Goal: Task Accomplishment & Management: Contribute content

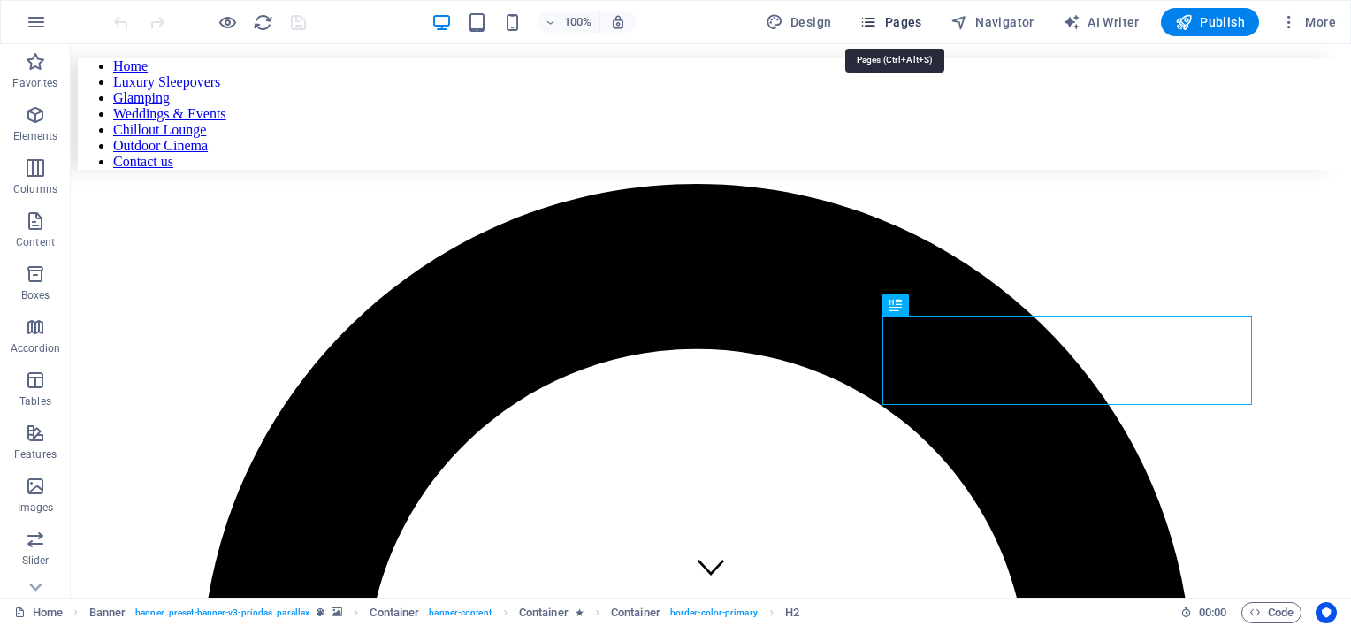
click at [883, 20] on span "Pages" at bounding box center [890, 22] width 62 height 18
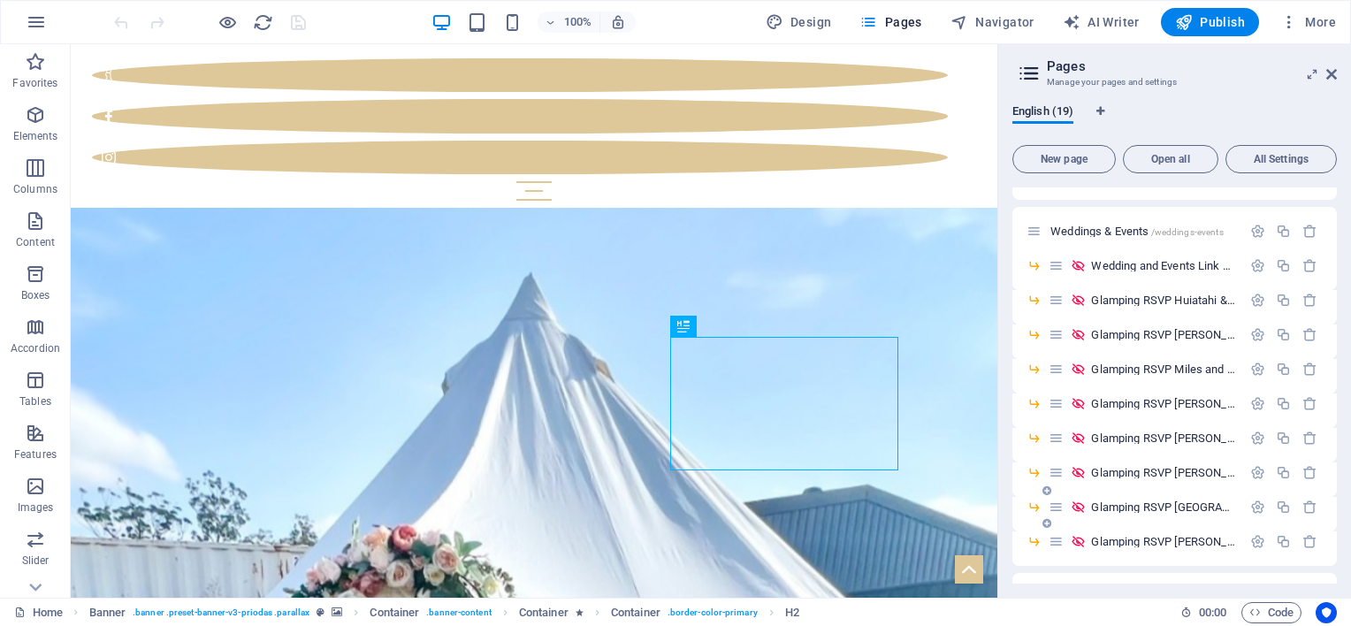
scroll to position [177, 0]
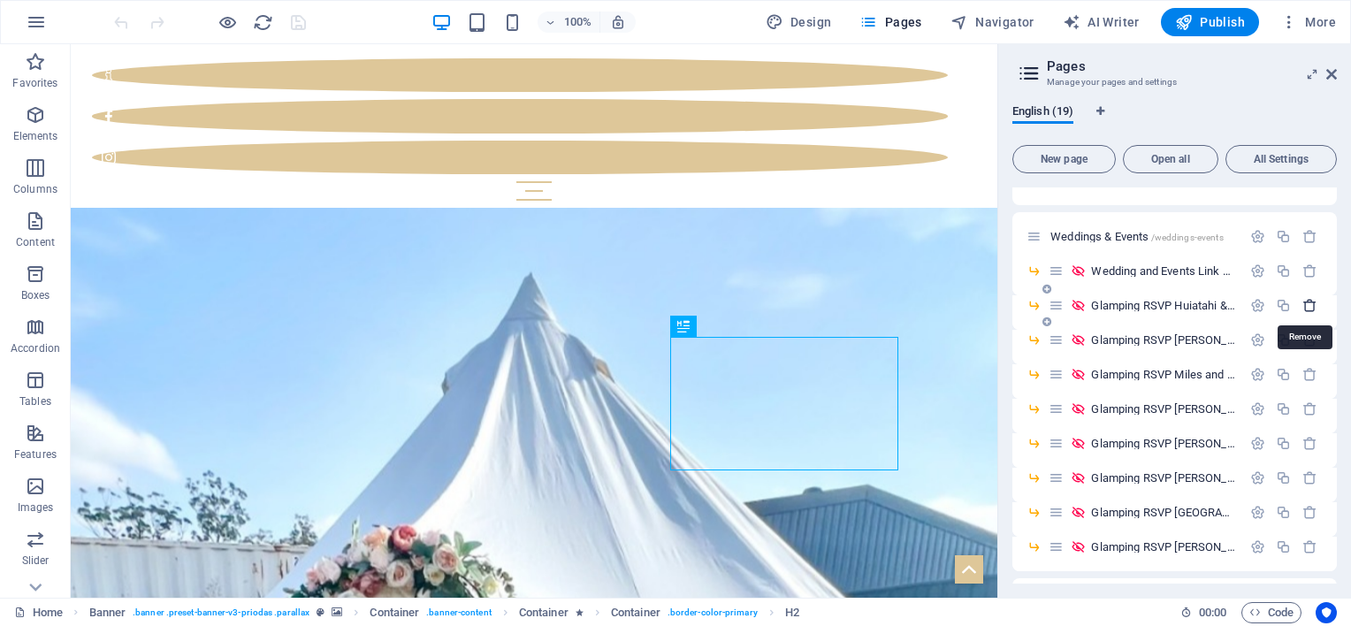
click at [1303, 304] on icon "button" at bounding box center [1309, 305] width 15 height 15
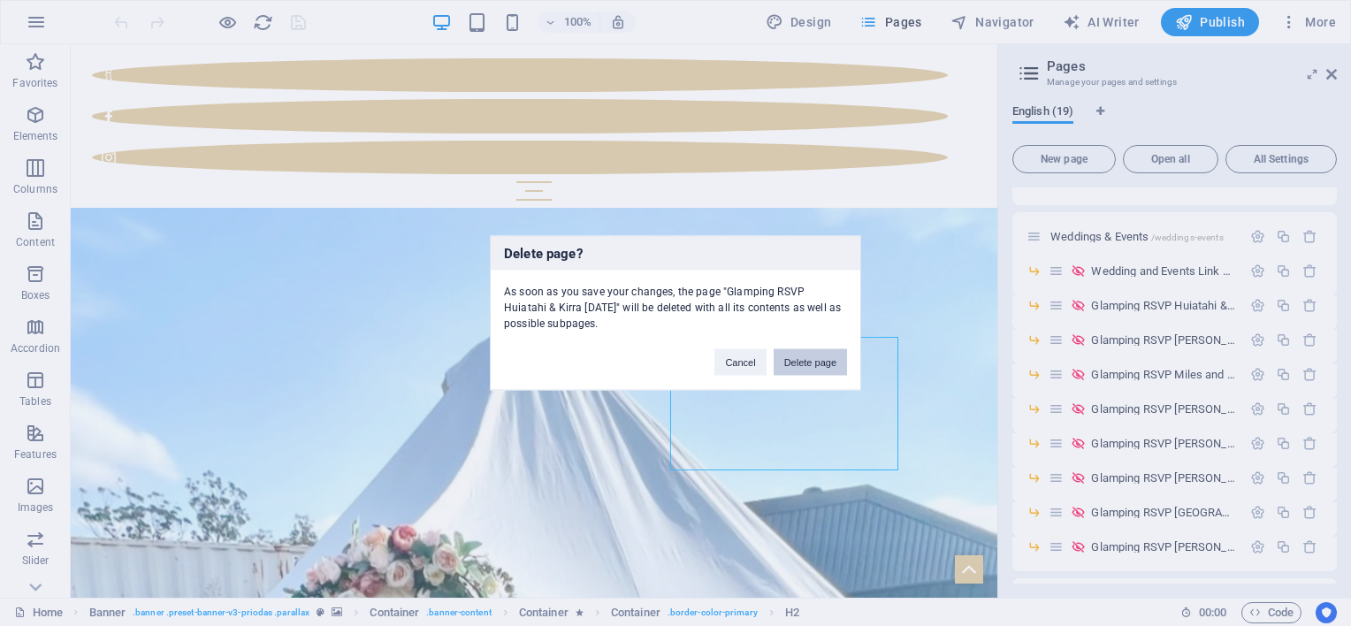
click at [808, 355] on button "Delete page" at bounding box center [810, 362] width 73 height 27
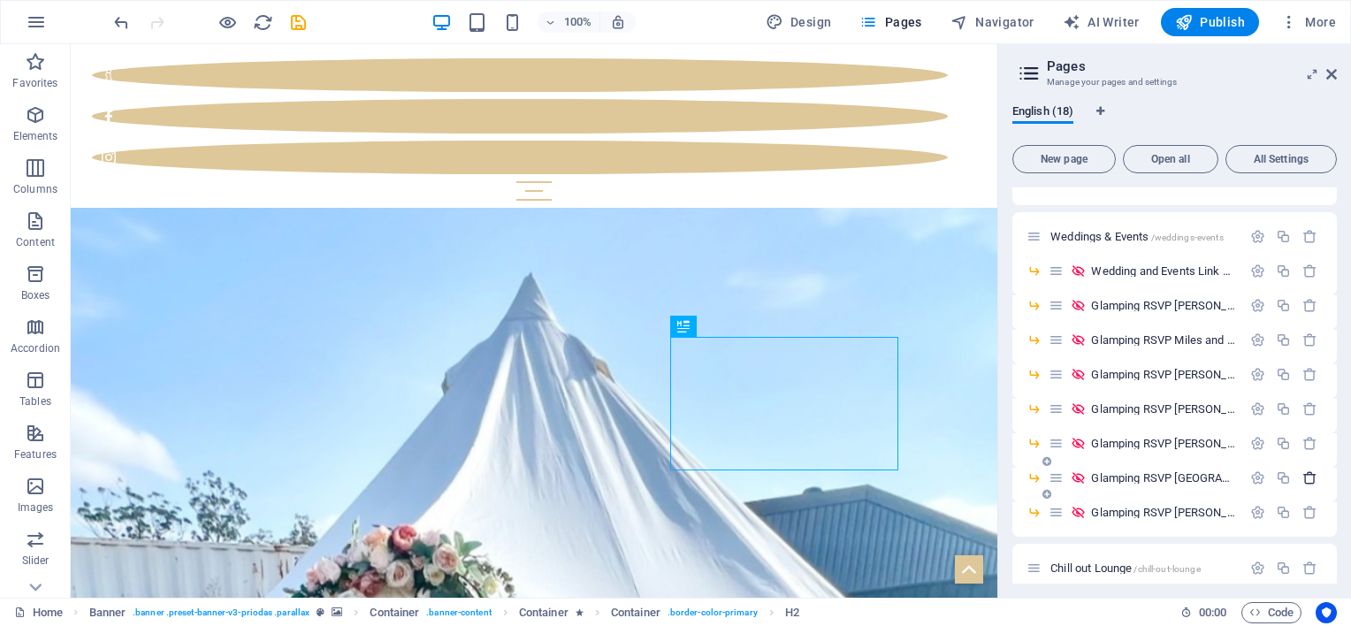
click at [1308, 477] on icon "button" at bounding box center [1309, 477] width 15 height 15
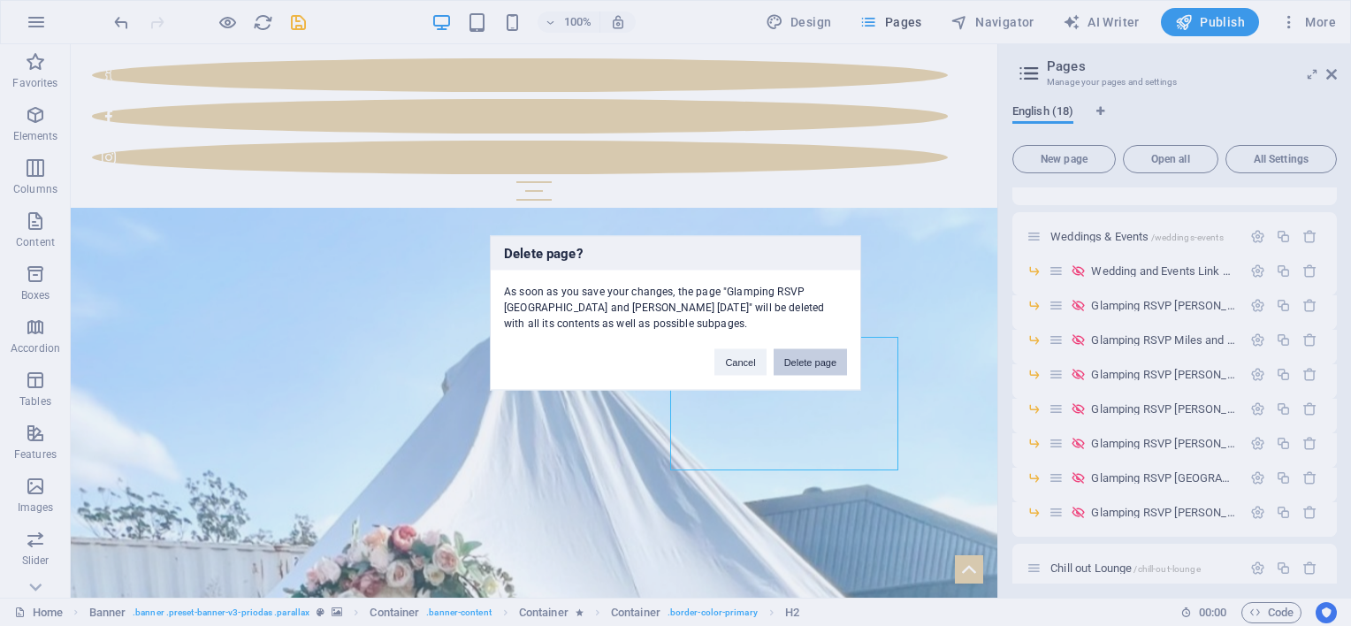
click at [825, 365] on button "Delete page" at bounding box center [810, 362] width 73 height 27
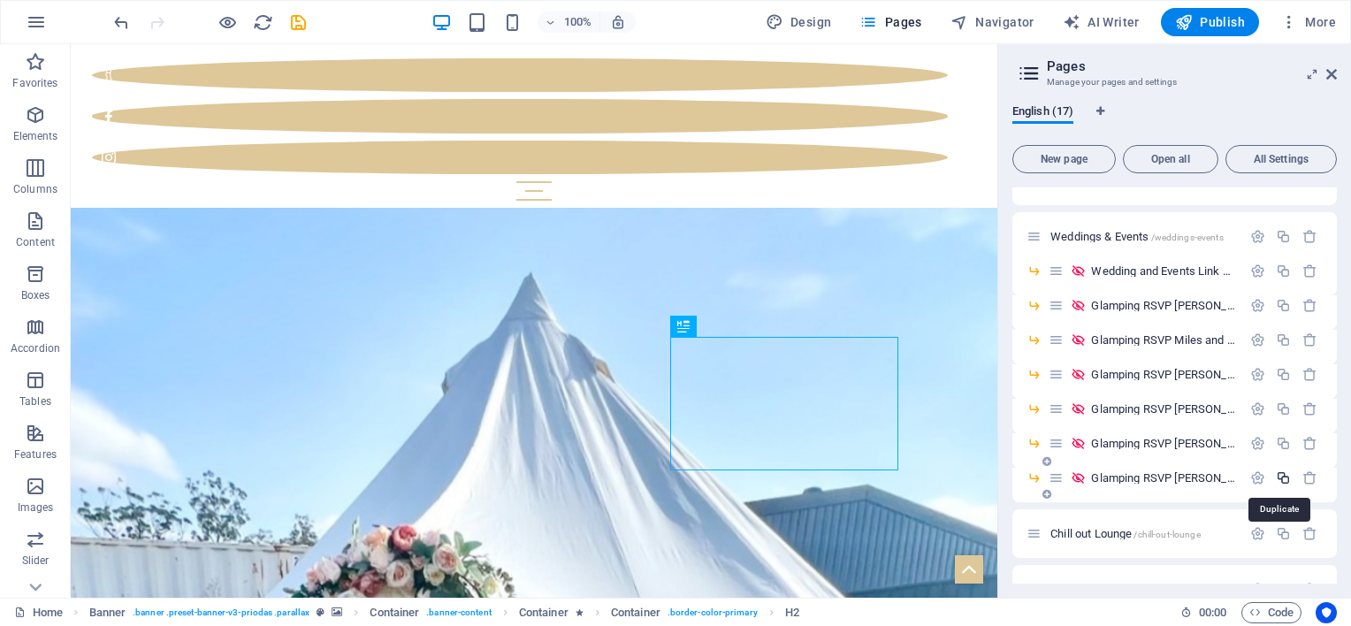
click at [1283, 477] on icon "button" at bounding box center [1283, 477] width 15 height 15
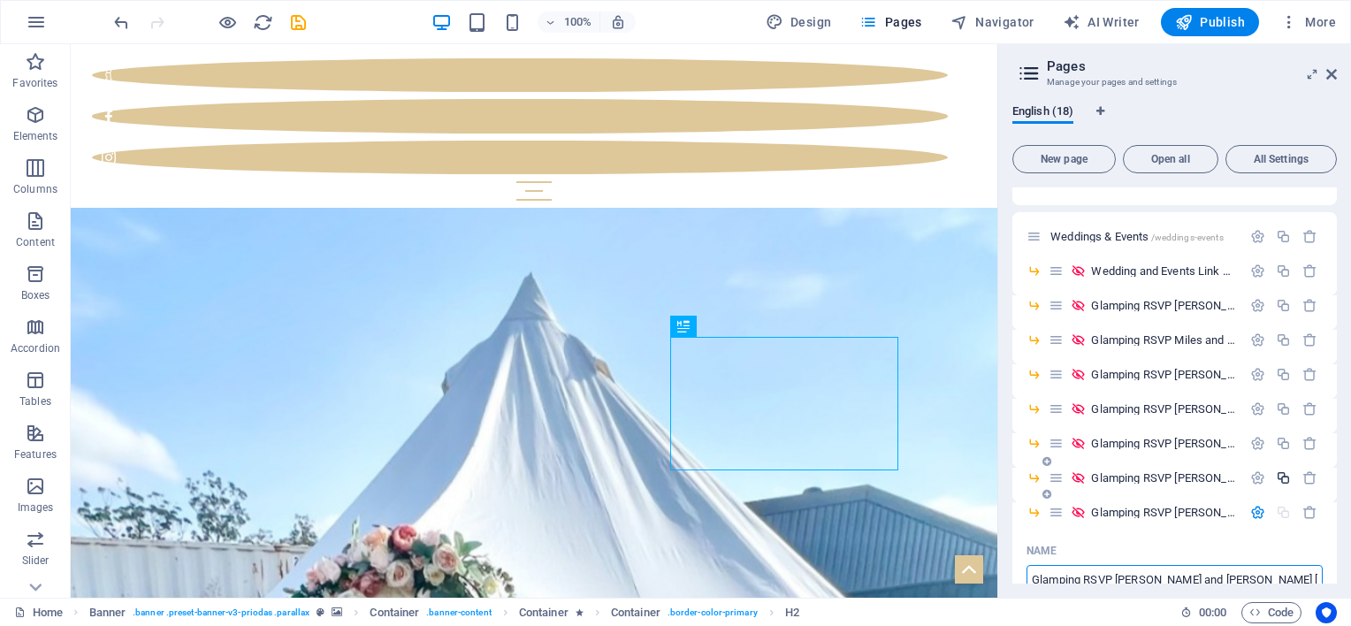
scroll to position [187, 0]
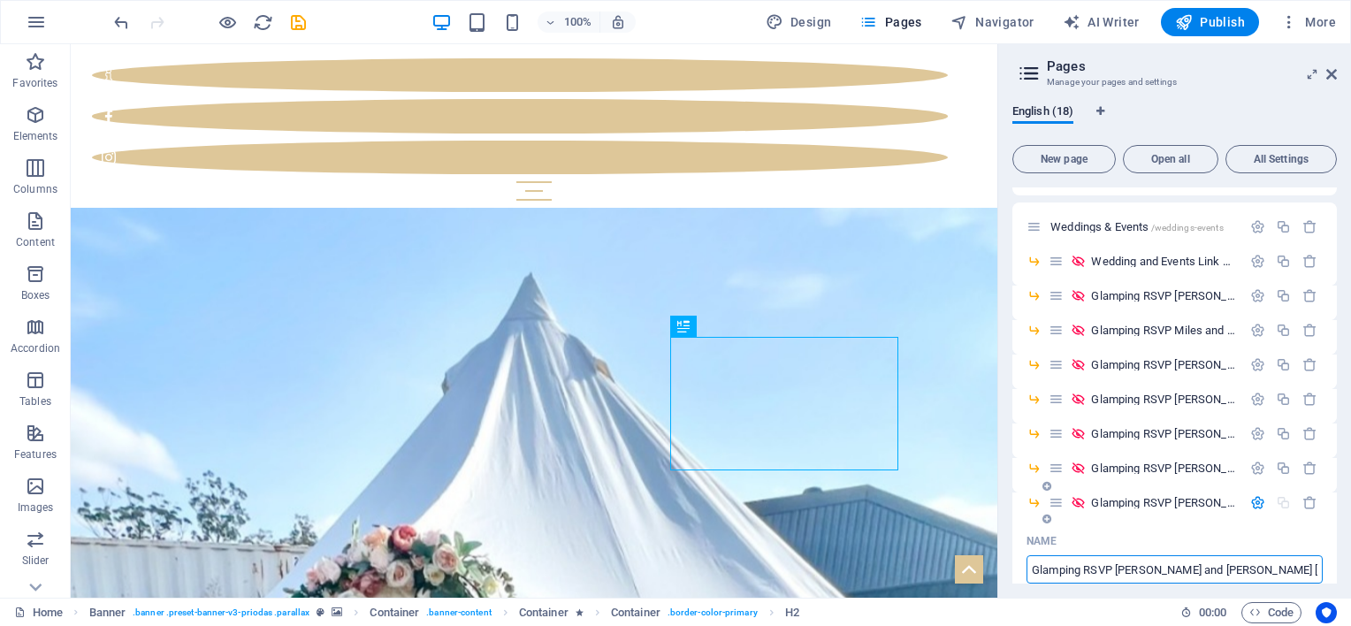
click at [1119, 571] on input "Glamping RSVP Emma and Dean 20.06.26 (Copy)" at bounding box center [1174, 569] width 296 height 28
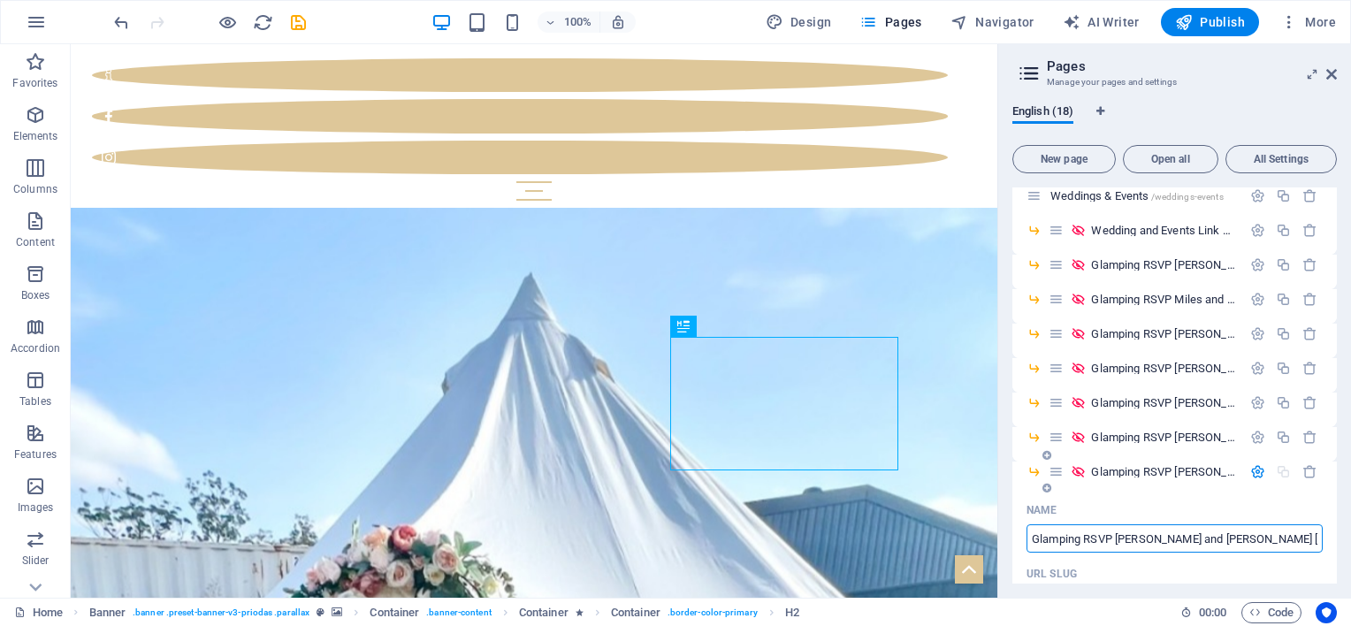
scroll to position [248, 0]
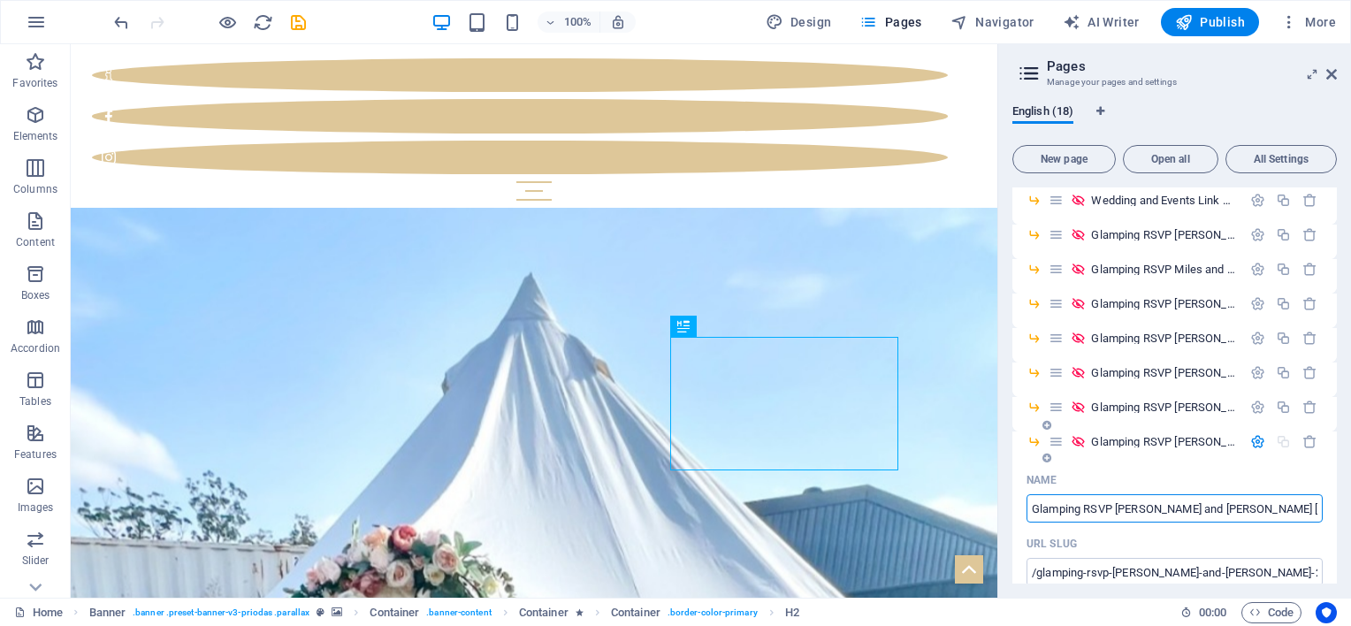
drag, startPoint x: 1117, startPoint y: 571, endPoint x: 1199, endPoint y: 534, distance: 90.2
click at [1107, 509] on input "Glamping RSVP Lucy 20.06.26 (Copy)" at bounding box center [1174, 508] width 296 height 28
click at [1118, 509] on input "Glamping RSVP Lucy 20.06.26 (Copy)" at bounding box center [1174, 508] width 296 height 28
drag, startPoint x: 1202, startPoint y: 512, endPoint x: 1252, endPoint y: 511, distance: 49.5
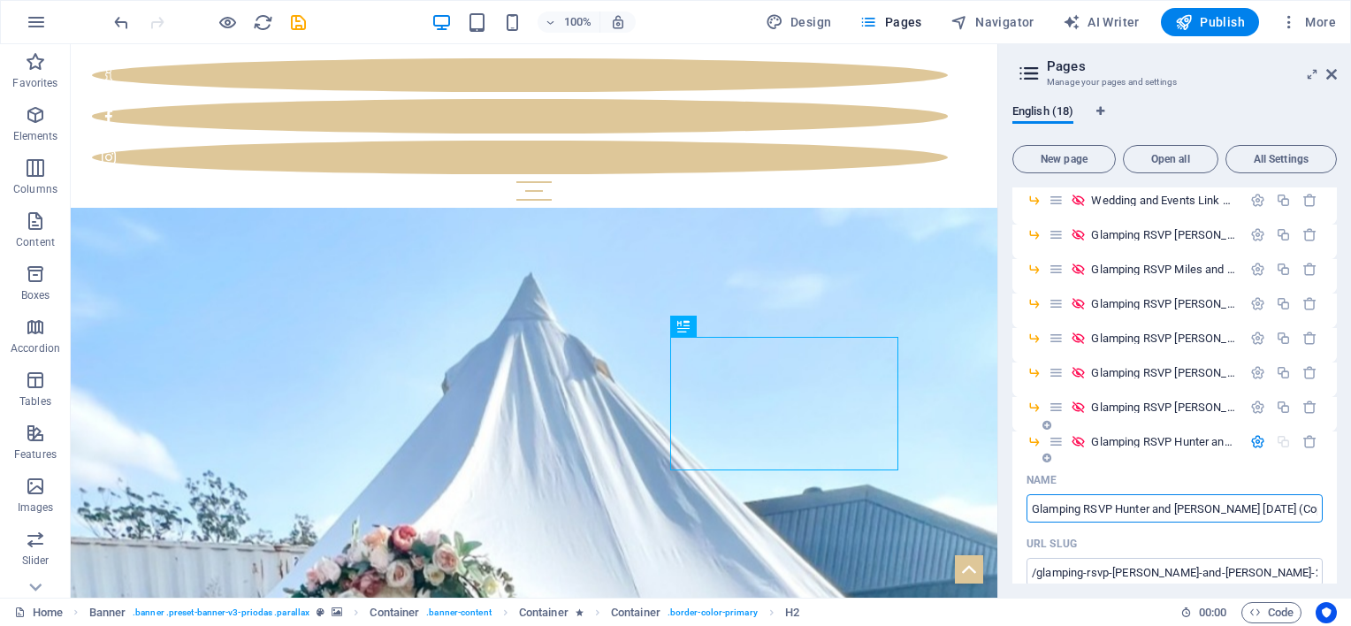
click at [1252, 511] on input "Glamping RSVP Hunter and Lucy 20.06.26 (Copy)" at bounding box center [1174, 508] width 296 height 28
click at [1217, 500] on input "Glamping RSVP Hunter and Lucy 20.06.26 (Copy)" at bounding box center [1174, 508] width 296 height 28
drag, startPoint x: 1206, startPoint y: 506, endPoint x: 1236, endPoint y: 506, distance: 30.1
click at [1236, 506] on input "Glamping RSVP Hunter and Lucy 20.06.26 (Copy)" at bounding box center [1174, 508] width 296 height 28
drag, startPoint x: 1259, startPoint y: 508, endPoint x: 1301, endPoint y: 509, distance: 42.4
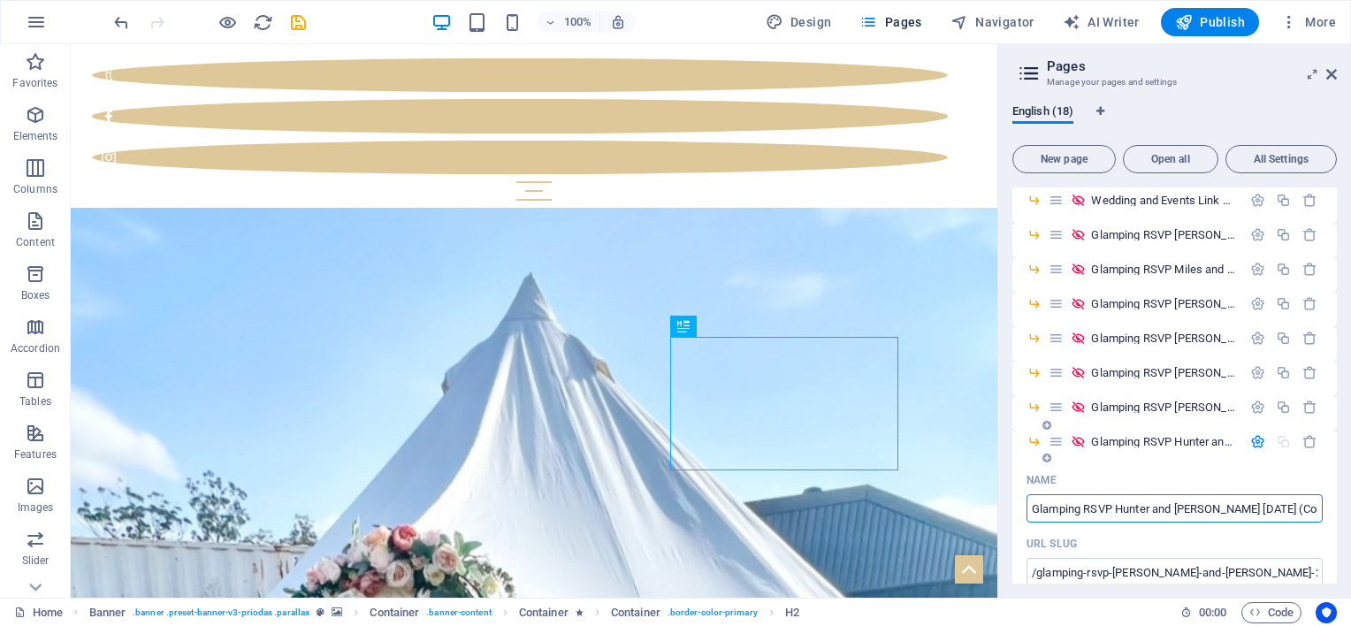
click at [1301, 509] on input "Glamping RSVP Hunter and Lucy 19.09.26 (Copy)" at bounding box center [1174, 508] width 296 height 28
type input "Glamping RSVP Hunter and [PERSON_NAME] [DATE]"
click at [1139, 576] on input "/glamping-rsvp-emma-and-dean-20-06-26" at bounding box center [1174, 572] width 296 height 28
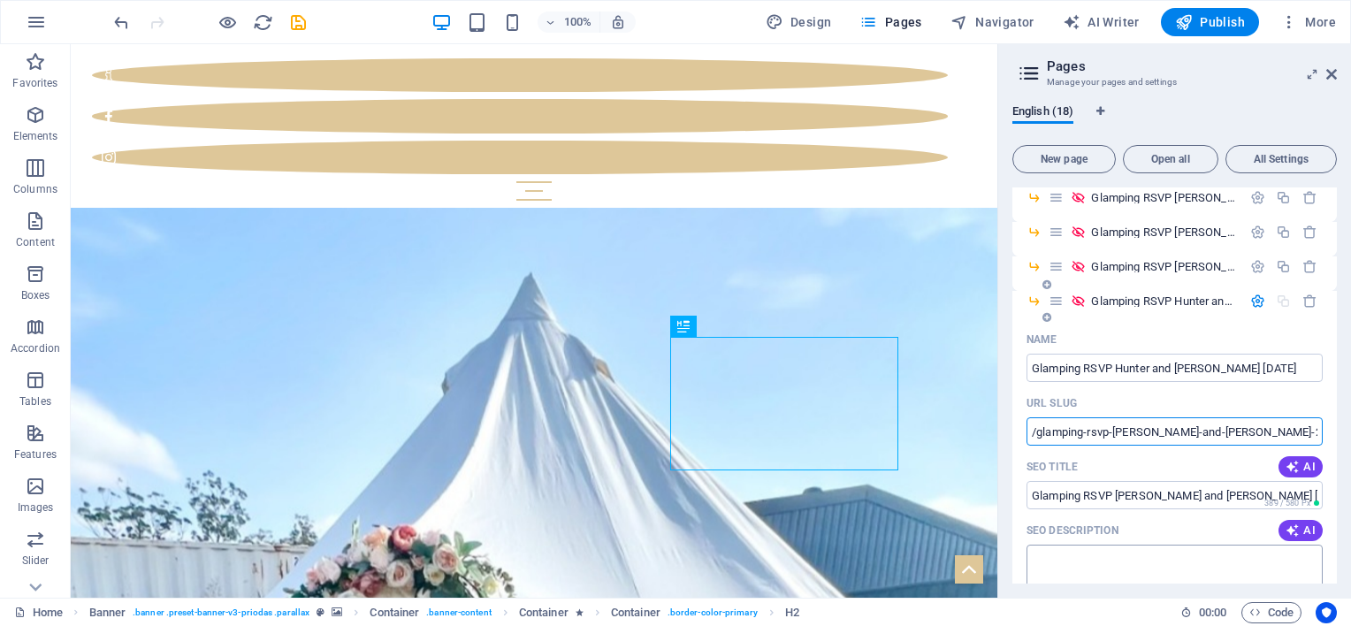
scroll to position [429, 0]
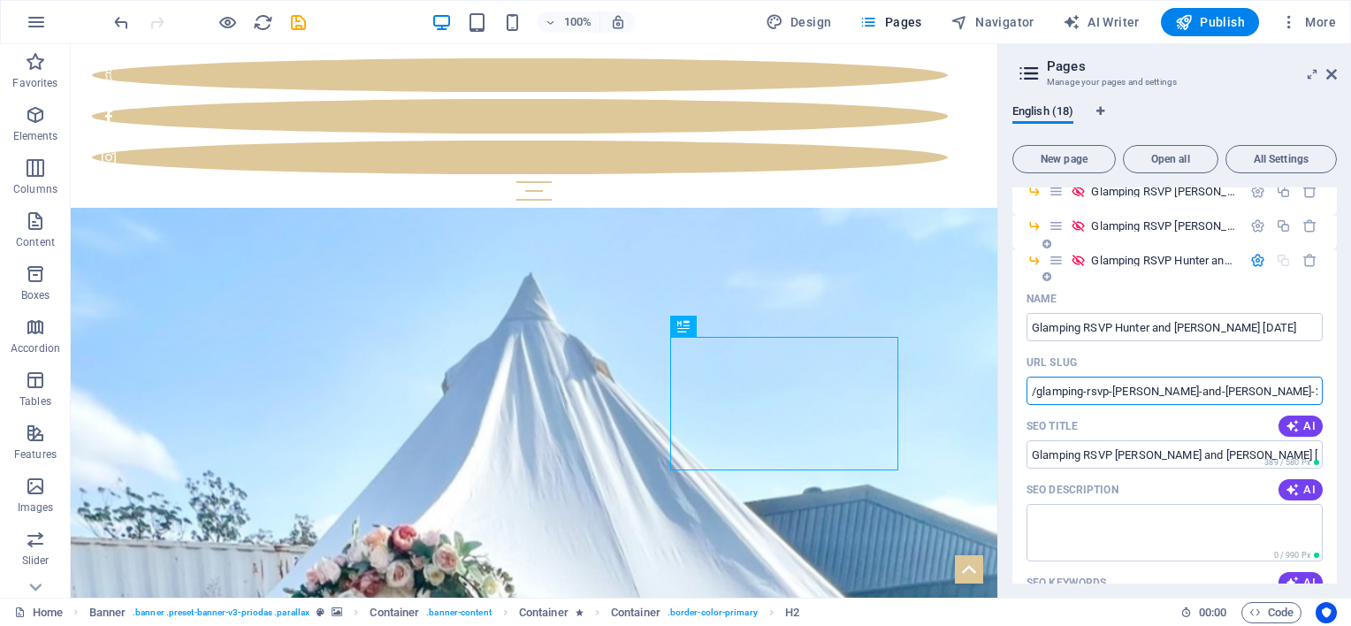
drag, startPoint x: 1113, startPoint y: 572, endPoint x: 1258, endPoint y: 393, distance: 230.7
click at [1258, 393] on input "/glamping-rsvp-emma-and-dean-20-06-26" at bounding box center [1174, 391] width 296 height 28
type input "/glamping-rsvp-hunter-and-lucy-19-09-26"
click at [1181, 453] on input "Glamping RSVP [PERSON_NAME] and [PERSON_NAME] [DATE]" at bounding box center [1174, 454] width 296 height 28
drag, startPoint x: 1118, startPoint y: 453, endPoint x: 1202, endPoint y: 455, distance: 84.0
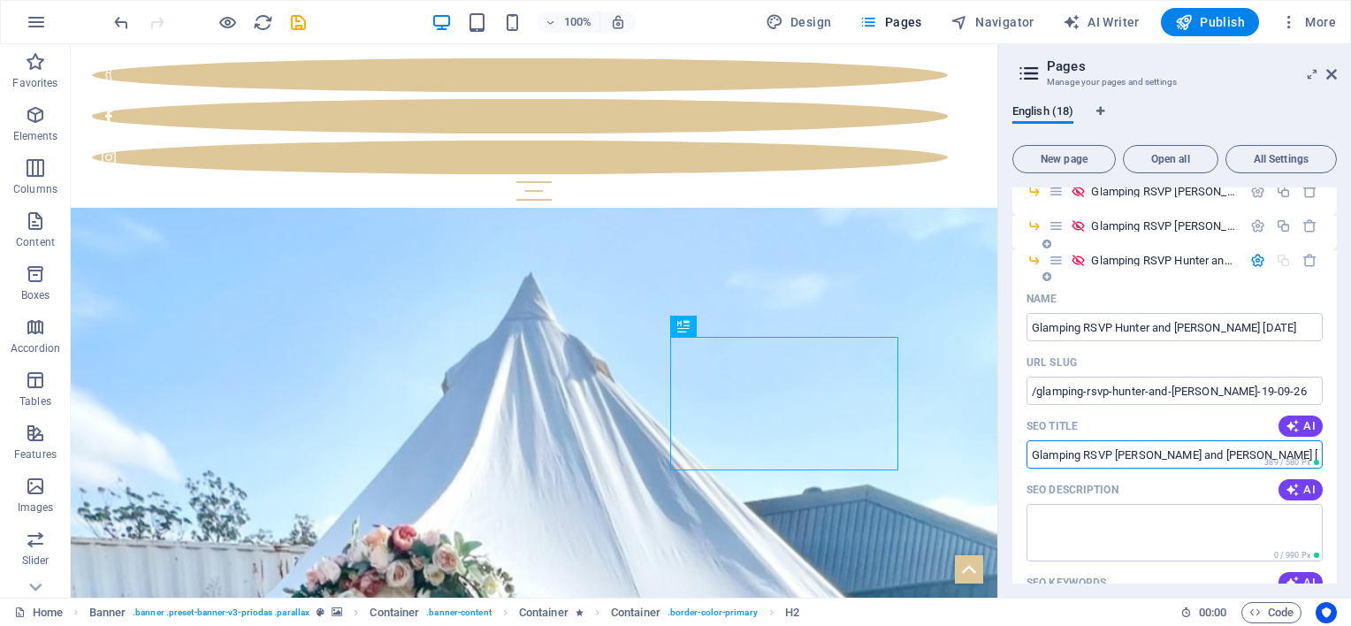
click at [1202, 455] on input "Glamping RSVP [PERSON_NAME] and [PERSON_NAME] [DATE]" at bounding box center [1174, 454] width 296 height 28
drag, startPoint x: 1204, startPoint y: 453, endPoint x: 1269, endPoint y: 456, distance: 64.6
click at [1269, 456] on div "Glamping RSVP Hunter and Lucy 20.06.26 ​ 386 / 580 Px" at bounding box center [1174, 454] width 296 height 28
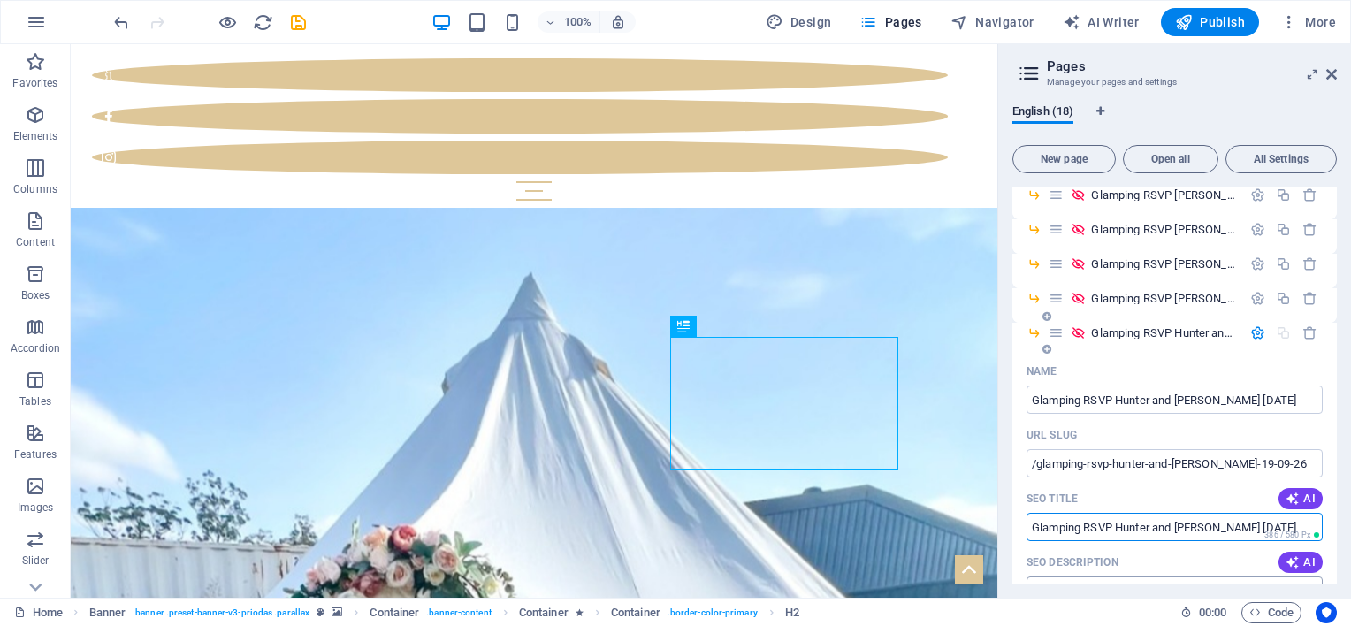
scroll to position [340, 0]
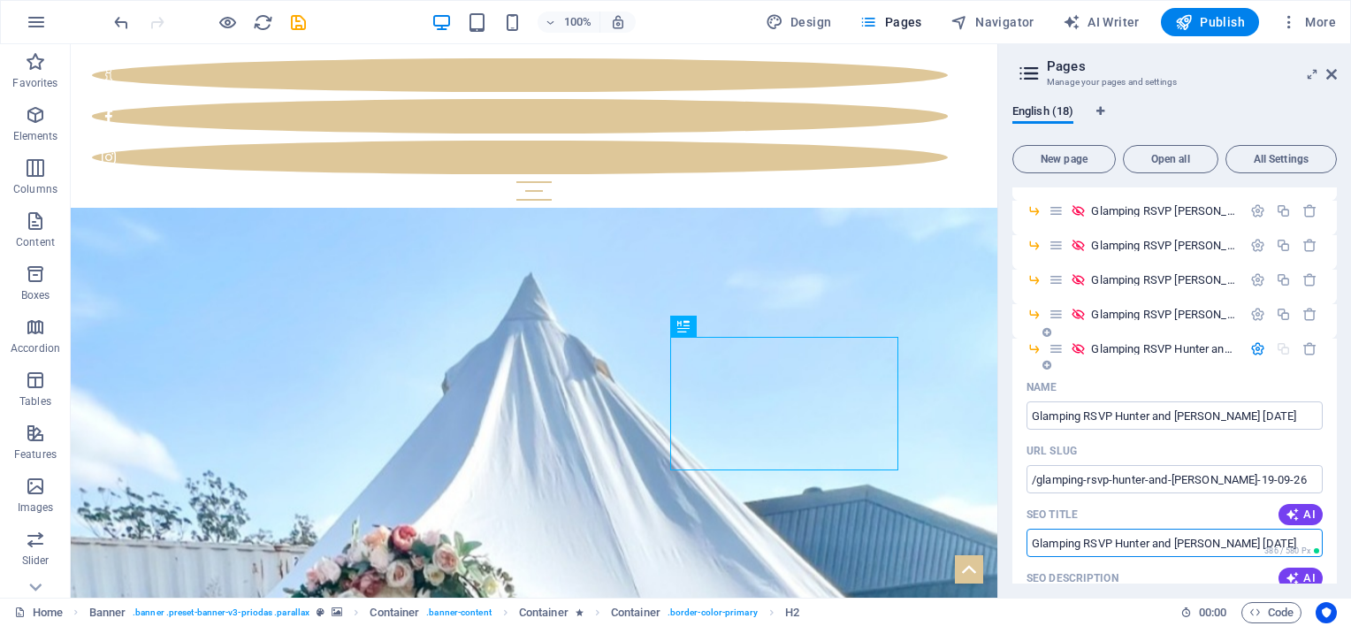
type input "Glamping RSVP Hunter and [PERSON_NAME] [DATE]"
click at [1096, 347] on span "Glamping RSVP Hunter and Lucy 19.09.26 /glamping-rsvp-hunter-and-lucy-19-09-26" at bounding box center [1336, 348] width 490 height 13
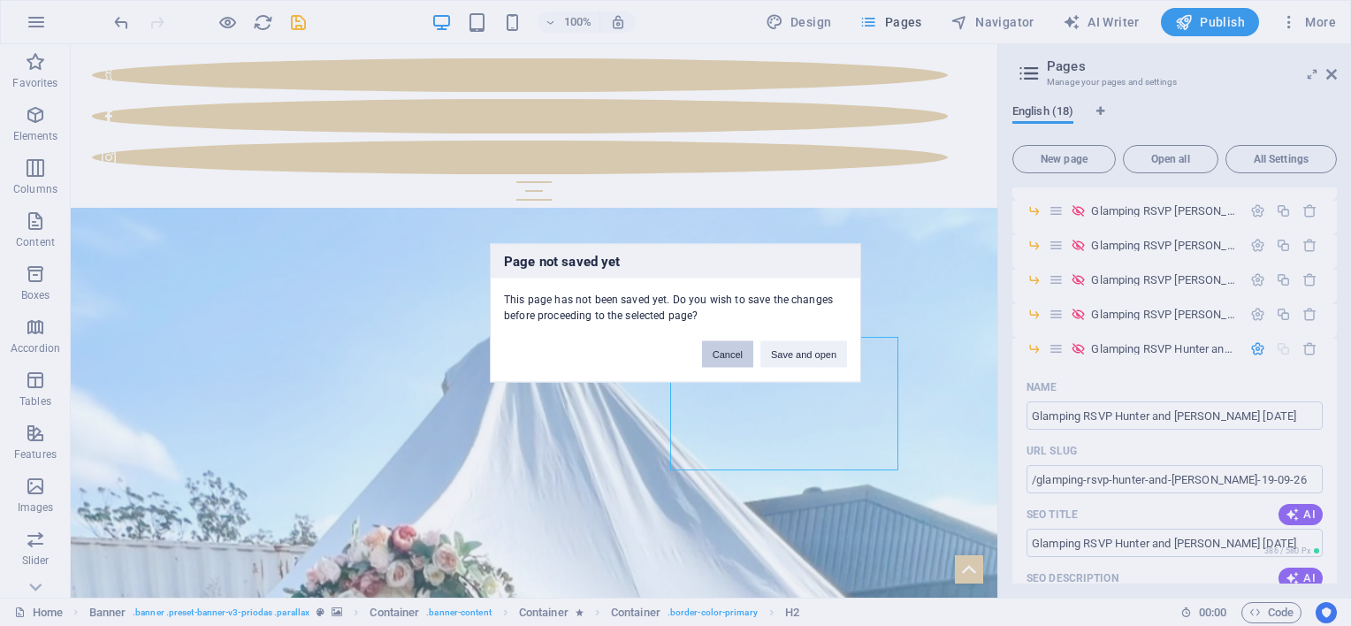
click at [739, 355] on button "Cancel" at bounding box center [727, 354] width 51 height 27
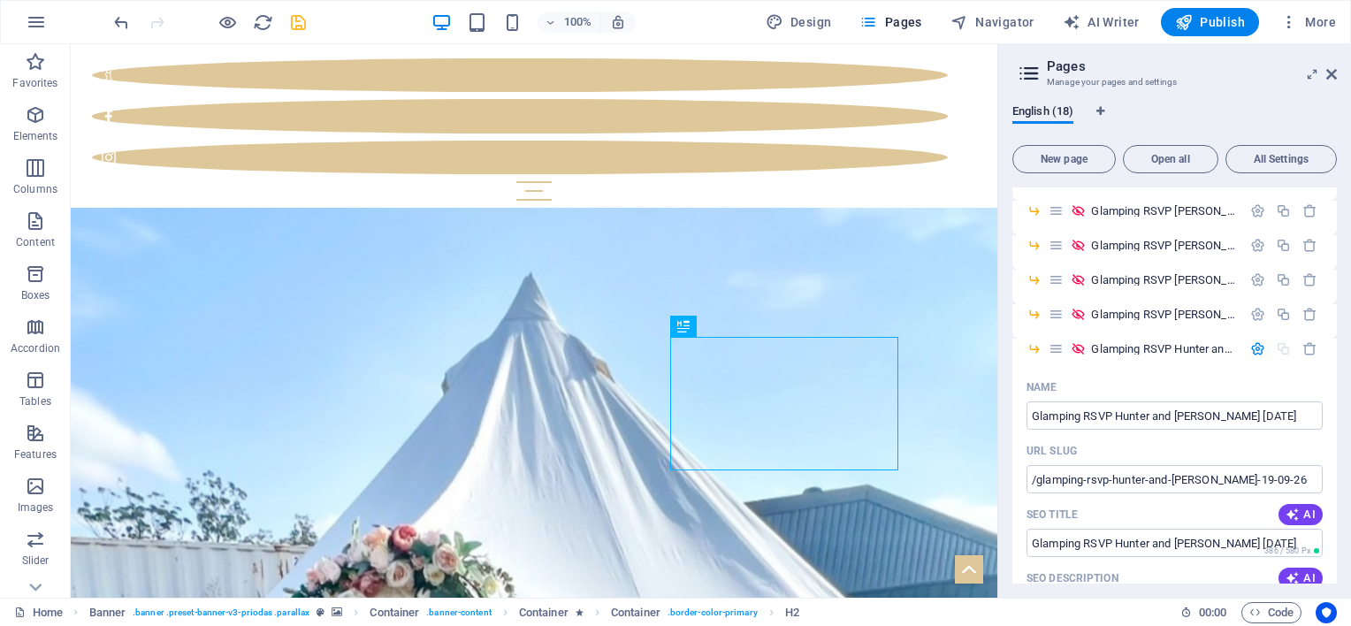
click at [291, 19] on icon "save" at bounding box center [298, 22] width 20 height 20
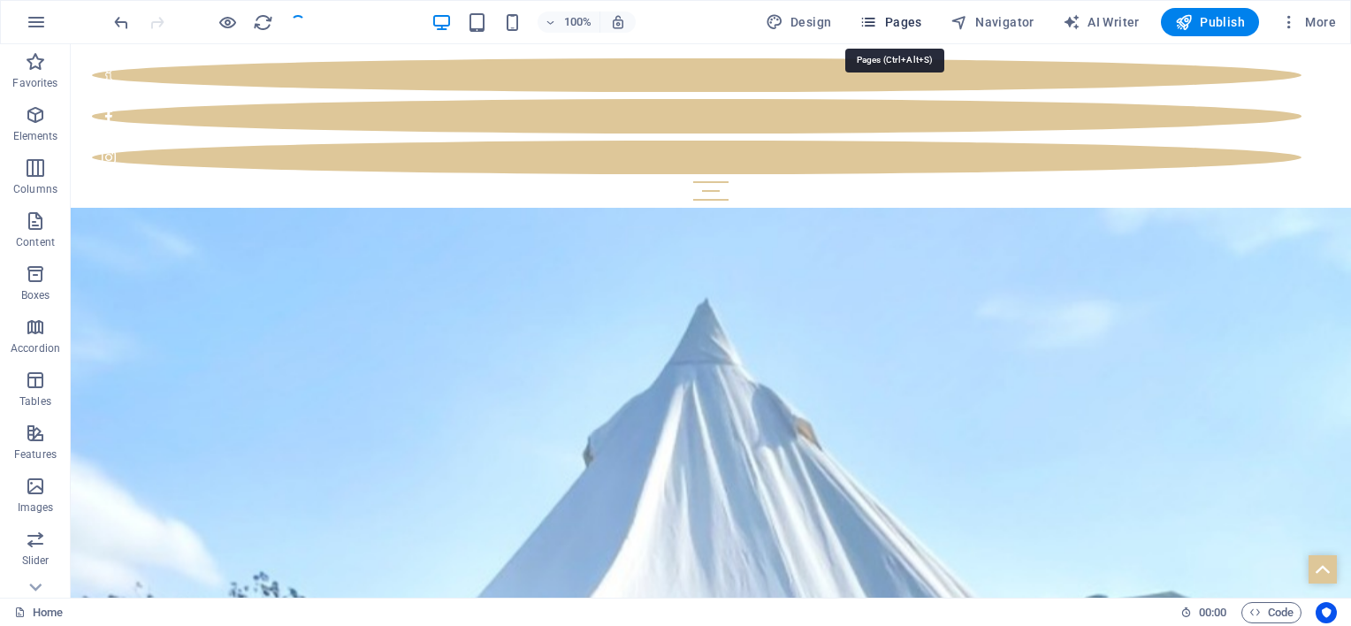
click at [915, 21] on span "Pages" at bounding box center [890, 22] width 62 height 18
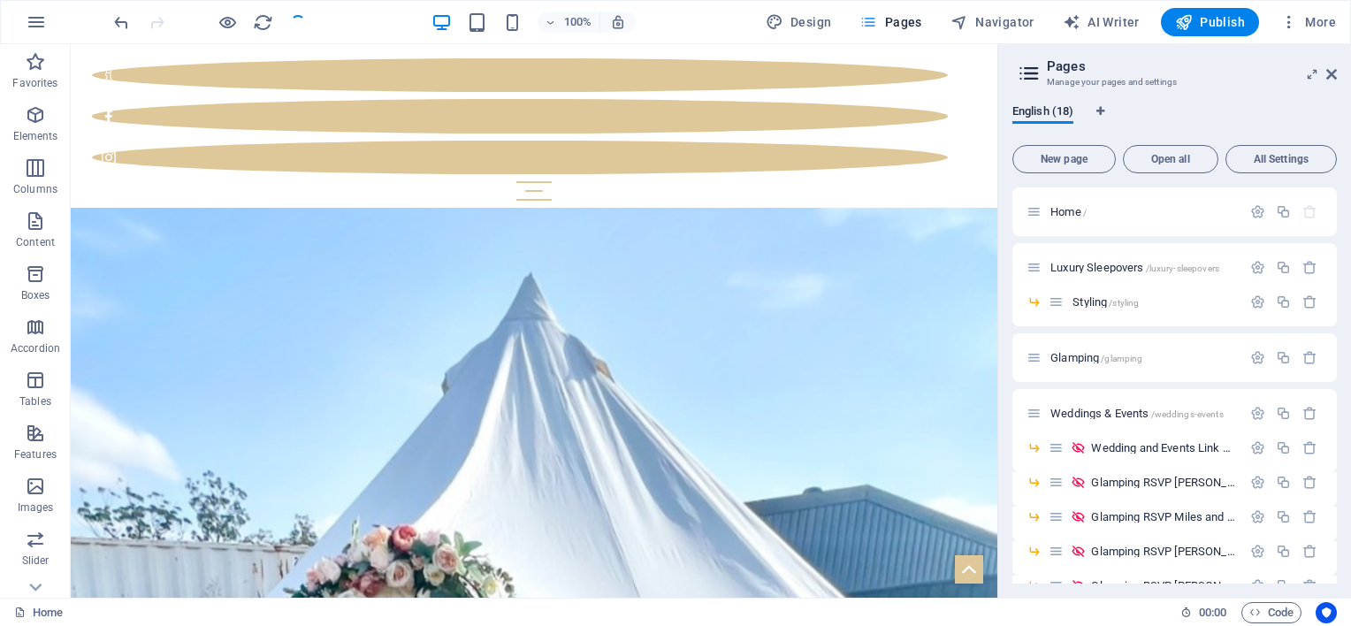
scroll to position [370, 0]
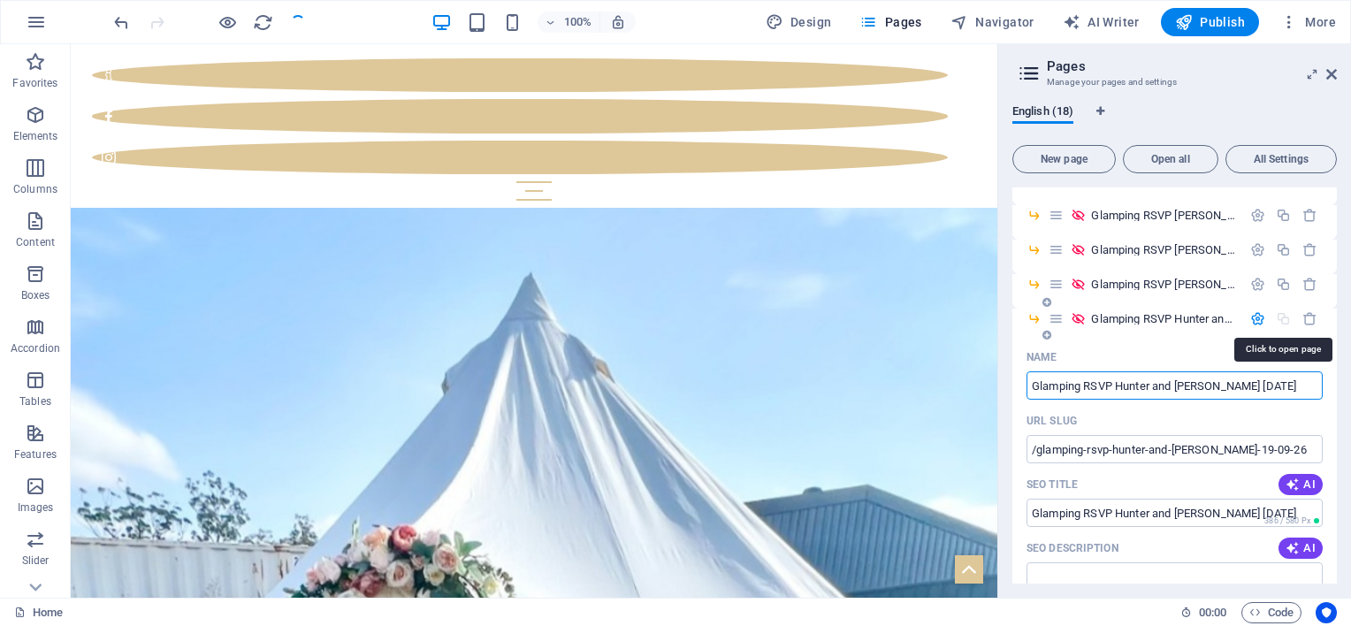
click at [1156, 322] on span "Glamping RSVP Hunter and Lucy 19.09.26 /glamping-rsvp-hunter-and-lucy-19-09-26" at bounding box center [1336, 318] width 490 height 13
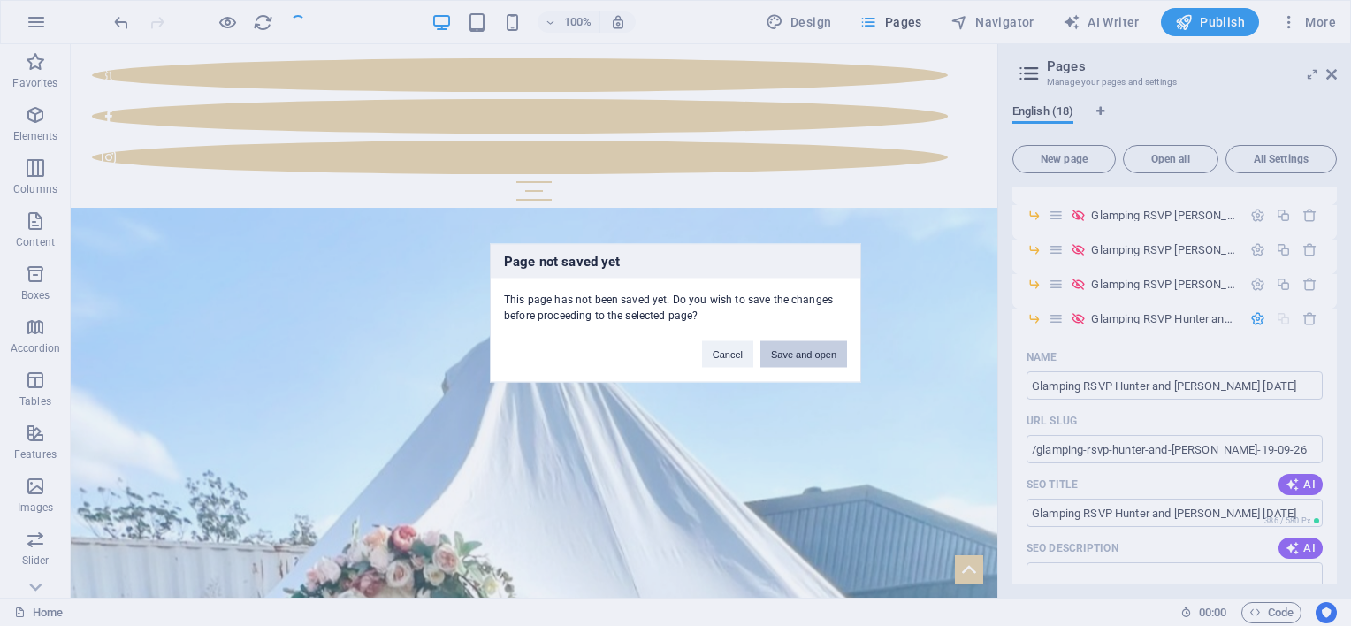
click at [801, 355] on button "Save and open" at bounding box center [803, 354] width 87 height 27
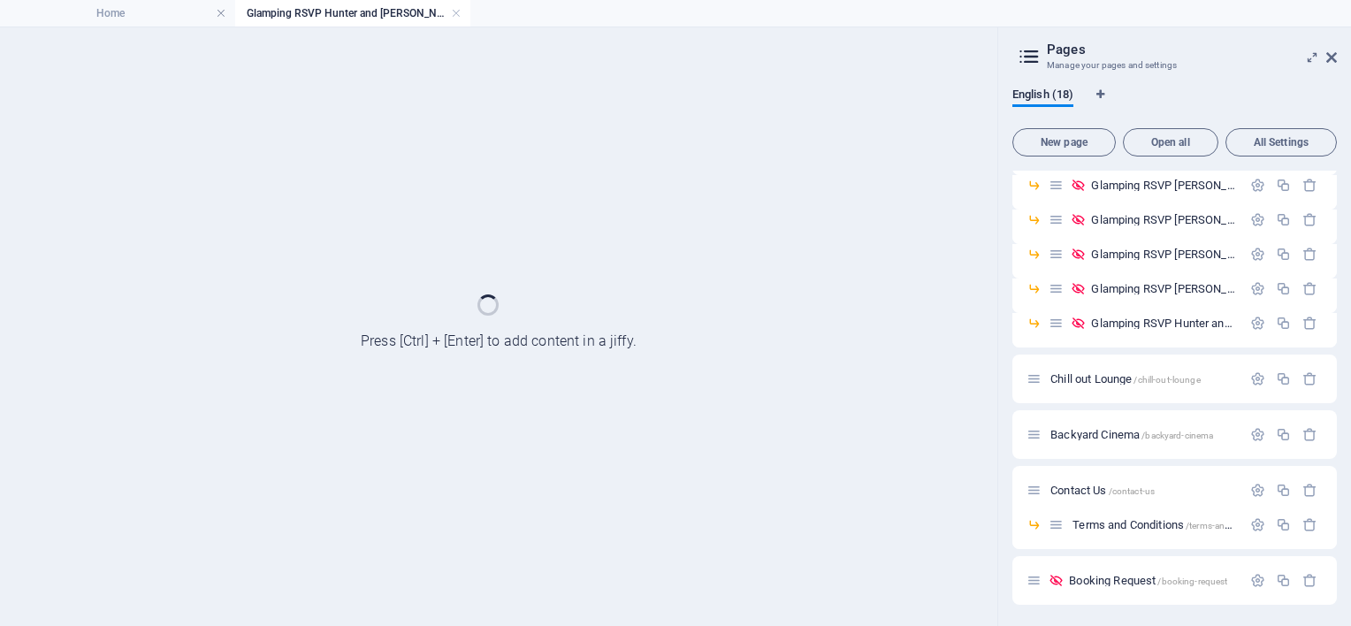
scroll to position [349, 0]
click at [454, 13] on link at bounding box center [456, 13] width 11 height 17
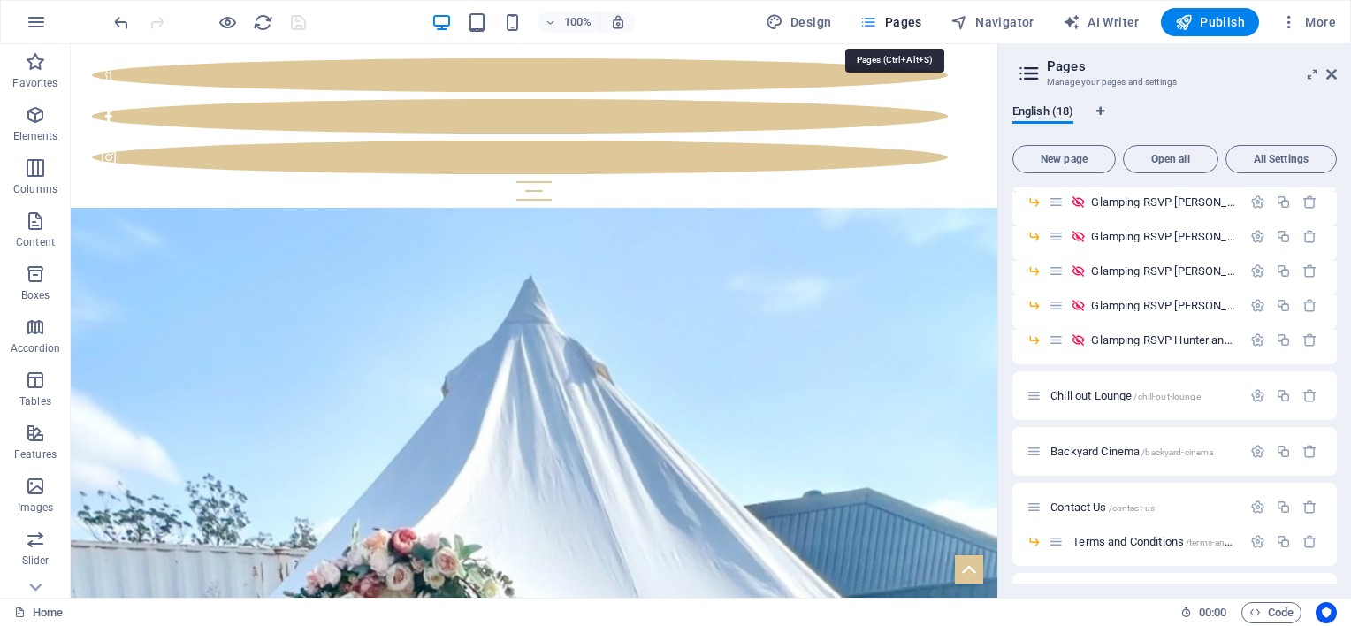
click at [912, 25] on span "Pages" at bounding box center [890, 22] width 62 height 18
click at [1128, 330] on div "Glamping RSVP Hunter and Lucy 19.09.26 /glamping-rsvp-hunter-and-lucy-19-09-26" at bounding box center [1145, 340] width 193 height 20
click at [1132, 347] on div "Glamping RSVP Hunter and Lucy 19.09.26 /glamping-rsvp-hunter-and-lucy-19-09-26" at bounding box center [1145, 340] width 193 height 20
click at [1128, 339] on span "Glamping RSVP Hunter and Lucy 19.09.26 /glamping-rsvp-hunter-and-lucy-19-09-26" at bounding box center [1336, 339] width 490 height 13
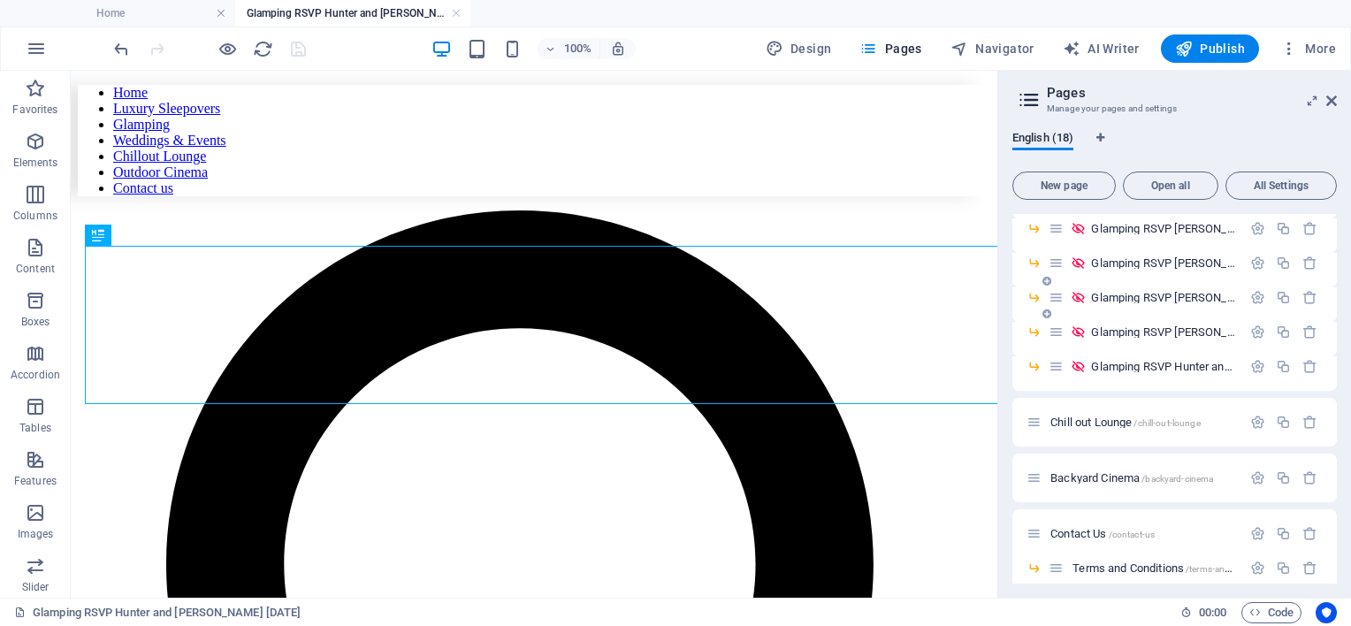
scroll to position [0, 0]
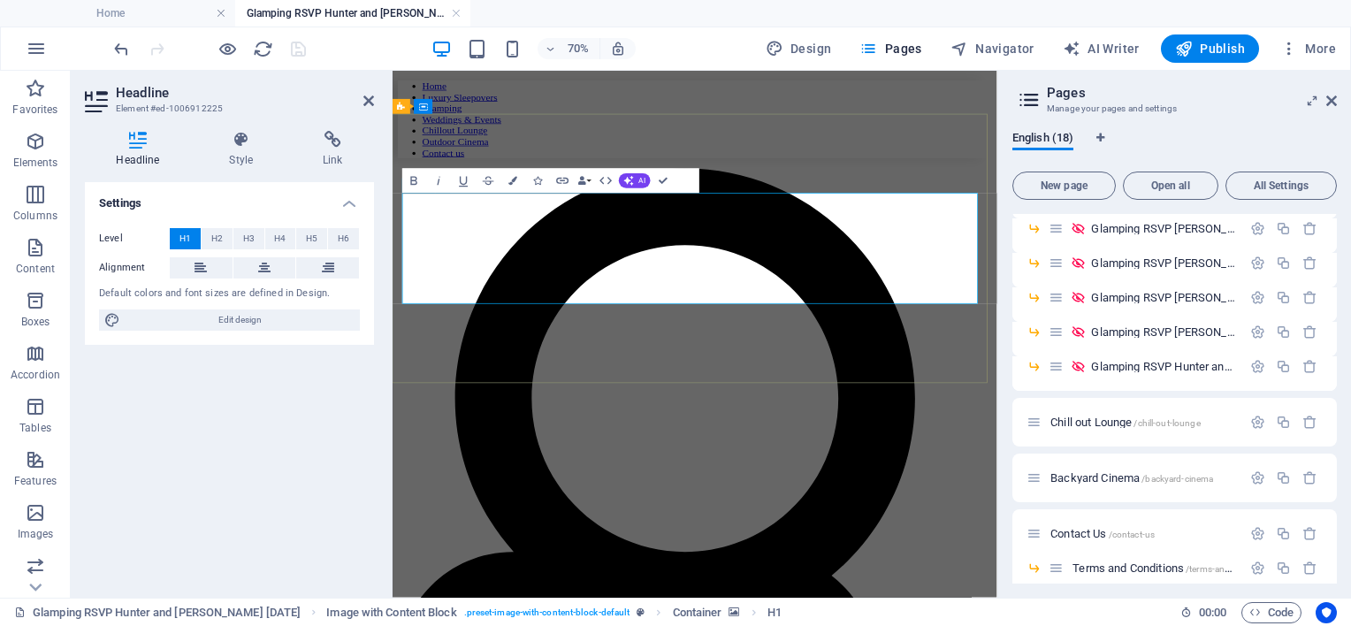
drag, startPoint x: 668, startPoint y: 307, endPoint x: 1056, endPoint y: 310, distance: 388.1
drag, startPoint x: 599, startPoint y: 371, endPoint x: 841, endPoint y: 365, distance: 242.3
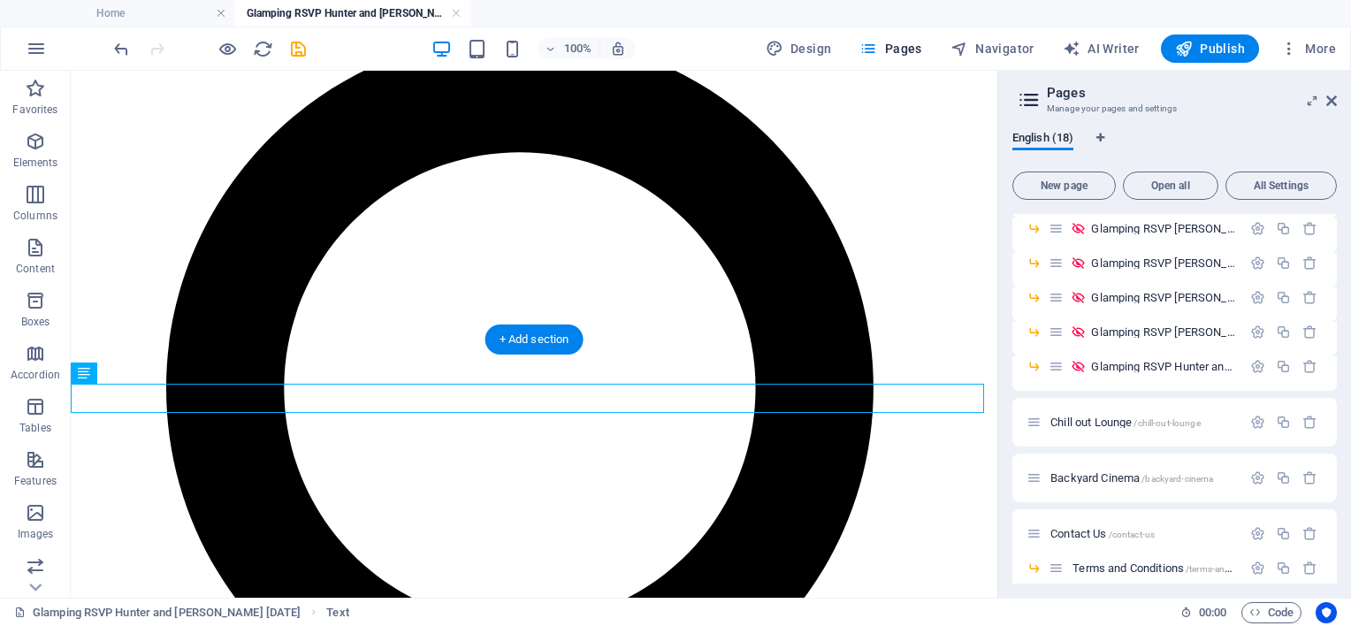
scroll to position [177, 0]
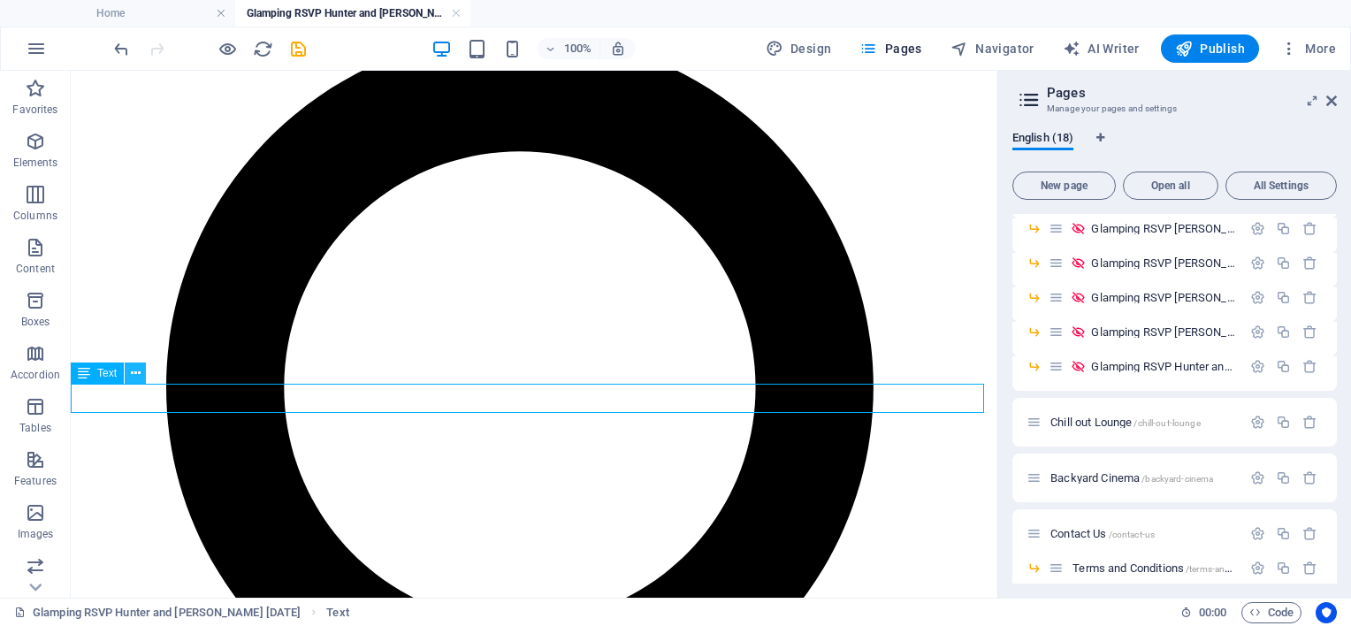
click at [134, 379] on icon at bounding box center [136, 373] width 10 height 19
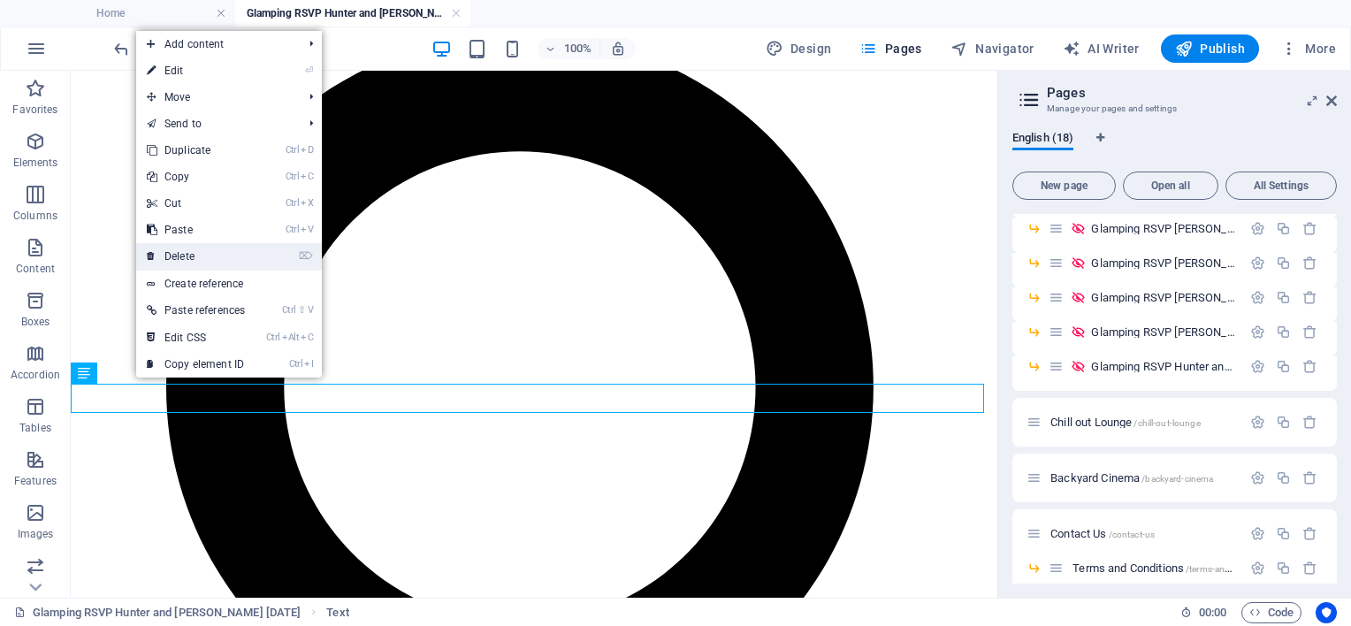
click at [191, 252] on link "⌦ Delete" at bounding box center [195, 256] width 119 height 27
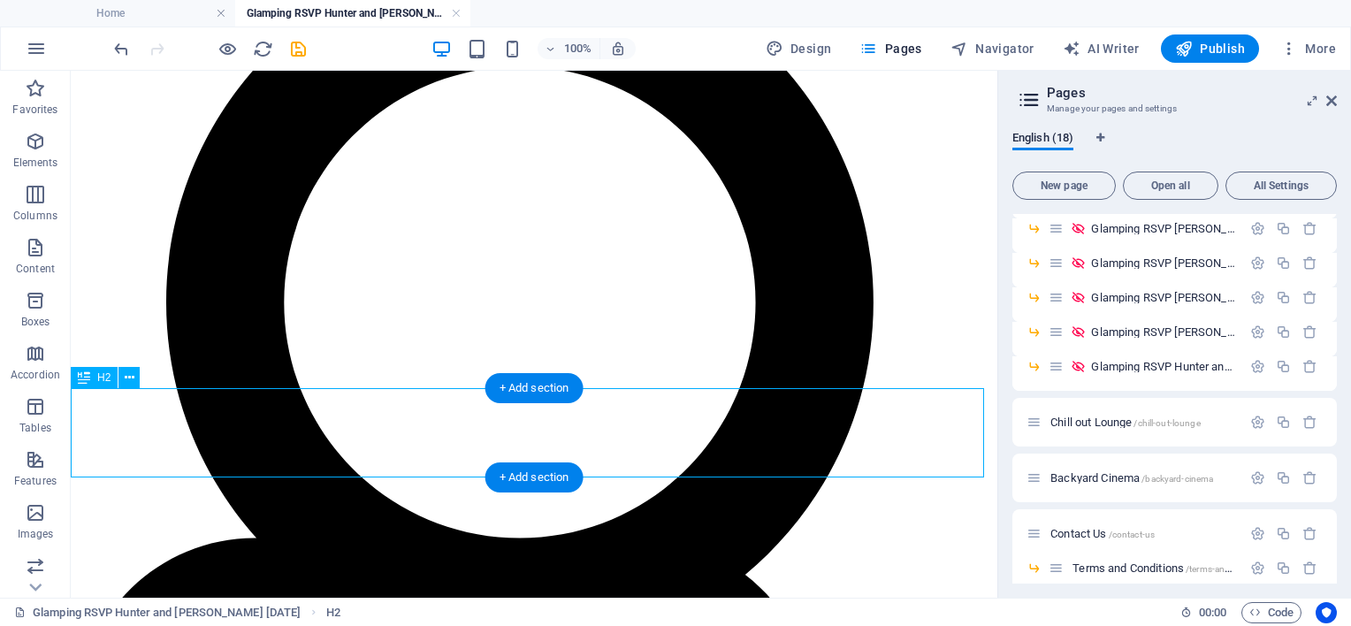
scroll to position [265, 0]
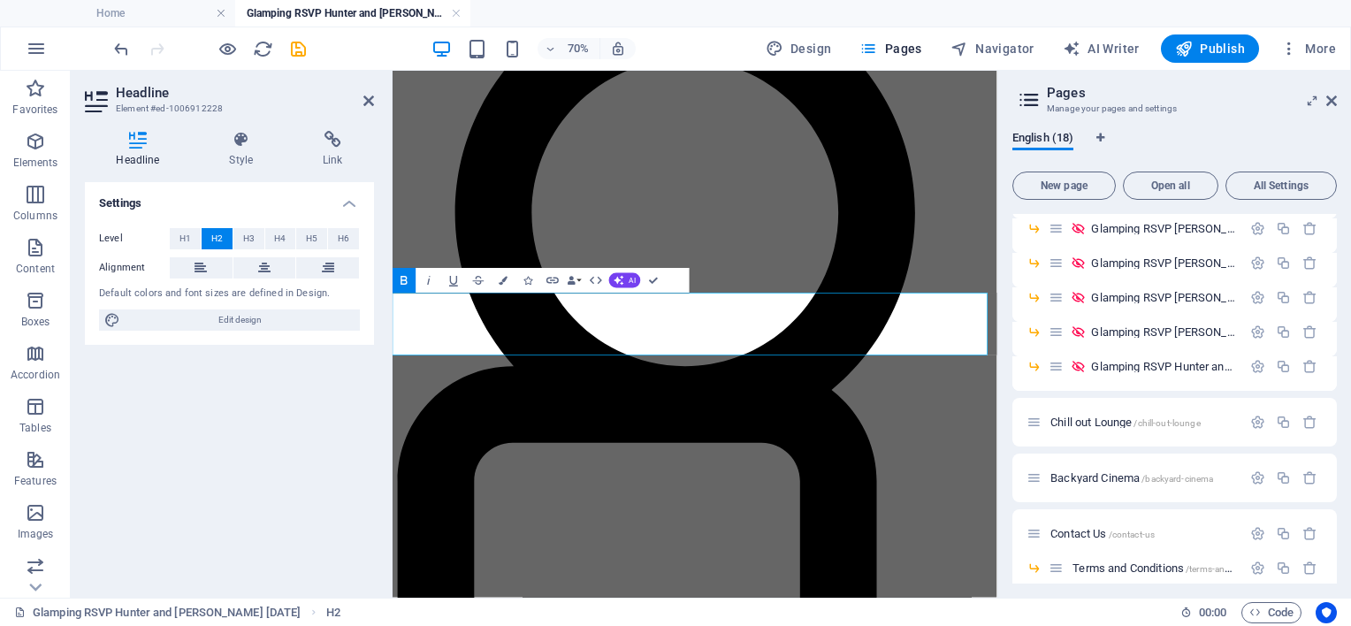
drag, startPoint x: 893, startPoint y: 405, endPoint x: 957, endPoint y: 408, distance: 64.6
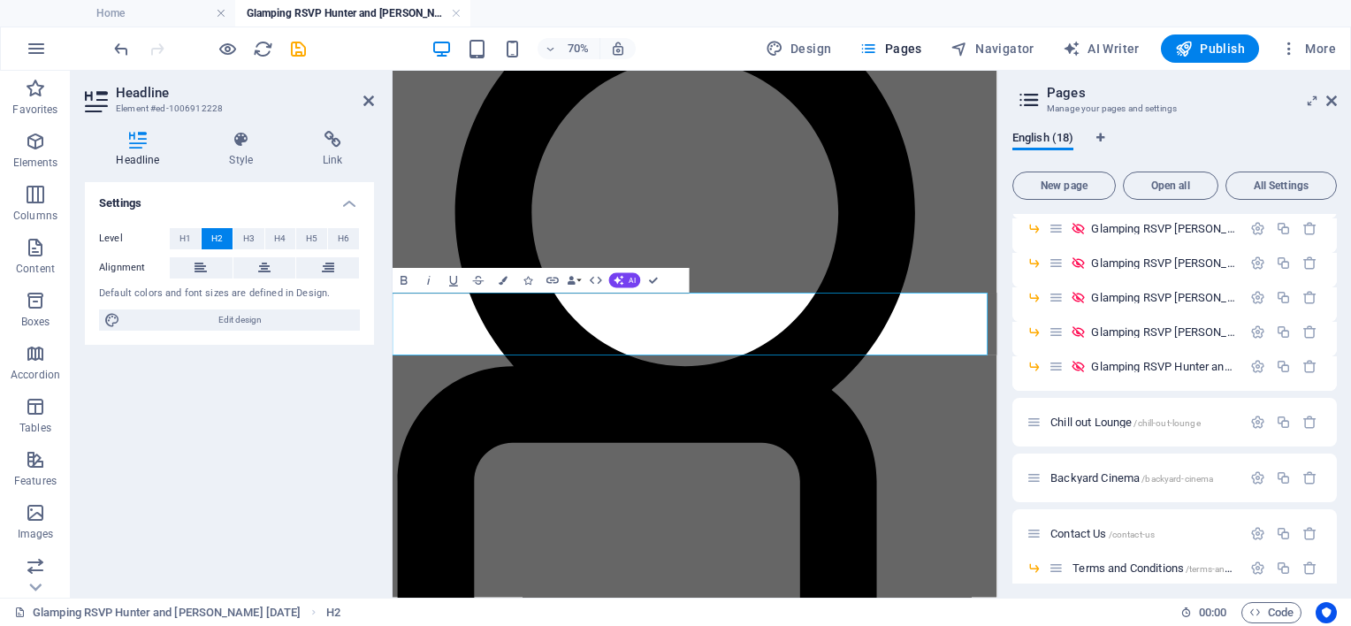
drag, startPoint x: 822, startPoint y: 448, endPoint x: 878, endPoint y: 449, distance: 55.7
drag, startPoint x: 1065, startPoint y: 454, endPoint x: 1124, endPoint y: 454, distance: 58.4
drag, startPoint x: 675, startPoint y: 408, endPoint x: 764, endPoint y: 404, distance: 89.4
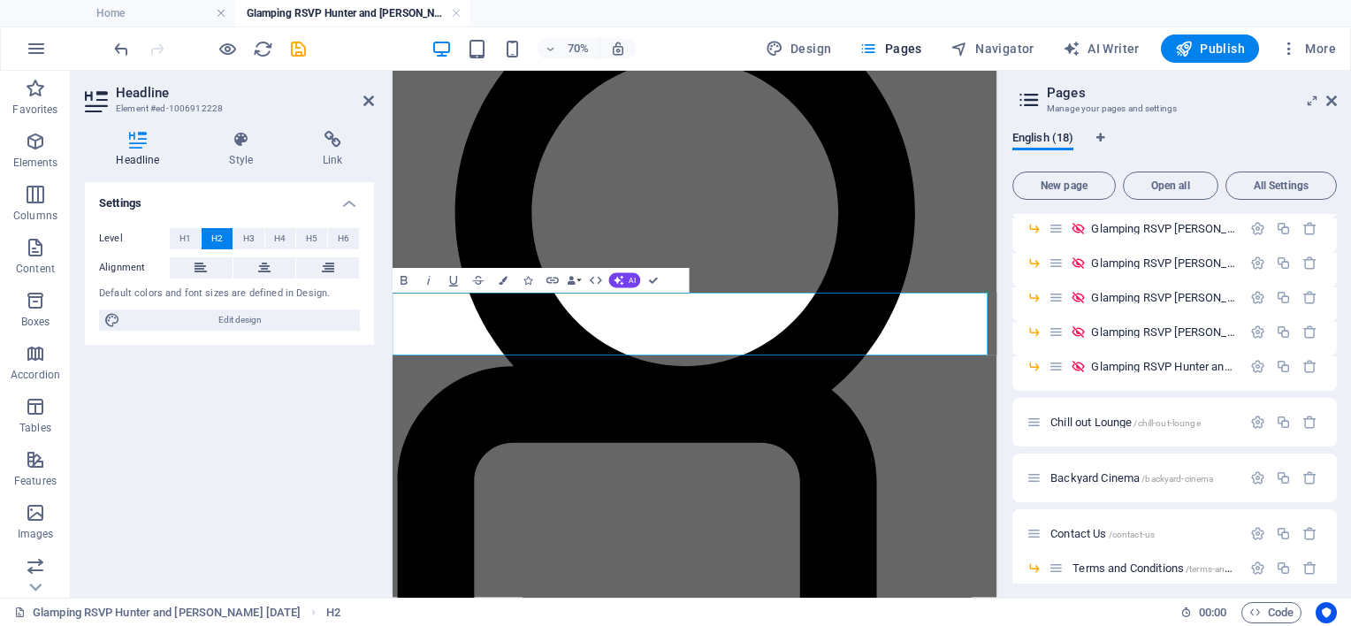
drag, startPoint x: 653, startPoint y: 279, endPoint x: 661, endPoint y: 321, distance: 42.3
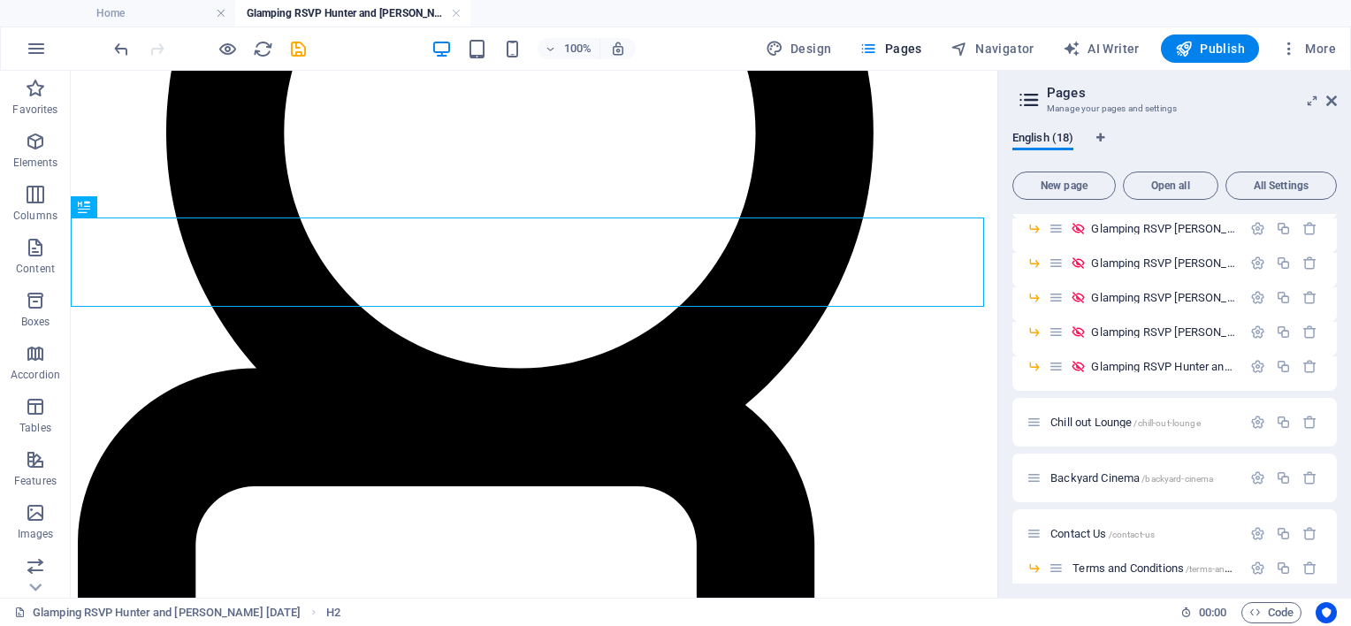
scroll to position [442, 0]
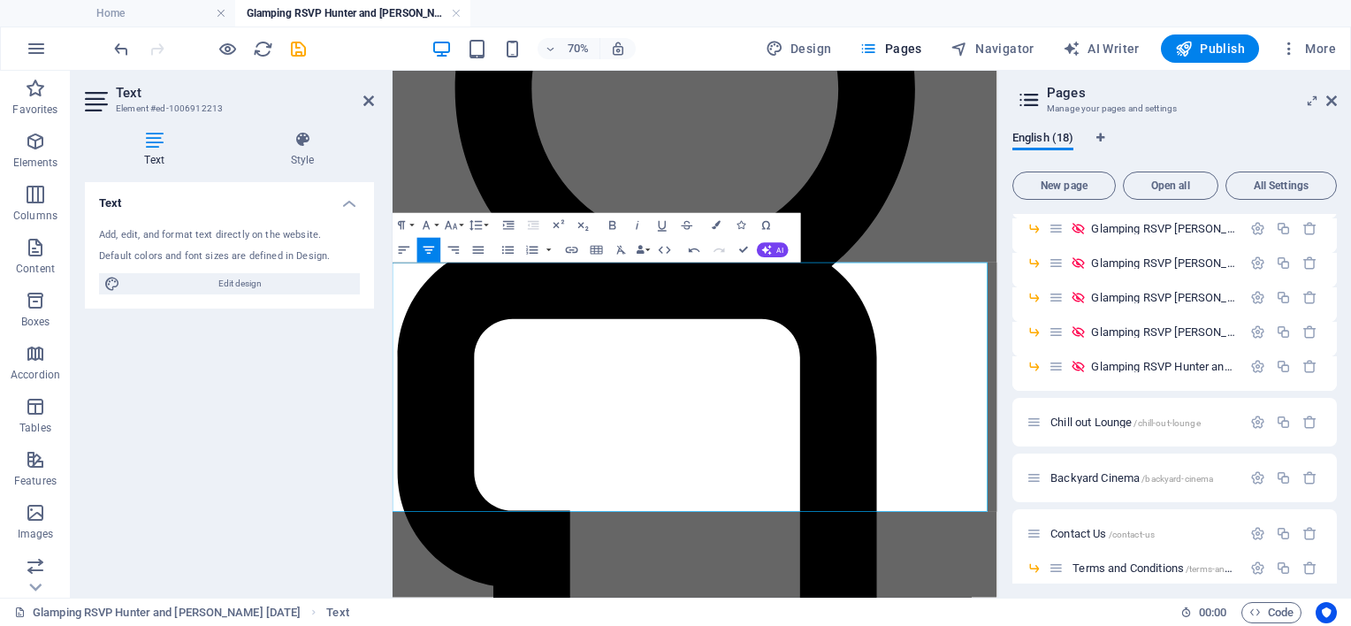
drag, startPoint x: 402, startPoint y: 517, endPoint x: 1195, endPoint y: 682, distance: 809.9
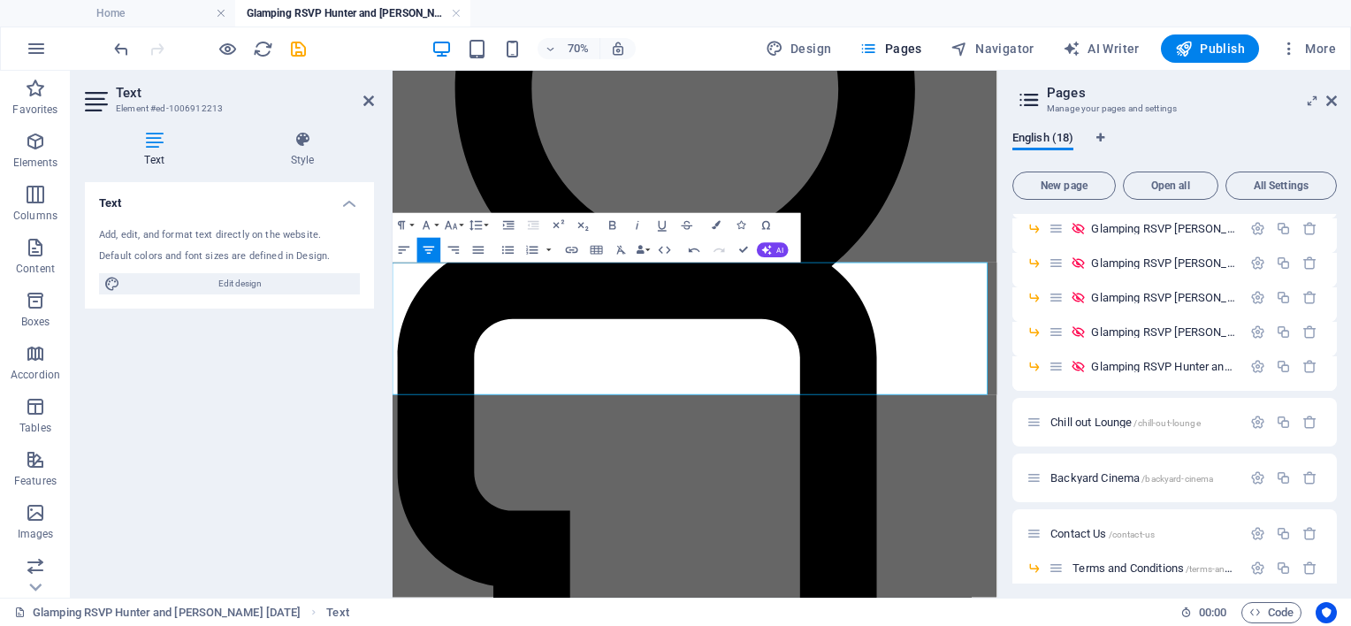
drag, startPoint x: 746, startPoint y: 248, endPoint x: 750, endPoint y: 286, distance: 39.1
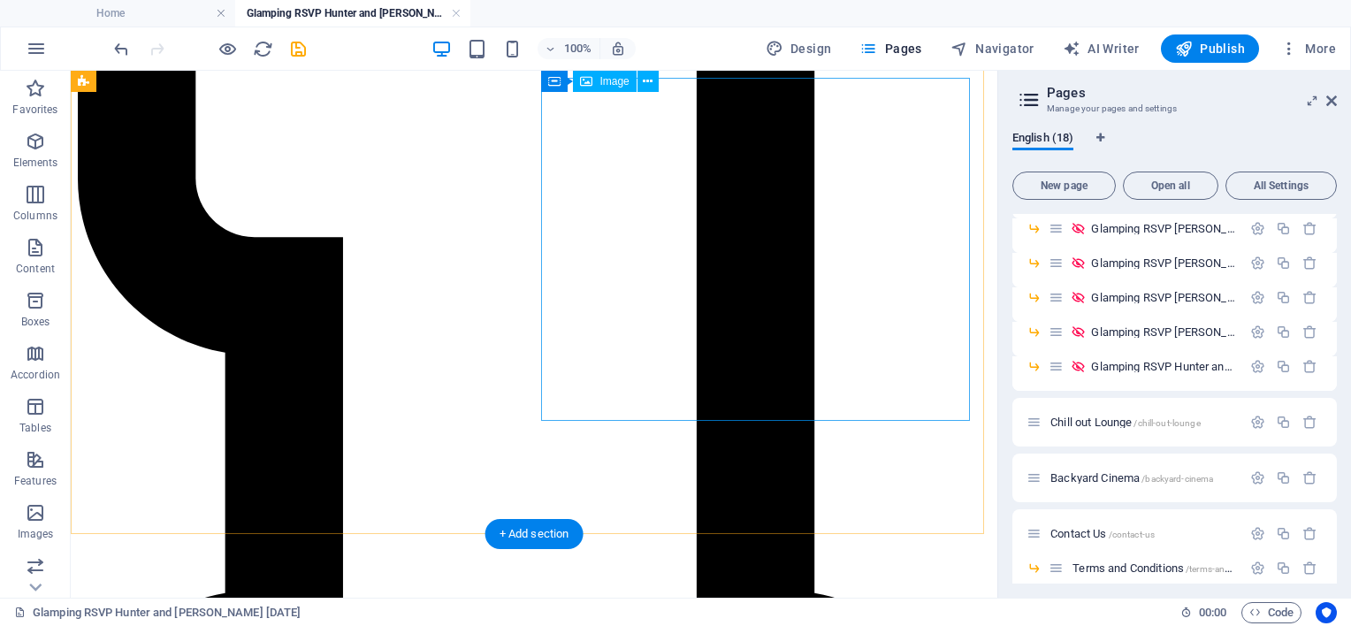
scroll to position [973, 0]
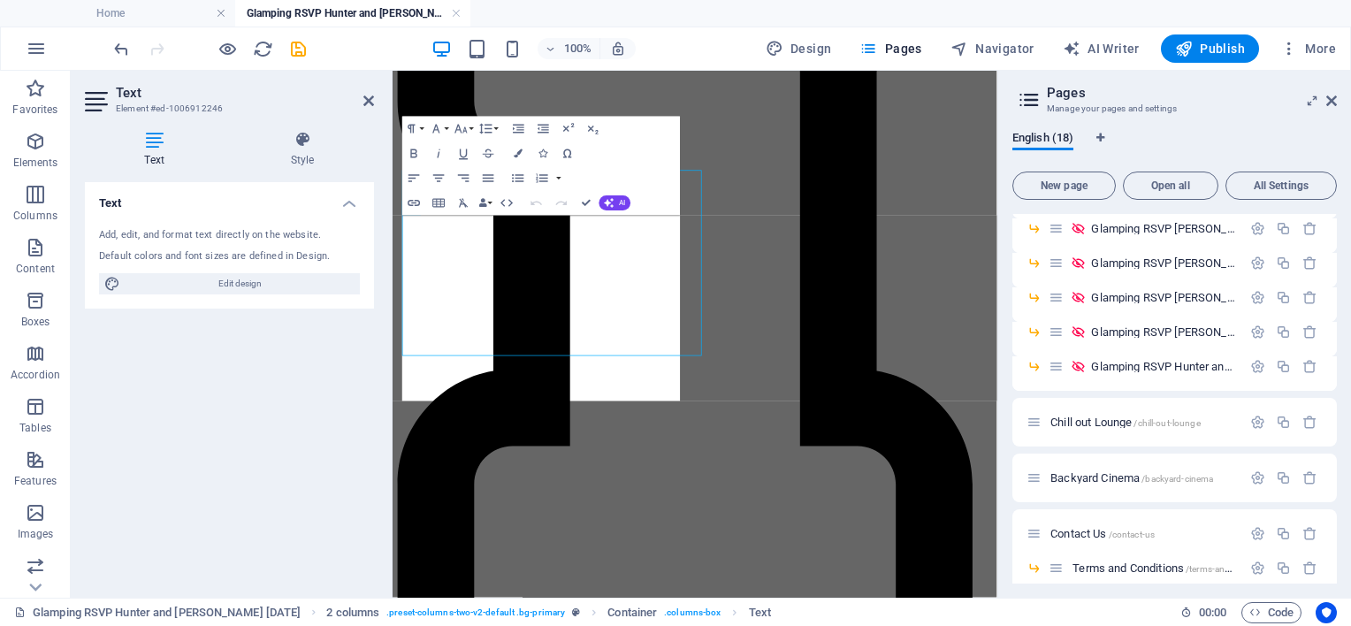
click at [260, 264] on div "Add, edit, and format text directly on the website. Default colors and font siz…" at bounding box center [229, 261] width 289 height 95
drag, startPoint x: 643, startPoint y: 324, endPoint x: 793, endPoint y: 326, distance: 150.3
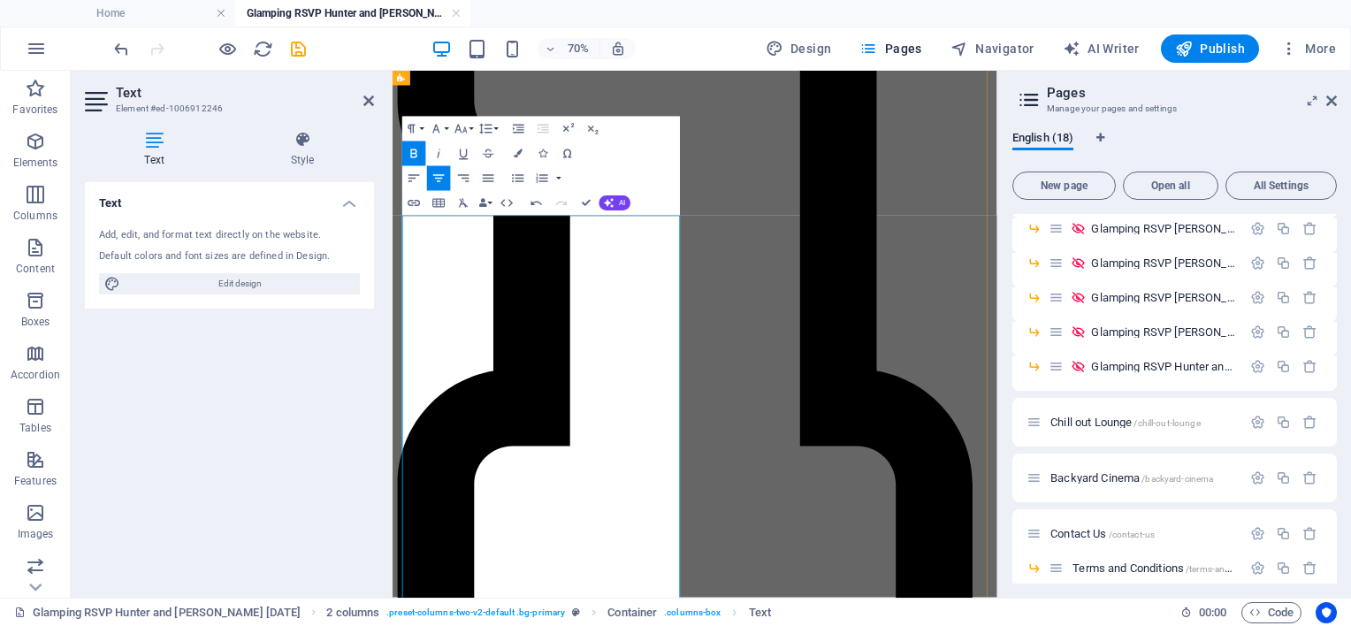
drag, startPoint x: 757, startPoint y: 533, endPoint x: 401, endPoint y: 327, distance: 410.8
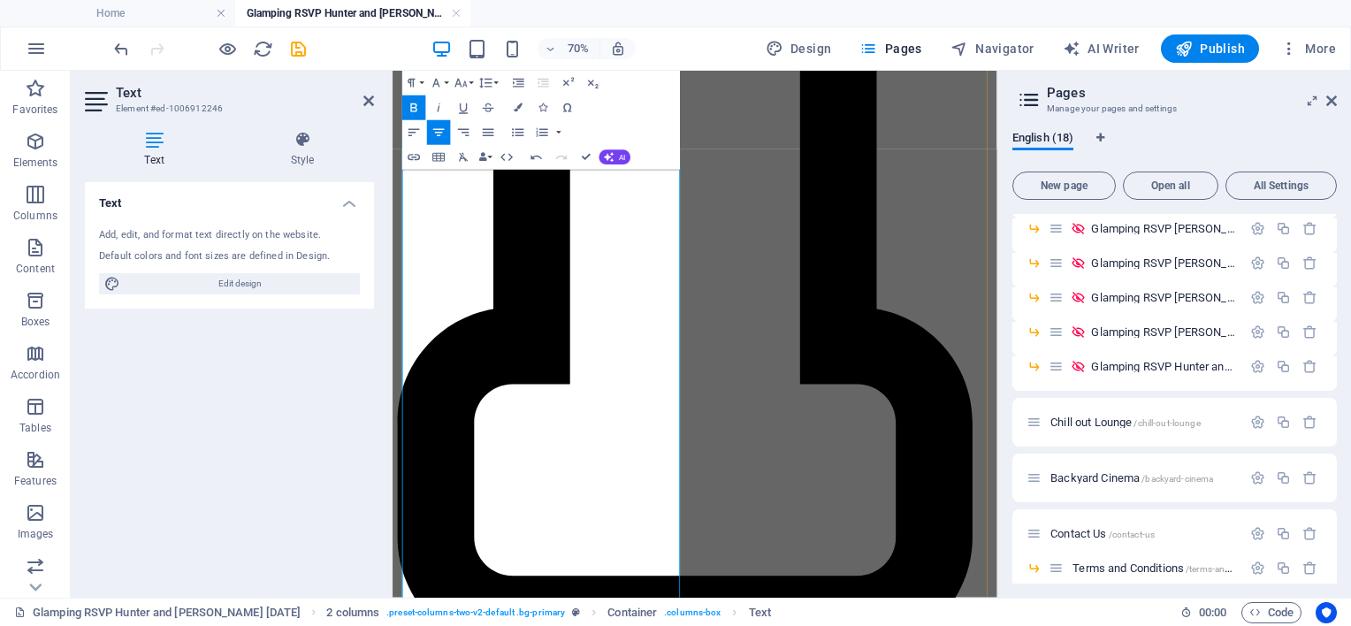
scroll to position [1149, 0]
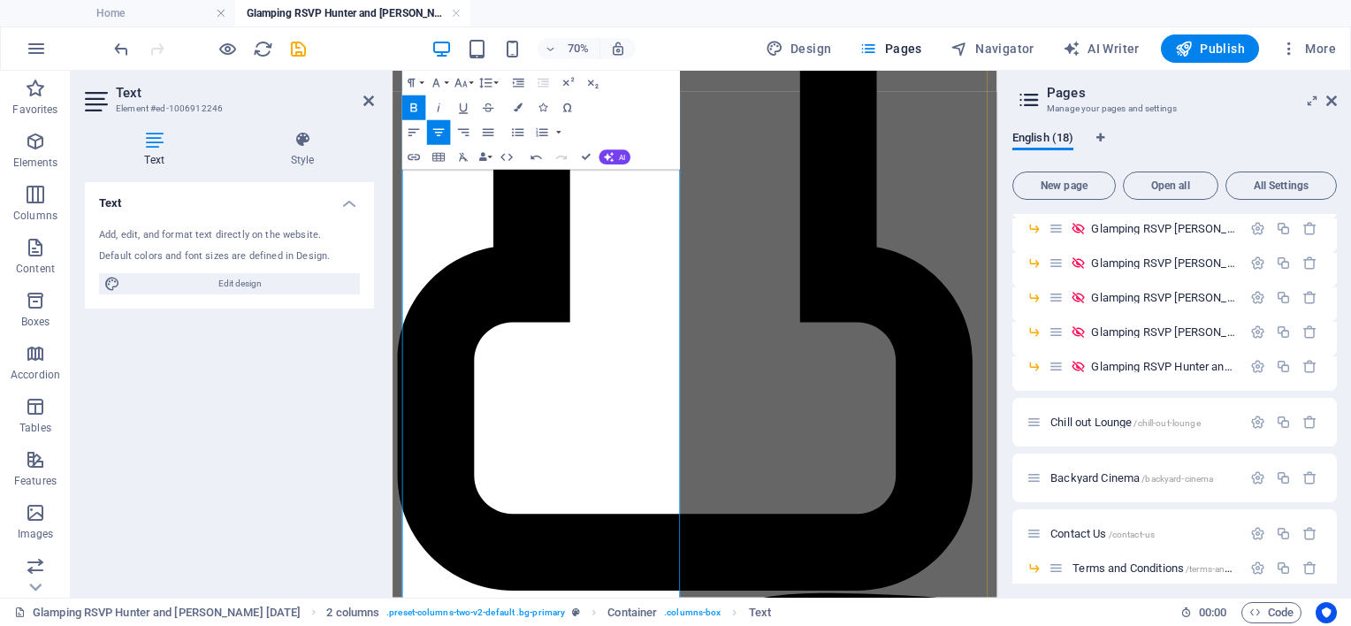
drag, startPoint x: 501, startPoint y: 585, endPoint x: 588, endPoint y: 583, distance: 86.7
click at [414, 96] on button "Bold" at bounding box center [414, 107] width 24 height 25
drag, startPoint x: 431, startPoint y: 576, endPoint x: 492, endPoint y: 571, distance: 61.2
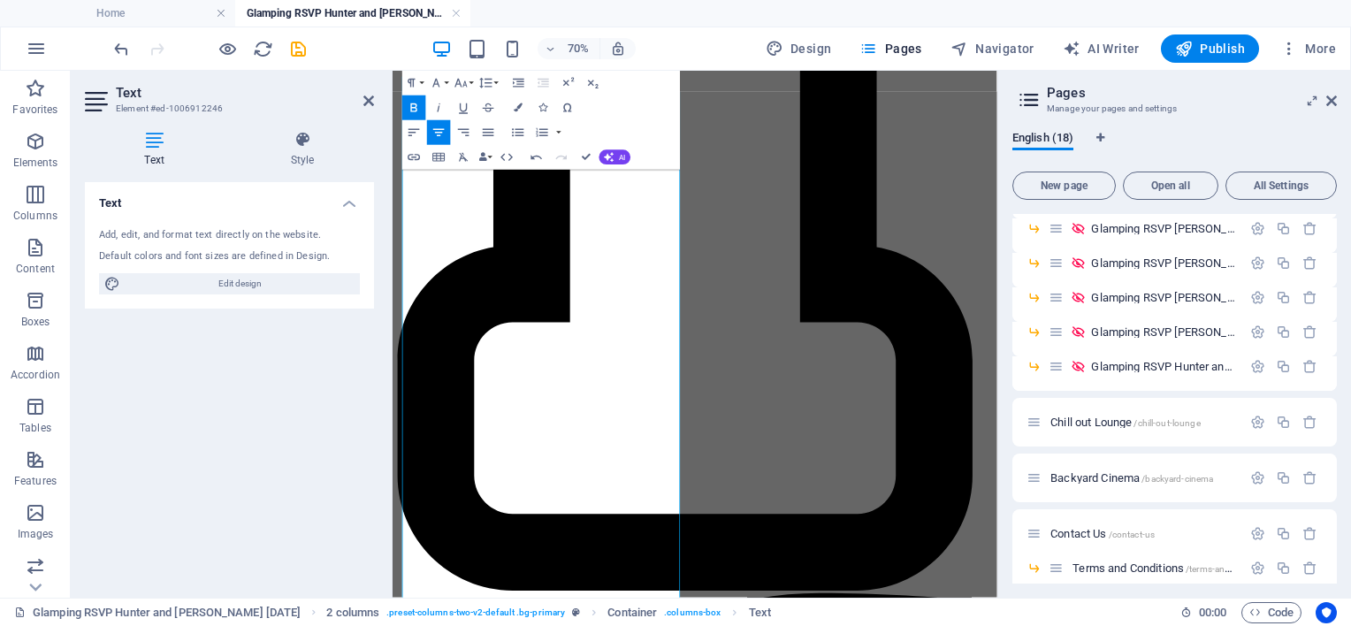
click at [414, 106] on icon "button" at bounding box center [414, 108] width 15 height 15
drag, startPoint x: 431, startPoint y: 577, endPoint x: 743, endPoint y: 631, distance: 316.7
click at [440, 107] on icon "button" at bounding box center [438, 108] width 15 height 15
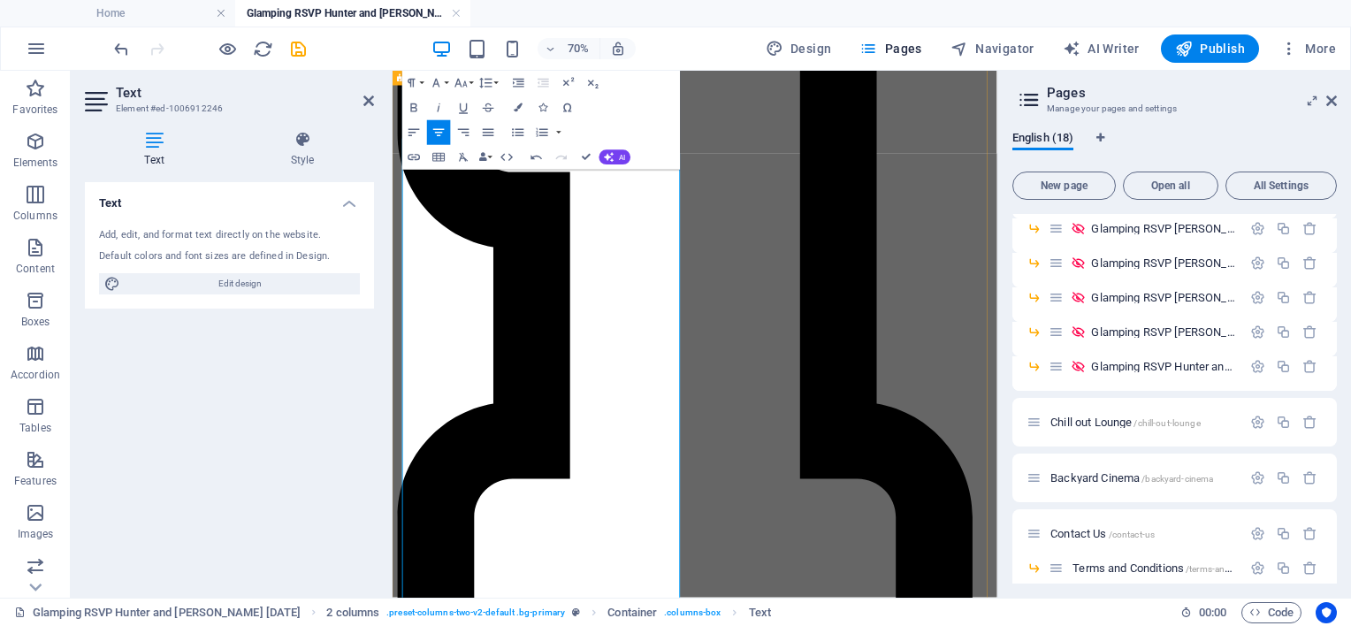
scroll to position [884, 0]
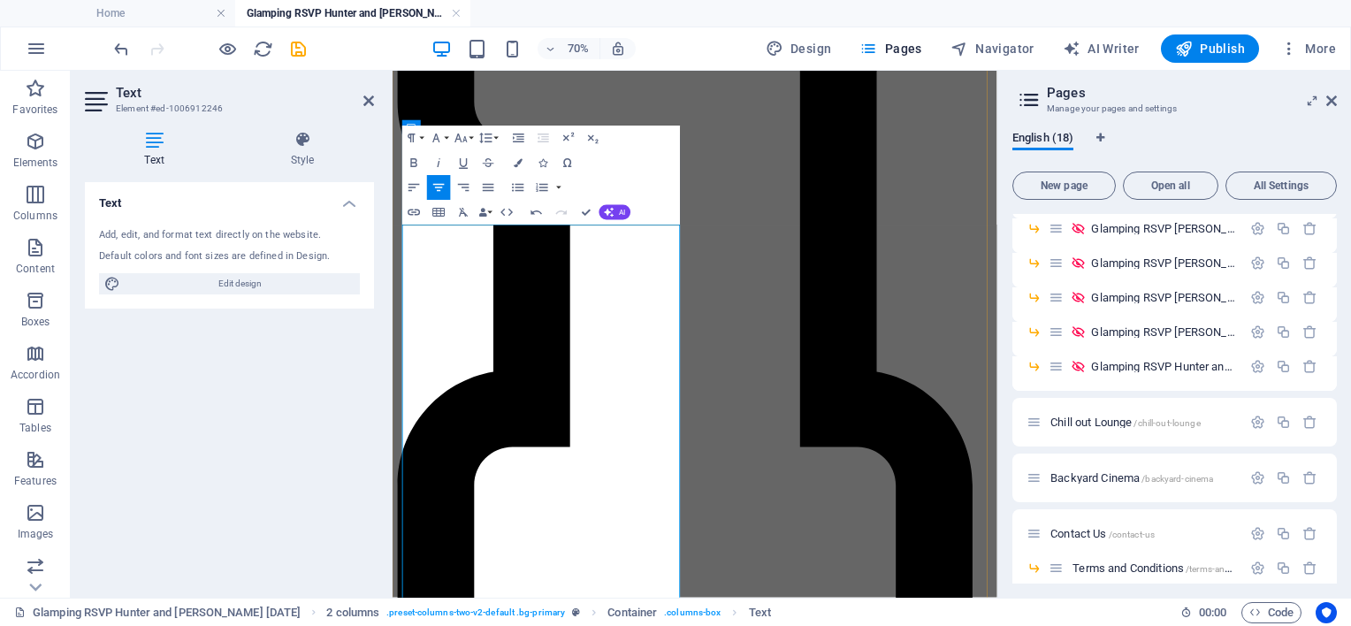
scroll to position [973, 0]
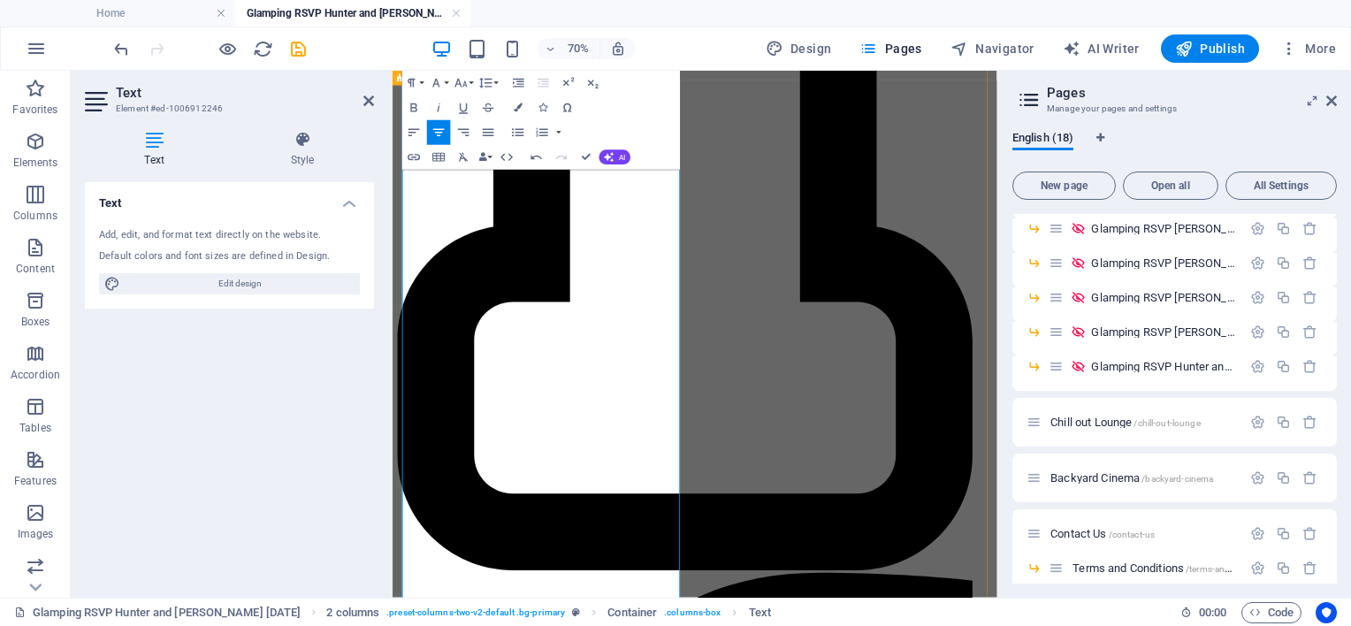
scroll to position [1238, 0]
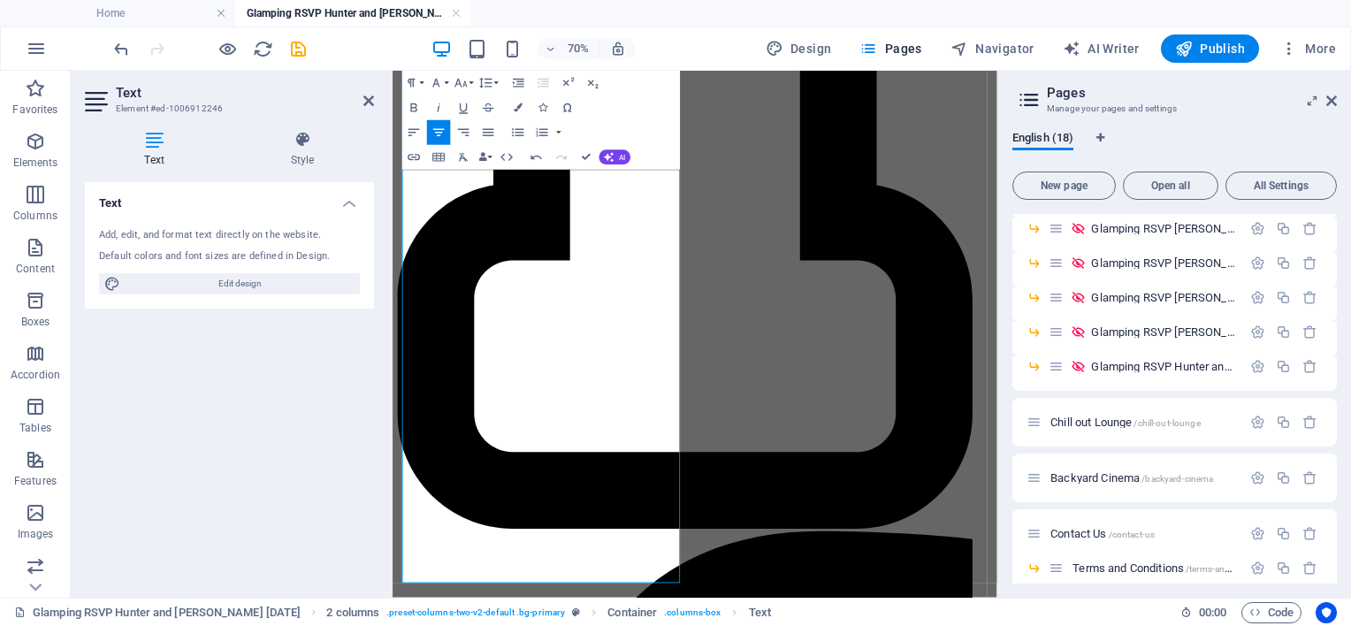
drag, startPoint x: 588, startPoint y: 604, endPoint x: 607, endPoint y: 633, distance: 34.6
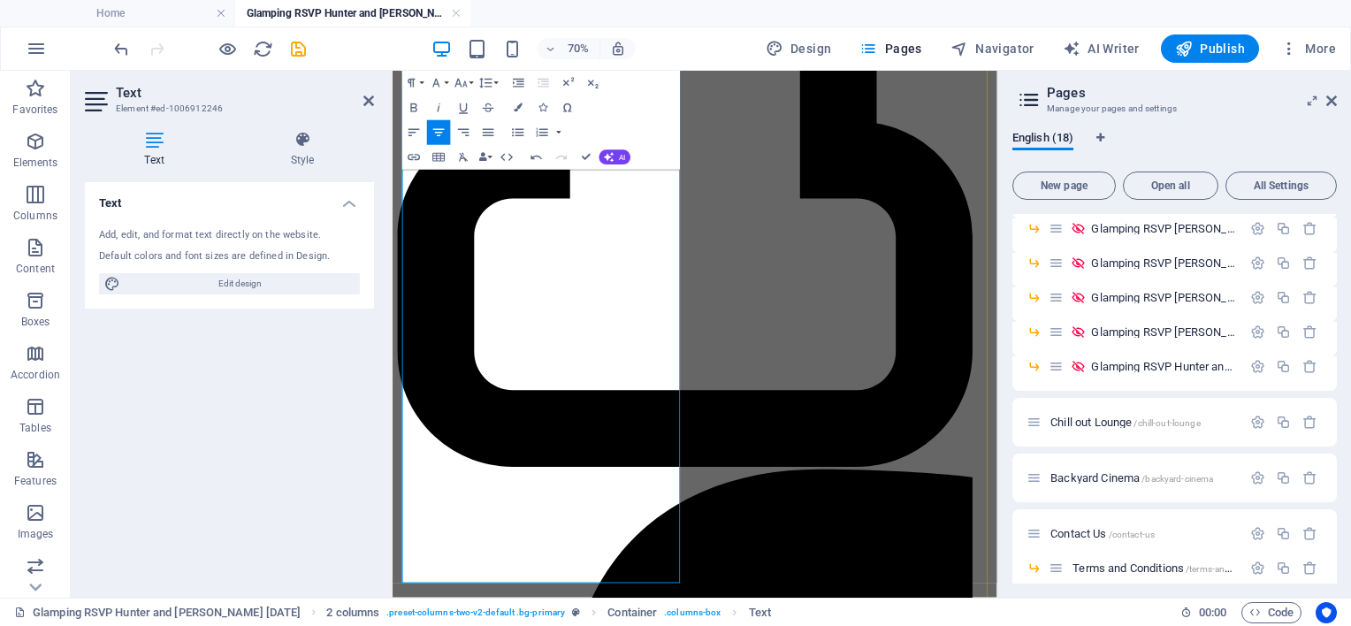
scroll to position [1326, 0]
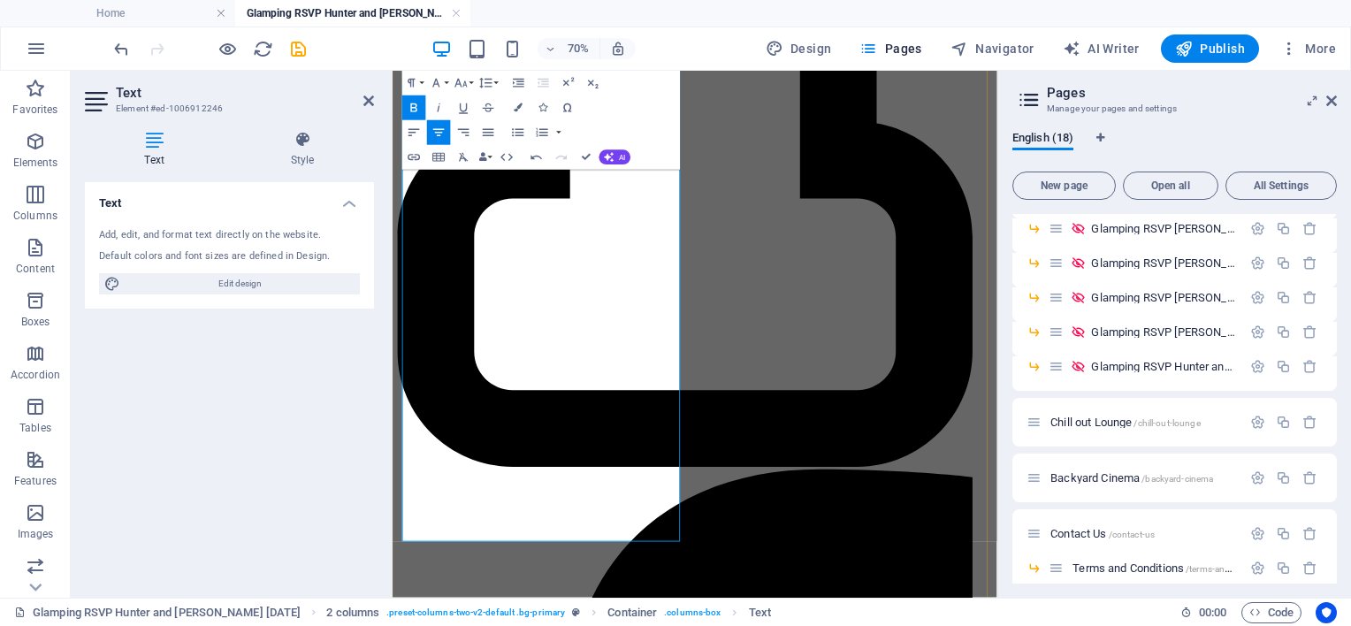
drag, startPoint x: 467, startPoint y: 551, endPoint x: 1149, endPoint y: 431, distance: 692.9
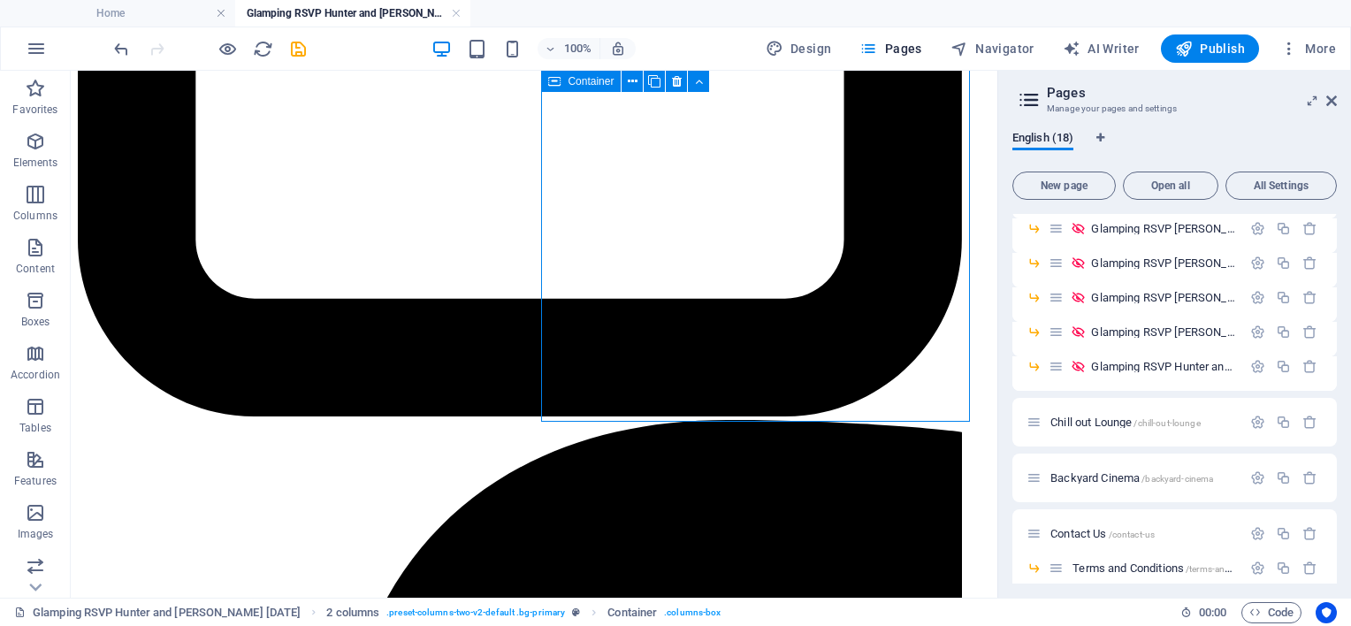
scroll to position [1705, 0]
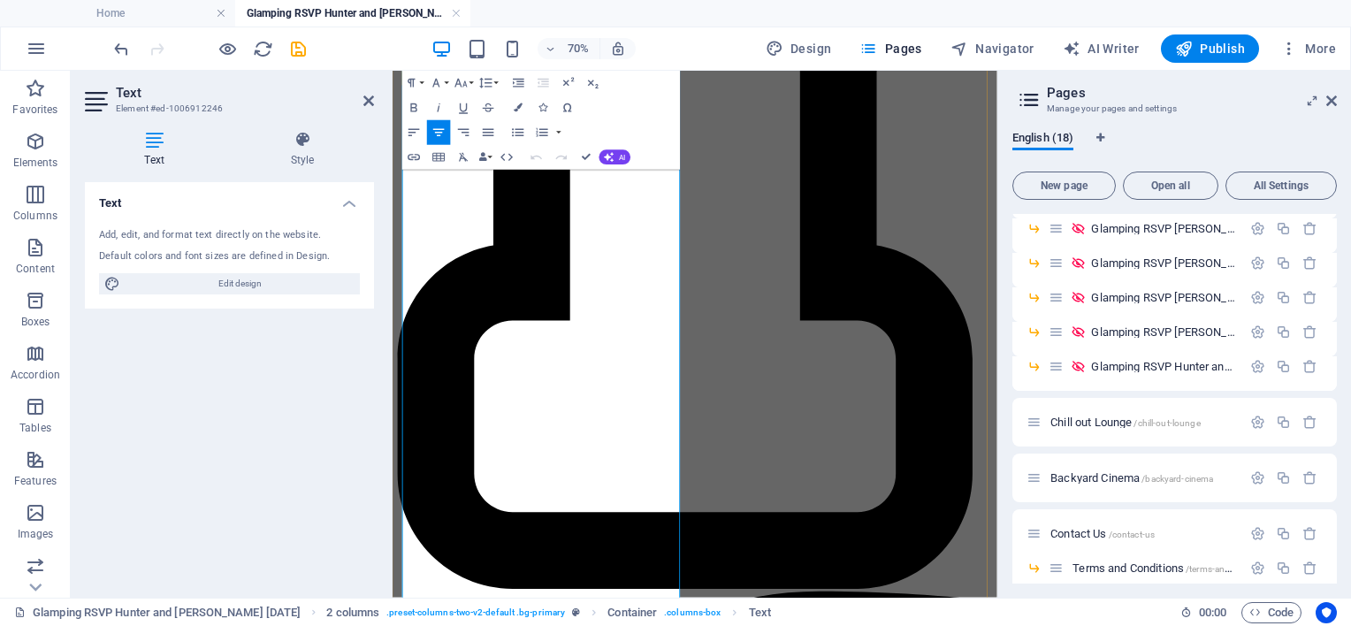
scroll to position [1245, 0]
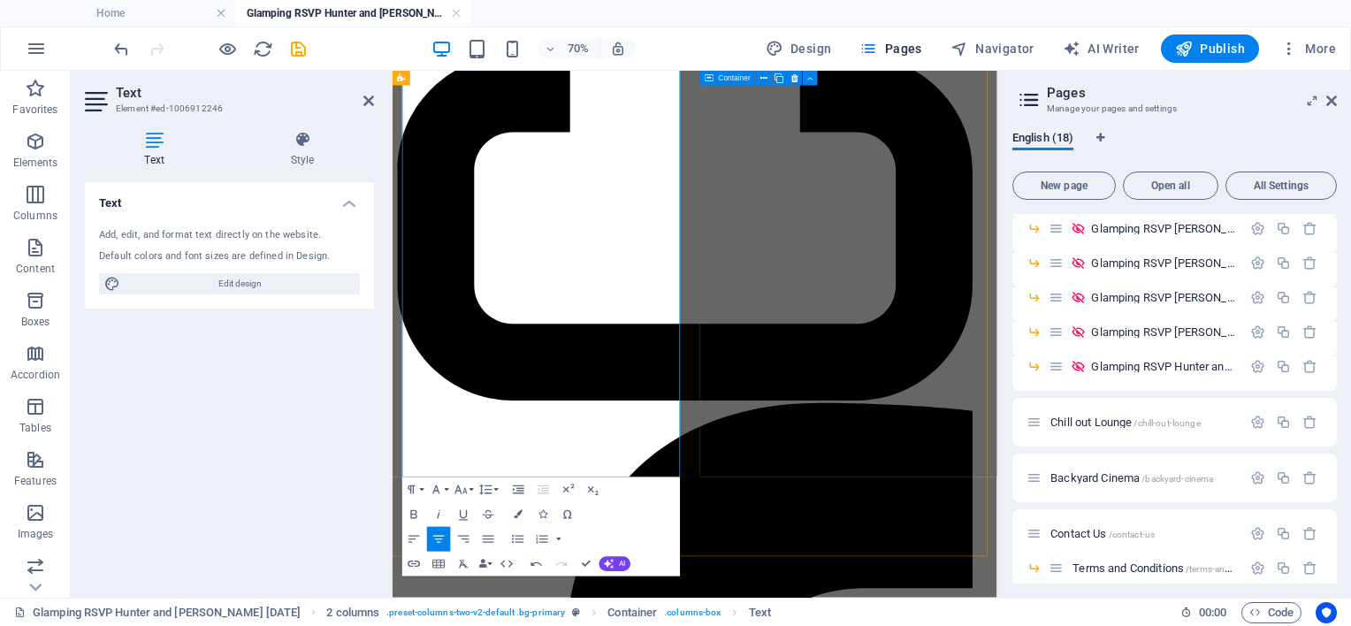
scroll to position [1422, 0]
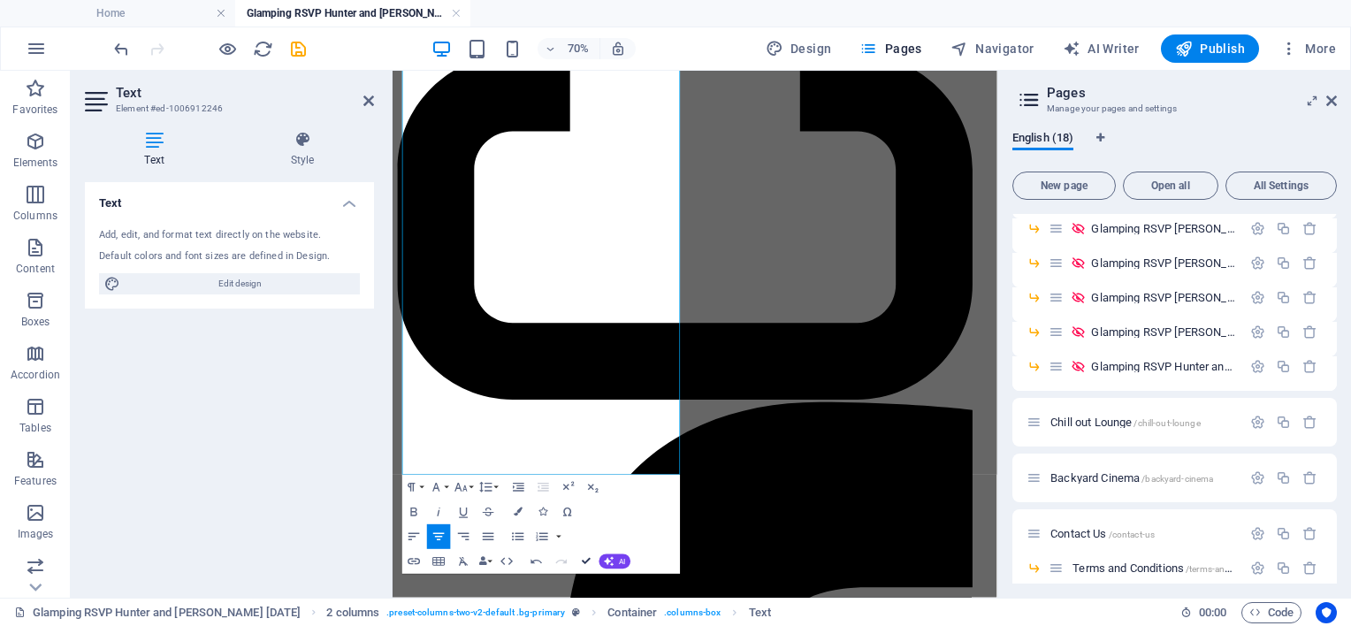
drag, startPoint x: 583, startPoint y: 561, endPoint x: 513, endPoint y: 490, distance: 99.4
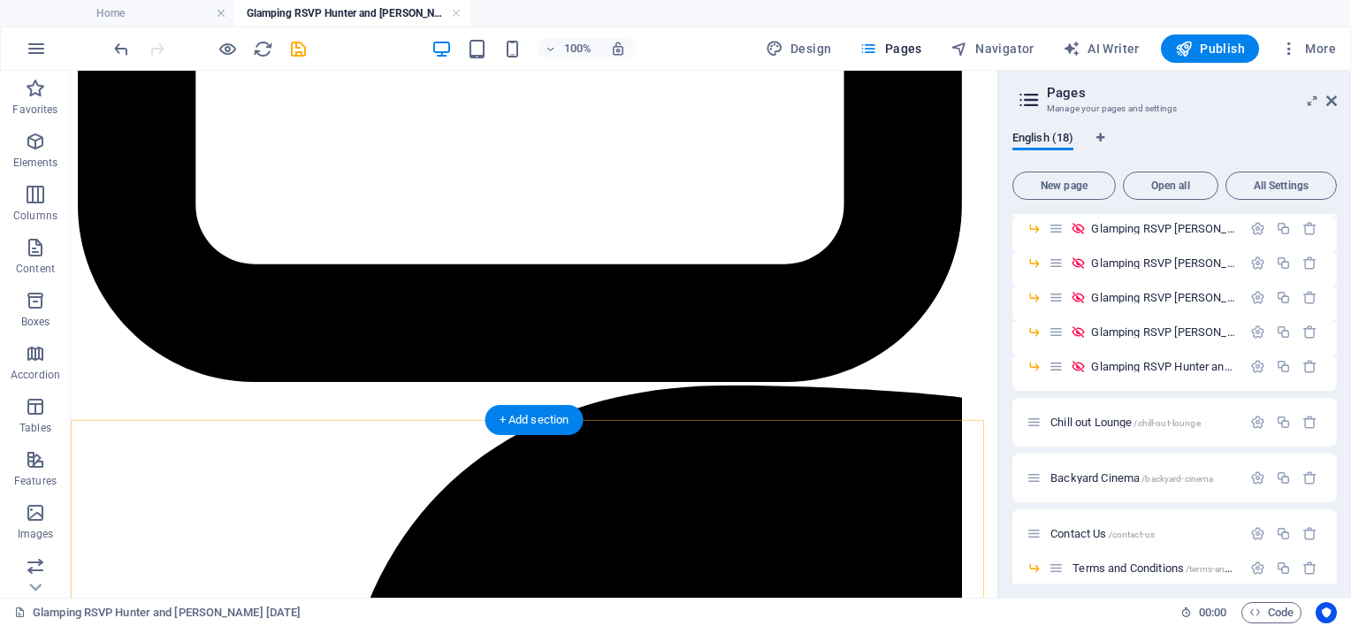
scroll to position [1711, 0]
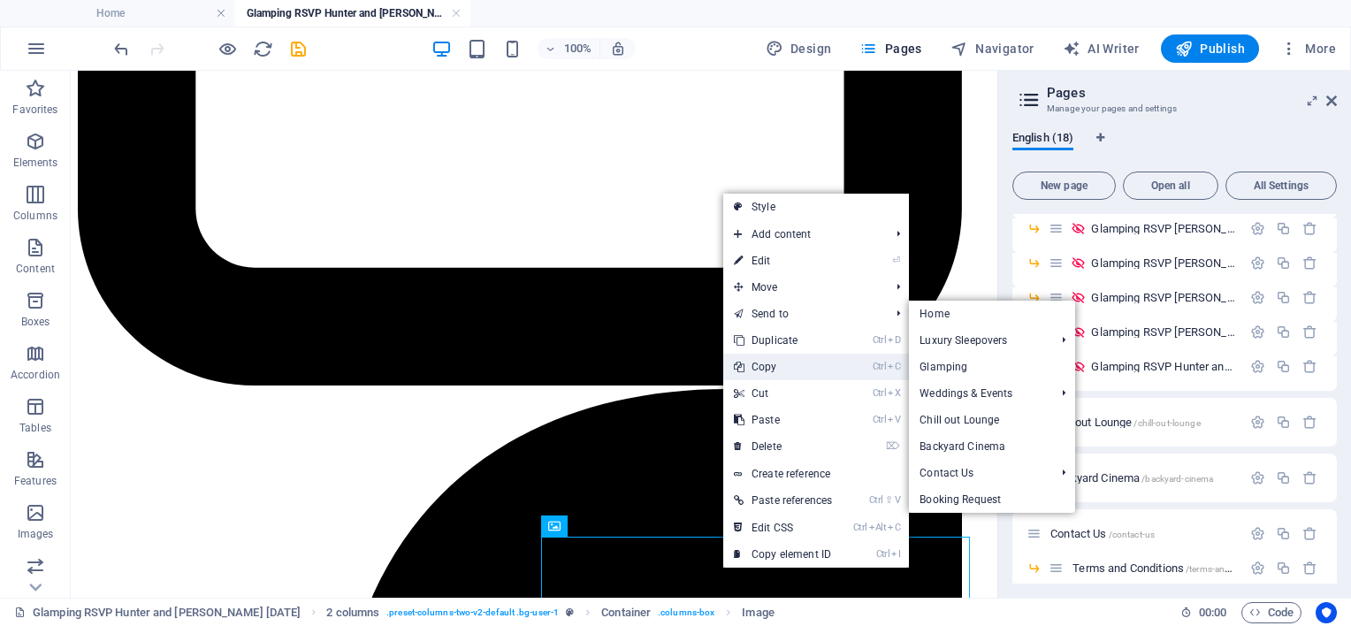
click at [771, 371] on link "Ctrl C Copy" at bounding box center [782, 367] width 119 height 27
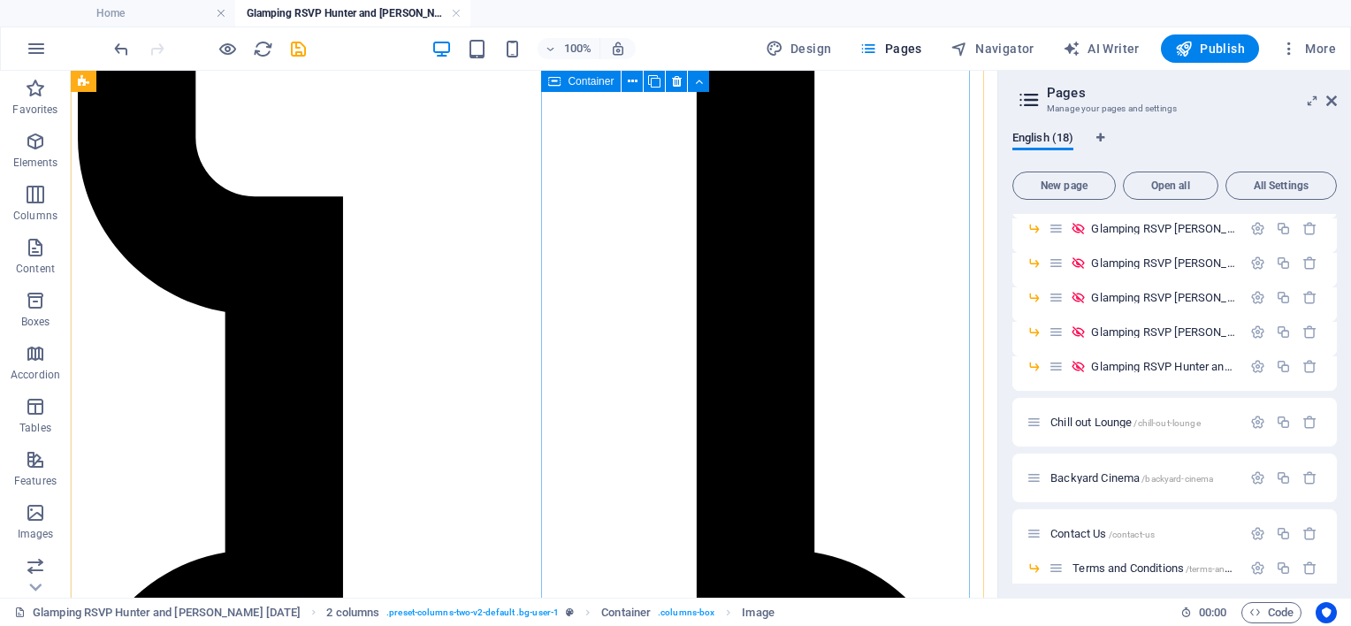
scroll to position [1003, 0]
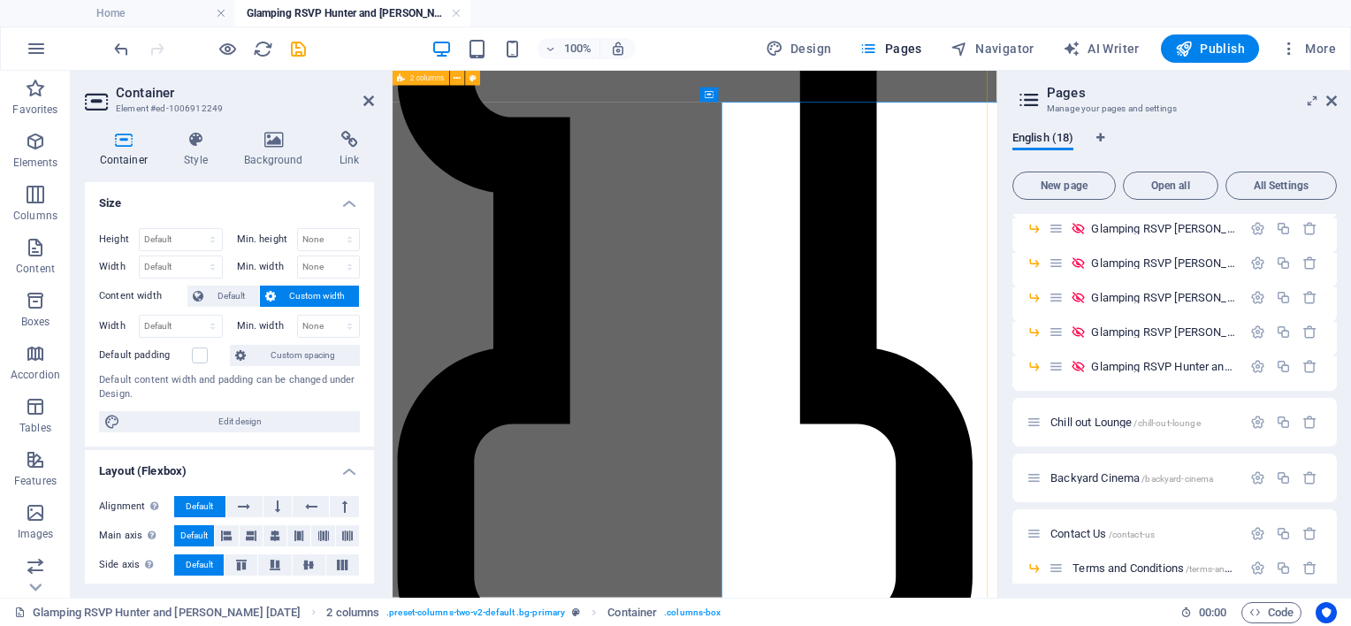
scroll to position [1005, 0]
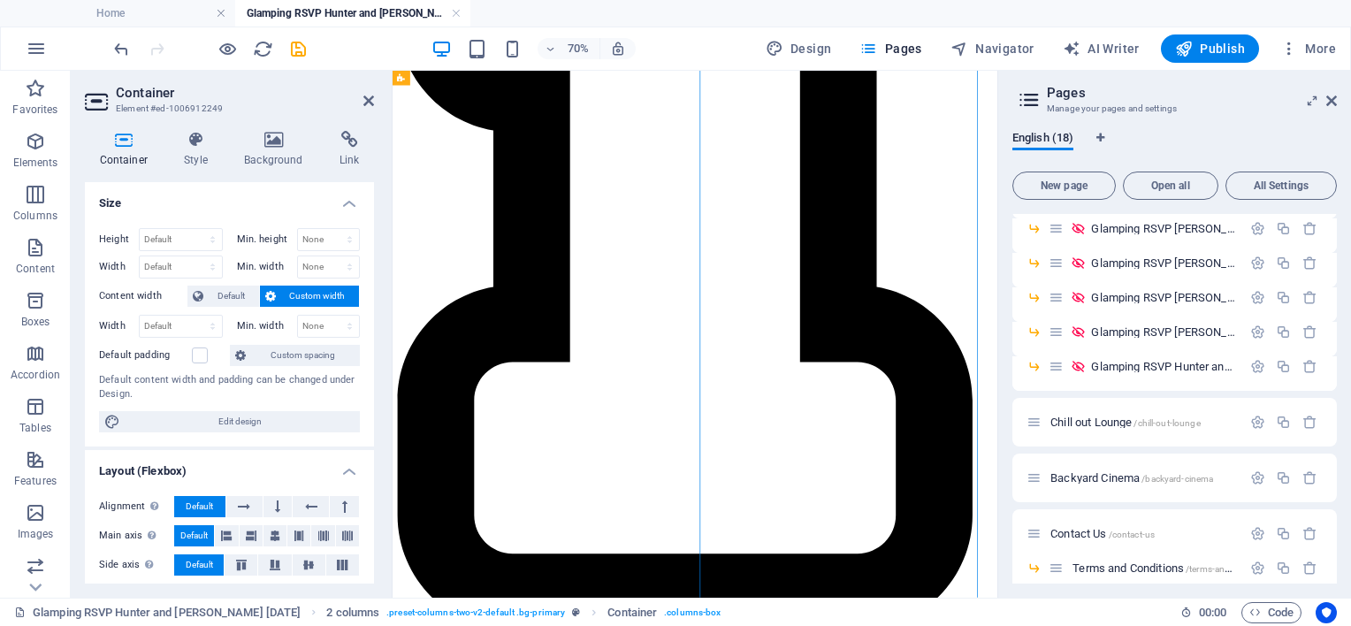
scroll to position [1094, 0]
click at [42, 139] on icon "button" at bounding box center [35, 141] width 21 height 21
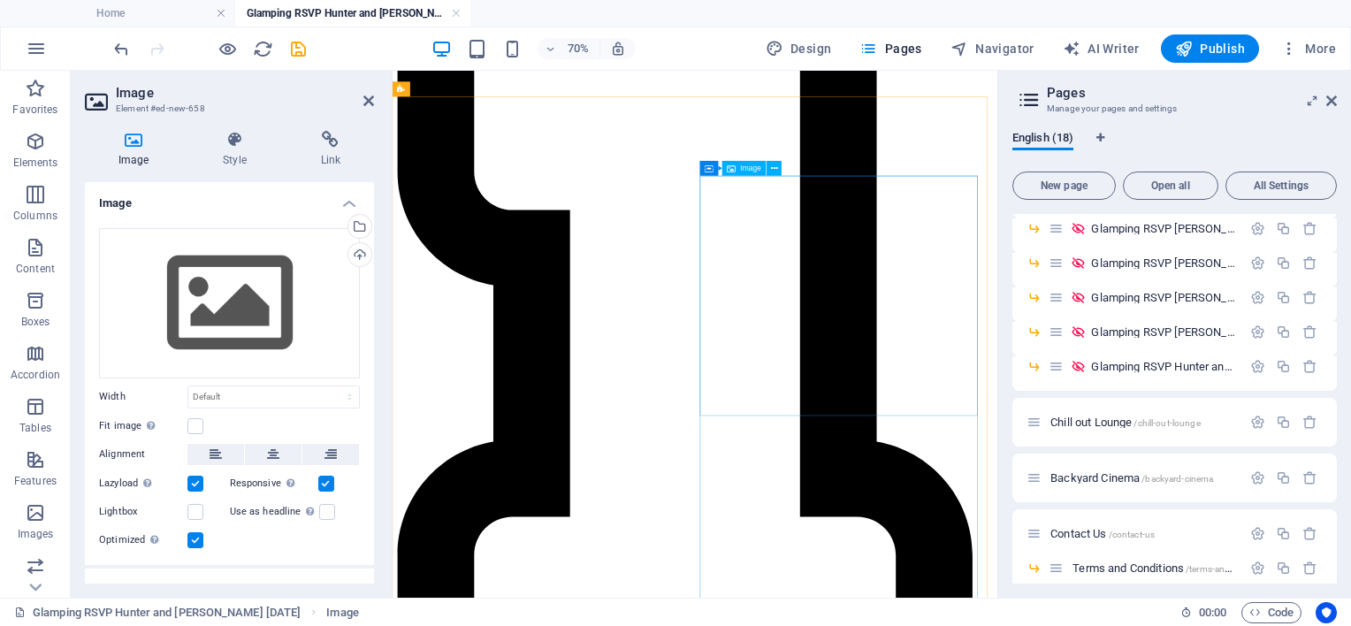
scroll to position [867, 0]
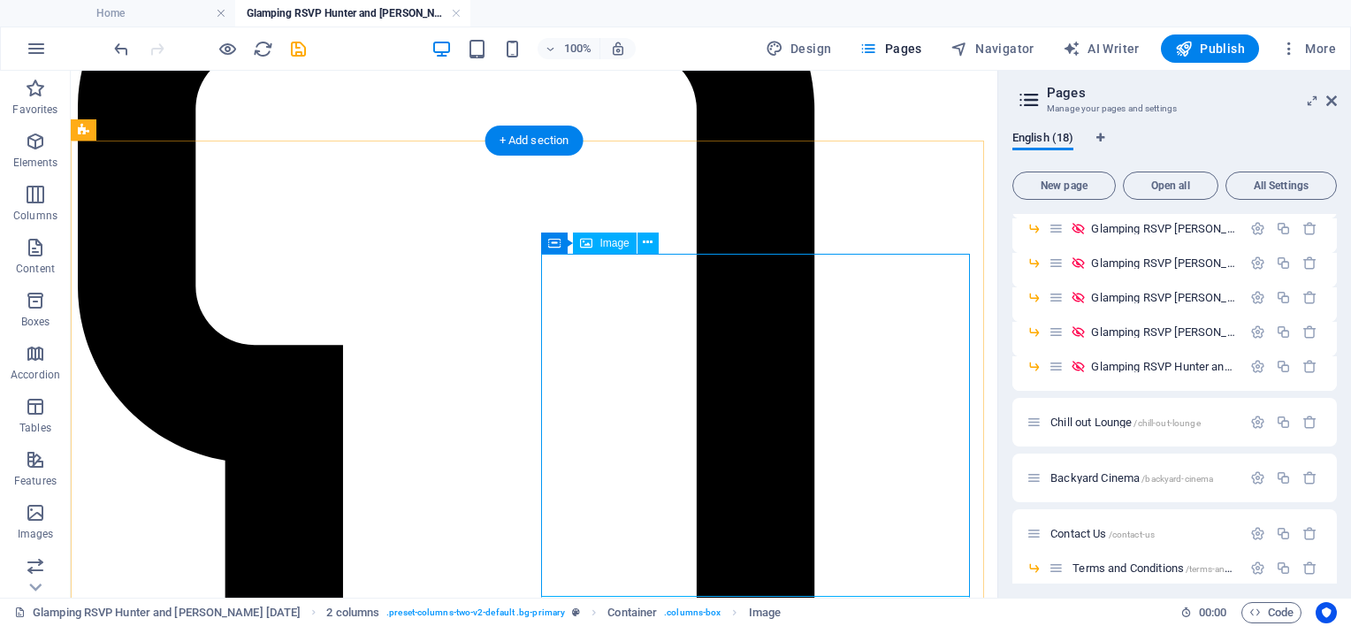
select select "px"
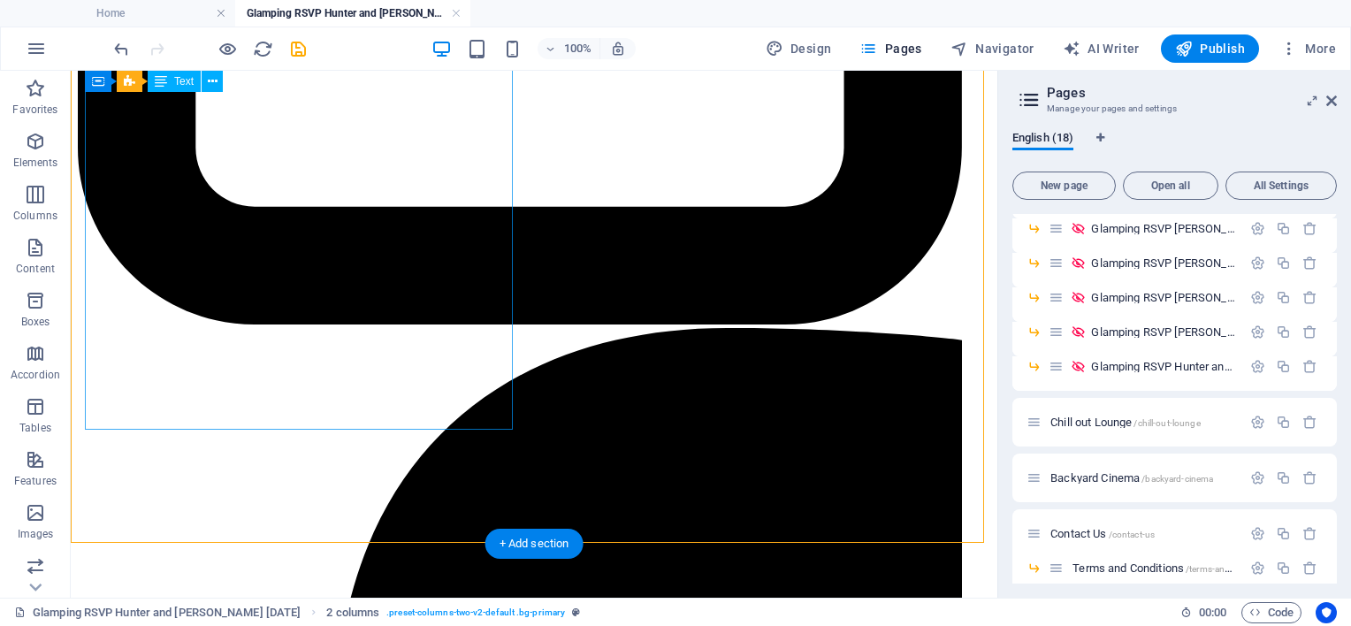
scroll to position [1840, 0]
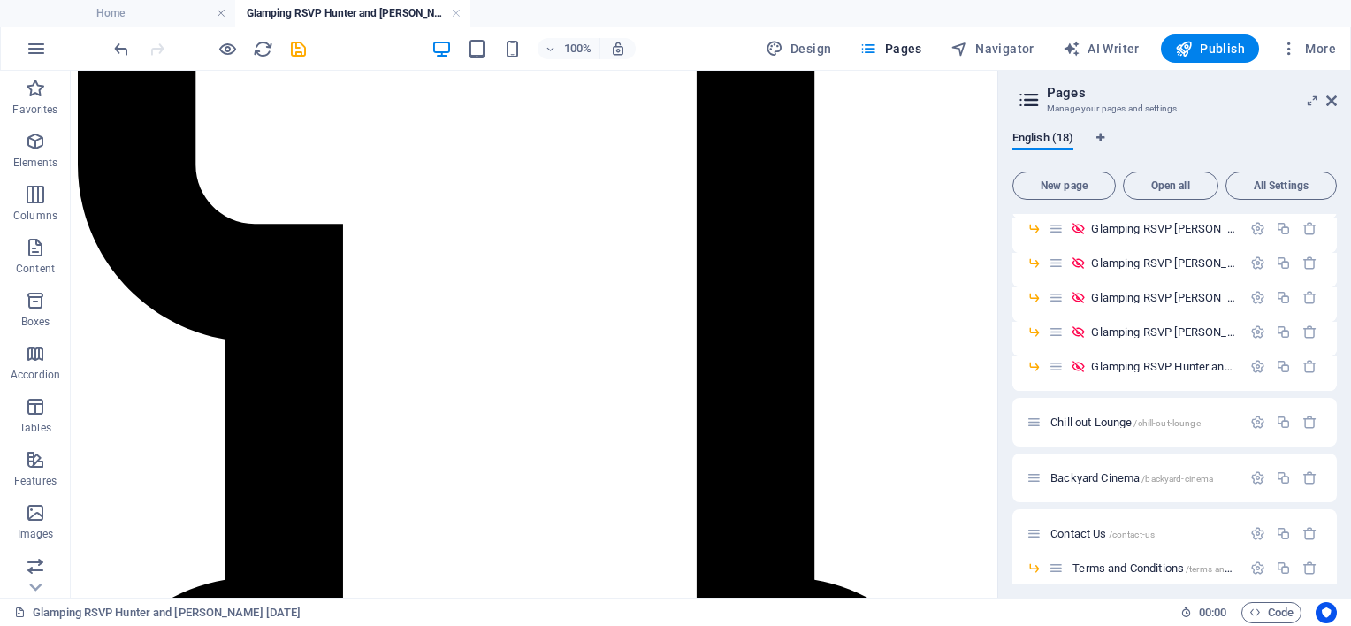
scroll to position [694, 0]
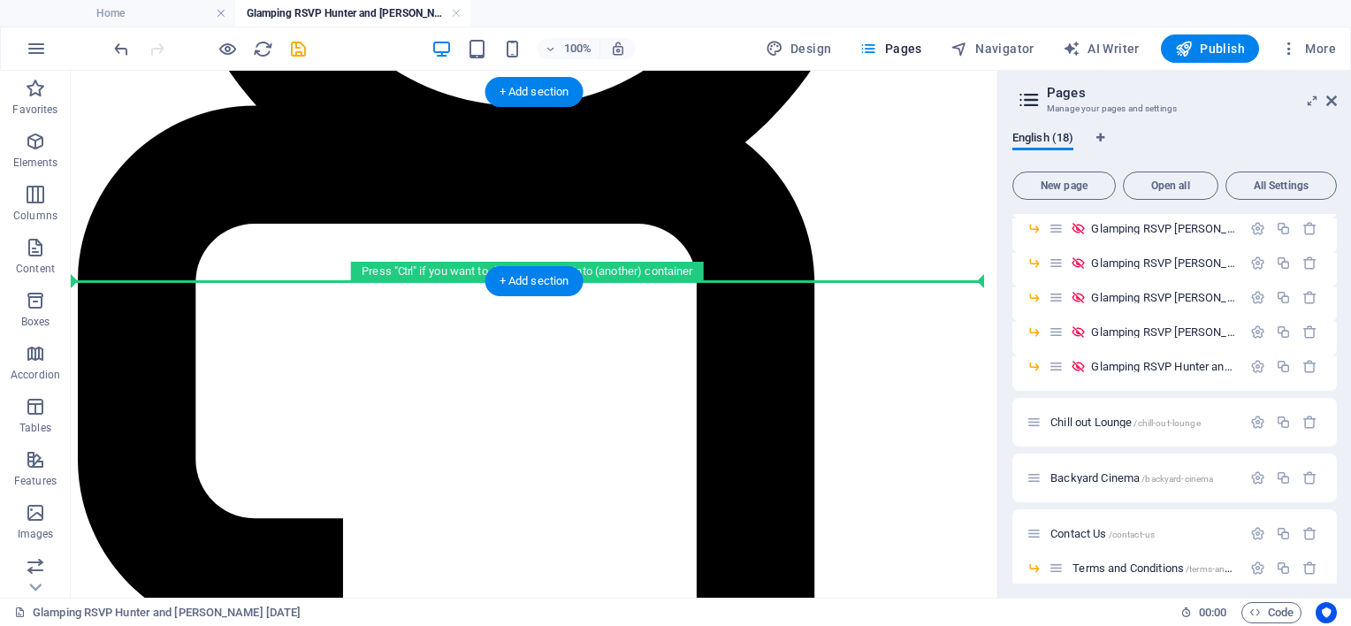
drag, startPoint x: 141, startPoint y: 422, endPoint x: 106, endPoint y: 275, distance: 150.8
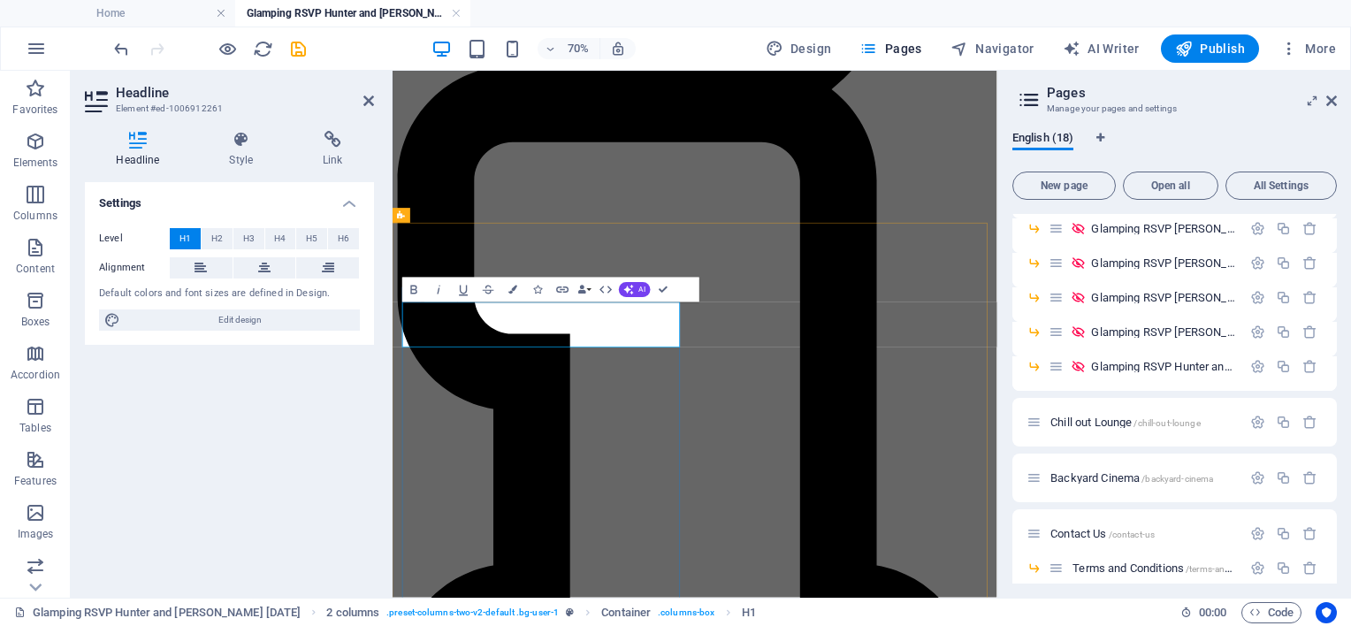
drag, startPoint x: 572, startPoint y: 425, endPoint x: 752, endPoint y: 425, distance: 180.4
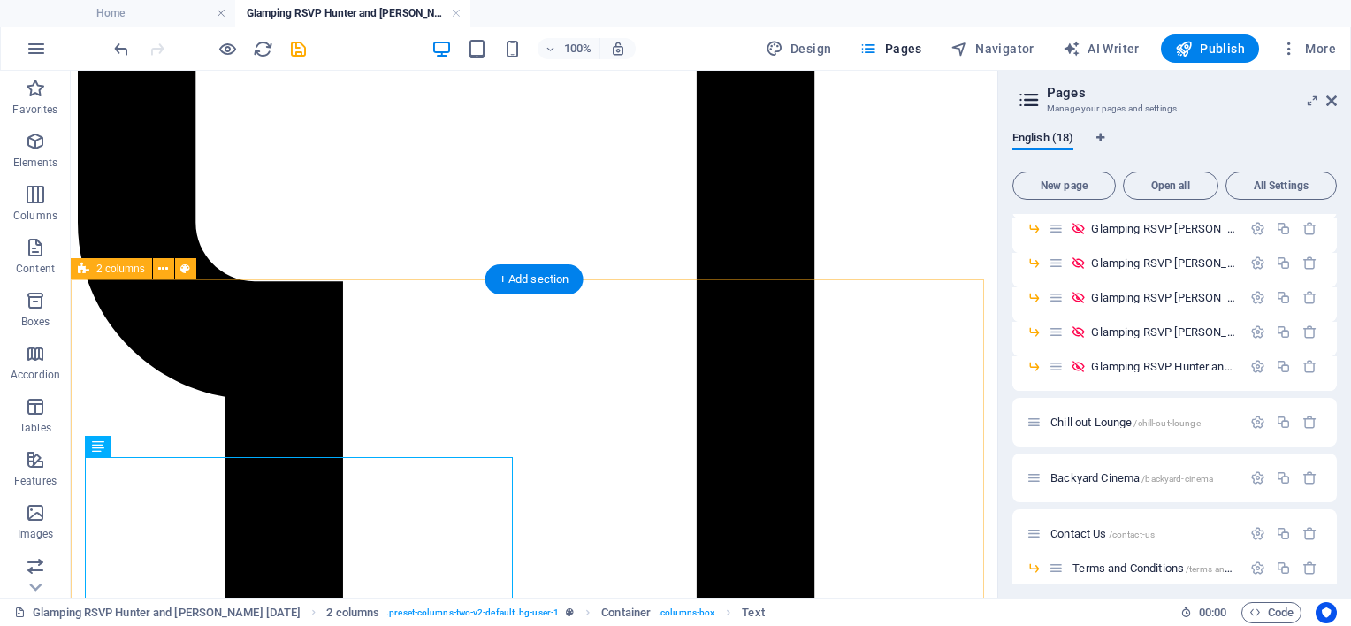
scroll to position [959, 0]
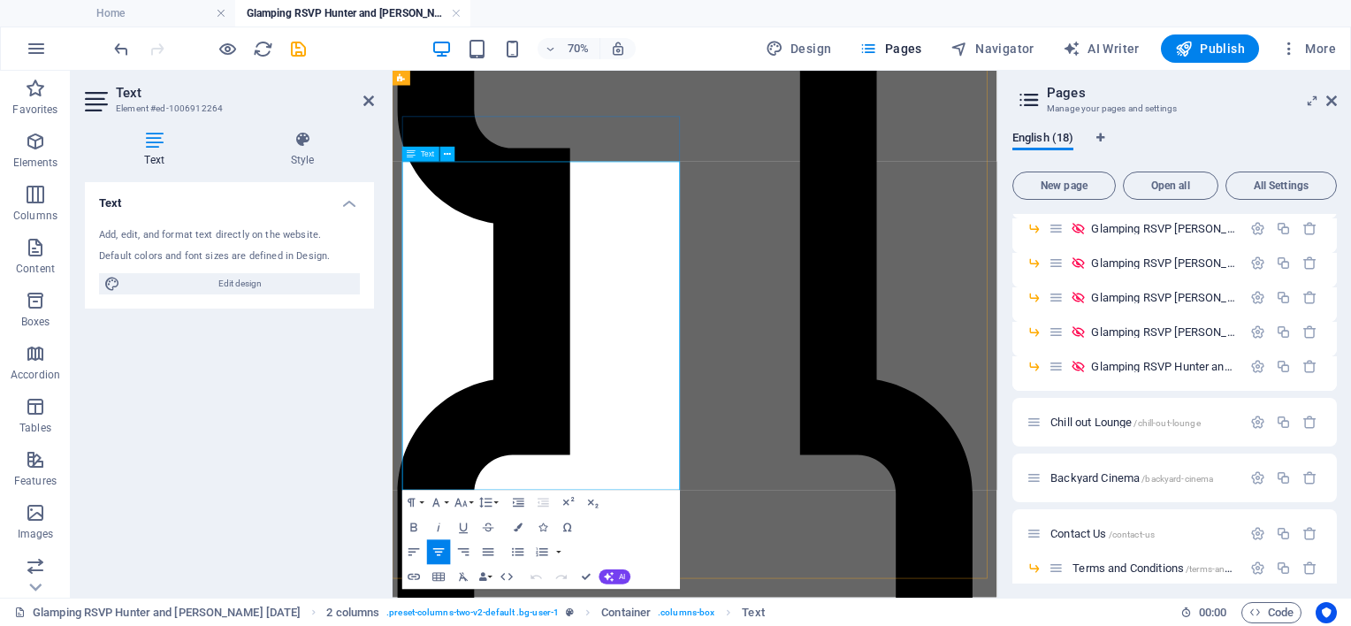
drag, startPoint x: 411, startPoint y: 239, endPoint x: 637, endPoint y: 497, distance: 343.3
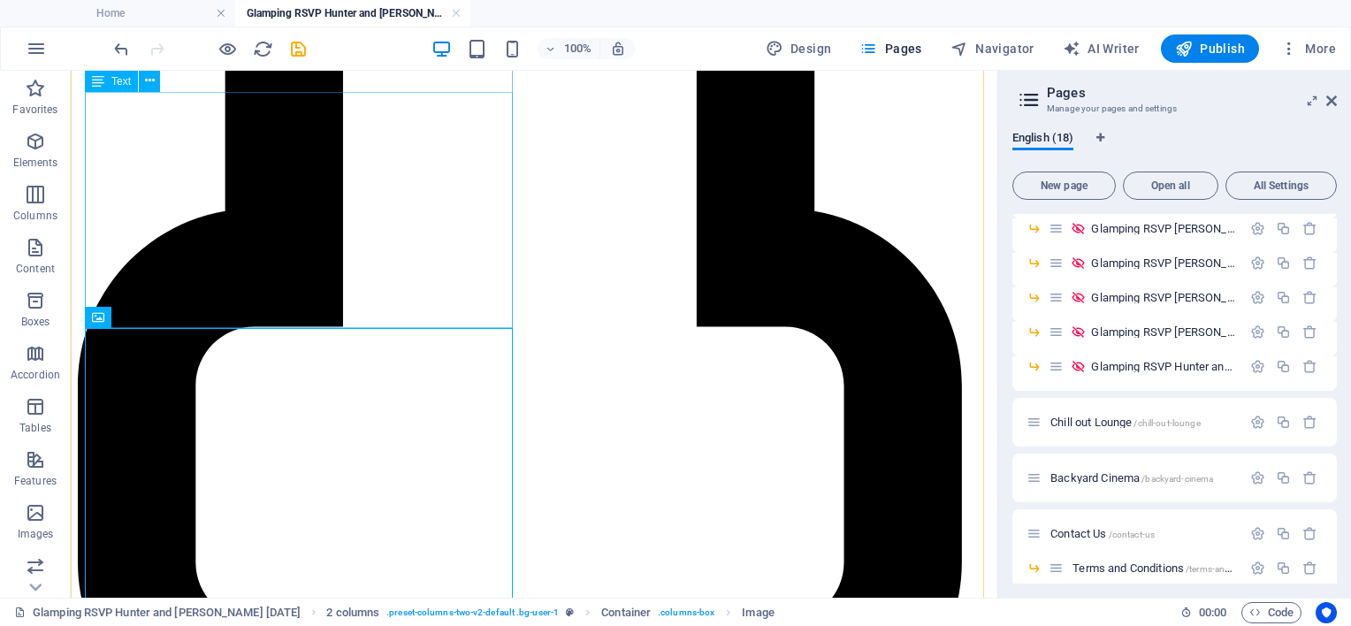
scroll to position [1401, 0]
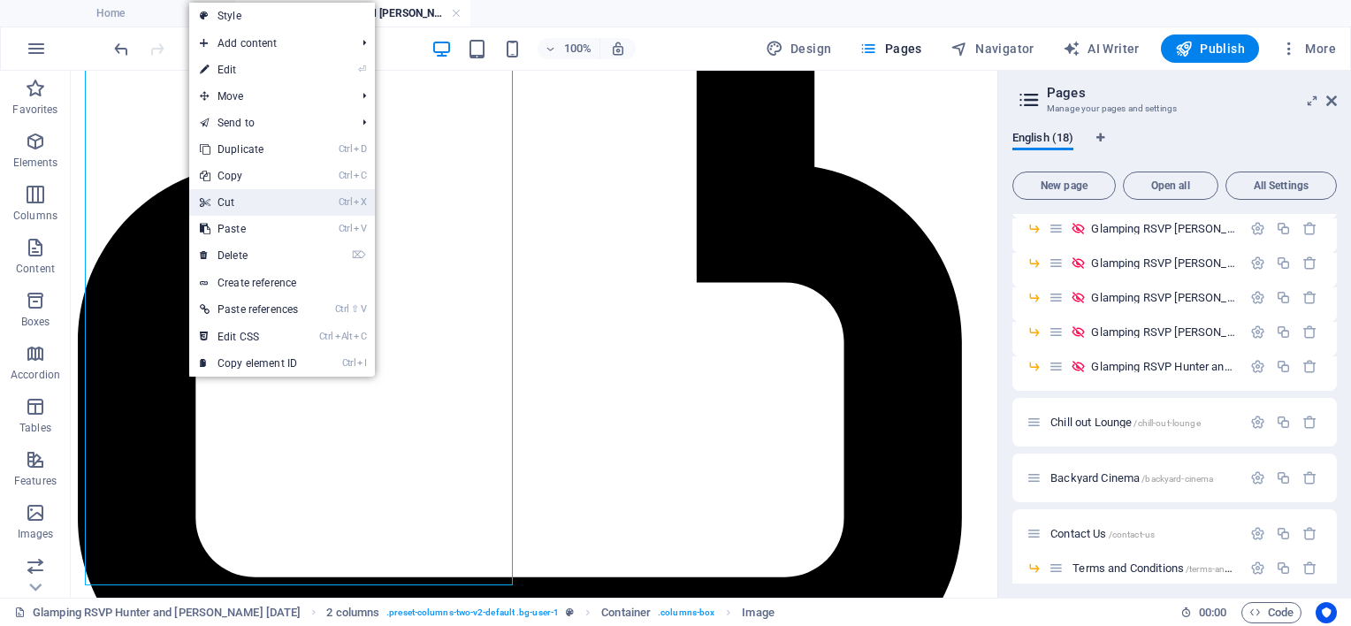
click at [239, 209] on link "Ctrl X Cut" at bounding box center [248, 202] width 119 height 27
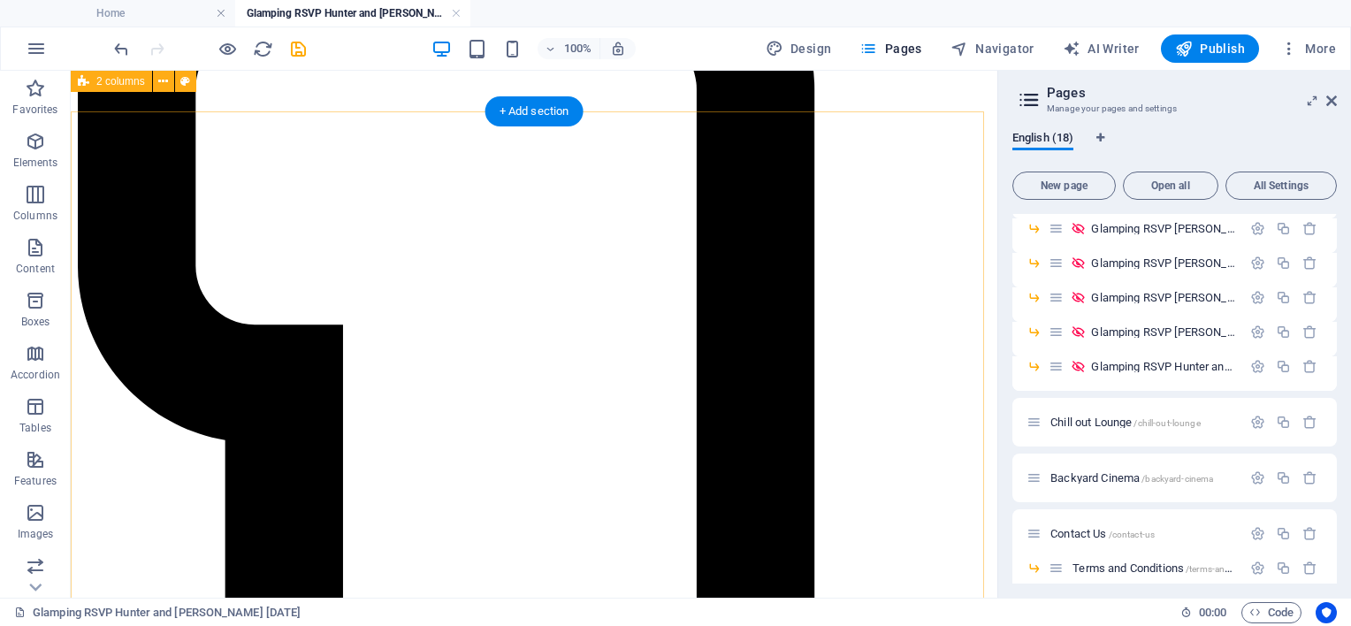
scroll to position [871, 0]
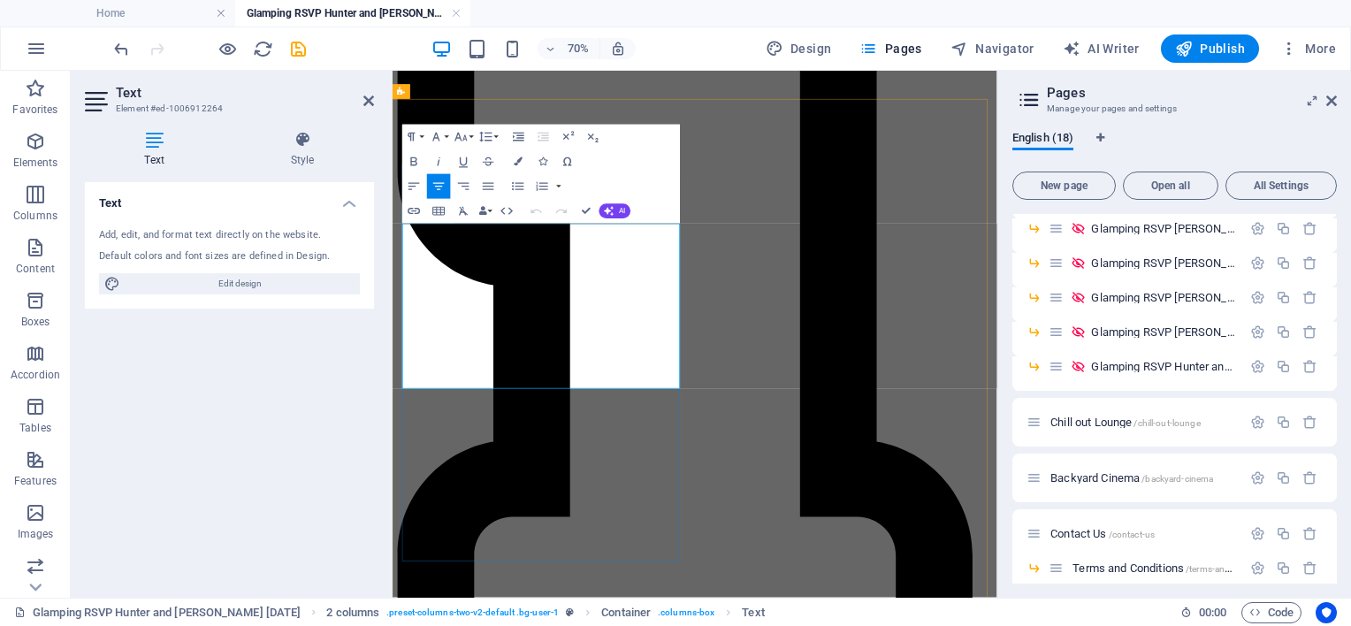
drag, startPoint x: 479, startPoint y: 414, endPoint x: 553, endPoint y: 421, distance: 74.6
drag, startPoint x: 715, startPoint y: 418, endPoint x: 500, endPoint y: 416, distance: 214.9
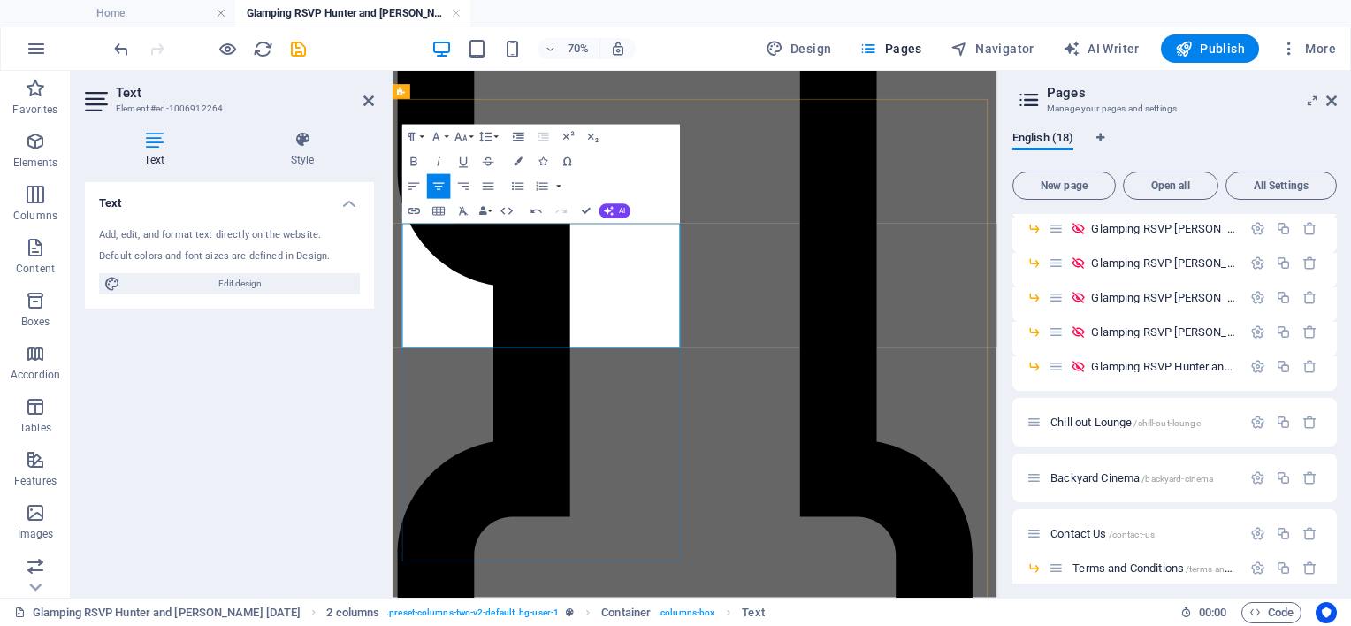
drag, startPoint x: 559, startPoint y: 395, endPoint x: 679, endPoint y: 394, distance: 120.2
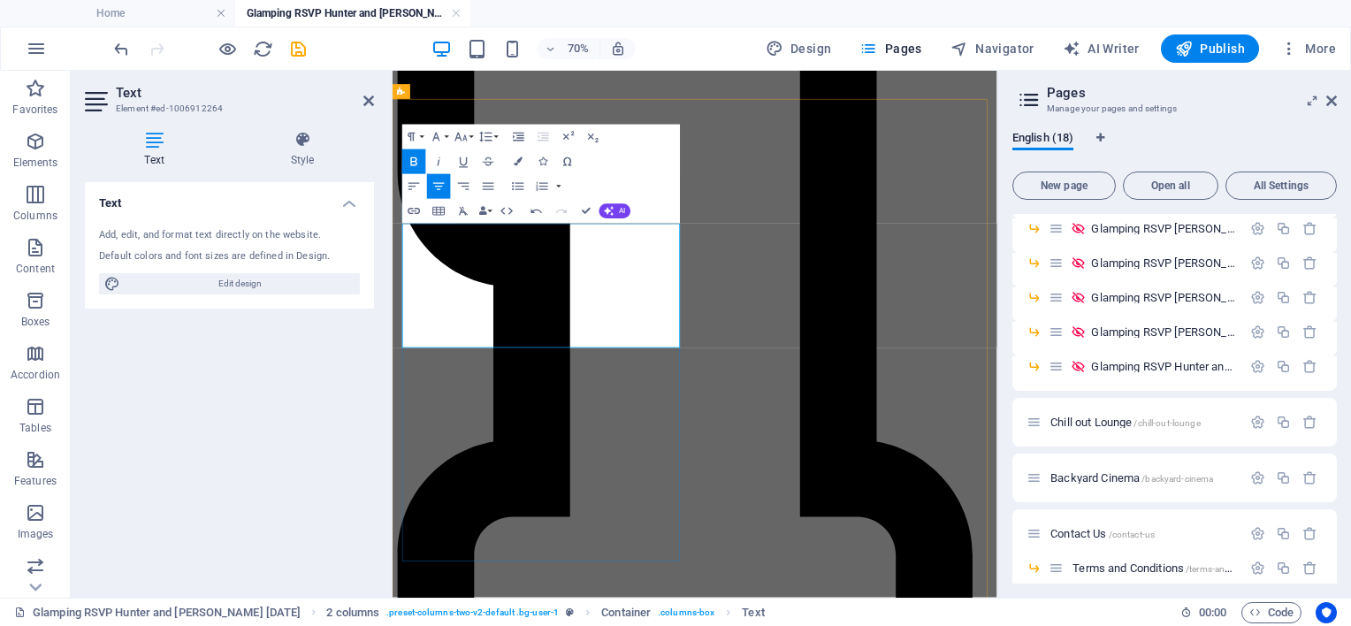
drag, startPoint x: 565, startPoint y: 390, endPoint x: 644, endPoint y: 392, distance: 78.7
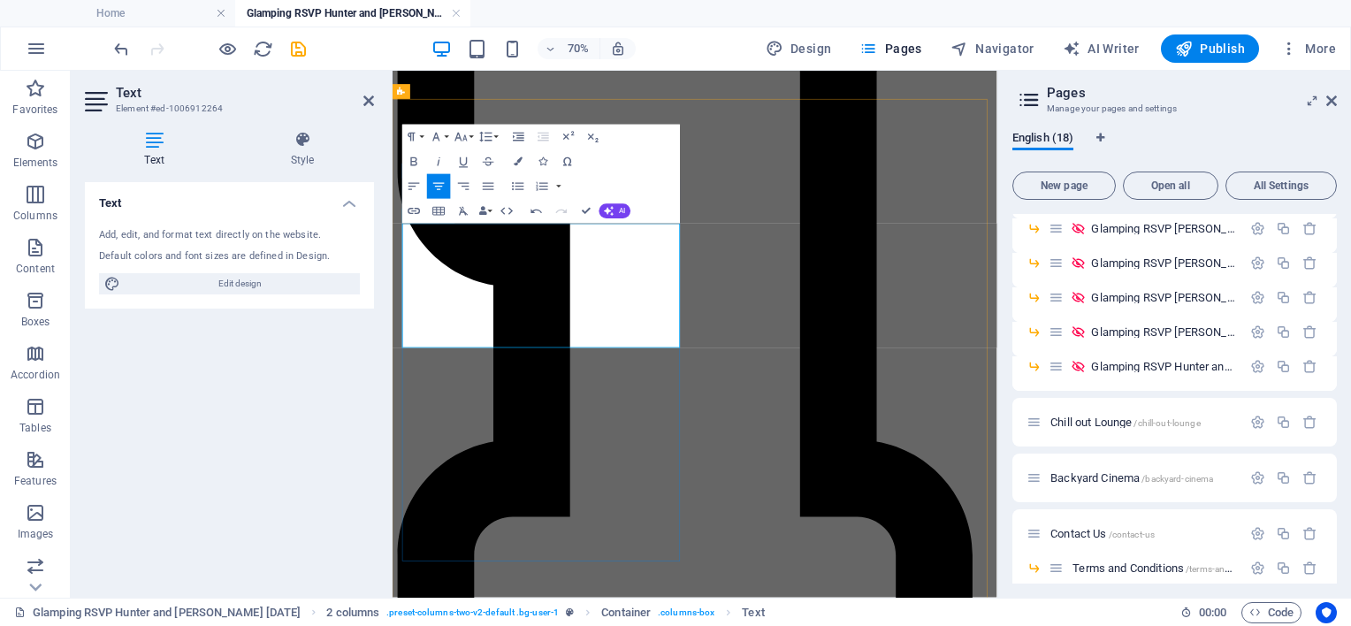
drag, startPoint x: 657, startPoint y: 395, endPoint x: 587, endPoint y: 387, distance: 70.3
click at [425, 161] on button "Bold" at bounding box center [414, 161] width 24 height 25
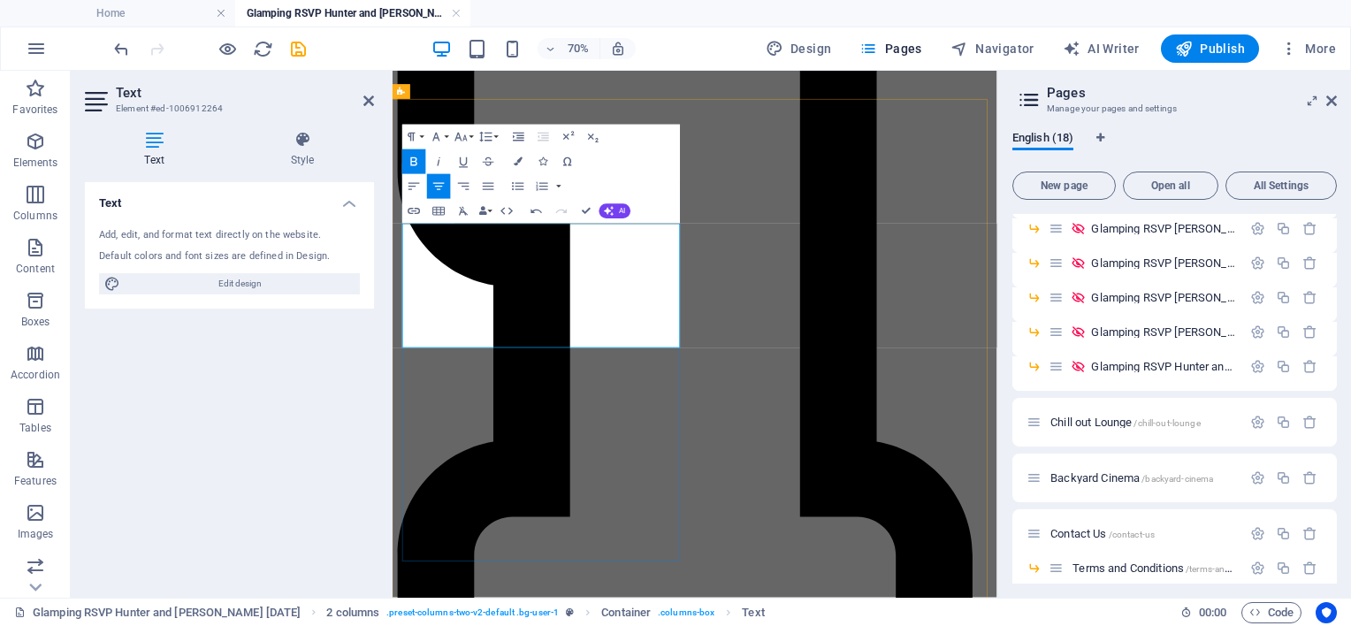
drag, startPoint x: 556, startPoint y: 423, endPoint x: 677, endPoint y: 428, distance: 121.2
drag, startPoint x: 590, startPoint y: 418, endPoint x: 655, endPoint y: 416, distance: 65.4
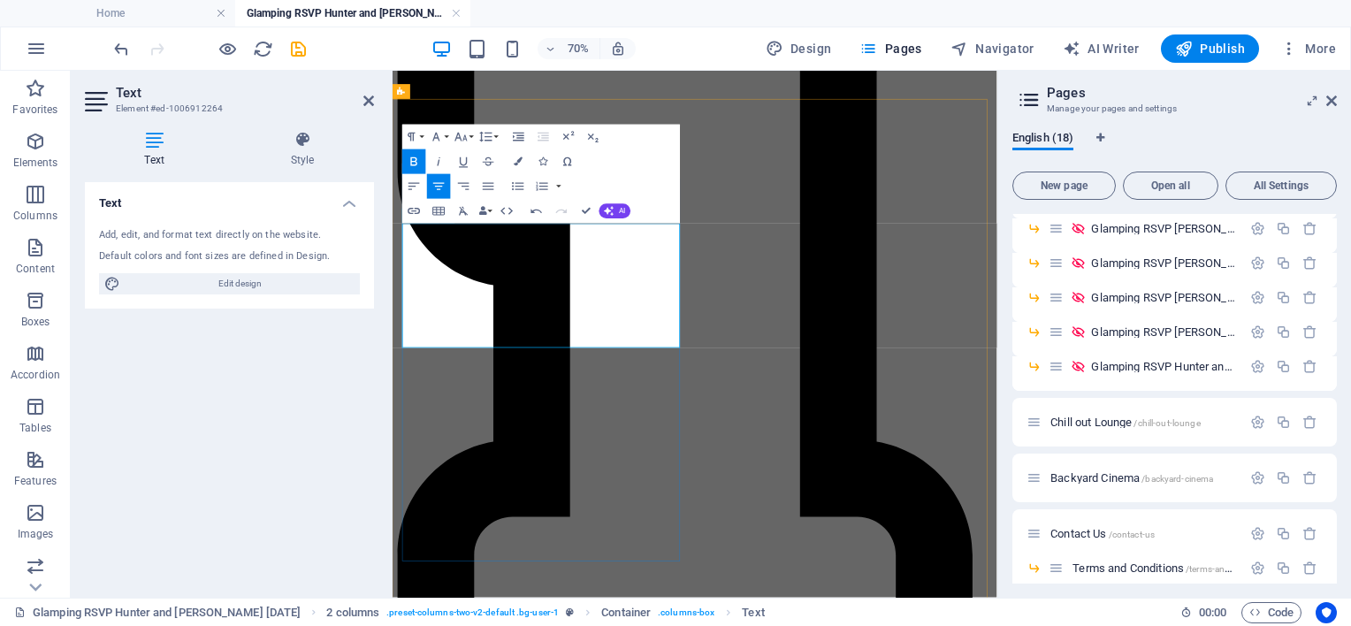
drag, startPoint x: 585, startPoint y: 421, endPoint x: 649, endPoint y: 423, distance: 63.7
click at [418, 161] on icon "button" at bounding box center [414, 162] width 15 height 15
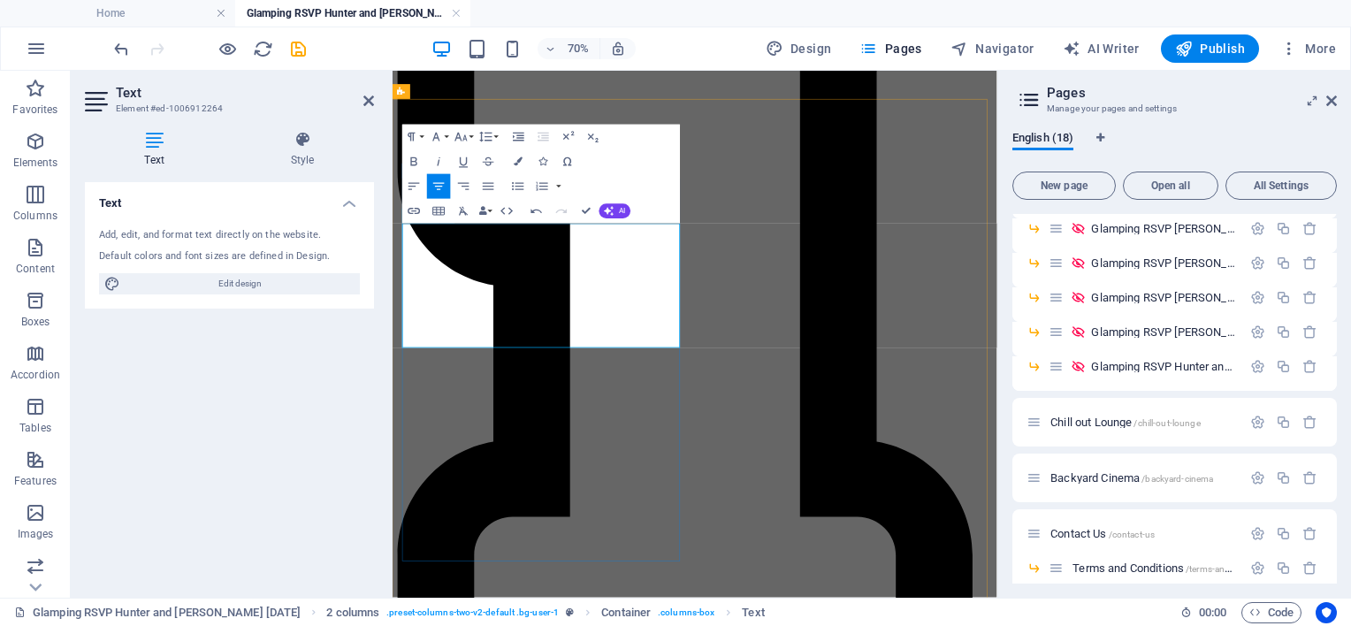
drag, startPoint x: 652, startPoint y: 423, endPoint x: 692, endPoint y: 423, distance: 39.8
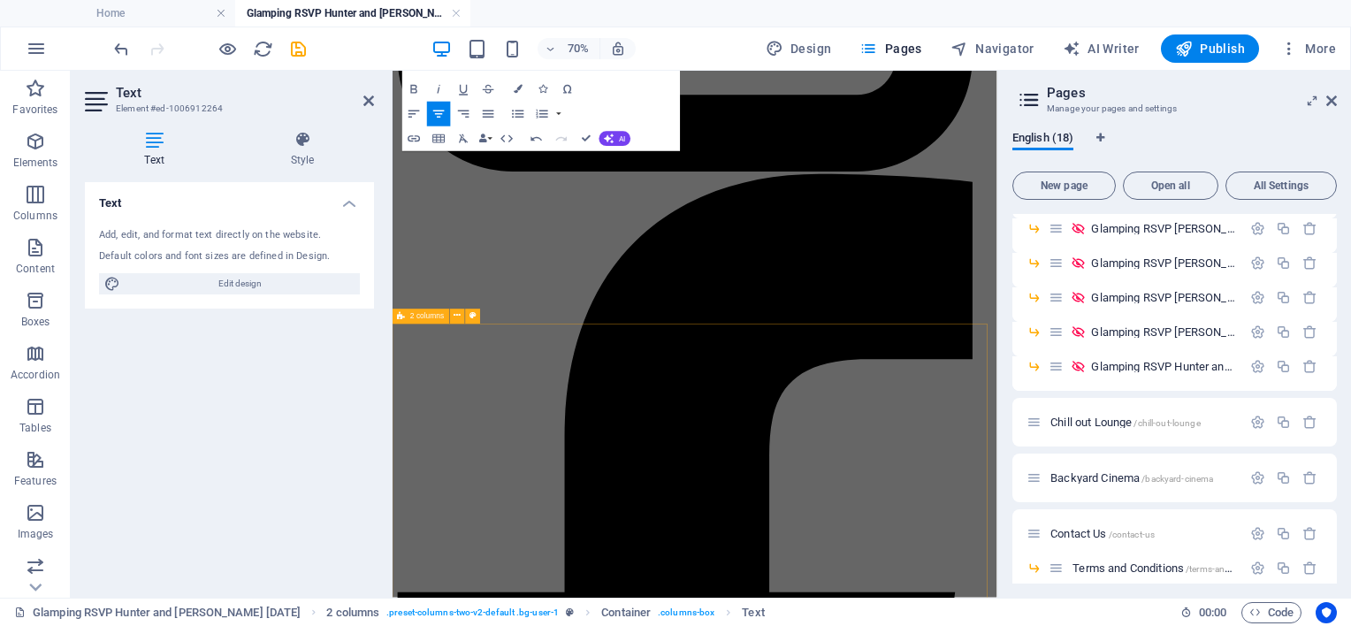
scroll to position [1755, 0]
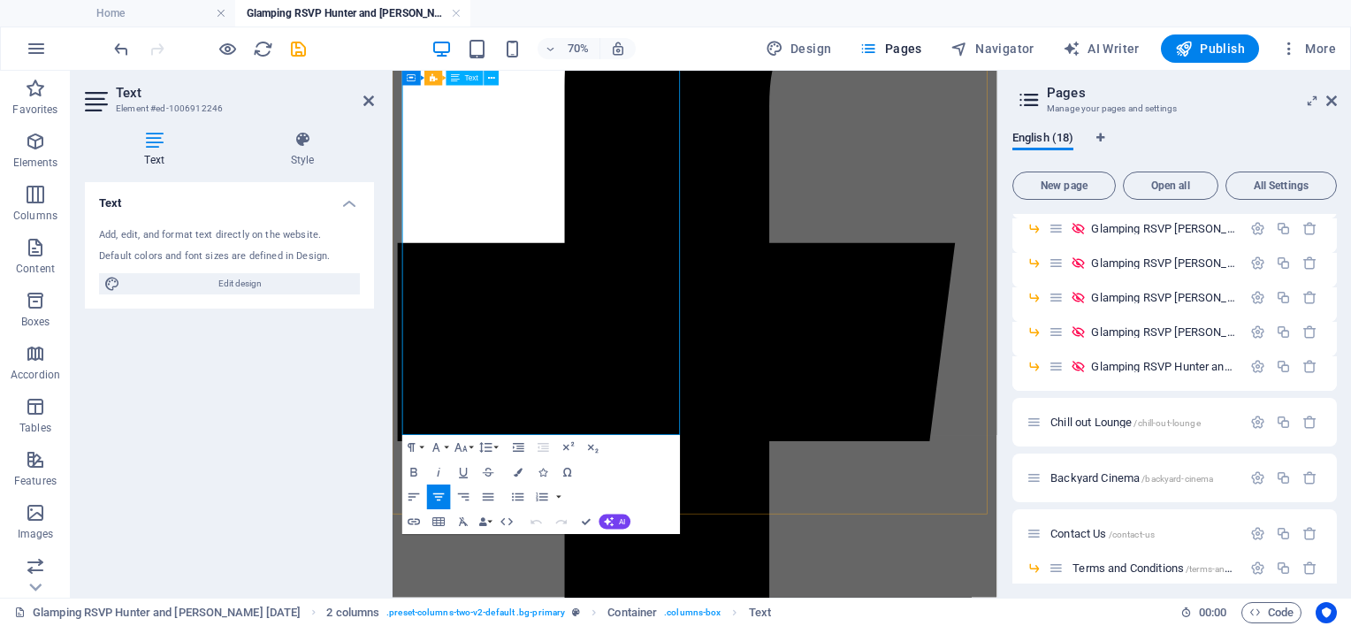
scroll to position [1986, 0]
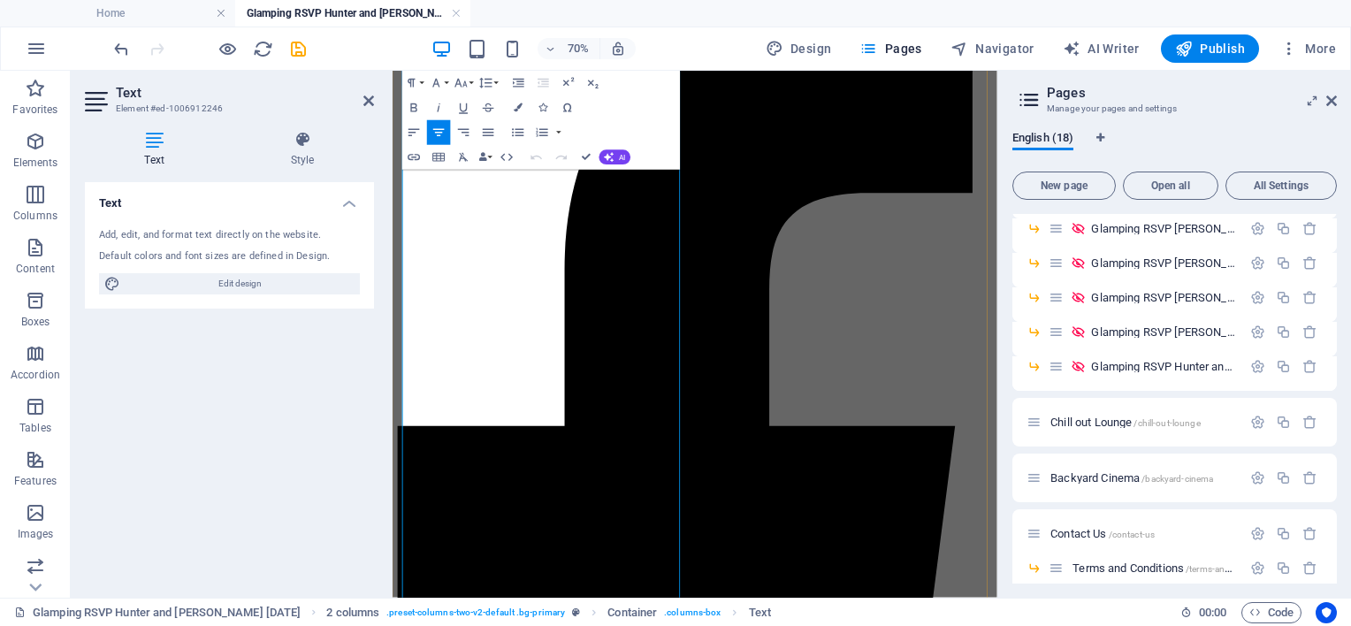
drag, startPoint x: 467, startPoint y: 308, endPoint x: 765, endPoint y: 465, distance: 337.0
copy div "$500 4M Comfort Bell Tent for 2 $550 5M Comfort Bell Tent for 2 with 2 chairs a…"
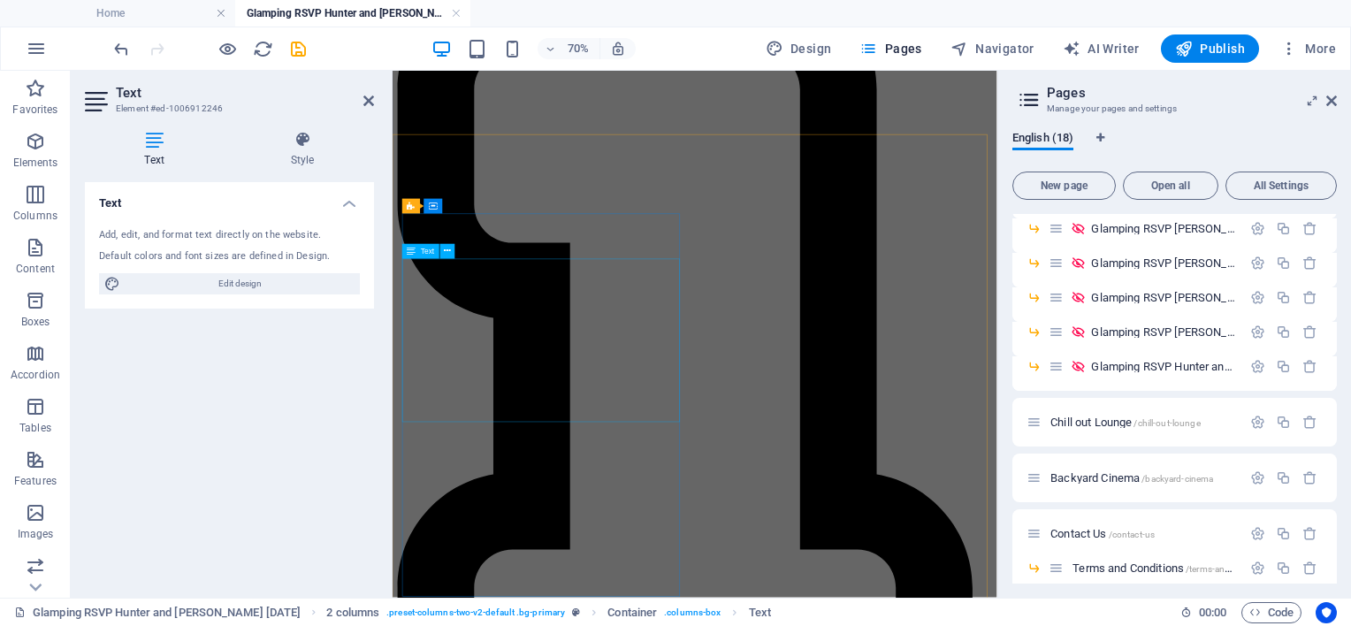
scroll to position [748, 0]
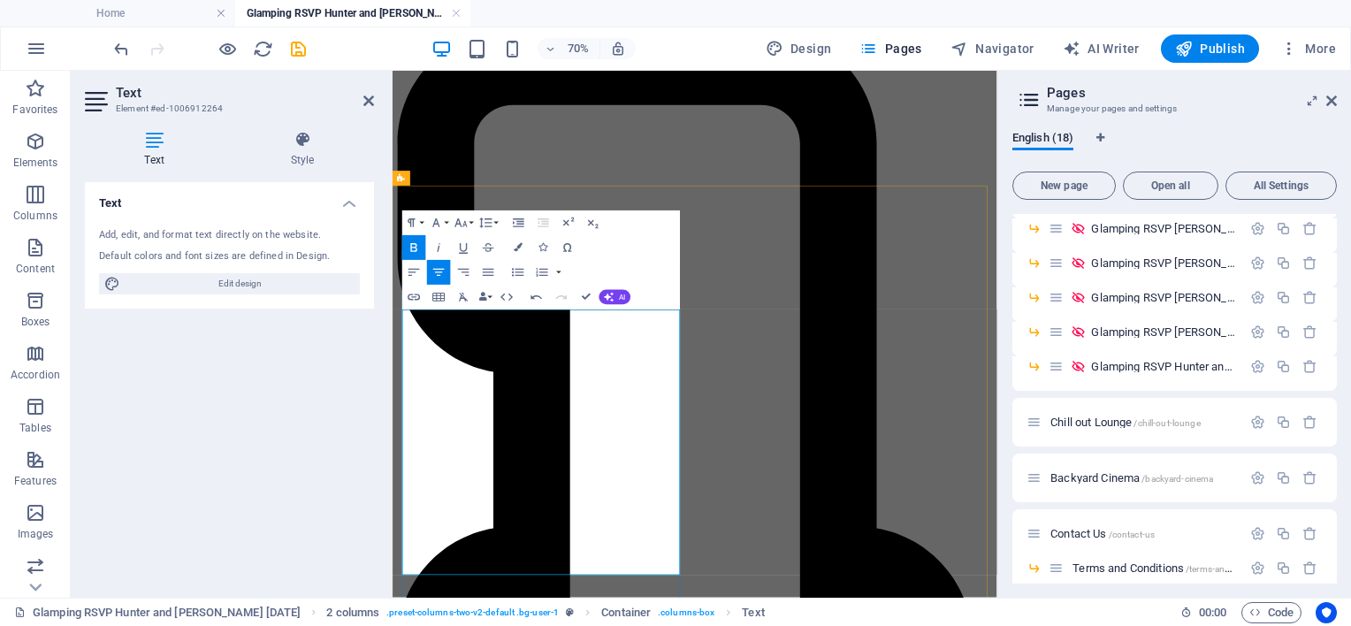
drag, startPoint x: 550, startPoint y: 569, endPoint x: 624, endPoint y: 575, distance: 74.5
drag, startPoint x: 665, startPoint y: 570, endPoint x: 707, endPoint y: 572, distance: 42.5
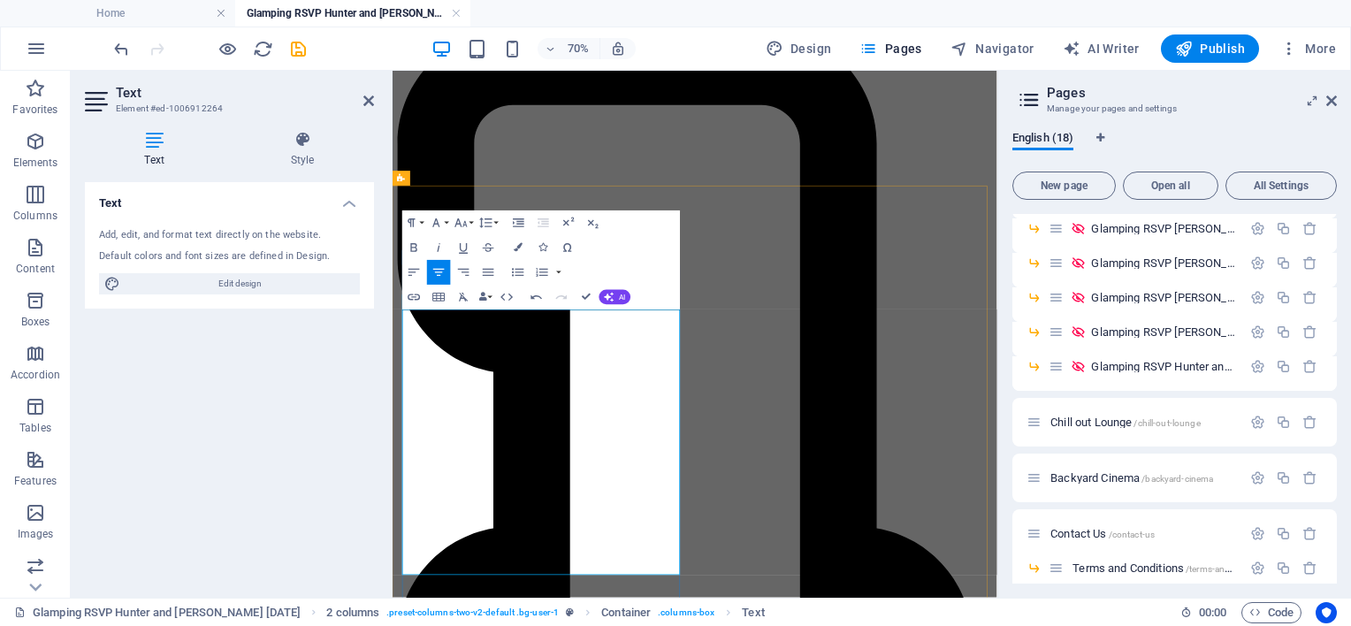
drag, startPoint x: 735, startPoint y: 547, endPoint x: 475, endPoint y: 523, distance: 261.1
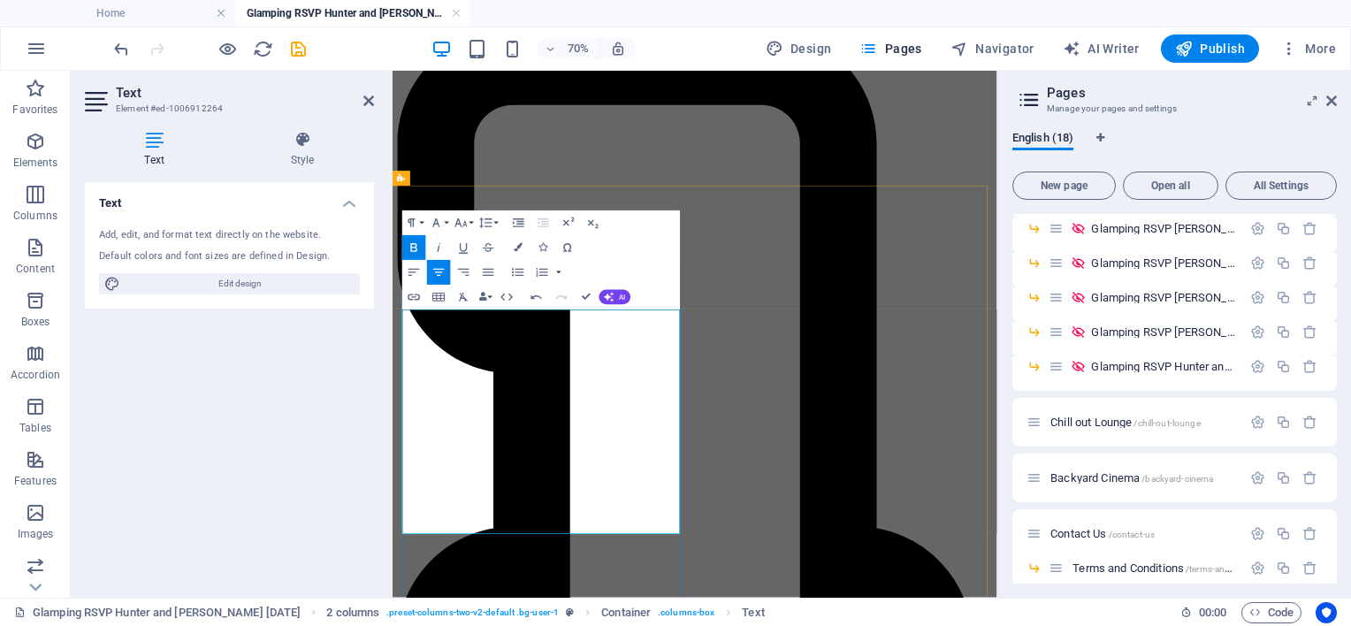
drag, startPoint x: 446, startPoint y: 542, endPoint x: 479, endPoint y: 549, distance: 34.3
drag, startPoint x: 519, startPoint y: 542, endPoint x: 596, endPoint y: 545, distance: 77.0
drag, startPoint x: 595, startPoint y: 541, endPoint x: 664, endPoint y: 563, distance: 72.4
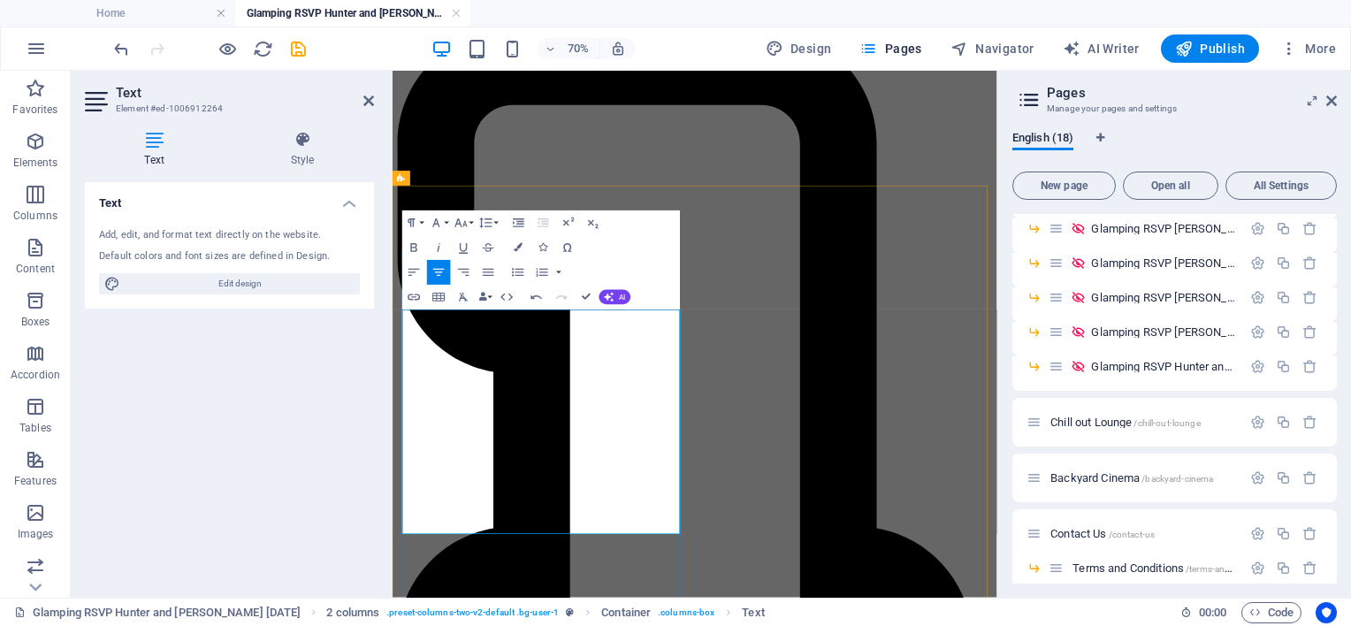
drag, startPoint x: 734, startPoint y: 630, endPoint x: 432, endPoint y: 582, distance: 305.4
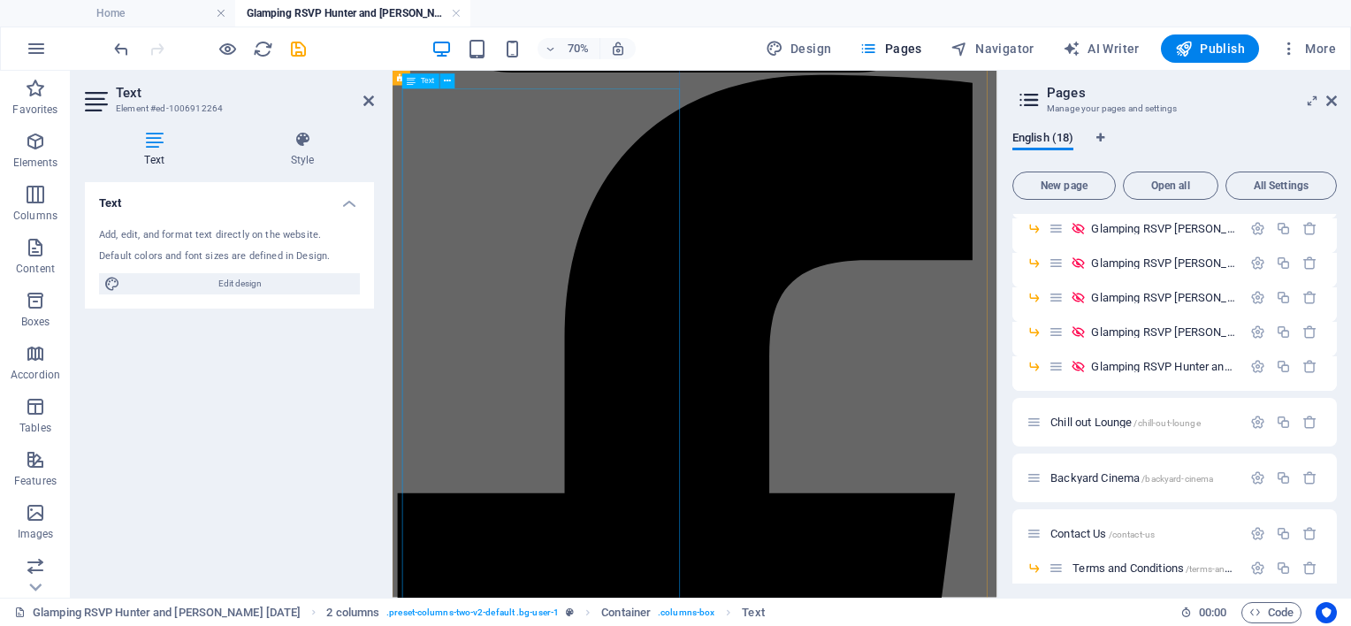
scroll to position [1986, 0]
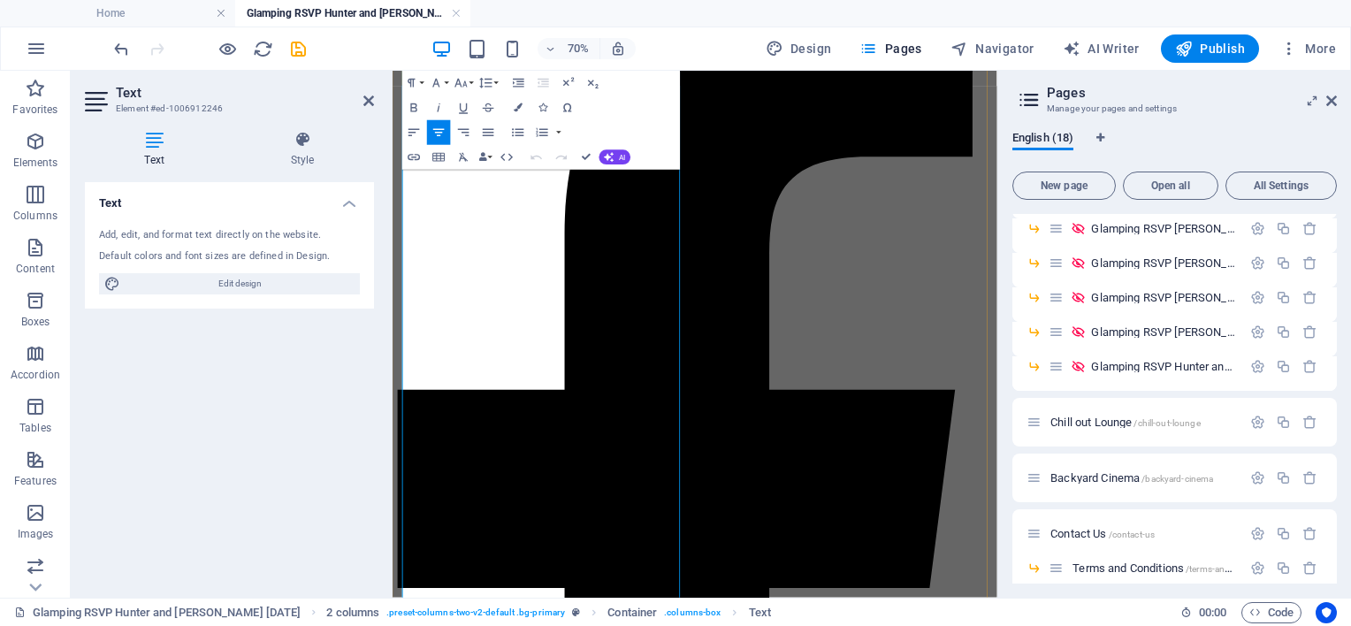
scroll to position [2195, 0]
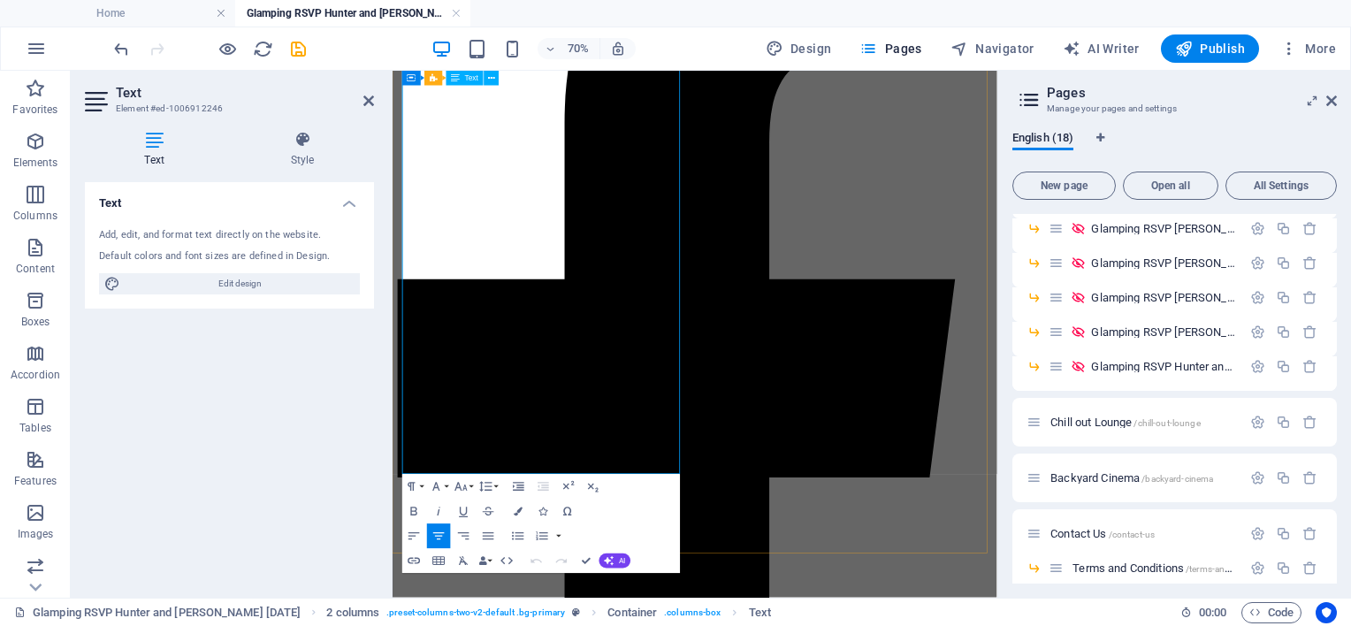
drag, startPoint x: 444, startPoint y: 419, endPoint x: 751, endPoint y: 512, distance: 320.5
copy p "Add-On: Small Amenities package – includes: body wash, shampoo, conditioner, ti…"
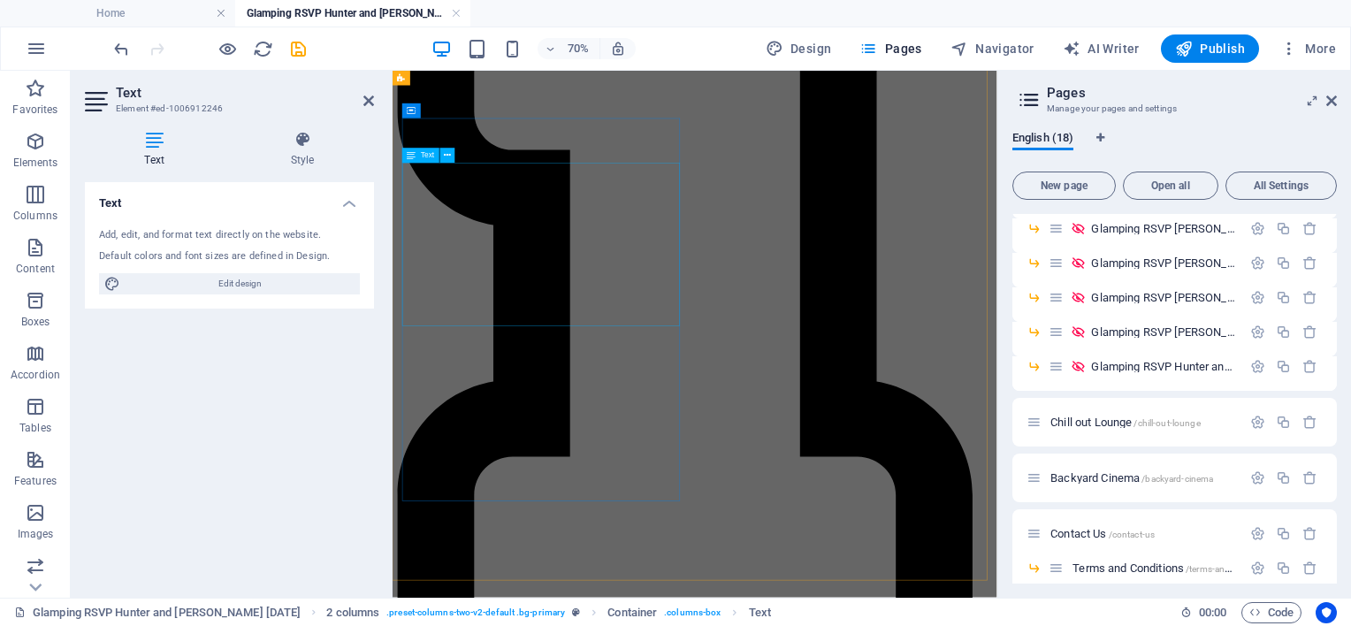
scroll to position [781, 0]
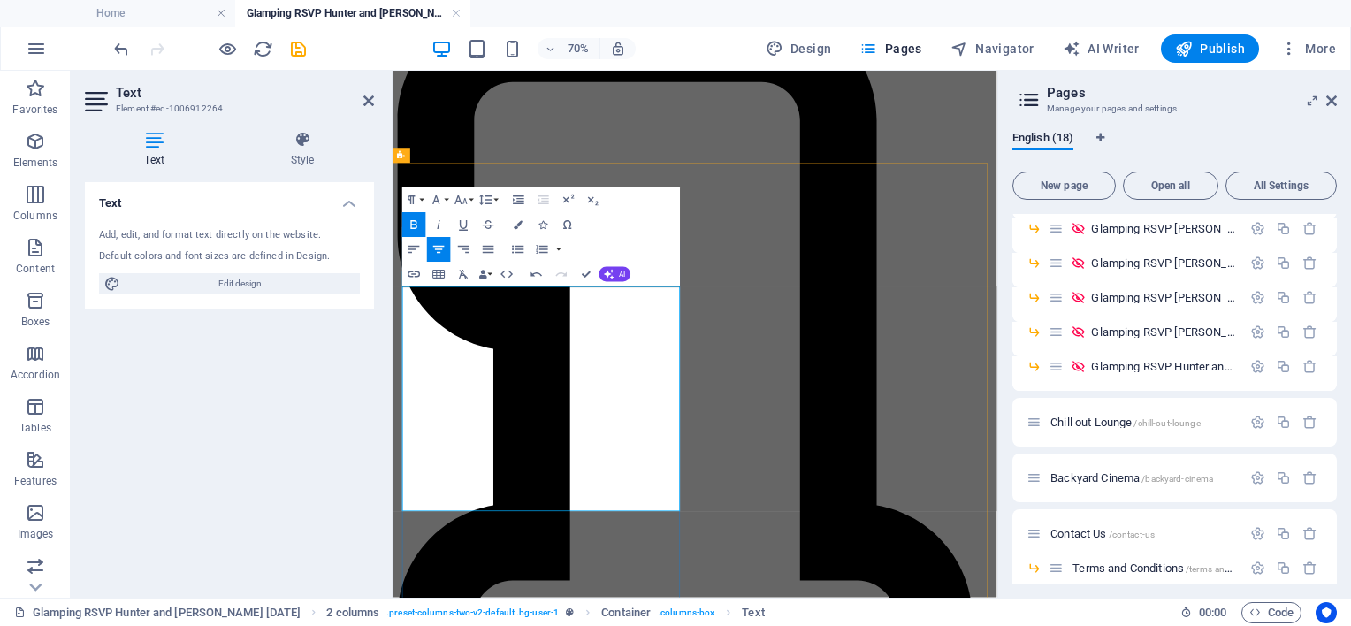
drag, startPoint x: 524, startPoint y: 565, endPoint x: 621, endPoint y: 657, distance: 133.2
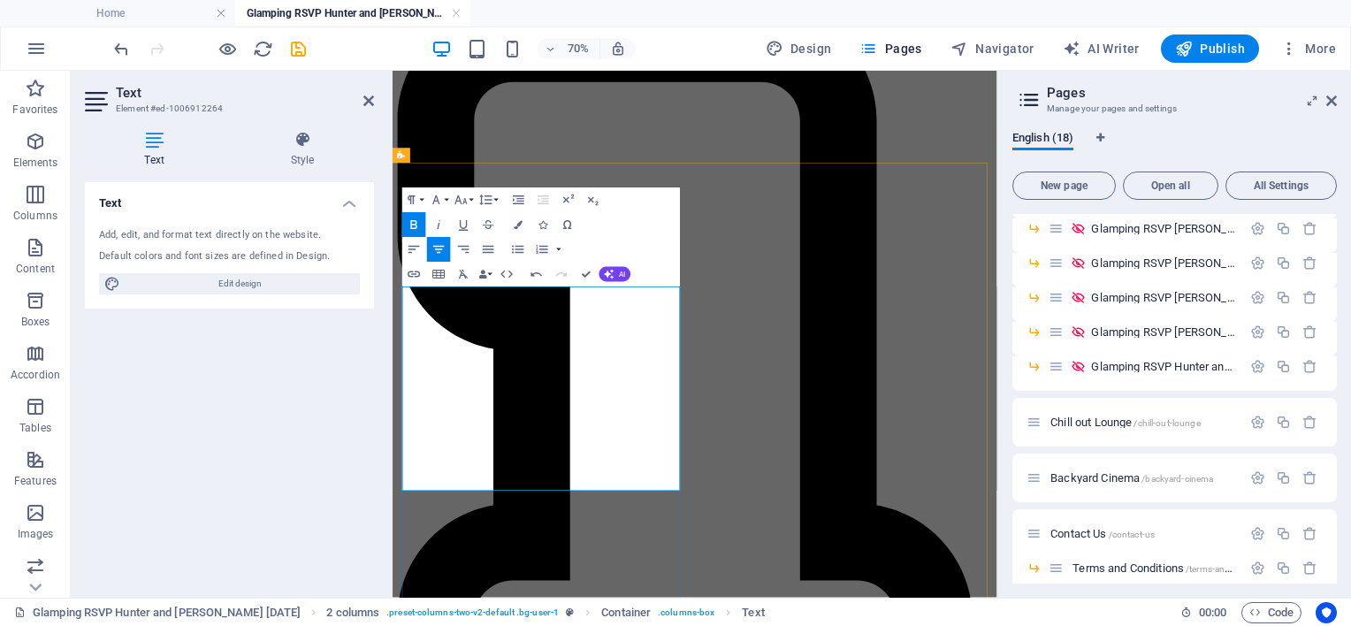
drag, startPoint x: 497, startPoint y: 564, endPoint x: 765, endPoint y: 627, distance: 275.1
click at [413, 219] on icon "button" at bounding box center [414, 224] width 15 height 15
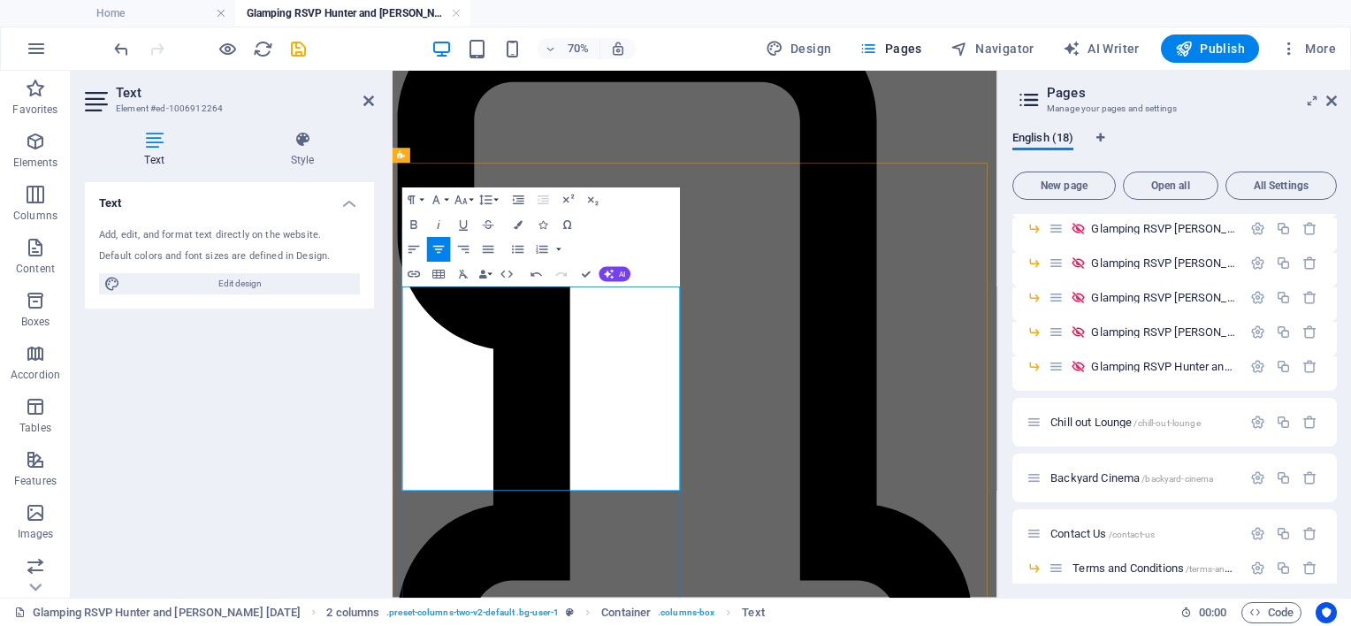
drag, startPoint x: 578, startPoint y: 569, endPoint x: 636, endPoint y: 607, distance: 68.9
drag, startPoint x: 630, startPoint y: 570, endPoint x: 650, endPoint y: 565, distance: 20.2
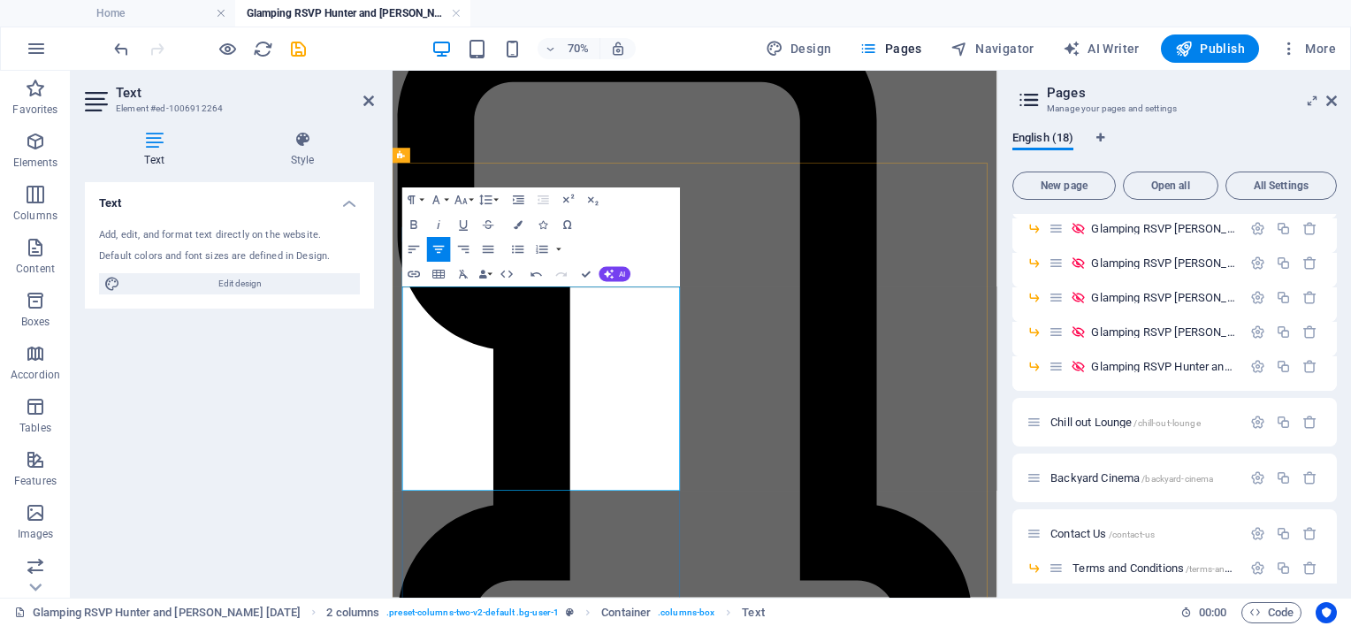
drag, startPoint x: 497, startPoint y: 575, endPoint x: 652, endPoint y: 572, distance: 155.6
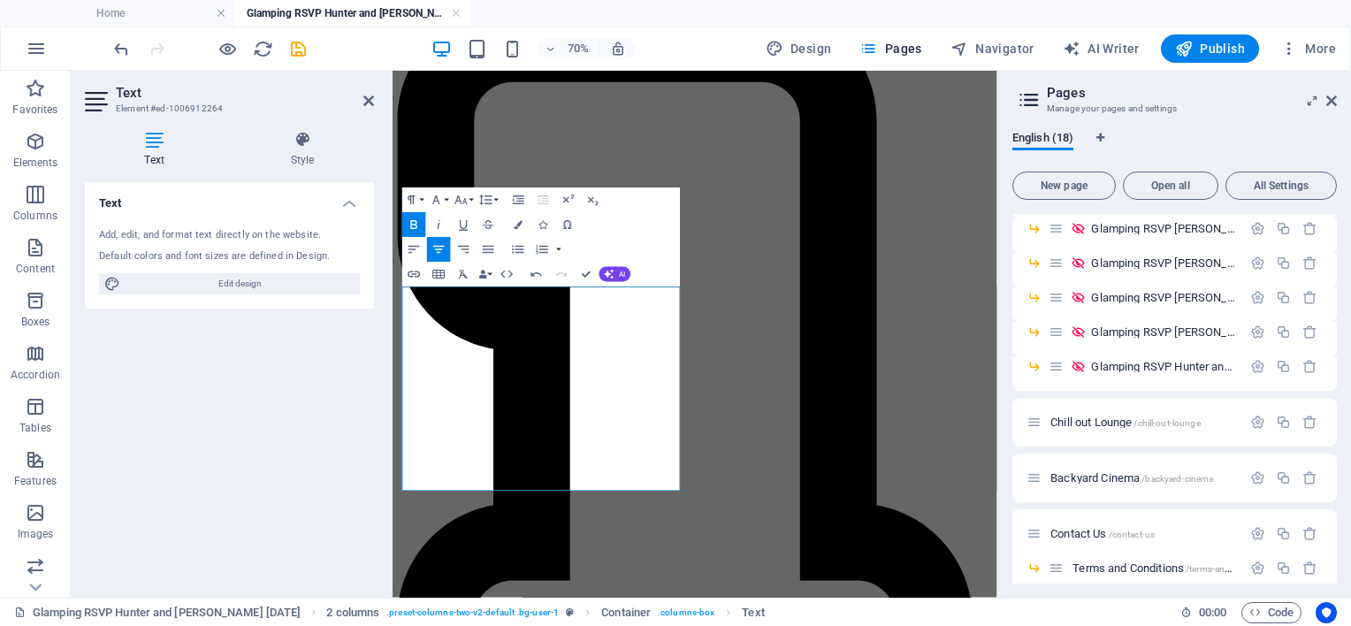
click at [420, 225] on icon "button" at bounding box center [414, 224] width 15 height 15
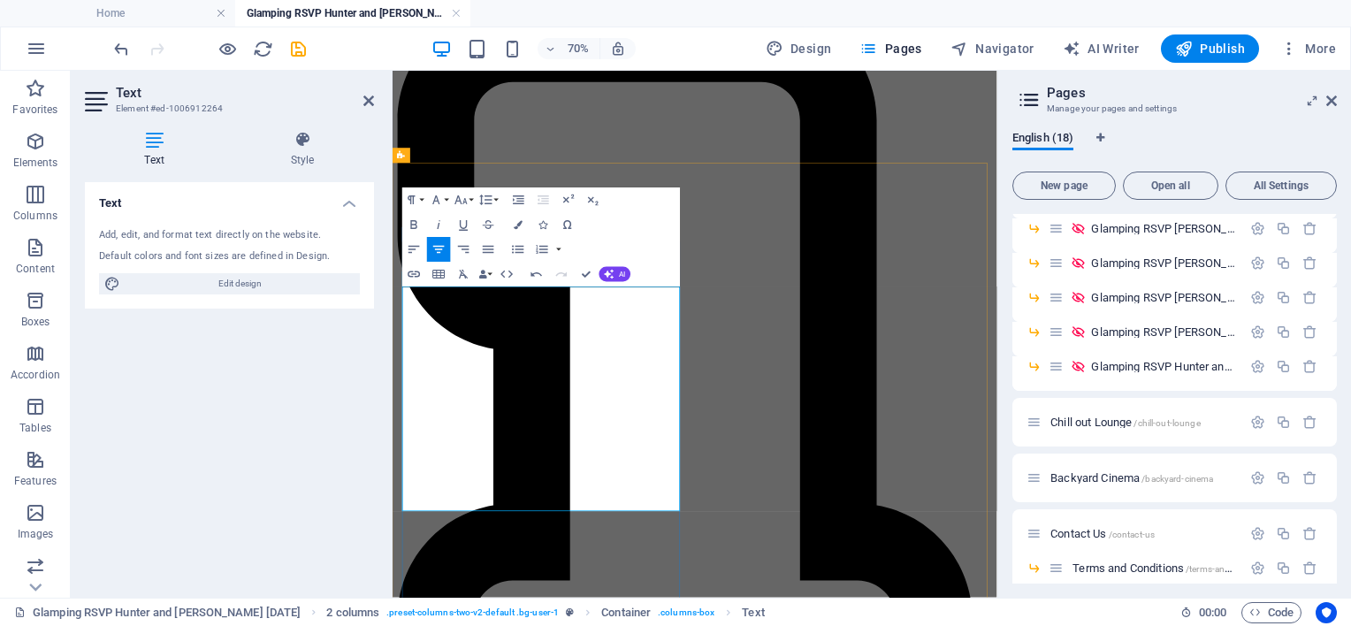
drag, startPoint x: 767, startPoint y: 572, endPoint x: 797, endPoint y: 569, distance: 31.1
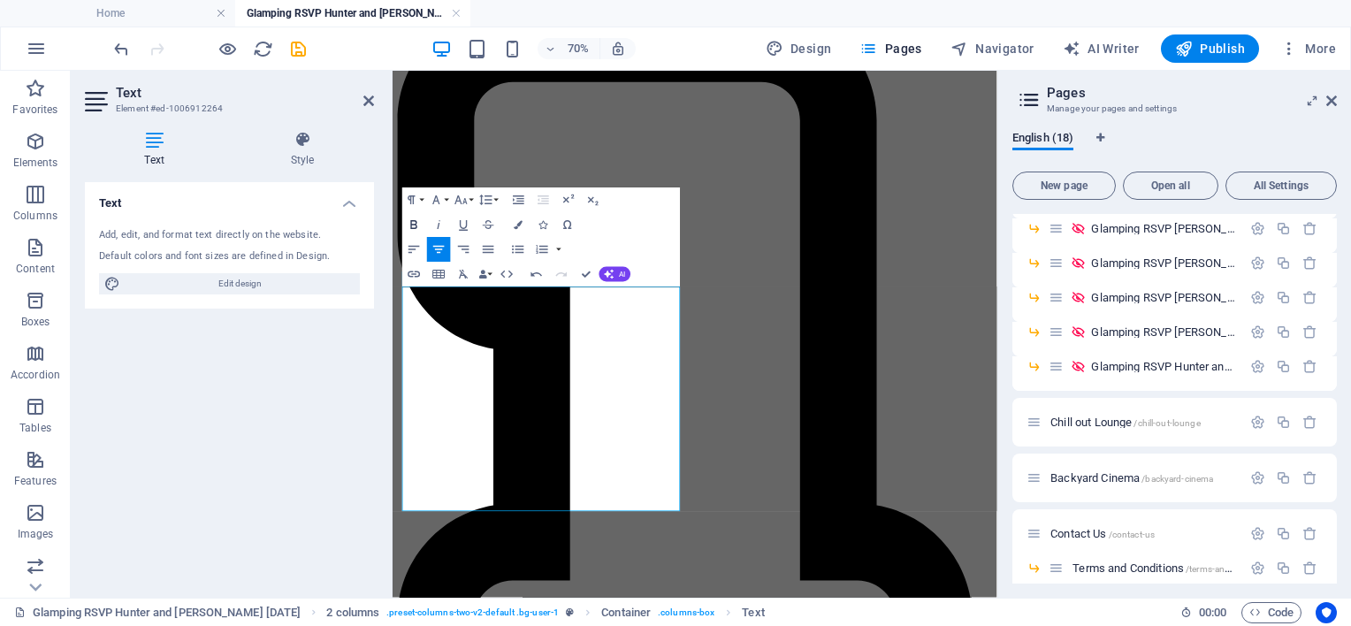
click at [418, 226] on icon "button" at bounding box center [414, 224] width 15 height 15
drag, startPoint x: 681, startPoint y: 597, endPoint x: 714, endPoint y: 596, distance: 33.6
drag, startPoint x: 414, startPoint y: 223, endPoint x: 144, endPoint y: 430, distance: 339.9
click at [414, 223] on icon "button" at bounding box center [414, 224] width 15 height 15
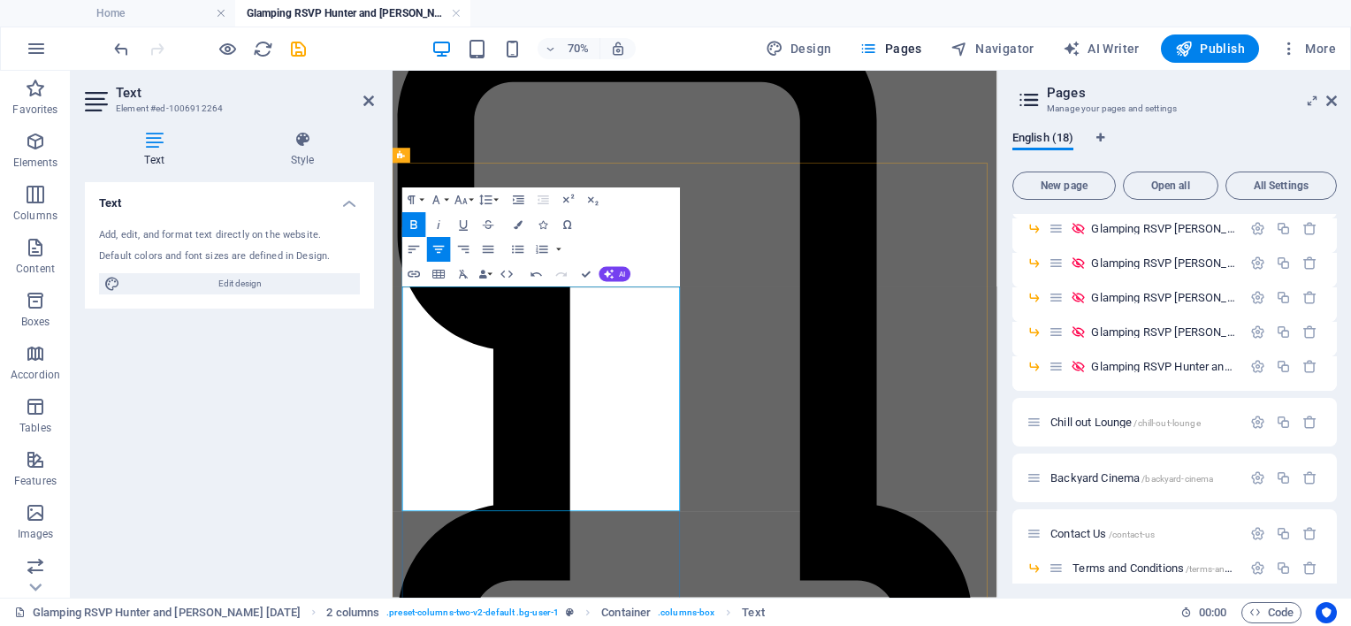
drag, startPoint x: 617, startPoint y: 622, endPoint x: 639, endPoint y: 623, distance: 22.2
click at [421, 225] on icon "button" at bounding box center [414, 224] width 15 height 15
drag, startPoint x: 651, startPoint y: 652, endPoint x: 684, endPoint y: 652, distance: 33.6
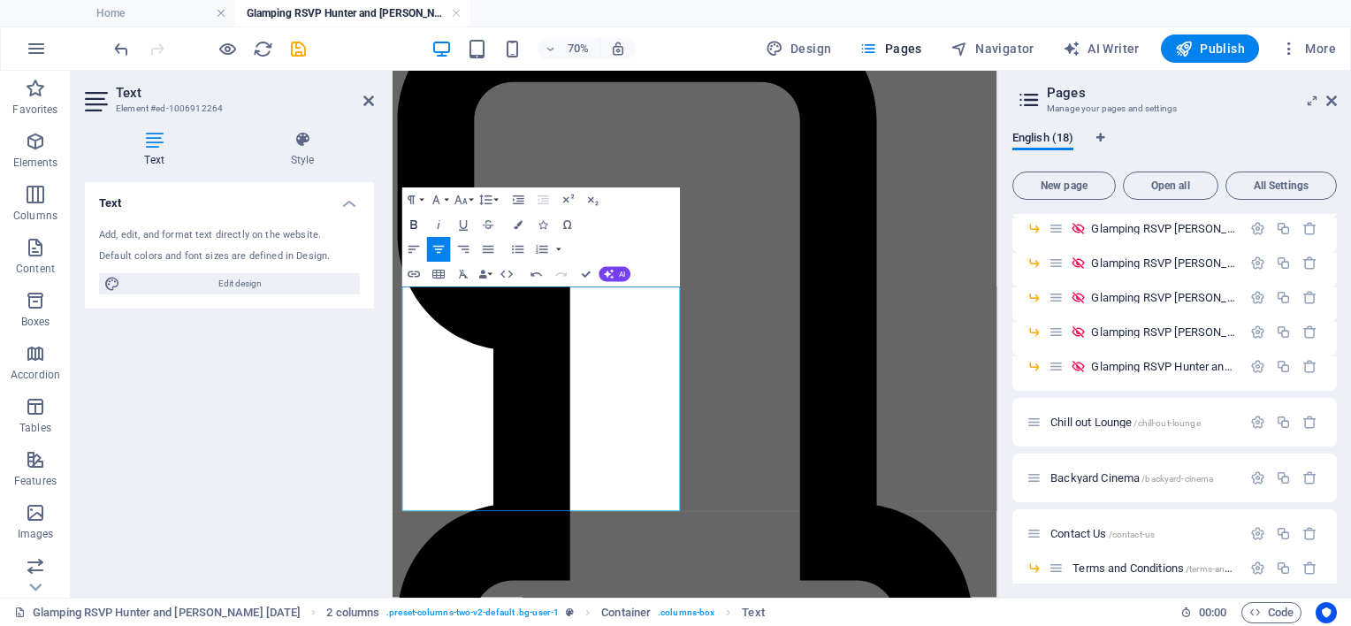
click at [415, 219] on icon "button" at bounding box center [414, 224] width 15 height 15
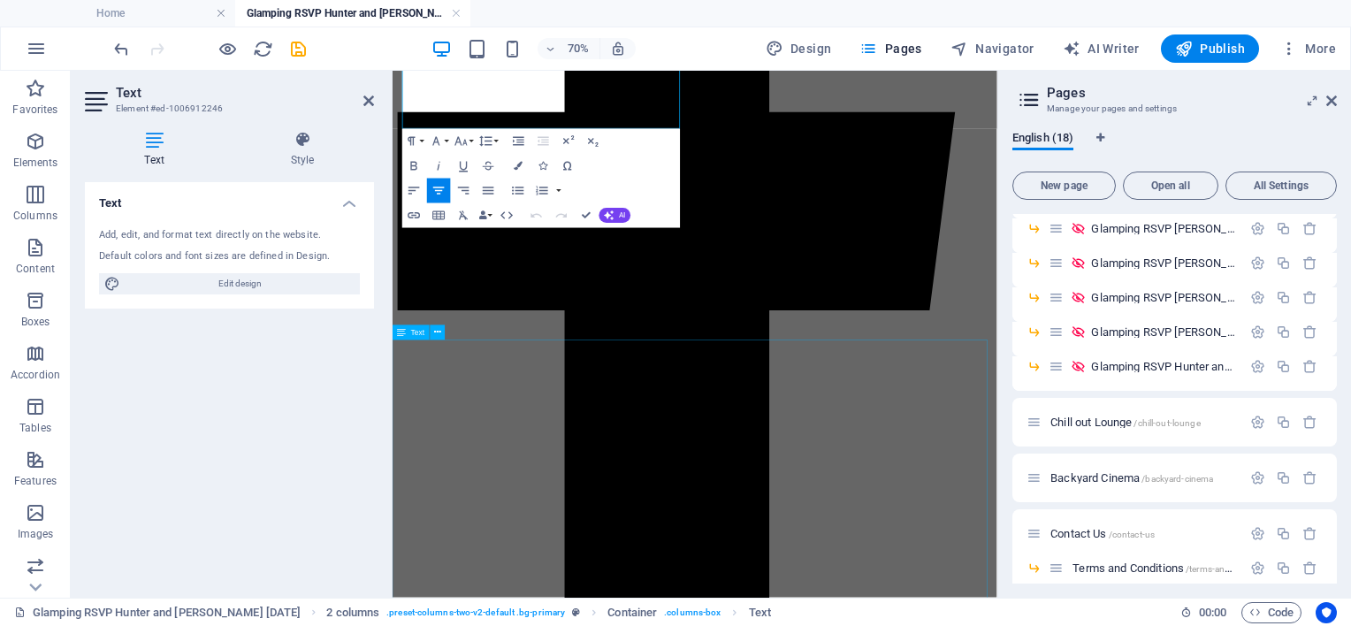
scroll to position [2428, 0]
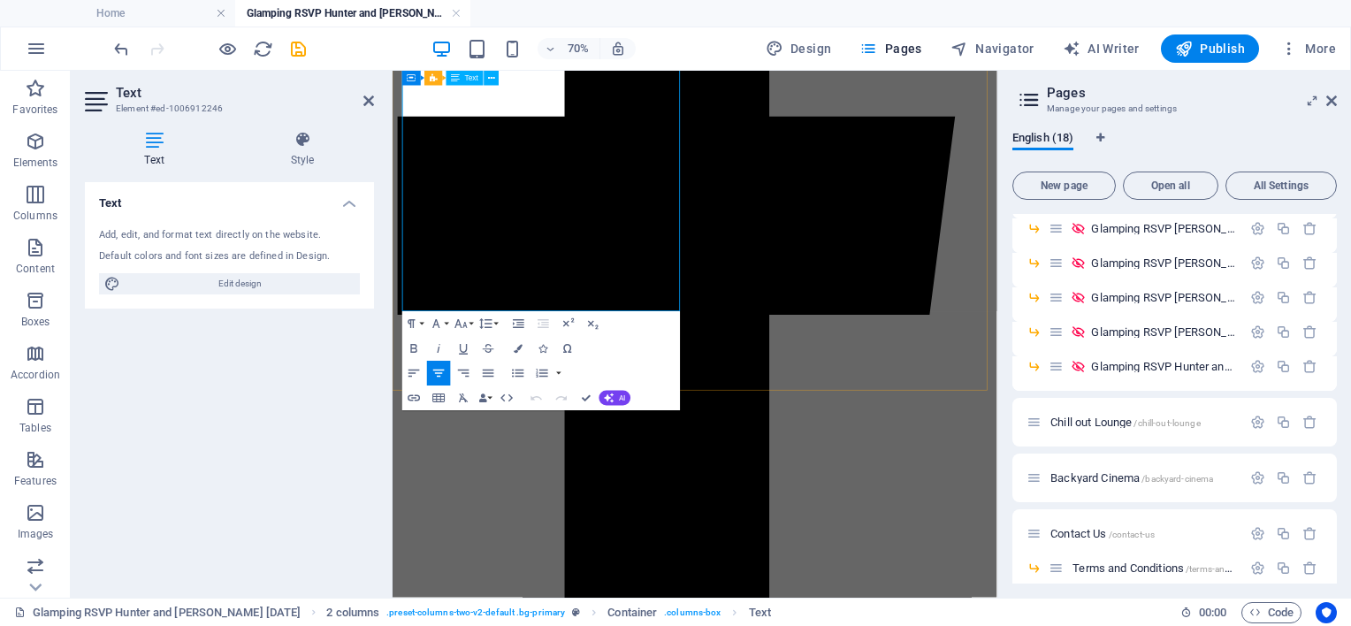
drag, startPoint x: 416, startPoint y: 336, endPoint x: 634, endPoint y: 364, distance: 220.2
copy p "Add-On: Outdoor Basic Camp Chairs for $5 each."
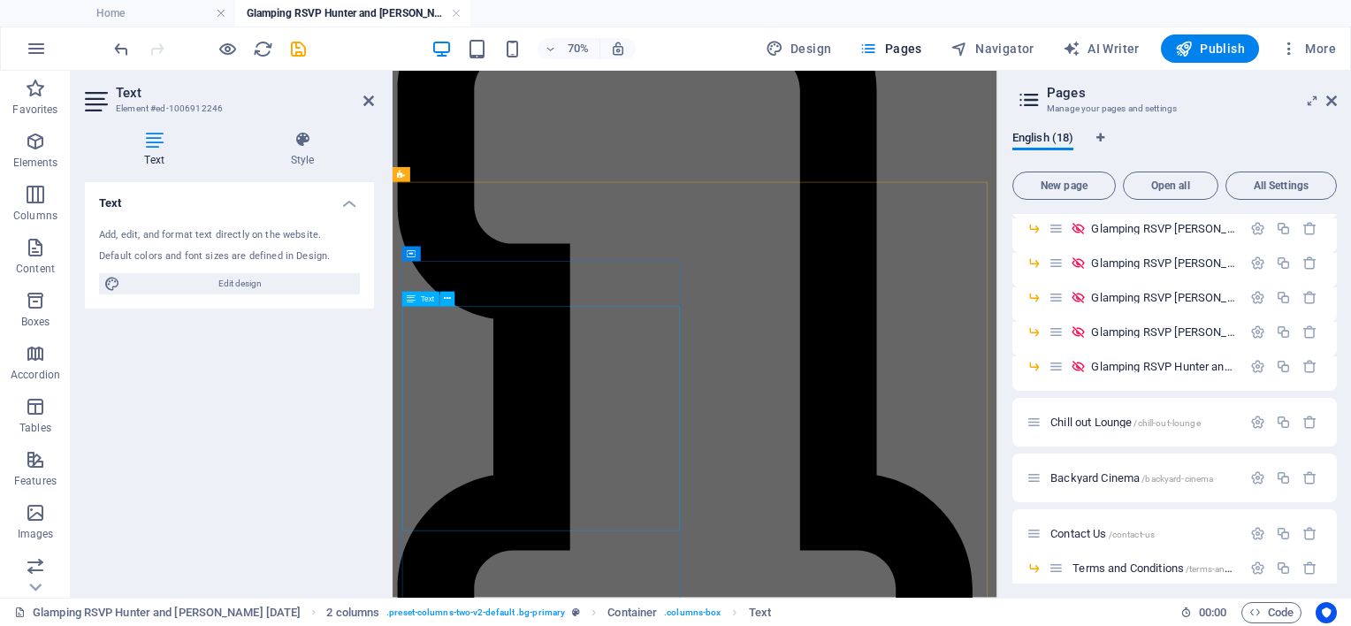
scroll to position [836, 0]
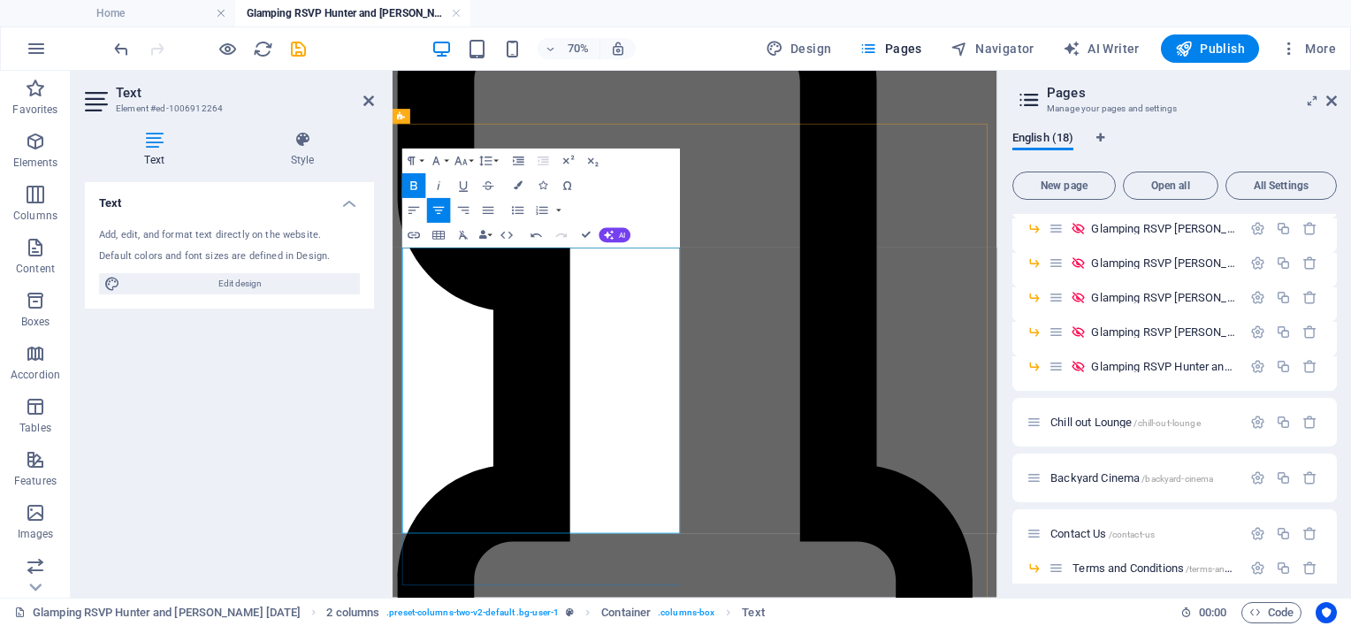
drag, startPoint x: 494, startPoint y: 664, endPoint x: 771, endPoint y: 663, distance: 276.7
drag, startPoint x: 412, startPoint y: 187, endPoint x: 442, endPoint y: 225, distance: 47.8
click at [413, 187] on icon "button" at bounding box center [414, 186] width 15 height 15
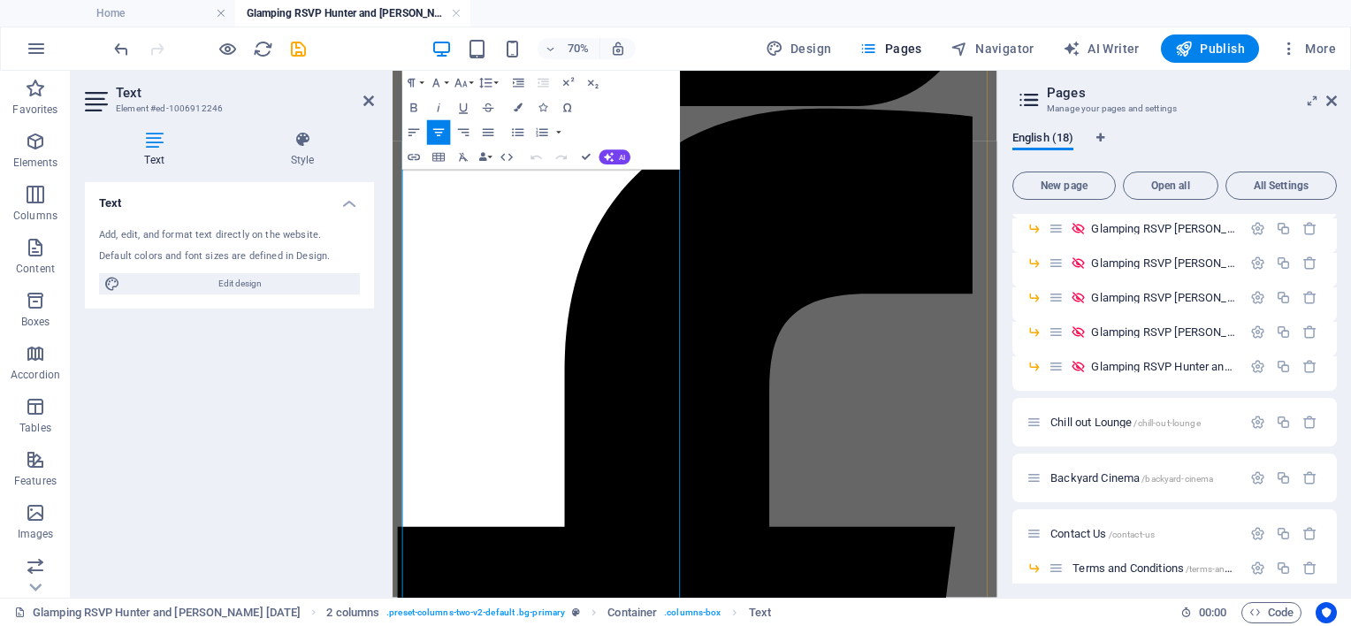
scroll to position [2107, 0]
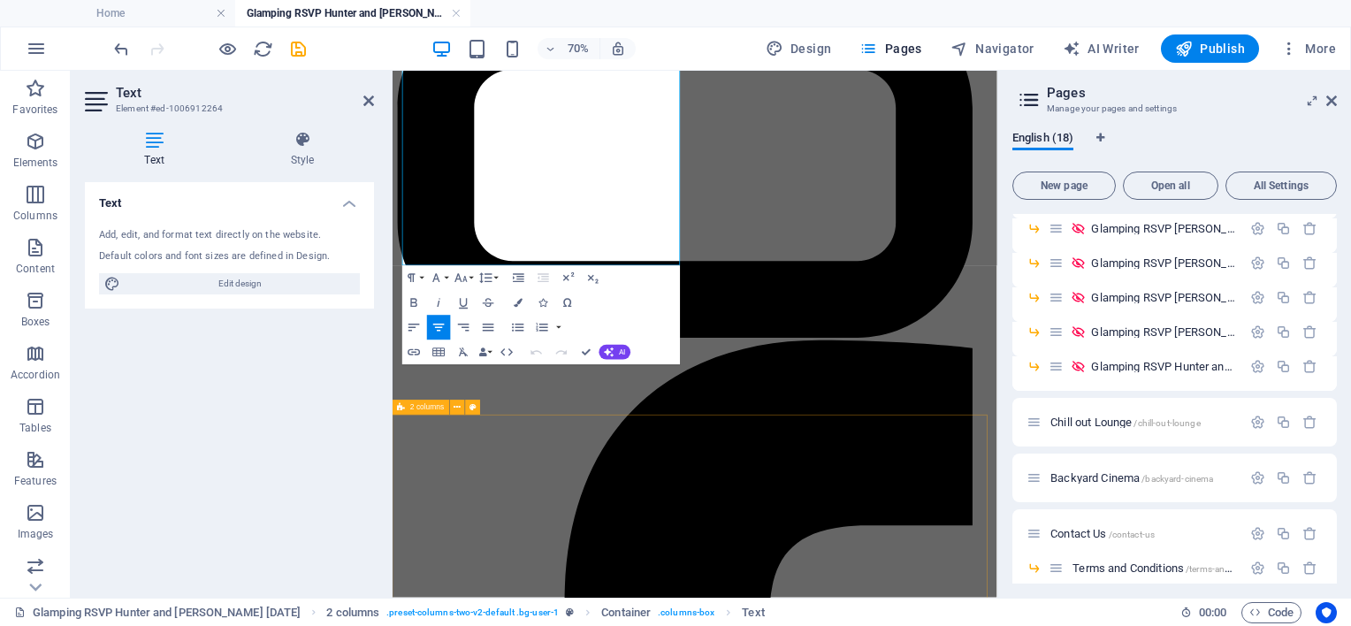
scroll to position [918, 0]
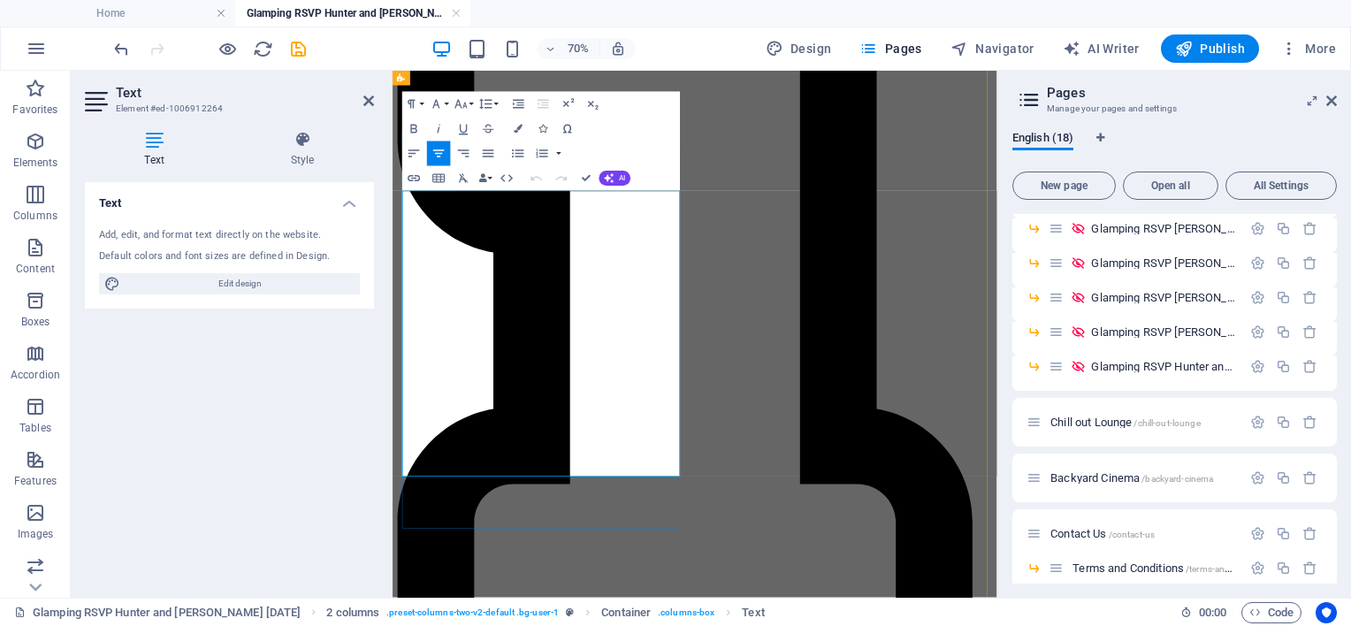
drag, startPoint x: 588, startPoint y: 176, endPoint x: 523, endPoint y: 253, distance: 101.0
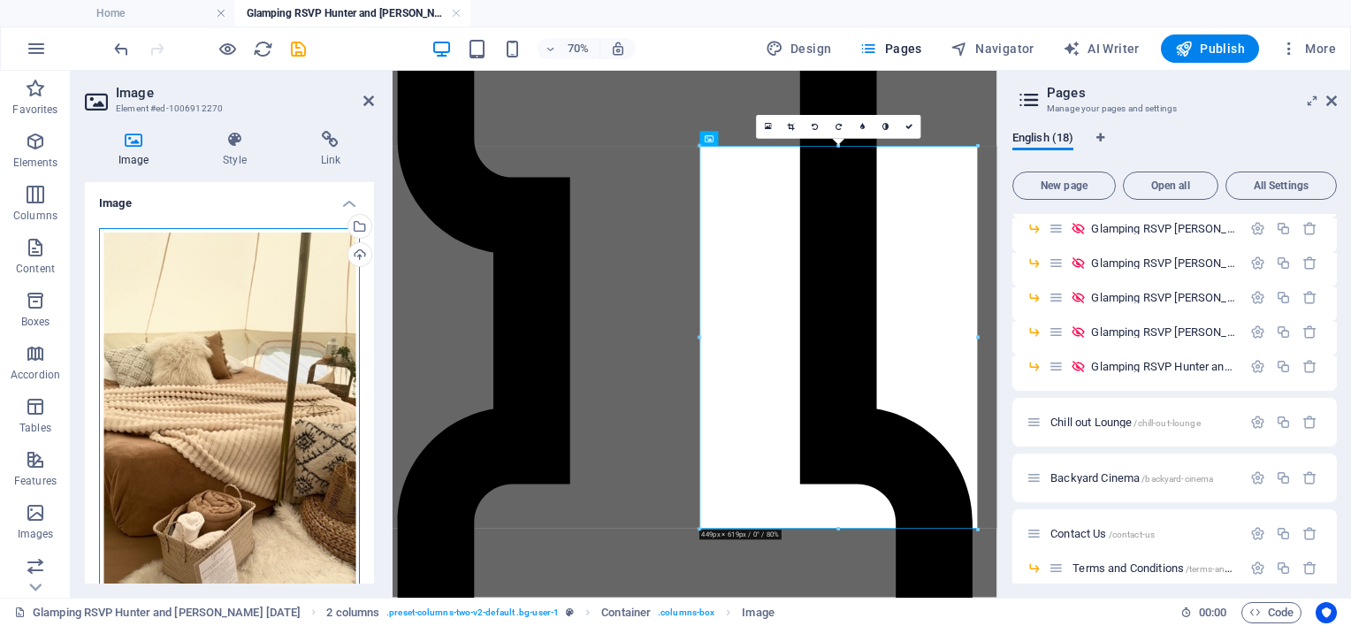
click at [256, 317] on div "Drag files here, click to choose files or select files from Files or our free s…" at bounding box center [229, 456] width 261 height 457
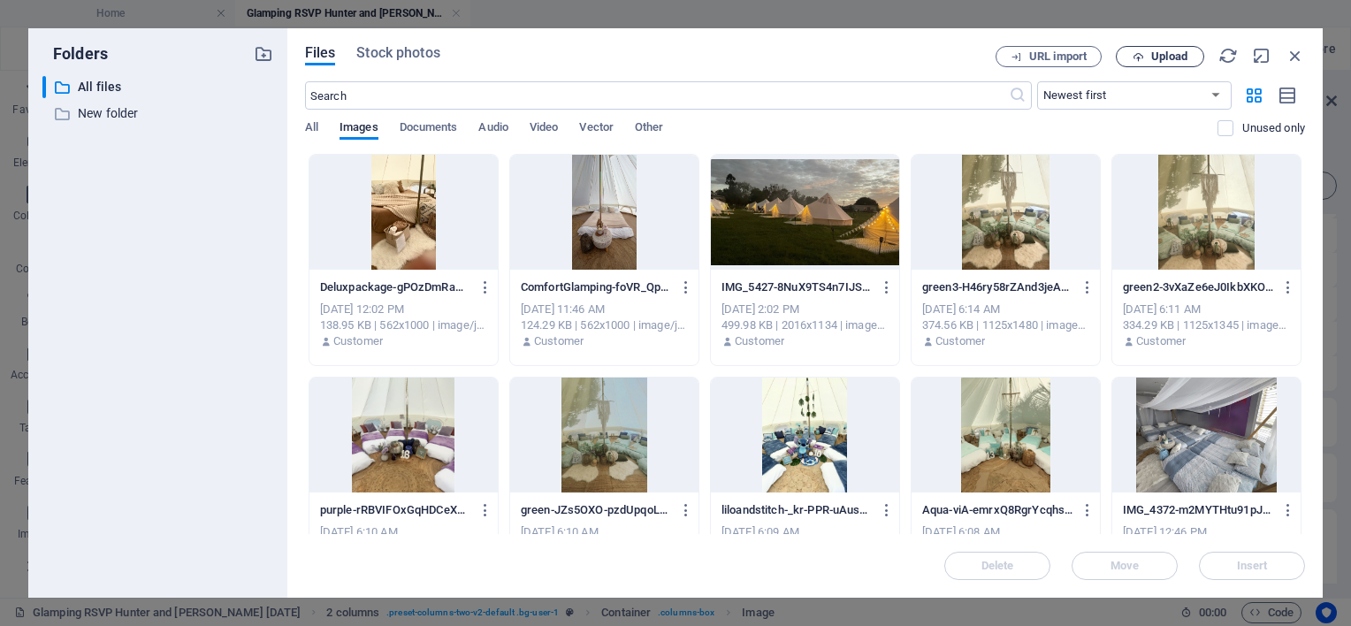
click at [1154, 57] on span "Upload" at bounding box center [1169, 56] width 36 height 11
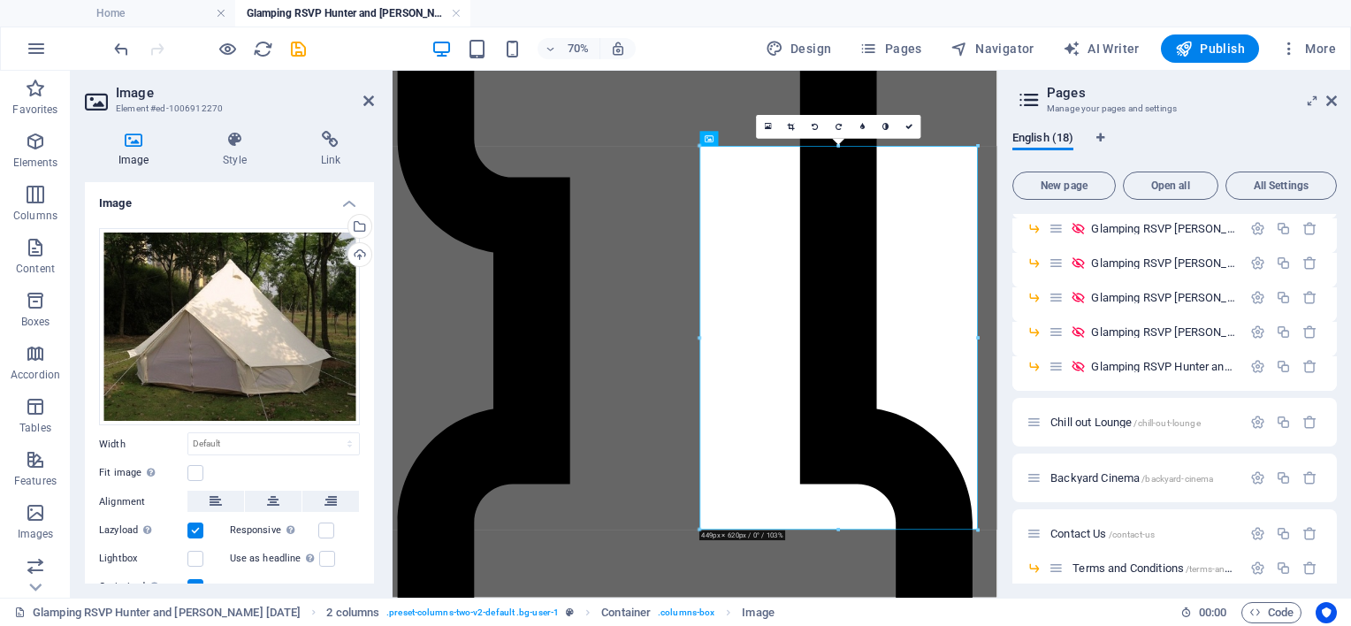
click at [791, 120] on link at bounding box center [792, 127] width 24 height 24
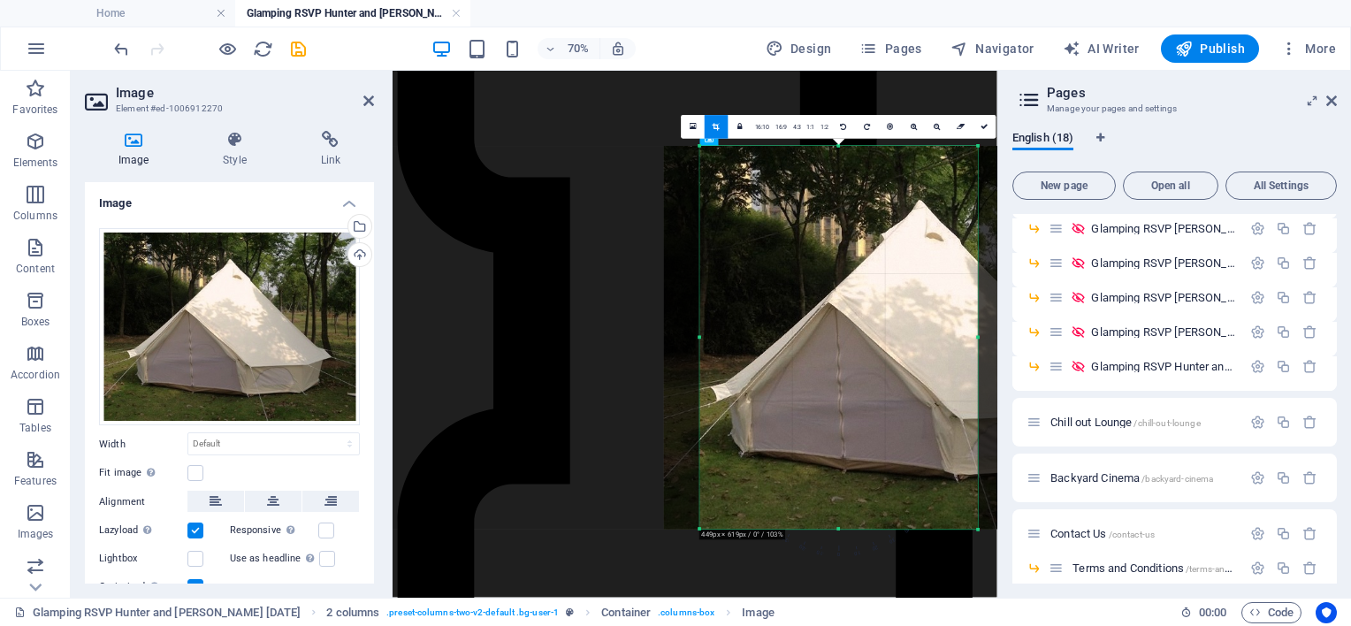
drag, startPoint x: 698, startPoint y: 336, endPoint x: 583, endPoint y: 333, distance: 115.8
click at [583, 333] on div "Drag here to replace the existing content. Press “Ctrl” if you want to create a…" at bounding box center [695, 13] width 605 height 1170
click at [914, 125] on icon at bounding box center [914, 126] width 7 height 7
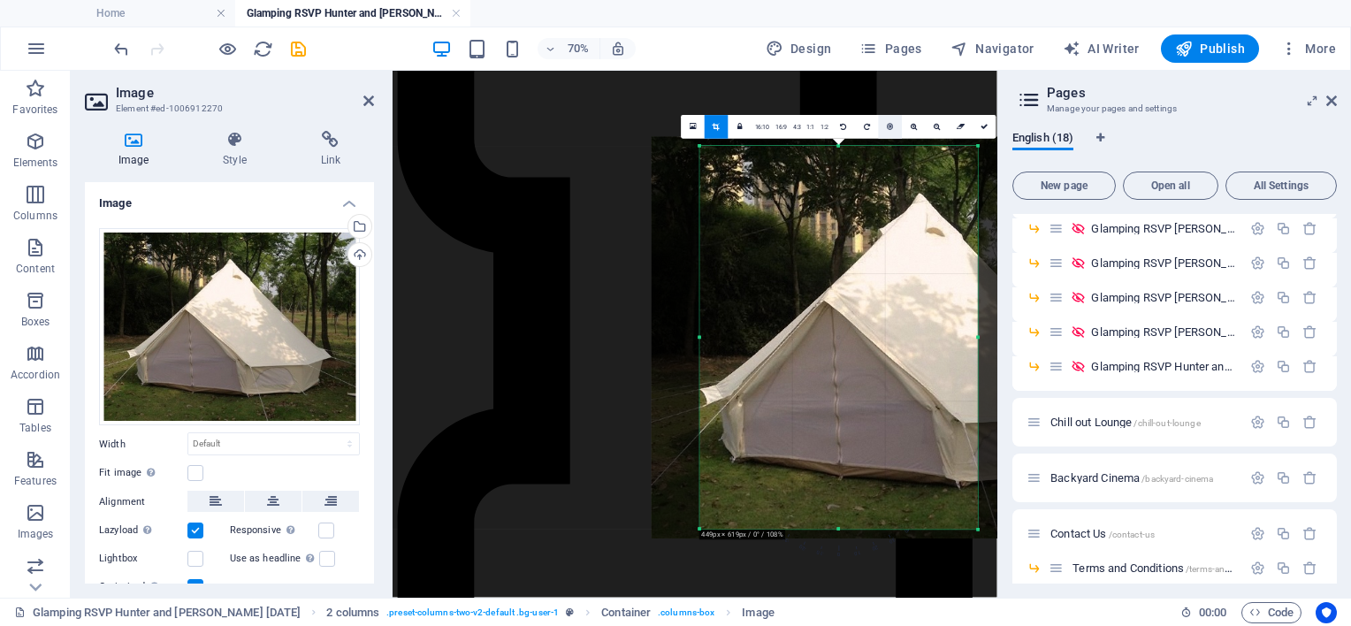
click at [892, 125] on icon at bounding box center [891, 126] width 6 height 7
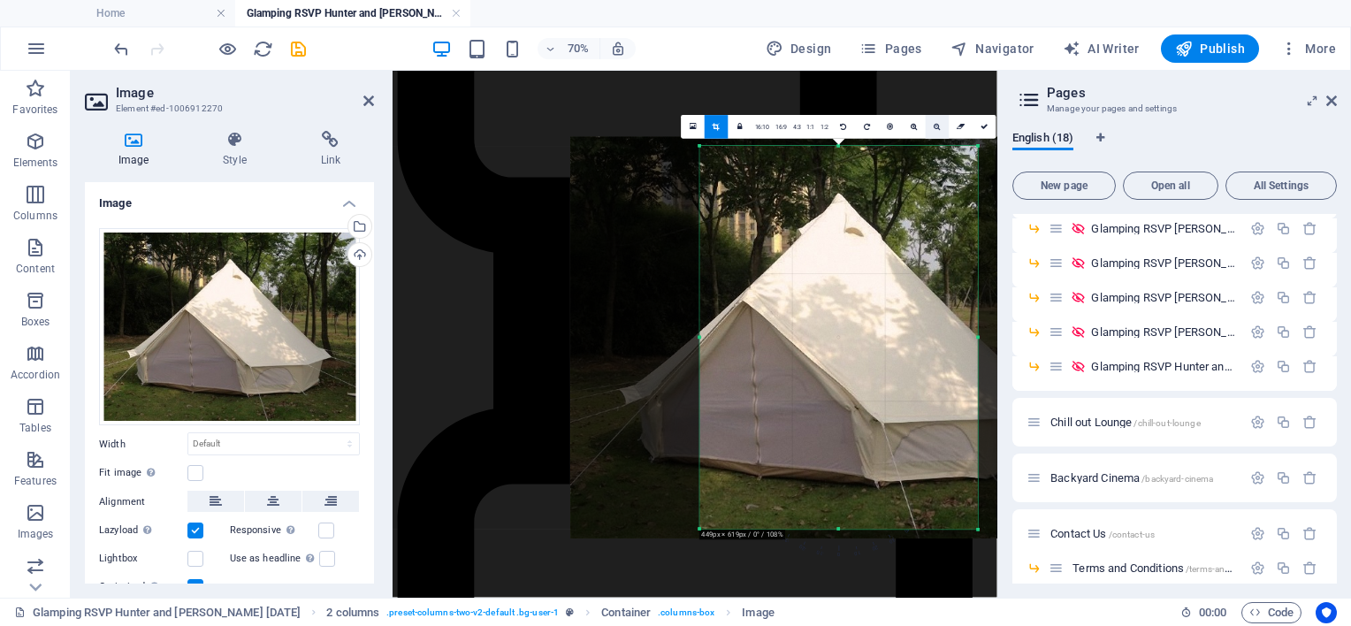
click at [943, 124] on link at bounding box center [938, 127] width 24 height 24
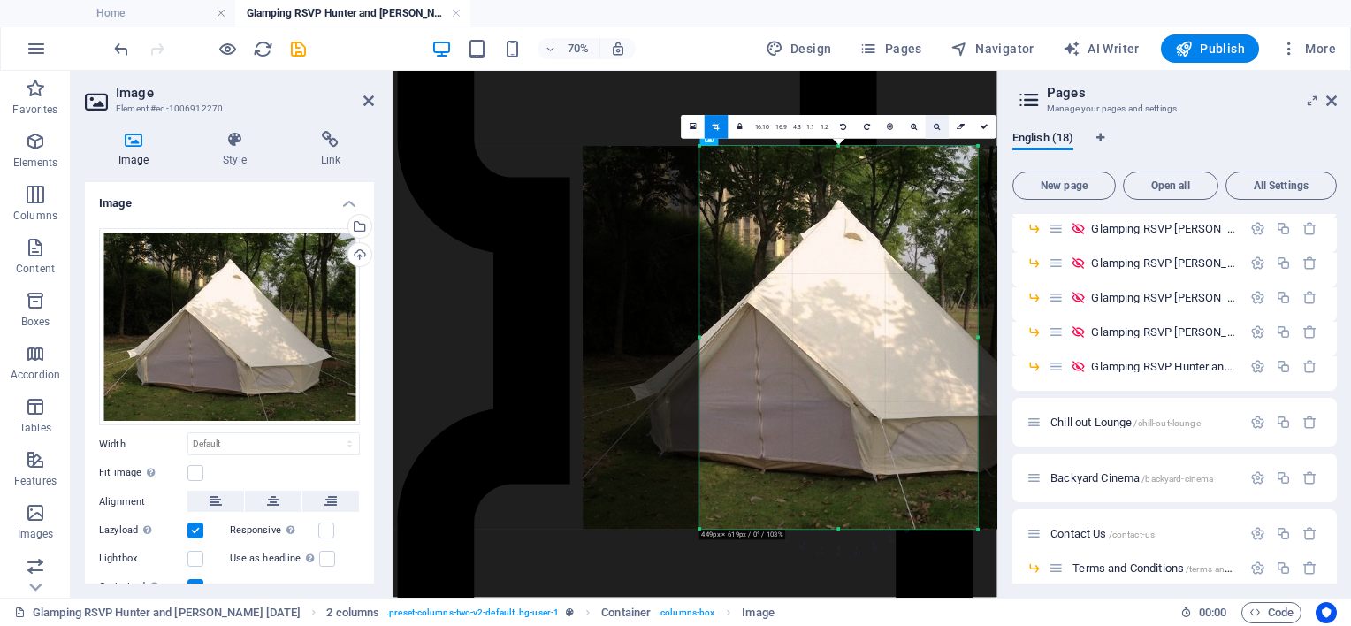
click at [942, 124] on link at bounding box center [938, 127] width 24 height 24
click at [935, 124] on icon at bounding box center [938, 126] width 7 height 7
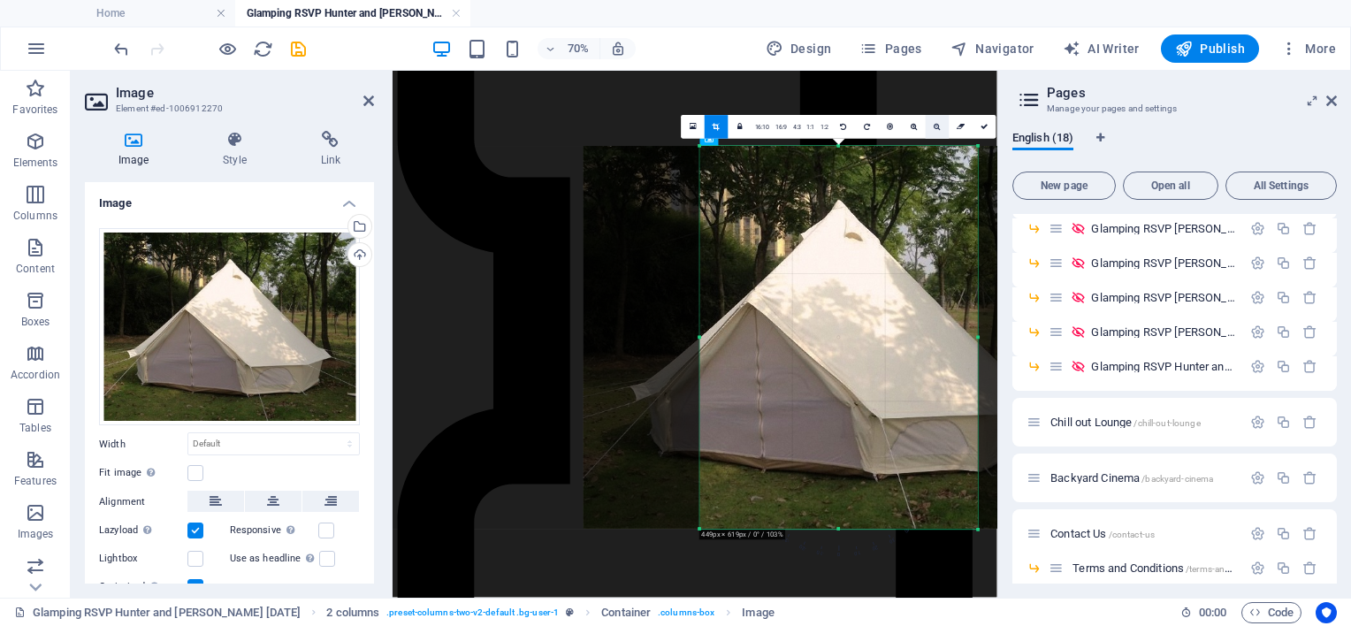
click at [935, 124] on icon at bounding box center [938, 126] width 7 height 7
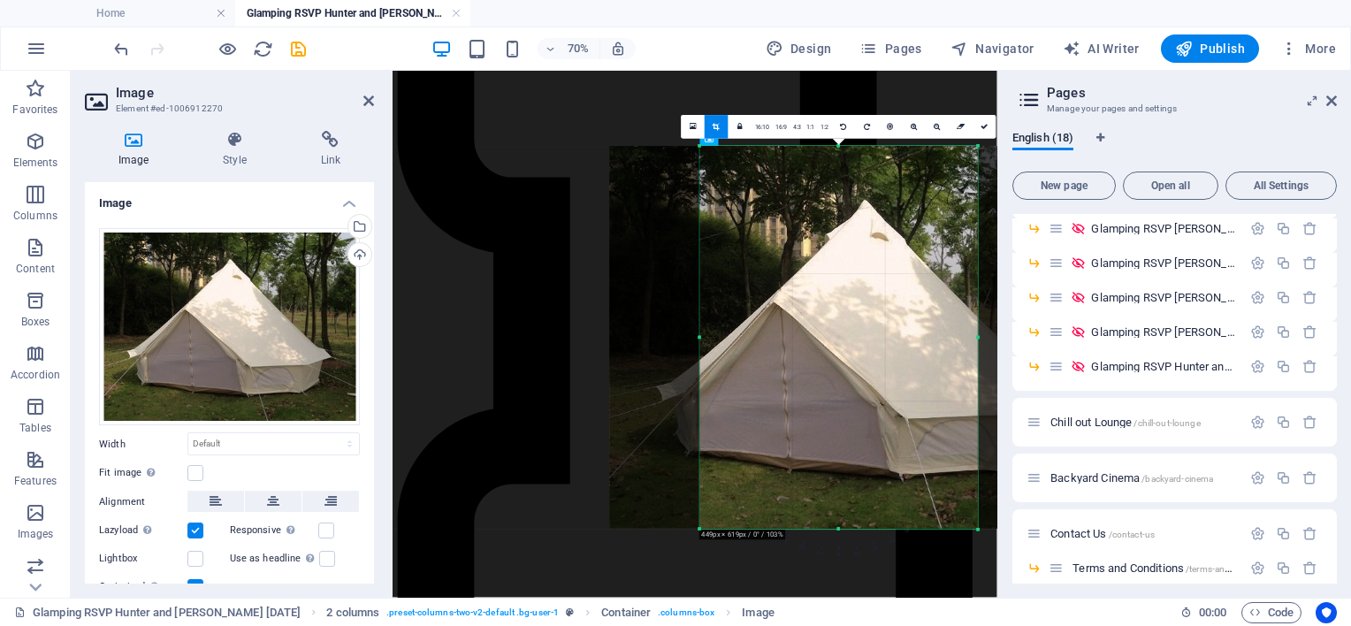
drag, startPoint x: 702, startPoint y: 337, endPoint x: 665, endPoint y: 336, distance: 37.1
click at [700, 336] on div "180 170 160 150 140 130 120 110 100 90 80 70 60 50 40 30 20 10 0 -10 -20 -30 -4…" at bounding box center [839, 337] width 278 height 383
click at [187, 312] on div "Drag files here, click to choose files or select files from Files or our free s…" at bounding box center [229, 327] width 261 height 198
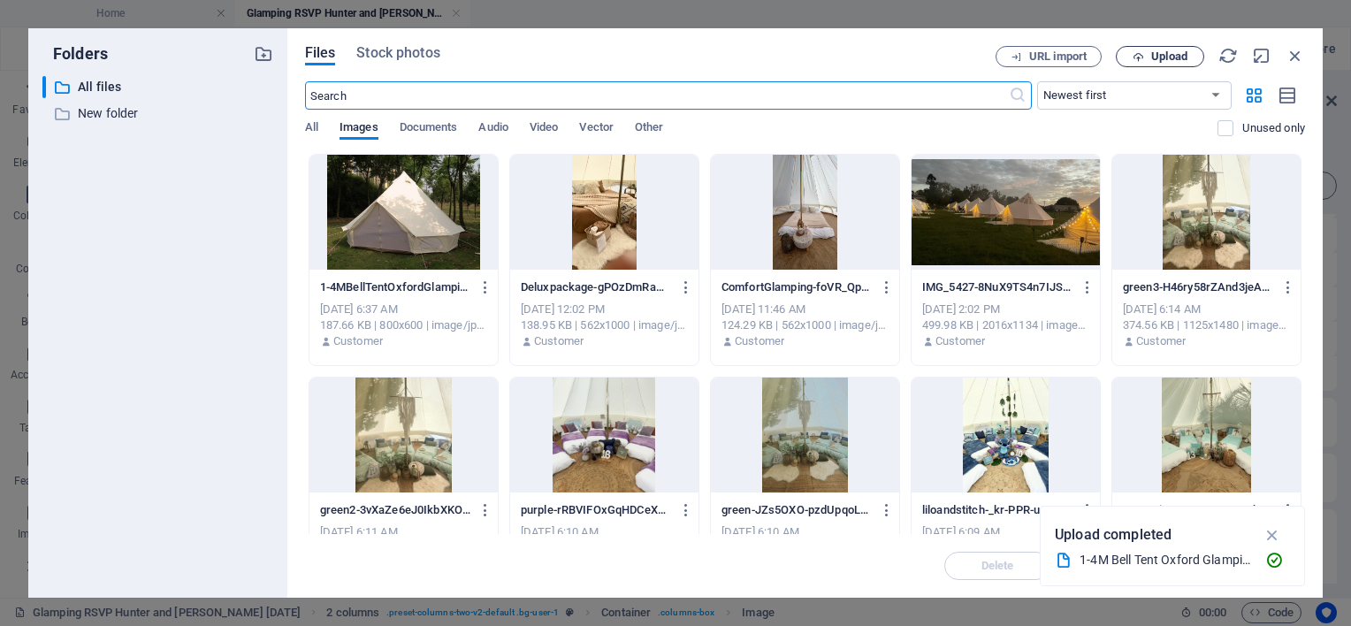
click at [1149, 57] on span "Upload" at bounding box center [1160, 56] width 72 height 11
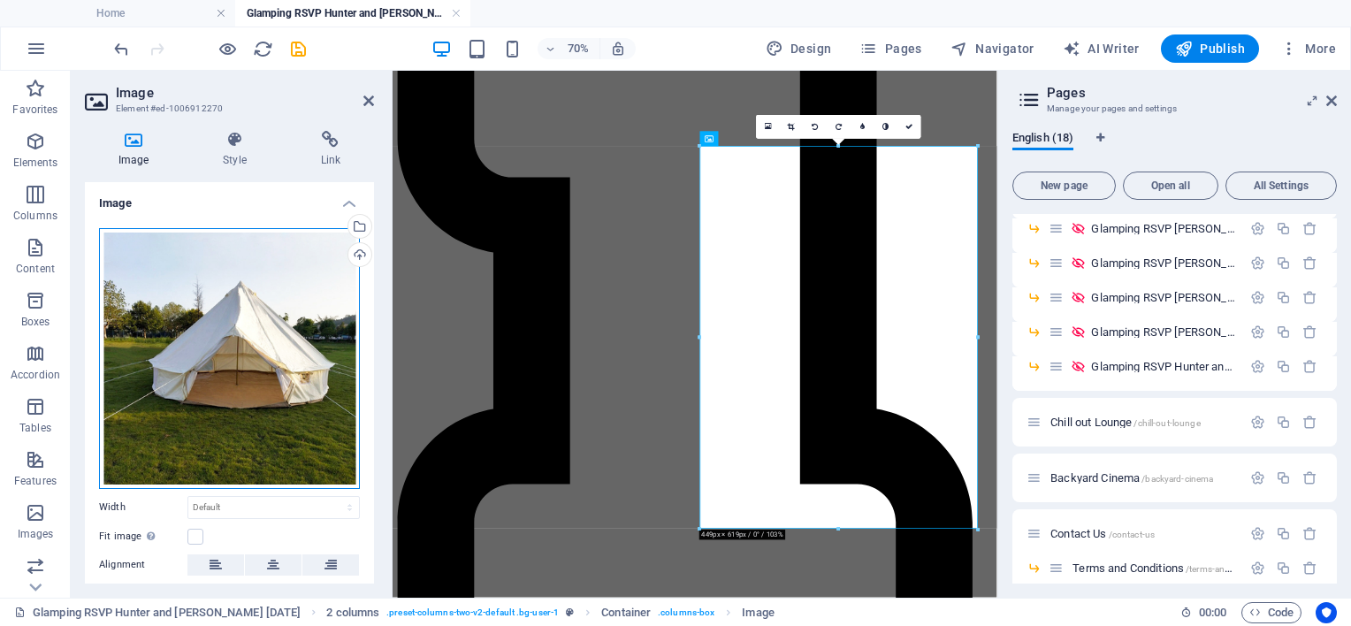
click at [233, 320] on div "Drag files here, click to choose files or select files from Files or our free s…" at bounding box center [229, 358] width 261 height 261
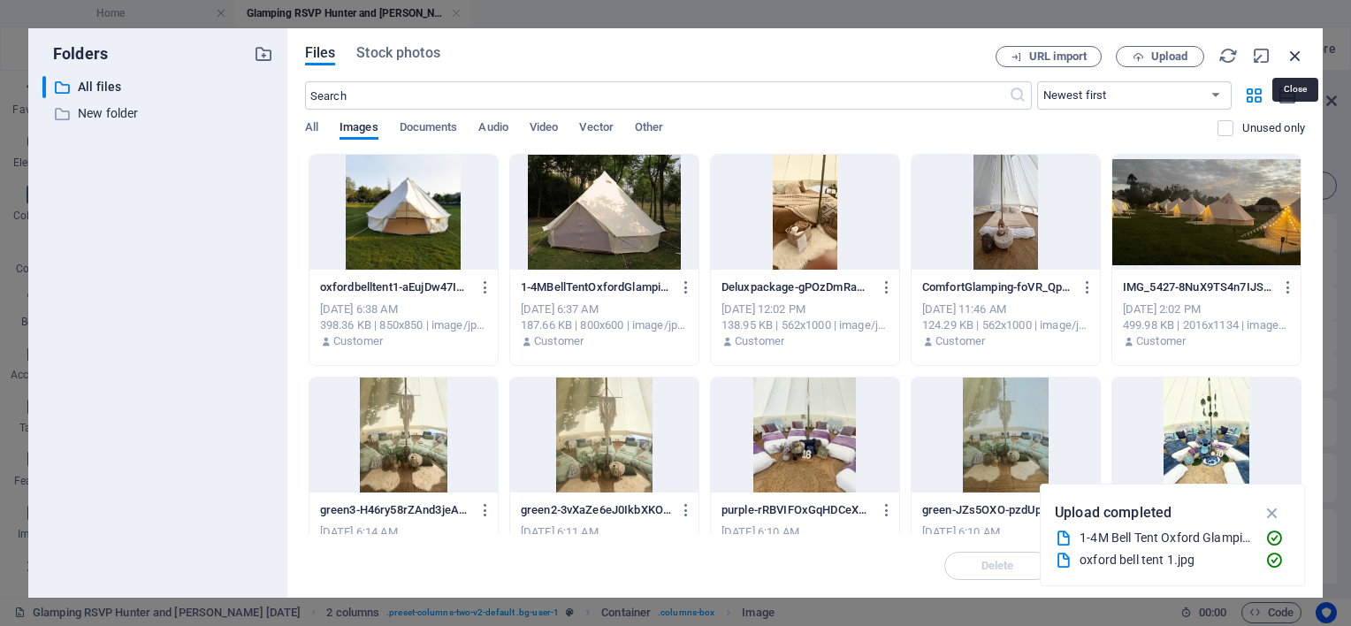
click at [1294, 50] on icon "button" at bounding box center [1295, 55] width 19 height 19
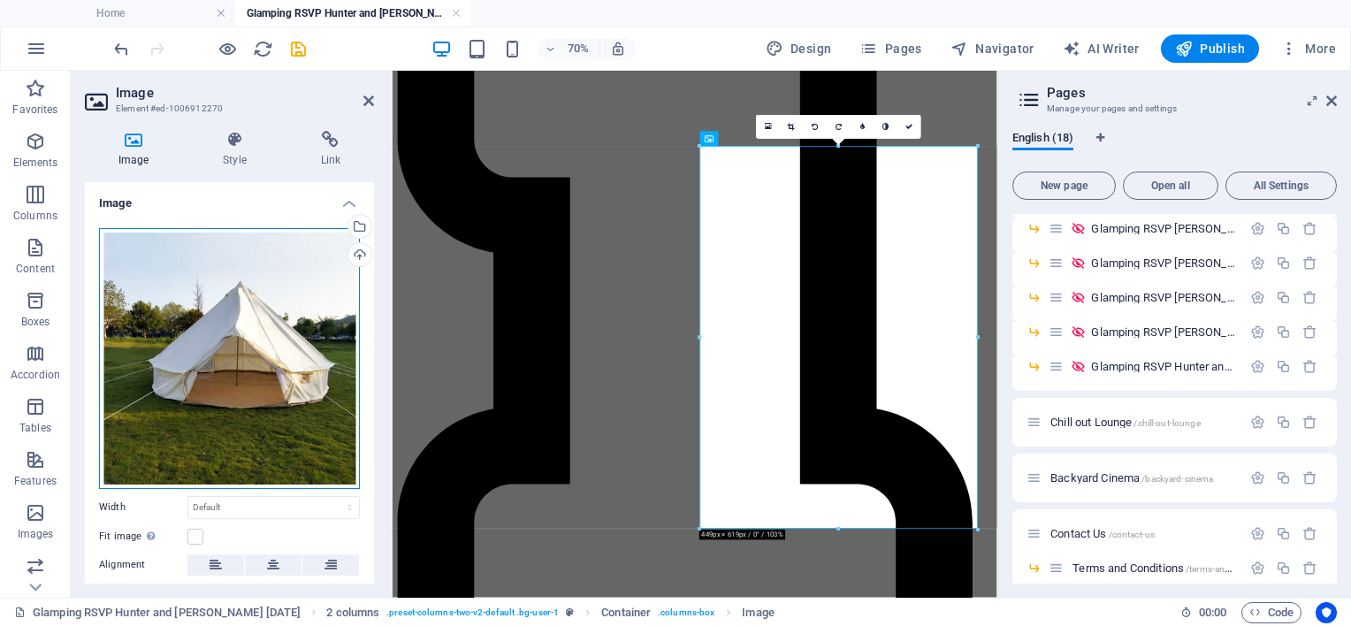
click at [209, 309] on div "Drag files here, click to choose files or select files from Files or our free s…" at bounding box center [229, 358] width 261 height 261
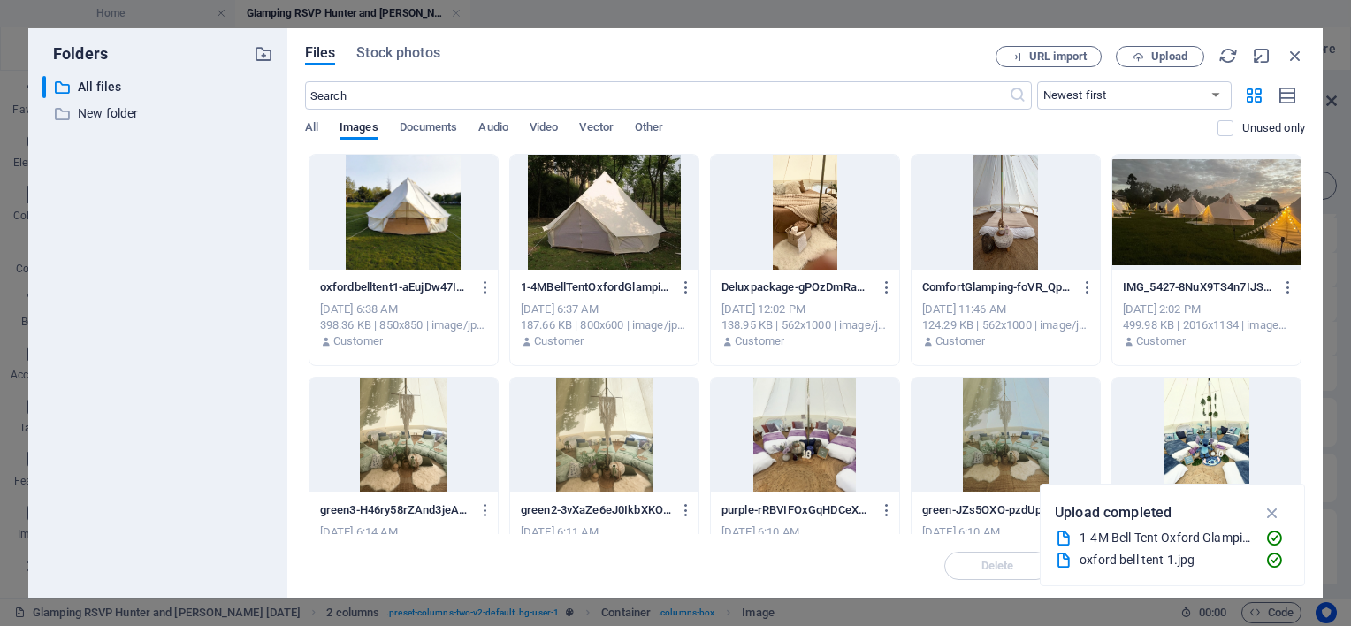
click at [209, 309] on div "​ All files All files ​ New folder New folder" at bounding box center [157, 329] width 231 height 507
click at [1297, 55] on icon "button" at bounding box center [1295, 55] width 19 height 19
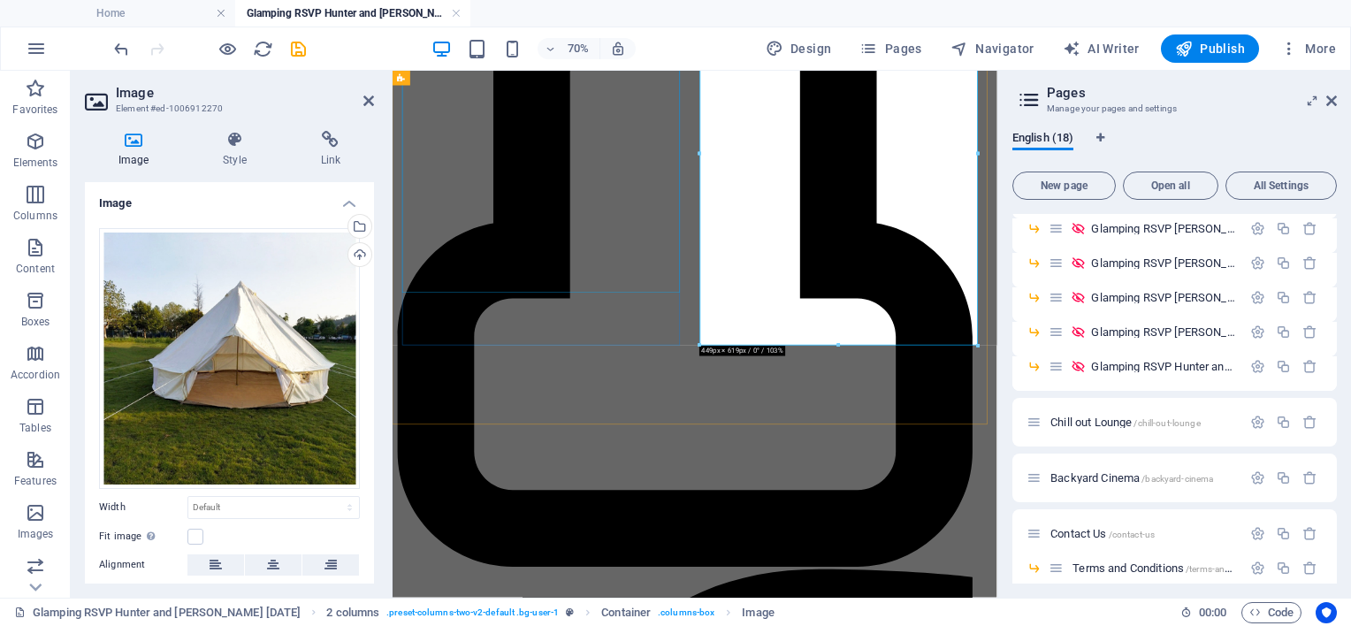
scroll to position [1625, 0]
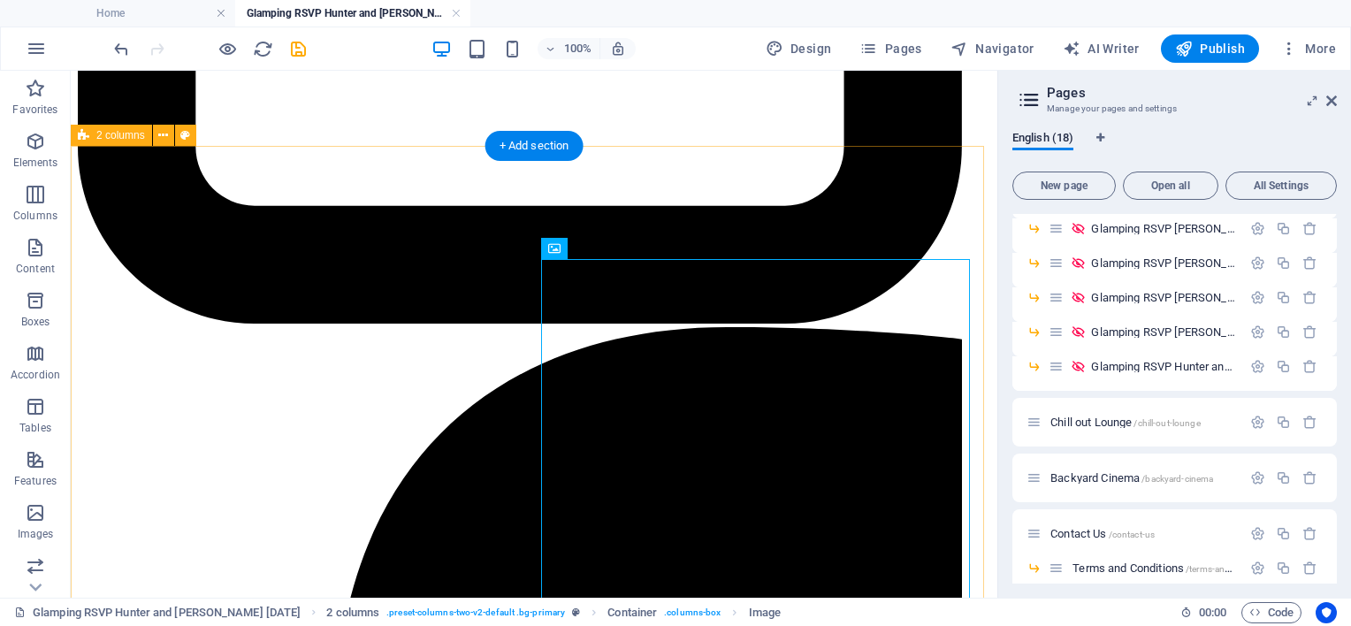
scroll to position [1802, 0]
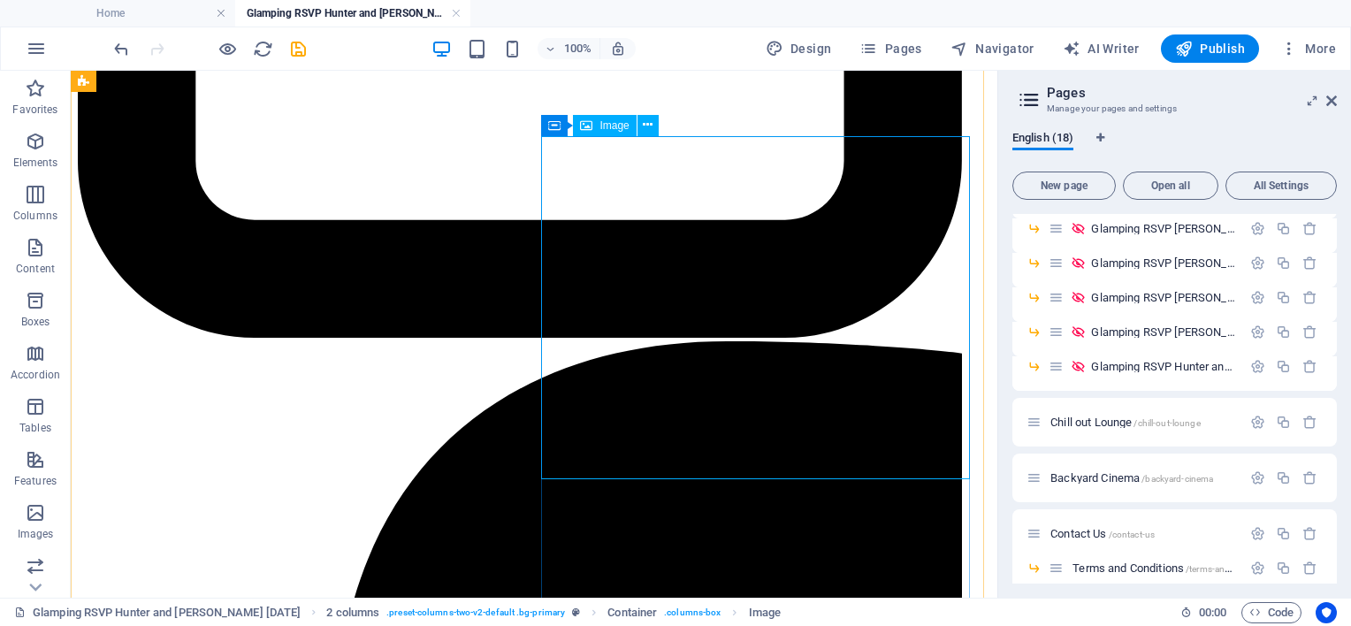
select select "px"
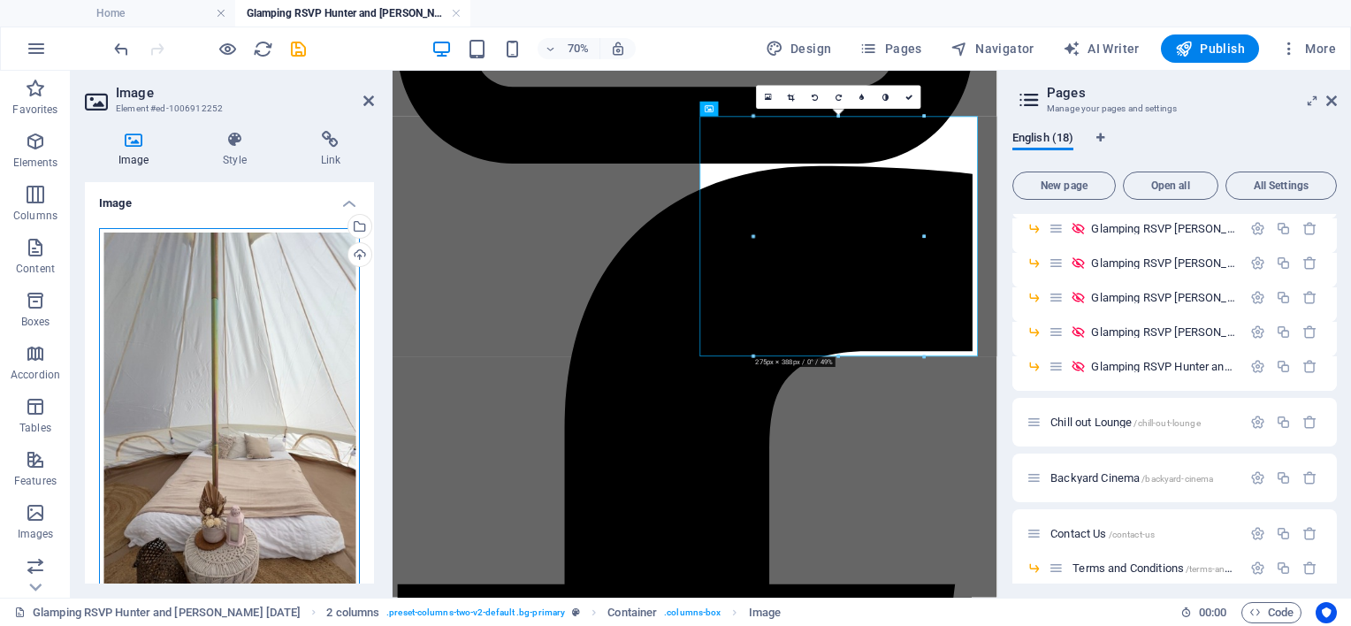
click at [191, 286] on div "Drag files here, click to choose files or select files from Files or our free s…" at bounding box center [229, 456] width 261 height 457
click at [191, 286] on body "Luxury Bell Events Home Glamping RSVP Hunter and Lucy 19.09.26 Favorites Elemen…" at bounding box center [675, 313] width 1351 height 626
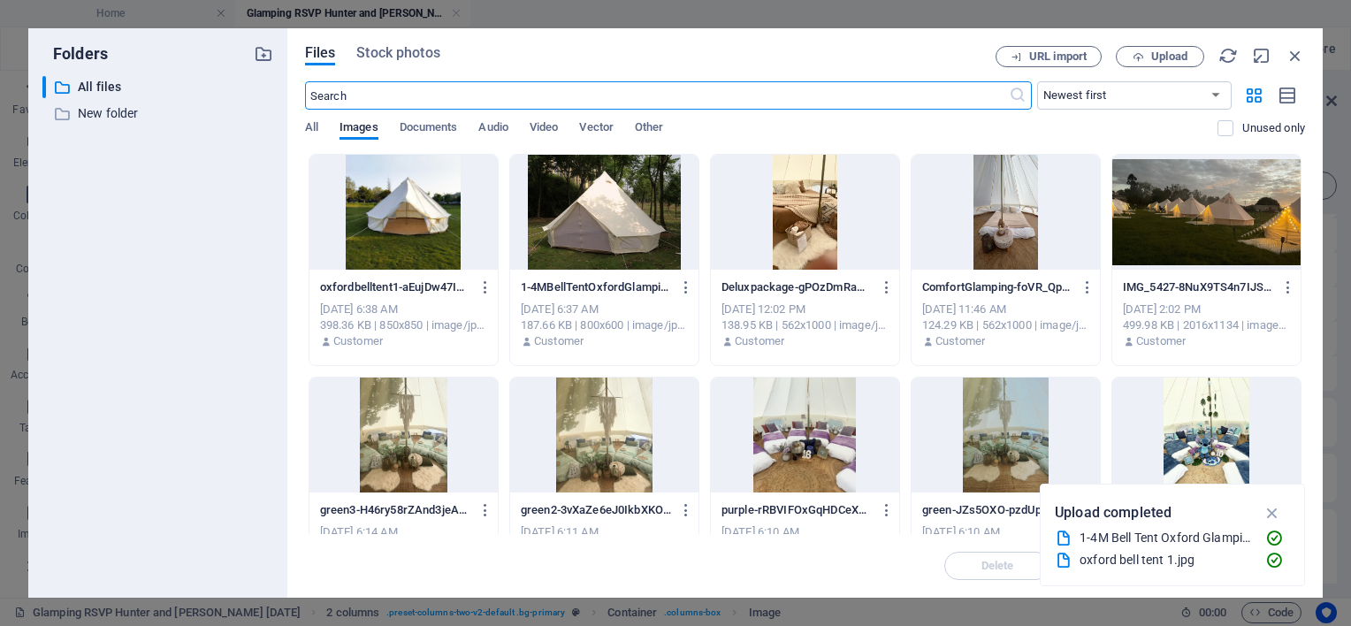
scroll to position [950, 0]
click at [1158, 54] on span "Upload" at bounding box center [1169, 56] width 36 height 11
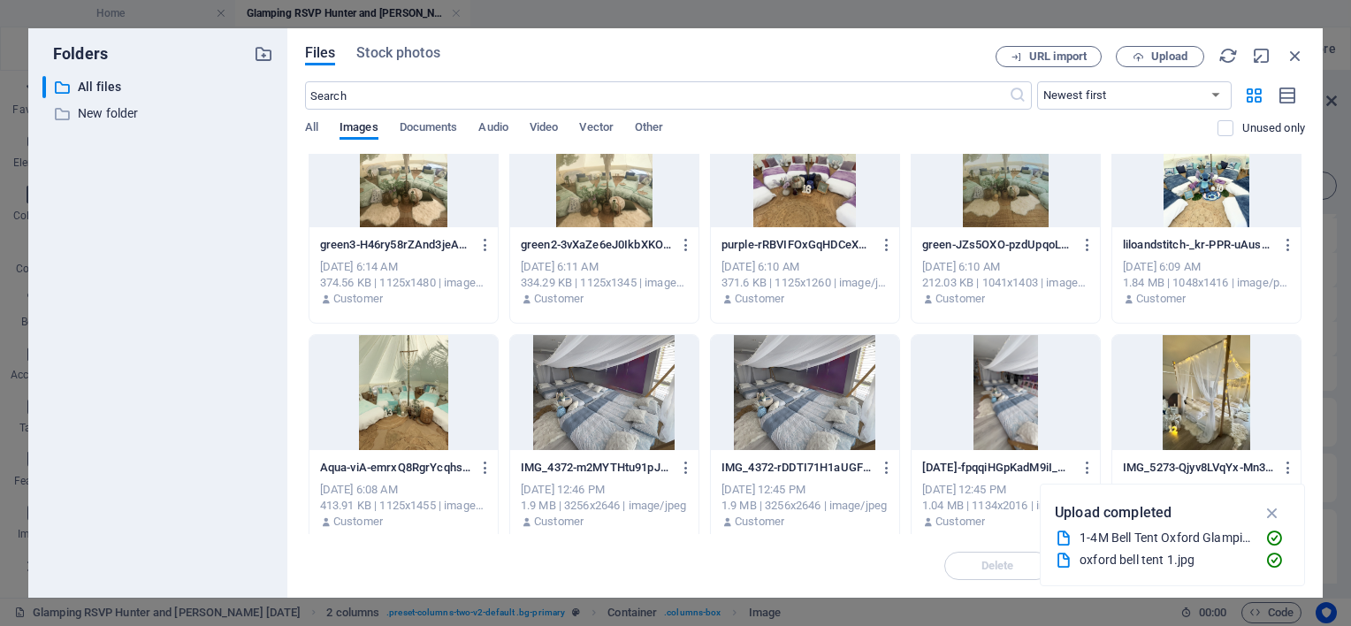
scroll to position [619, 0]
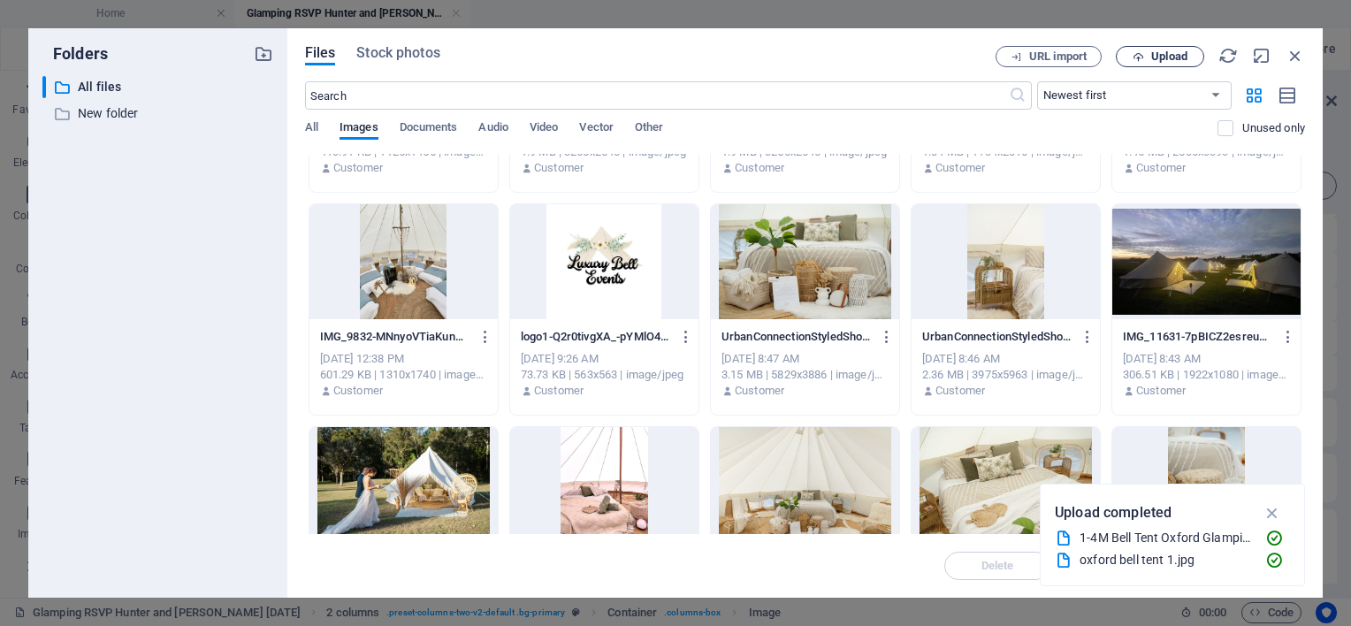
click at [1170, 57] on span "Upload" at bounding box center [1169, 56] width 36 height 11
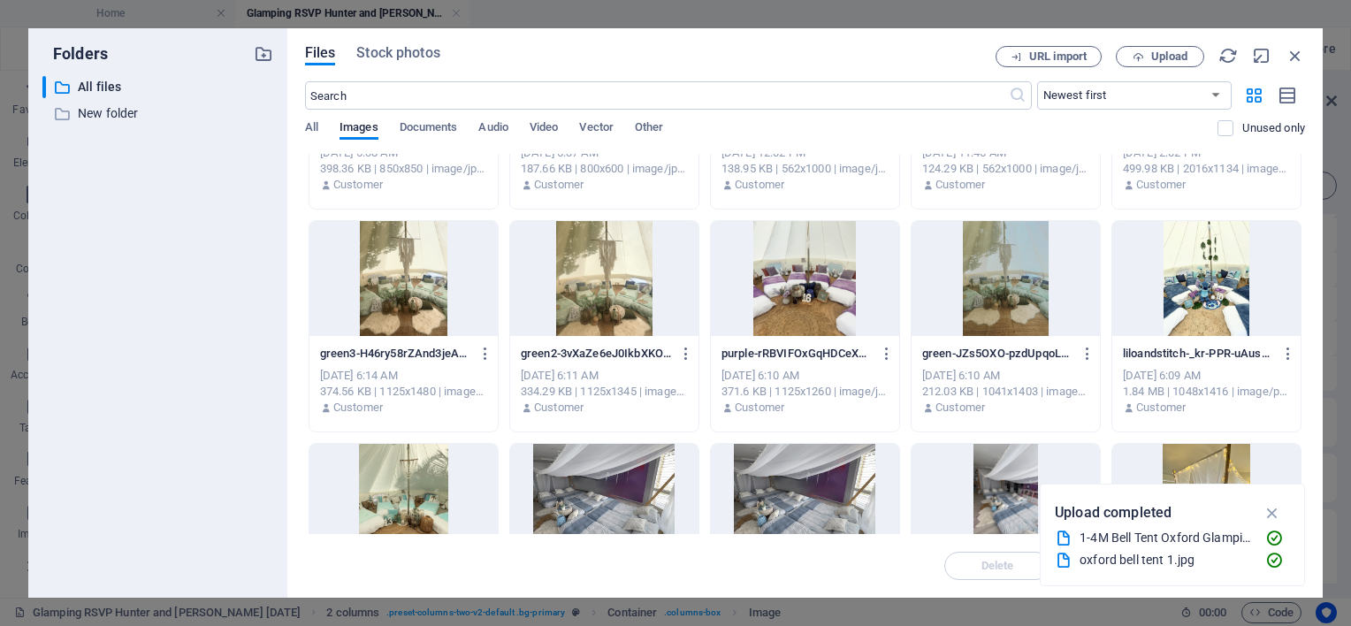
scroll to position [0, 0]
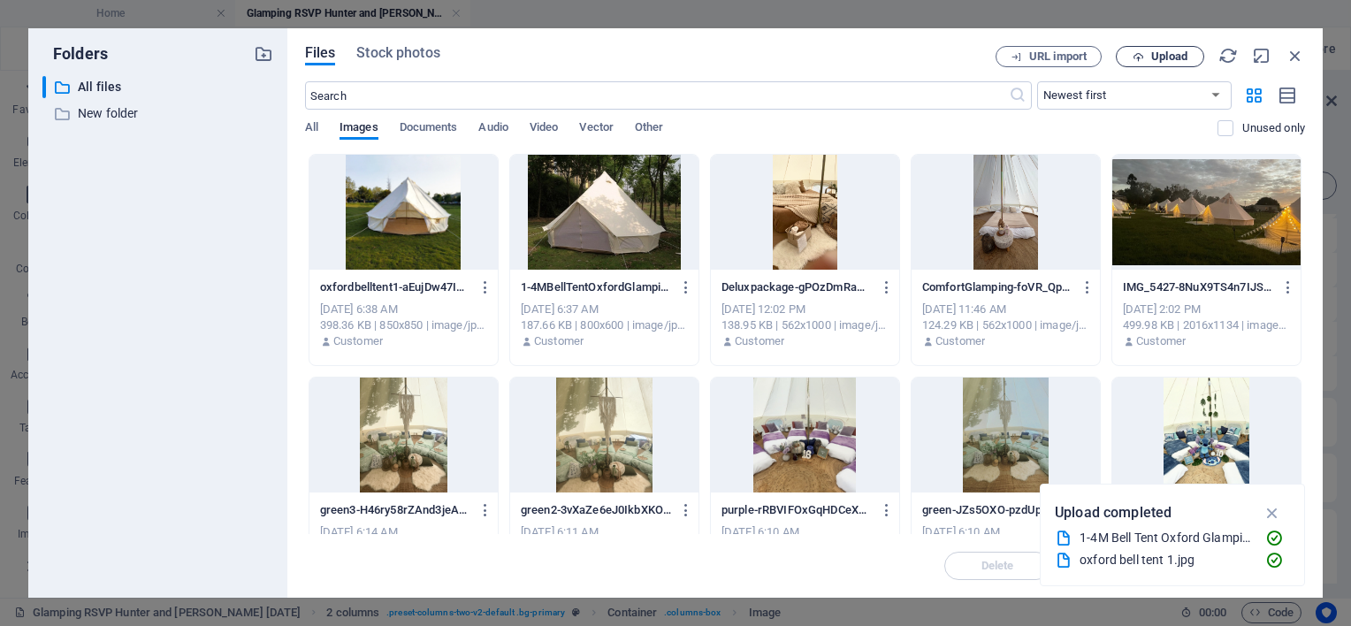
click at [1148, 58] on span "Upload" at bounding box center [1160, 56] width 72 height 11
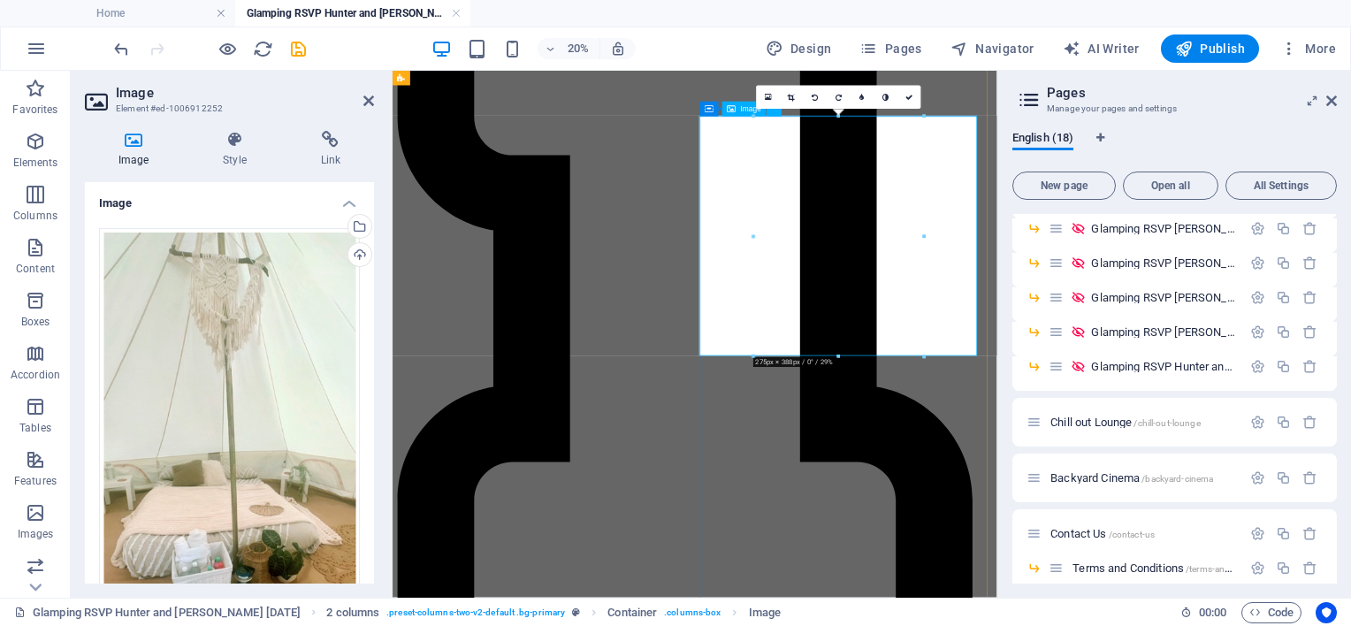
scroll to position [1759, 0]
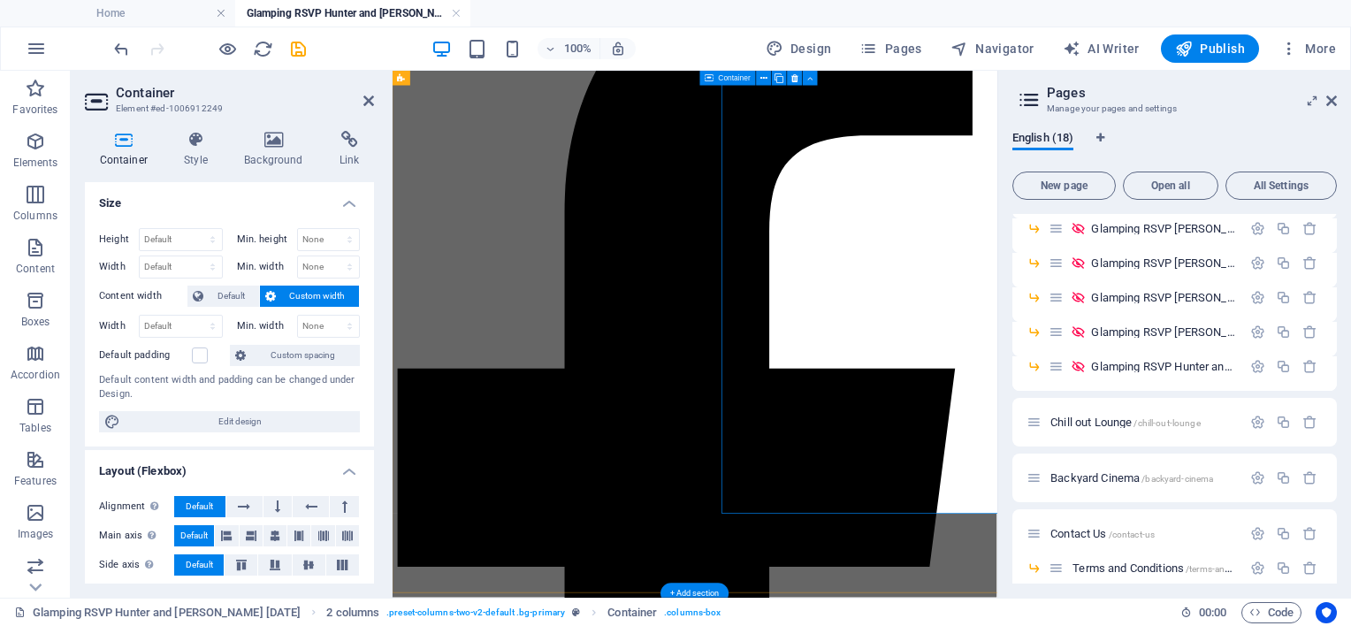
scroll to position [2088, 0]
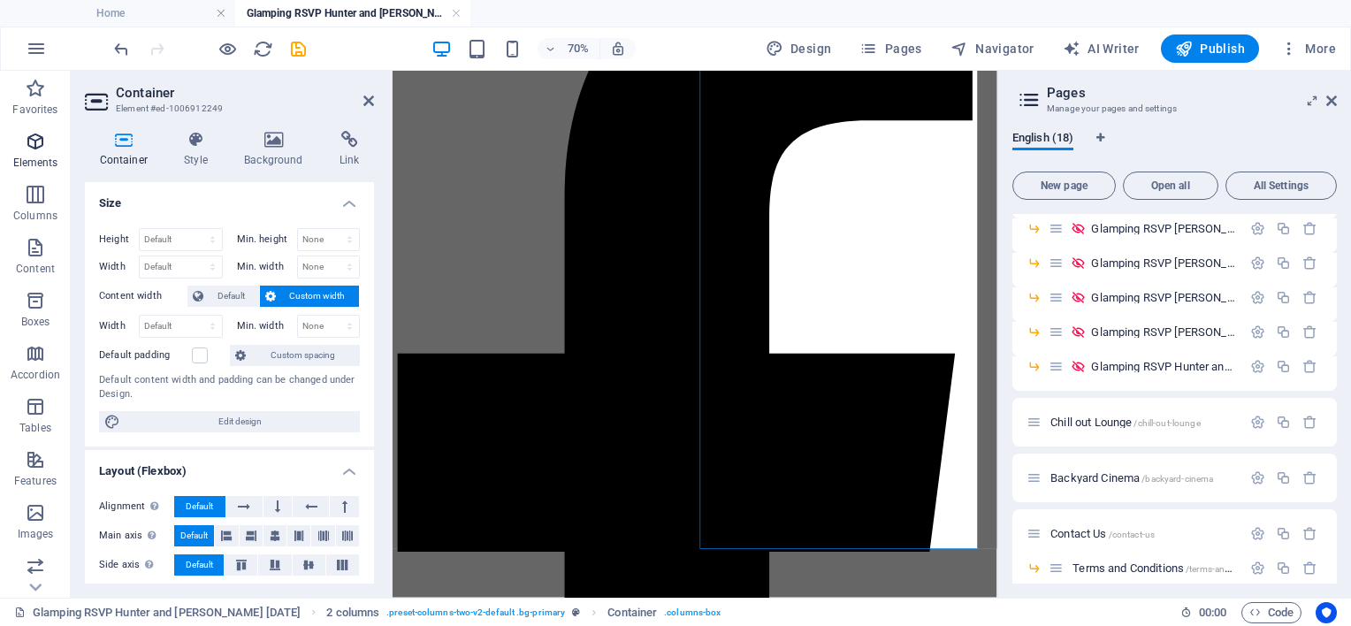
click at [24, 137] on span "Elements" at bounding box center [35, 152] width 71 height 42
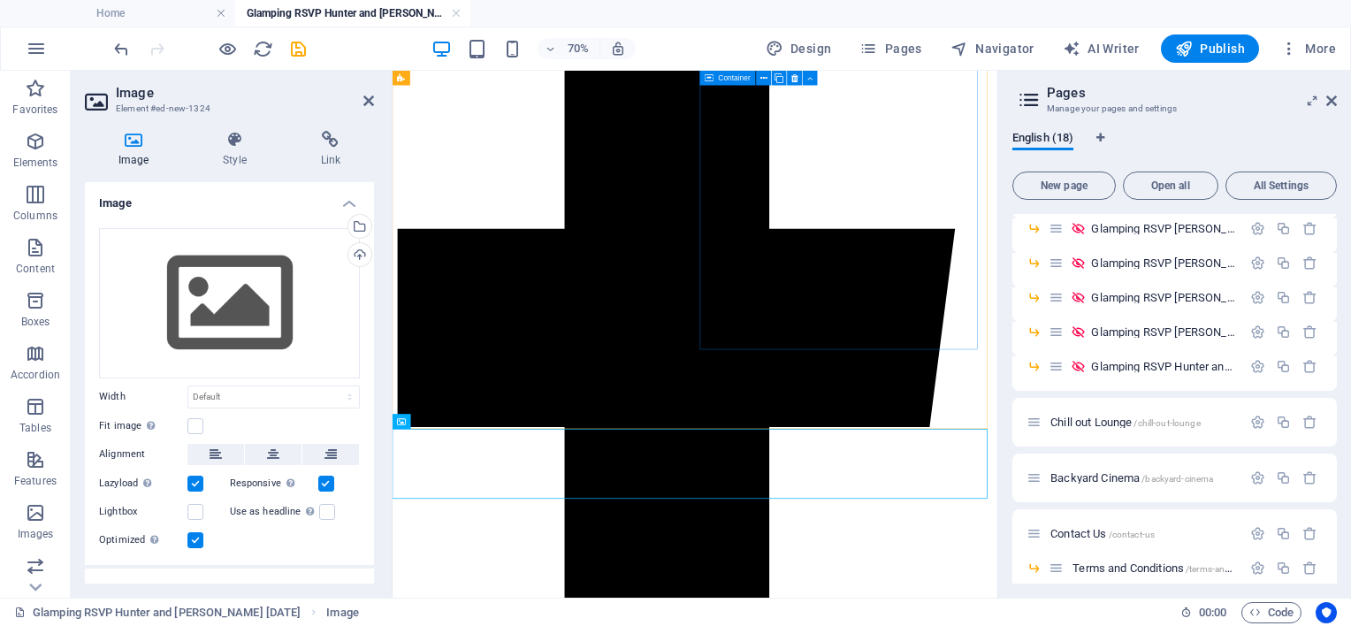
scroll to position [2217, 0]
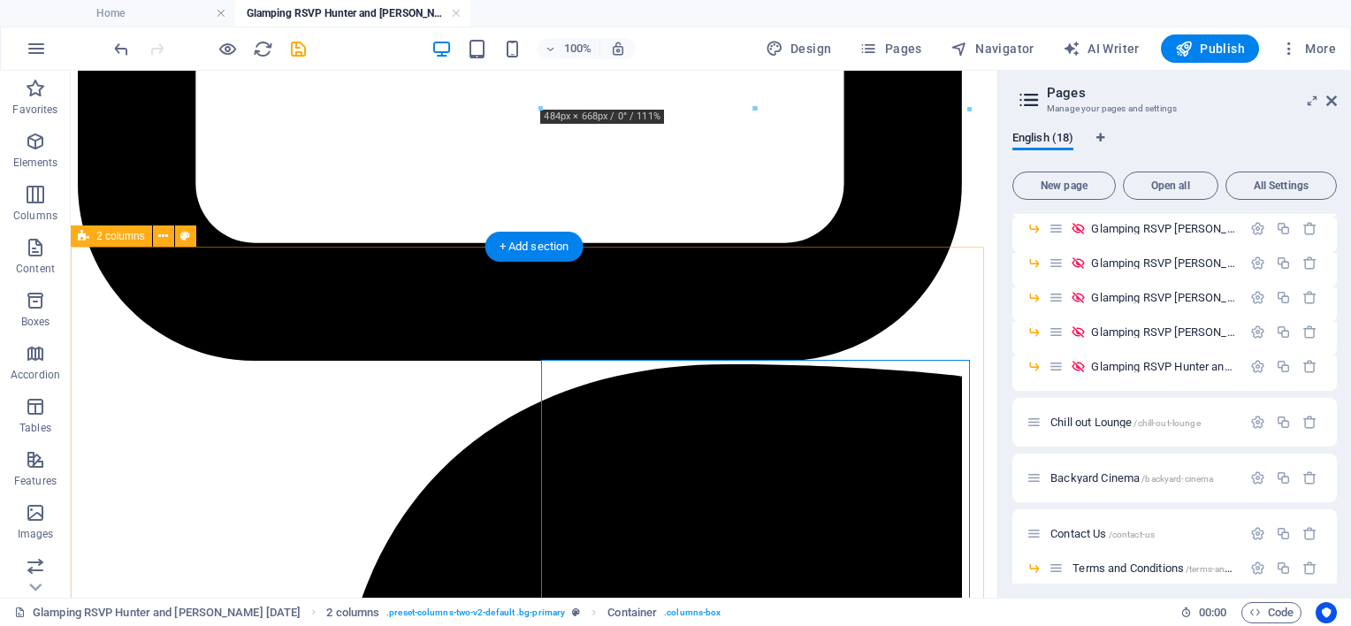
scroll to position [1754, 0]
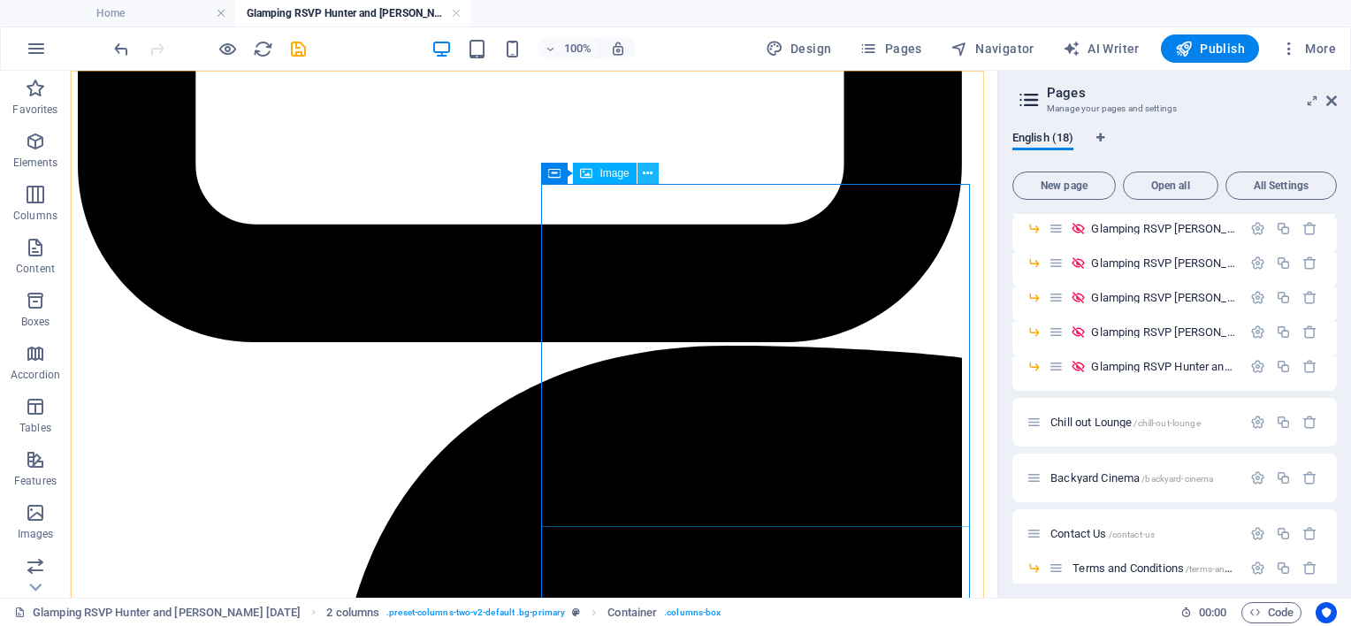
click at [645, 175] on icon at bounding box center [648, 173] width 10 height 19
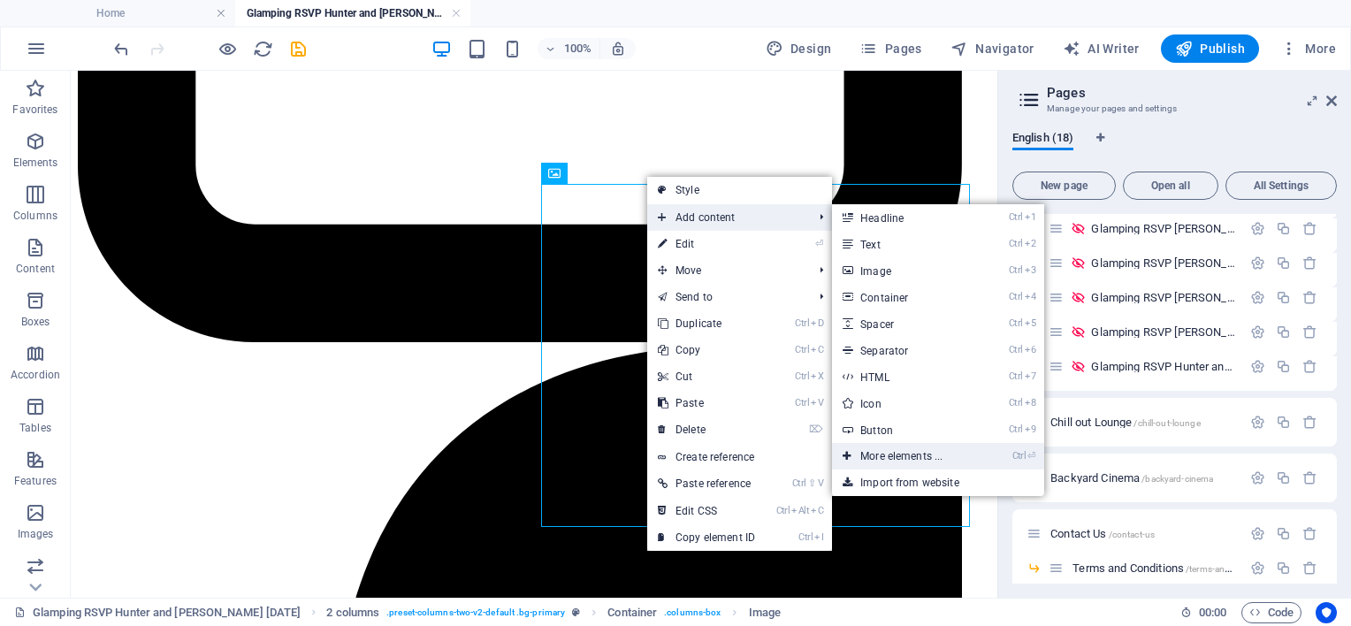
click at [909, 454] on link "Ctrl ⏎ More elements ..." at bounding box center [905, 456] width 146 height 27
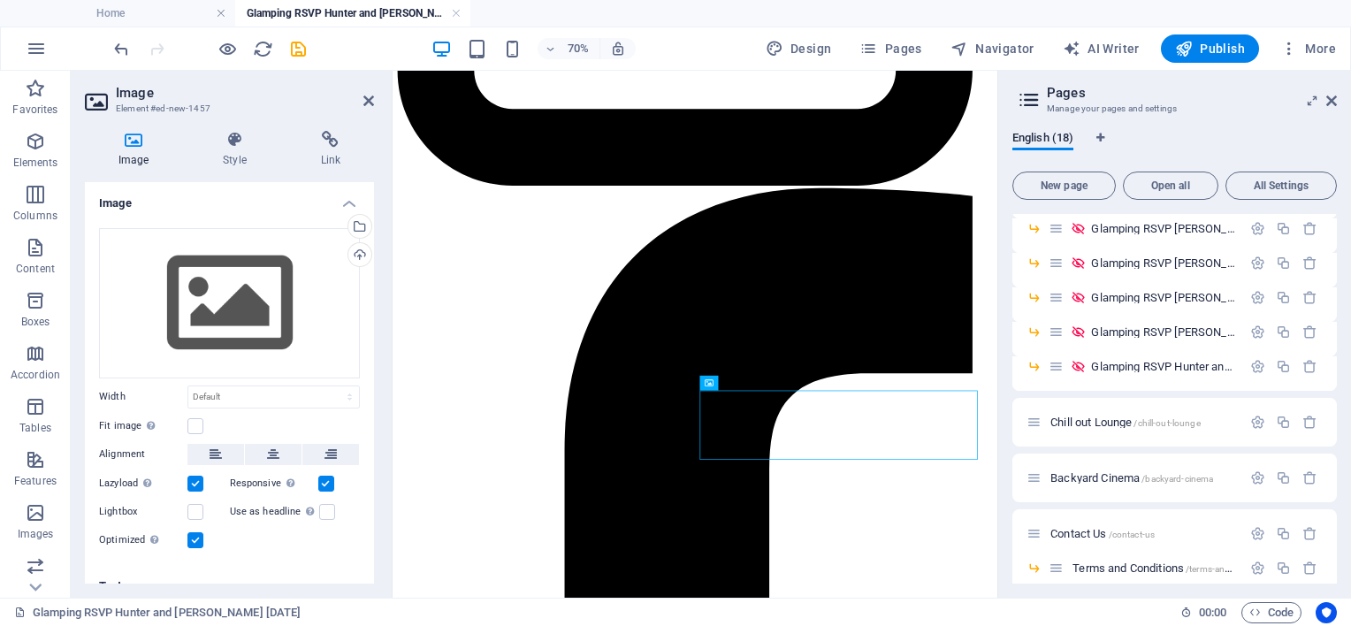
scroll to position [1710, 0]
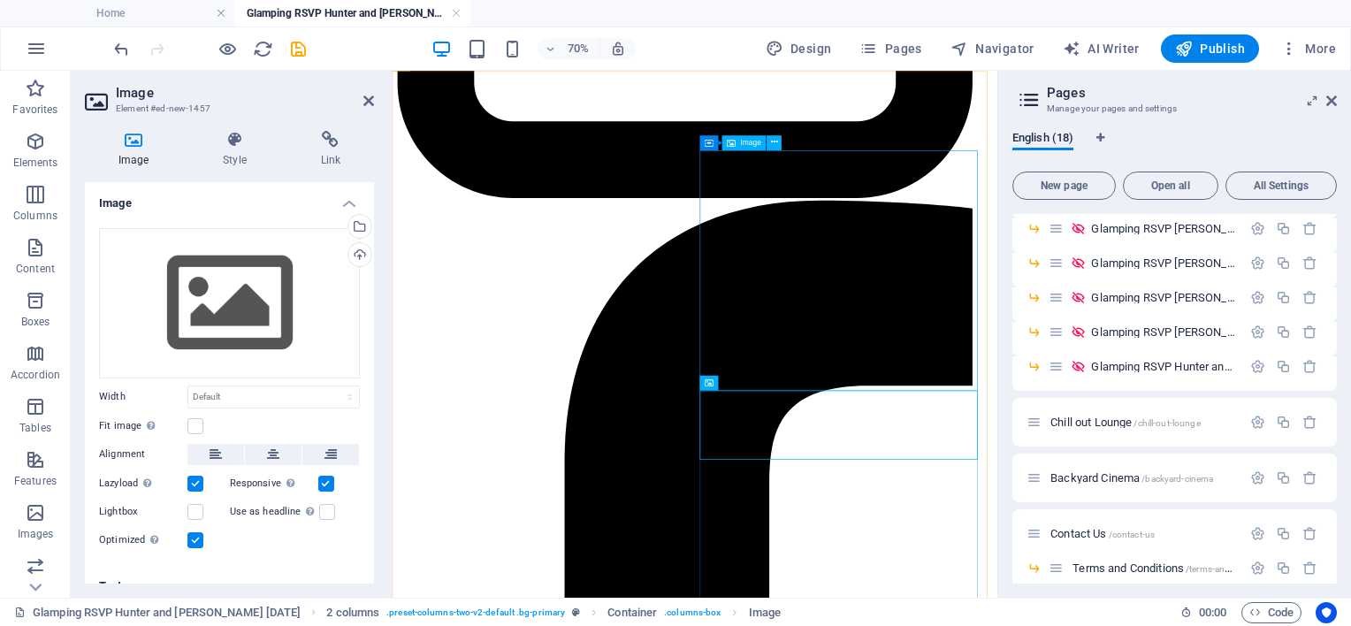
select select "px"
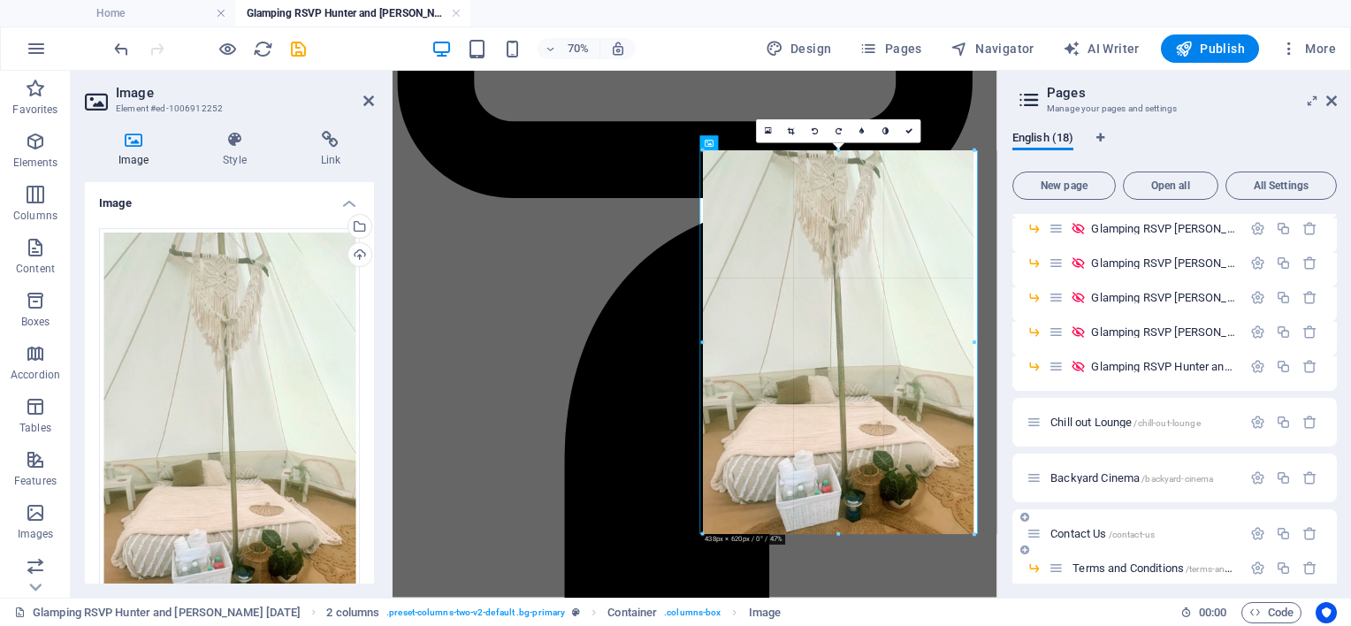
drag, startPoint x: 923, startPoint y: 391, endPoint x: 1053, endPoint y: 530, distance: 190.2
type input "438"
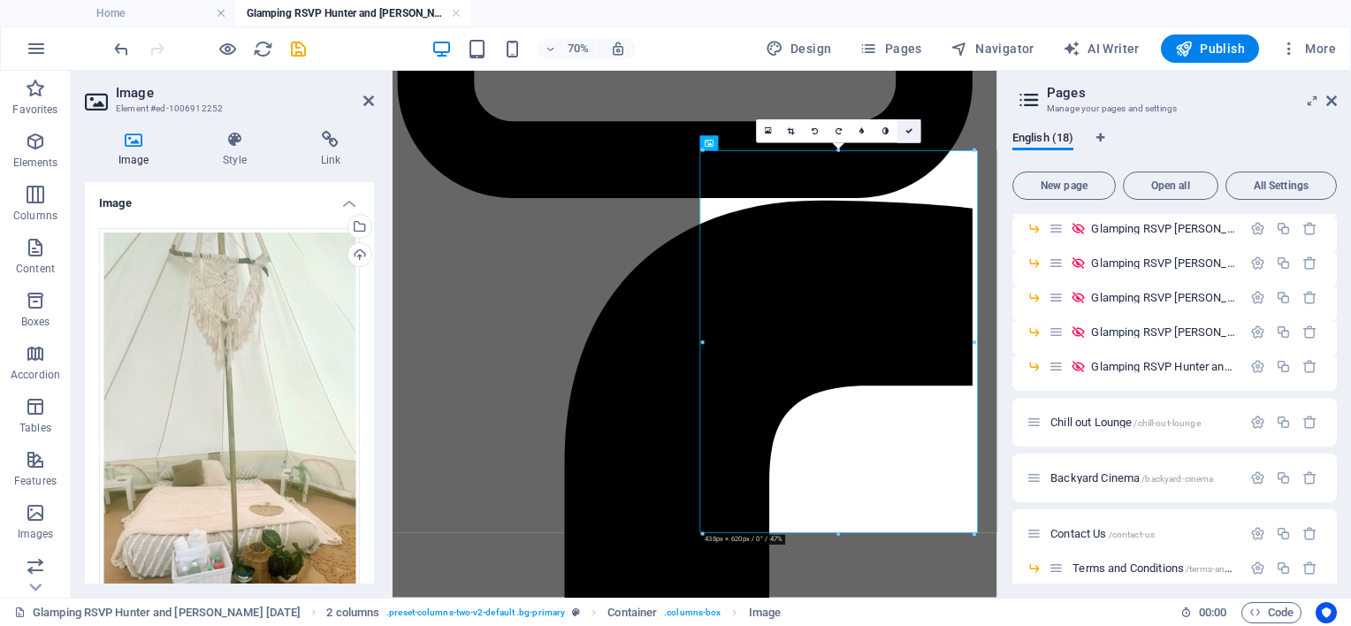
click at [910, 129] on icon at bounding box center [908, 130] width 7 height 7
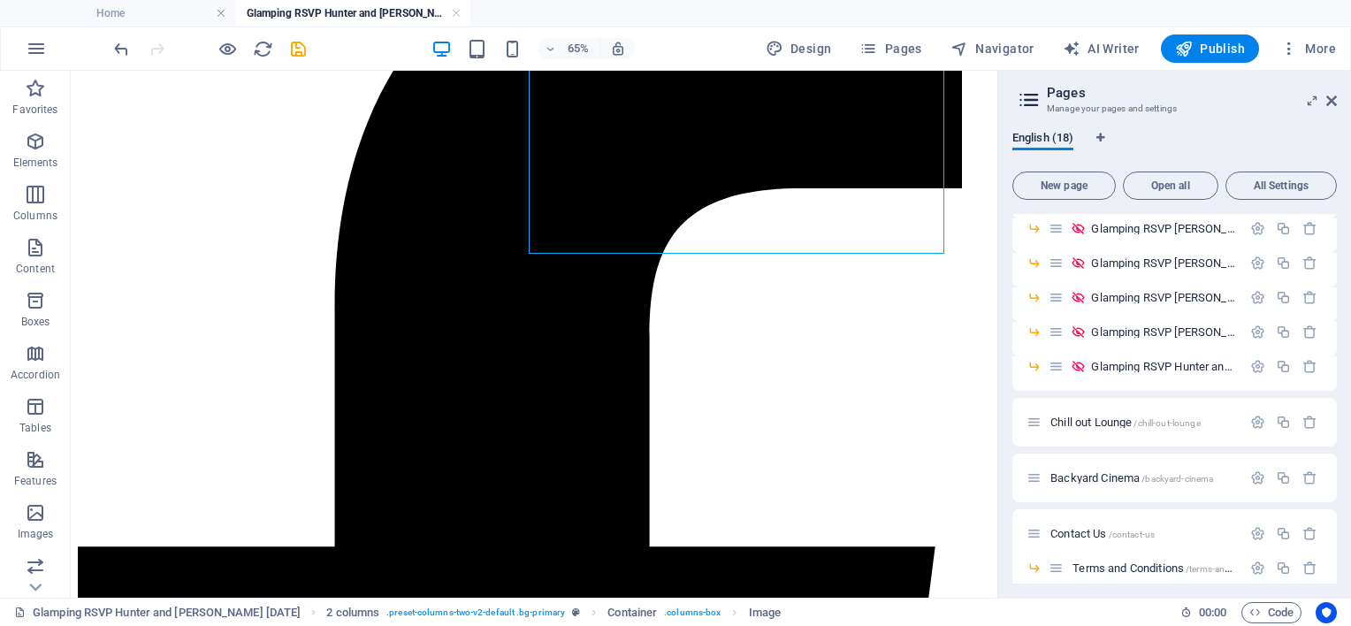
scroll to position [2213, 0]
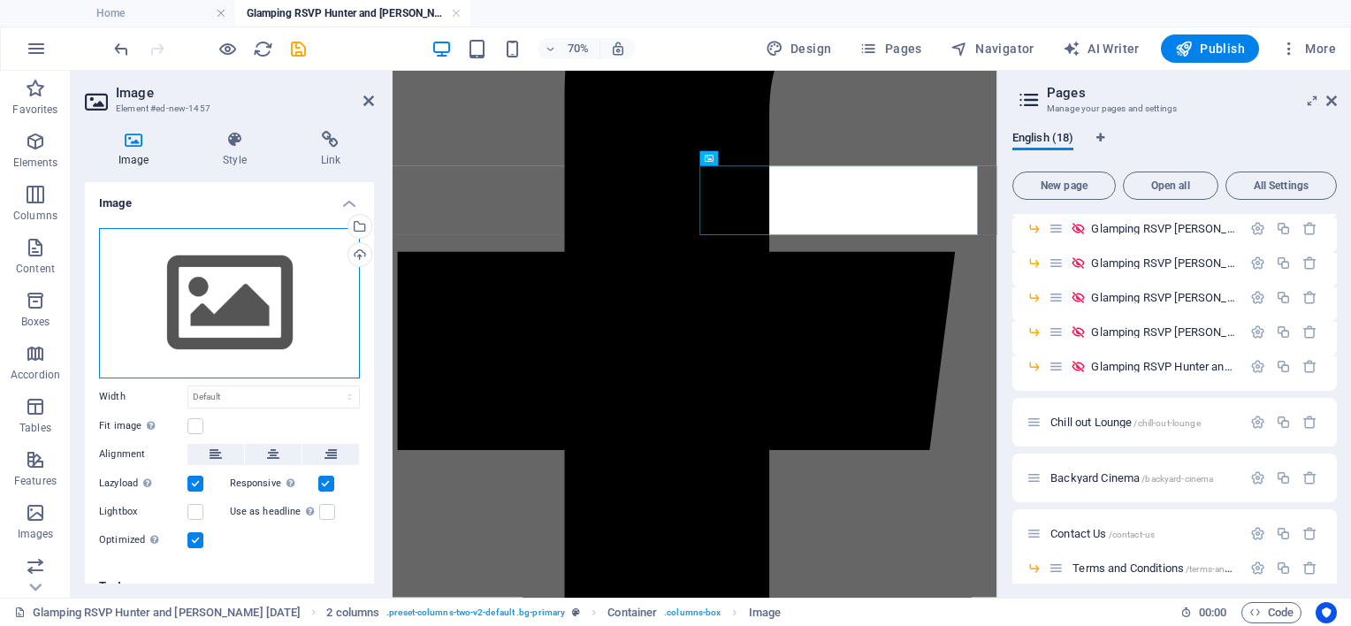
click at [252, 309] on div "Drag files here, click to choose files or select files from Files or our free s…" at bounding box center [229, 303] width 261 height 150
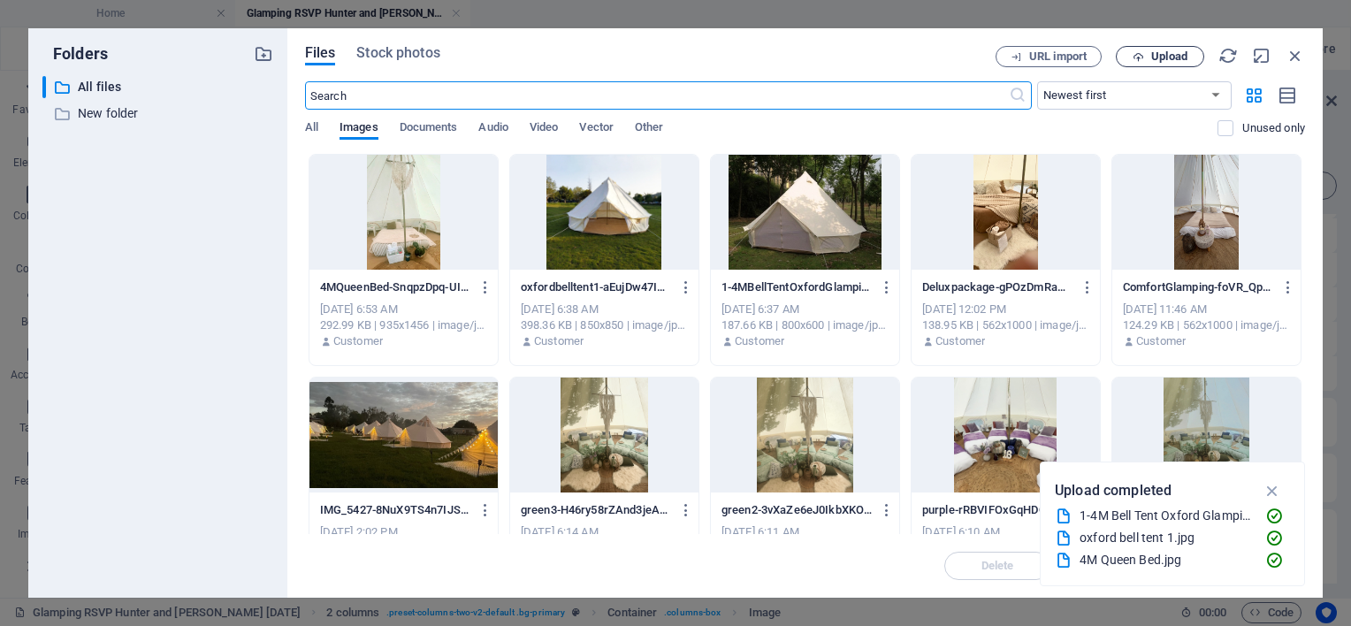
click at [1149, 53] on span "Upload" at bounding box center [1160, 56] width 72 height 11
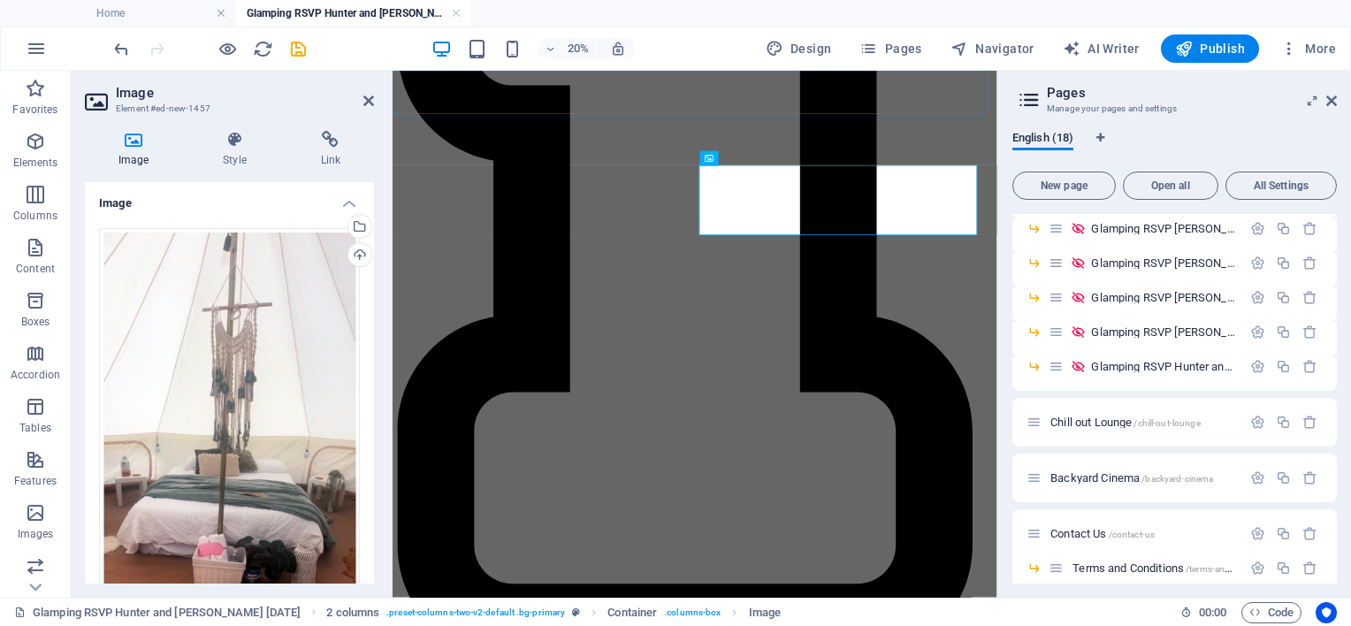
scroll to position [2234, 0]
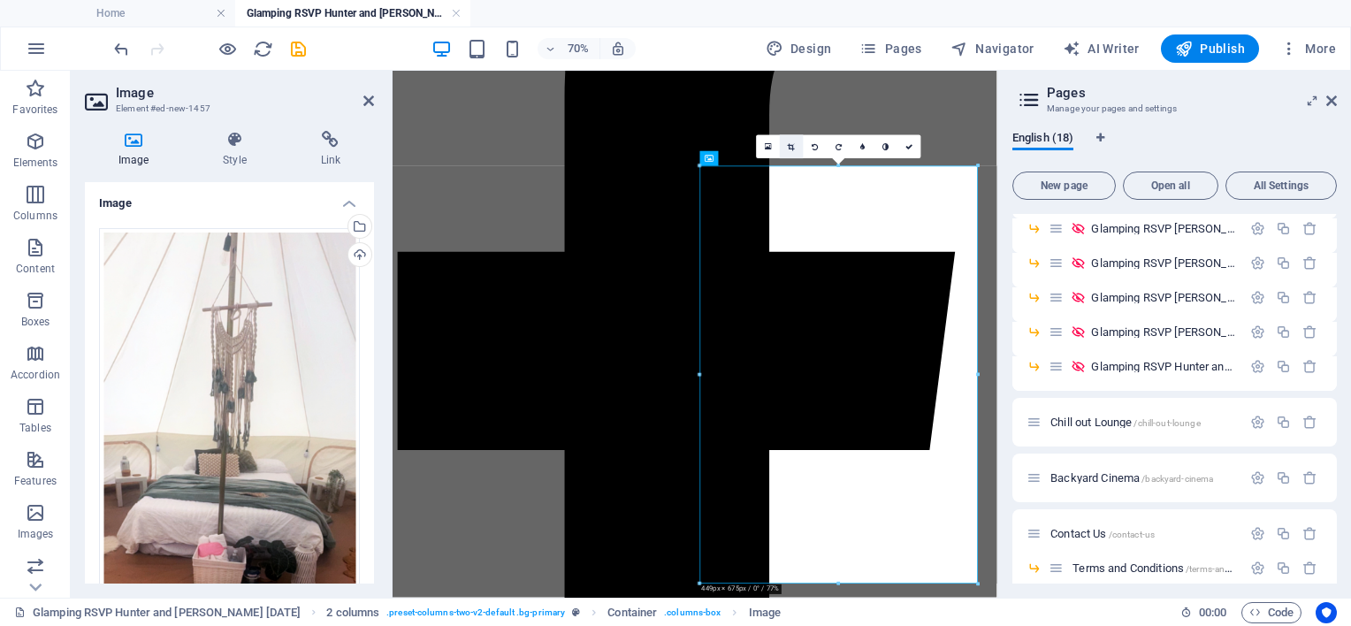
click at [792, 146] on icon at bounding box center [792, 146] width 7 height 7
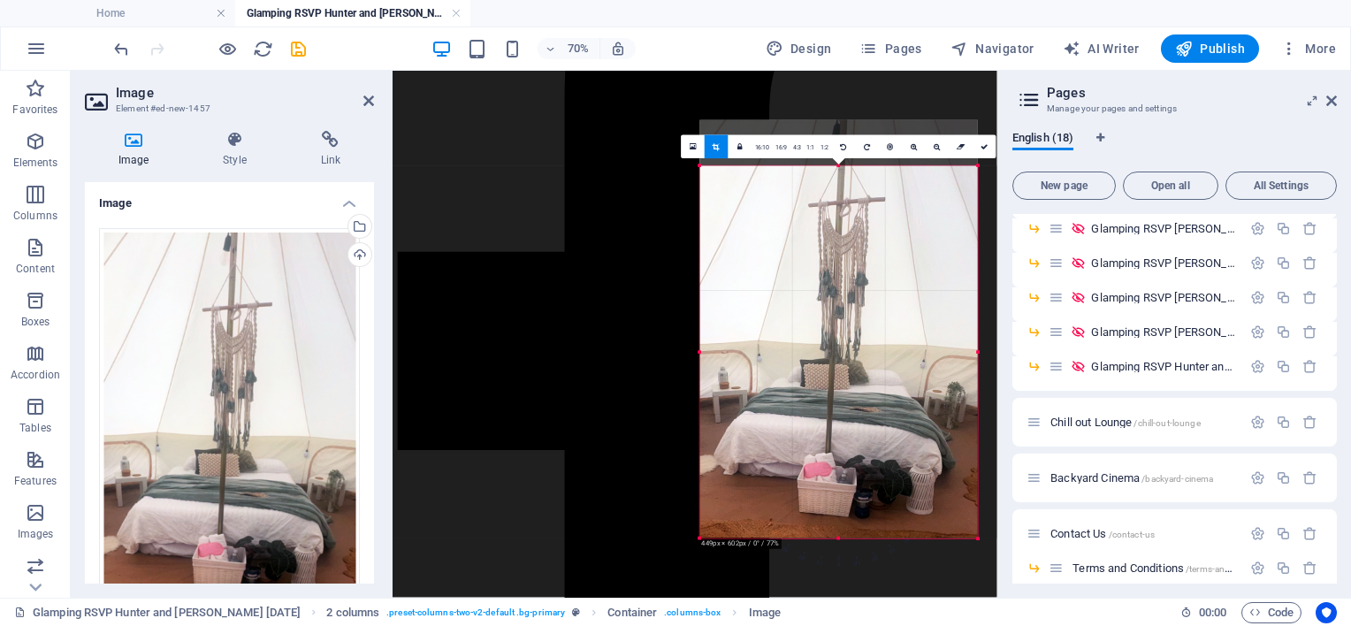
drag, startPoint x: 838, startPoint y: 165, endPoint x: 844, endPoint y: 231, distance: 65.7
click at [844, 231] on div "180 170 160 150 140 130 120 110 100 90 80 70 60 50 40 30 20 10 0 -10 -20 -30 -4…" at bounding box center [839, 352] width 278 height 372
drag, startPoint x: 986, startPoint y: 143, endPoint x: 847, endPoint y: 109, distance: 143.0
click at [986, 143] on icon at bounding box center [984, 146] width 7 height 7
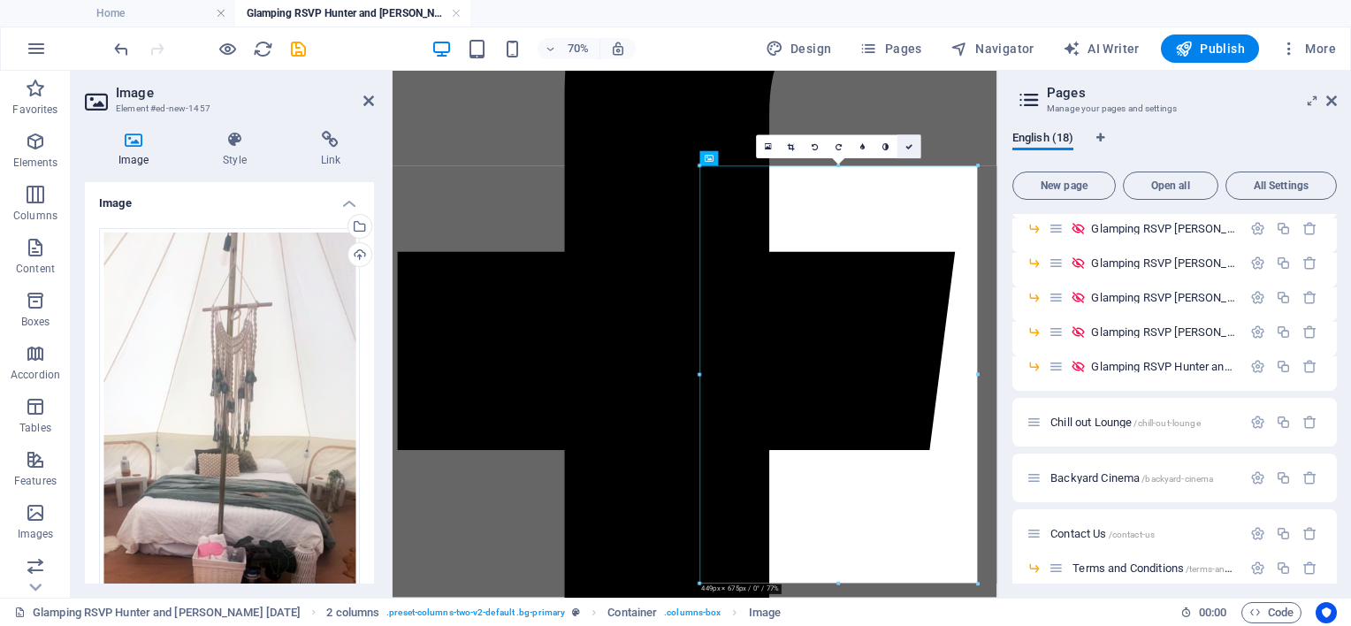
drag, startPoint x: 913, startPoint y: 147, endPoint x: 863, endPoint y: 95, distance: 72.5
click at [913, 147] on link at bounding box center [909, 147] width 24 height 24
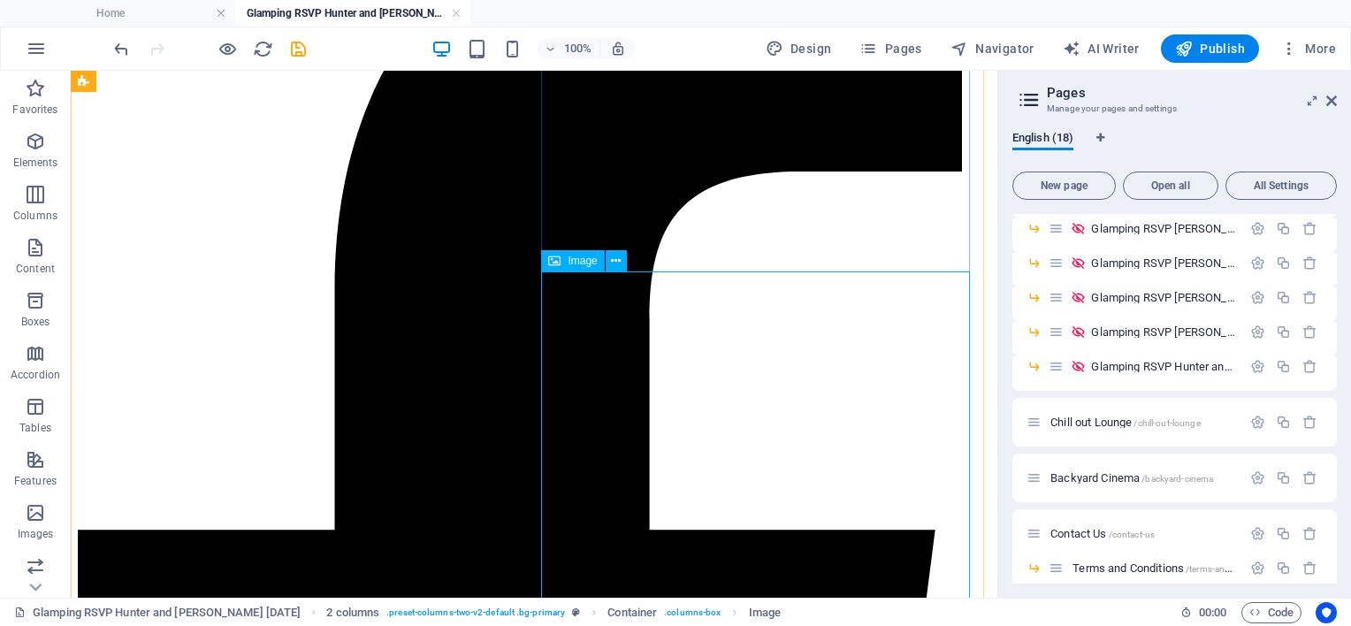
select select "px"
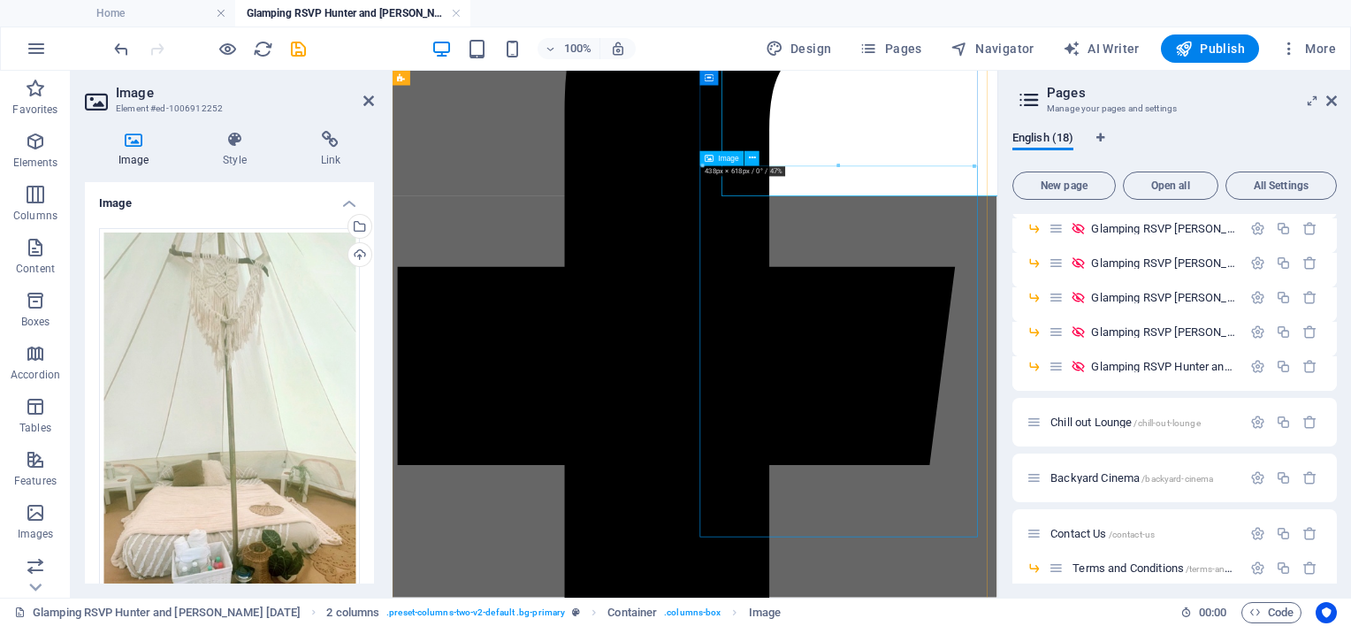
scroll to position [2234, 0]
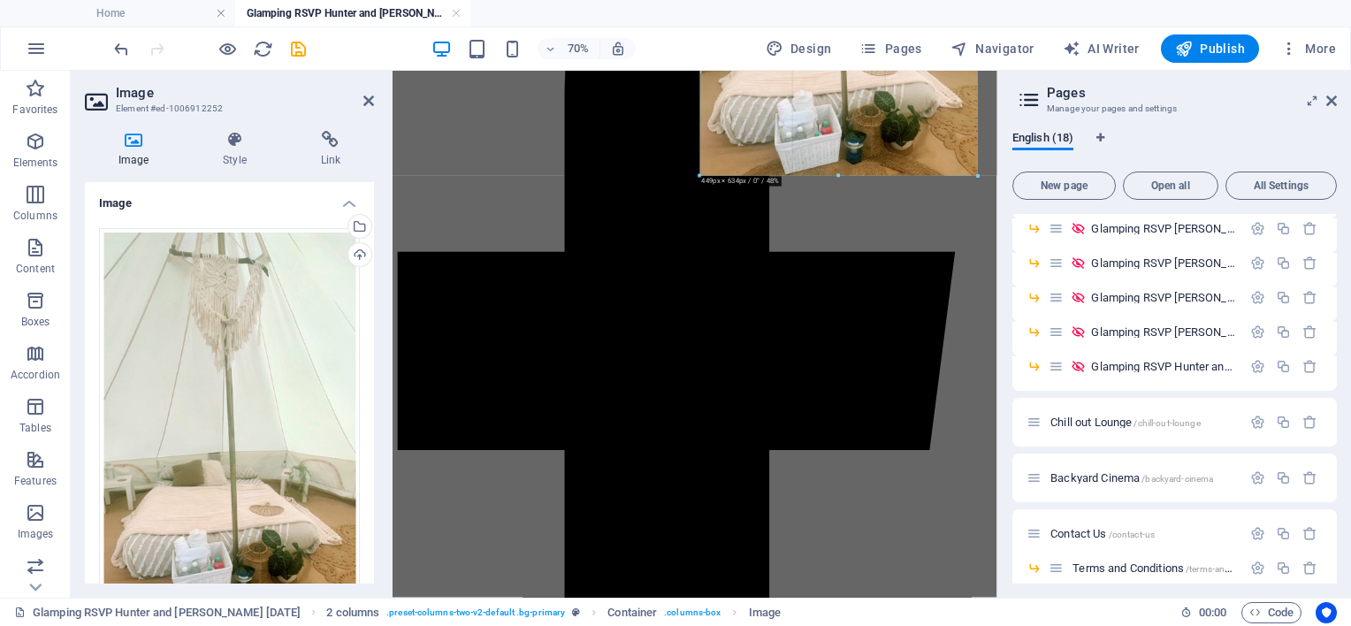
drag, startPoint x: 973, startPoint y: 164, endPoint x: 826, endPoint y: 145, distance: 147.9
type input "449"
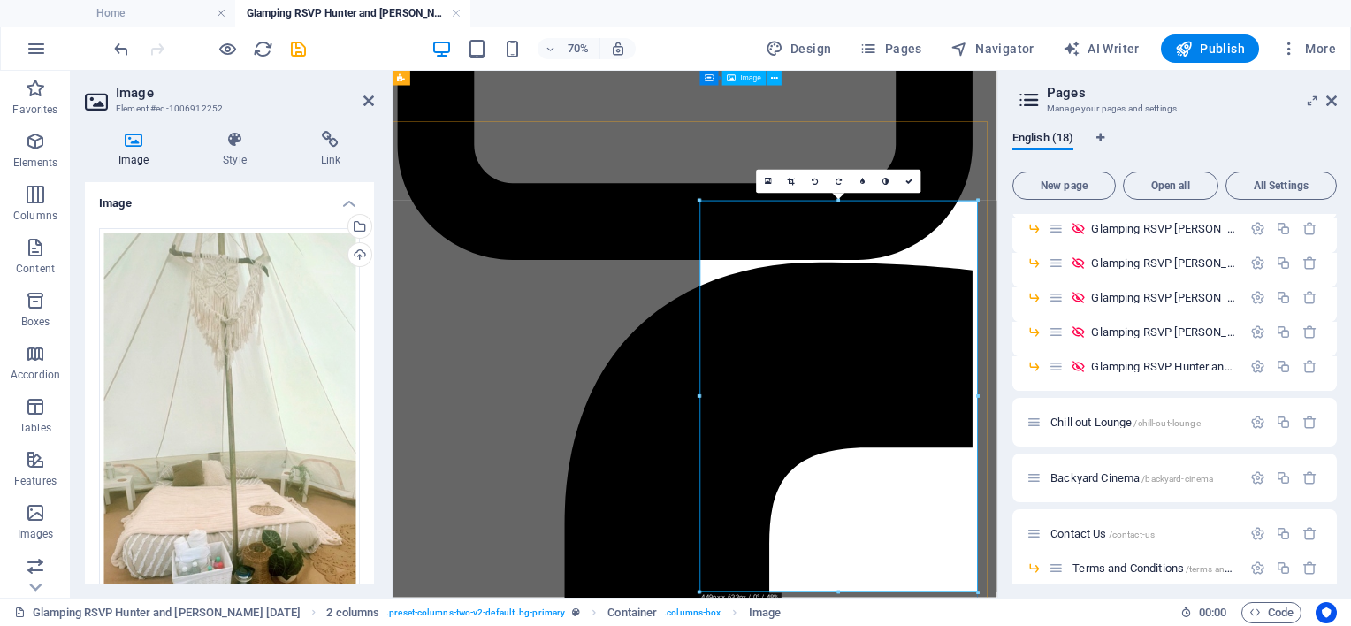
scroll to position [1615, 0]
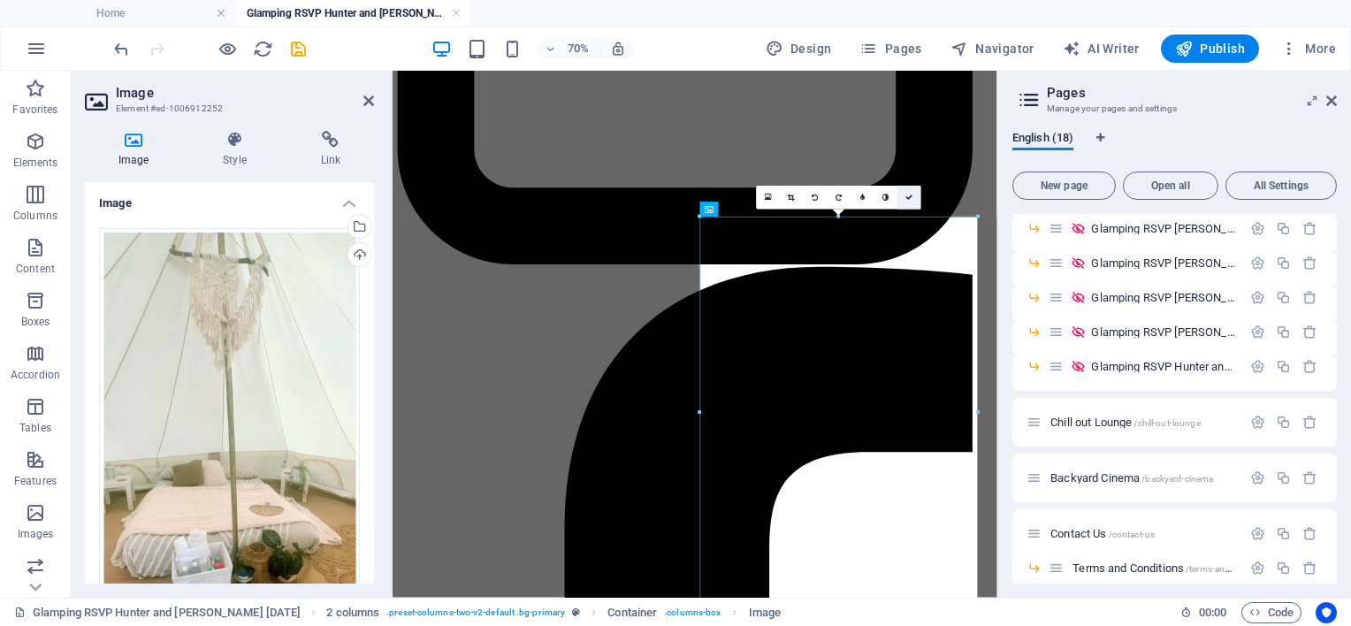
click at [908, 195] on icon at bounding box center [908, 197] width 7 height 7
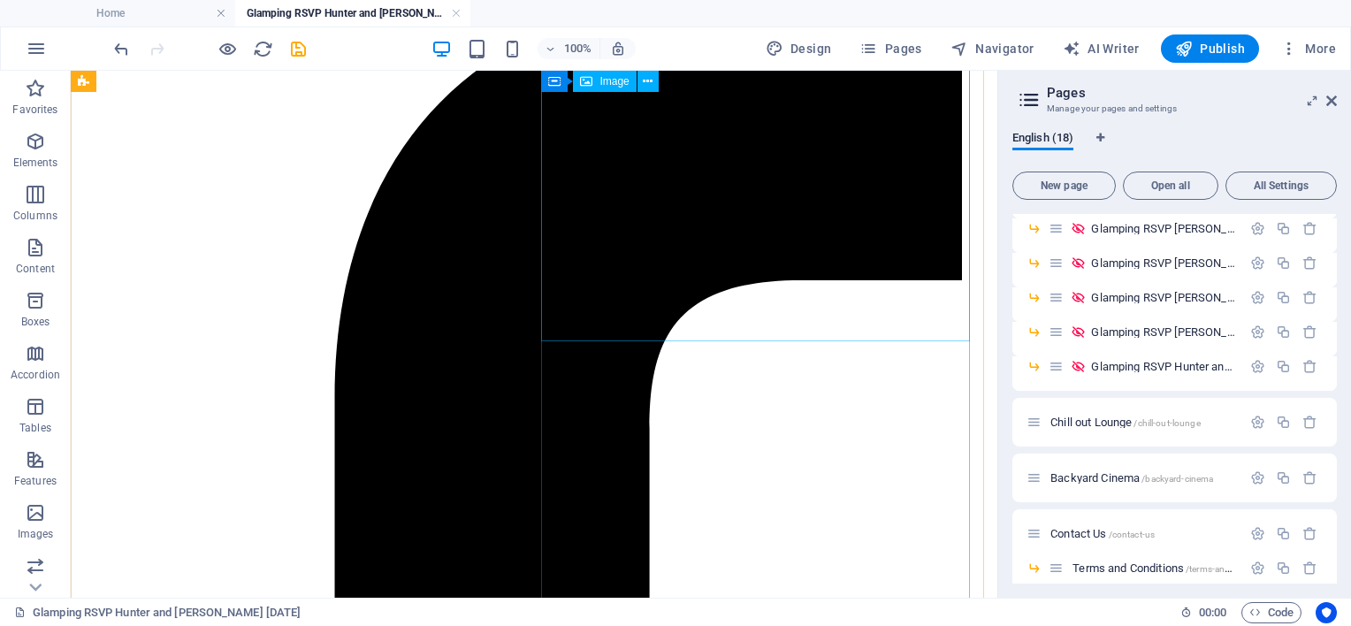
scroll to position [1969, 0]
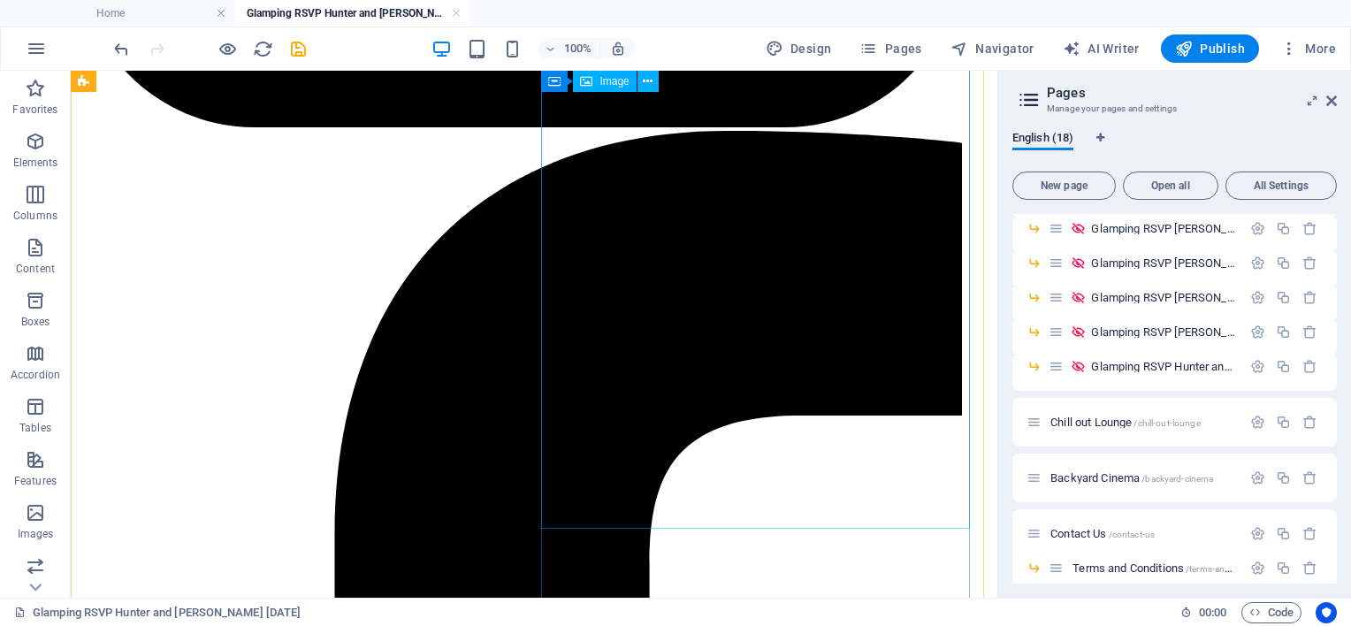
select select "px"
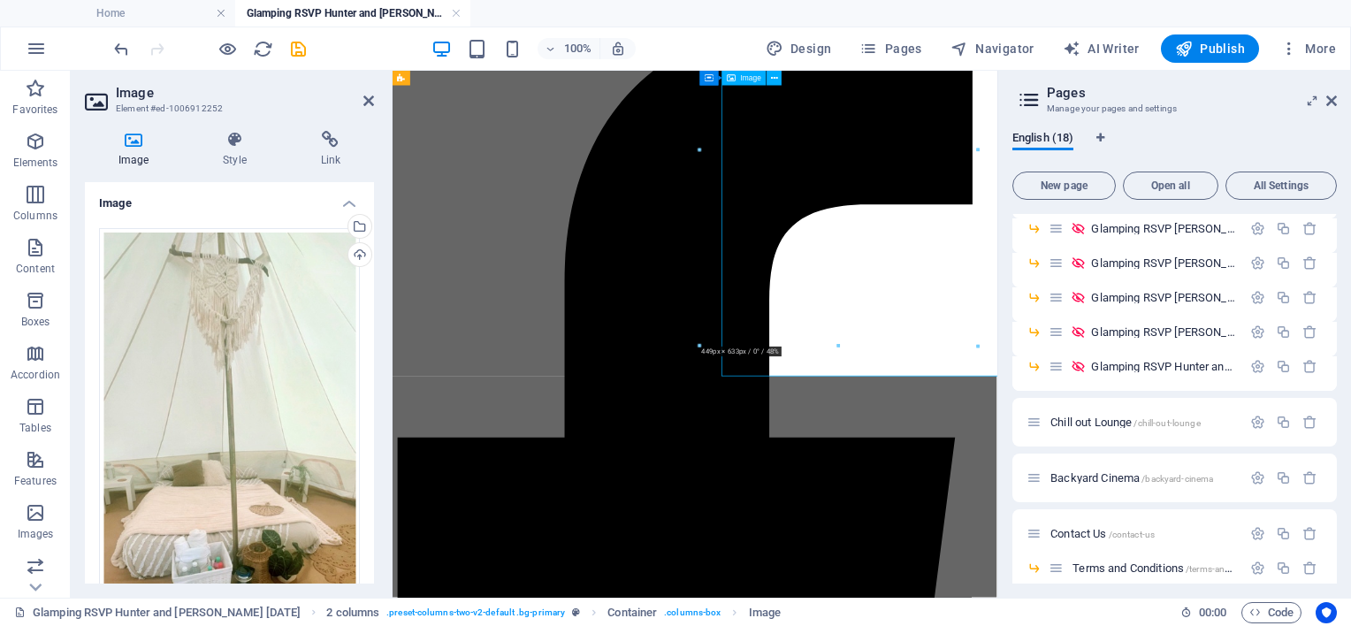
scroll to position [1990, 0]
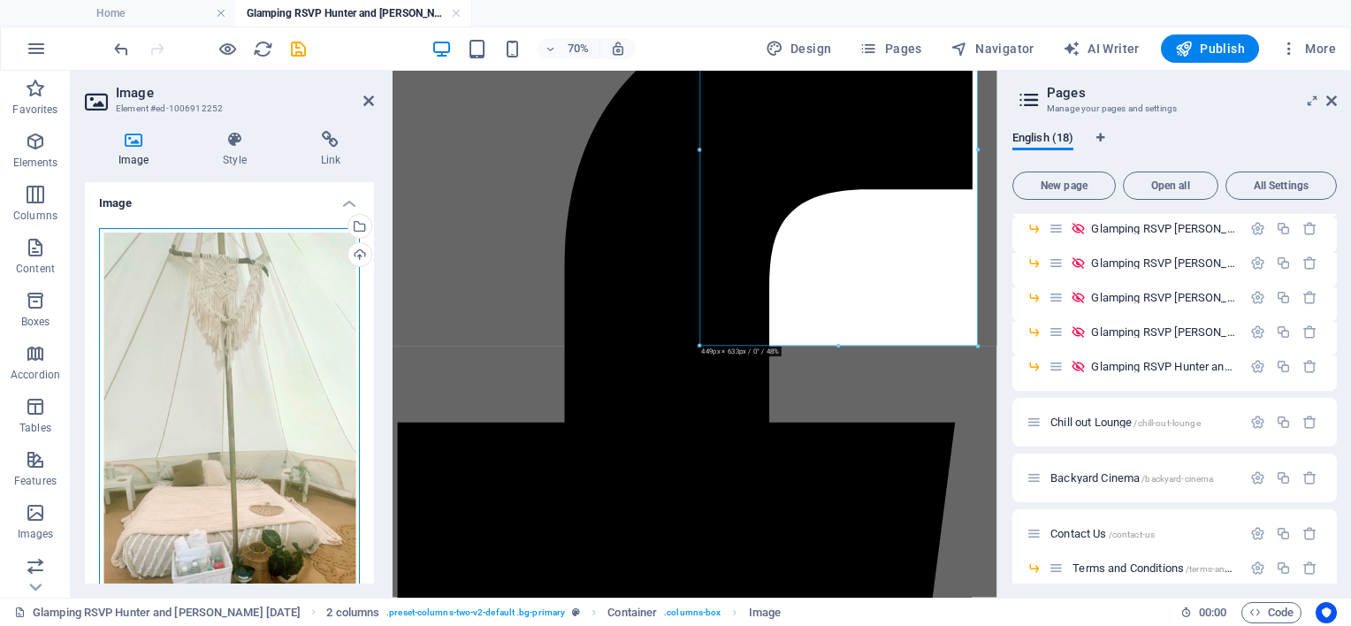
click at [256, 322] on div "Drag files here, click to choose files or select files from Files or our free s…" at bounding box center [229, 428] width 261 height 401
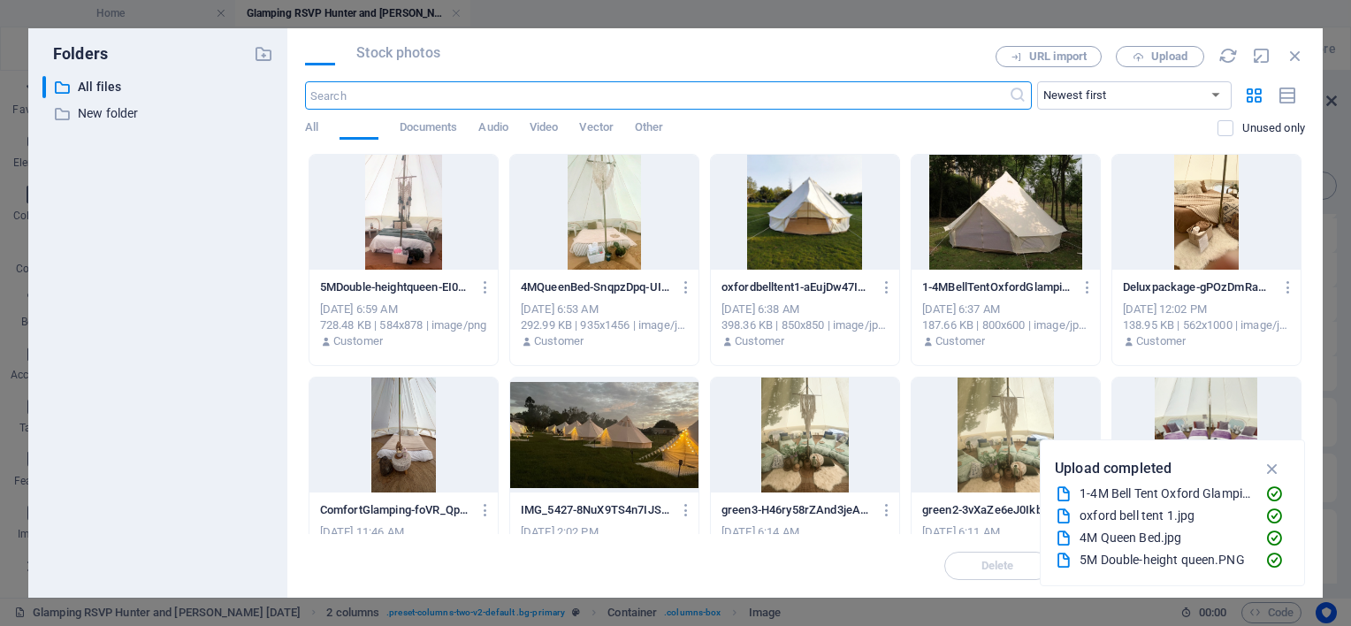
scroll to position [1161, 0]
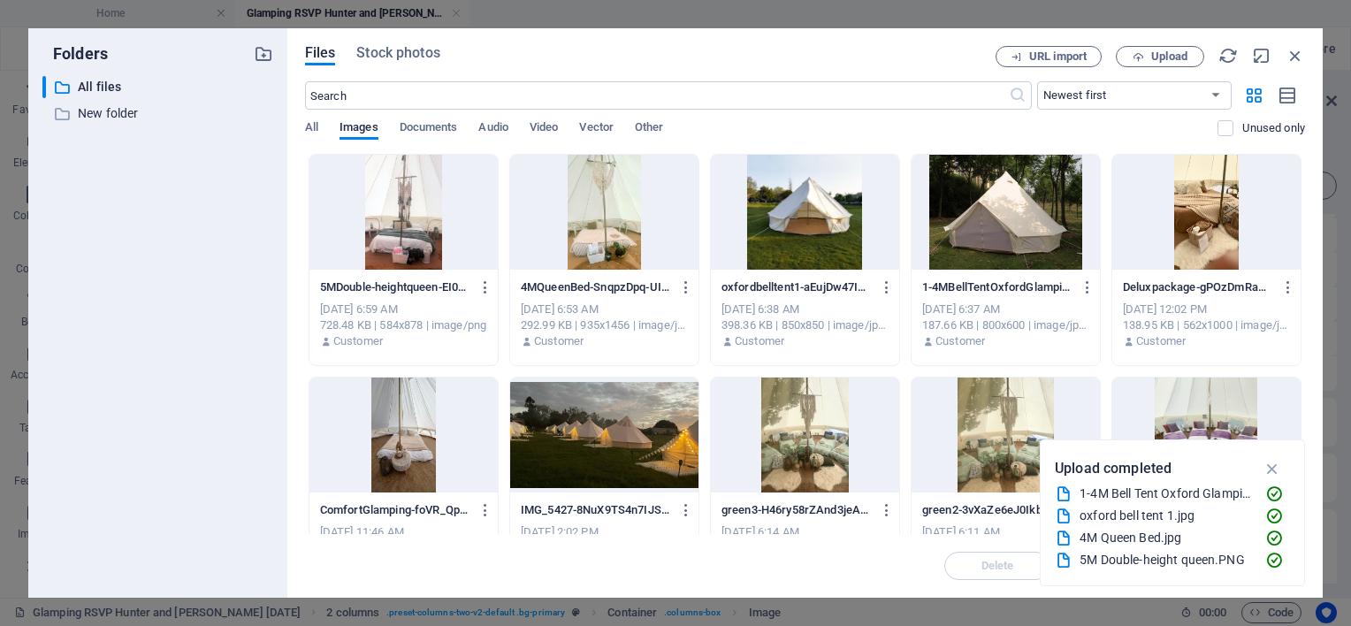
click at [1158, 45] on div "Files Stock photos URL import Upload ​ Newest first Oldest first Name (A-Z) Nam…" at bounding box center [804, 312] width 1035 height 569
click at [1166, 52] on span "Upload" at bounding box center [1169, 56] width 36 height 11
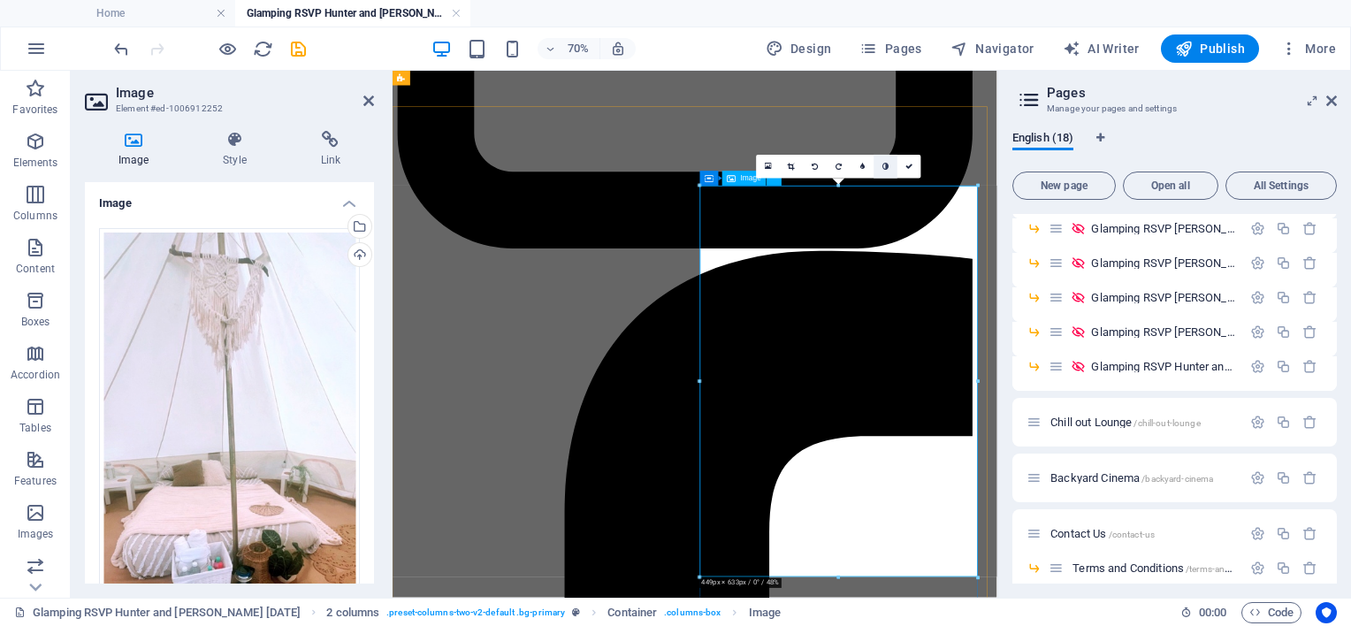
scroll to position [1636, 0]
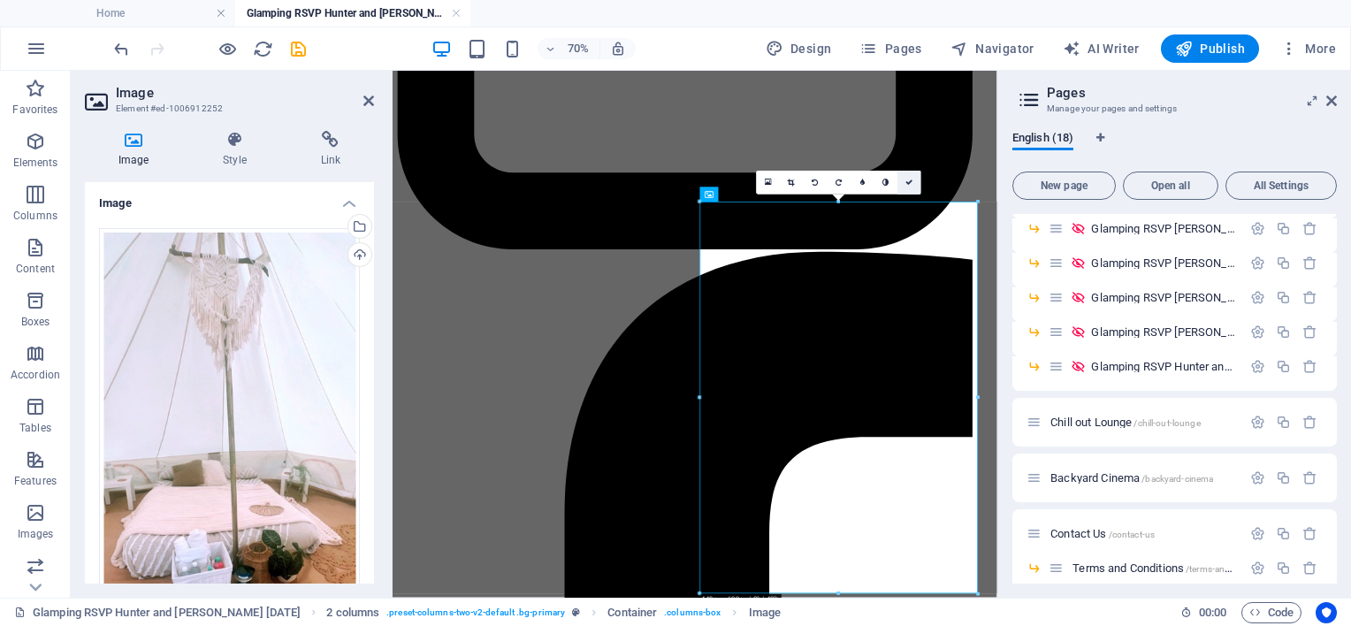
click at [909, 182] on icon at bounding box center [908, 182] width 7 height 7
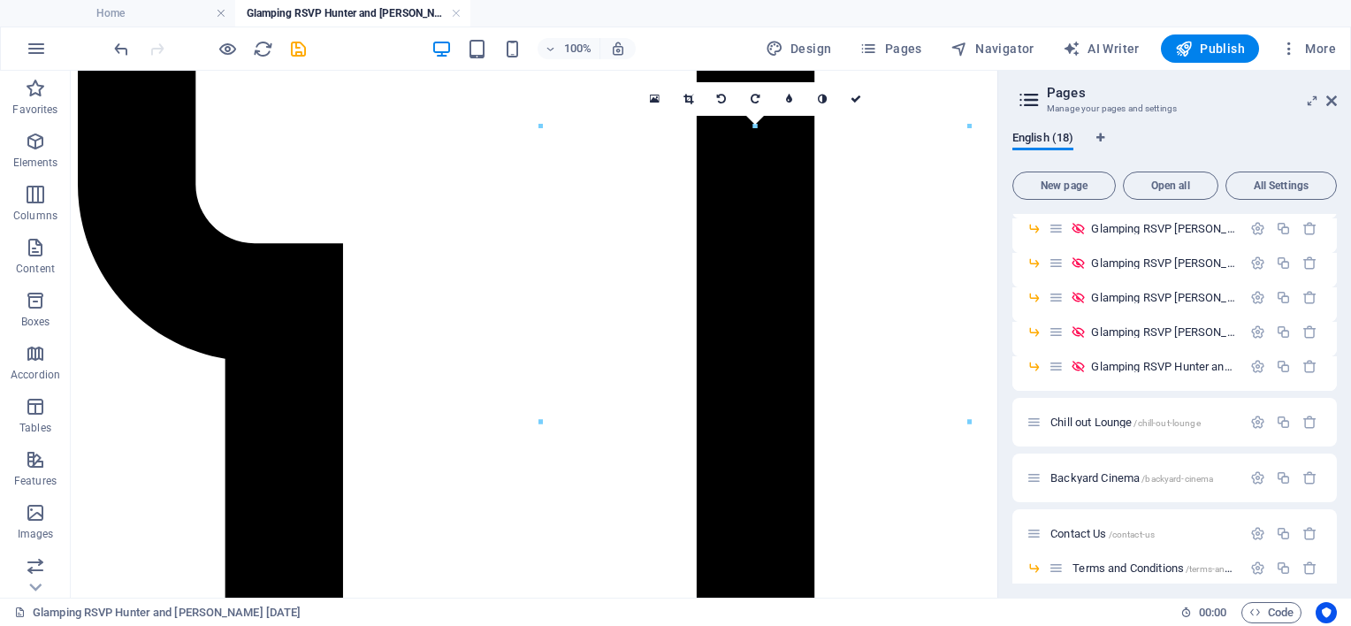
scroll to position [924, 0]
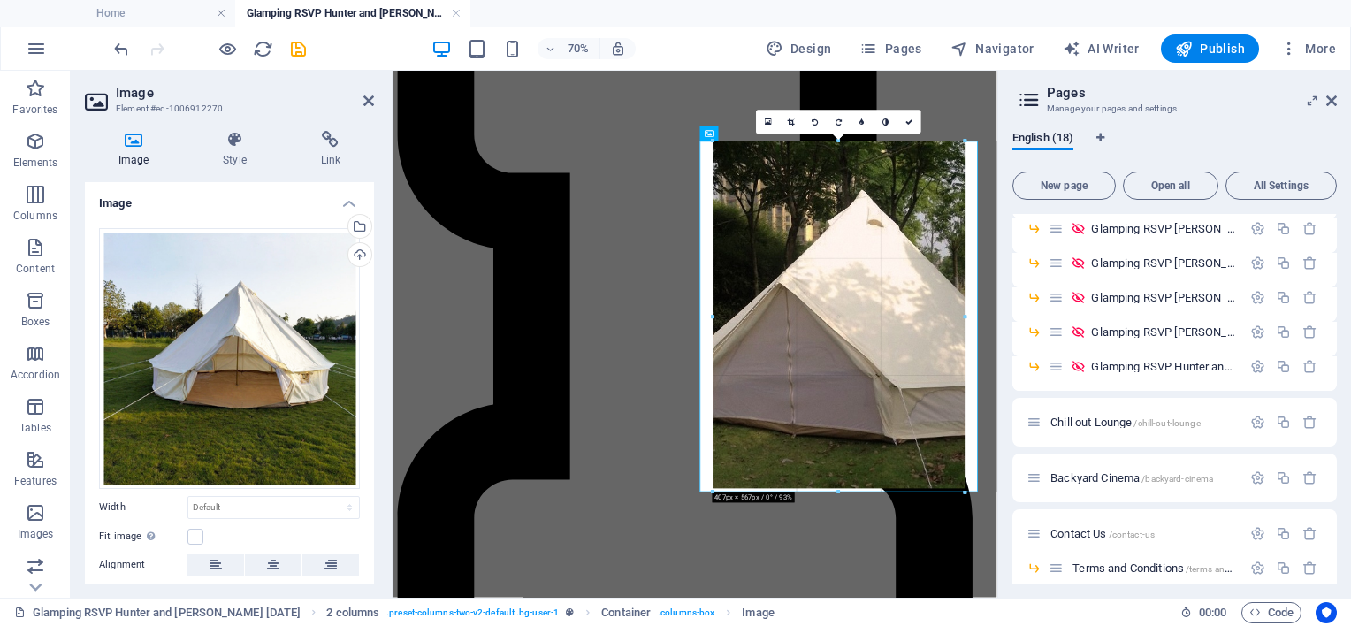
drag, startPoint x: 698, startPoint y: 144, endPoint x: 484, endPoint y: 172, distance: 214.8
type input "407"
select select "px"
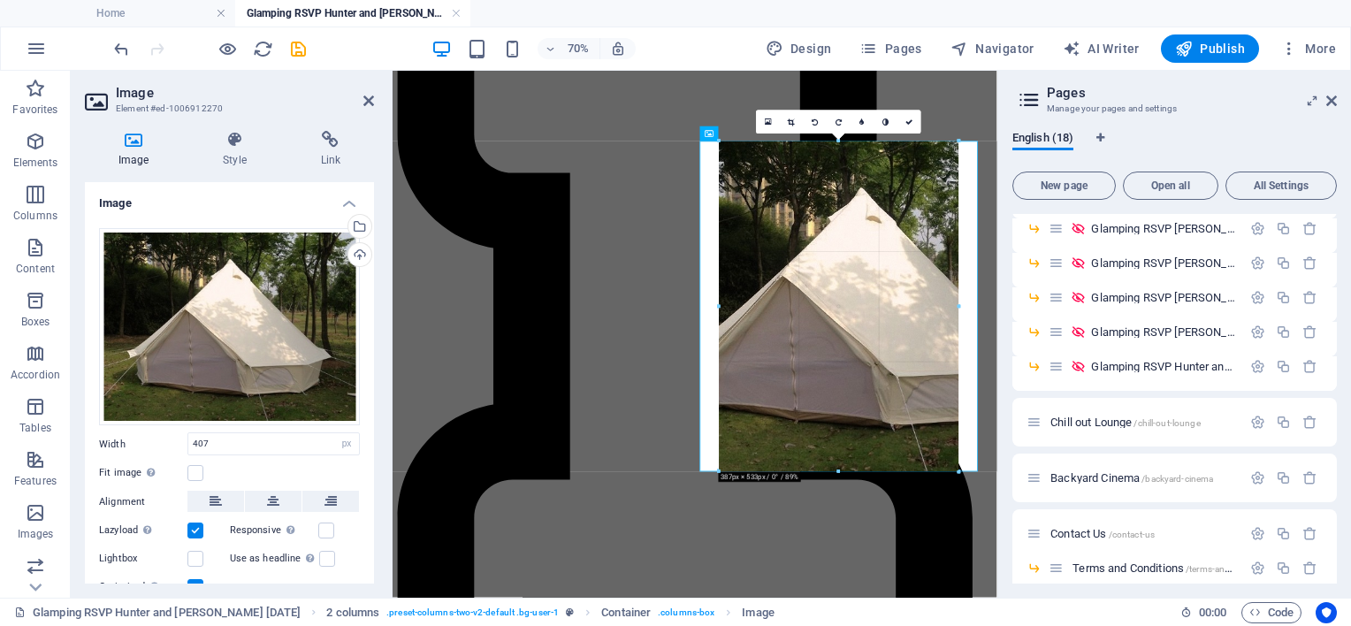
drag, startPoint x: 965, startPoint y: 141, endPoint x: 790, endPoint y: 272, distance: 219.1
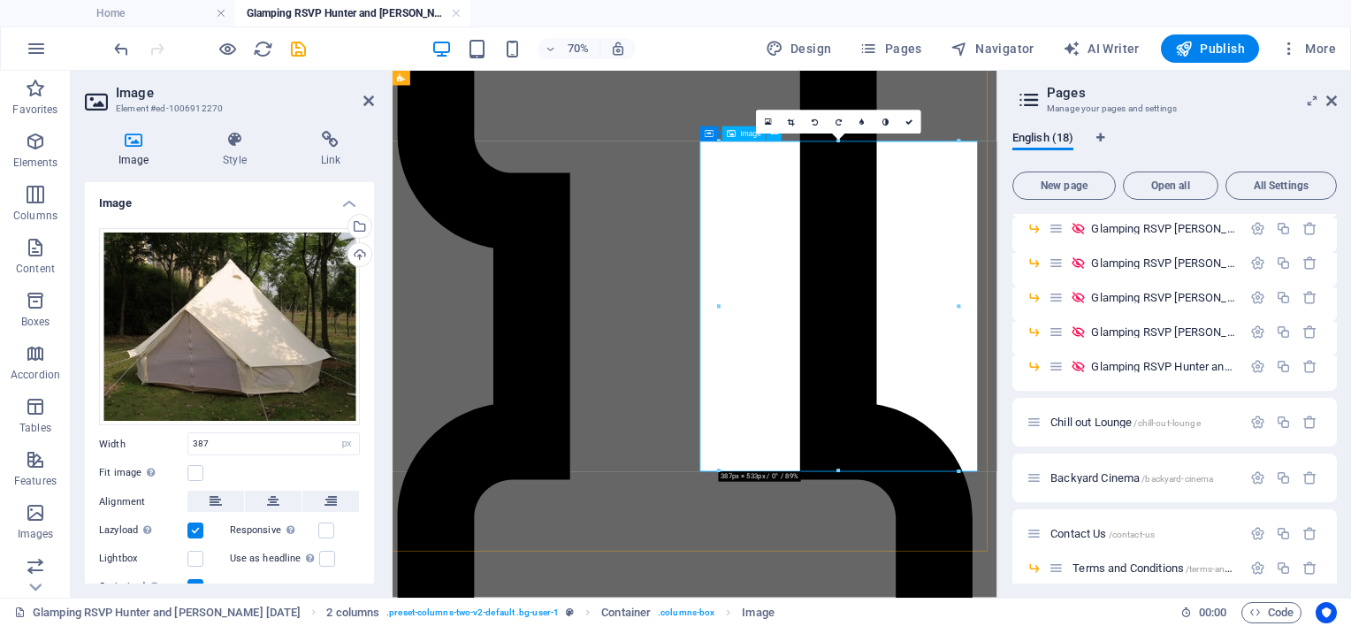
drag, startPoint x: 1349, startPoint y: 371, endPoint x: 1194, endPoint y: 401, distance: 157.4
click at [786, 117] on link at bounding box center [792, 123] width 24 height 24
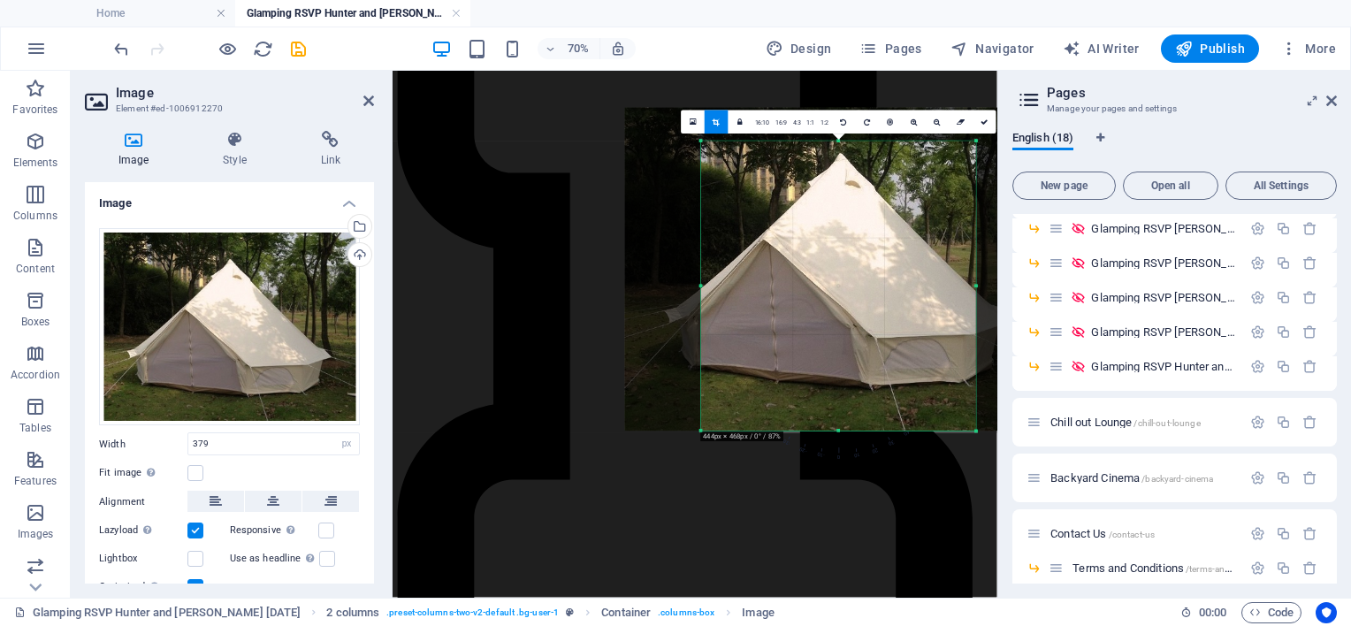
drag, startPoint x: 955, startPoint y: 142, endPoint x: 1001, endPoint y: 193, distance: 68.2
click at [1011, 194] on div "Home Glamping RSVP Hunter and Lucy 19.09.26 Favorites Elements Columns Content …" at bounding box center [675, 334] width 1351 height 527
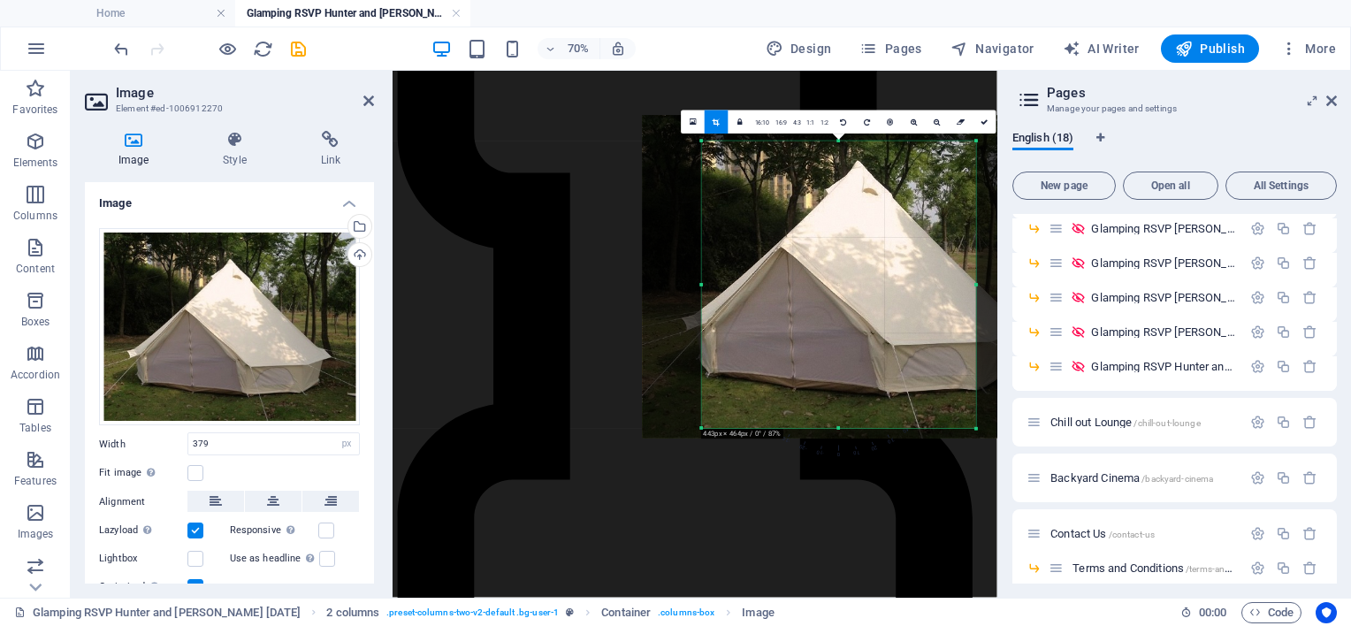
click at [697, 285] on div at bounding box center [858, 276] width 431 height 323
click at [703, 285] on div at bounding box center [702, 284] width 4 height 287
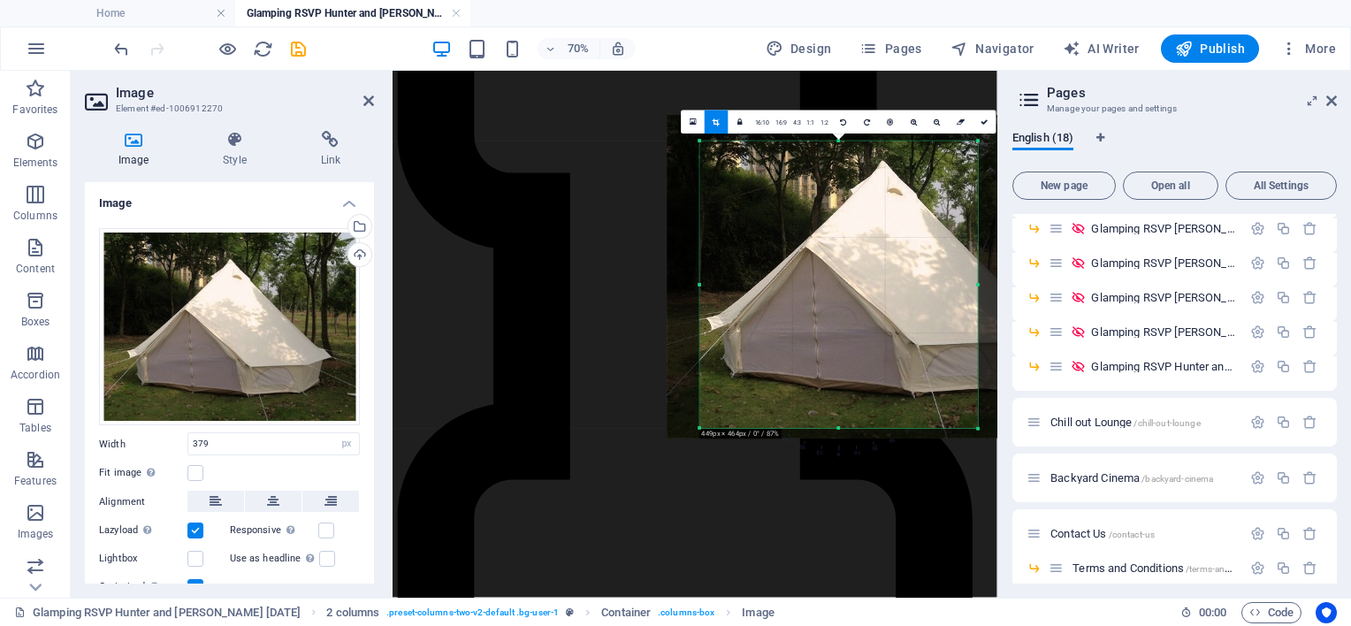
drag, startPoint x: 703, startPoint y: 285, endPoint x: 664, endPoint y: 277, distance: 39.7
click at [700, 277] on div "180 170 160 150 140 130 120 110 100 90 80 70 60 50 40 30 20 10 0 -10 -20 -30 -4…" at bounding box center [839, 284] width 278 height 287
drag, startPoint x: 979, startPoint y: 286, endPoint x: 994, endPoint y: 283, distance: 15.4
click at [997, 286] on div "Home Glamping RSVP Hunter and Lucy 19.09.26 Favorites Elements Columns Content …" at bounding box center [675, 334] width 1351 height 527
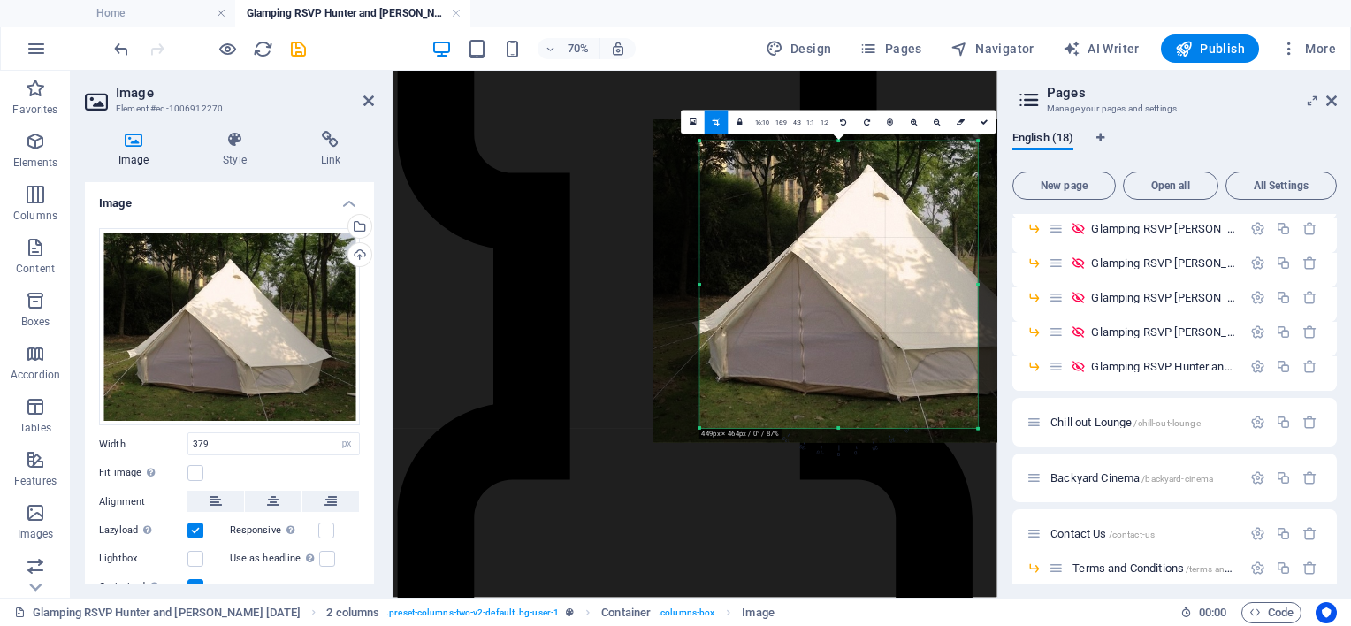
drag, startPoint x: 863, startPoint y: 279, endPoint x: 828, endPoint y: 274, distance: 34.9
click at [828, 274] on div at bounding box center [867, 280] width 431 height 323
click at [805, 187] on div at bounding box center [867, 280] width 431 height 323
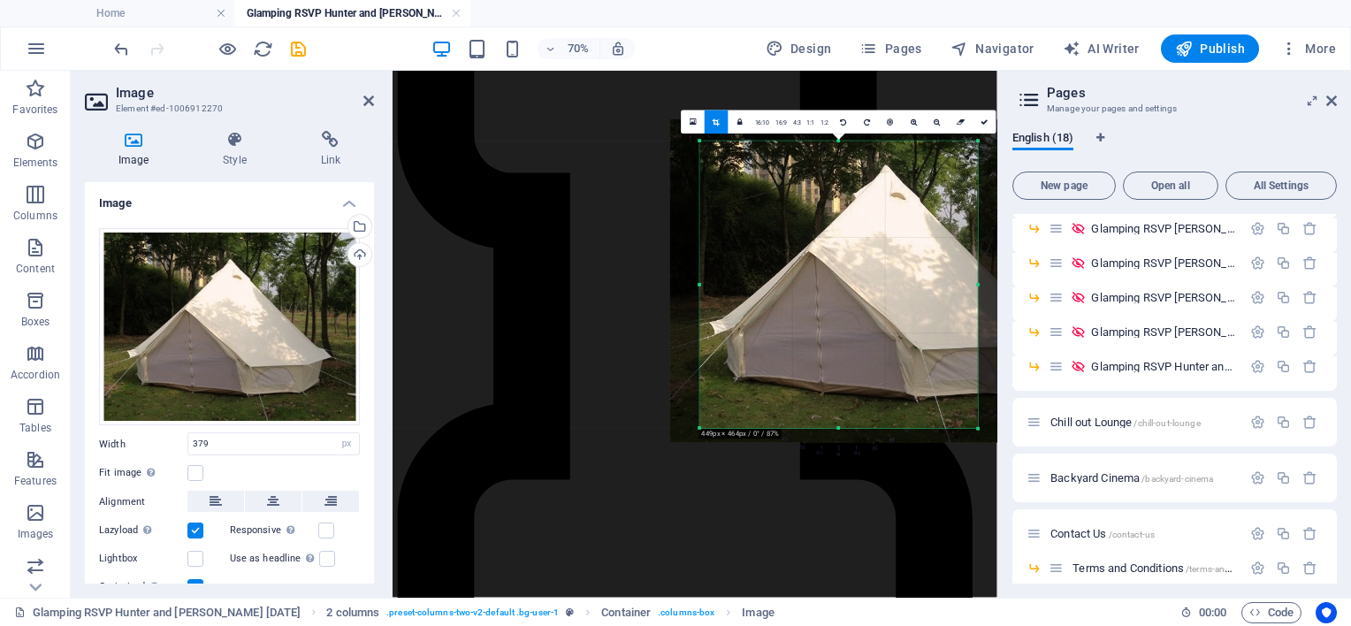
drag, startPoint x: 698, startPoint y: 283, endPoint x: 674, endPoint y: 294, distance: 27.3
click at [700, 294] on div "180 170 160 150 140 130 120 110 100 90 80 70 60 50 40 30 20 10 0 -10 -20 -30 -4…" at bounding box center [839, 284] width 278 height 287
click at [227, 312] on div "Drag files here, click to choose files or select files from Files or our free s…" at bounding box center [229, 327] width 261 height 198
click at [227, 312] on body "Luxury Bell Events Home Glamping RSVP Hunter and Lucy 19.09.26 Favorites Elemen…" at bounding box center [675, 313] width 1351 height 626
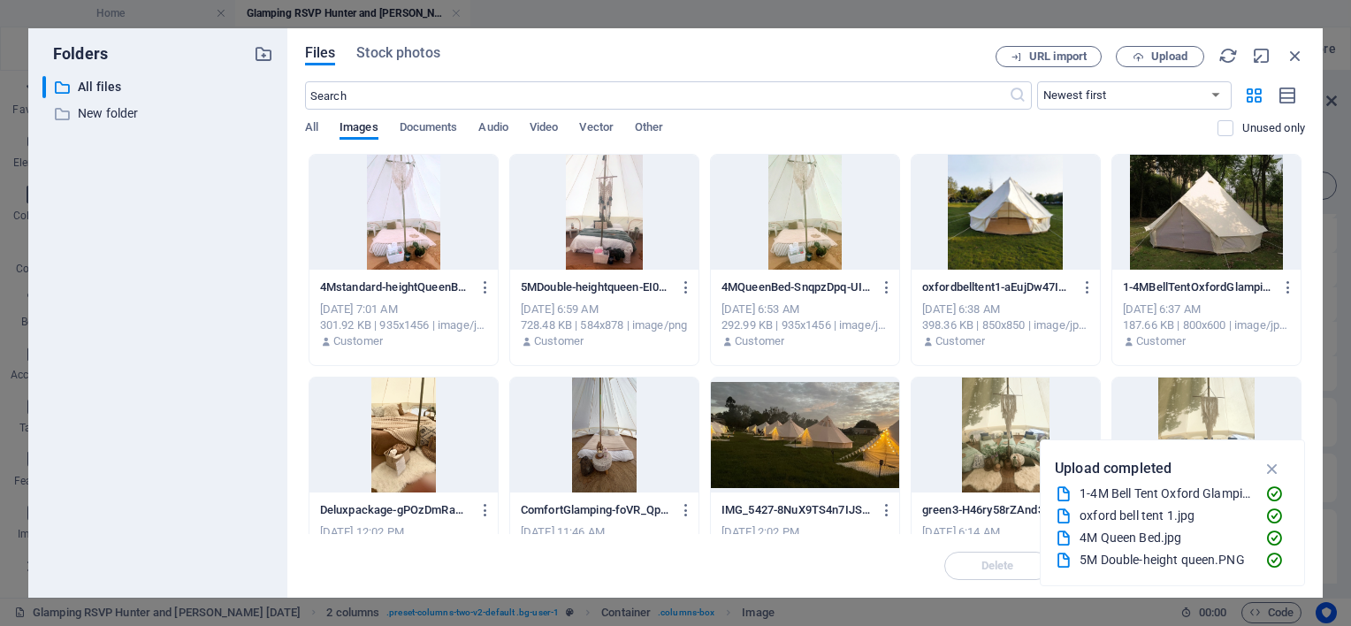
click at [1008, 211] on div at bounding box center [1006, 212] width 188 height 115
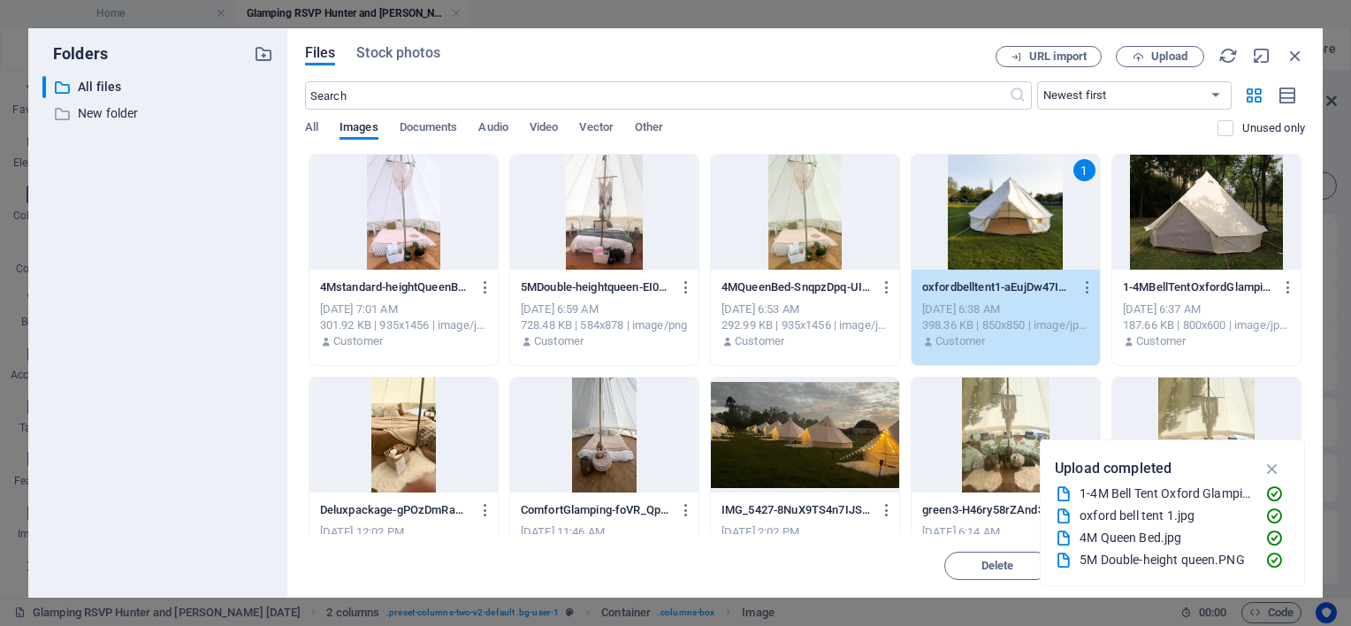
click at [1008, 211] on div "1" at bounding box center [1006, 212] width 188 height 115
type input "379"
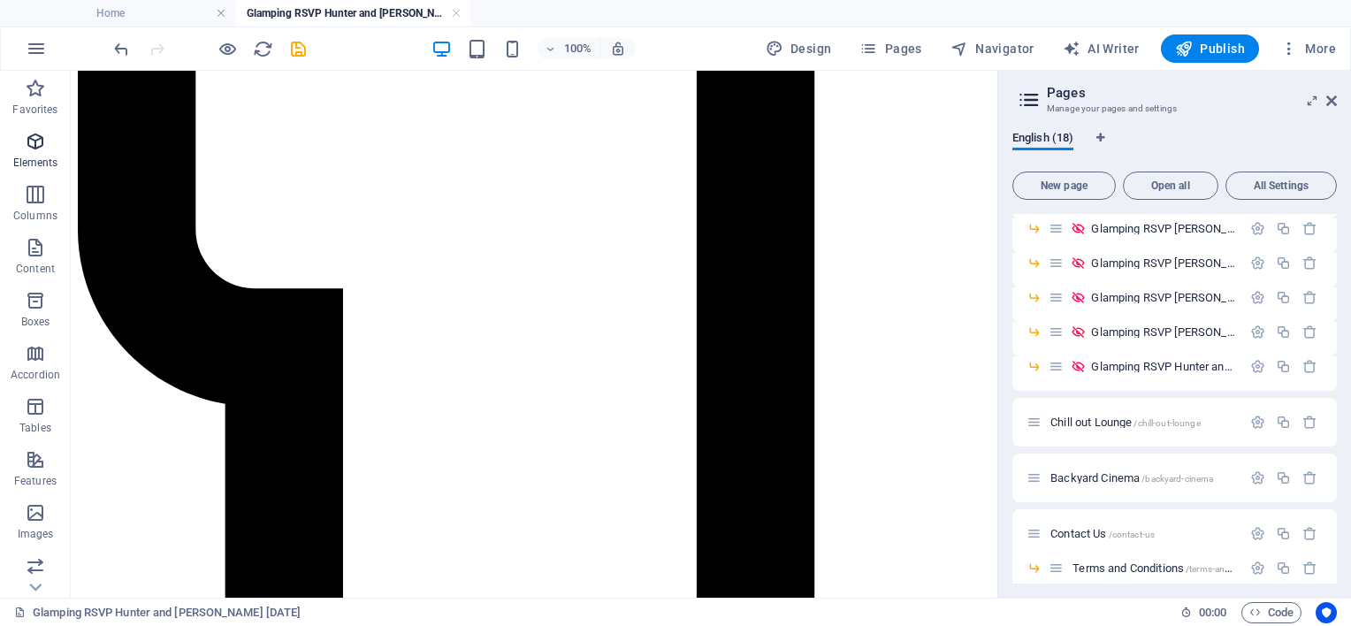
click at [34, 142] on icon "button" at bounding box center [35, 141] width 21 height 21
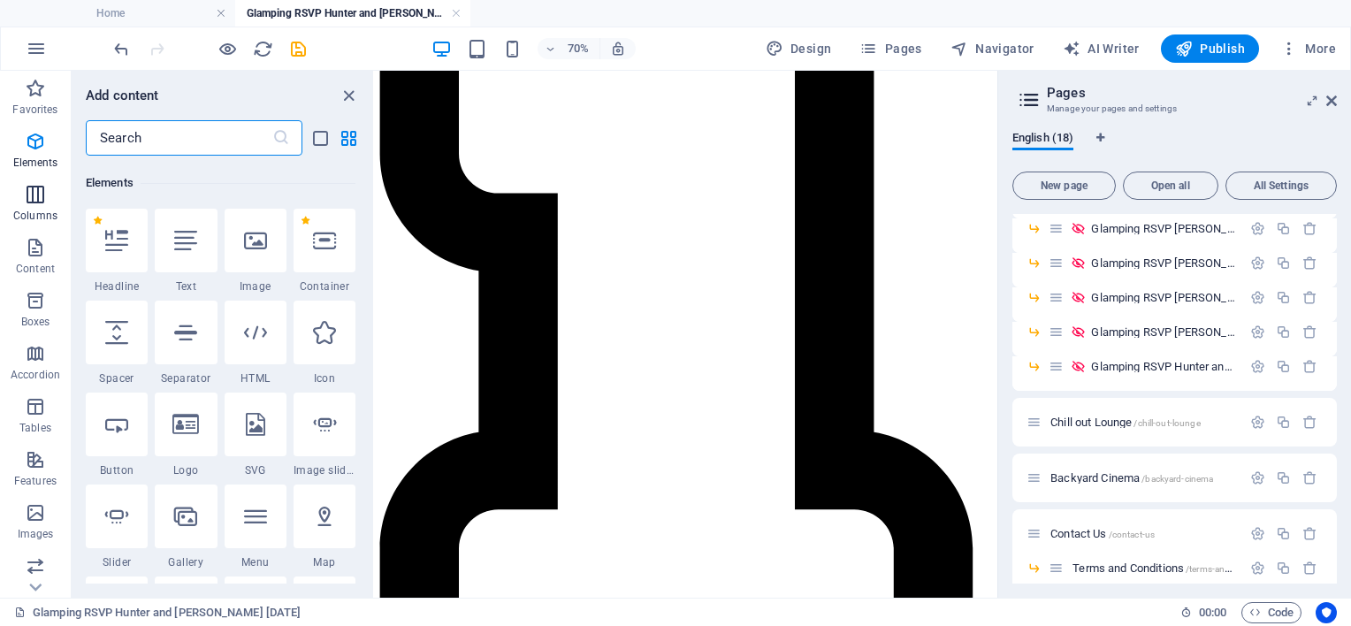
scroll to position [187, 0]
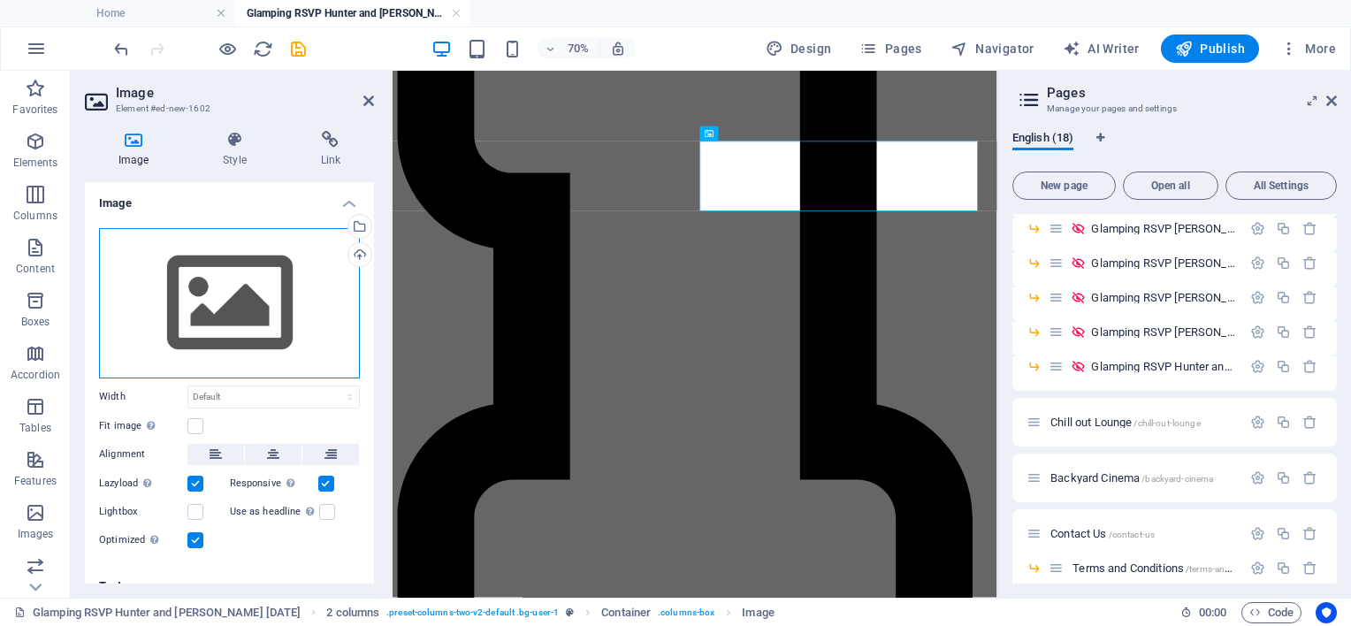
click at [179, 293] on div "Drag files here, click to choose files or select files from Files or our free s…" at bounding box center [229, 303] width 261 height 150
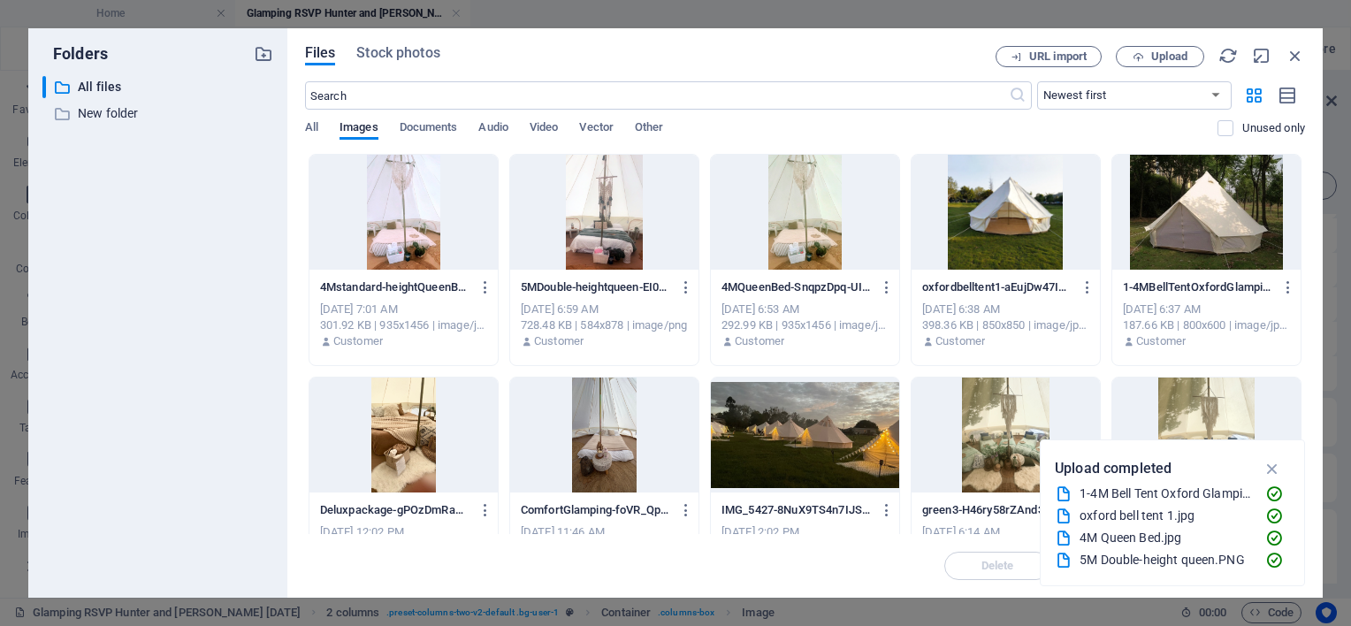
click at [976, 228] on div at bounding box center [1006, 212] width 188 height 115
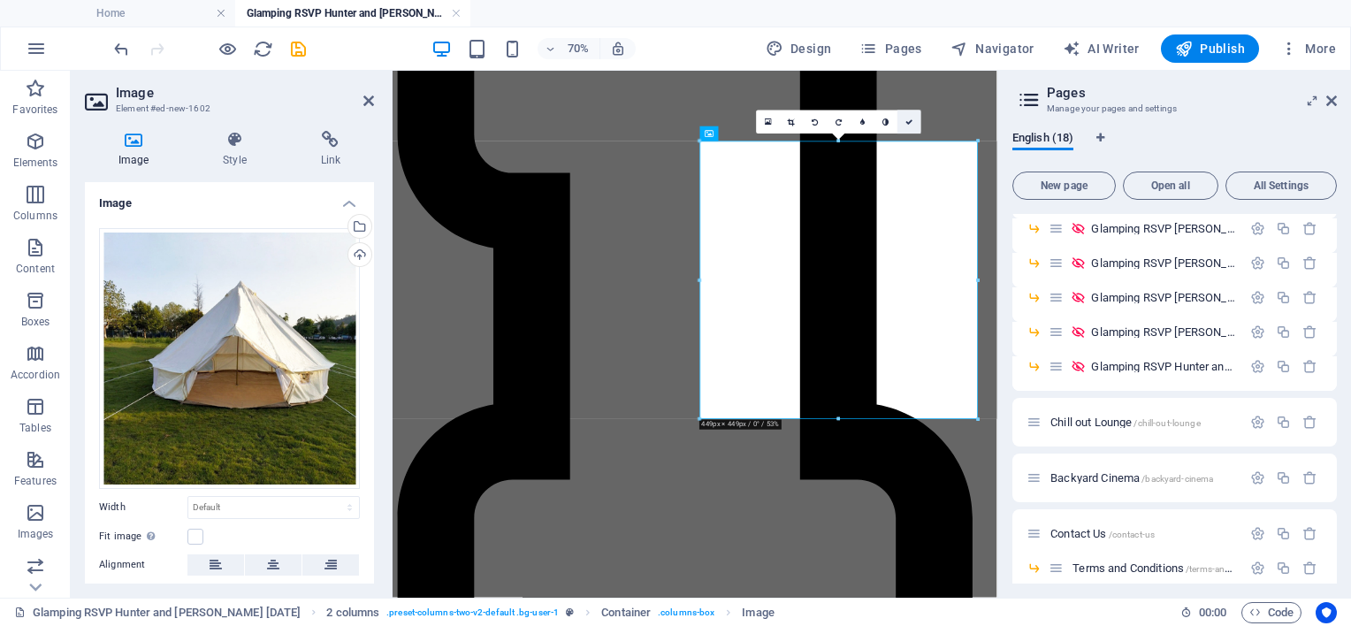
click at [913, 122] on link at bounding box center [909, 123] width 24 height 24
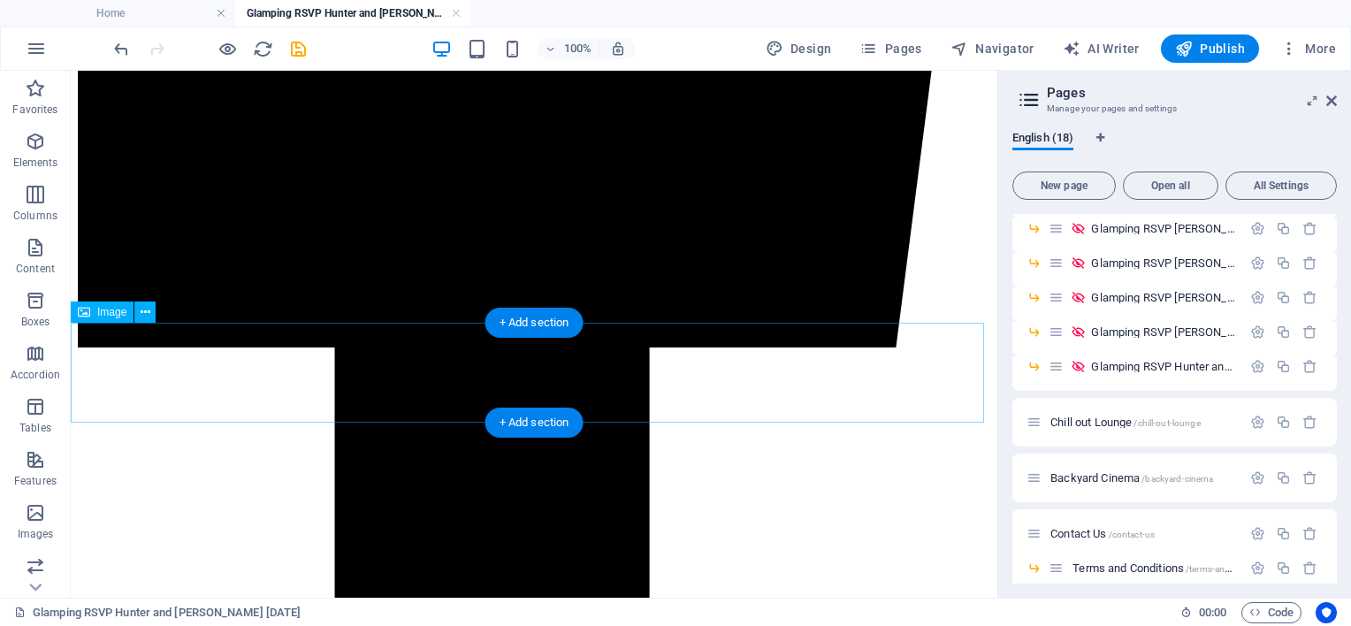
scroll to position [2781, 0]
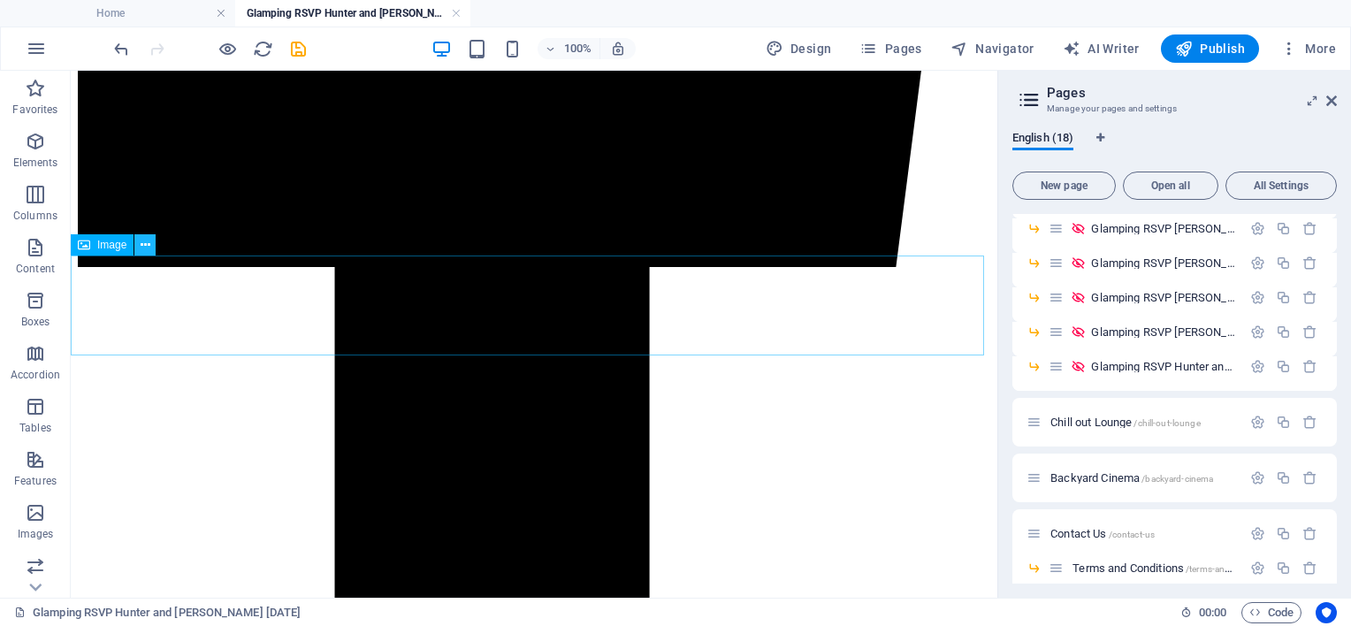
click at [145, 248] on icon at bounding box center [146, 245] width 10 height 19
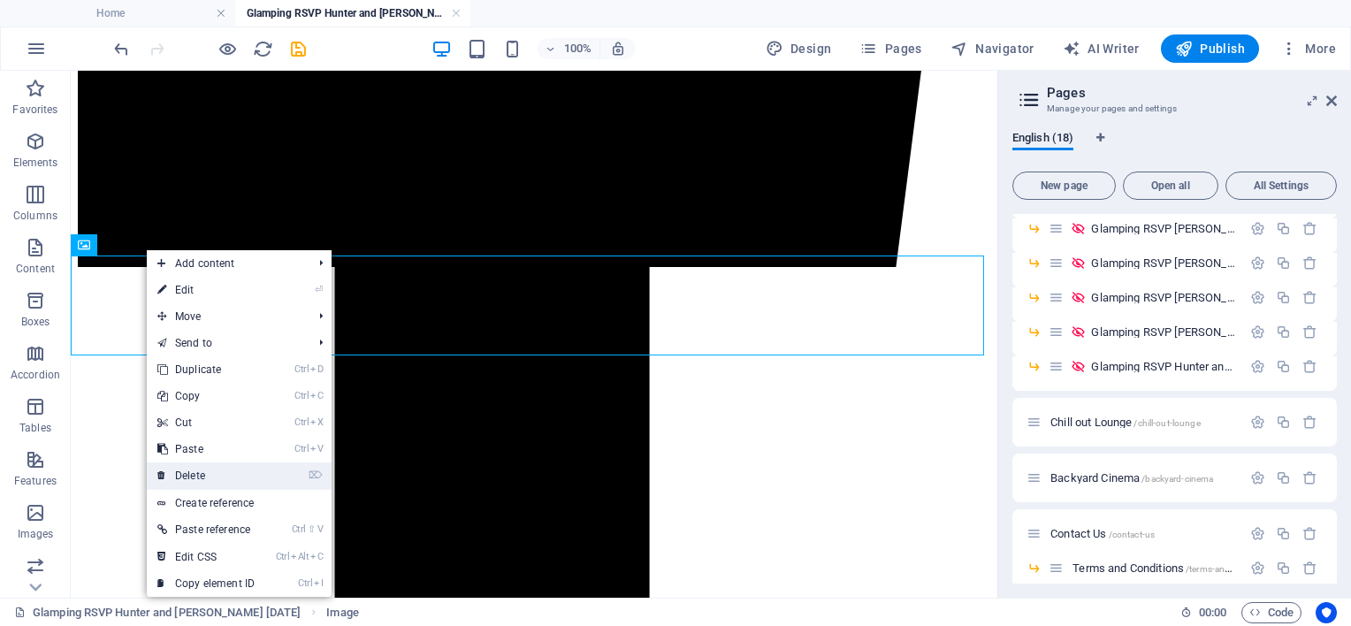
click at [223, 482] on link "⌦ Delete" at bounding box center [206, 475] width 118 height 27
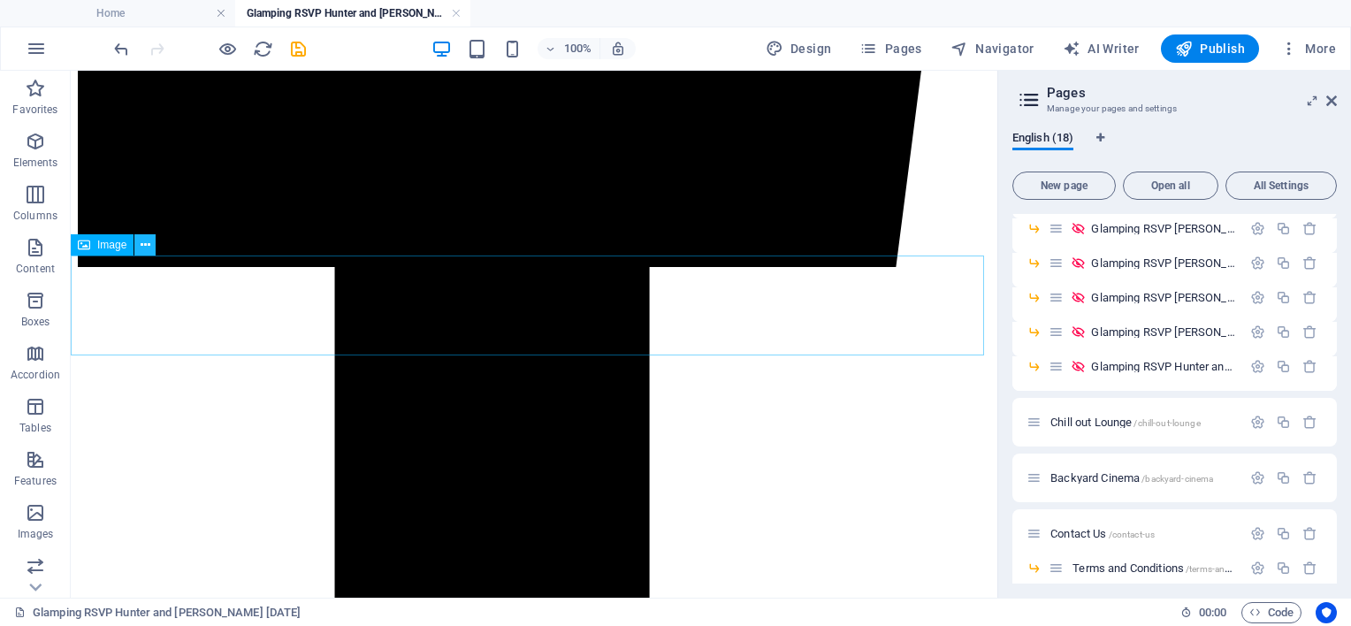
click at [145, 246] on icon at bounding box center [146, 245] width 10 height 19
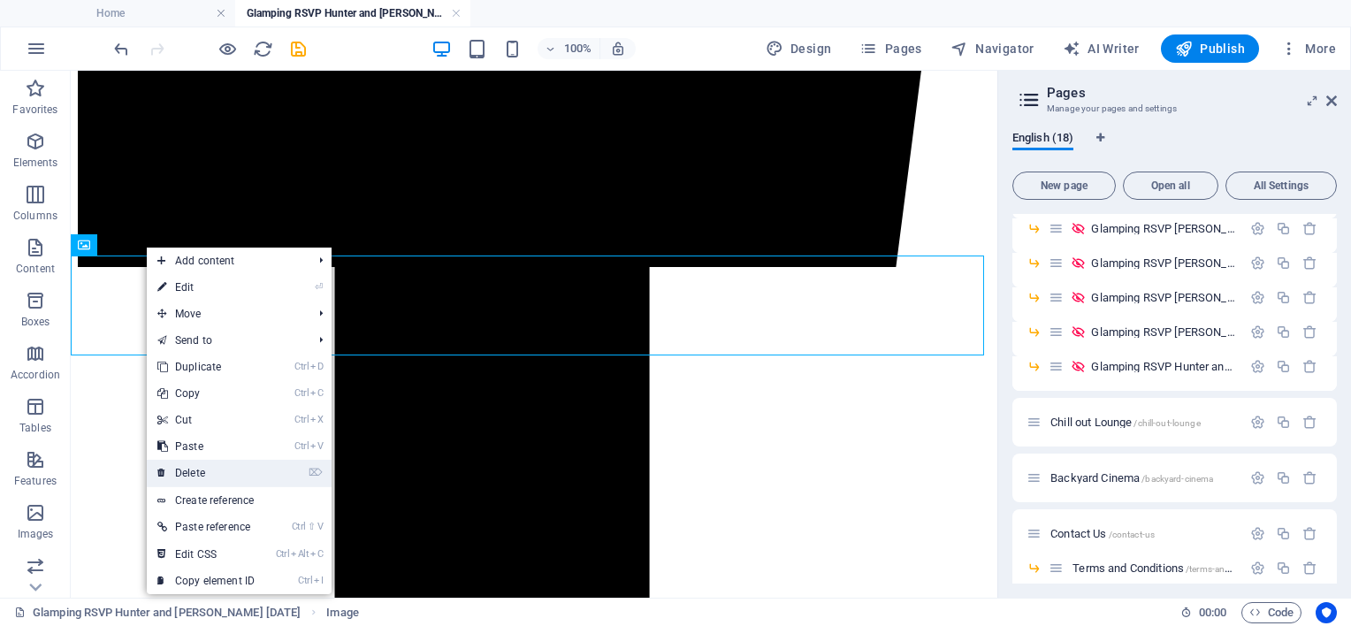
click at [207, 475] on link "⌦ Delete" at bounding box center [206, 473] width 118 height 27
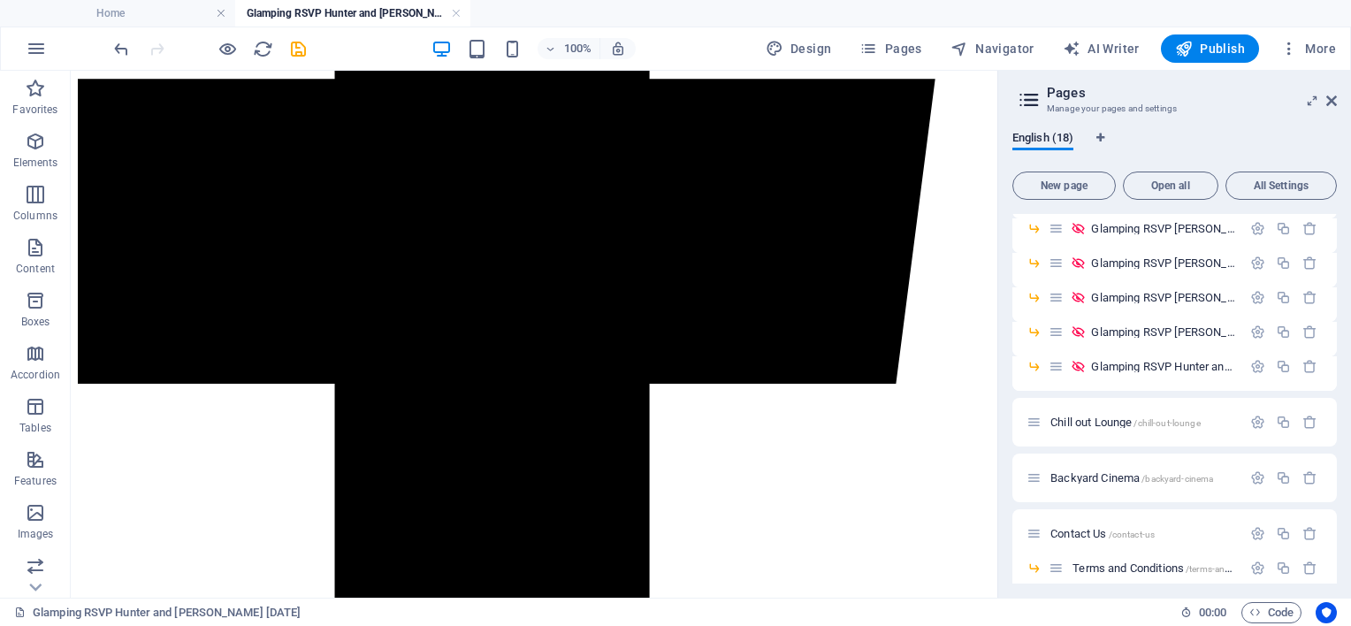
scroll to position [2674, 0]
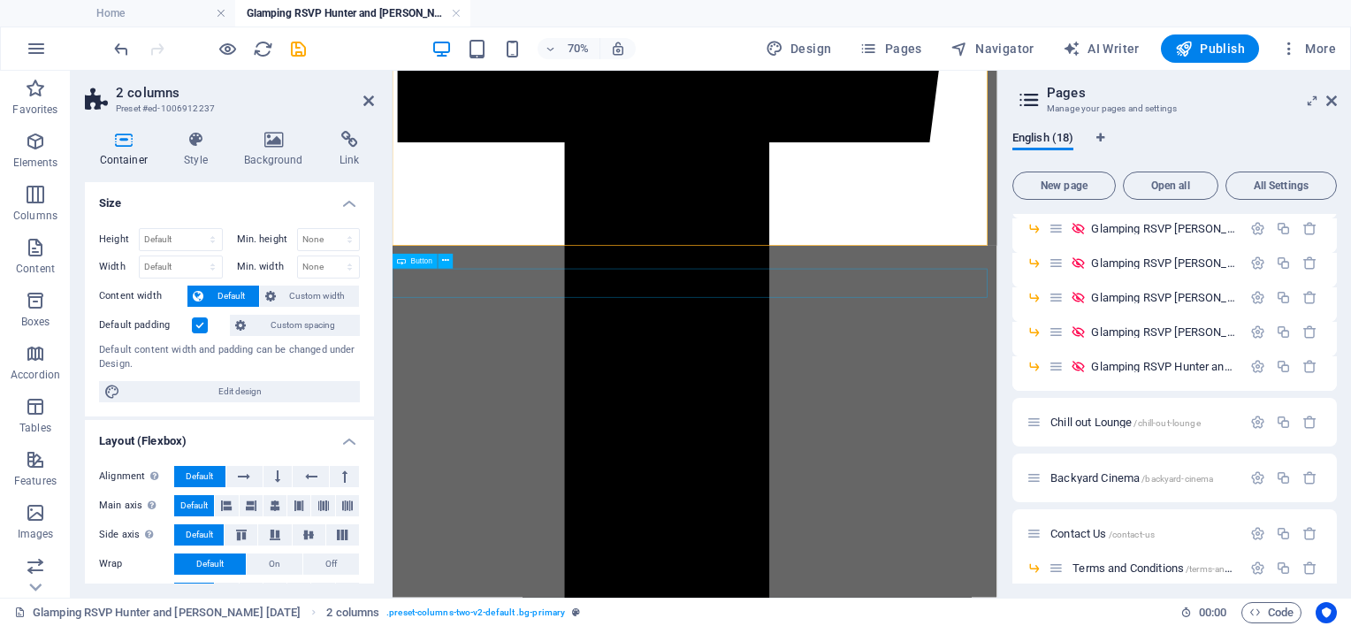
scroll to position [2702, 0]
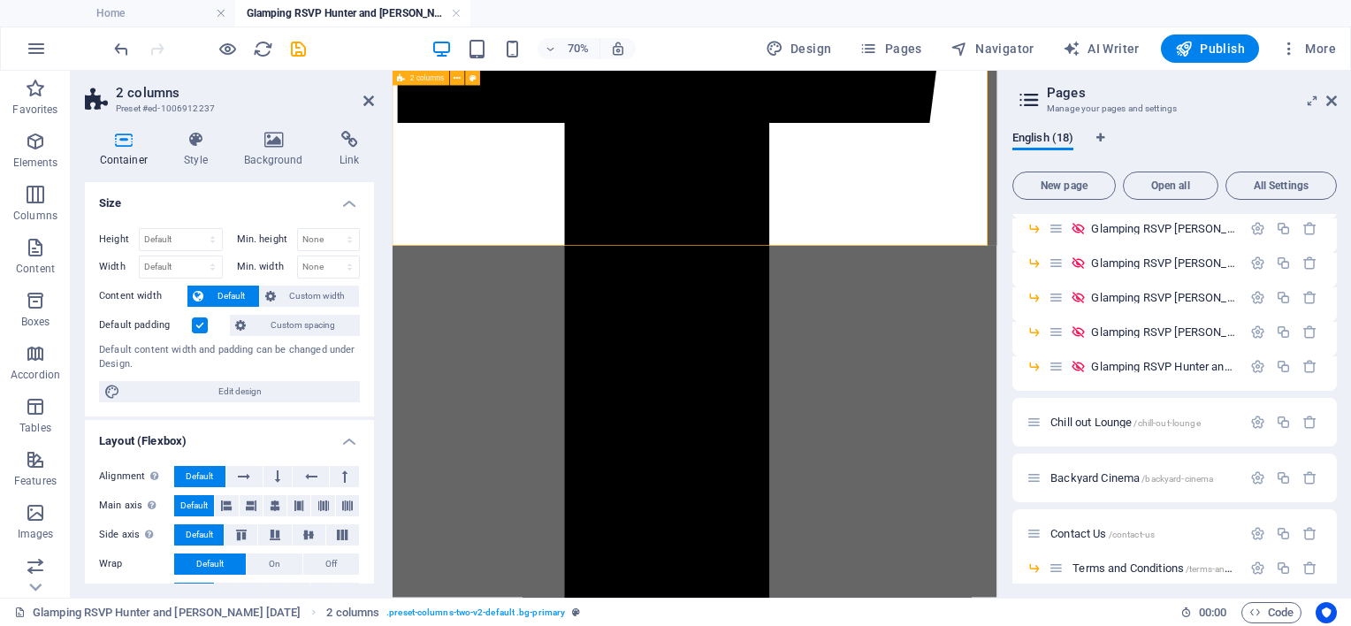
click at [364, 103] on icon at bounding box center [368, 101] width 11 height 14
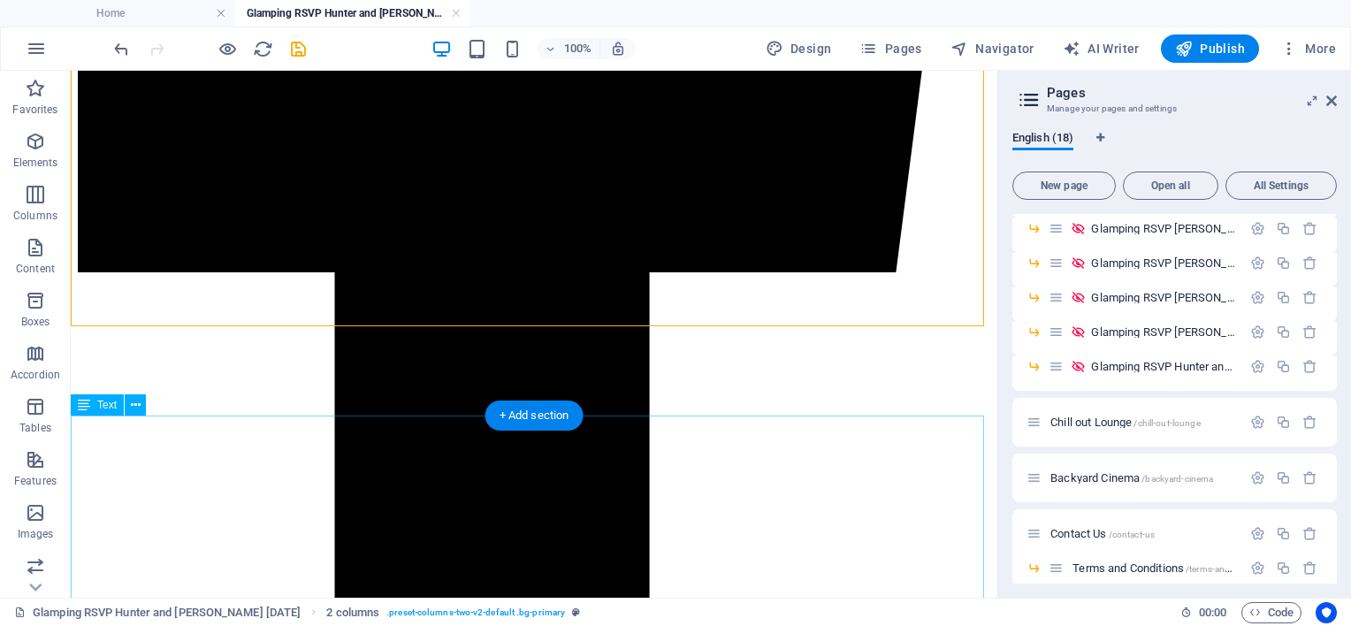
scroll to position [2850, 0]
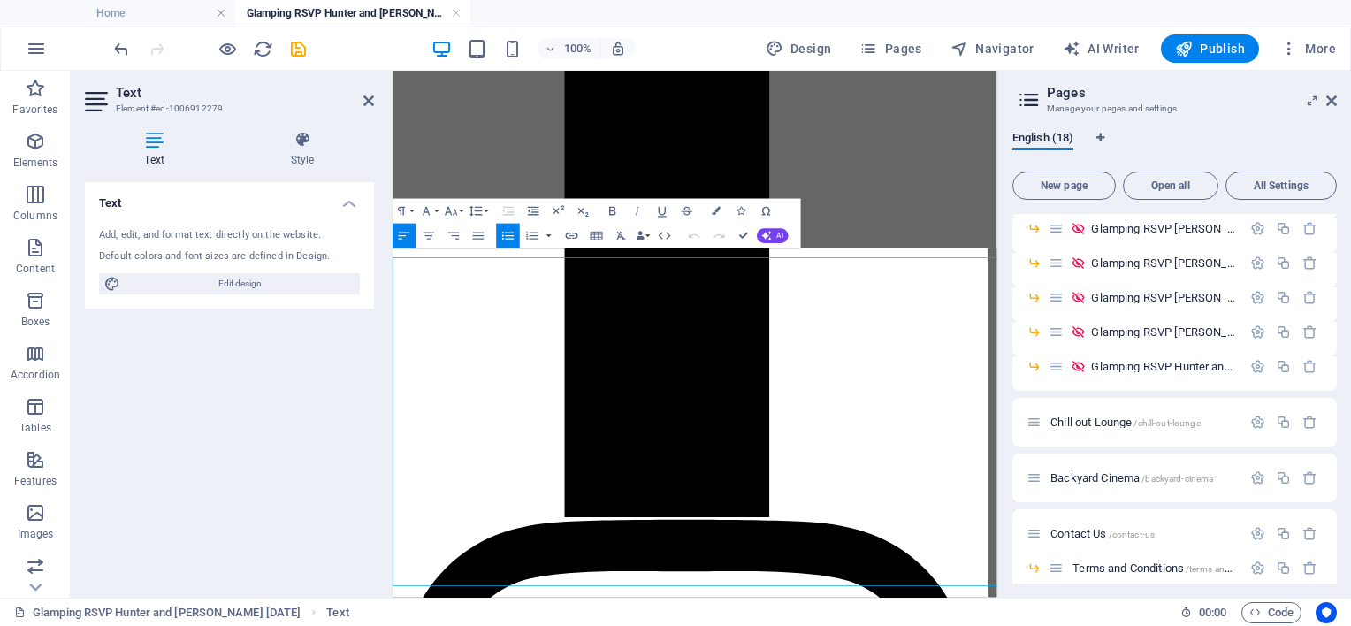
scroll to position [2788, 0]
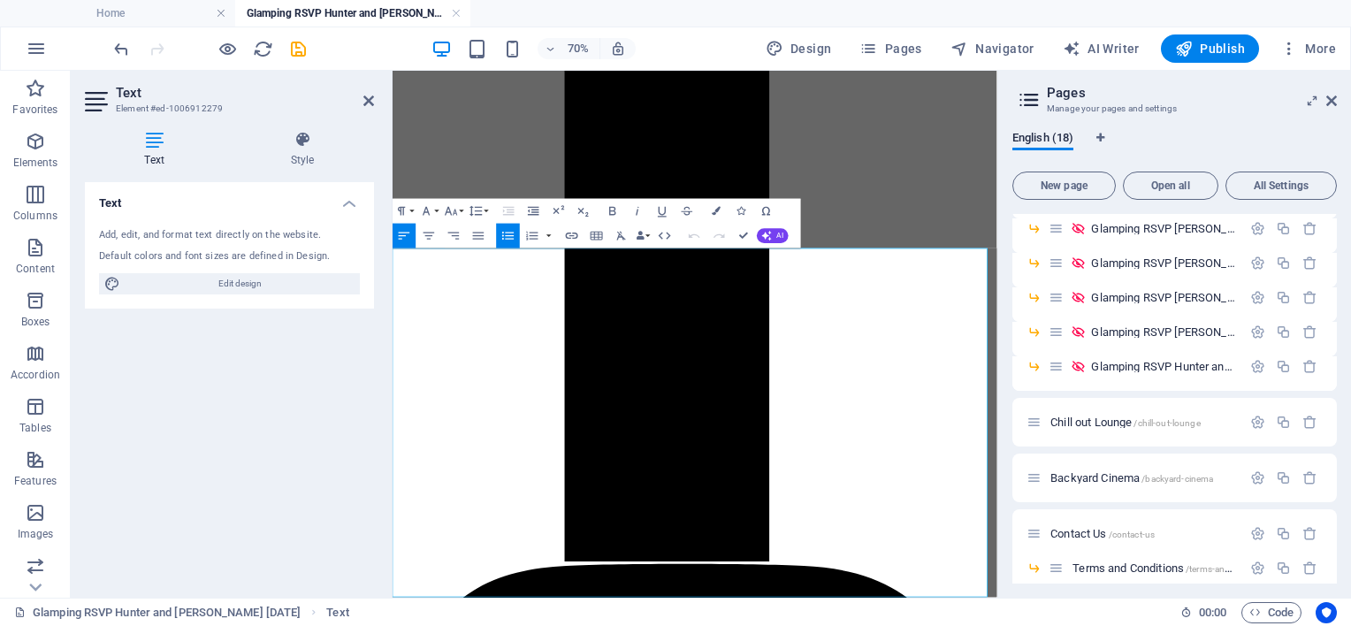
drag, startPoint x: 563, startPoint y: 723, endPoint x: 667, endPoint y: 720, distance: 103.5
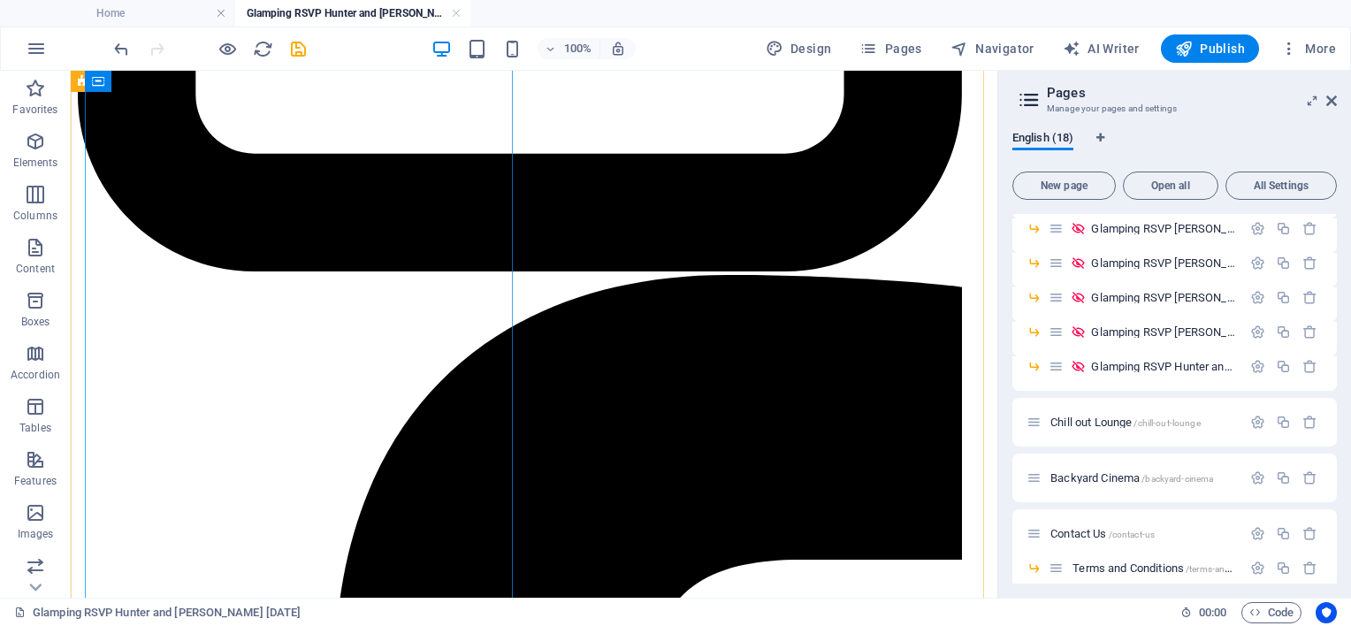
scroll to position [1828, 0]
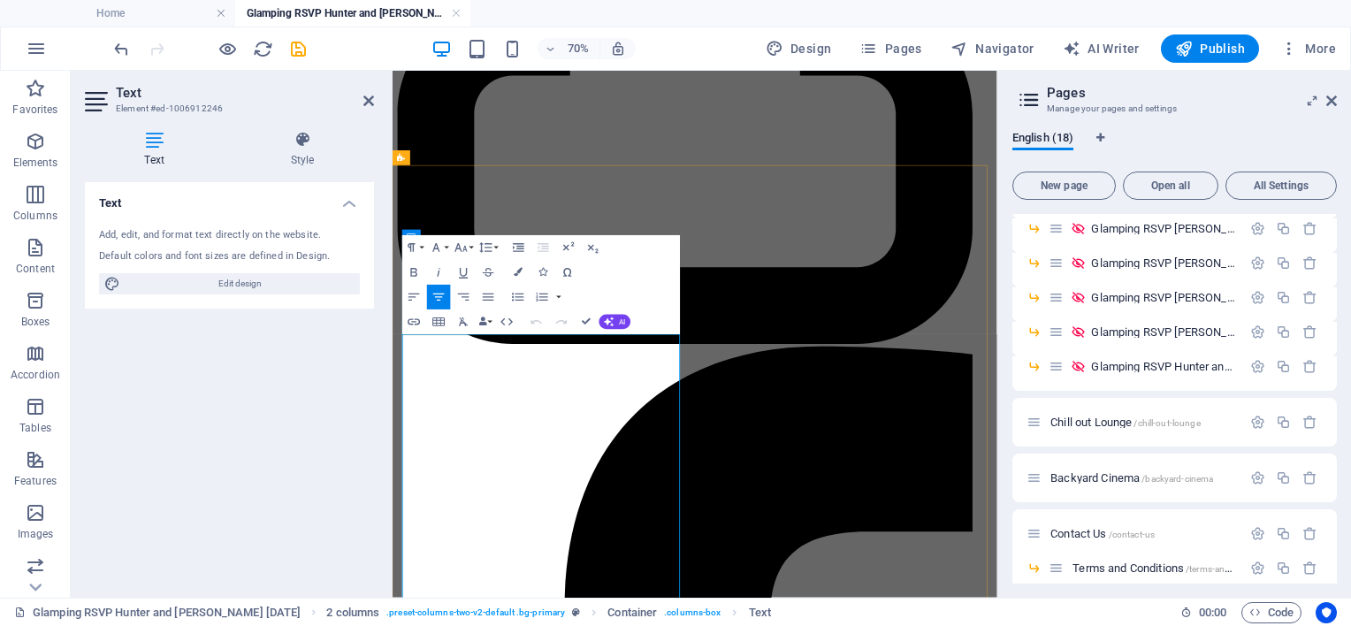
scroll to position [1590, 0]
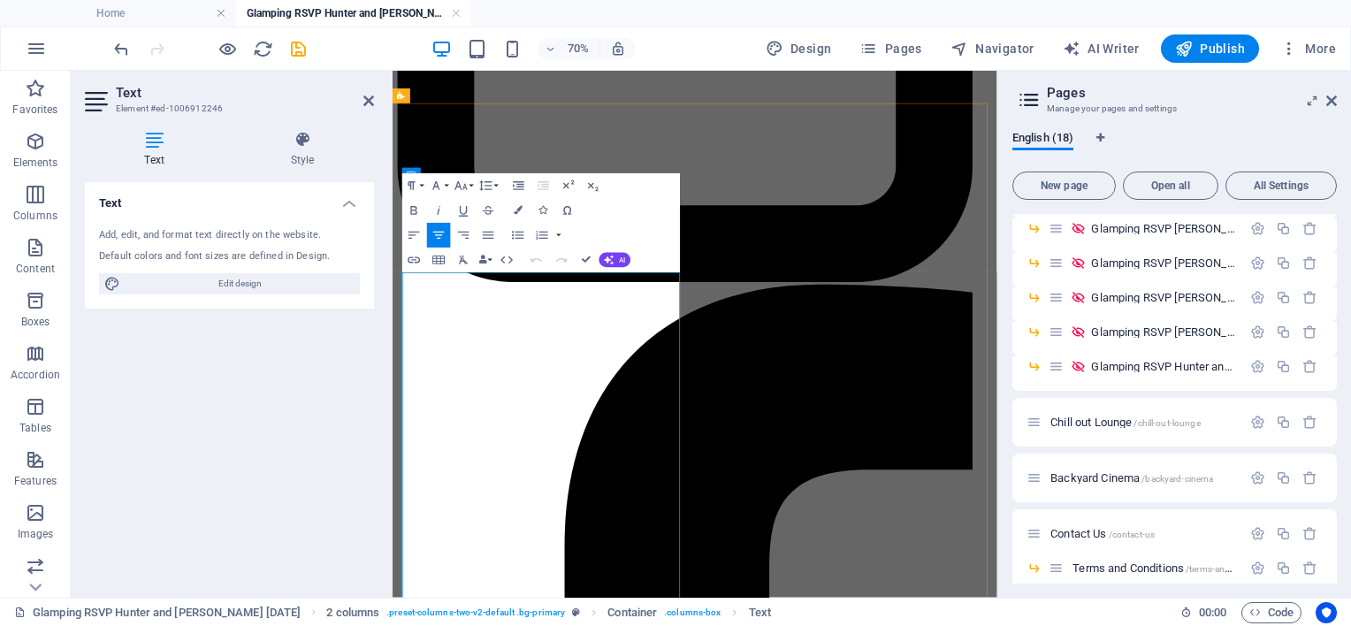
drag, startPoint x: 448, startPoint y: 671, endPoint x: 474, endPoint y: 670, distance: 25.7
drag, startPoint x: 469, startPoint y: 721, endPoint x: 502, endPoint y: 724, distance: 33.8
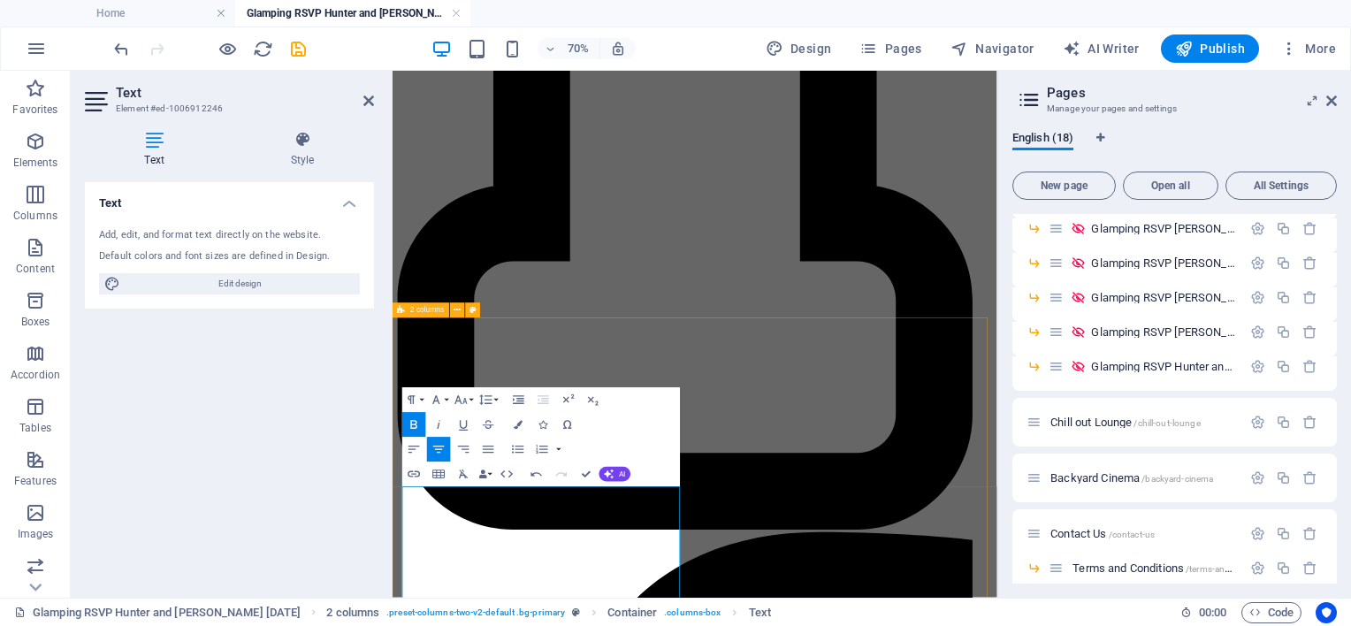
scroll to position [1501, 0]
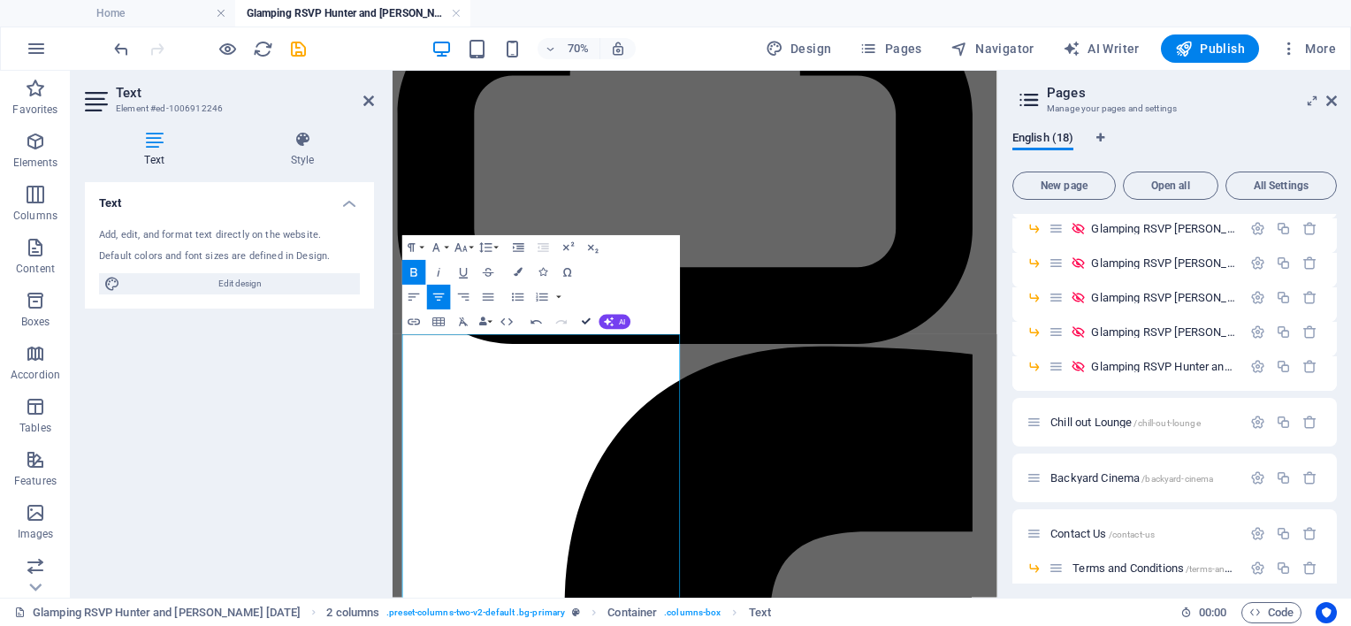
drag, startPoint x: 584, startPoint y: 319, endPoint x: 668, endPoint y: 279, distance: 92.1
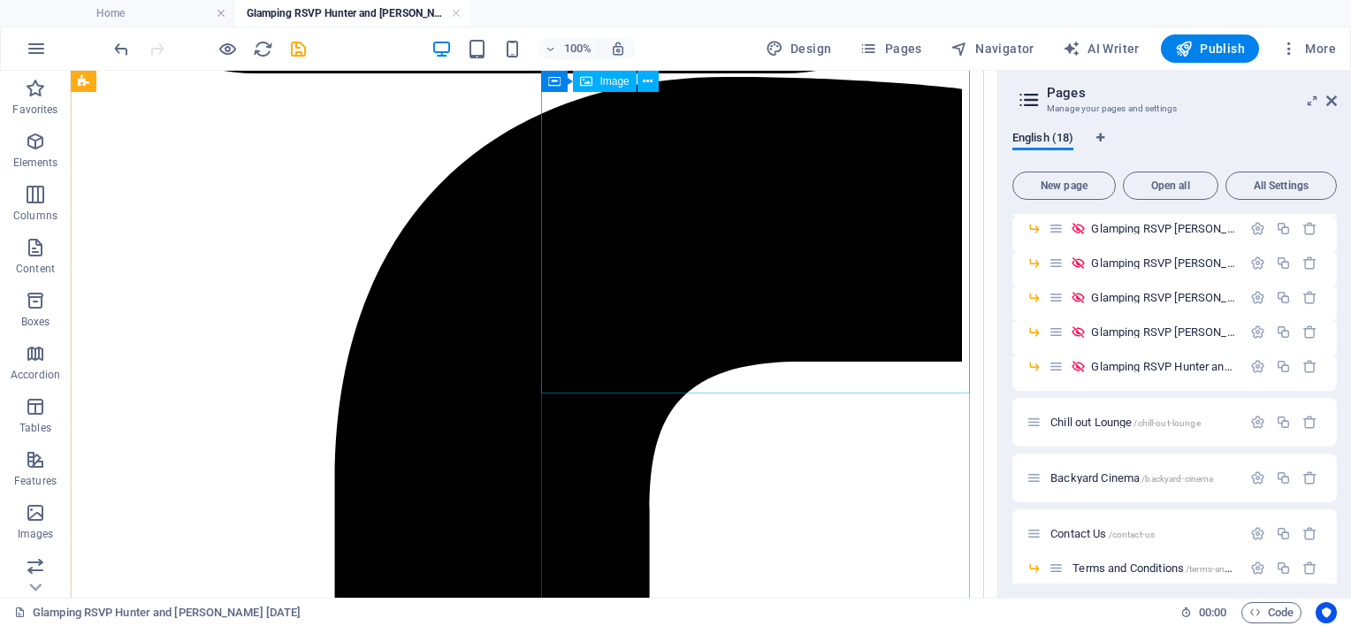
scroll to position [2026, 0]
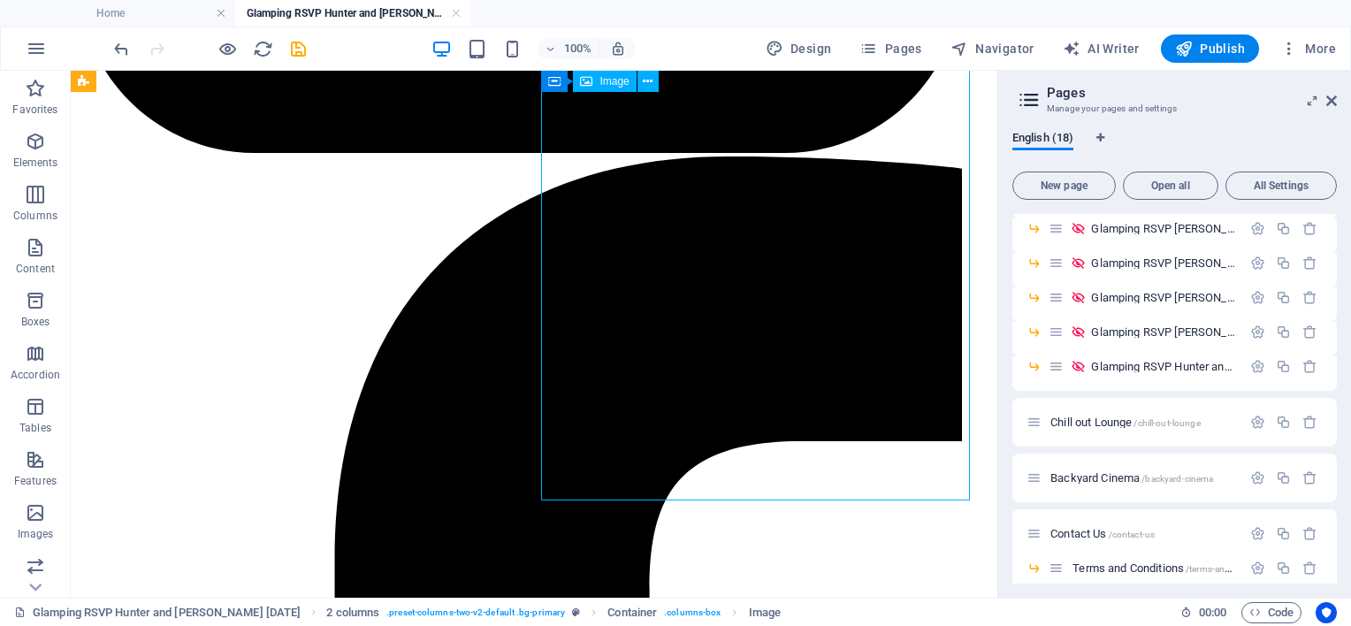
select select "px"
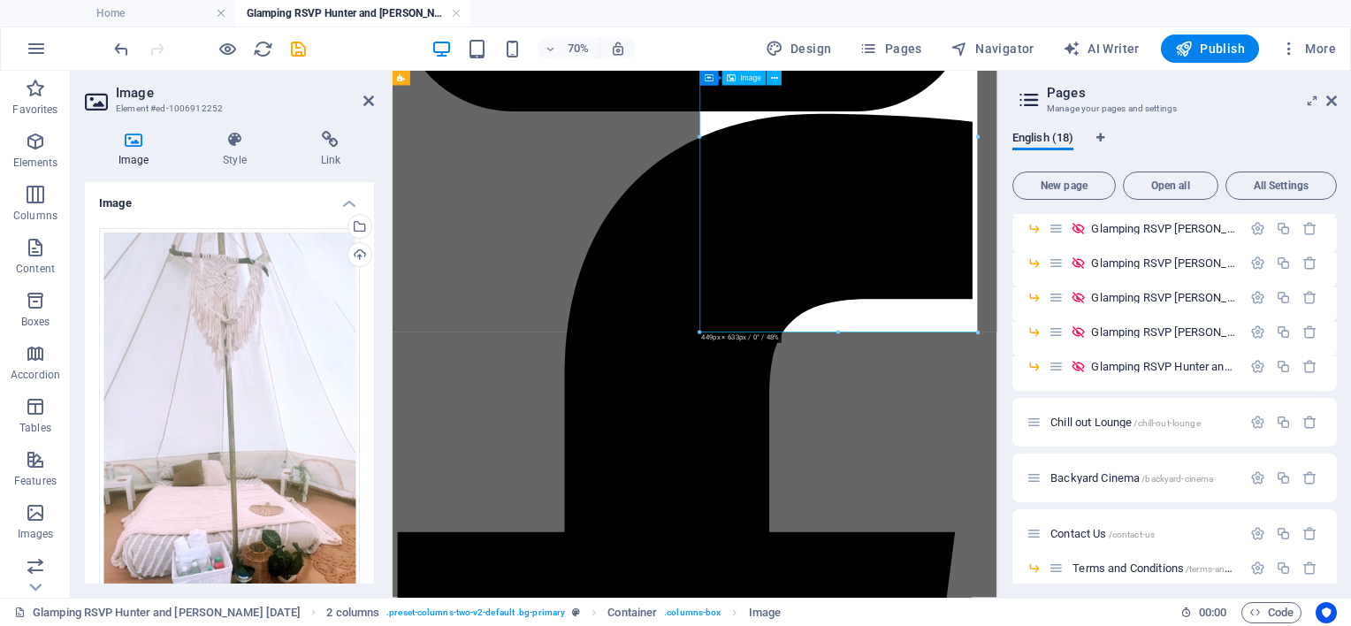
scroll to position [1766, 0]
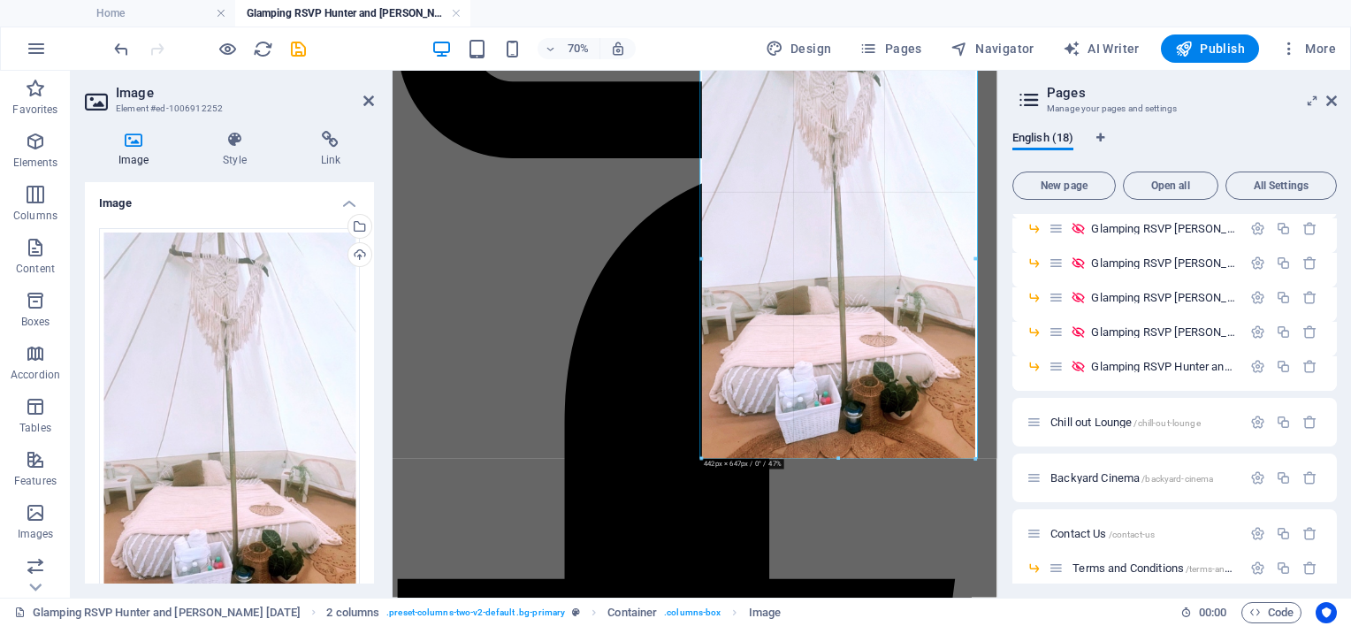
drag, startPoint x: 979, startPoint y: 251, endPoint x: 828, endPoint y: 256, distance: 150.4
type input "442"
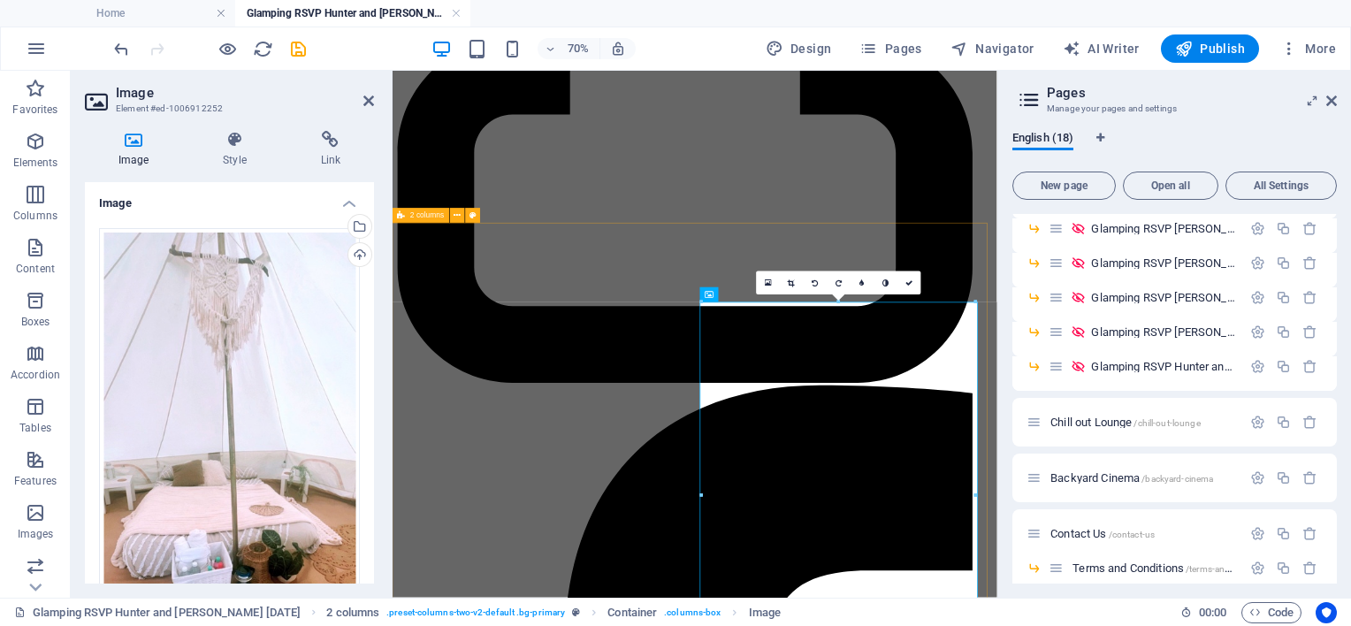
scroll to position [1413, 0]
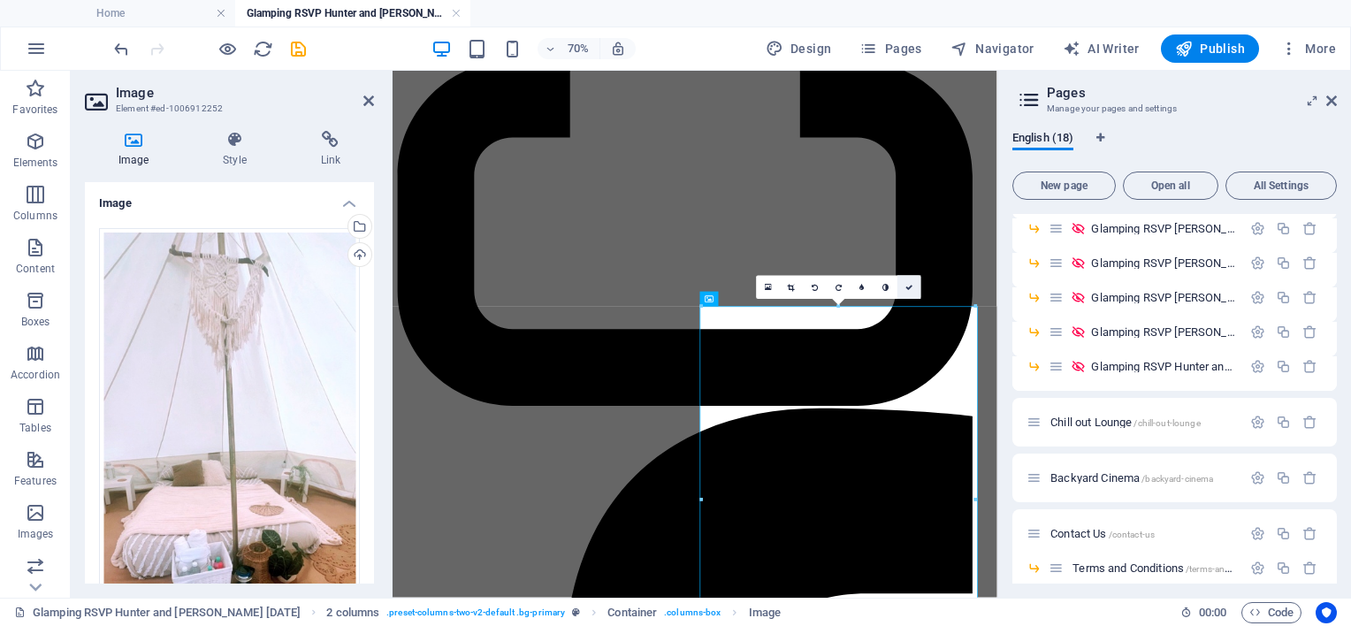
click at [913, 283] on link at bounding box center [909, 287] width 24 height 24
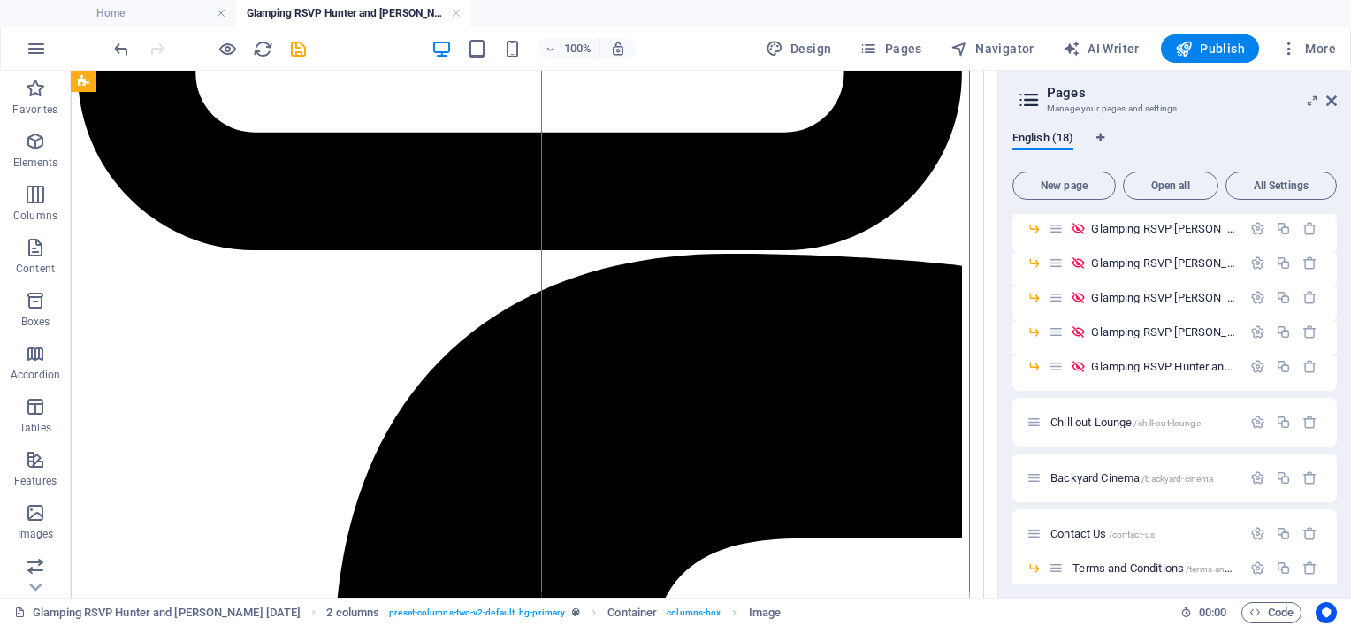
scroll to position [1943, 0]
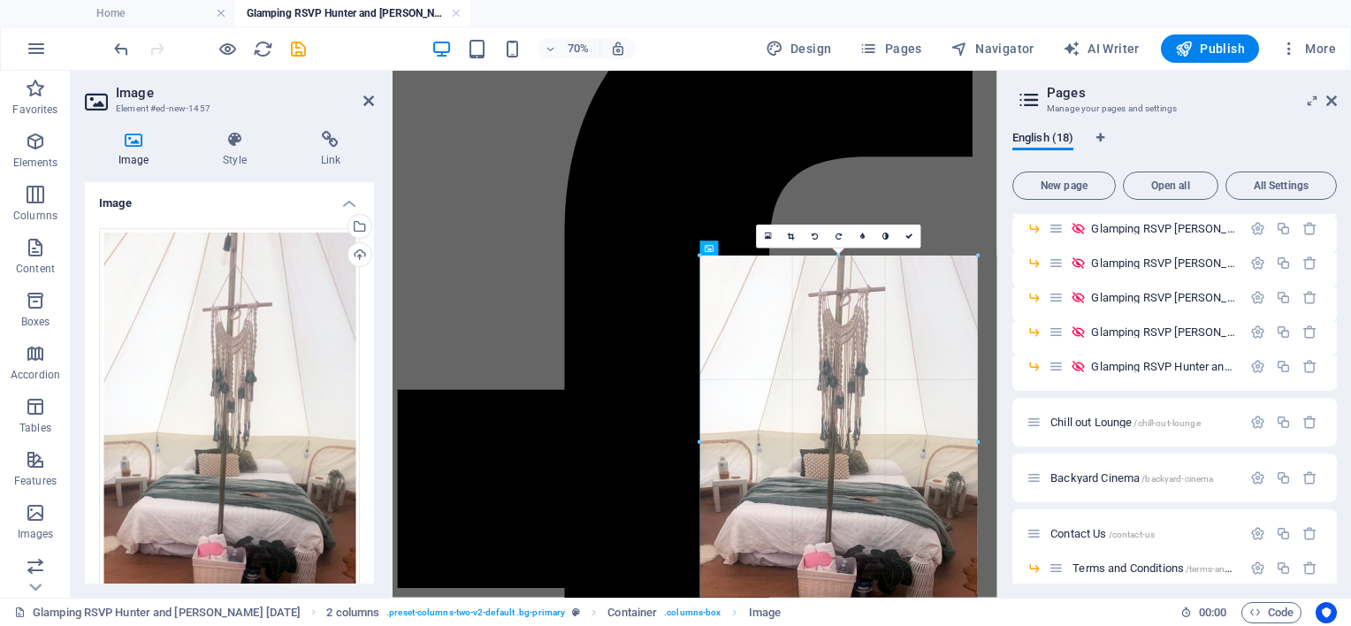
drag, startPoint x: 978, startPoint y: 253, endPoint x: 965, endPoint y: 255, distance: 12.5
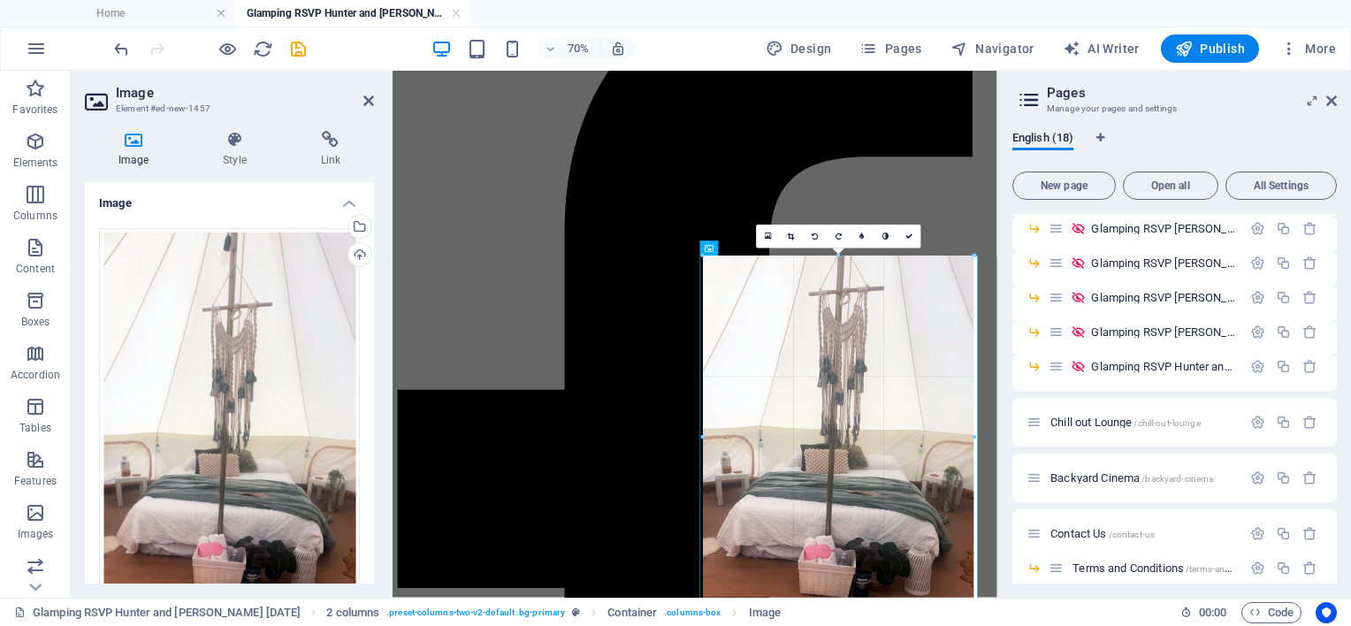
drag, startPoint x: 978, startPoint y: 256, endPoint x: 780, endPoint y: 289, distance: 200.7
type input "438"
select select "px"
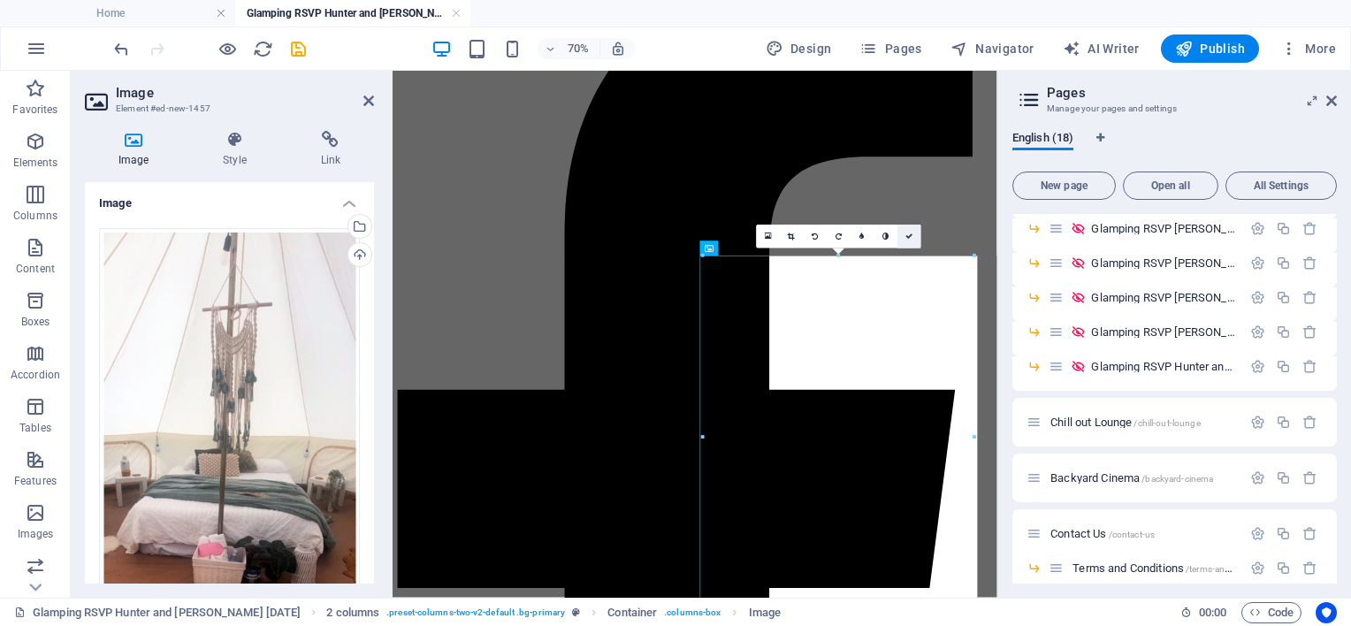
drag, startPoint x: 905, startPoint y: 233, endPoint x: 847, endPoint y: 177, distance: 80.7
click at [905, 233] on icon at bounding box center [908, 236] width 7 height 7
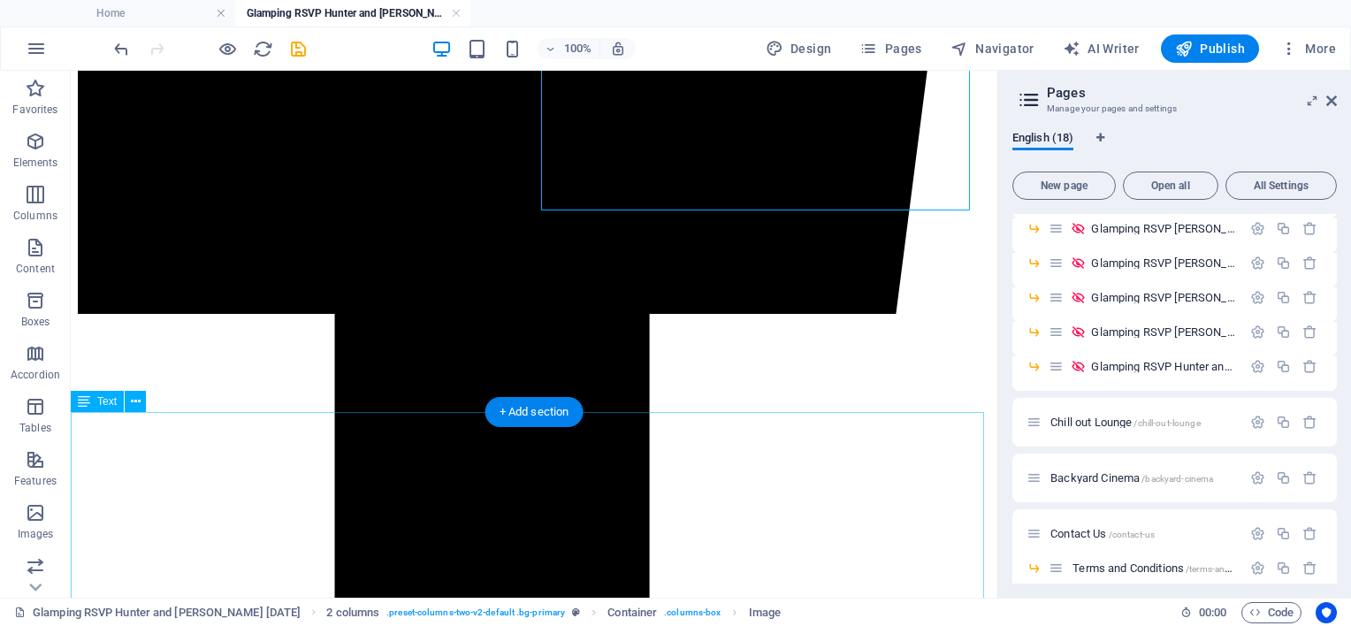
scroll to position [2739, 0]
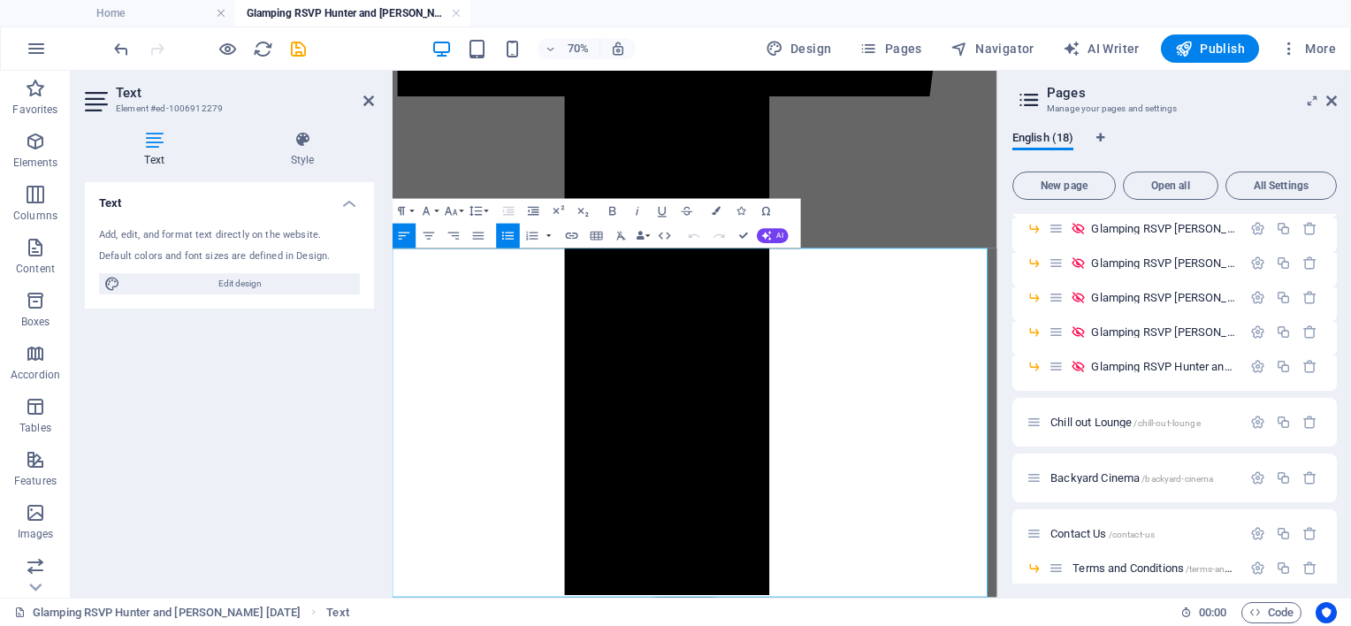
scroll to position [2767, 0]
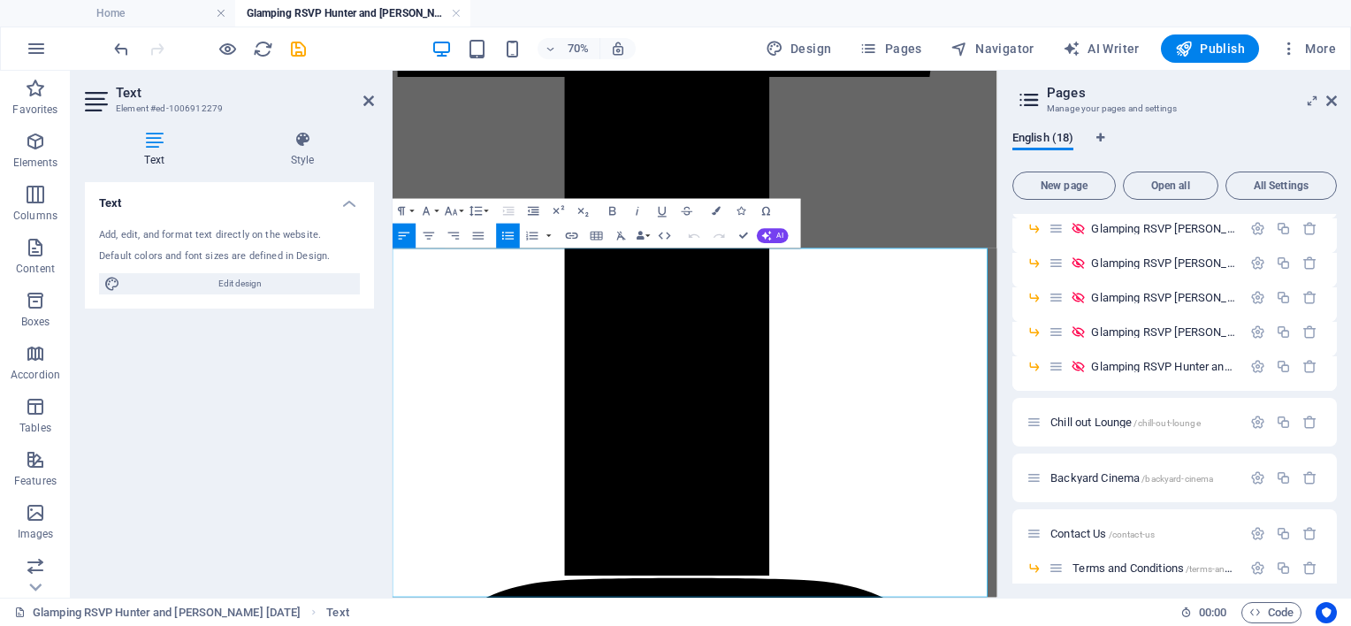
drag, startPoint x: 559, startPoint y: 813, endPoint x: 378, endPoint y: 342, distance: 504.1
click at [459, 210] on button "Font Size" at bounding box center [454, 211] width 24 height 25
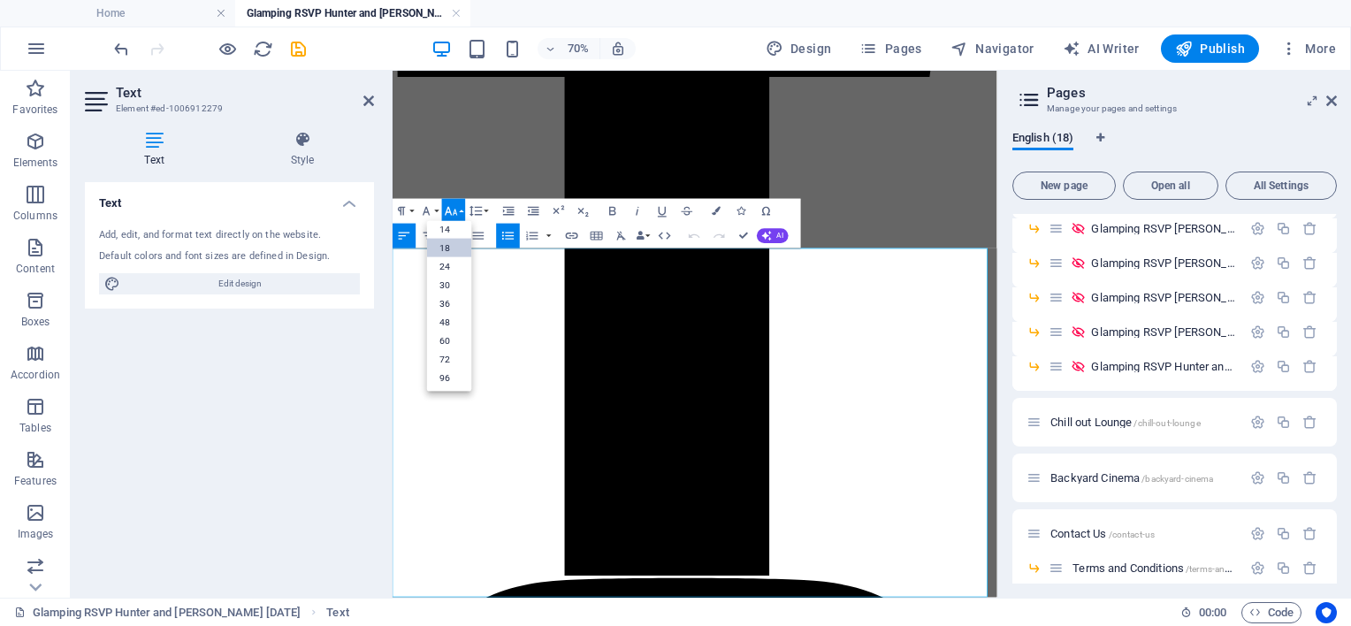
click at [439, 245] on link "18" at bounding box center [449, 248] width 44 height 19
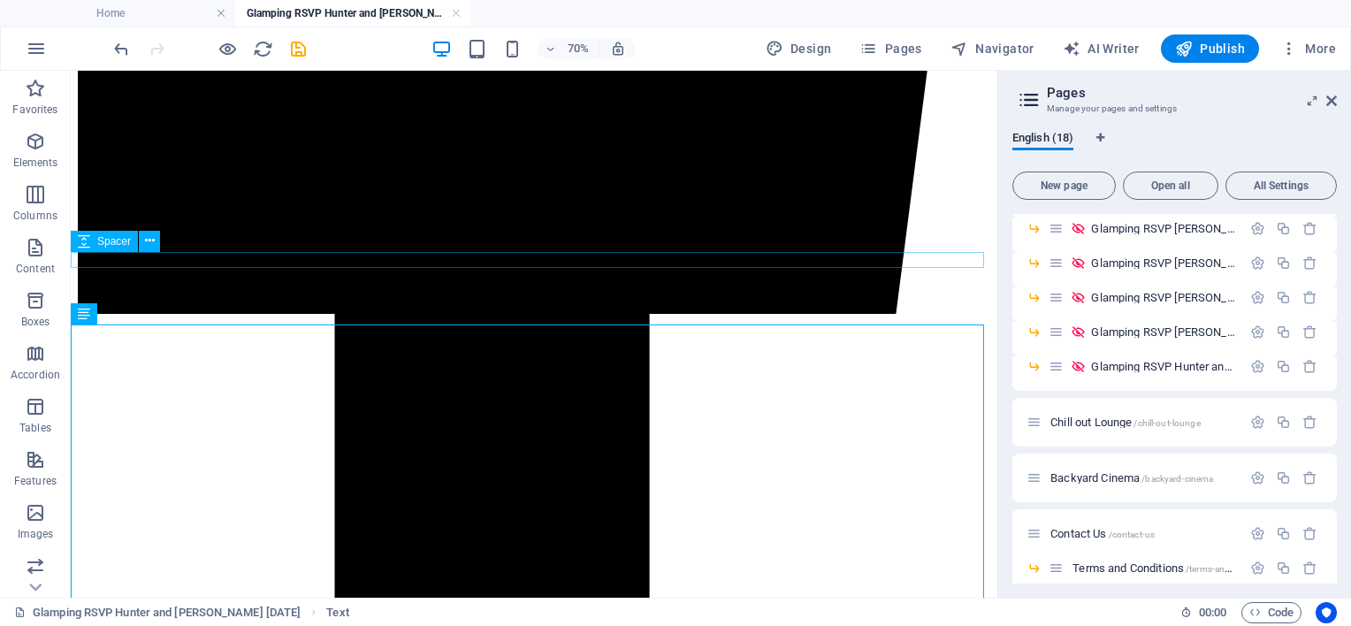
scroll to position [2738, 0]
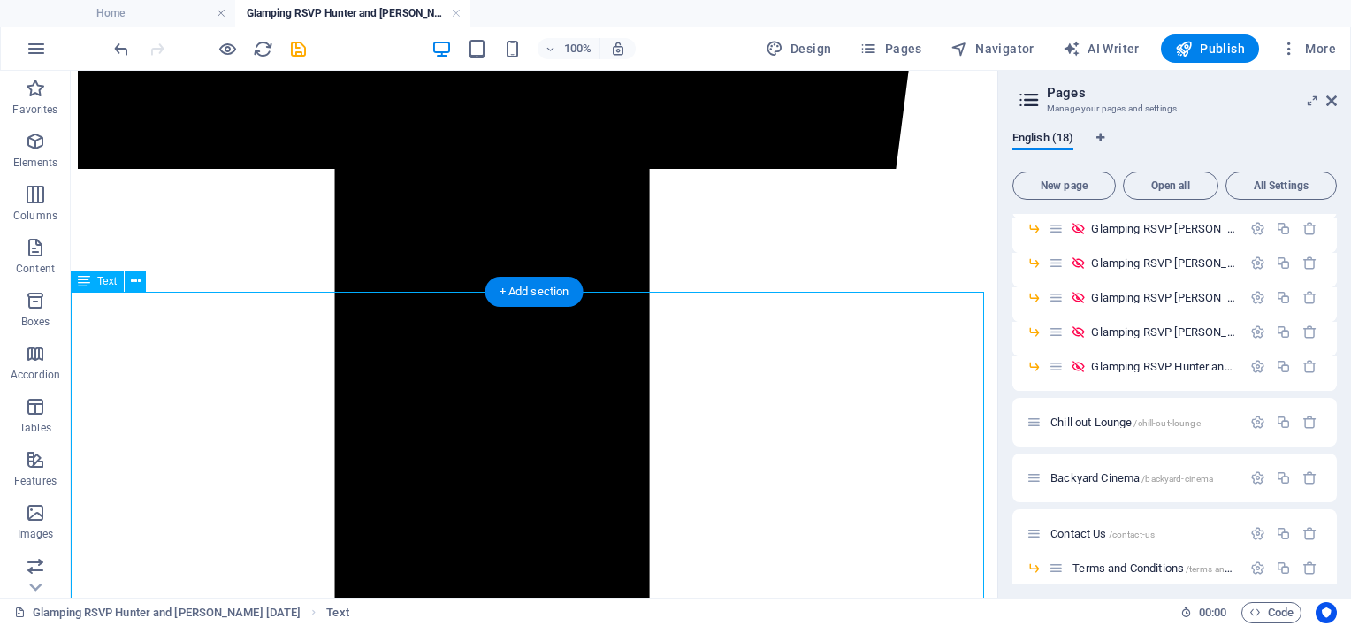
scroll to position [2915, 0]
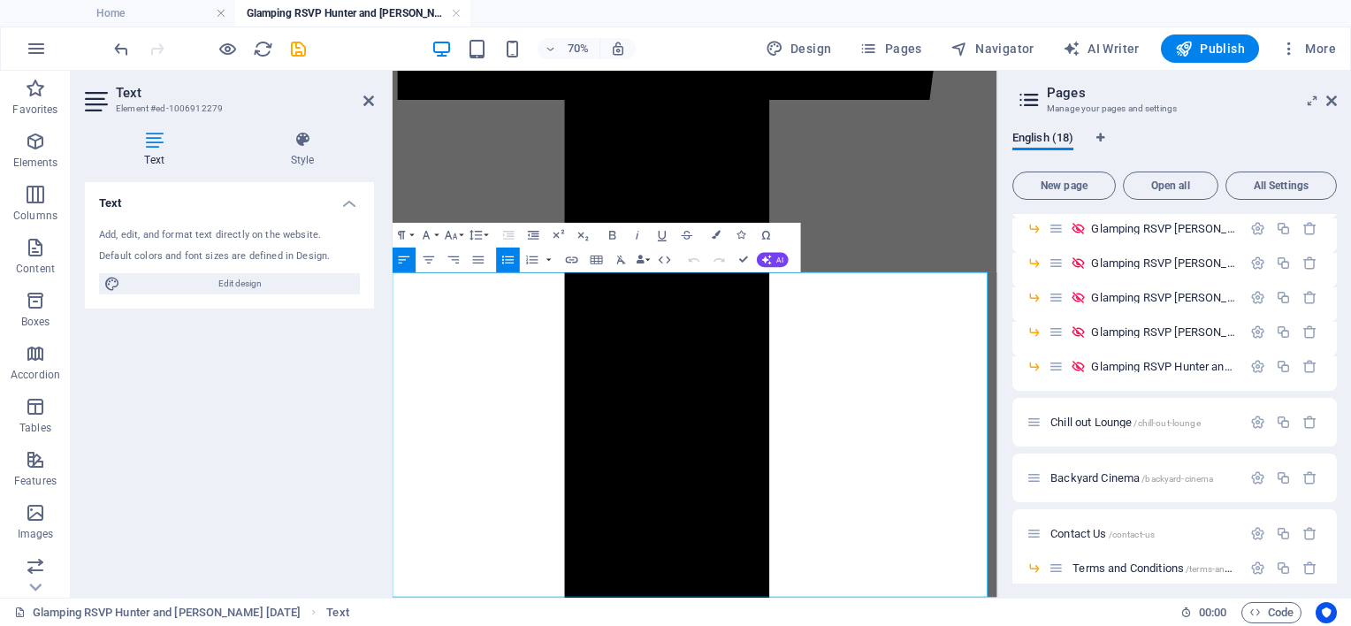
drag, startPoint x: 462, startPoint y: 547, endPoint x: 503, endPoint y: 547, distance: 40.7
drag, startPoint x: 517, startPoint y: 553, endPoint x: 585, endPoint y: 551, distance: 68.1
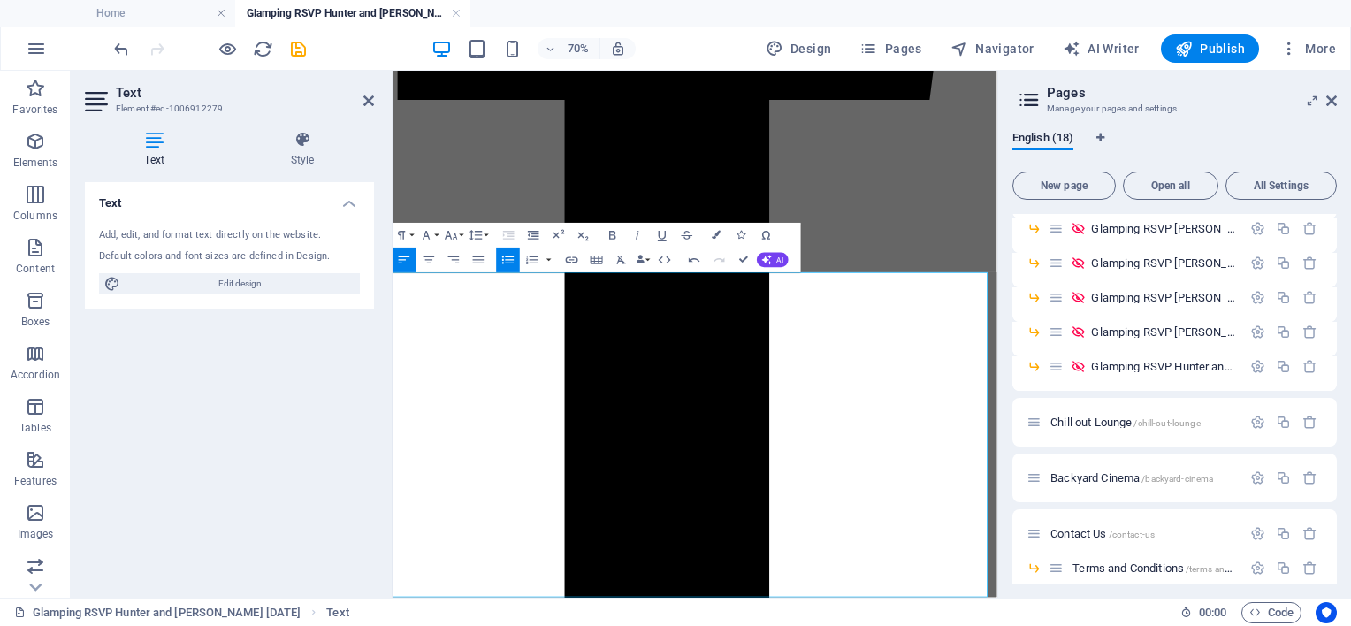
drag, startPoint x: 553, startPoint y: 808, endPoint x: 405, endPoint y: 376, distance: 456.8
copy div "To secure a glamping tent a $100 non-refundable deposit is required. The remain…"
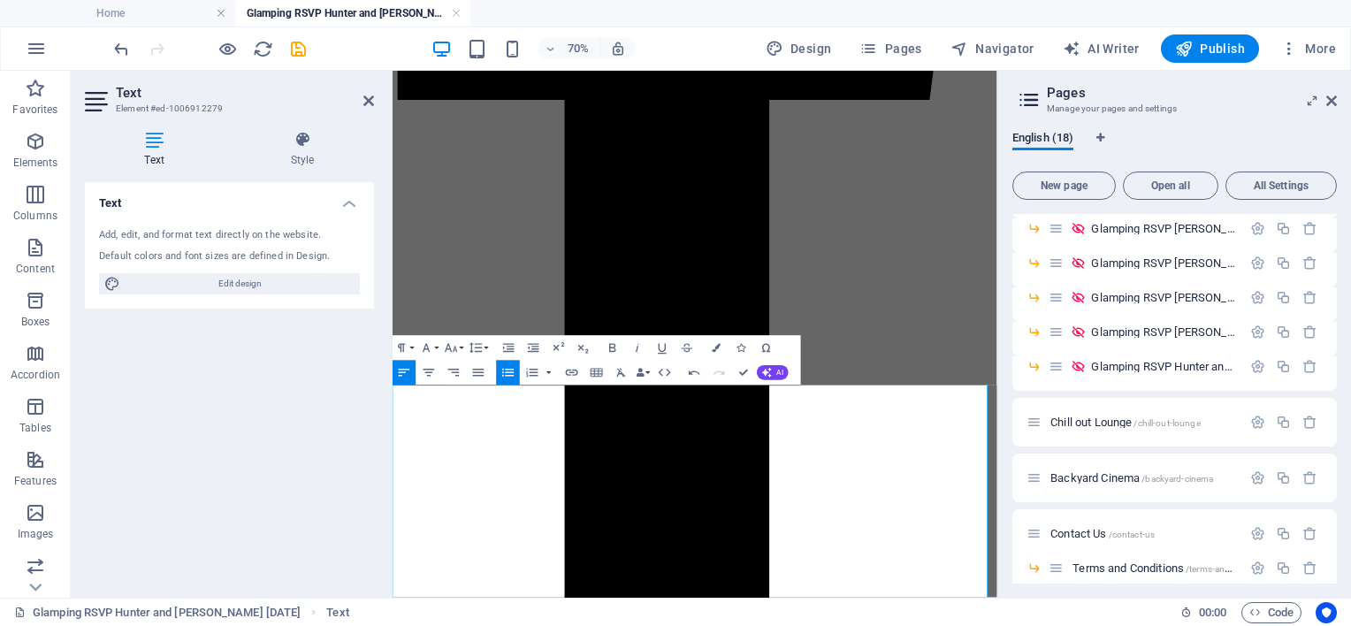
scroll to position [2572, 0]
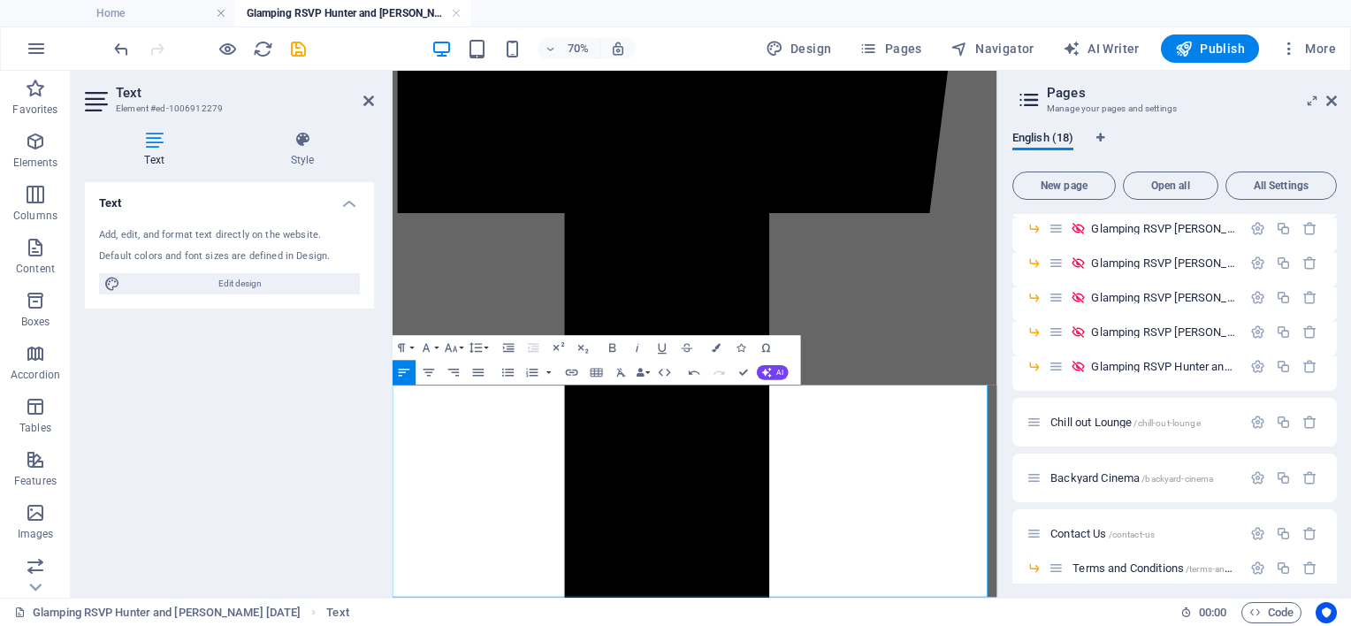
drag, startPoint x: 553, startPoint y: 813, endPoint x: 338, endPoint y: 531, distance: 353.8
click at [458, 347] on icon "button" at bounding box center [451, 347] width 15 height 15
click at [446, 477] on link "18" at bounding box center [449, 484] width 44 height 19
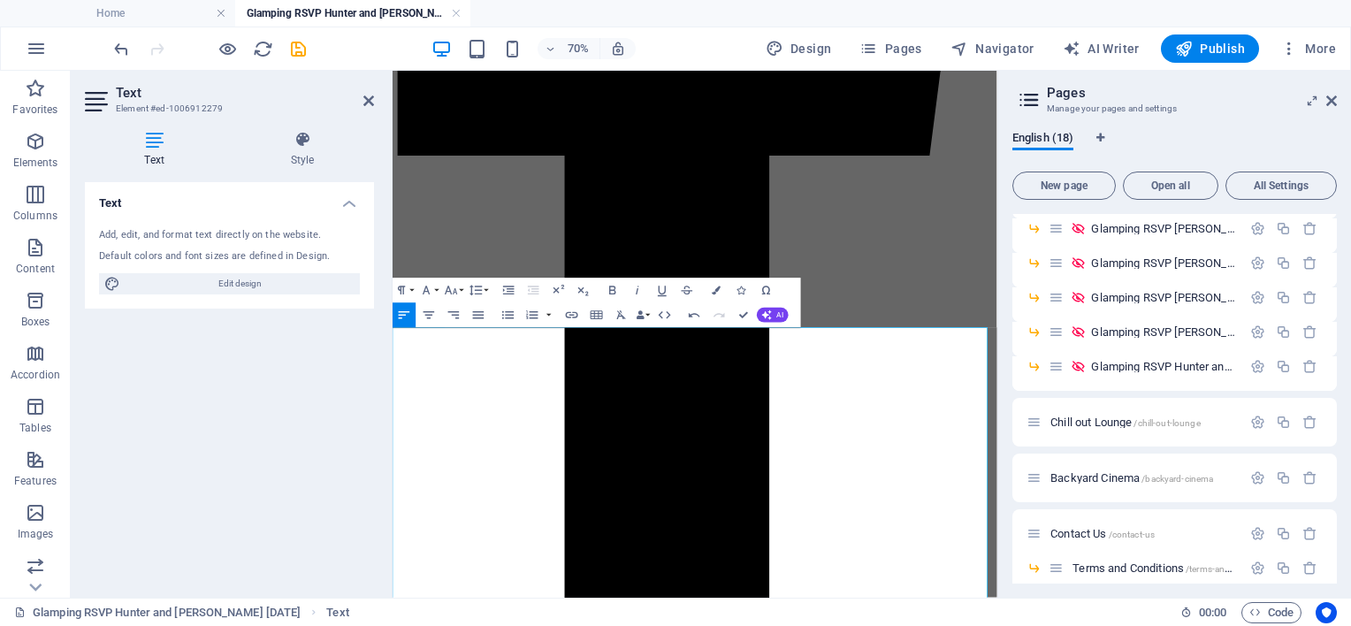
drag, startPoint x: 473, startPoint y: 754, endPoint x: 393, endPoint y: 748, distance: 79.8
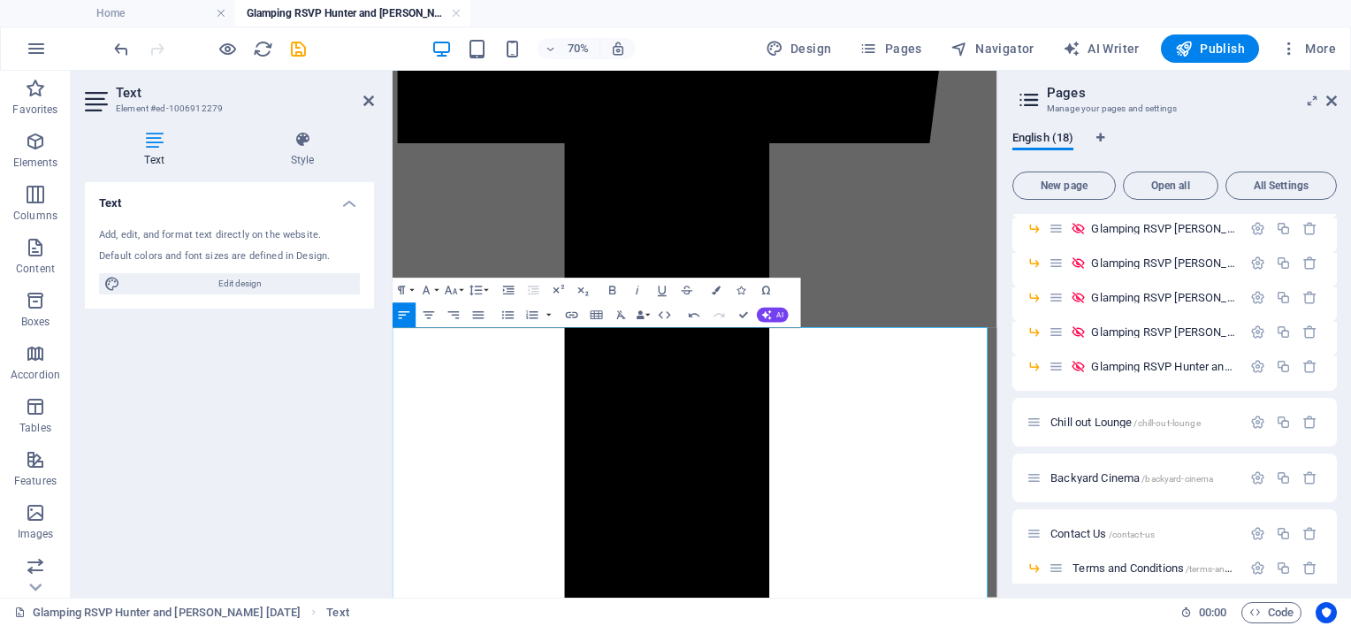
scroll to position [2681, 0]
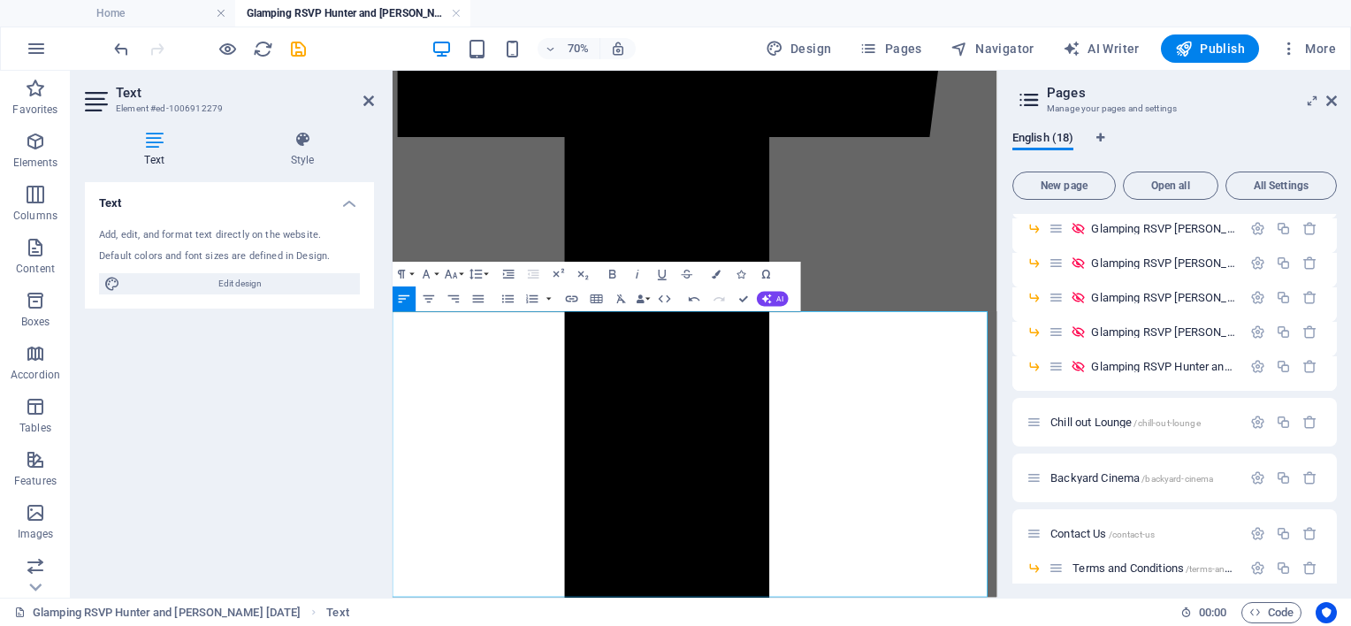
scroll to position [2677, 0]
drag, startPoint x: 599, startPoint y: 809, endPoint x: 773, endPoint y: 396, distance: 448.1
click at [460, 275] on button "Font Size" at bounding box center [454, 274] width 24 height 25
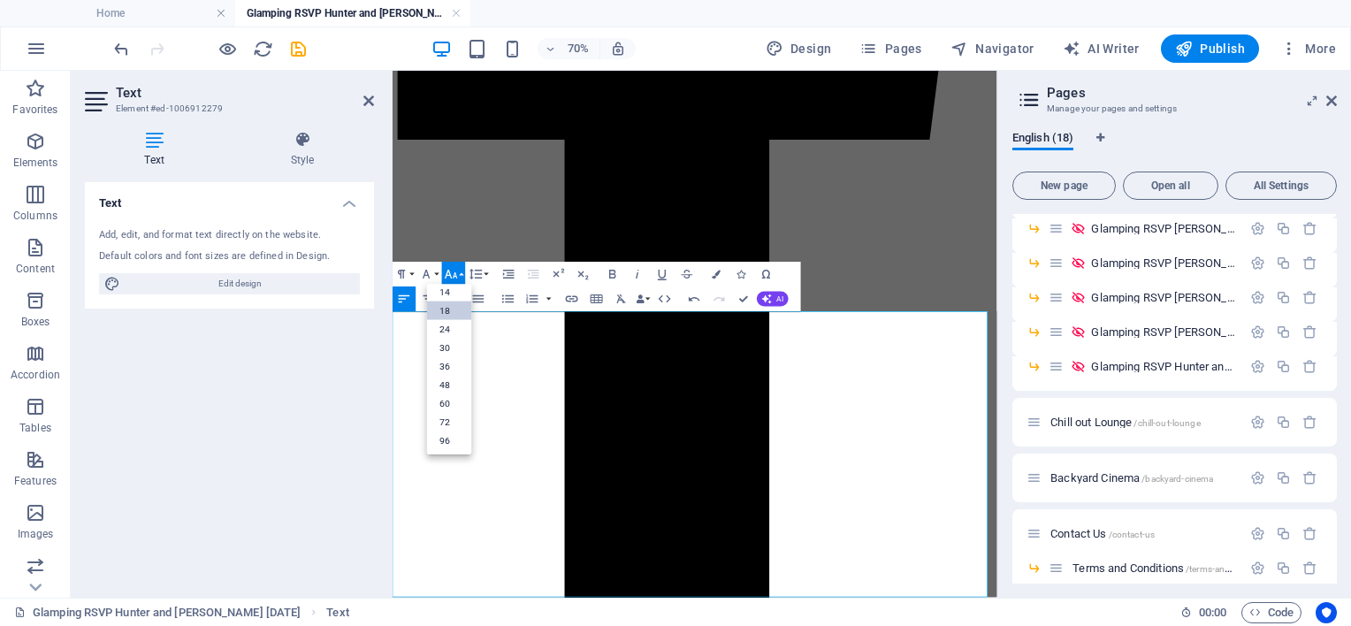
scroll to position [141, 0]
click at [450, 330] on link "24" at bounding box center [449, 329] width 44 height 19
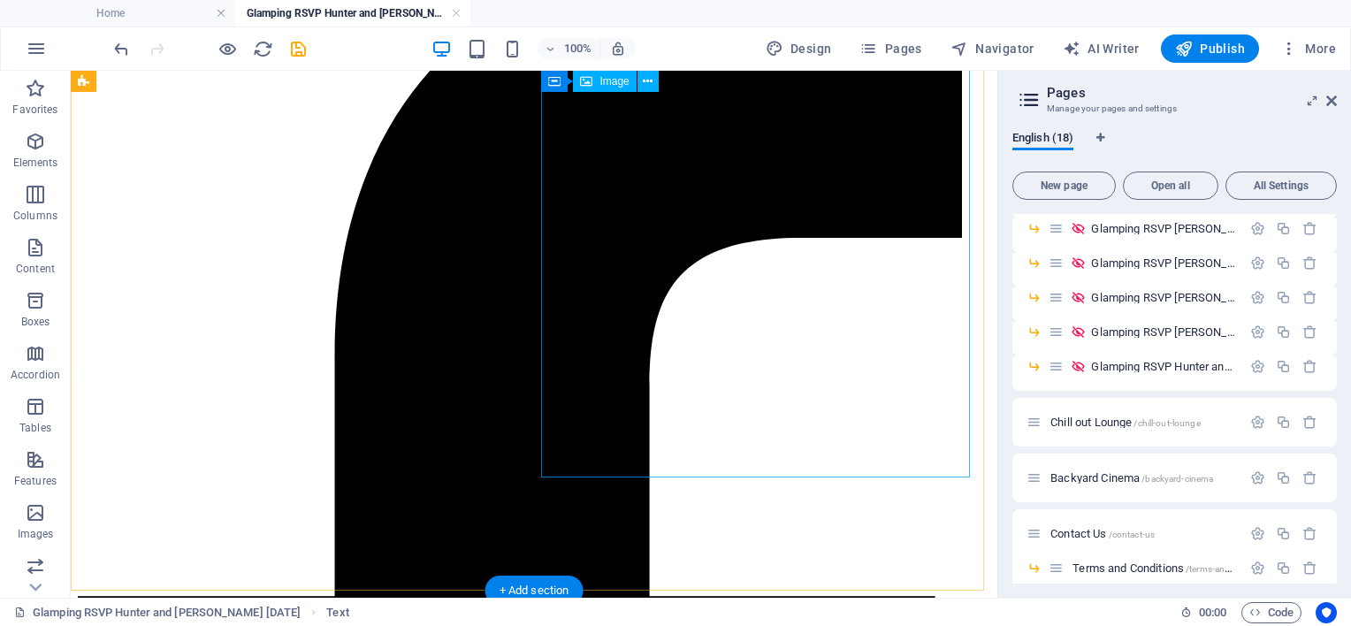
scroll to position [2118, 0]
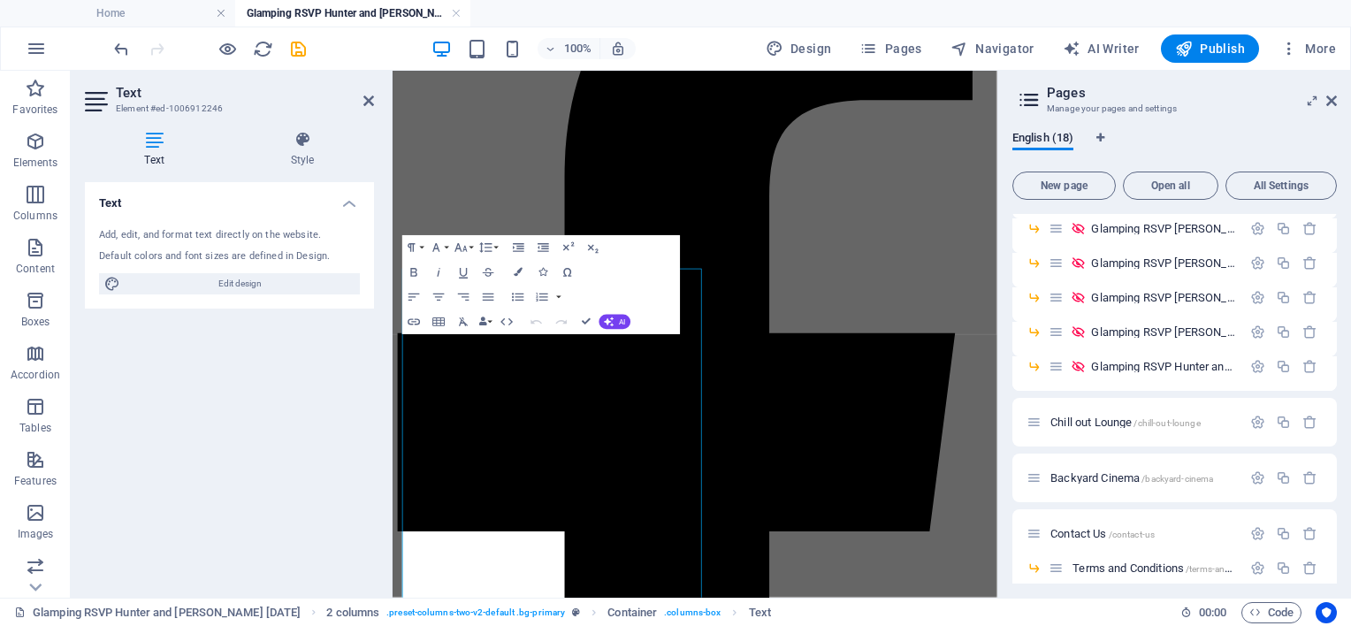
scroll to position [1501, 0]
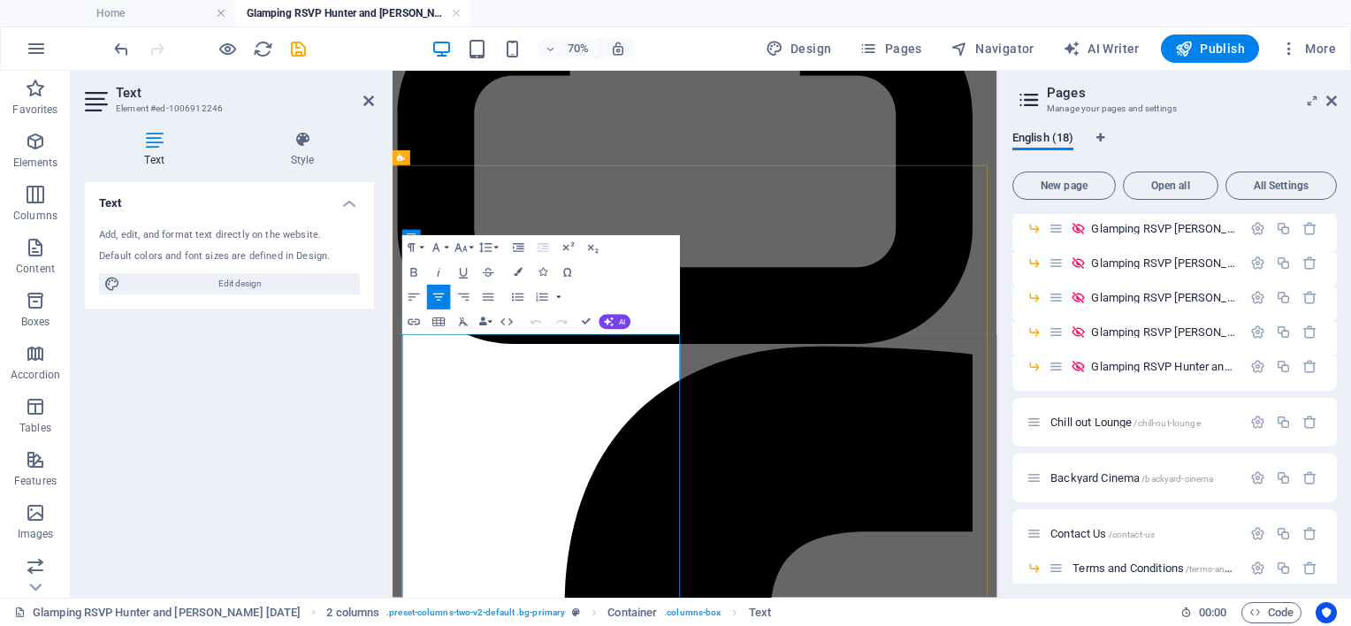
drag, startPoint x: 431, startPoint y: 490, endPoint x: 622, endPoint y: 563, distance: 203.8
click at [472, 248] on button "Font Size" at bounding box center [464, 247] width 24 height 25
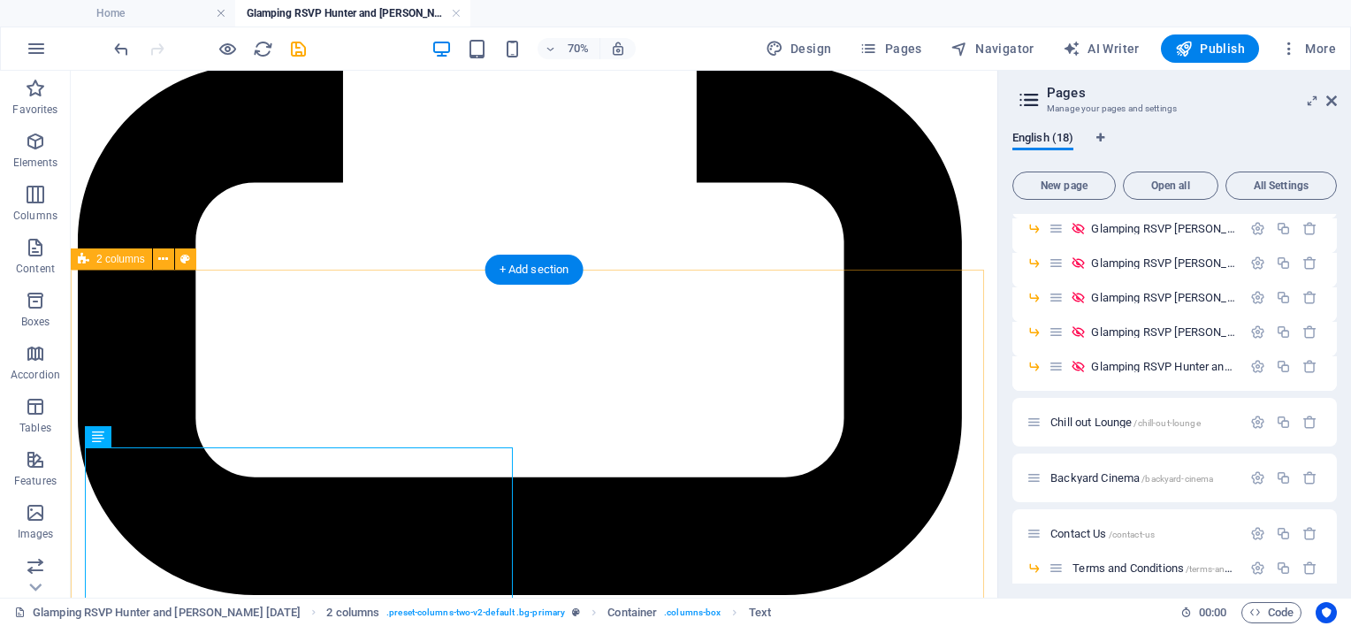
scroll to position [1408, 0]
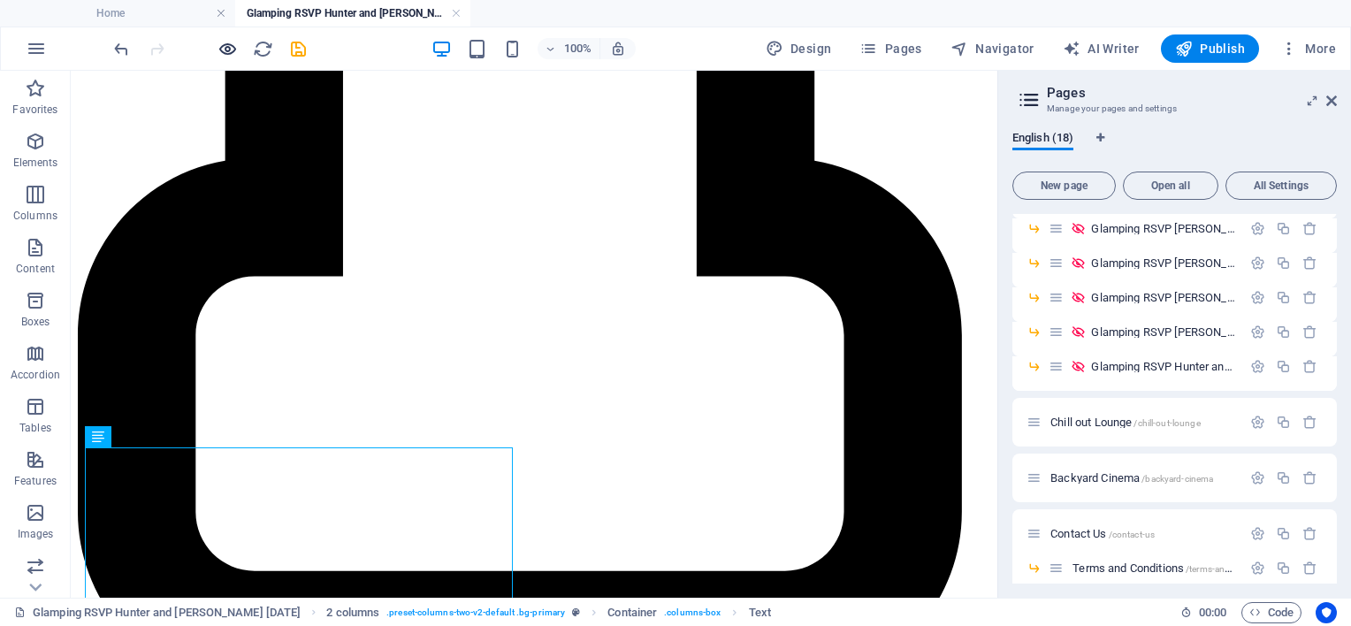
click at [225, 50] on icon "button" at bounding box center [227, 49] width 20 height 20
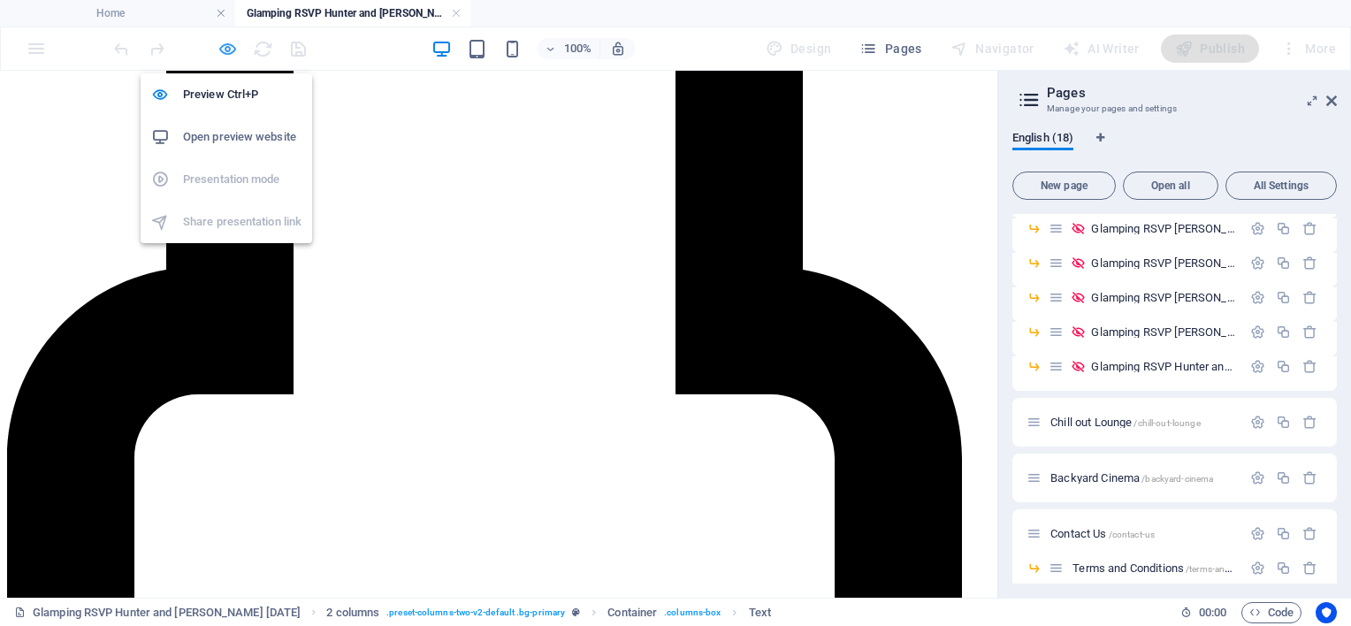
scroll to position [1379, 0]
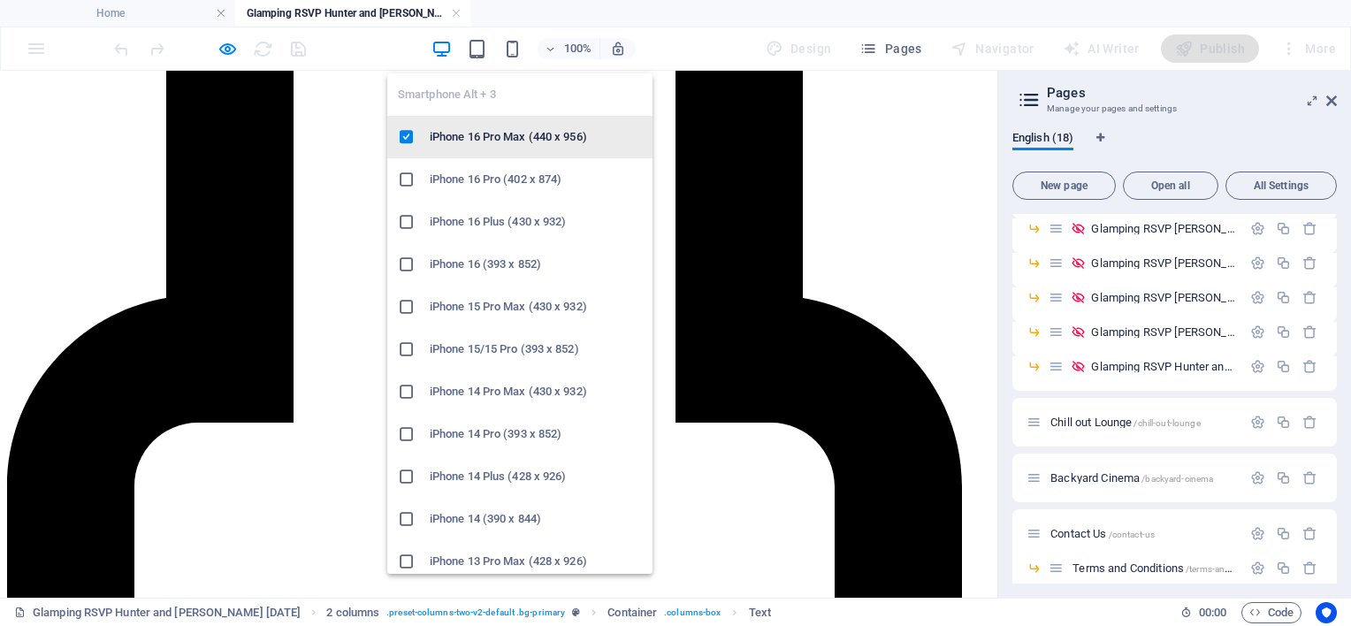
click at [500, 141] on h6 "iPhone 16 Pro Max (440 x 956)" at bounding box center [536, 136] width 212 height 21
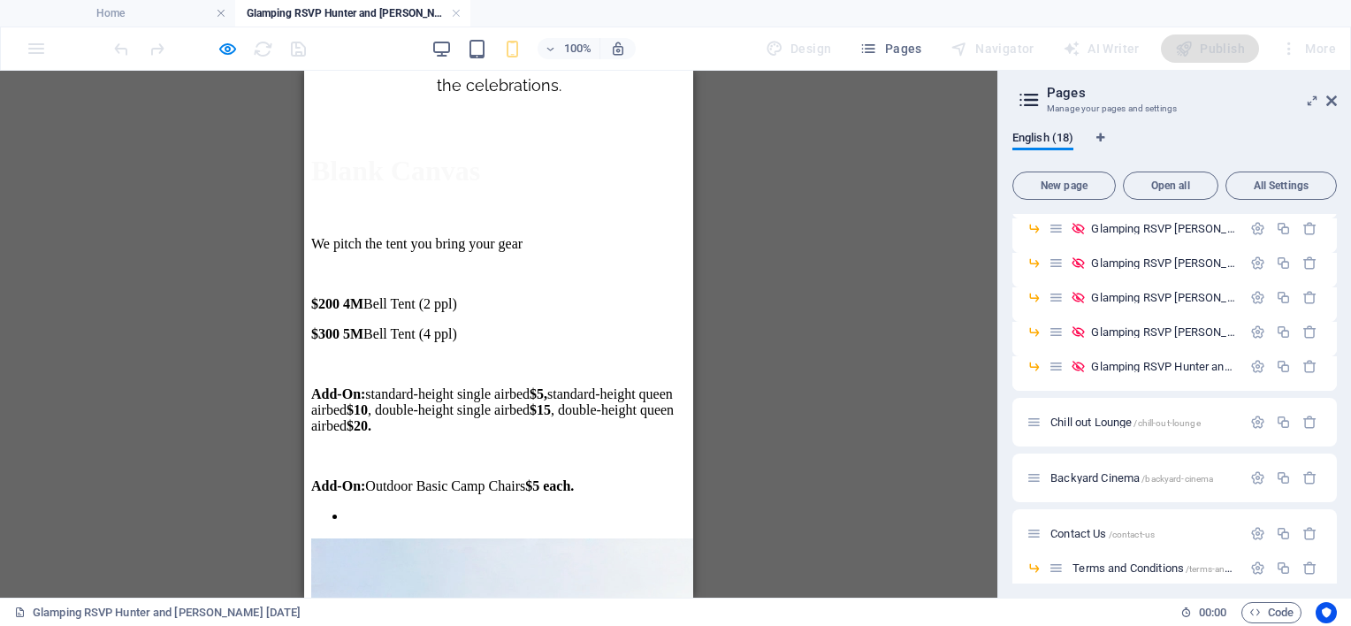
scroll to position [3002, 0]
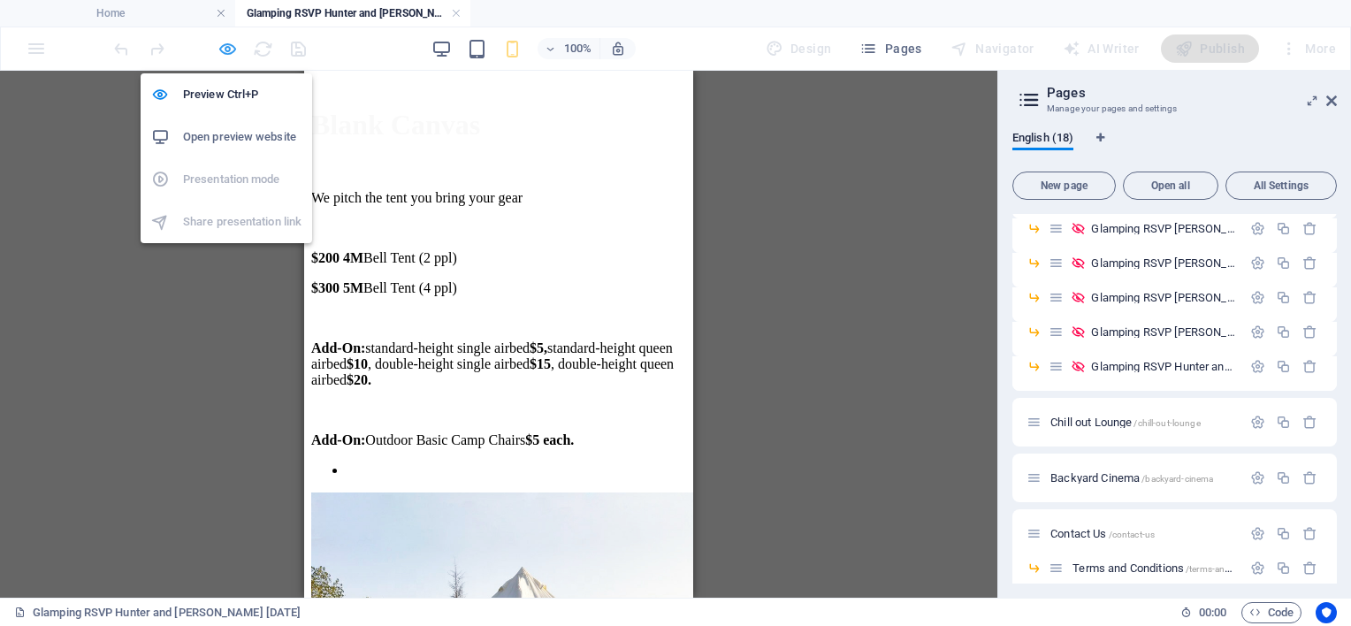
click at [229, 50] on icon "button" at bounding box center [227, 49] width 20 height 20
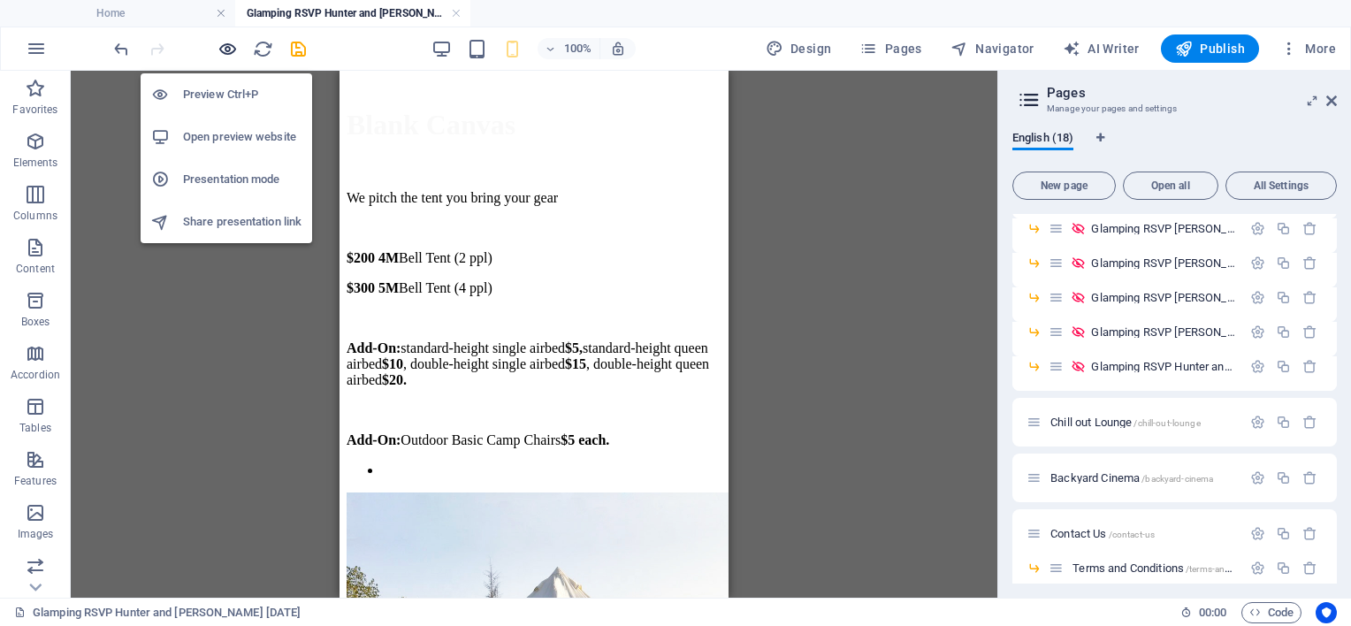
scroll to position [3007, 0]
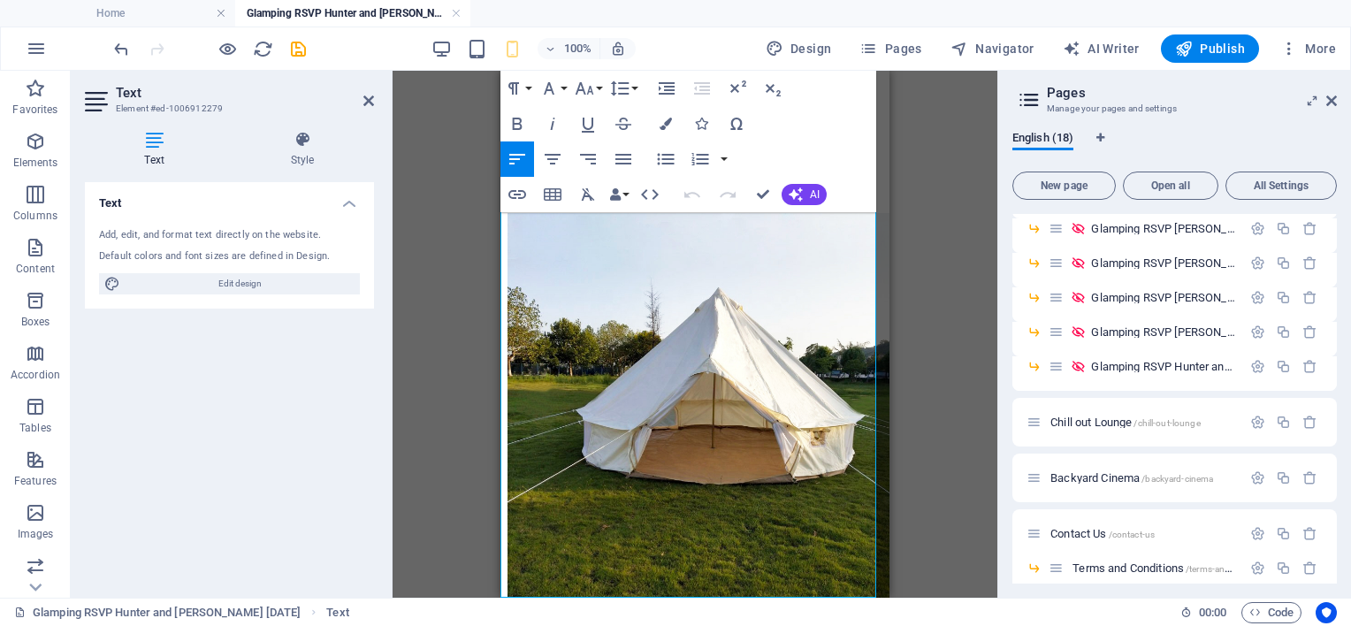
scroll to position [3436, 0]
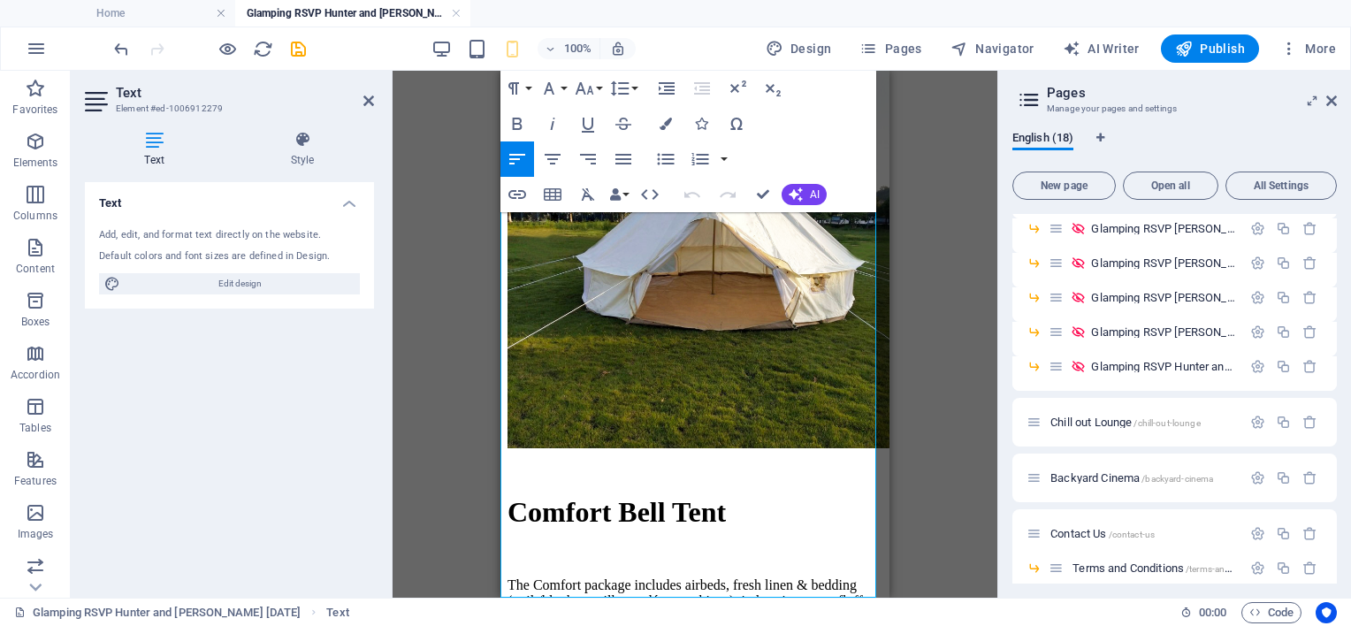
drag, startPoint x: 515, startPoint y: 269, endPoint x: 775, endPoint y: 576, distance: 403.3
click at [591, 92] on icon "button" at bounding box center [585, 88] width 19 height 12
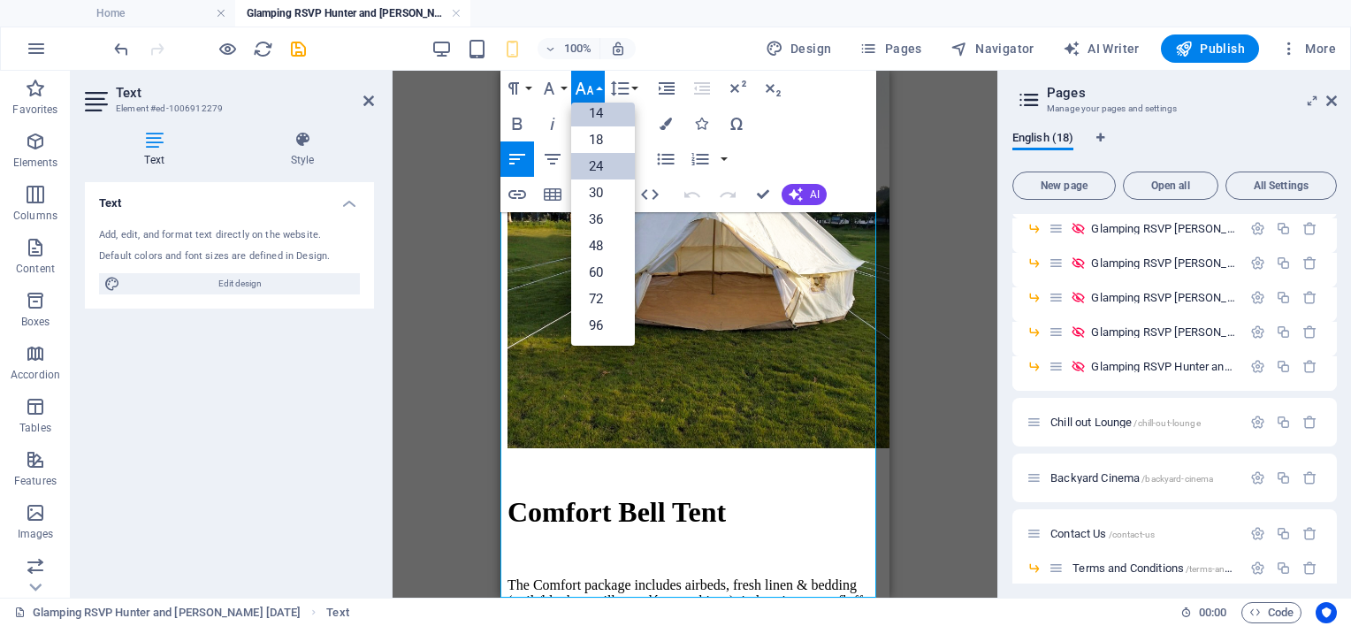
scroll to position [141, 0]
click at [587, 141] on link "18" at bounding box center [603, 140] width 64 height 27
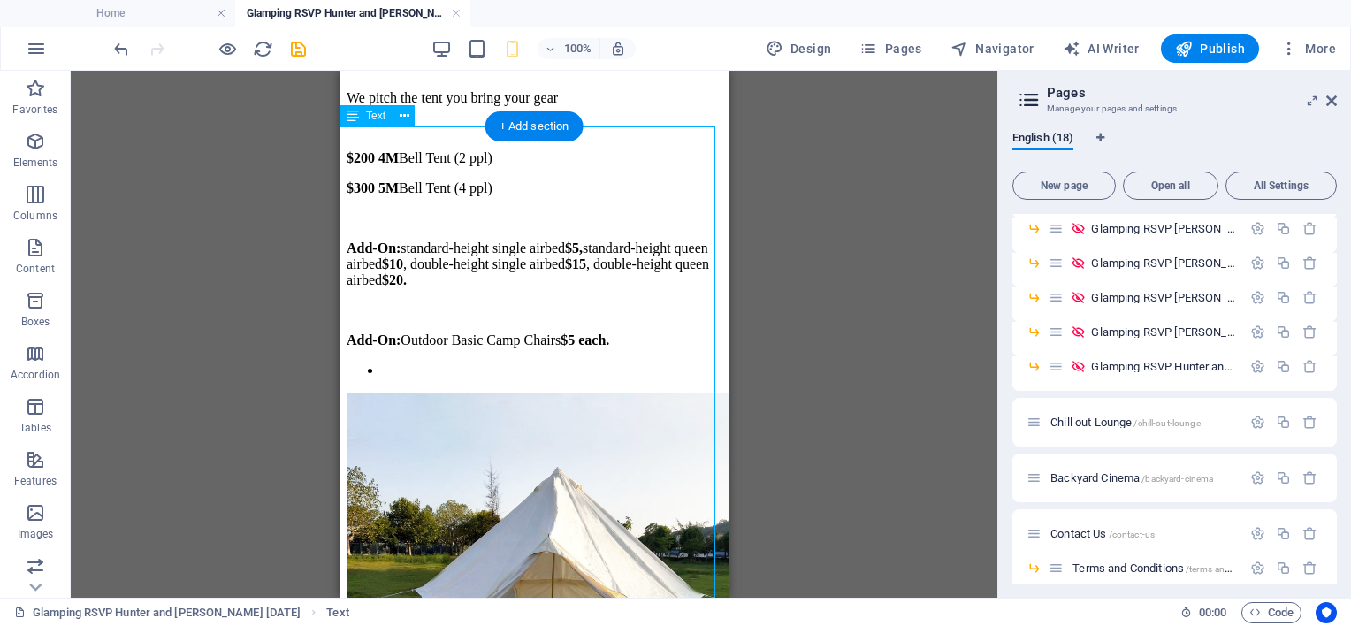
scroll to position [3065, 0]
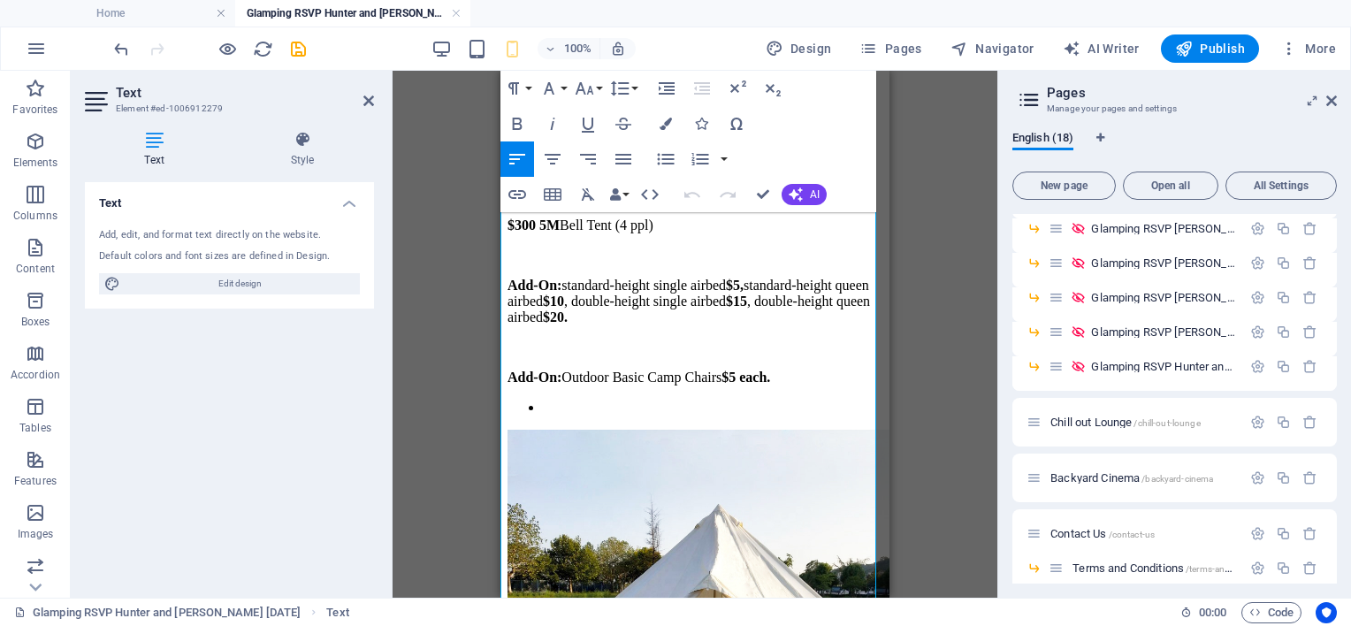
drag, startPoint x: 698, startPoint y: 428, endPoint x: 578, endPoint y: 361, distance: 137.7
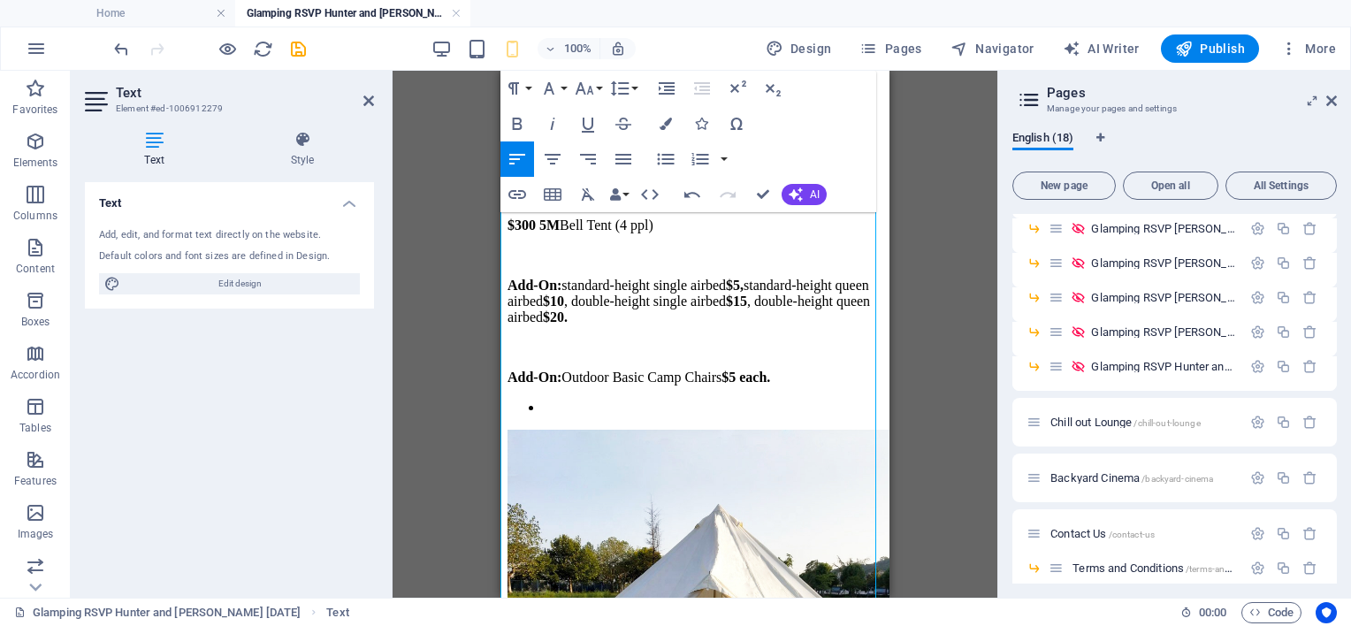
drag, startPoint x: 697, startPoint y: 430, endPoint x: 1000, endPoint y: 286, distance: 335.8
click at [500, 181] on html "Home Luxury Sleepovers Glamping Weddings & Events Chillout Lounge Outdoor Cinem…" at bounding box center [694, 158] width 389 height 6306
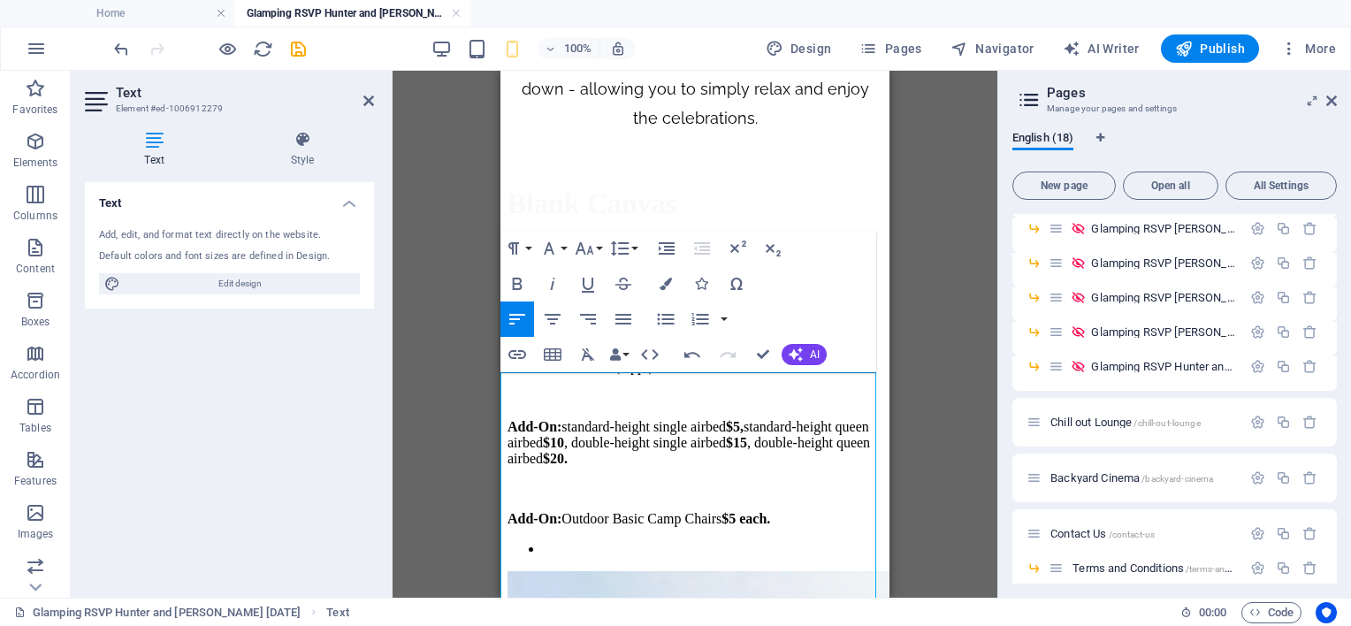
scroll to position [2888, 0]
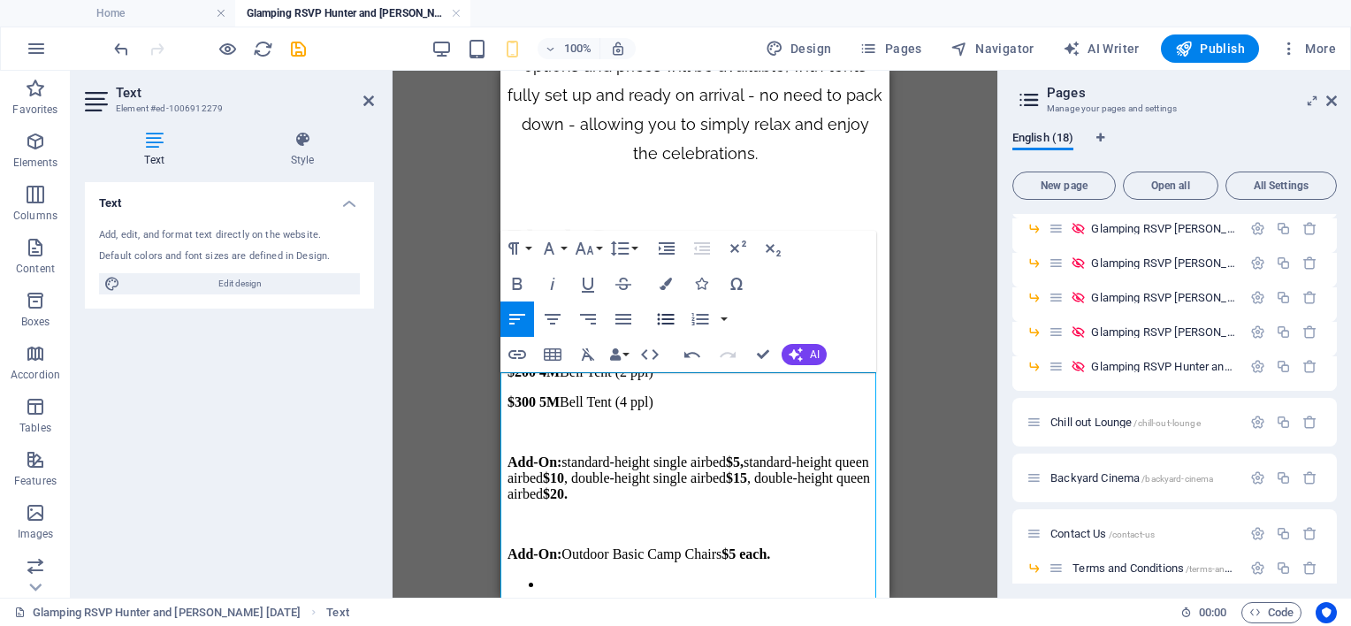
click at [662, 321] on icon "button" at bounding box center [665, 319] width 21 height 21
click at [667, 317] on icon "button" at bounding box center [665, 319] width 21 height 21
click at [655, 317] on icon "button" at bounding box center [665, 319] width 21 height 21
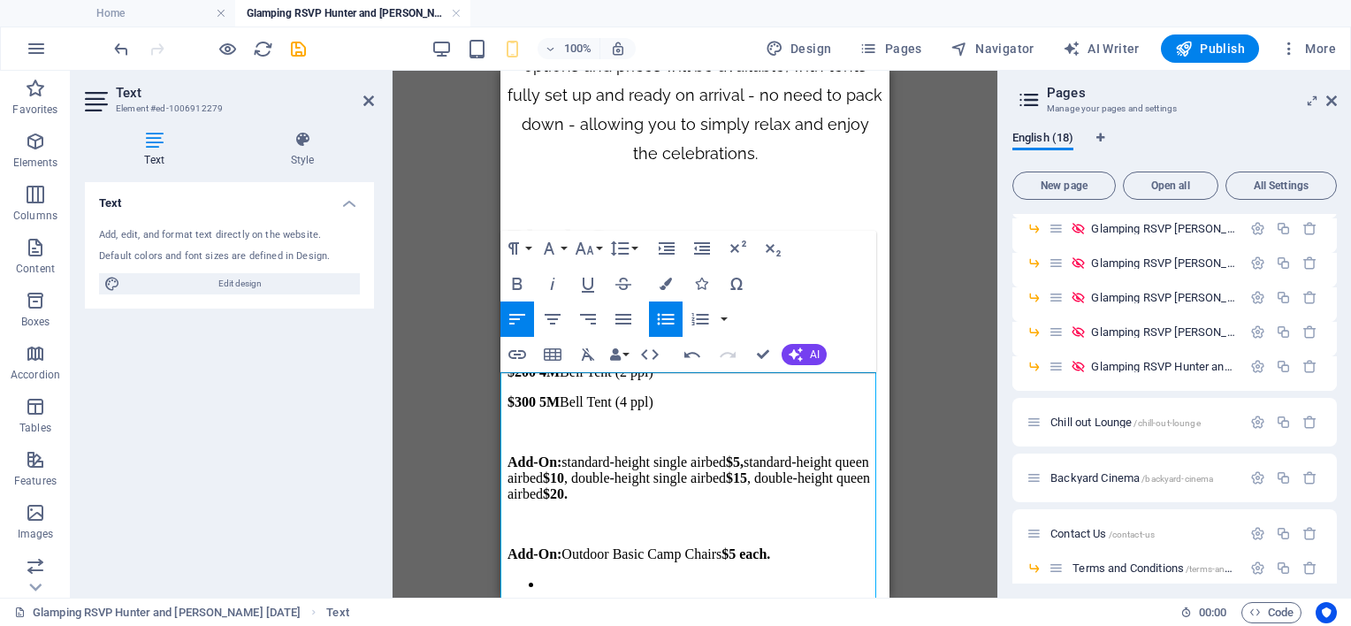
click at [665, 311] on icon "button" at bounding box center [665, 319] width 21 height 21
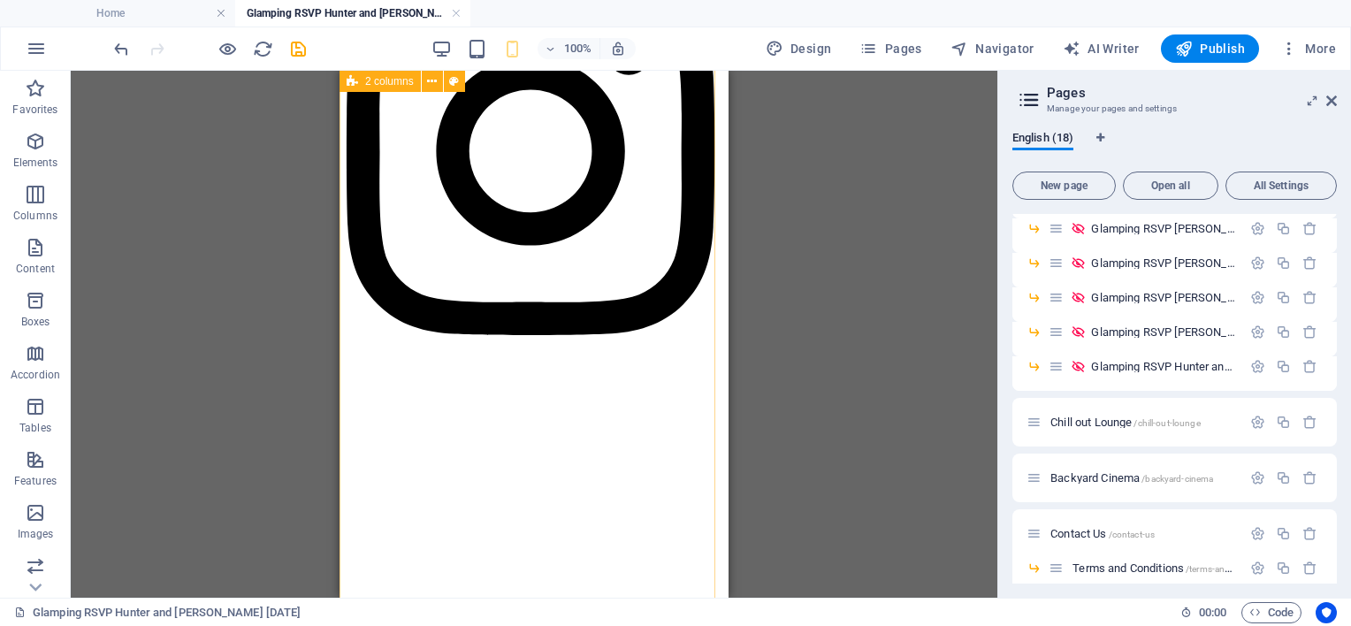
scroll to position [1689, 0]
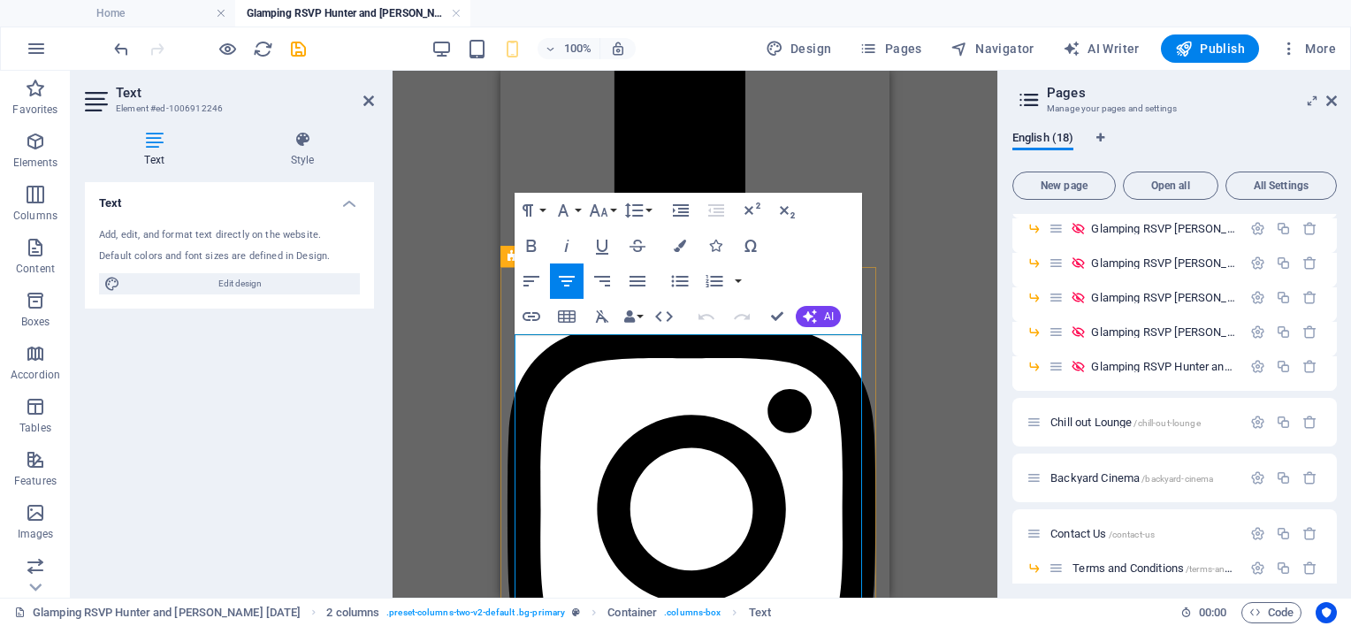
drag, startPoint x: 533, startPoint y: 359, endPoint x: 766, endPoint y: 449, distance: 249.4
click at [604, 209] on icon "button" at bounding box center [599, 210] width 19 height 12
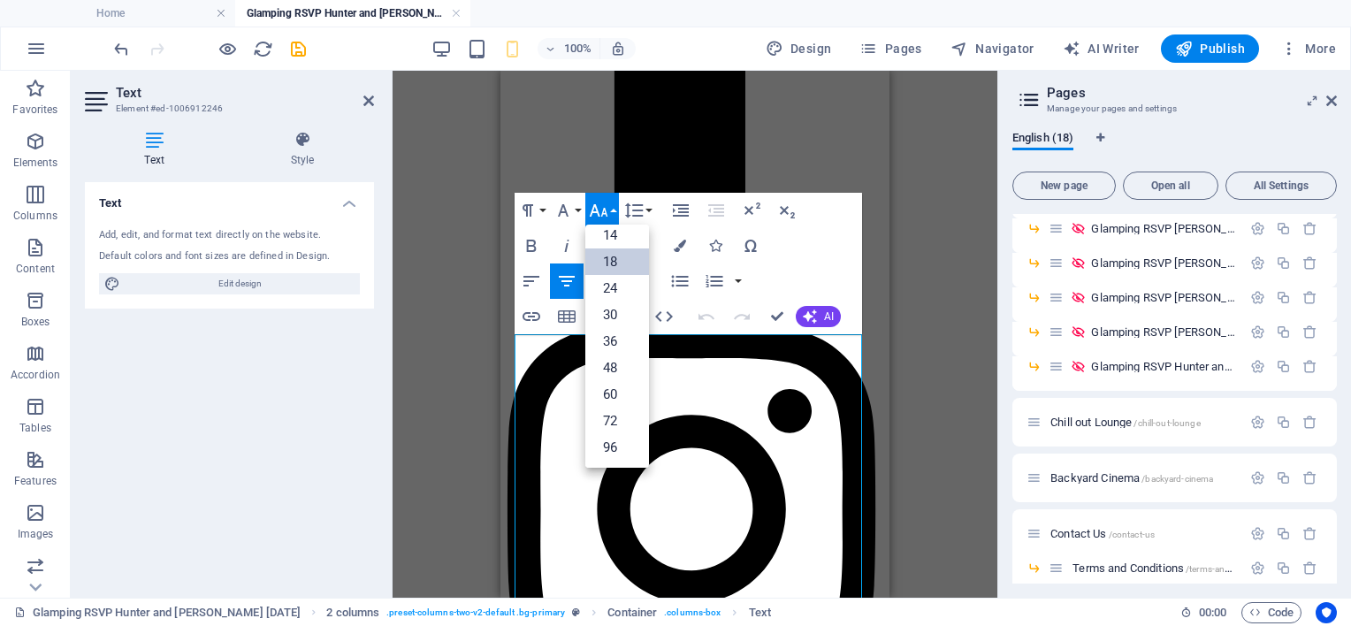
scroll to position [141, 0]
click at [617, 256] on link "18" at bounding box center [617, 262] width 64 height 27
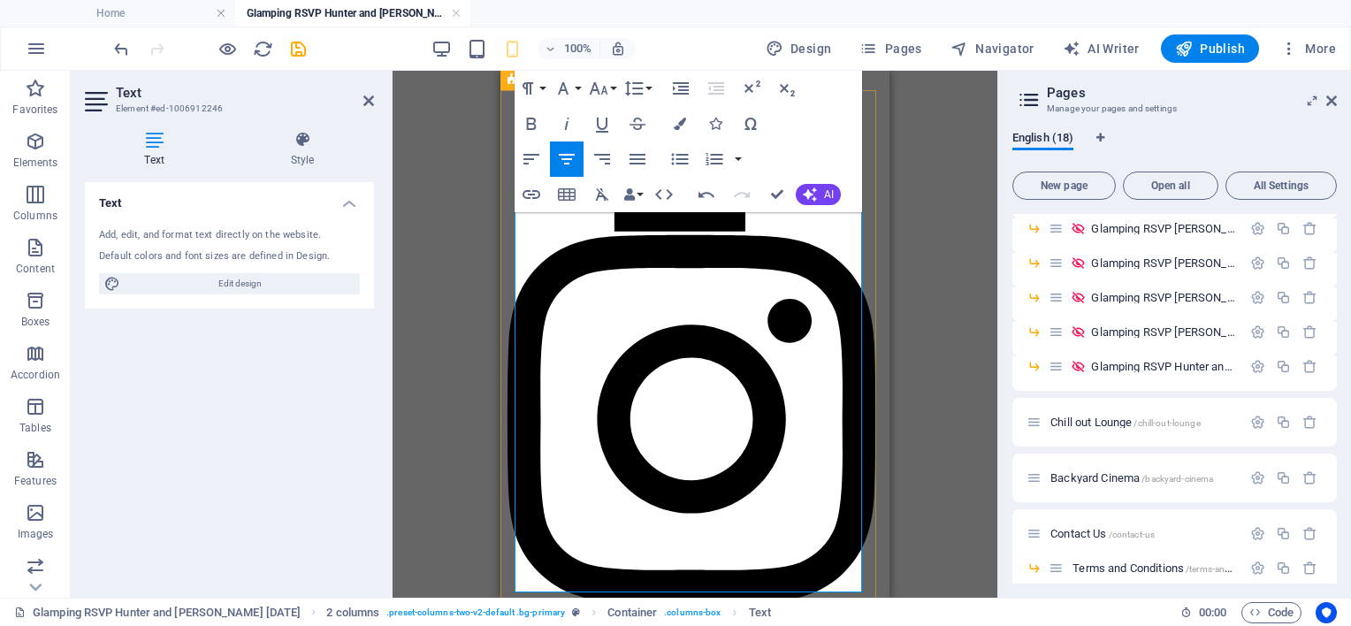
scroll to position [1574, 0]
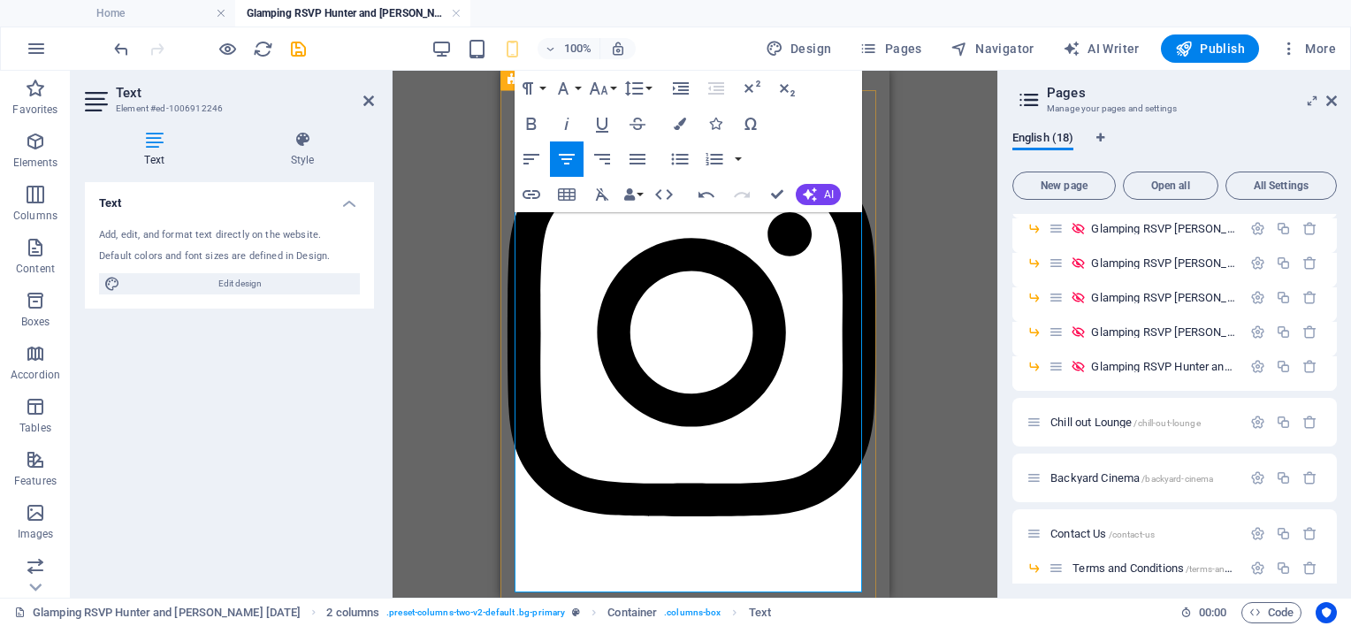
drag, startPoint x: 562, startPoint y: 302, endPoint x: 819, endPoint y: 387, distance: 270.1
click at [682, 160] on icon "button" at bounding box center [679, 159] width 21 height 21
click at [530, 156] on icon "button" at bounding box center [531, 159] width 21 height 21
click at [602, 95] on icon "button" at bounding box center [598, 88] width 21 height 21
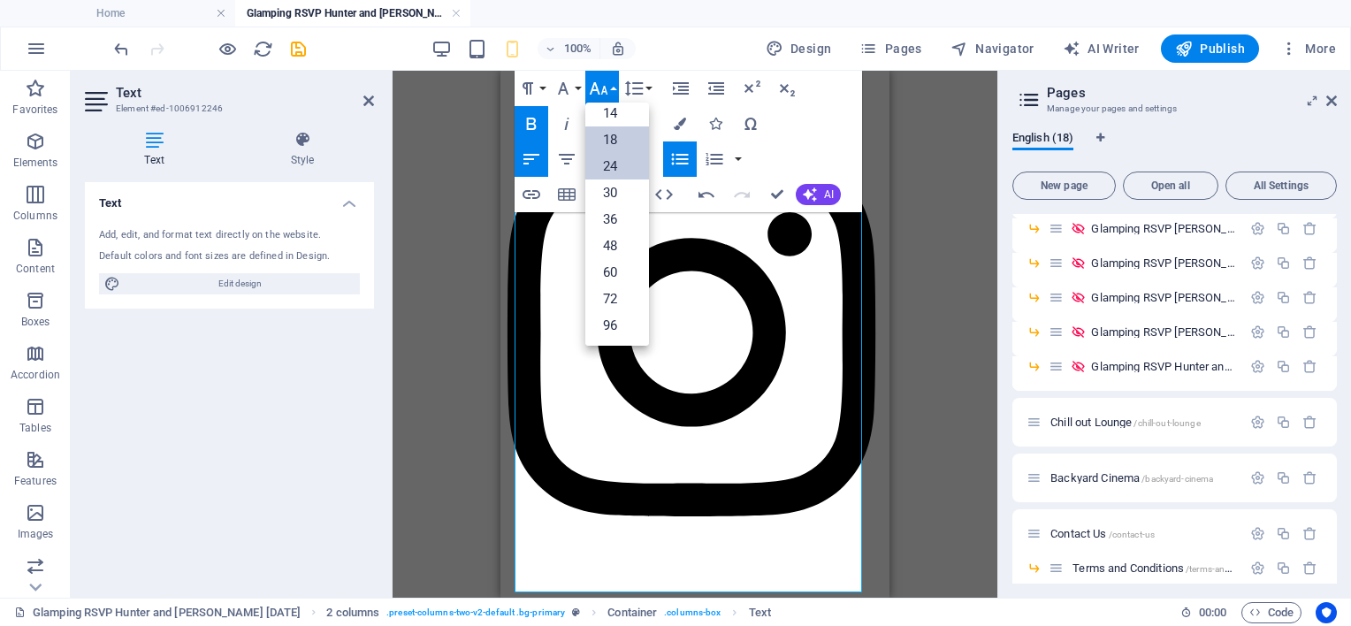
scroll to position [141, 0]
click at [608, 141] on link "18" at bounding box center [617, 140] width 64 height 27
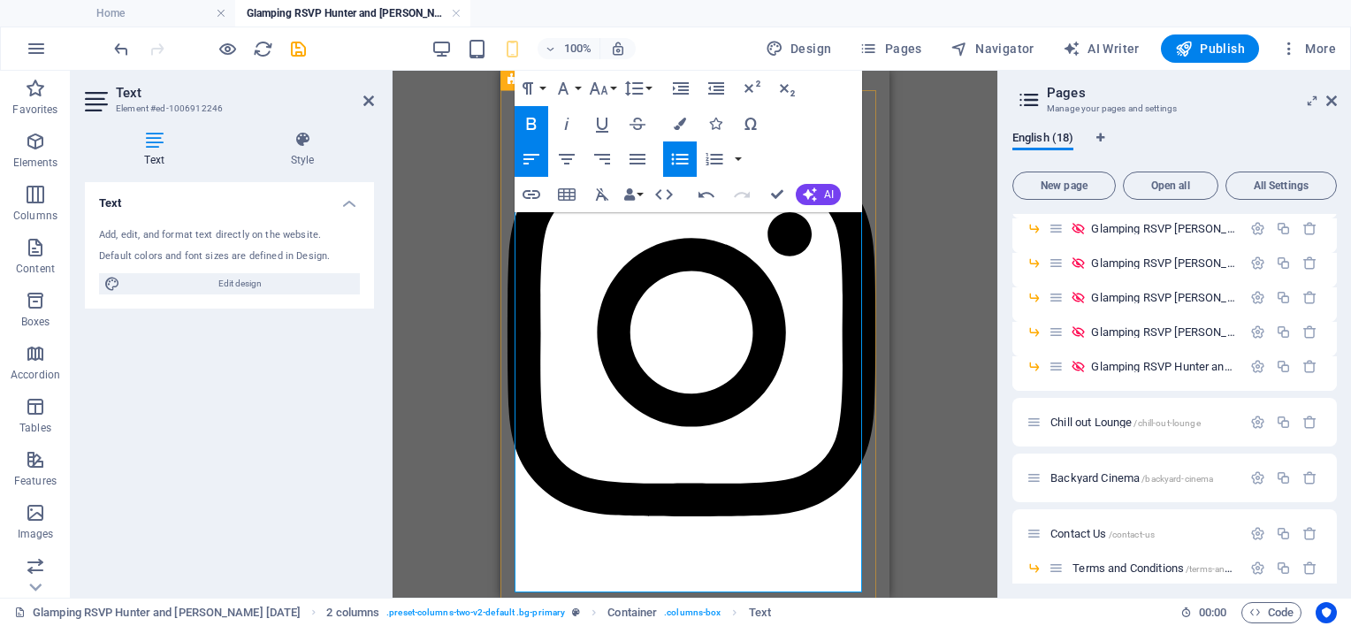
drag, startPoint x: 782, startPoint y: 393, endPoint x: 520, endPoint y: 307, distance: 276.5
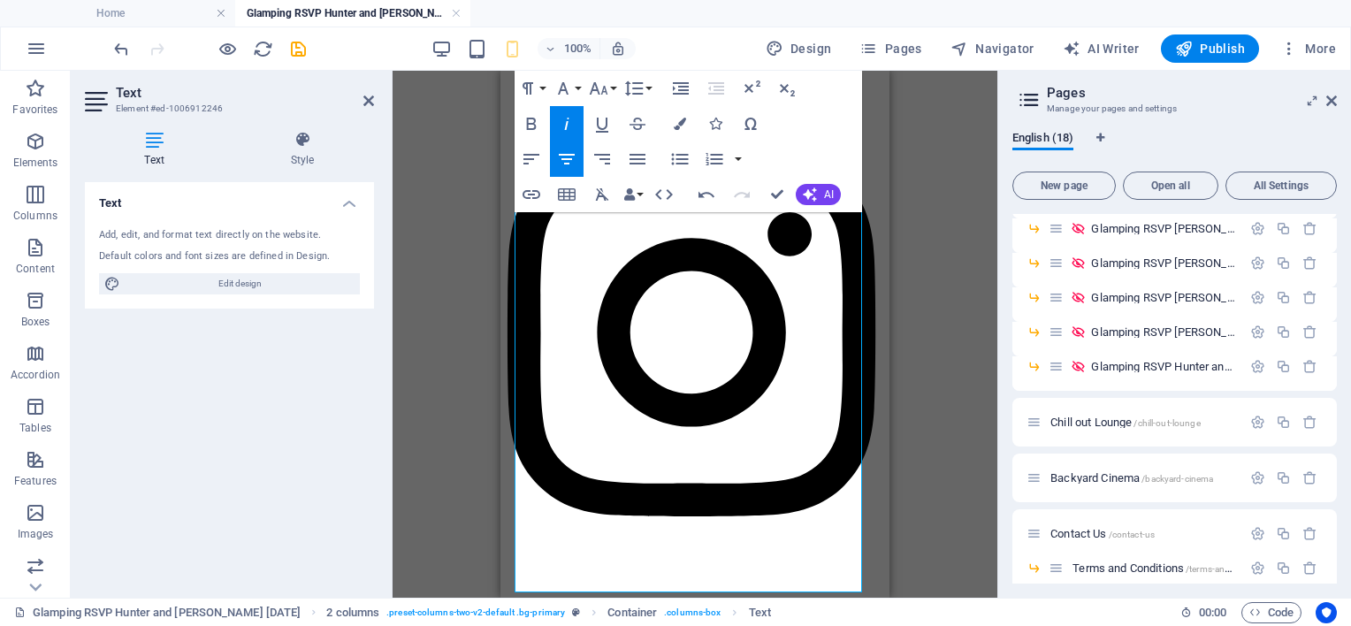
drag, startPoint x: 527, startPoint y: 411, endPoint x: 778, endPoint y: 462, distance: 256.3
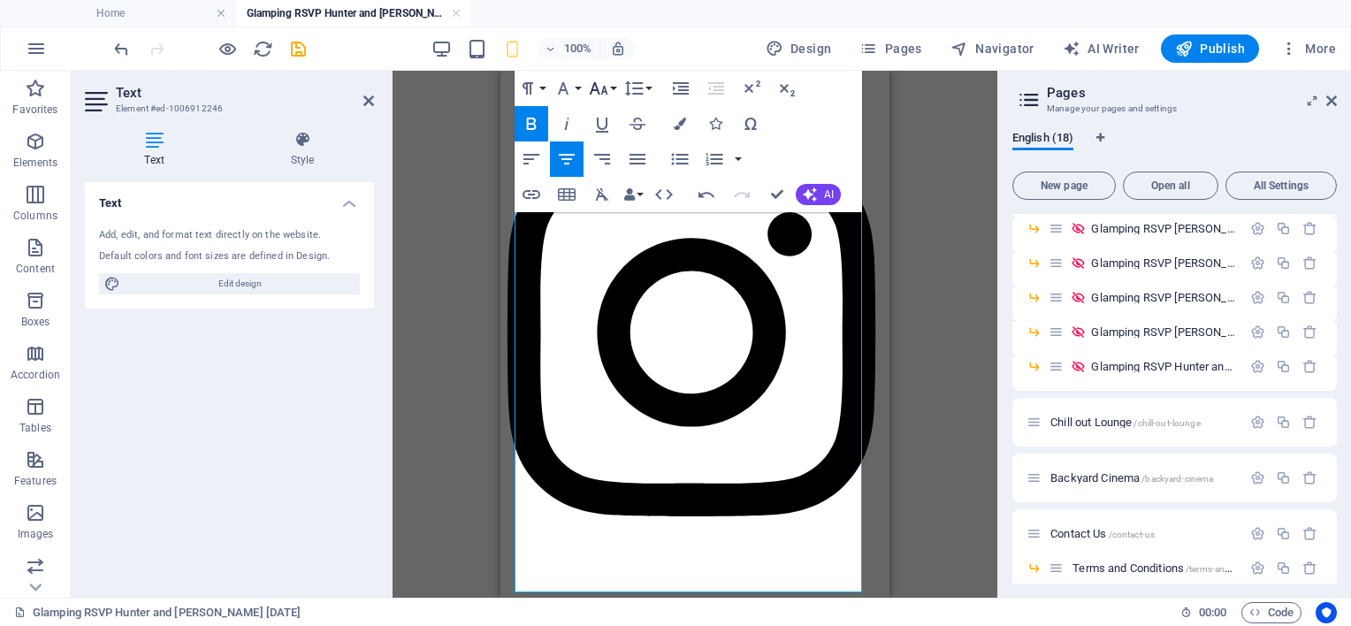
click at [614, 89] on button "Font Size" at bounding box center [602, 88] width 34 height 35
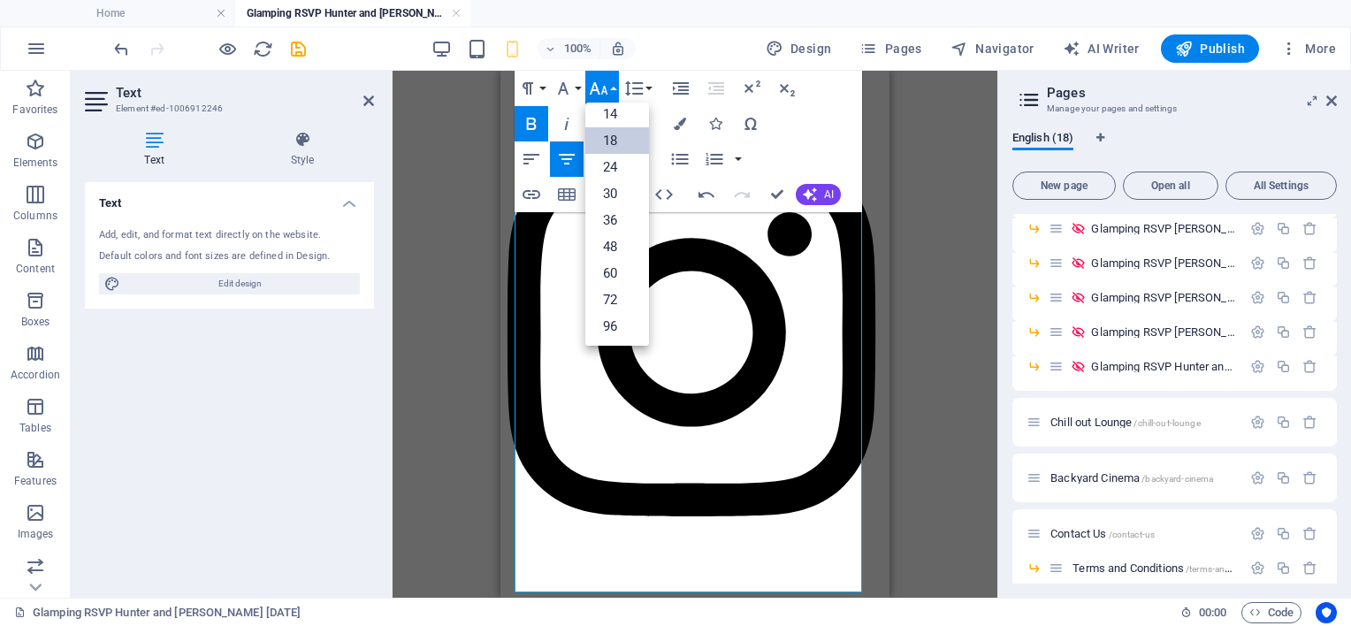
click at [608, 135] on link "18" at bounding box center [617, 140] width 64 height 27
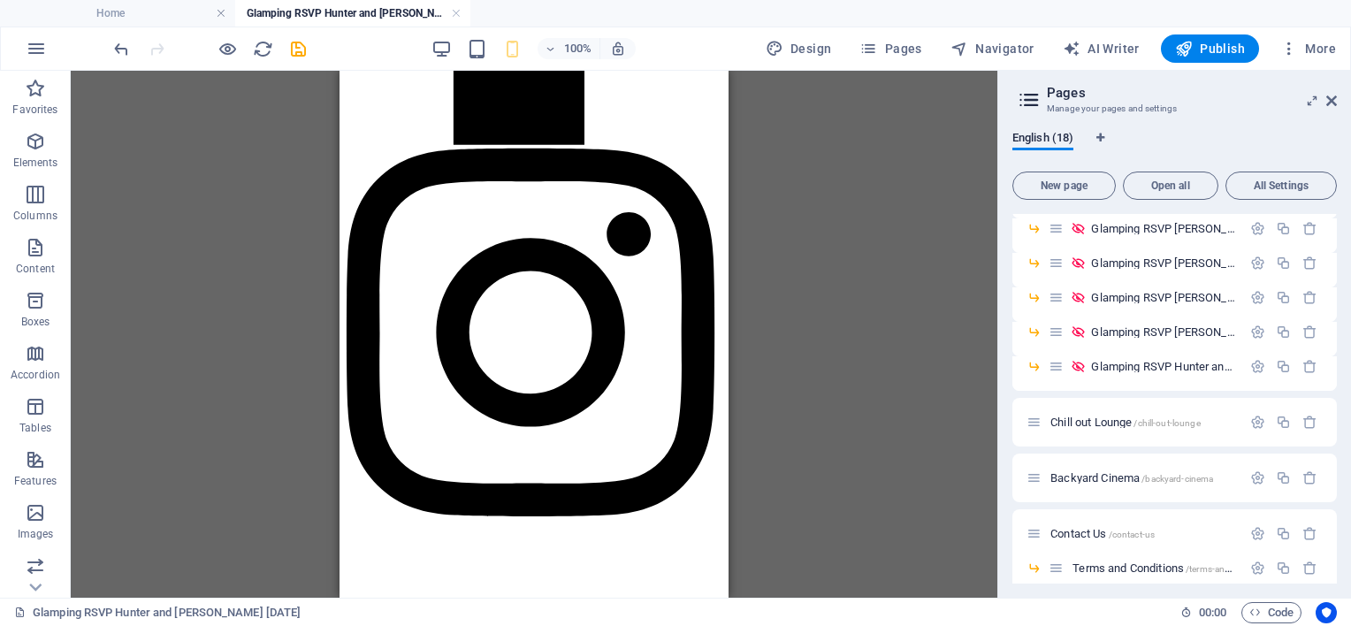
click at [851, 340] on div "Drag here to replace the existing content. Press “Ctrl” if you want to create a…" at bounding box center [534, 334] width 927 height 527
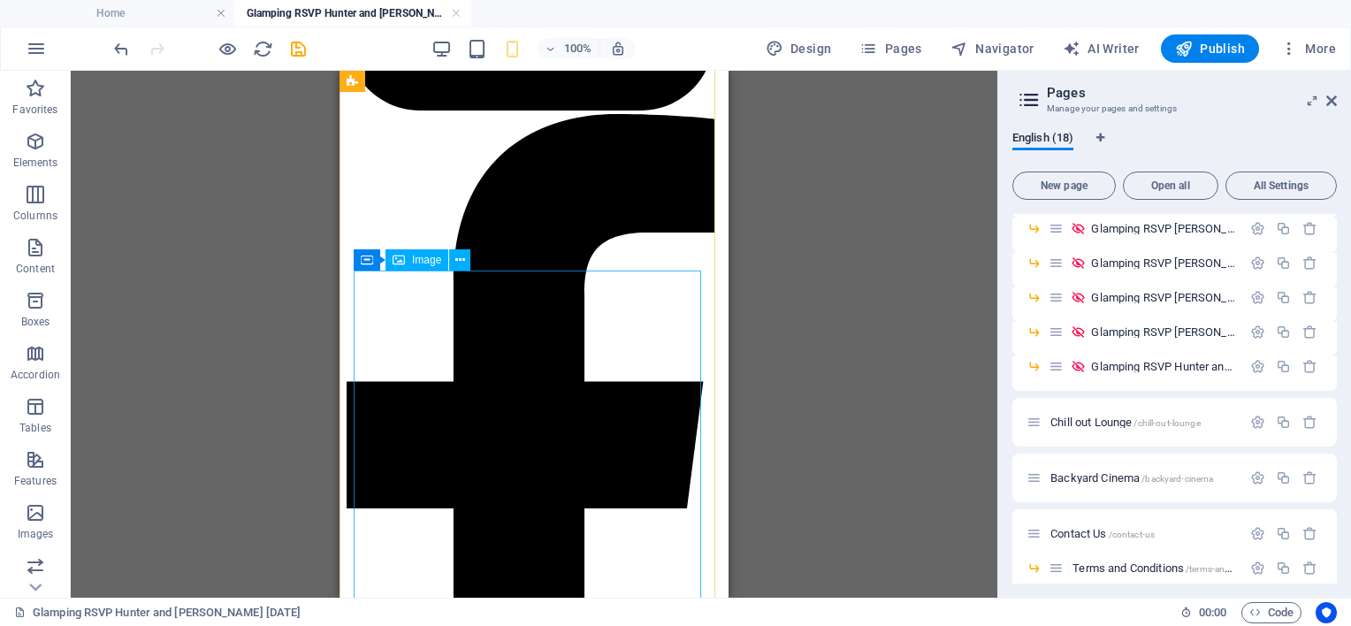
scroll to position [866, 0]
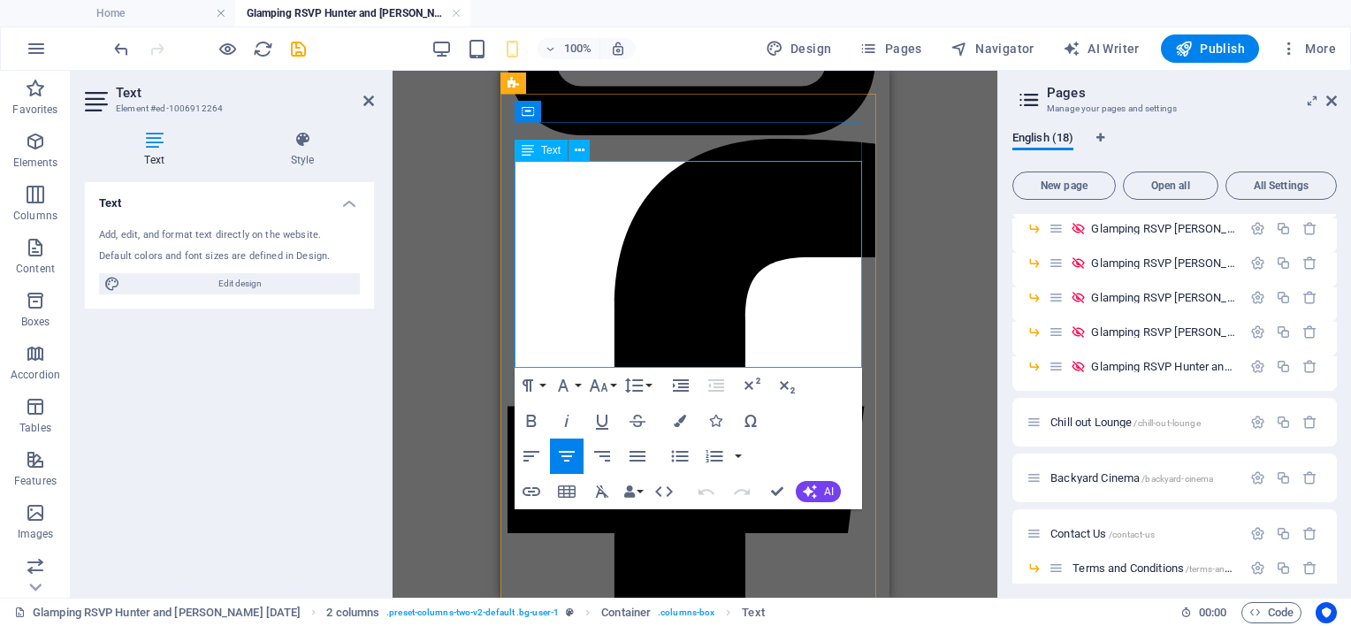
drag, startPoint x: 858, startPoint y: 347, endPoint x: 543, endPoint y: 187, distance: 354.3
click at [605, 385] on icon "button" at bounding box center [599, 385] width 19 height 12
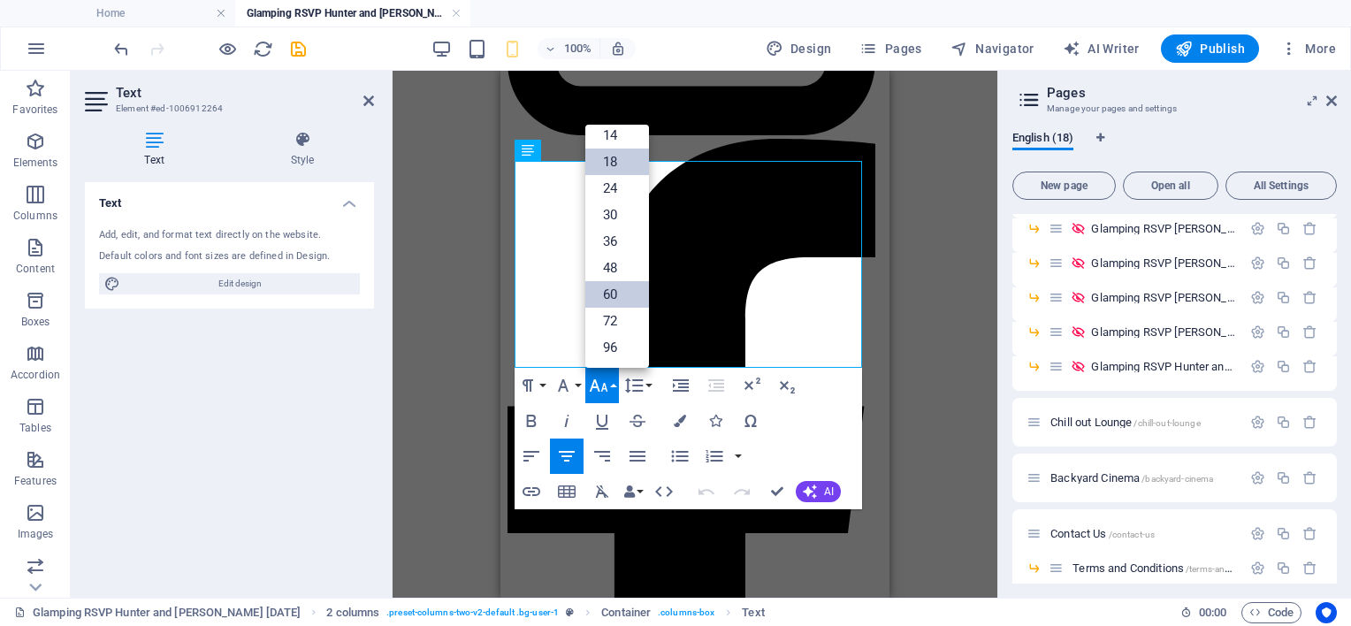
scroll to position [141, 0]
click at [610, 171] on link "18" at bounding box center [617, 162] width 64 height 27
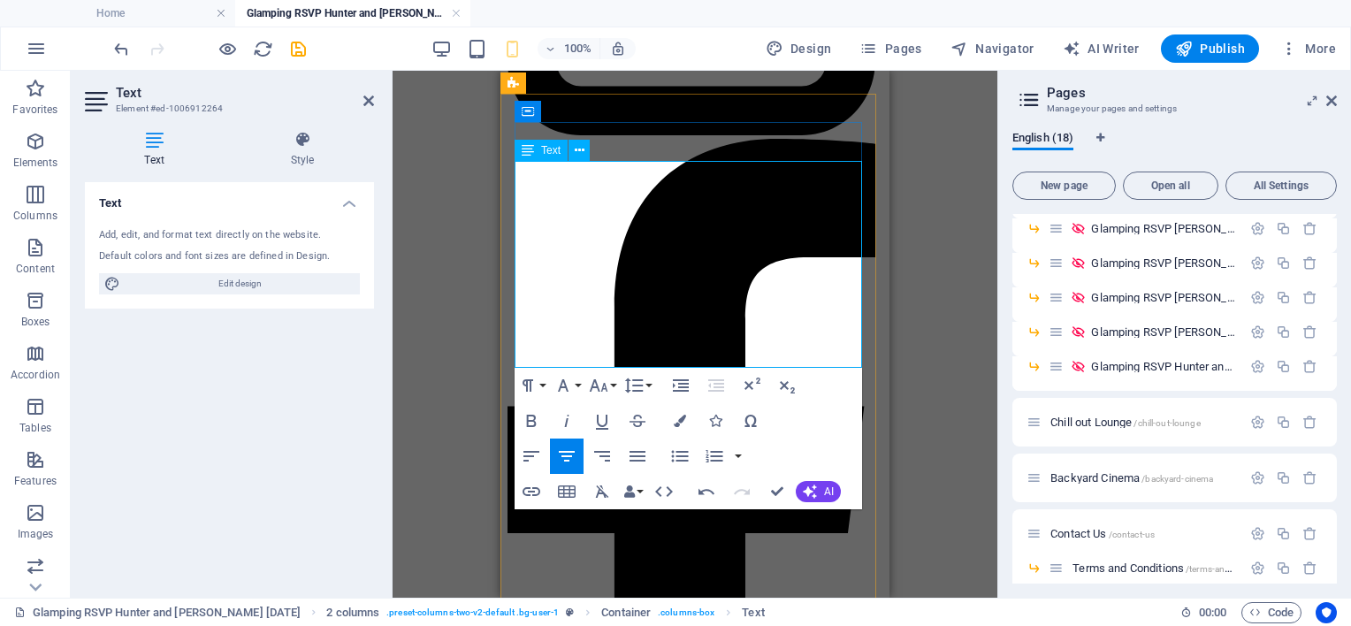
drag, startPoint x: 591, startPoint y: 217, endPoint x: 795, endPoint y: 234, distance: 205.0
click at [683, 454] on icon "button" at bounding box center [679, 456] width 21 height 21
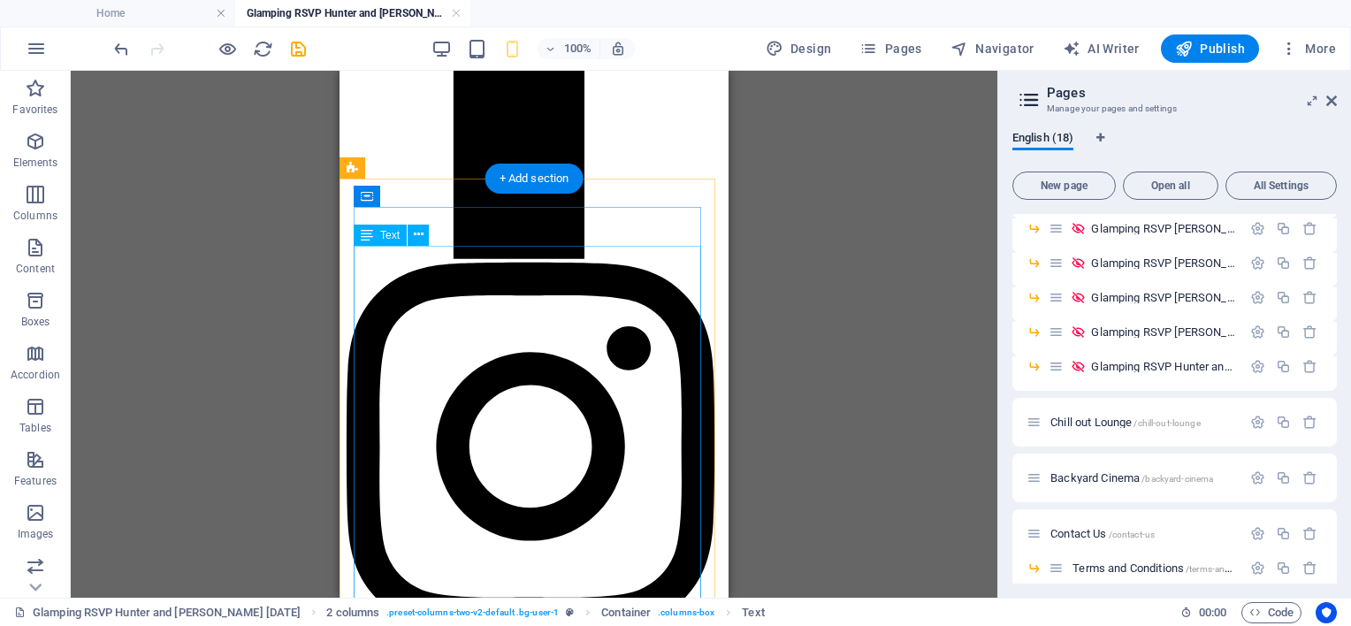
scroll to position [1485, 0]
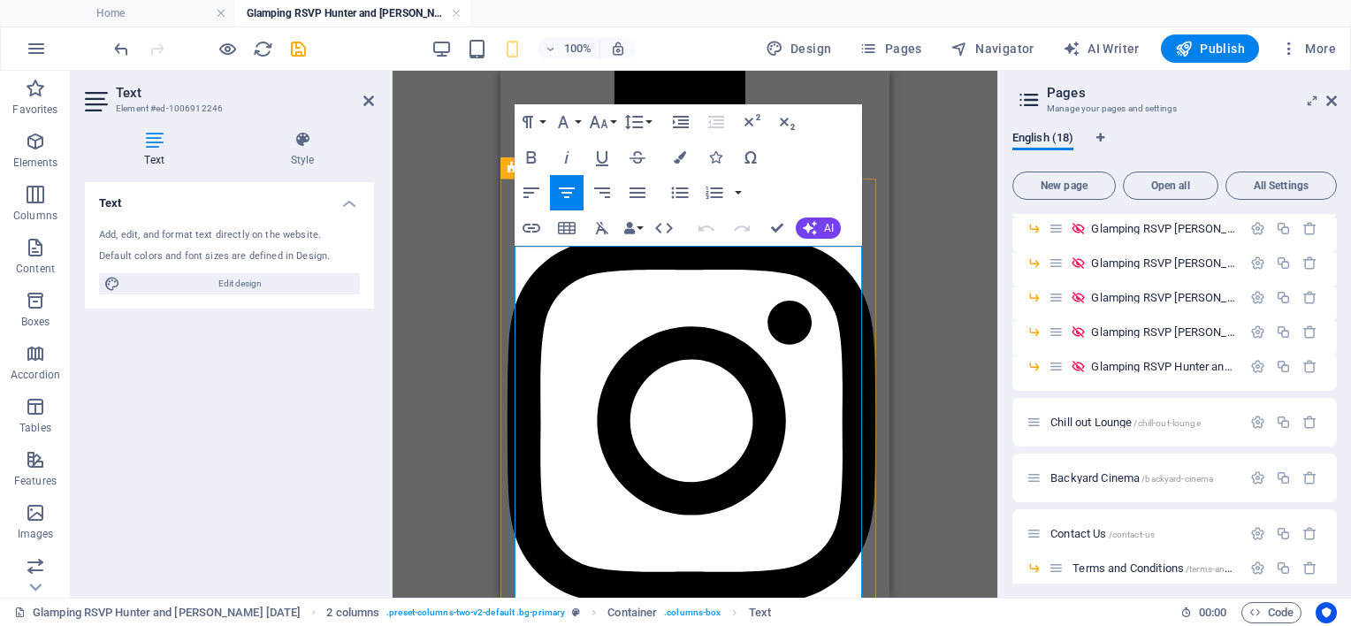
drag, startPoint x: 530, startPoint y: 393, endPoint x: 769, endPoint y: 477, distance: 254.2
click at [569, 188] on icon "button" at bounding box center [567, 192] width 16 height 11
click at [683, 187] on icon "button" at bounding box center [680, 192] width 17 height 11
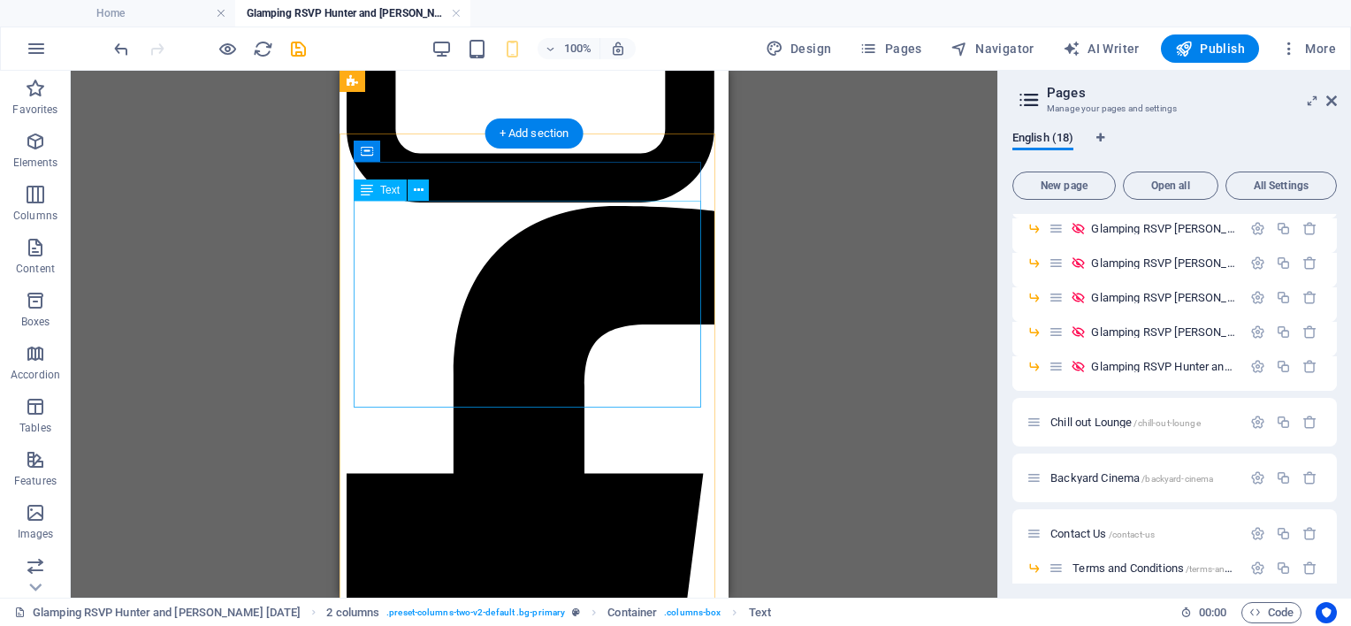
scroll to position [778, 0]
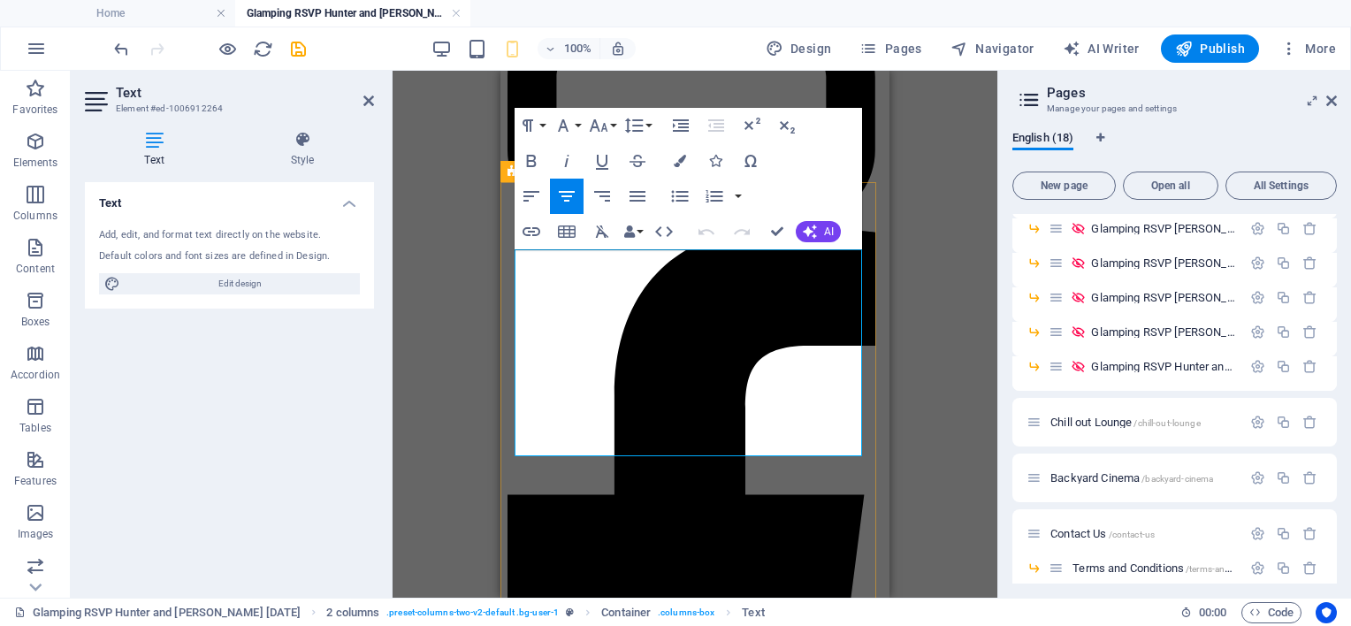
drag, startPoint x: 606, startPoint y: 302, endPoint x: 802, endPoint y: 321, distance: 197.2
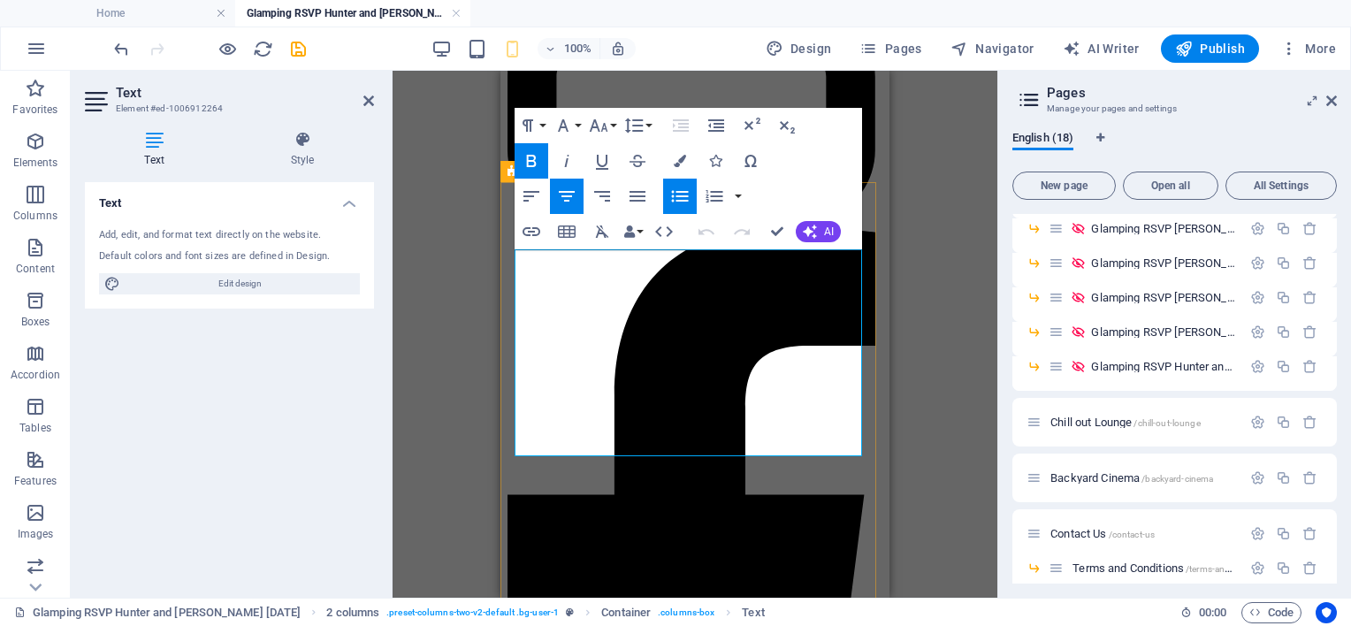
click at [684, 191] on icon "button" at bounding box center [680, 196] width 17 height 11
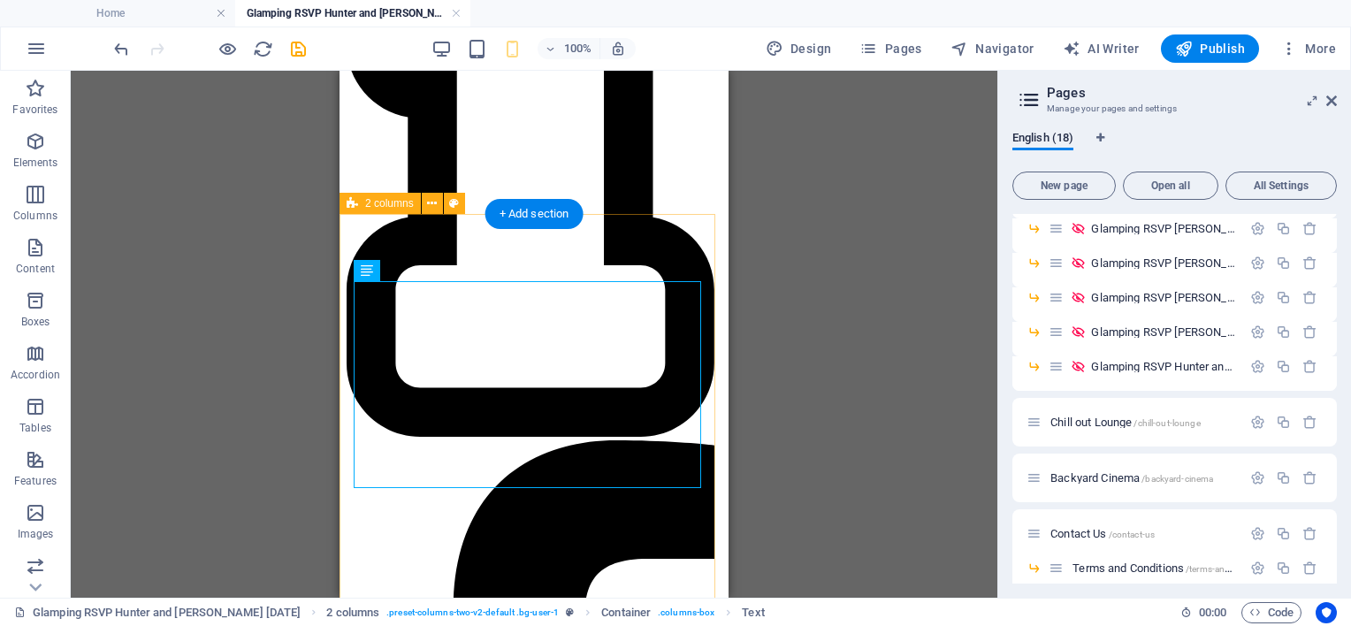
scroll to position [513, 0]
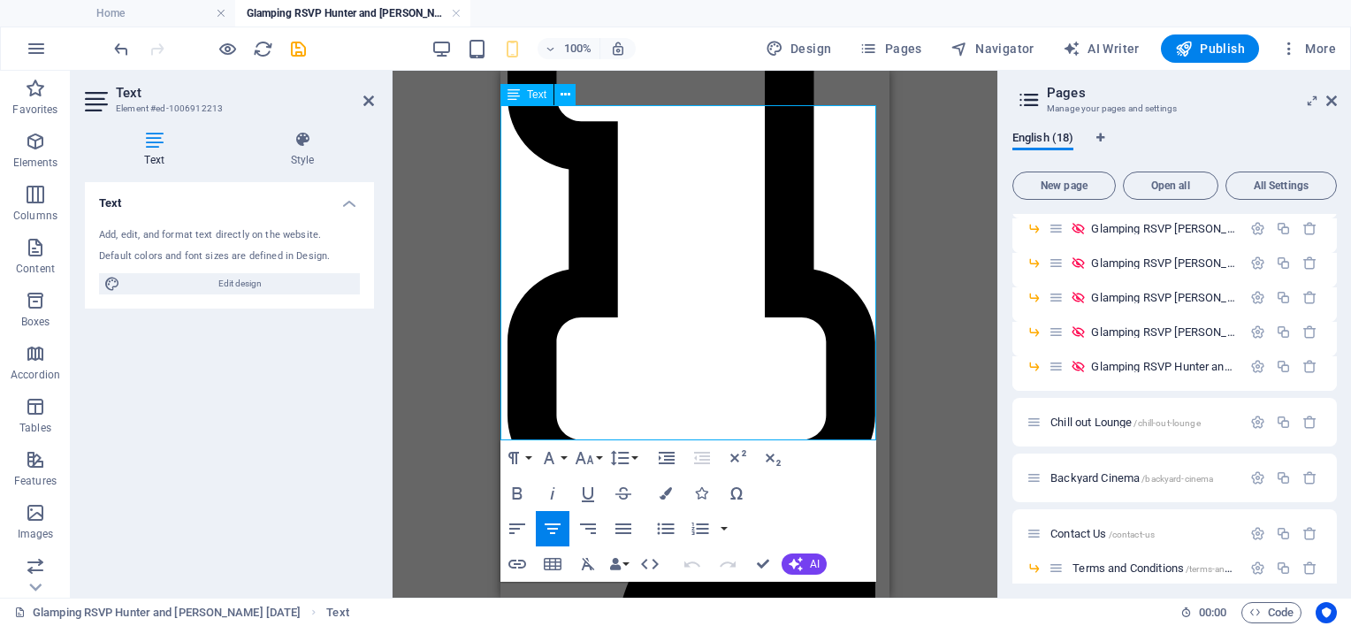
drag, startPoint x: 846, startPoint y: 396, endPoint x: 522, endPoint y: 125, distance: 423.0
click at [584, 458] on icon "button" at bounding box center [585, 458] width 19 height 12
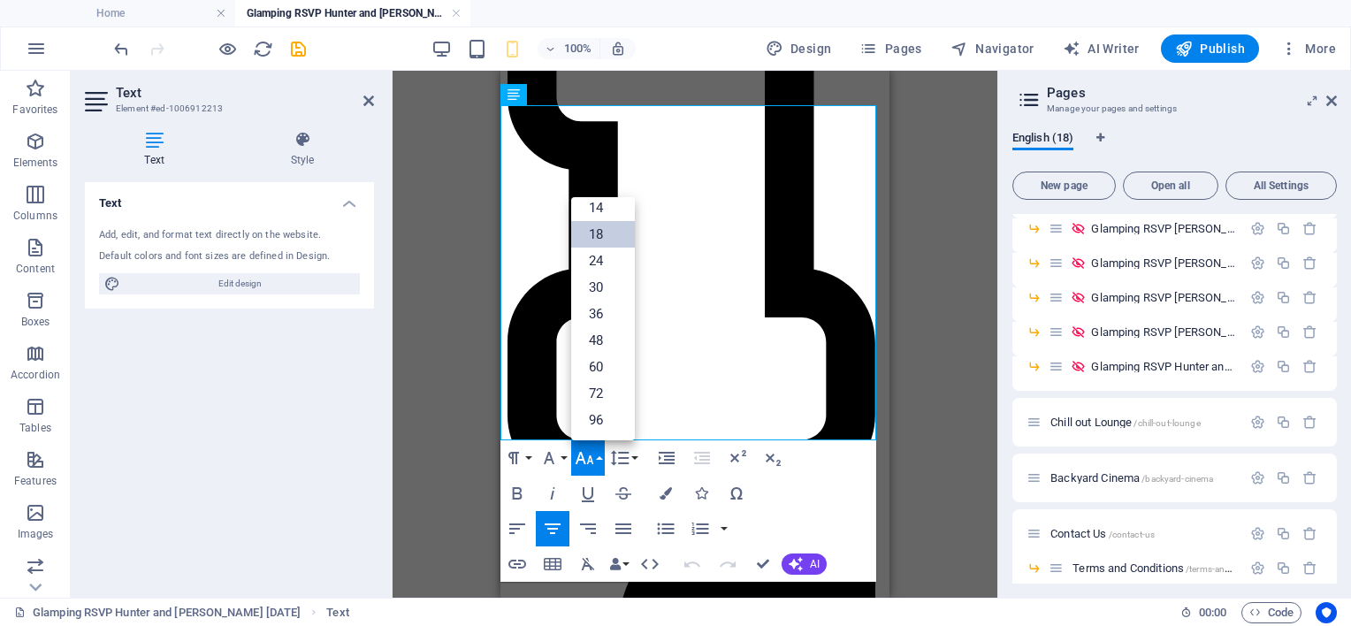
scroll to position [141, 0]
click at [604, 226] on link "18" at bounding box center [603, 235] width 64 height 27
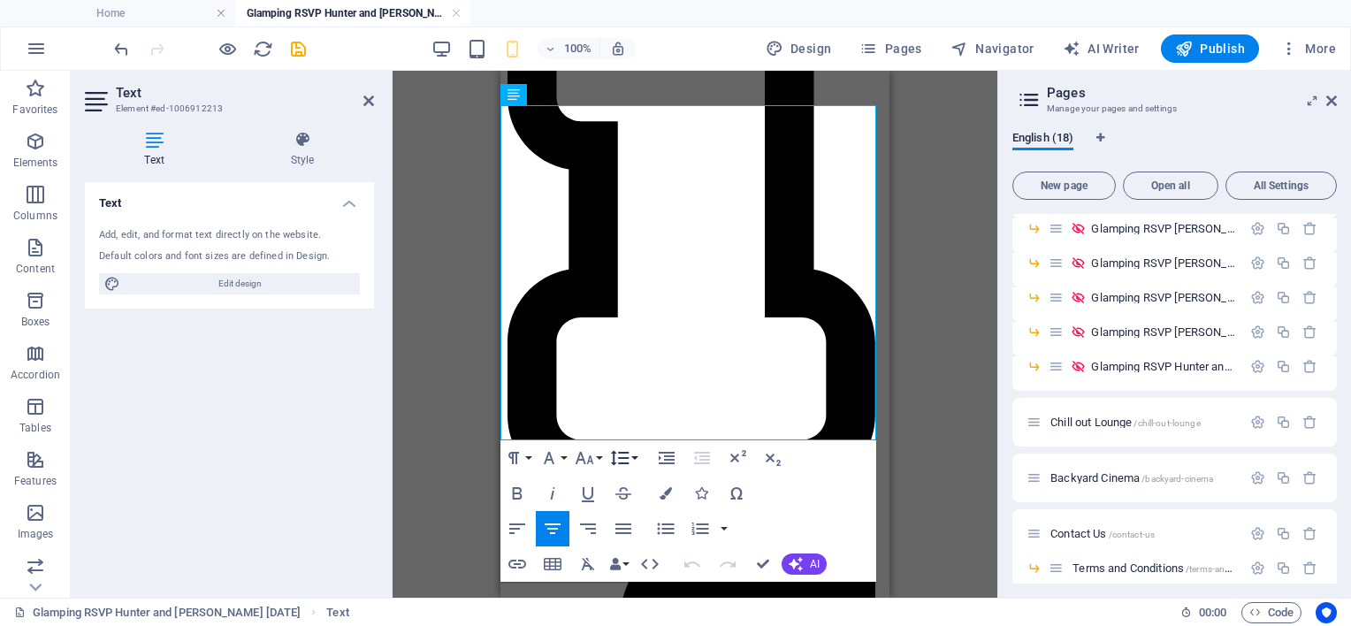
click at [637, 460] on button "Line Height" at bounding box center [624, 457] width 34 height 35
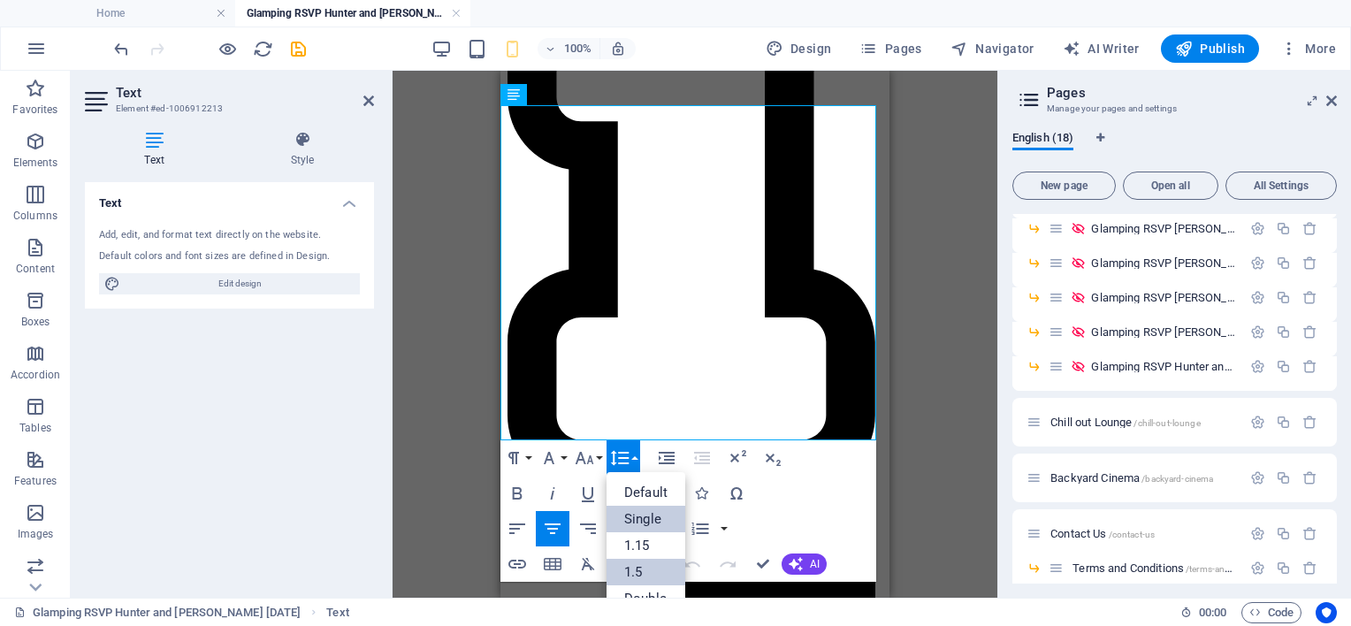
click at [650, 520] on link "Single" at bounding box center [646, 519] width 79 height 27
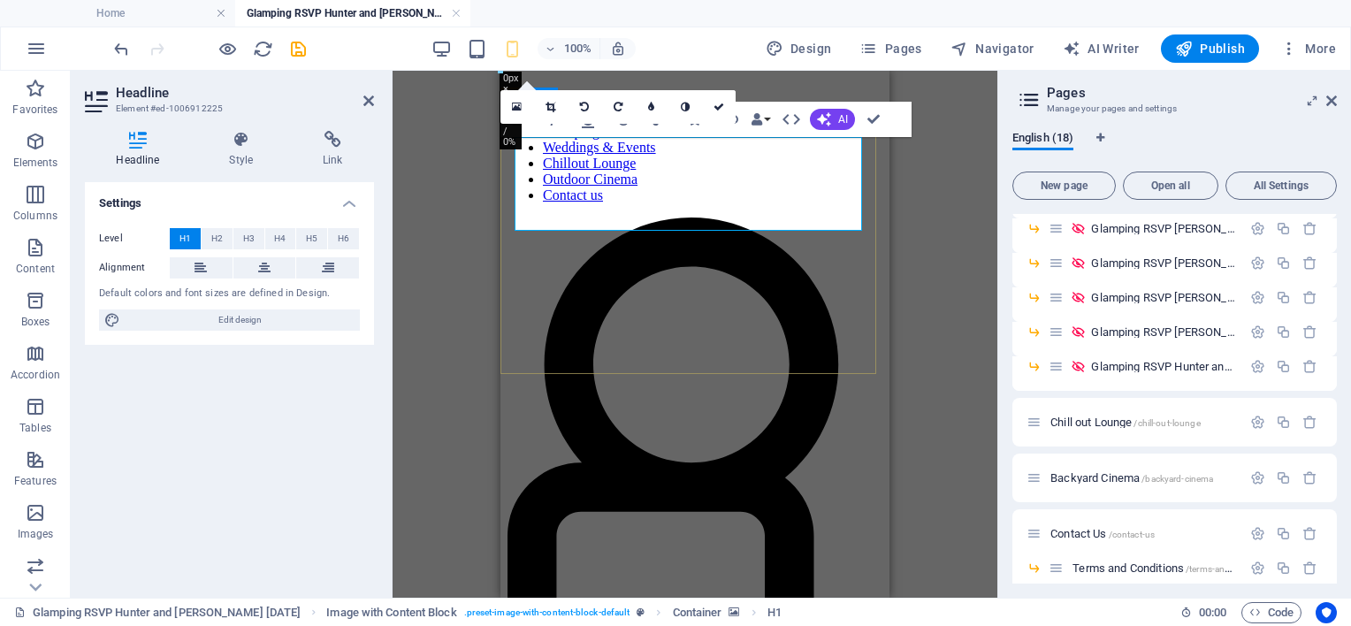
drag, startPoint x: 792, startPoint y: 177, endPoint x: 583, endPoint y: 163, distance: 210.0
drag, startPoint x: 877, startPoint y: 115, endPoint x: 878, endPoint y: 124, distance: 8.9
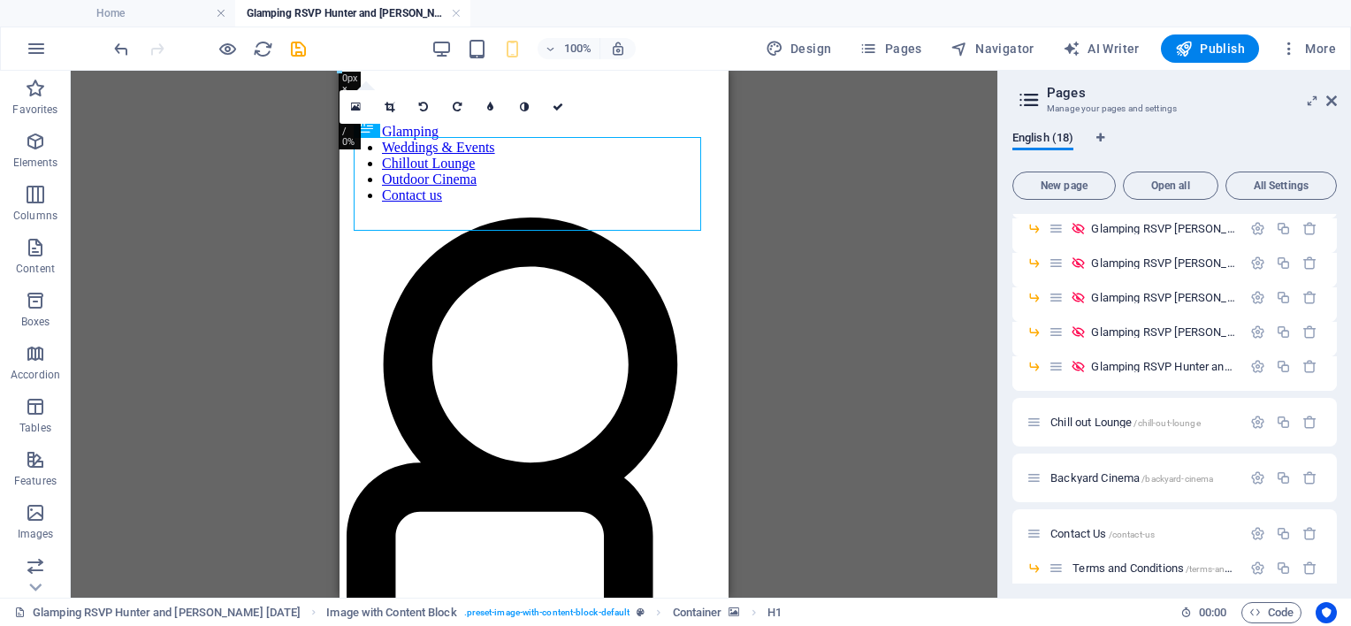
click at [899, 269] on div "H1 Image with Content Block Image with Content Block Container Spacer Text Text…" at bounding box center [534, 334] width 927 height 527
click at [295, 48] on icon "save" at bounding box center [298, 49] width 20 height 20
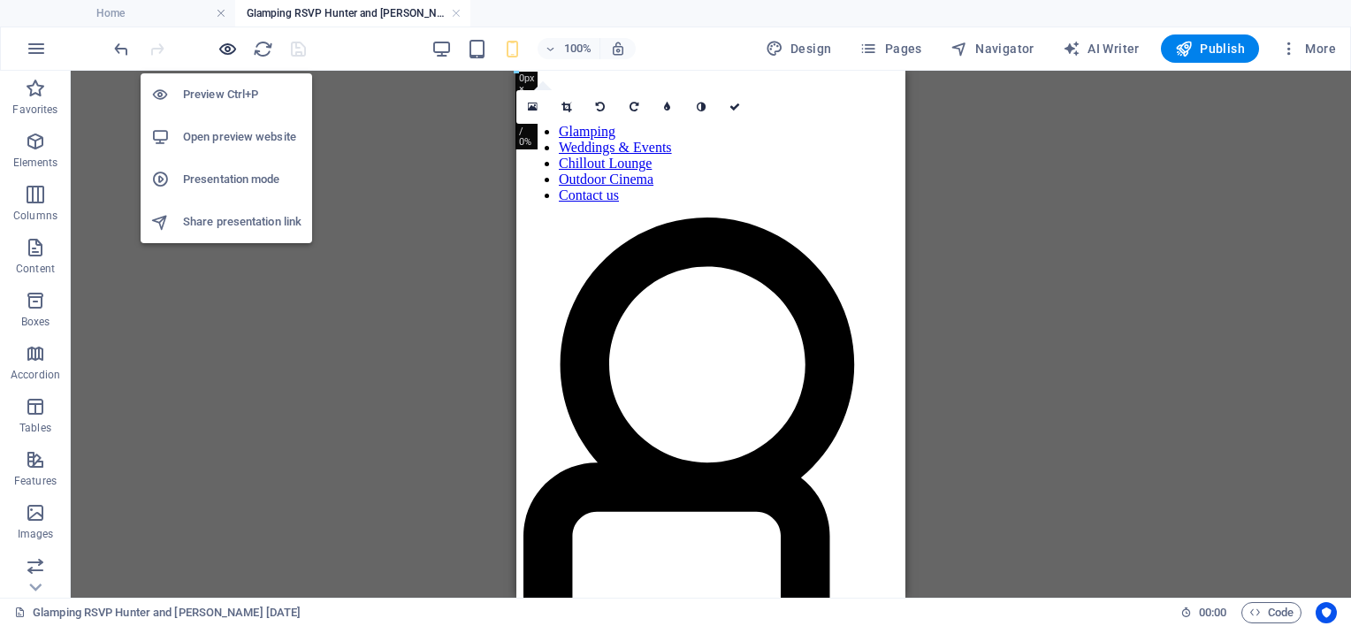
click at [228, 46] on icon "button" at bounding box center [227, 49] width 20 height 20
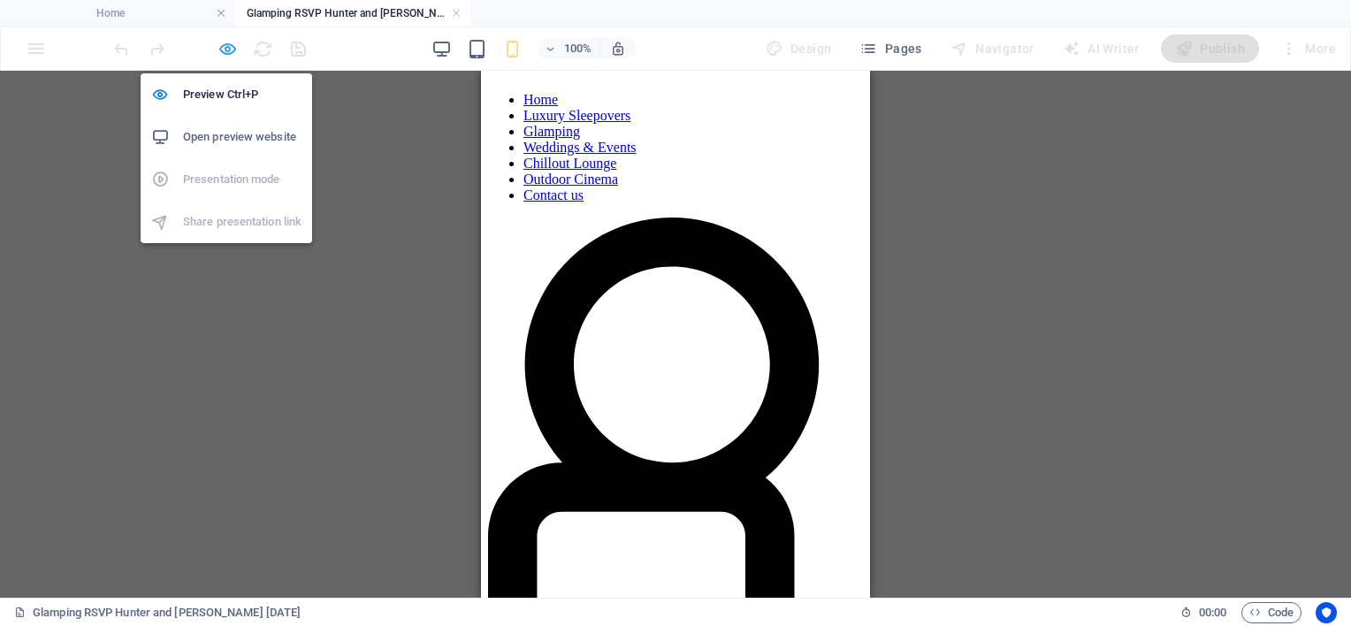
click at [229, 46] on icon "button" at bounding box center [227, 49] width 20 height 20
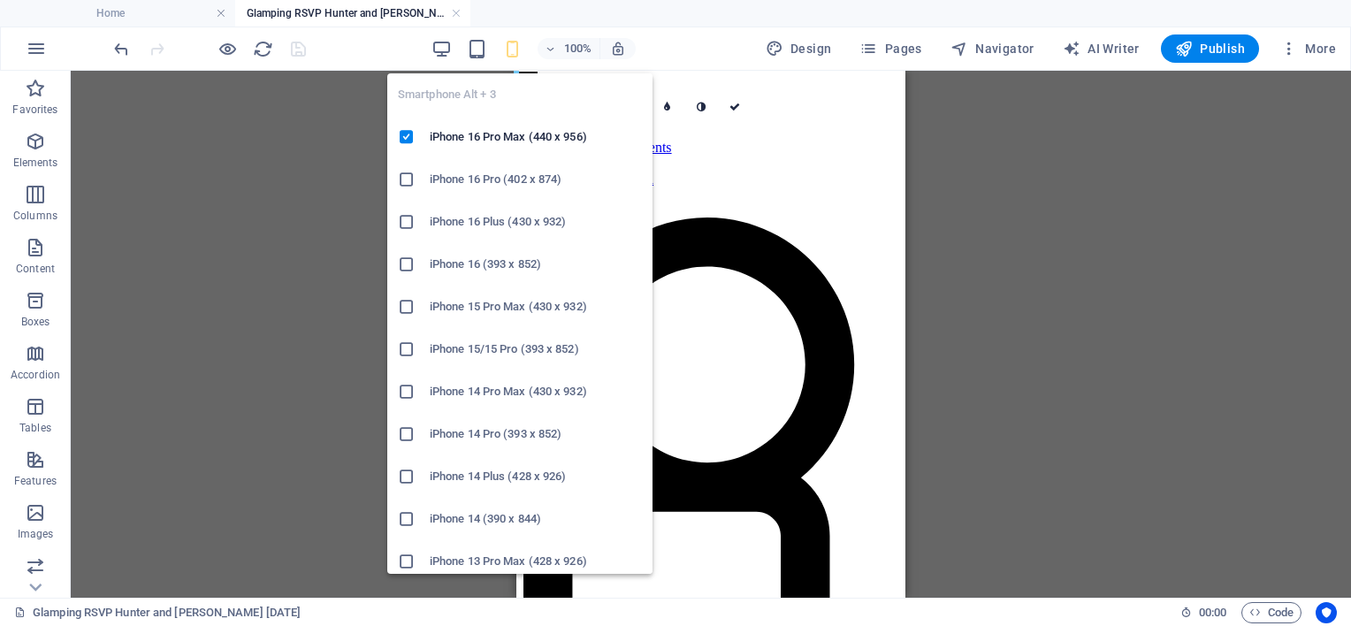
click at [521, 46] on icon "button" at bounding box center [512, 49] width 20 height 20
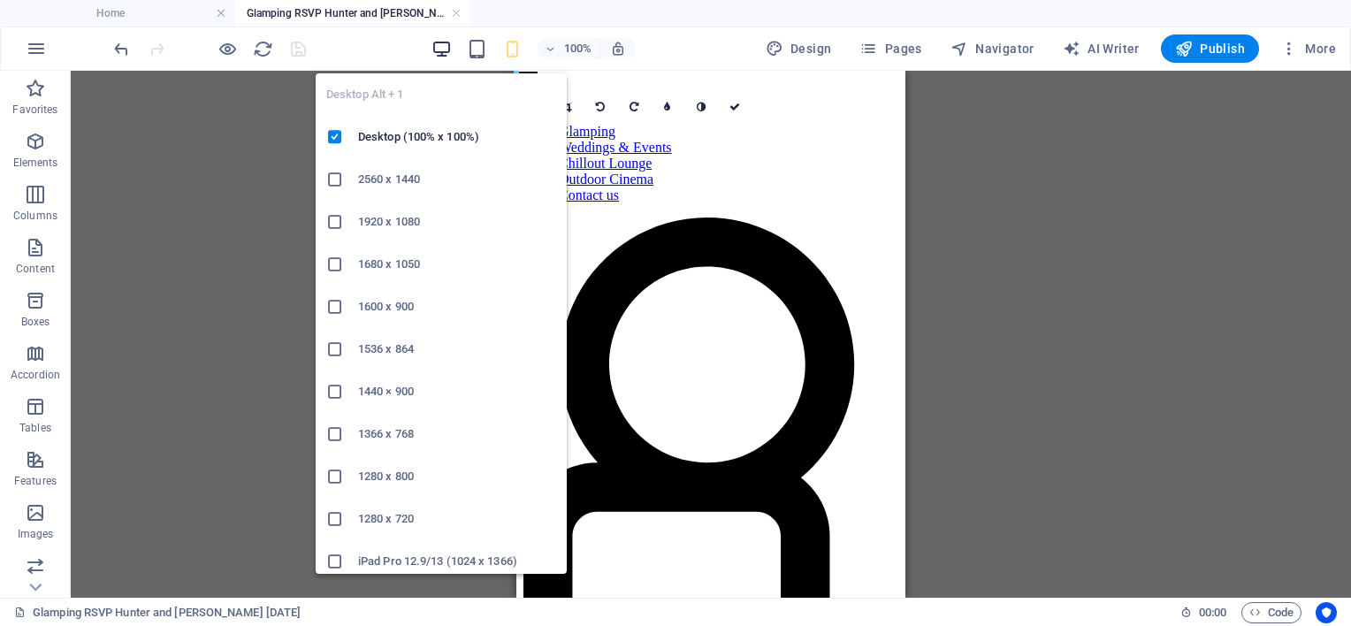
click at [446, 45] on icon "button" at bounding box center [441, 49] width 20 height 20
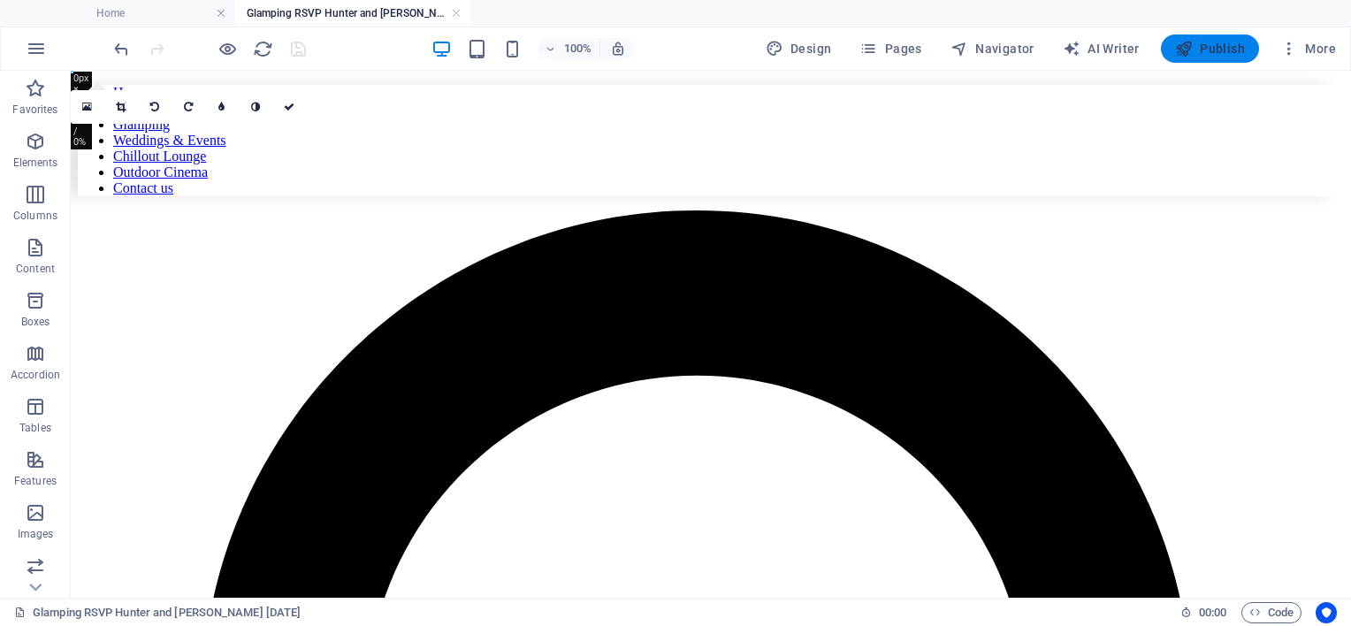
click at [1208, 50] on span "Publish" at bounding box center [1210, 49] width 70 height 18
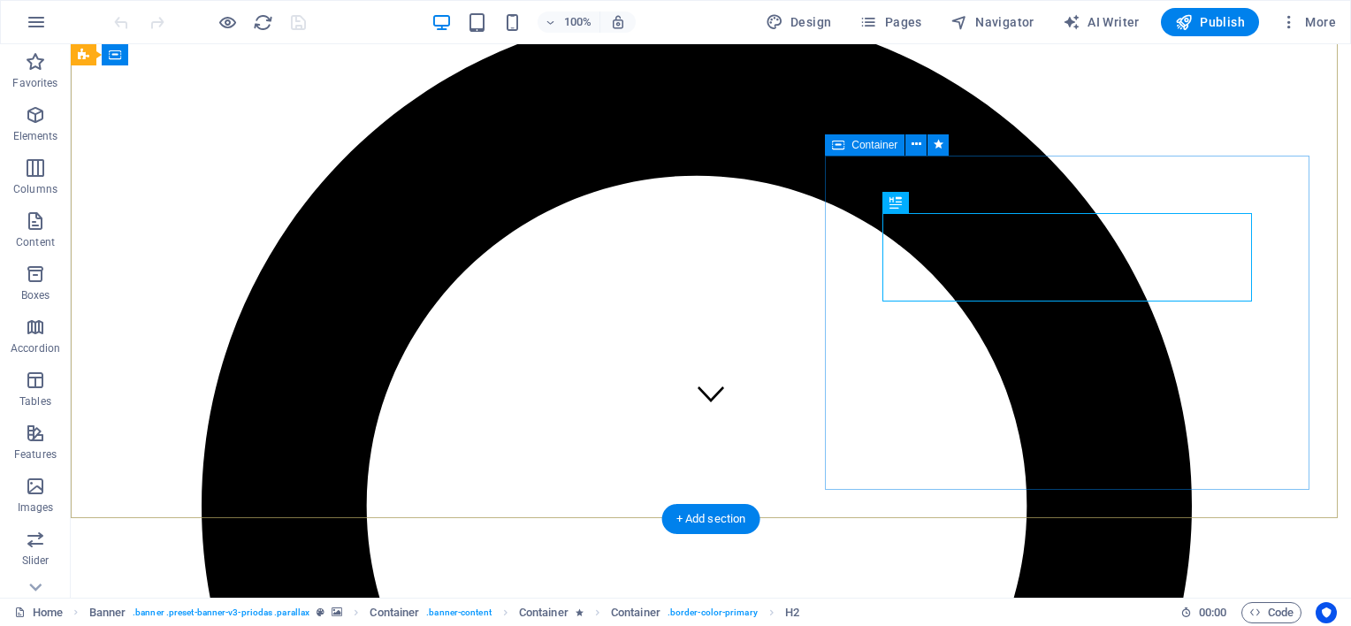
scroll to position [88, 0]
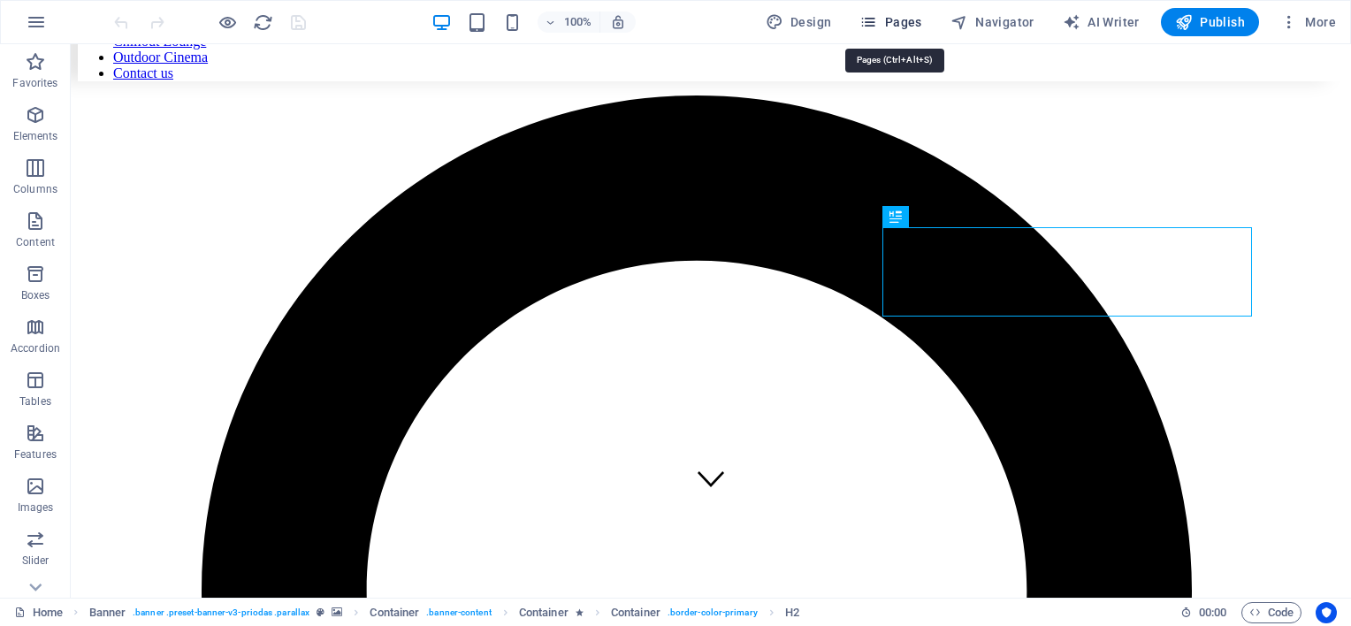
click at [887, 26] on span "Pages" at bounding box center [890, 22] width 62 height 18
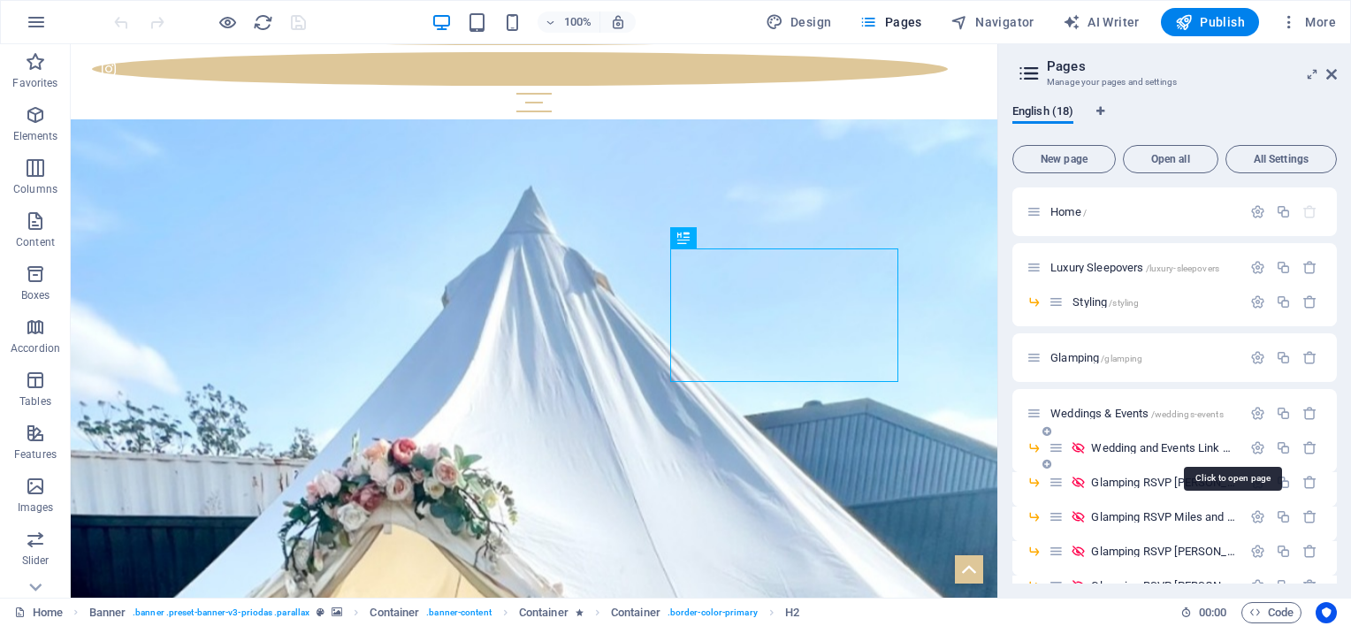
click at [1194, 447] on span "Wedding and Events Link Page /wedding-and-events-link-page" at bounding box center [1233, 447] width 285 height 13
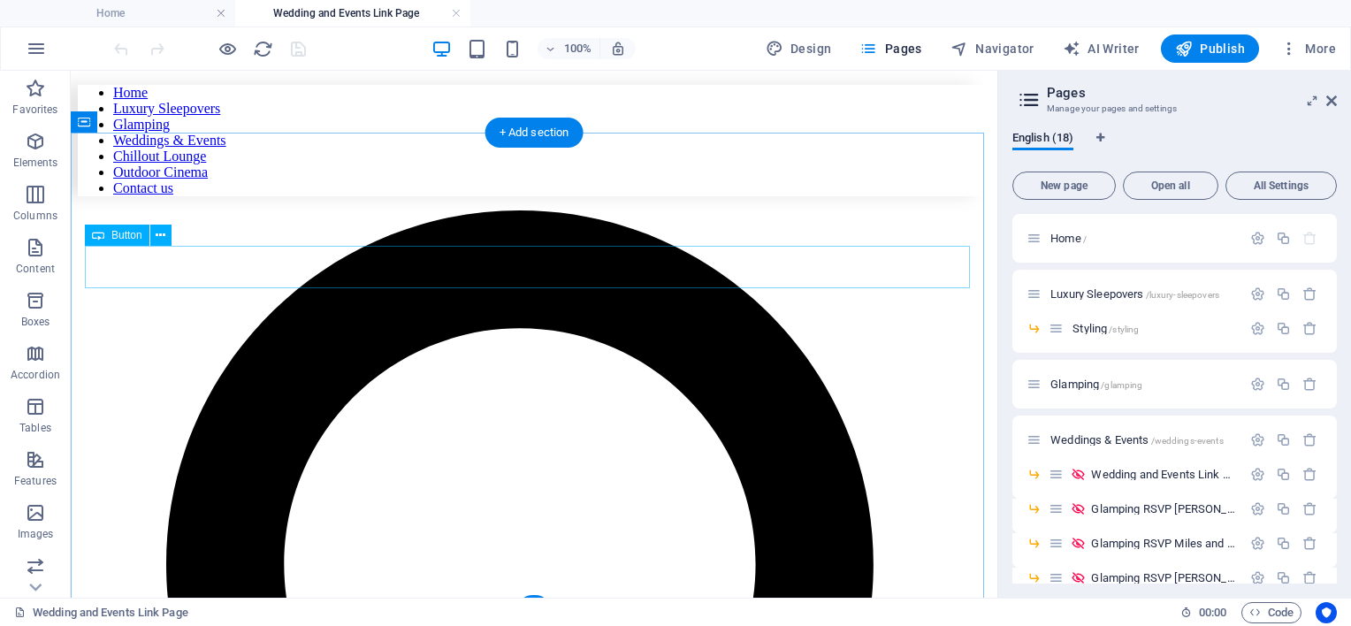
scroll to position [0, 0]
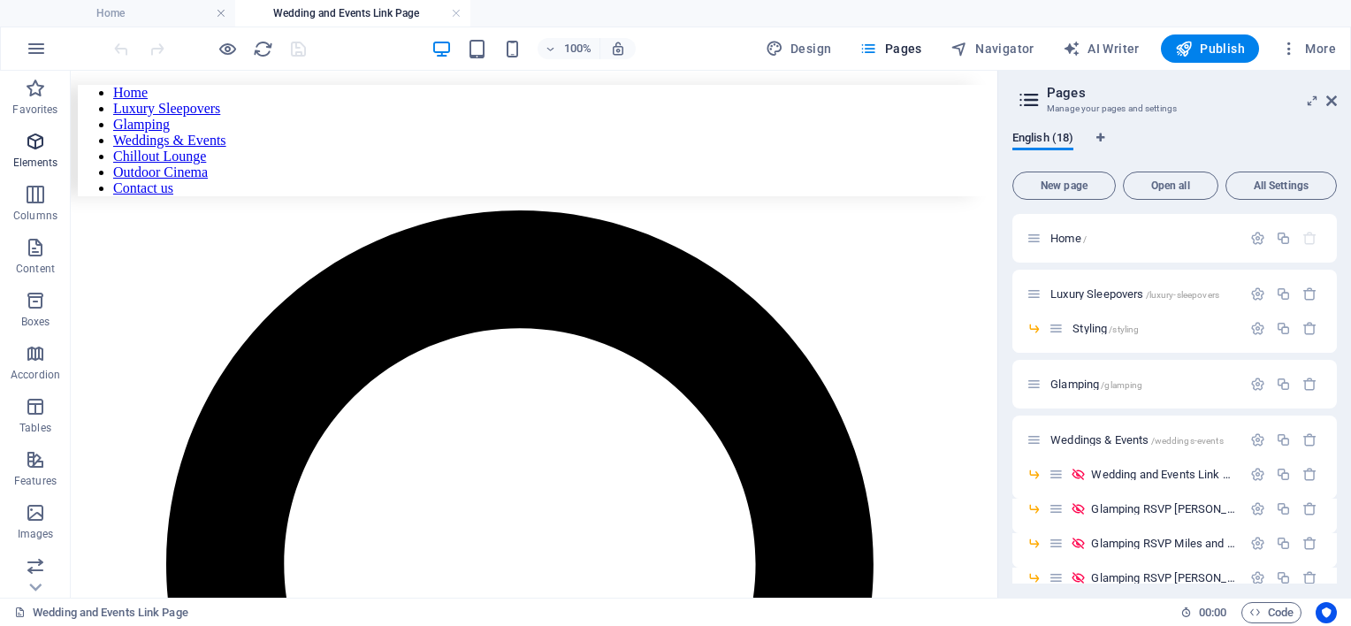
click at [31, 153] on span "Elements" at bounding box center [35, 152] width 71 height 42
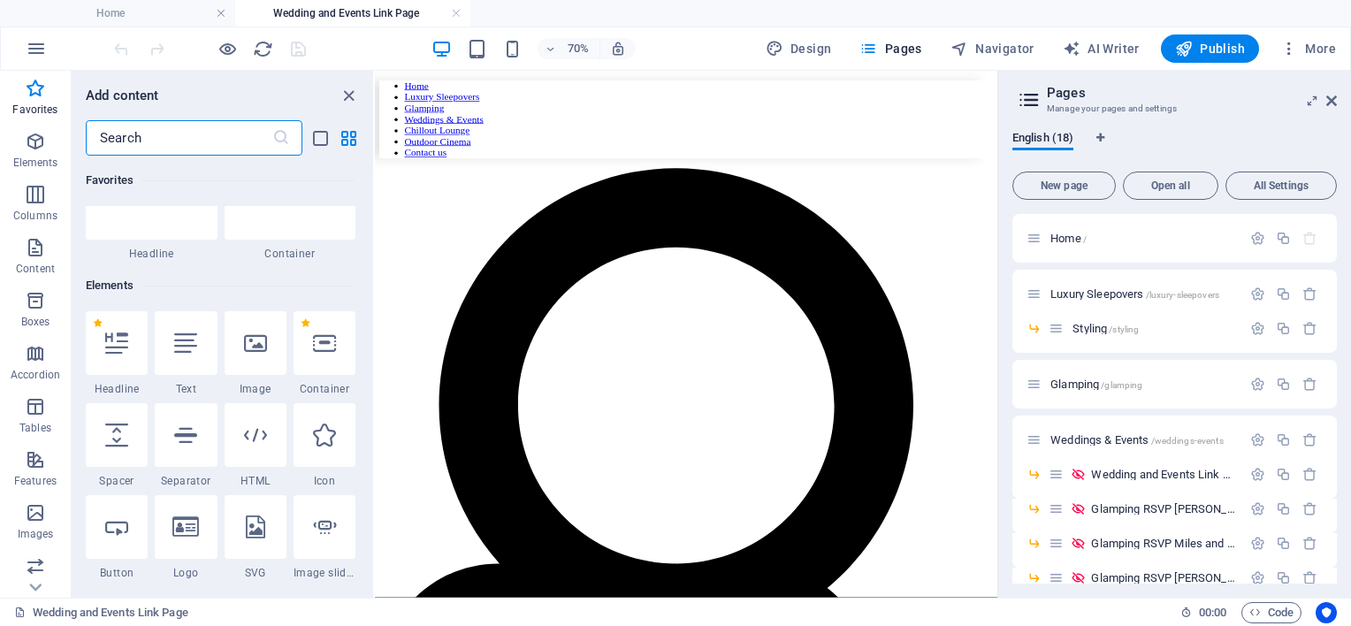
scroll to position [88, 0]
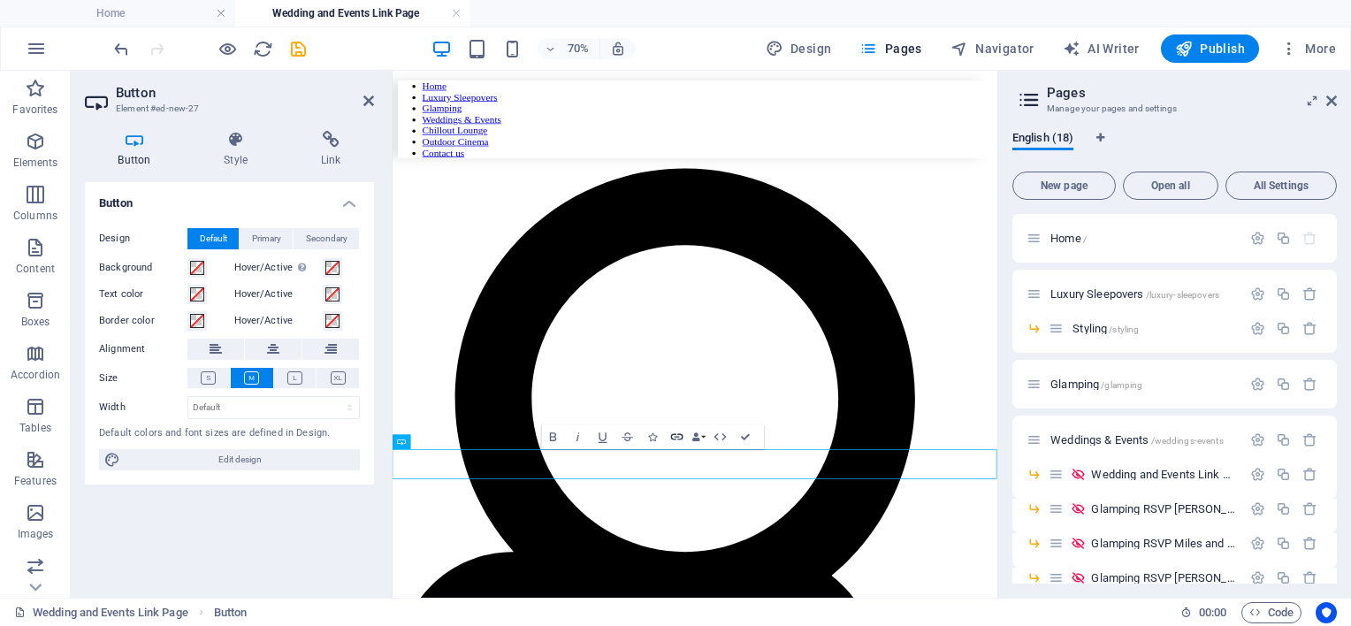
click at [672, 433] on icon "button" at bounding box center [677, 437] width 15 height 15
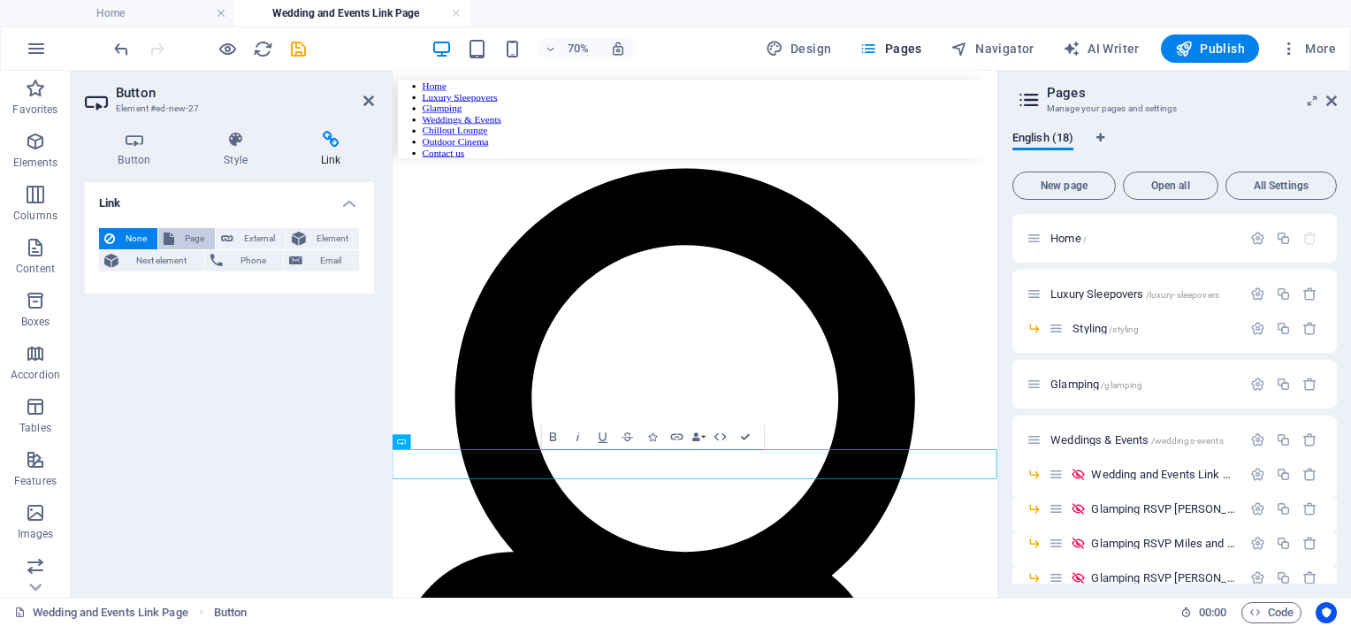
click at [192, 234] on span "Page" at bounding box center [194, 238] width 30 height 21
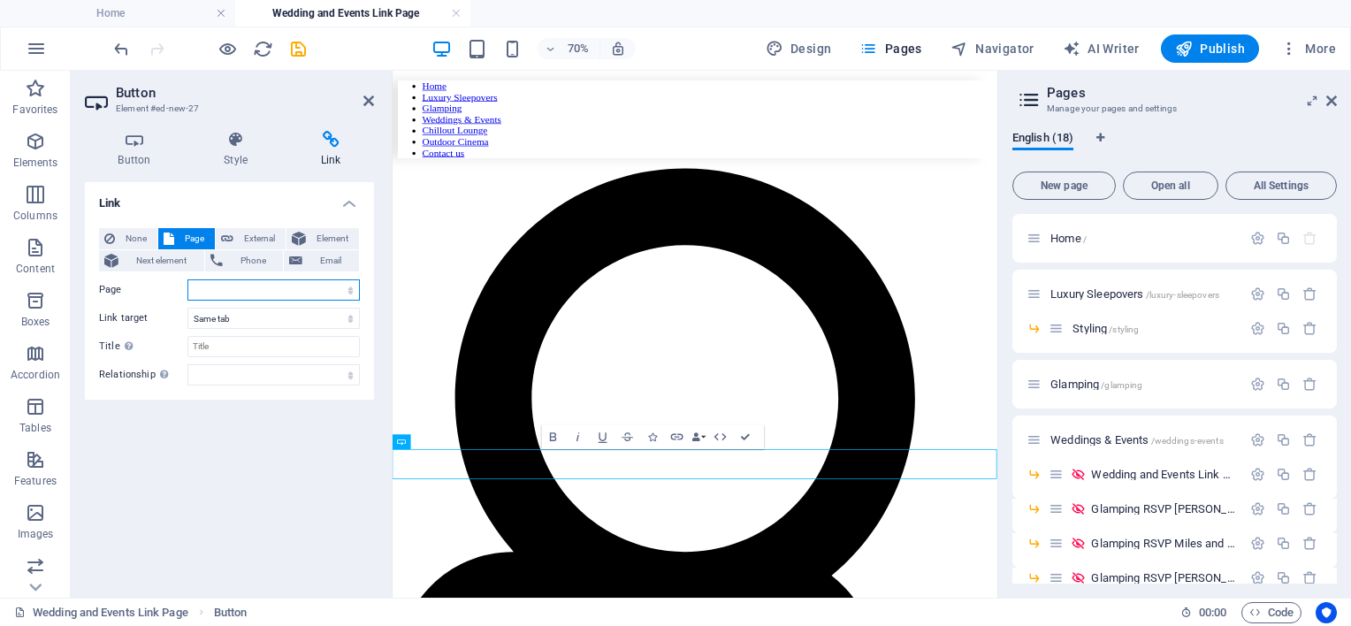
click at [210, 291] on select "Home Luxury Sleepovers -- Styling Glamping Weddings &amp; Events -- Wedding and…" at bounding box center [273, 289] width 172 height 21
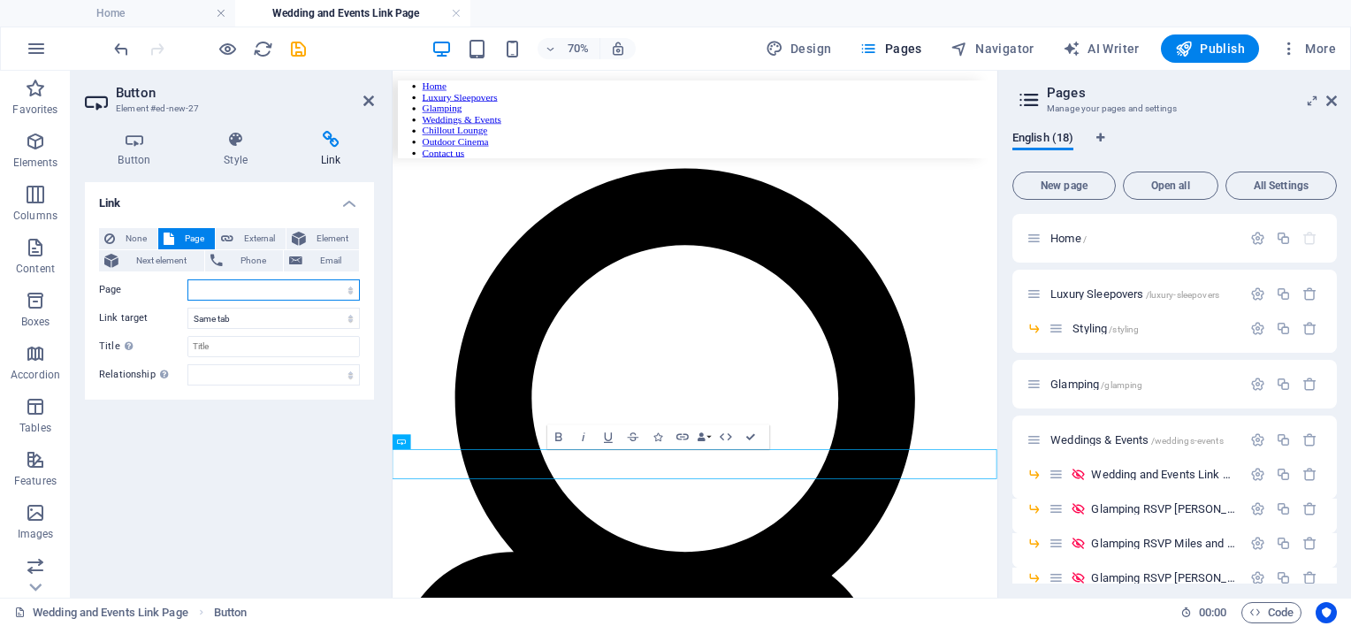
click at [224, 286] on select "Home Luxury Sleepovers -- Styling Glamping Weddings &amp; Events -- Wedding and…" at bounding box center [273, 289] width 172 height 21
select select "12"
click at [187, 279] on select "Home Luxury Sleepovers -- Styling Glamping Weddings &amp; Events -- Wedding and…" at bounding box center [273, 289] width 172 height 21
click at [240, 315] on select "New tab Same tab Overlay" at bounding box center [273, 318] width 172 height 21
select select "blank"
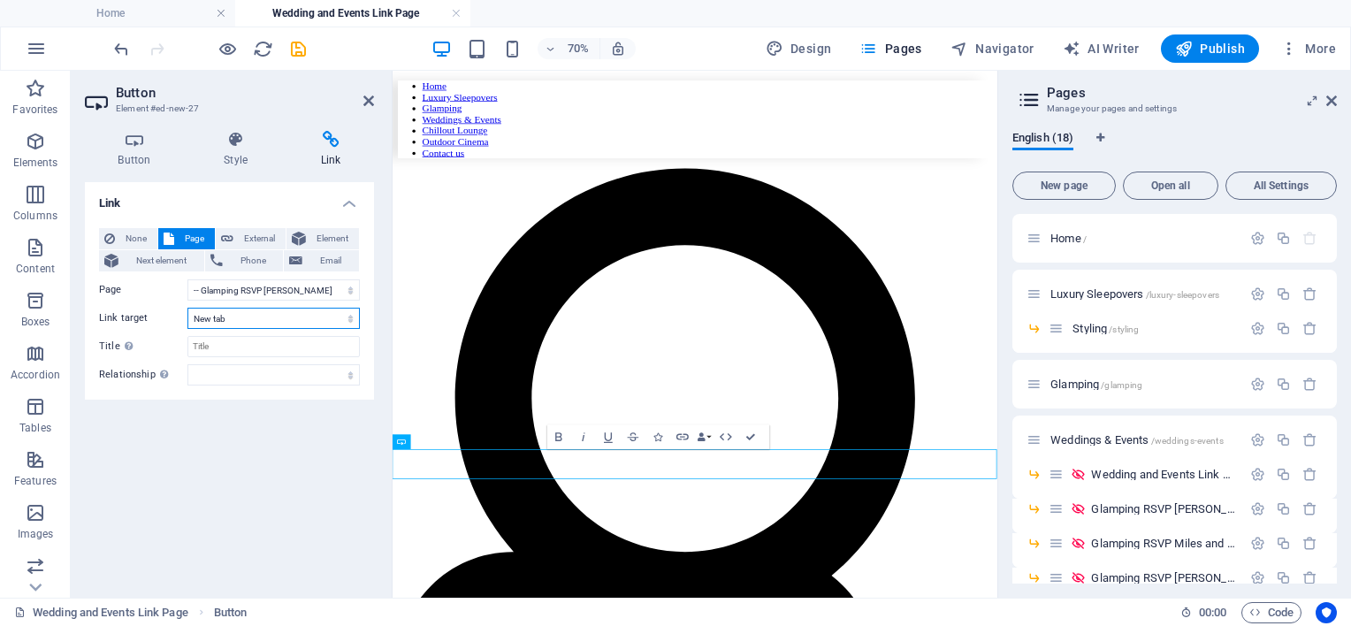
click at [187, 308] on select "New tab Same tab Overlay" at bounding box center [273, 318] width 172 height 21
click at [244, 345] on input "Title Additional link description, should not be the same as the link text. The…" at bounding box center [273, 346] width 172 height 21
type input "h"
click at [194, 350] on input "Hunter & [PERSON_NAME]" at bounding box center [273, 346] width 172 height 21
click at [295, 343] on input "RSVP Hunter & Lucy" at bounding box center [273, 346] width 172 height 21
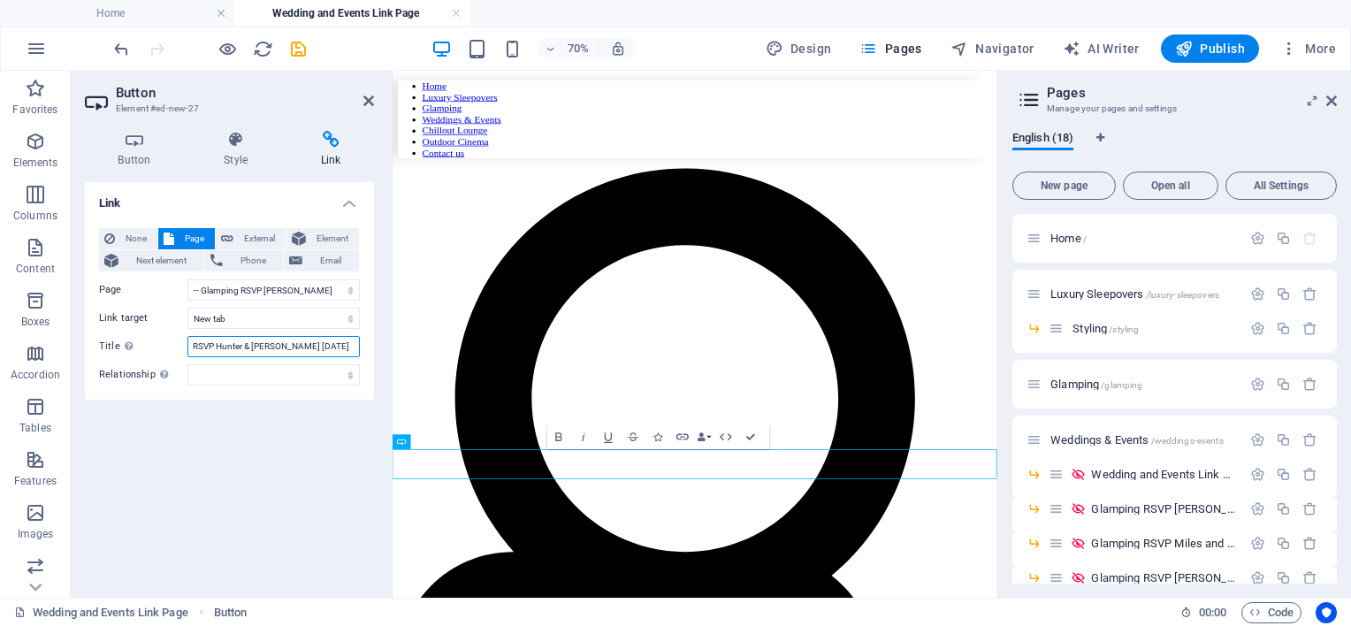
click at [217, 344] on input "RSVP Hunter & Lucy 19.09.2026" at bounding box center [273, 346] width 172 height 21
type input "RSVP Glamping - Hunter & Lucy 19.09.2026"
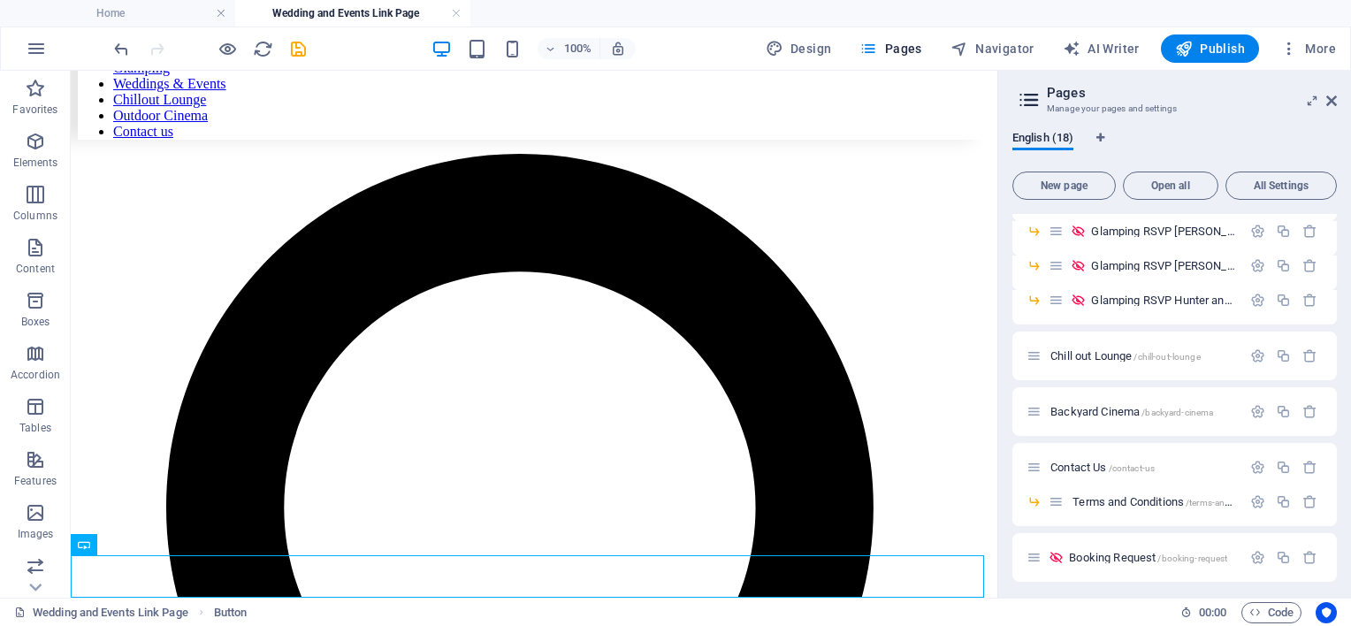
scroll to position [421, 0]
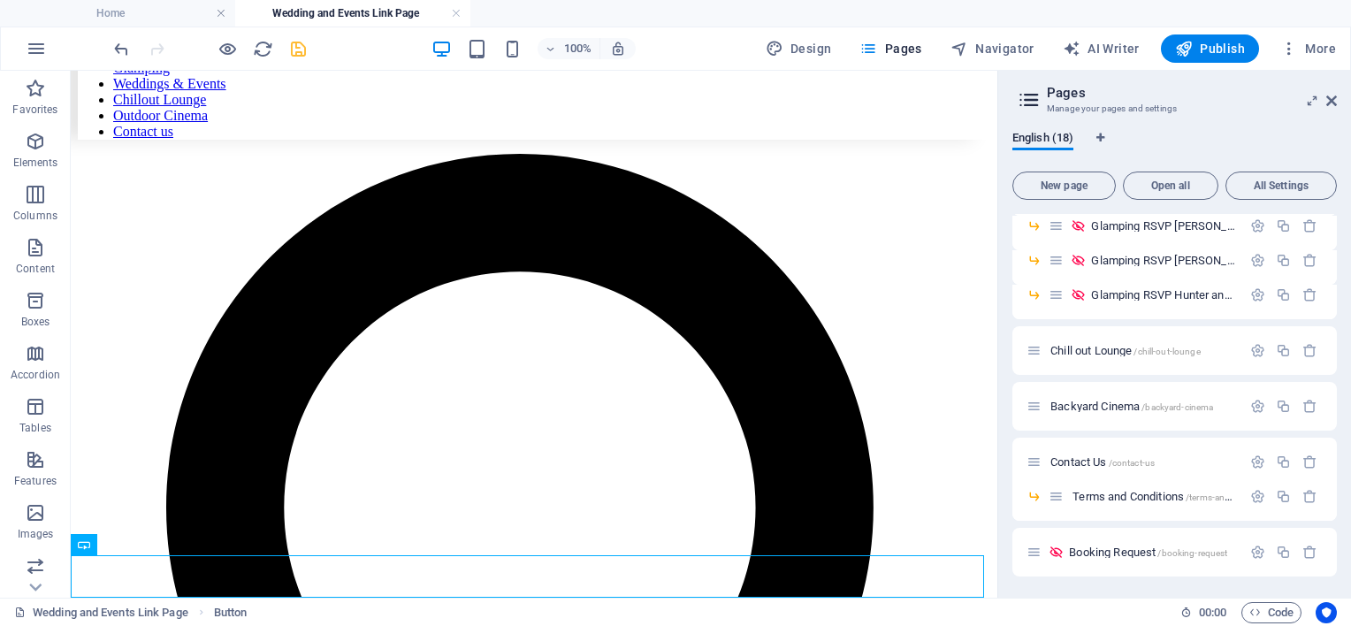
click at [299, 44] on icon "save" at bounding box center [298, 49] width 20 height 20
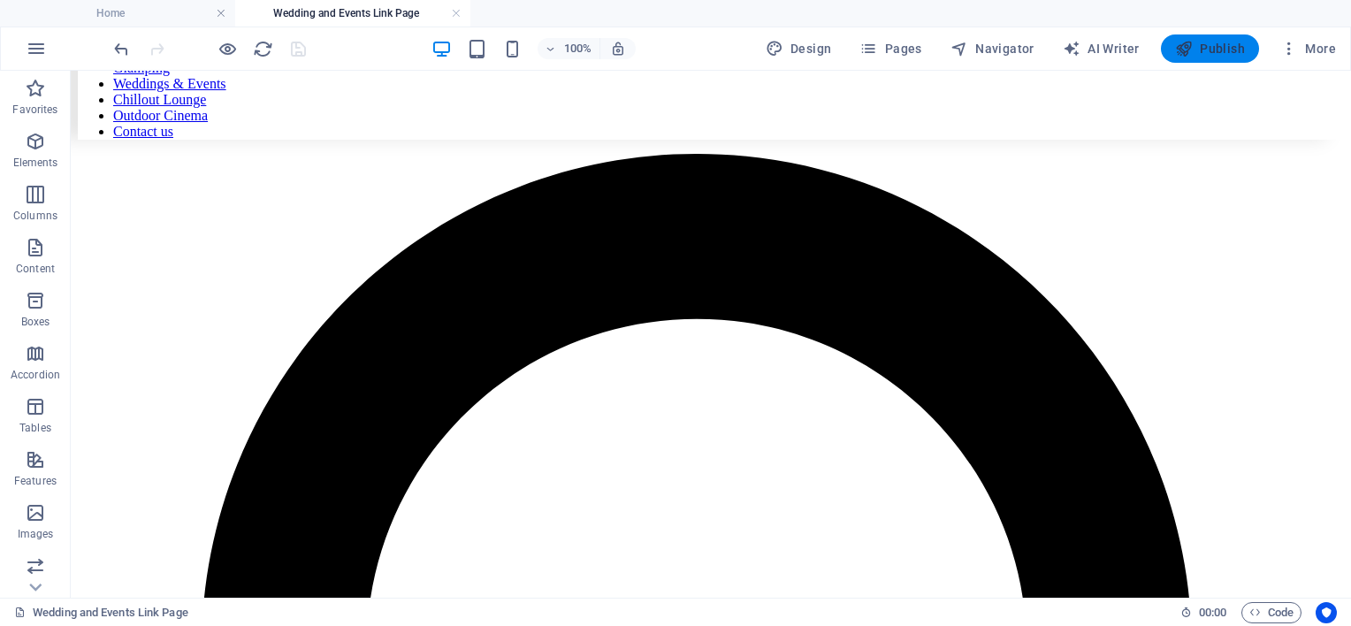
click at [1217, 57] on button "Publish" at bounding box center [1210, 48] width 98 height 28
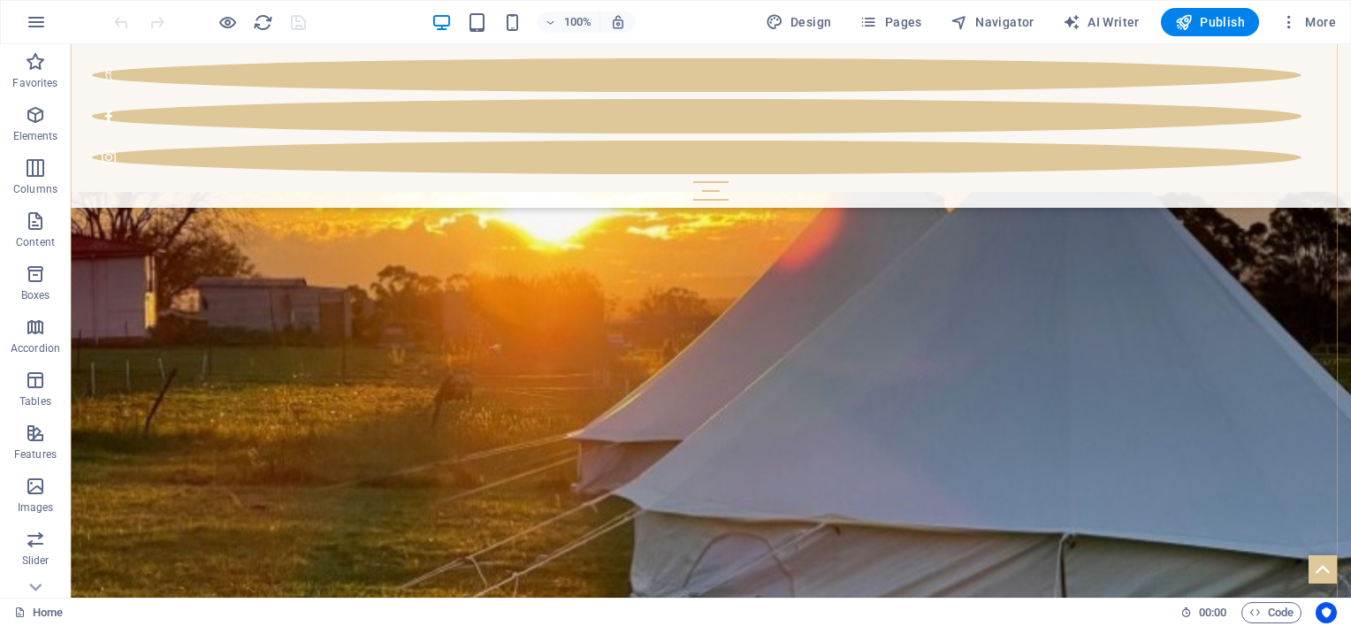
scroll to position [1680, 0]
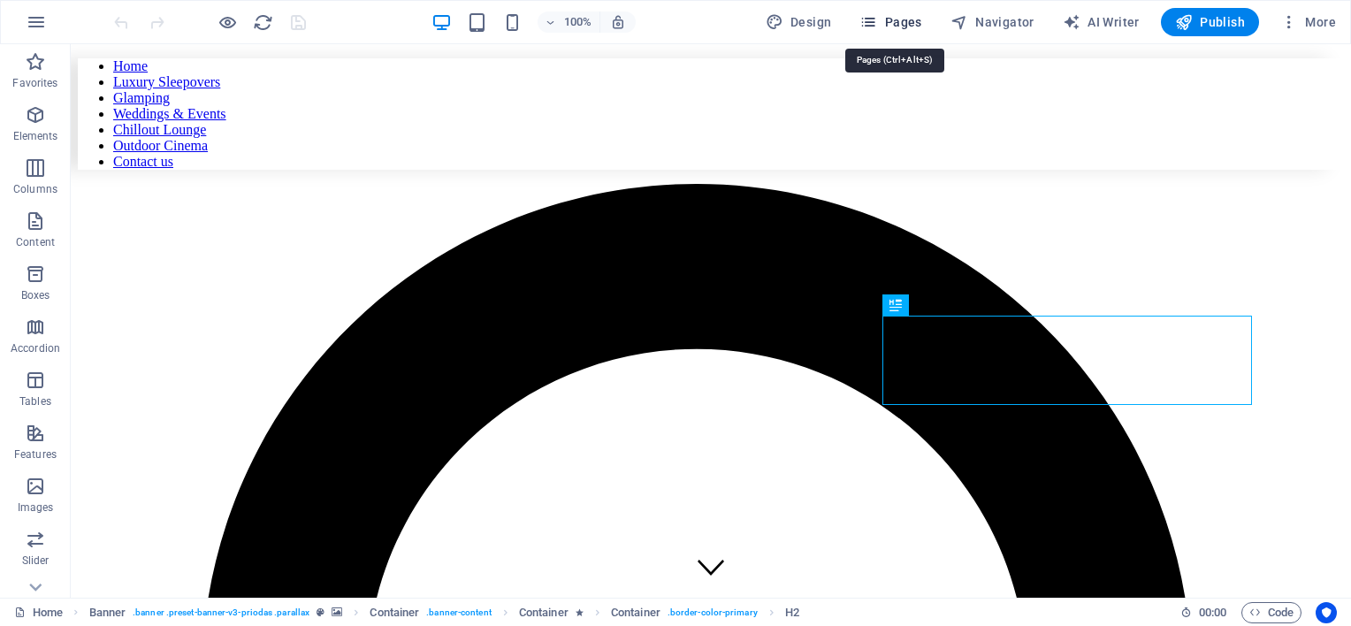
click at [909, 29] on button "Pages" at bounding box center [890, 22] width 76 height 28
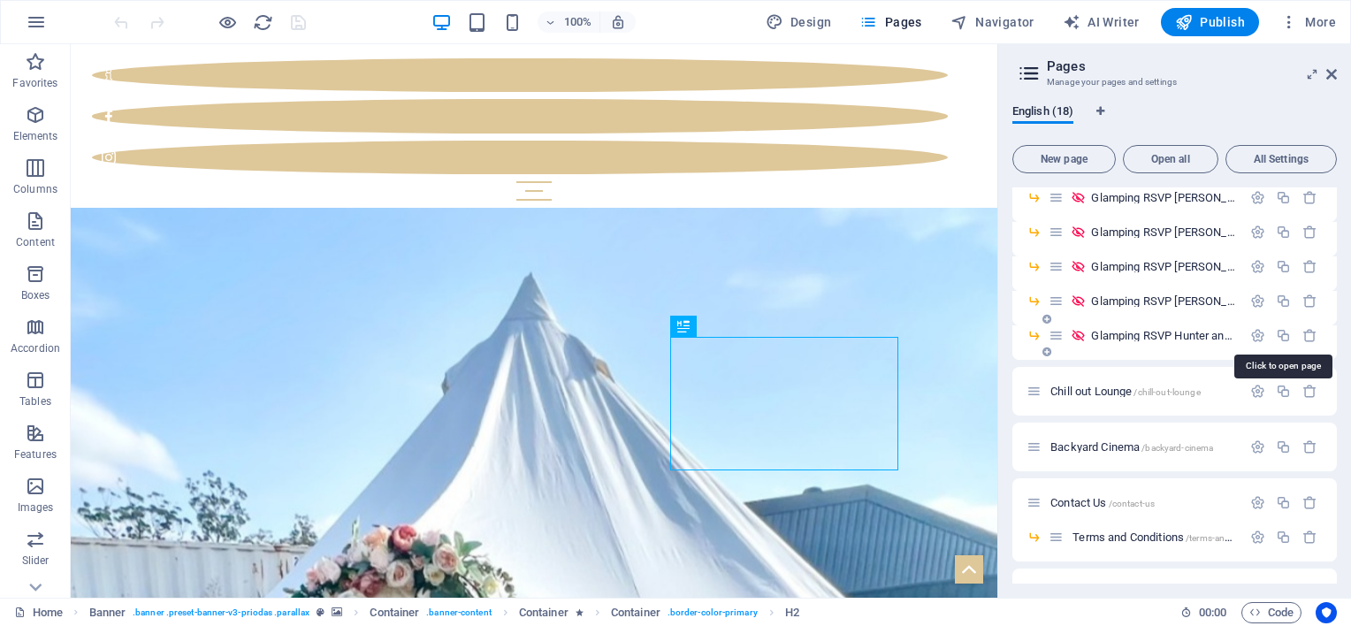
click at [1145, 336] on span "Glamping RSVP Hunter and [PERSON_NAME] [DATE] /glamping-rsvp-hunter-and-[PERSON…" at bounding box center [1336, 335] width 490 height 13
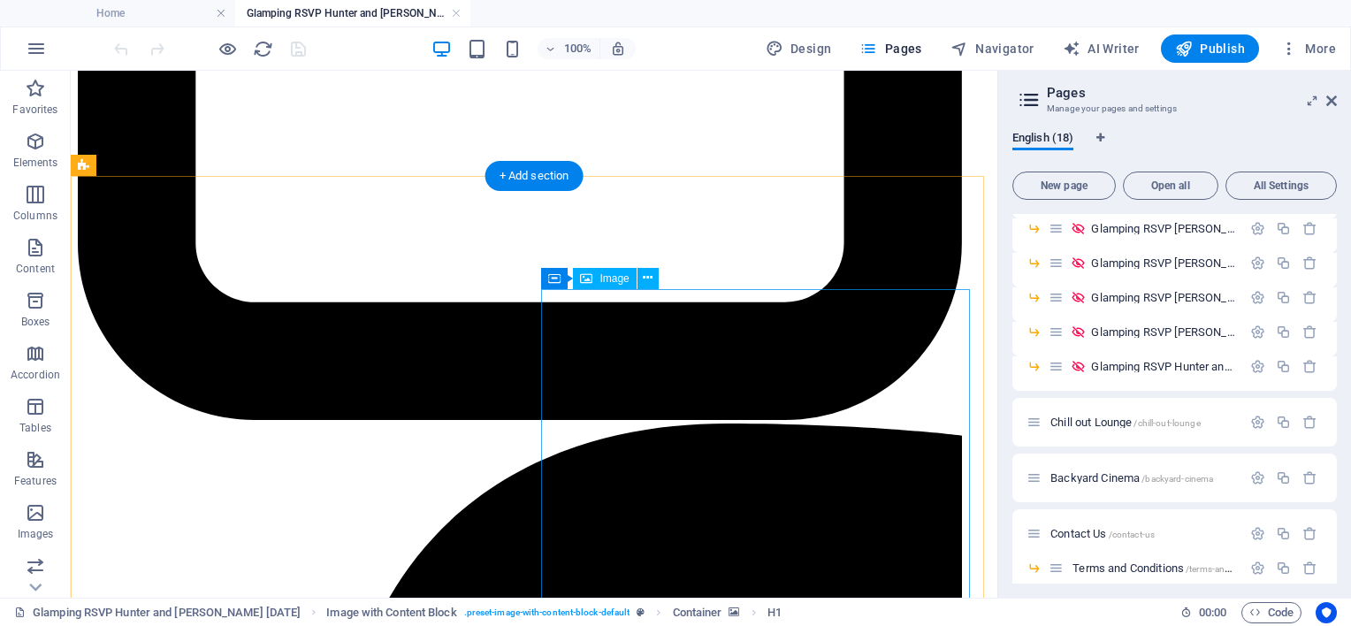
scroll to position [1680, 0]
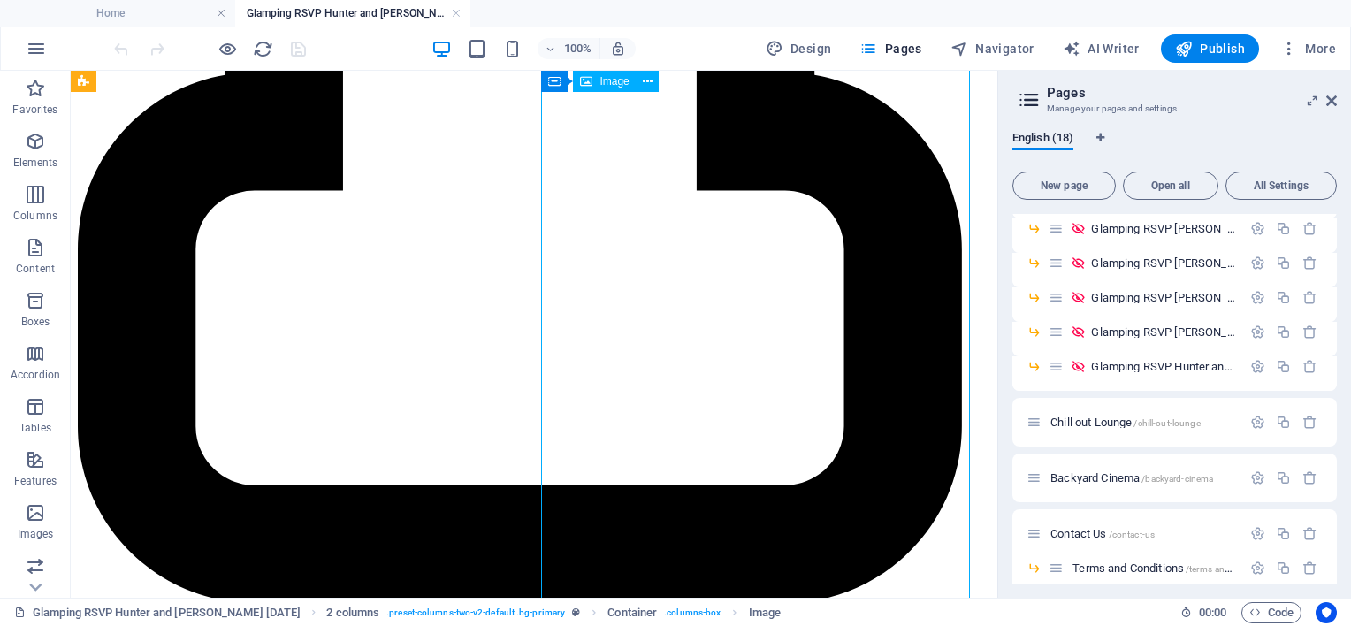
scroll to position [1415, 0]
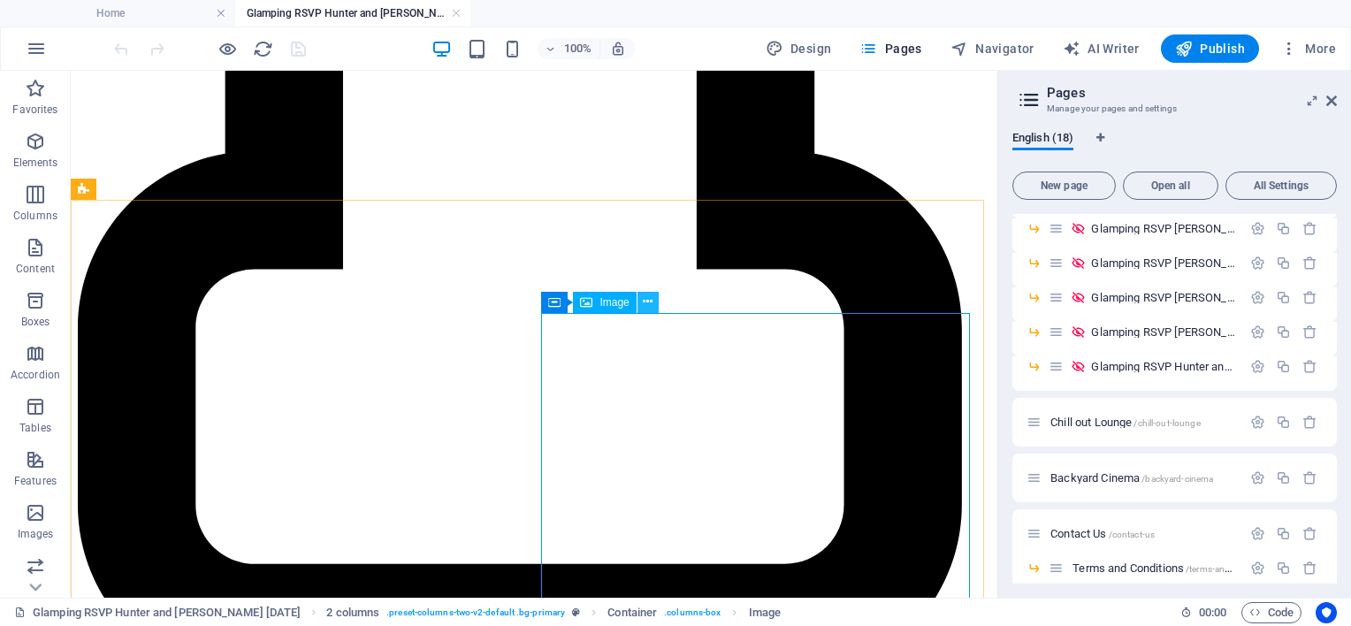
click at [650, 298] on icon at bounding box center [648, 302] width 10 height 19
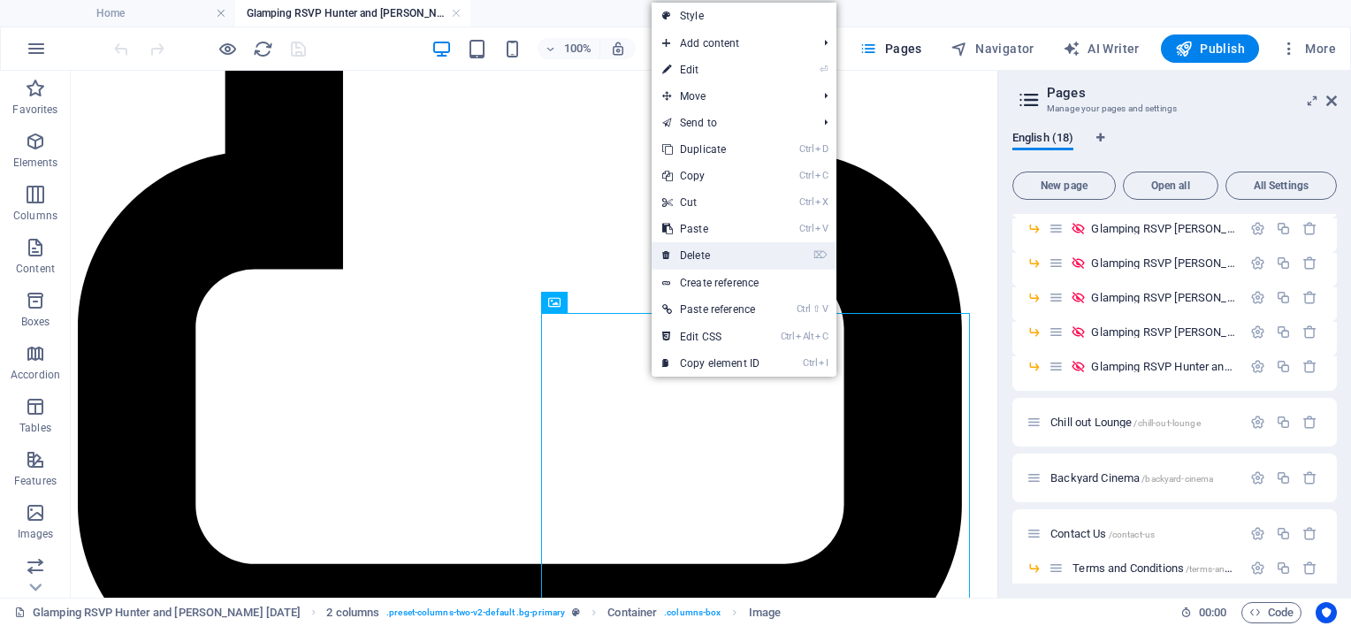
click at [671, 258] on link "⌦ Delete" at bounding box center [711, 255] width 118 height 27
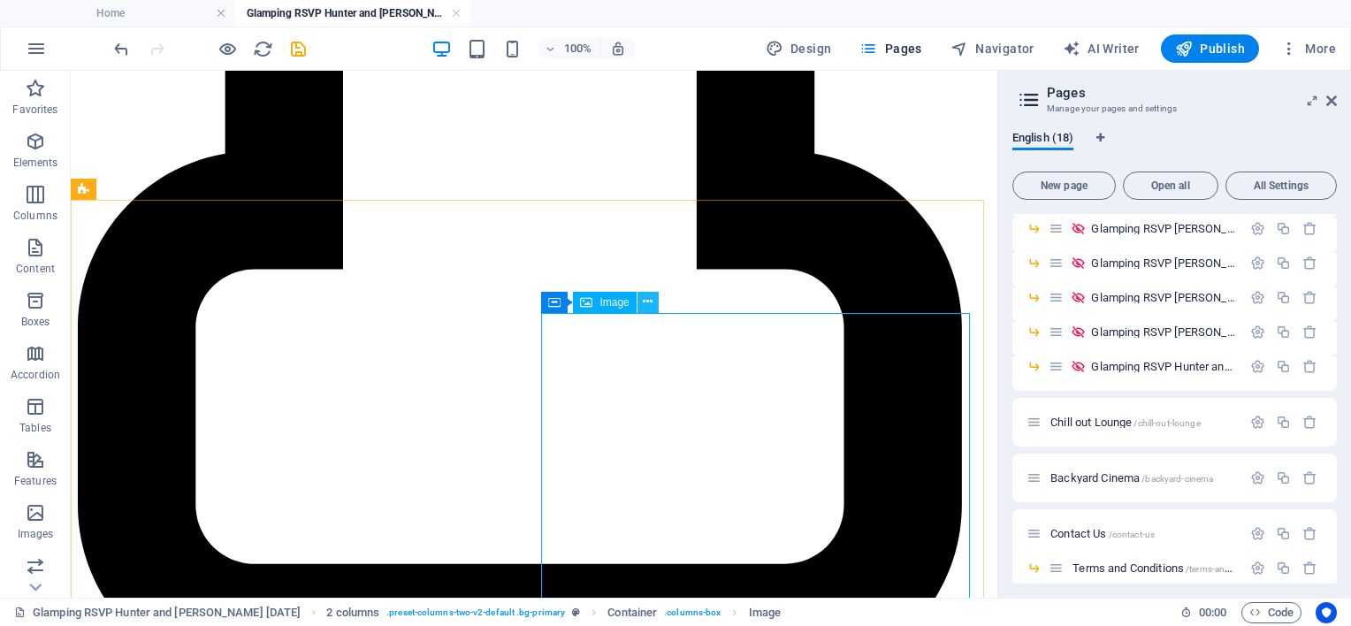
click at [653, 301] on button at bounding box center [647, 302] width 21 height 21
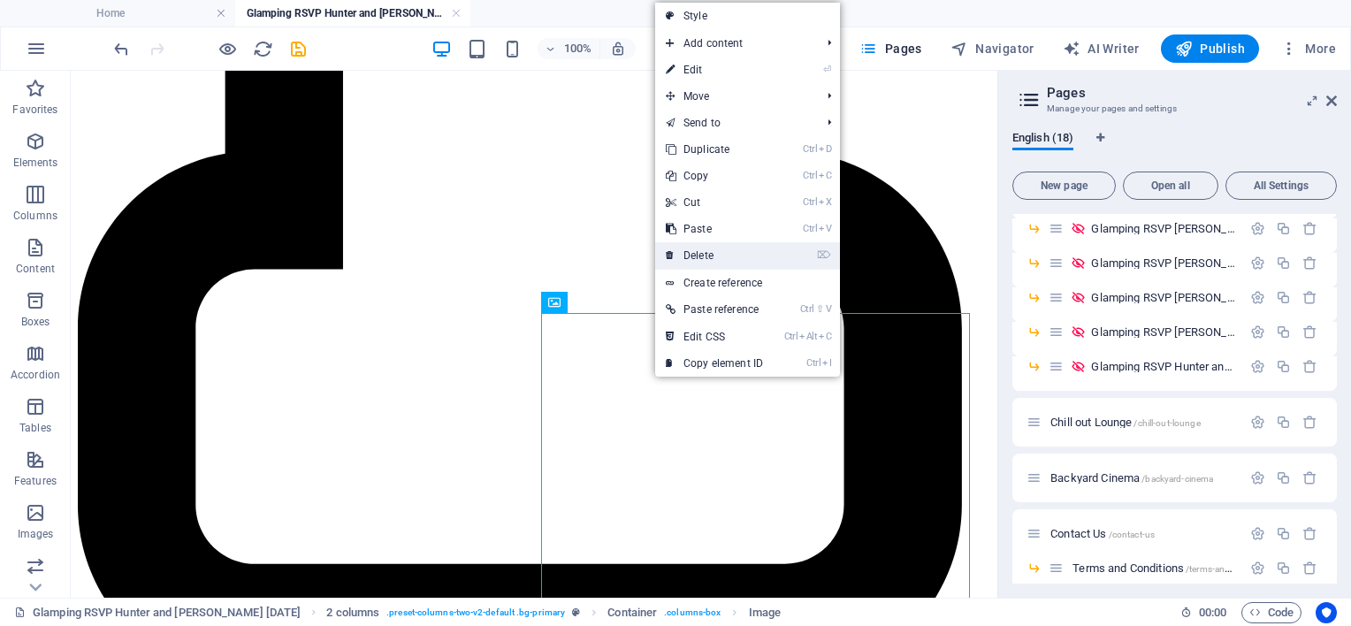
click at [699, 251] on link "⌦ Delete" at bounding box center [714, 255] width 118 height 27
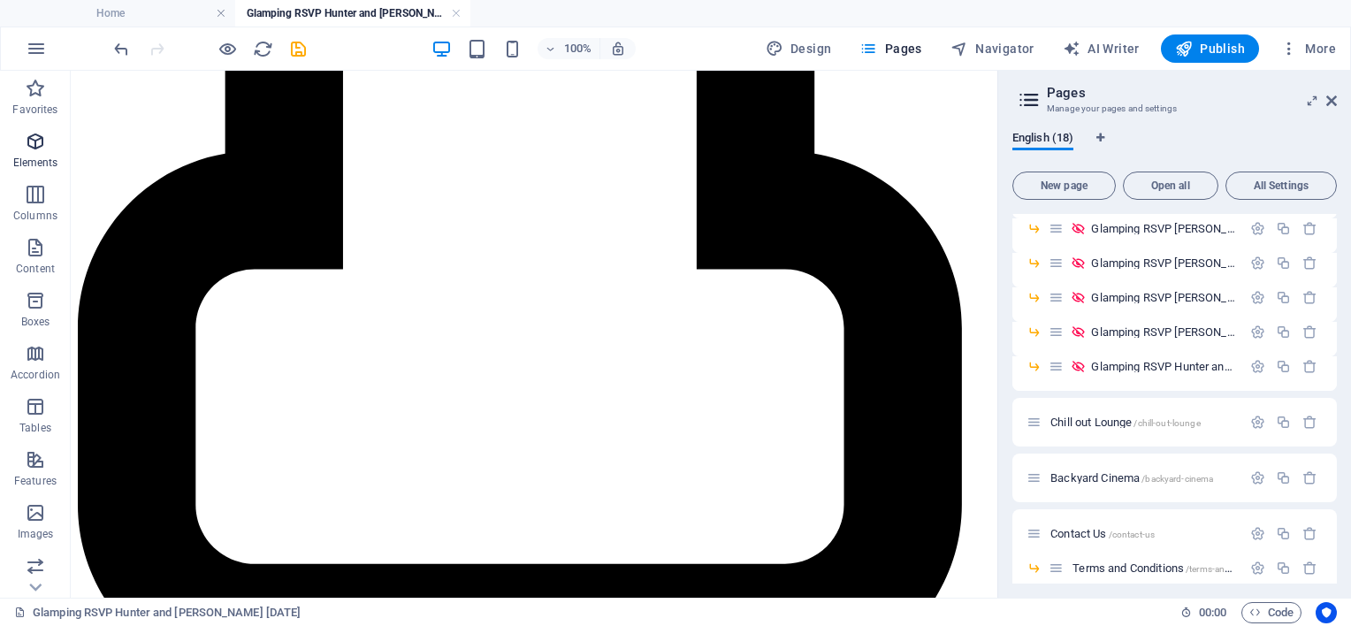
click at [31, 151] on icon "button" at bounding box center [35, 141] width 21 height 21
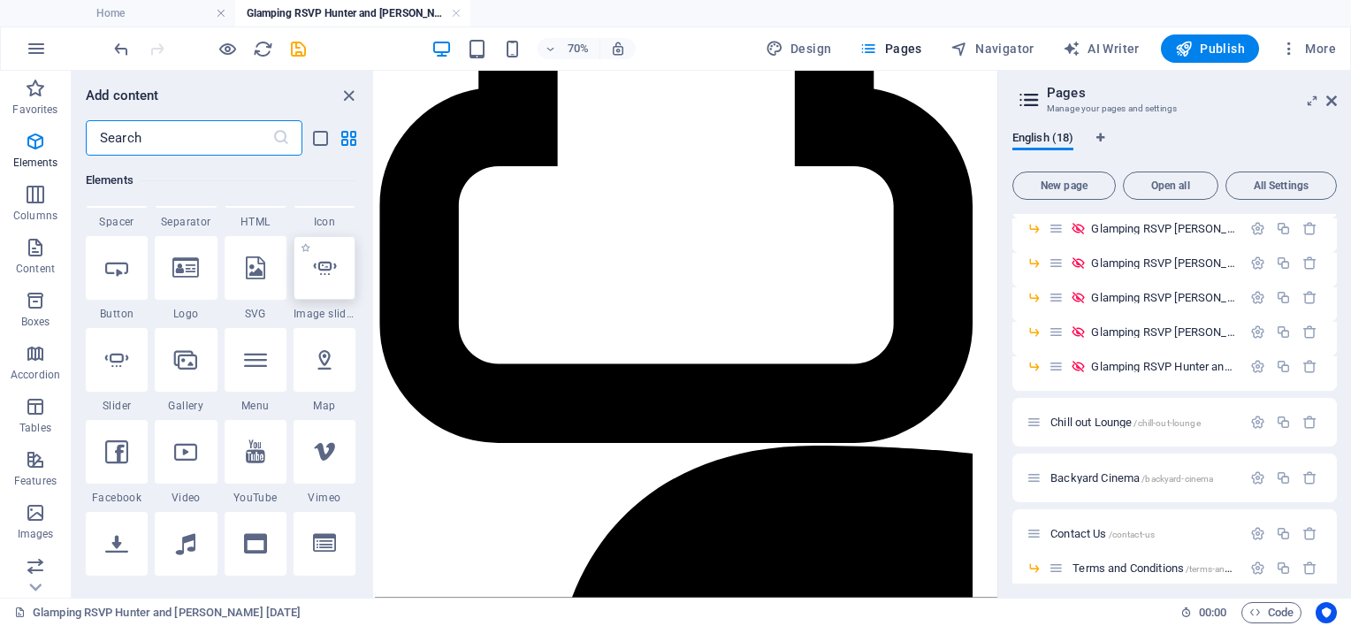
scroll to position [364, 0]
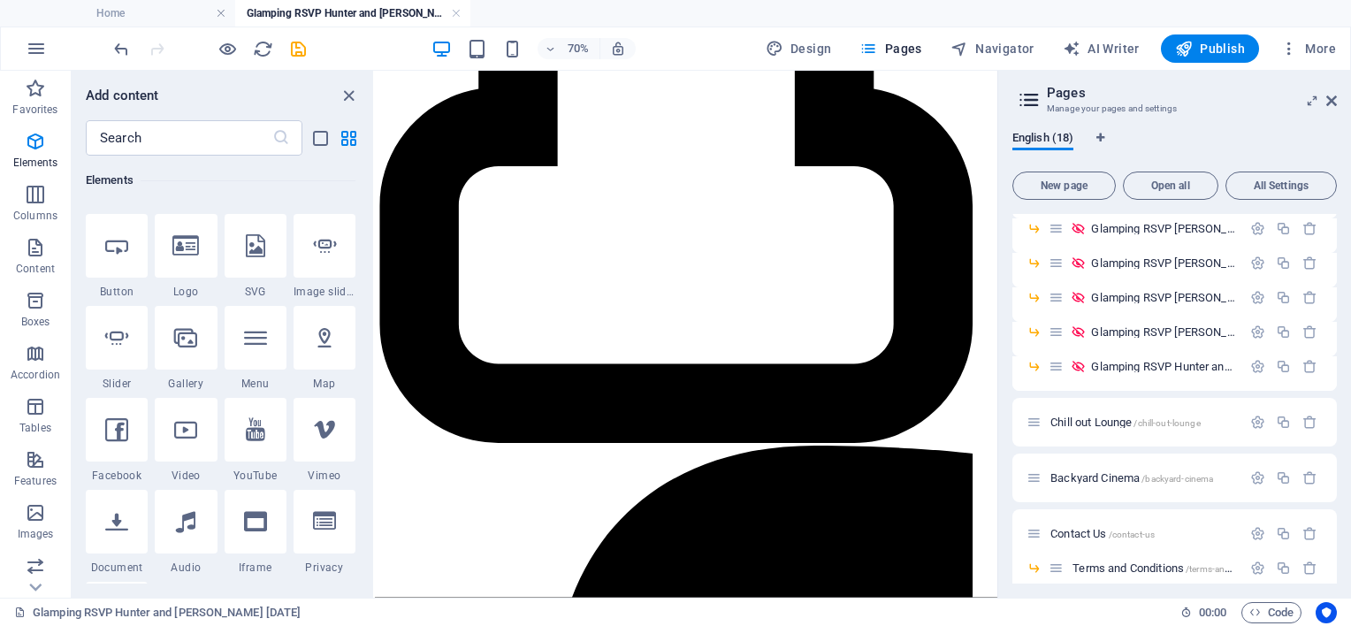
select select "4"
select select "%"
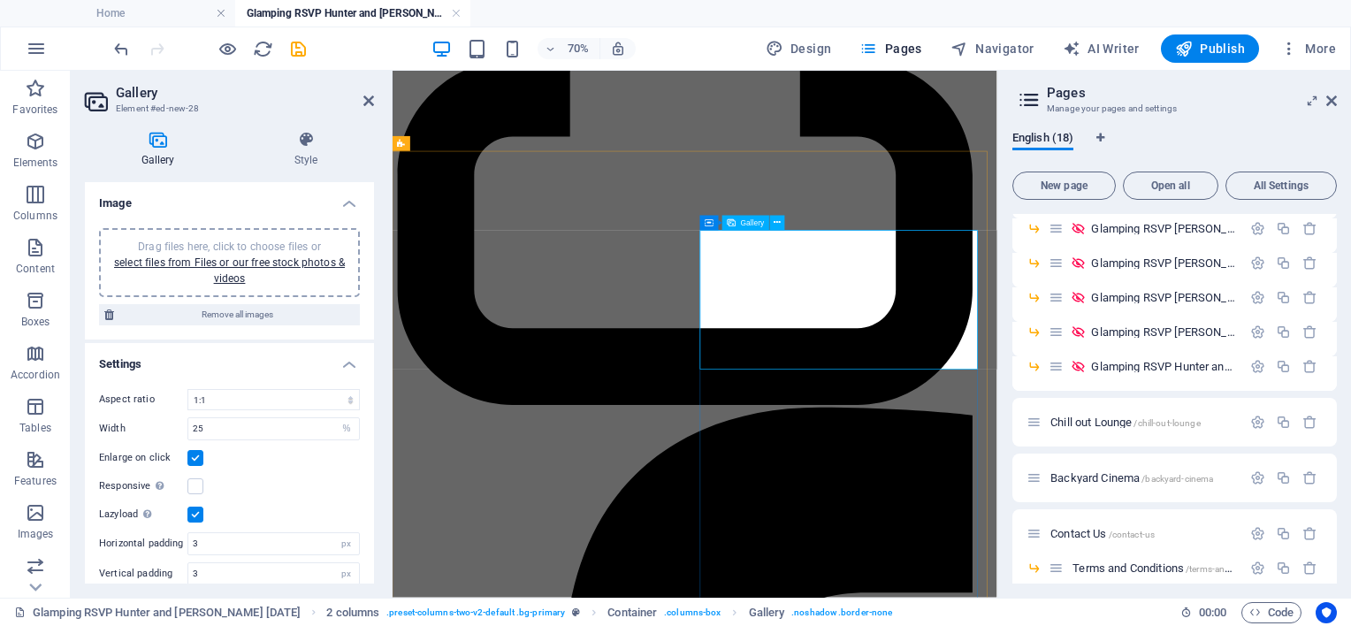
click at [742, 223] on span "Gallery" at bounding box center [753, 222] width 24 height 7
click at [777, 223] on icon at bounding box center [777, 223] width 7 height 13
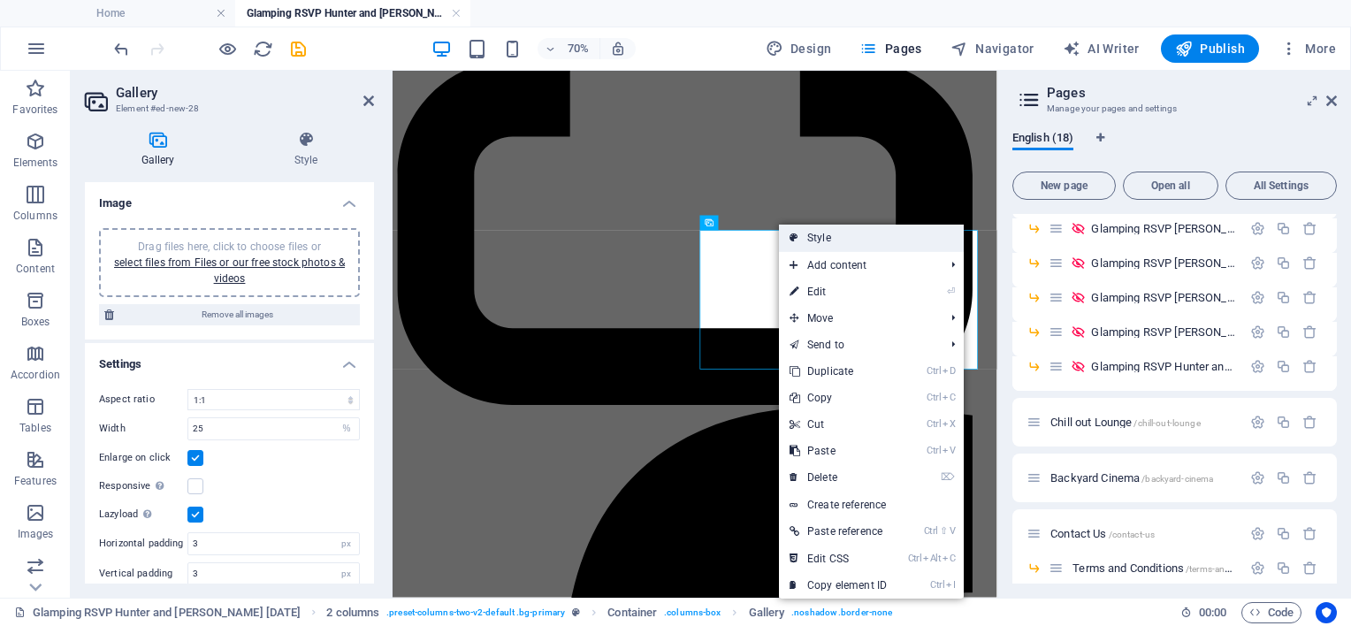
click at [789, 237] on link "Style" at bounding box center [871, 238] width 185 height 27
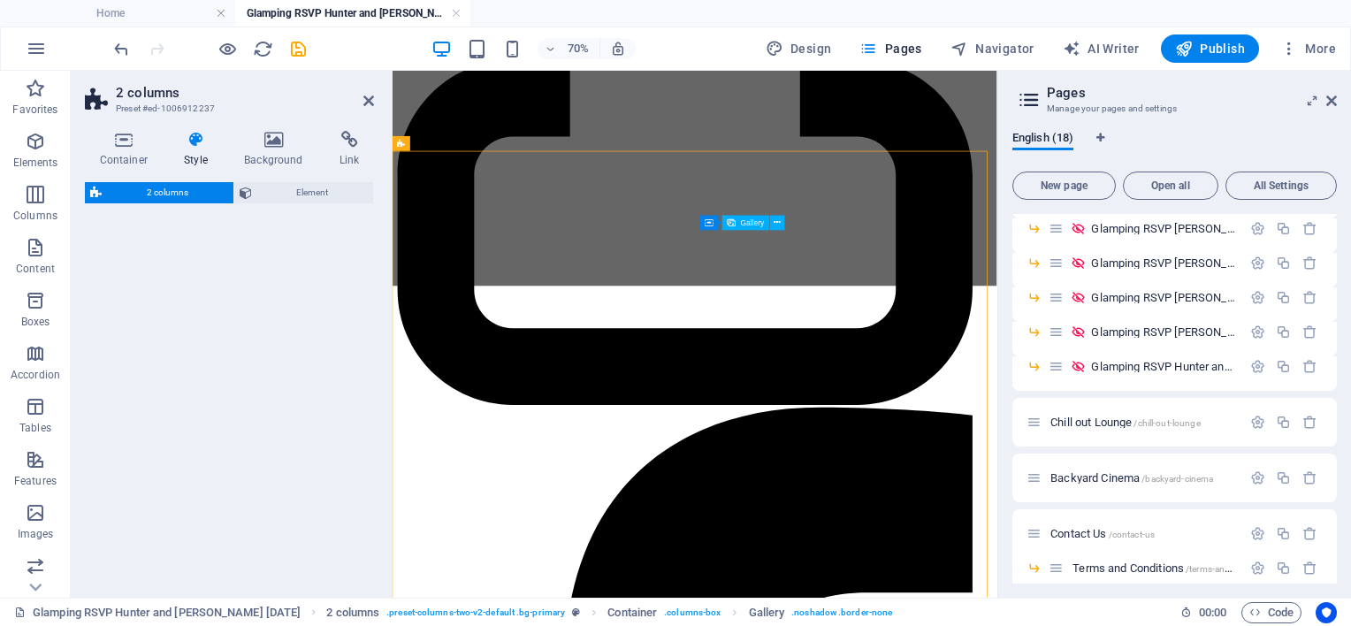
select select "rem"
select select "preset-columns-two-v2-default"
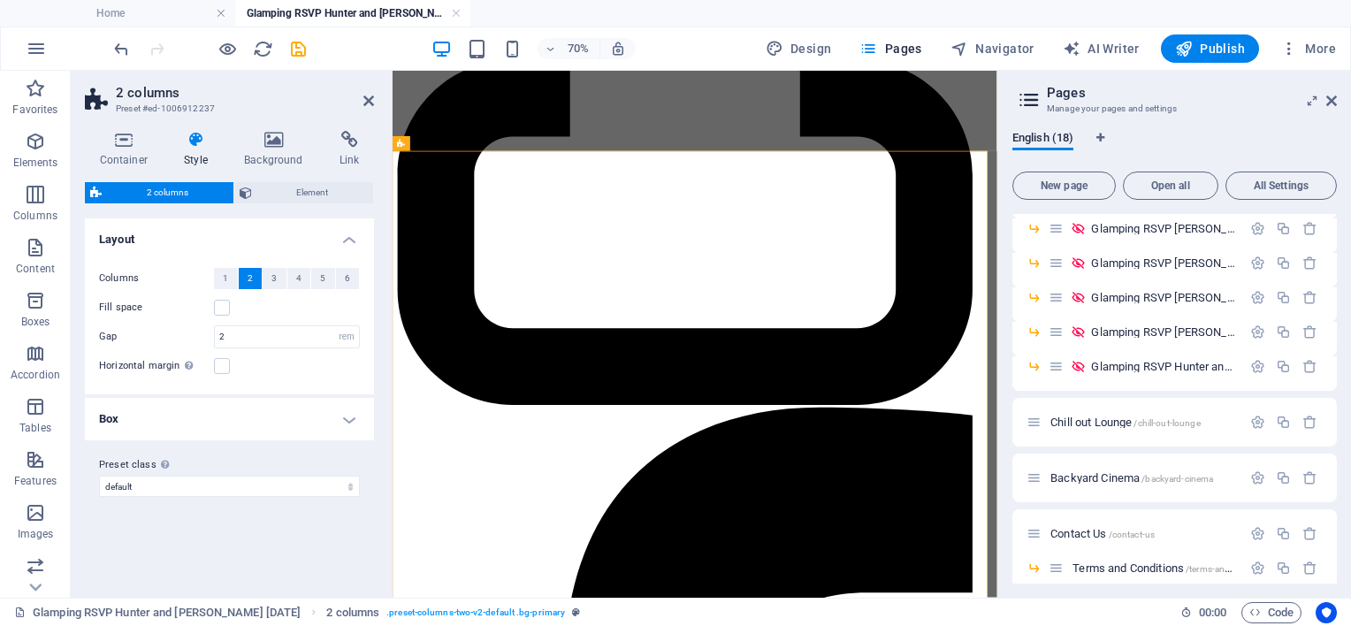
click at [297, 274] on span "4" at bounding box center [298, 278] width 5 height 21
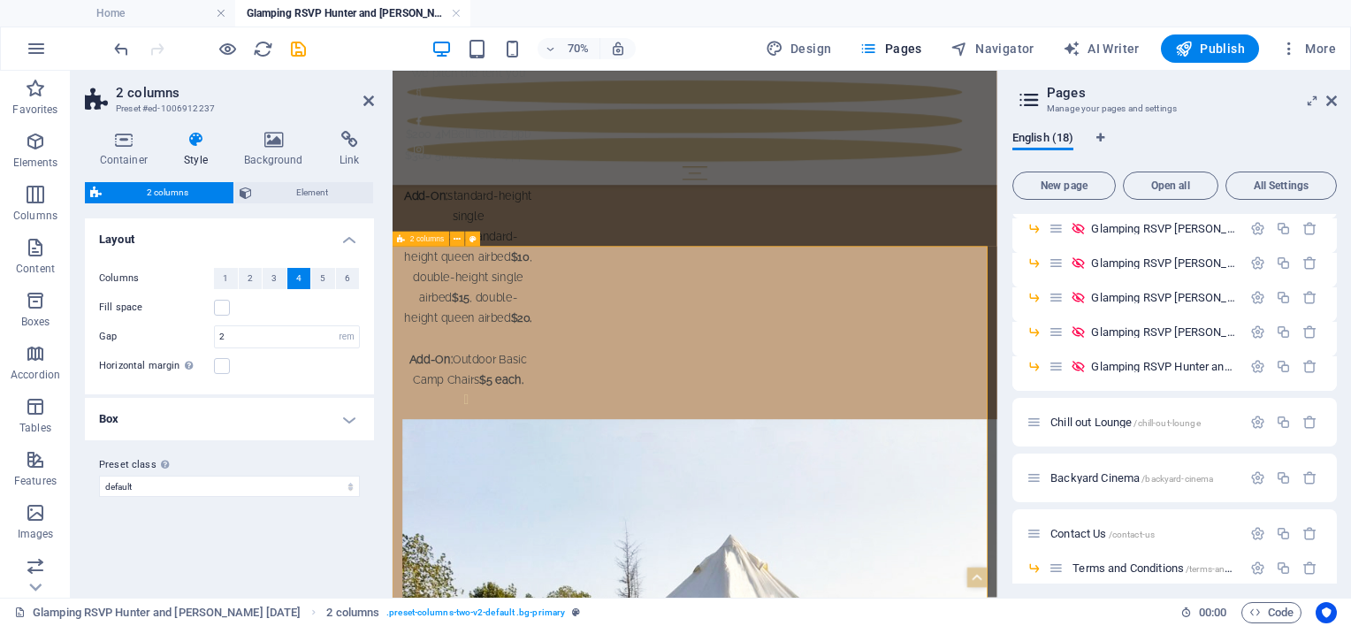
scroll to position [1776, 0]
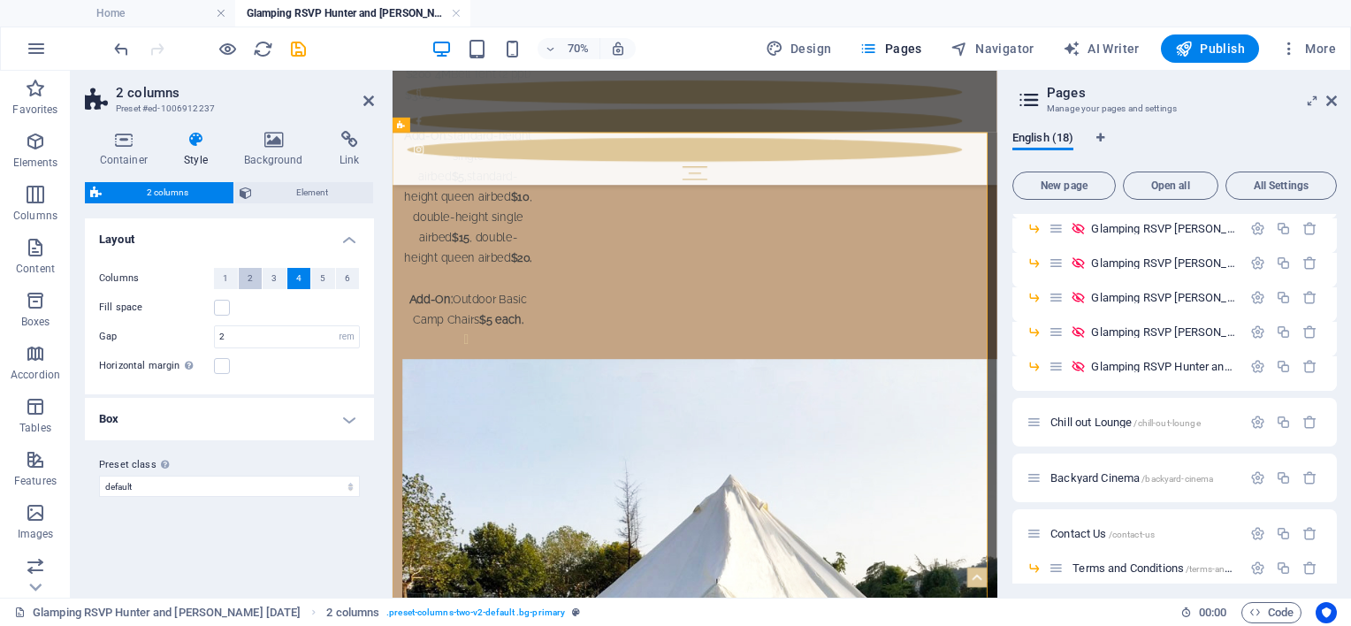
click at [248, 279] on span "2" at bounding box center [250, 278] width 5 height 21
click at [226, 276] on button "1" at bounding box center [226, 278] width 24 height 21
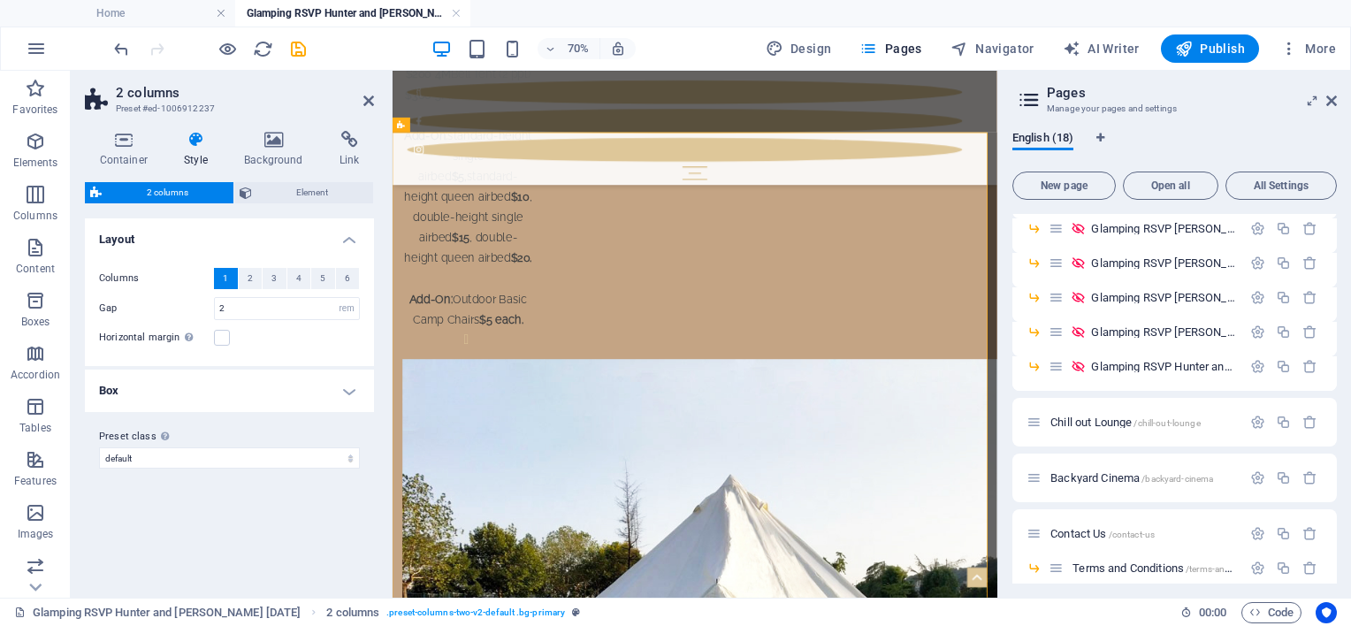
click at [118, 37] on div at bounding box center [210, 48] width 198 height 28
click at [118, 46] on icon "undo" at bounding box center [121, 49] width 20 height 20
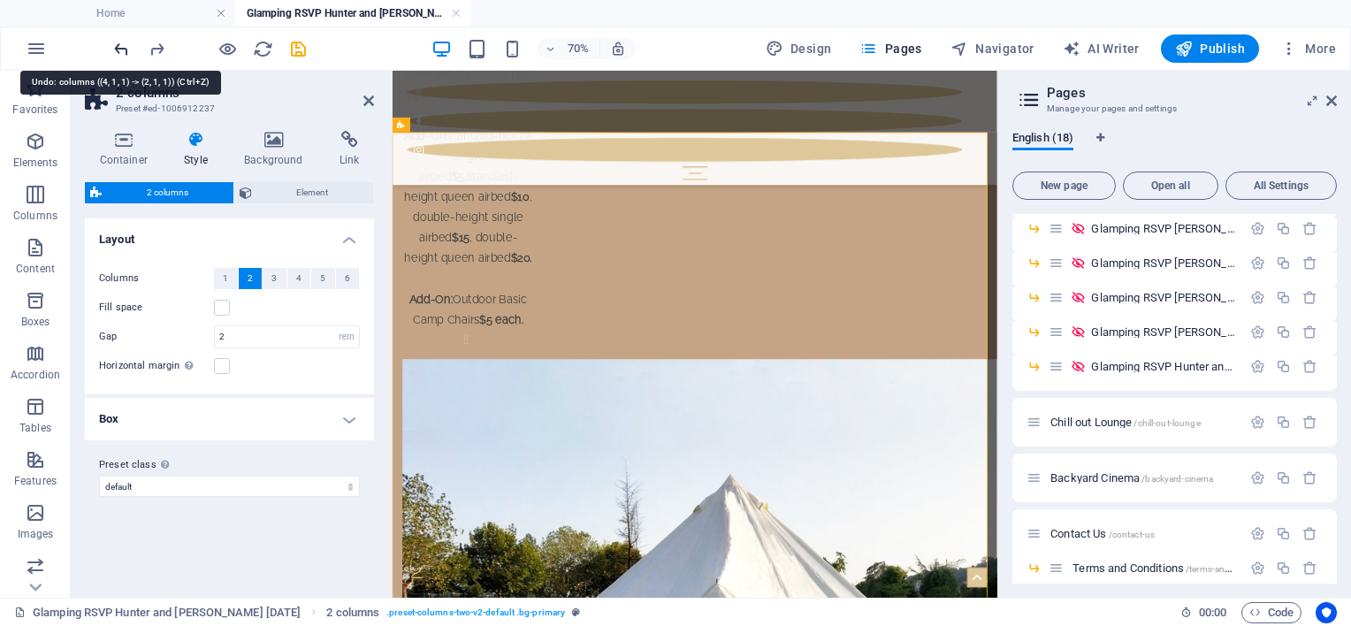
click at [118, 46] on icon "undo" at bounding box center [121, 49] width 20 height 20
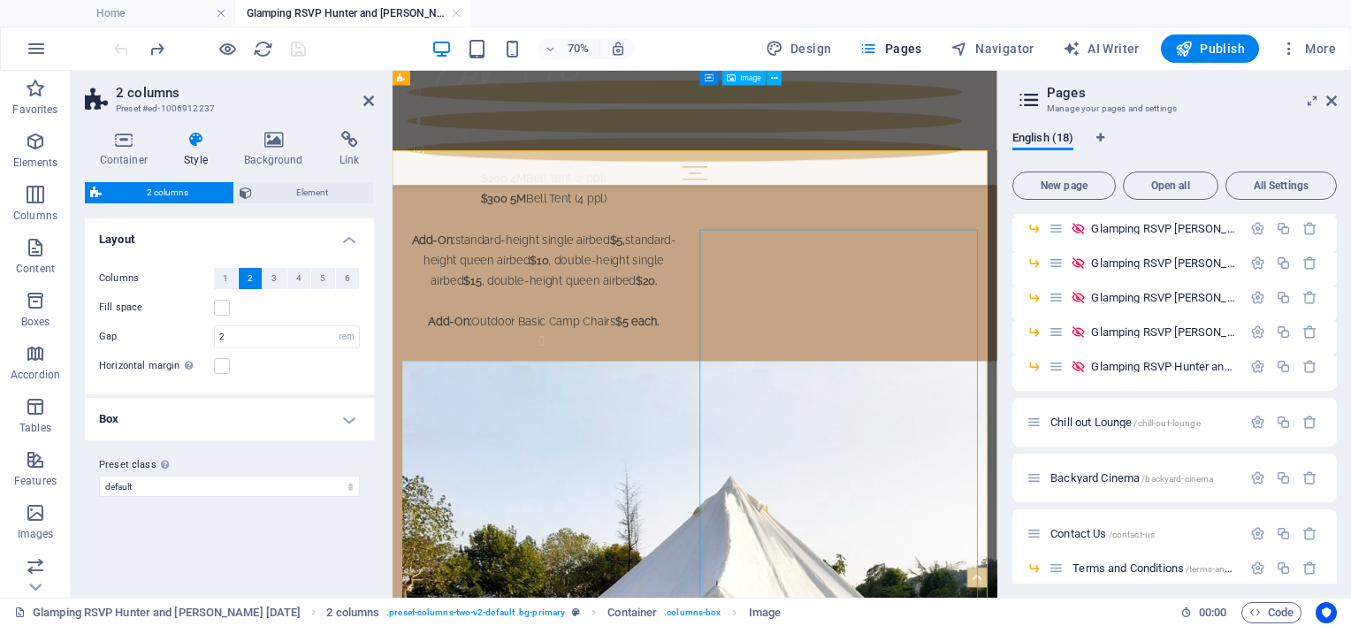
scroll to position [1511, 0]
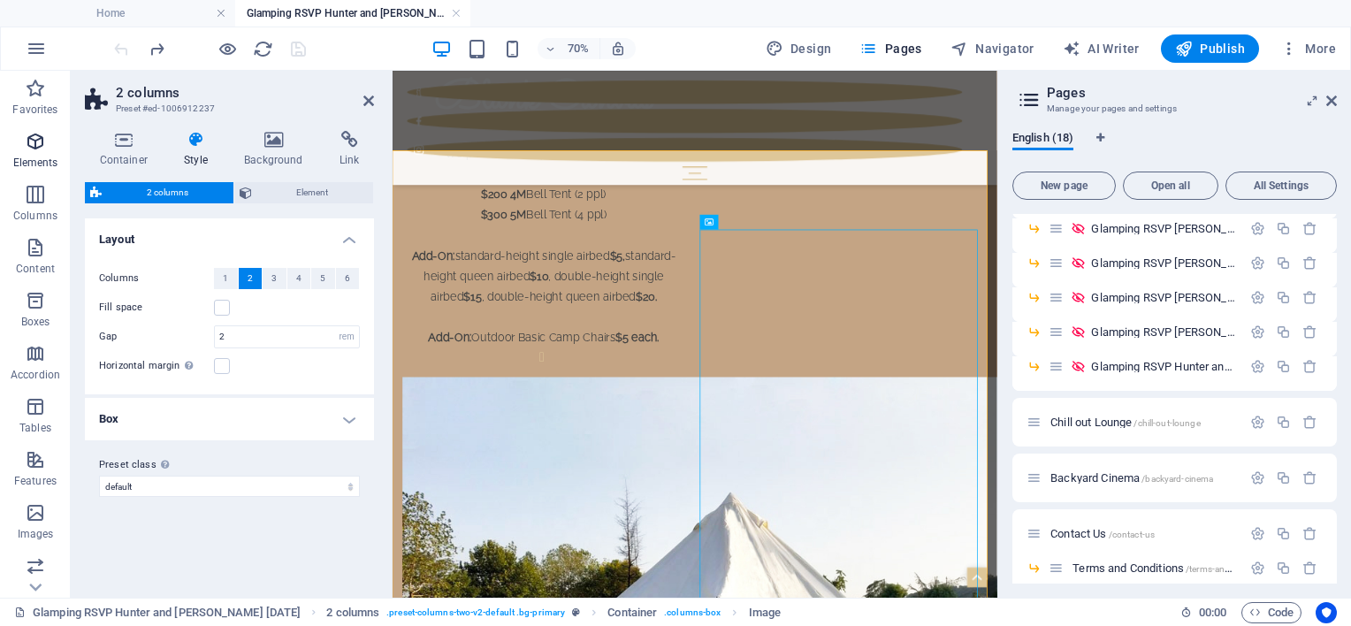
click at [35, 137] on icon "button" at bounding box center [35, 141] width 21 height 21
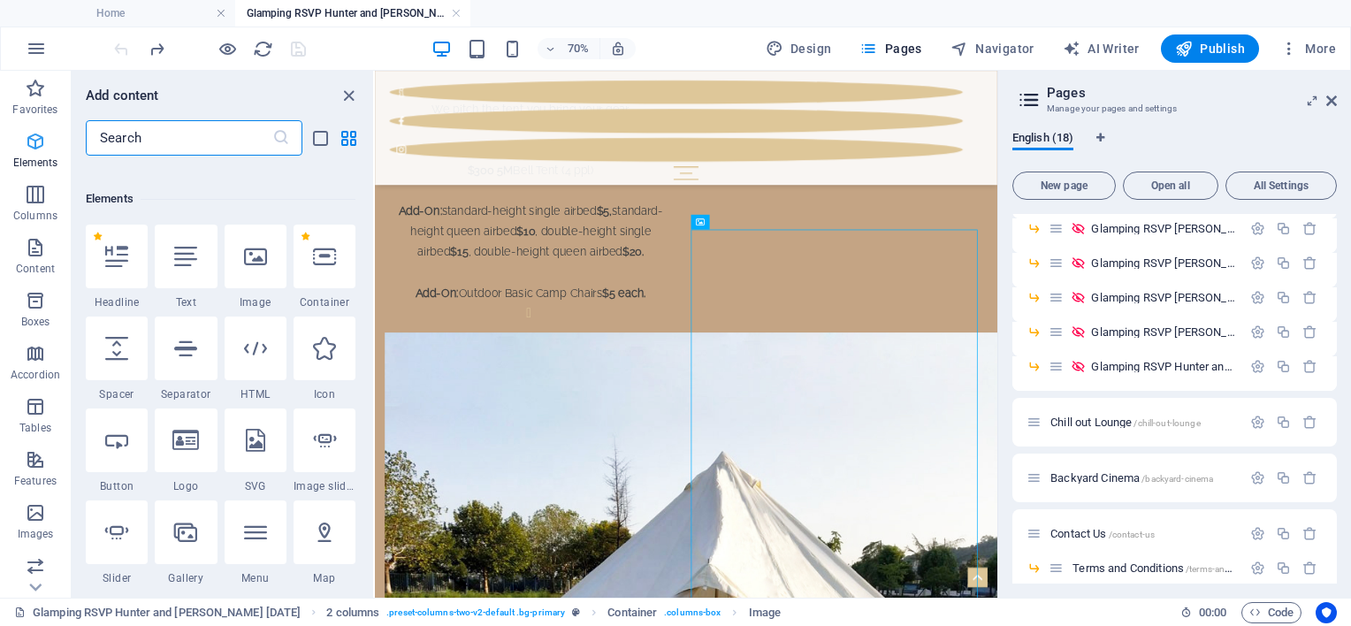
scroll to position [187, 0]
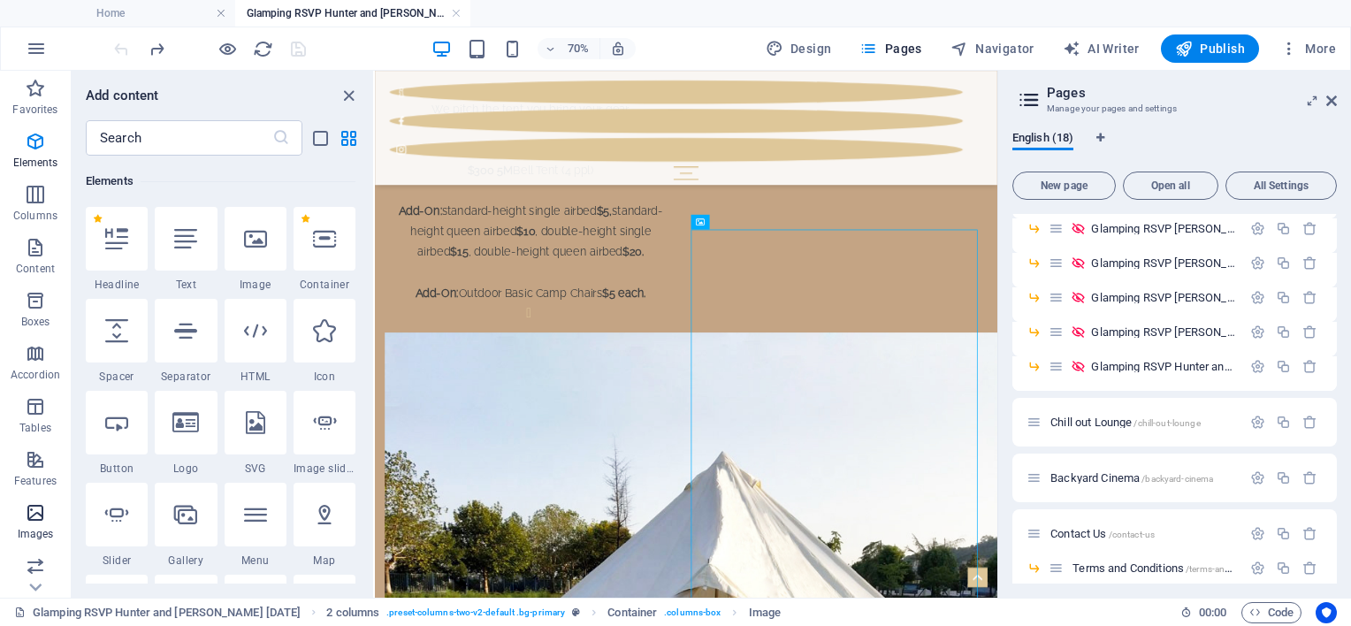
click at [42, 522] on icon "button" at bounding box center [35, 512] width 21 height 21
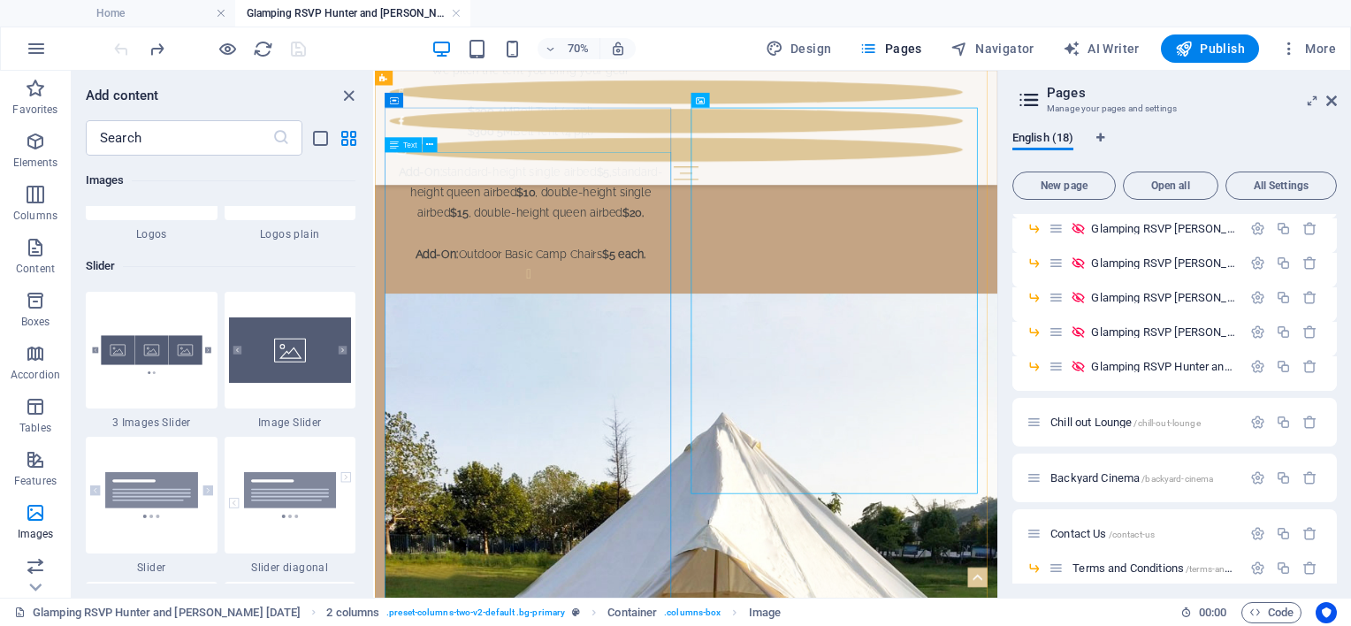
scroll to position [1511, 0]
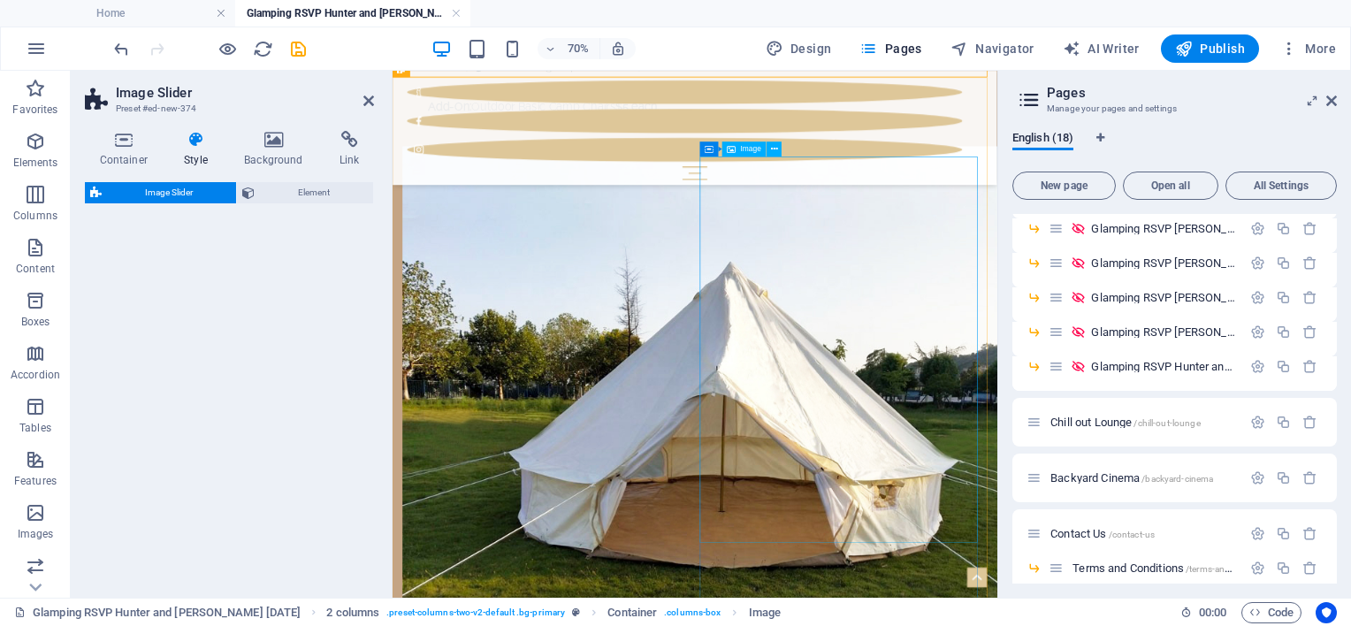
select select "rem"
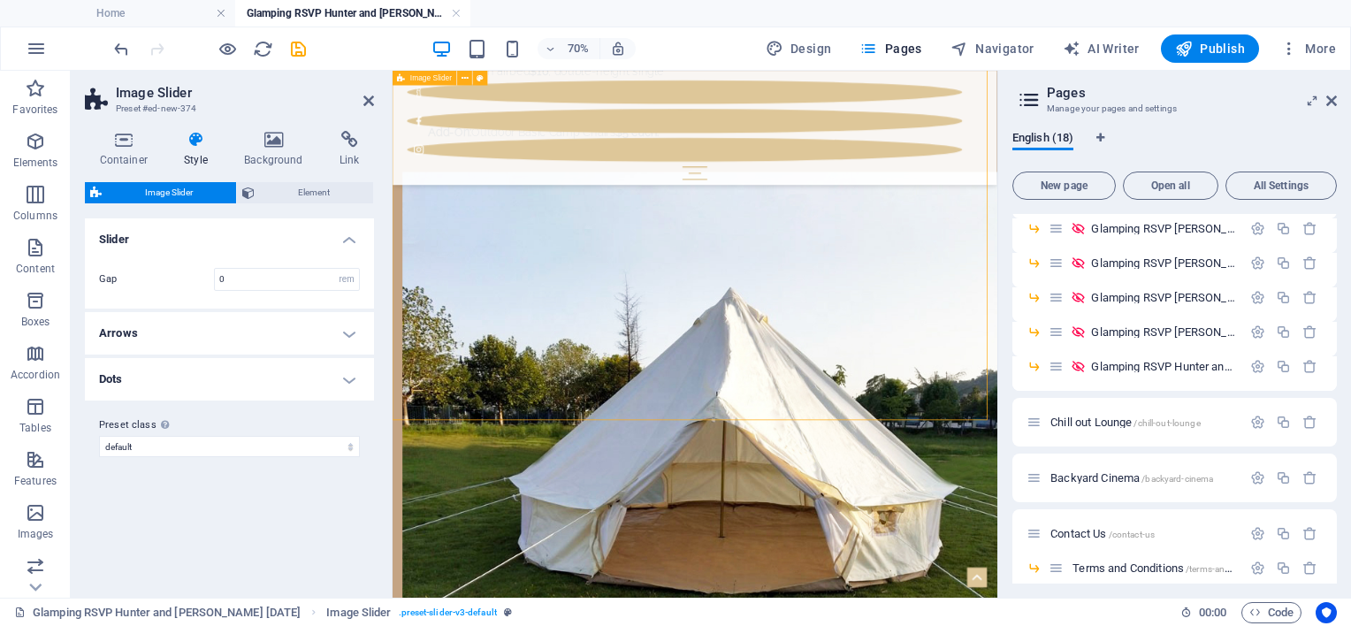
scroll to position [1993, 0]
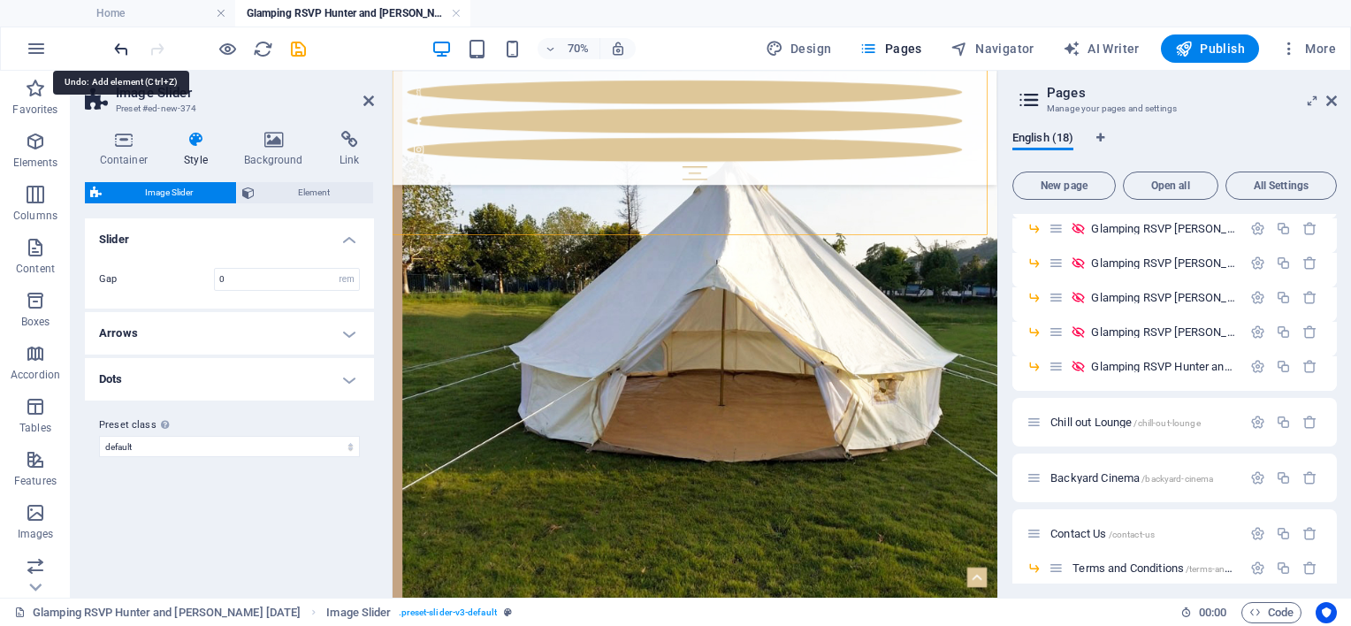
click at [127, 55] on icon "undo" at bounding box center [121, 49] width 20 height 20
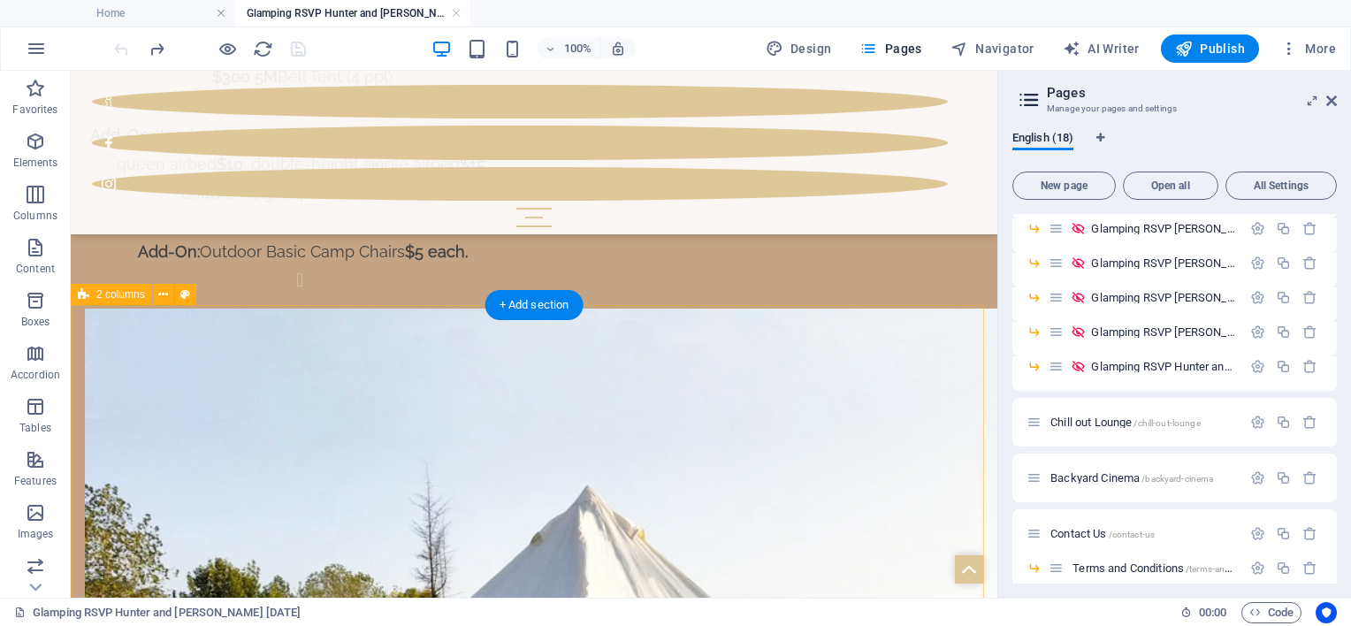
scroll to position [1670, 0]
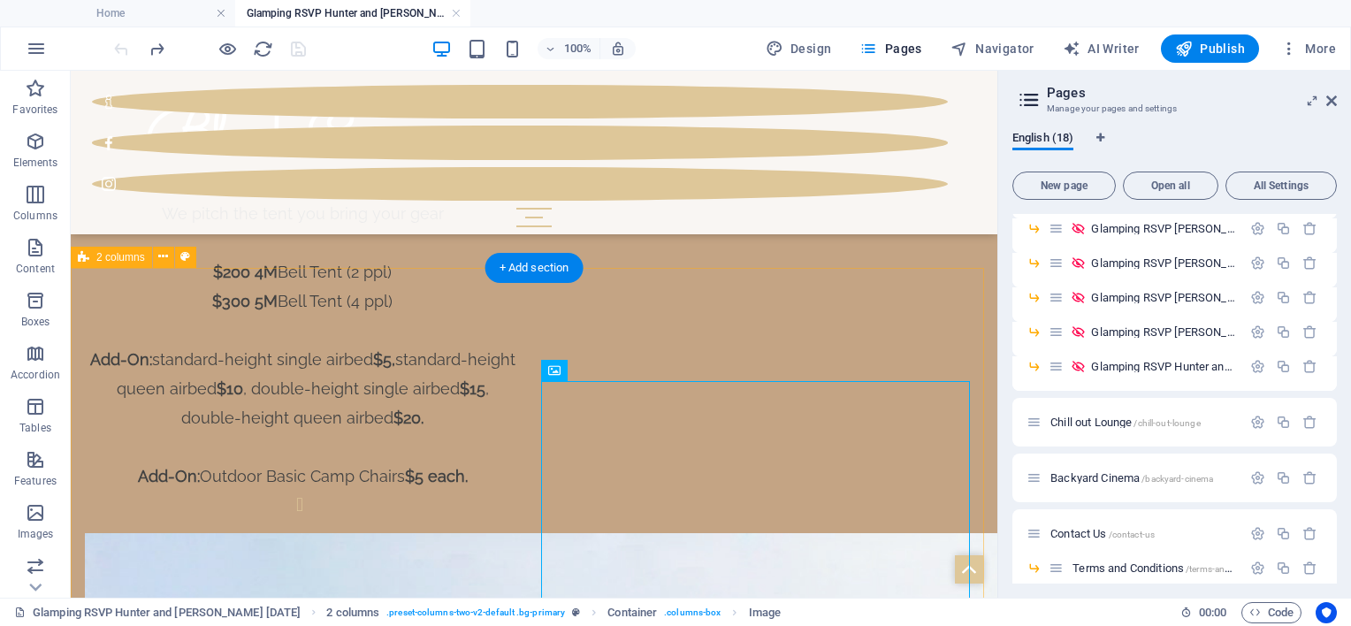
scroll to position [1405, 0]
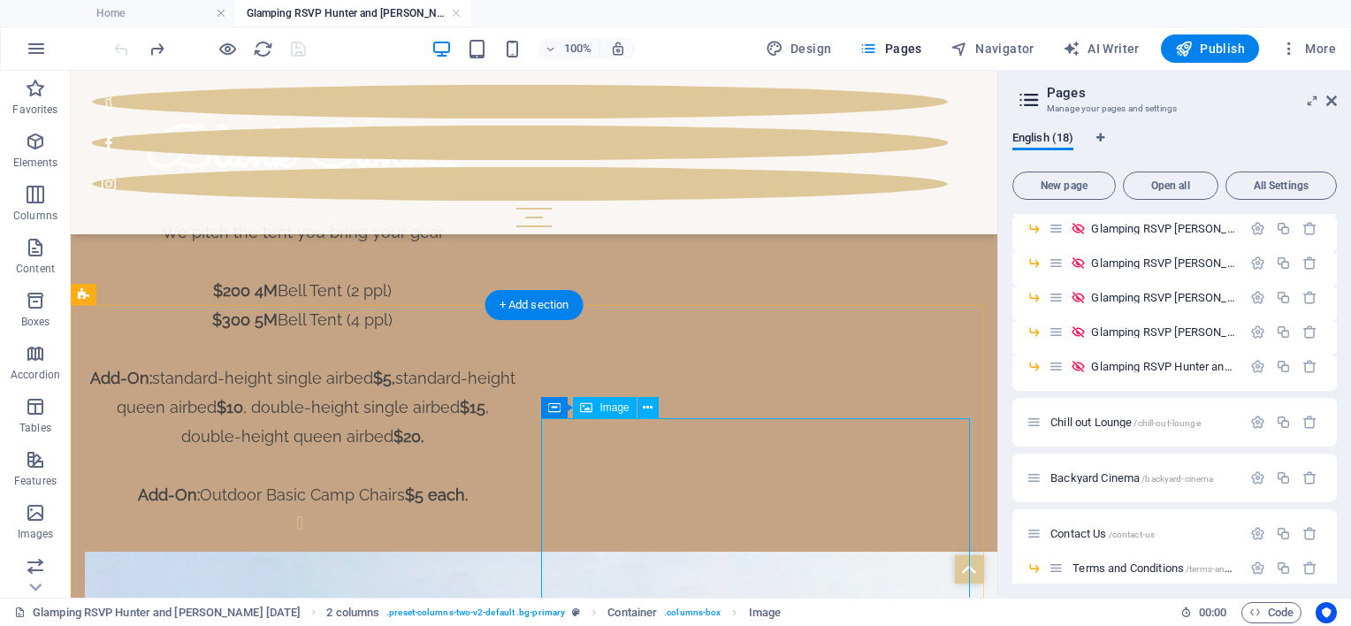
select select "px"
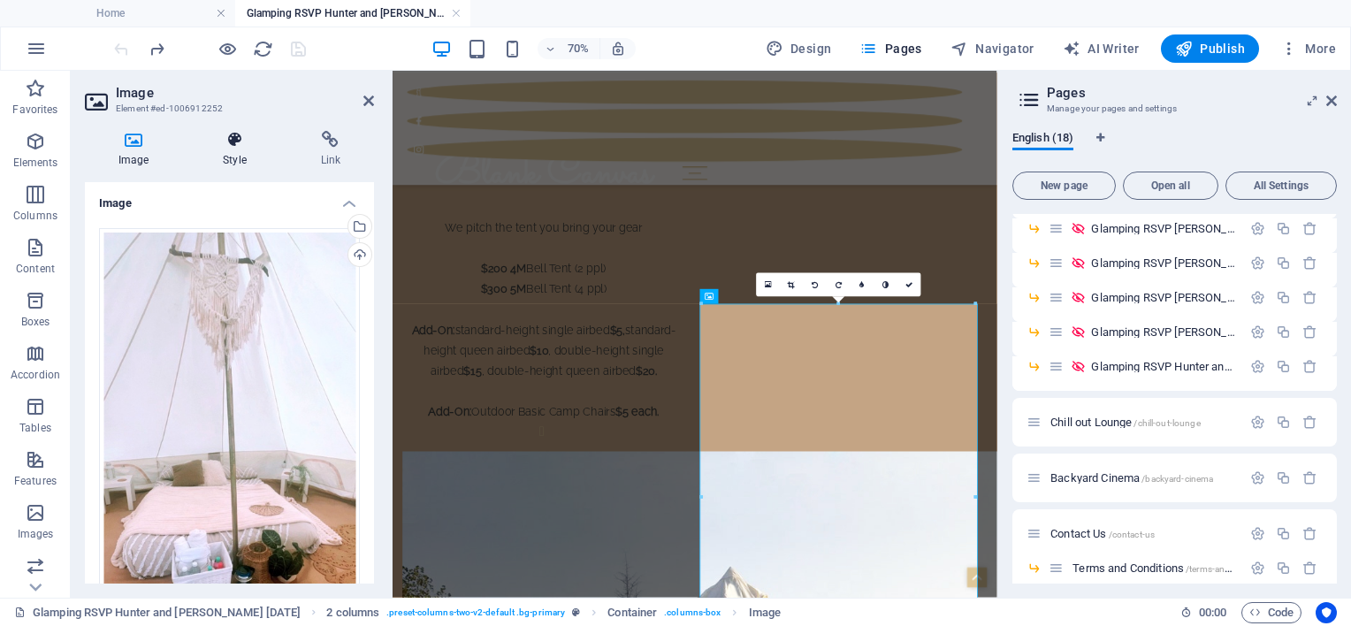
click at [225, 152] on h4 "Style" at bounding box center [237, 149] width 97 height 37
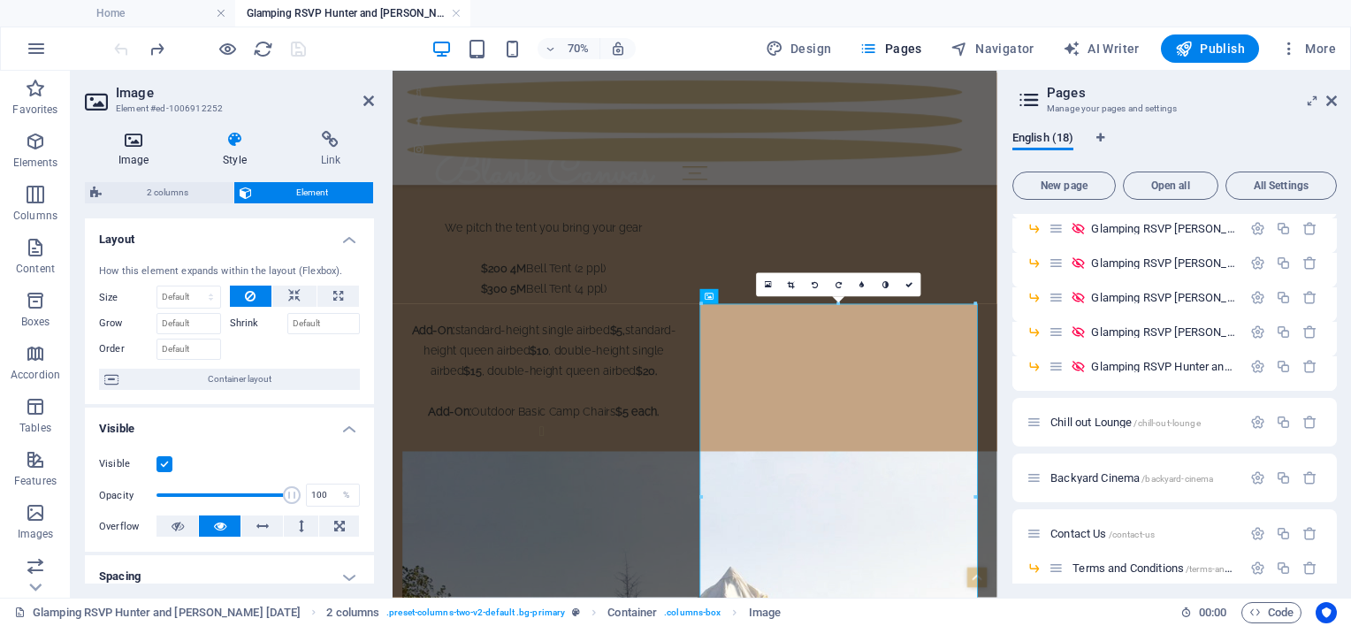
click at [141, 140] on icon at bounding box center [133, 140] width 97 height 18
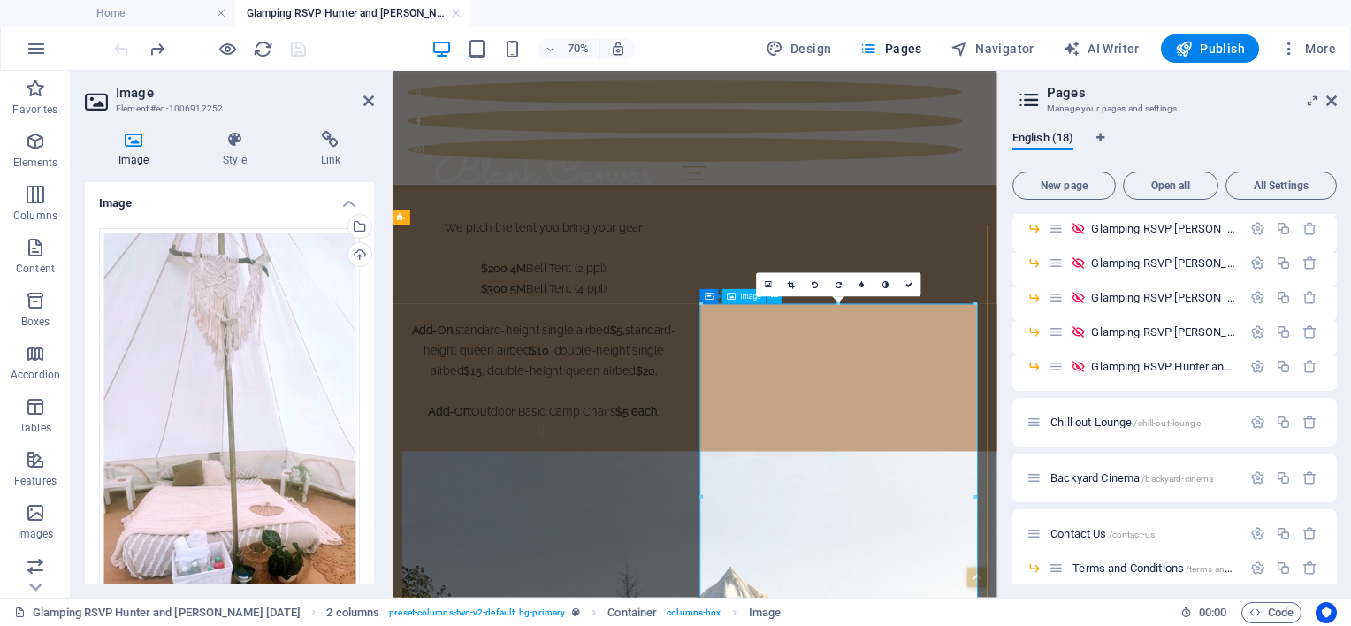
click at [912, 286] on icon at bounding box center [908, 284] width 7 height 7
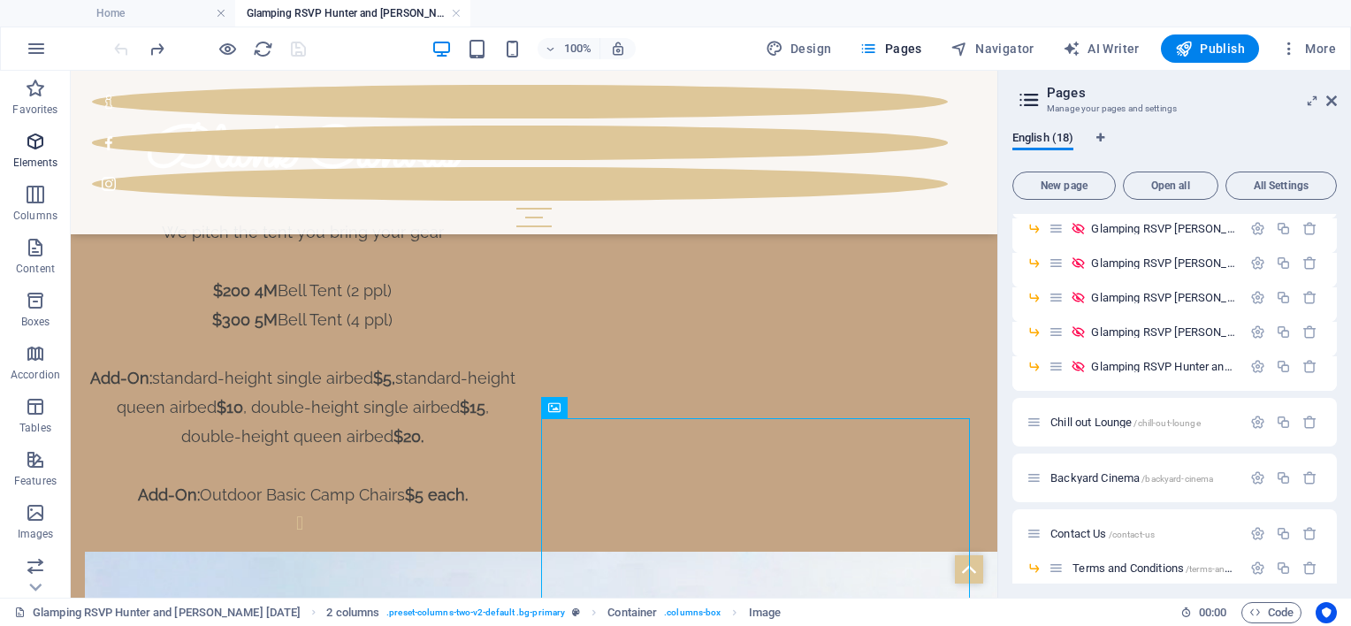
click at [34, 155] on span "Elements" at bounding box center [35, 152] width 71 height 42
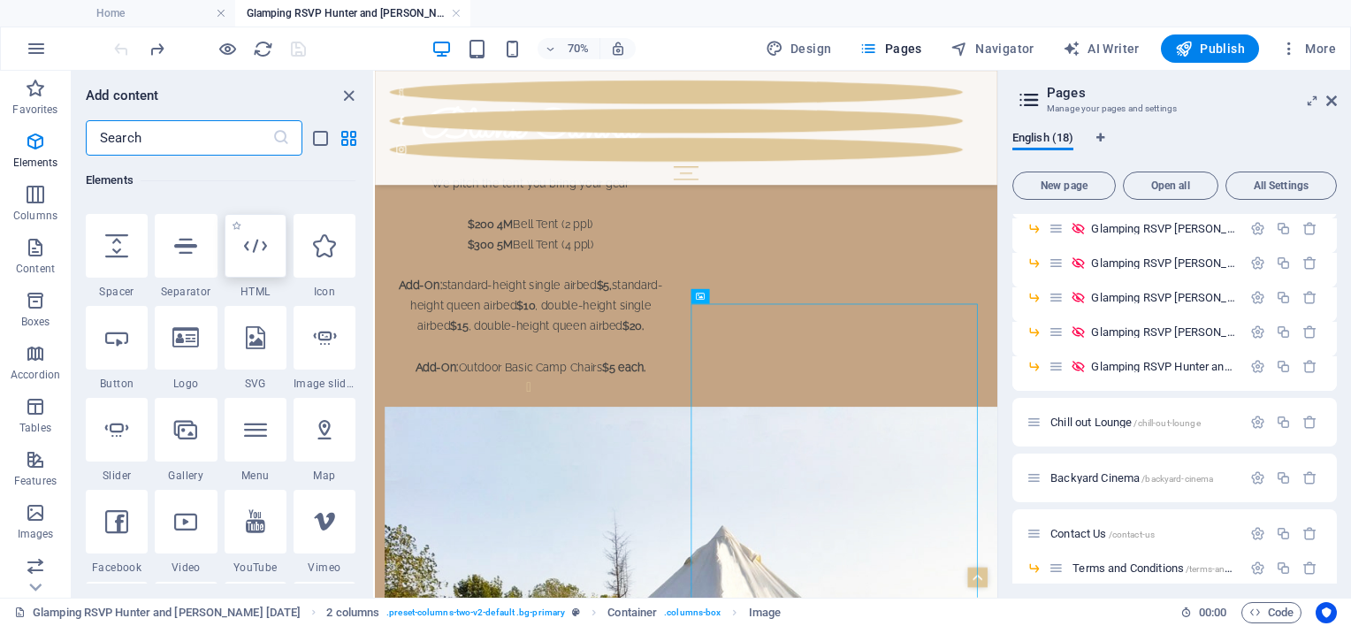
scroll to position [276, 0]
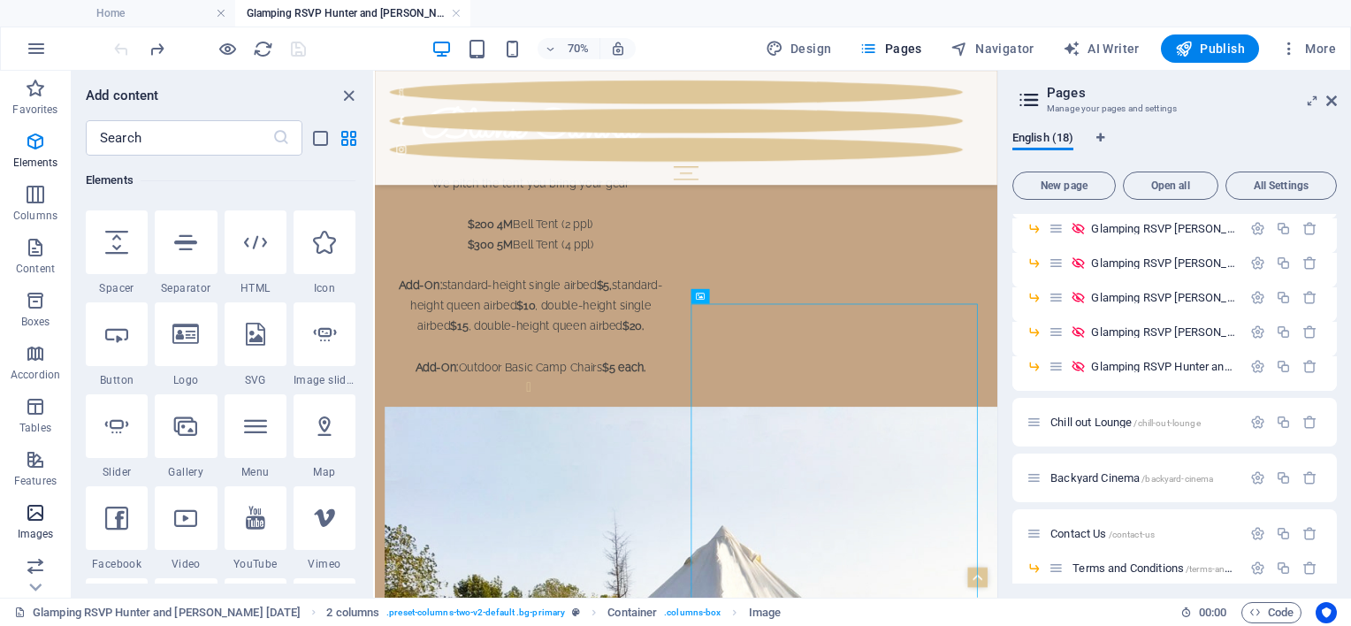
click at [45, 528] on p "Images" at bounding box center [36, 534] width 36 height 14
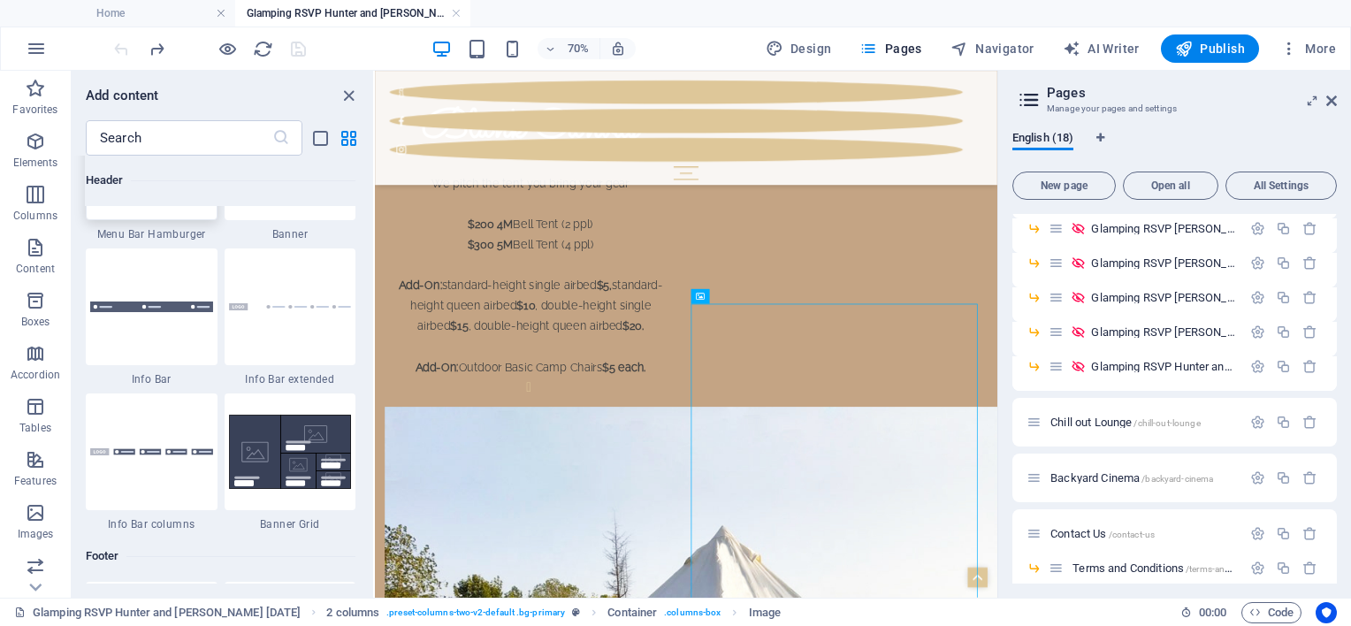
scroll to position [11087, 0]
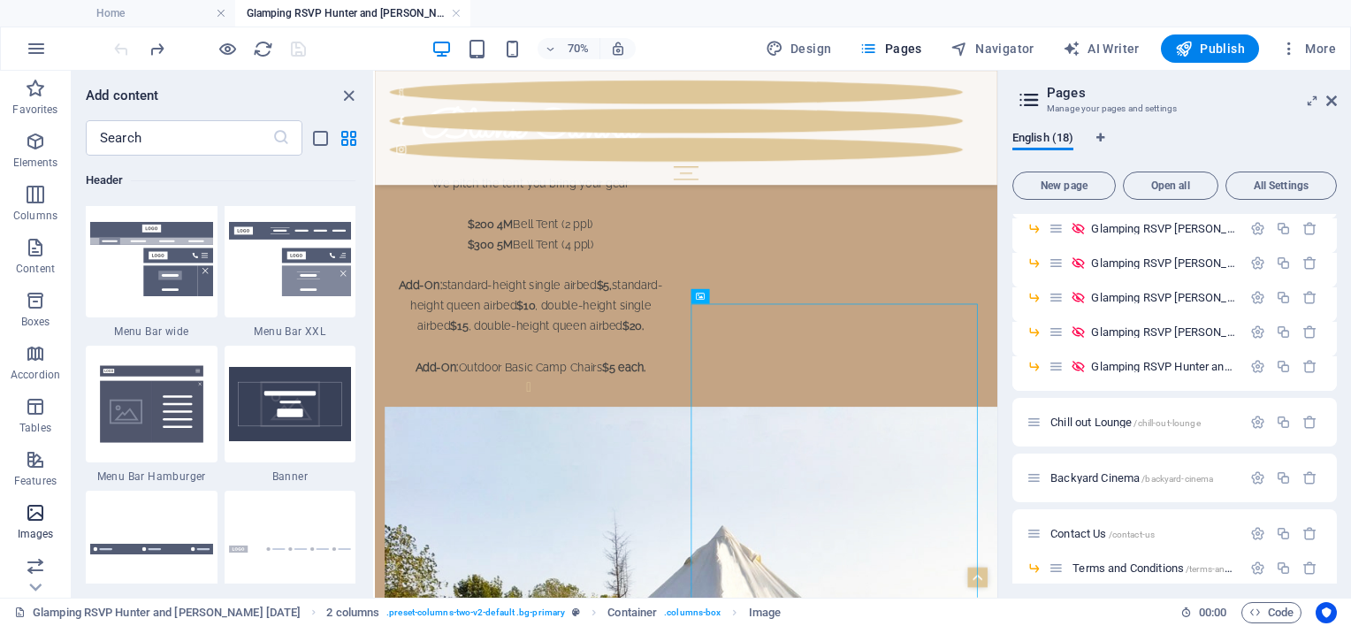
click at [31, 514] on icon "button" at bounding box center [35, 512] width 21 height 21
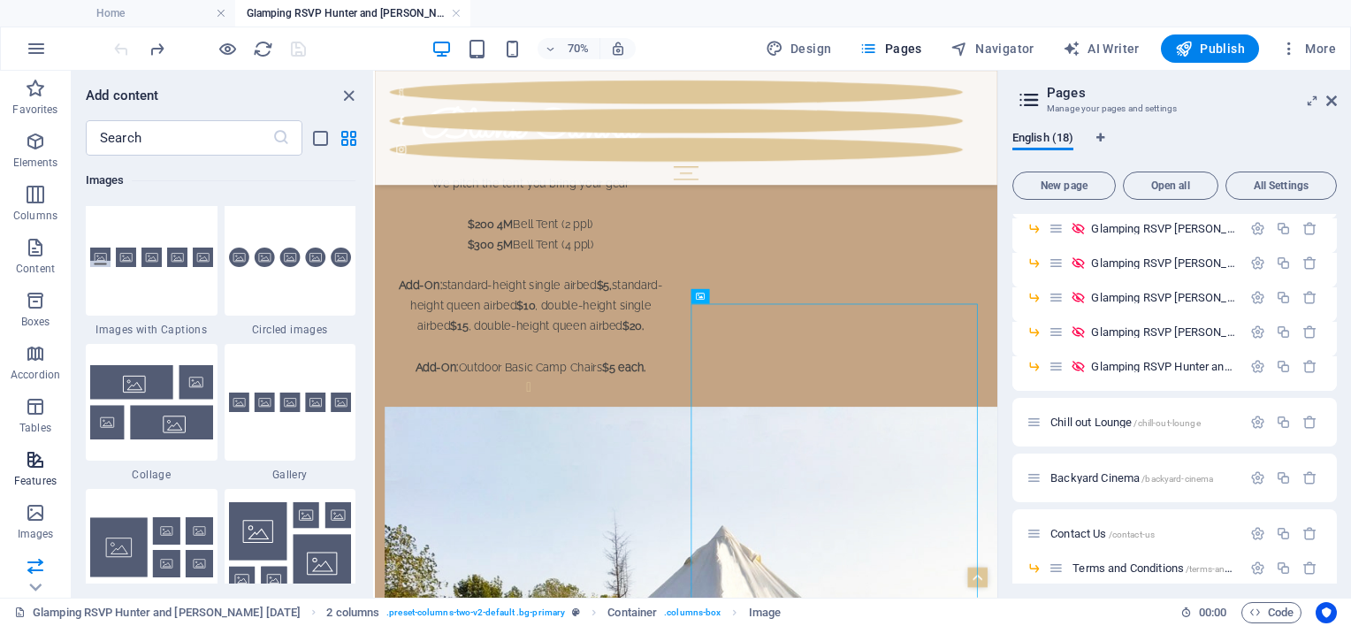
click at [34, 467] on icon "button" at bounding box center [35, 459] width 21 height 21
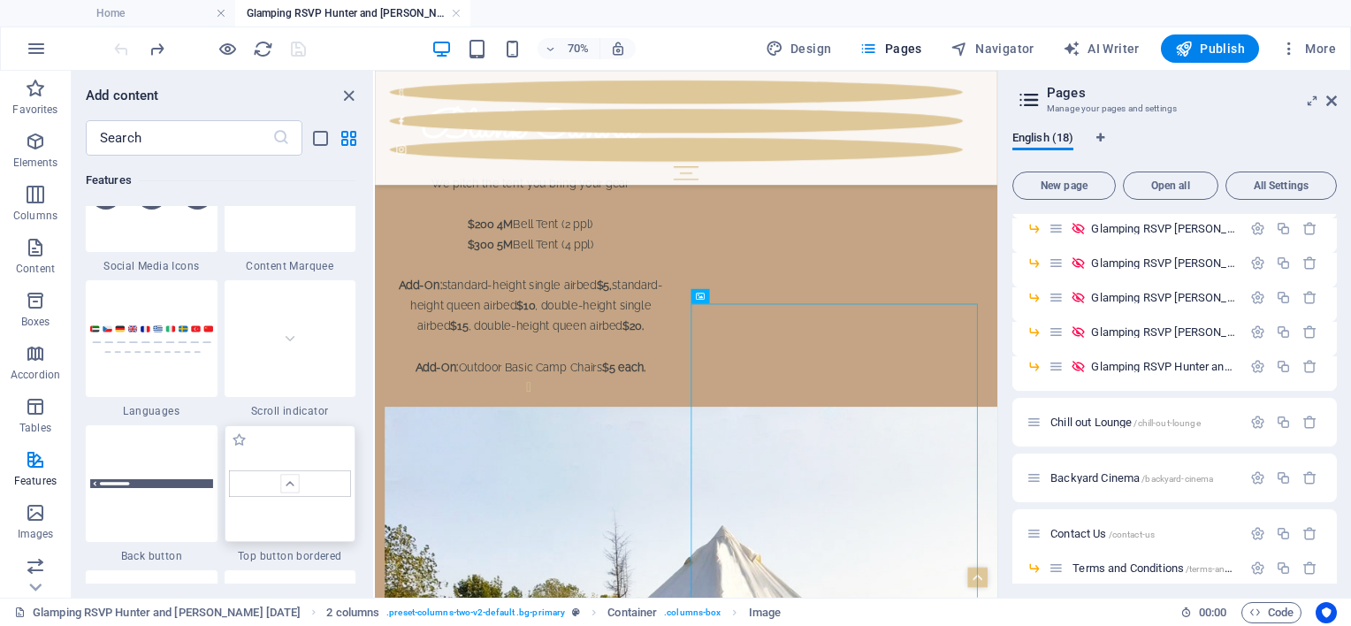
scroll to position [8129, 0]
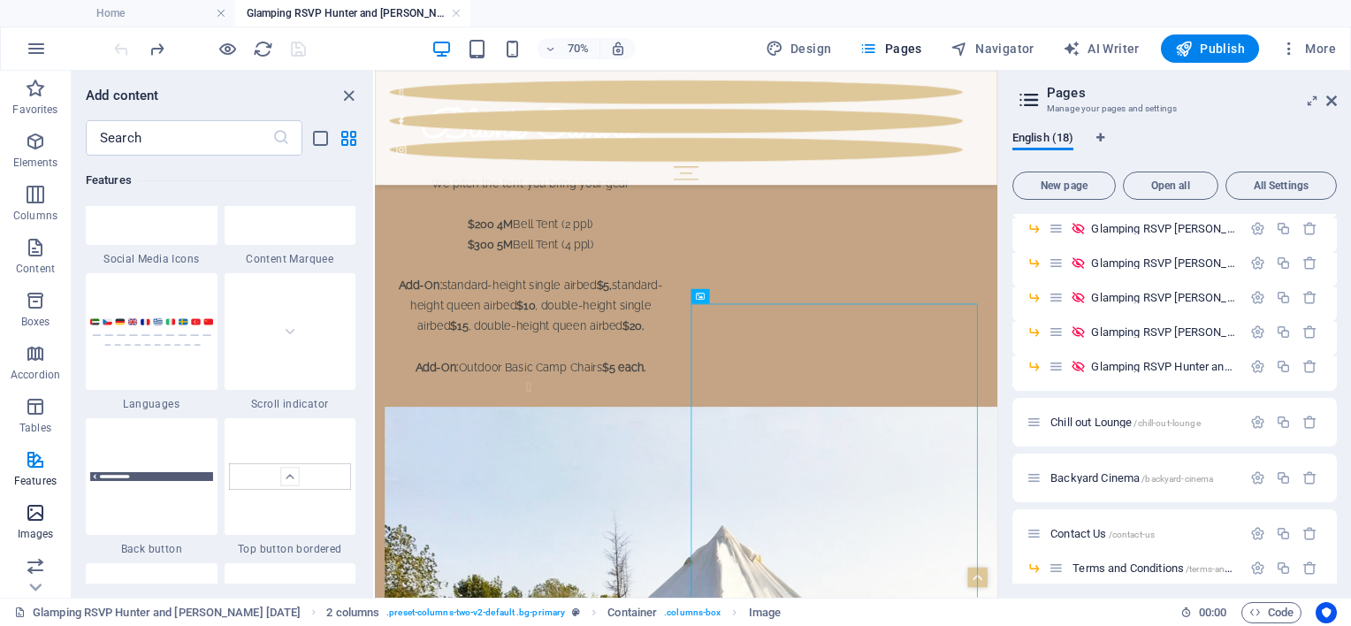
click at [34, 512] on icon "button" at bounding box center [35, 512] width 21 height 21
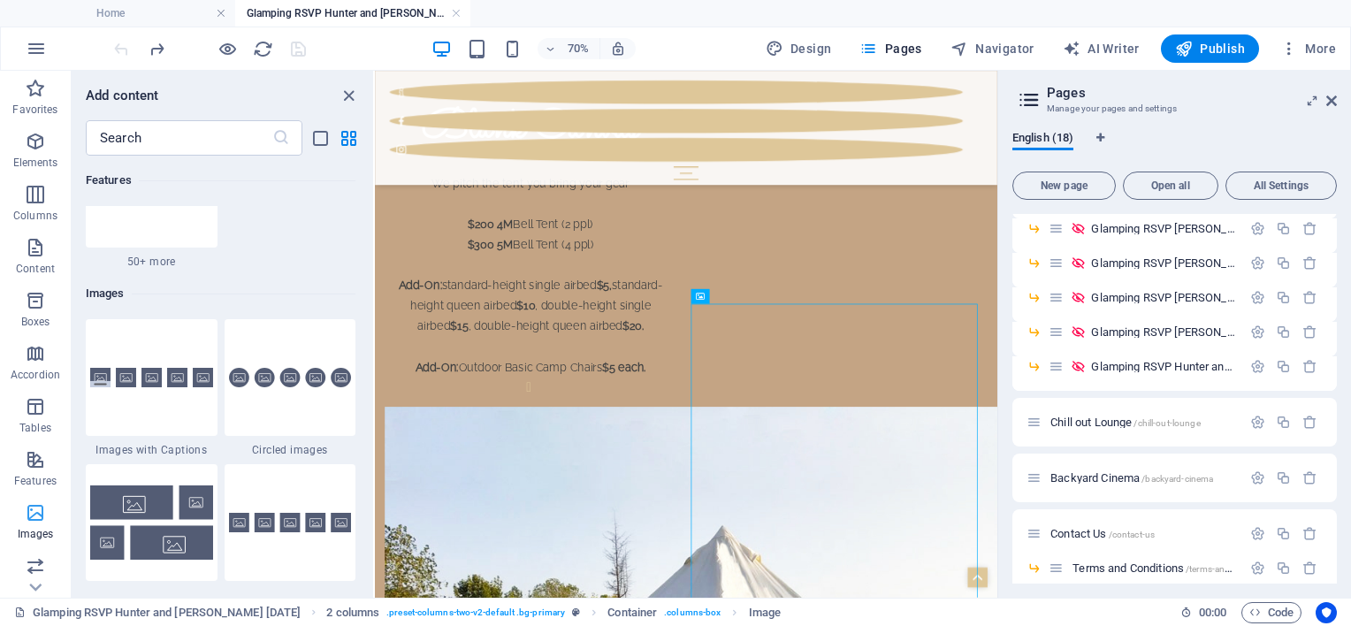
scroll to position [8965, 0]
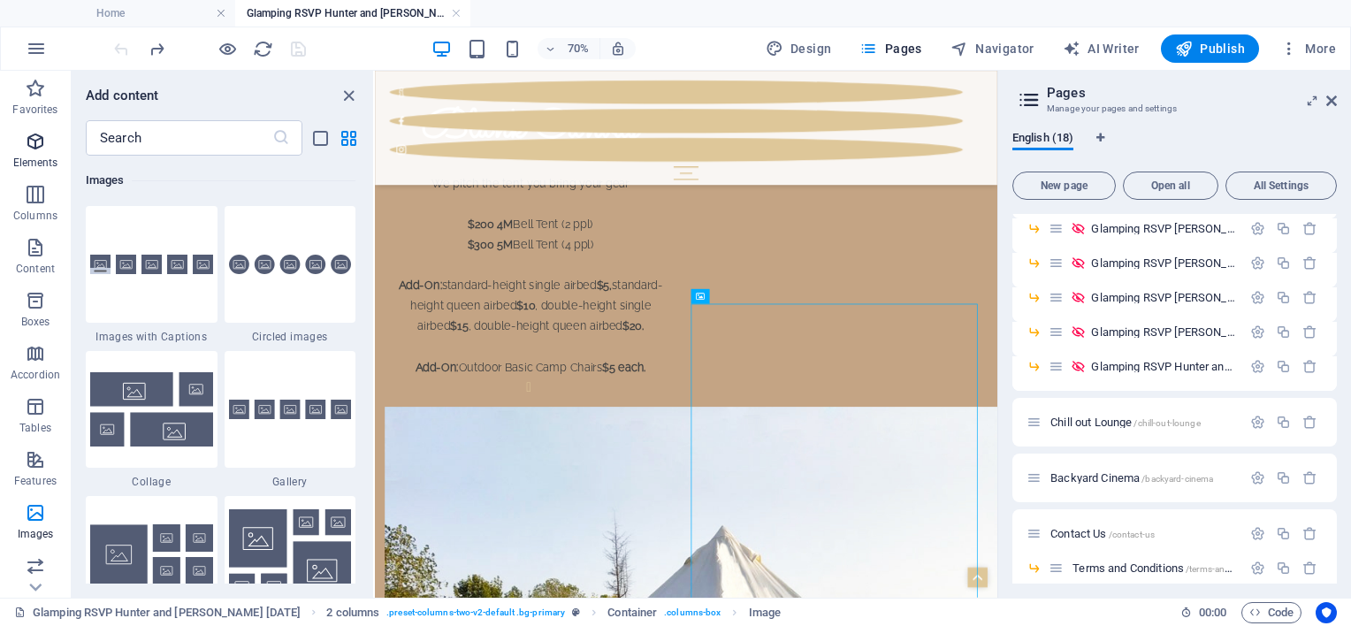
click at [40, 156] on p "Elements" at bounding box center [35, 163] width 45 height 14
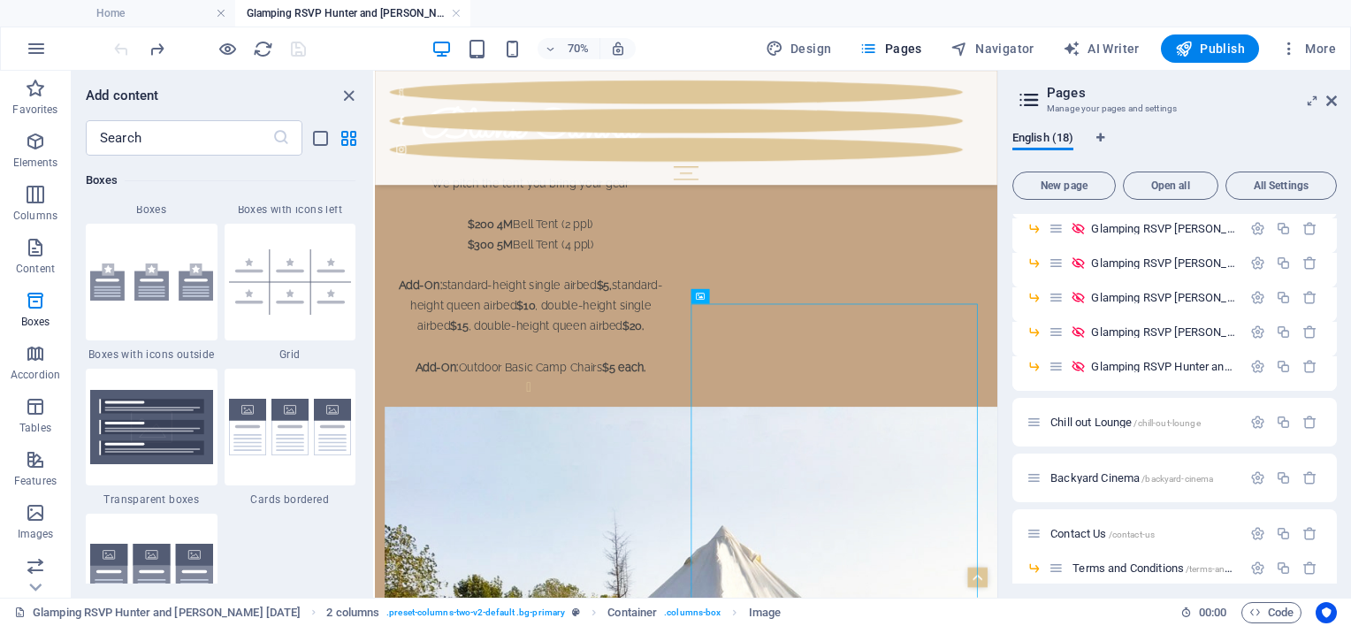
scroll to position [5404, 0]
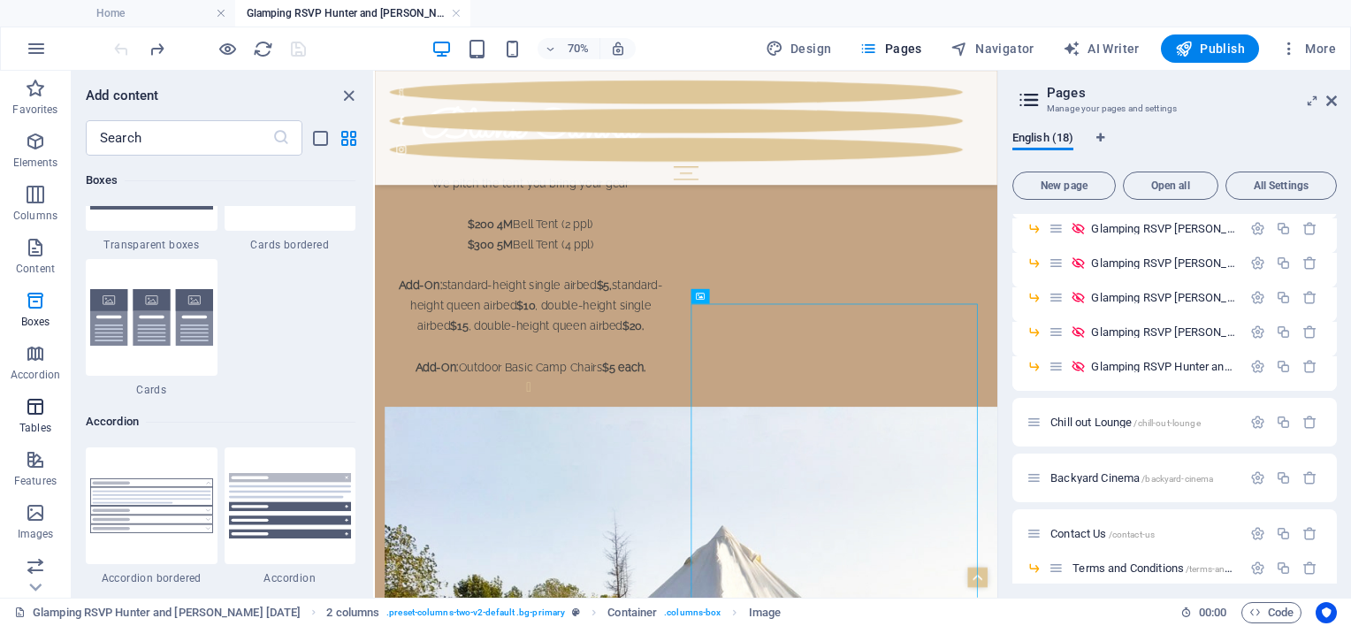
click at [43, 414] on icon "button" at bounding box center [35, 406] width 21 height 21
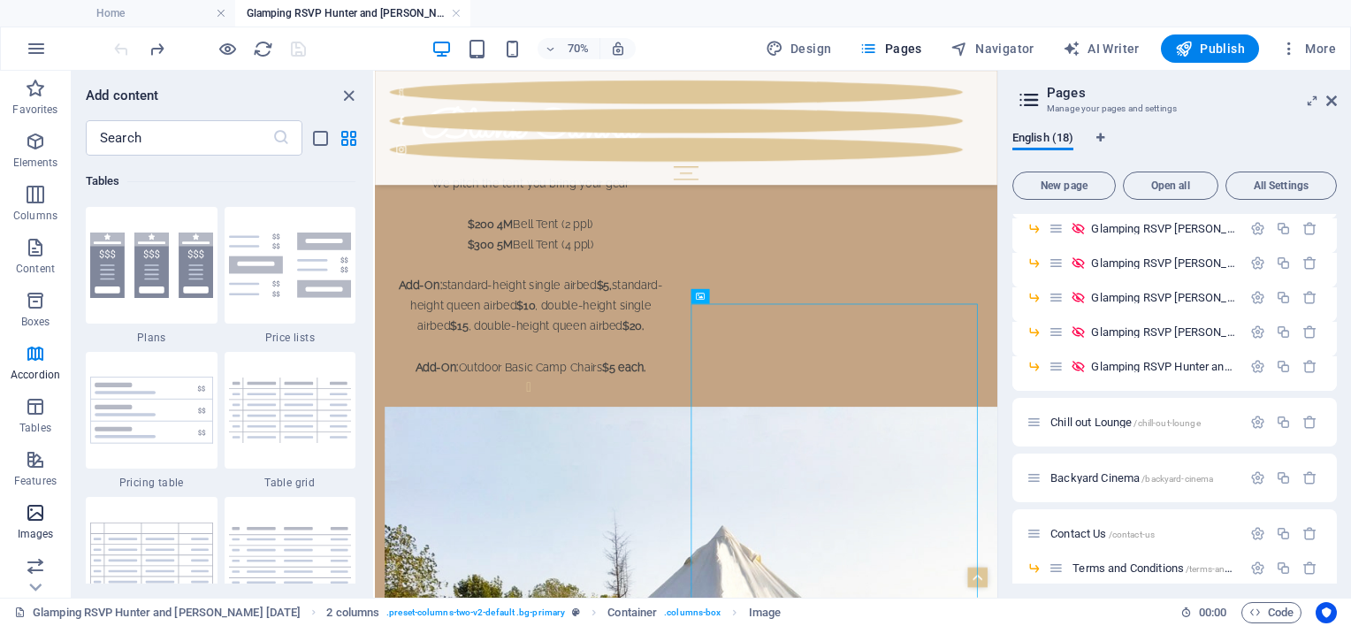
click at [46, 507] on icon "button" at bounding box center [35, 512] width 21 height 21
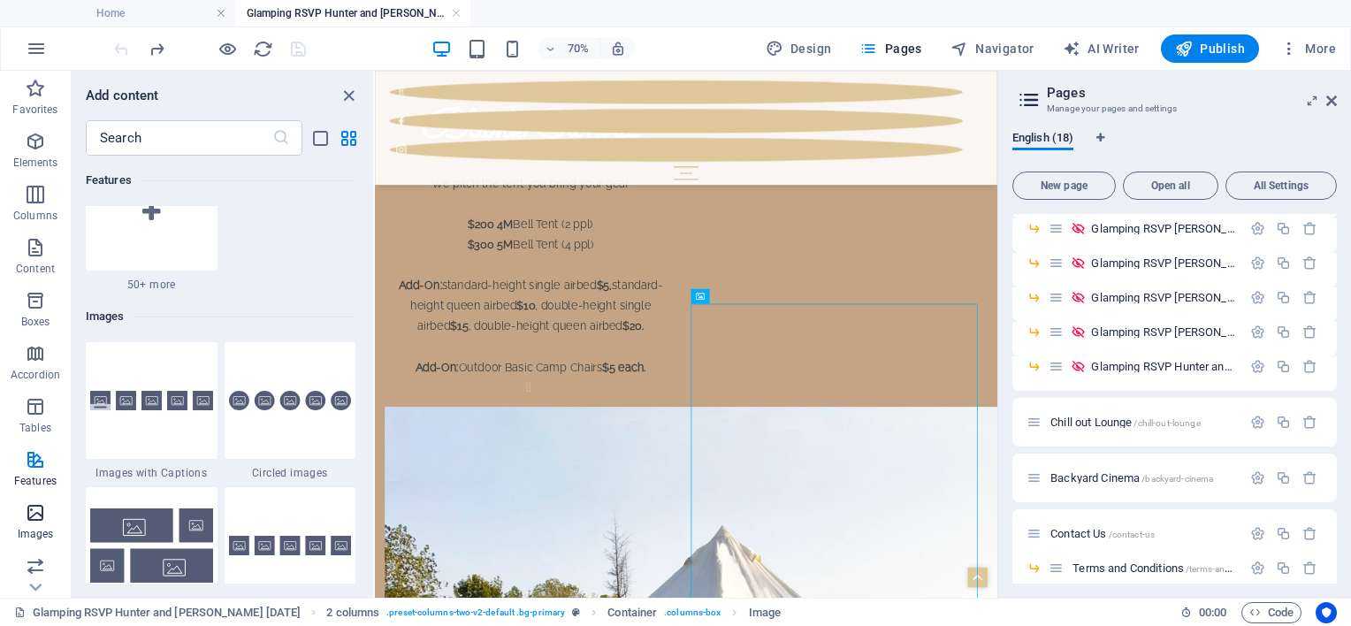
scroll to position [8965, 0]
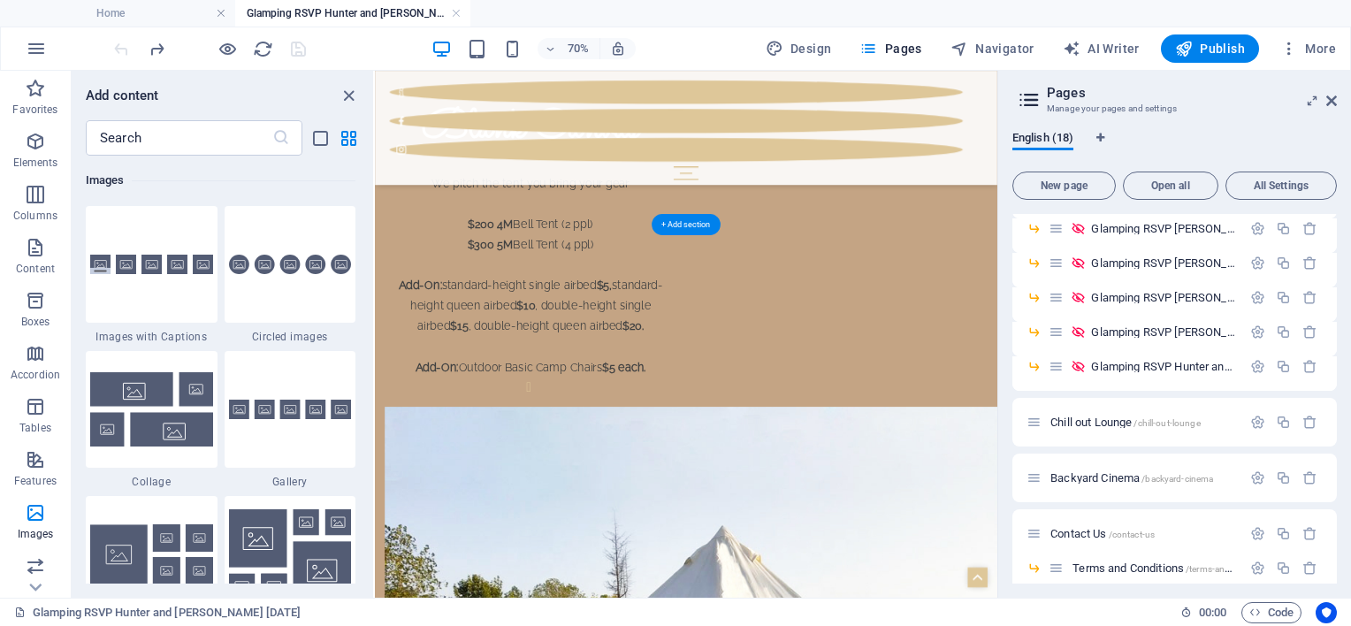
select select "px"
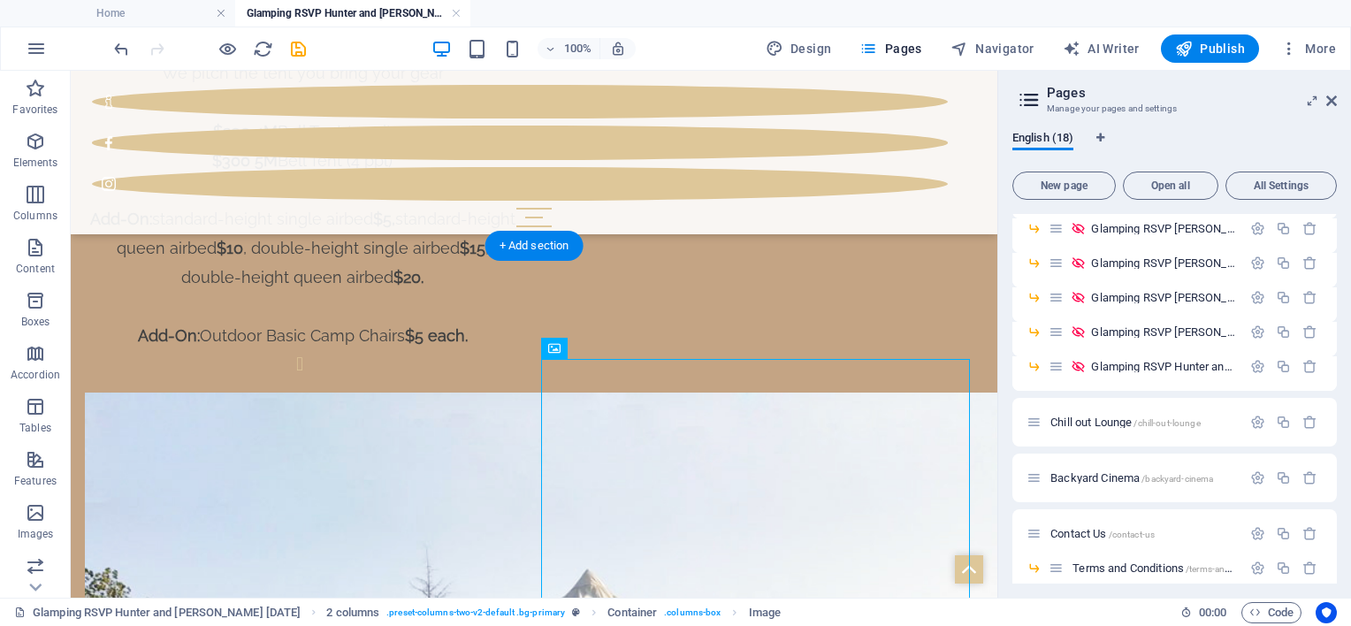
scroll to position [1582, 0]
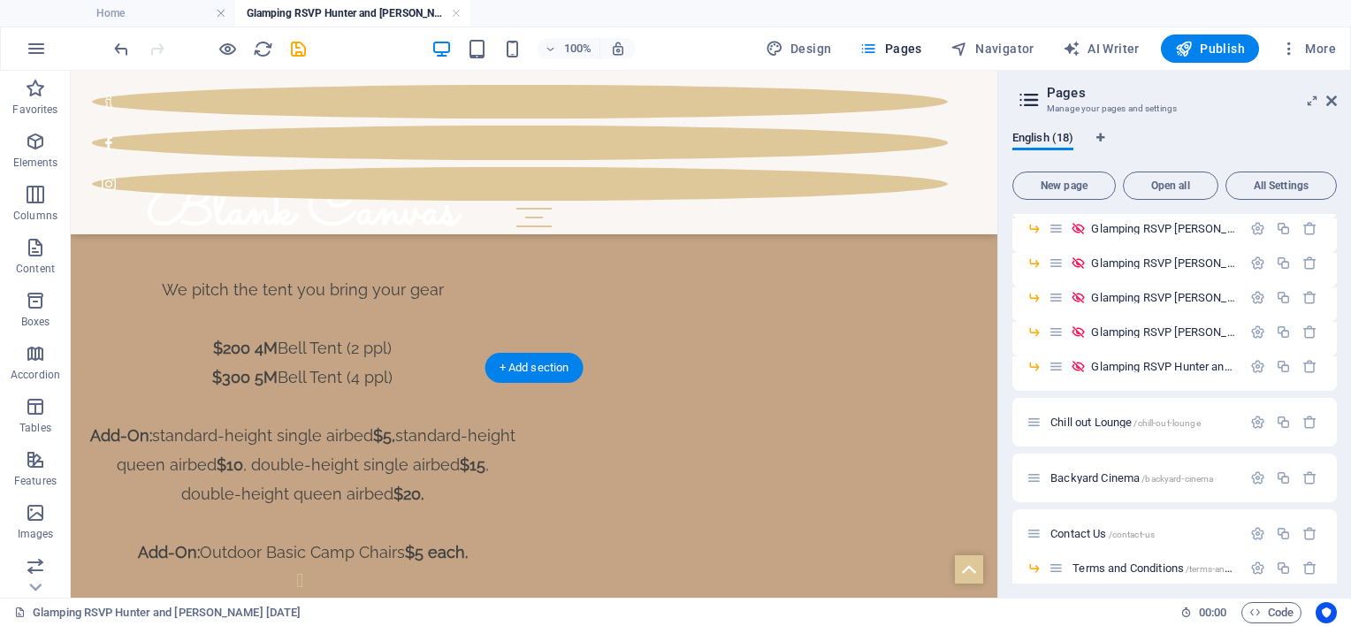
scroll to position [1316, 0]
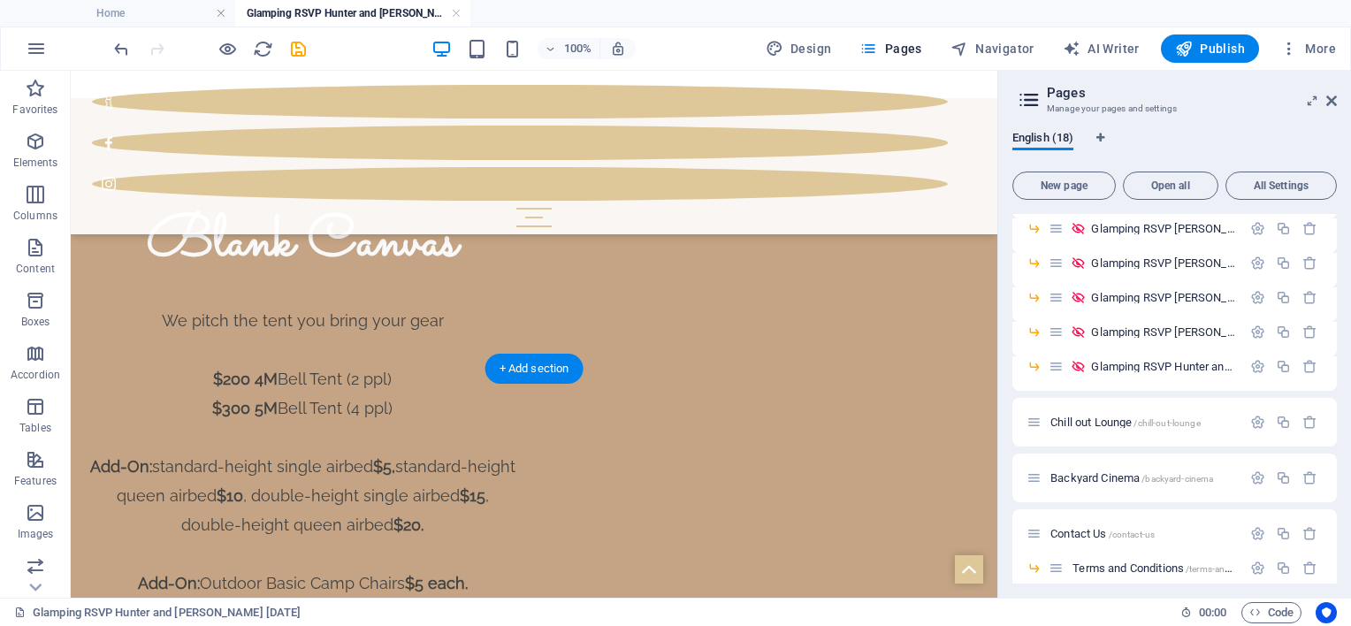
select select "px"
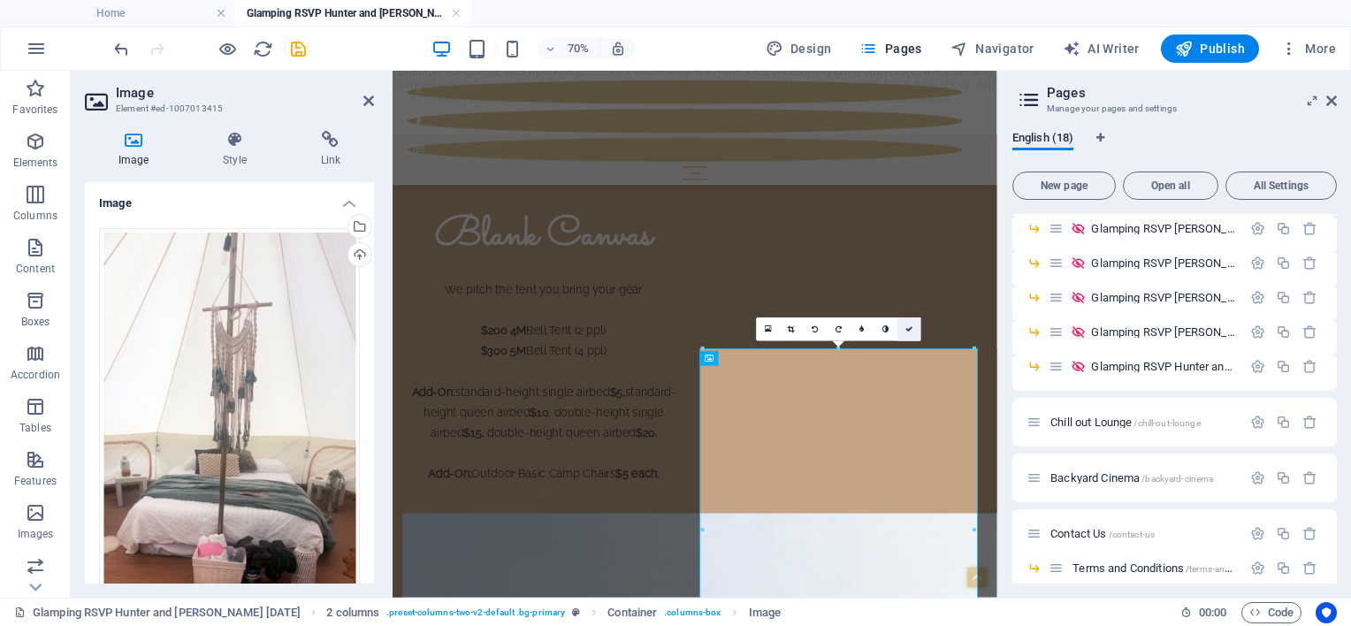
click at [912, 329] on icon at bounding box center [908, 328] width 7 height 7
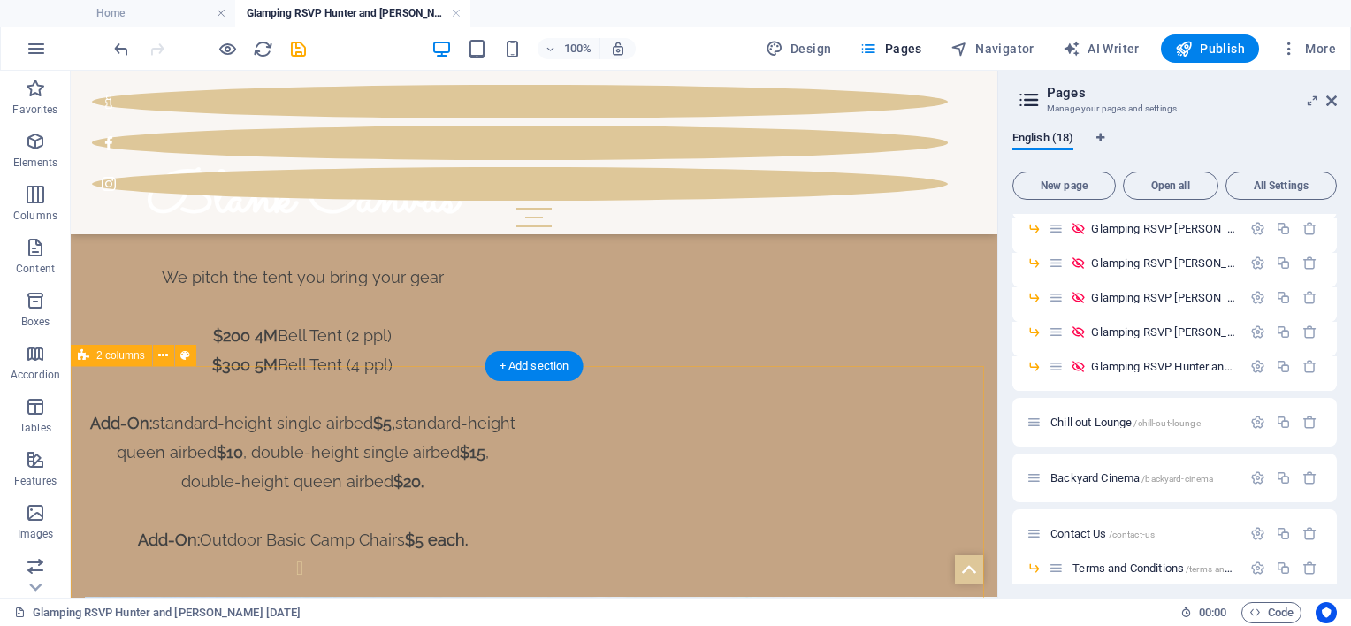
scroll to position [1493, 0]
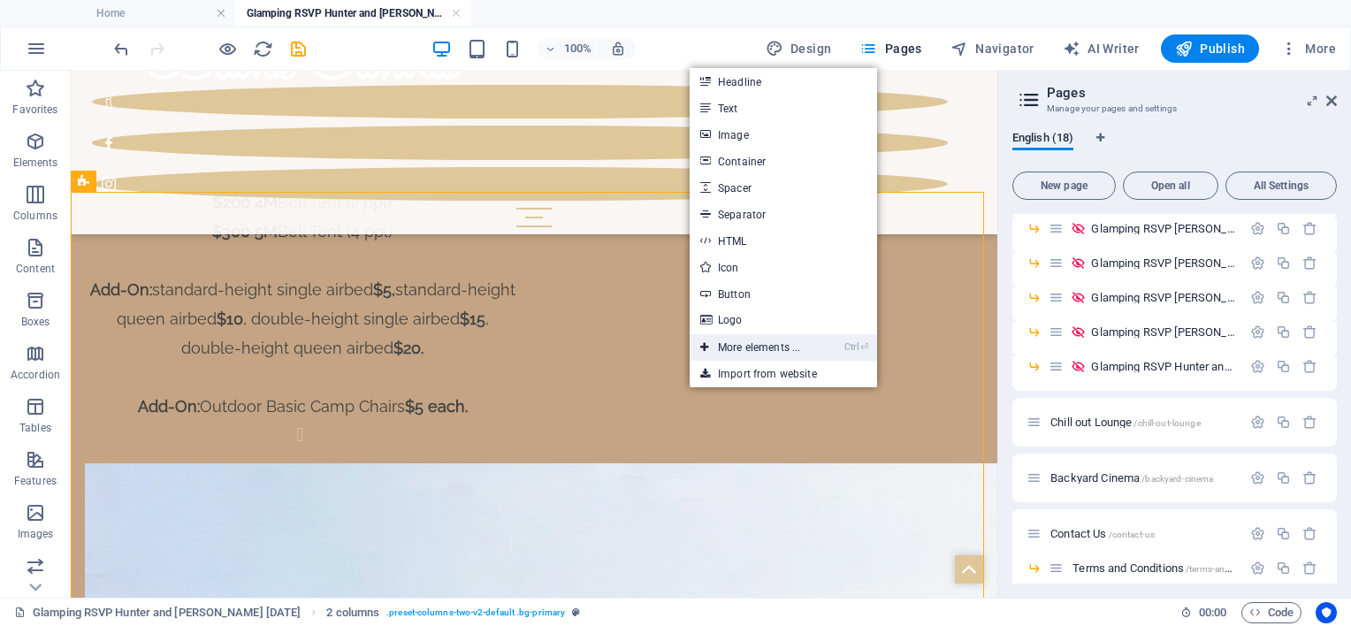
drag, startPoint x: 768, startPoint y: 347, endPoint x: 393, endPoint y: 294, distance: 379.4
click at [768, 347] on link "Ctrl ⏎ More elements ..." at bounding box center [750, 347] width 121 height 27
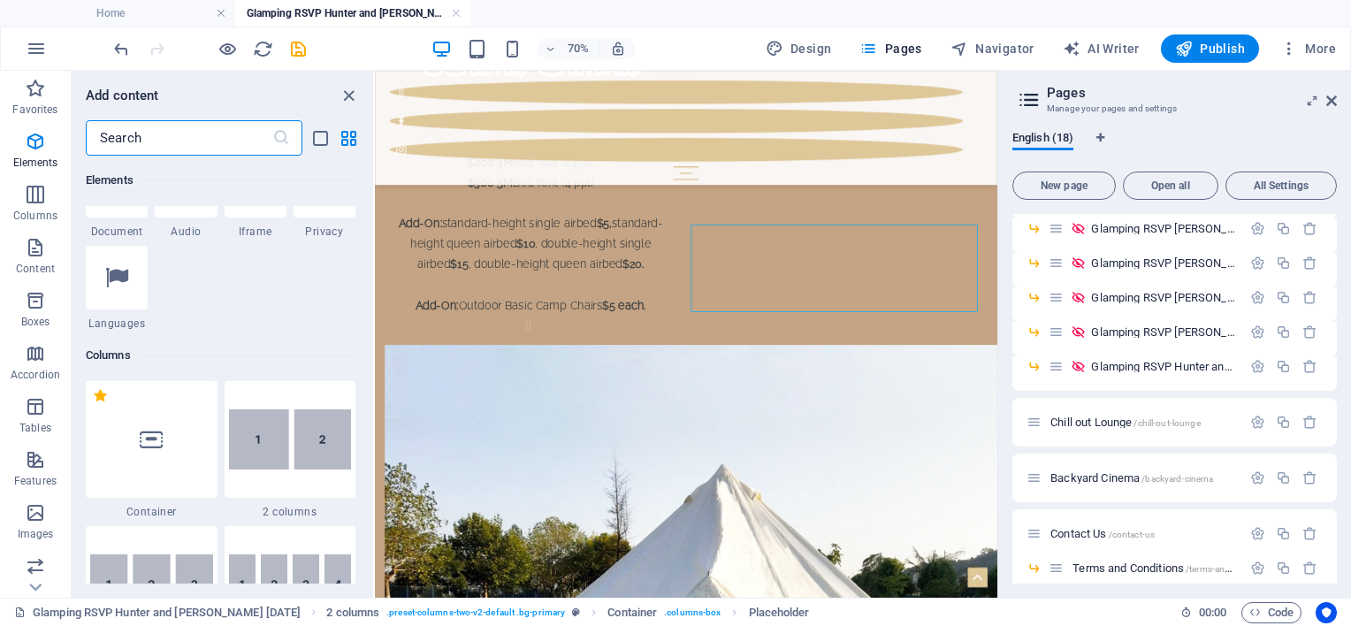
scroll to position [718, 0]
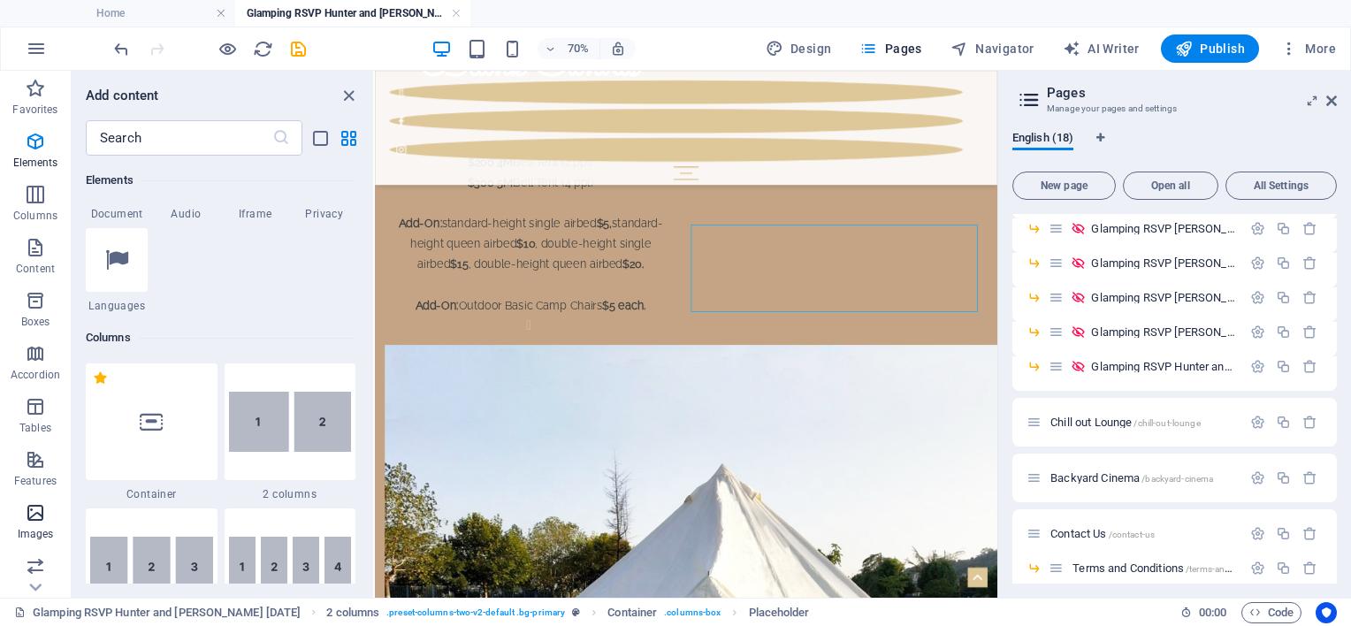
click at [22, 519] on span "Images" at bounding box center [35, 523] width 71 height 42
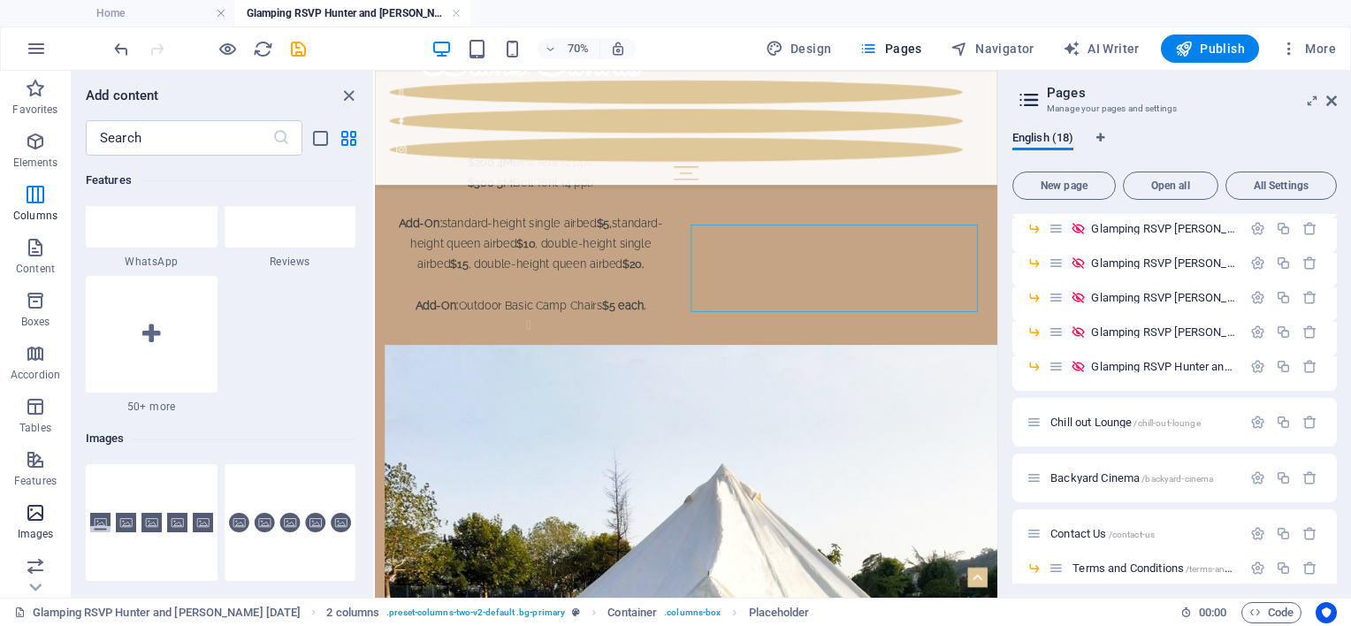
scroll to position [8965, 0]
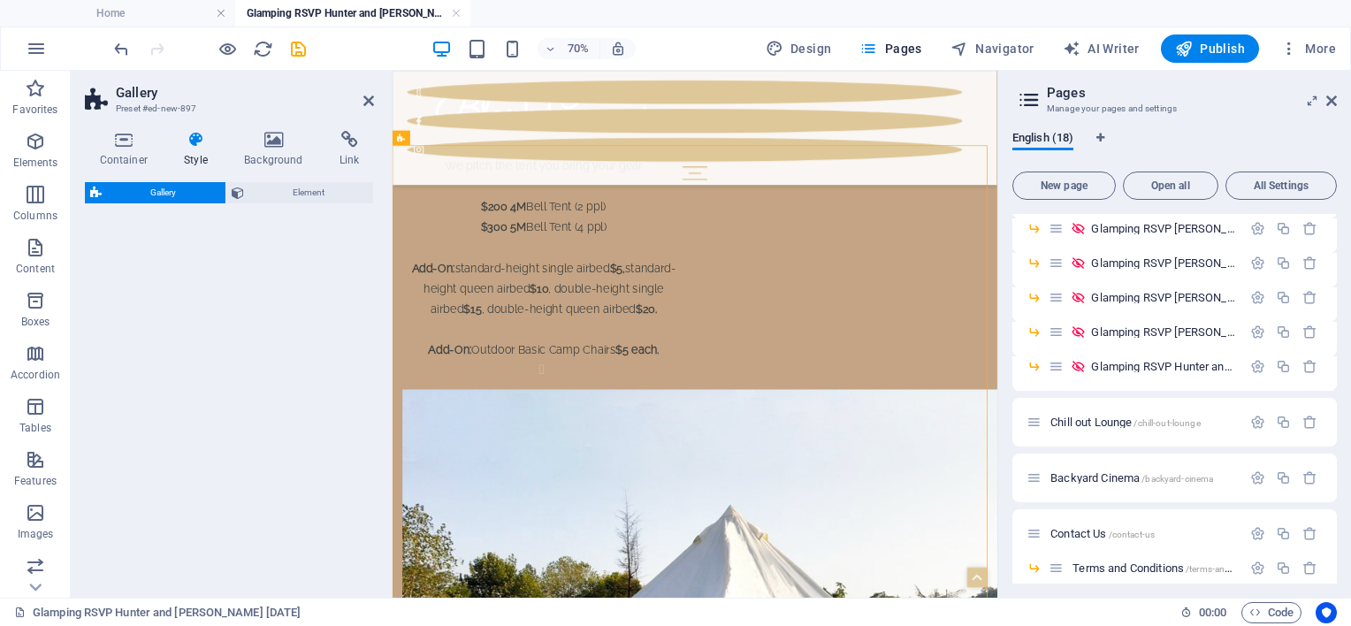
select select "rem"
select select "preset-gallery-v3-collage"
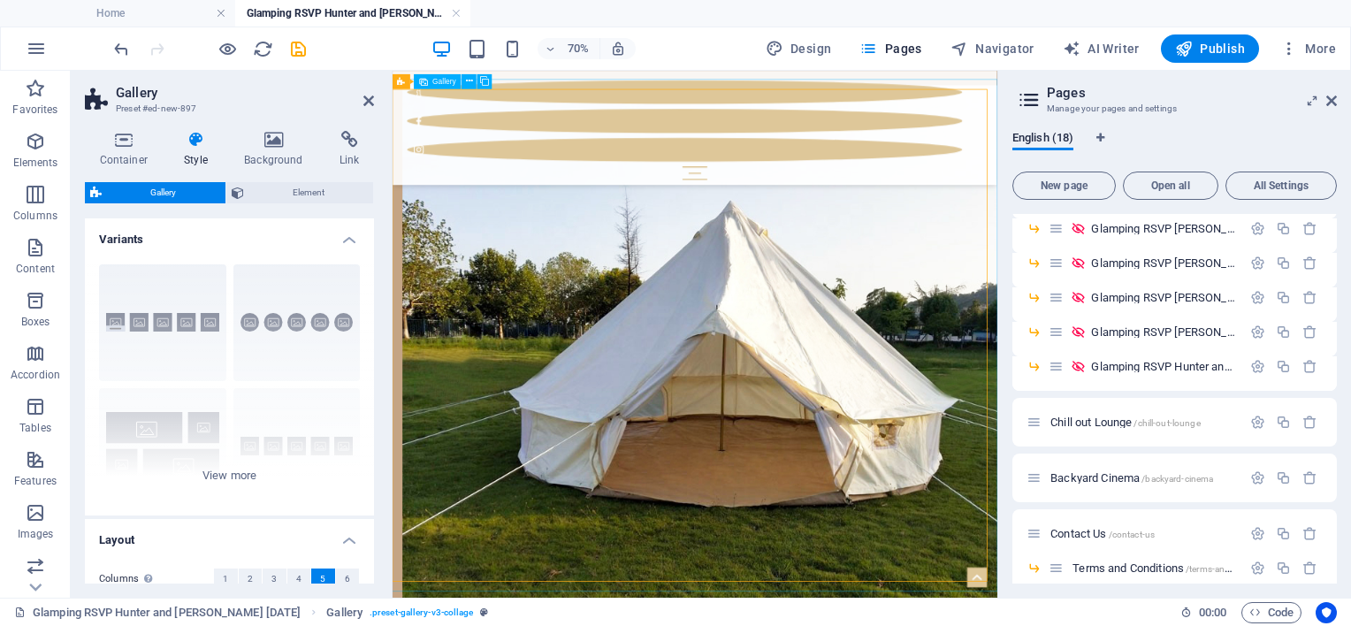
scroll to position [1935, 0]
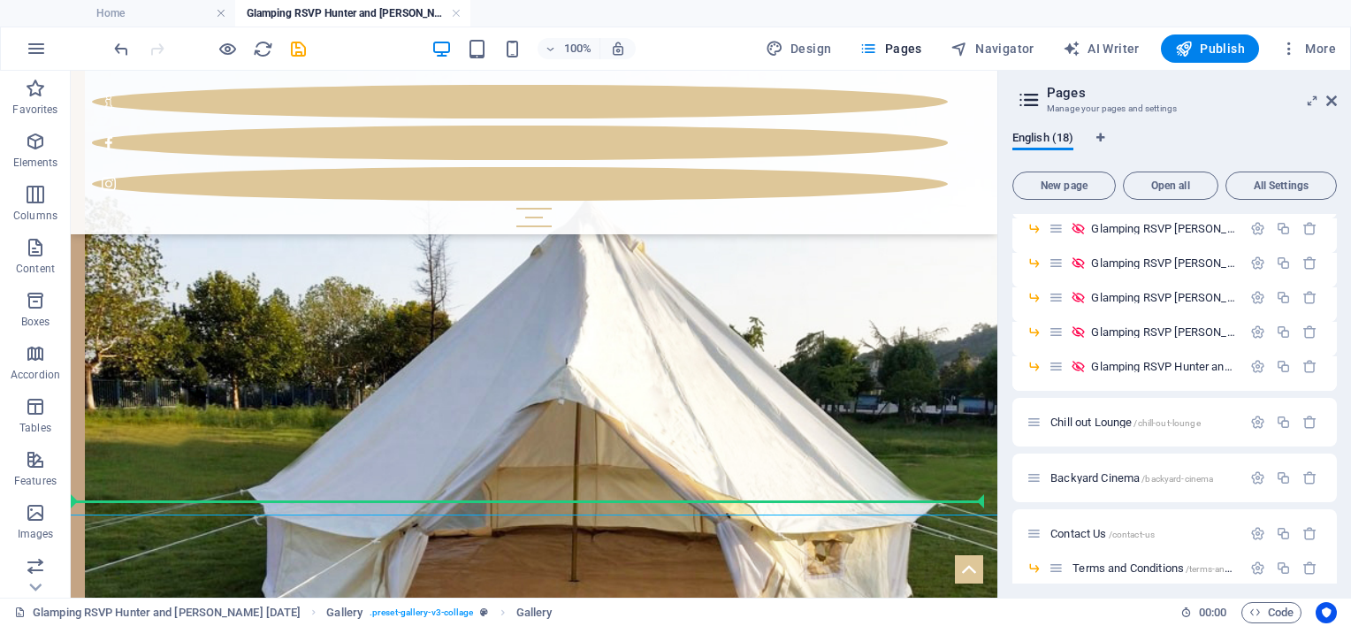
drag, startPoint x: 813, startPoint y: 584, endPoint x: 750, endPoint y: 671, distance: 107.5
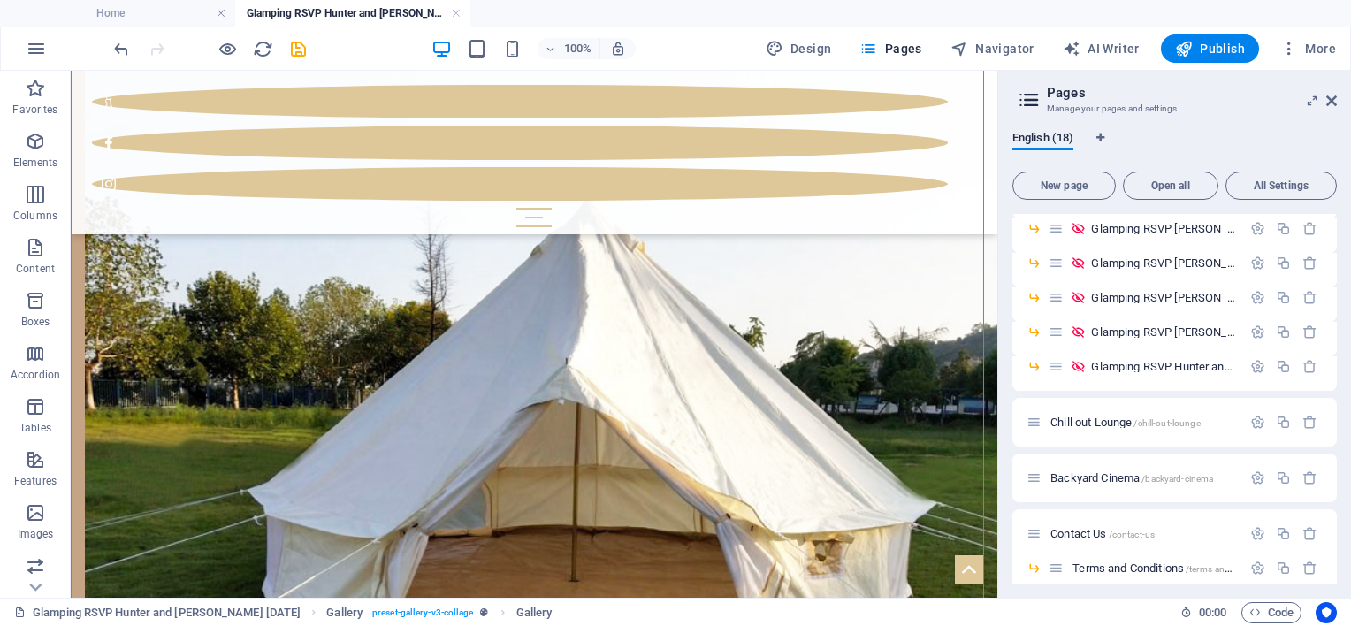
drag, startPoint x: 750, startPoint y: 671, endPoint x: 713, endPoint y: 405, distance: 268.7
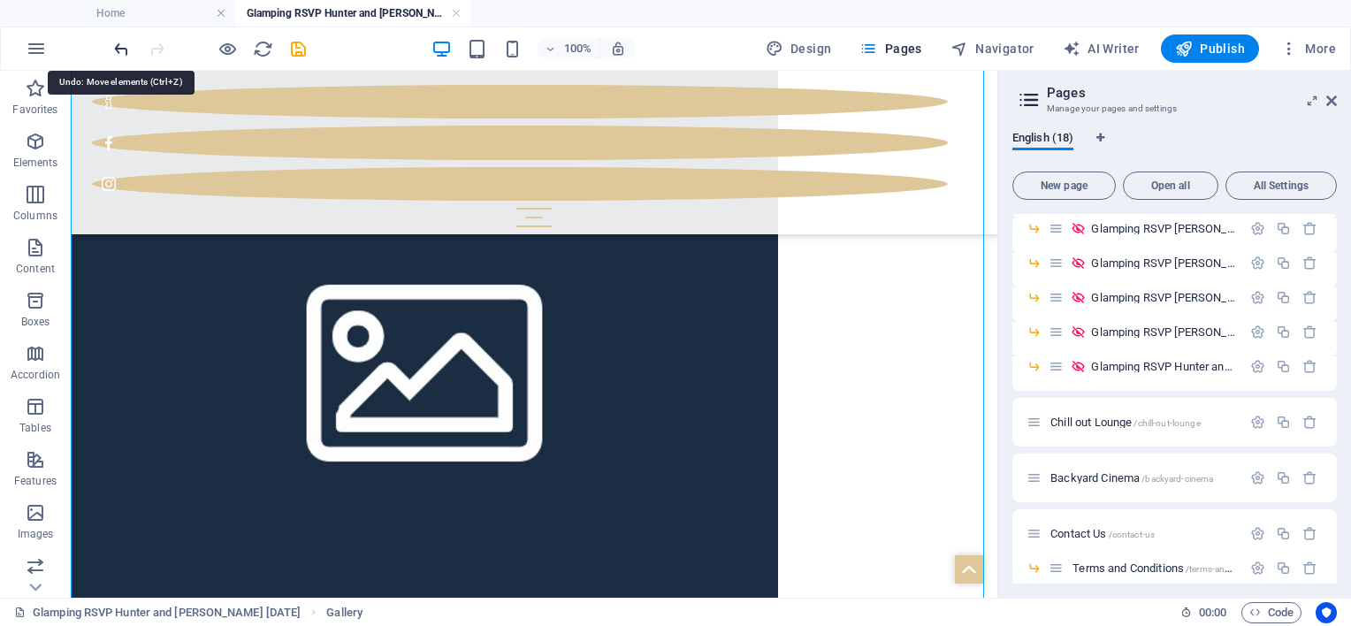
click at [122, 42] on icon "undo" at bounding box center [121, 49] width 20 height 20
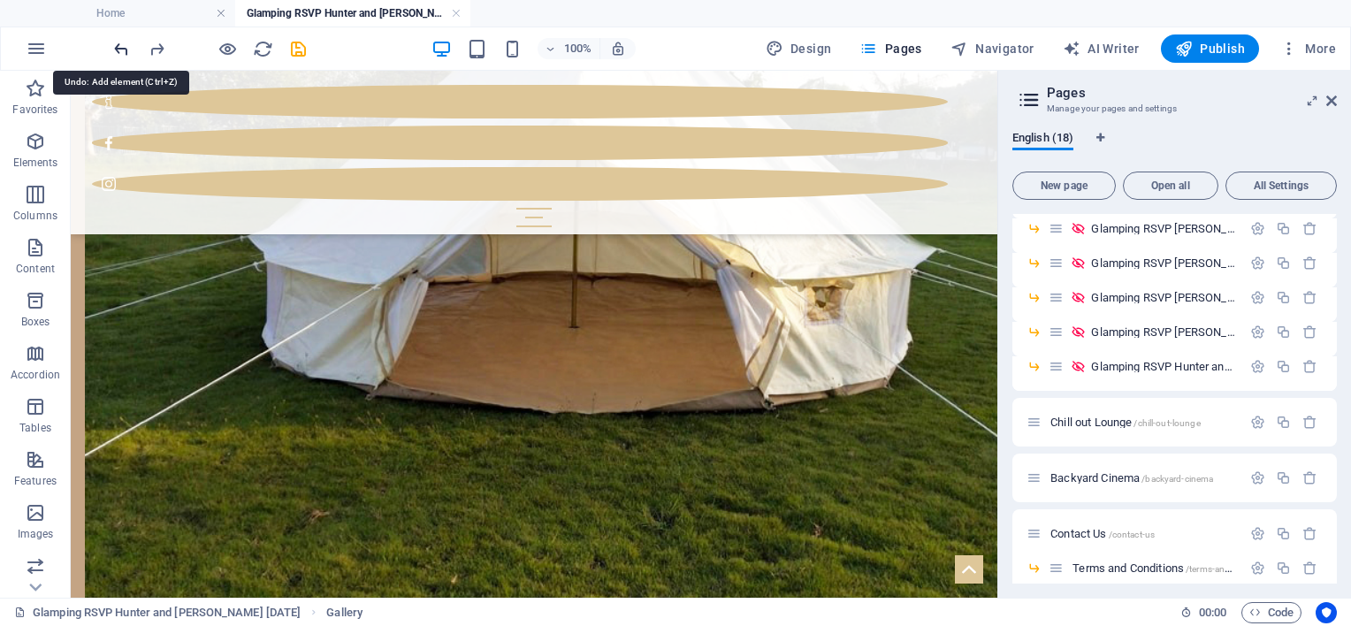
scroll to position [1727, 0]
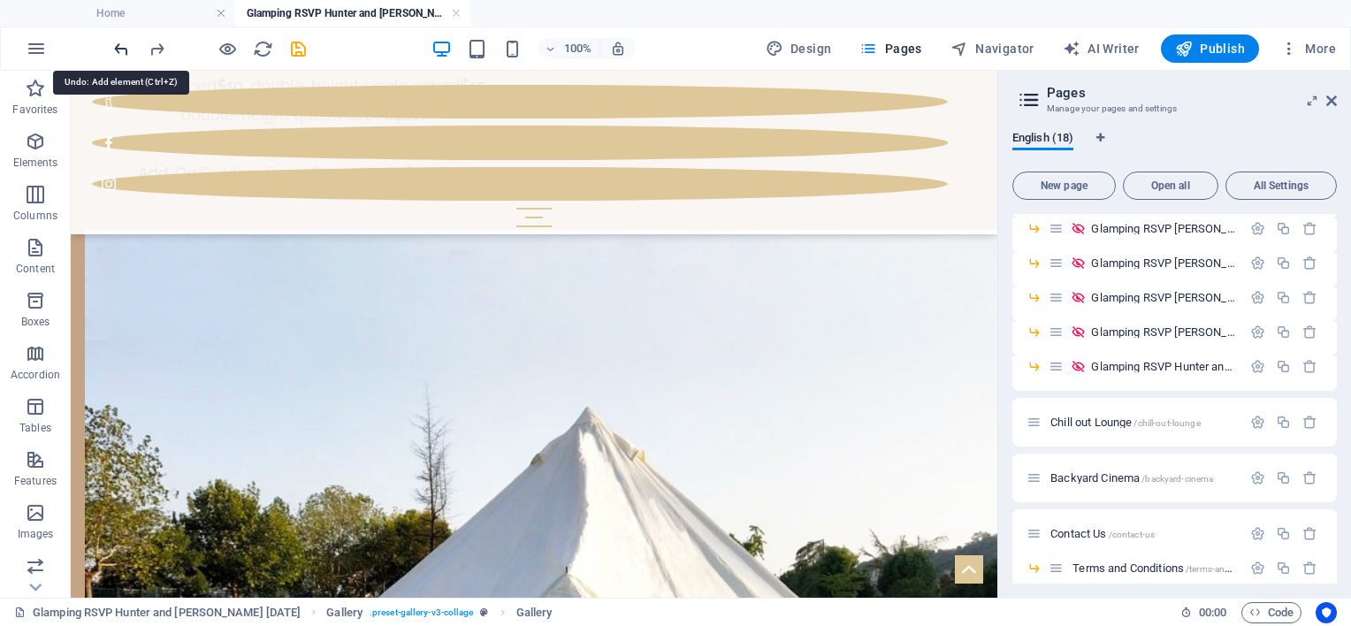
click at [124, 40] on icon "undo" at bounding box center [121, 49] width 20 height 20
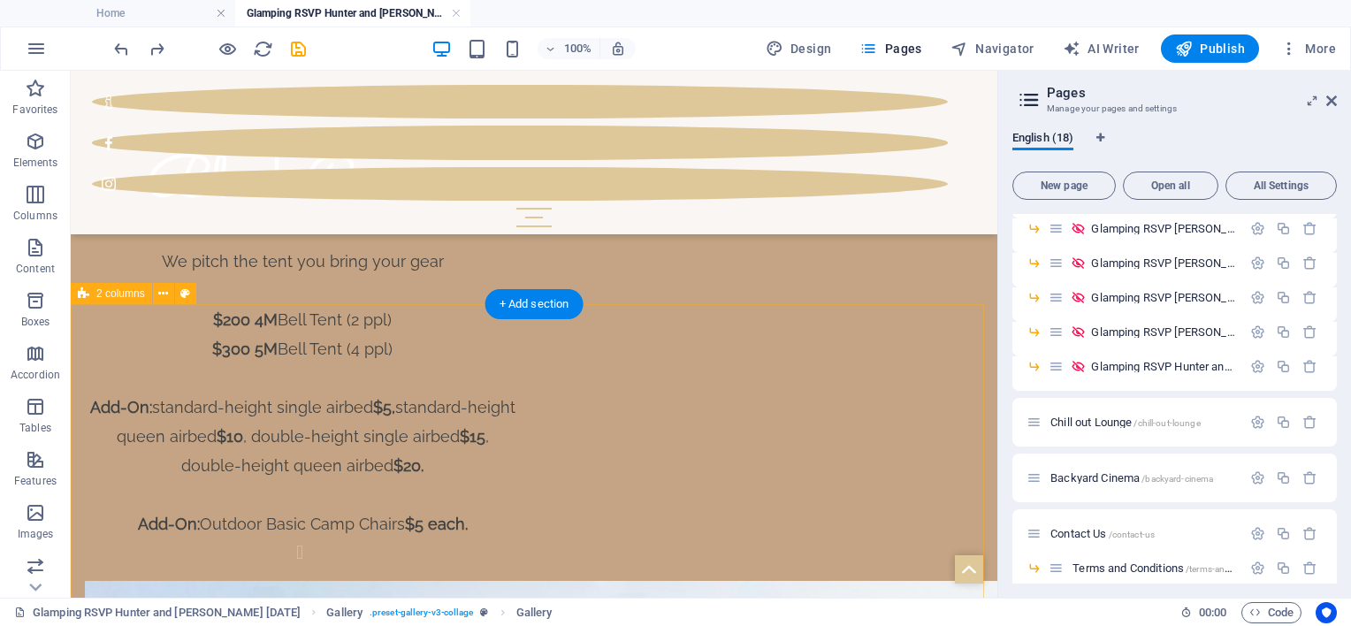
scroll to position [1373, 0]
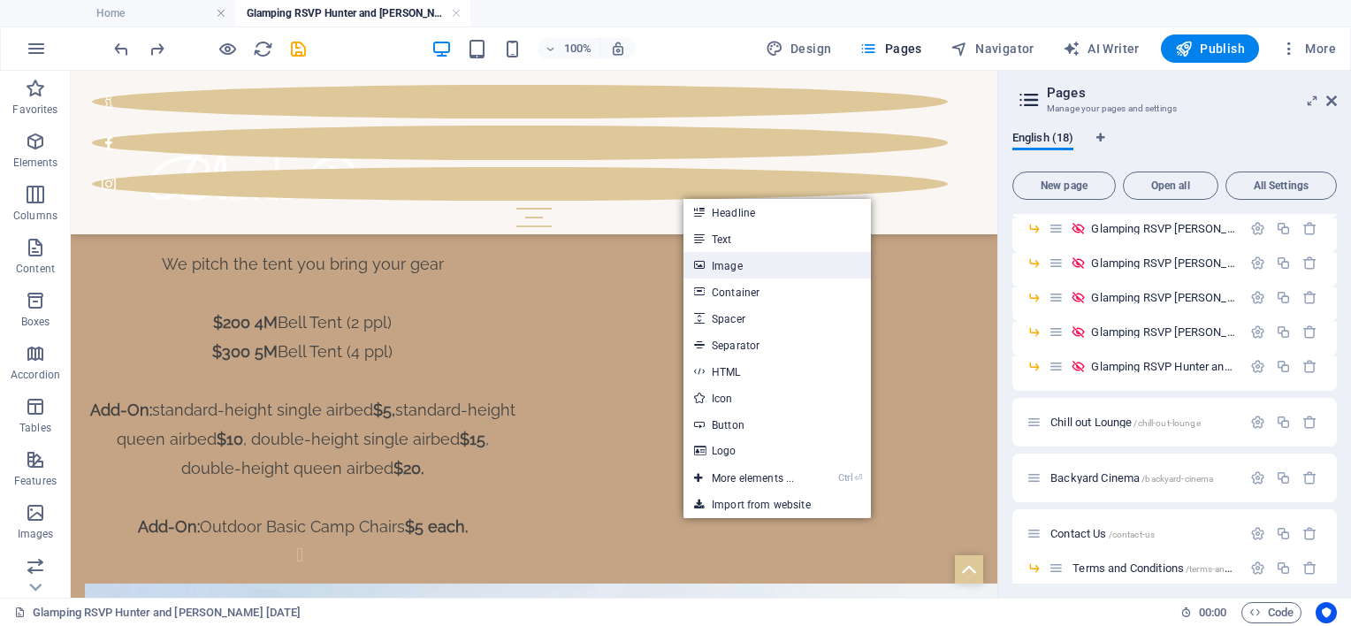
click at [710, 267] on link "Image" at bounding box center [776, 265] width 187 height 27
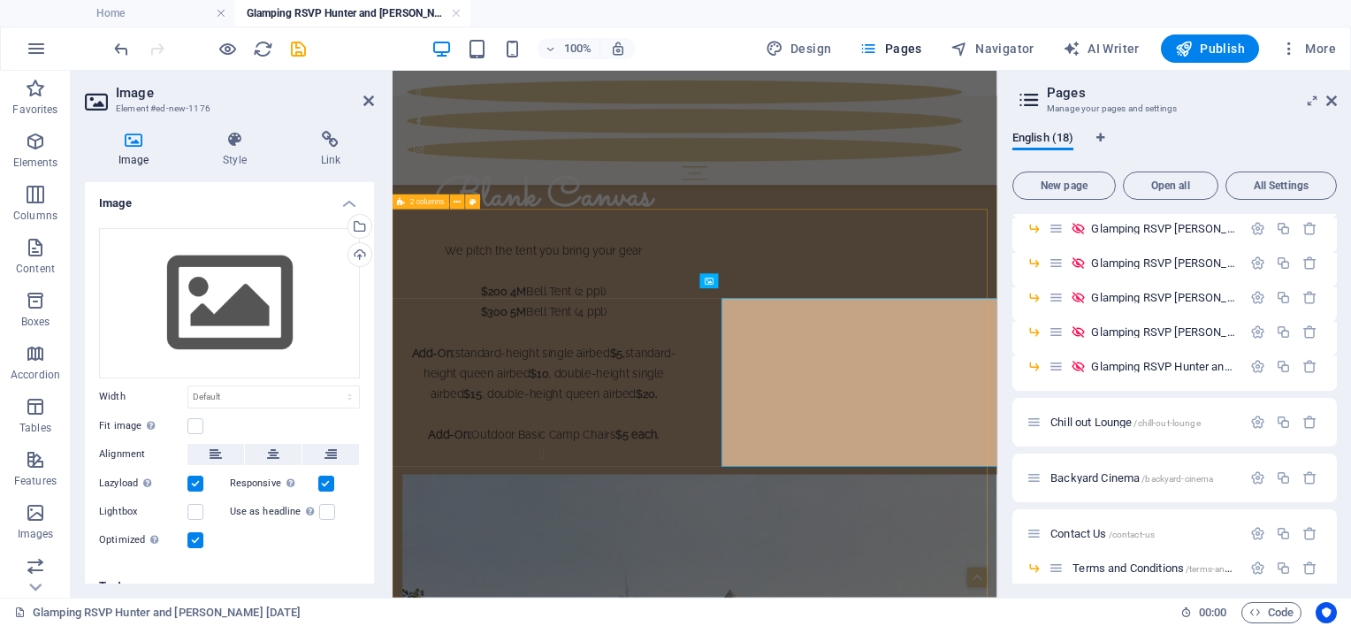
scroll to position [1402, 0]
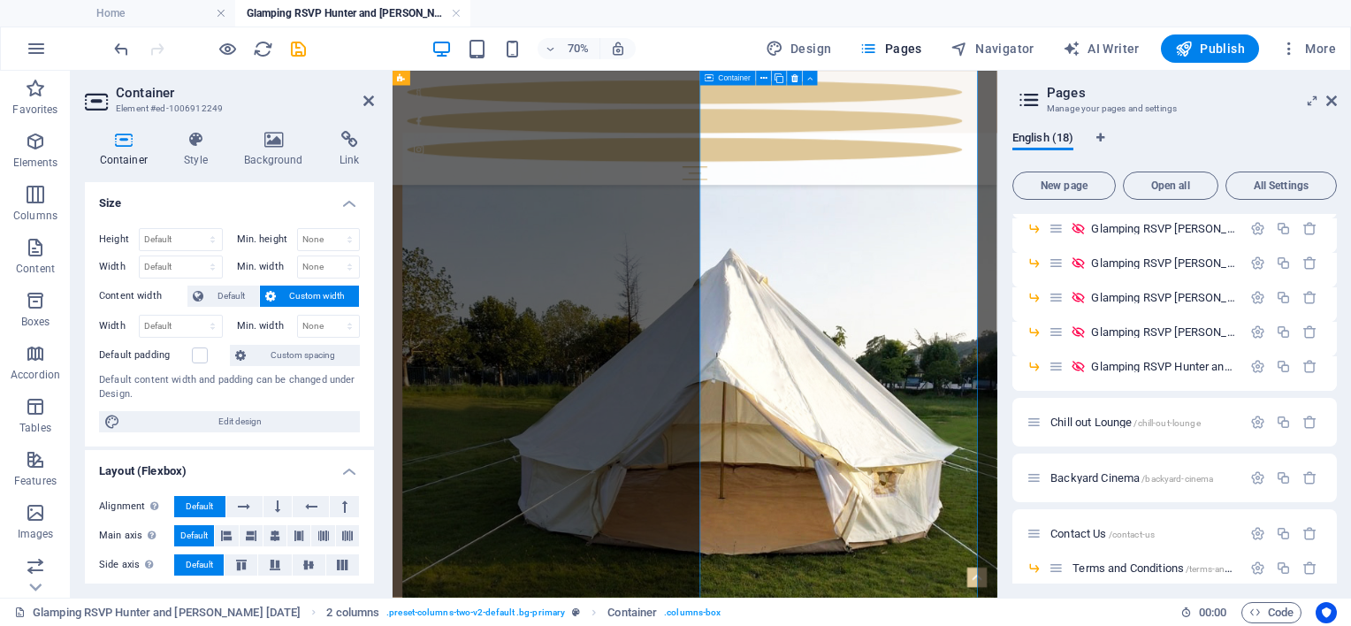
scroll to position [2110, 0]
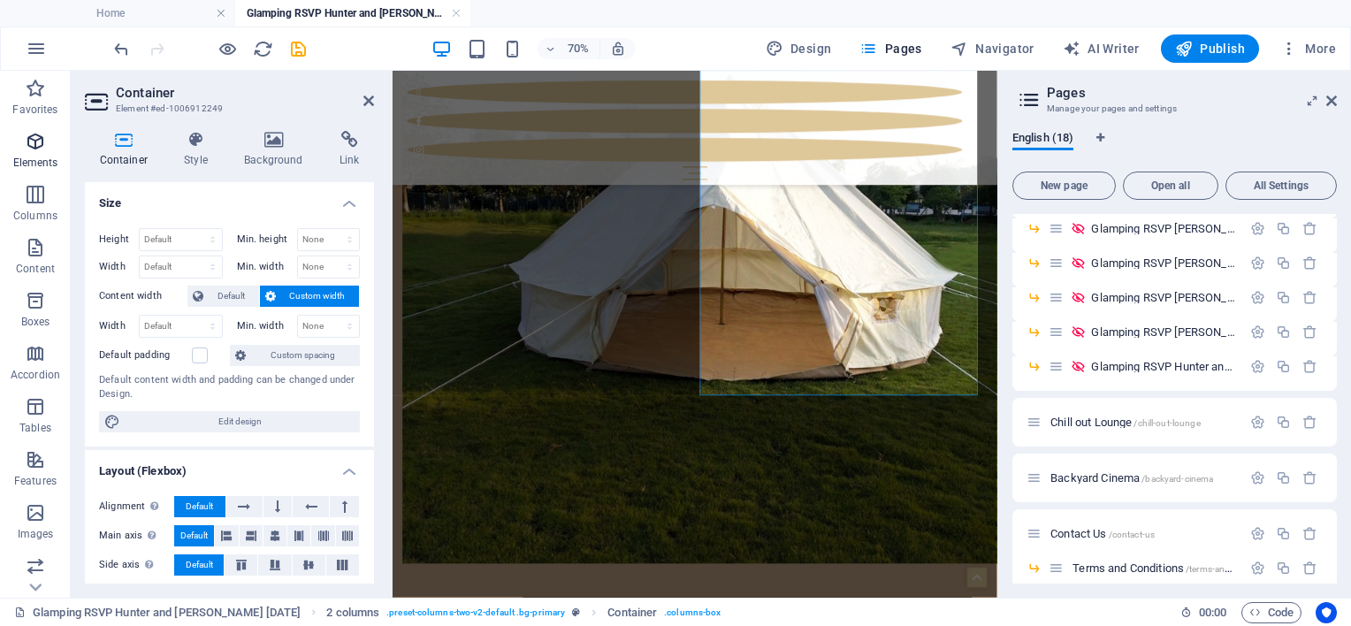
click at [29, 140] on icon "button" at bounding box center [35, 141] width 21 height 21
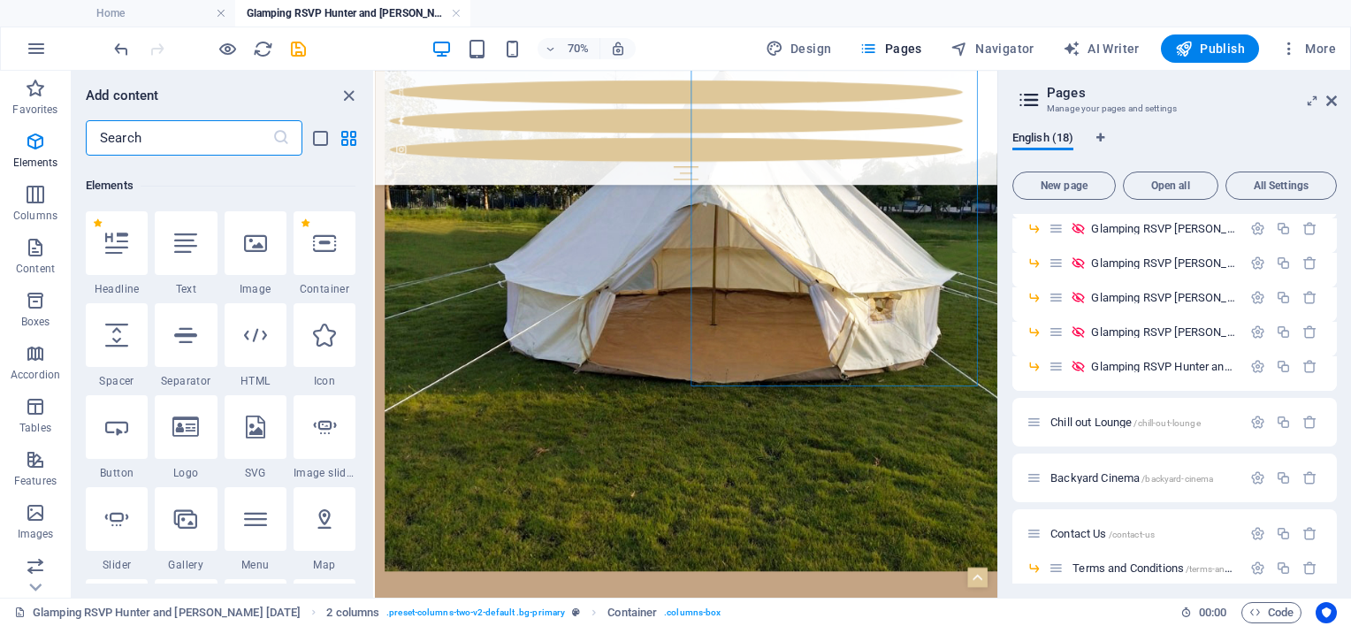
scroll to position [187, 0]
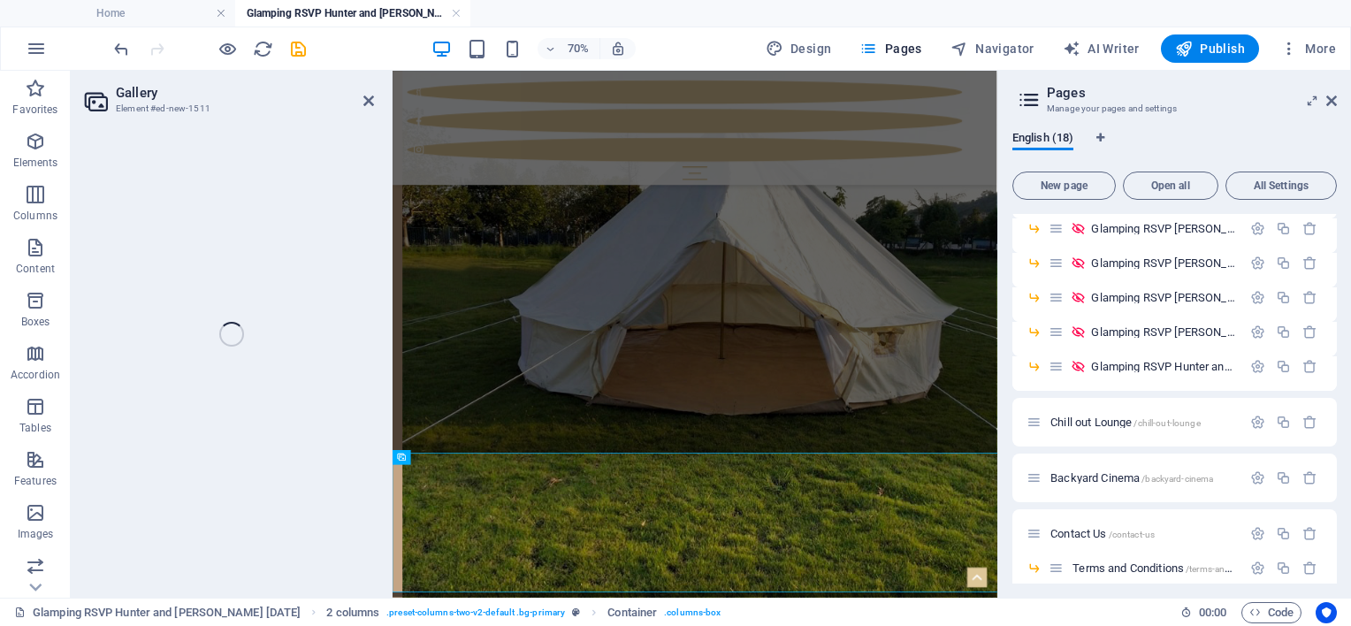
select select "4"
select select "%"
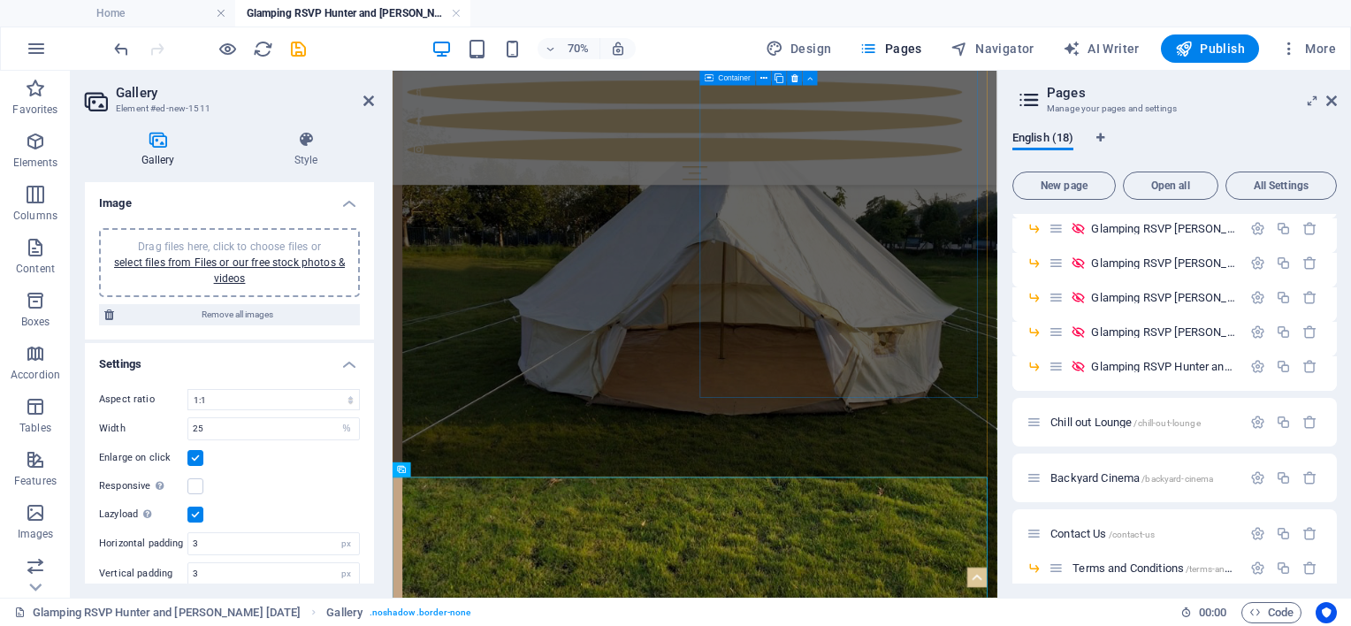
scroll to position [2410, 0]
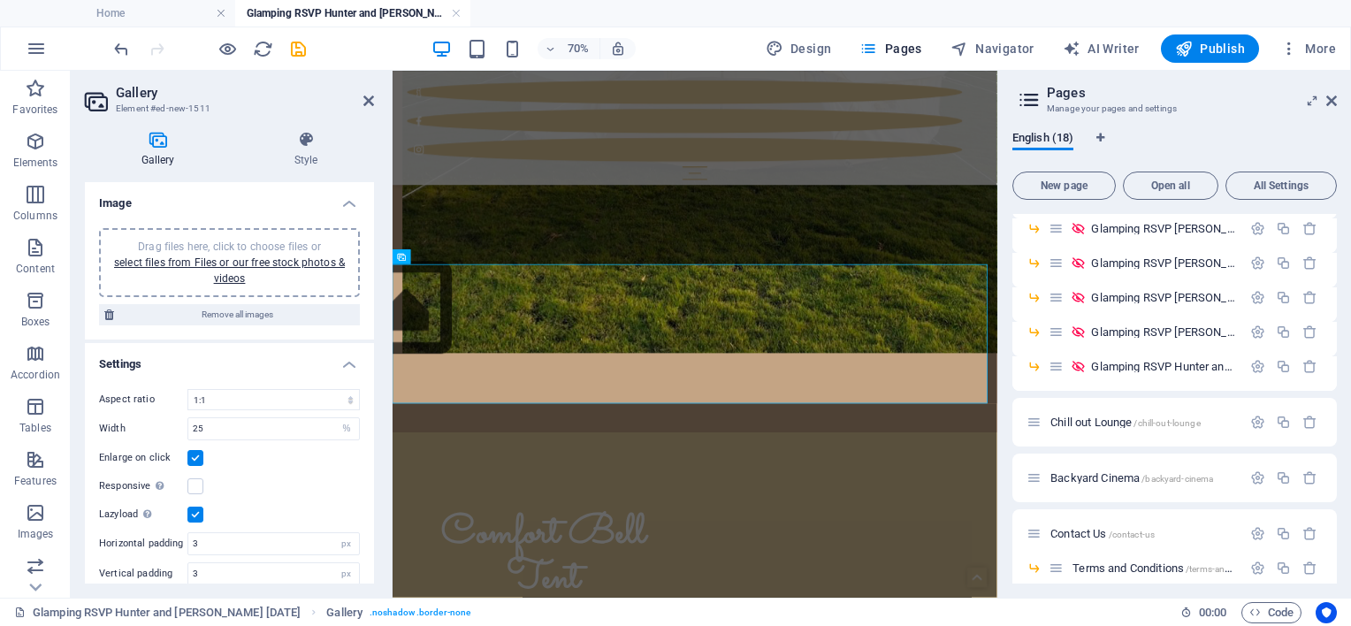
drag, startPoint x: 408, startPoint y: 360, endPoint x: 324, endPoint y: 347, distance: 84.9
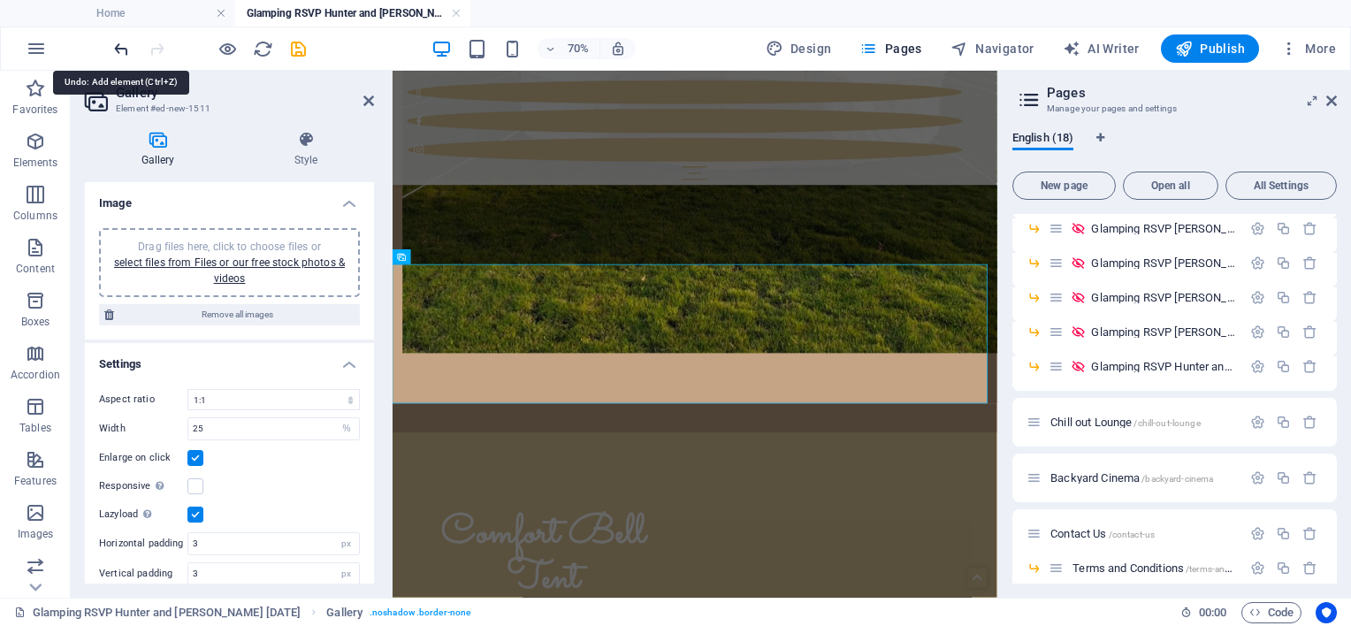
click at [121, 48] on icon "undo" at bounding box center [121, 49] width 20 height 20
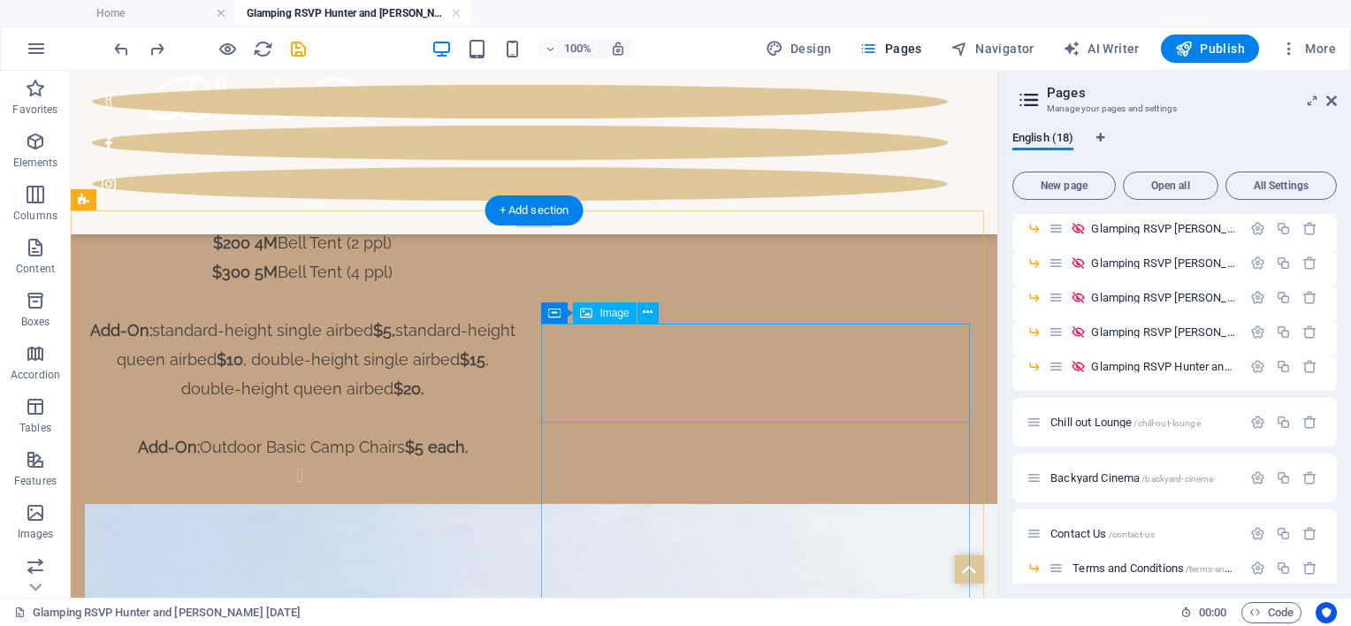
scroll to position [1446, 0]
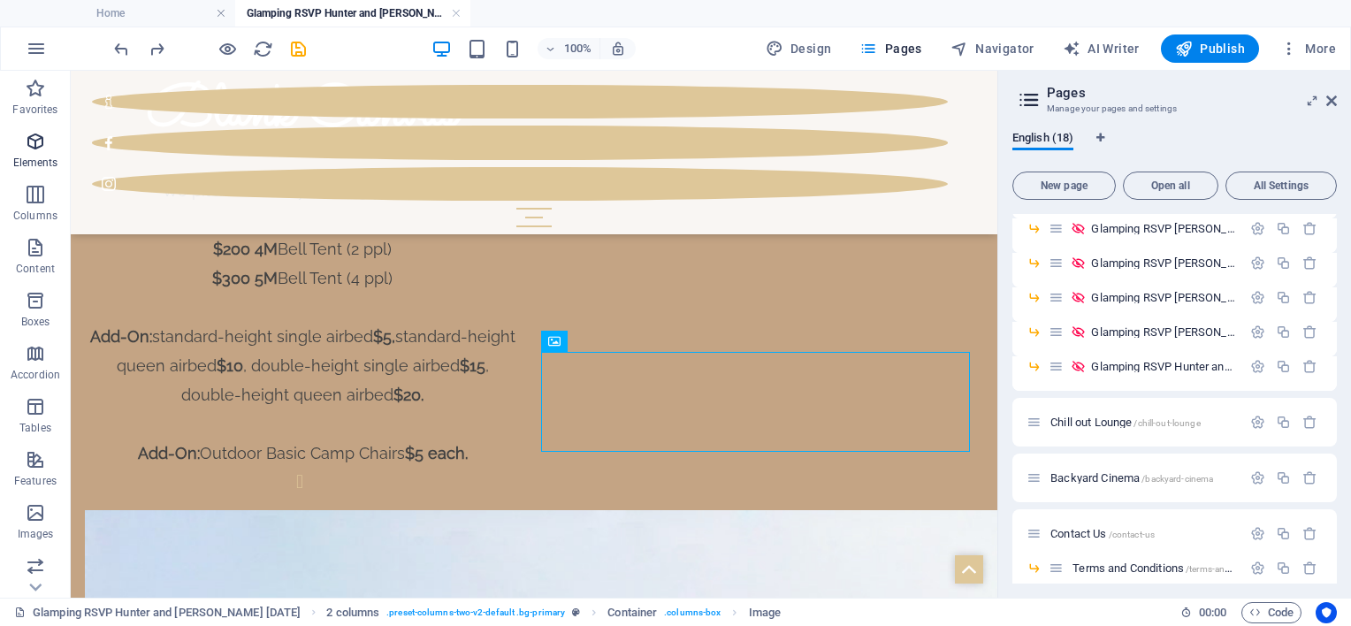
click at [31, 139] on icon "button" at bounding box center [35, 141] width 21 height 21
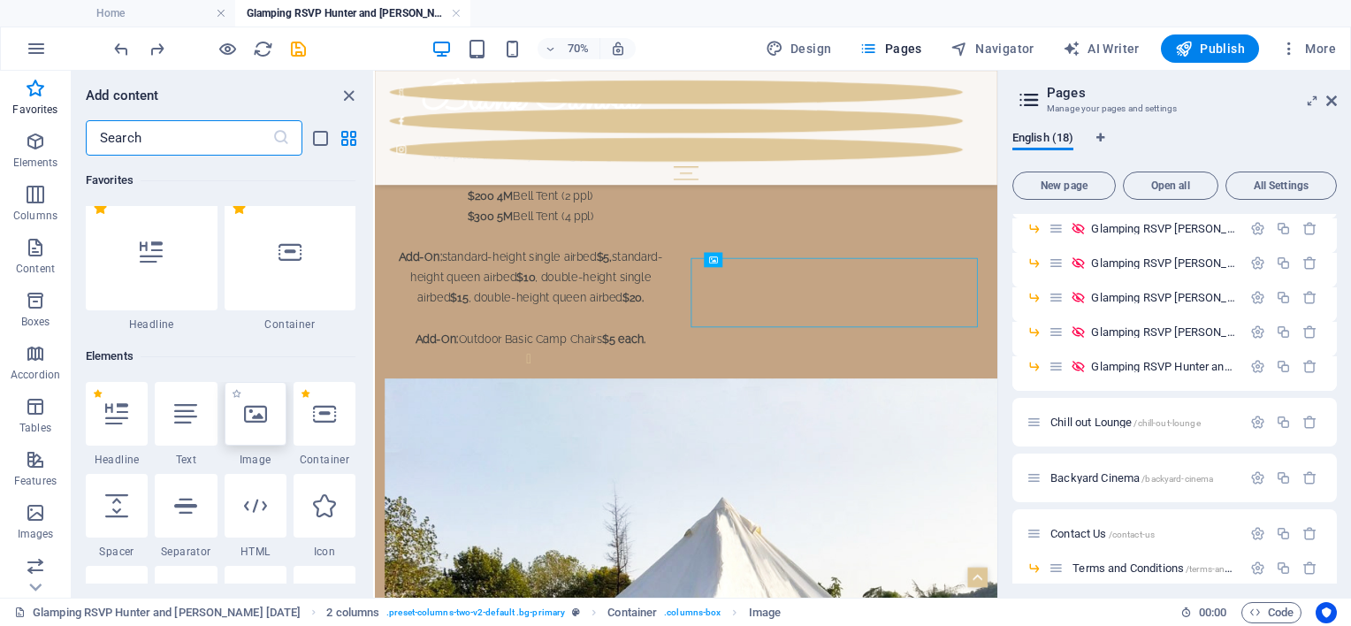
scroll to position [0, 0]
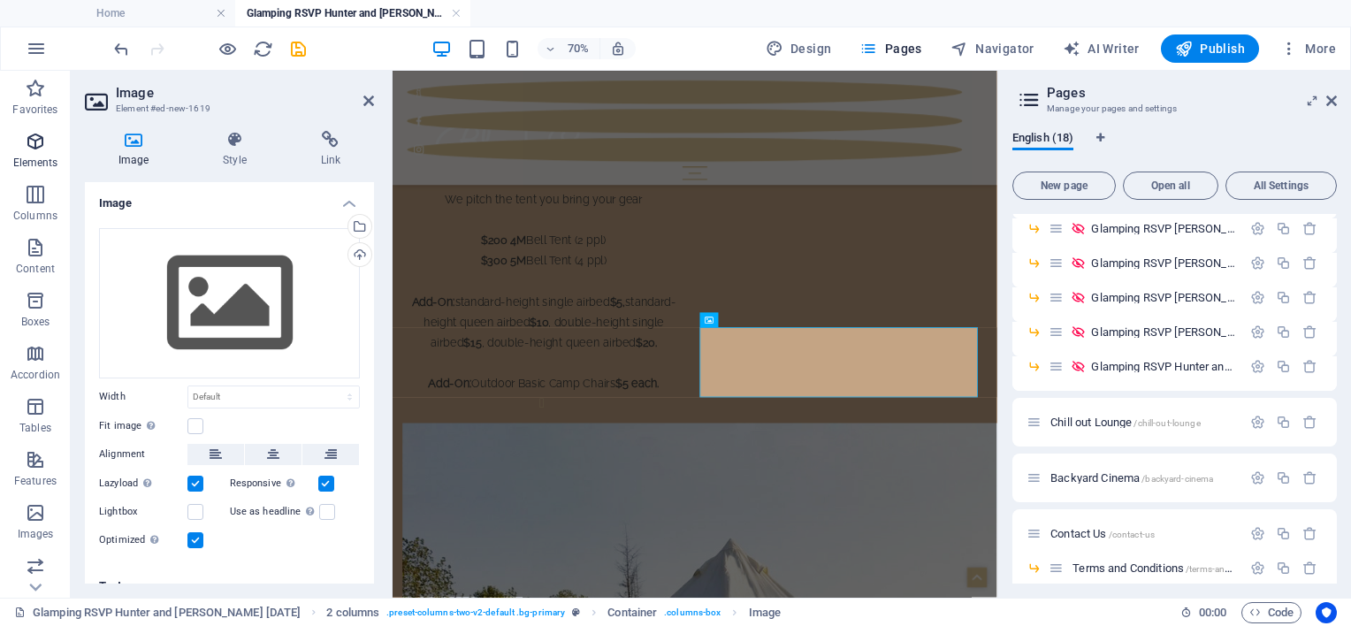
click at [28, 147] on icon "button" at bounding box center [35, 141] width 21 height 21
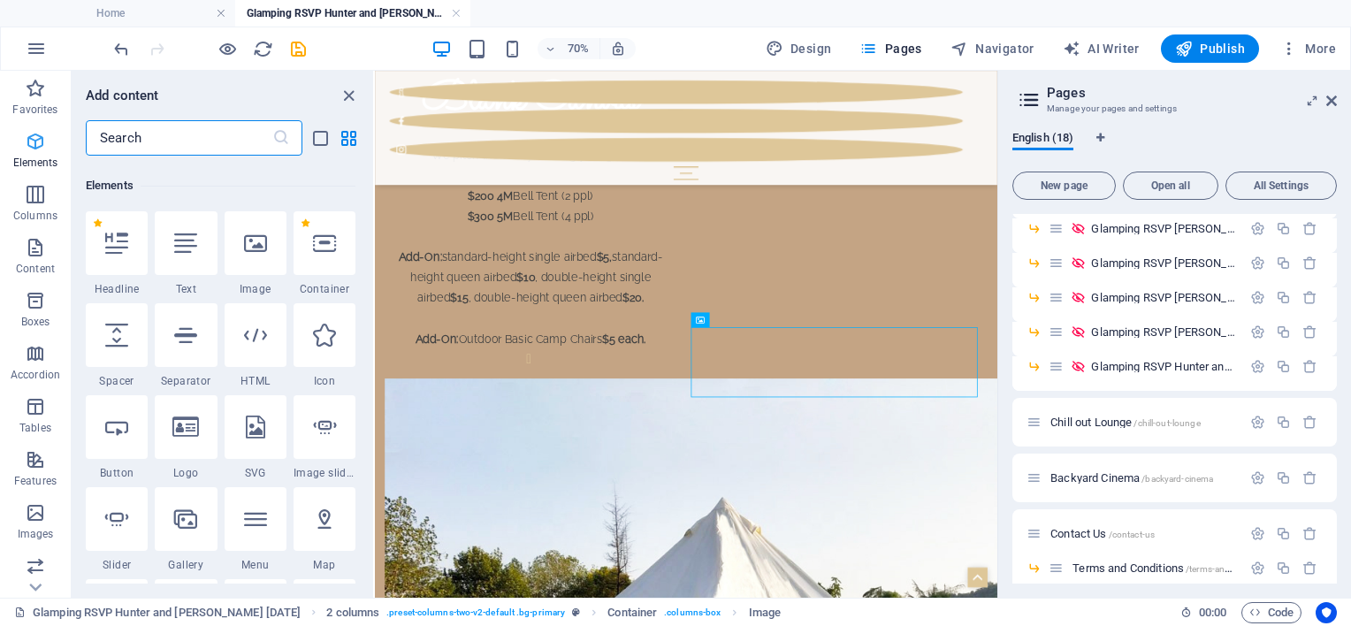
scroll to position [187, 0]
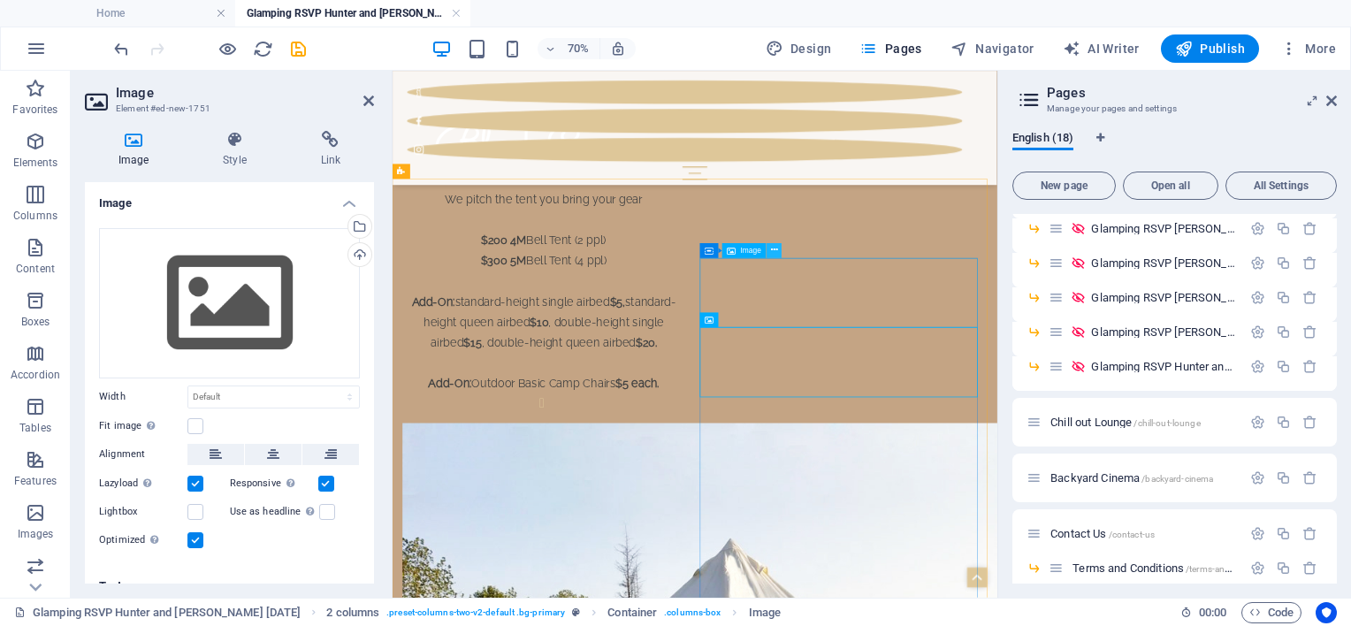
click at [775, 252] on icon at bounding box center [774, 250] width 7 height 13
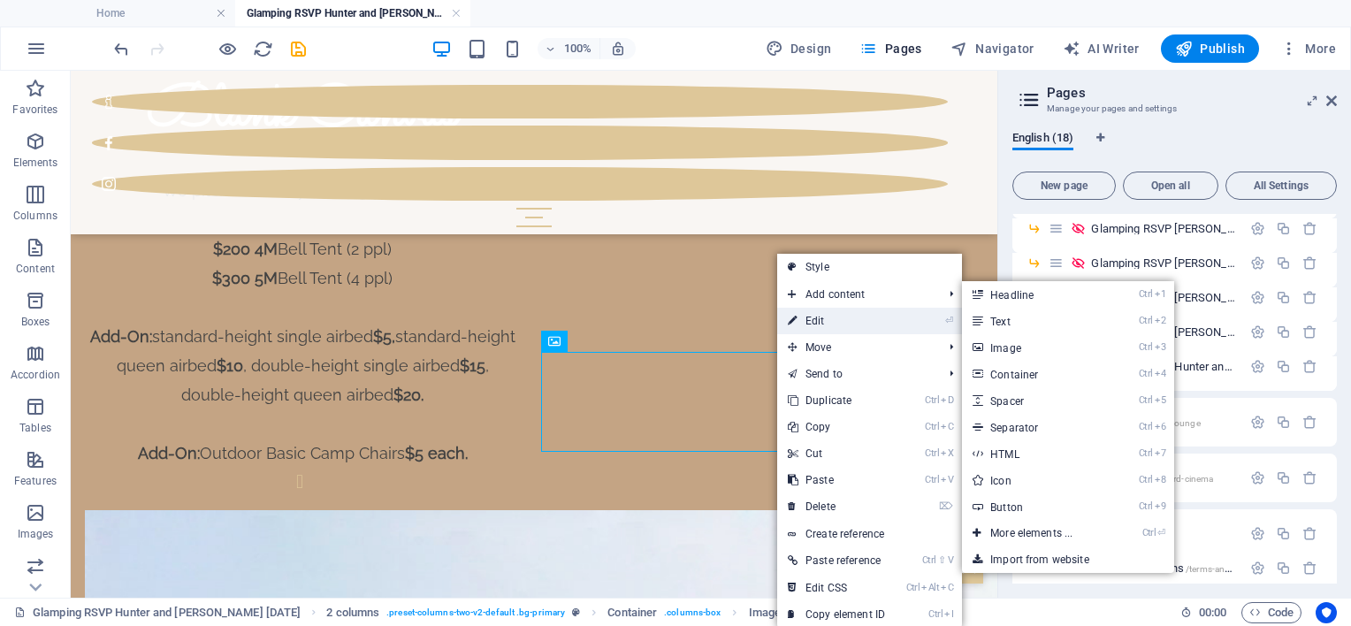
click at [789, 317] on icon at bounding box center [792, 321] width 9 height 27
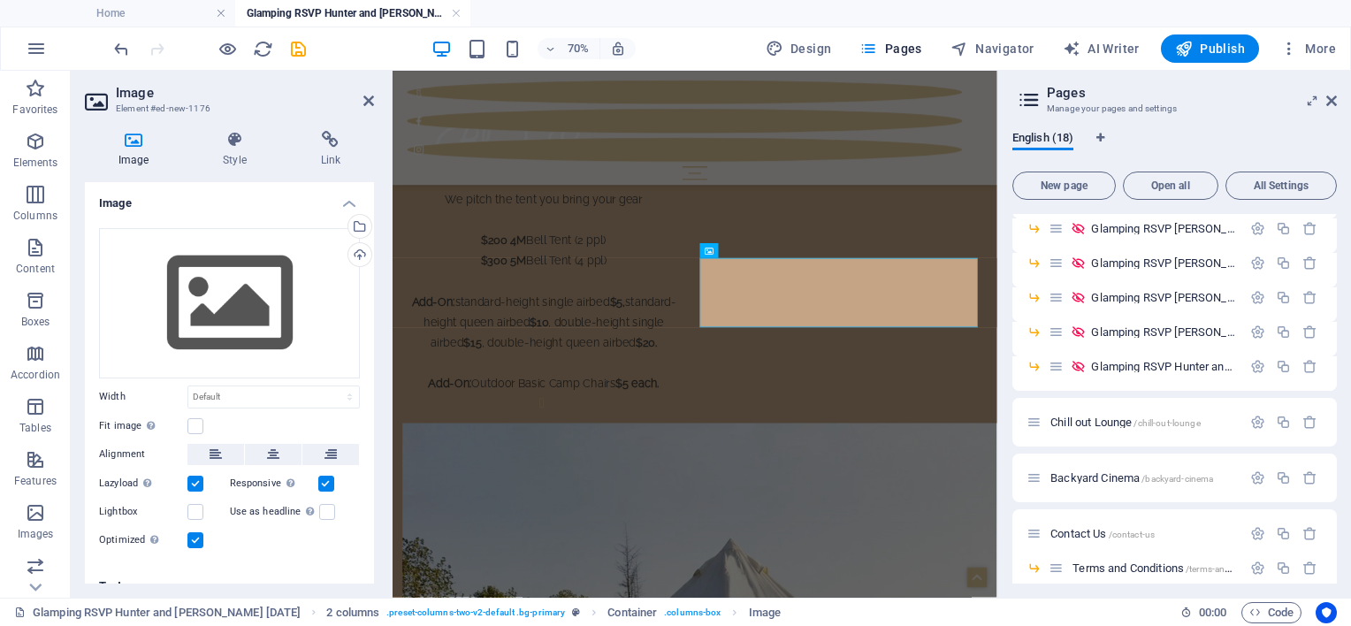
scroll to position [0, 0]
click at [228, 159] on h4 "Style" at bounding box center [237, 149] width 97 height 37
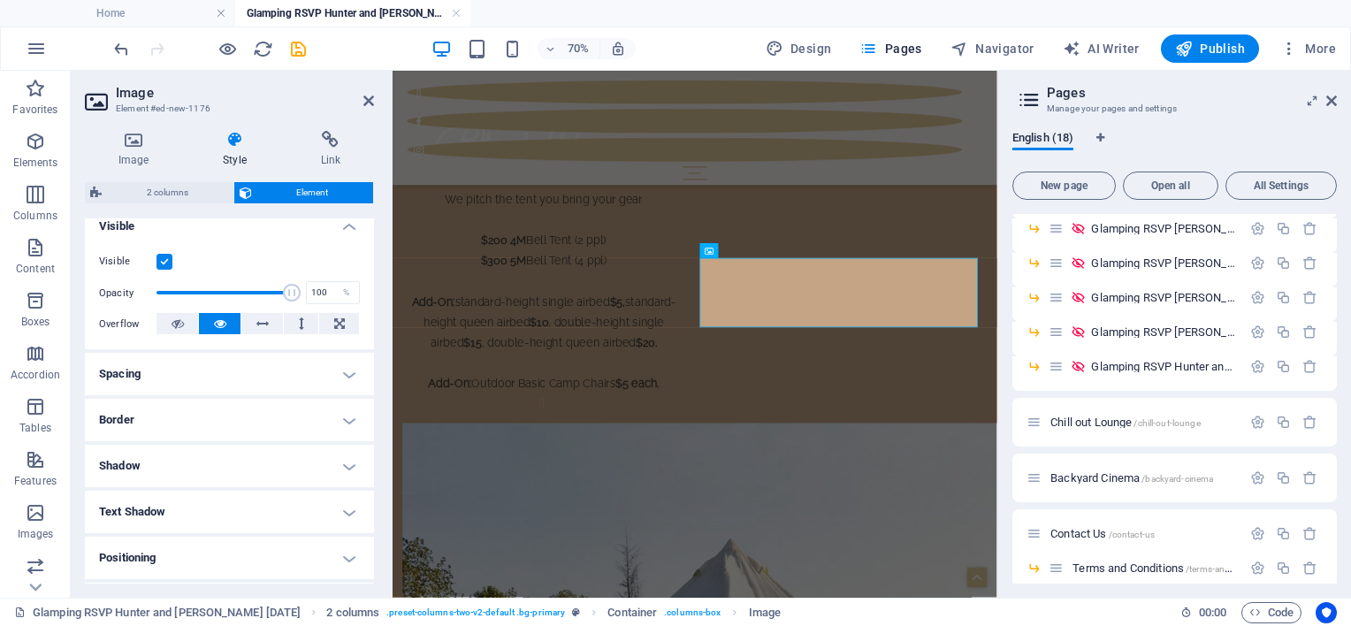
scroll to position [265, 0]
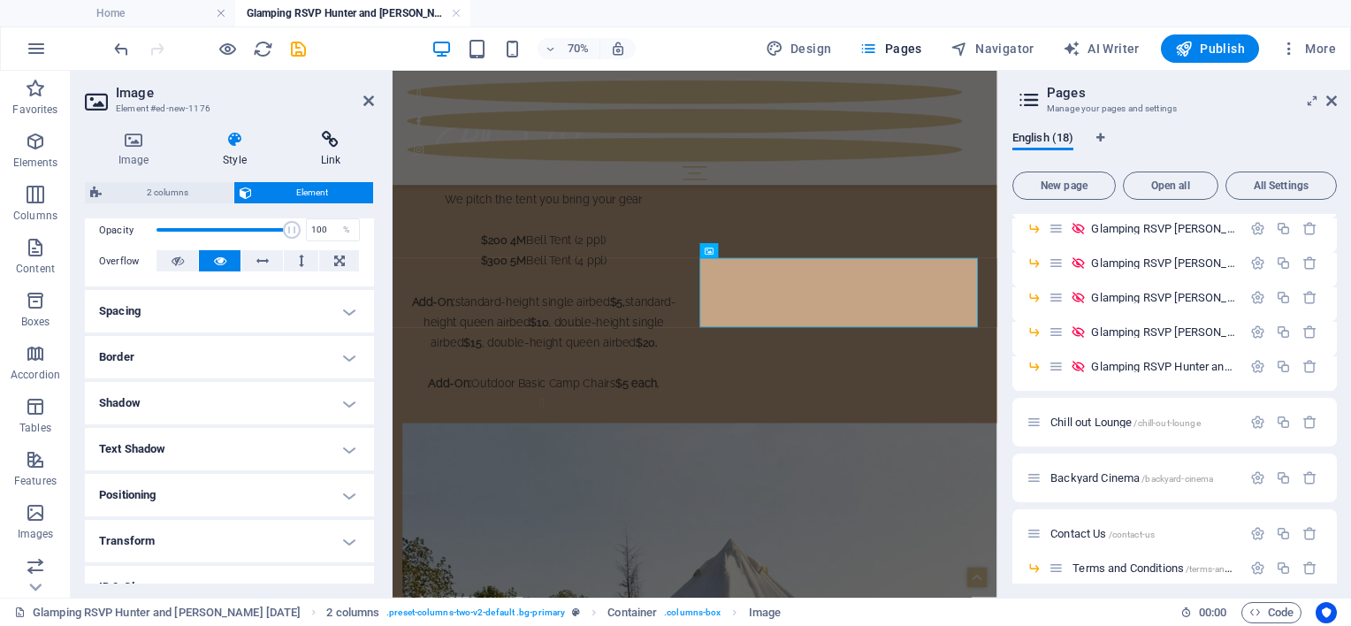
click at [329, 149] on h4 "Link" at bounding box center [330, 149] width 87 height 37
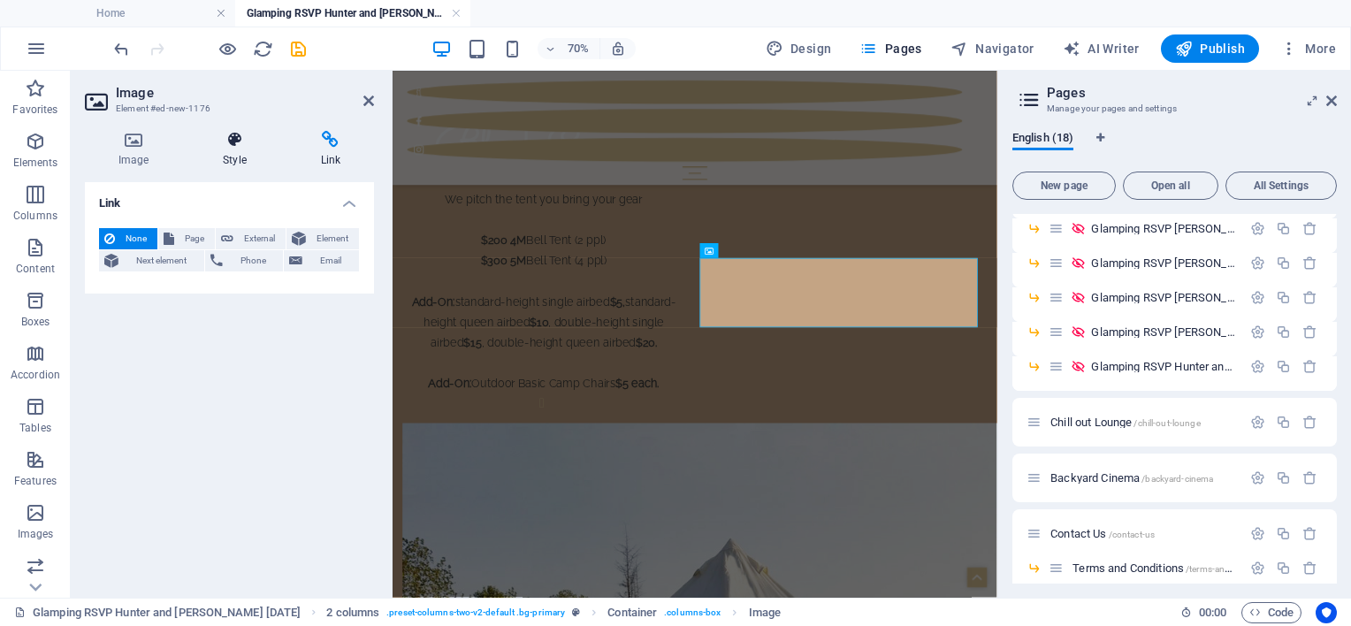
click at [230, 149] on h4 "Style" at bounding box center [237, 149] width 97 height 37
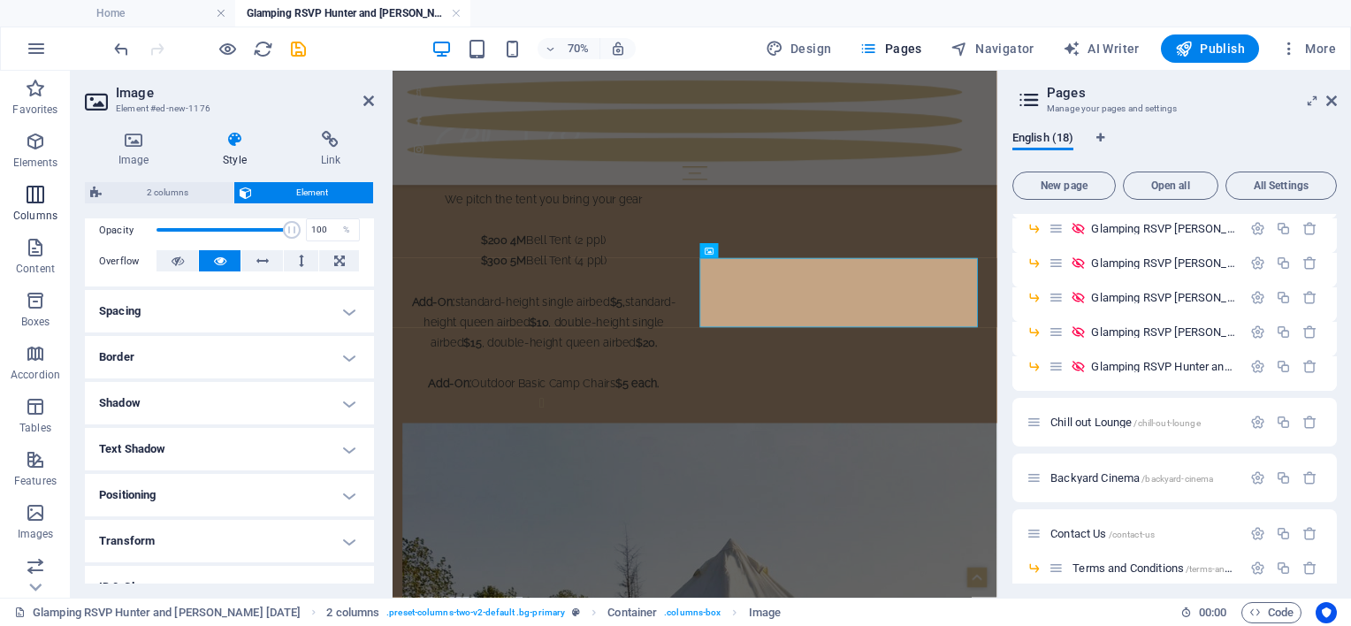
click at [32, 210] on p "Columns" at bounding box center [35, 216] width 44 height 14
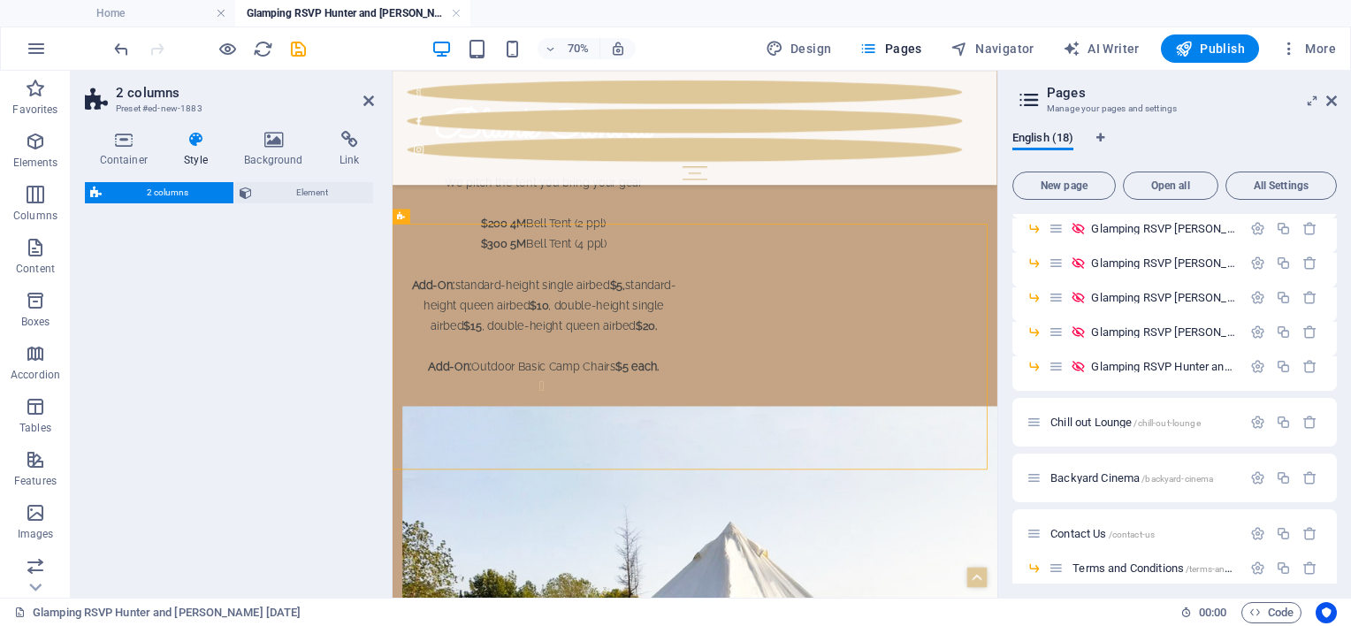
scroll to position [1381, 0]
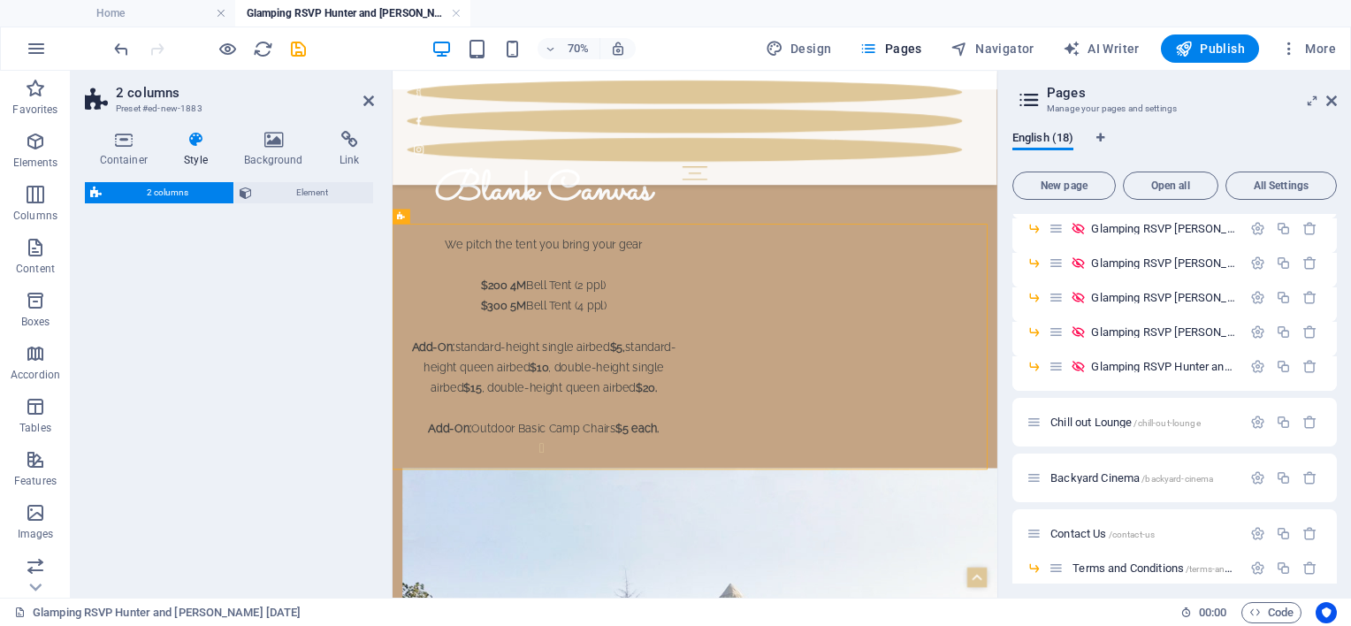
select select "rem"
select select "preset-columns-two-v2-default"
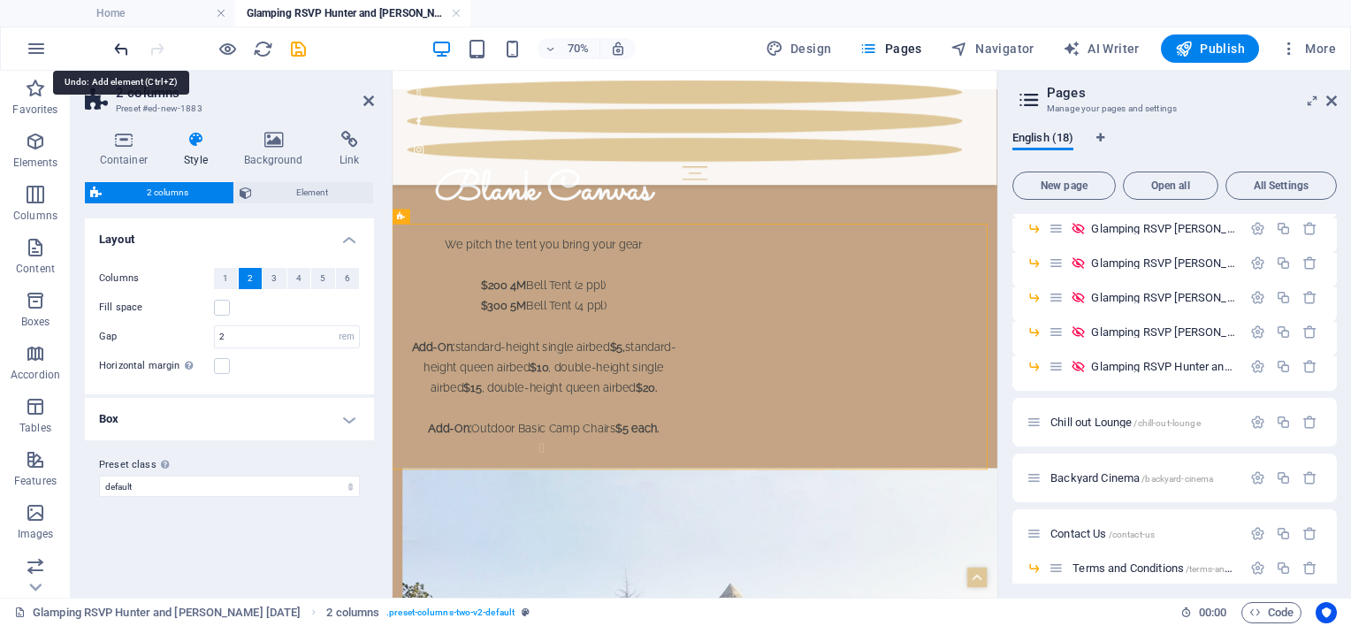
click at [125, 43] on icon "undo" at bounding box center [121, 49] width 20 height 20
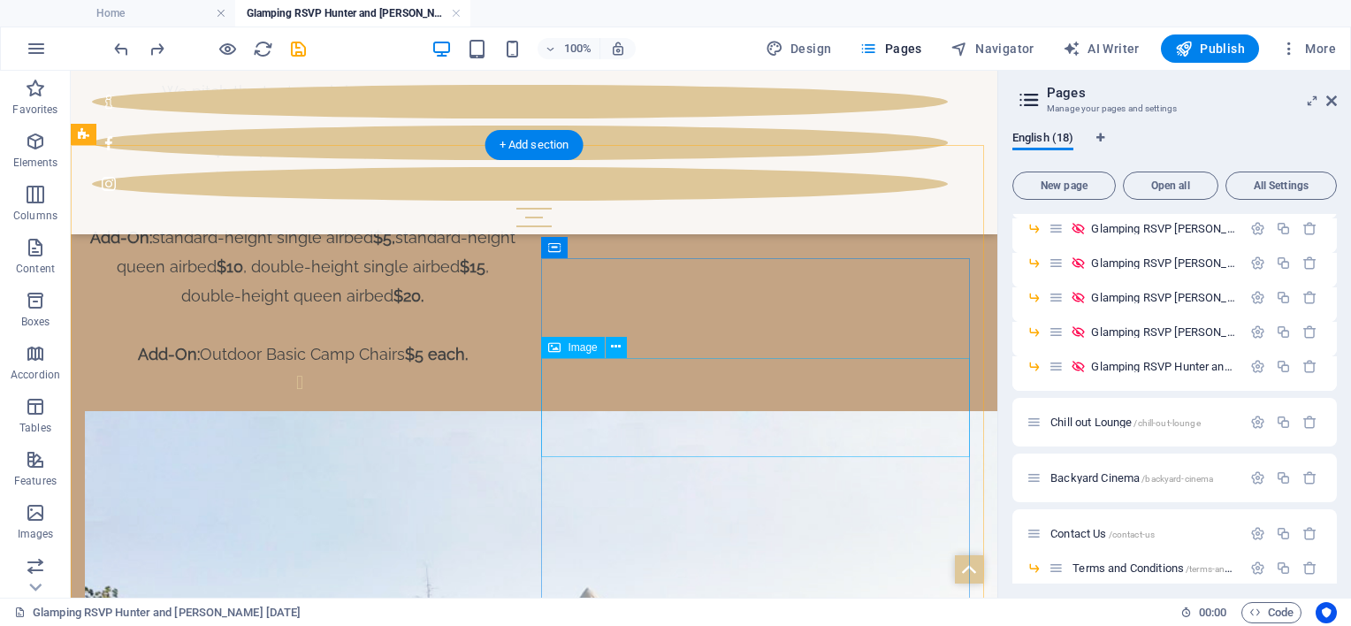
scroll to position [1529, 0]
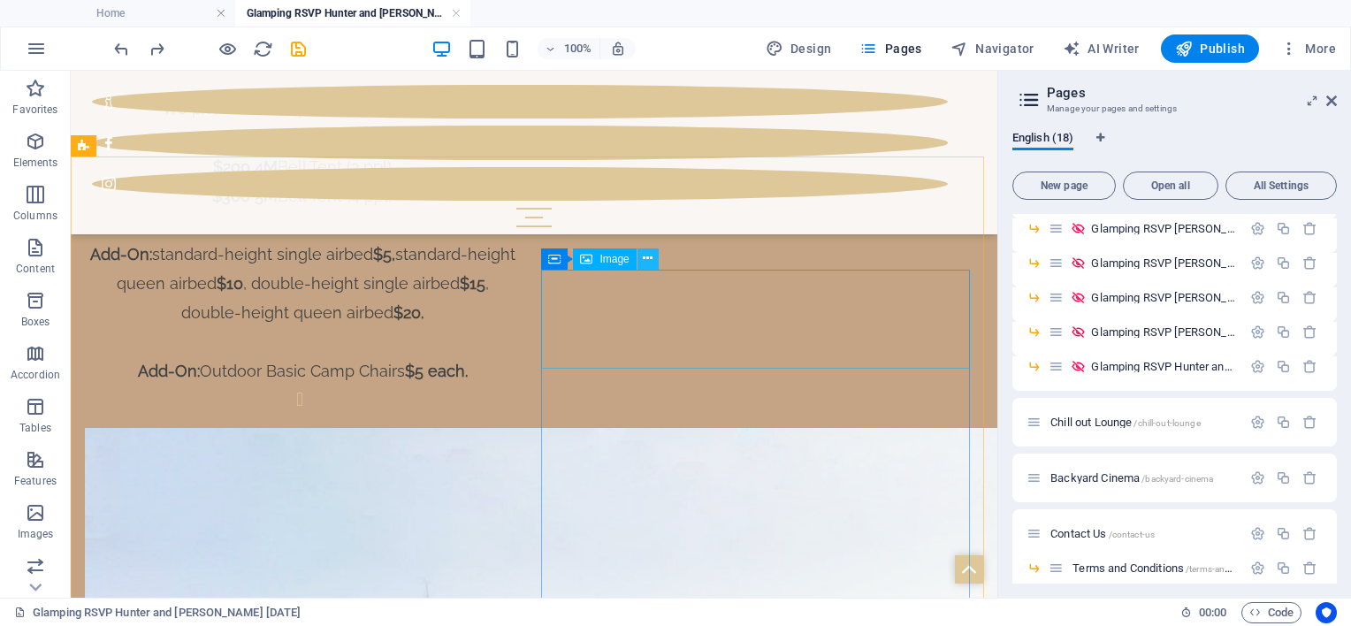
click at [644, 258] on icon at bounding box center [648, 258] width 10 height 19
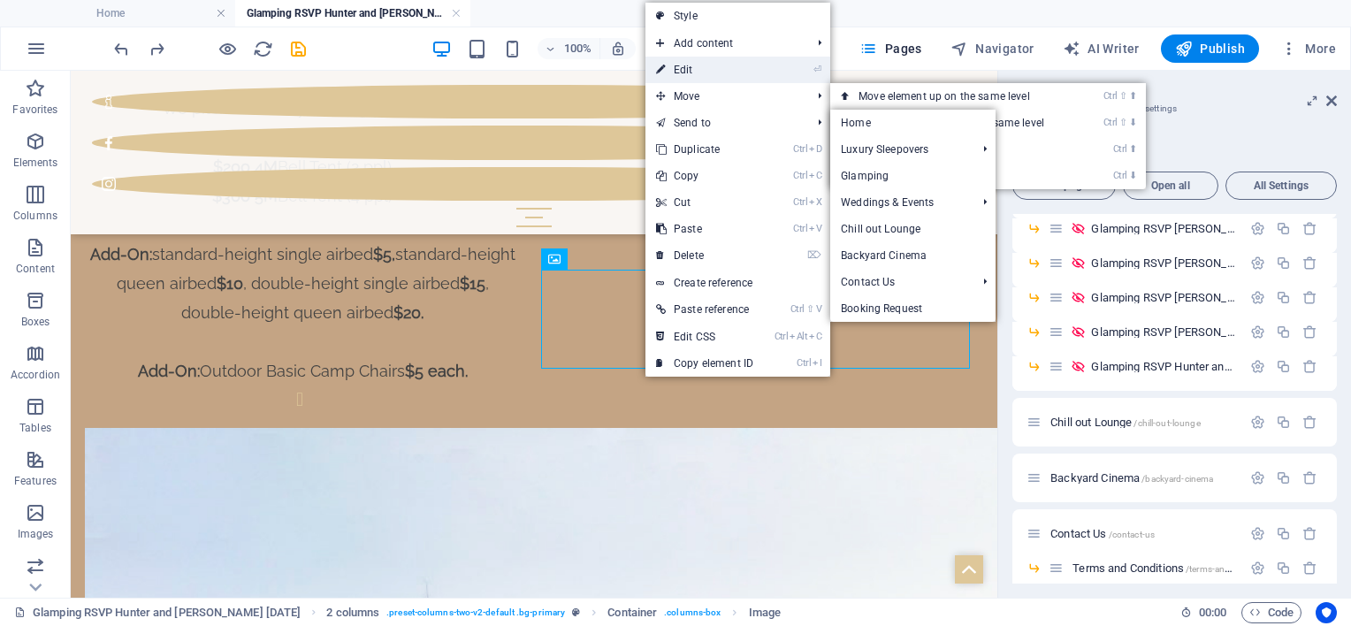
click at [672, 64] on link "⏎ Edit" at bounding box center [704, 70] width 118 height 27
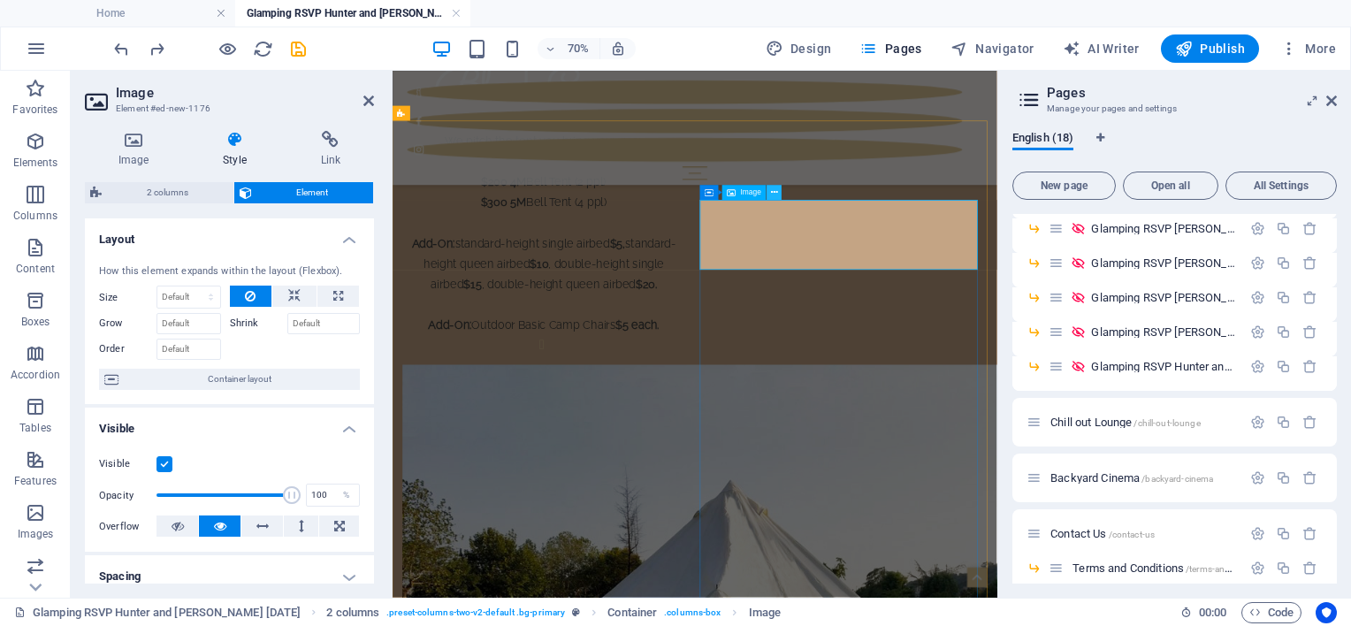
click at [773, 195] on icon at bounding box center [774, 193] width 7 height 13
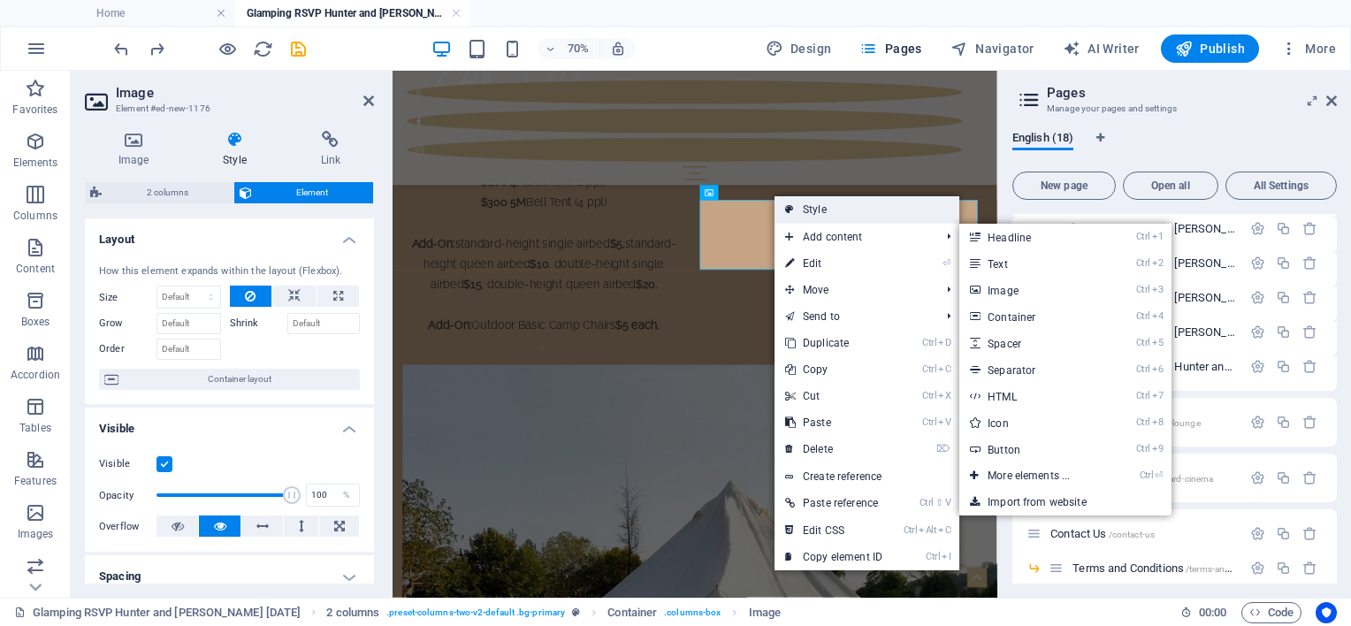
click at [934, 213] on link "Style" at bounding box center [866, 209] width 185 height 27
select select "rem"
select select "preset-columns-two-v2-default"
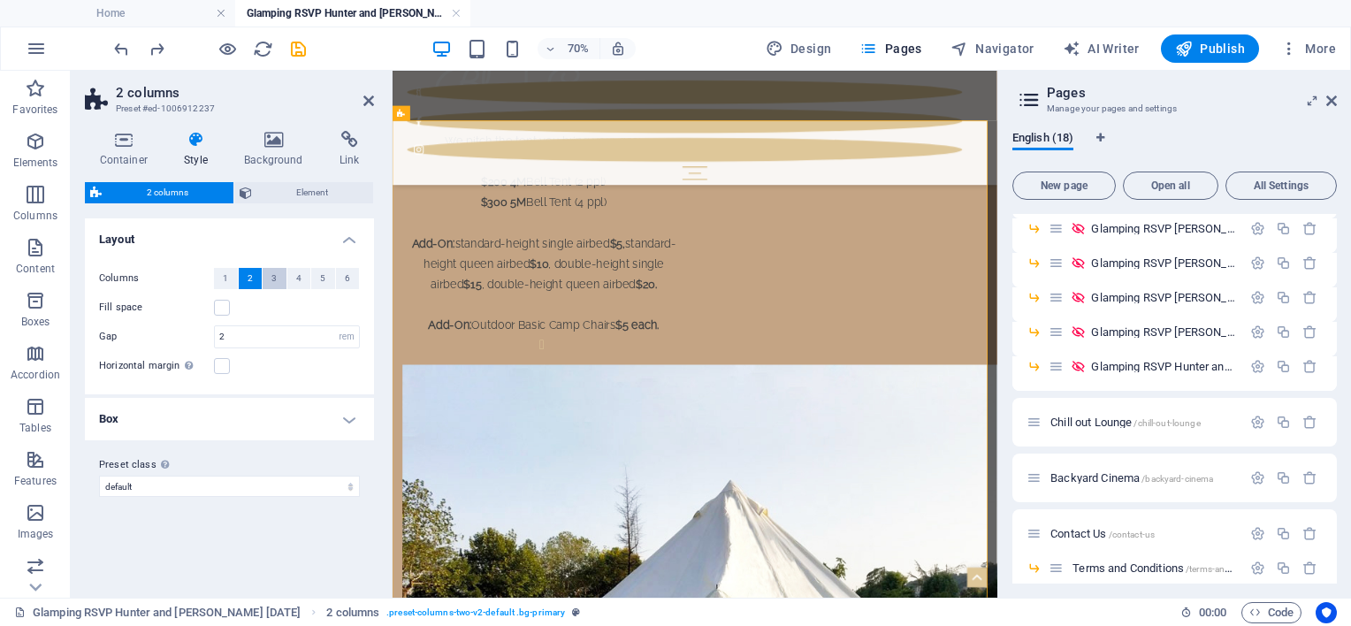
click at [275, 275] on span "3" at bounding box center [273, 278] width 5 height 21
click at [251, 276] on span "2" at bounding box center [250, 278] width 5 height 21
click at [124, 149] on h4 "Container" at bounding box center [127, 149] width 85 height 37
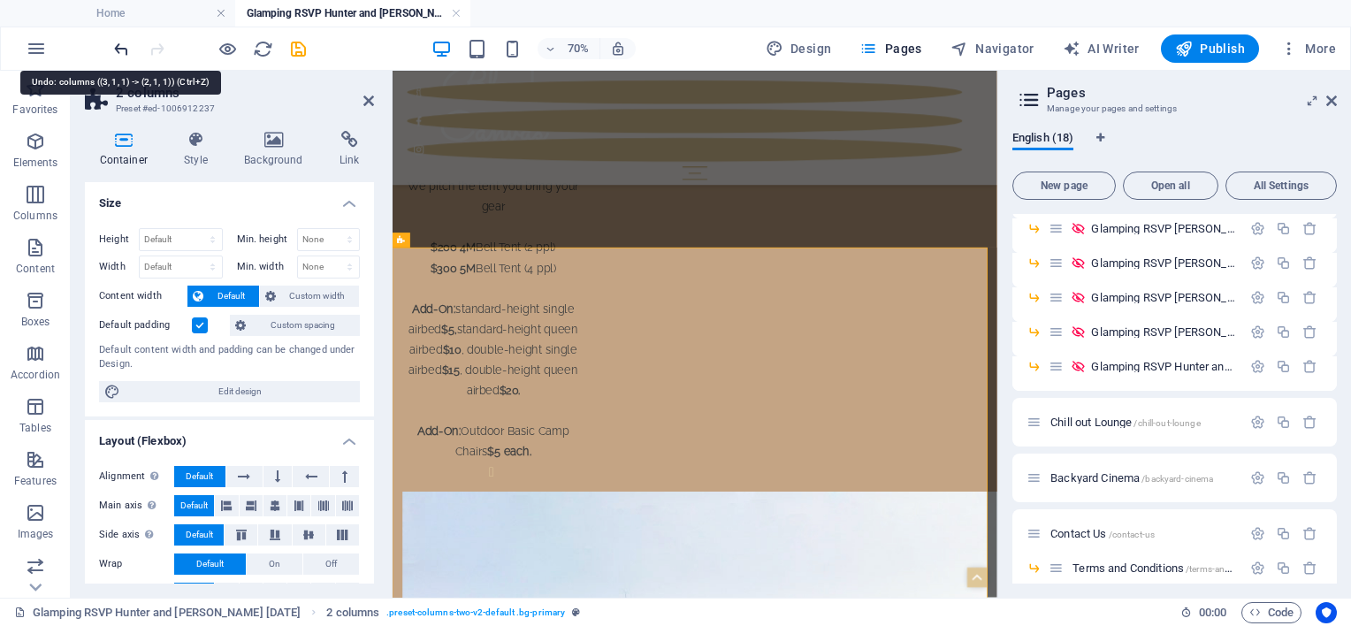
click at [124, 39] on icon "undo" at bounding box center [121, 49] width 20 height 20
click at [120, 53] on icon "undo" at bounding box center [121, 49] width 20 height 20
click at [120, 44] on icon "undo" at bounding box center [121, 49] width 20 height 20
click at [120, 45] on icon "undo" at bounding box center [121, 49] width 20 height 20
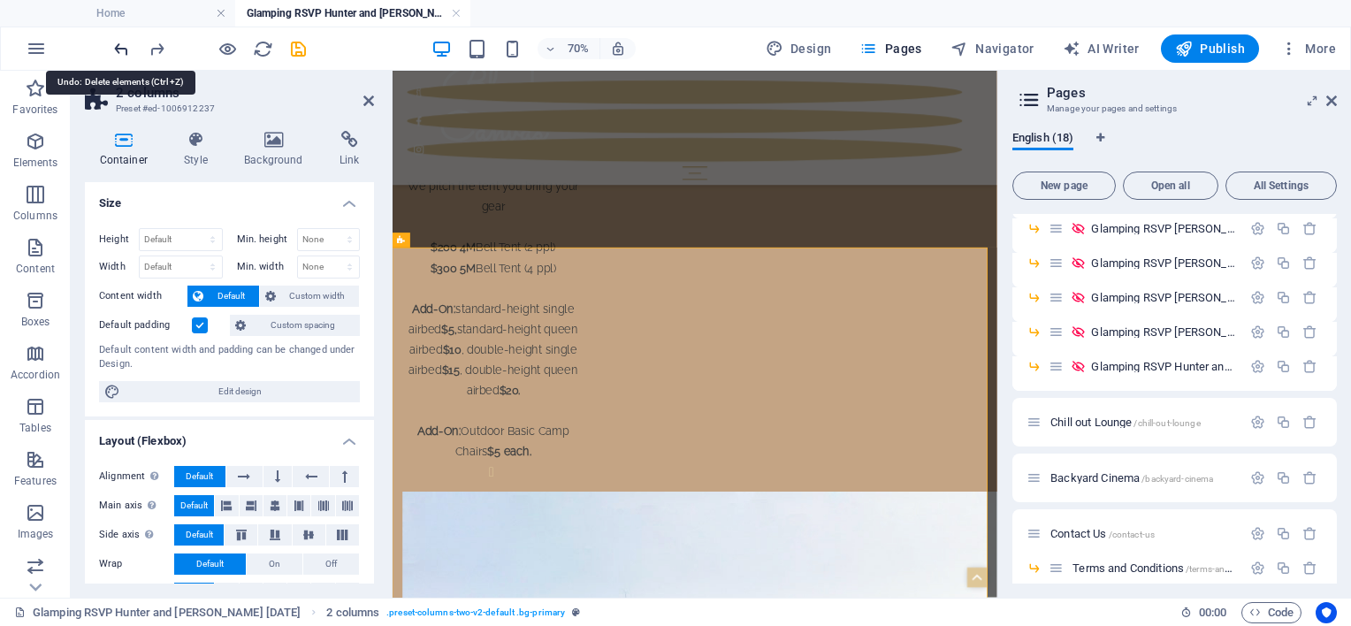
click at [120, 45] on icon "undo" at bounding box center [121, 49] width 20 height 20
click at [120, 45] on div at bounding box center [210, 48] width 198 height 28
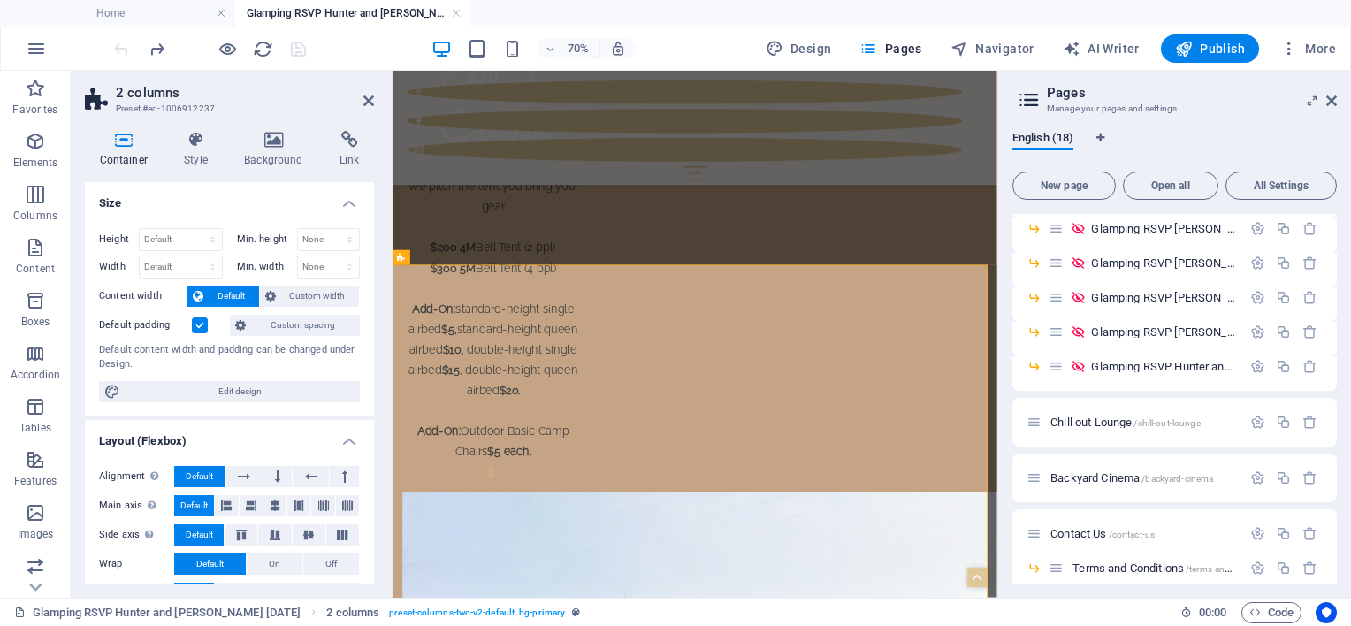
click at [120, 45] on div at bounding box center [210, 48] width 198 height 28
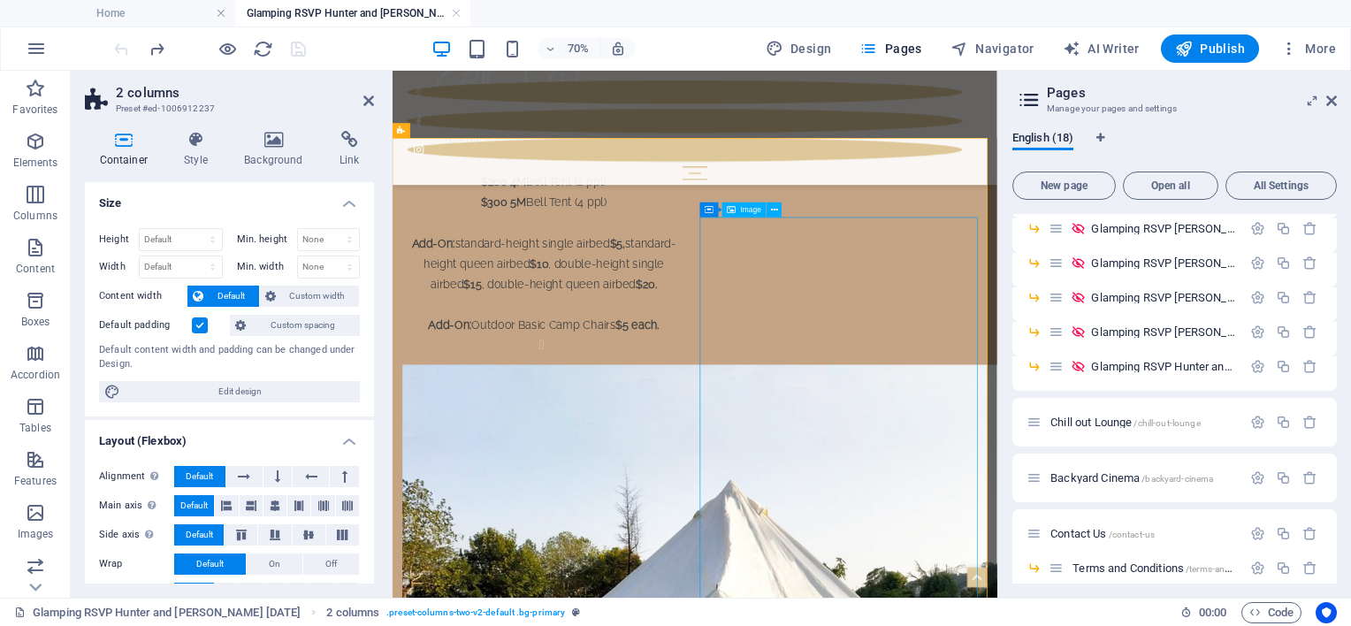
click at [774, 212] on icon at bounding box center [774, 209] width 7 height 13
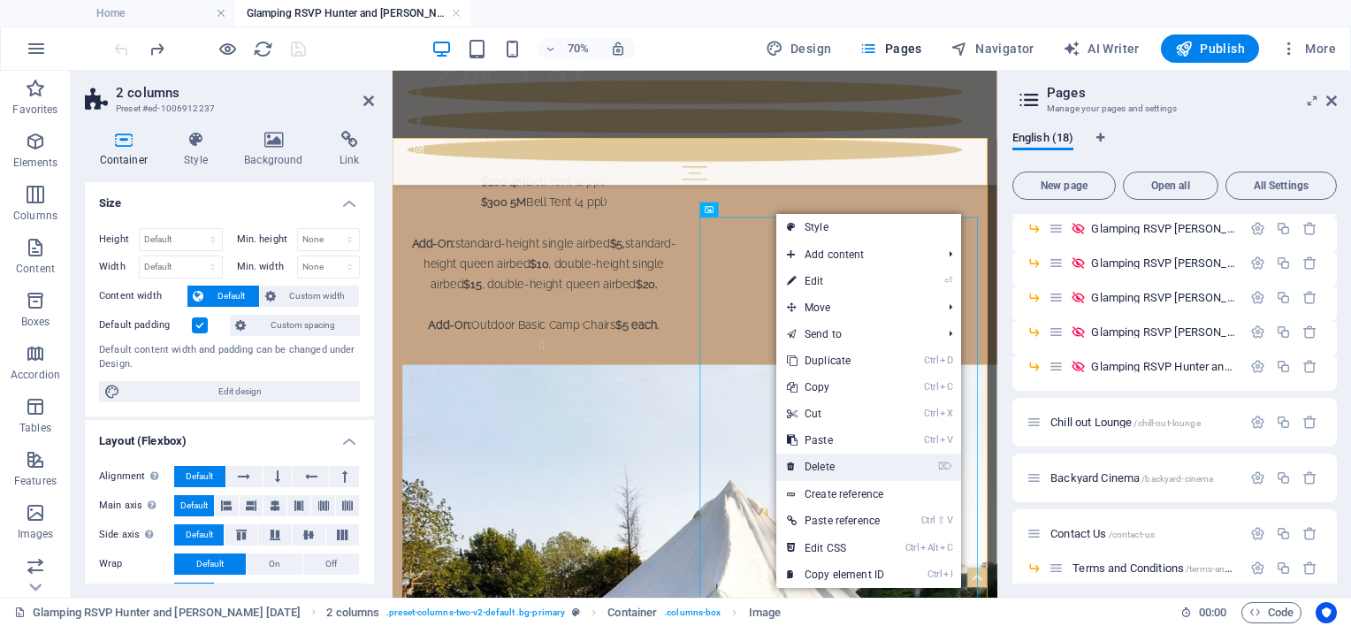
click at [823, 468] on link "⌦ Delete" at bounding box center [835, 467] width 118 height 27
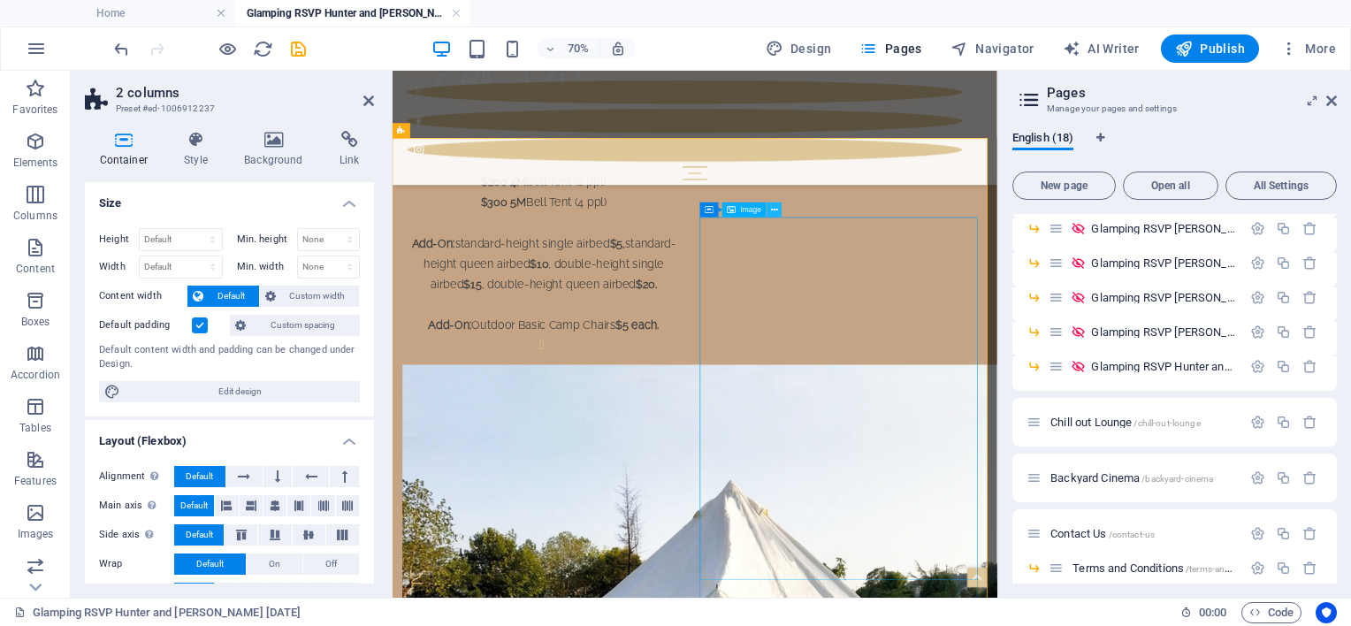
click at [774, 209] on icon at bounding box center [774, 209] width 7 height 13
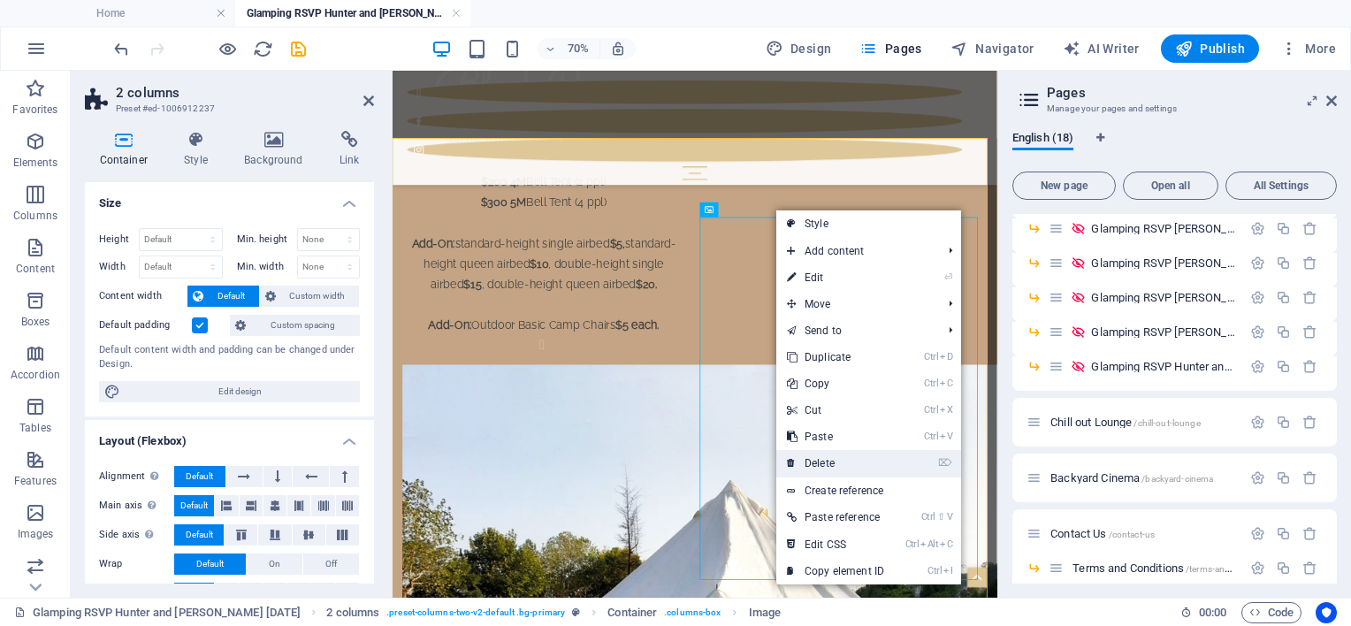
click at [813, 463] on link "⌦ Delete" at bounding box center [835, 463] width 118 height 27
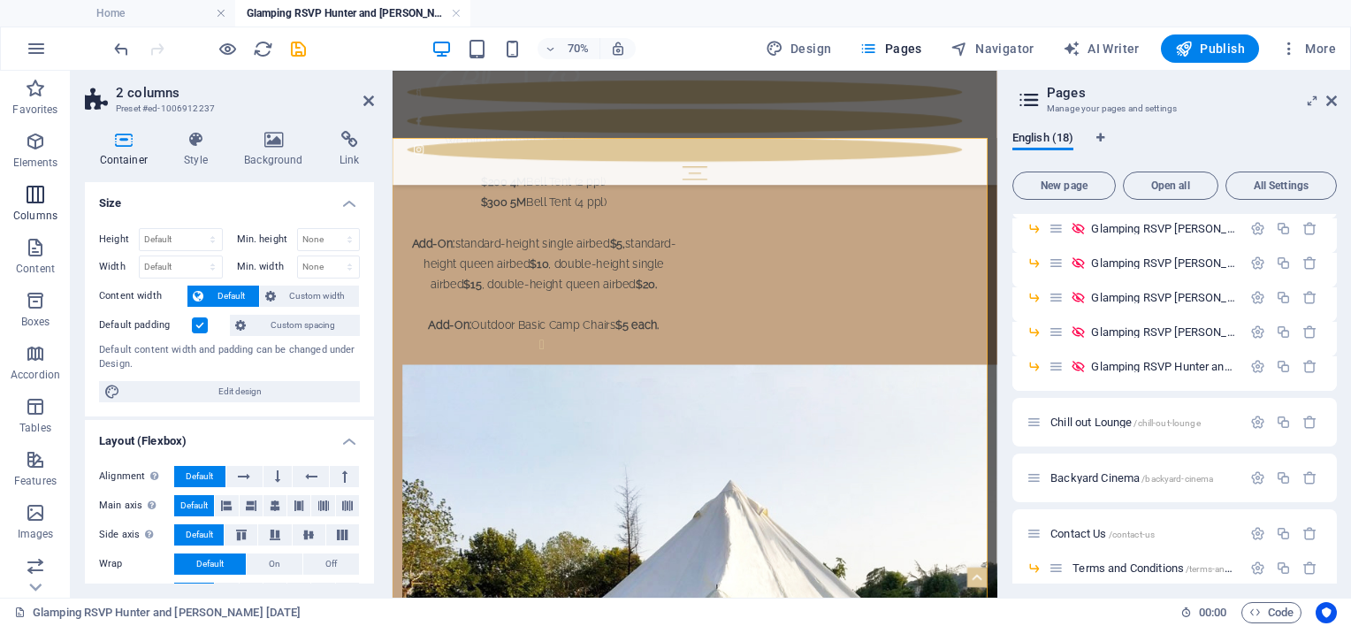
click at [34, 198] on icon "button" at bounding box center [35, 194] width 21 height 21
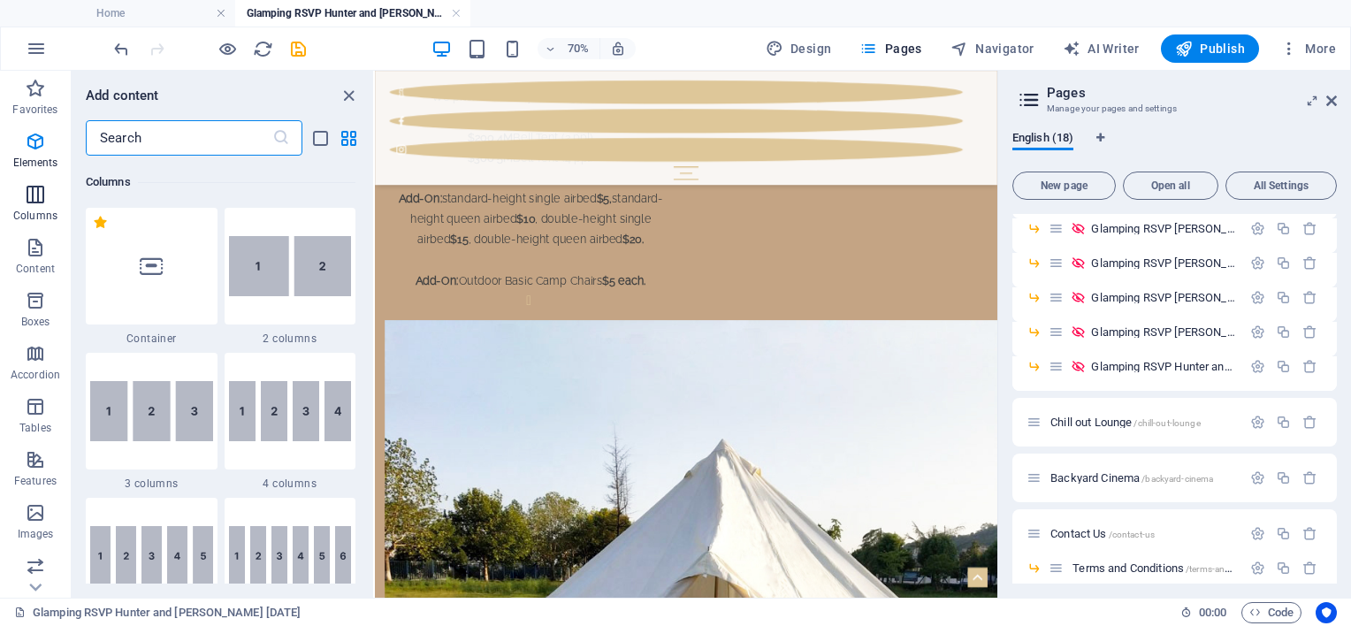
scroll to position [875, 0]
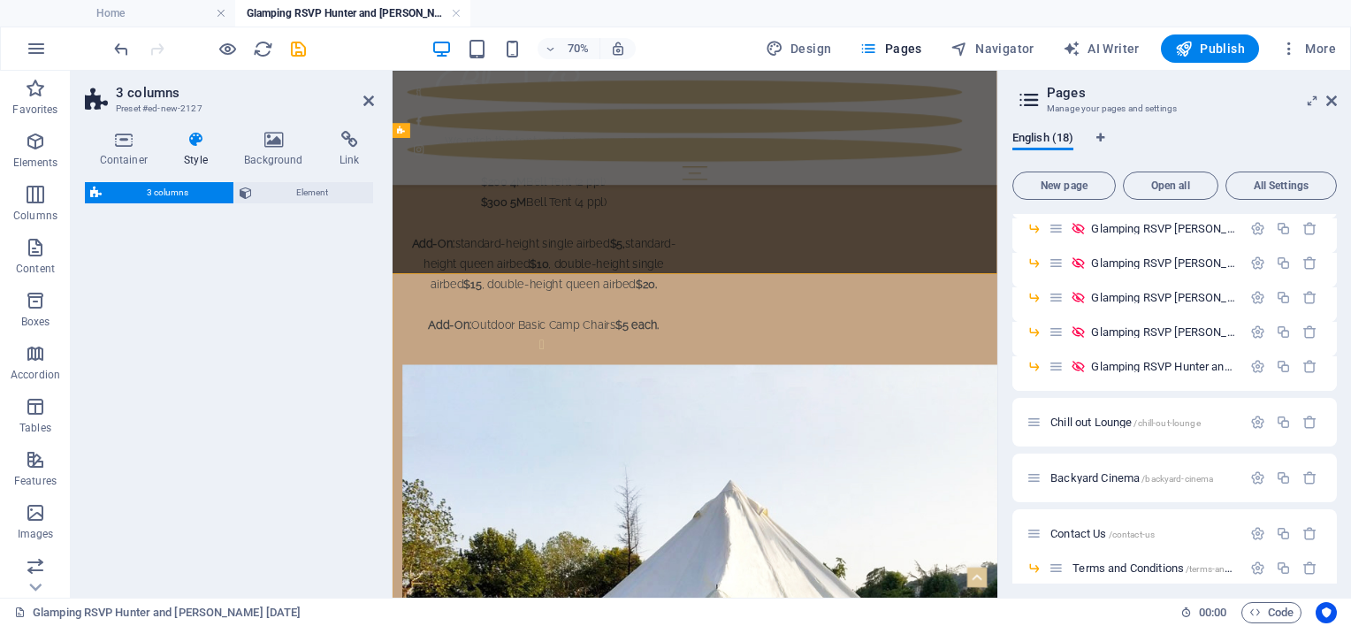
select select "rem"
select select "preset-columns-three-v2-default"
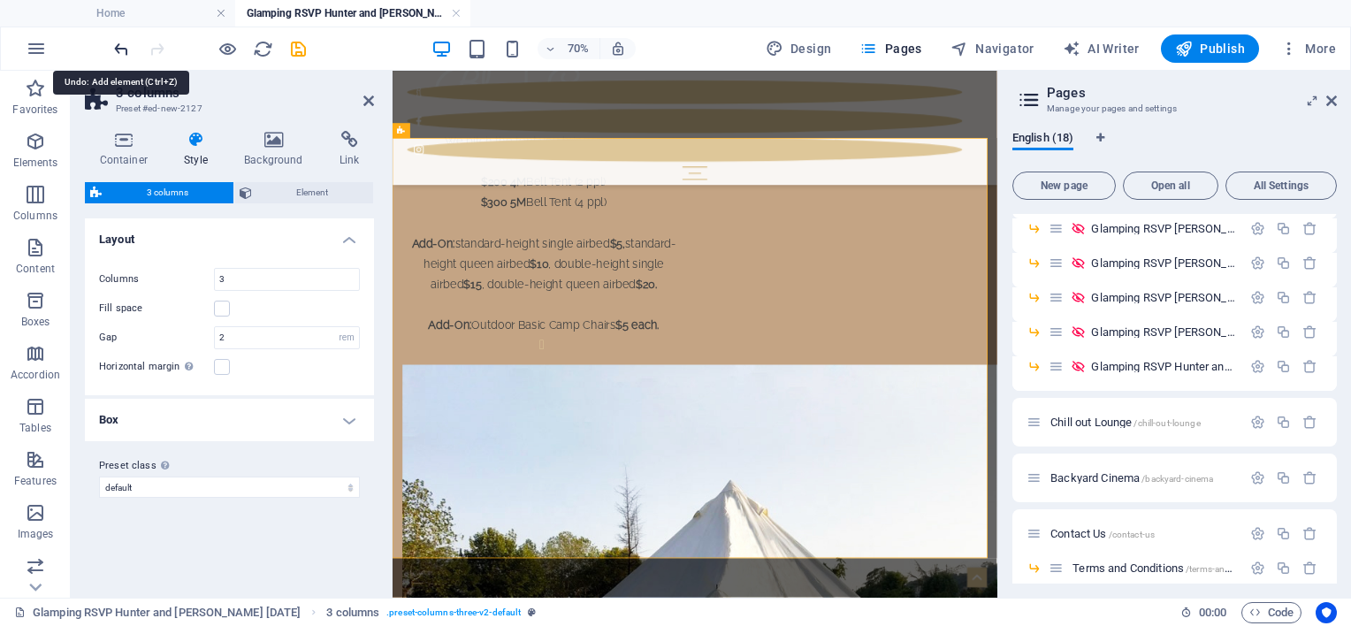
click at [125, 46] on icon "undo" at bounding box center [121, 49] width 20 height 20
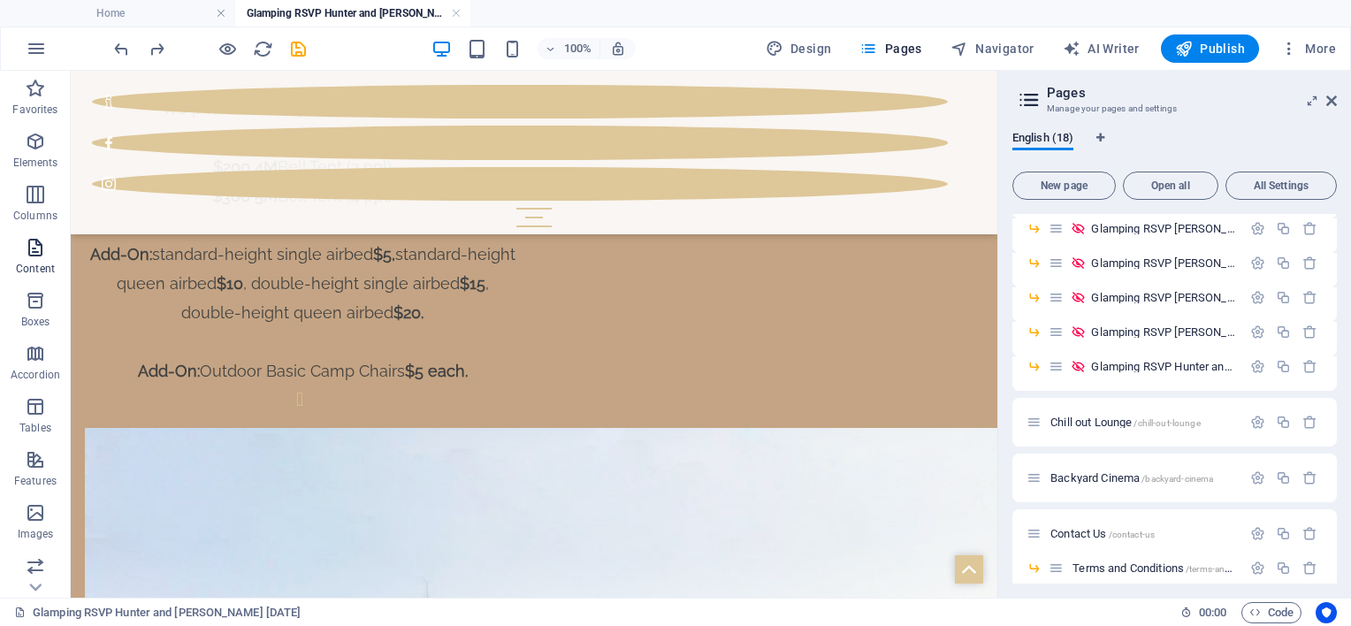
click at [35, 255] on icon "button" at bounding box center [35, 247] width 21 height 21
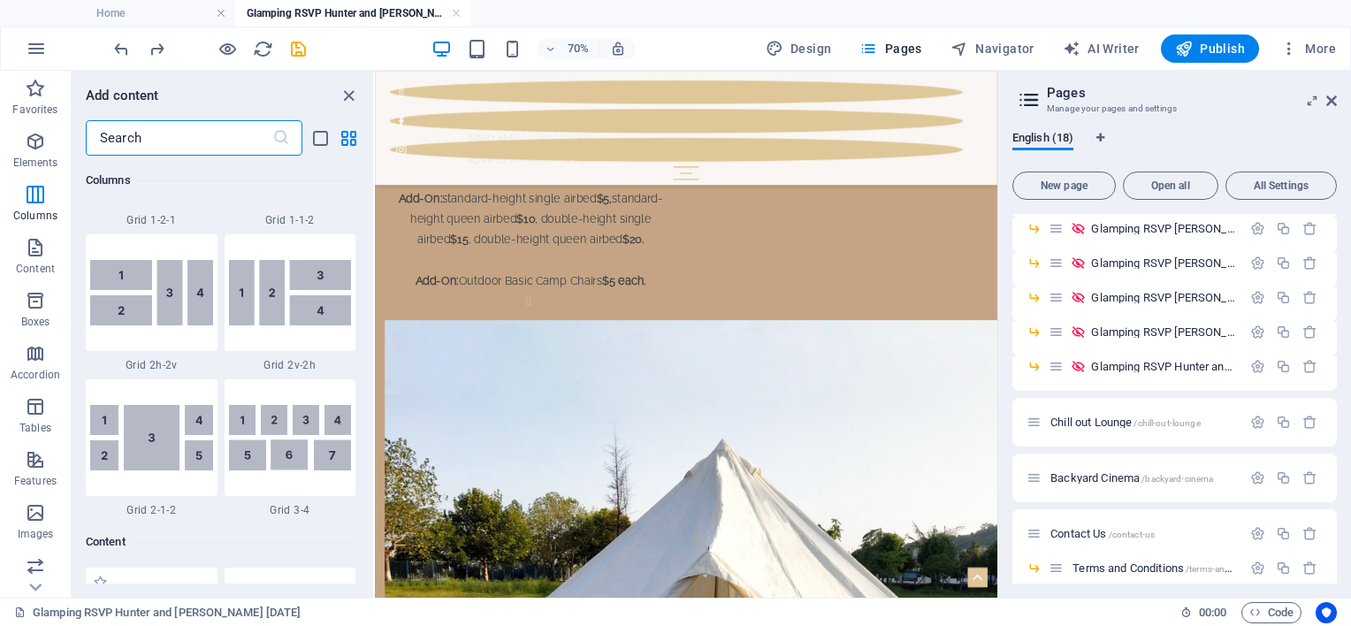
scroll to position [2651, 0]
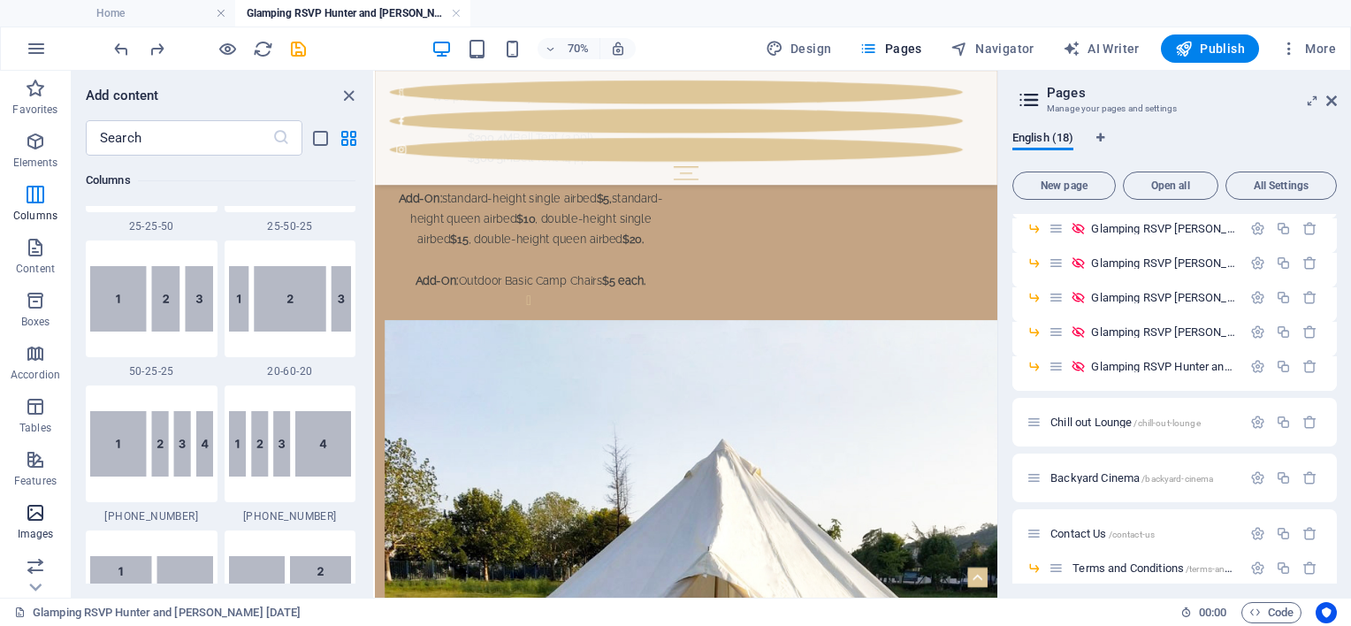
click at [35, 517] on icon "button" at bounding box center [35, 512] width 21 height 21
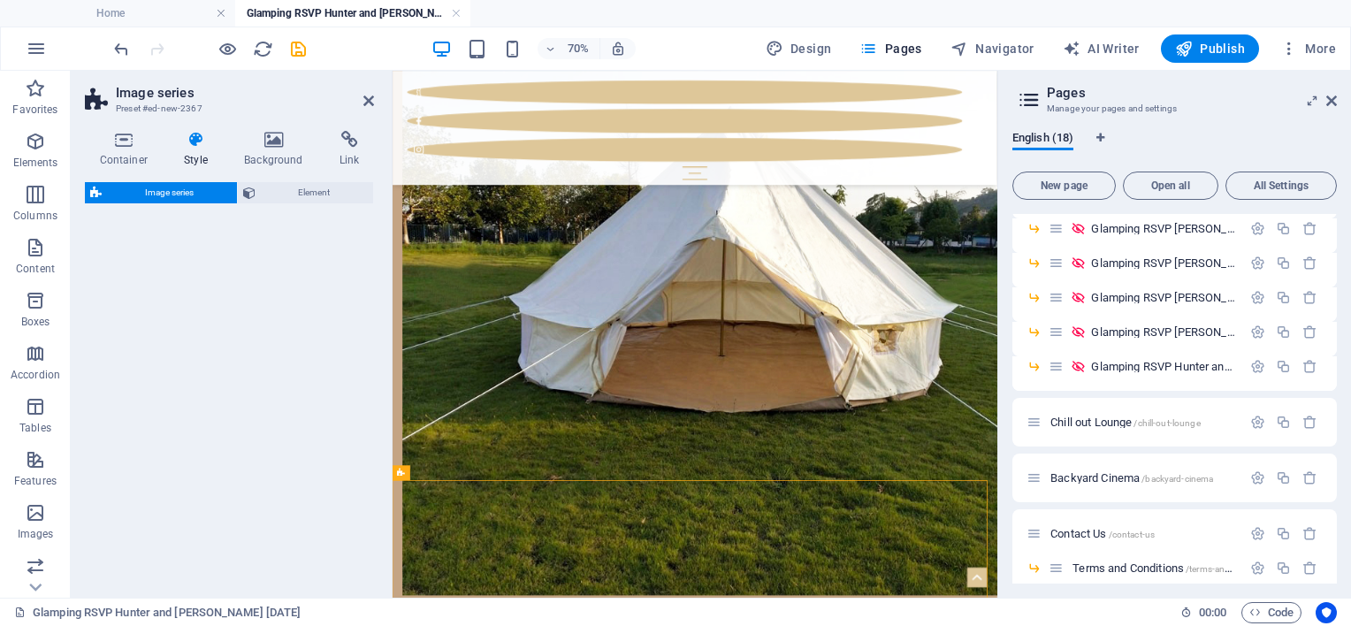
scroll to position [2127, 0]
select select "rem"
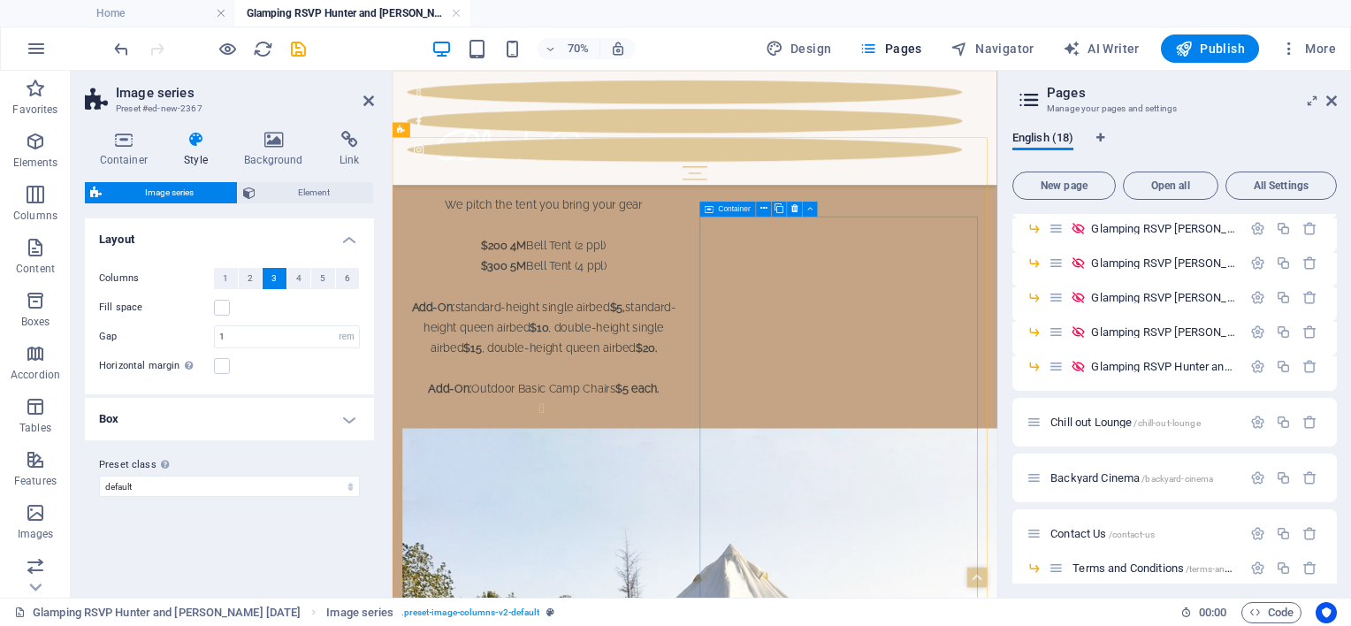
scroll to position [1420, 0]
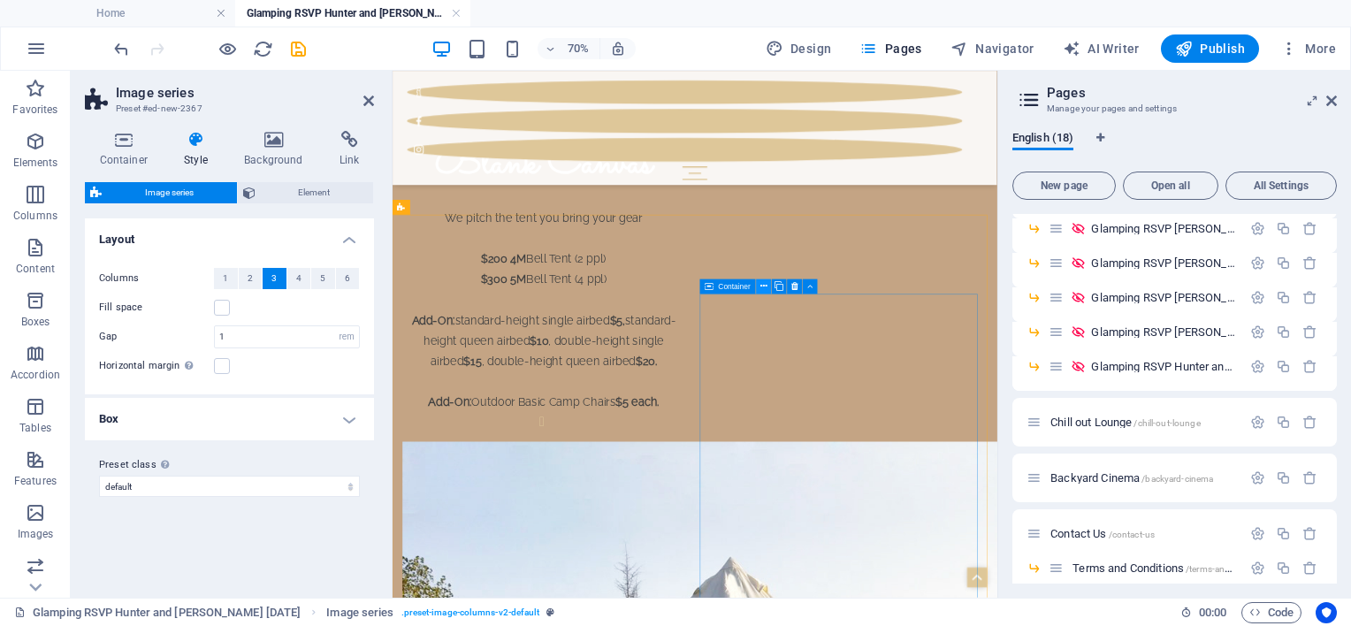
click at [761, 286] on icon at bounding box center [763, 286] width 7 height 13
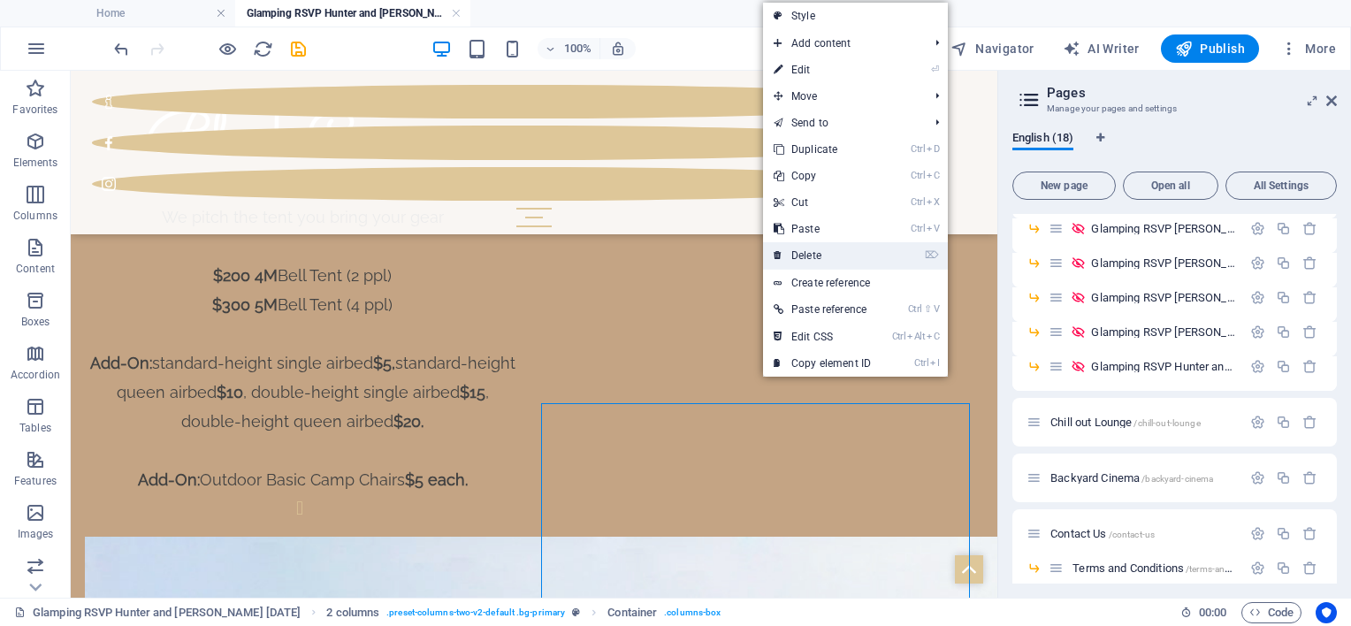
drag, startPoint x: 785, startPoint y: 256, endPoint x: 696, endPoint y: 252, distance: 89.4
click at [785, 256] on link "⌦ Delete" at bounding box center [822, 255] width 118 height 27
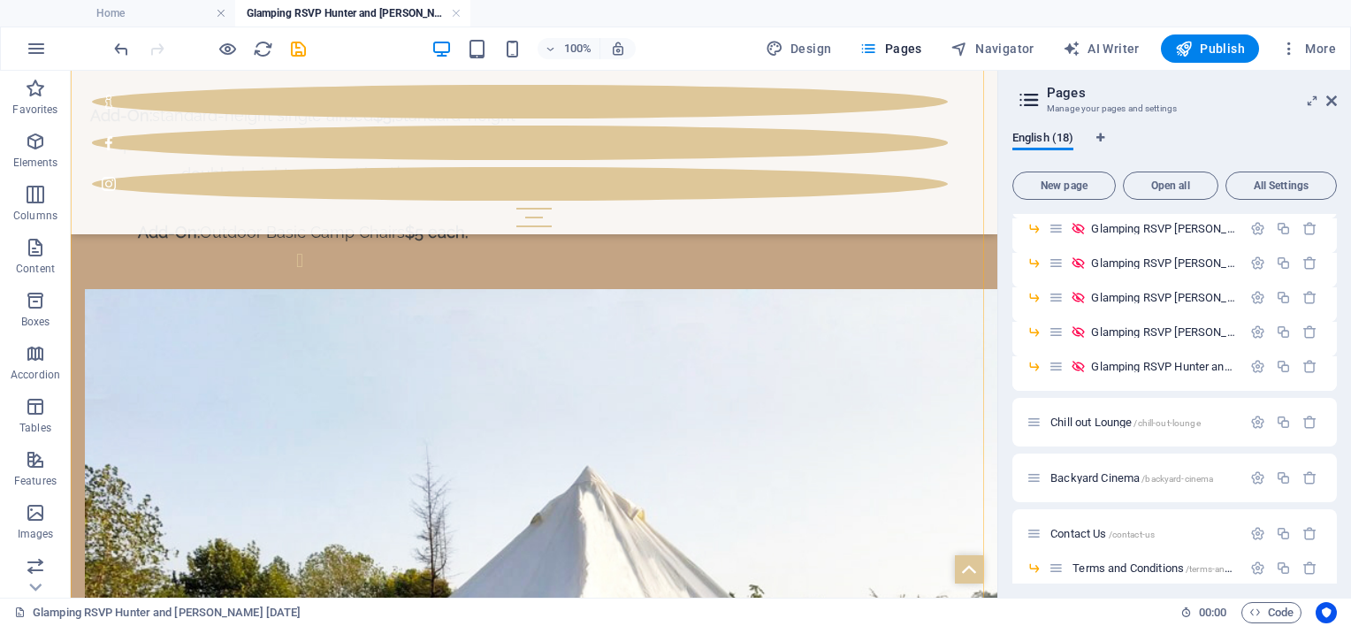
scroll to position [1685, 0]
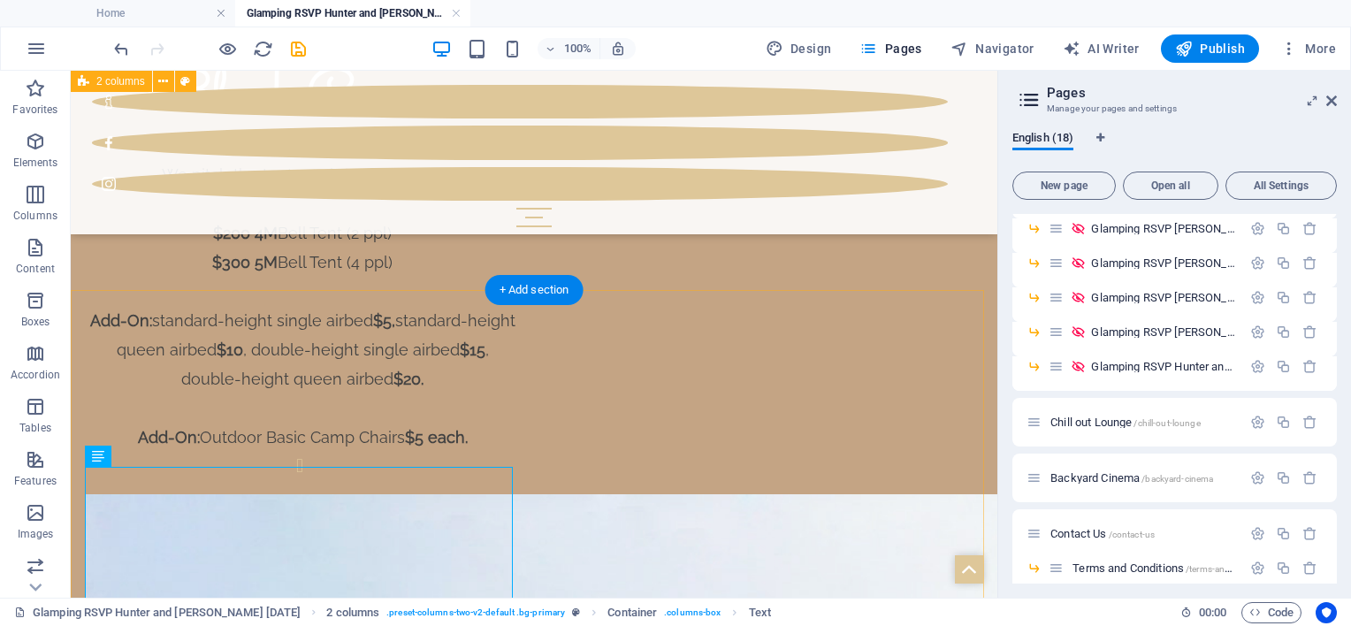
scroll to position [1420, 0]
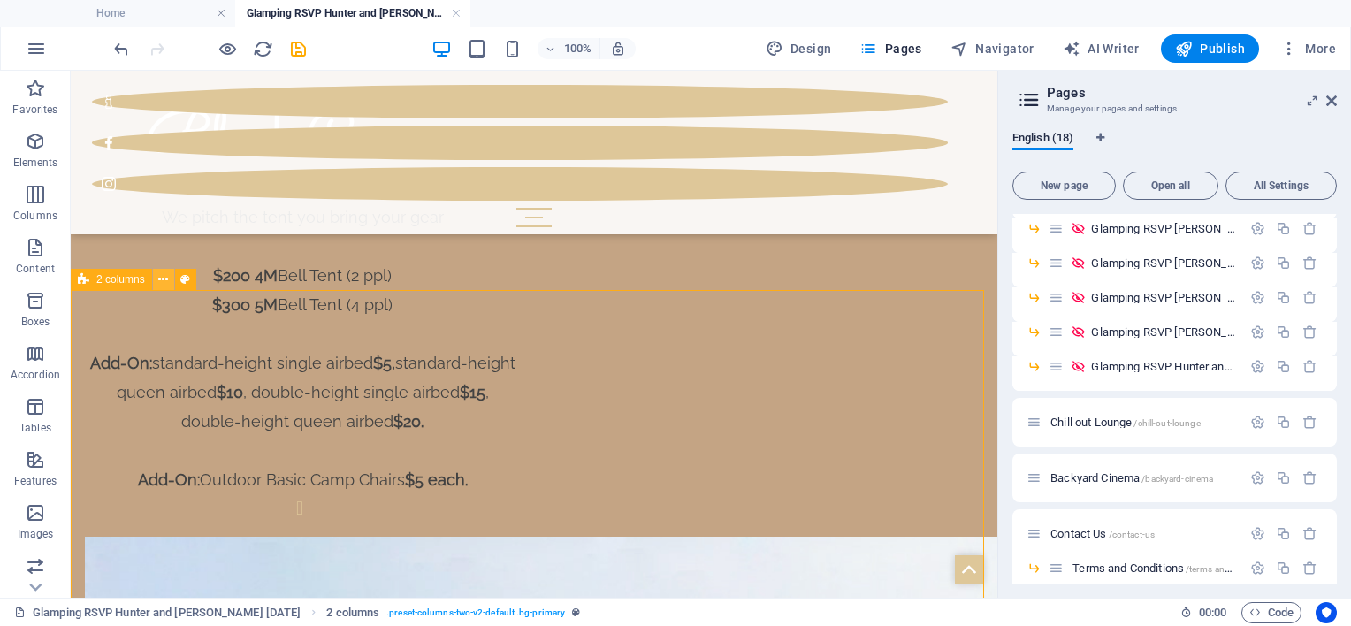
click at [163, 286] on icon at bounding box center [163, 280] width 10 height 19
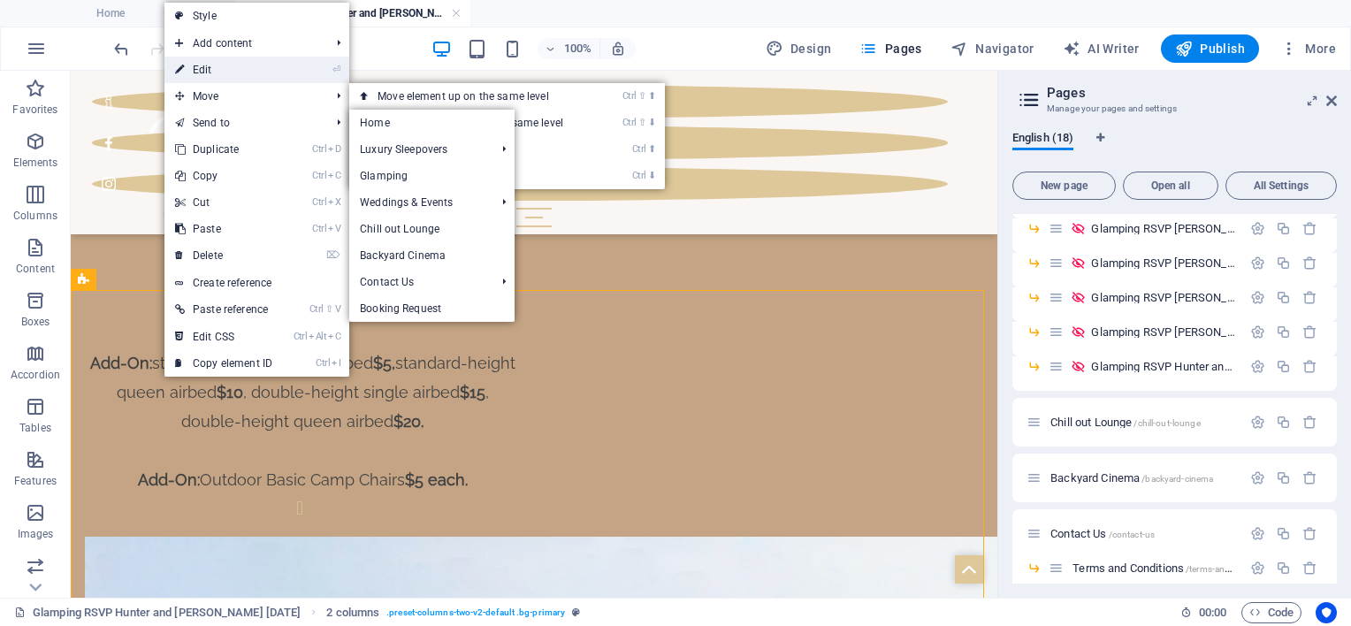
click at [223, 72] on link "⏎ Edit" at bounding box center [223, 70] width 118 height 27
select select "rem"
select select "preset-columns-two-v2-default"
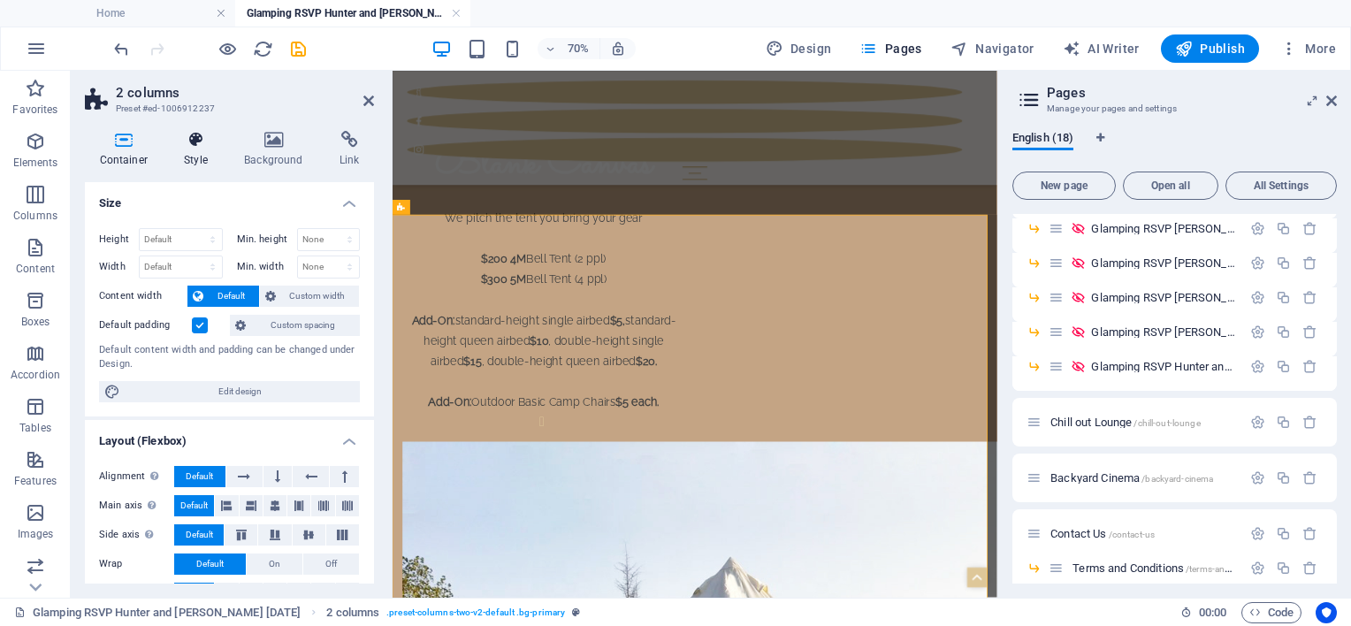
click at [196, 146] on icon at bounding box center [196, 140] width 53 height 18
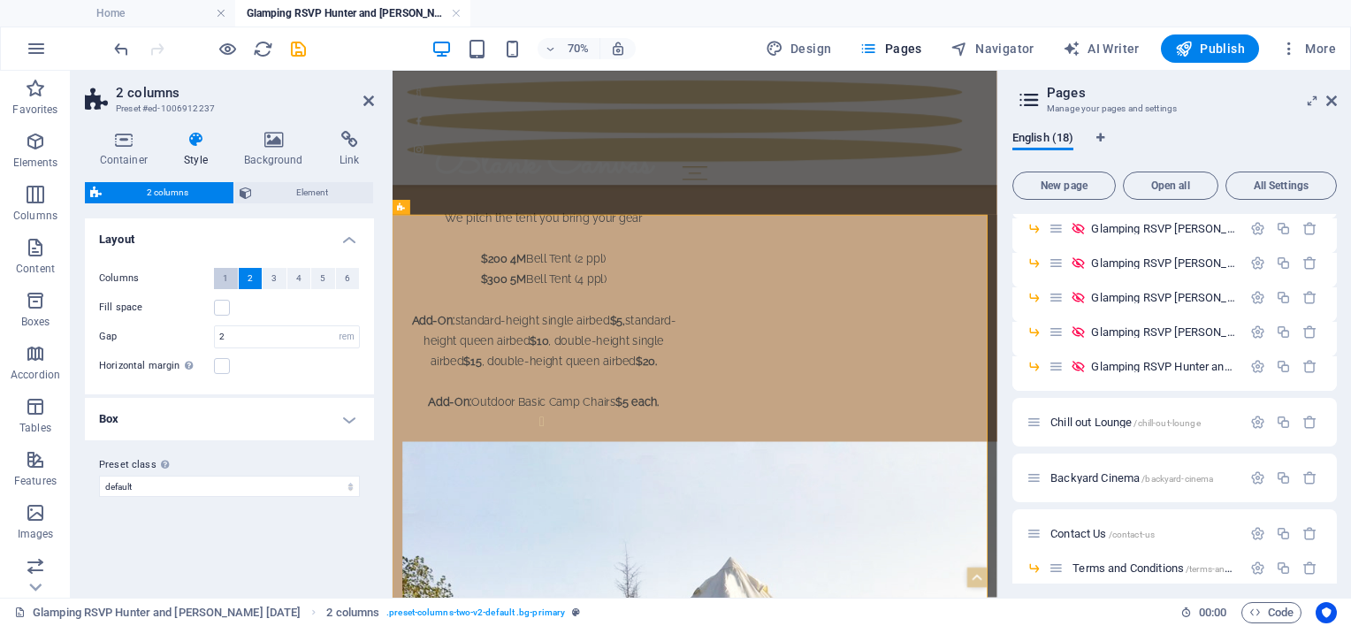
click at [231, 271] on button "1" at bounding box center [226, 278] width 24 height 21
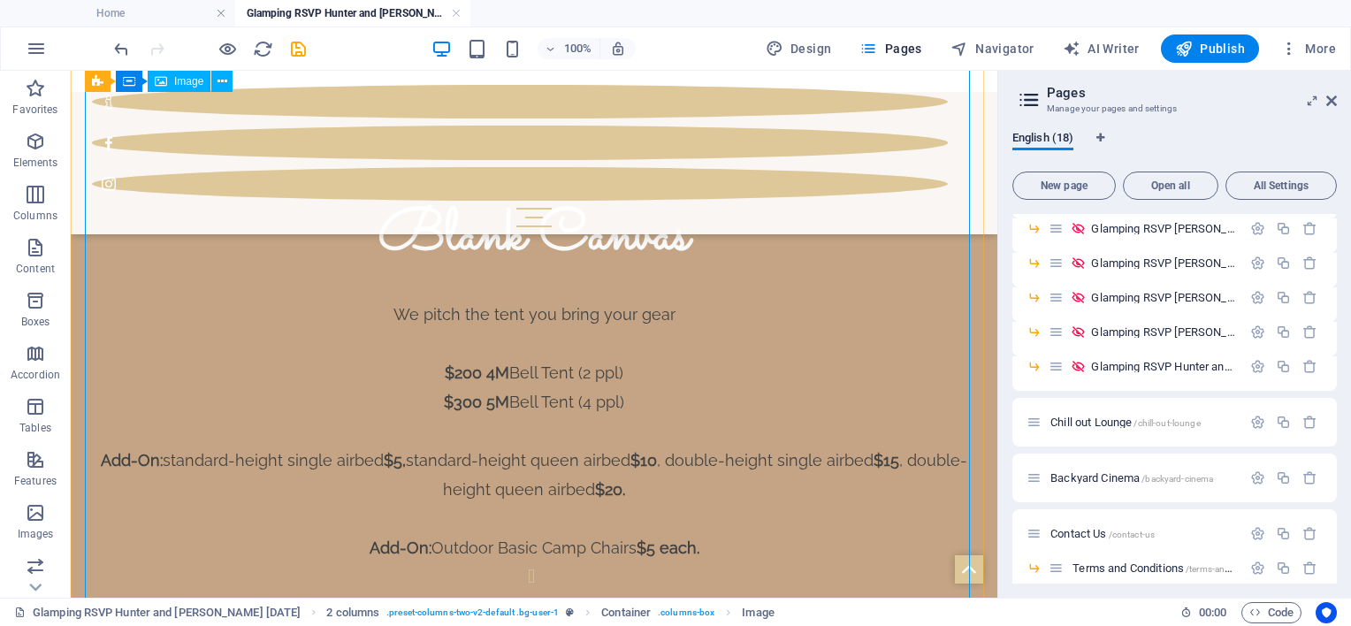
scroll to position [1243, 0]
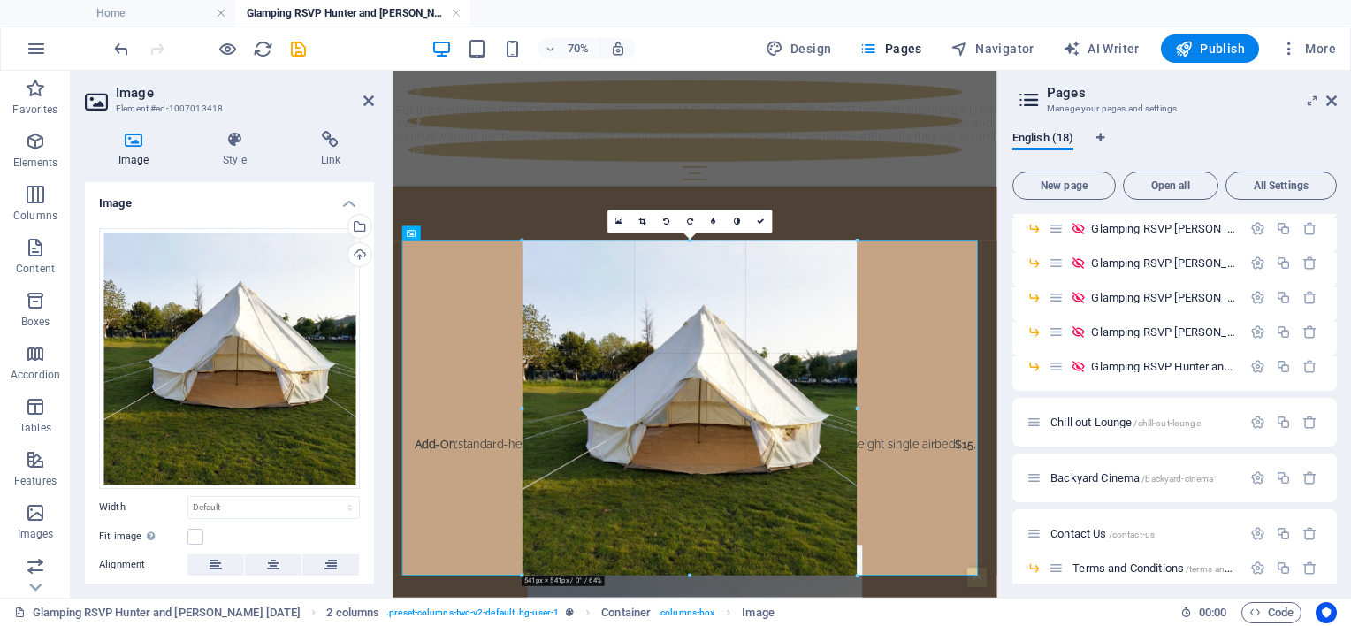
drag, startPoint x: 832, startPoint y: 248, endPoint x: 584, endPoint y: 584, distance: 417.1
type input "541"
select select "px"
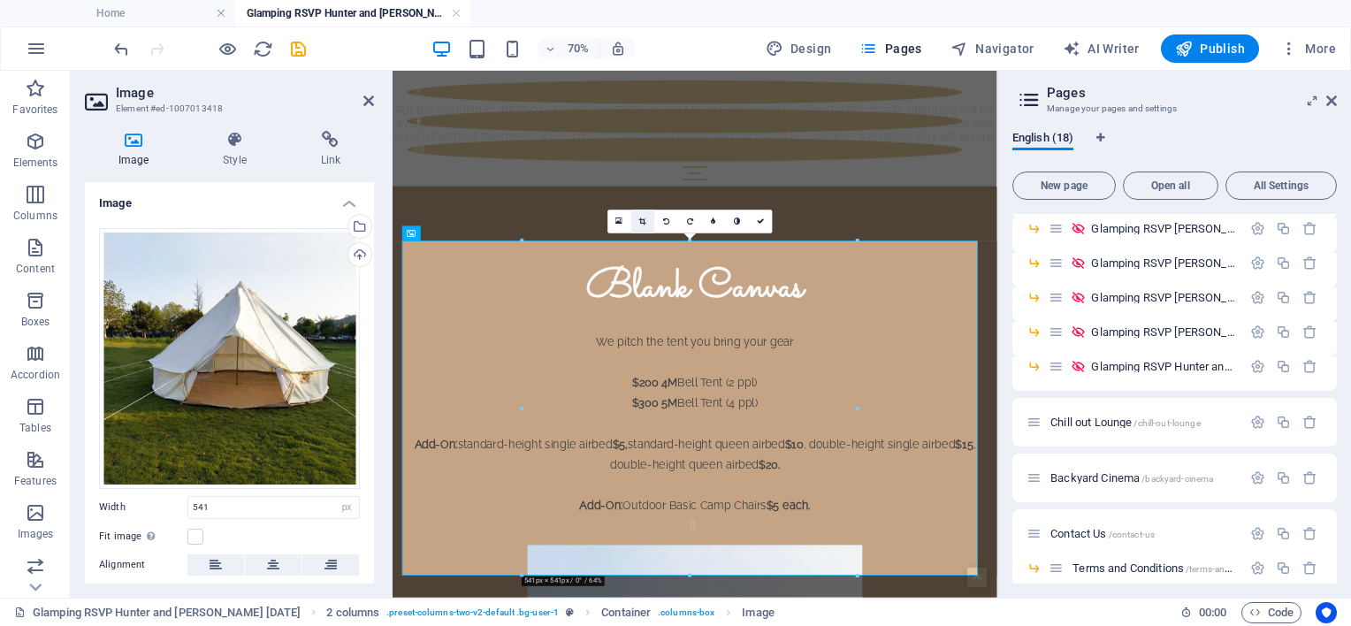
click at [647, 221] on link at bounding box center [643, 222] width 24 height 24
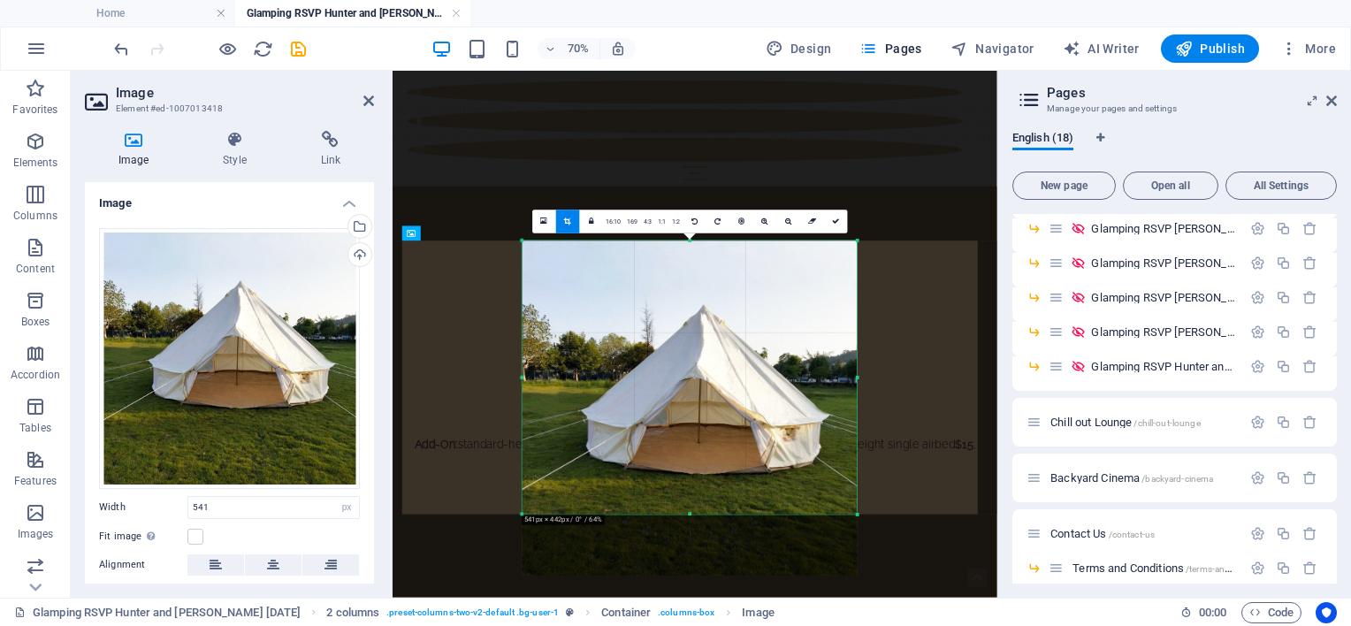
drag, startPoint x: 686, startPoint y: 574, endPoint x: 708, endPoint y: 481, distance: 95.4
click at [708, 481] on div "180 170 160 150 140 130 120 110 100 90 80 70 60 50 40 30 20 10 0 -10 -20 -30 -4…" at bounding box center [690, 377] width 335 height 273
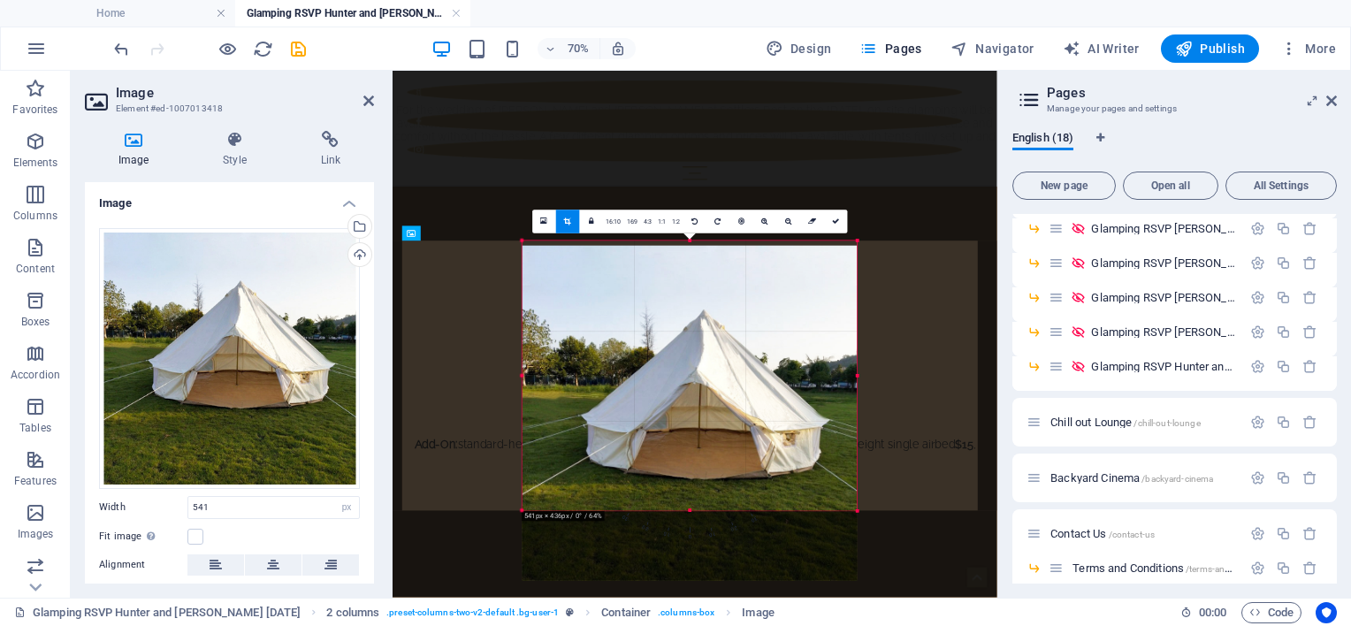
click at [692, 251] on div at bounding box center [690, 413] width 335 height 335
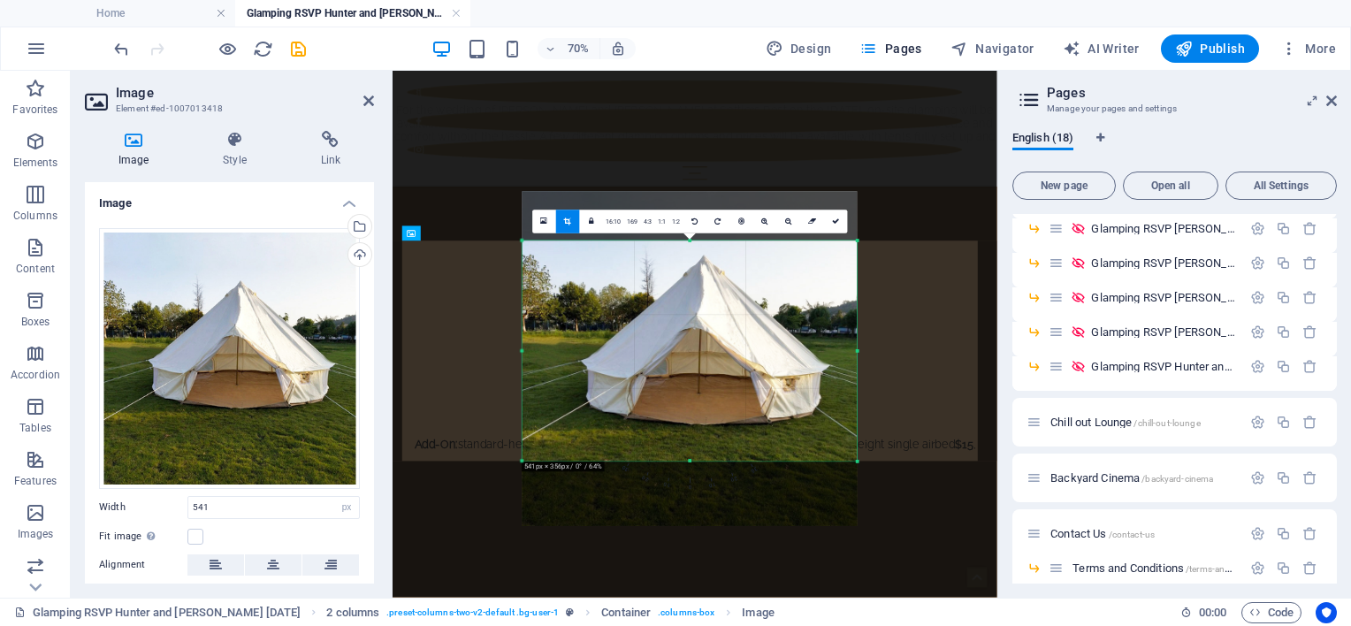
drag, startPoint x: 690, startPoint y: 240, endPoint x: 679, endPoint y: 311, distance: 71.5
click at [679, 311] on div "180 170 160 150 140 130 120 110 100 90 80 70 60 50 40 30 20 10 0 -10 -20 -30 -4…" at bounding box center [690, 351] width 335 height 220
click at [523, 348] on div "180 170 160 150 140 130 120 110 100 90 80 70 60 50 40 30 20 10 0 -10 -20 -30 -4…" at bounding box center [690, 351] width 335 height 220
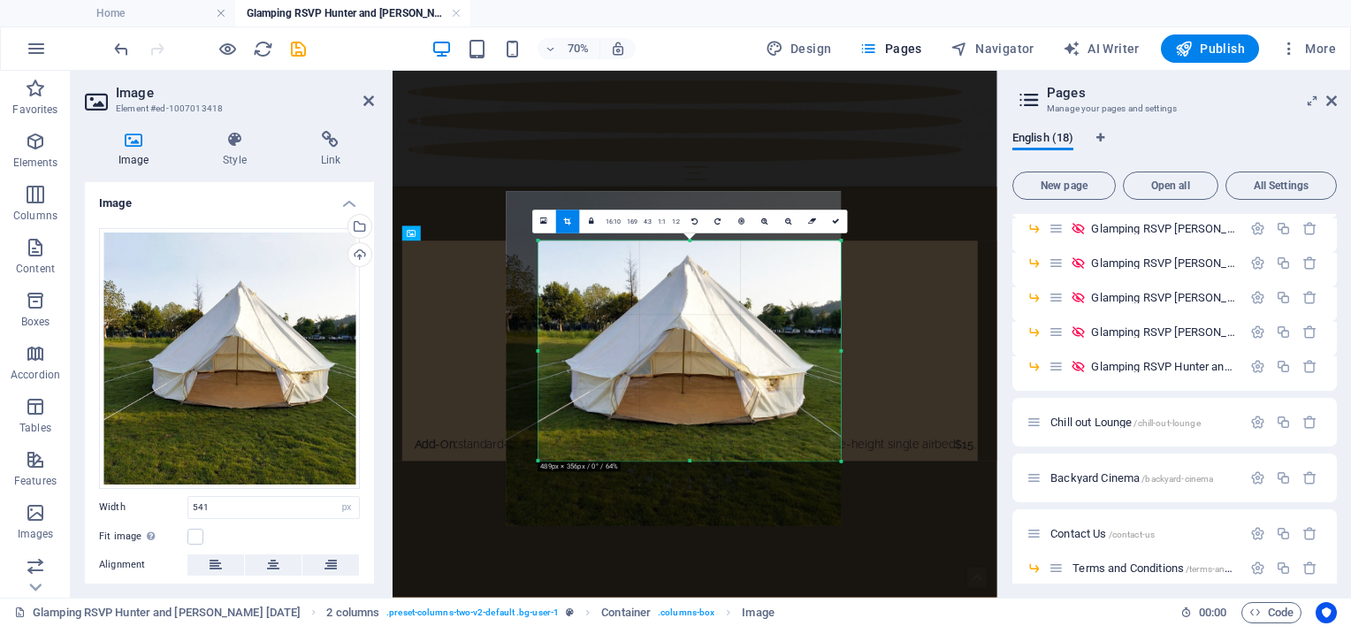
drag, startPoint x: 520, startPoint y: 348, endPoint x: 566, endPoint y: 351, distance: 46.1
click at [566, 351] on div "180 170 160 150 140 130 120 110 100 90 80 70 60 50 40 30 20 10 0 -10 -20 -30 -4…" at bounding box center [689, 351] width 302 height 220
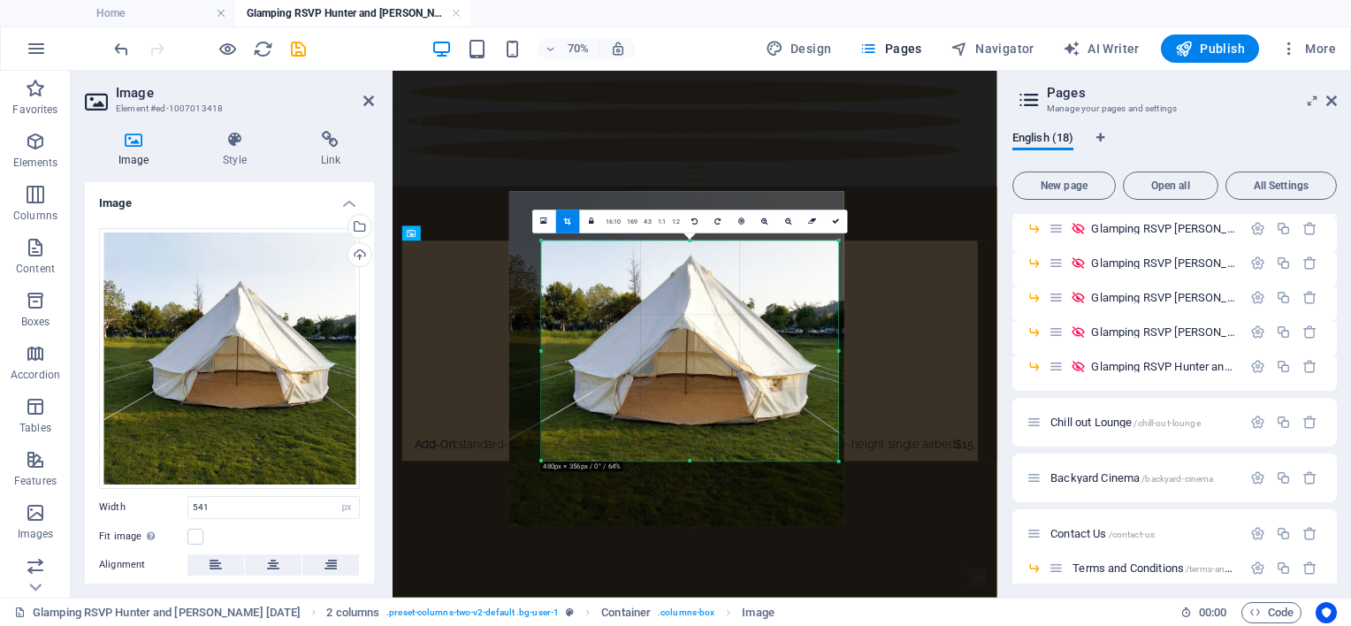
drag, startPoint x: 843, startPoint y: 355, endPoint x: 835, endPoint y: 349, distance: 10.1
click at [835, 349] on div "180 170 160 150 140 130 120 110 100 90 80 70 60 50 40 30 20 10 0 -10 -20 -30 -4…" at bounding box center [690, 351] width 297 height 220
click at [834, 224] on link at bounding box center [836, 222] width 24 height 24
type input "480"
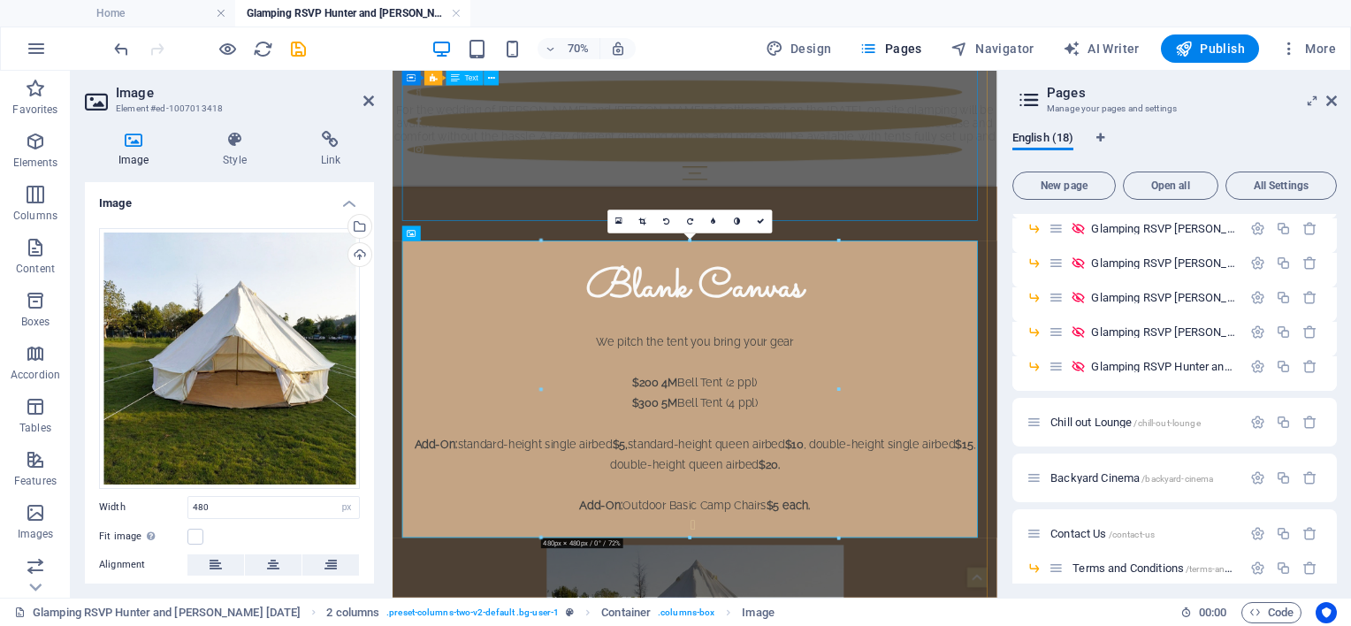
click at [1145, 413] on div "We pitch the tent you bring your gear $200 4M Bell Tent (2 ppl) $300 5M Bell Te…" at bounding box center [824, 573] width 835 height 321
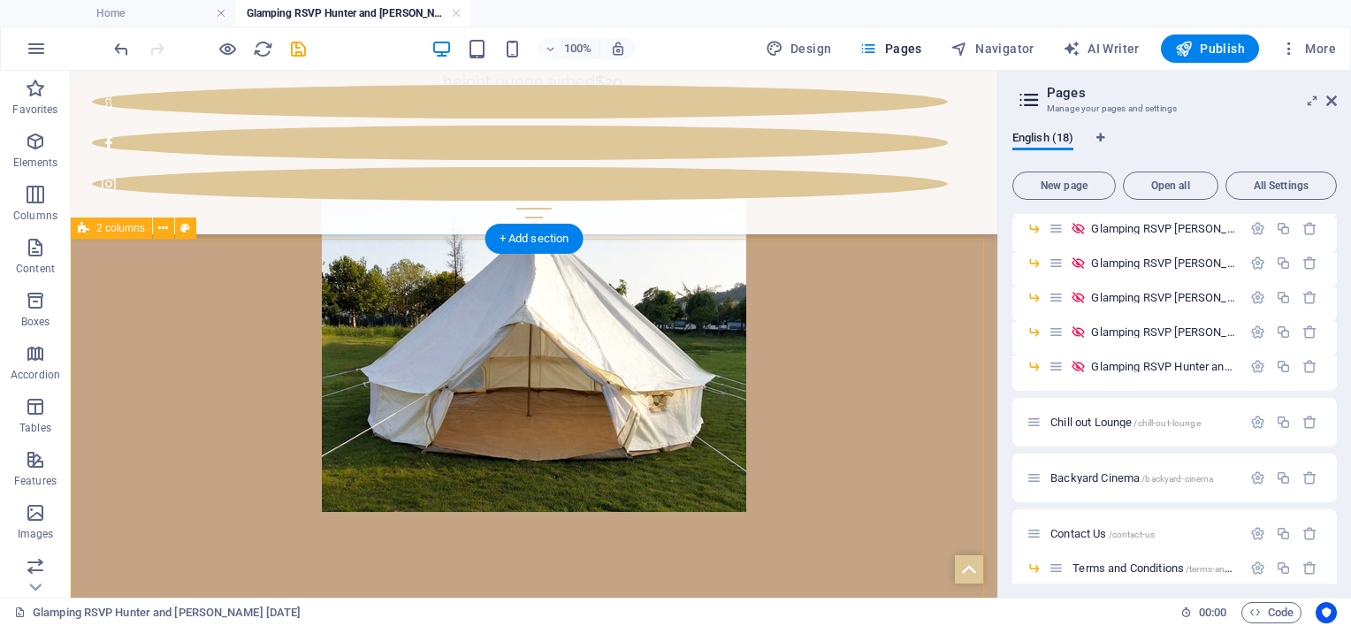
scroll to position [1597, 0]
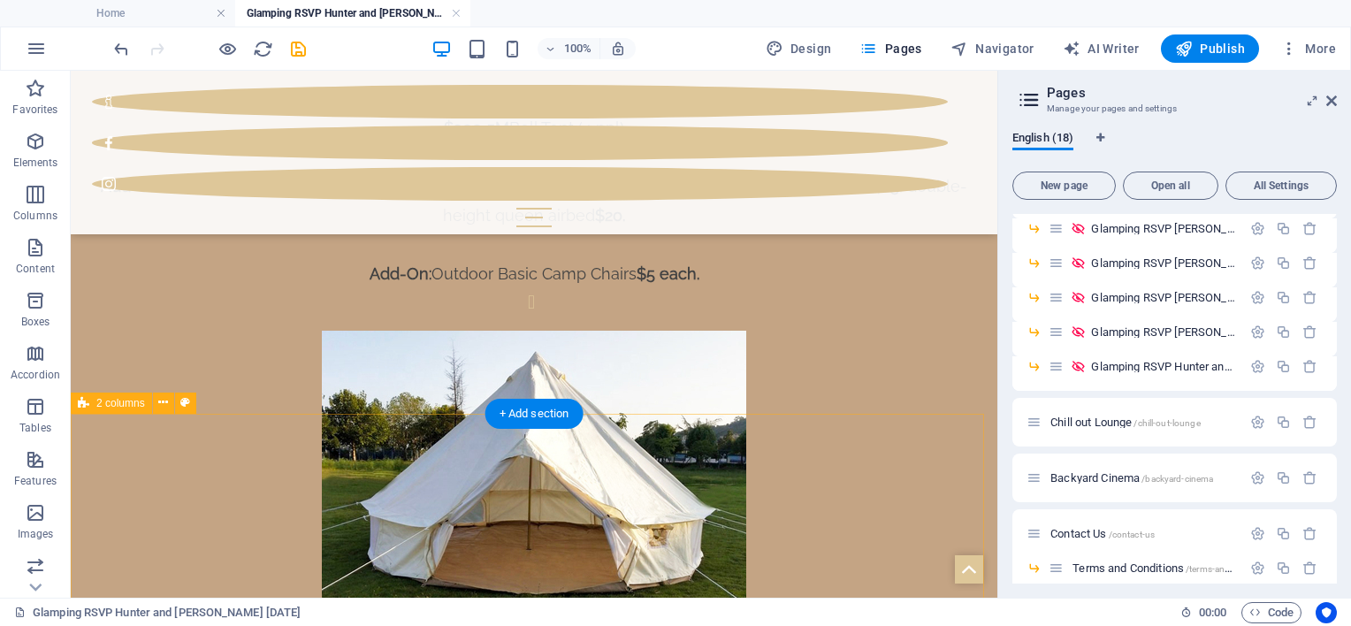
select select "rem"
select select "preset-columns-two-v2-default"
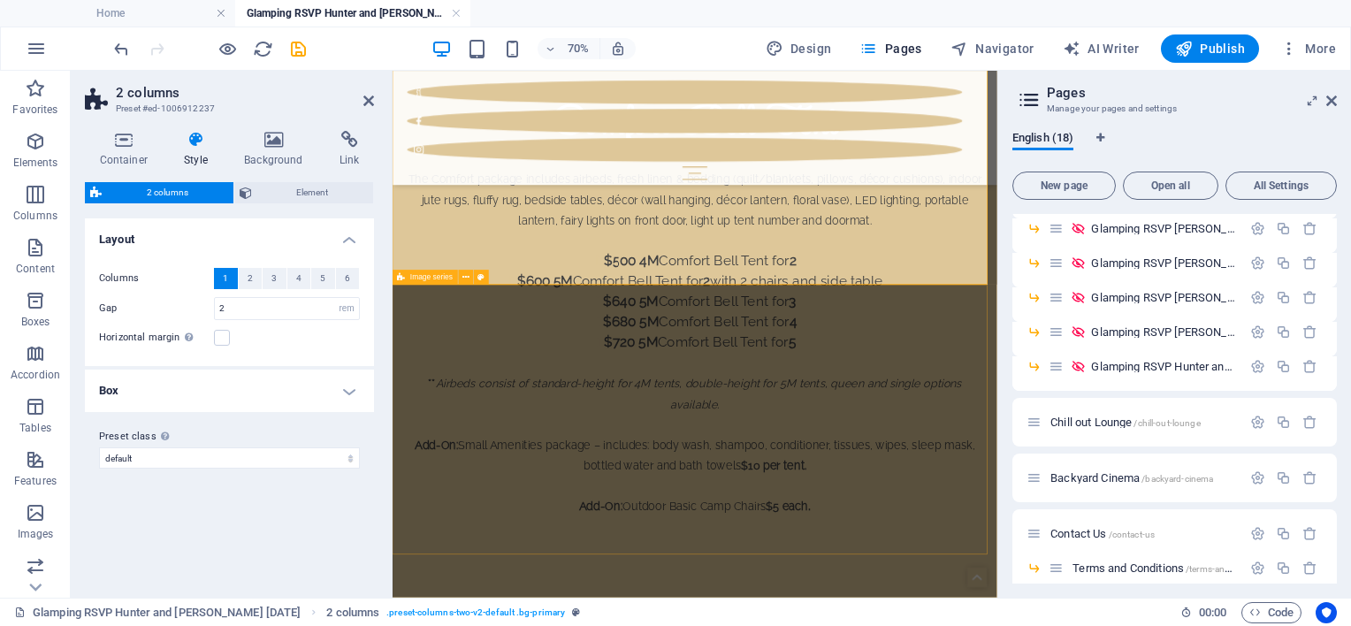
scroll to position [2481, 0]
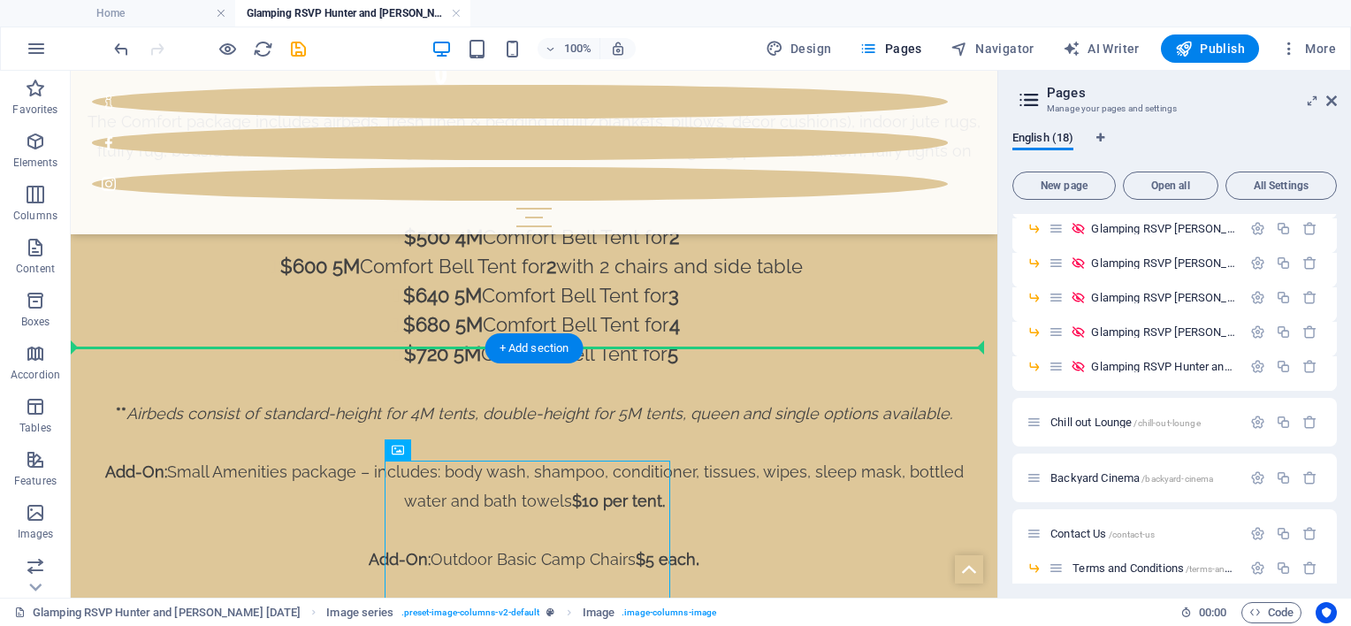
drag, startPoint x: 557, startPoint y: 534, endPoint x: 725, endPoint y: 301, distance: 286.9
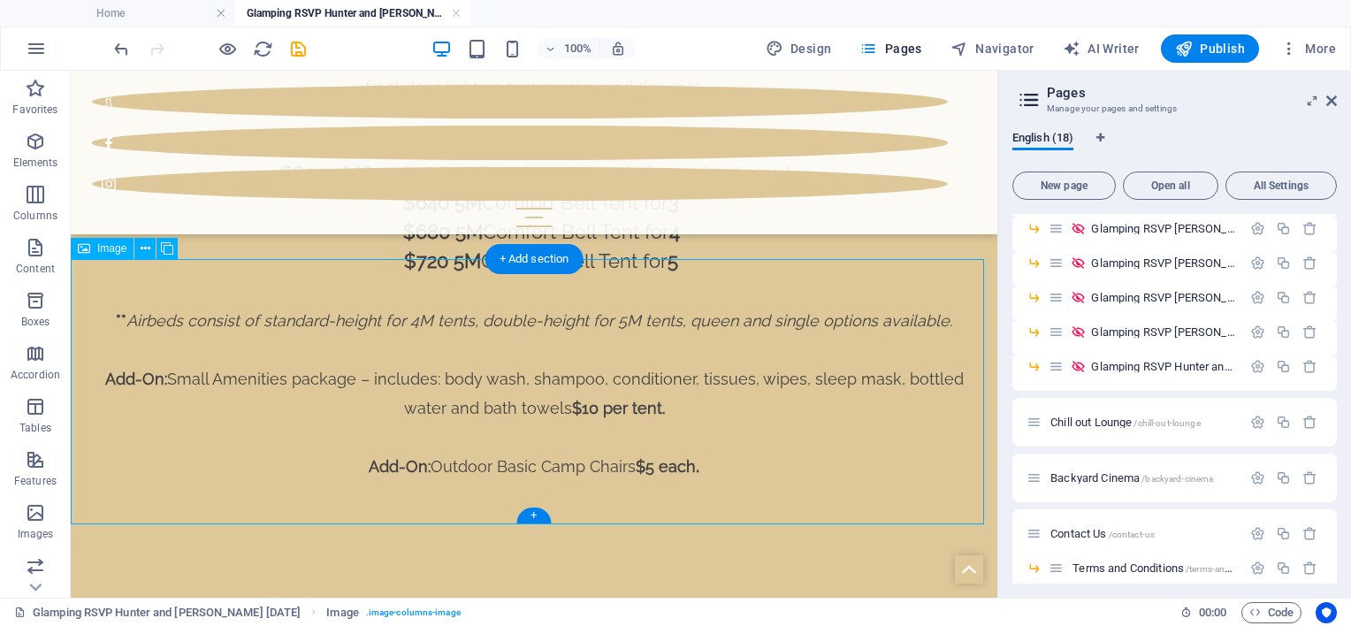
scroll to position [2569, 0]
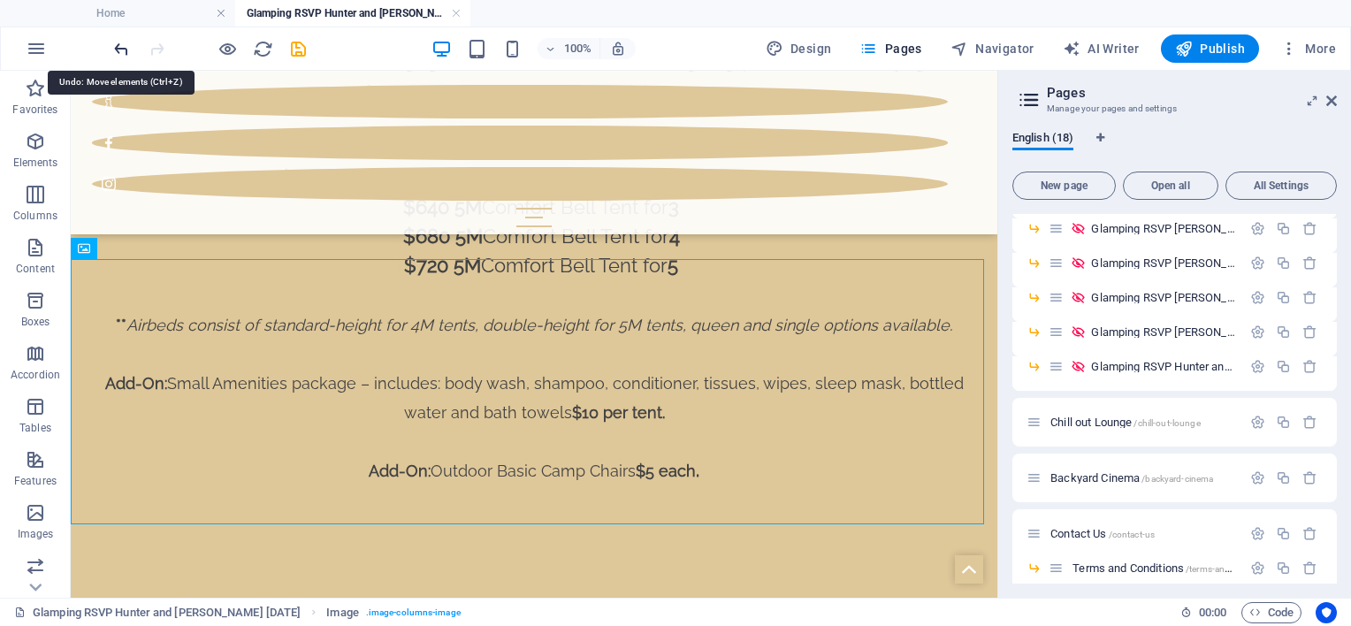
click at [123, 47] on icon "undo" at bounding box center [121, 49] width 20 height 20
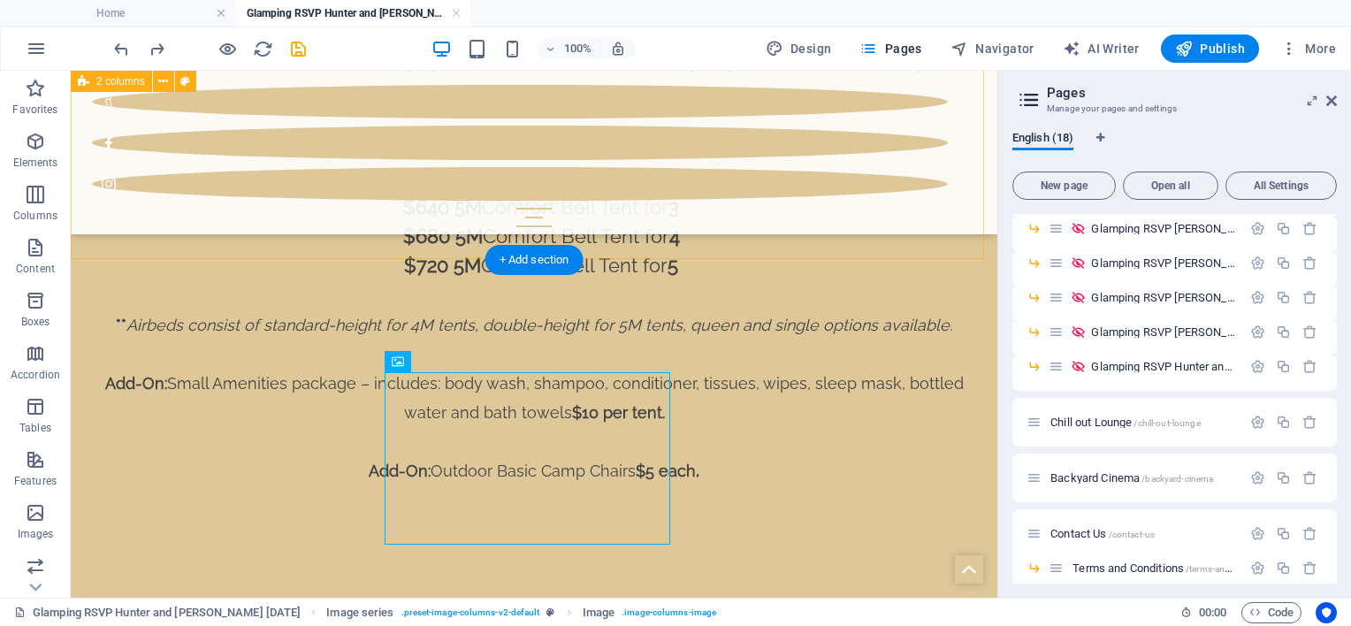
click at [354, 246] on div "Comfort Bell Tent The Comfort package includes airbeds, fresh linen & bedding (…" at bounding box center [534, 220] width 927 height 819
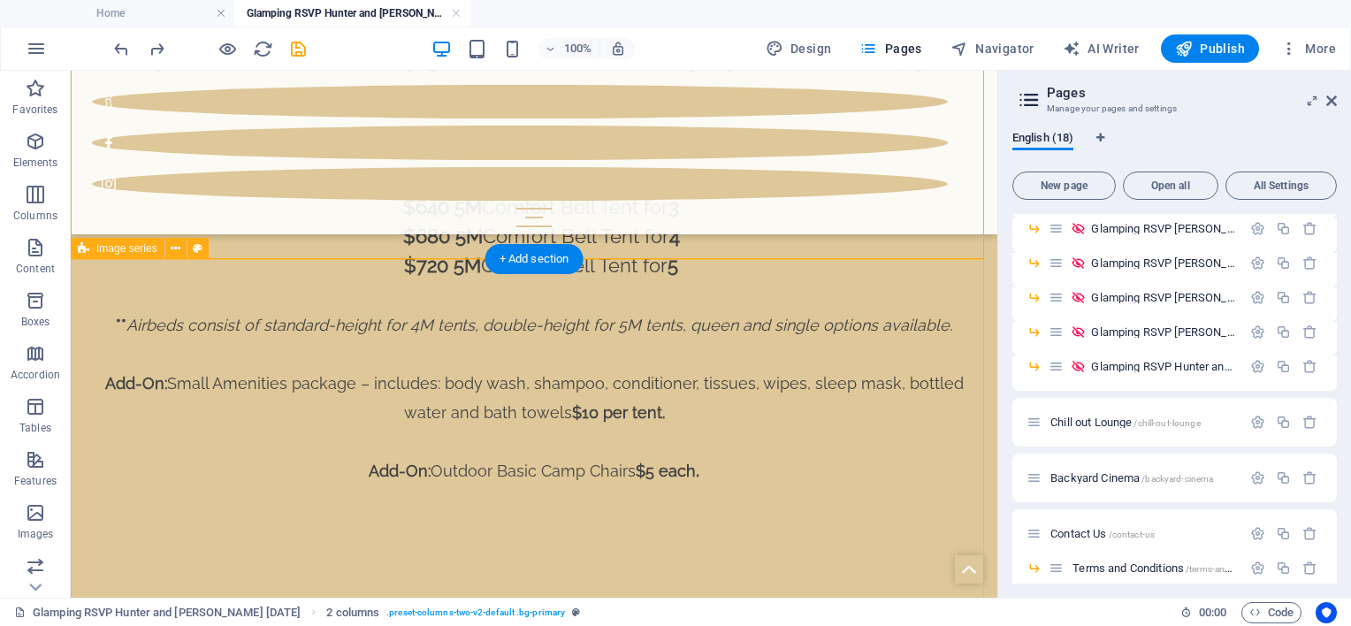
scroll to position [2304, 0]
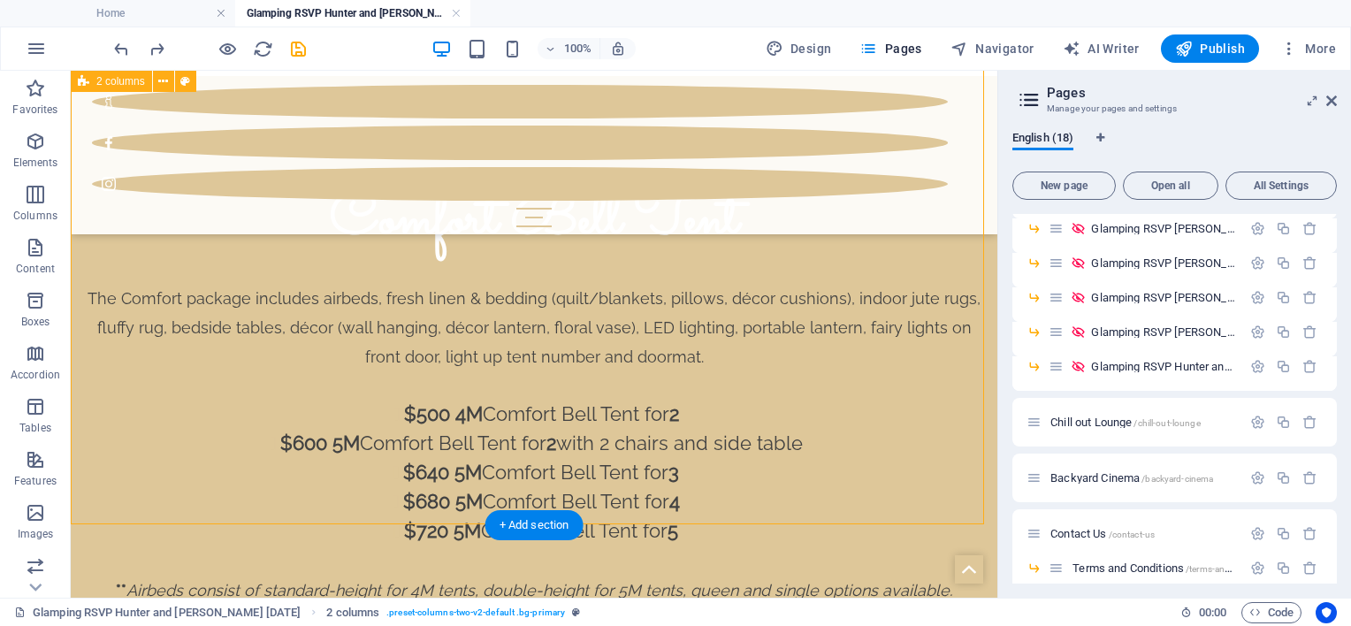
click at [460, 472] on div "Comfort Bell Tent The Comfort package includes airbeds, fresh linen & bedding (…" at bounding box center [534, 485] width 927 height 819
select select "rem"
select select "preset-columns-two-v2-default"
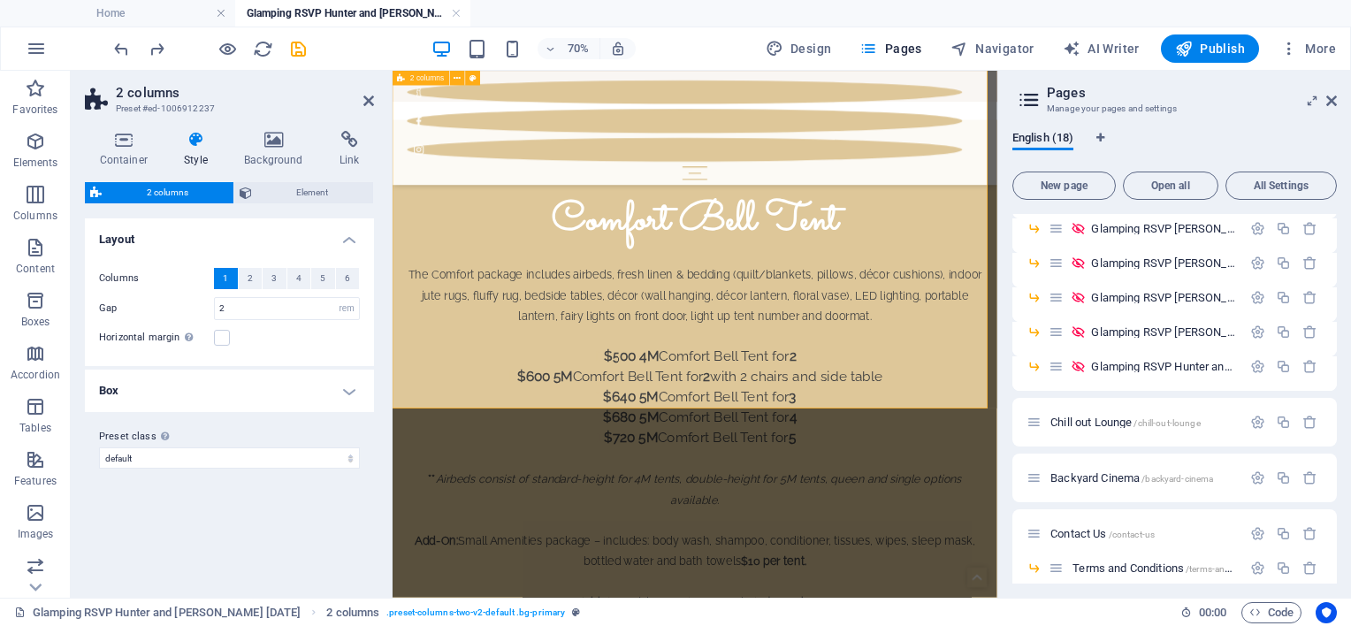
click at [524, 507] on div "Comfort Bell Tent The Comfort package includes airbeds, fresh linen & bedding (…" at bounding box center [825, 565] width 864 height 848
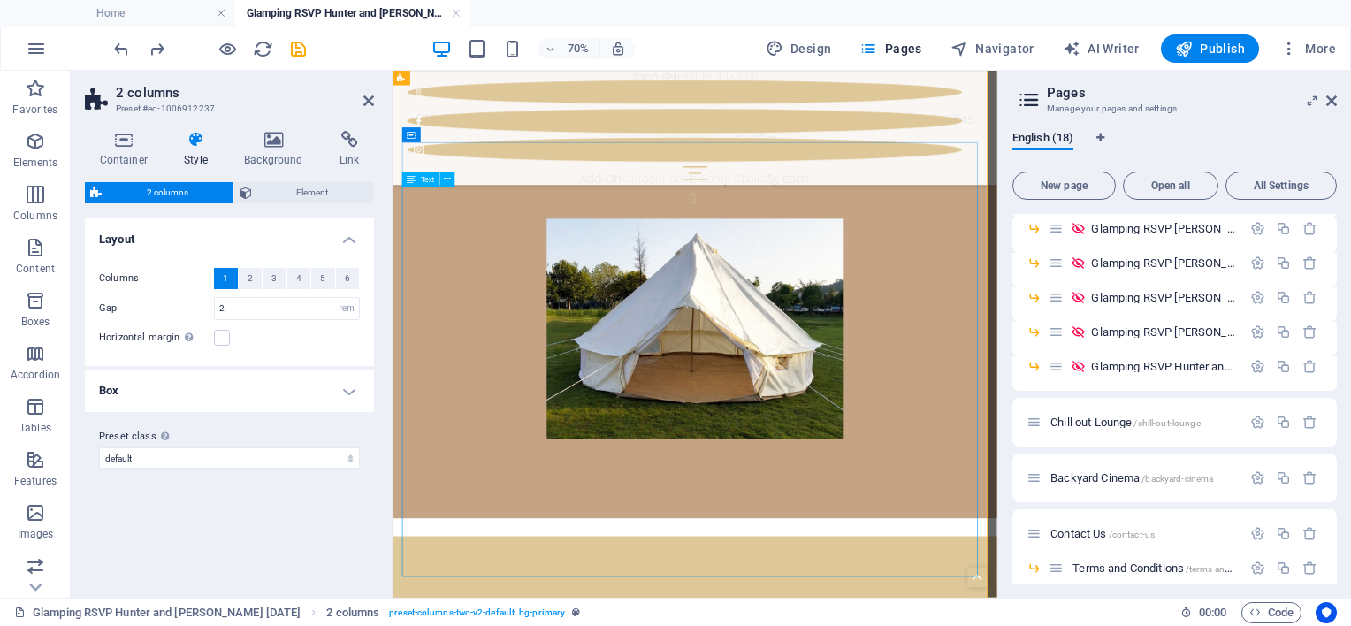
scroll to position [1685, 0]
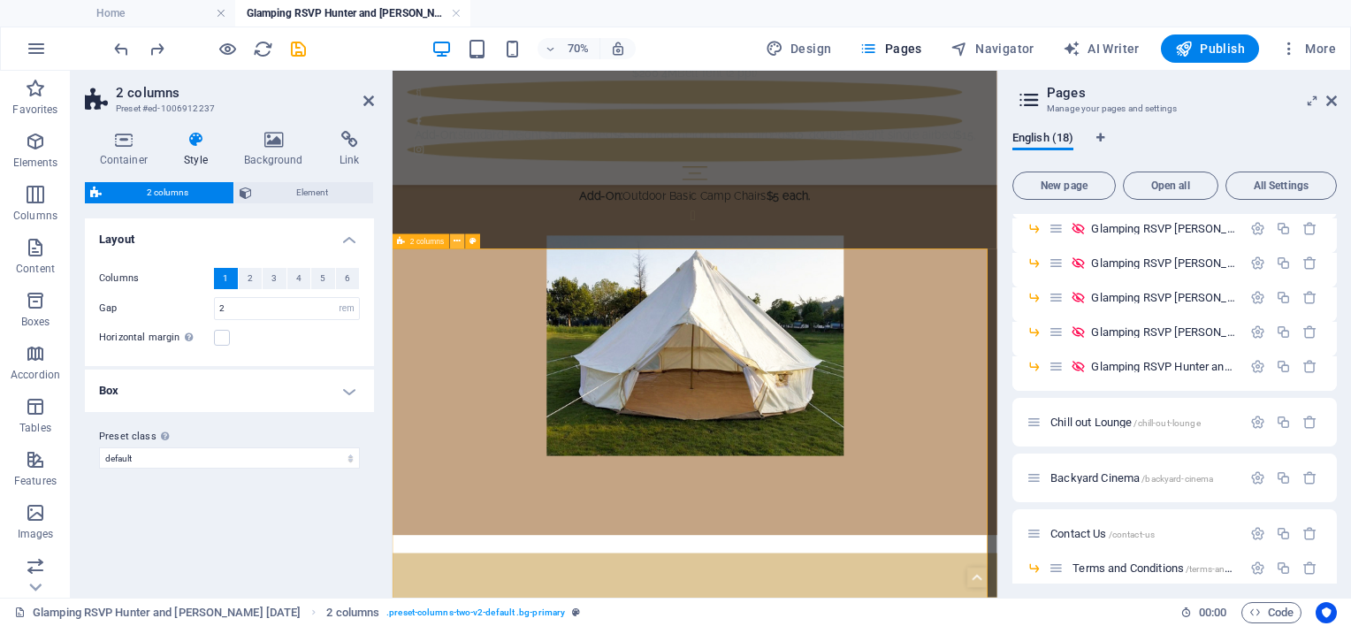
click at [453, 241] on button at bounding box center [457, 241] width 15 height 15
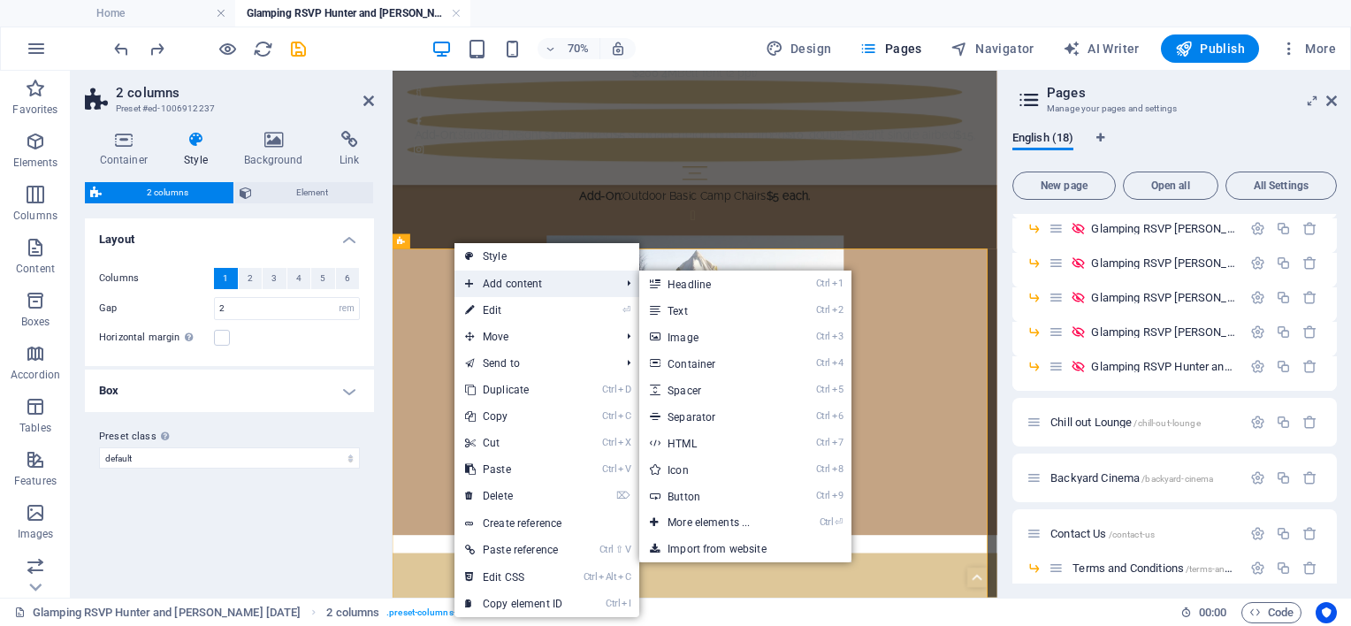
click at [469, 281] on icon at bounding box center [469, 284] width 9 height 27
click at [714, 340] on link "Ctrl 3 Image" at bounding box center [712, 337] width 146 height 27
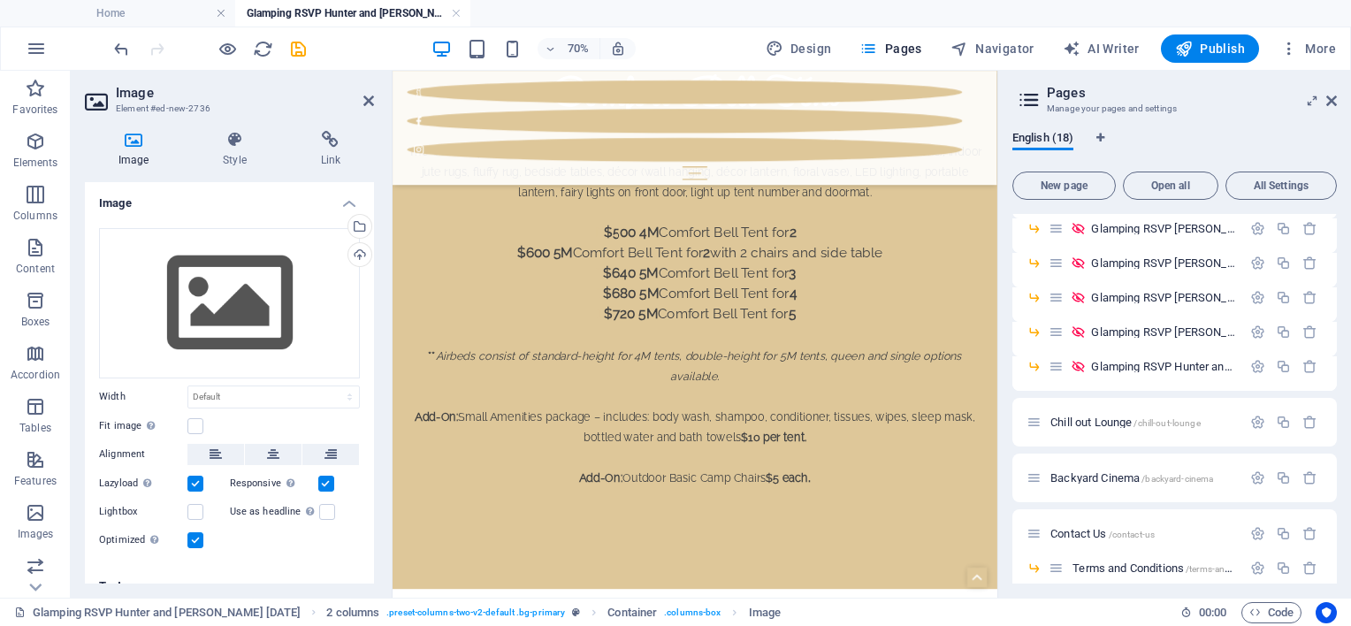
scroll to position [2480, 0]
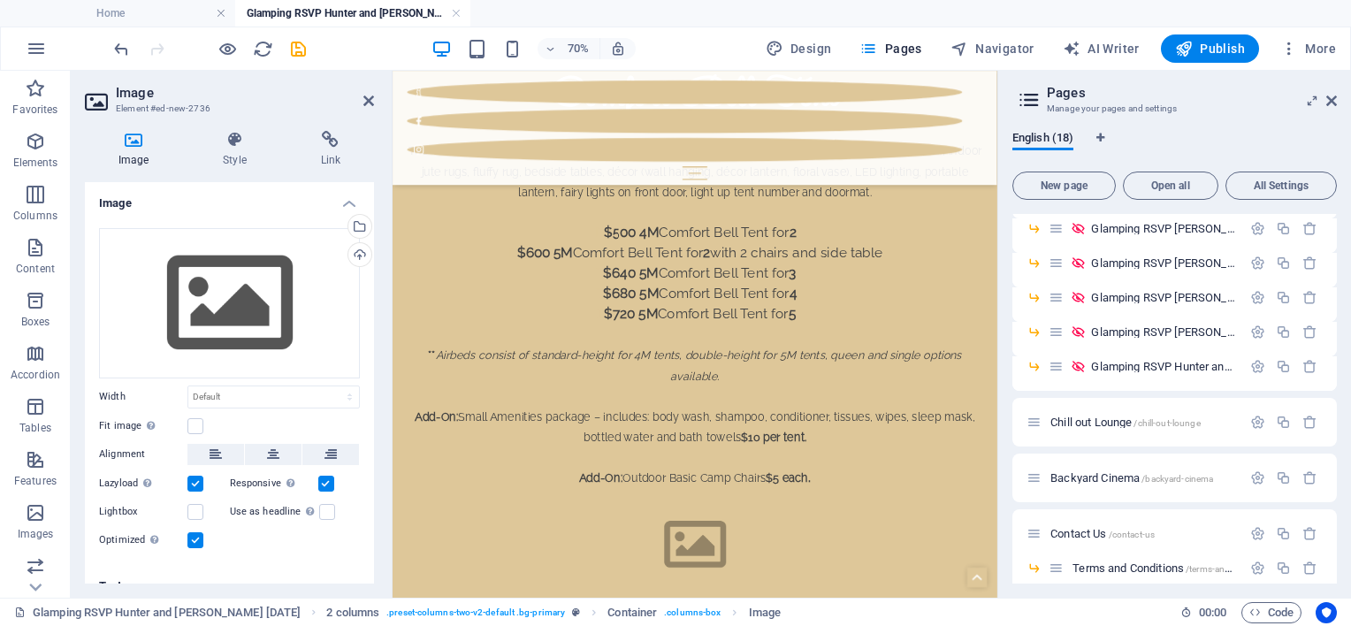
drag, startPoint x: 539, startPoint y: 448, endPoint x: 784, endPoint y: 323, distance: 275.2
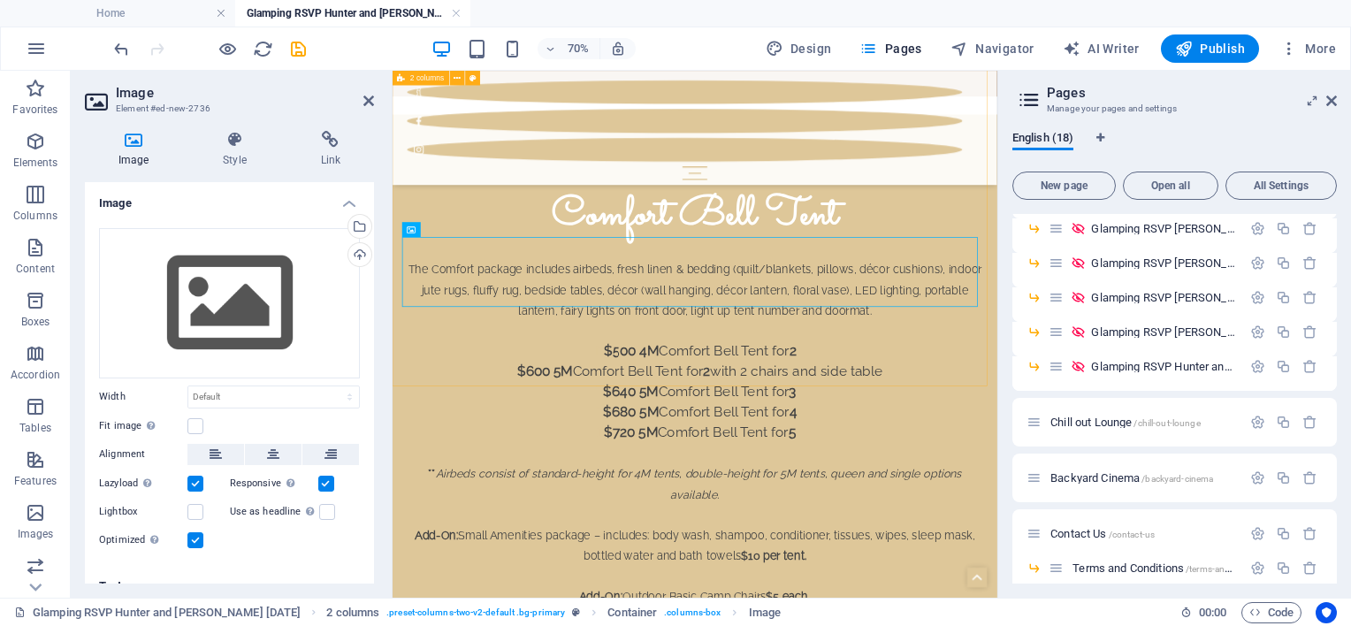
scroll to position [2303, 0]
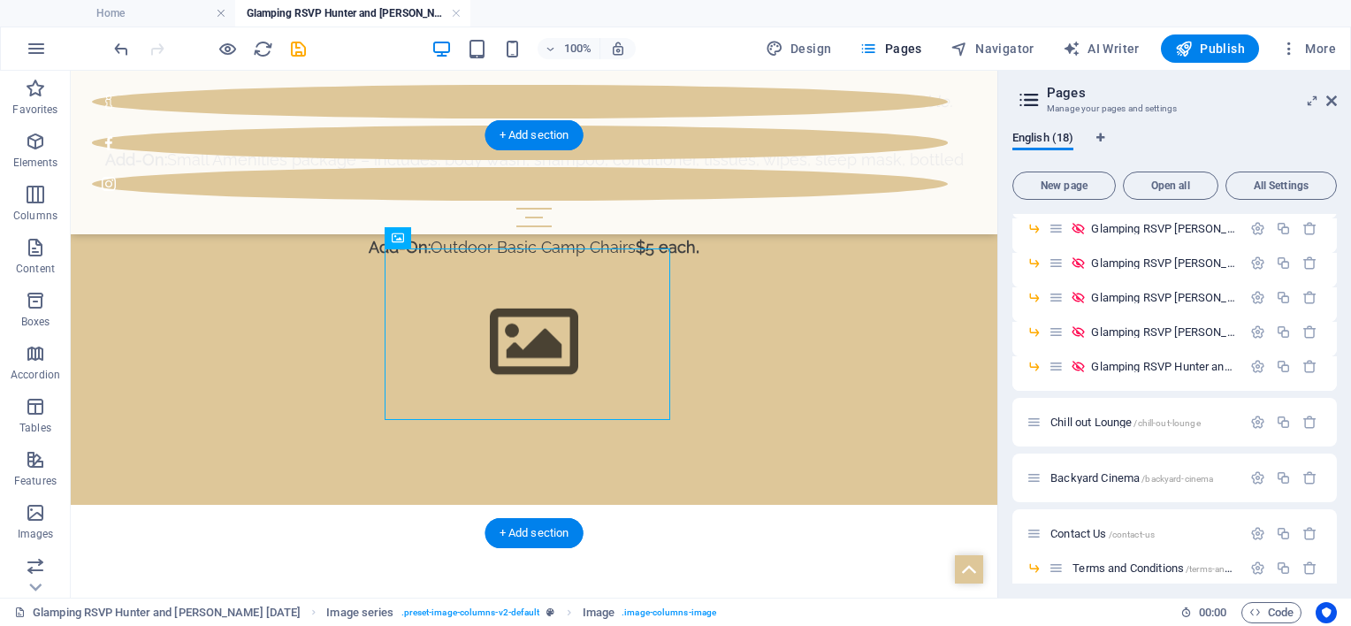
drag, startPoint x: 462, startPoint y: 790, endPoint x: 668, endPoint y: 354, distance: 482.1
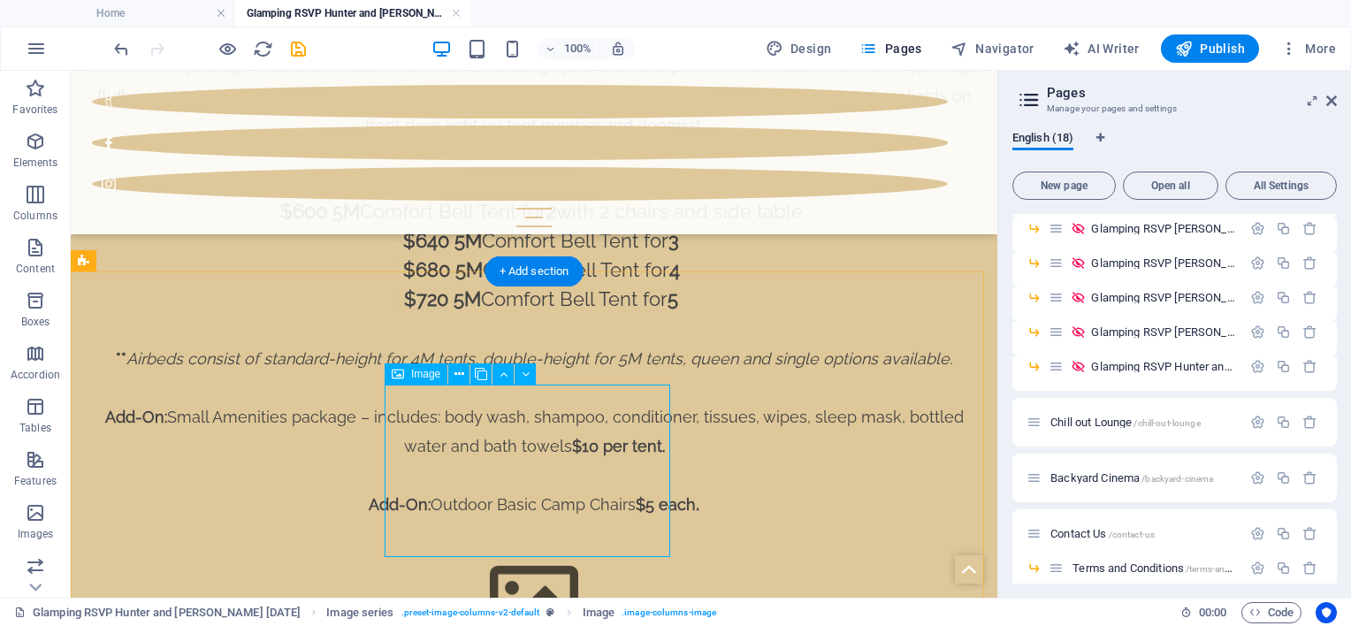
scroll to position [2528, 0]
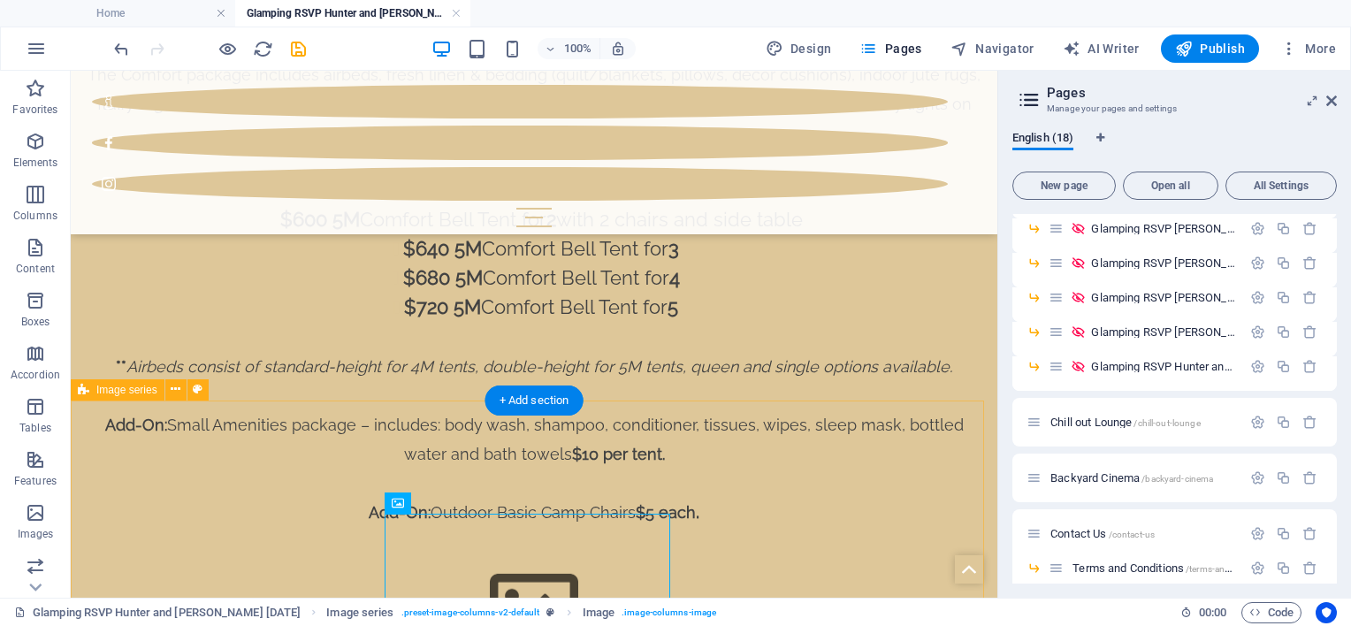
drag, startPoint x: 131, startPoint y: 446, endPoint x: 139, endPoint y: 459, distance: 14.7
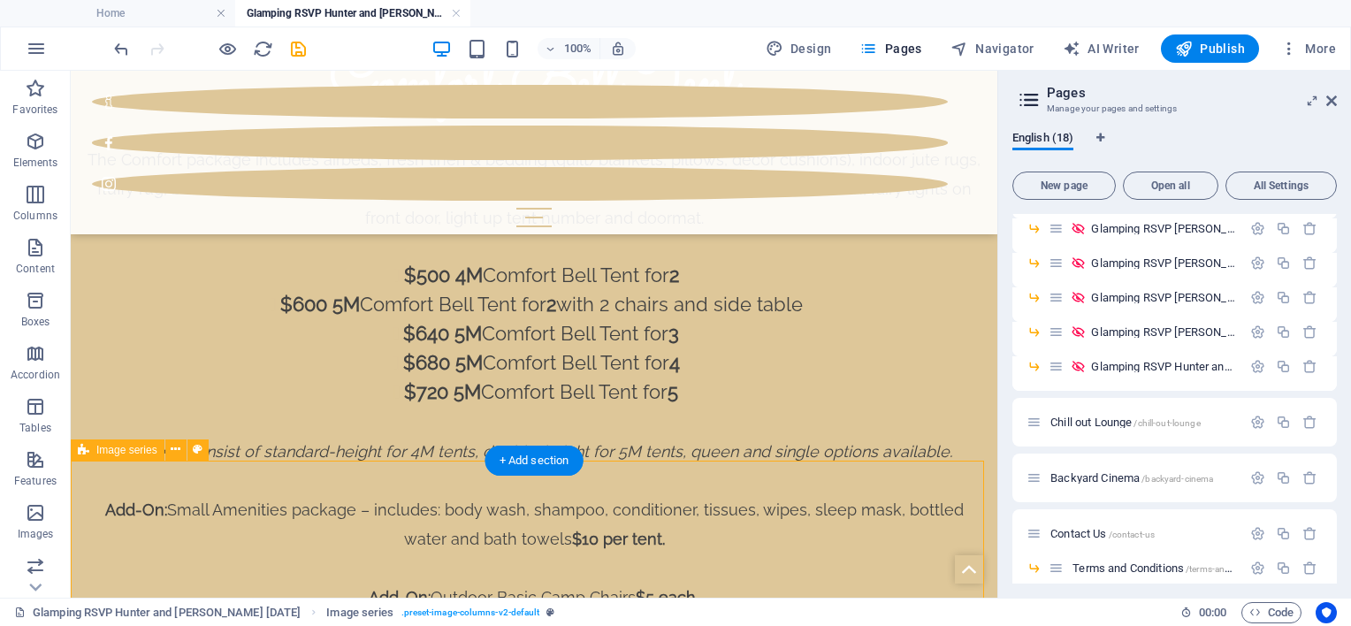
scroll to position [2439, 0]
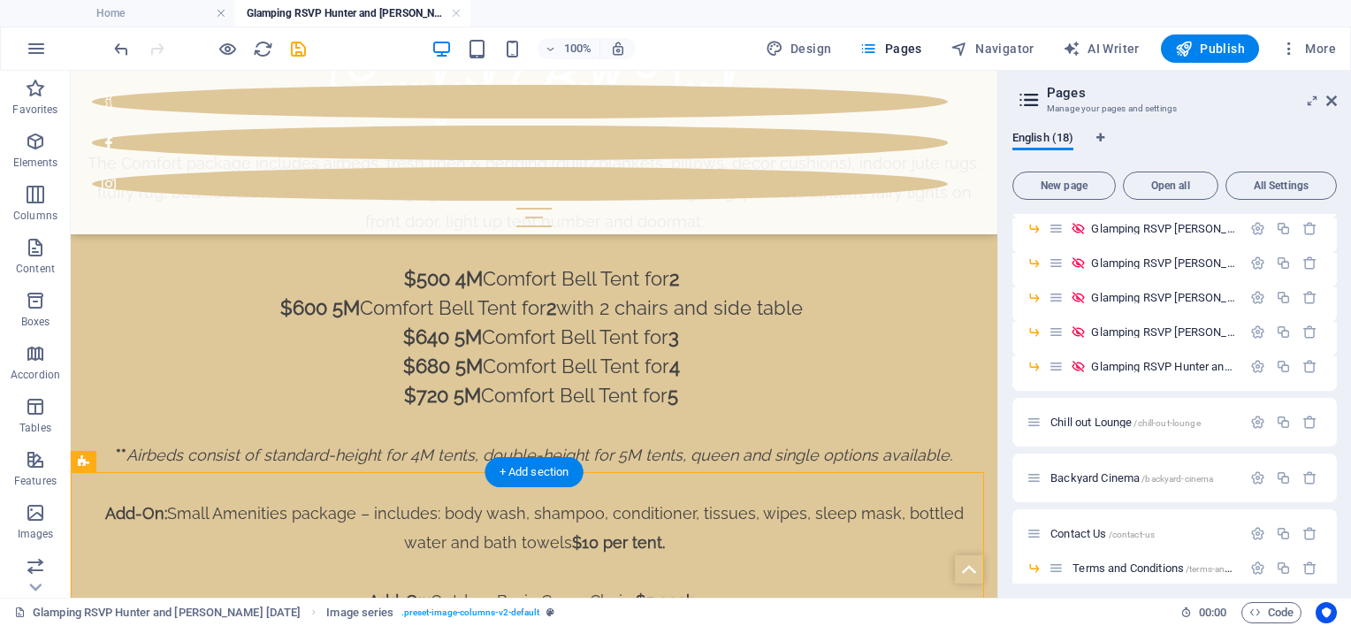
scroll to position [2456, 0]
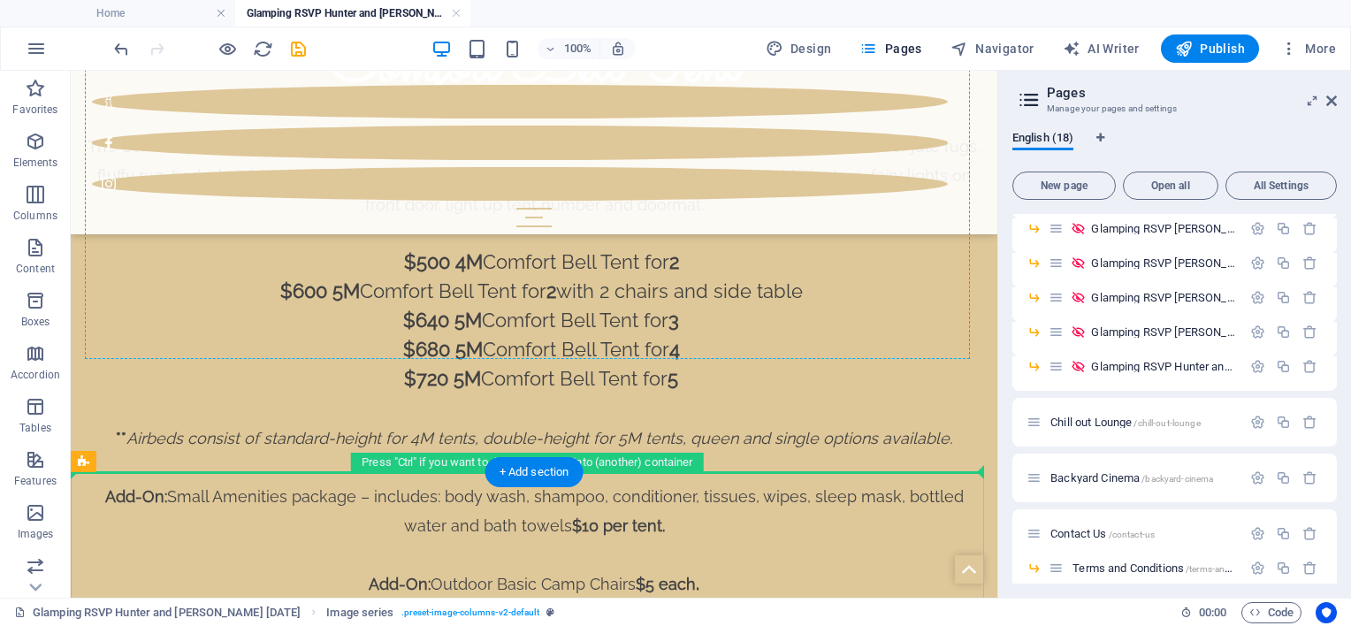
drag, startPoint x: 189, startPoint y: 551, endPoint x: 577, endPoint y: 311, distance: 456.1
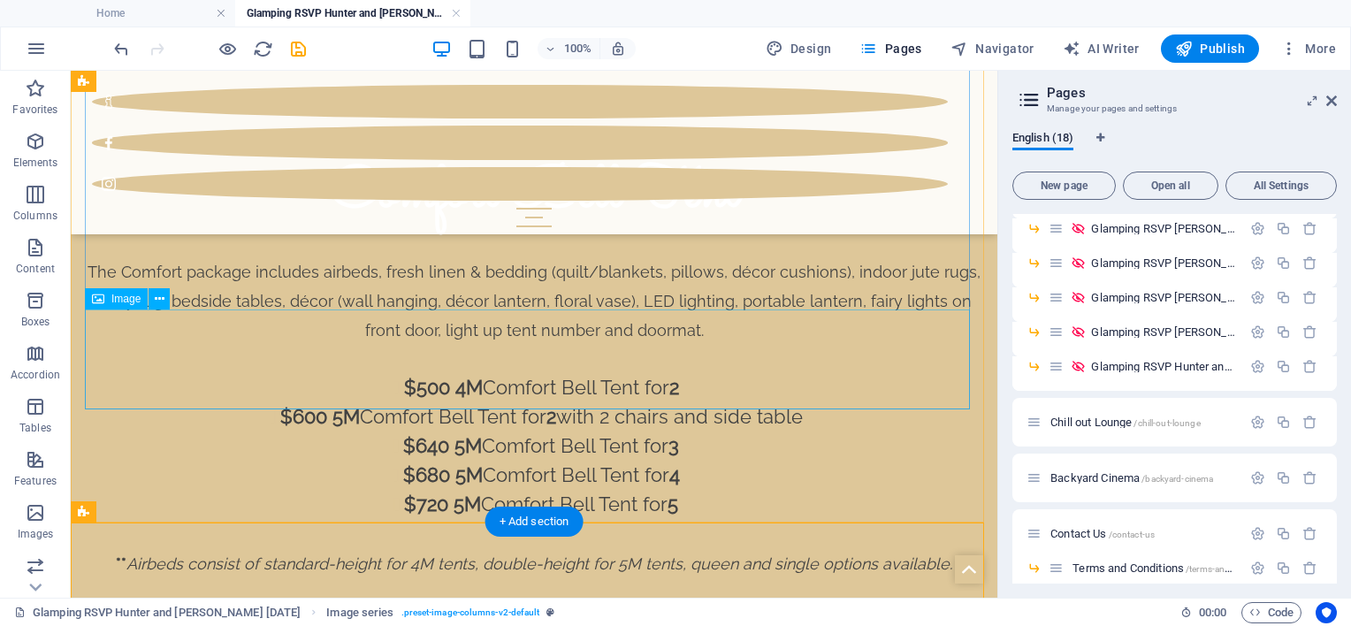
scroll to position [2279, 0]
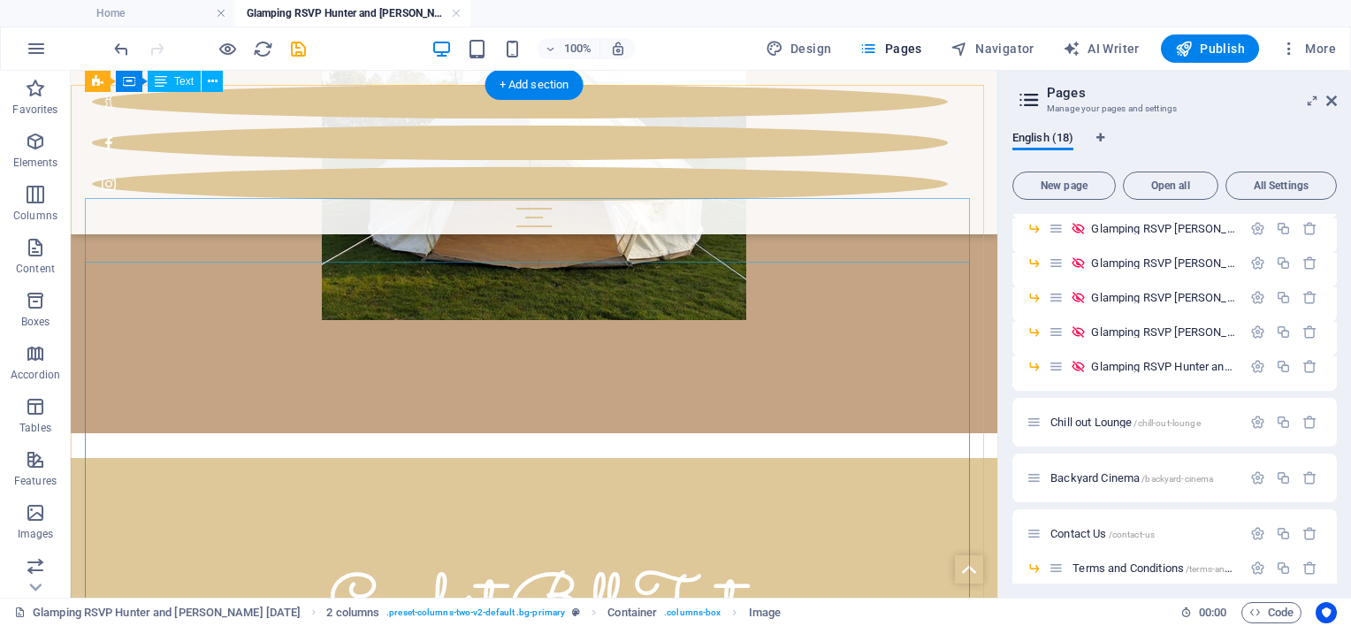
scroll to position [1660, 0]
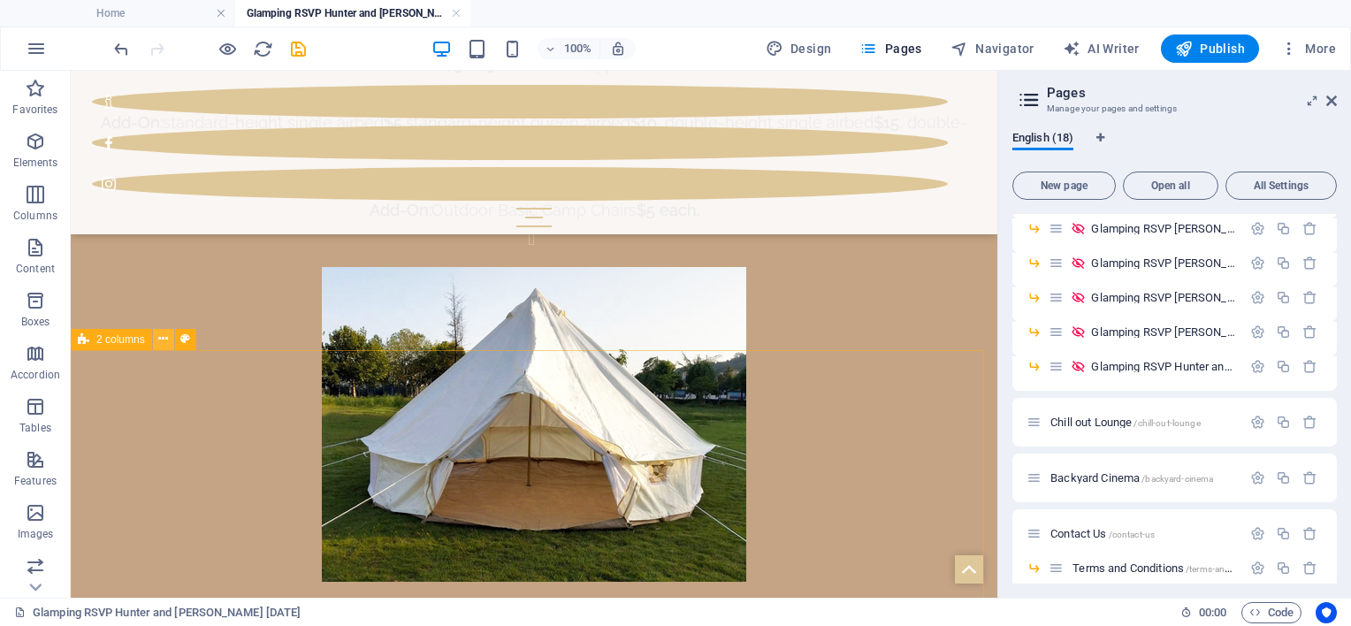
click at [166, 340] on icon at bounding box center [163, 339] width 10 height 19
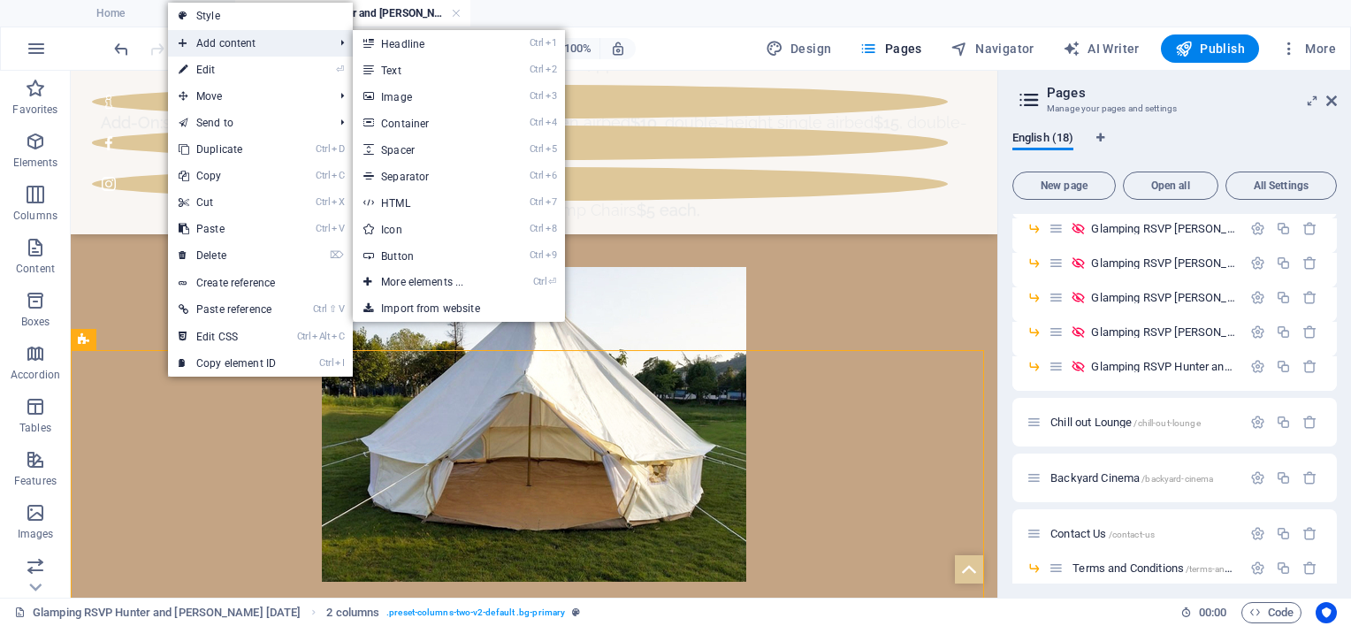
click at [213, 39] on span "Add content" at bounding box center [247, 43] width 158 height 27
click at [472, 282] on link "Ctrl ⏎ More elements ..." at bounding box center [426, 282] width 146 height 27
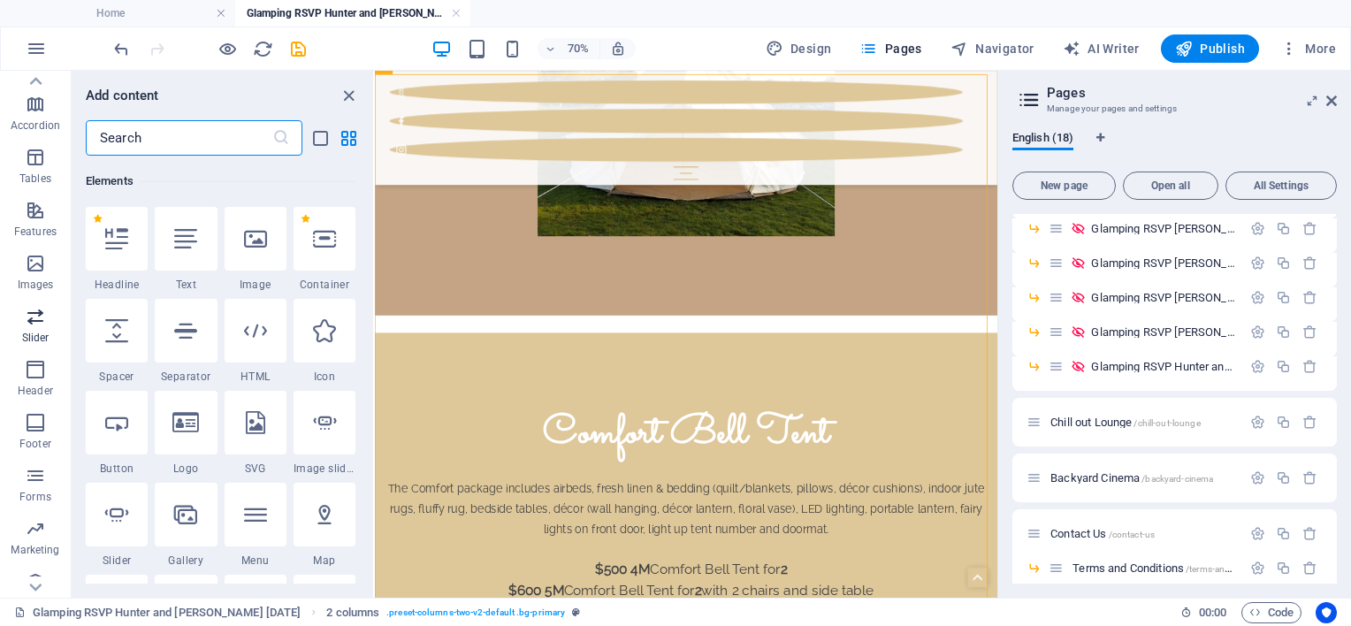
scroll to position [269, 0]
click at [14, 240] on span "Images" at bounding box center [35, 254] width 71 height 42
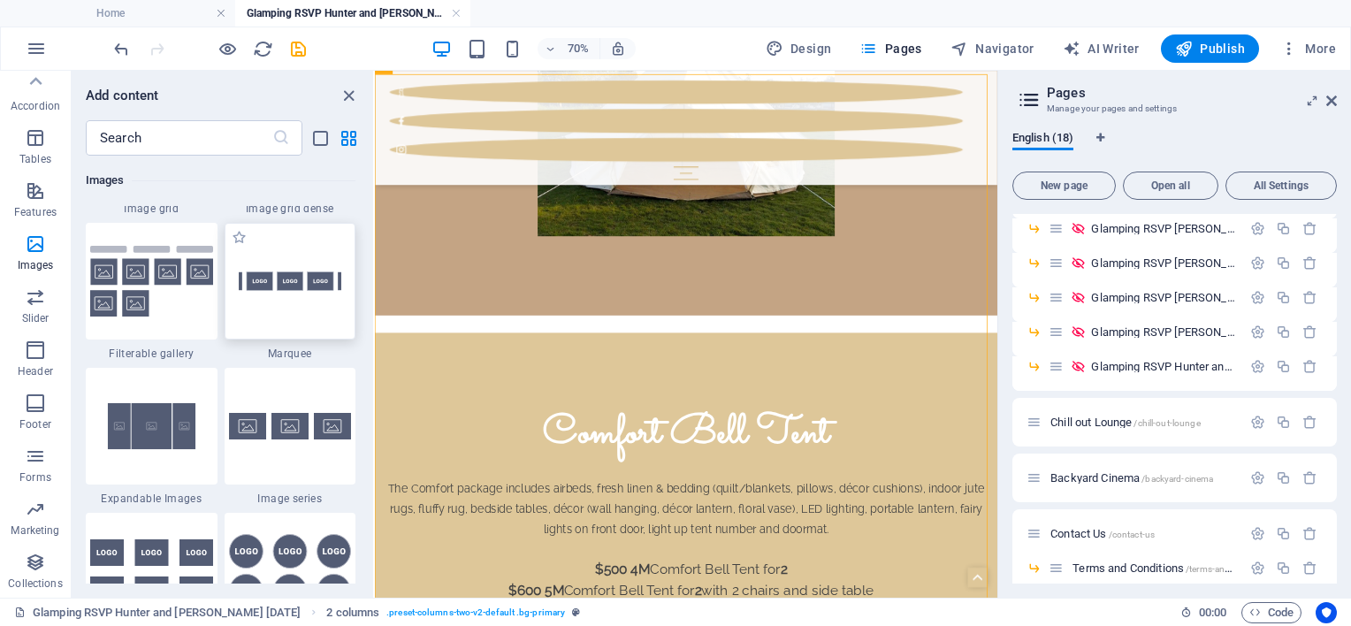
scroll to position [9407, 0]
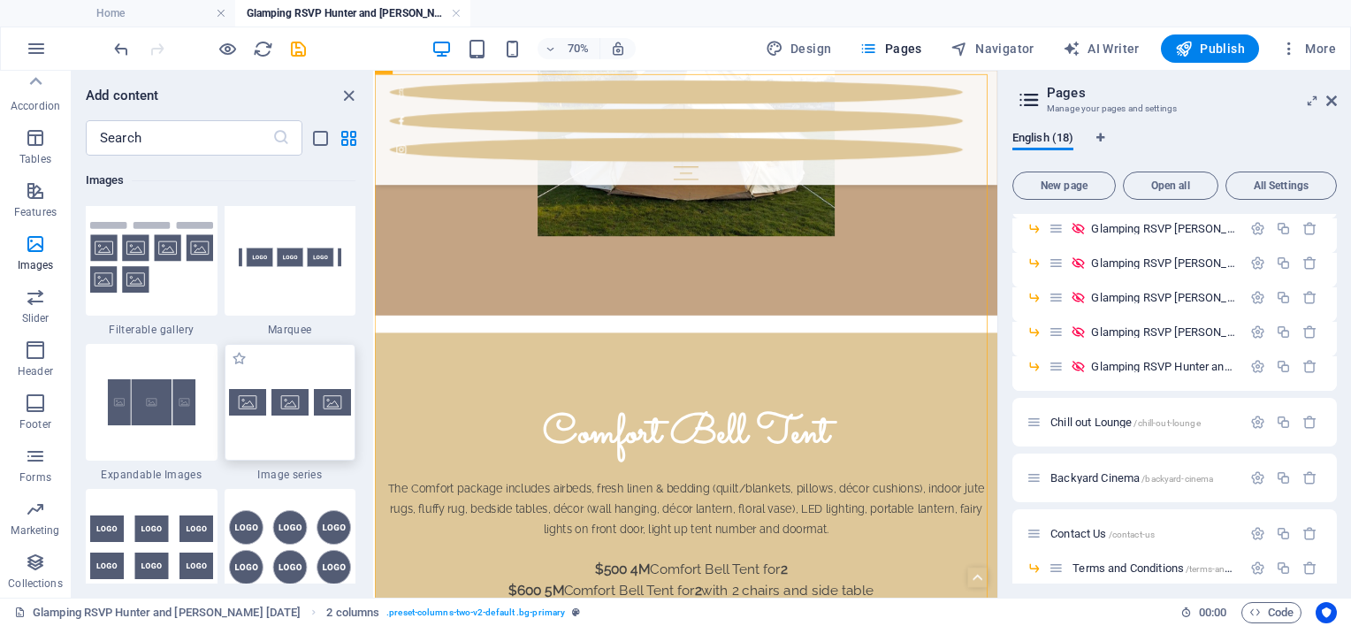
click at [281, 408] on img at bounding box center [290, 402] width 123 height 27
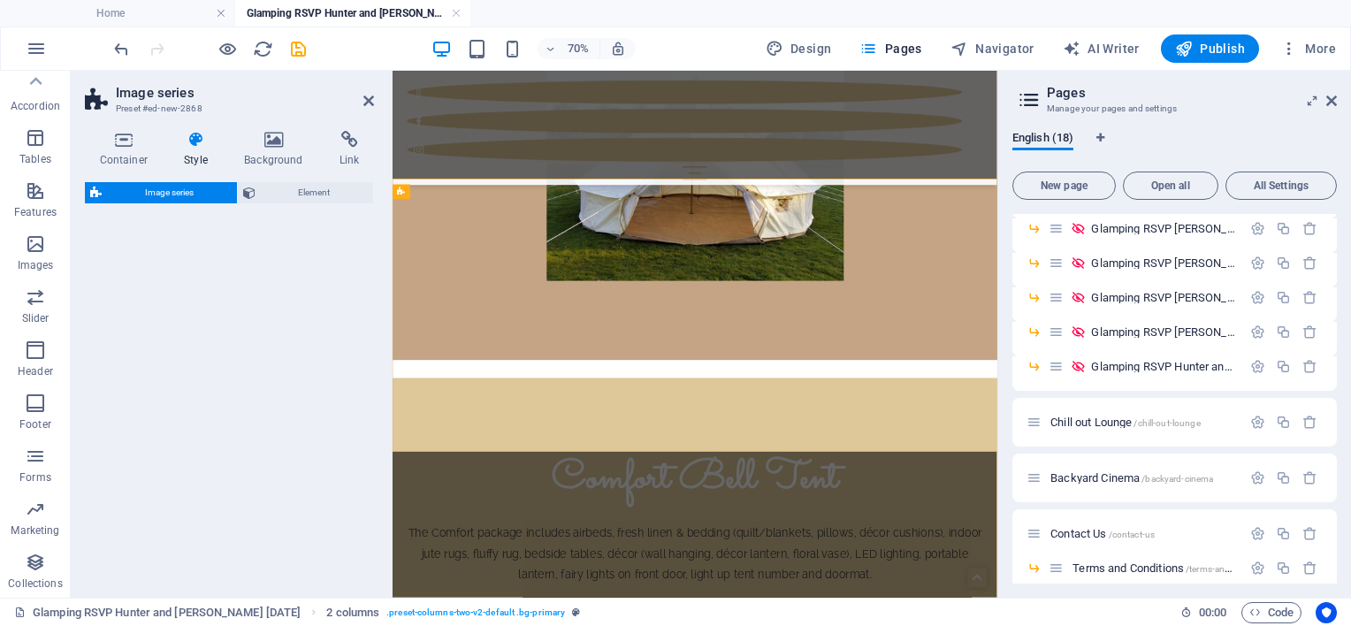
scroll to position [2703, 0]
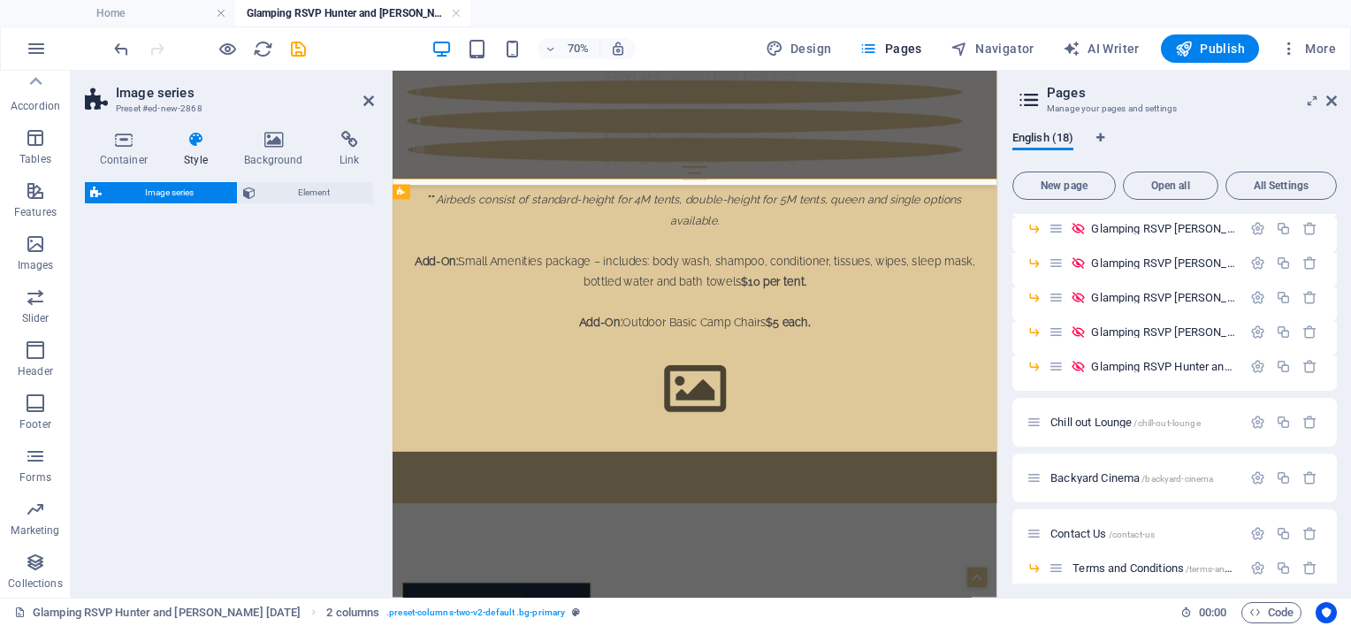
select select "rem"
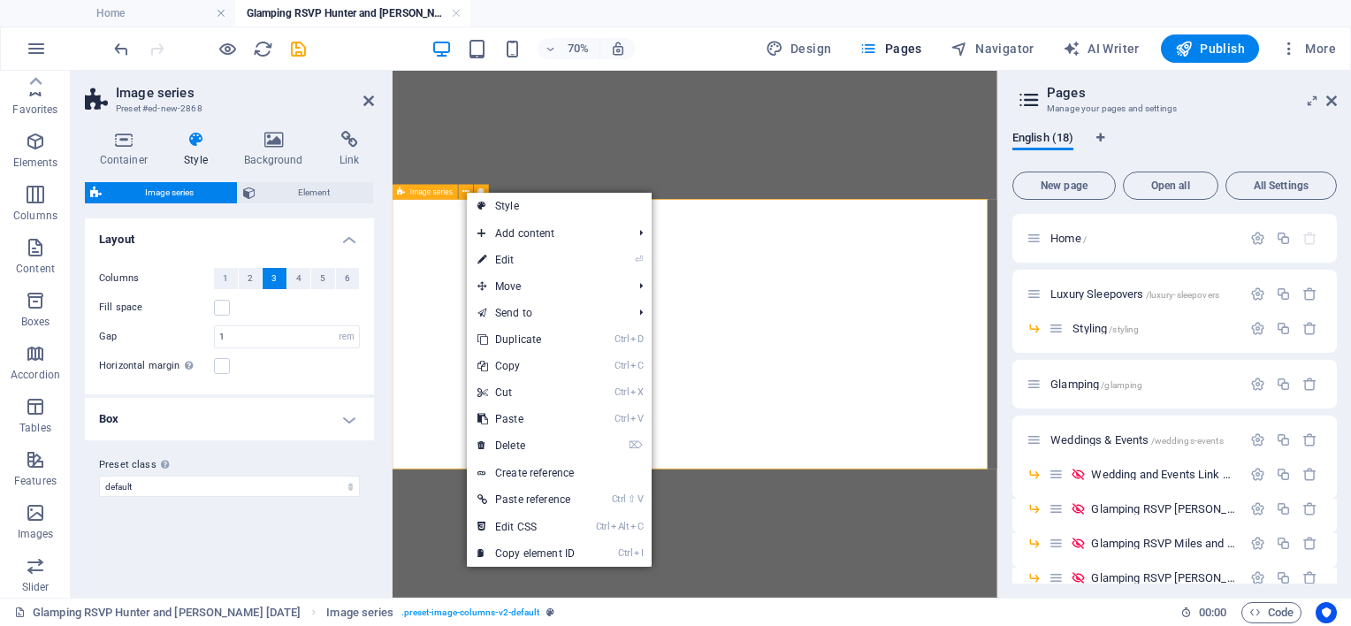
select select "rem"
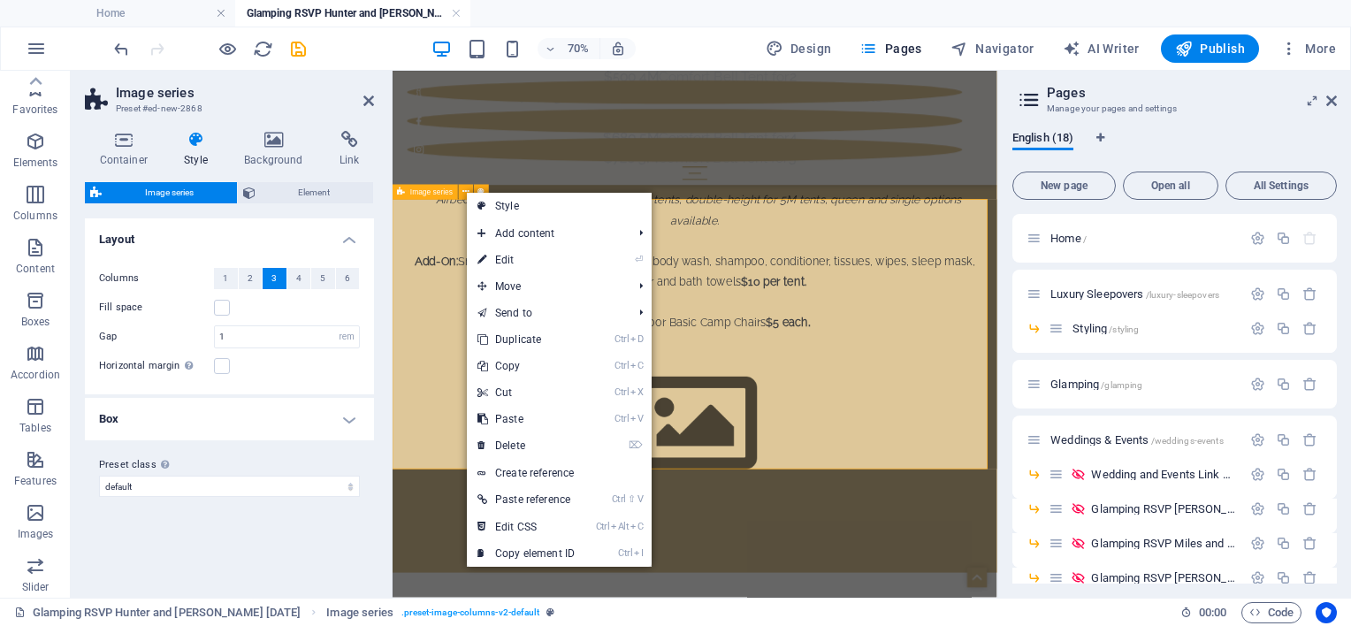
scroll to position [349, 0]
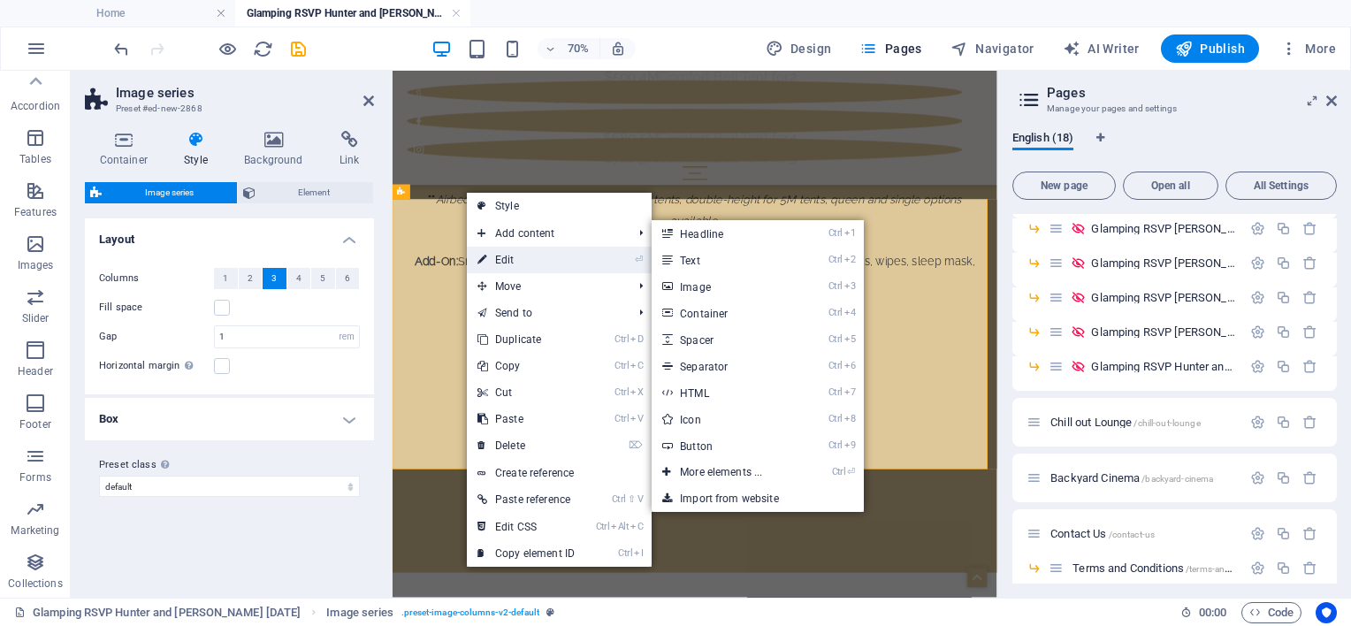
click at [481, 256] on icon at bounding box center [481, 260] width 9 height 27
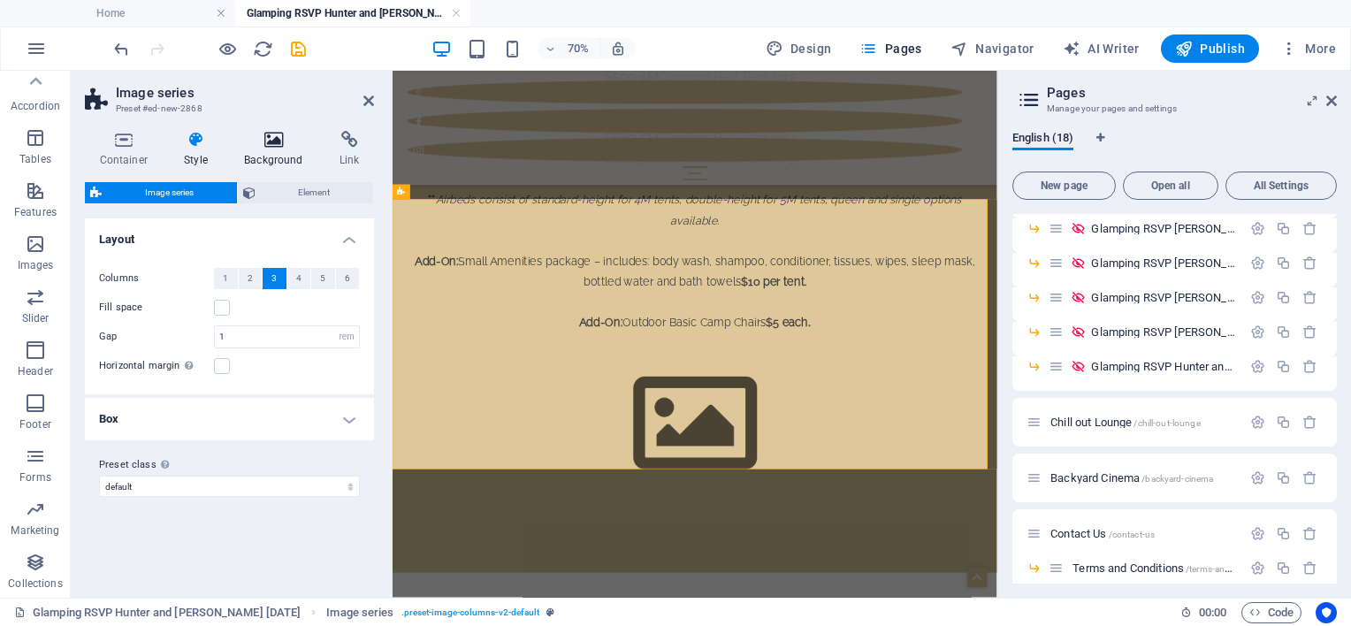
click at [259, 149] on h4 "Background" at bounding box center [277, 149] width 95 height 37
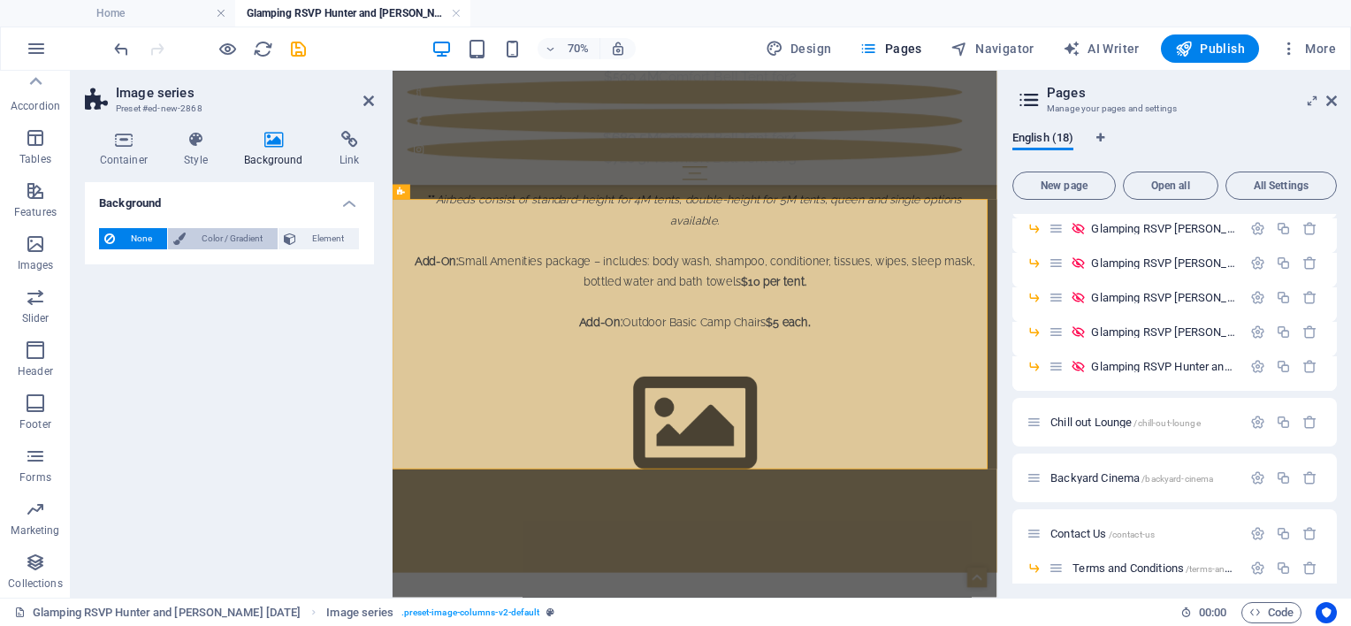
click at [231, 235] on span "Color / Gradient" at bounding box center [231, 238] width 81 height 21
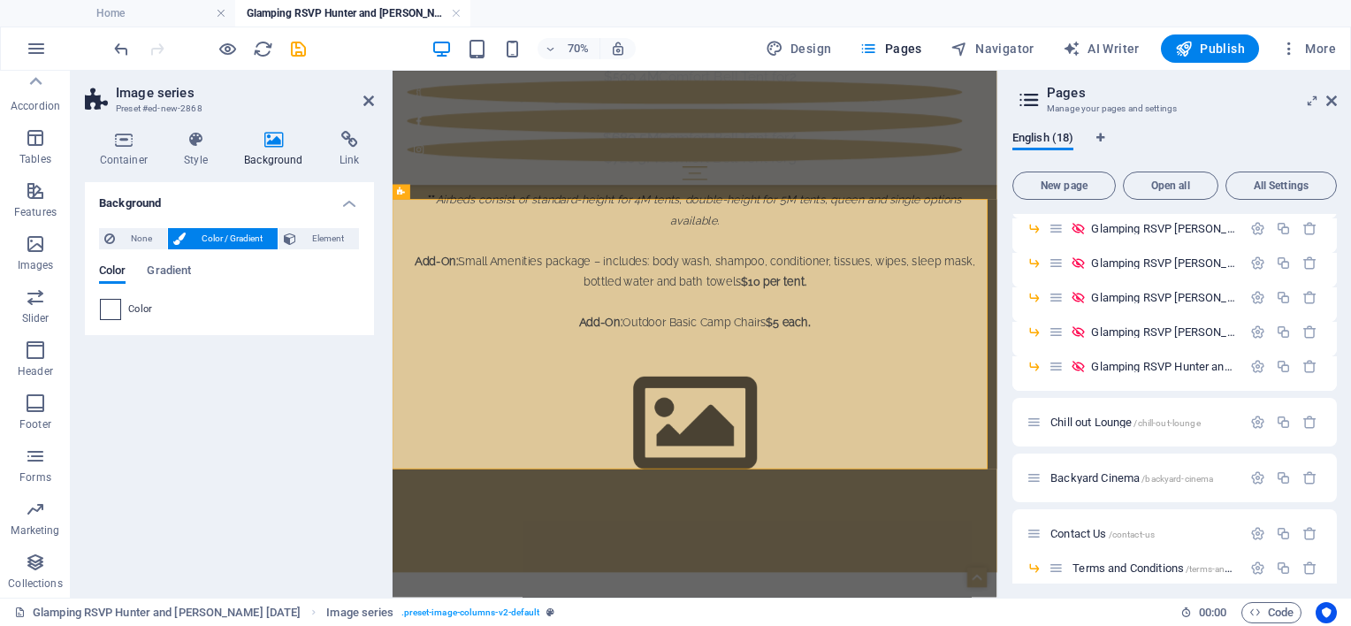
click at [111, 305] on span at bounding box center [110, 309] width 19 height 19
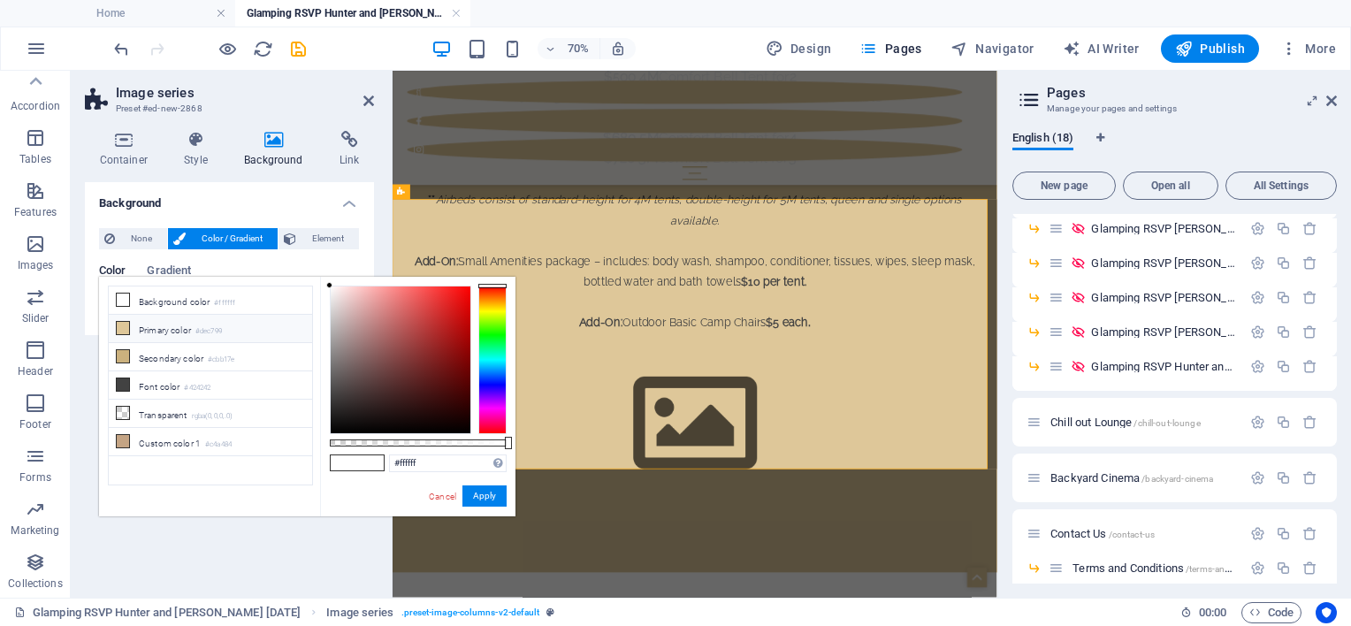
click at [125, 322] on icon at bounding box center [123, 328] width 12 height 12
type input "#dec799"
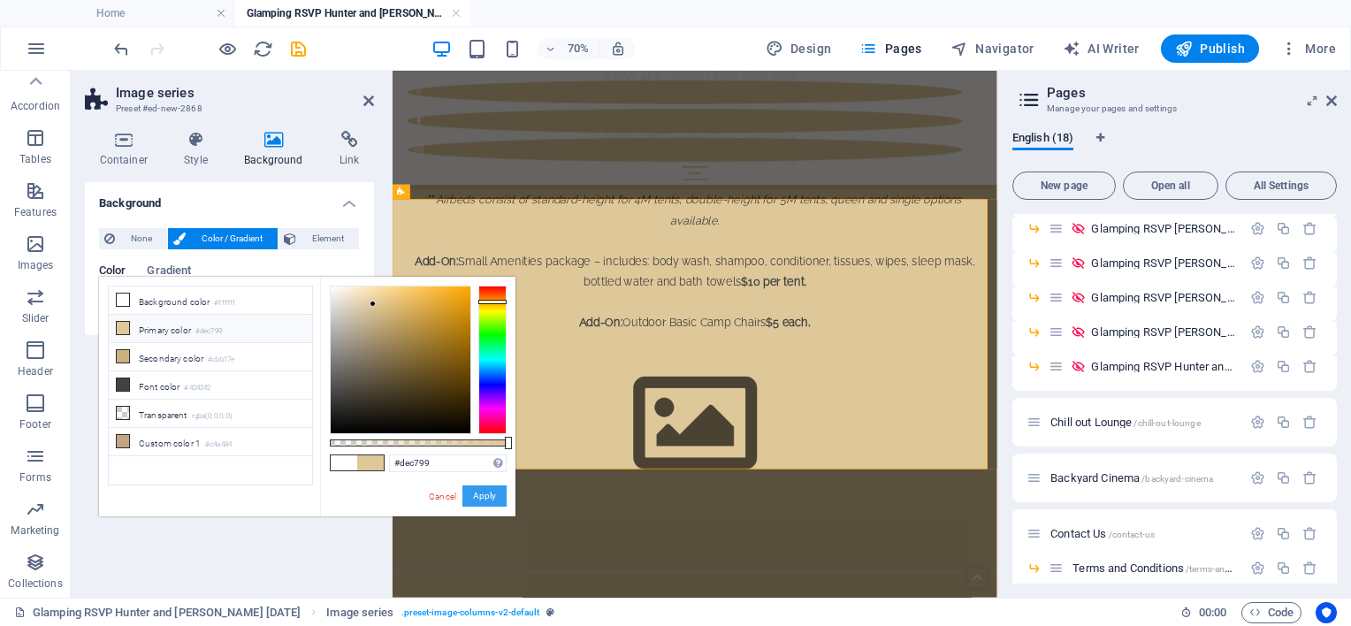
click at [470, 499] on button "Apply" at bounding box center [484, 495] width 44 height 21
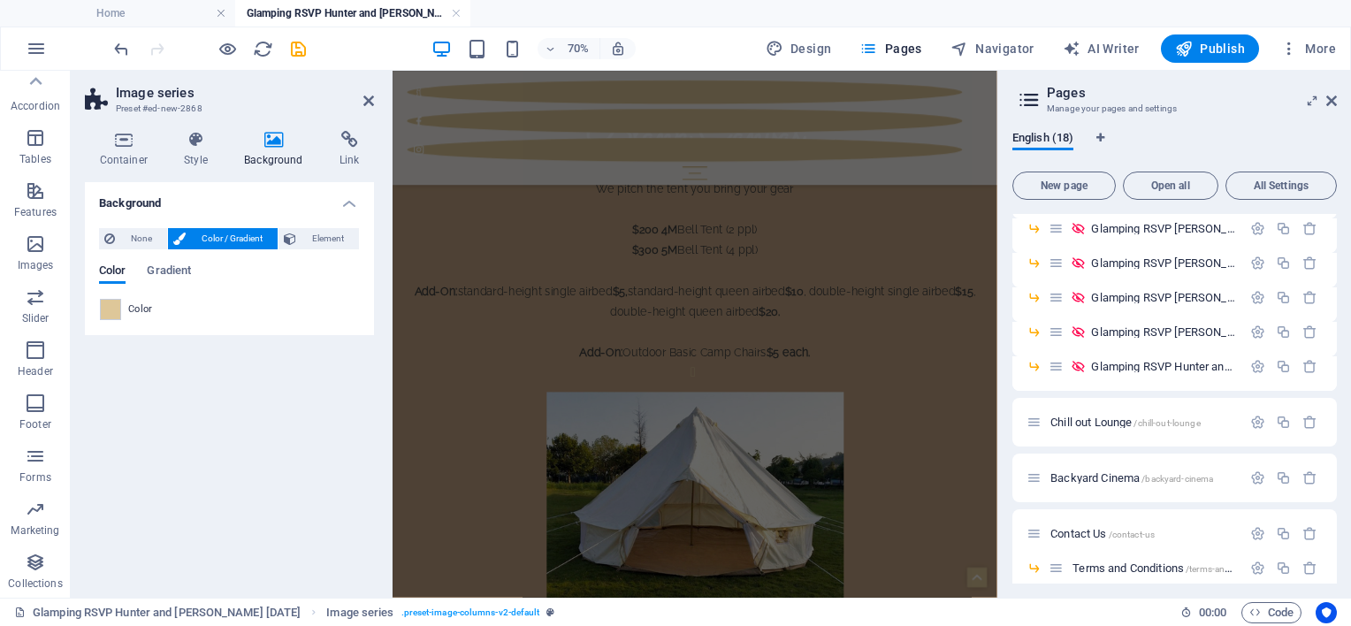
scroll to position [1475, 0]
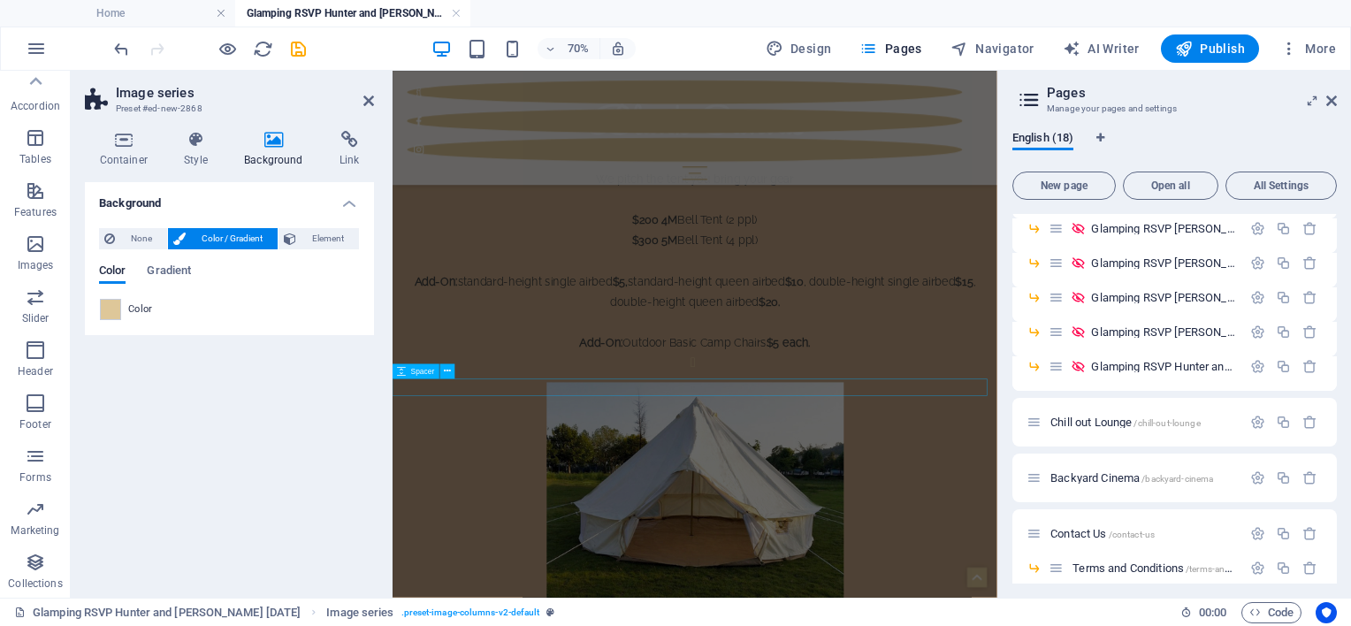
select select "px"
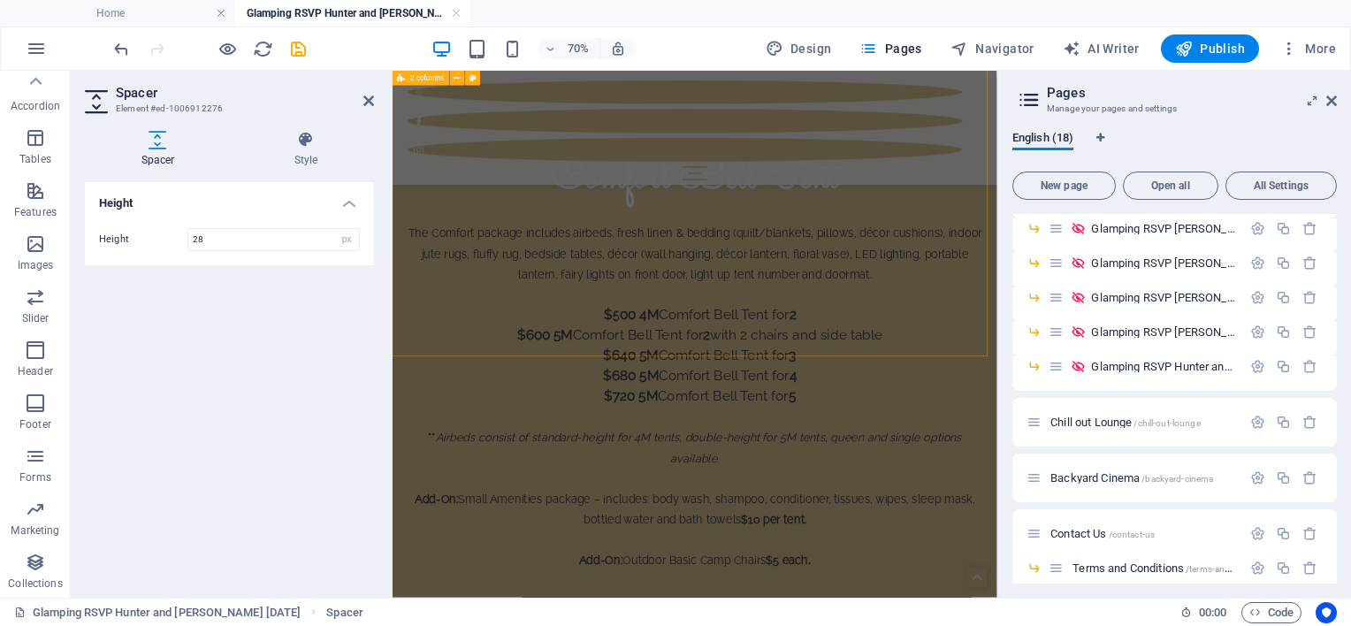
scroll to position [2359, 0]
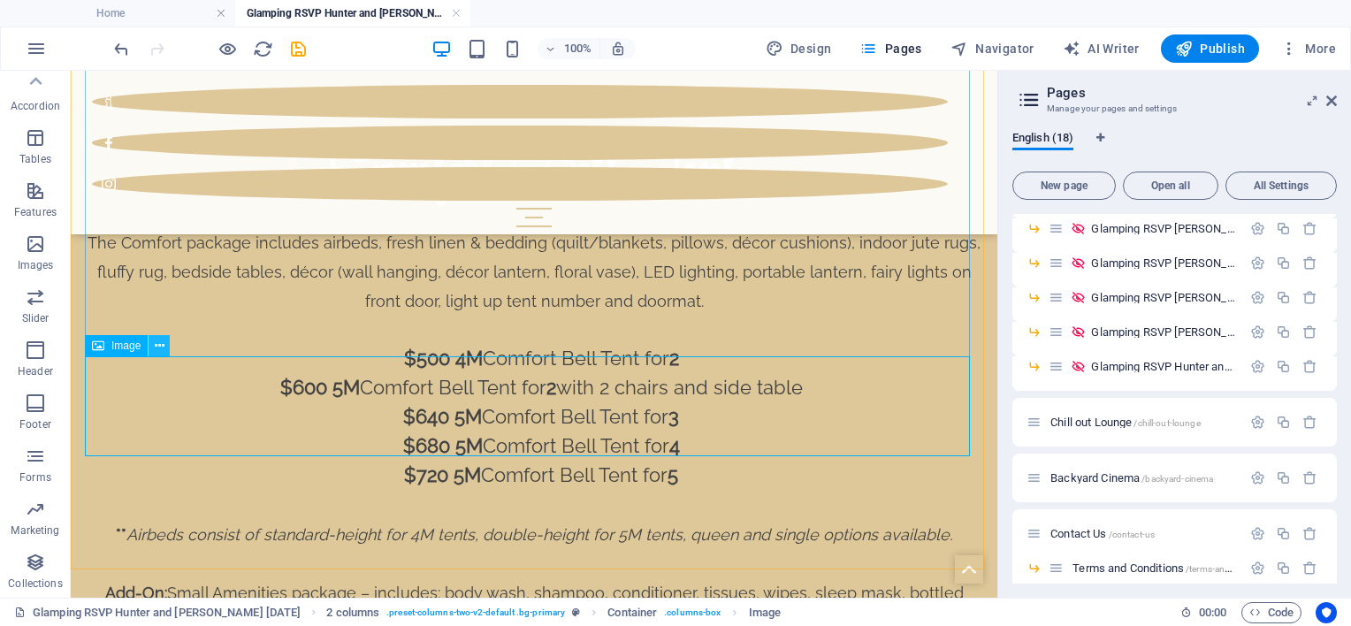
click at [156, 343] on icon at bounding box center [160, 346] width 10 height 19
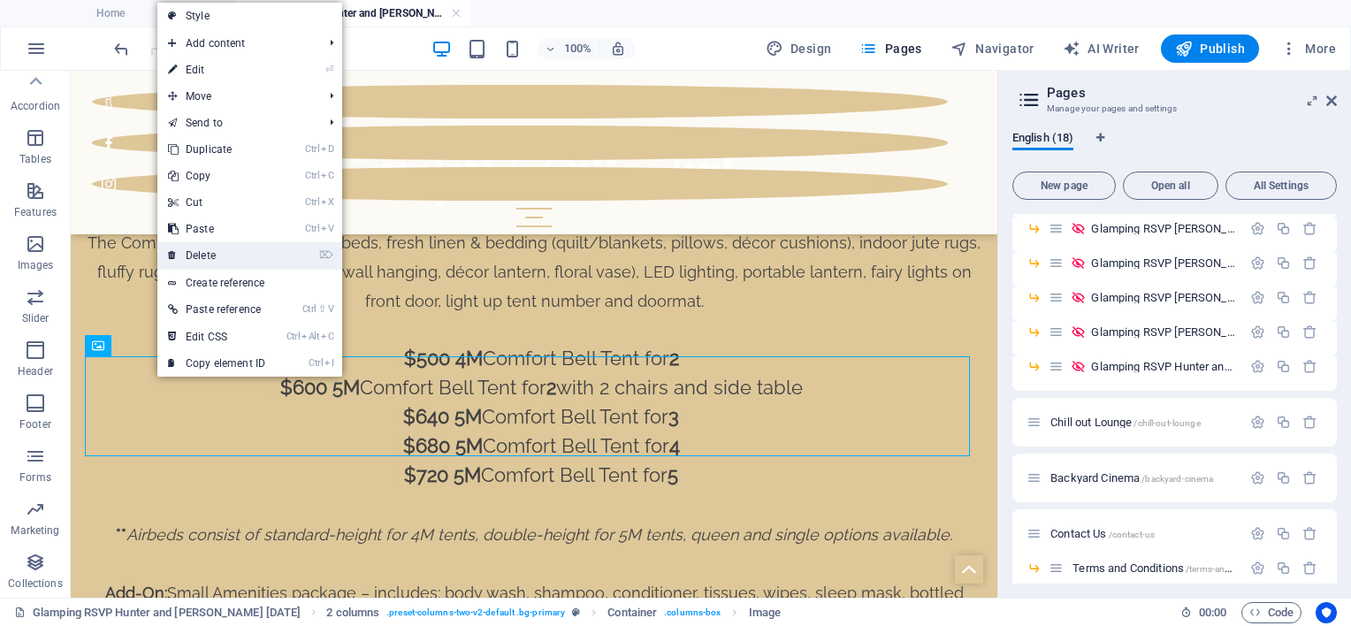
drag, startPoint x: 210, startPoint y: 246, endPoint x: 140, endPoint y: 177, distance: 98.8
click at [210, 246] on link "⌦ Delete" at bounding box center [216, 255] width 118 height 27
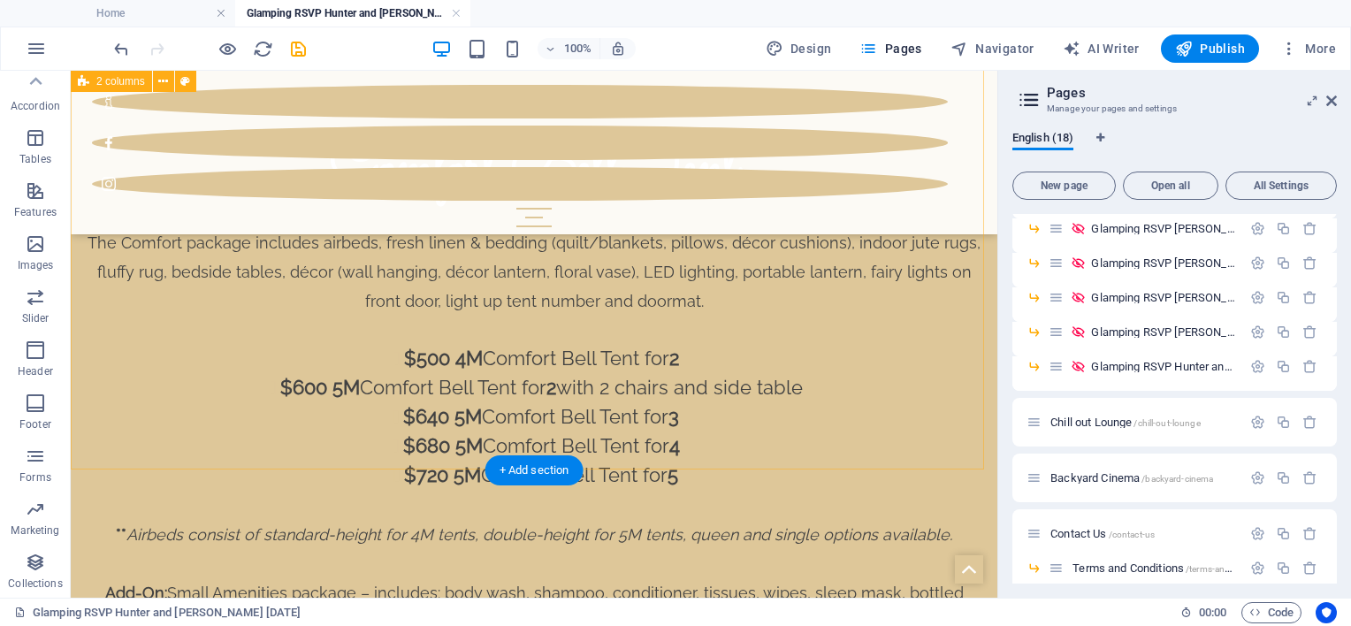
click at [296, 413] on div "Comfort Bell Tent The Comfort package includes airbeds, fresh linen & bedding (…" at bounding box center [534, 430] width 927 height 819
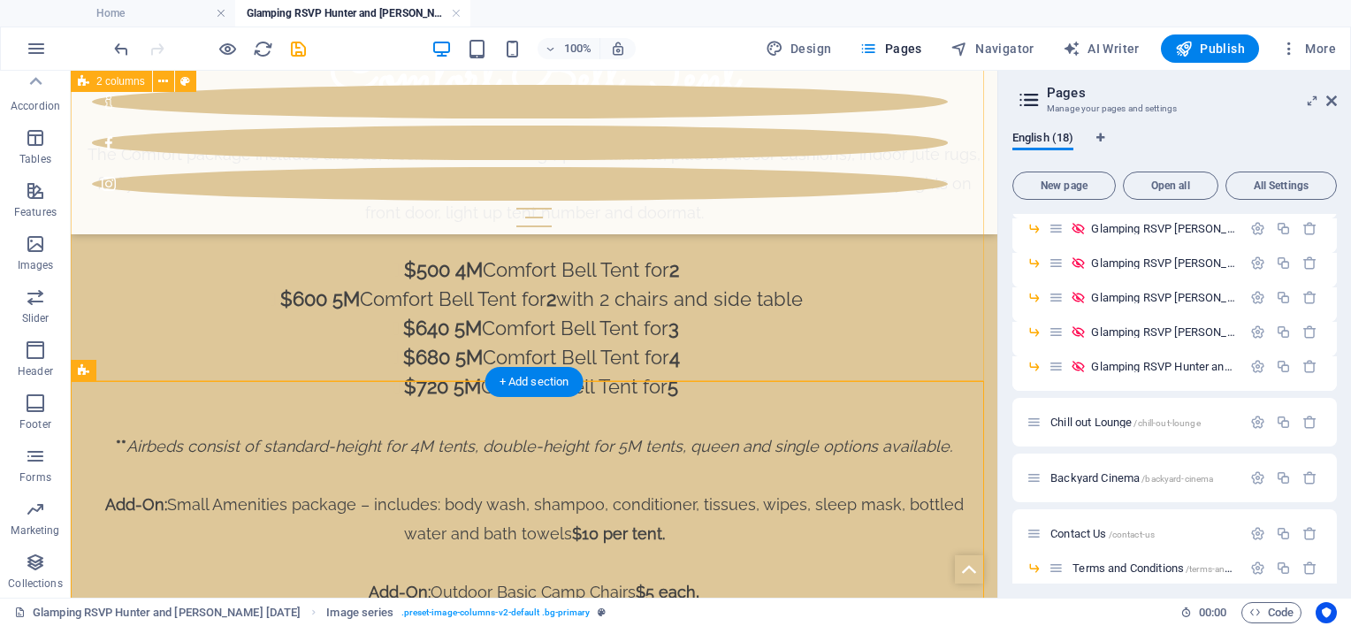
click at [536, 330] on div "Comfort Bell Tent The Comfort package includes airbeds, fresh linen & bedding (…" at bounding box center [534, 342] width 927 height 819
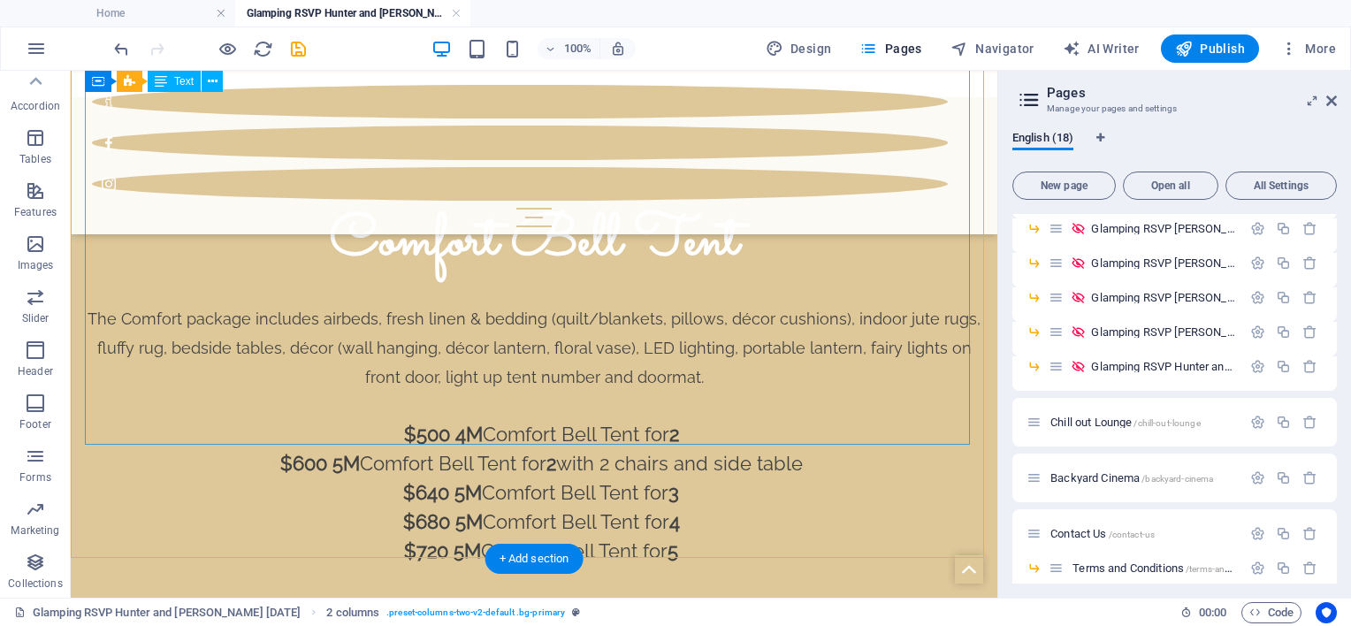
scroll to position [2270, 0]
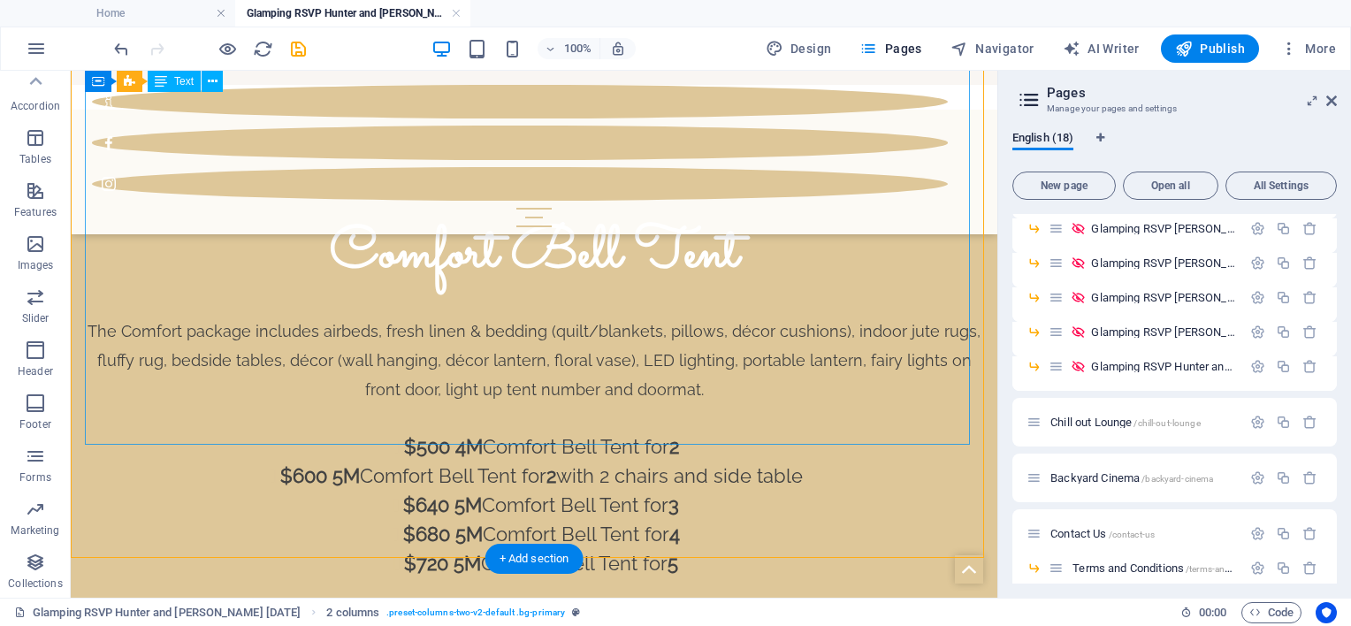
click at [718, 405] on div "The Comfort package includes airbeds, fresh linen & bedding (quilt/blankets, pi…" at bounding box center [534, 550] width 898 height 528
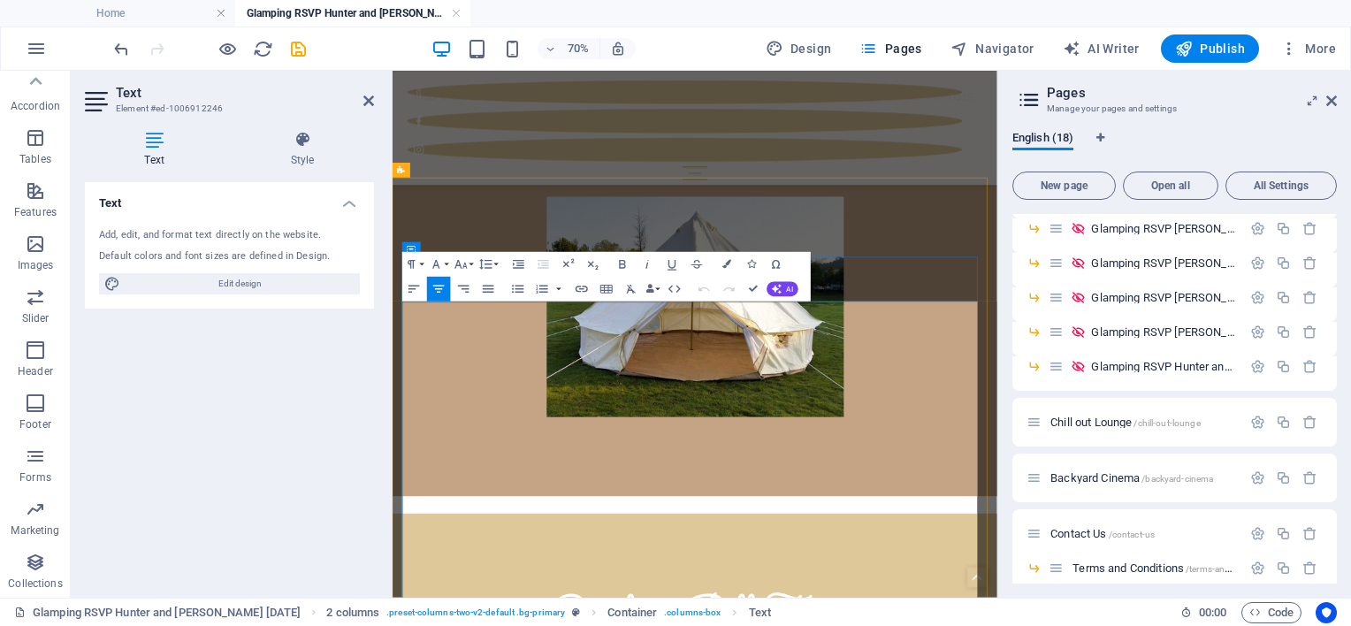
scroll to position [2005, 0]
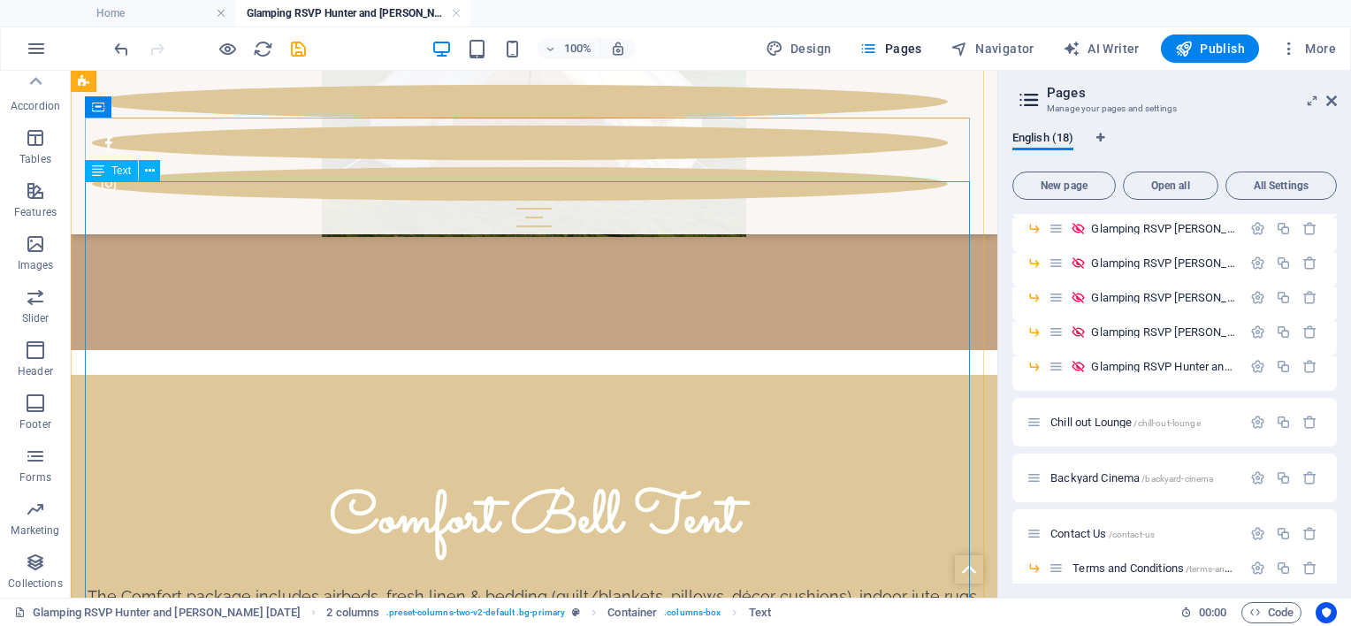
scroll to position [2359, 0]
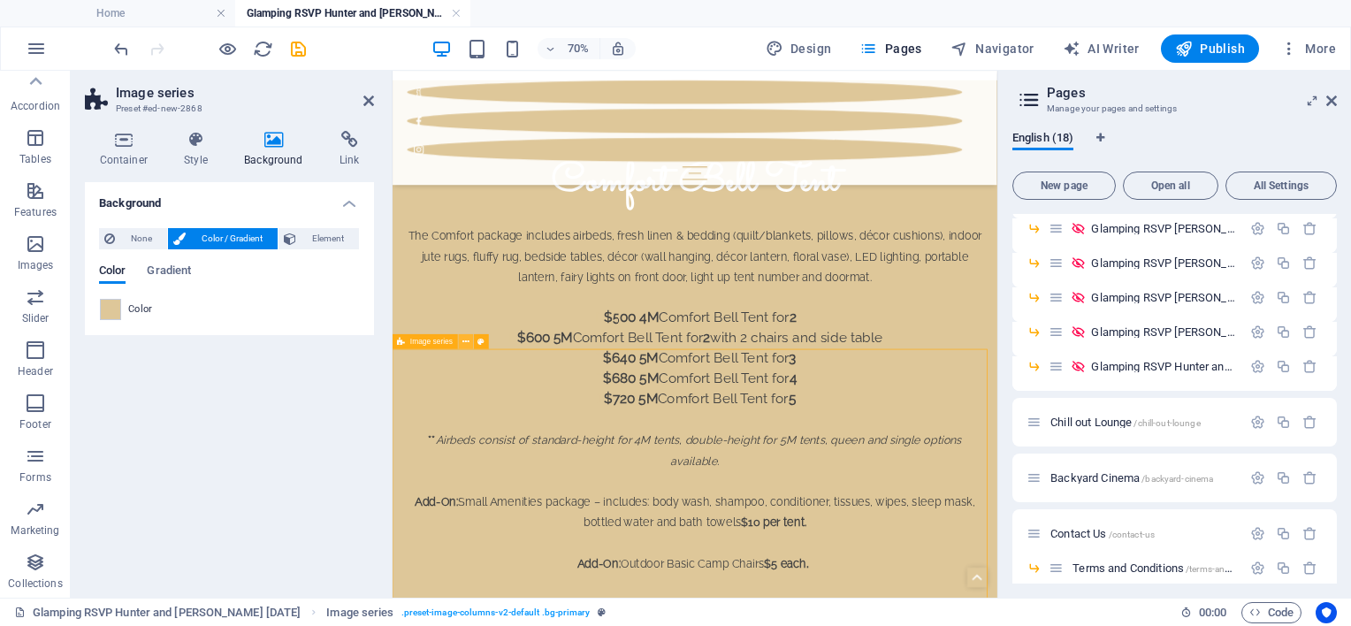
click at [463, 341] on icon at bounding box center [465, 342] width 7 height 13
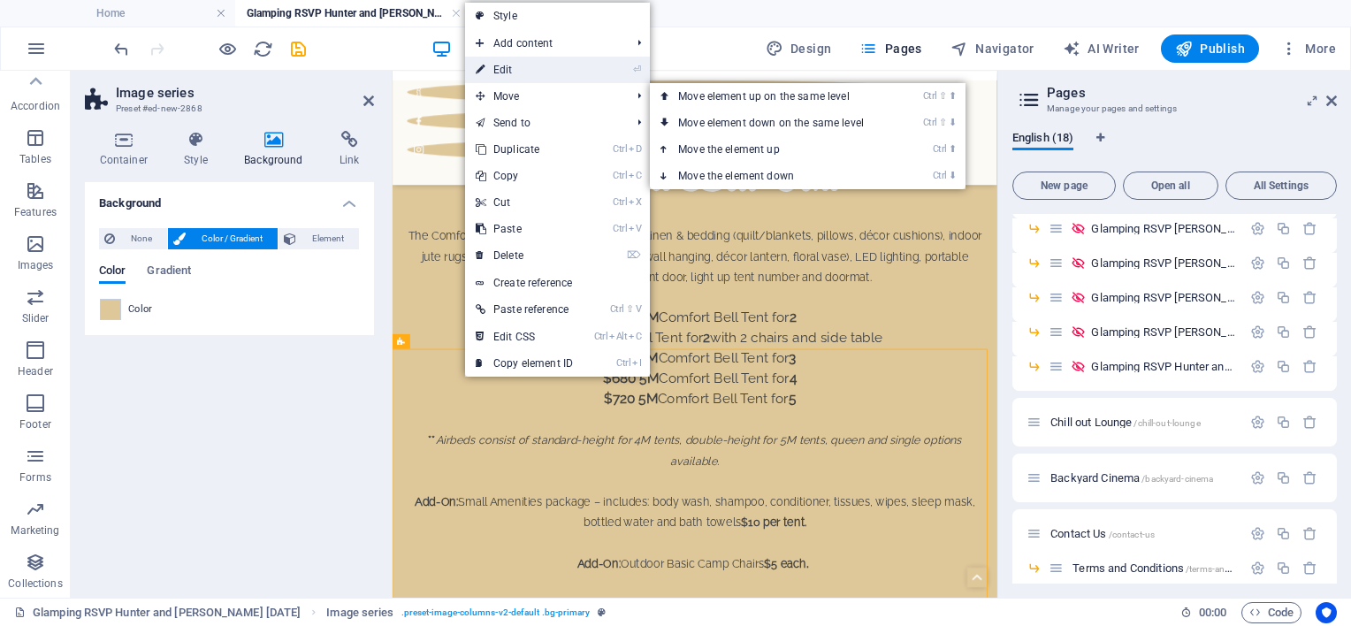
click at [491, 70] on link "⏎ Edit" at bounding box center [524, 70] width 118 height 27
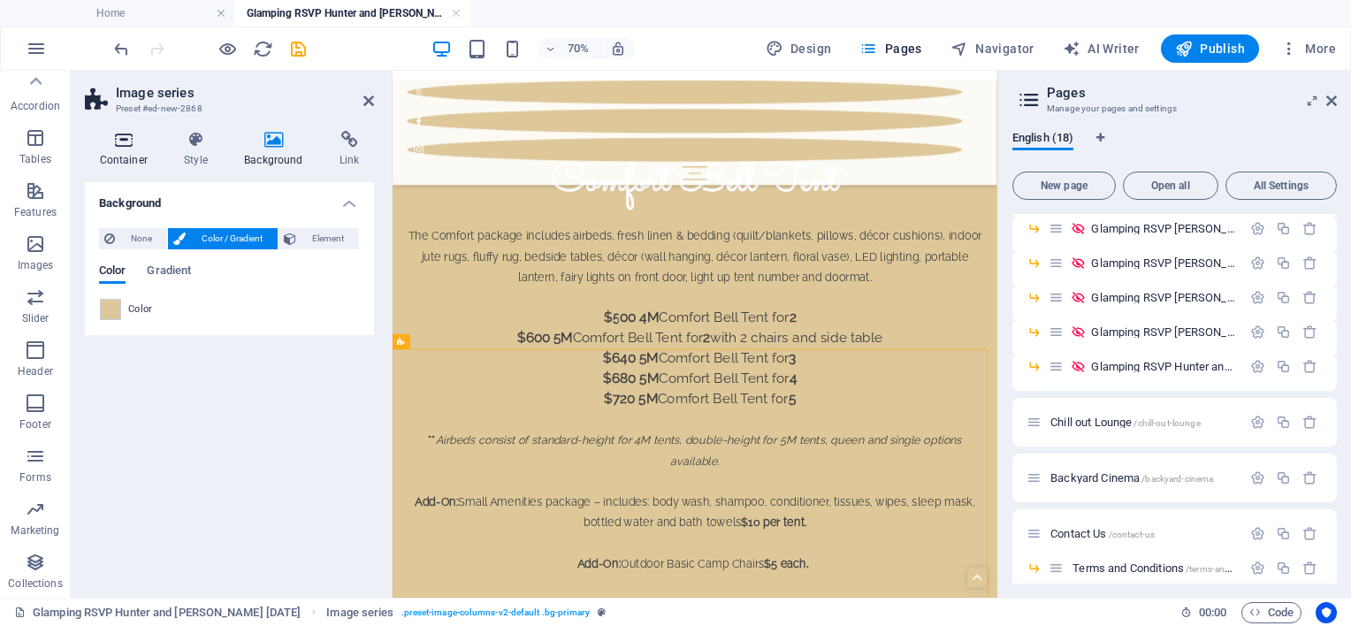
click at [135, 145] on icon at bounding box center [124, 140] width 78 height 18
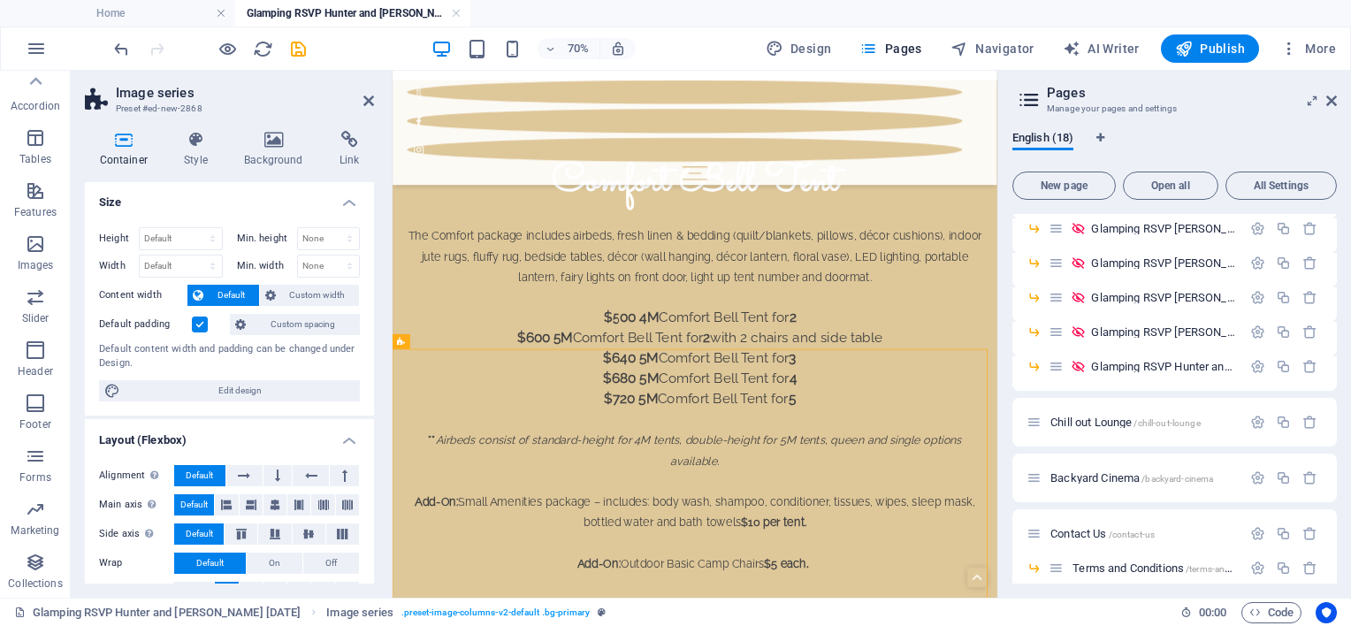
scroll to position [0, 0]
click at [294, 319] on span "Custom spacing" at bounding box center [302, 325] width 103 height 21
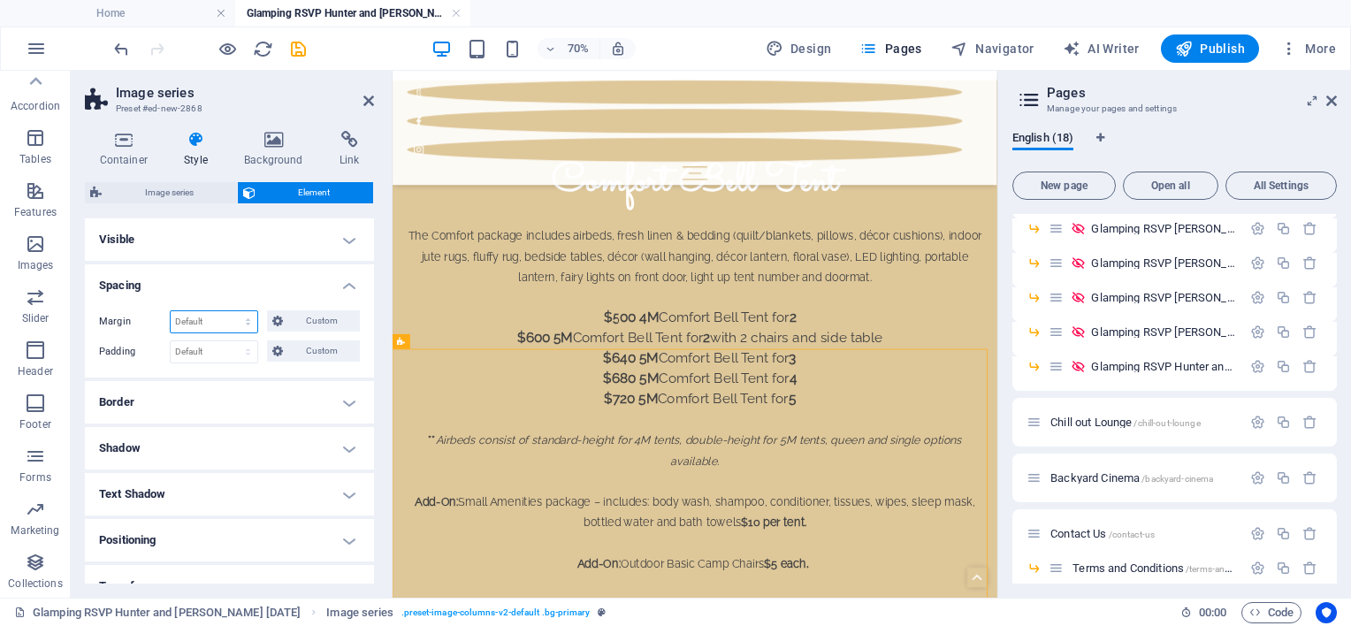
click at [228, 322] on select "Default auto px % rem vw vh Custom" at bounding box center [214, 321] width 87 height 21
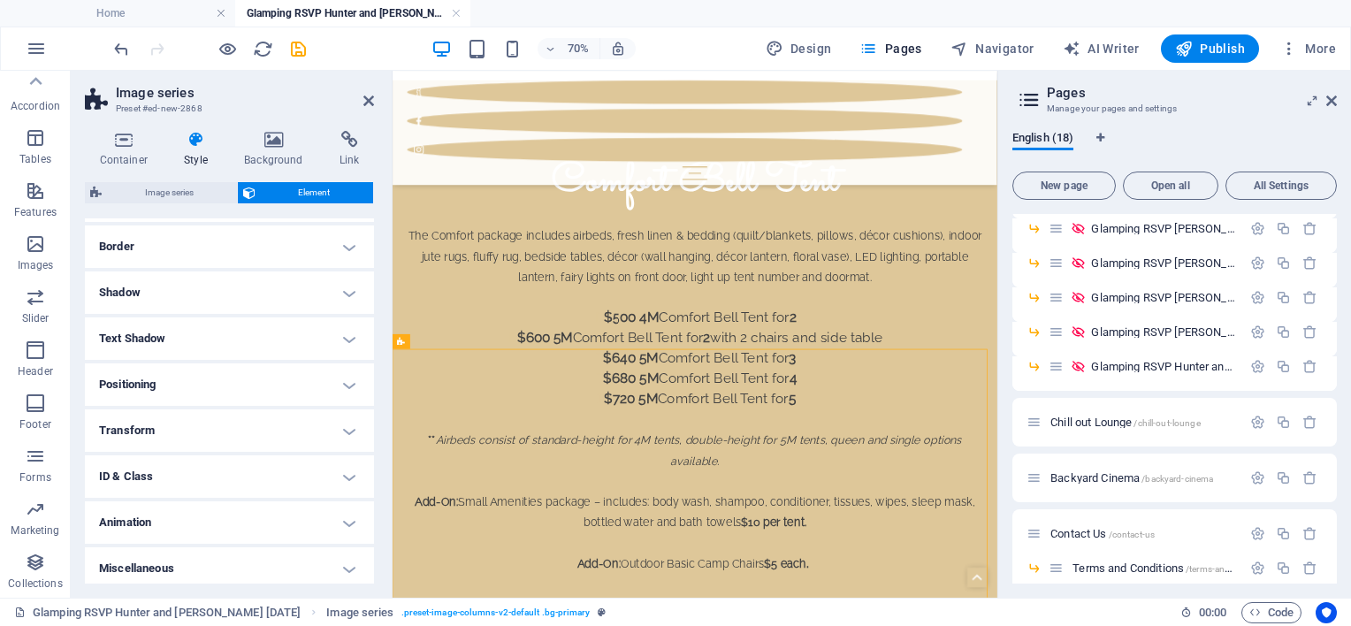
scroll to position [160, 0]
click at [309, 380] on h4 "Positioning" at bounding box center [229, 380] width 289 height 42
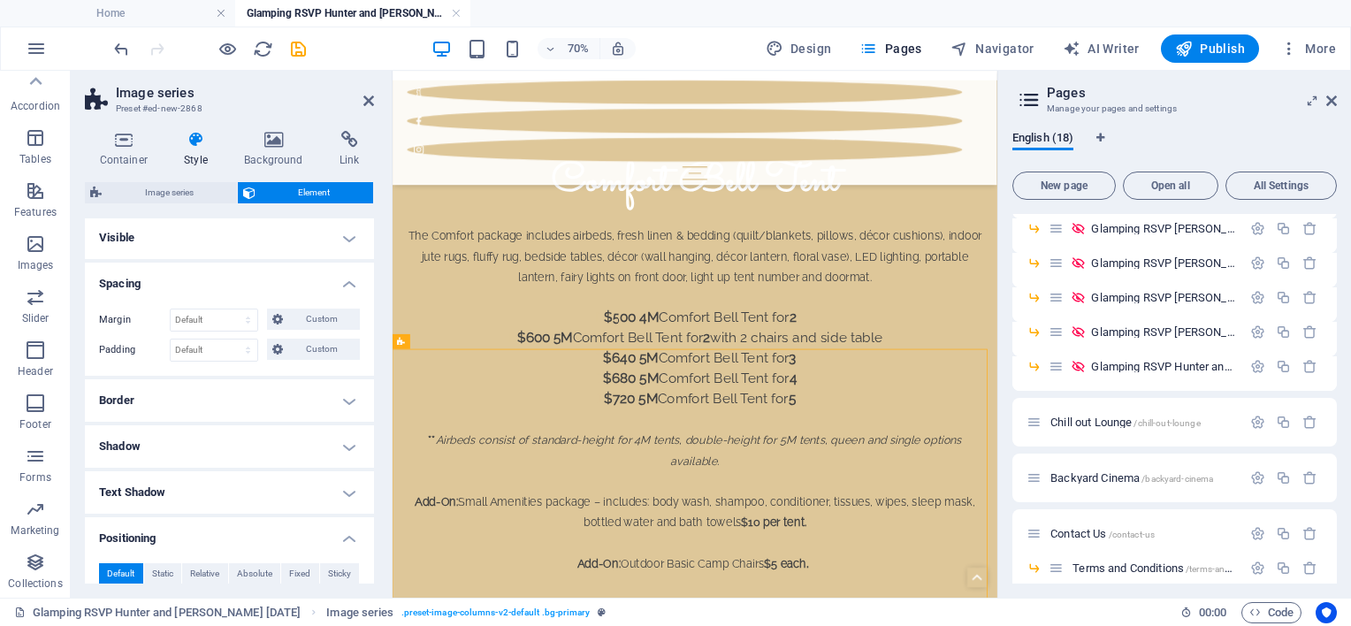
scroll to position [0, 0]
click at [221, 322] on select "Default auto px % rem vw vh Custom" at bounding box center [214, 321] width 87 height 21
click at [171, 311] on select "Default auto px % rem vw vh Custom" at bounding box center [214, 321] width 87 height 21
select select "DISABLED_OPTION_VALUE"
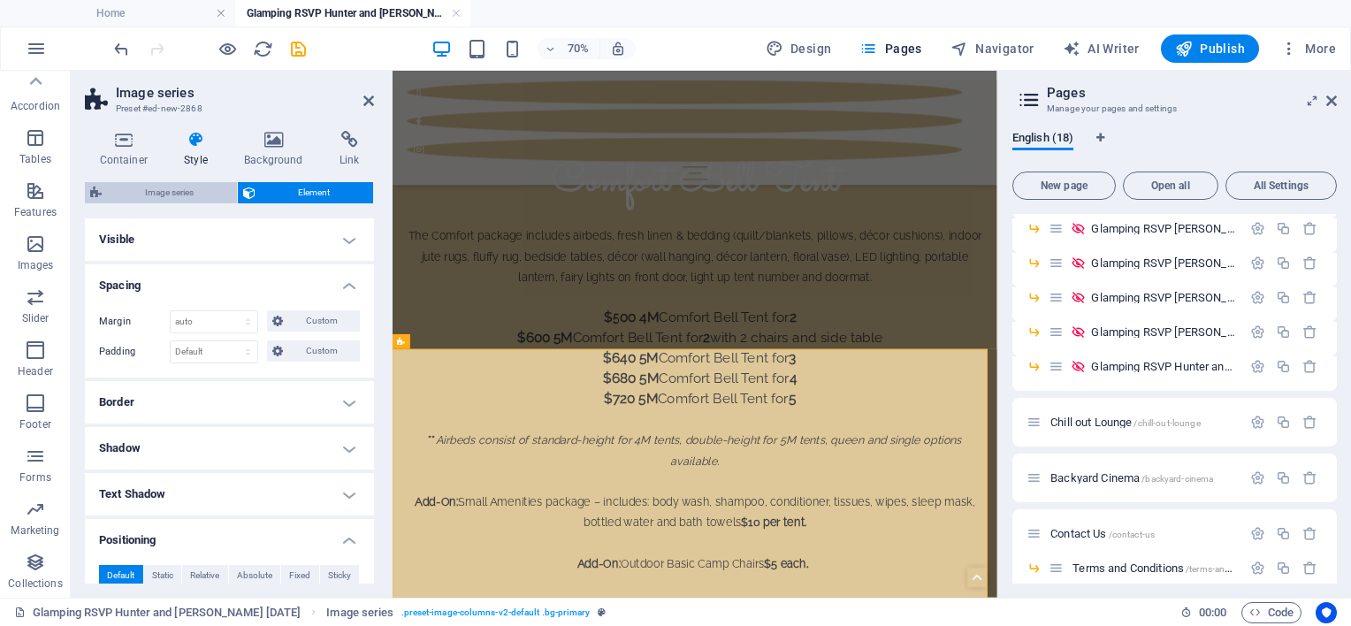
click at [160, 186] on span "Image series" at bounding box center [169, 192] width 125 height 21
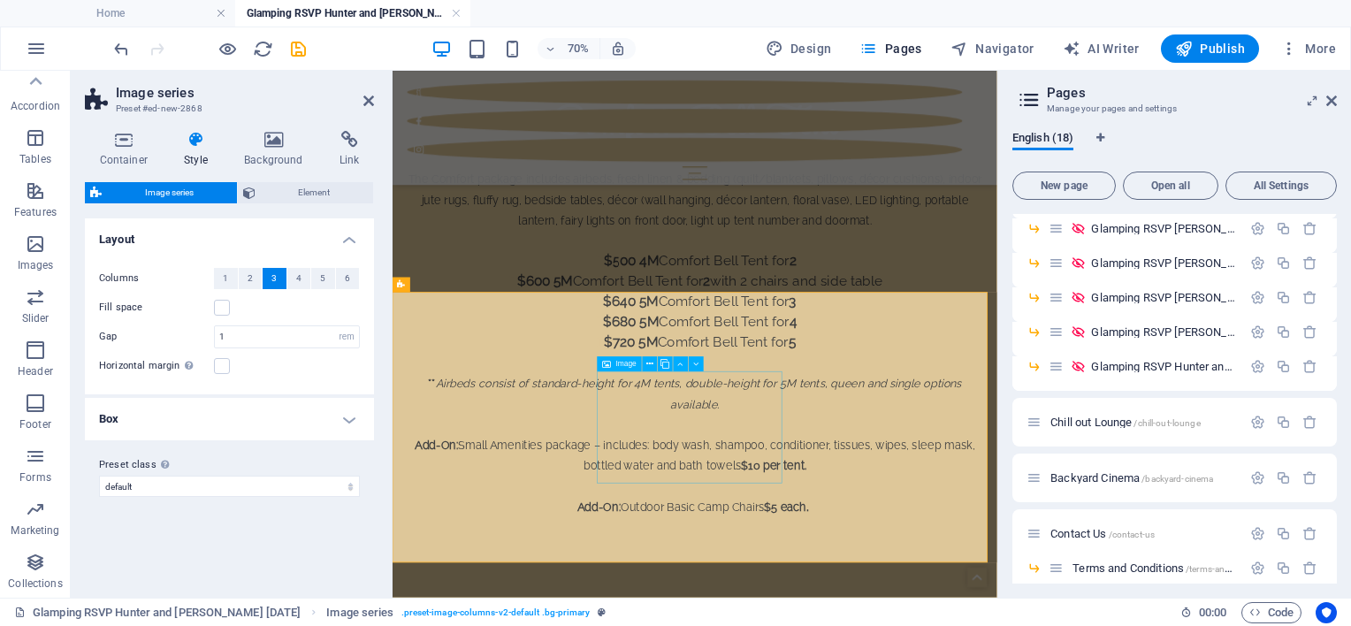
scroll to position [2447, 0]
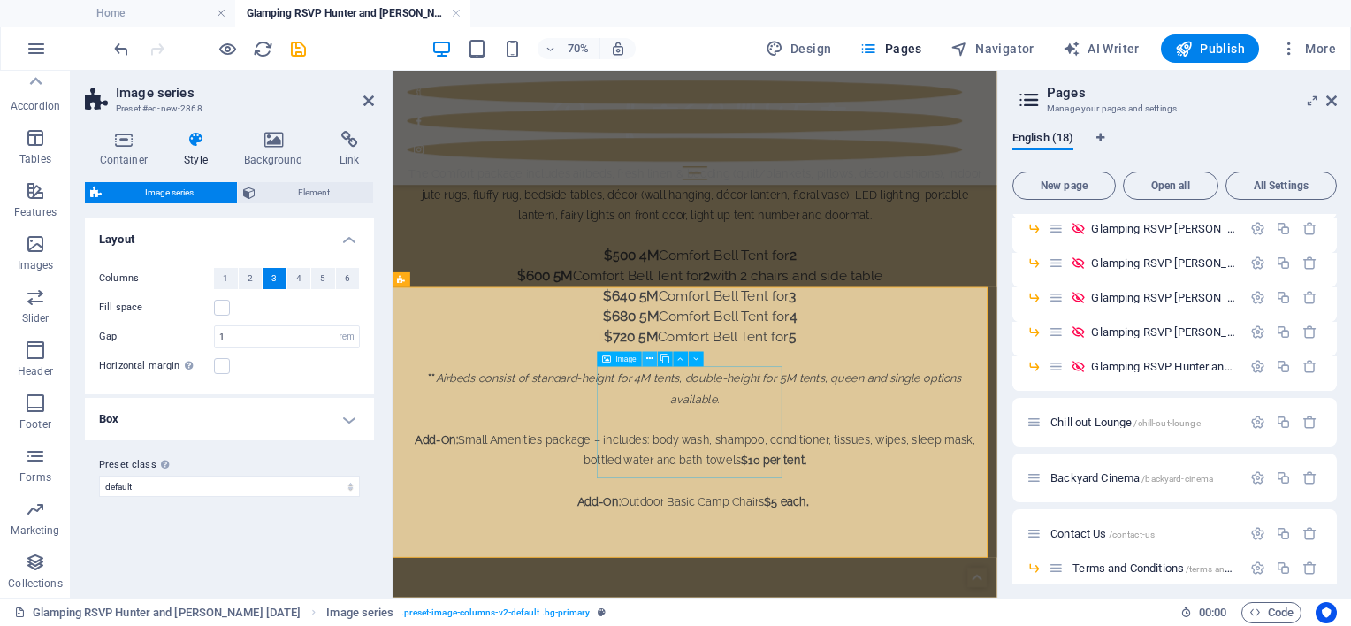
click at [651, 358] on icon at bounding box center [649, 359] width 7 height 13
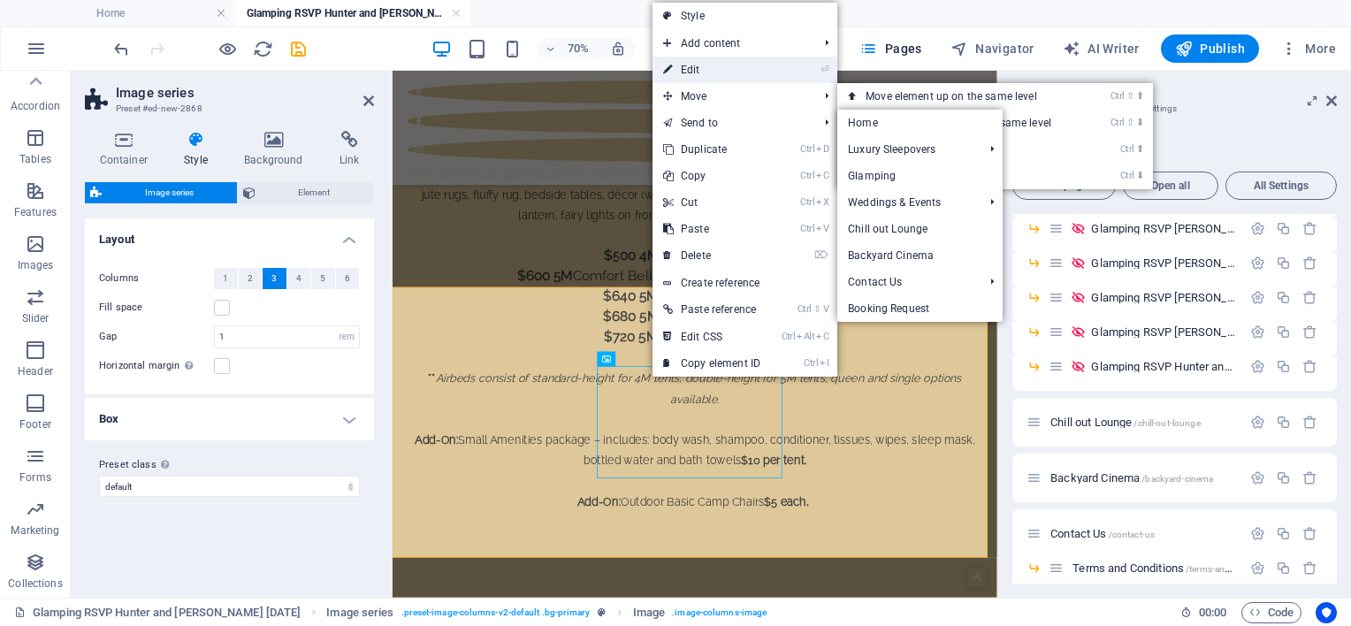
click at [671, 69] on icon at bounding box center [667, 70] width 9 height 27
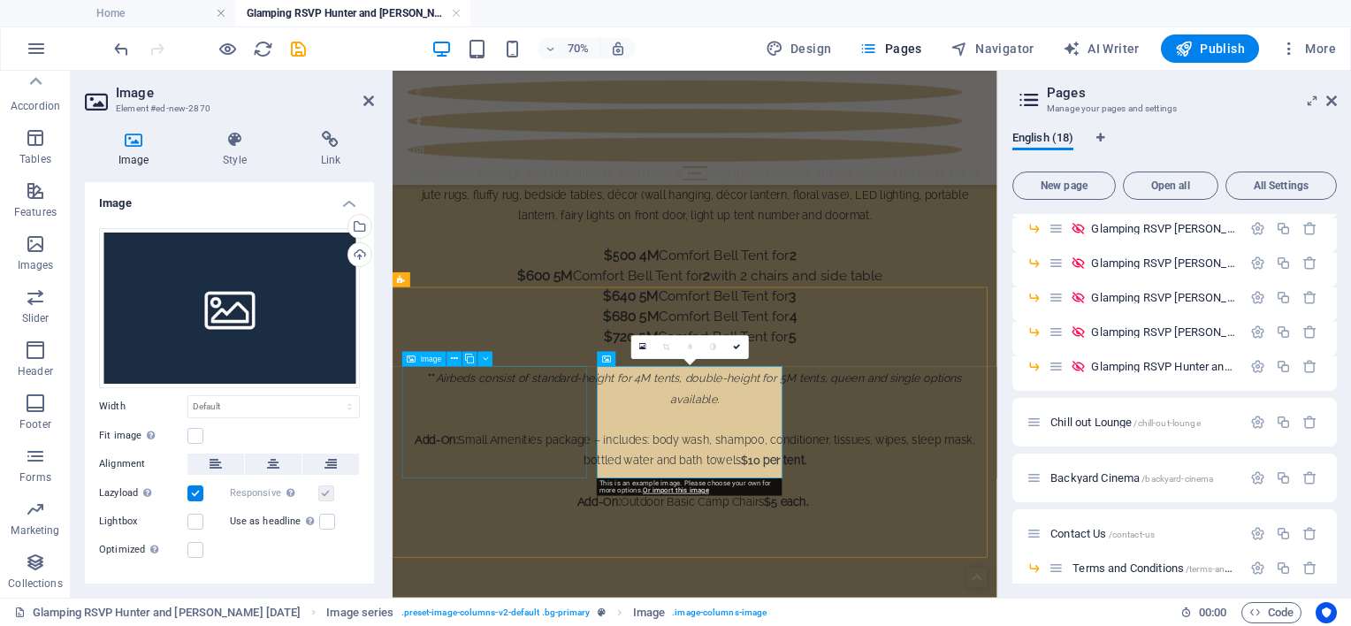
select select "rem"
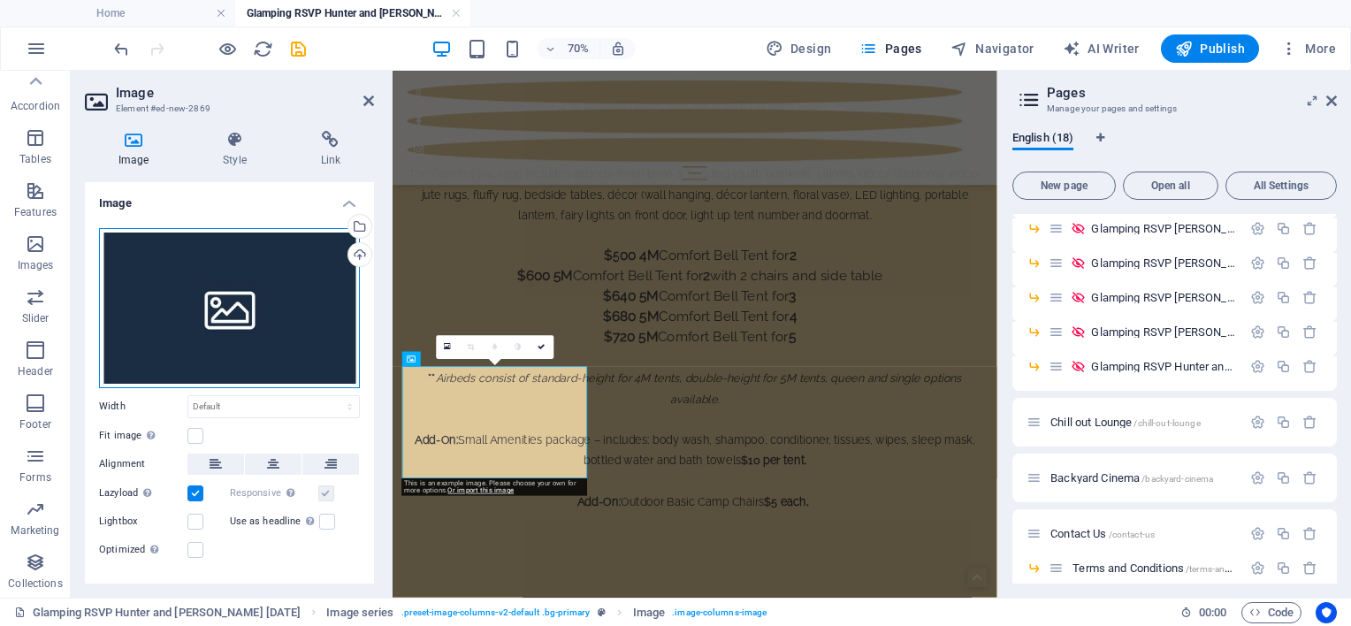
click at [223, 256] on div "Drag files here, click to choose files or select files from Files or our free s…" at bounding box center [229, 308] width 261 height 160
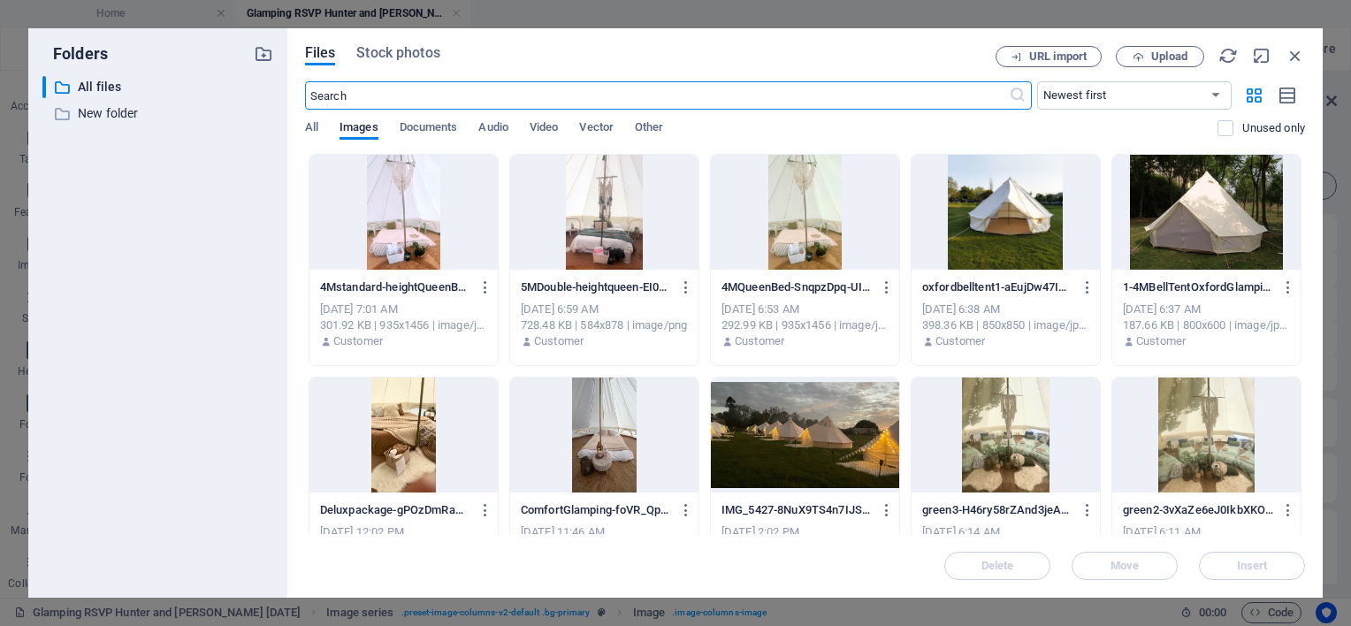
click at [417, 217] on div at bounding box center [403, 212] width 188 height 115
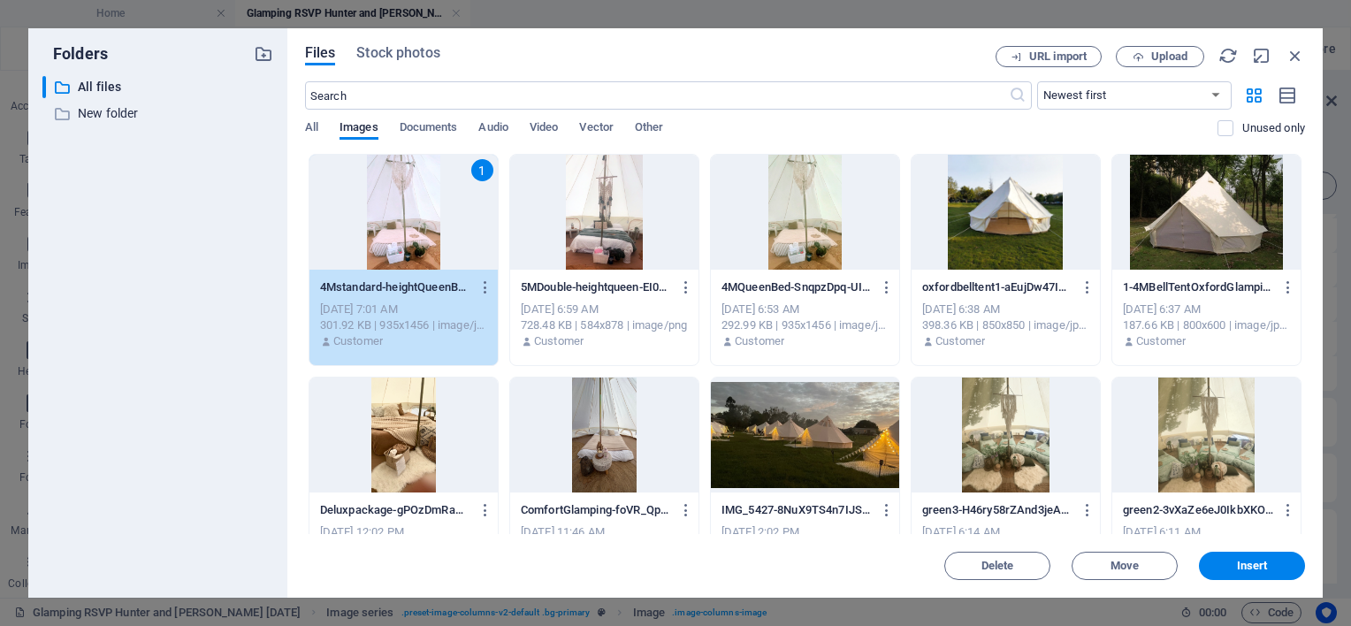
click at [417, 217] on div "1" at bounding box center [403, 212] width 188 height 115
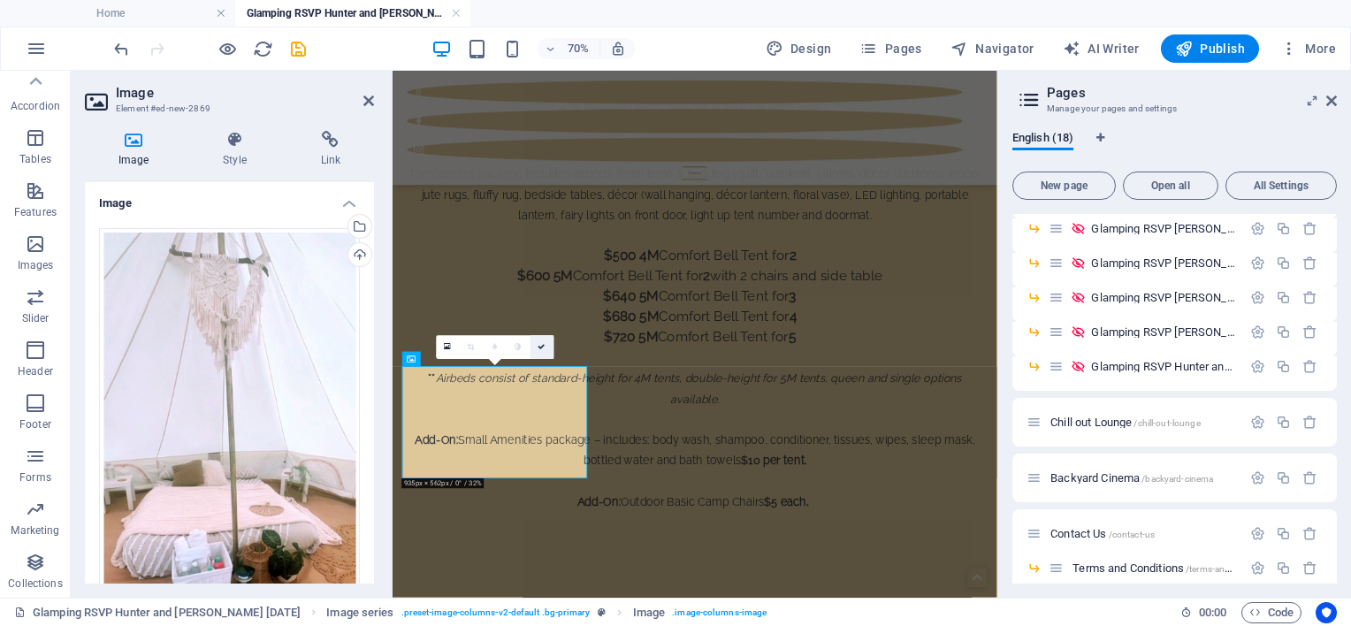
click at [545, 345] on link at bounding box center [542, 348] width 24 height 24
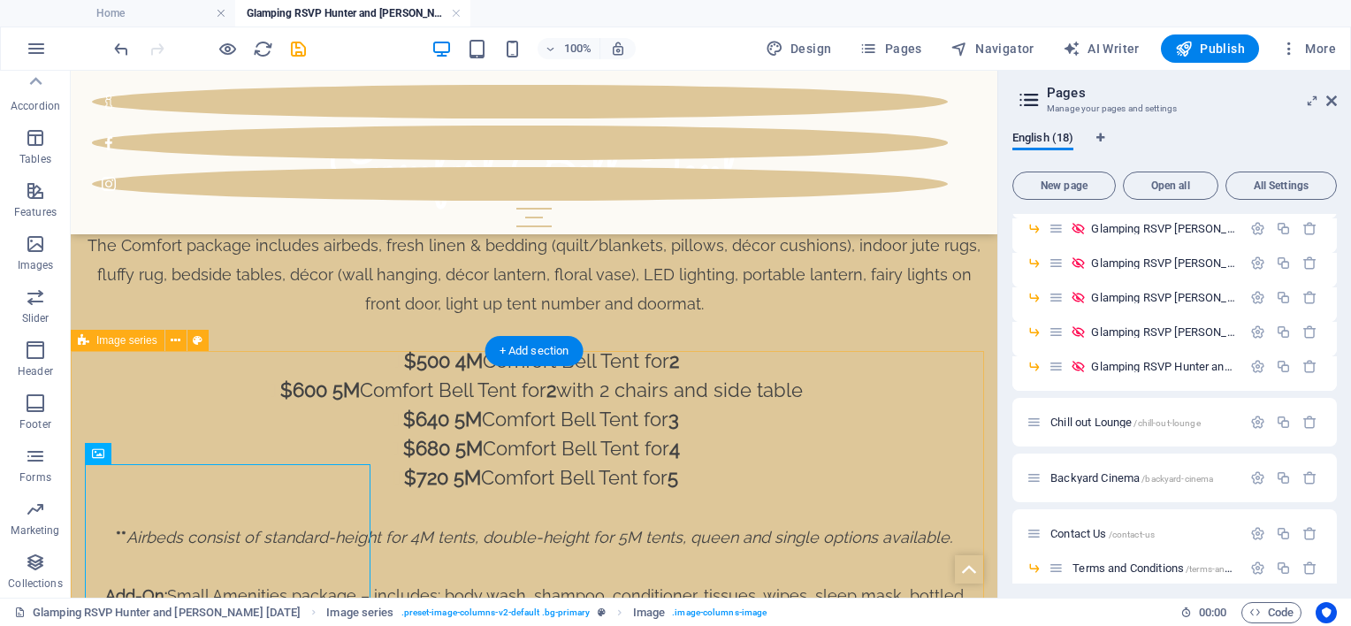
scroll to position [2182, 0]
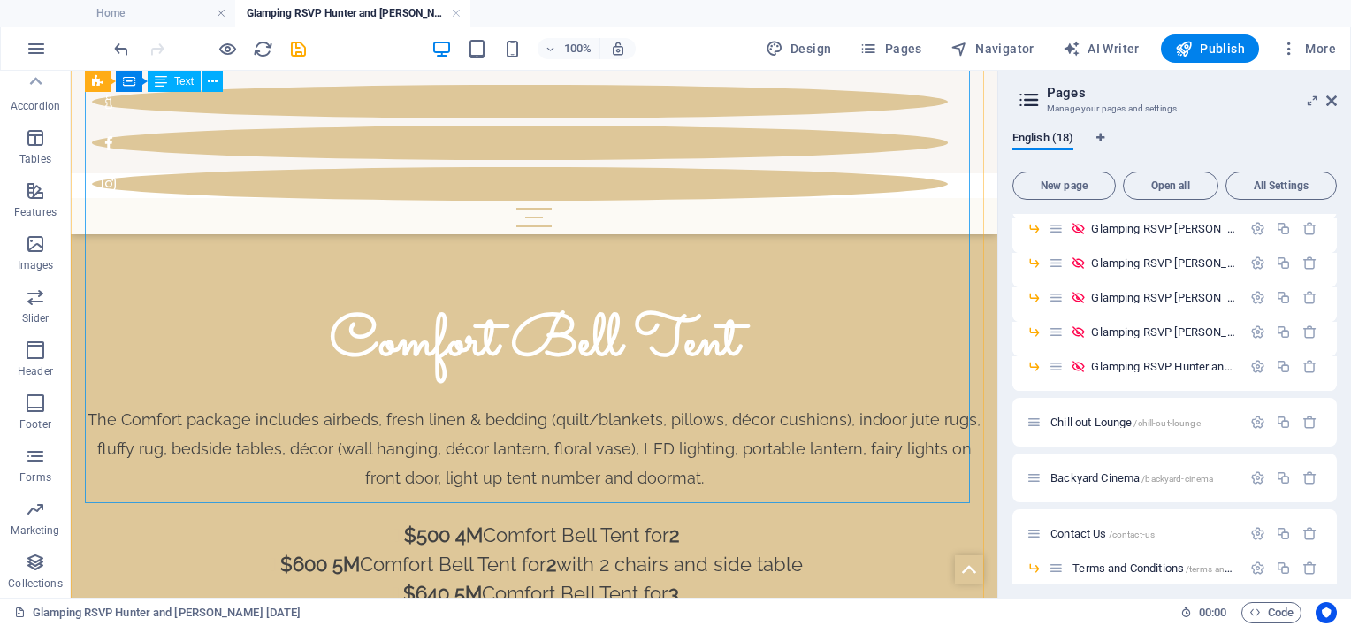
click at [734, 492] on div "The Comfort package includes airbeds, fresh linen & bedding (quilt/blankets, pi…" at bounding box center [534, 624] width 898 height 499
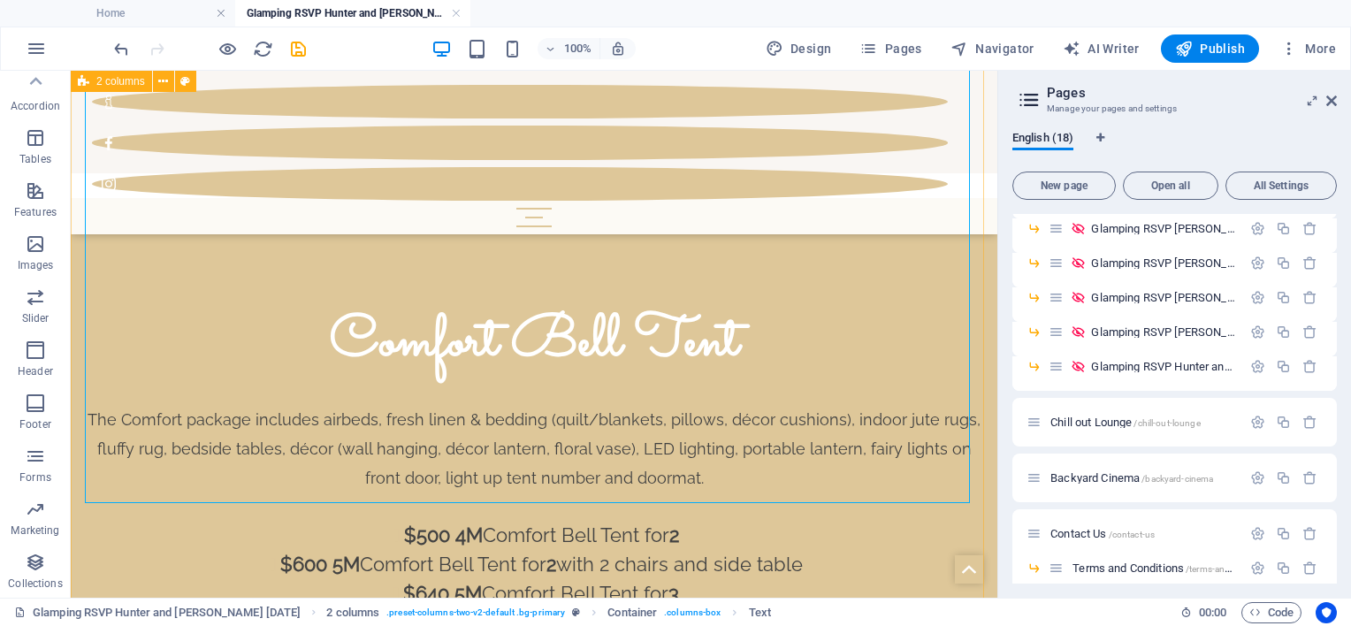
click at [677, 535] on div "Comfort Bell Tent The Comfort package includes airbeds, fresh linen & bedding (…" at bounding box center [534, 593] width 927 height 790
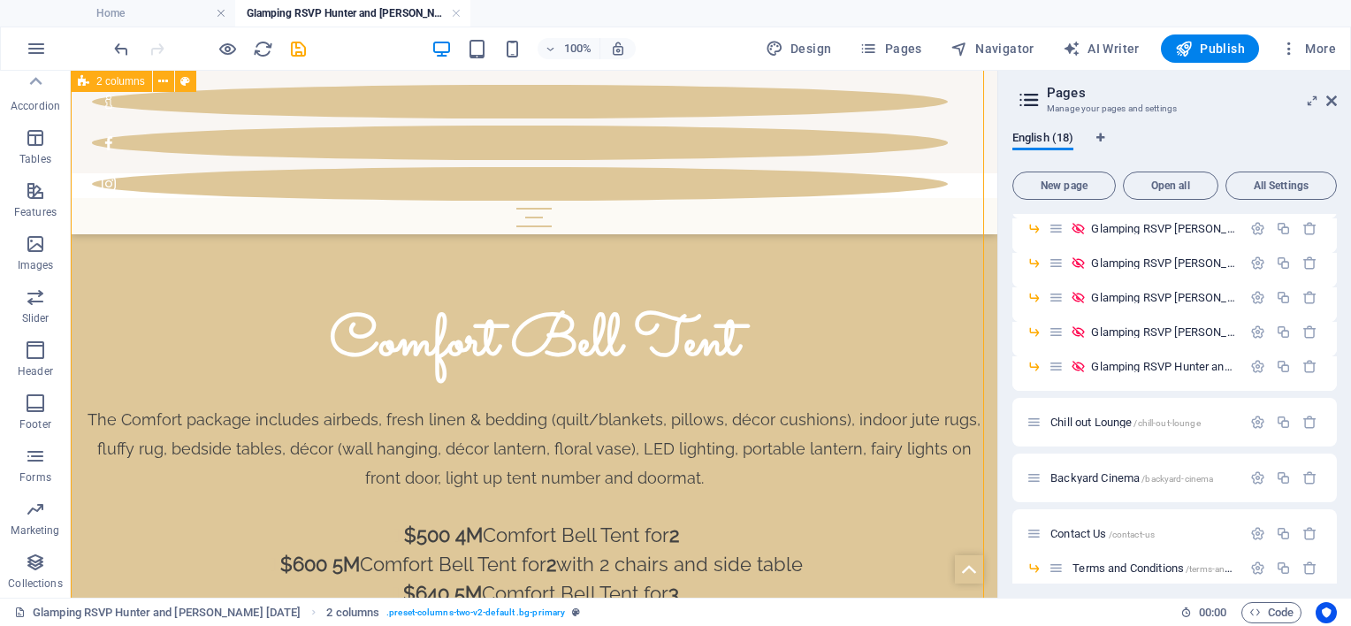
click at [677, 535] on div "Comfort Bell Tent The Comfort package includes airbeds, fresh linen & bedding (…" at bounding box center [534, 593] width 927 height 790
select select "rem"
select select "preset-columns-two-v2-default"
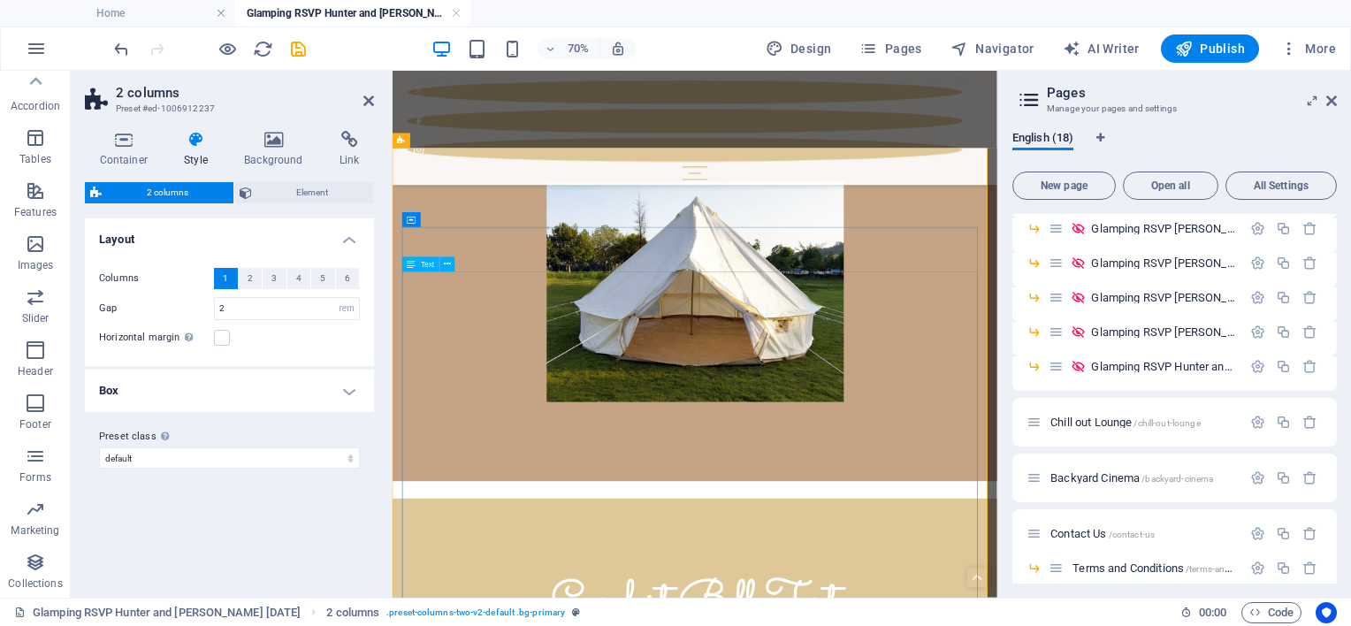
scroll to position [1563, 0]
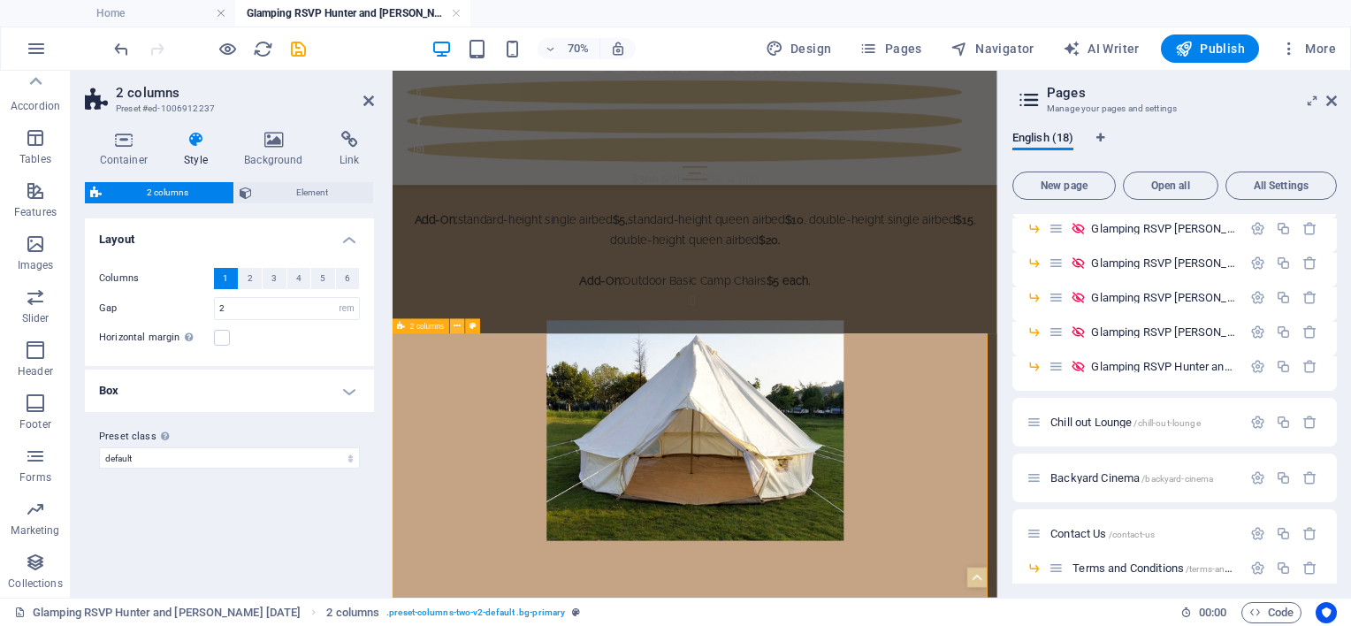
click at [454, 330] on icon at bounding box center [457, 326] width 7 height 13
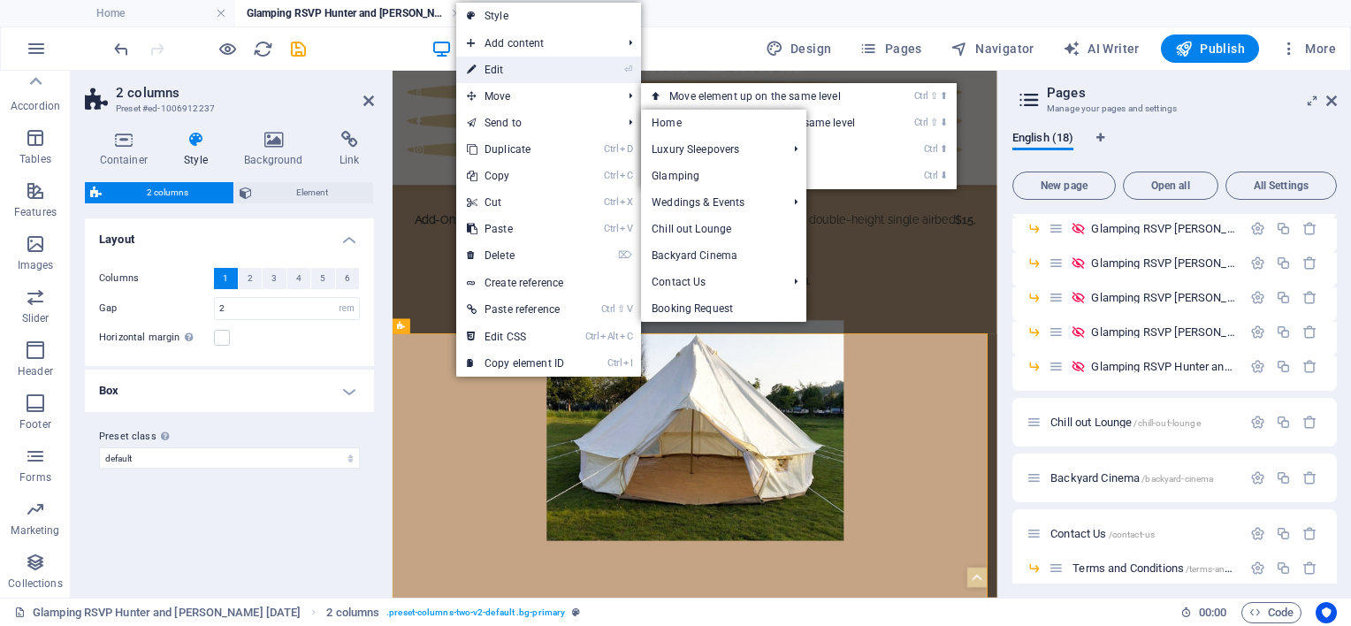
click at [473, 73] on icon at bounding box center [471, 70] width 9 height 27
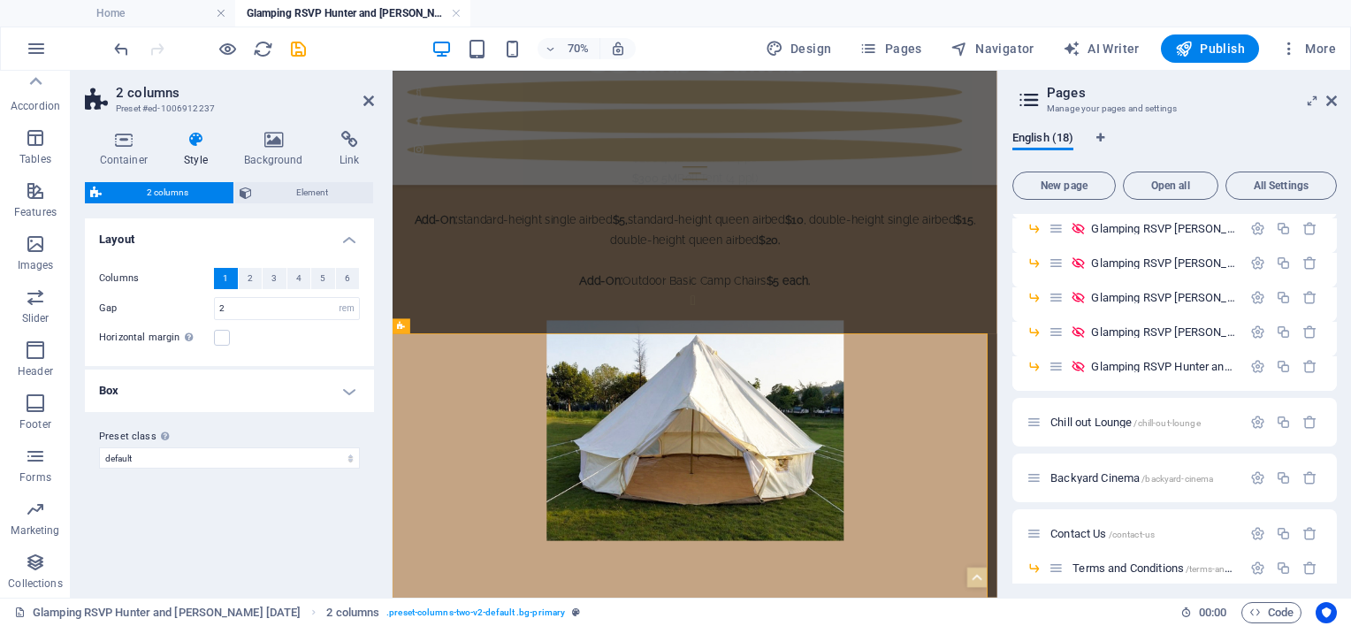
click at [236, 396] on h4 "Box" at bounding box center [229, 391] width 289 height 42
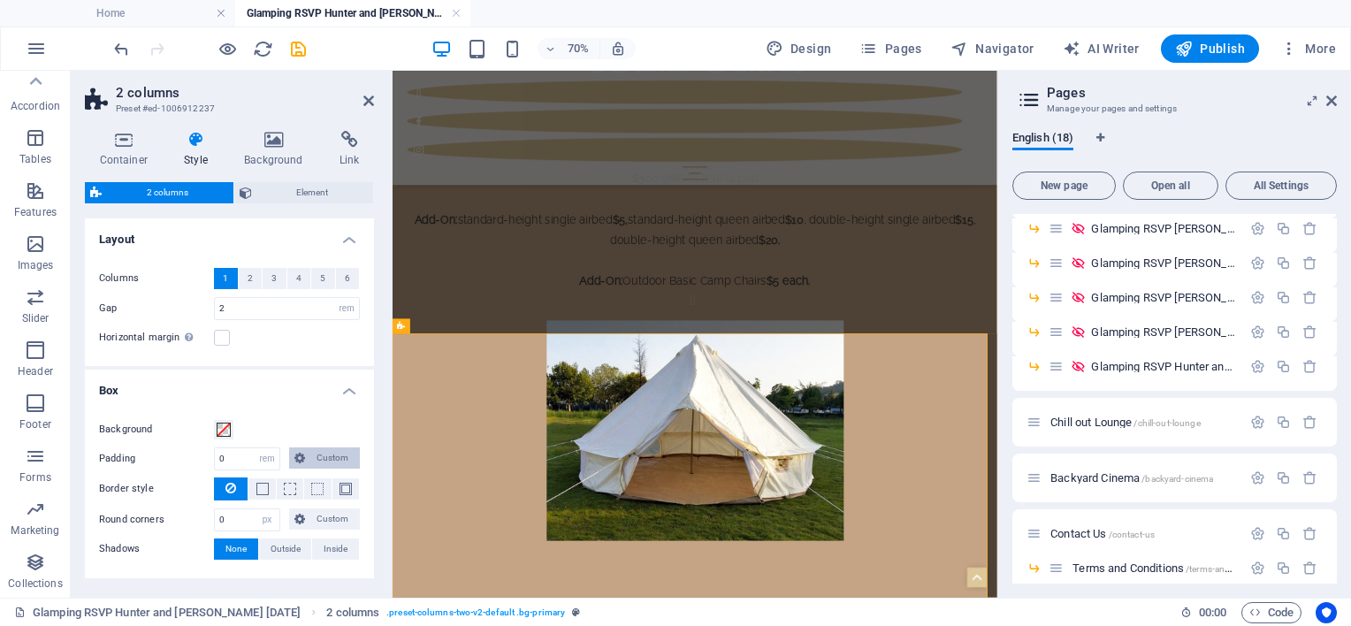
click at [312, 456] on span "Custom" at bounding box center [332, 457] width 44 height 21
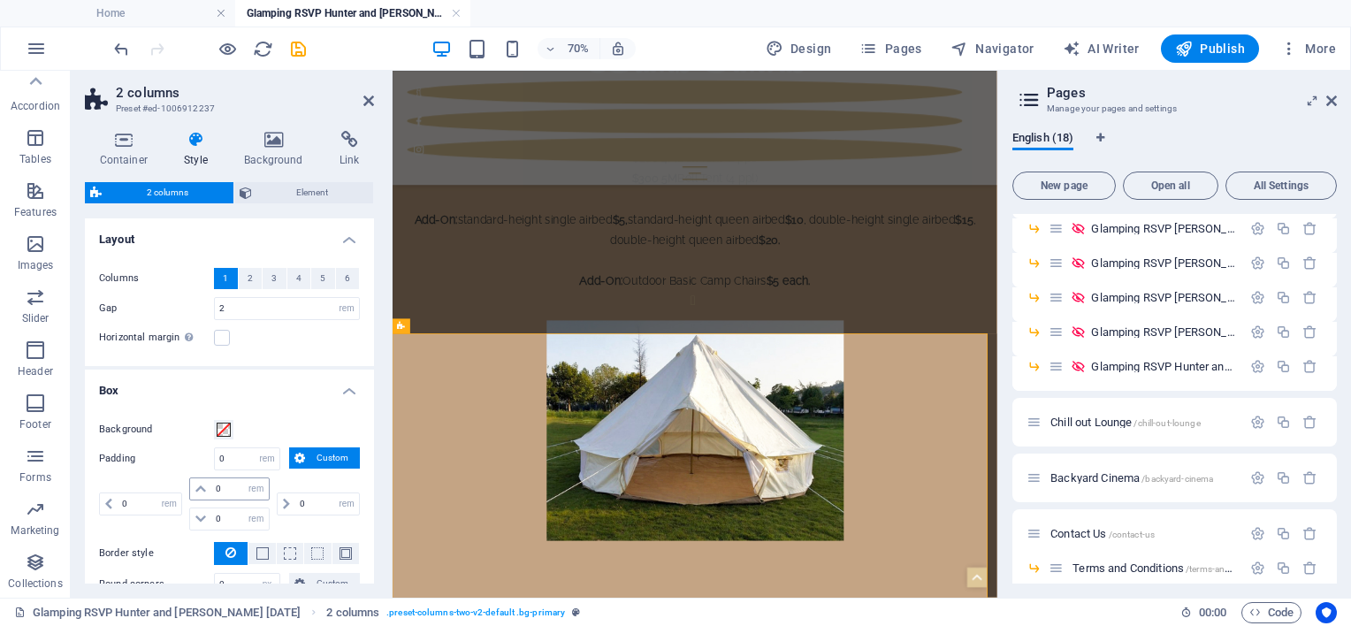
click at [197, 488] on icon at bounding box center [200, 489] width 11 height 11
click at [218, 488] on input "0" at bounding box center [239, 488] width 57 height 21
drag, startPoint x: 230, startPoint y: 491, endPoint x: 213, endPoint y: 491, distance: 16.8
click at [213, 491] on input "0" at bounding box center [239, 488] width 57 height 21
type input "10"
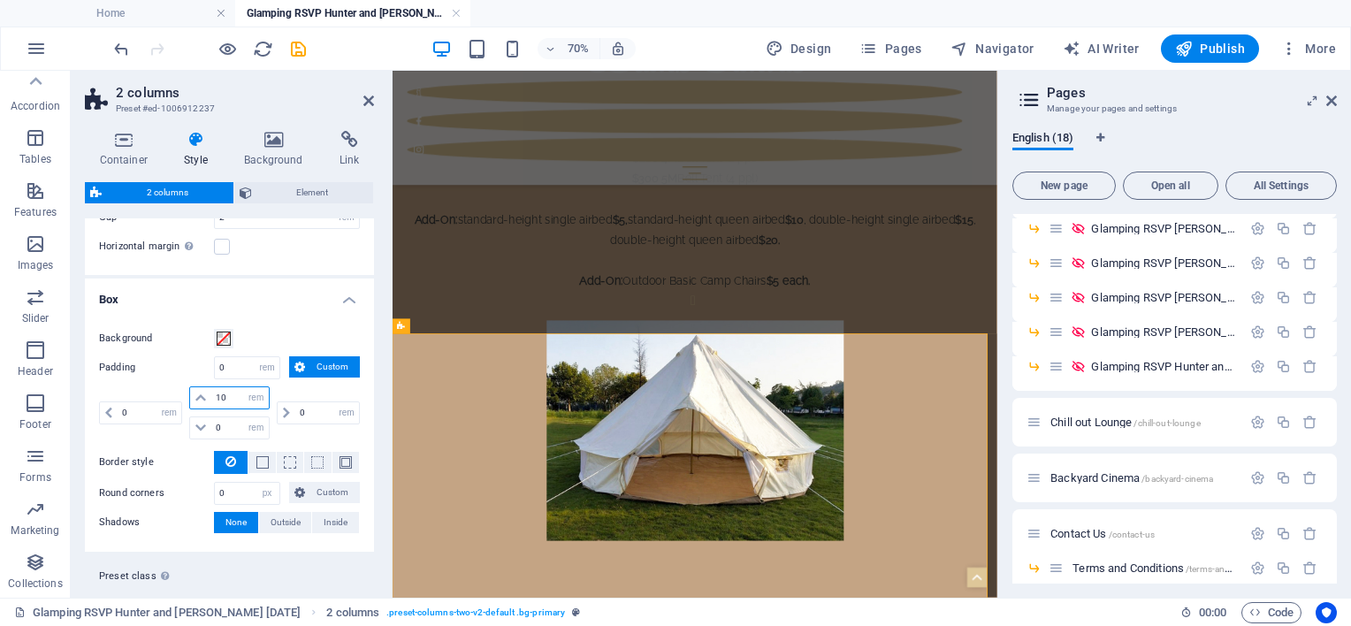
scroll to position [127, 0]
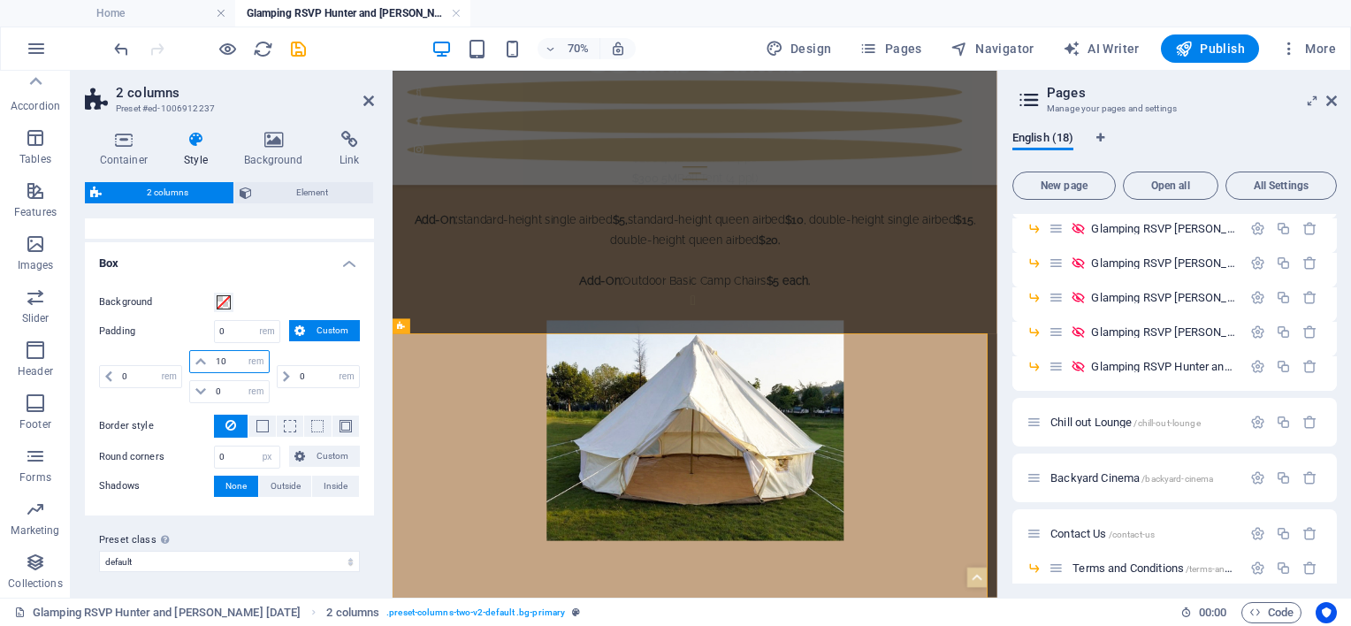
select select "DISABLED_OPTION_VALUE"
type input "10"
drag, startPoint x: 237, startPoint y: 385, endPoint x: 219, endPoint y: 400, distance: 22.6
click at [236, 385] on input "0" at bounding box center [239, 391] width 57 height 21
drag, startPoint x: 223, startPoint y: 390, endPoint x: 201, endPoint y: 390, distance: 22.1
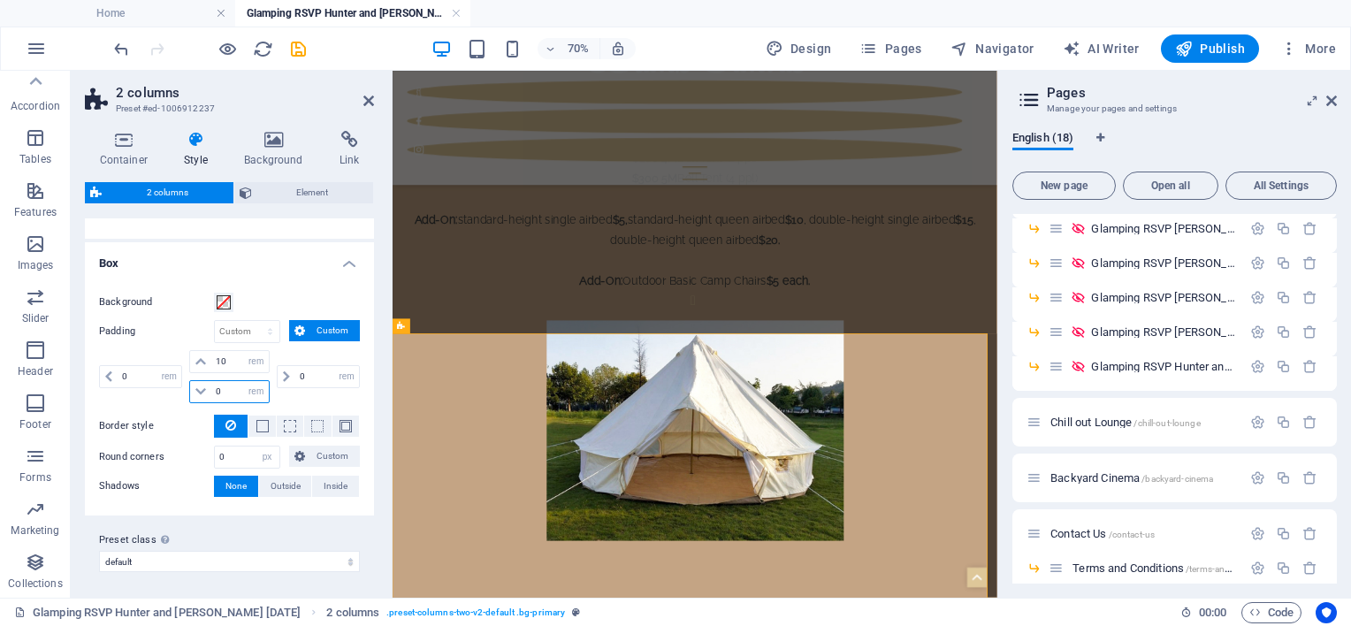
click at [201, 390] on div "0 px rem % vw vh" at bounding box center [229, 391] width 80 height 23
type input "10"
click at [304, 351] on div "0 px rem % vw vh" at bounding box center [316, 376] width 87 height 53
click at [260, 334] on select "px rem % vw vh Custom" at bounding box center [247, 331] width 65 height 21
select select "px"
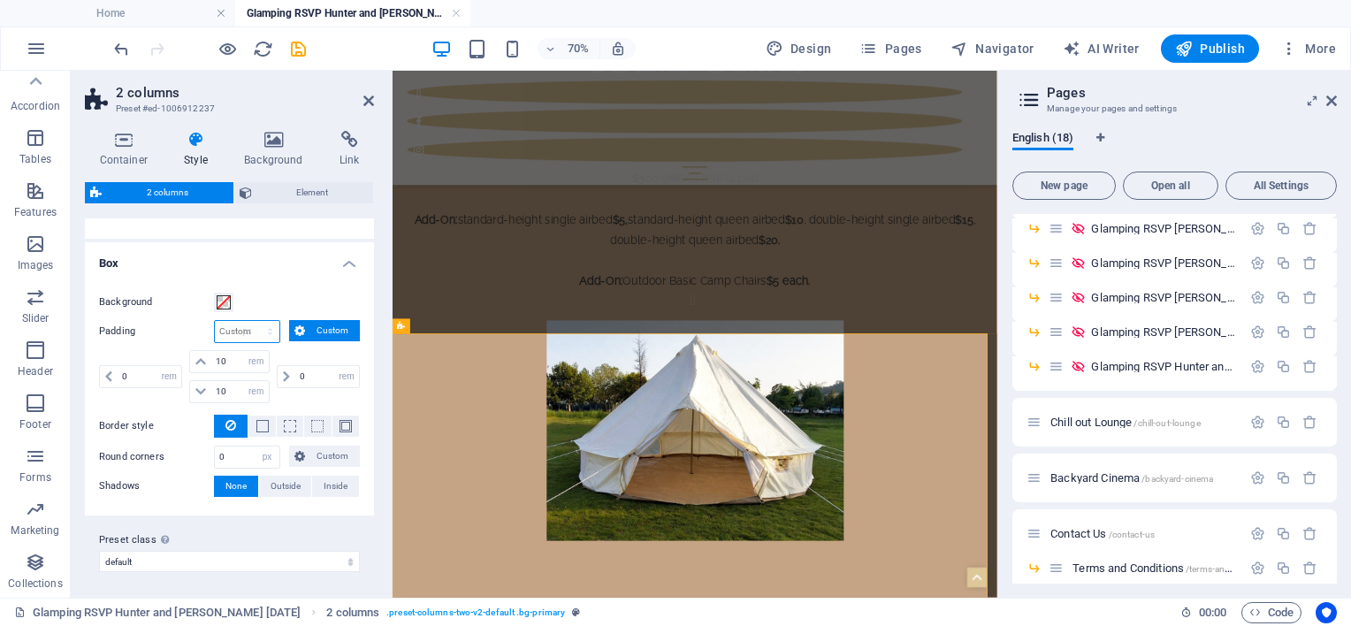
click at [253, 342] on select "px rem % vw vh Custom" at bounding box center [247, 331] width 65 height 21
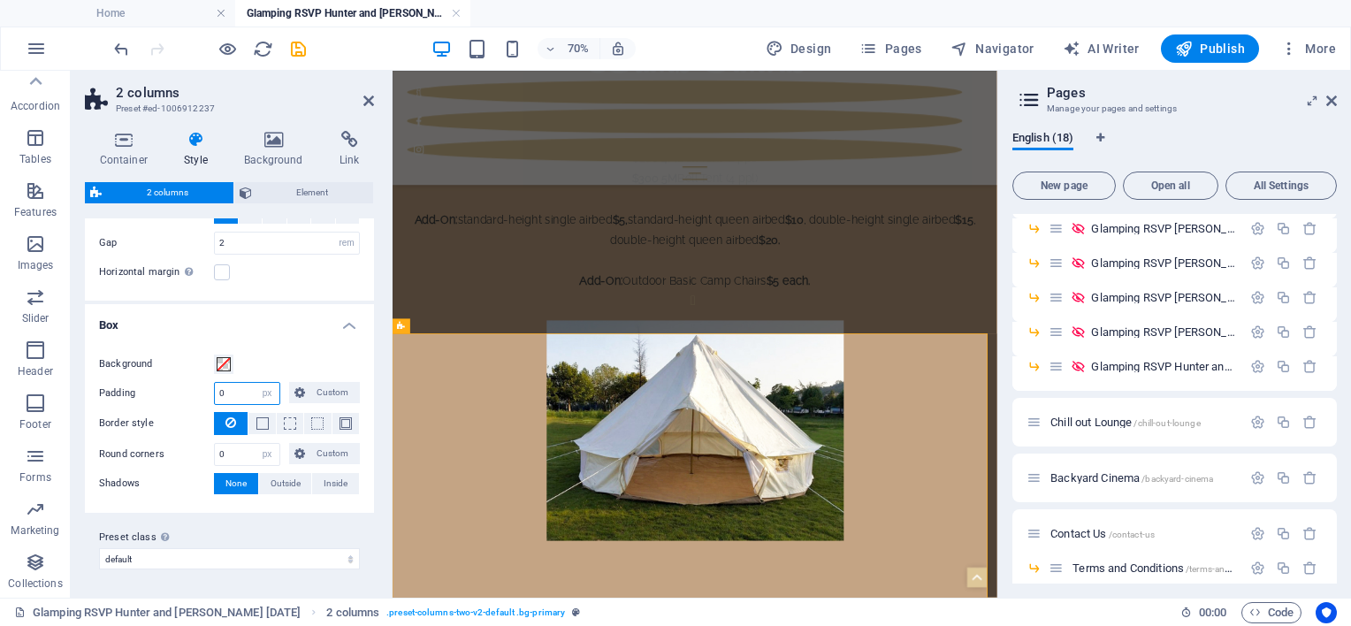
scroll to position [64, 0]
type input "10"
click at [316, 343] on div "Background Padding 10 px rem % vw vh Custom Custom 10 px rem % vw vh 10 px rem …" at bounding box center [229, 426] width 296 height 177
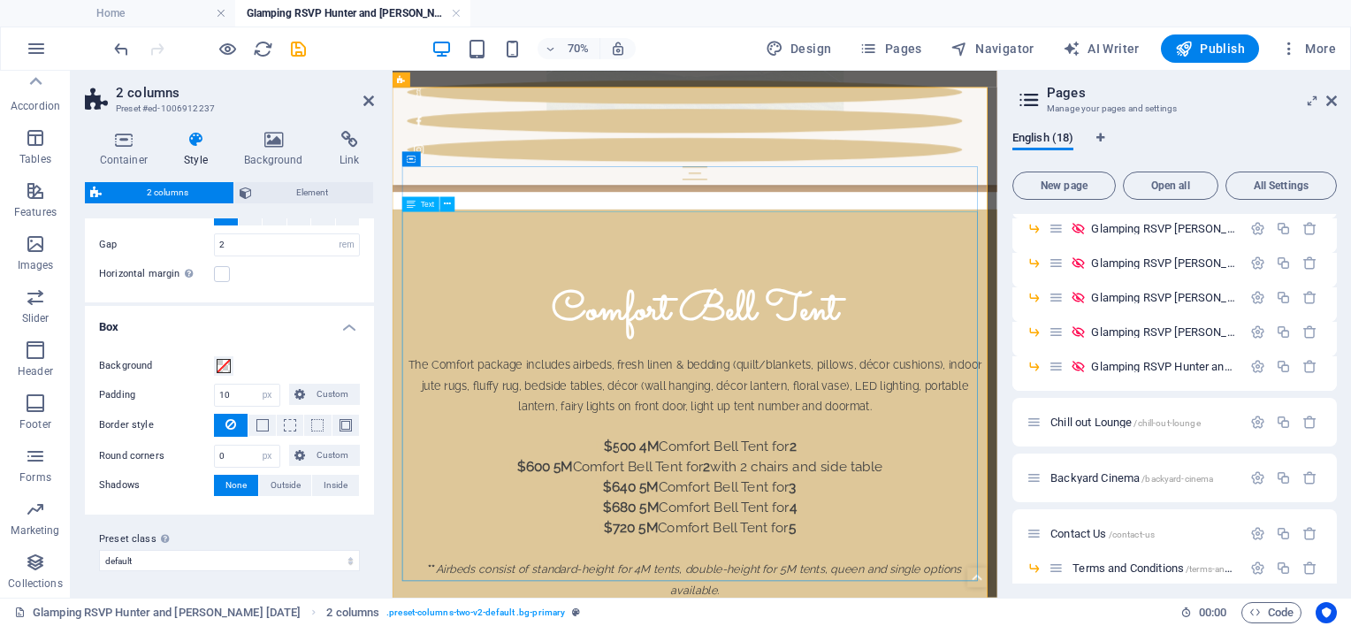
scroll to position [2182, 0]
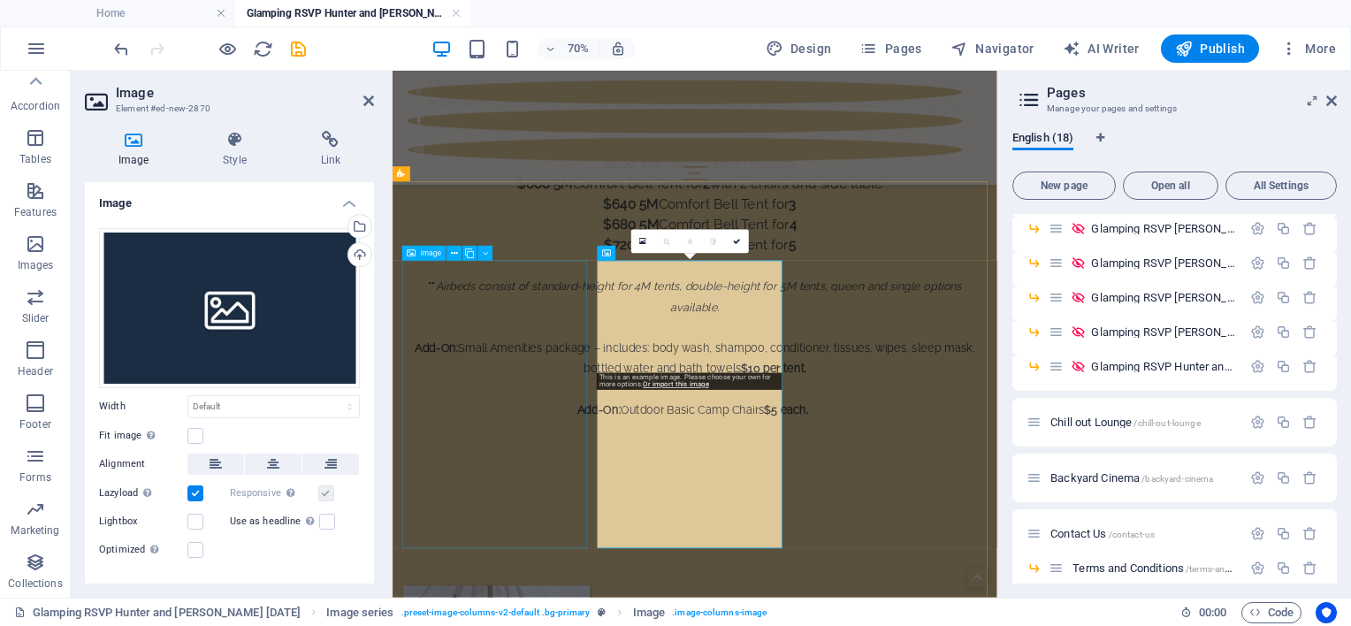
scroll to position [2652, 0]
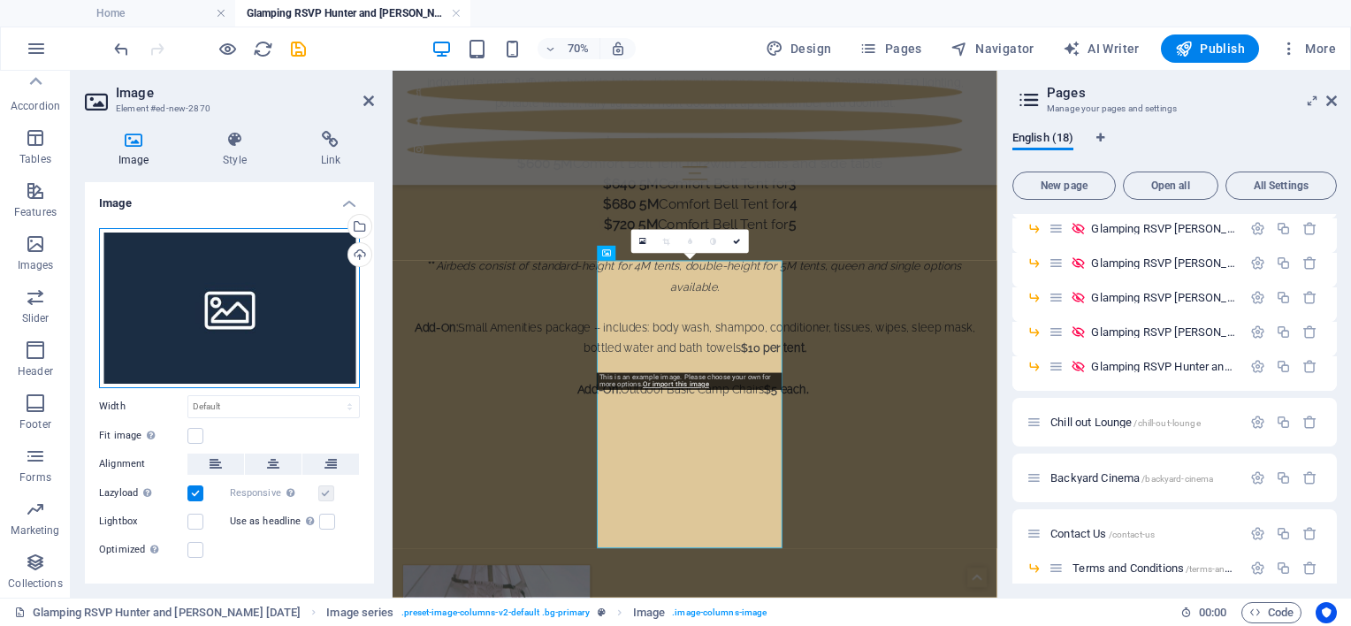
click at [245, 305] on div "Drag files here, click to choose files or select files from Files or our free s…" at bounding box center [229, 308] width 261 height 160
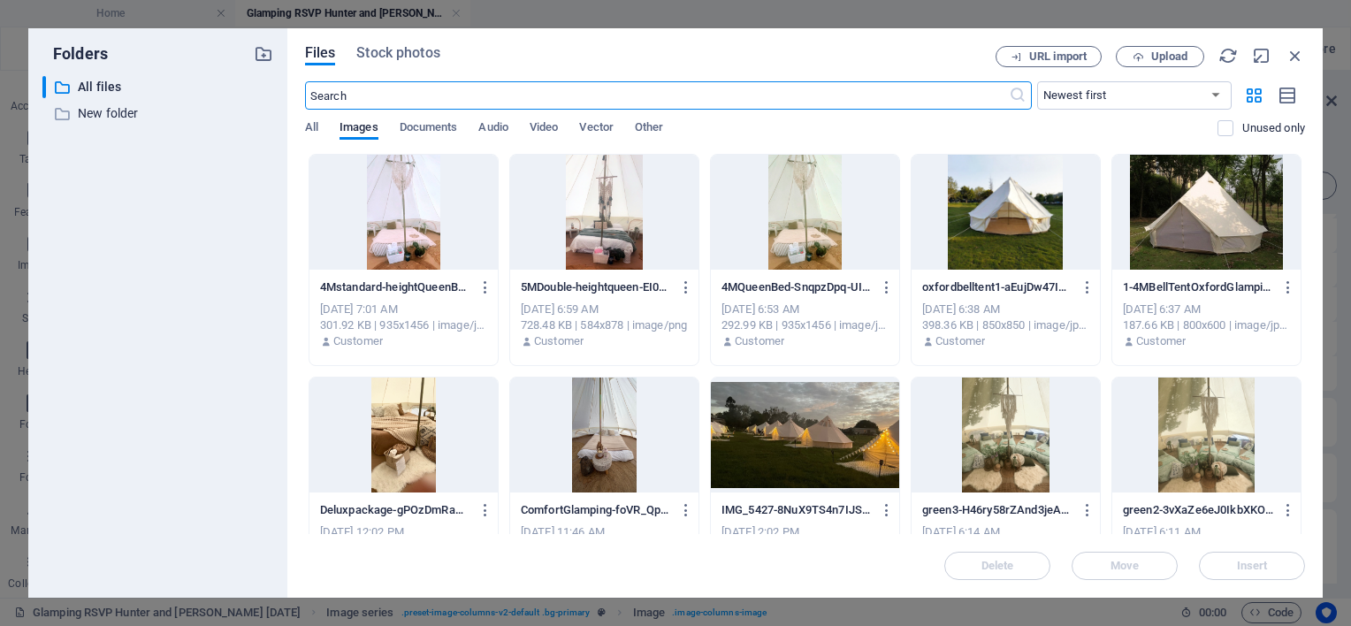
scroll to position [1736, 0]
click at [599, 227] on div at bounding box center [604, 212] width 188 height 115
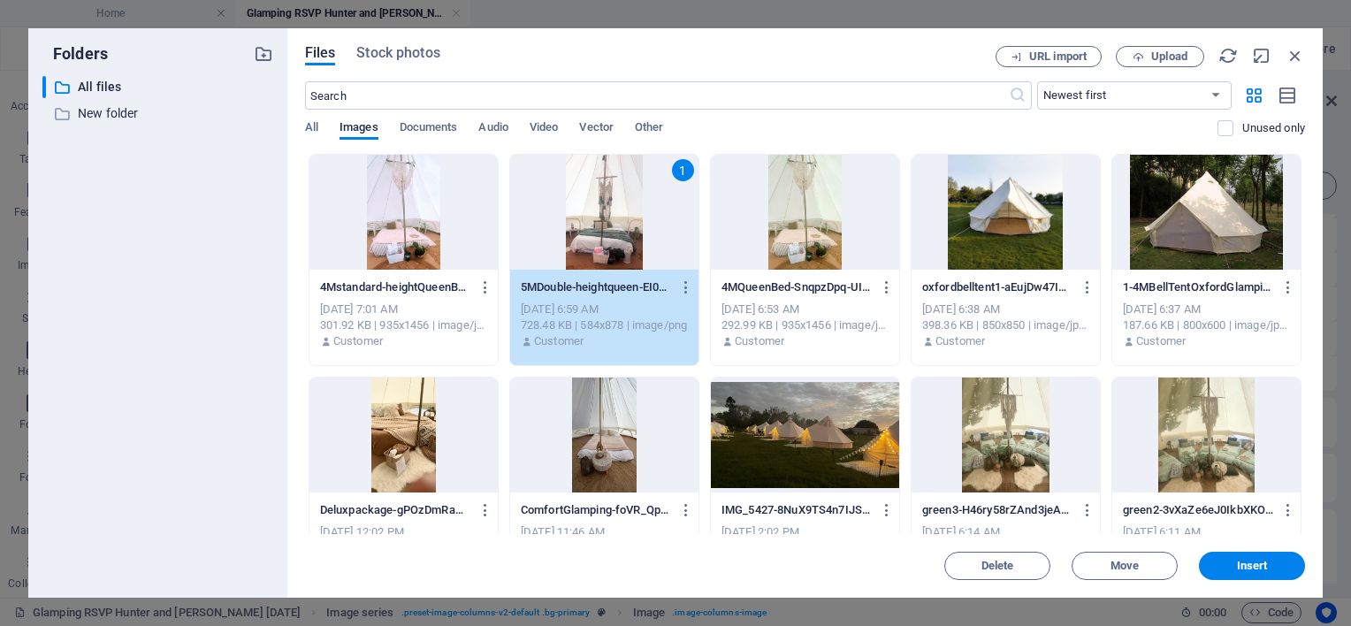
click at [599, 227] on div "1" at bounding box center [604, 212] width 188 height 115
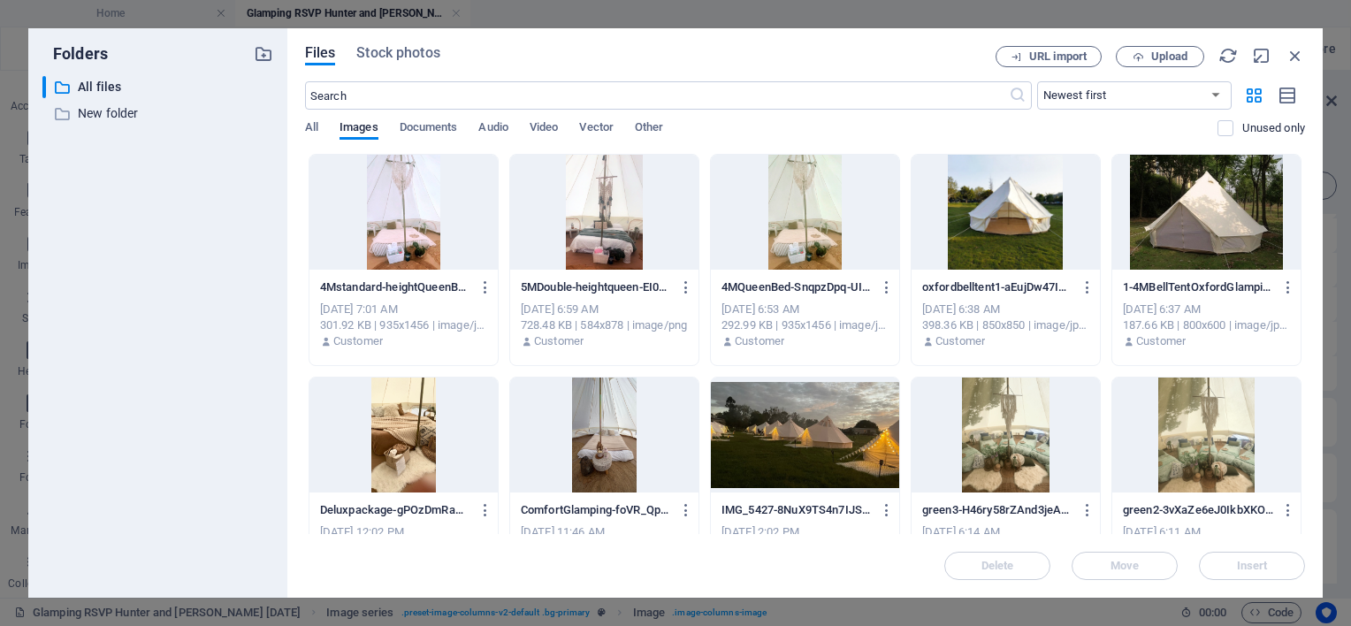
click at [614, 225] on div at bounding box center [604, 212] width 188 height 115
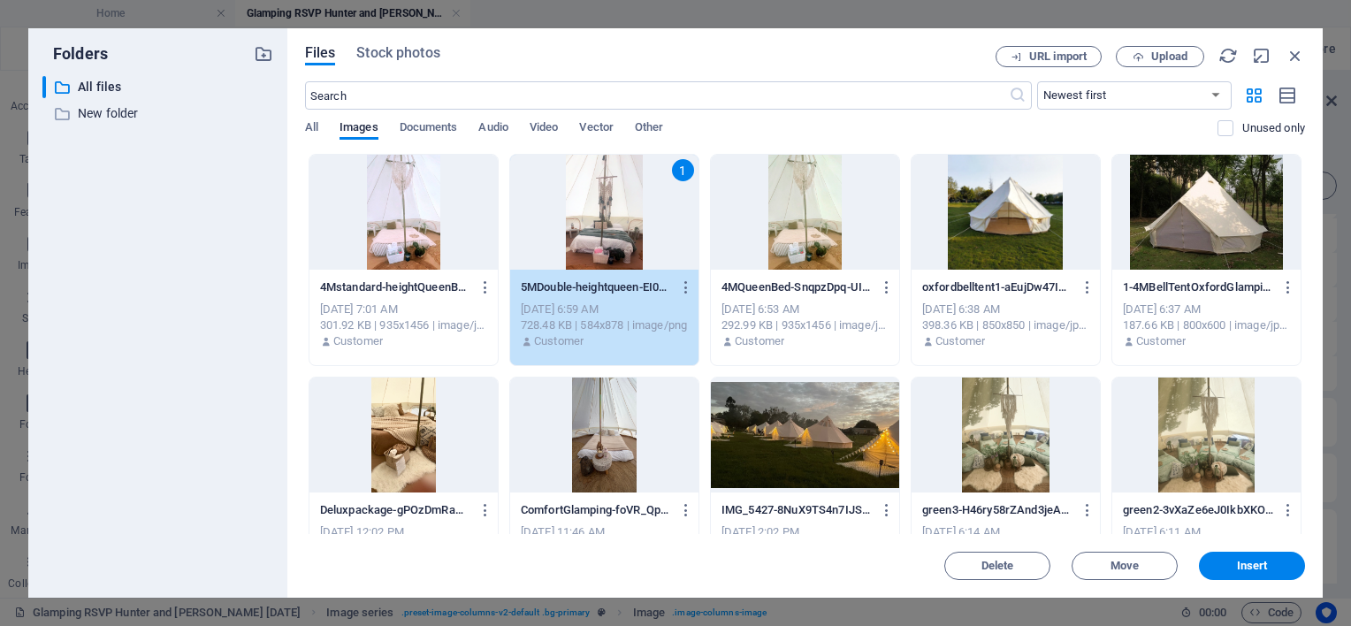
click at [614, 225] on div "1" at bounding box center [604, 212] width 188 height 115
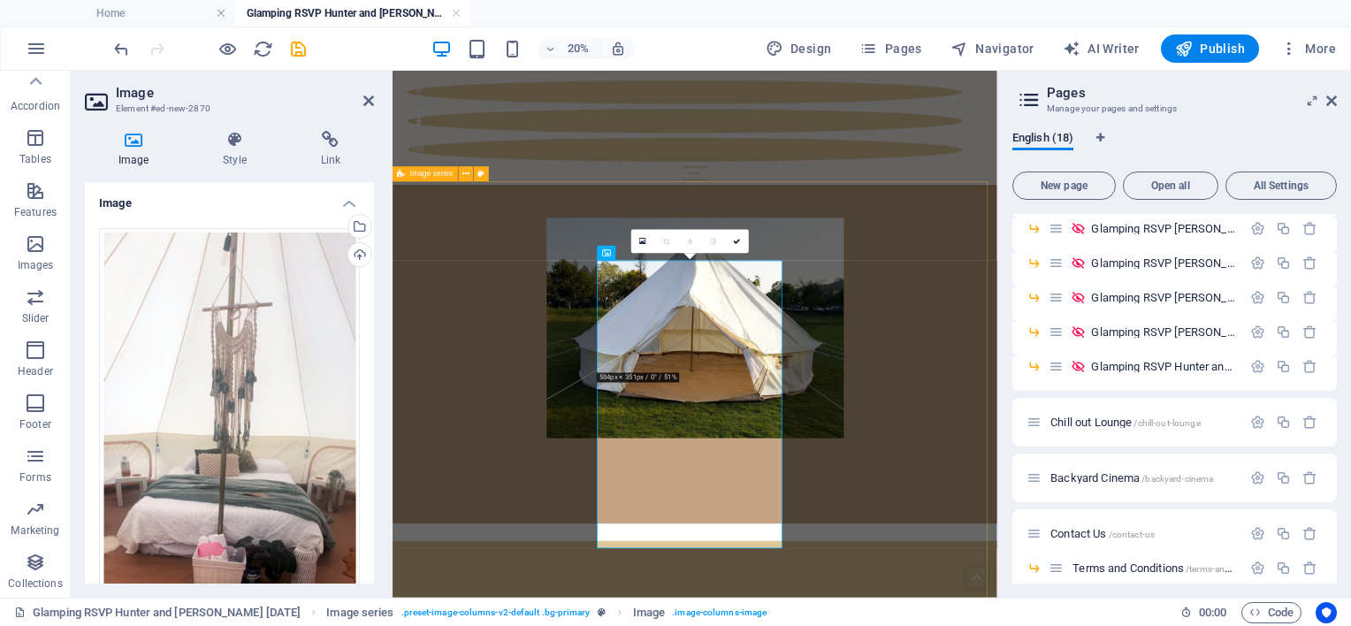
scroll to position [2652, 0]
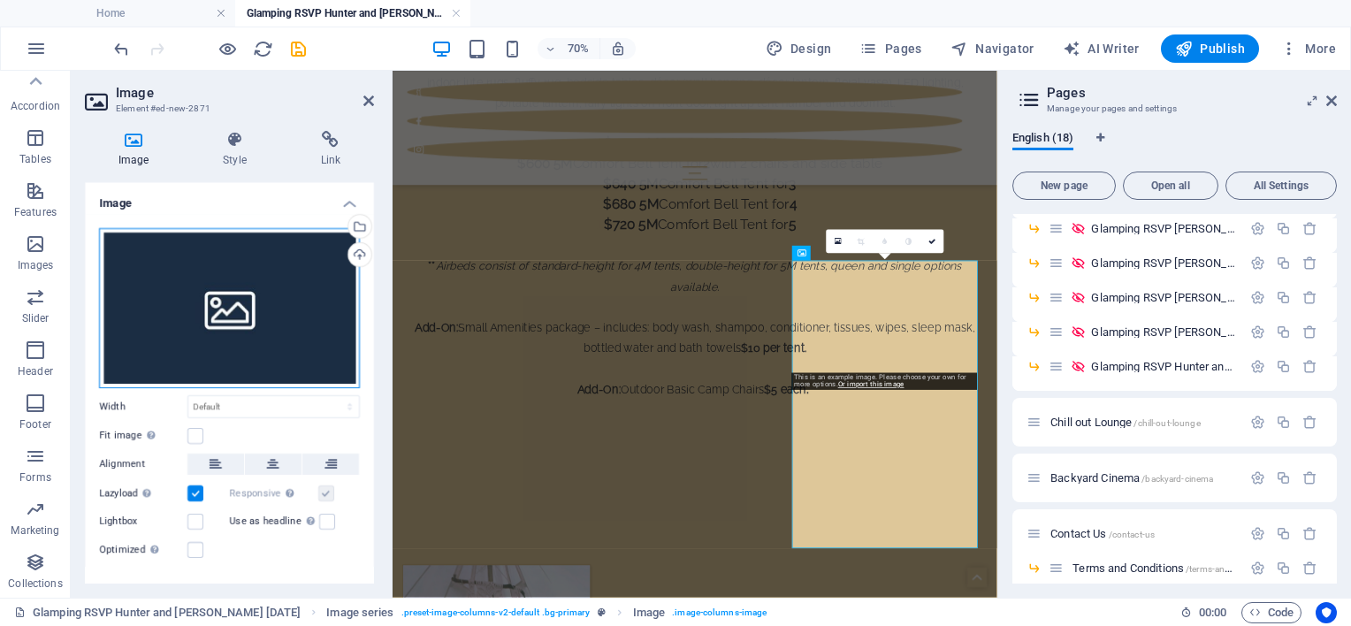
click at [226, 308] on div "Drag files here, click to choose files or select files from Files or our free s…" at bounding box center [229, 308] width 261 height 160
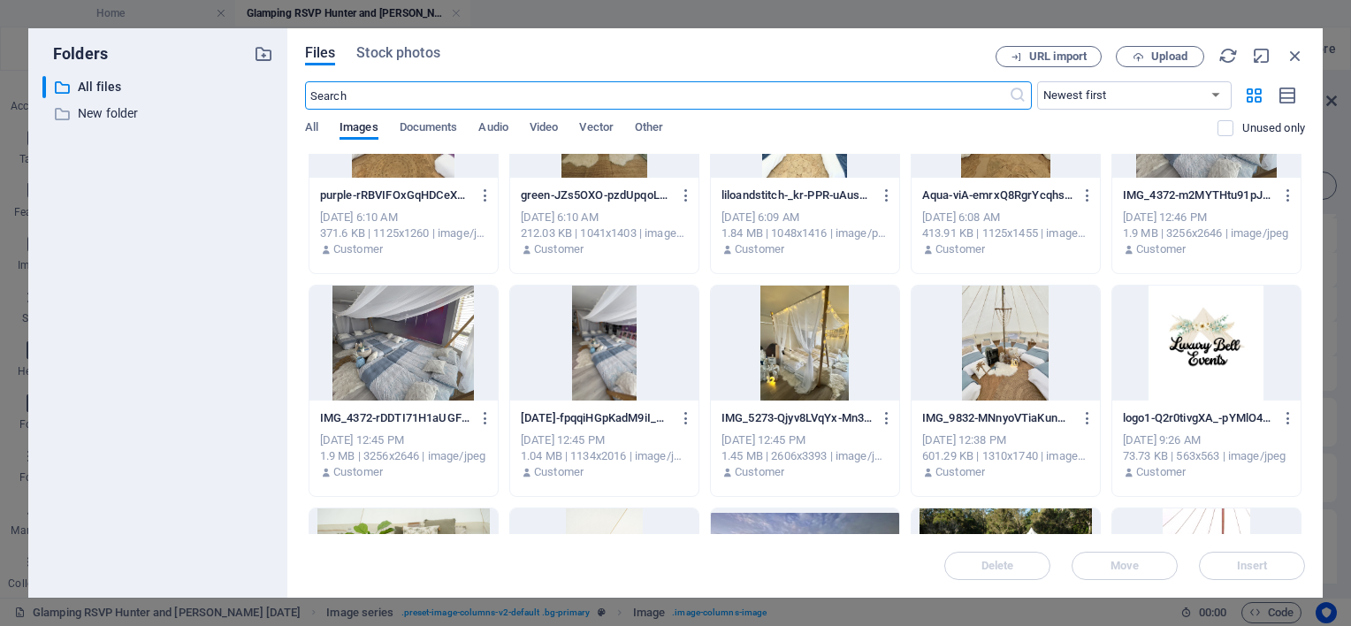
scroll to position [619, 0]
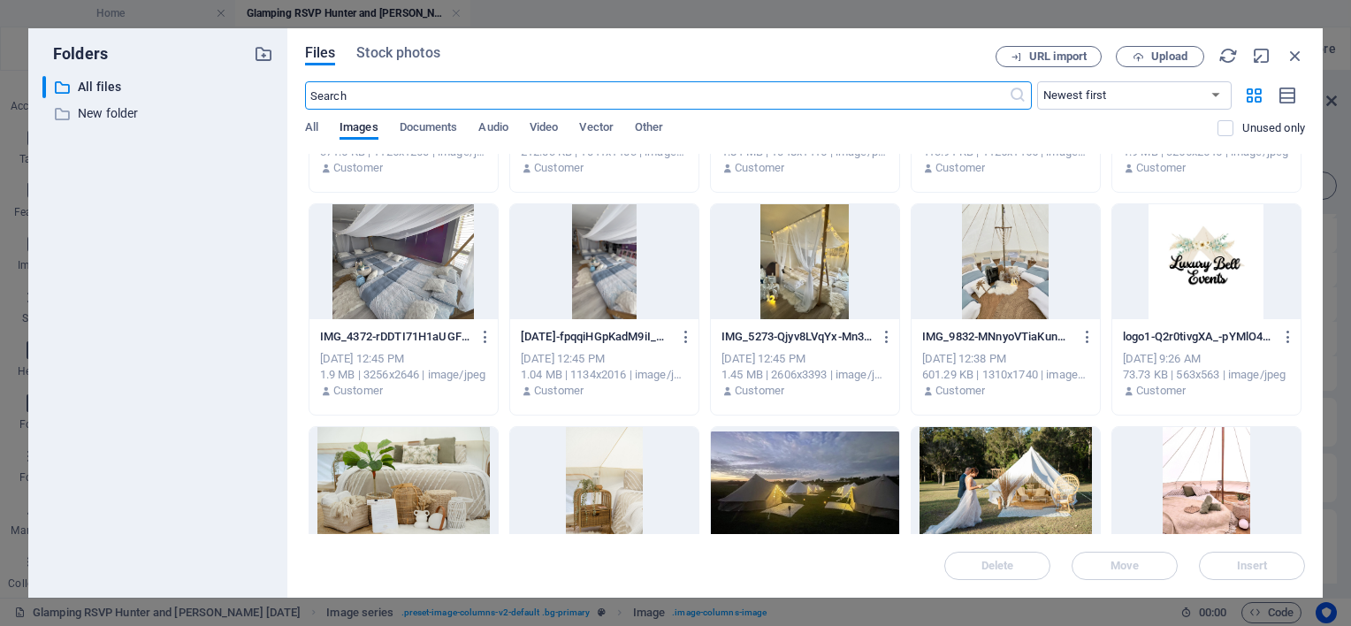
click at [1169, 43] on div "Files Stock photos URL import Upload ​ Newest first Oldest first Name (A-Z) Nam…" at bounding box center [804, 312] width 1035 height 569
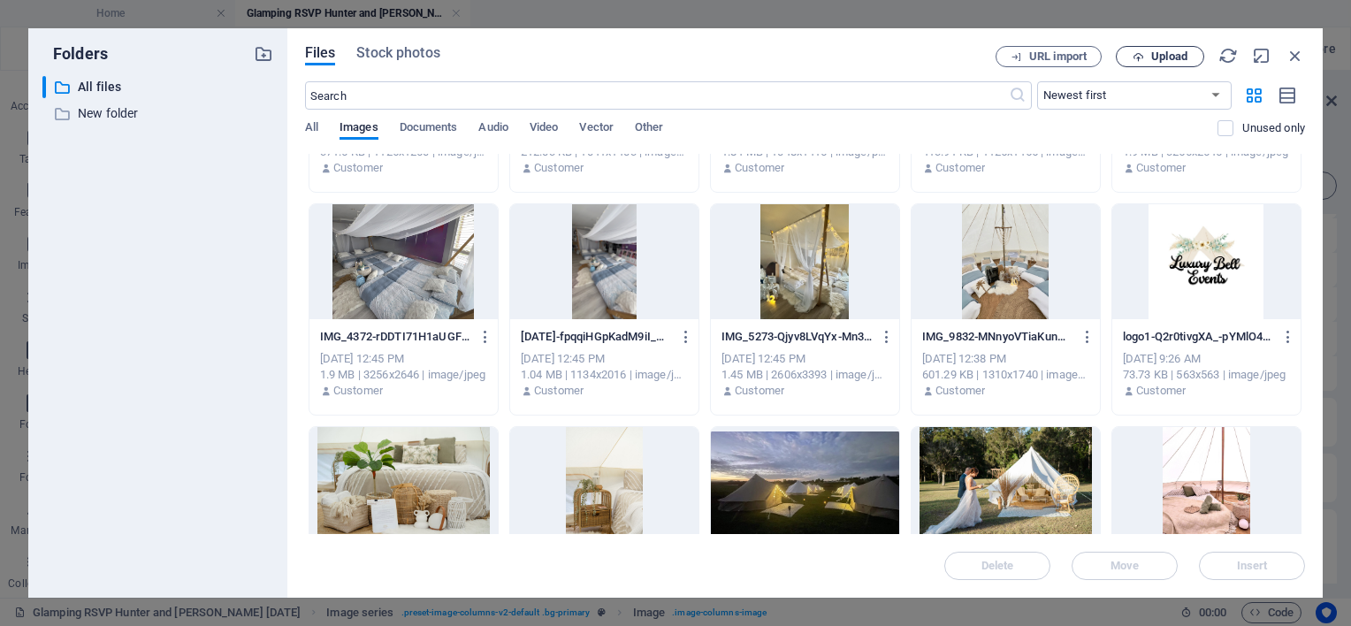
click at [1148, 53] on span "Upload" at bounding box center [1160, 56] width 72 height 11
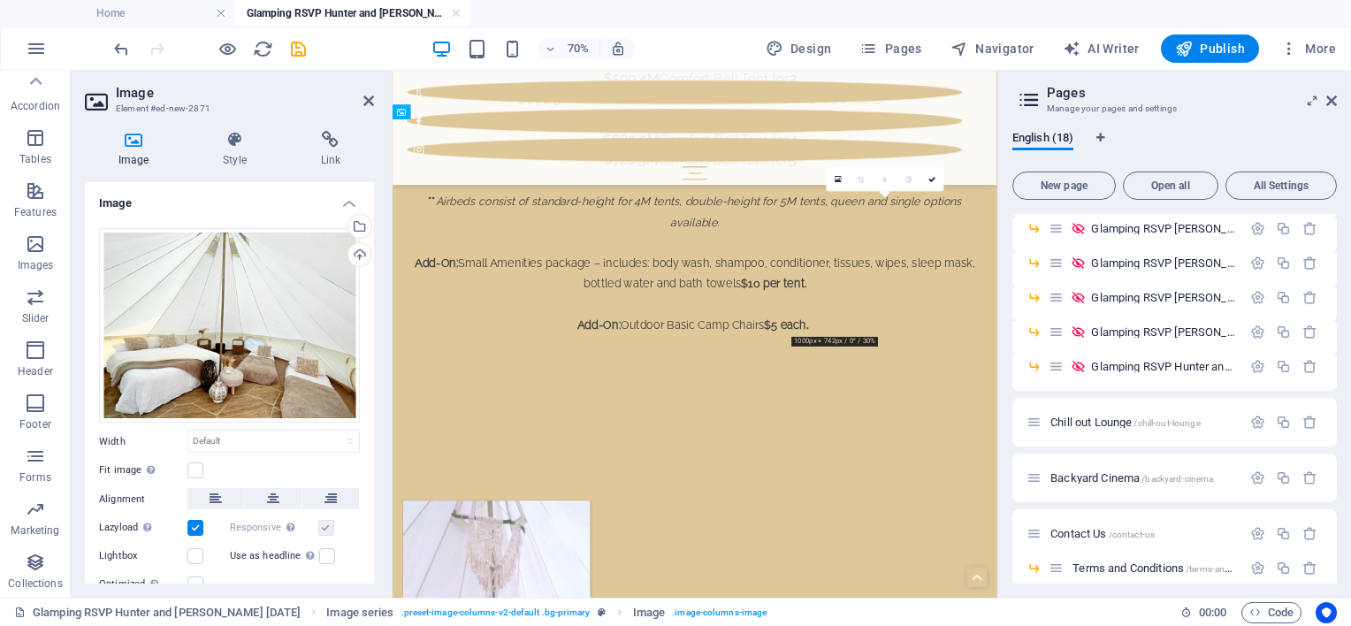
scroll to position [2750, 0]
drag, startPoint x: 1073, startPoint y: 404, endPoint x: 580, endPoint y: 670, distance: 560.5
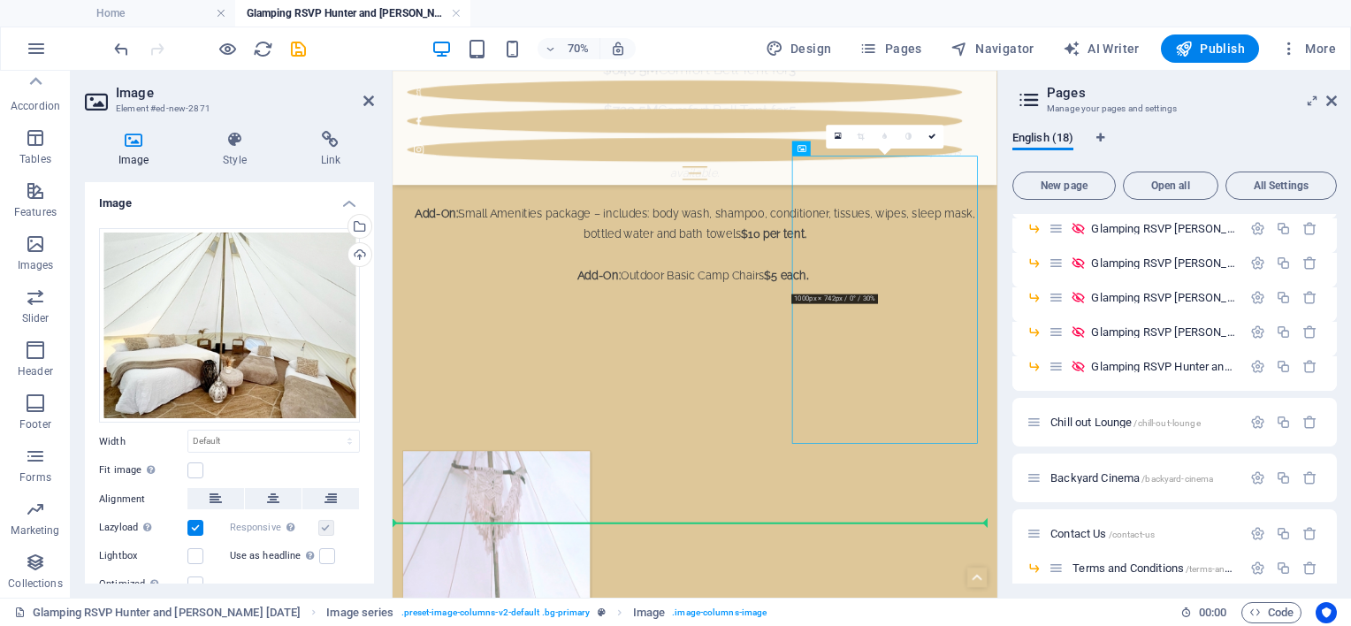
scroll to position [2833, 0]
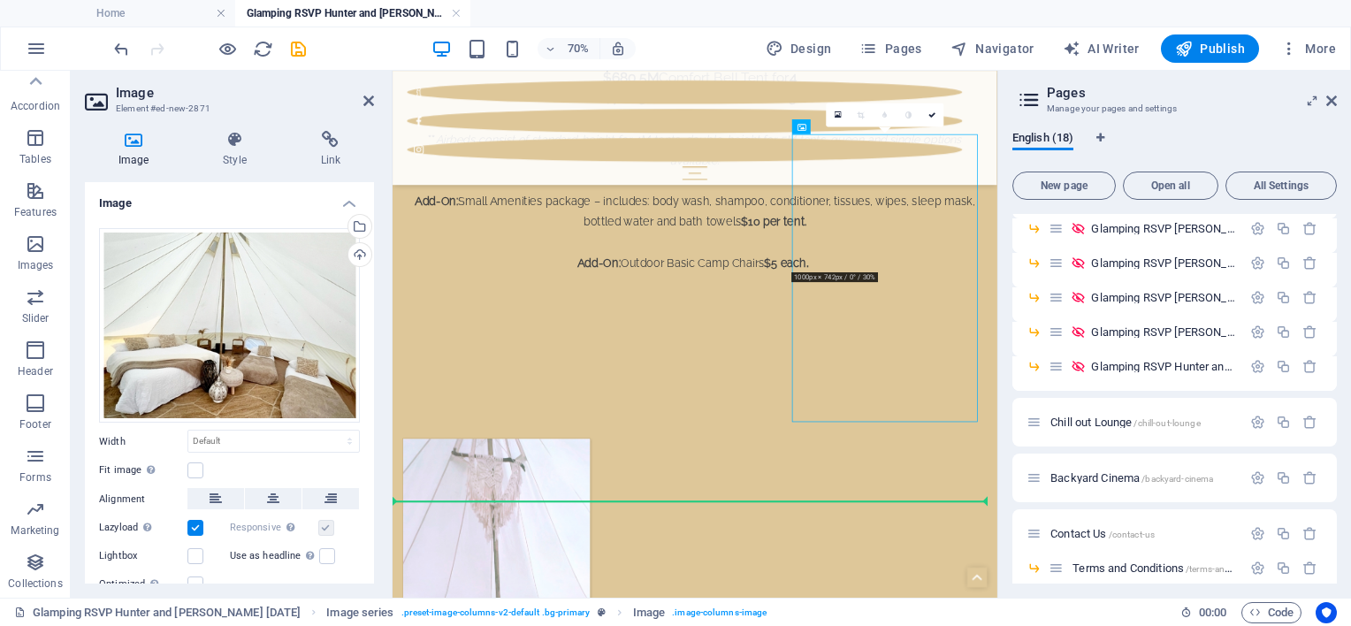
drag, startPoint x: 1004, startPoint y: 264, endPoint x: 576, endPoint y: 702, distance: 612.7
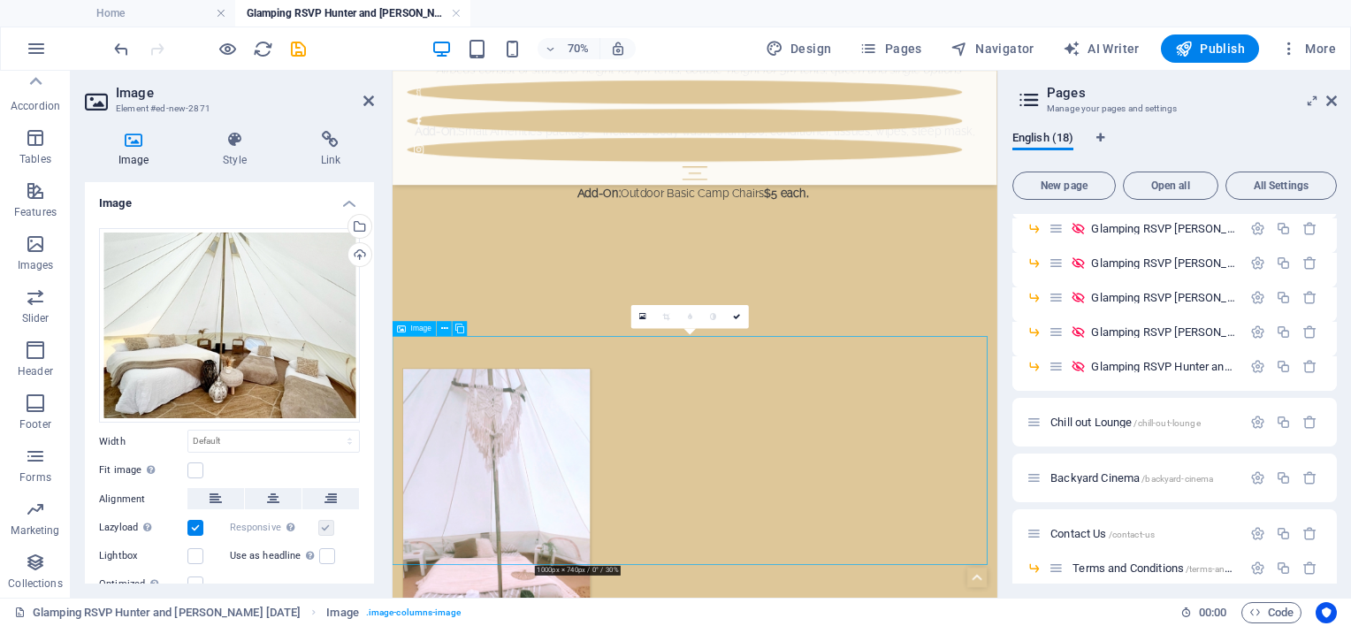
scroll to position [2921, 0]
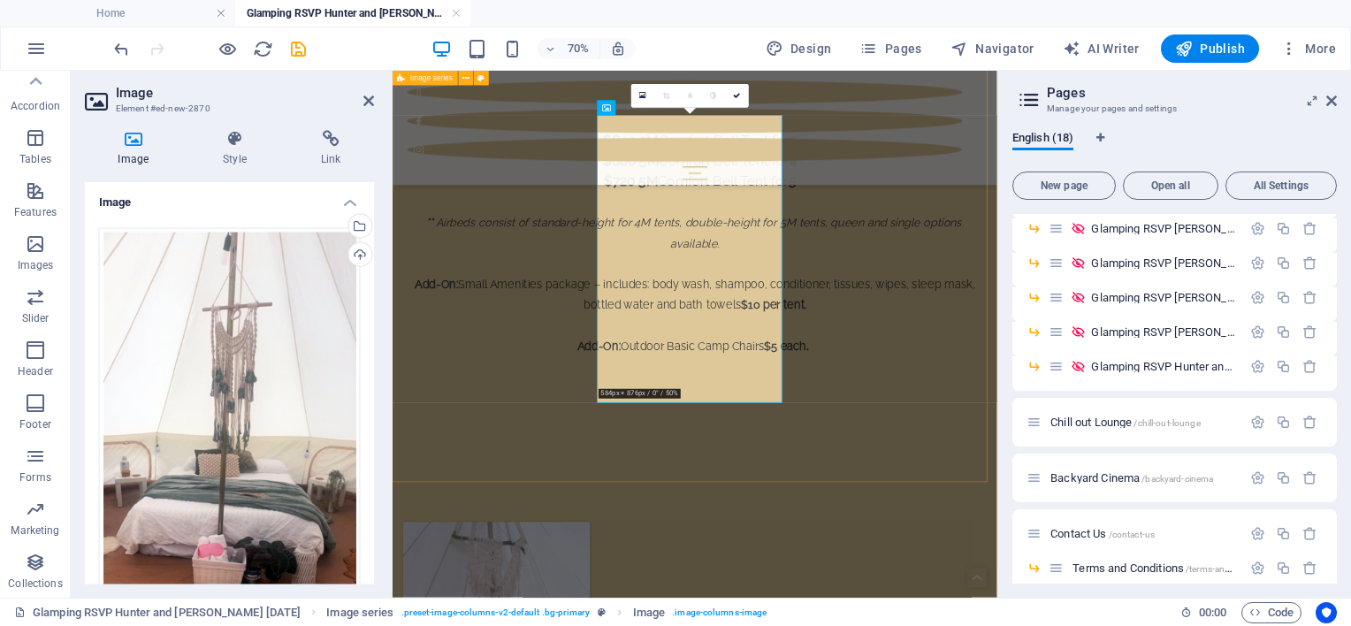
scroll to position [2656, 0]
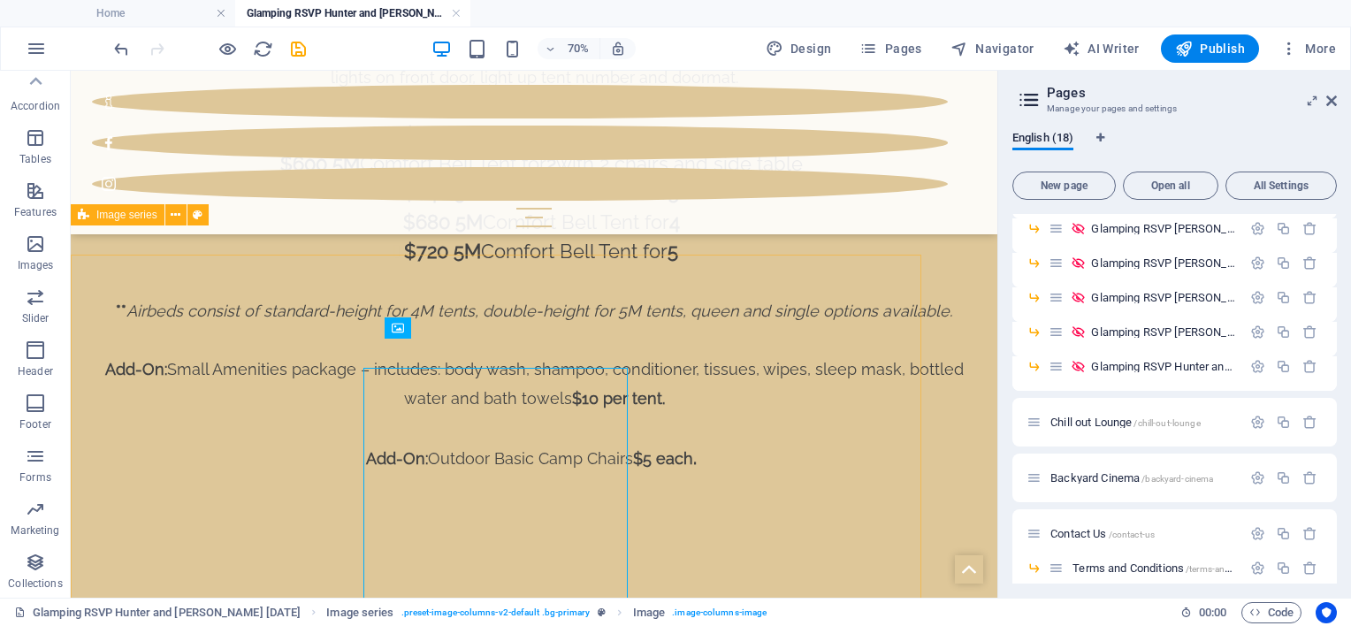
select select "rem"
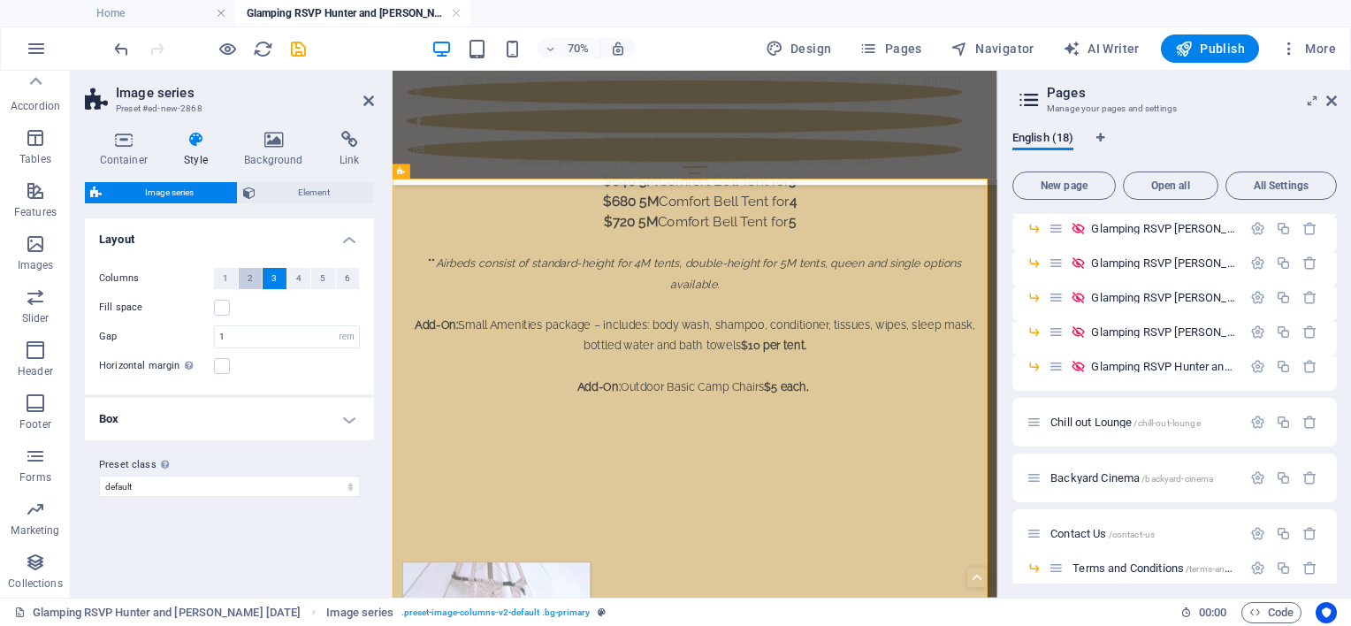
drag, startPoint x: 257, startPoint y: 273, endPoint x: 600, endPoint y: 345, distance: 350.4
click at [257, 273] on button "2" at bounding box center [251, 278] width 24 height 21
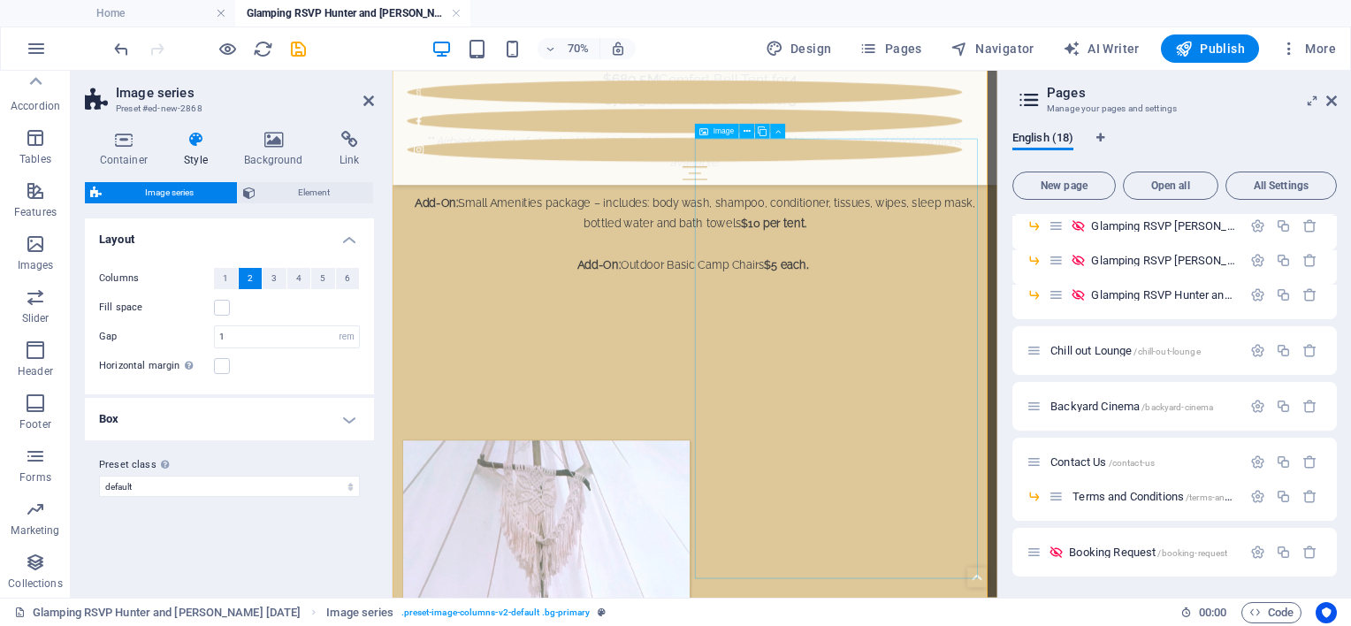
scroll to position [2833, 0]
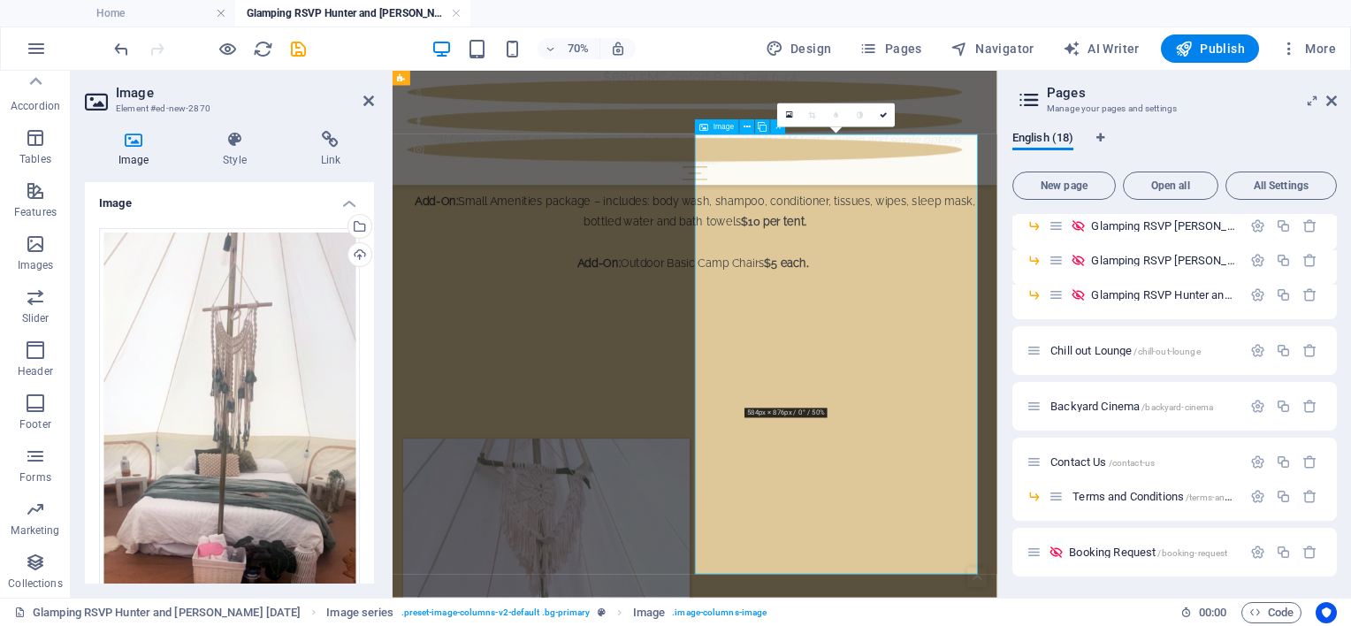
click at [746, 133] on icon at bounding box center [747, 126] width 7 height 13
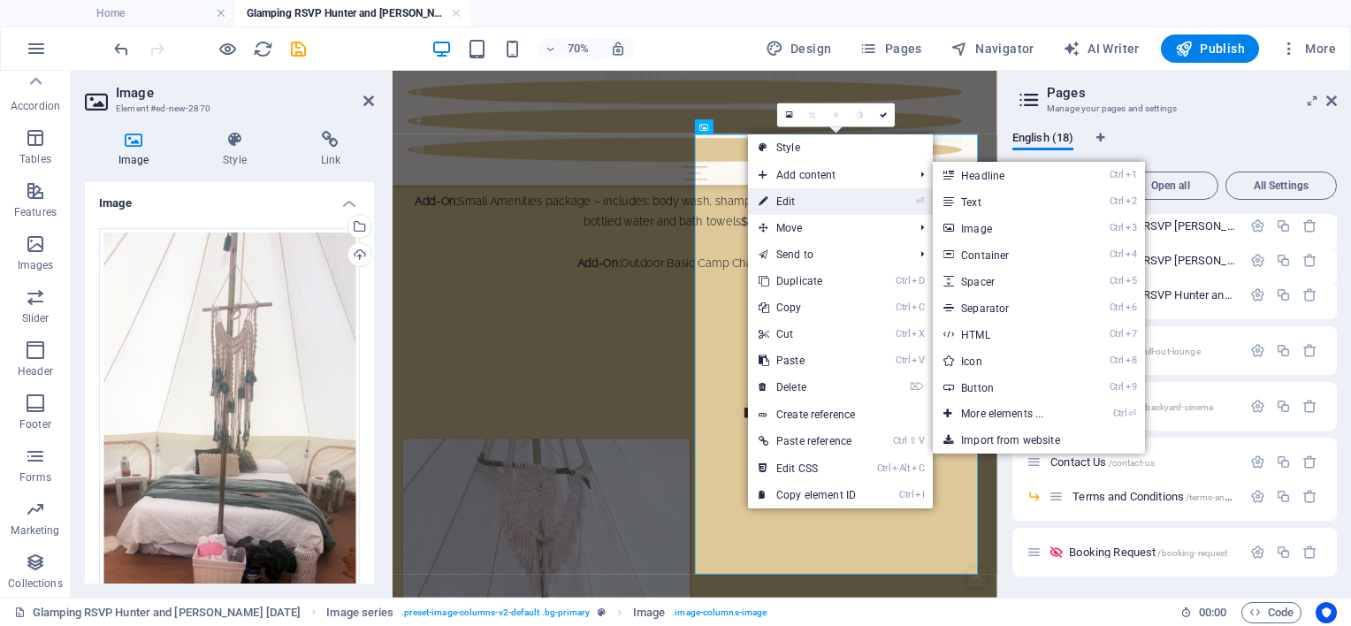
click at [788, 195] on link "⏎ Edit" at bounding box center [807, 201] width 118 height 27
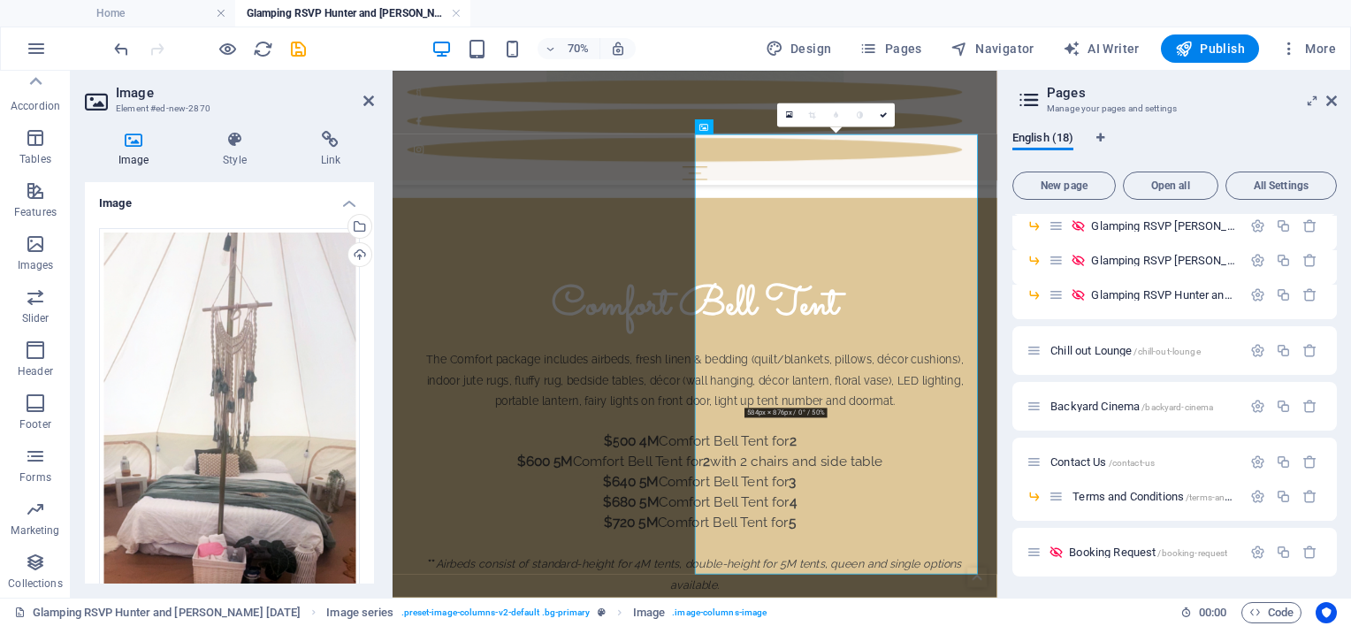
scroll to position [2174, 0]
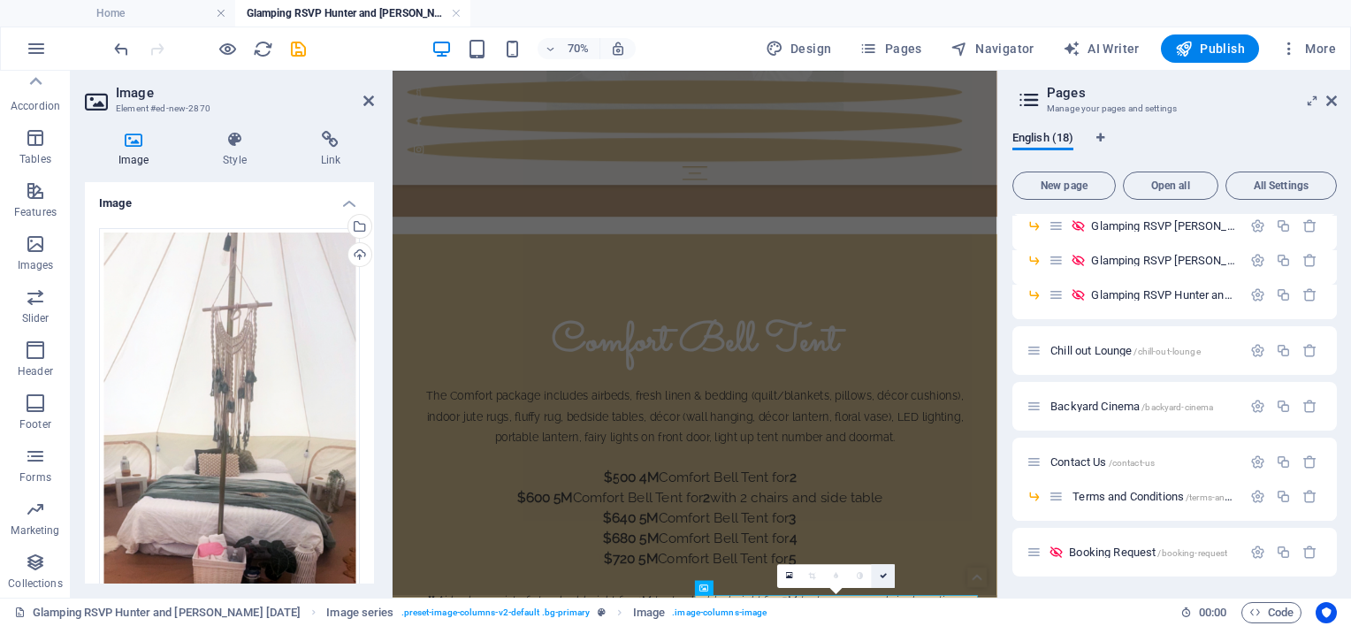
click at [885, 570] on link at bounding box center [884, 577] width 24 height 24
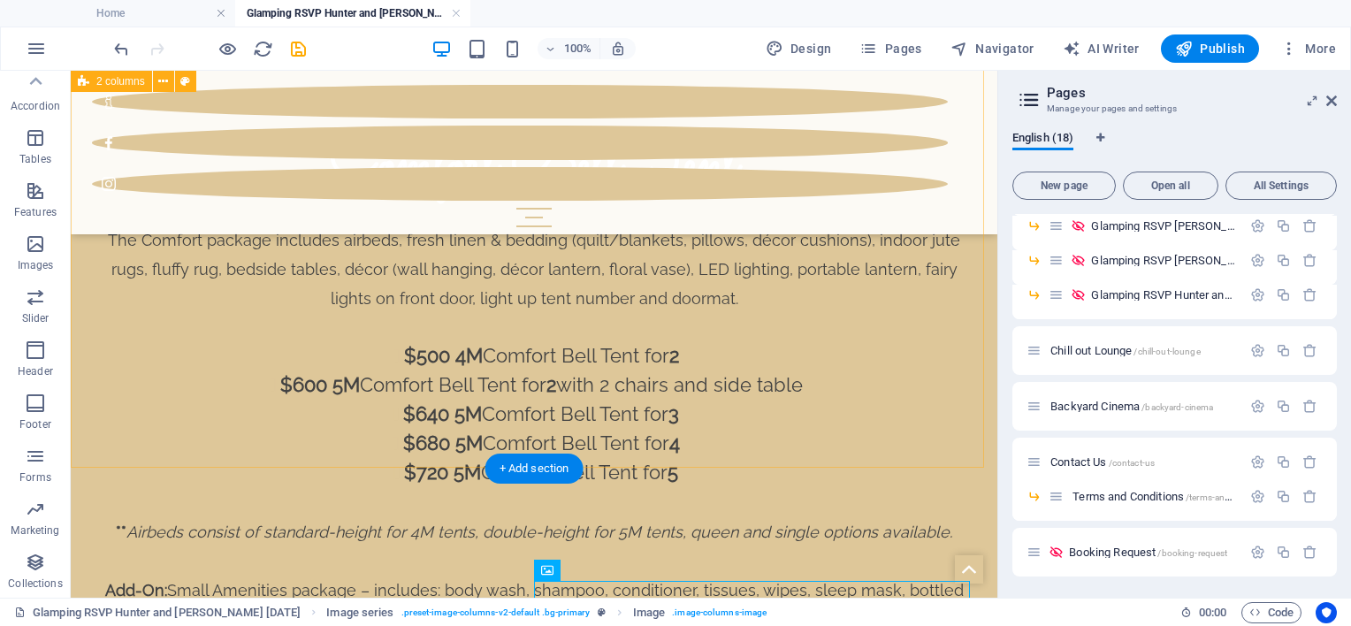
scroll to position [2384, 0]
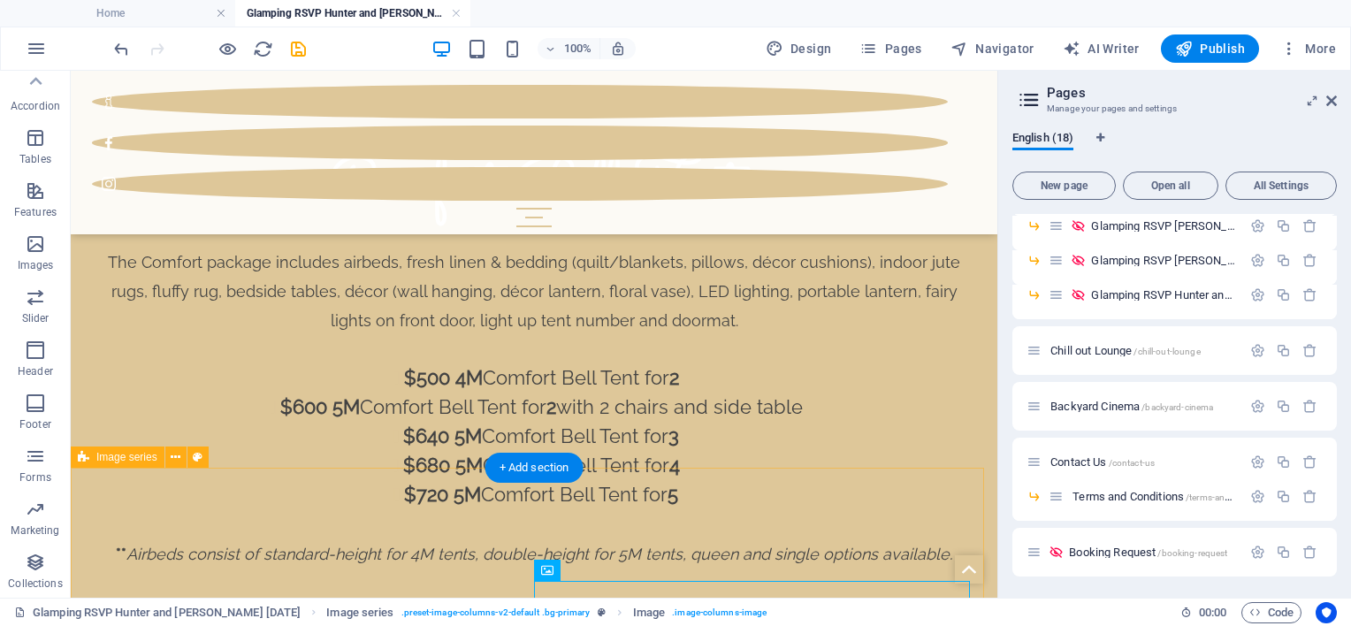
select select "rem"
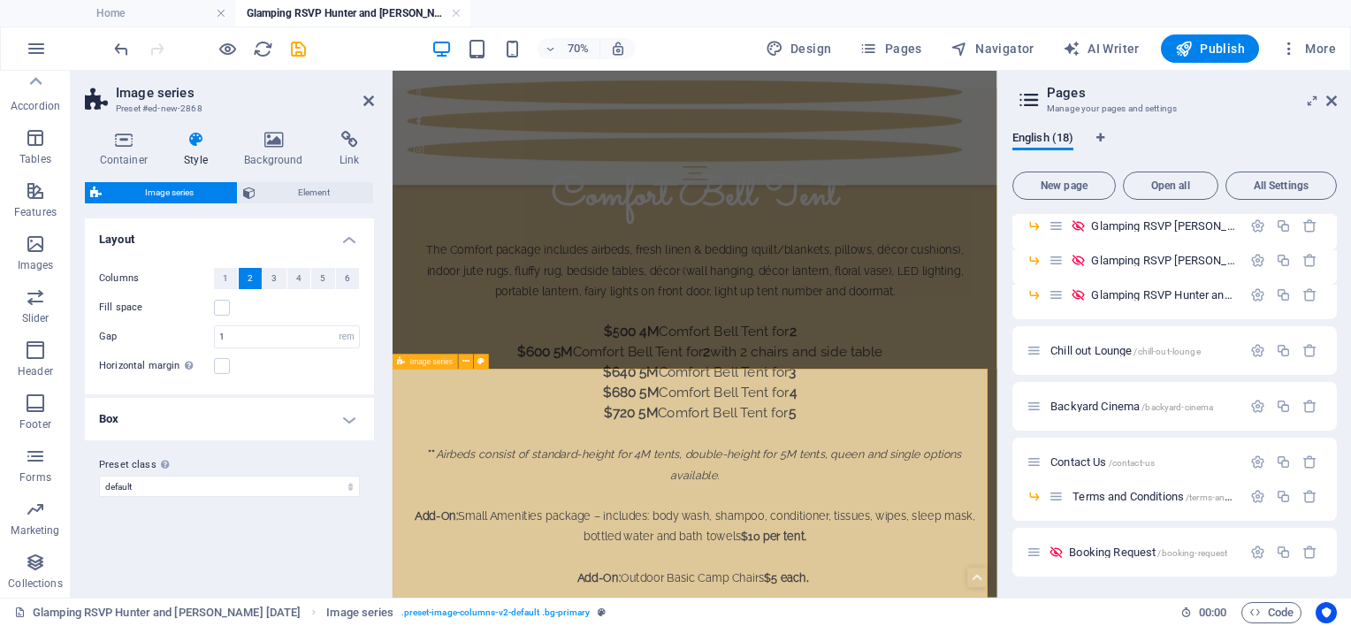
click at [302, 195] on span "Element" at bounding box center [315, 192] width 108 height 21
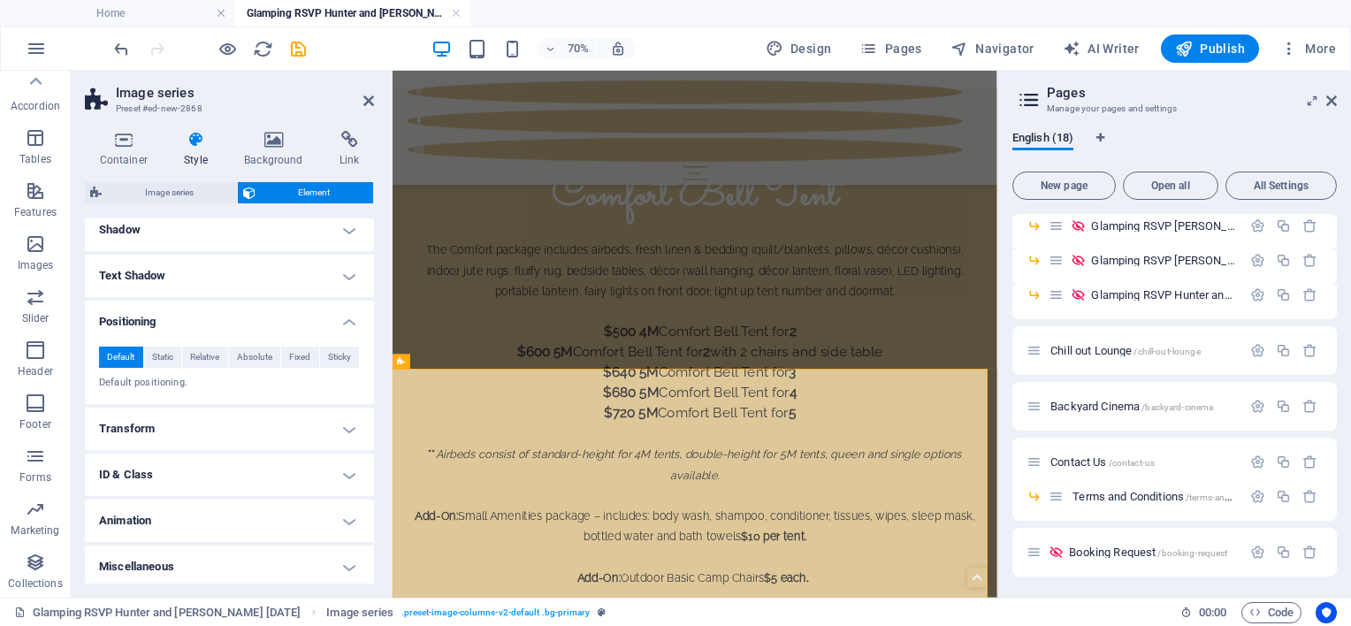
scroll to position [222, 0]
click at [196, 364] on div "Default Static Relative Absolute Fixed Sticky Z-Index Sets the order of the ele…" at bounding box center [229, 365] width 261 height 44
click at [197, 387] on div "Default Static Relative Absolute Fixed Sticky Z-Index Sets the order of the ele…" at bounding box center [229, 365] width 289 height 72
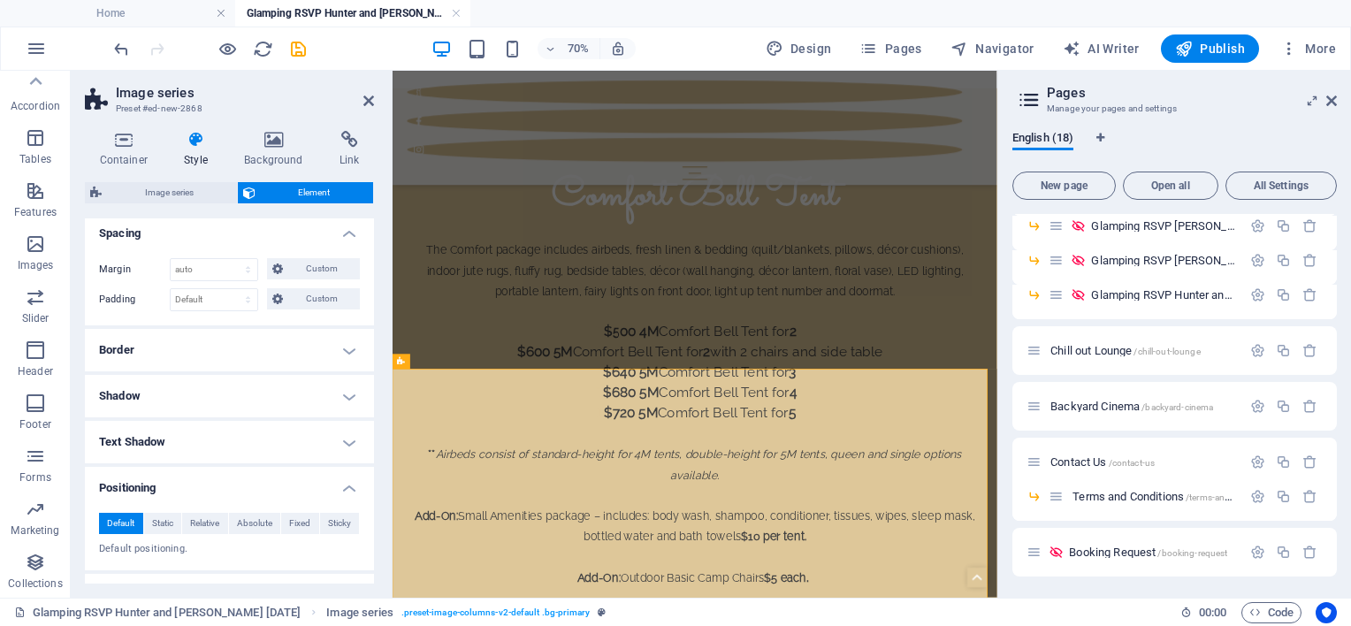
scroll to position [45, 0]
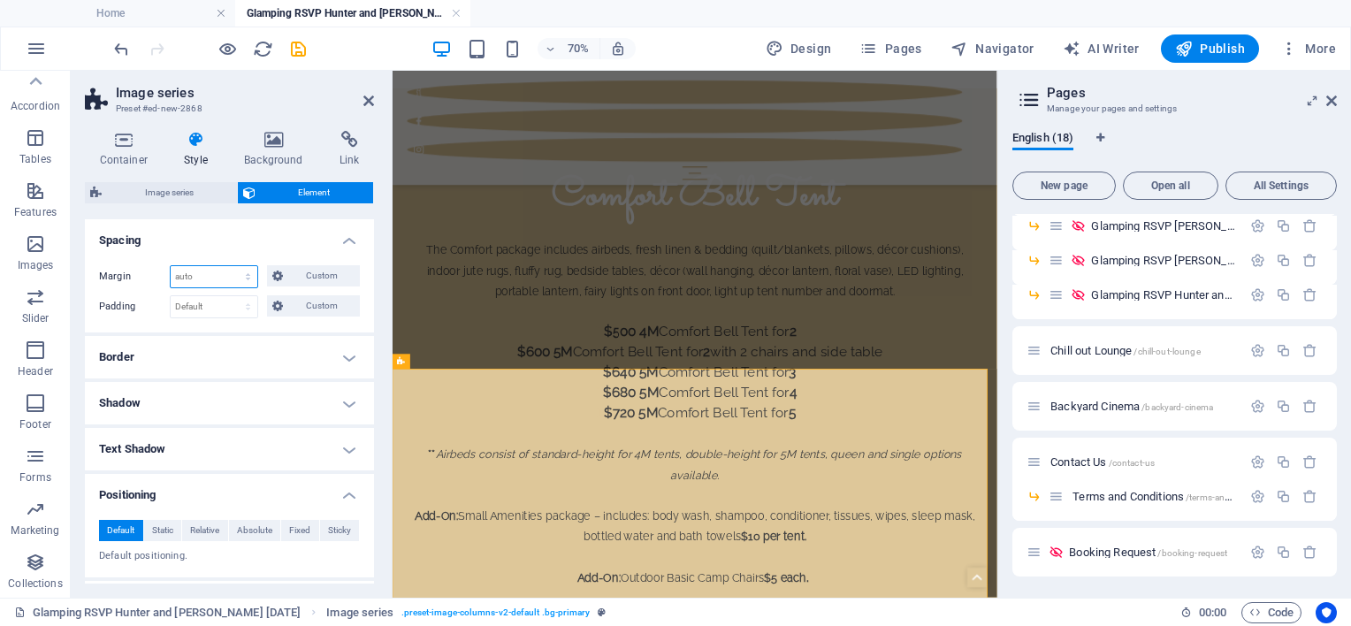
click at [202, 276] on select "Default auto px % rem vw vh Custom" at bounding box center [214, 276] width 87 height 21
click at [171, 266] on select "Default auto px % rem vw vh Custom" at bounding box center [214, 276] width 87 height 21
select select "DISABLED_OPTION_VALUE"
click at [202, 302] on select "Default px rem % vh vw Custom" at bounding box center [214, 306] width 87 height 21
select select "rem"
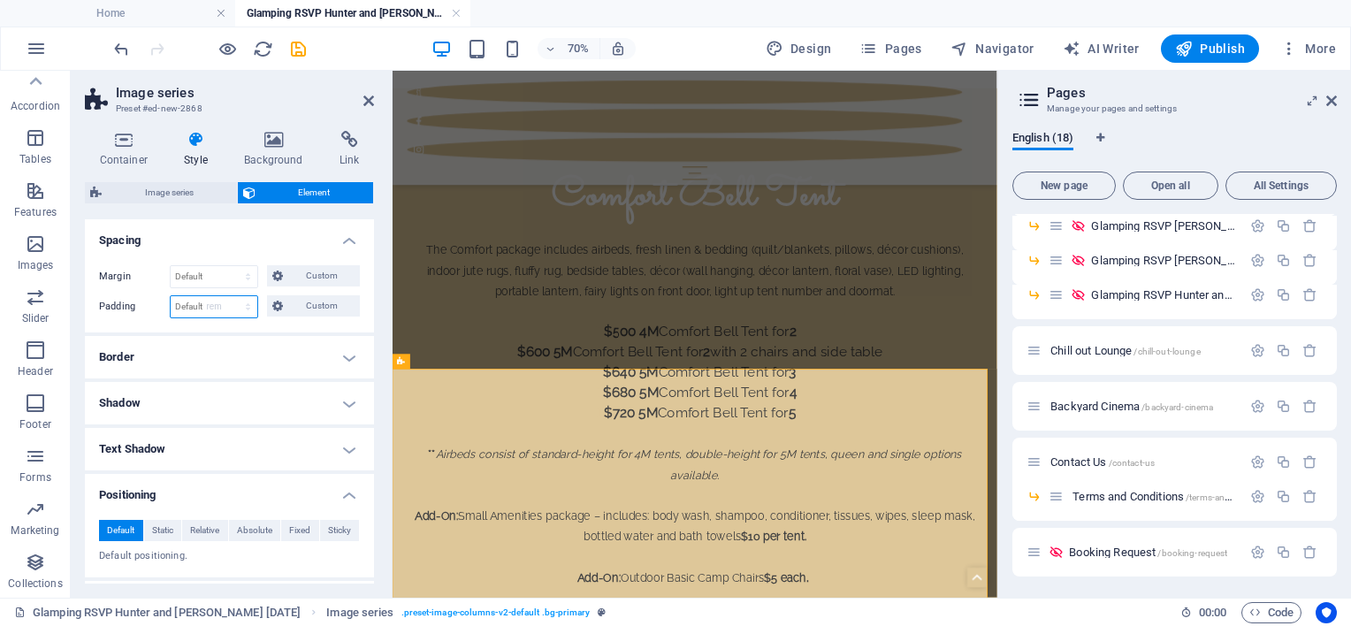
click at [231, 296] on select "Default px rem % vh vw Custom" at bounding box center [214, 306] width 87 height 21
type input "0"
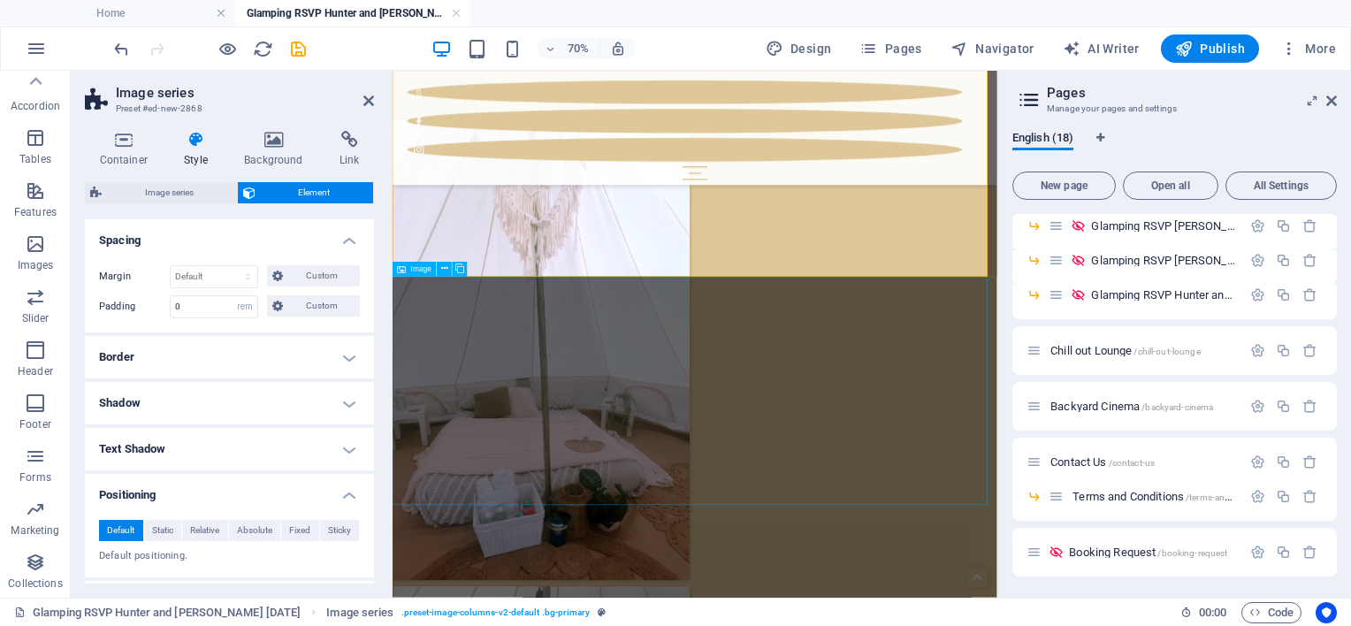
scroll to position [3179, 0]
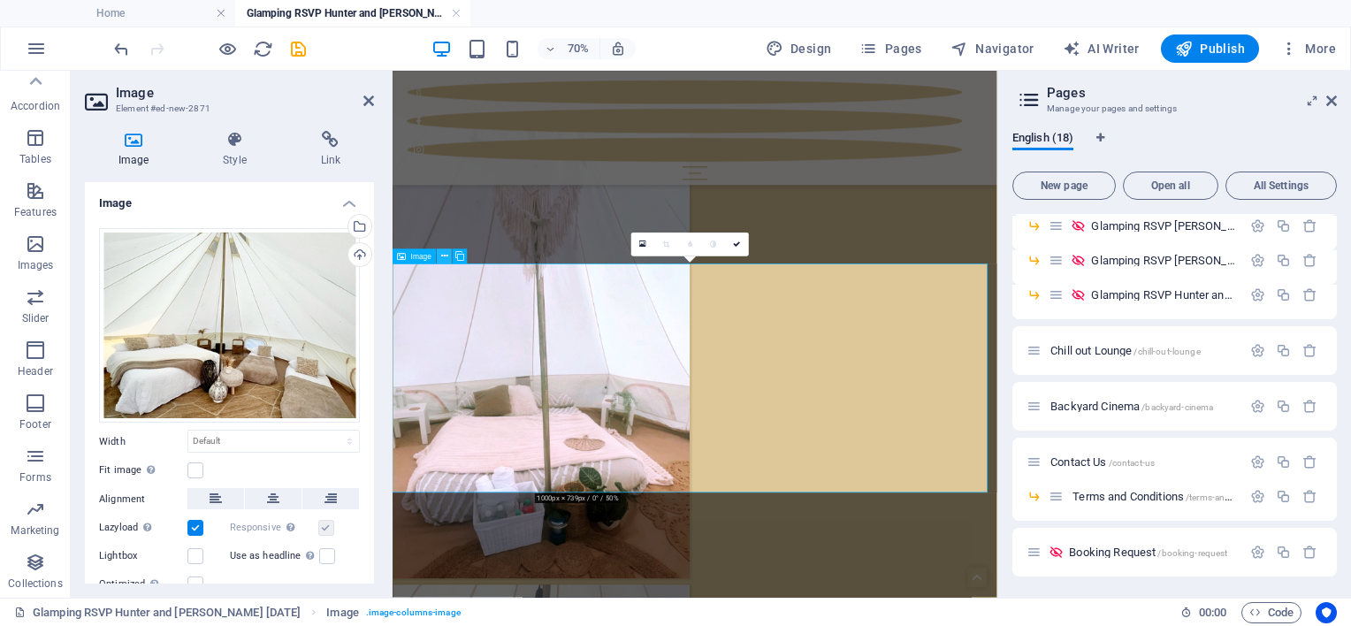
click at [446, 255] on icon at bounding box center [444, 256] width 7 height 13
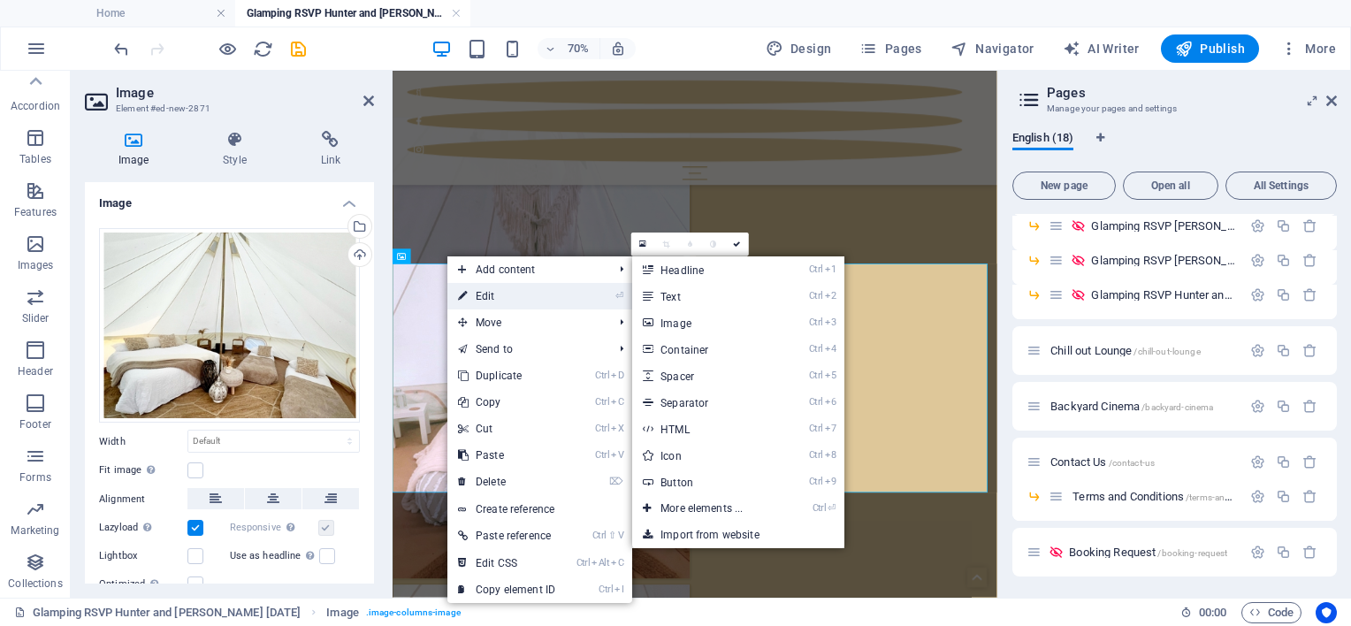
click at [477, 291] on link "⏎ Edit" at bounding box center [506, 296] width 118 height 27
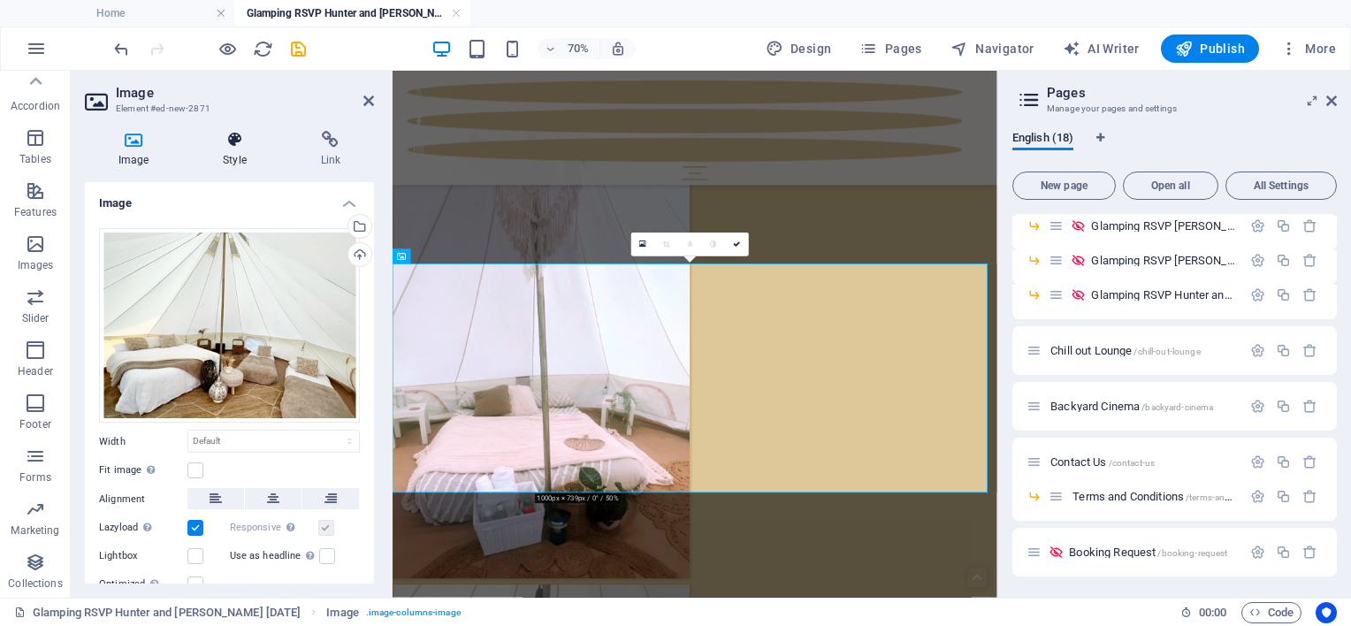
click at [230, 150] on h4 "Style" at bounding box center [237, 149] width 97 height 37
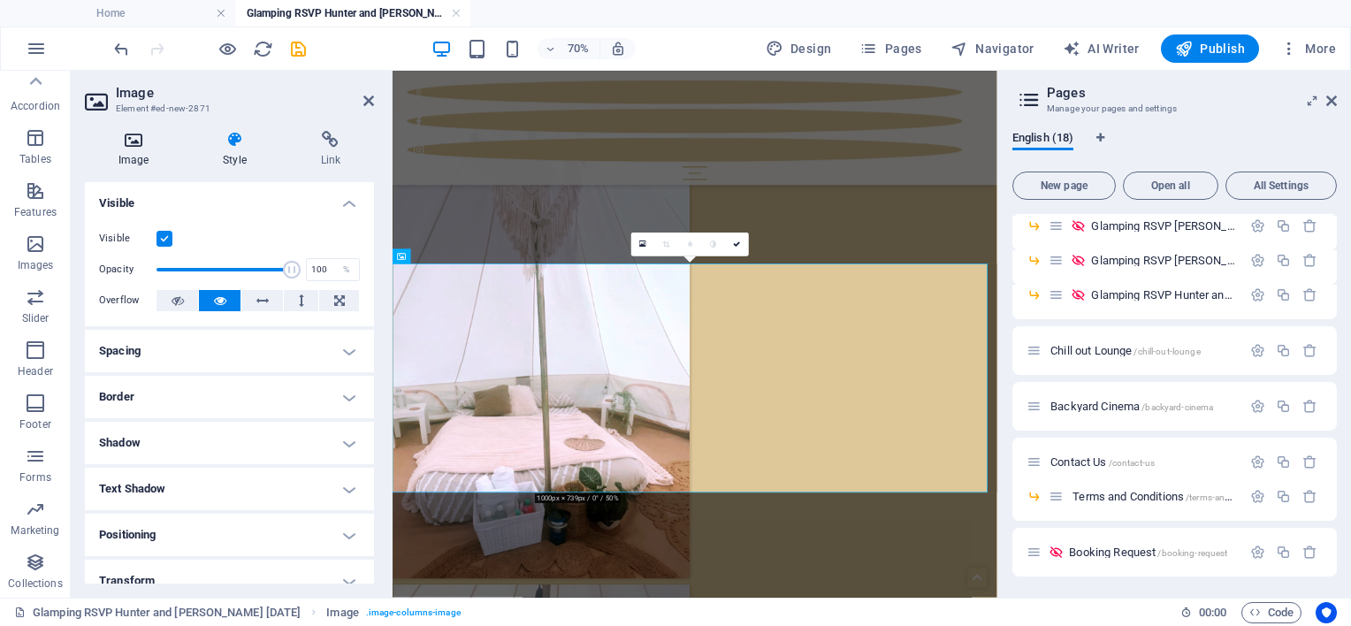
click at [130, 150] on h4 "Image" at bounding box center [137, 149] width 104 height 37
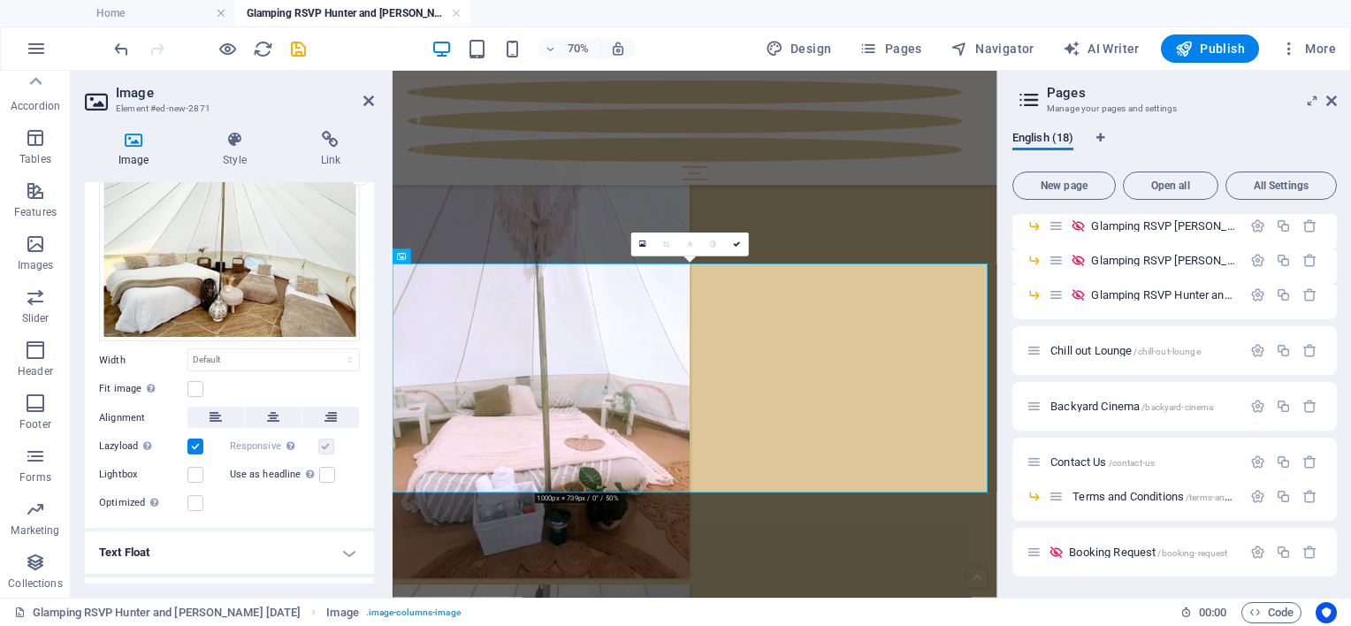
scroll to position [0, 0]
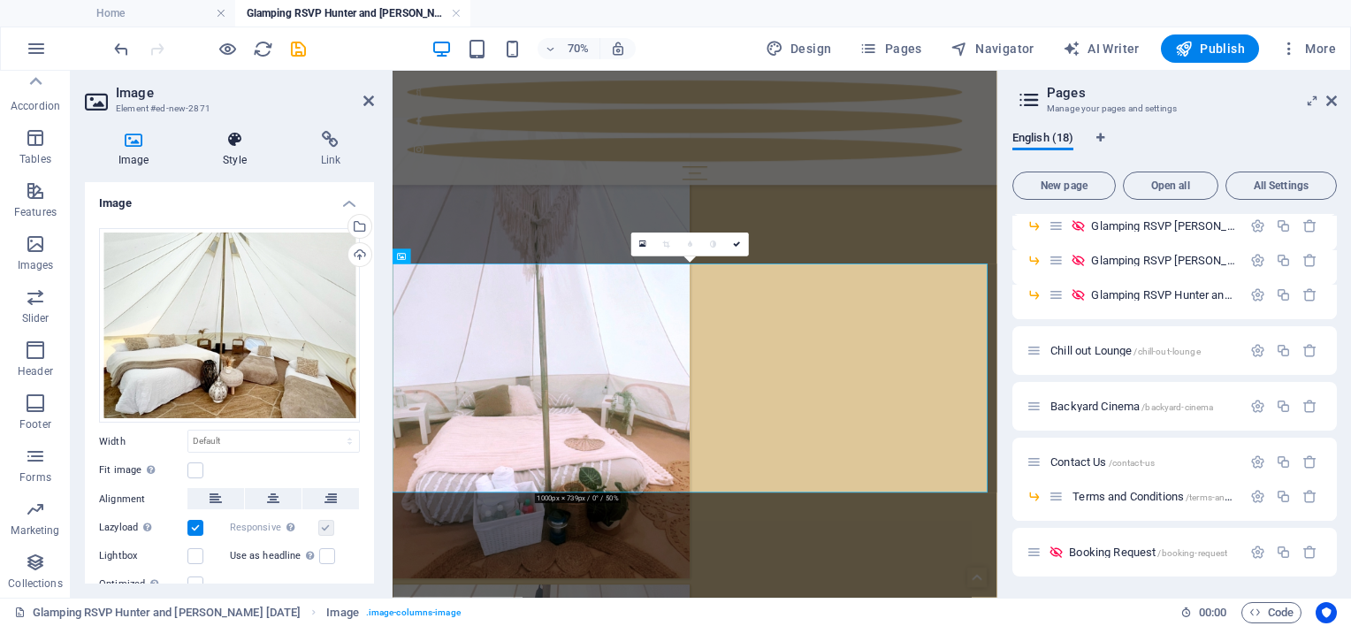
click at [237, 156] on h4 "Style" at bounding box center [237, 149] width 97 height 37
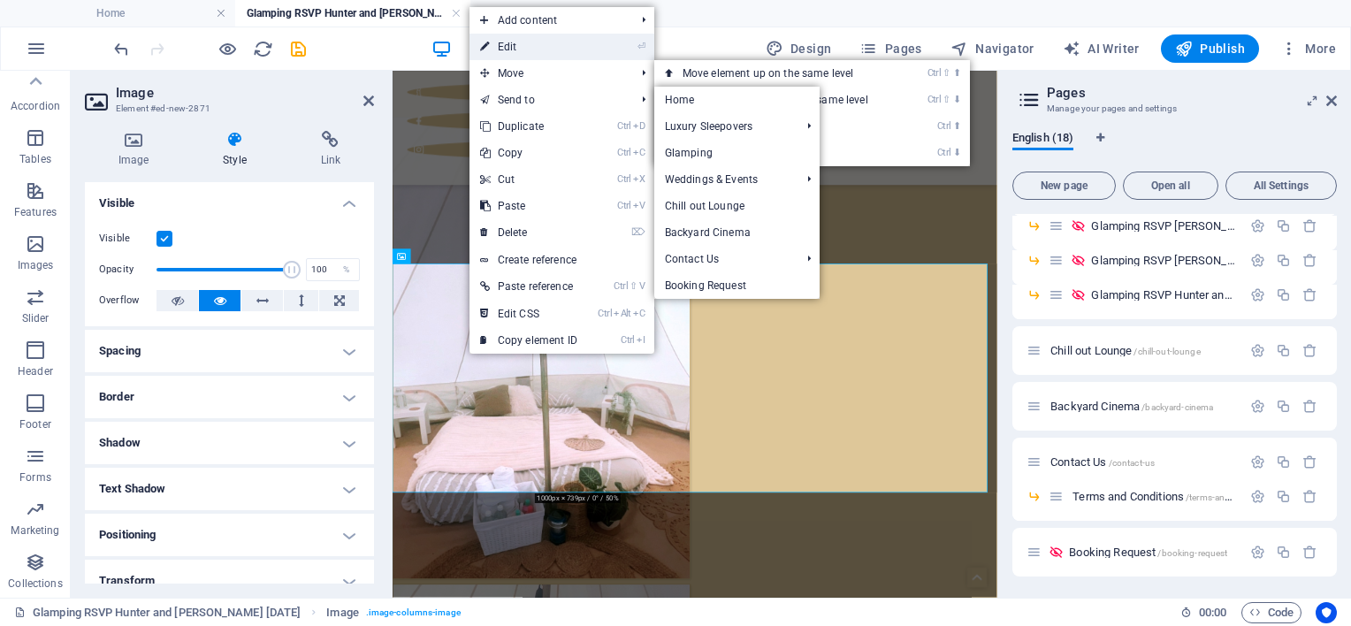
click at [513, 46] on link "⏎ Edit" at bounding box center [528, 47] width 118 height 27
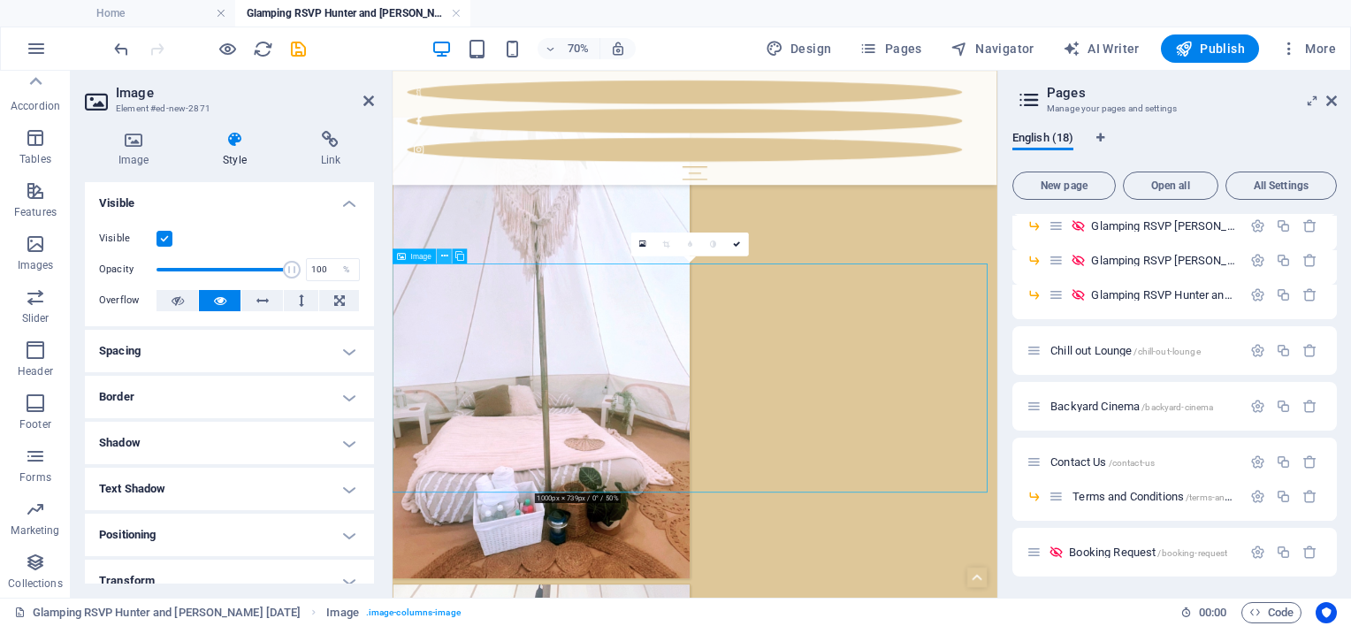
click at [446, 255] on icon at bounding box center [444, 256] width 7 height 13
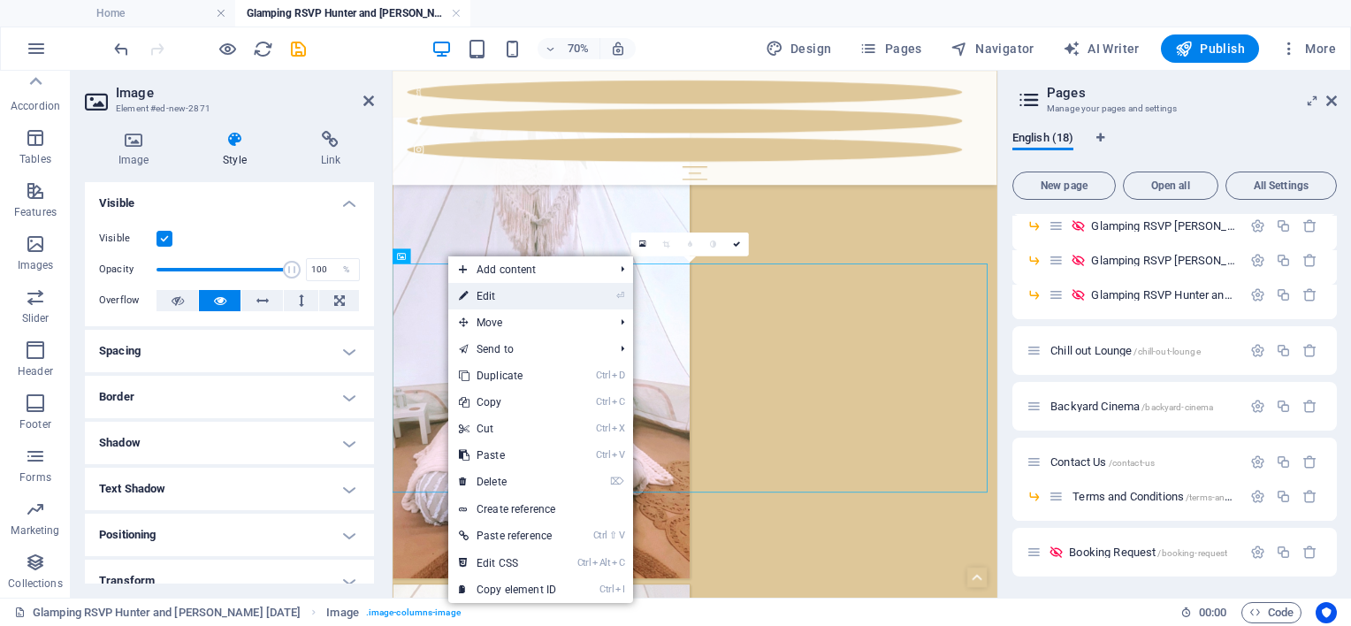
click at [462, 287] on icon at bounding box center [463, 296] width 9 height 27
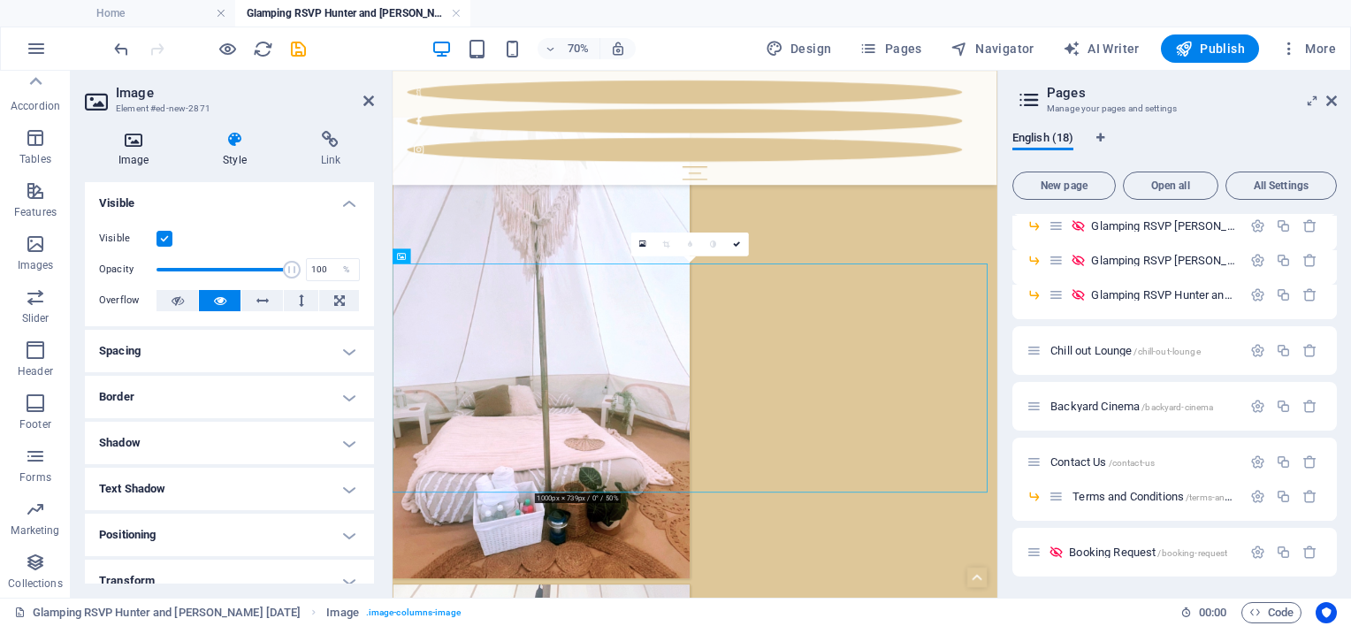
click at [128, 146] on icon at bounding box center [133, 140] width 97 height 18
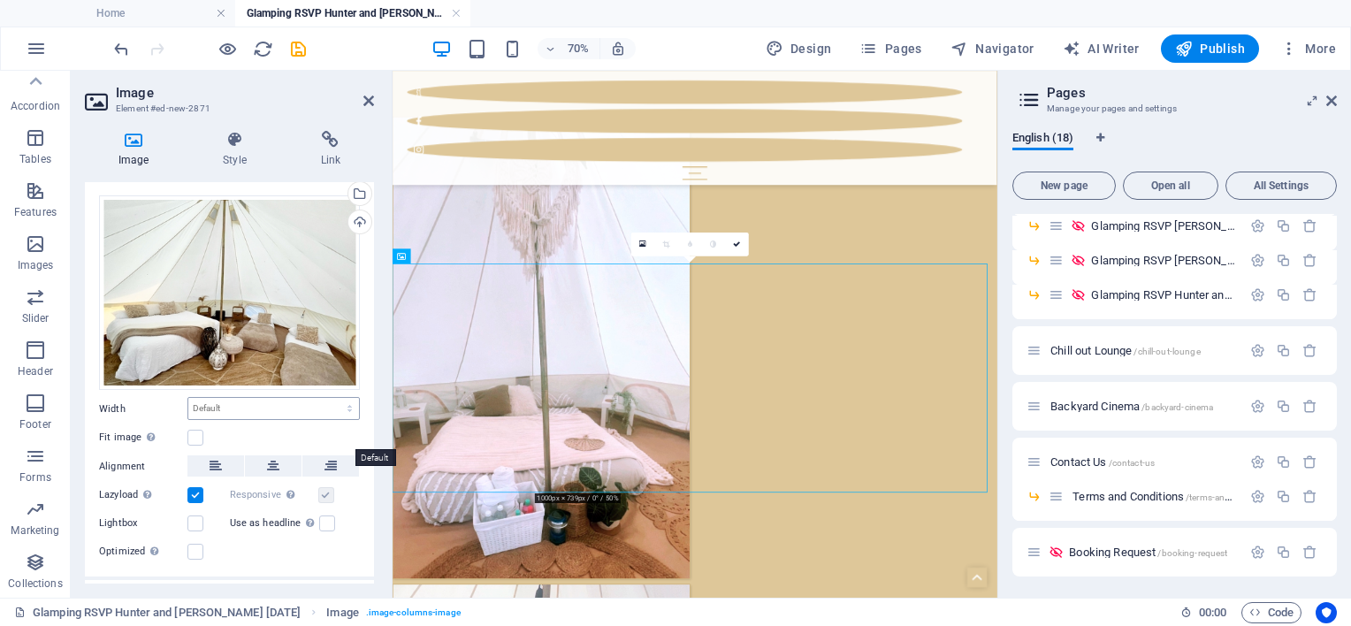
scroll to position [88, 0]
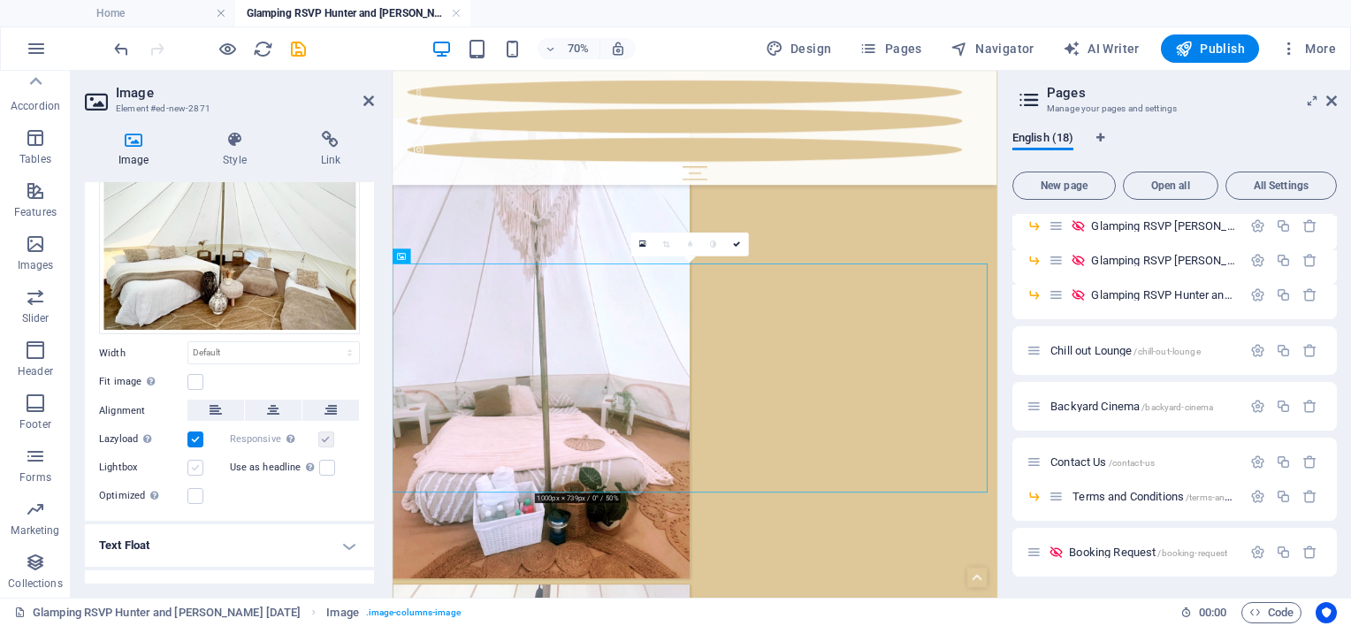
click at [199, 469] on label at bounding box center [195, 468] width 16 height 16
click at [0, 0] on input "Lightbox" at bounding box center [0, 0] width 0 height 0
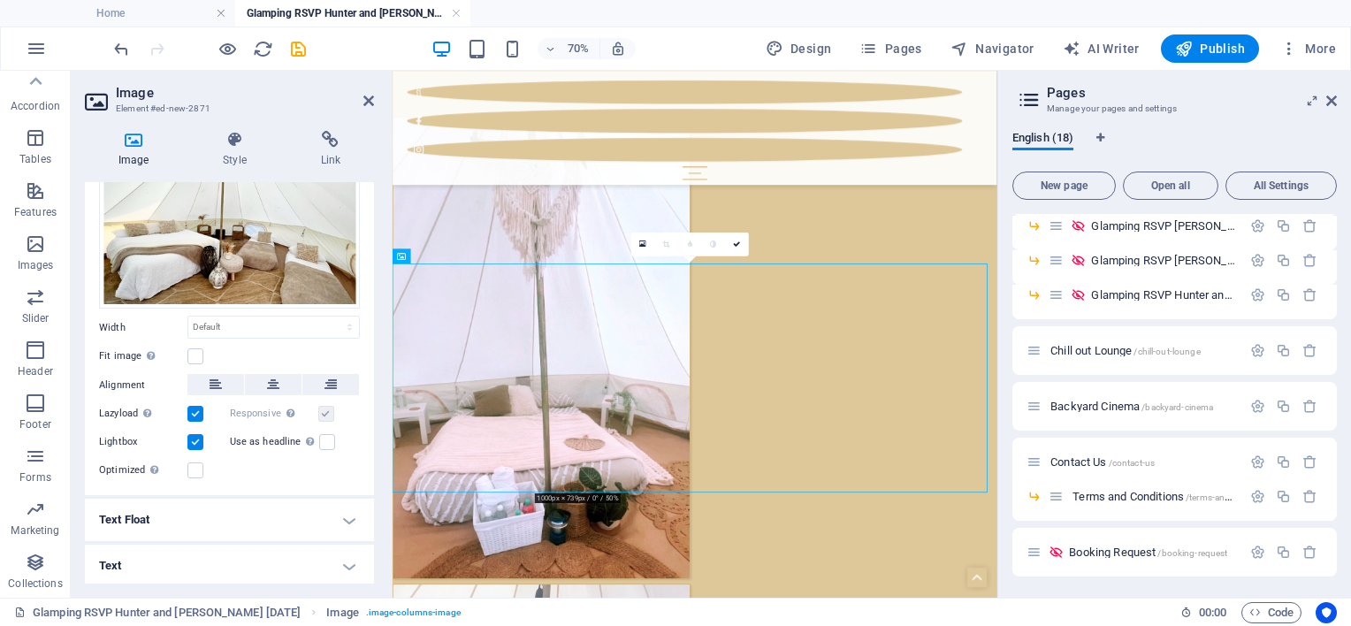
scroll to position [115, 0]
click at [734, 242] on icon at bounding box center [737, 244] width 7 height 7
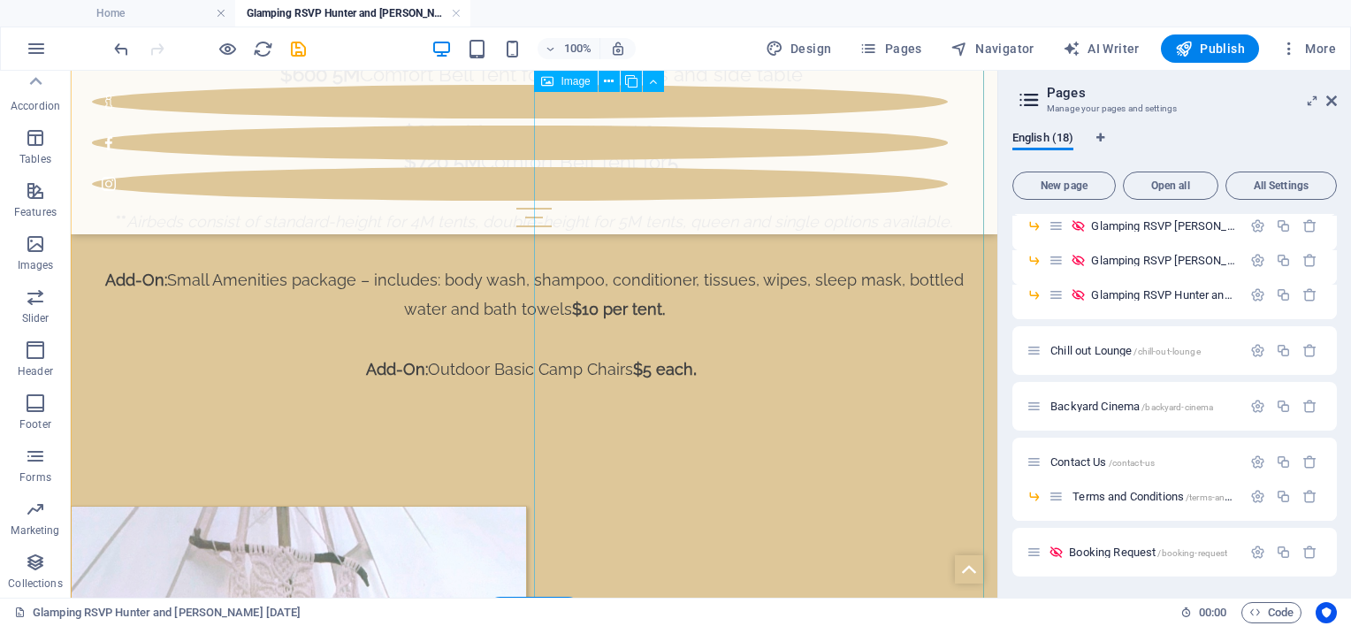
scroll to position [2709, 0]
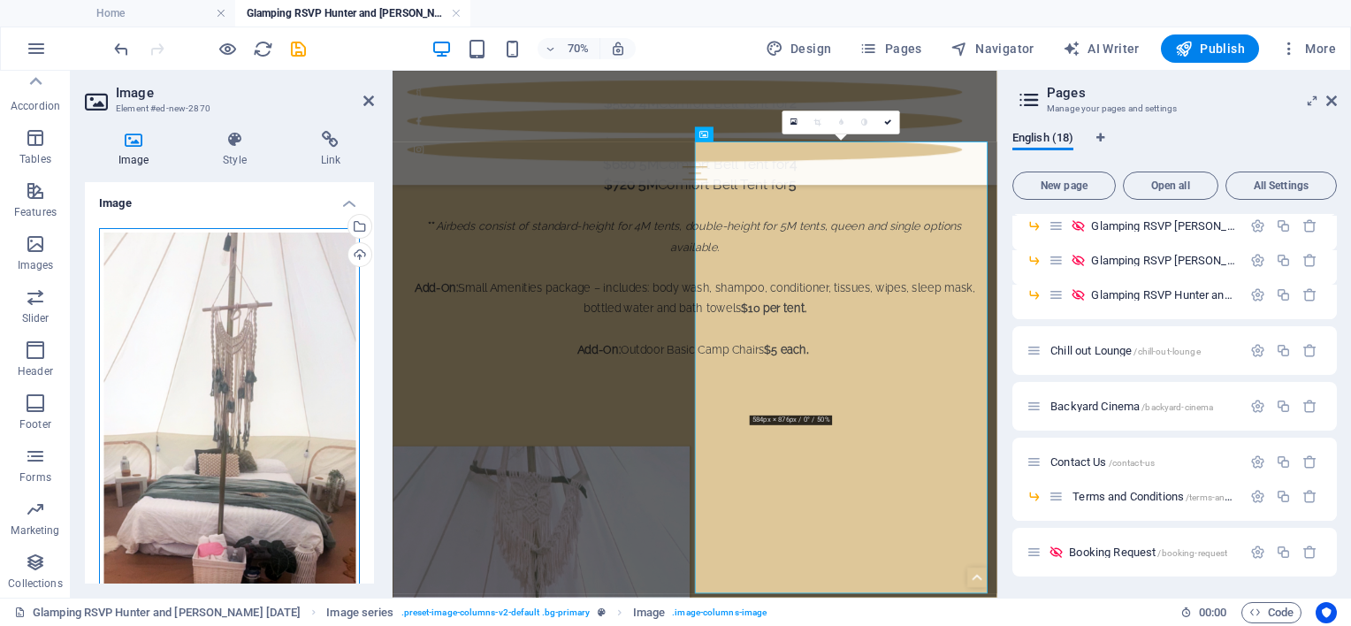
click at [152, 380] on div "Drag files here, click to choose files or select files from Files or our free s…" at bounding box center [229, 421] width 261 height 387
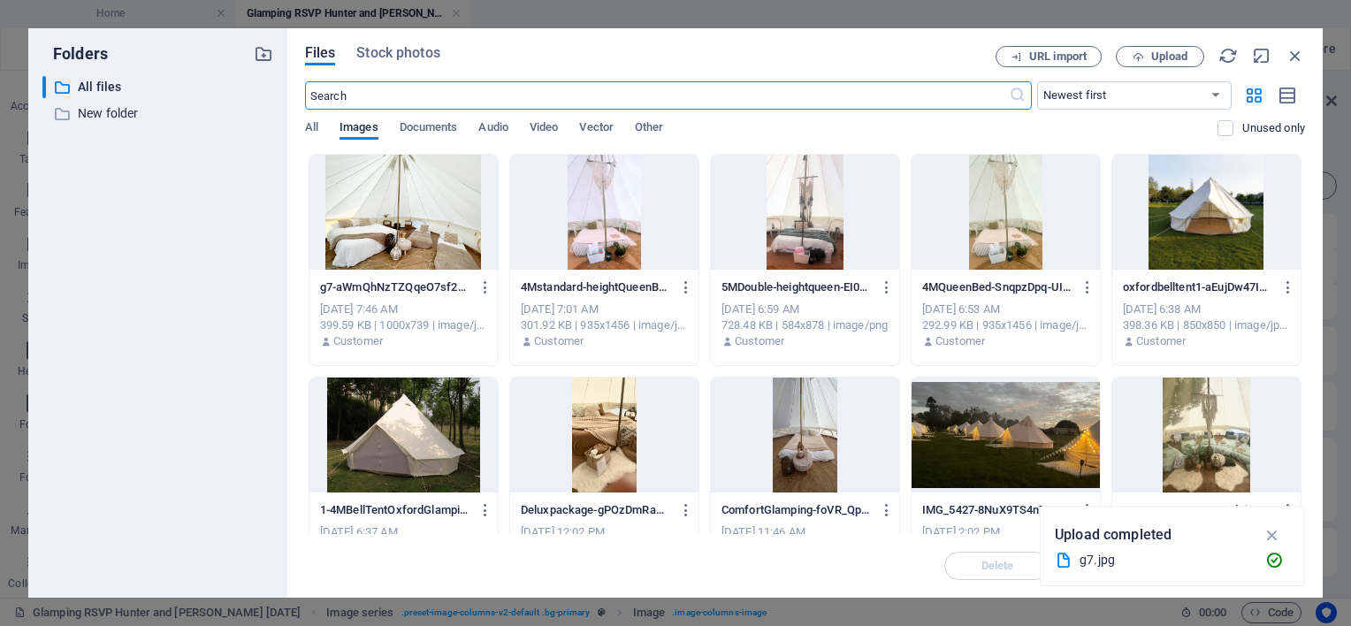
scroll to position [2411, 0]
click at [817, 239] on div at bounding box center [805, 212] width 188 height 115
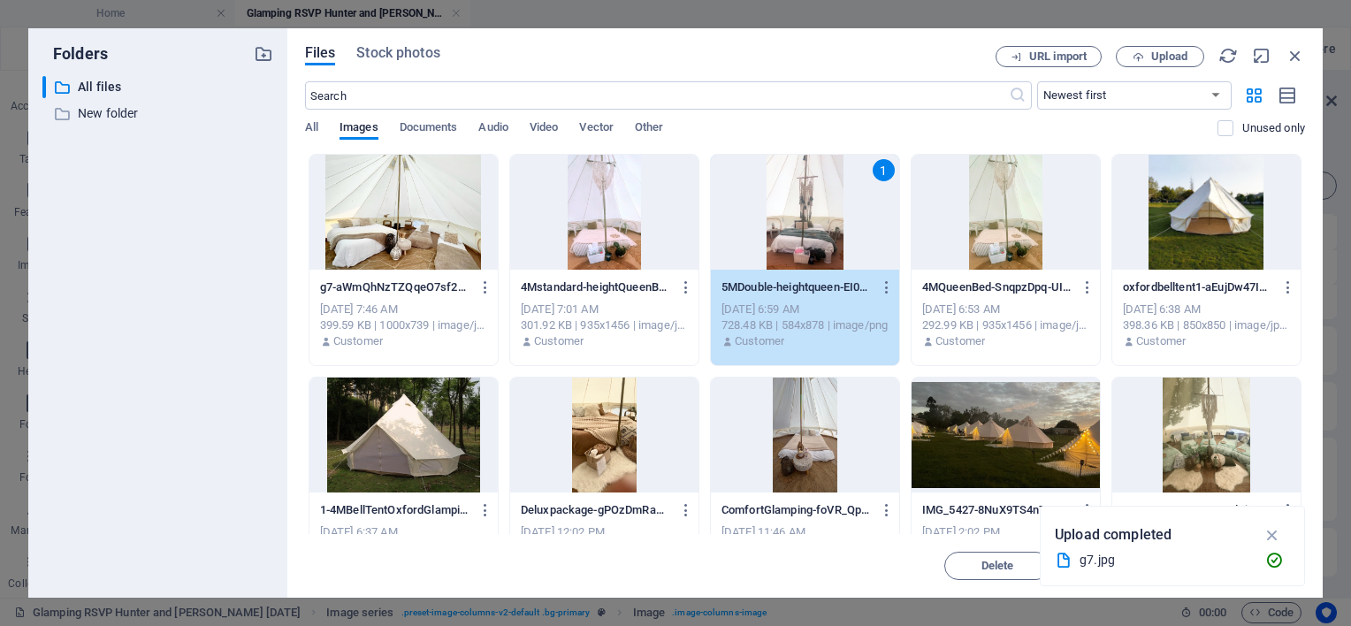
click at [817, 239] on div "1" at bounding box center [805, 212] width 188 height 115
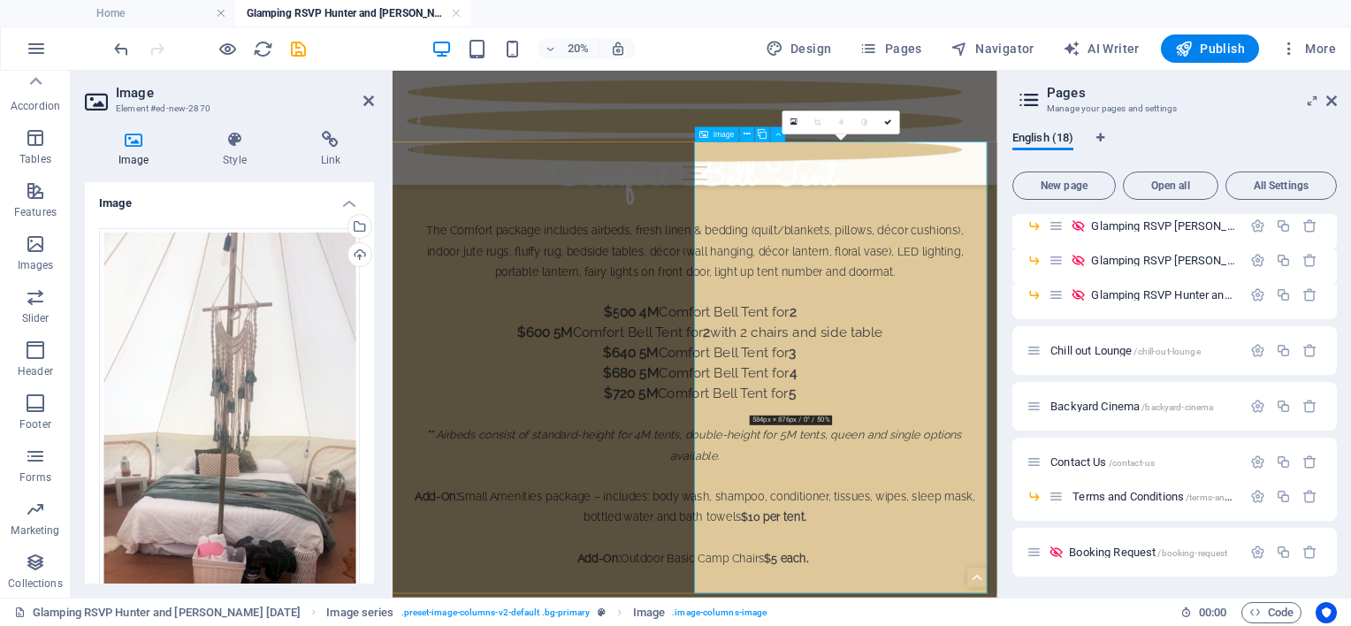
scroll to position [2709, 0]
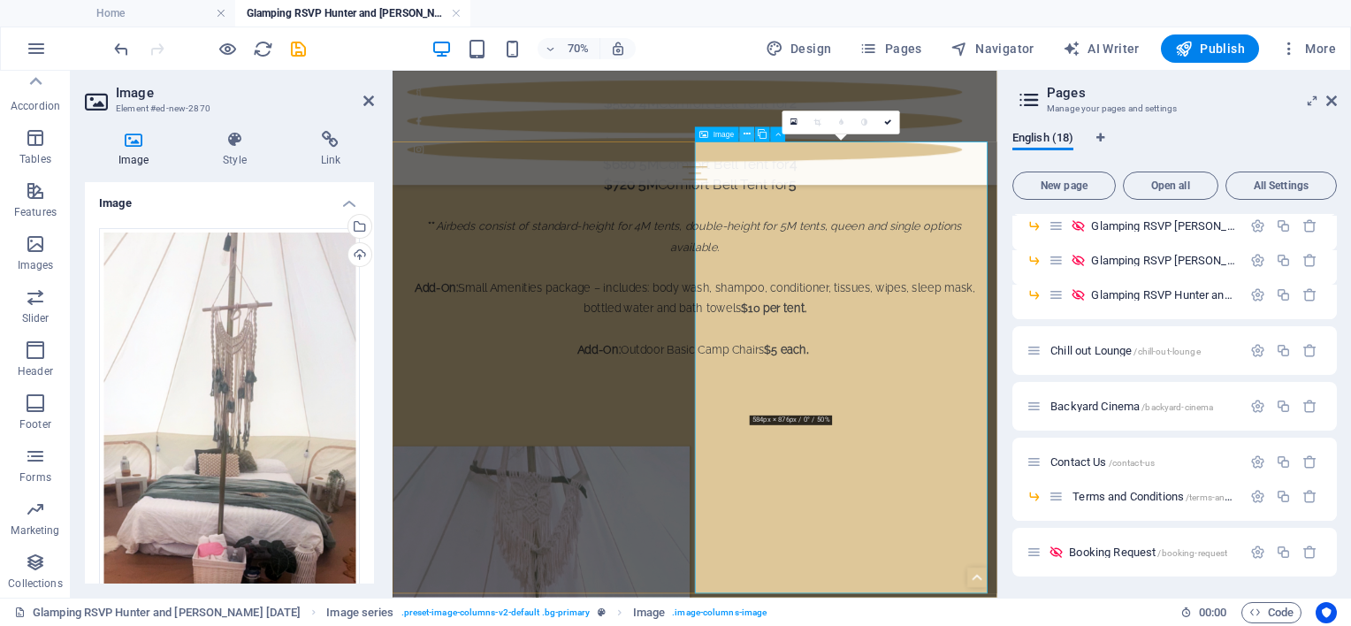
click at [744, 139] on icon at bounding box center [747, 134] width 7 height 13
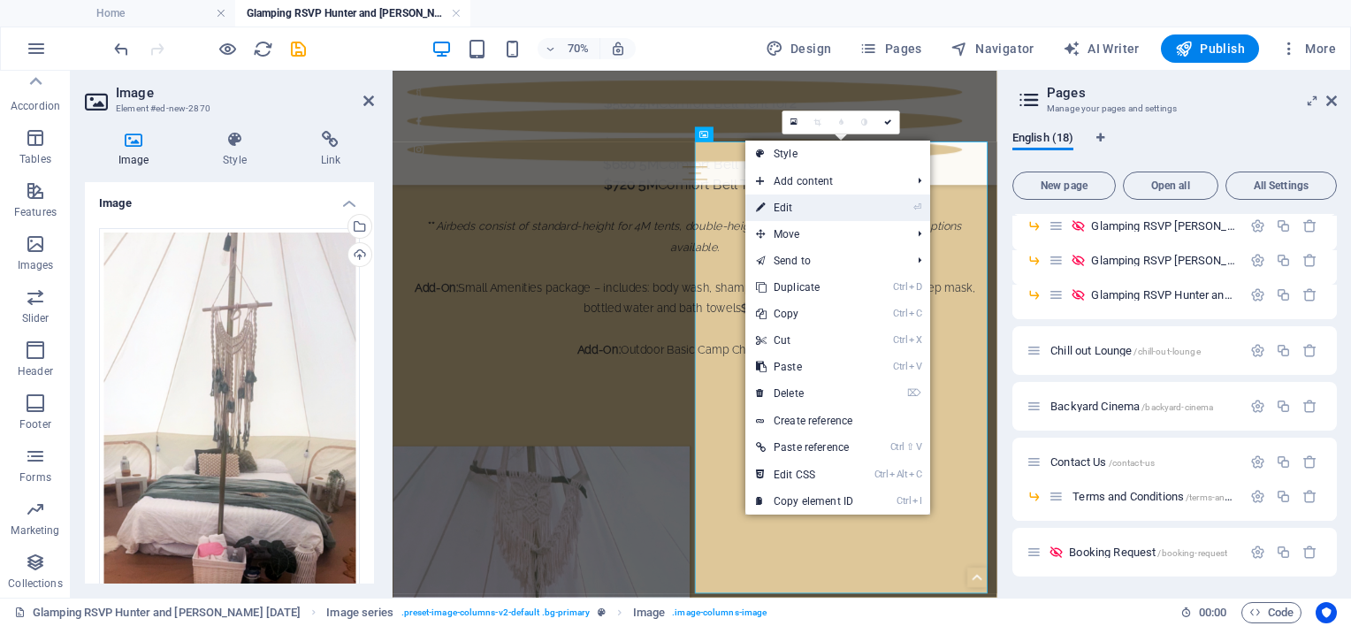
click at [771, 206] on link "⏎ Edit" at bounding box center [804, 208] width 118 height 27
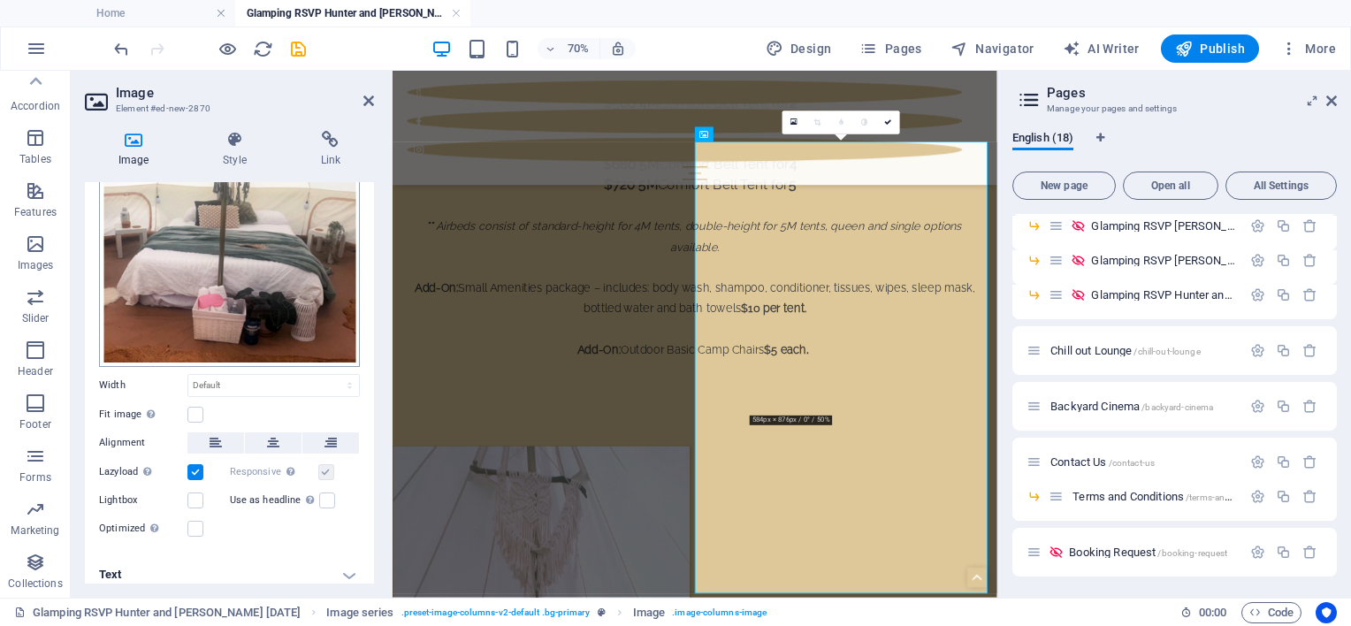
scroll to position [255, 0]
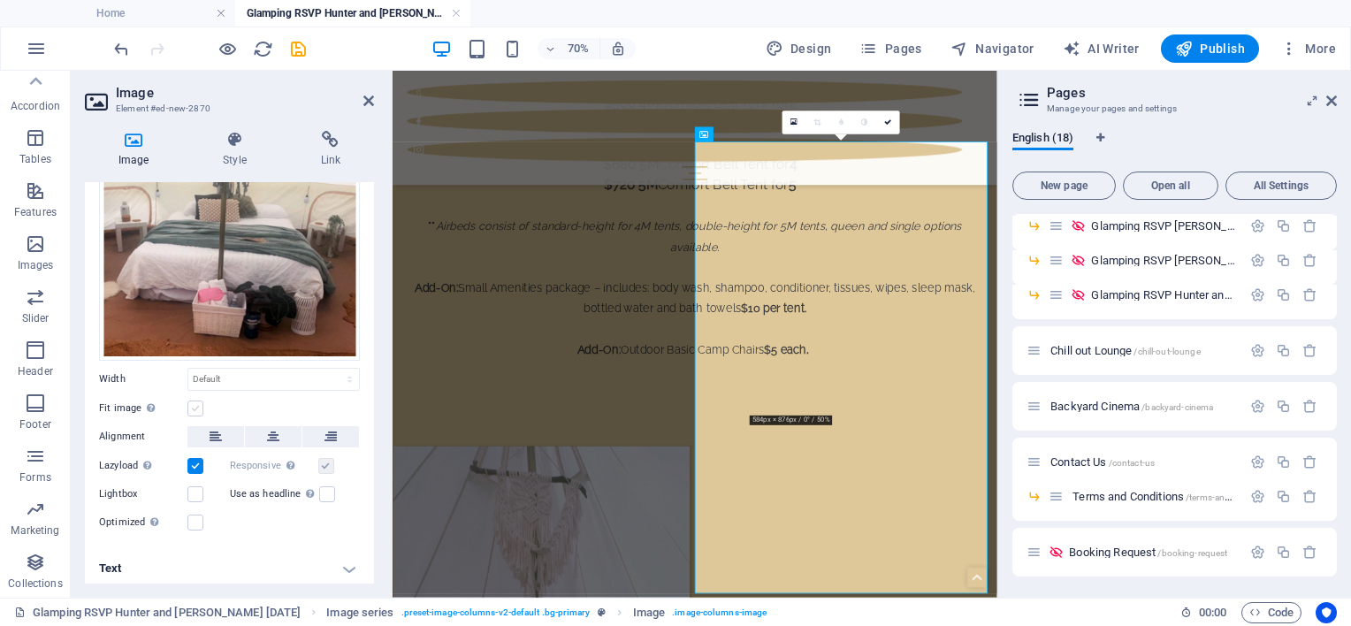
click at [196, 406] on label at bounding box center [195, 409] width 16 height 16
click at [0, 0] on input "Fit image Automatically fit image to a fixed width and height" at bounding box center [0, 0] width 0 height 0
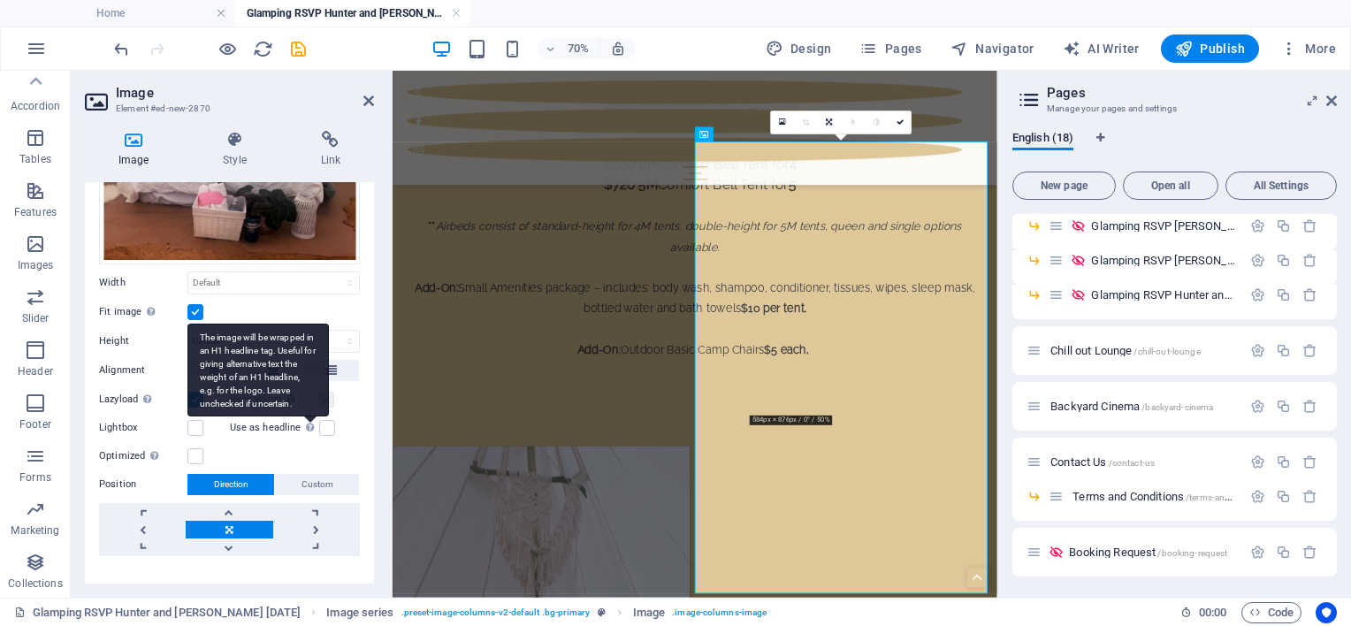
scroll to position [374, 0]
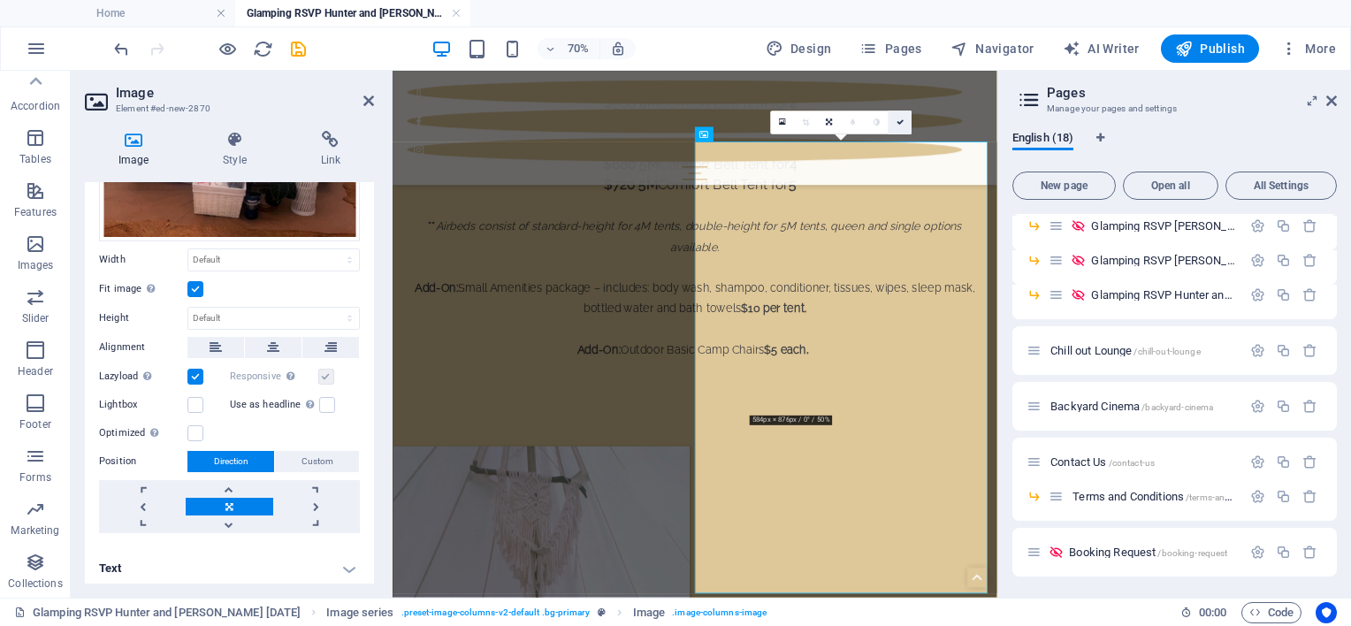
click at [899, 124] on icon at bounding box center [899, 122] width 7 height 7
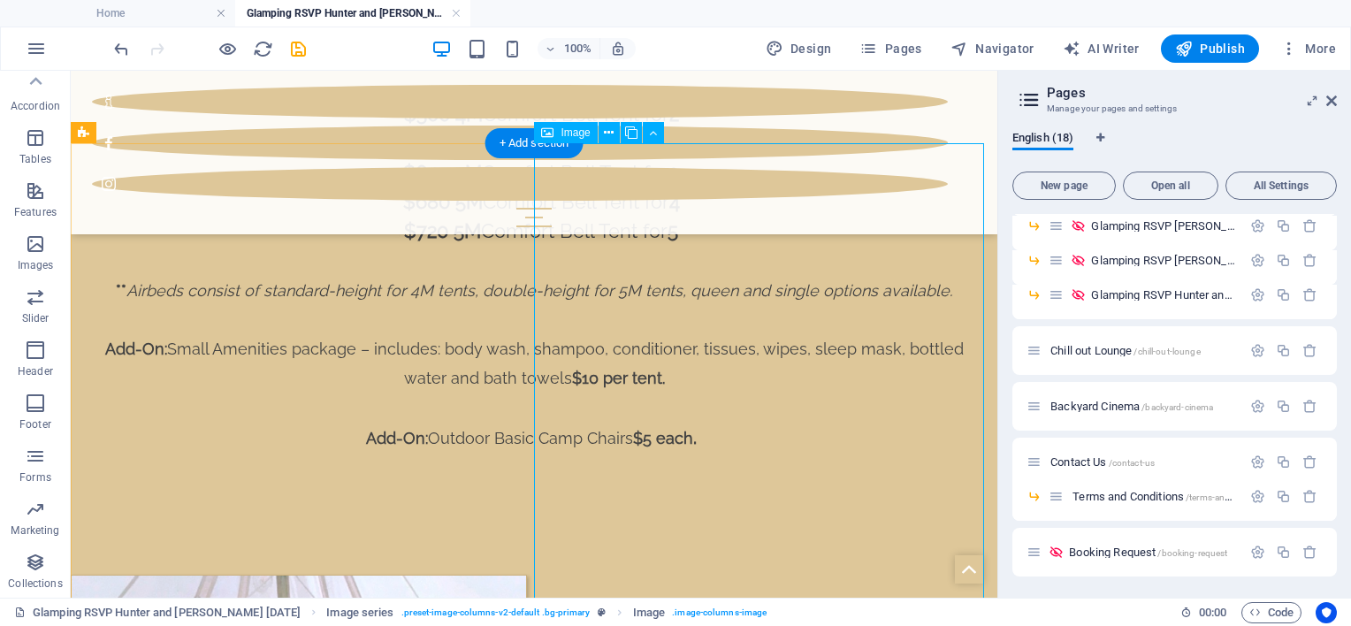
scroll to position [2444, 0]
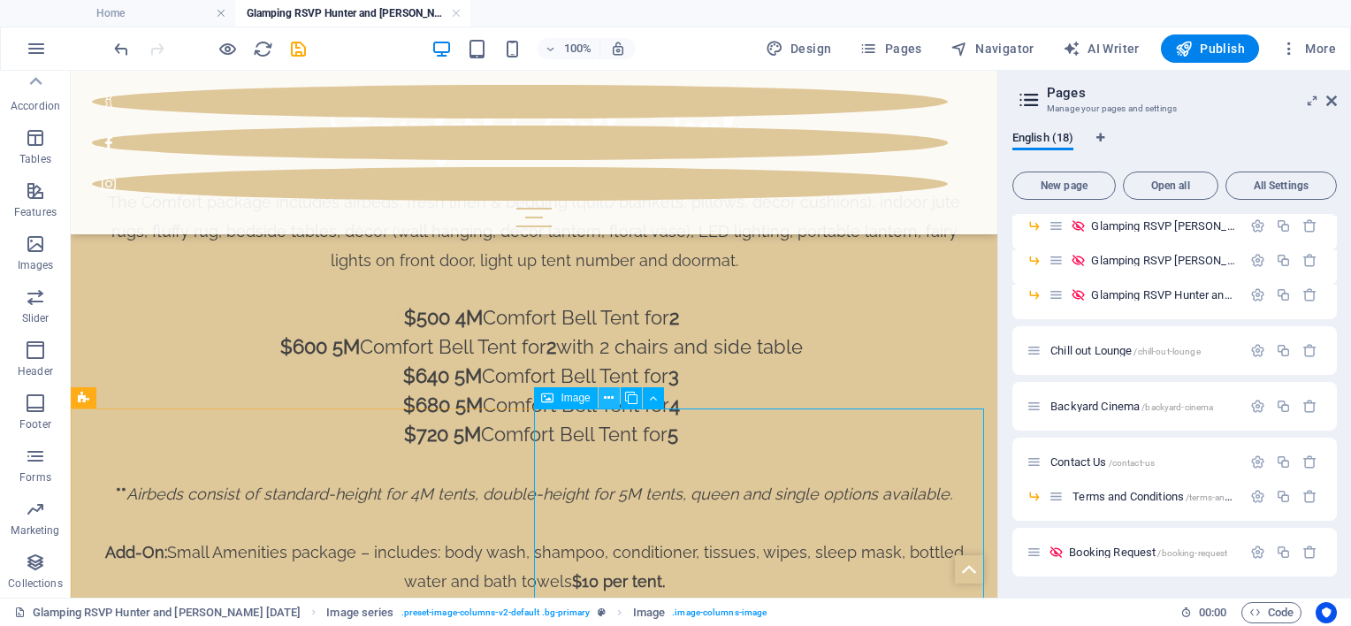
click at [610, 401] on icon at bounding box center [609, 398] width 10 height 19
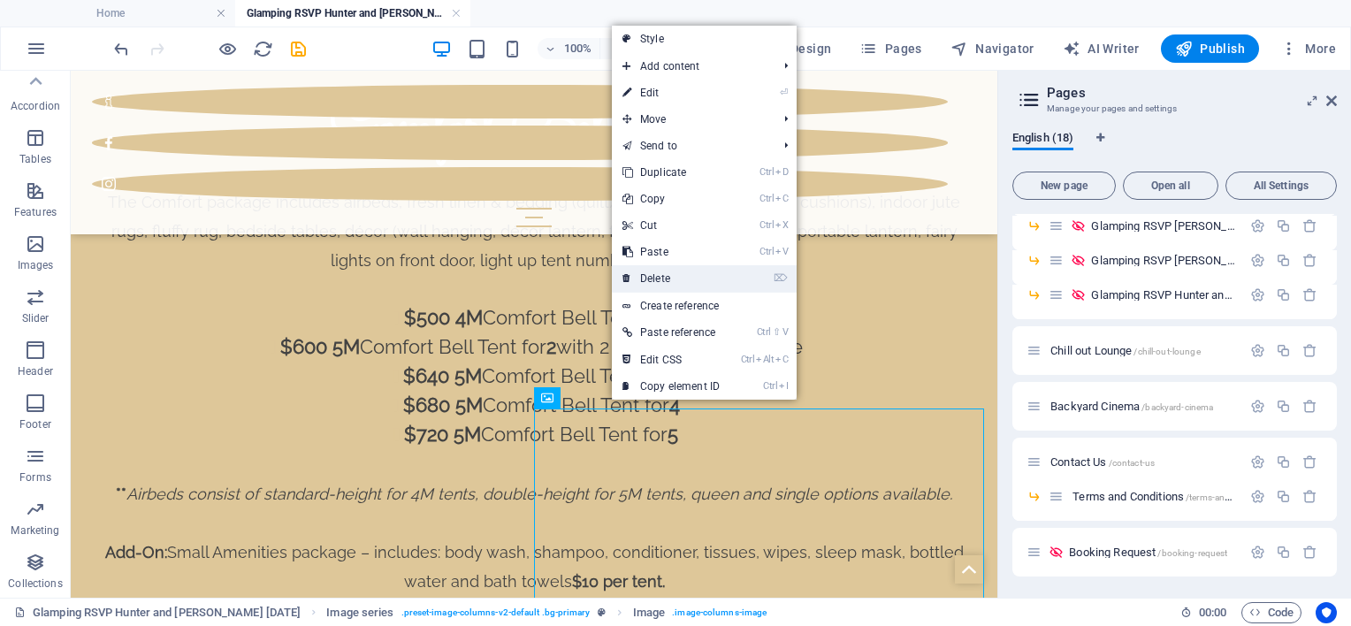
drag, startPoint x: 639, startPoint y: 279, endPoint x: 562, endPoint y: 226, distance: 93.4
click at [639, 279] on link "⌦ Delete" at bounding box center [671, 278] width 118 height 27
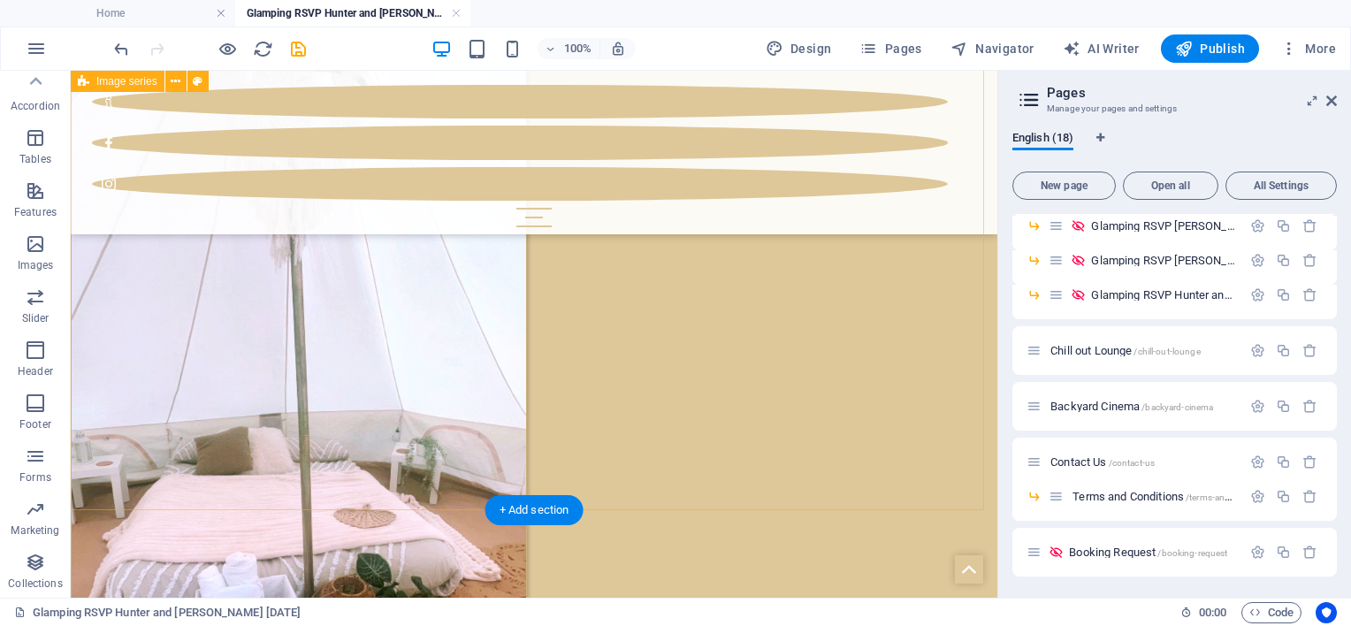
scroll to position [3239, 0]
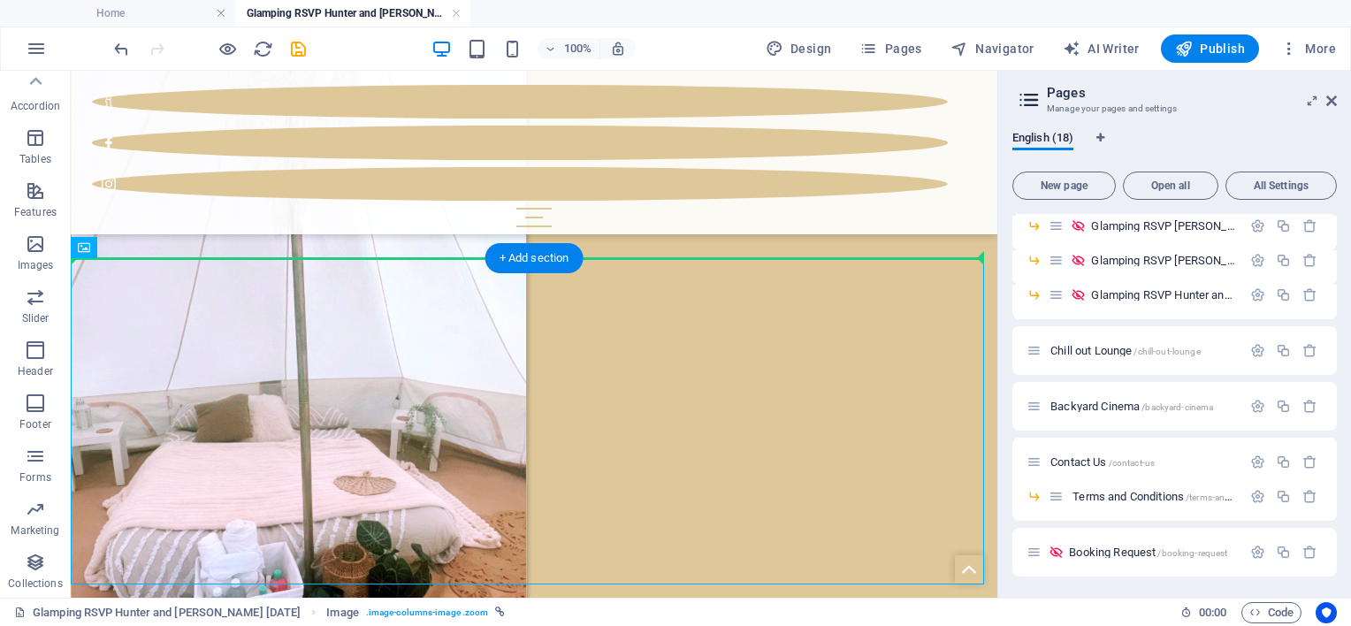
drag, startPoint x: 624, startPoint y: 378, endPoint x: 659, endPoint y: 256, distance: 127.6
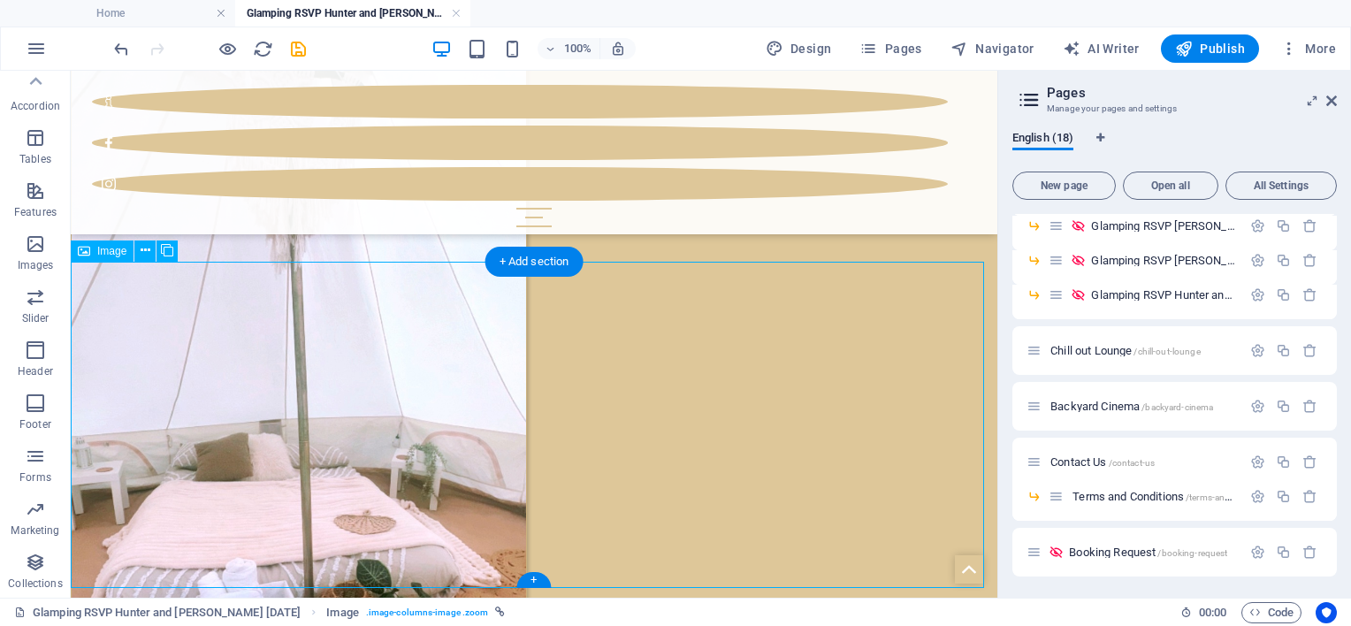
scroll to position [3151, 0]
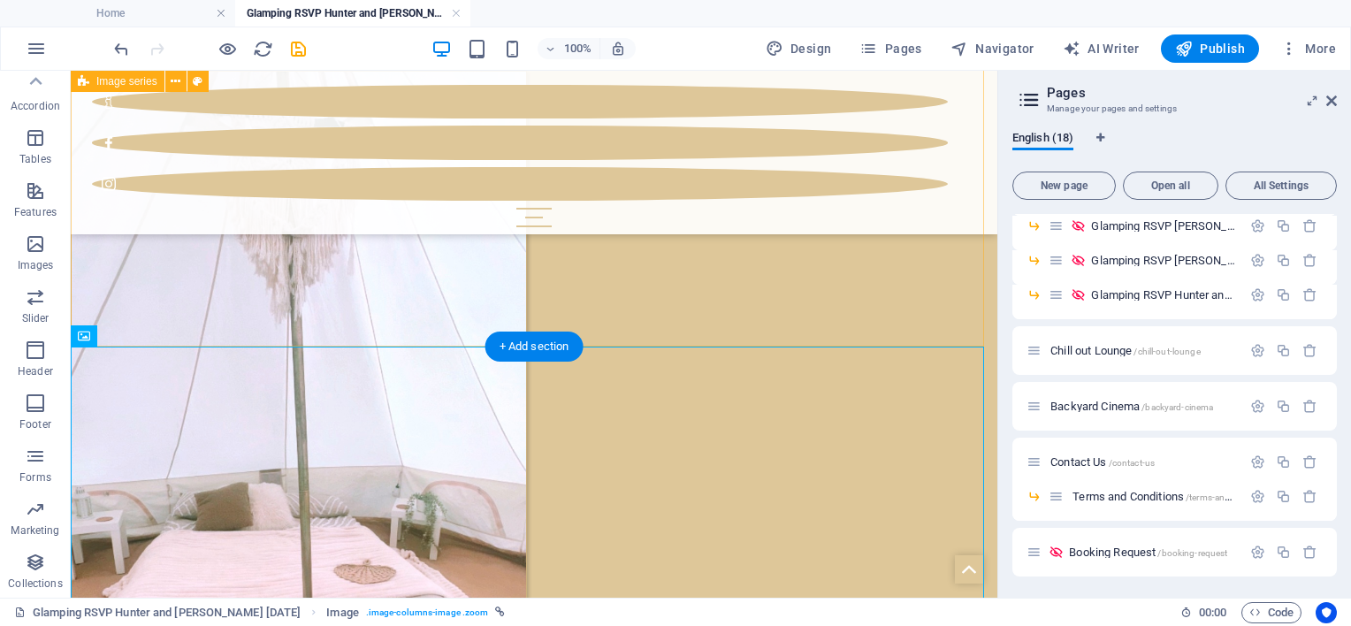
click at [582, 291] on div at bounding box center [534, 425] width 927 height 709
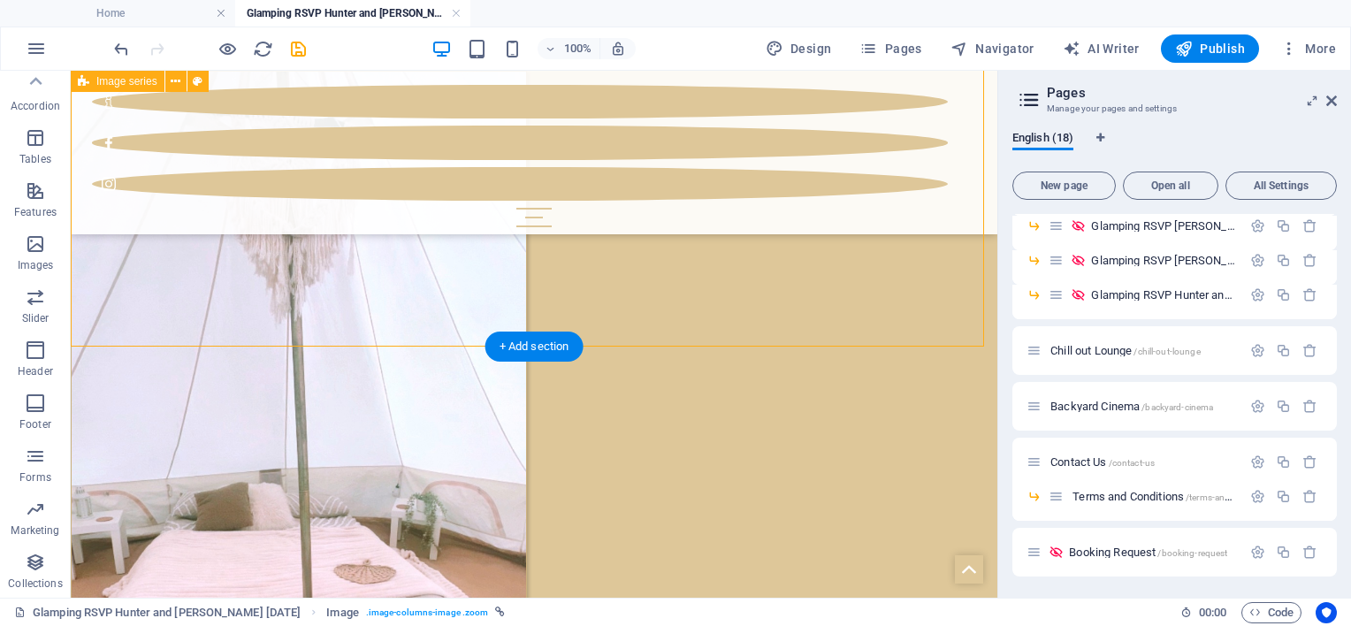
click at [582, 291] on div at bounding box center [534, 425] width 927 height 709
select select "rem"
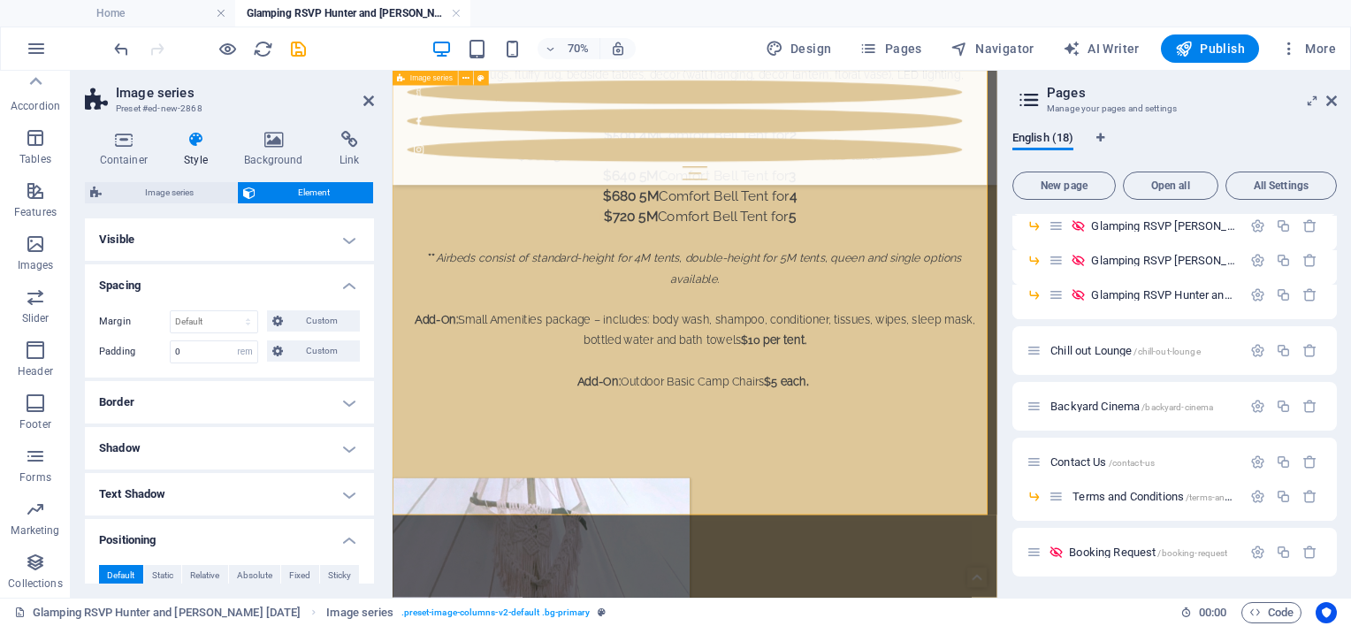
scroll to position [2649, 0]
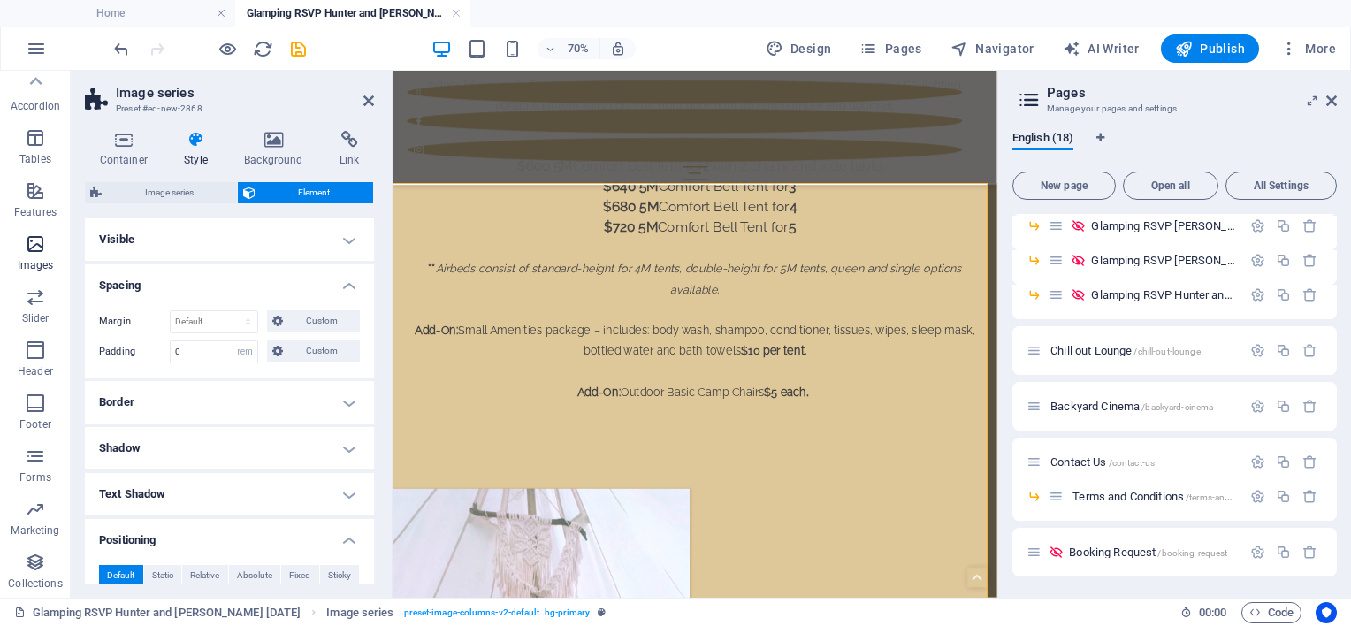
click at [36, 240] on icon "button" at bounding box center [35, 243] width 21 height 21
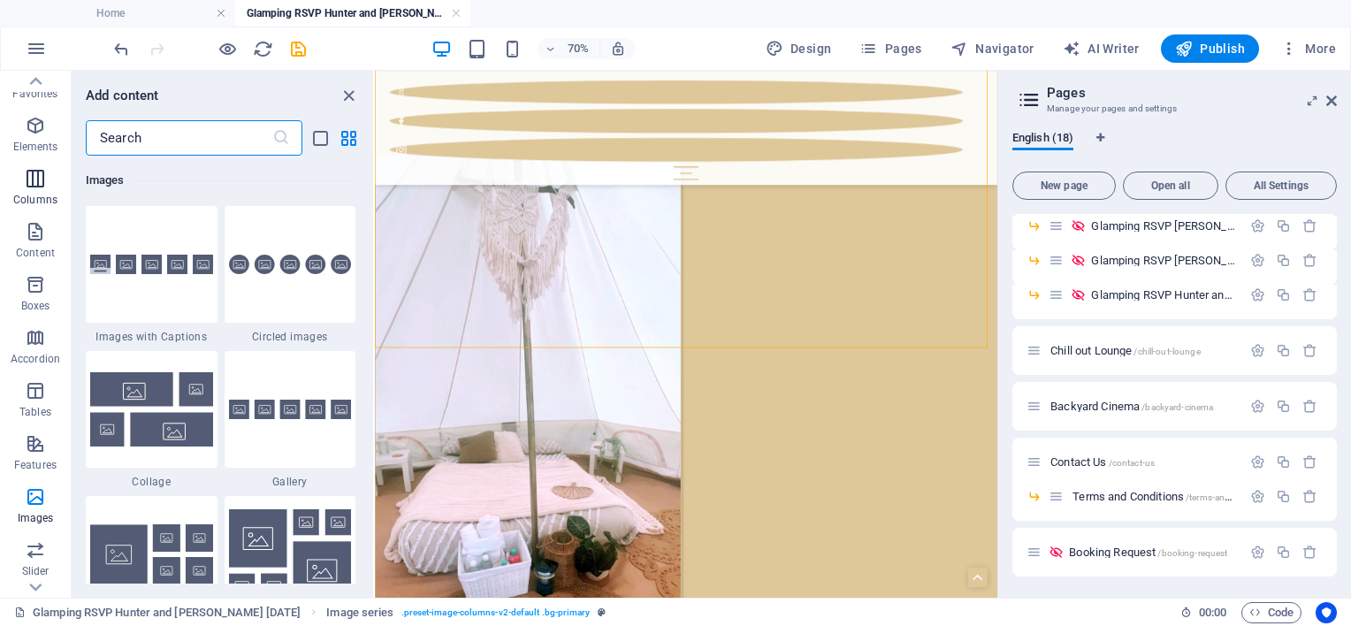
scroll to position [0, 0]
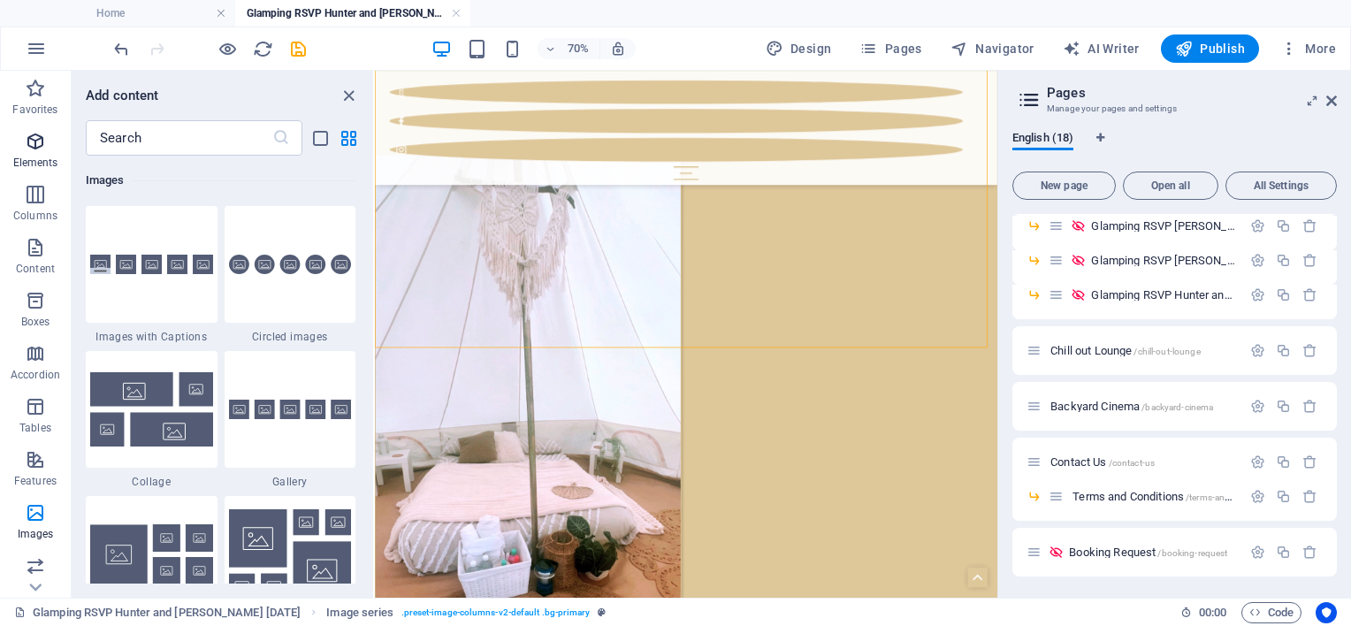
click at [35, 145] on icon "button" at bounding box center [35, 141] width 21 height 21
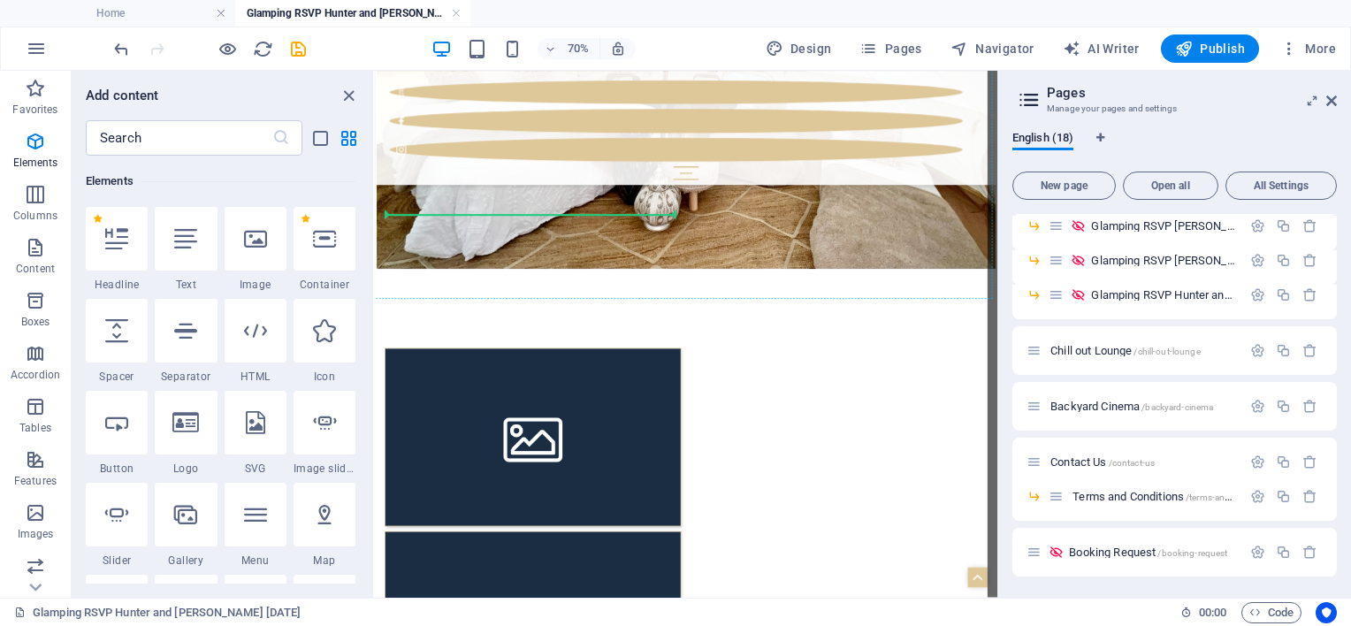
scroll to position [4296, 0]
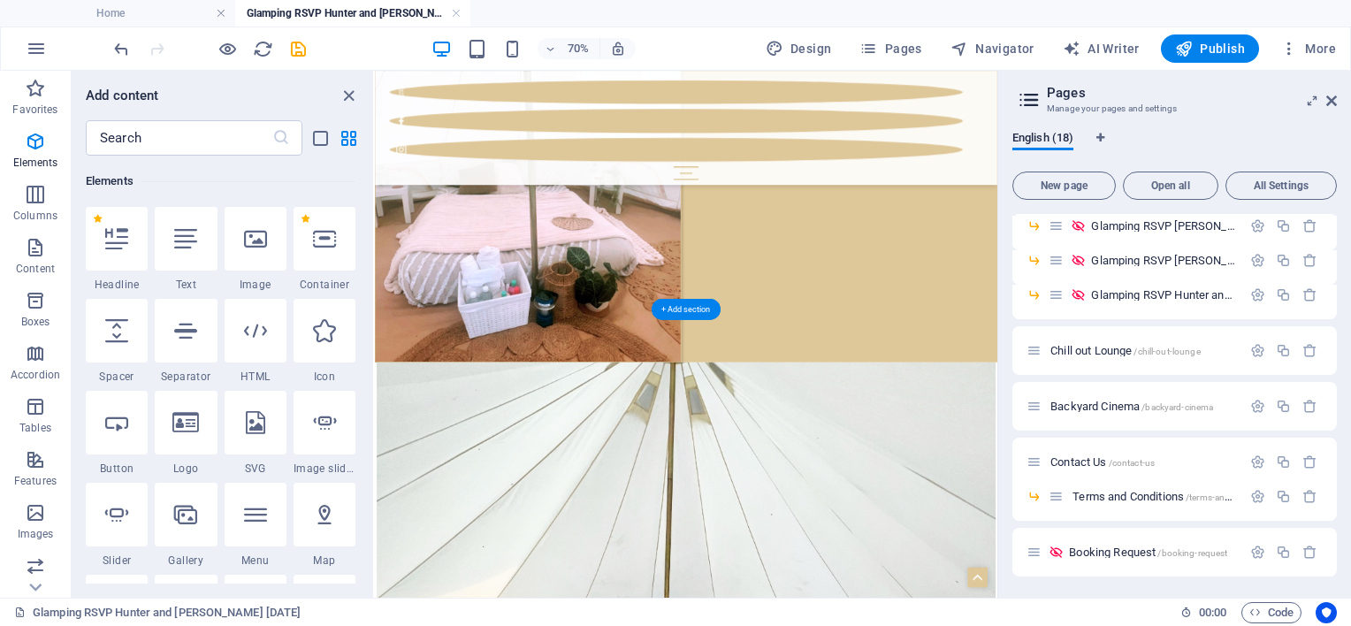
scroll to position [3412, 0]
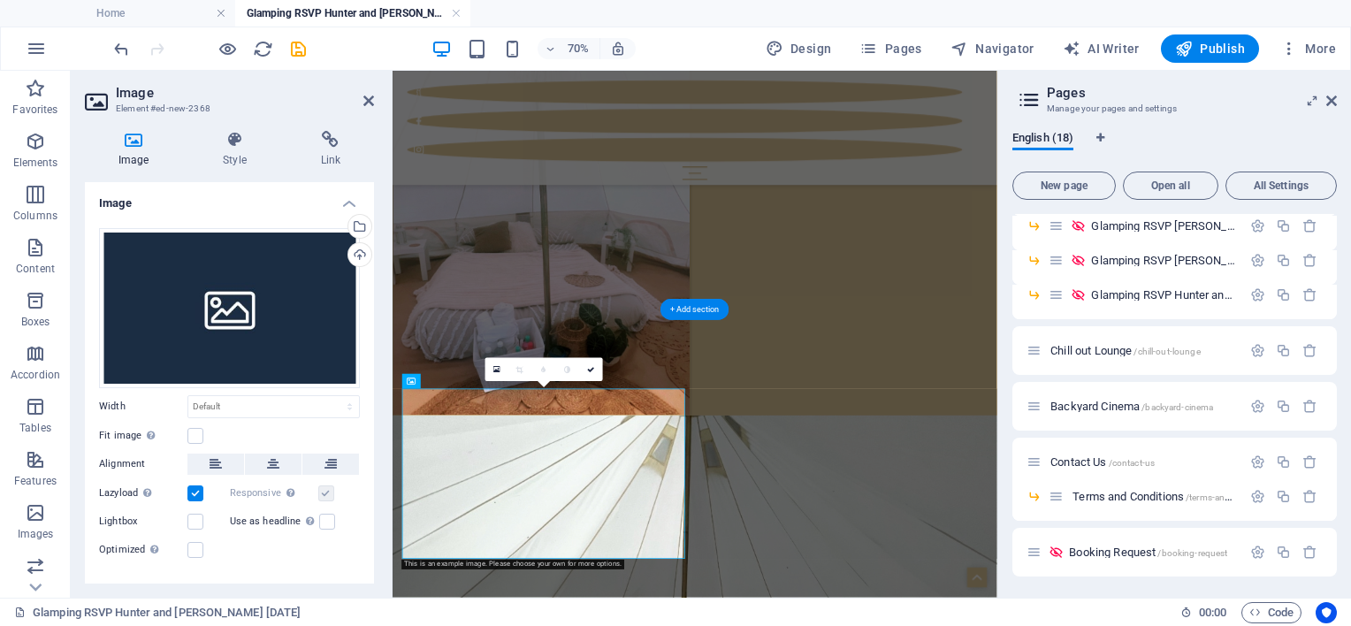
scroll to position [3441, 0]
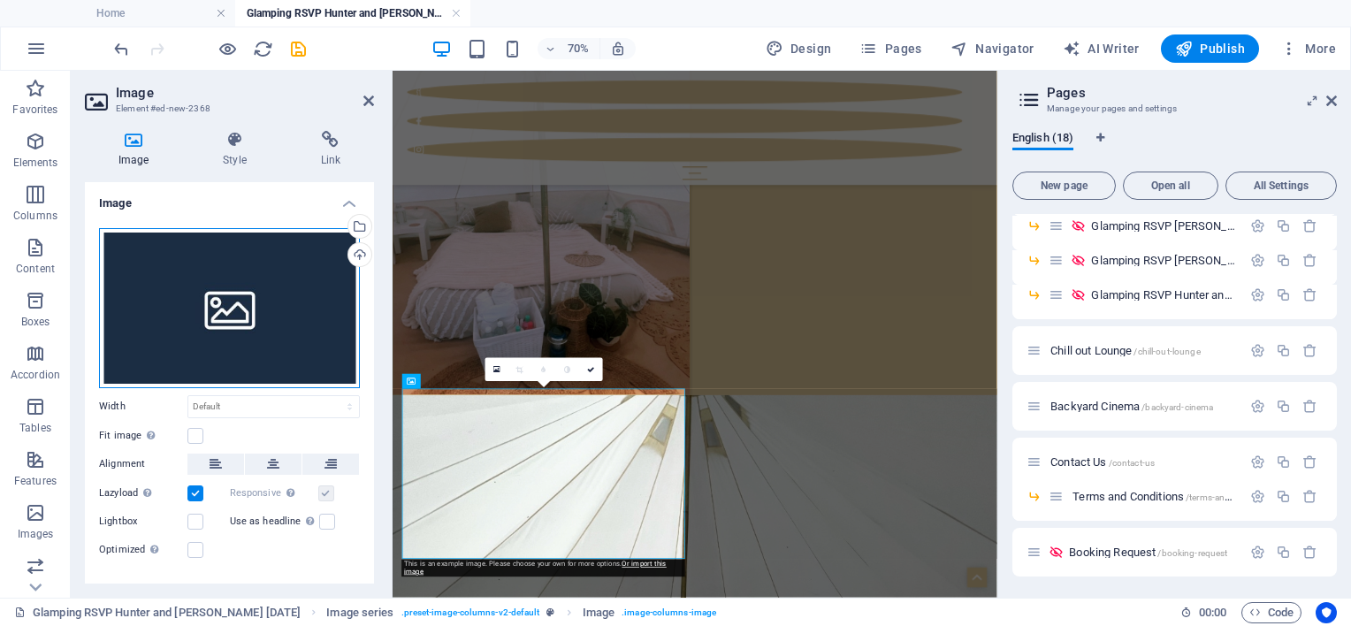
click at [224, 315] on div "Drag files here, click to choose files or select files from Files or our free s…" at bounding box center [229, 308] width 261 height 160
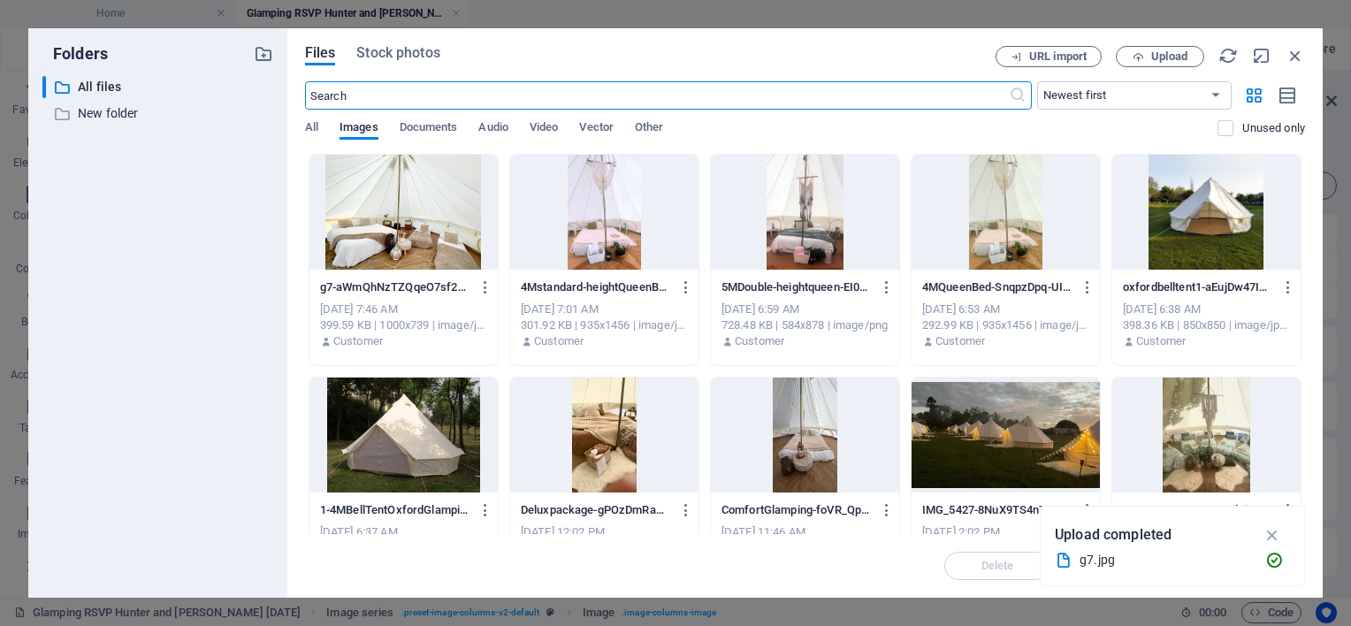
scroll to position [2411, 0]
click at [397, 233] on div at bounding box center [403, 212] width 188 height 115
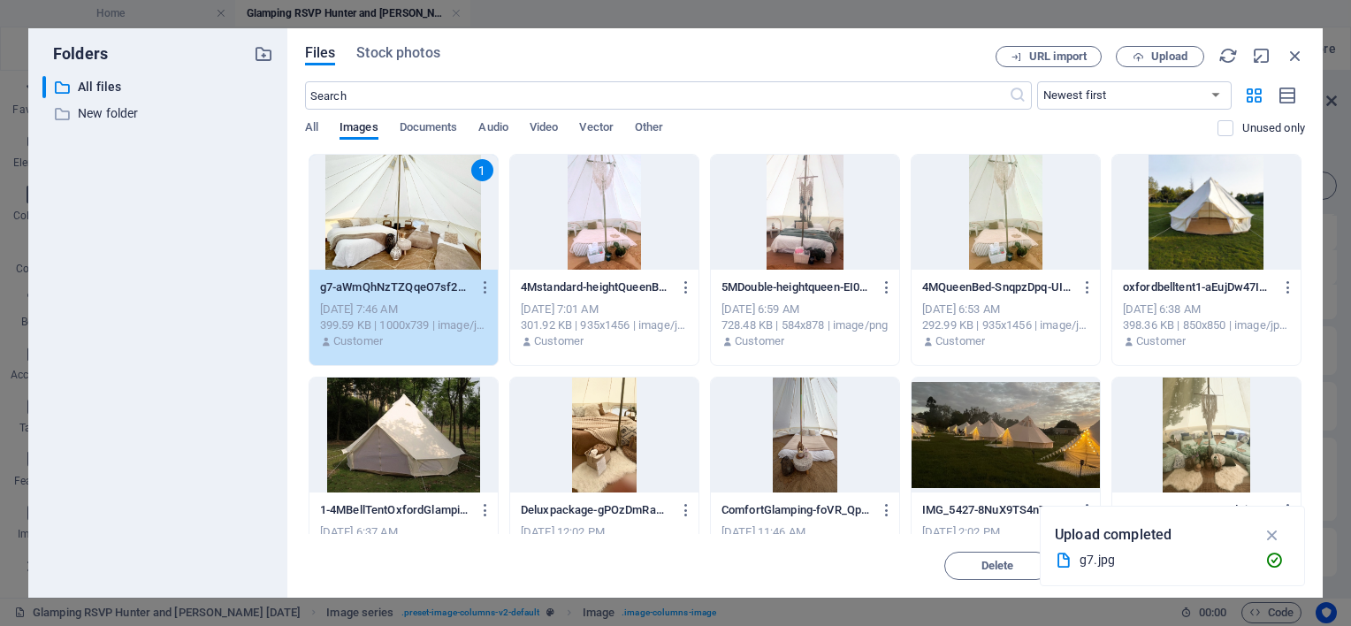
click at [397, 233] on div "1" at bounding box center [403, 212] width 188 height 115
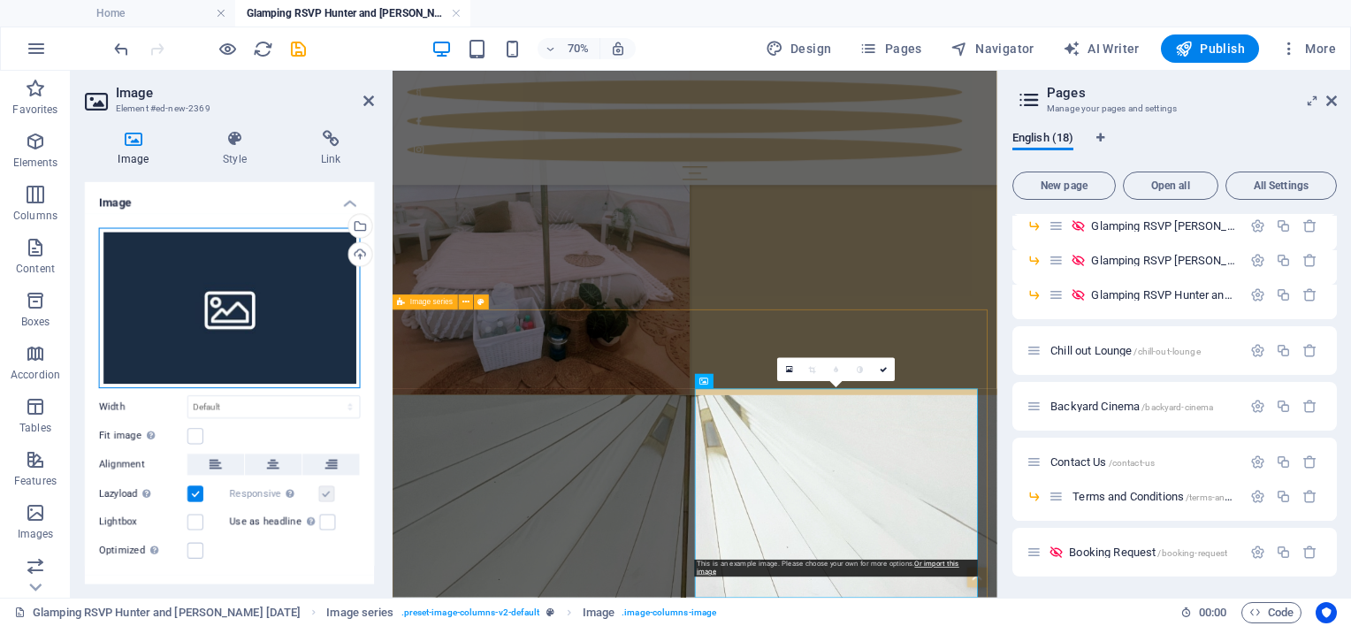
click at [303, 328] on div "Drag files here, click to choose files or select files from Files or our free s…" at bounding box center [229, 308] width 261 height 160
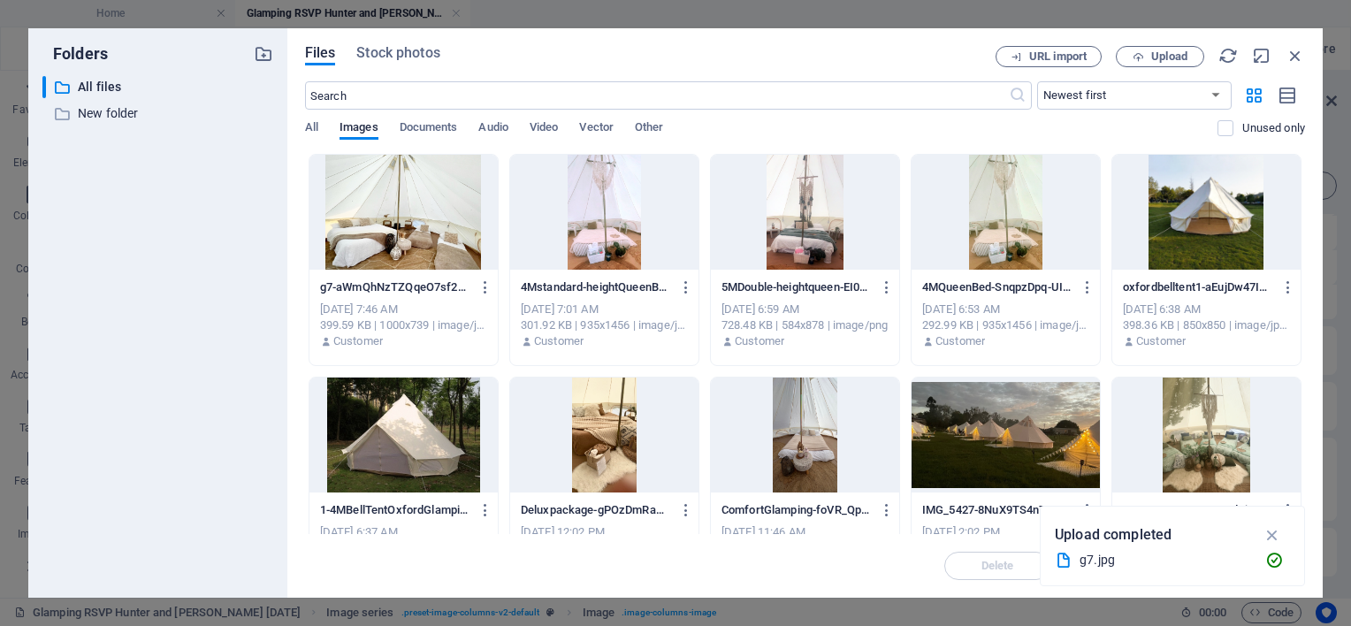
scroll to position [2467, 0]
click at [613, 237] on div at bounding box center [604, 212] width 188 height 115
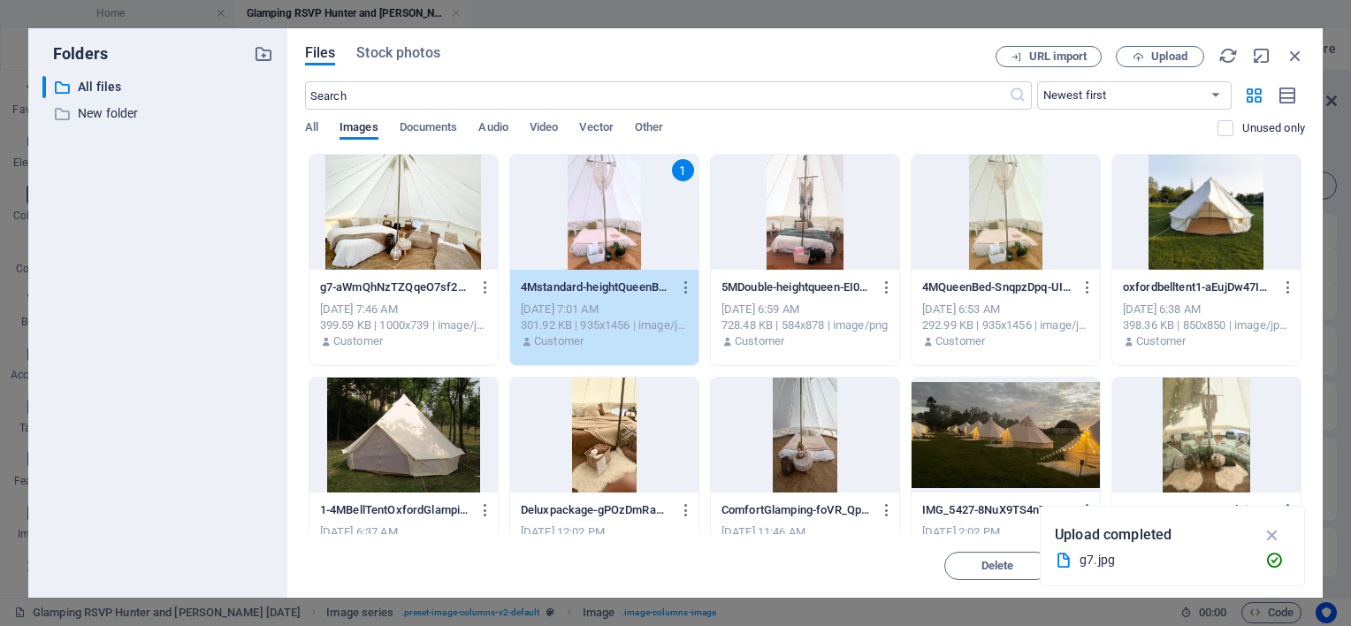
drag, startPoint x: 613, startPoint y: 237, endPoint x: 315, endPoint y: 250, distance: 298.2
click at [613, 237] on div "1" at bounding box center [604, 212] width 188 height 115
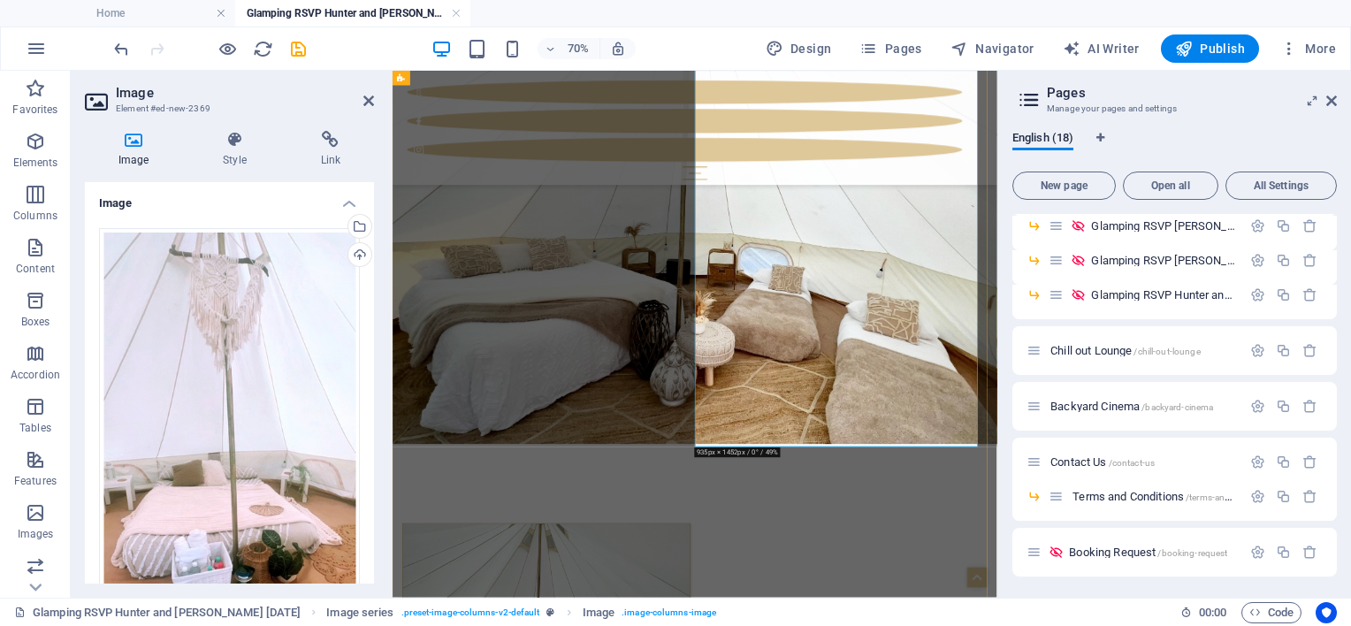
scroll to position [4060, 0]
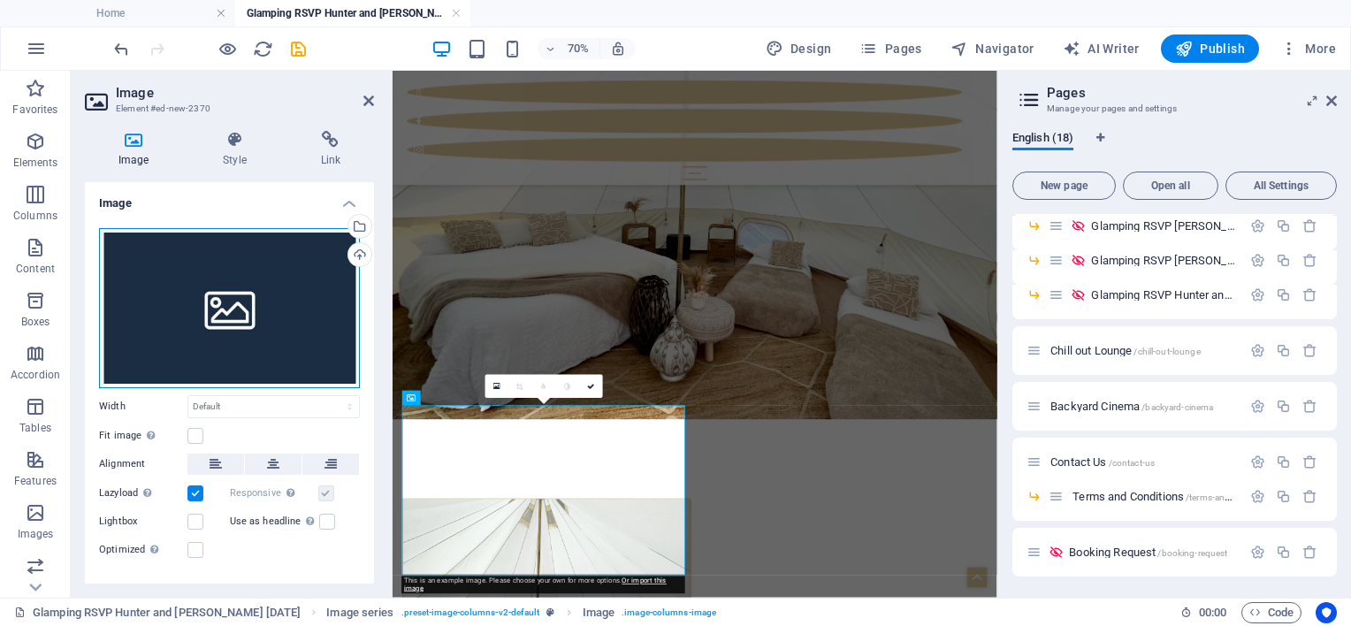
click at [253, 315] on div "Drag files here, click to choose files or select files from Files or our free s…" at bounding box center [229, 308] width 261 height 160
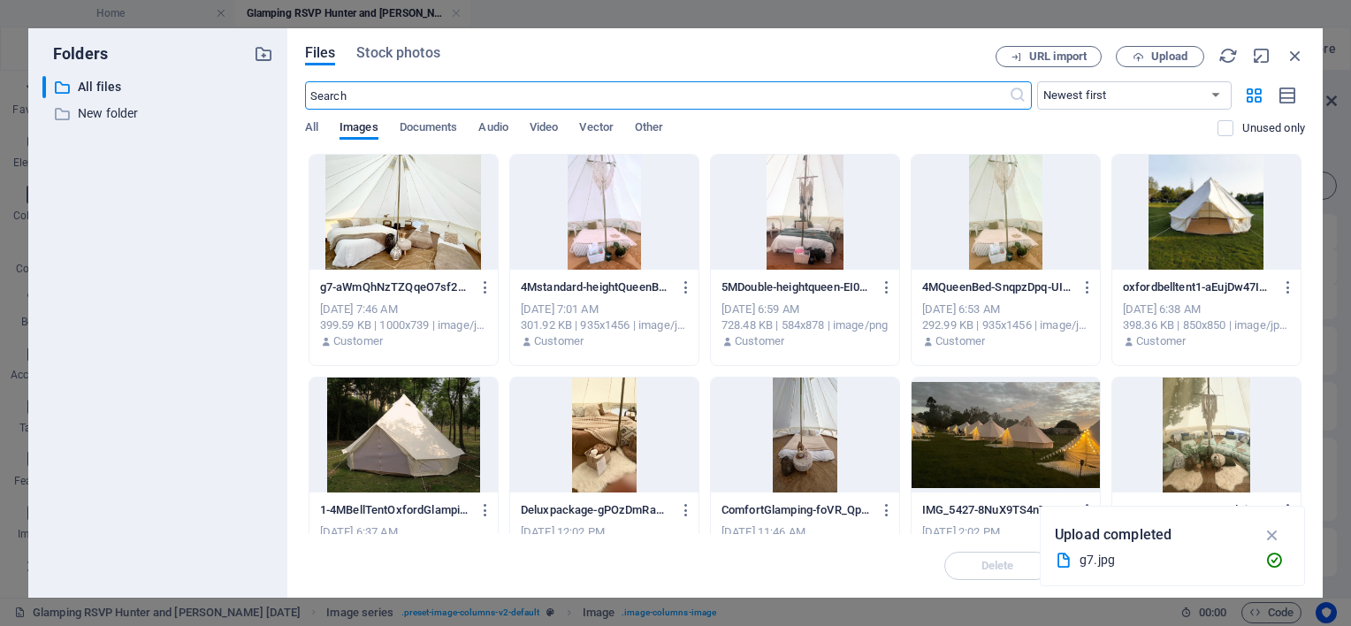
scroll to position [2796, 0]
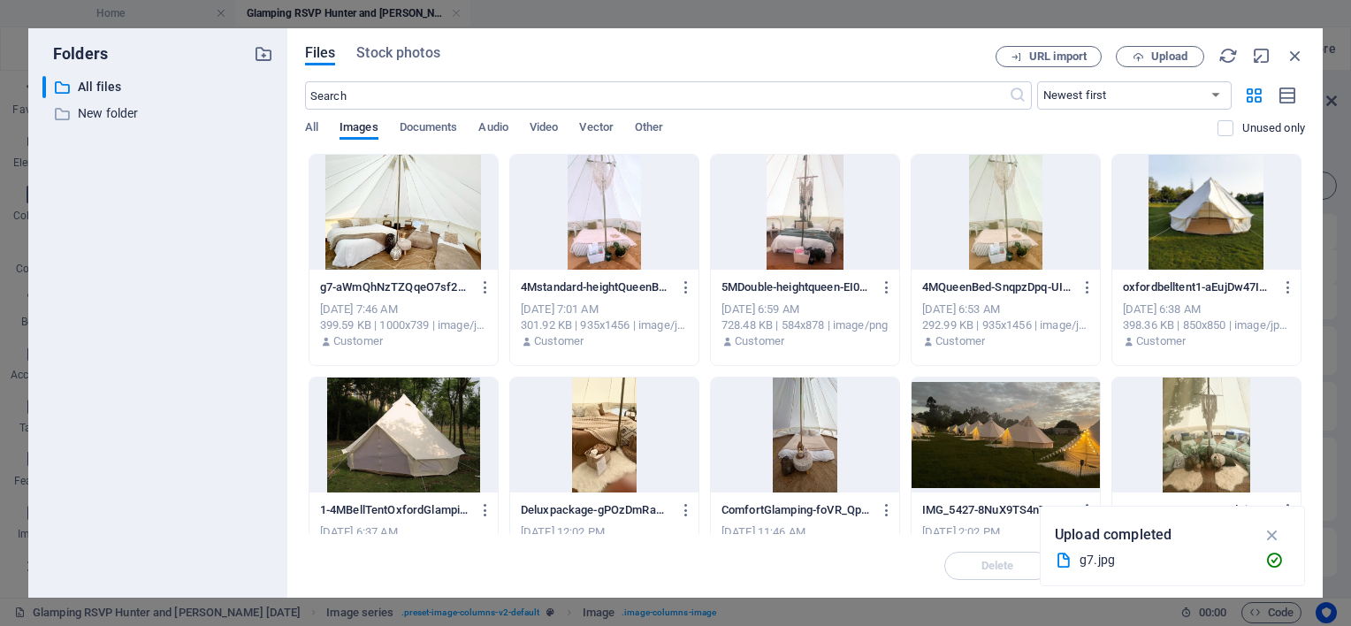
click at [808, 232] on div at bounding box center [805, 212] width 188 height 115
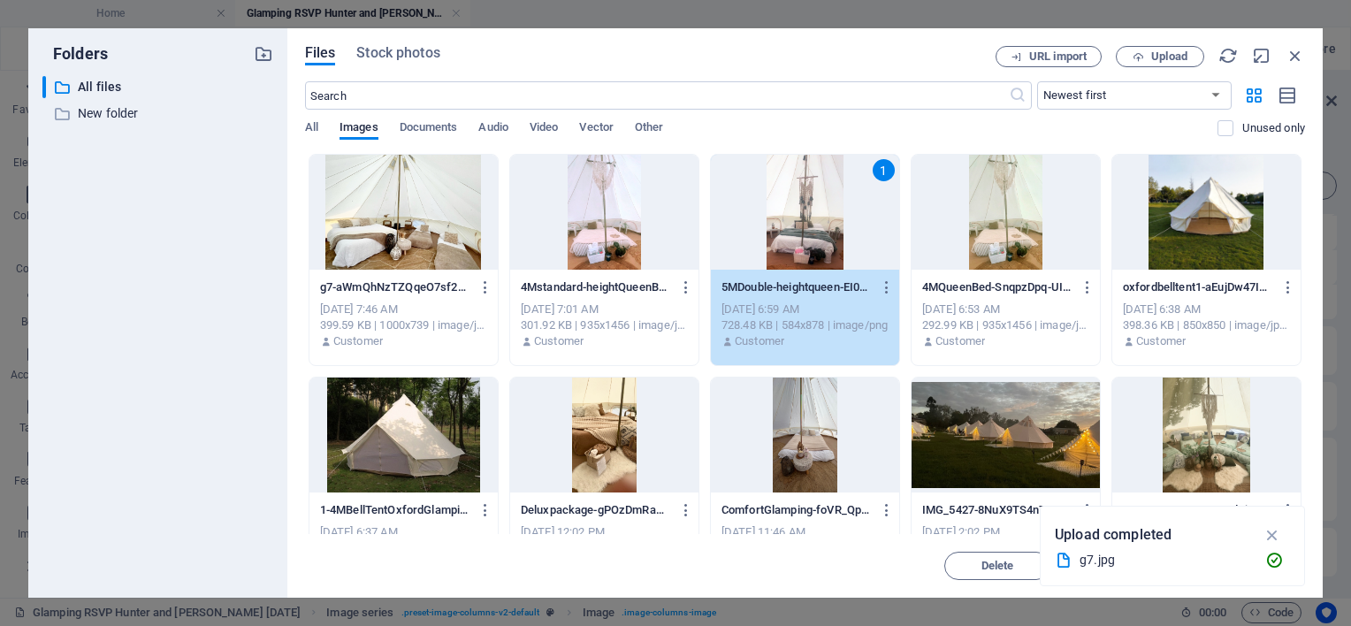
click at [808, 232] on div "1" at bounding box center [805, 212] width 188 height 115
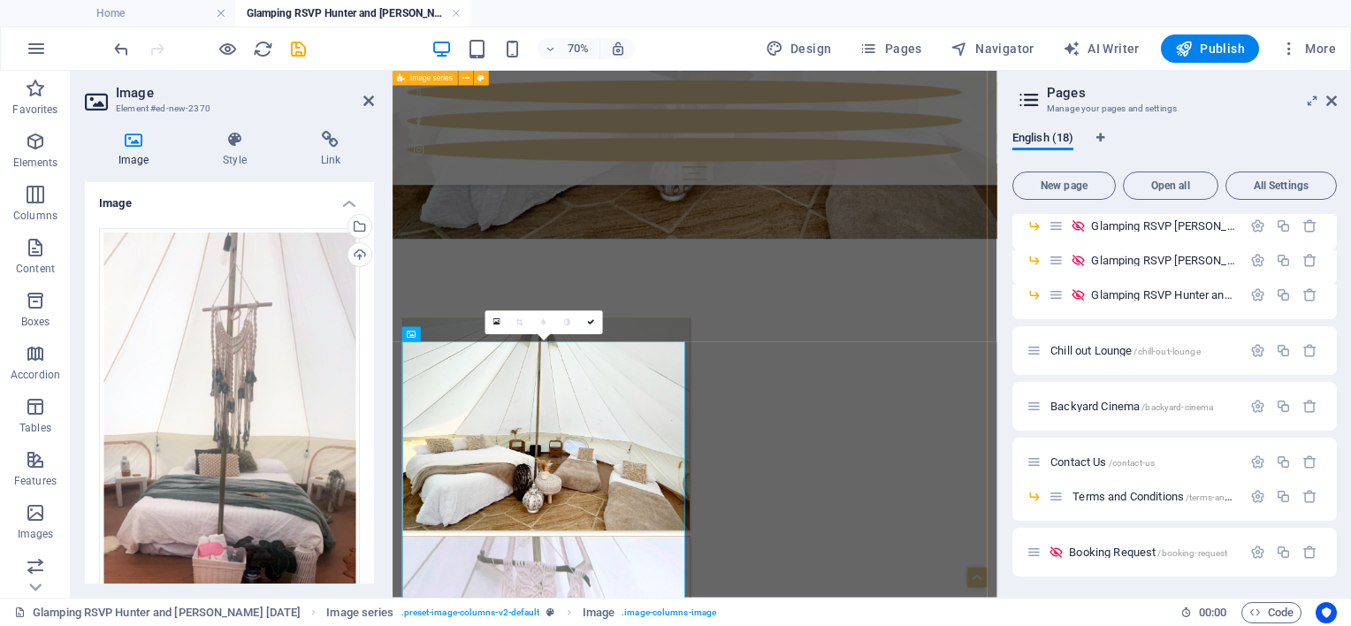
scroll to position [4325, 0]
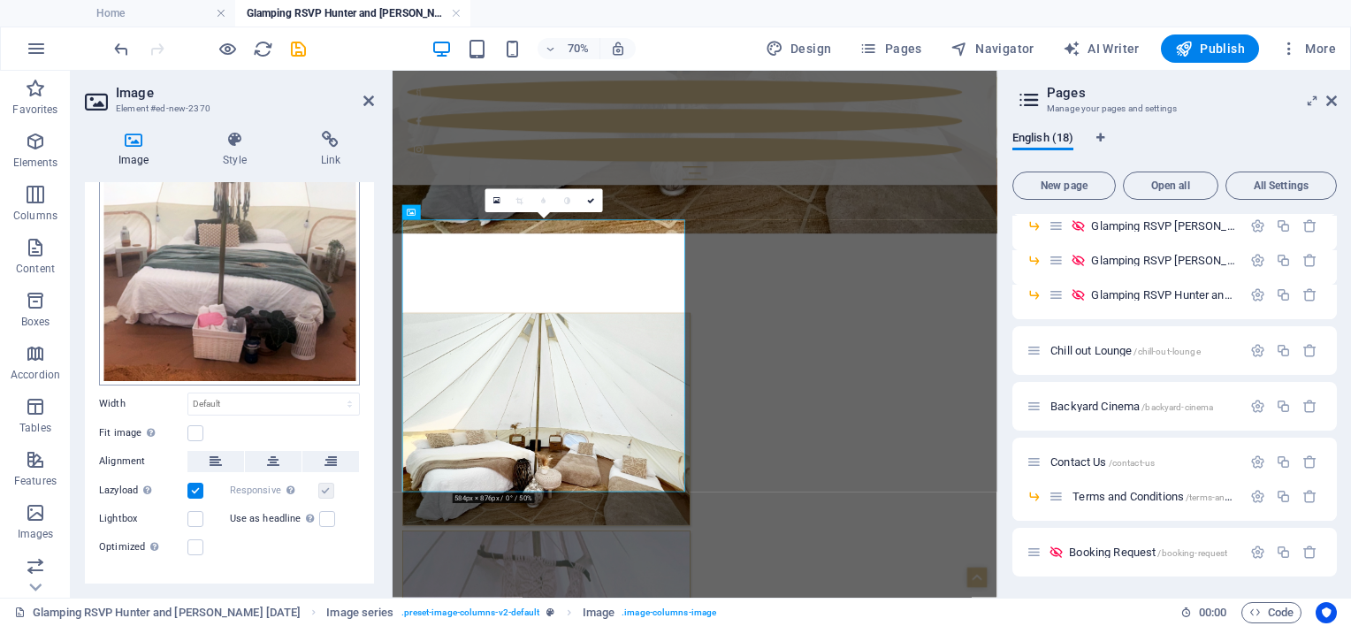
scroll to position [255, 0]
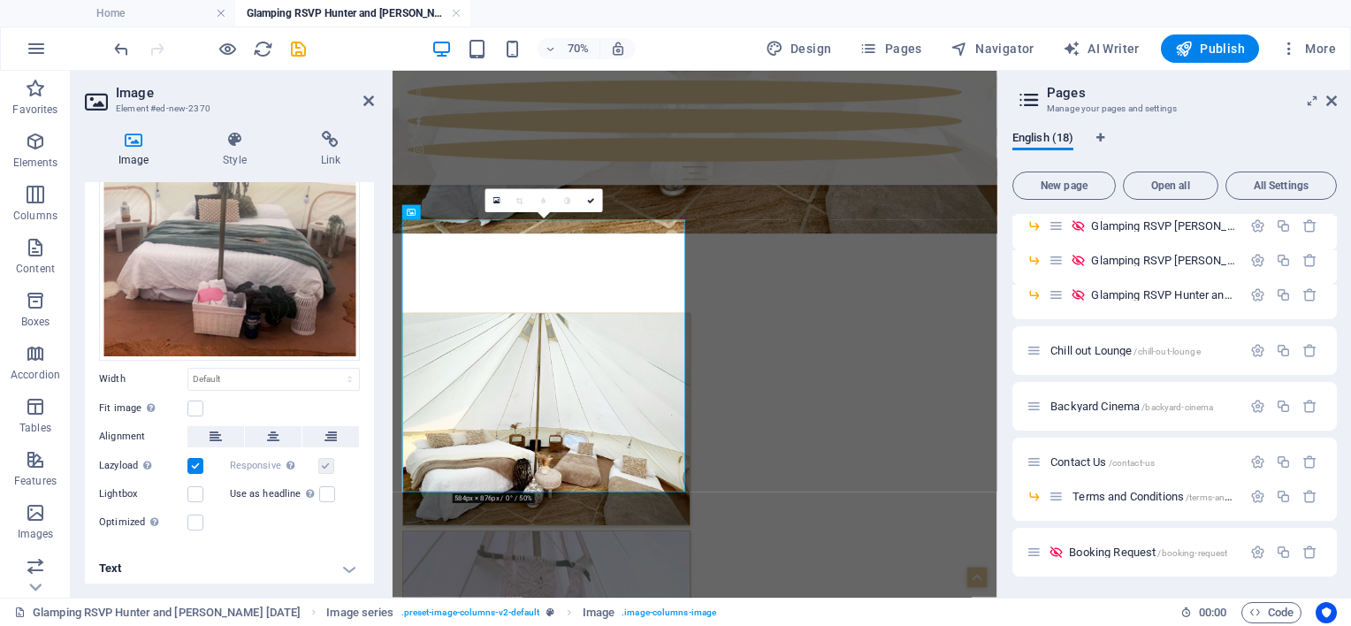
click at [184, 398] on label "Fit image Automatically fit image to a fixed width and height" at bounding box center [143, 408] width 88 height 21
click at [0, 0] on input "Fit image Automatically fit image to a fixed width and height" at bounding box center [0, 0] width 0 height 0
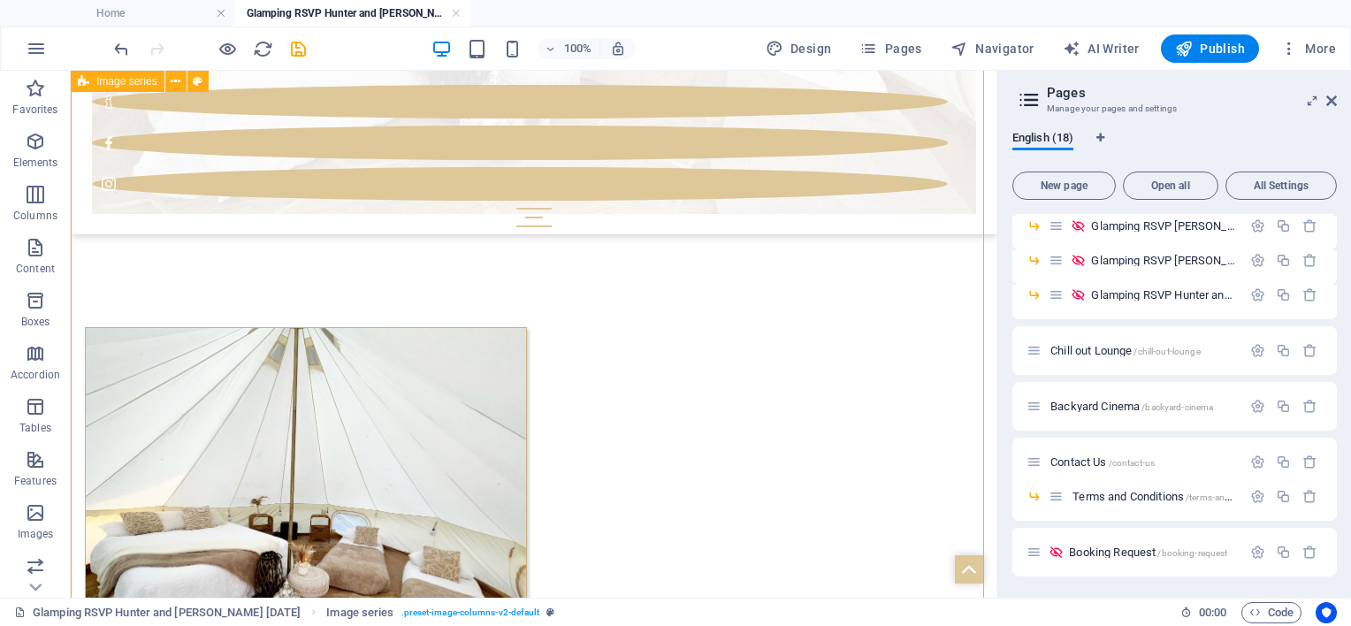
scroll to position [4384, 0]
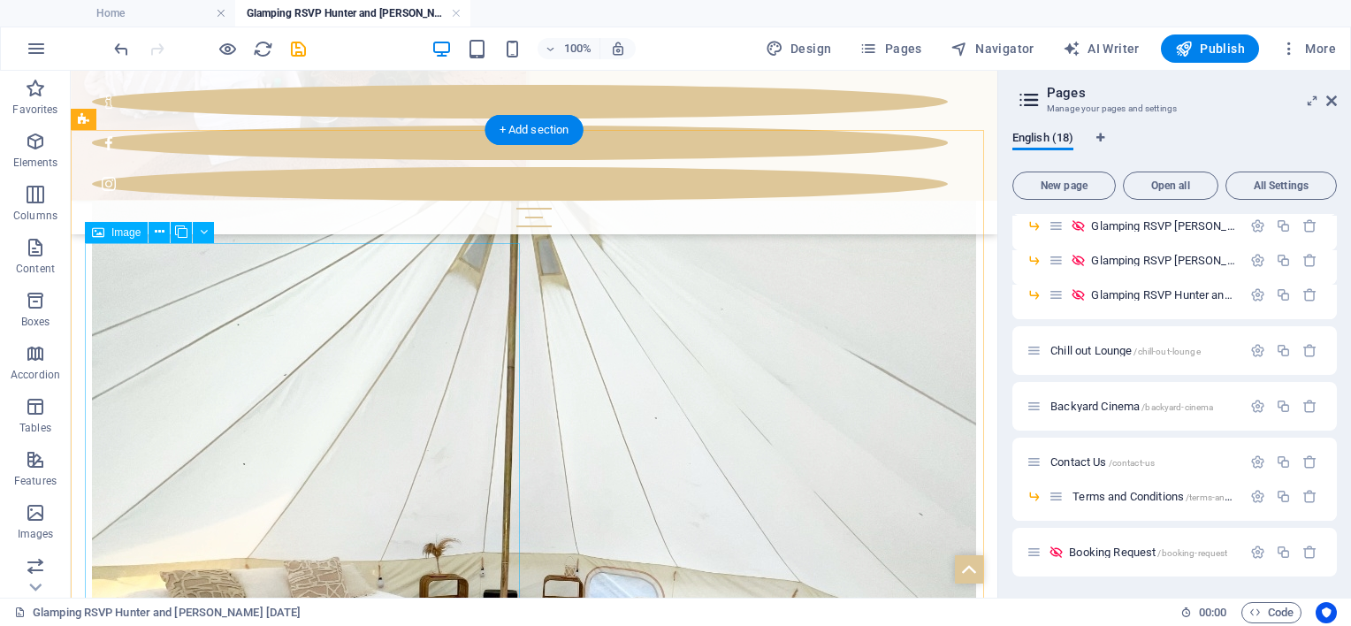
scroll to position [3854, 0]
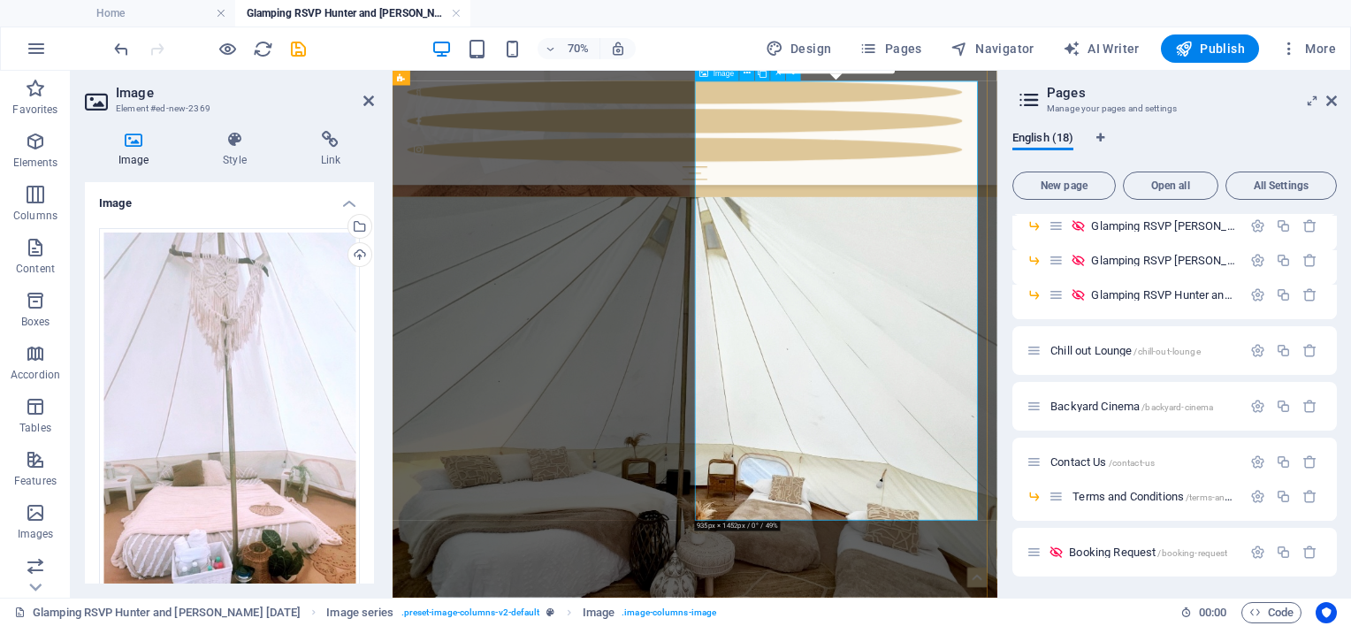
scroll to position [3706, 0]
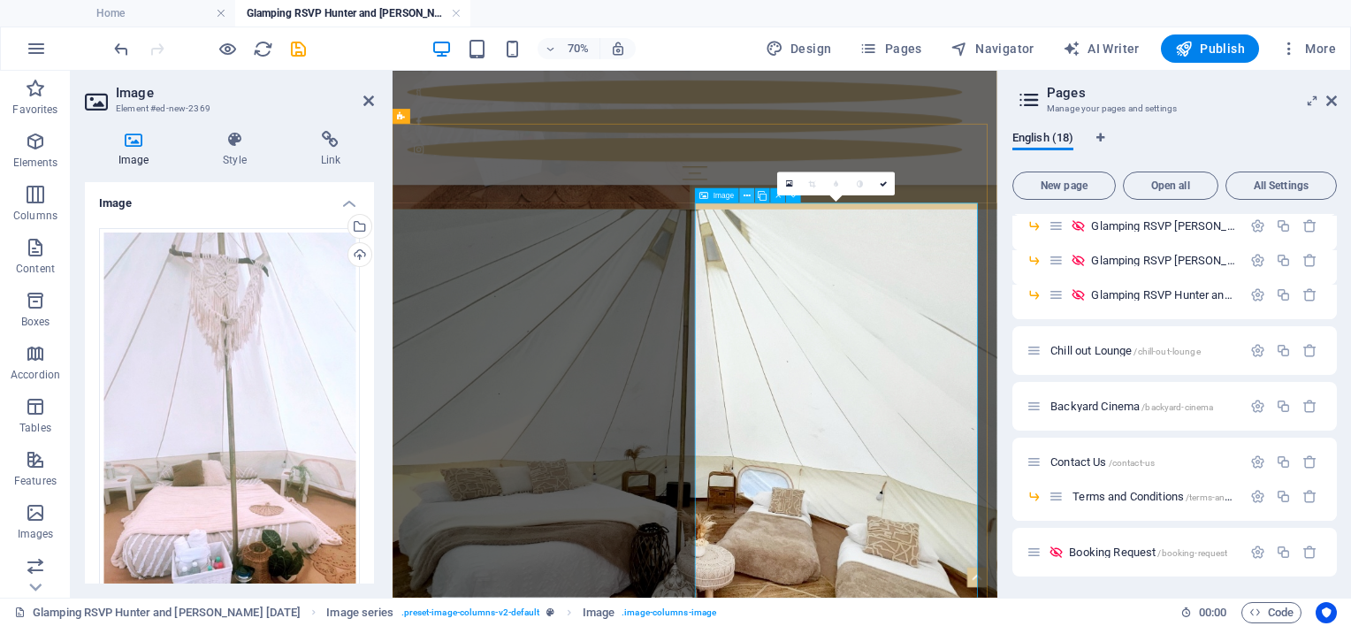
click at [744, 196] on icon at bounding box center [747, 195] width 7 height 13
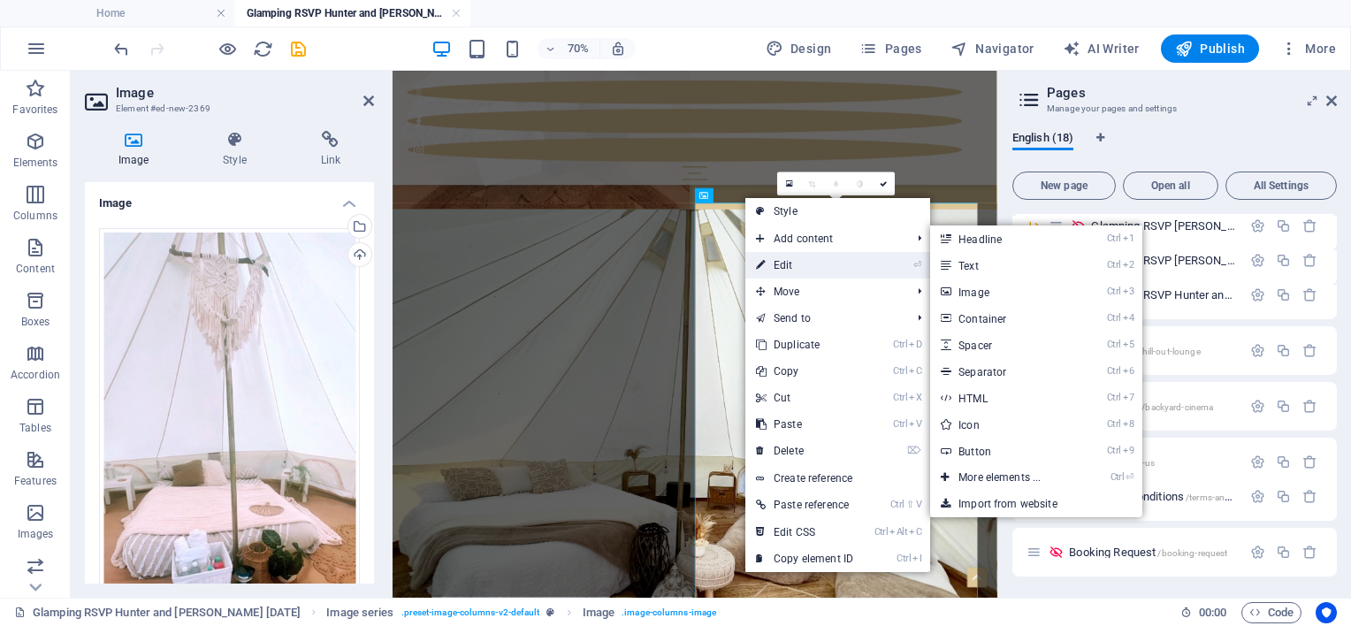
click at [782, 259] on link "⏎ Edit" at bounding box center [804, 265] width 118 height 27
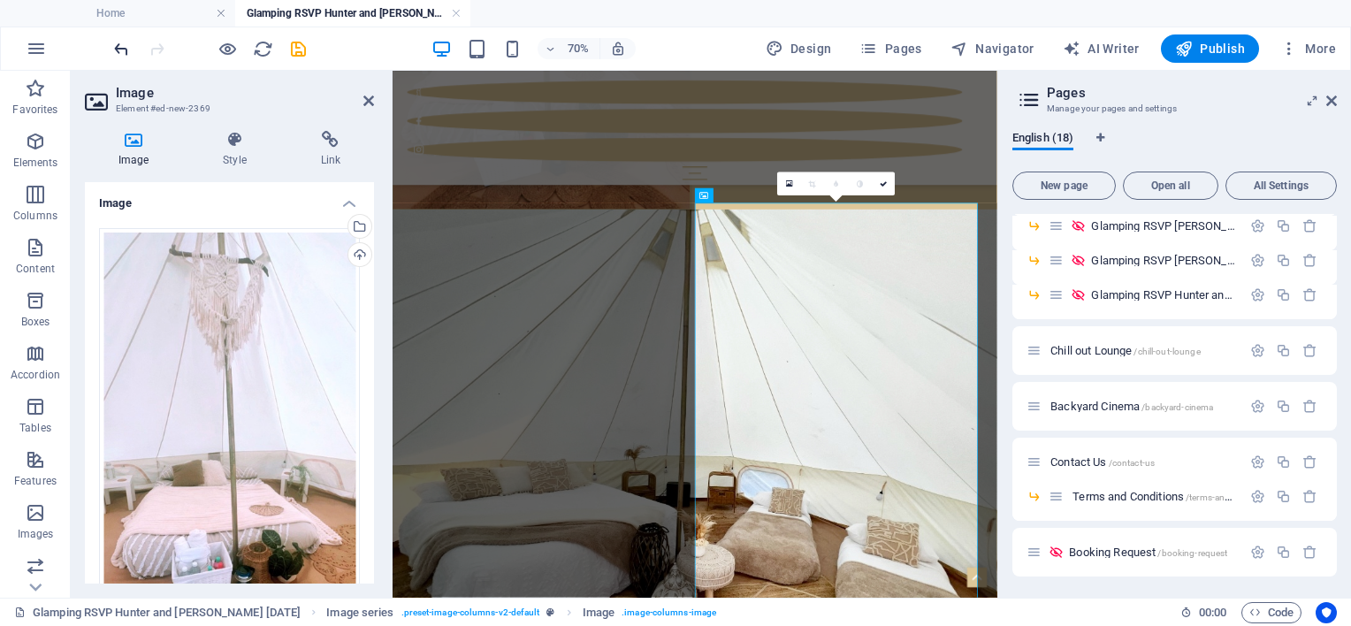
click at [115, 57] on icon "undo" at bounding box center [121, 49] width 20 height 20
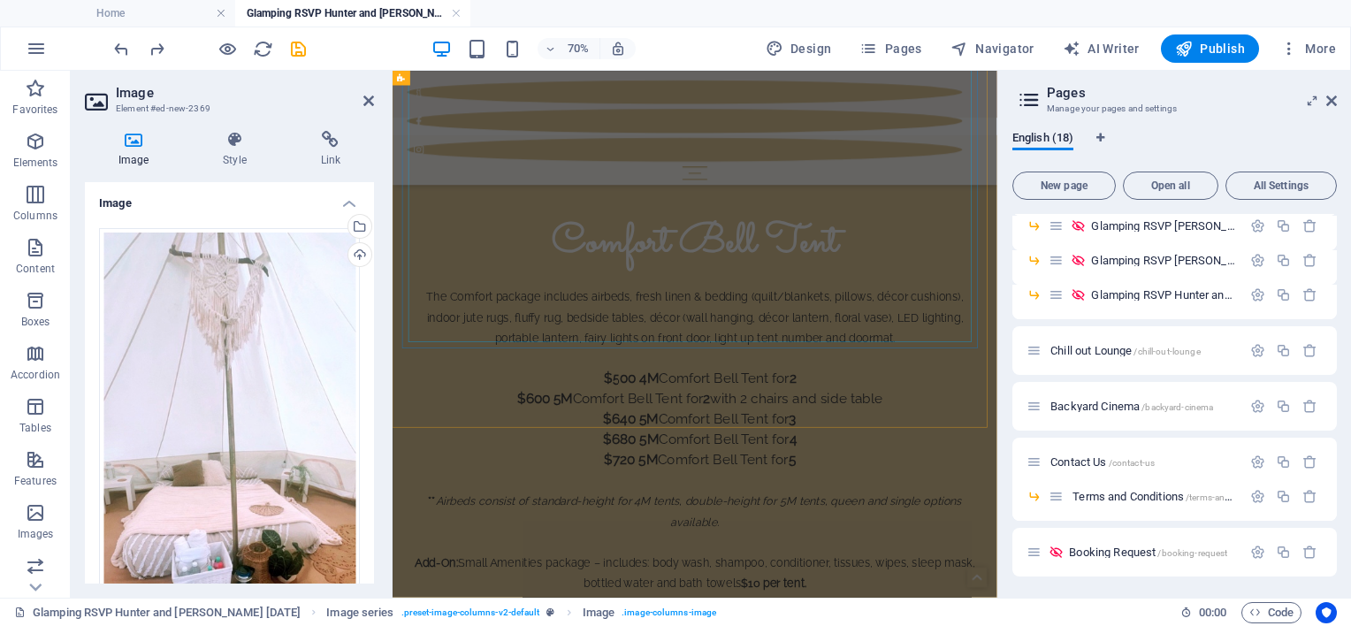
scroll to position [2338, 0]
click at [1006, 415] on div "English (18) New page Open all All Settings Home / Luxury Sleepovers /luxury-sl…" at bounding box center [1174, 357] width 353 height 481
click at [1008, 416] on div "English (18) New page Open all All Settings Home / Luxury Sleepovers /luxury-sl…" at bounding box center [1174, 357] width 353 height 481
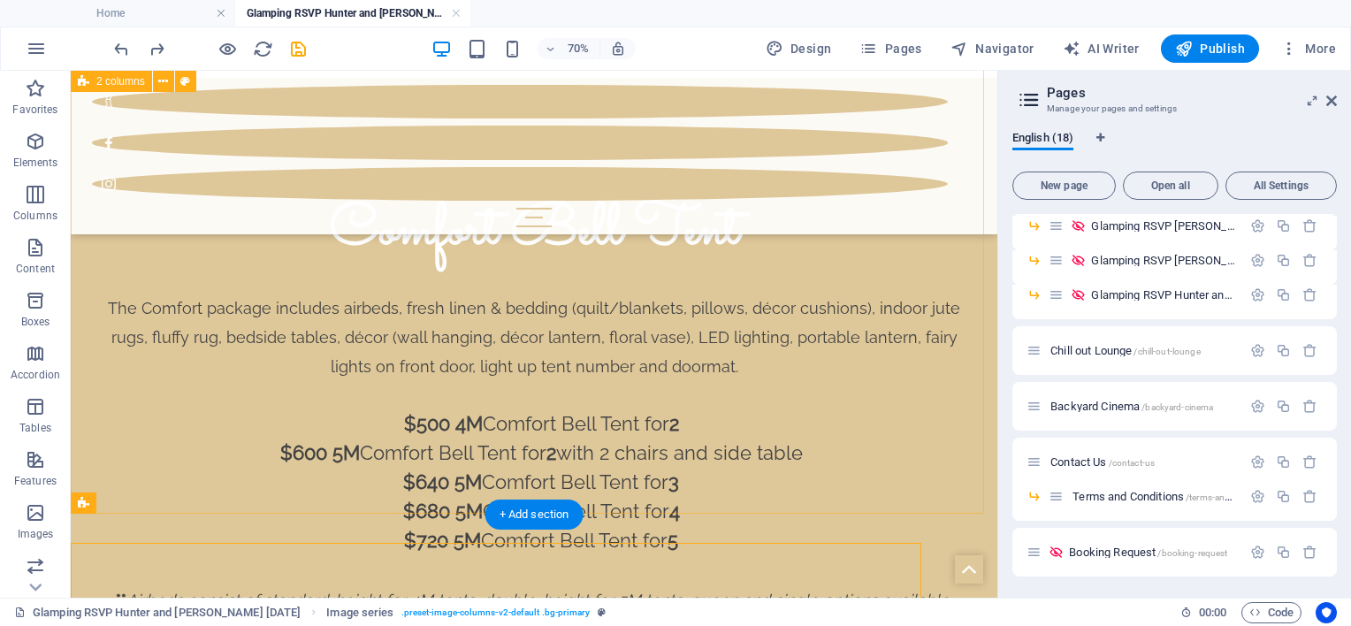
click at [834, 442] on div "Comfort Bell Tent The Comfort package includes airbeds, fresh linen & bedding (…" at bounding box center [534, 481] width 927 height 807
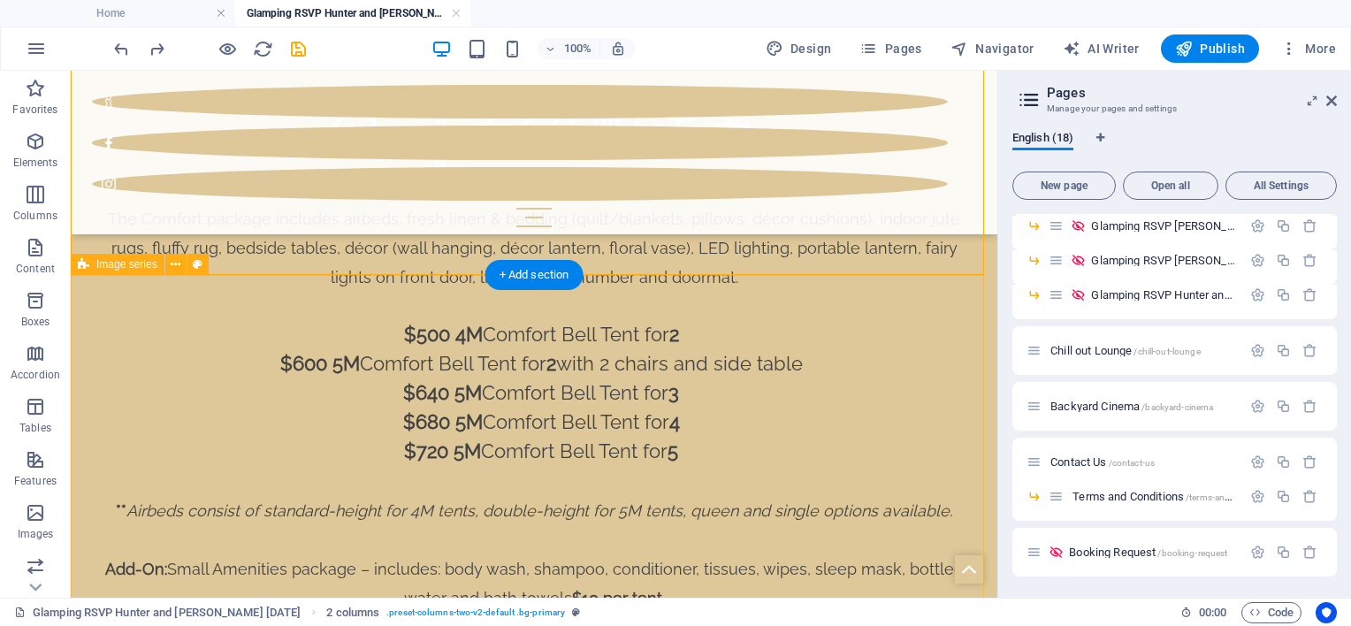
scroll to position [2426, 0]
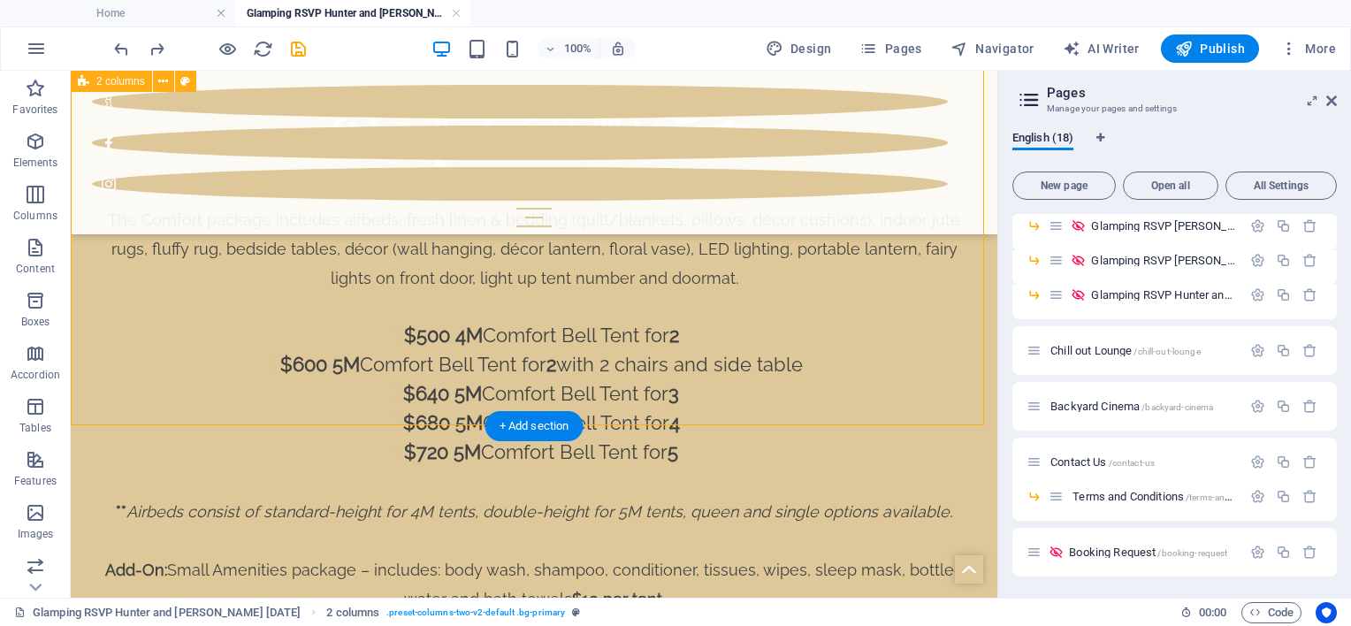
click at [760, 370] on div "Comfort Bell Tent The Comfort package includes airbeds, fresh linen & bedding (…" at bounding box center [534, 392] width 927 height 807
select select "rem"
select select "px"
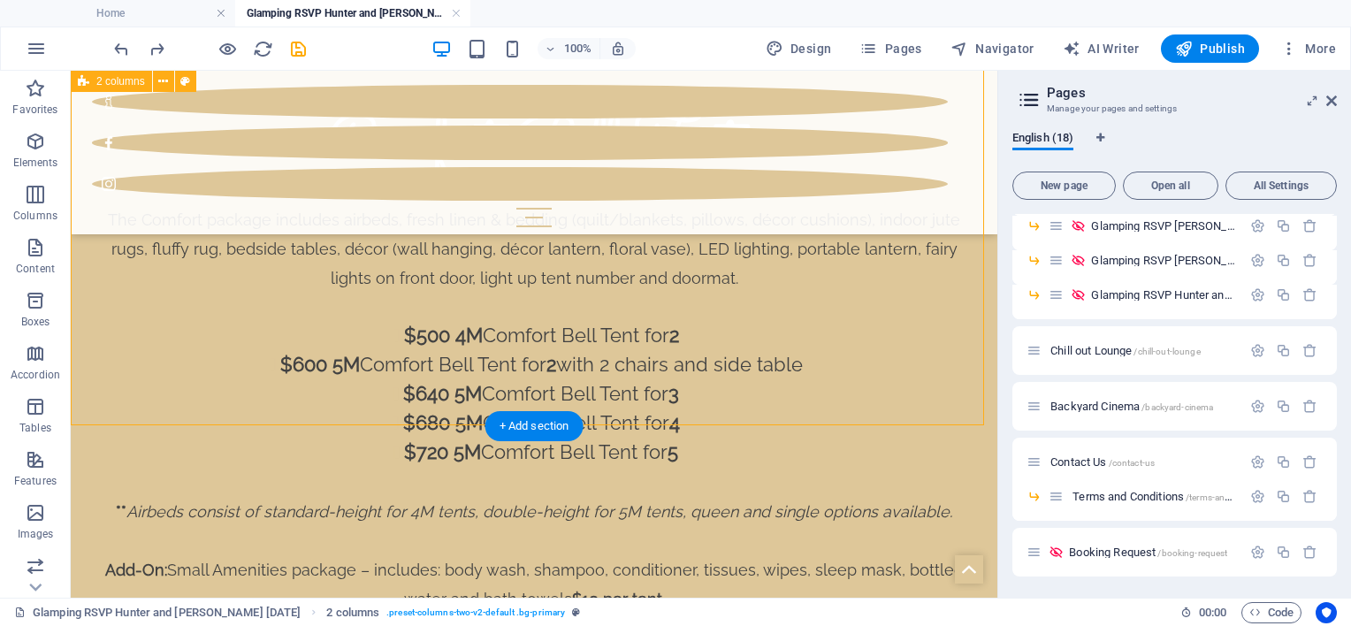
select select "preset-columns-two-v2-default"
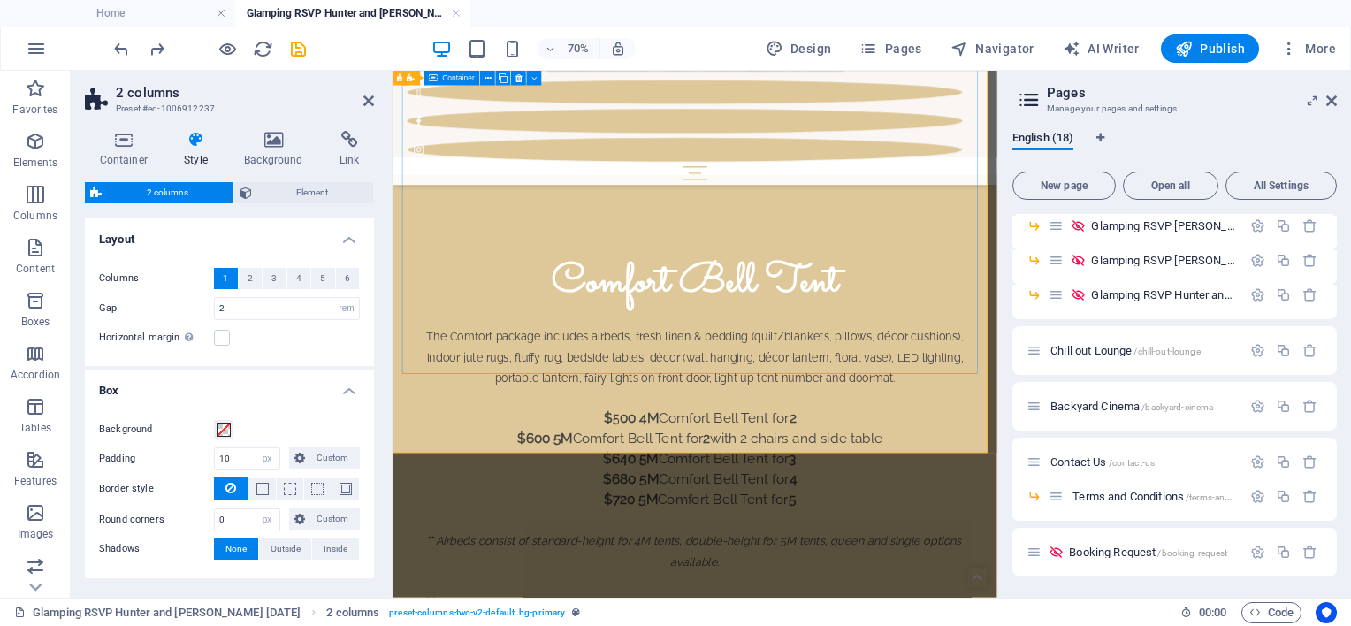
scroll to position [2249, 0]
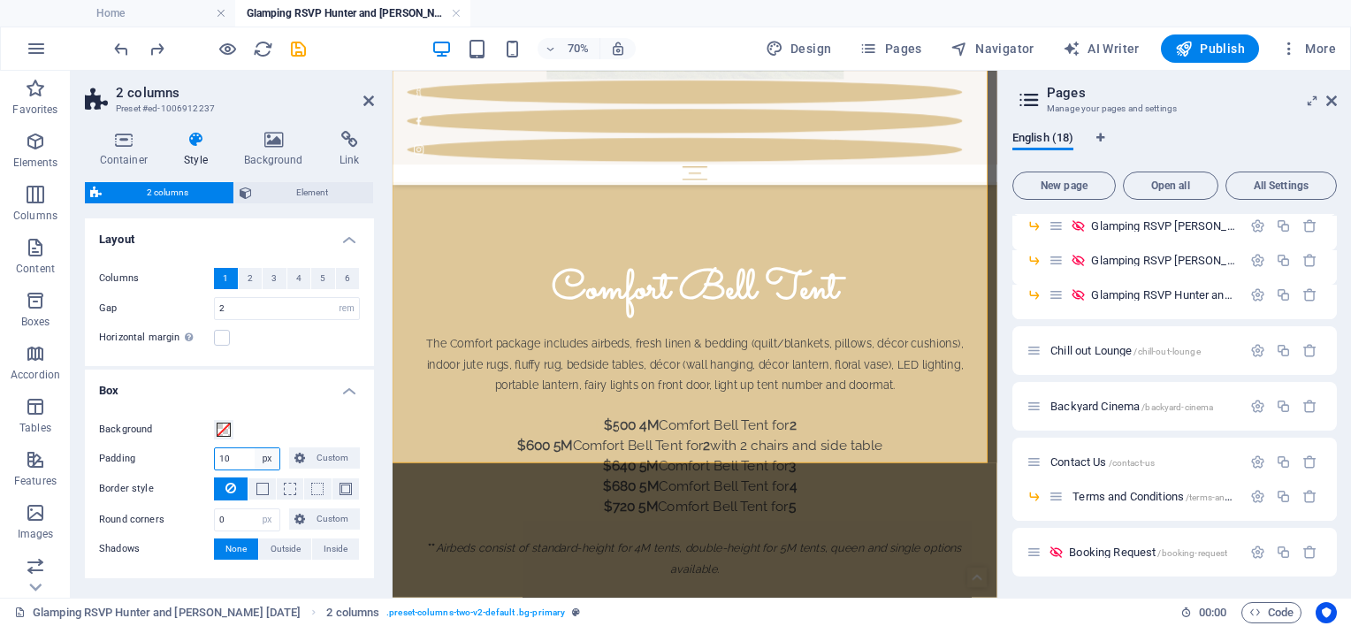
click at [265, 460] on select "px rem % vw vh Custom" at bounding box center [267, 458] width 25 height 21
select select "%"
click at [255, 448] on select "px rem % vw vh Custom" at bounding box center [267, 458] width 25 height 21
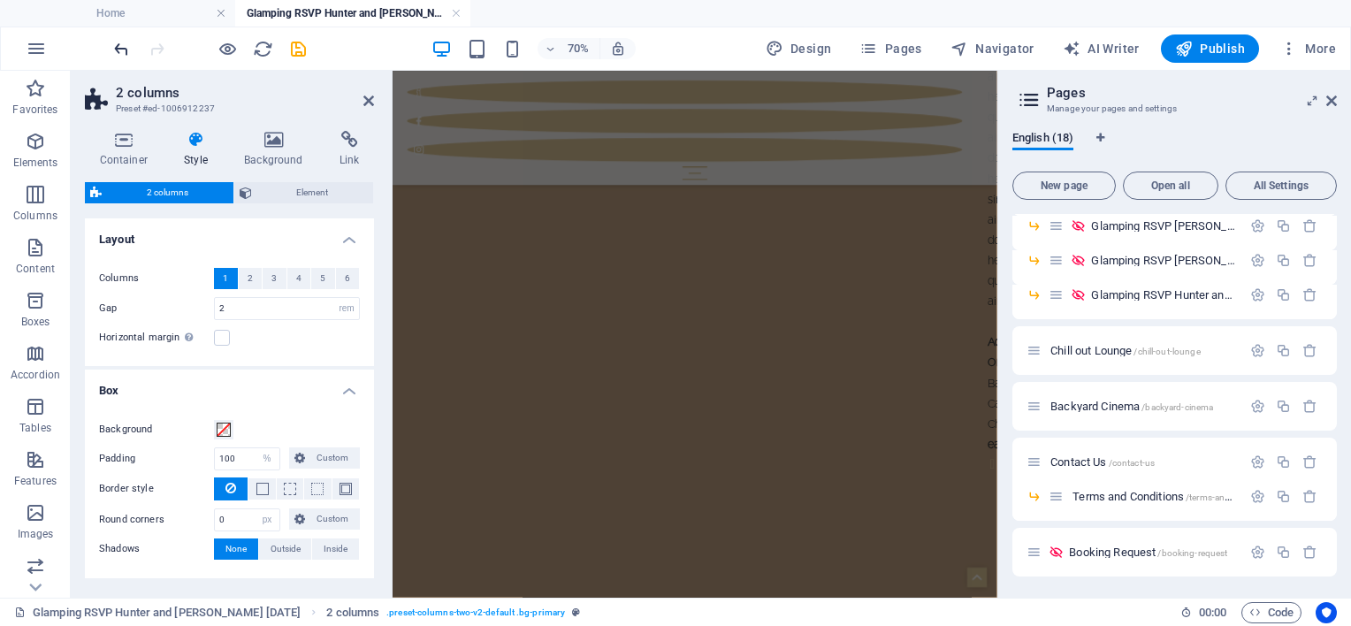
click at [120, 53] on icon "undo" at bounding box center [121, 49] width 20 height 20
type input "10"
select select "px"
click at [120, 53] on icon "undo" at bounding box center [121, 49] width 20 height 20
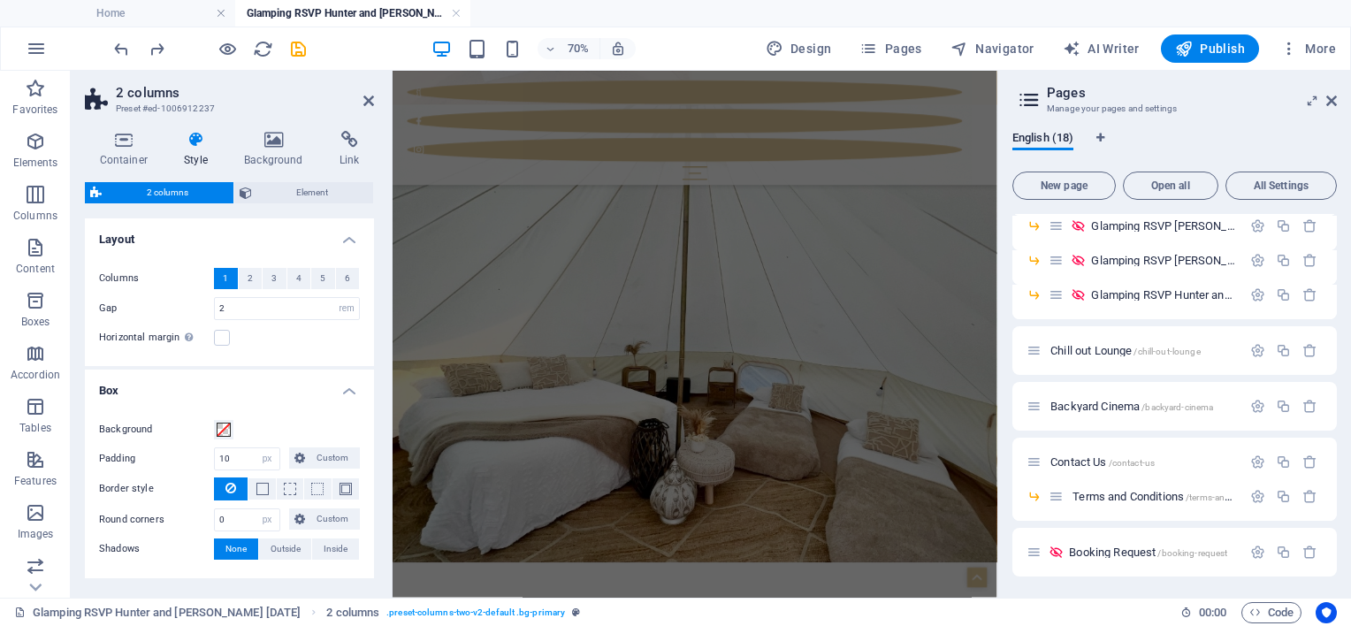
click at [1011, 436] on div "English (18) New page Open all All Settings Home / Luxury Sleepovers /luxury-sl…" at bounding box center [1174, 357] width 353 height 481
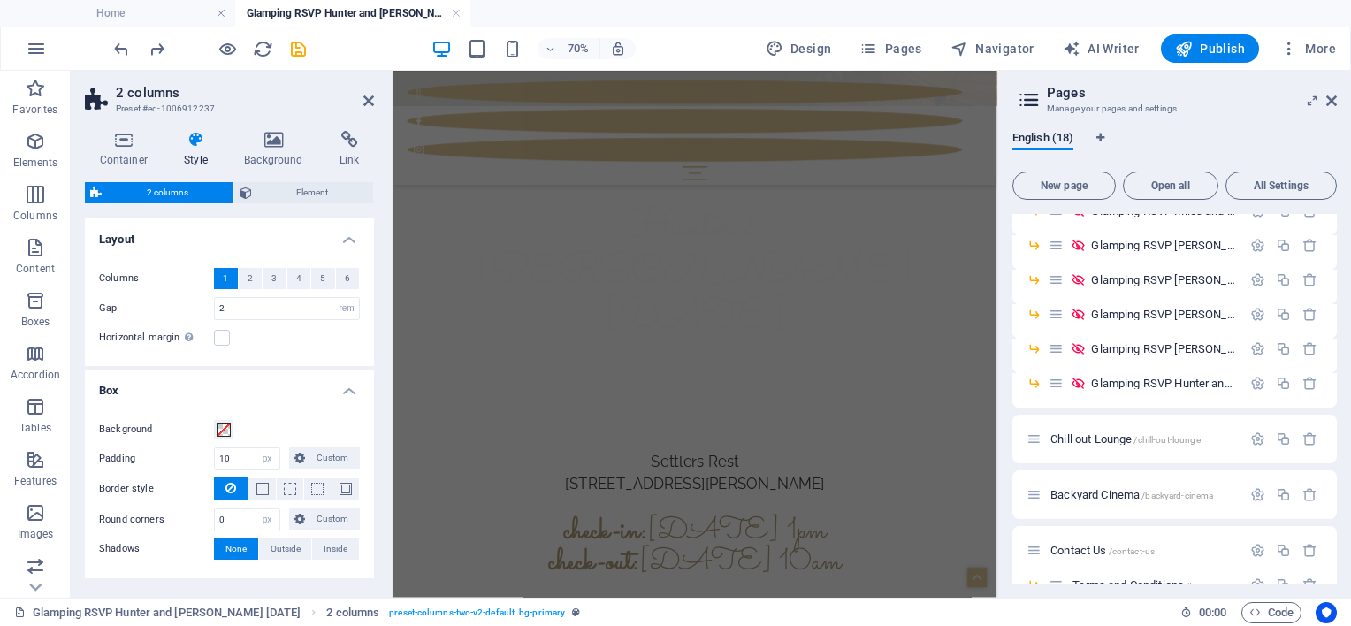
scroll to position [216, 0]
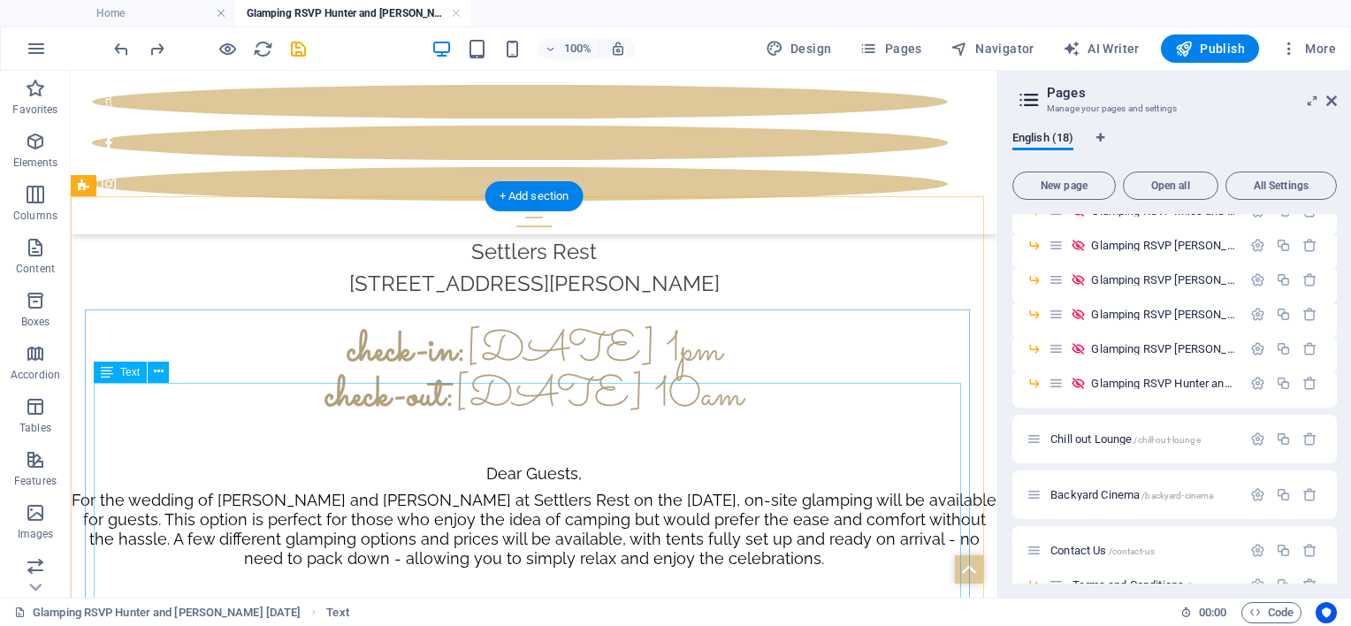
scroll to position [835, 0]
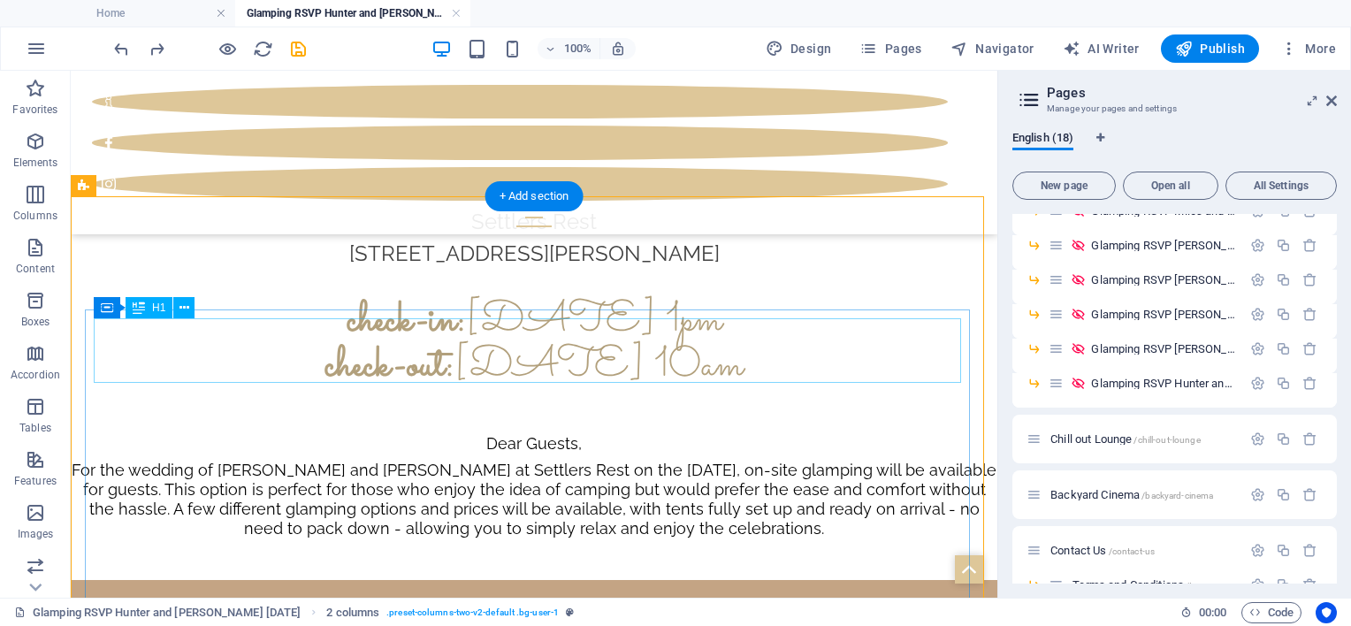
scroll to position [746, 0]
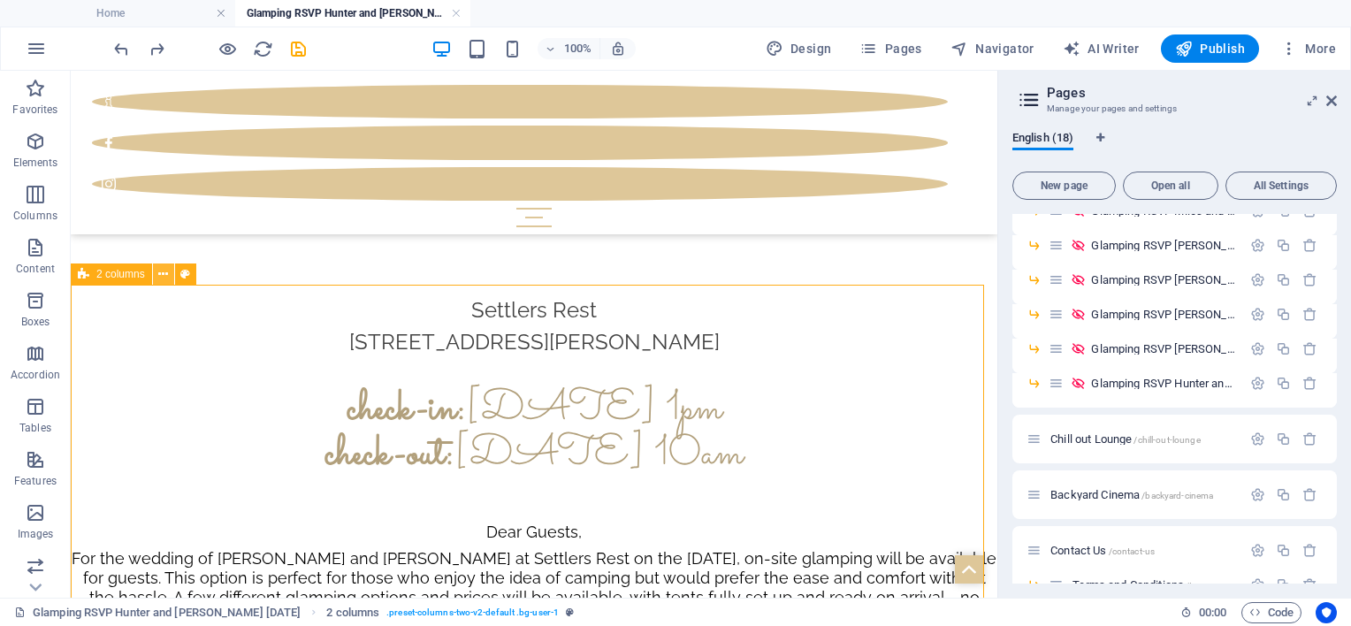
click at [159, 268] on icon at bounding box center [163, 274] width 10 height 19
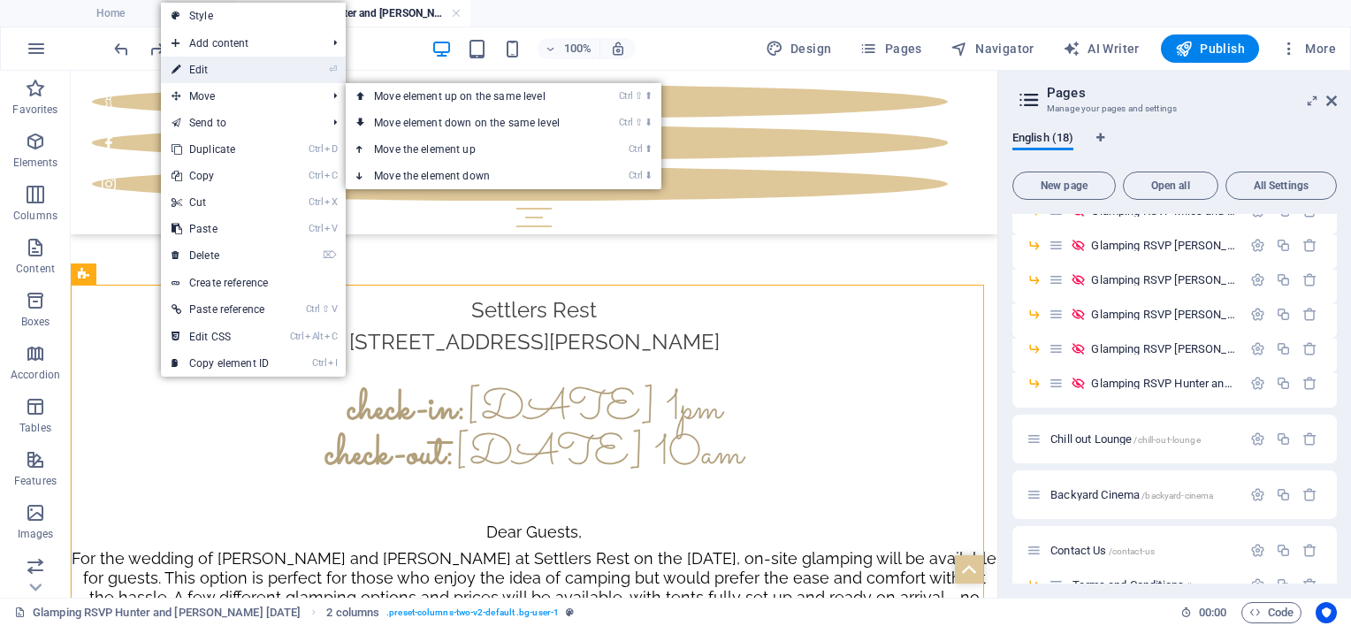
click at [185, 65] on link "⏎ Edit" at bounding box center [220, 70] width 118 height 27
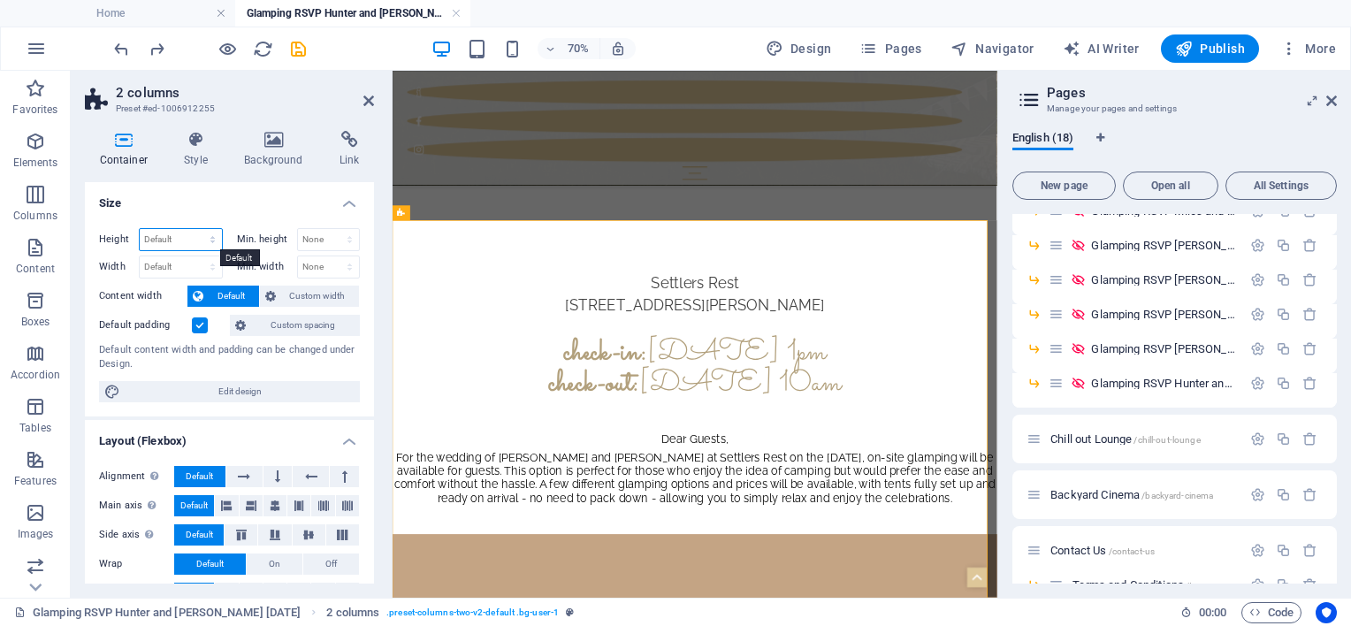
click at [200, 236] on select "Default px rem % vh vw" at bounding box center [181, 239] width 82 height 21
click at [317, 235] on select "None px rem % vh vw" at bounding box center [329, 239] width 62 height 21
click at [283, 296] on span "Custom width" at bounding box center [317, 296] width 73 height 21
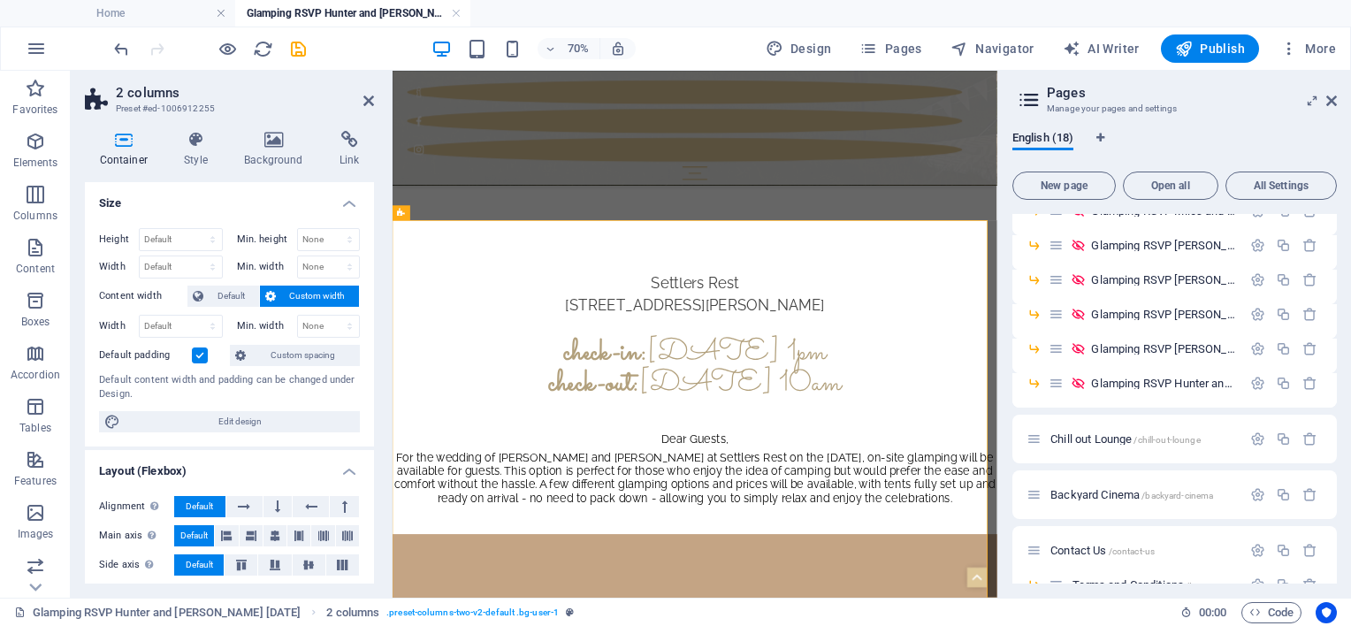
click at [283, 296] on span "Custom width" at bounding box center [317, 296] width 73 height 21
click at [223, 283] on div "Height Default px rem % vh vw Min. height None px rem % vh vw Width Default px …" at bounding box center [229, 330] width 289 height 233
click at [230, 286] on span "Default" at bounding box center [231, 296] width 45 height 21
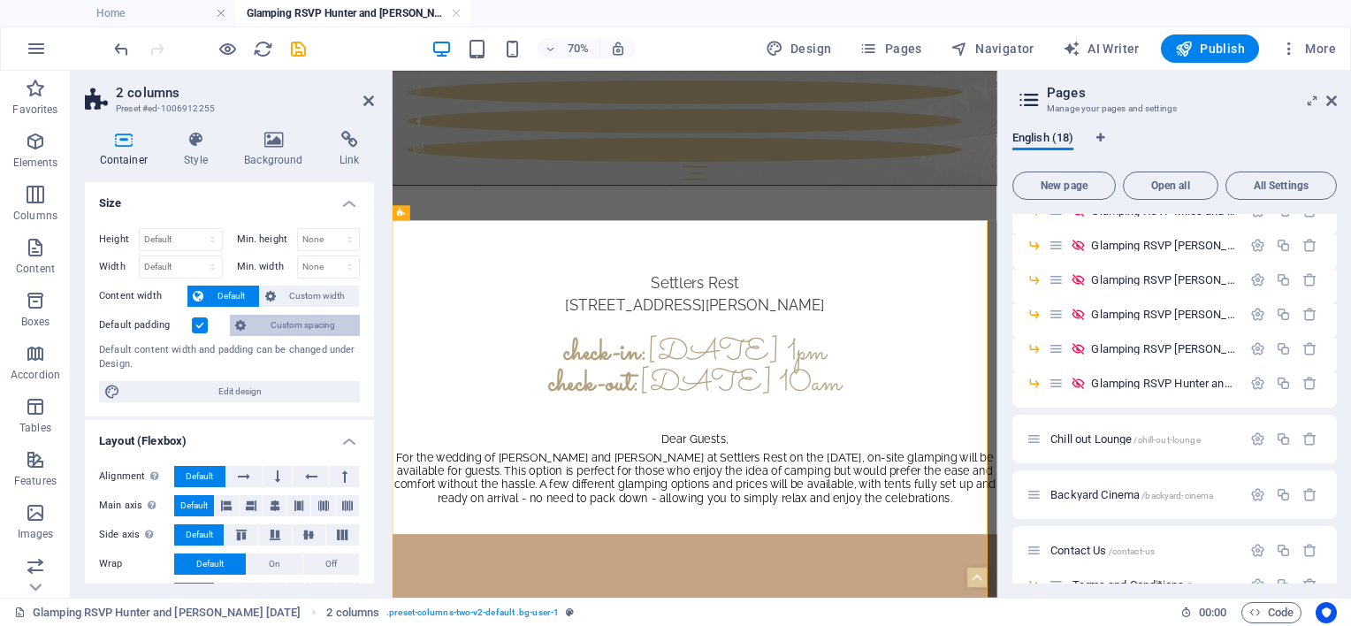
click at [271, 315] on span "Custom spacing" at bounding box center [302, 325] width 103 height 21
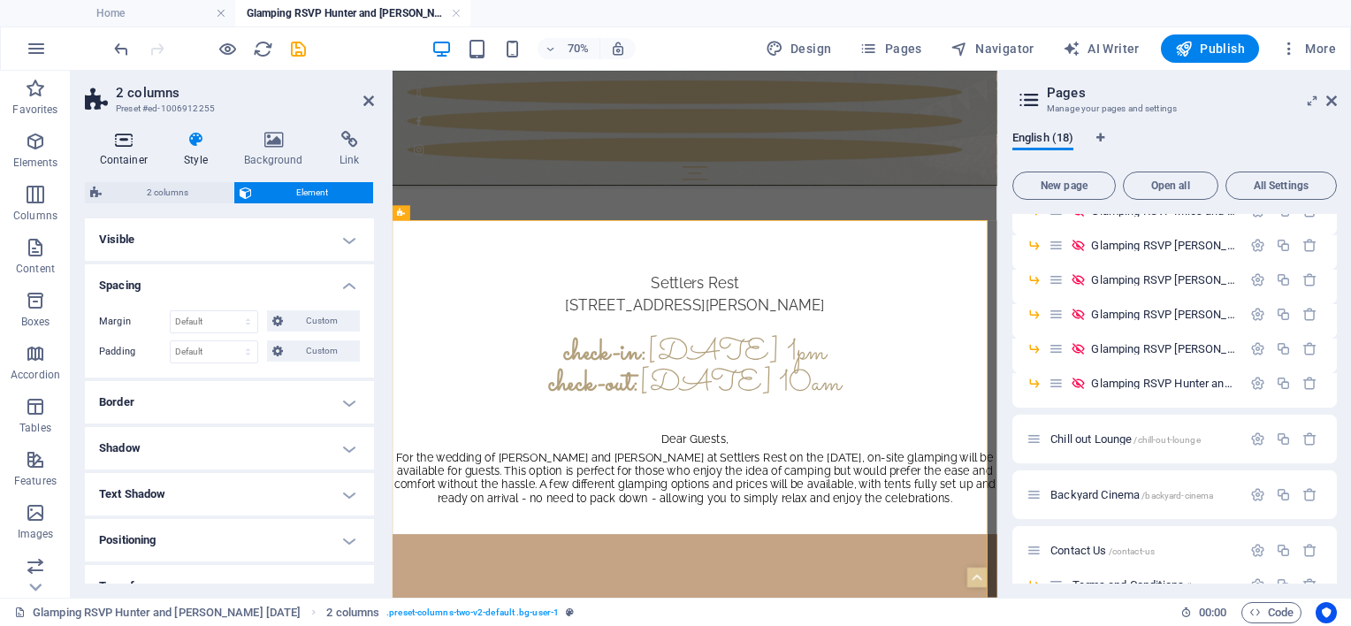
click at [126, 147] on icon at bounding box center [124, 140] width 78 height 18
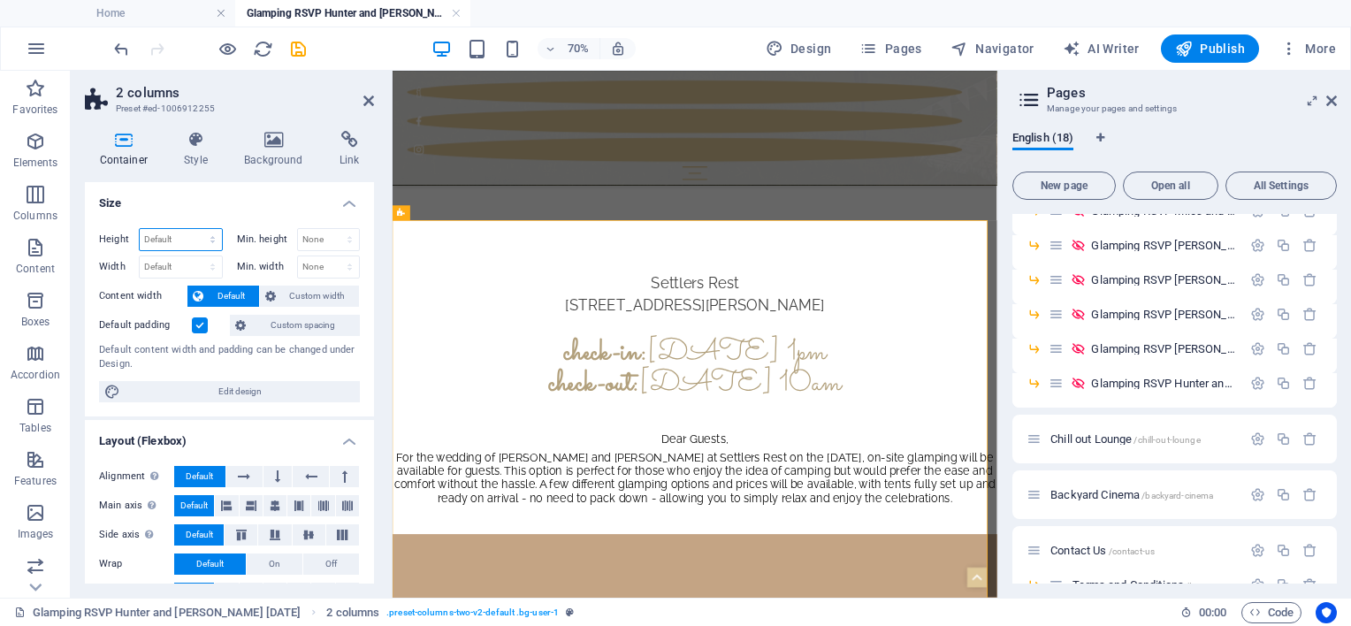
click at [180, 239] on select "Default px rem % vh vw" at bounding box center [181, 239] width 82 height 21
select select "px"
click at [195, 229] on select "Default px rem % vh vw" at bounding box center [181, 239] width 82 height 21
drag, startPoint x: 177, startPoint y: 244, endPoint x: 134, endPoint y: 240, distance: 43.5
click at [134, 240] on div "Height 1100 Default px rem % vh vw" at bounding box center [161, 239] width 124 height 23
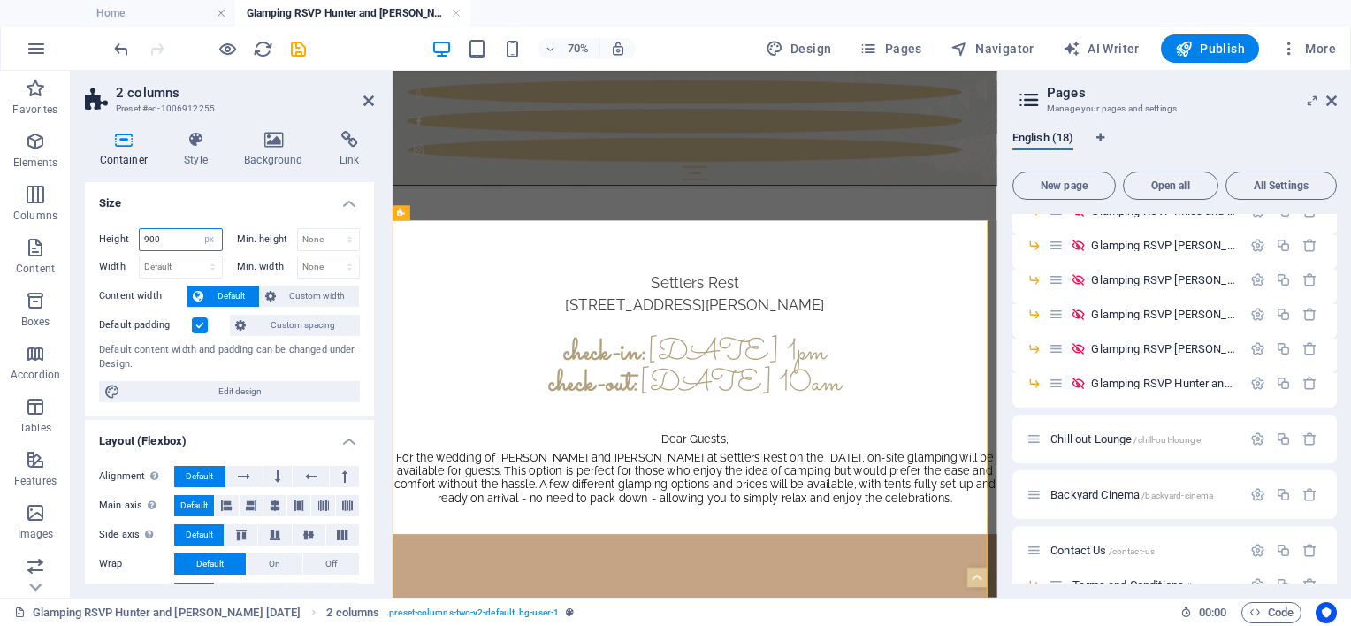
type input "900"
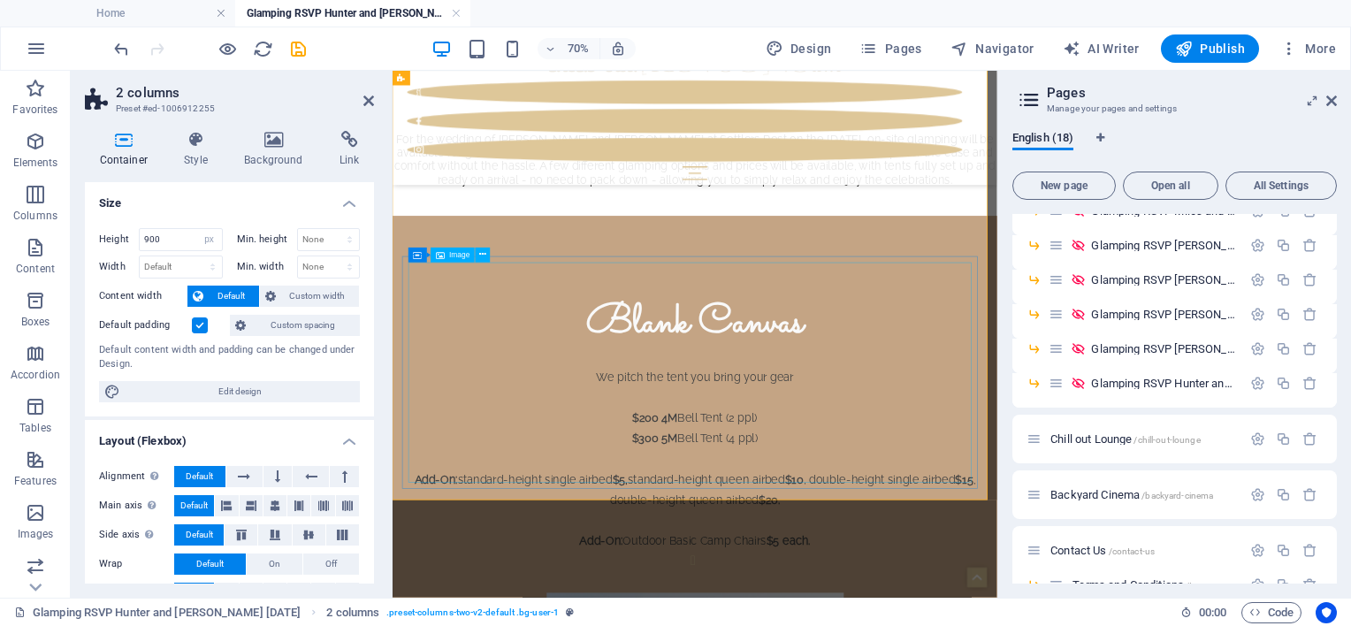
scroll to position [1365, 0]
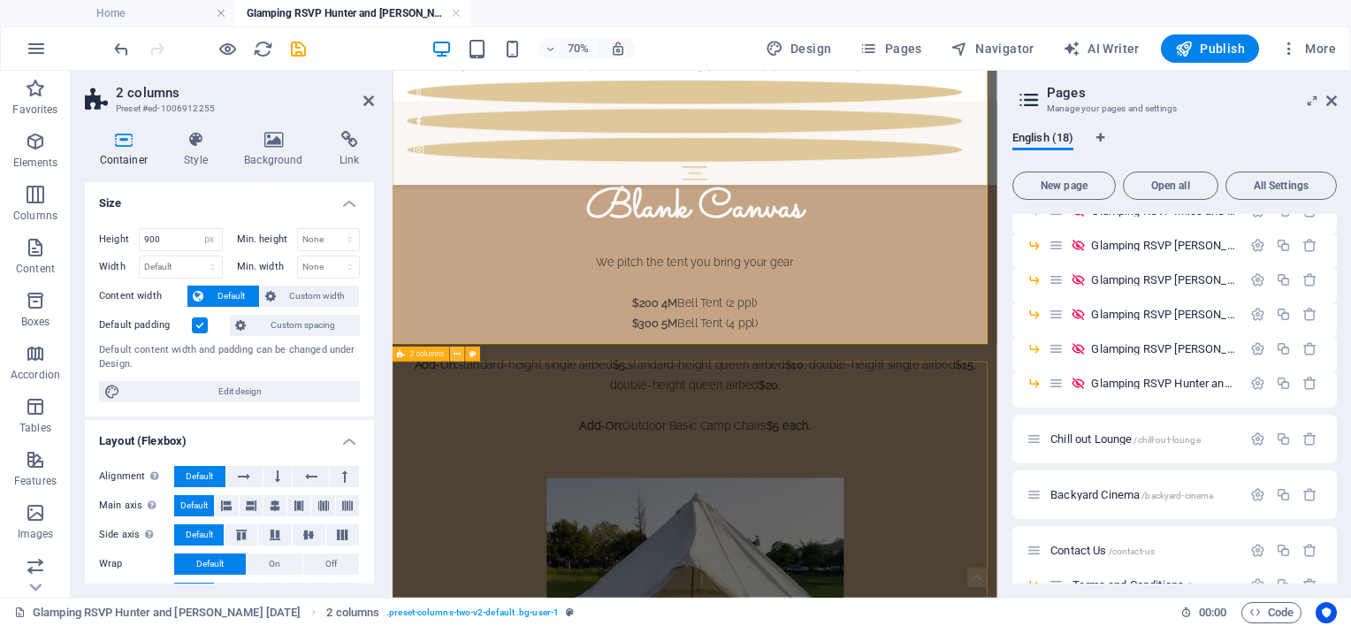
click at [456, 357] on icon at bounding box center [457, 353] width 7 height 13
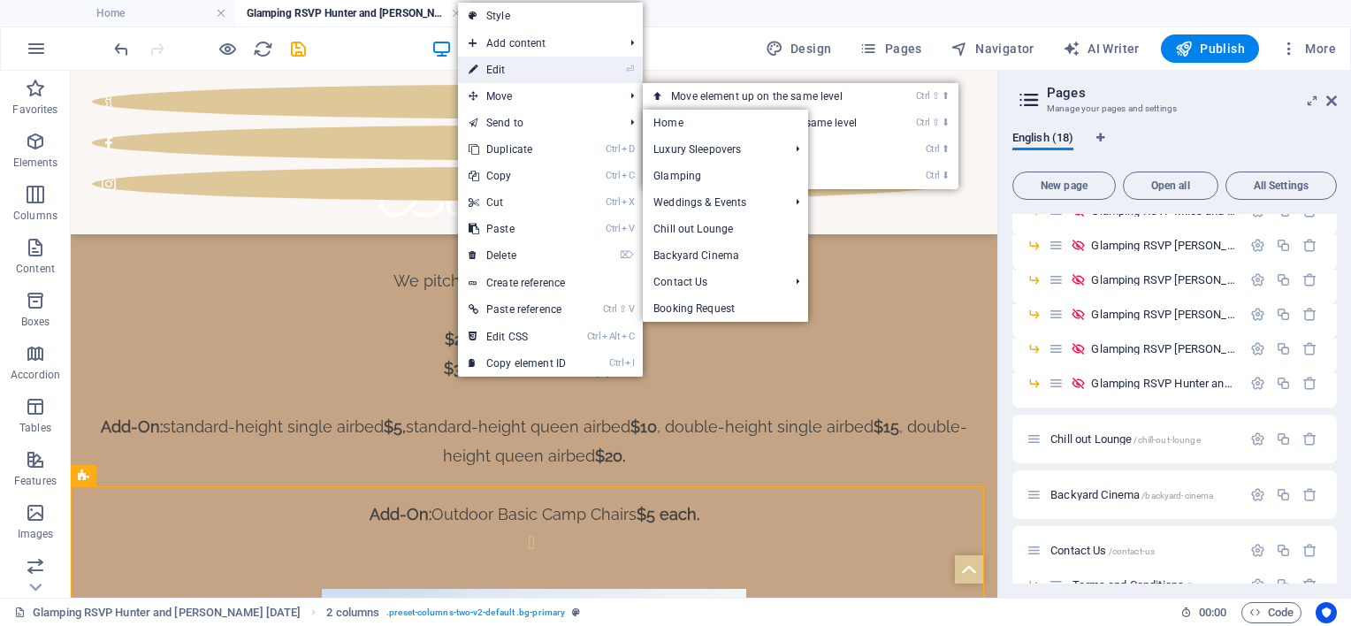
click at [502, 71] on link "⏎ Edit" at bounding box center [517, 70] width 118 height 27
select select "rem"
select select "px"
select select "preset-columns-two-v2-default"
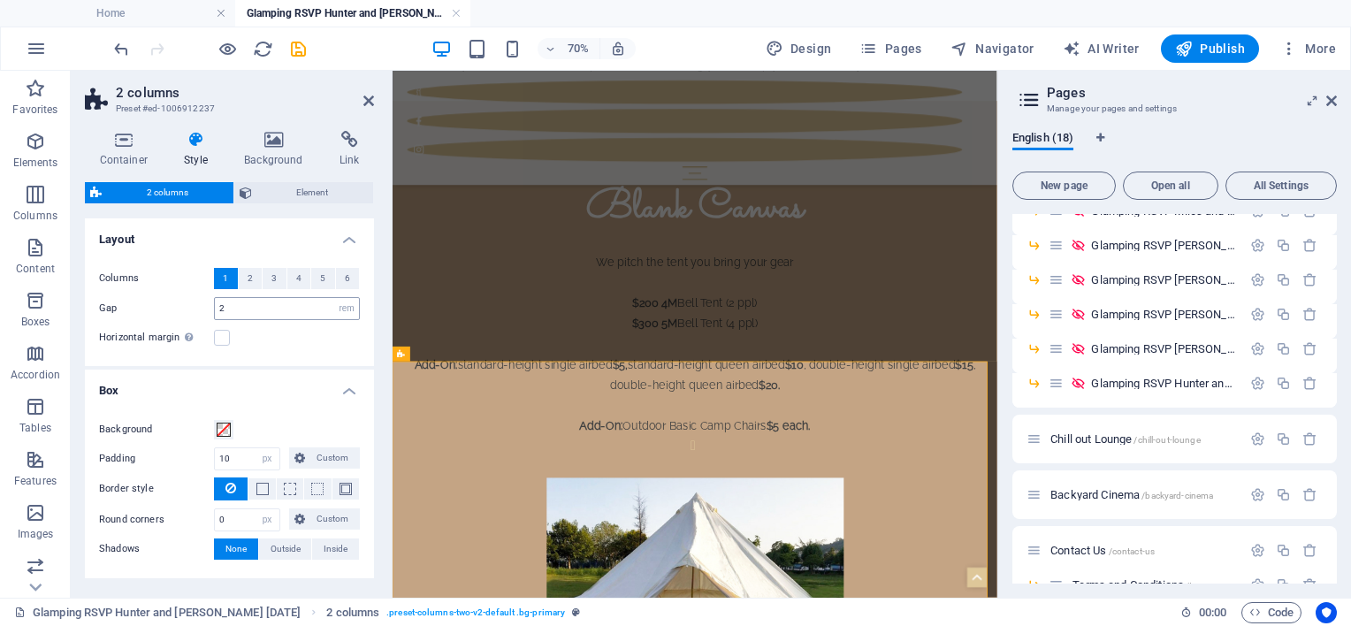
scroll to position [0, 0]
click at [118, 134] on icon at bounding box center [124, 140] width 78 height 18
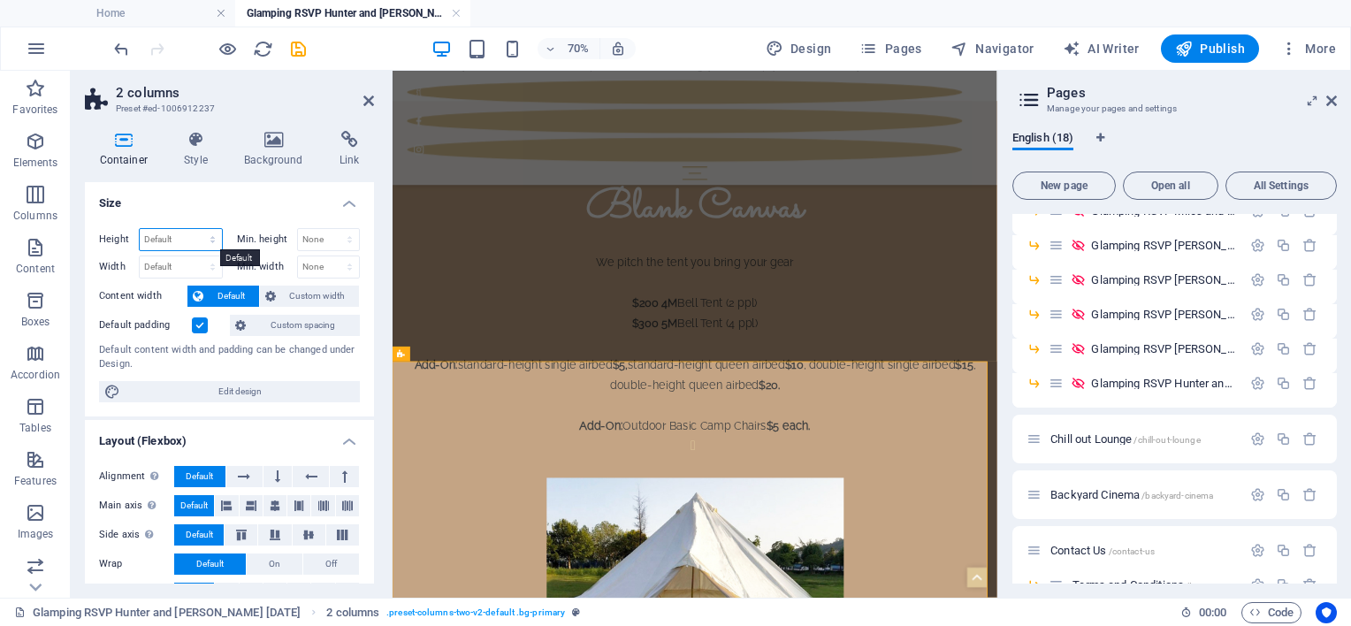
click at [185, 231] on select "Default px rem % vh vw" at bounding box center [181, 239] width 82 height 21
select select "px"
click at [195, 229] on select "Default px rem % vh vw" at bounding box center [181, 239] width 82 height 21
drag, startPoint x: 179, startPoint y: 238, endPoint x: 115, endPoint y: 233, distance: 64.7
click at [141, 233] on input "900" at bounding box center [181, 239] width 82 height 21
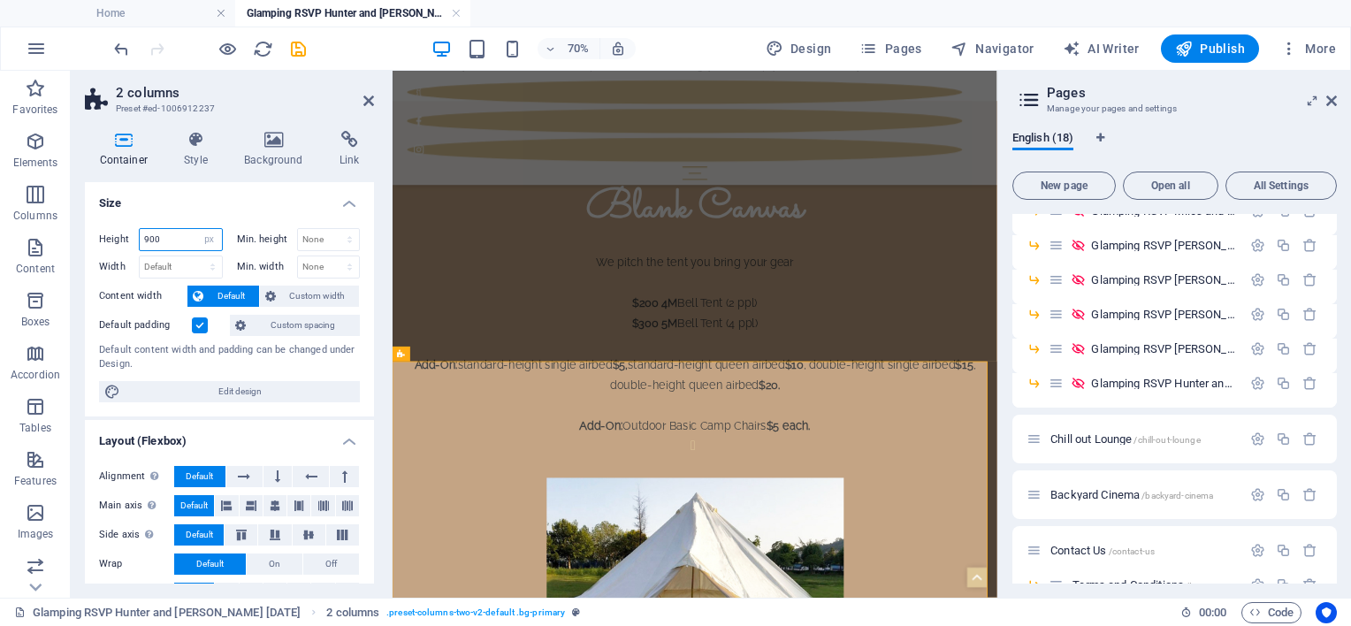
drag, startPoint x: 175, startPoint y: 233, endPoint x: 90, endPoint y: 233, distance: 84.9
click at [88, 236] on div "Height 900 Default px rem % vh vw Min. height None px rem % vh vw Width Default…" at bounding box center [229, 315] width 289 height 202
type input "800"
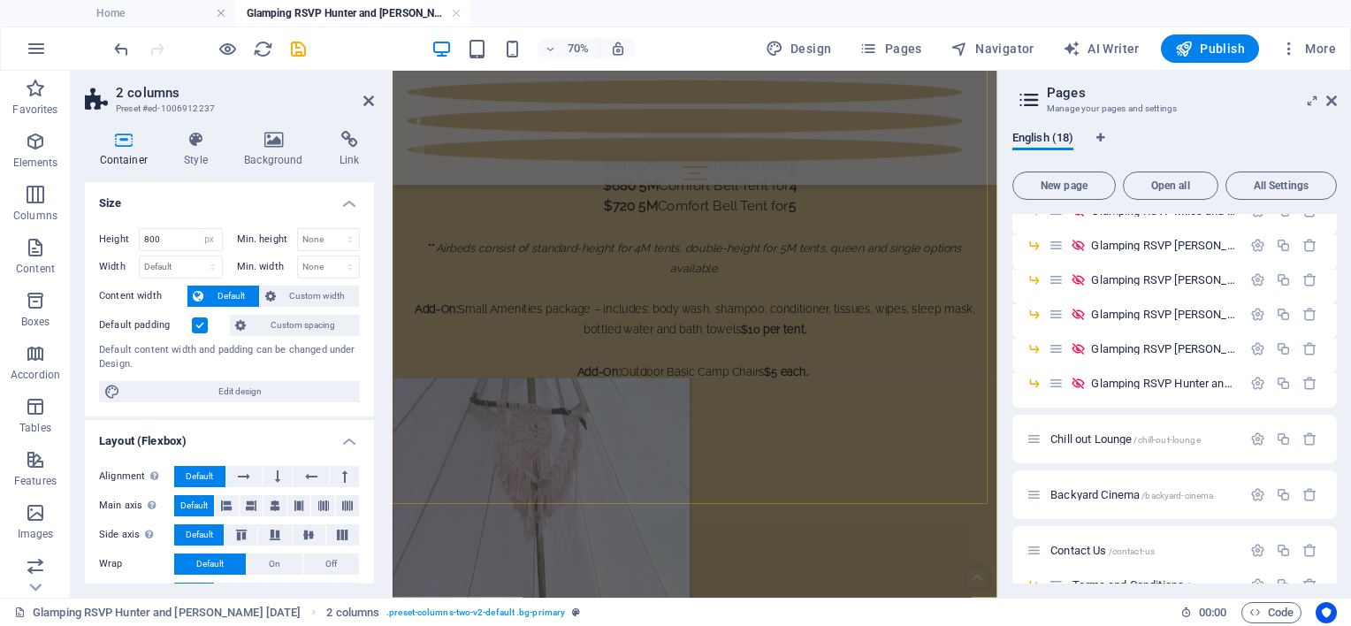
scroll to position [2514, 0]
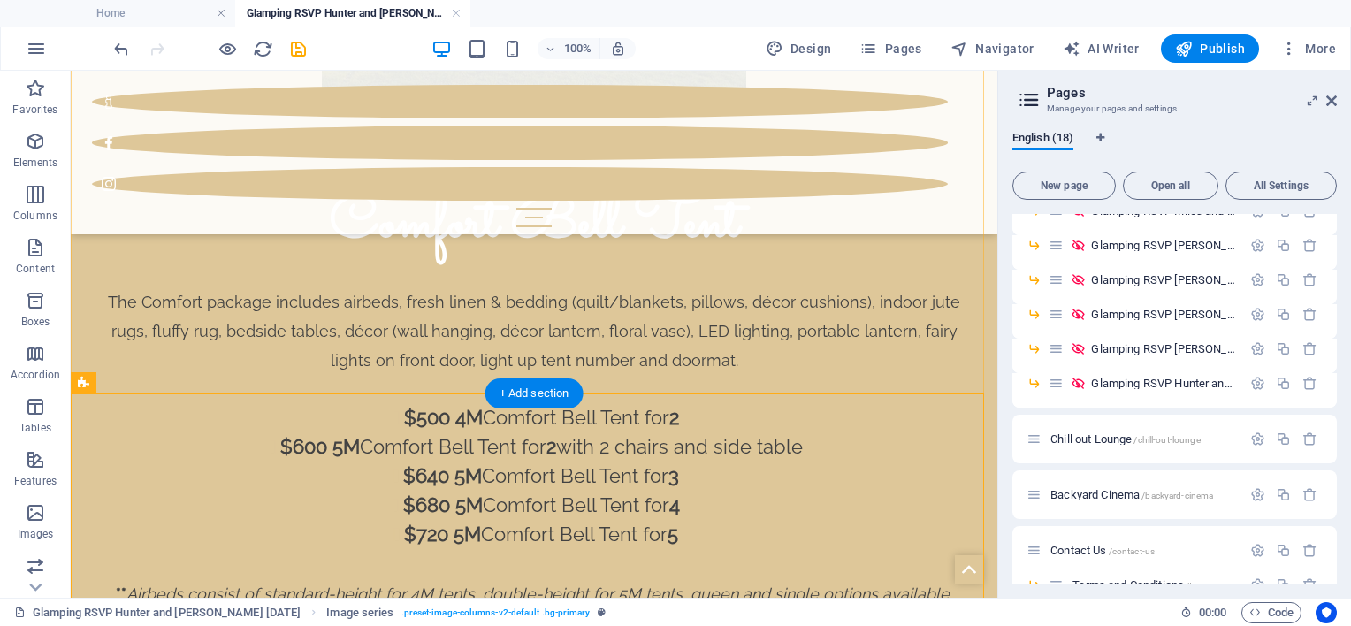
scroll to position [2161, 0]
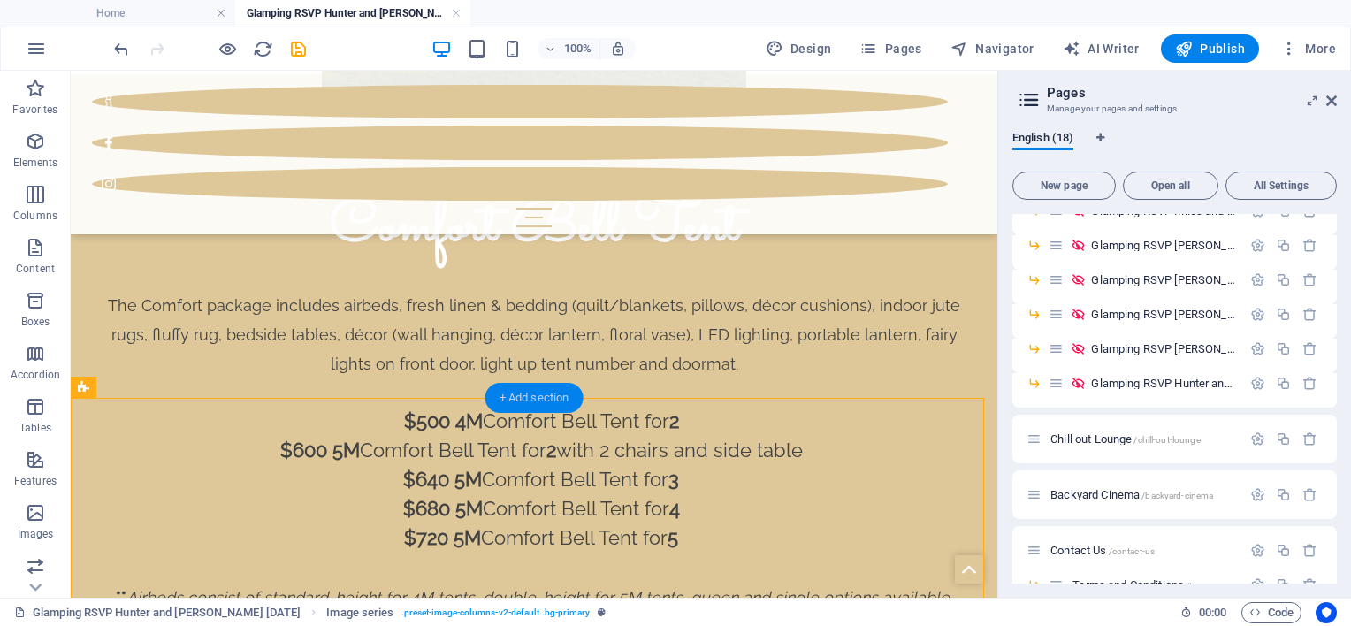
click at [530, 404] on div "+ Add section" at bounding box center [534, 398] width 98 height 30
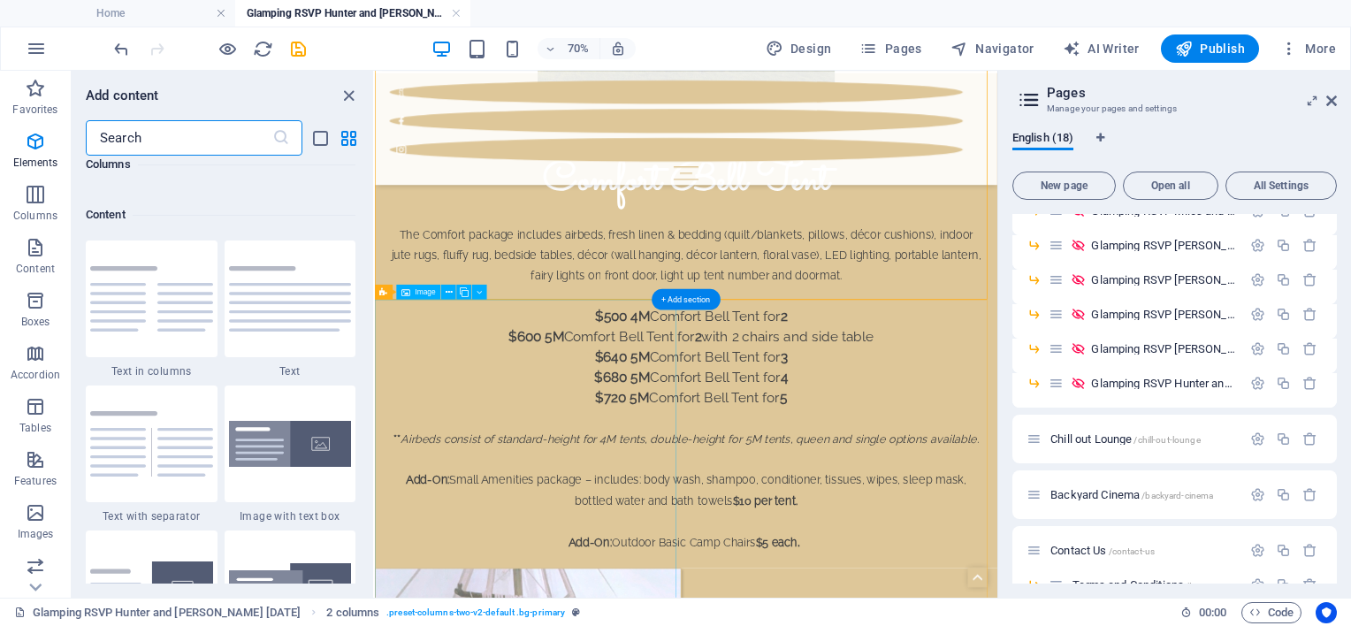
scroll to position [3094, 0]
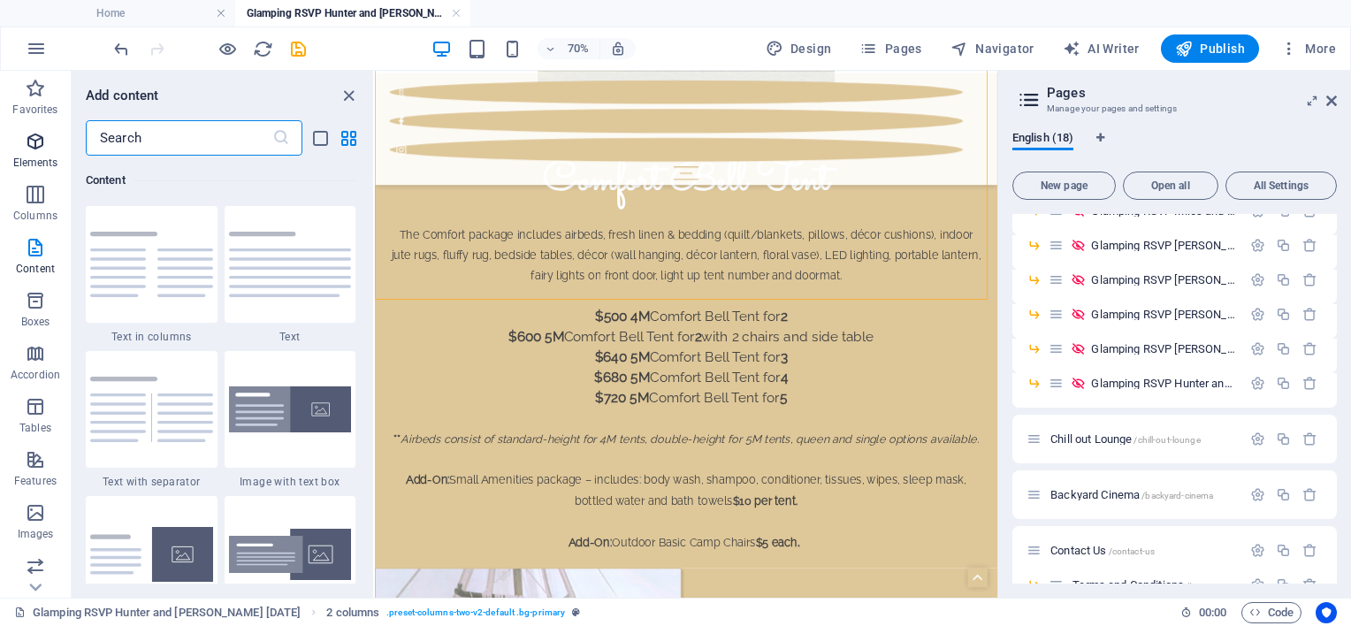
click at [35, 142] on icon "button" at bounding box center [35, 141] width 21 height 21
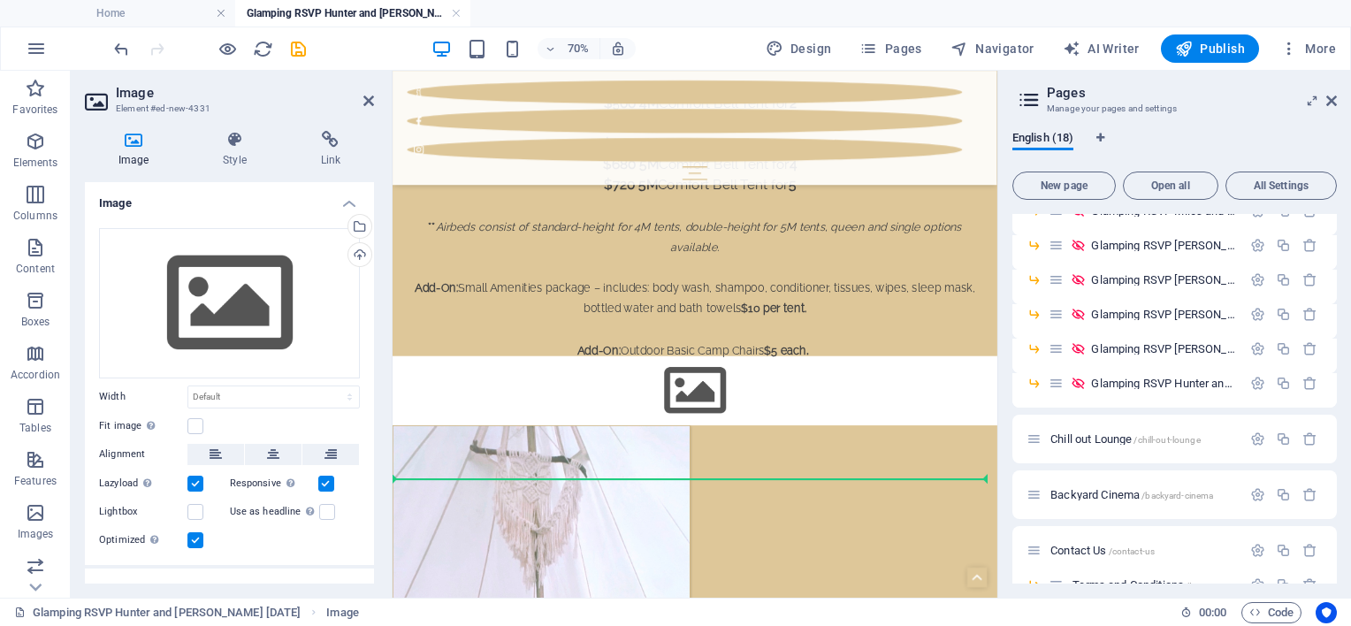
scroll to position [2673, 0]
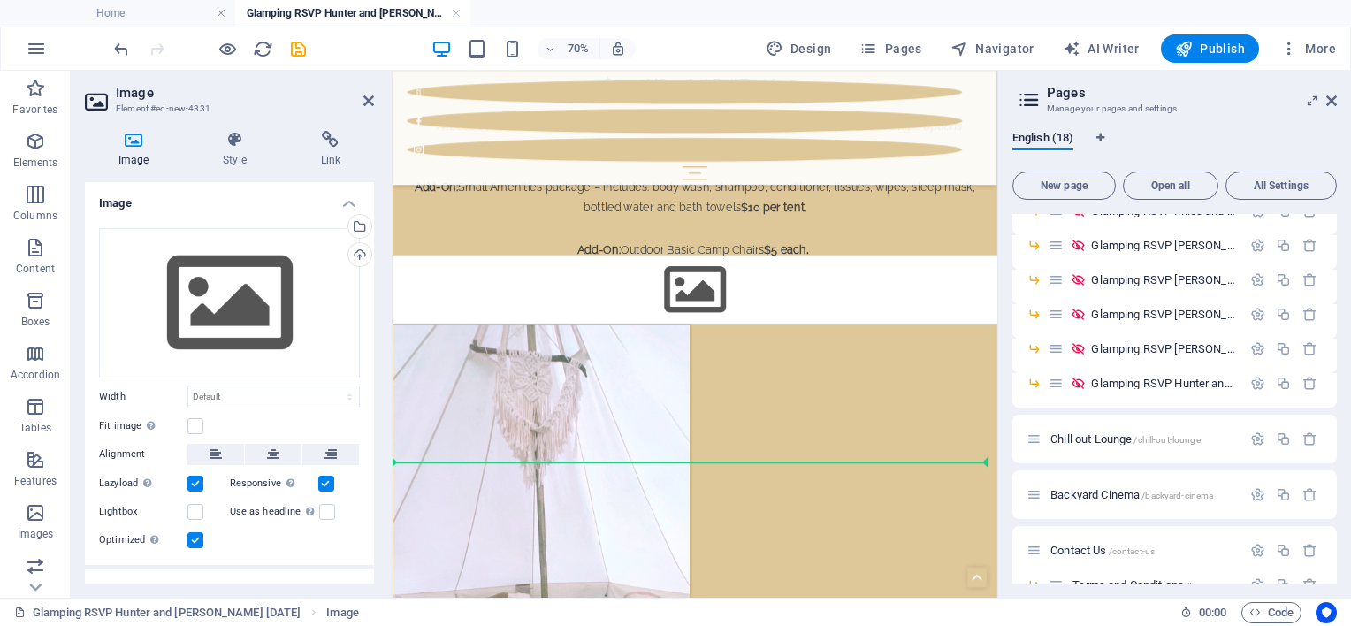
drag, startPoint x: 808, startPoint y: 445, endPoint x: 919, endPoint y: 581, distance: 175.4
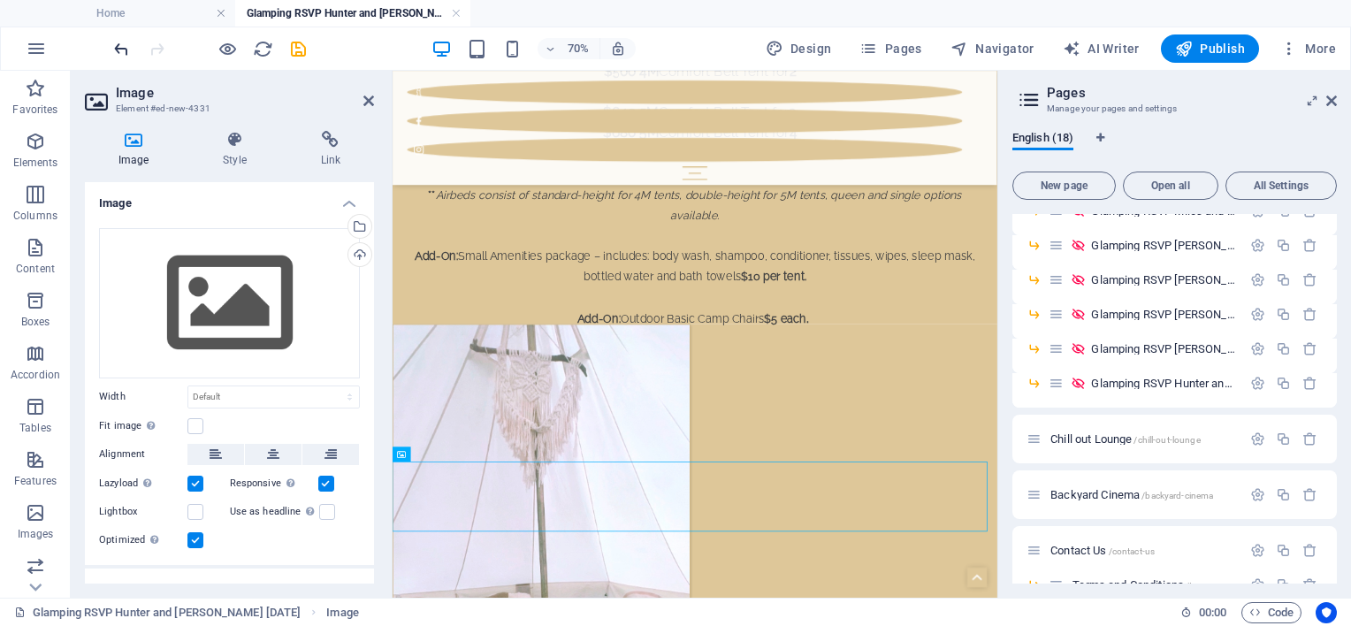
click at [115, 50] on icon "undo" at bounding box center [121, 49] width 20 height 20
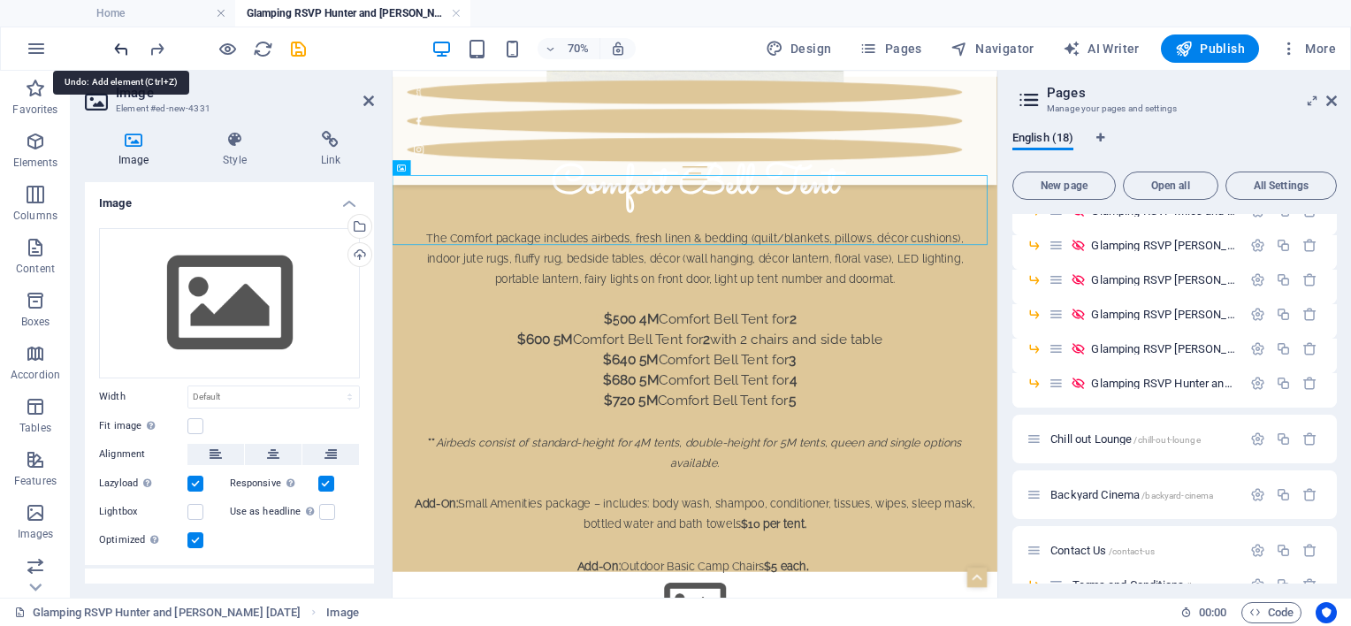
scroll to position [2161, 0]
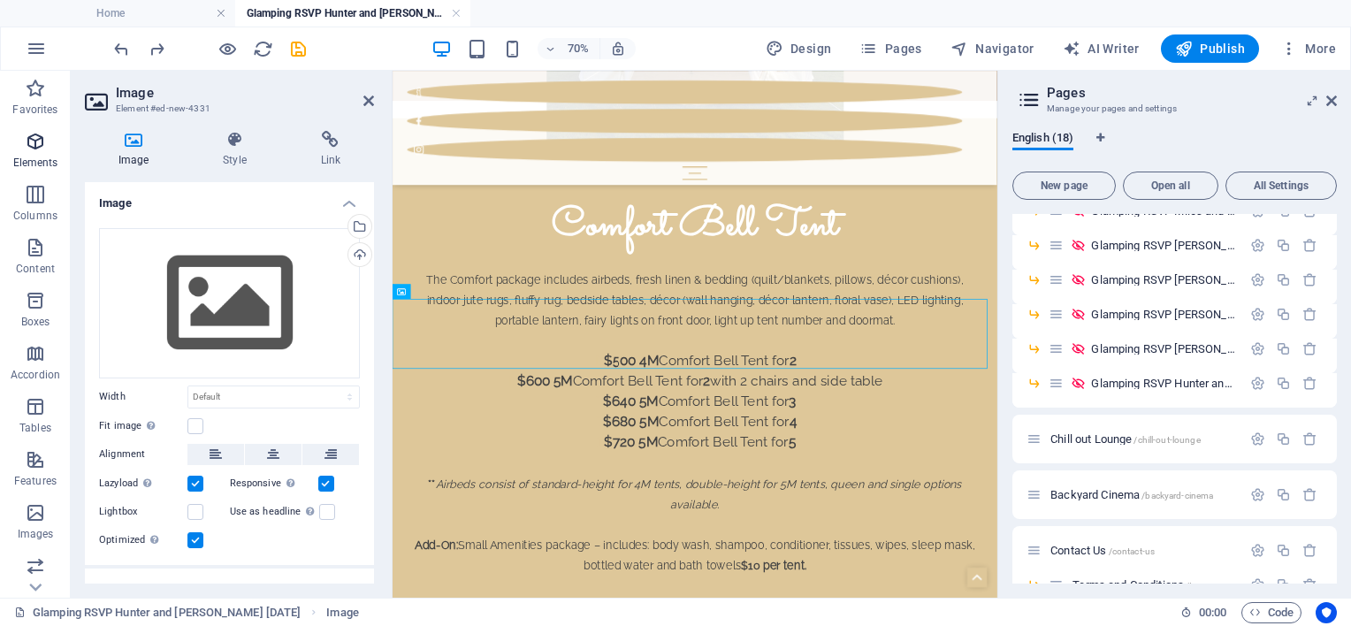
click at [30, 140] on icon "button" at bounding box center [35, 141] width 21 height 21
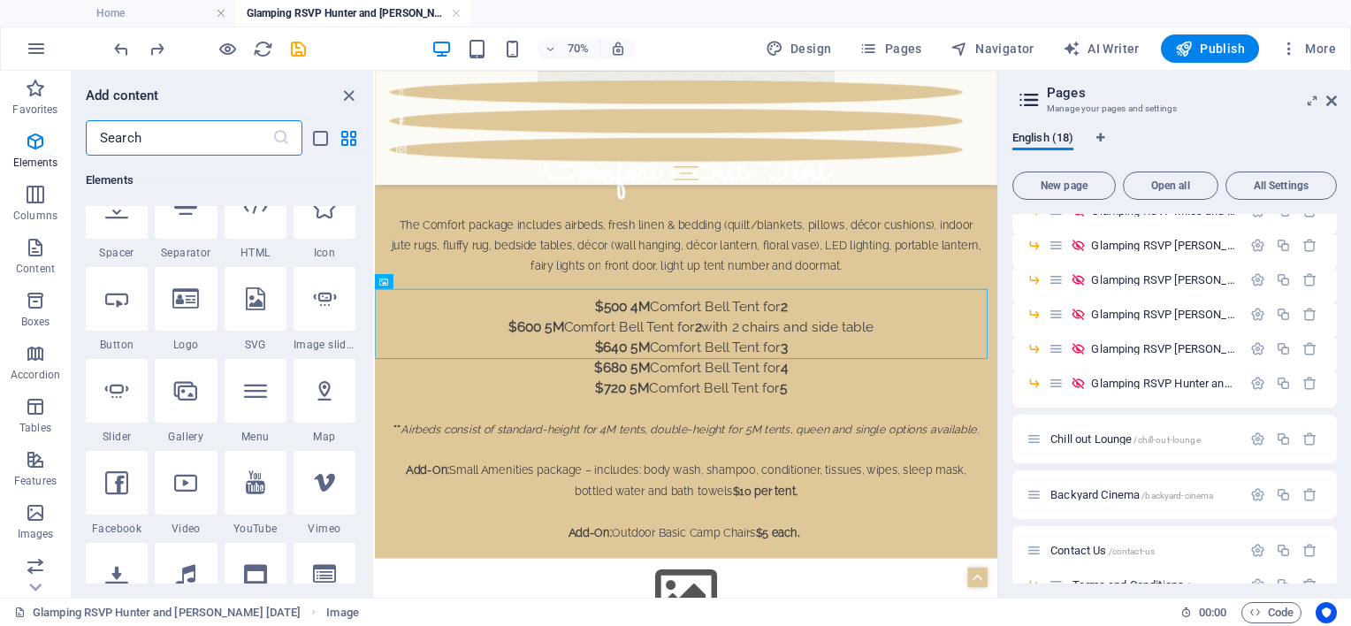
scroll to position [364, 0]
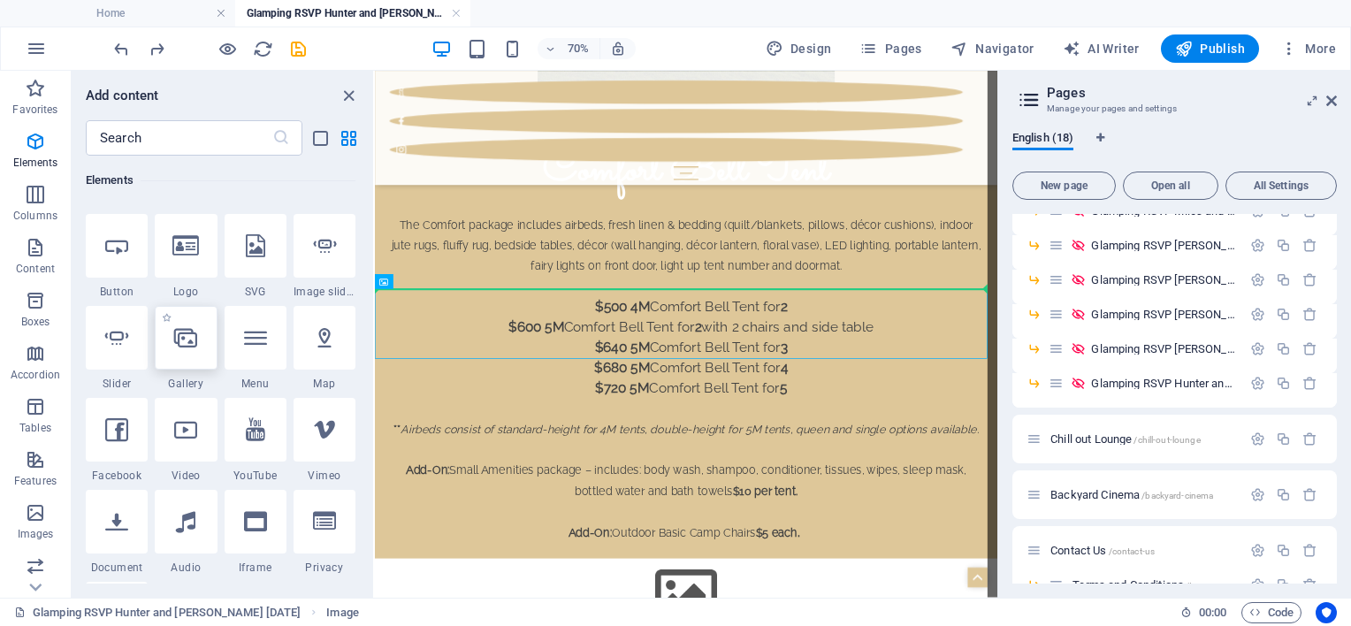
select select "4"
select select "%"
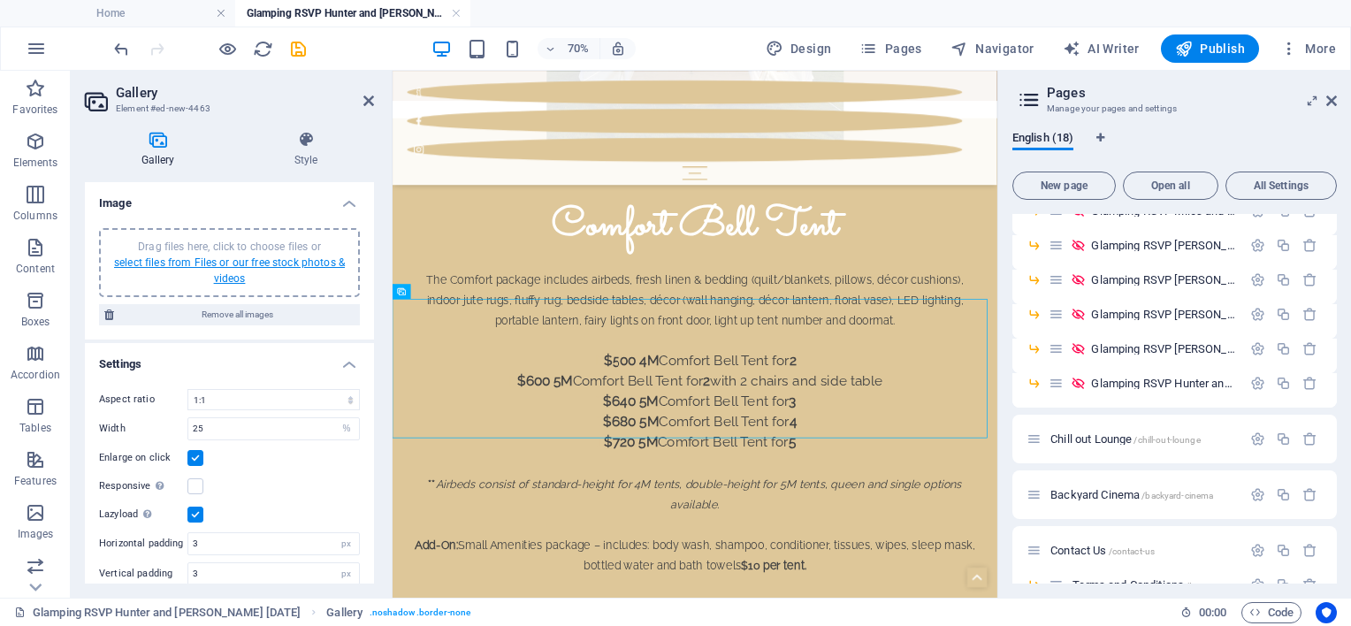
scroll to position [0, 0]
click at [320, 145] on icon at bounding box center [306, 140] width 136 height 18
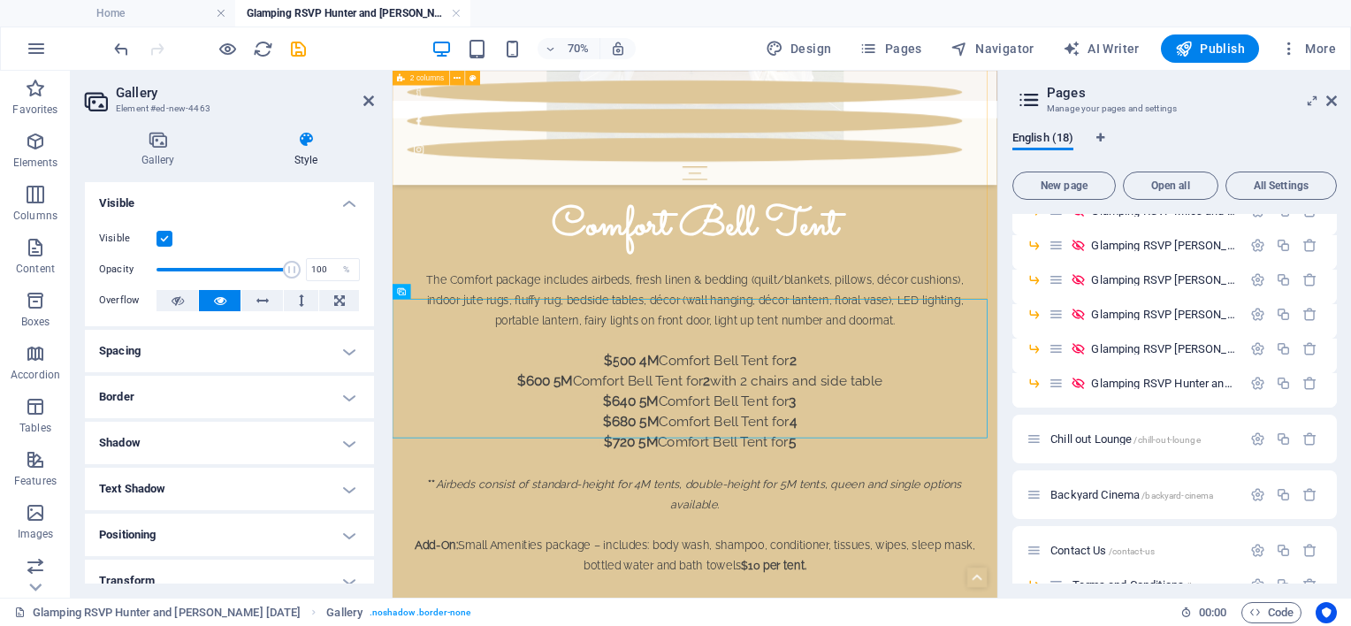
click at [524, 388] on div "Comfort Bell Tent The Comfort package includes airbeds, fresh linen & bedding (…" at bounding box center [825, 492] width 864 height 707
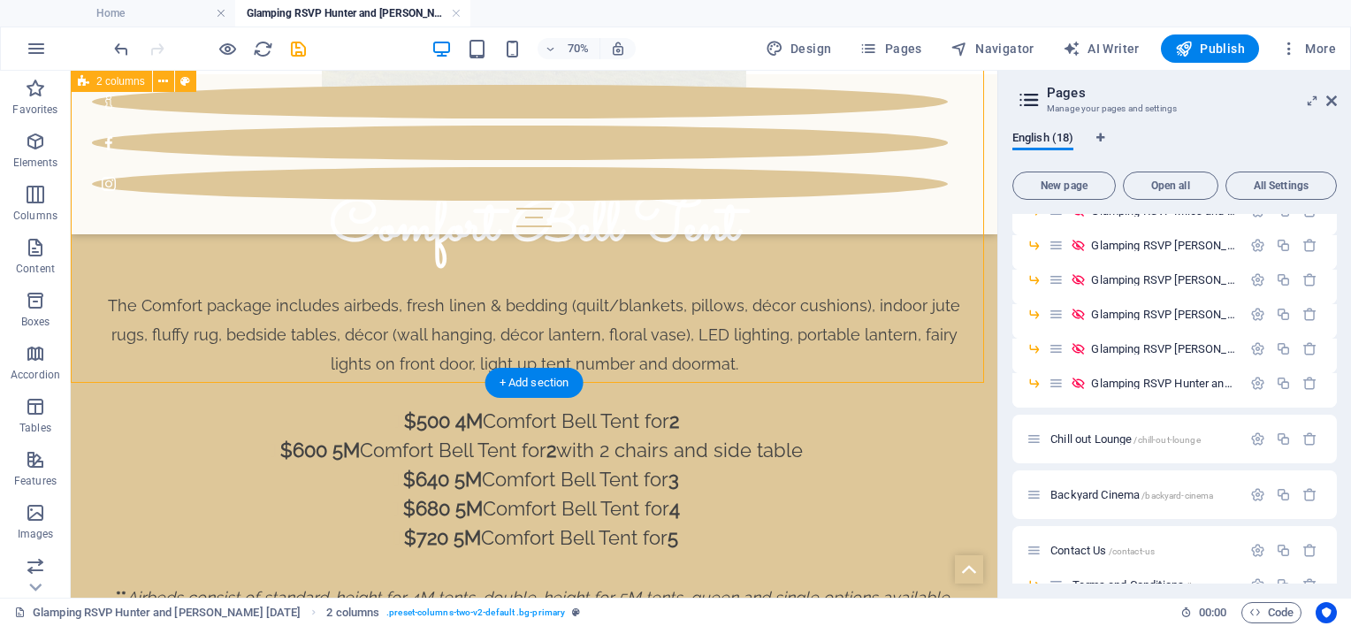
scroll to position [2175, 0]
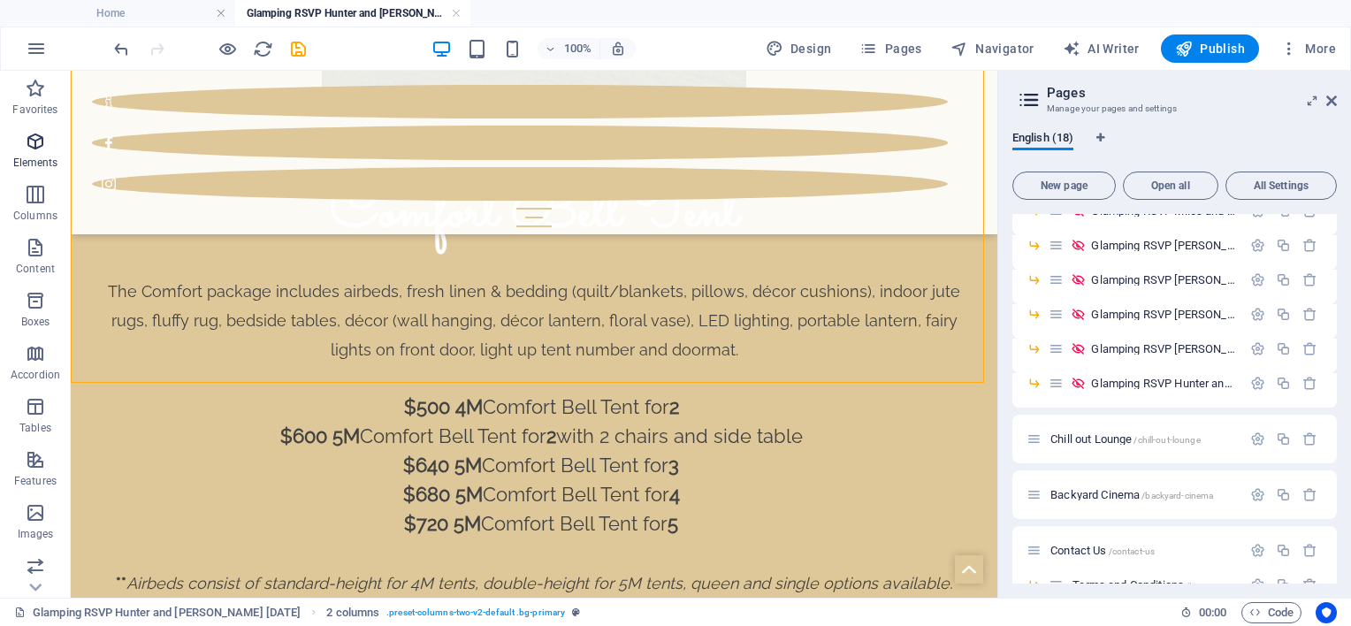
click at [30, 149] on icon "button" at bounding box center [35, 141] width 21 height 21
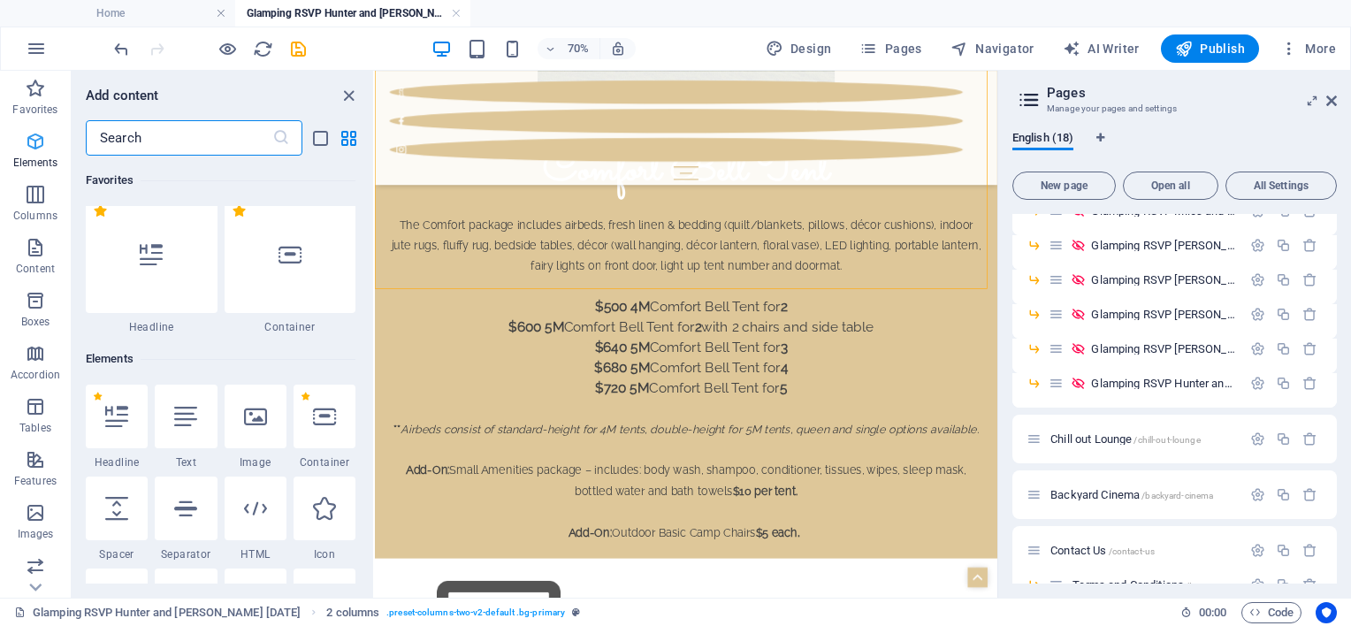
scroll to position [187, 0]
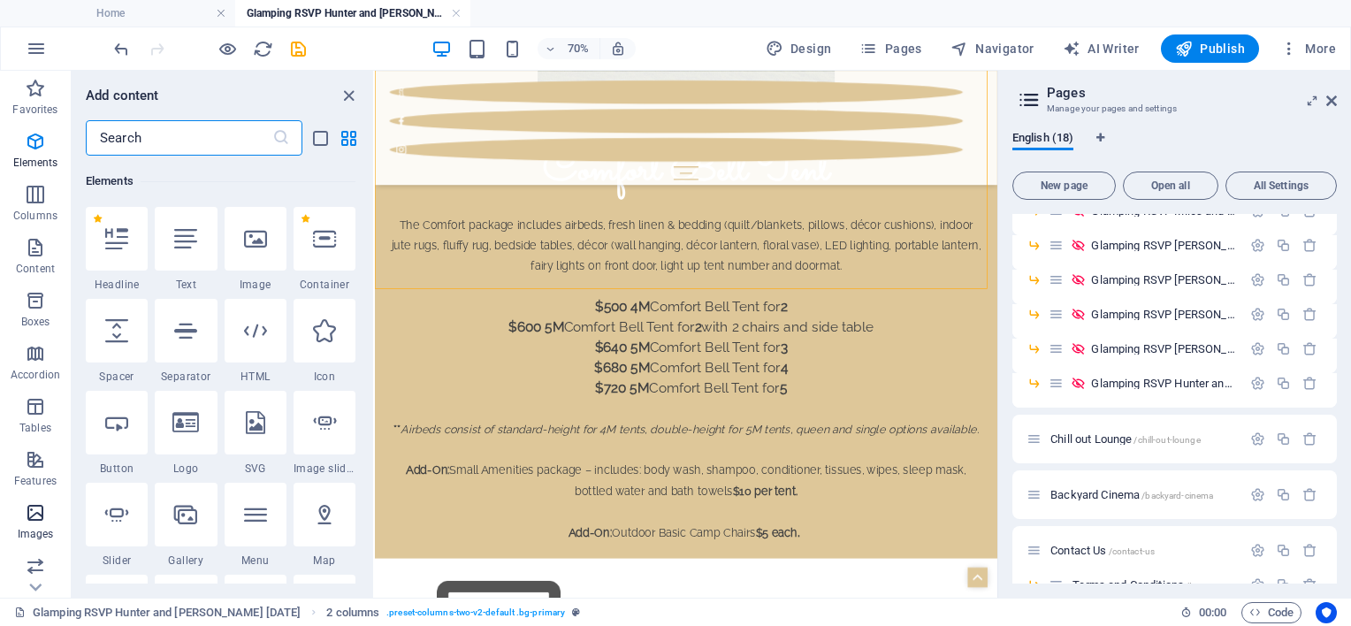
click at [29, 503] on icon "button" at bounding box center [35, 512] width 21 height 21
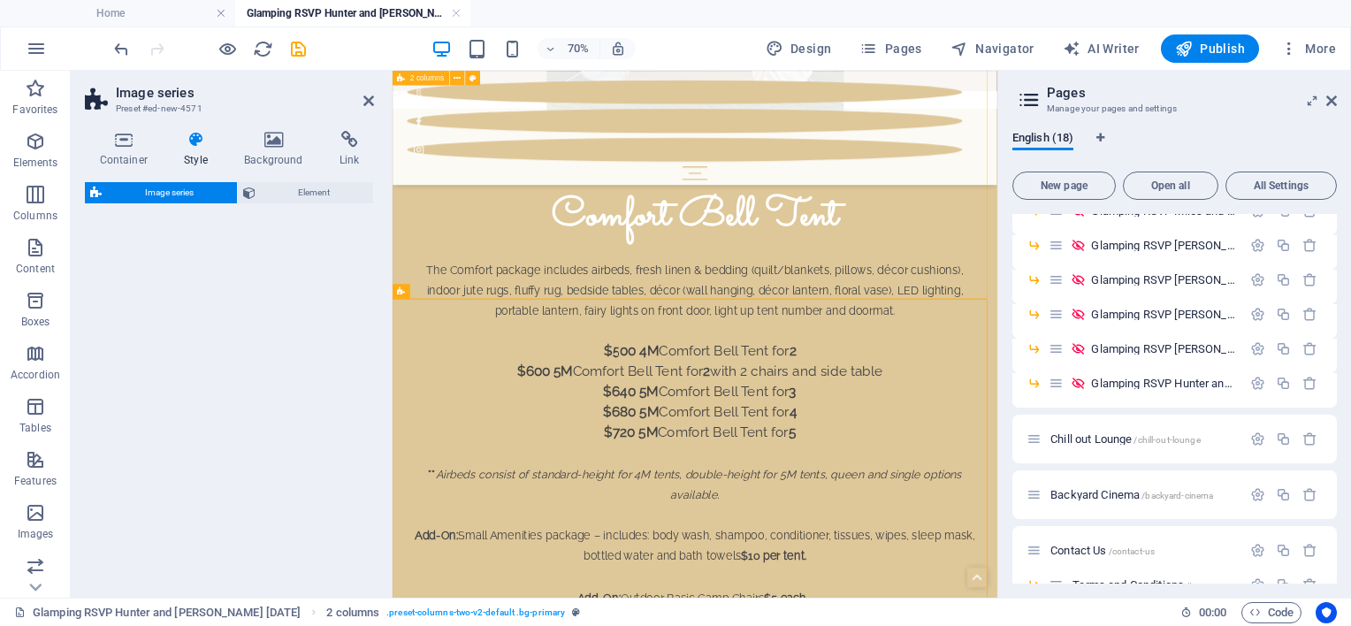
scroll to position [2161, 0]
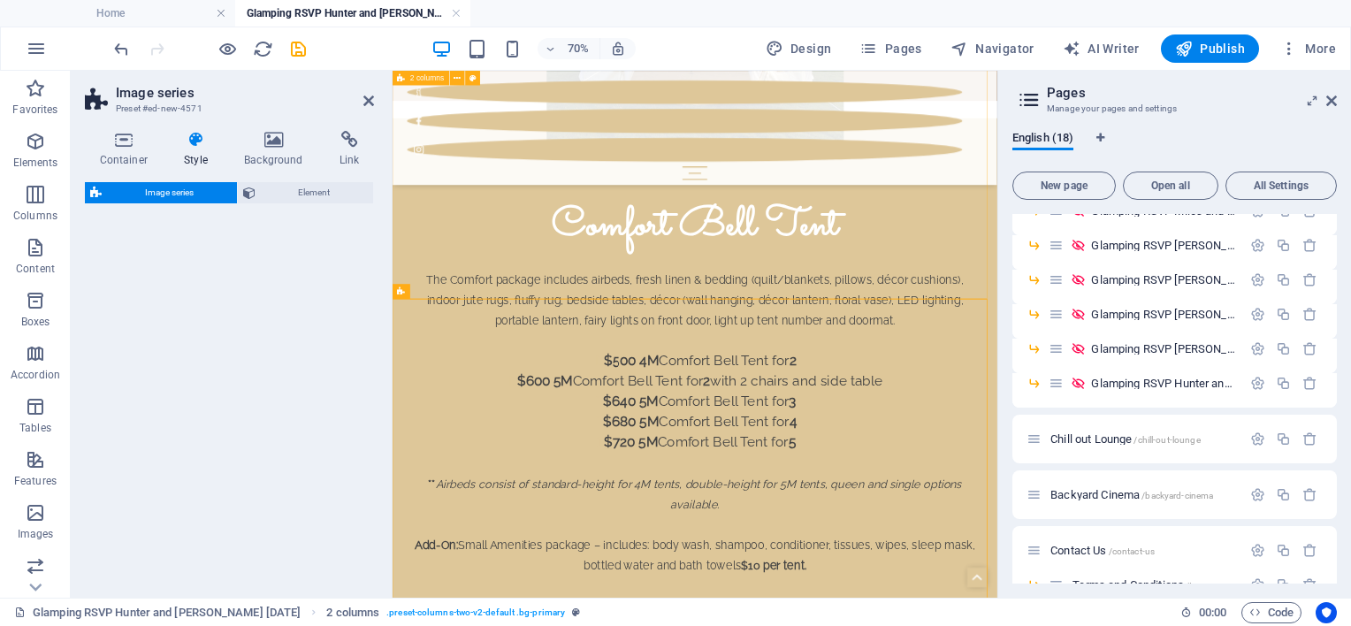
select select "rem"
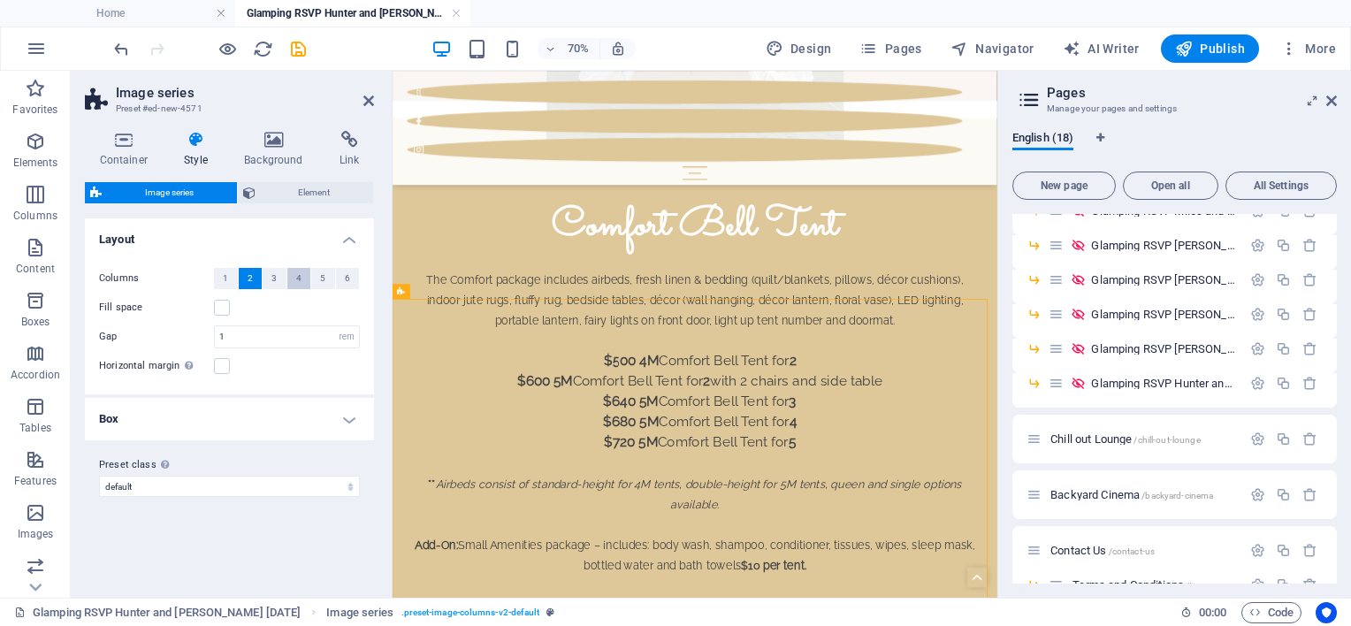
click at [294, 272] on button "4" at bounding box center [299, 278] width 24 height 21
click at [277, 271] on button "3" at bounding box center [275, 278] width 24 height 21
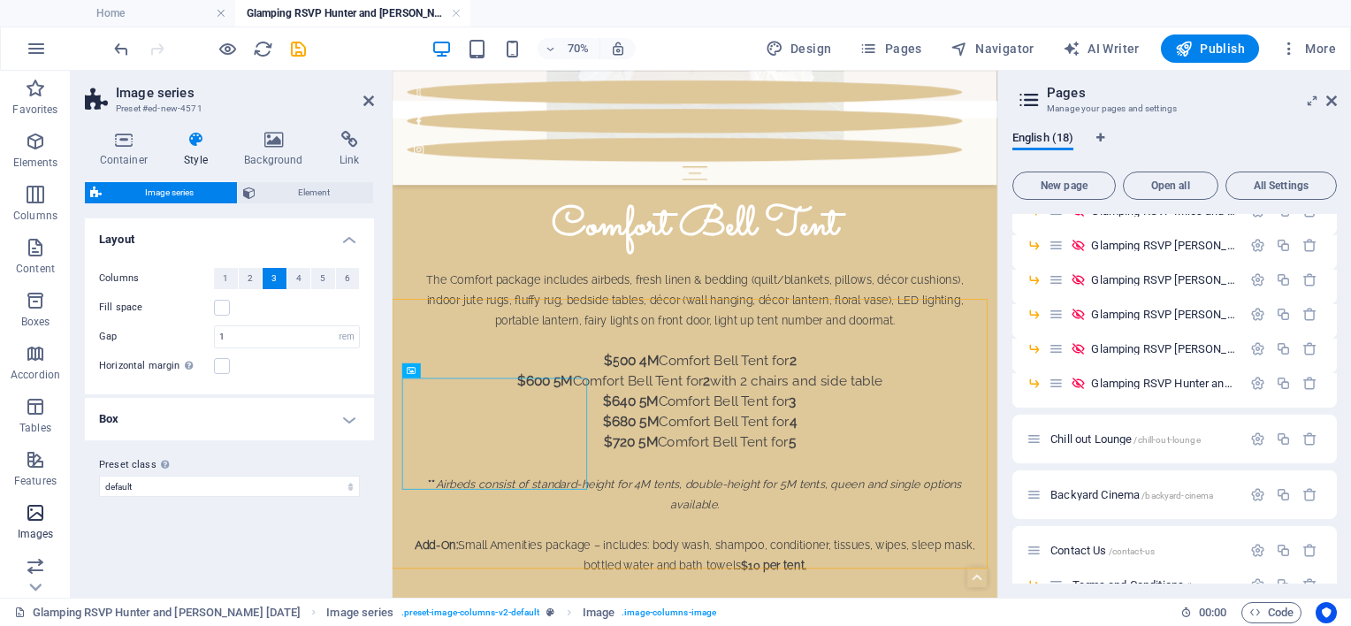
click at [37, 518] on icon "button" at bounding box center [35, 512] width 21 height 21
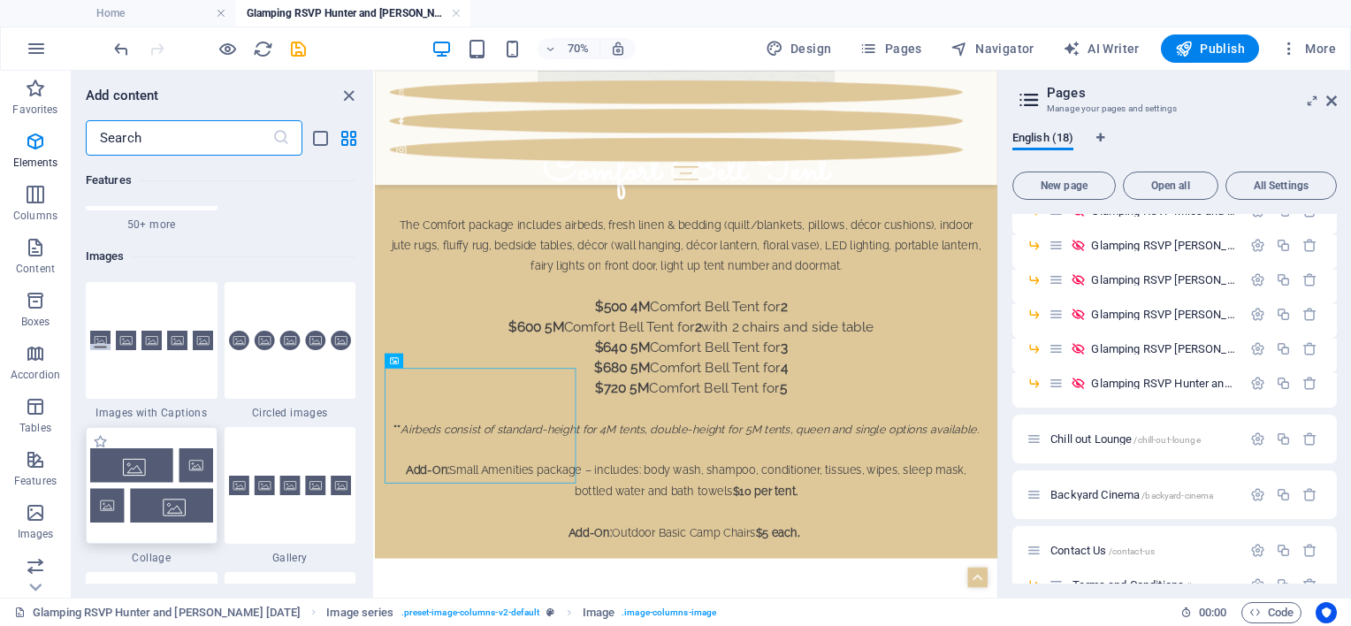
scroll to position [8965, 0]
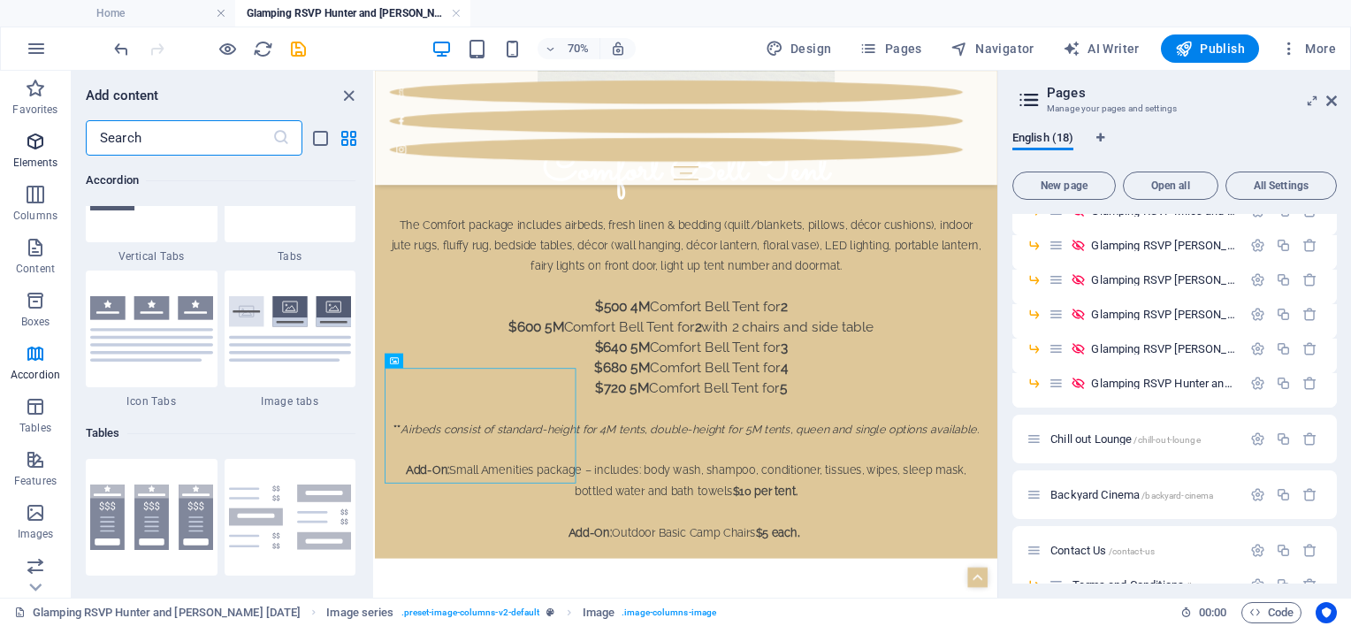
click at [29, 141] on icon "button" at bounding box center [35, 141] width 21 height 21
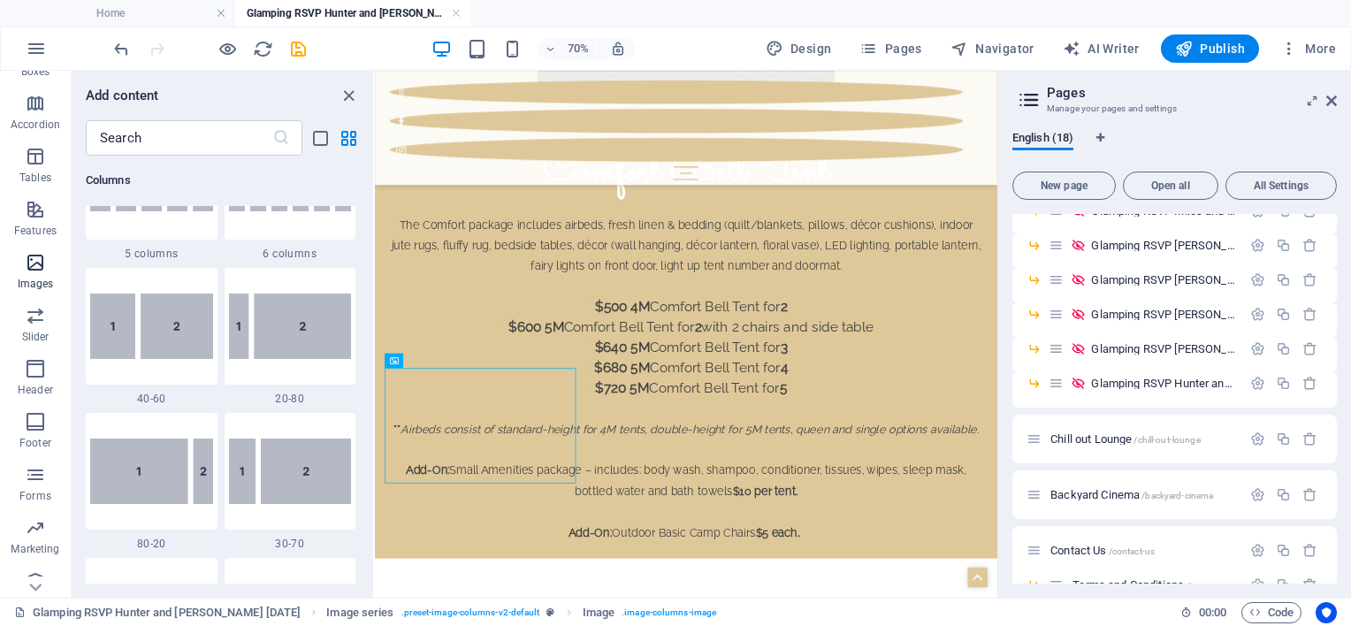
scroll to position [269, 0]
click at [39, 555] on icon "button" at bounding box center [35, 562] width 21 height 21
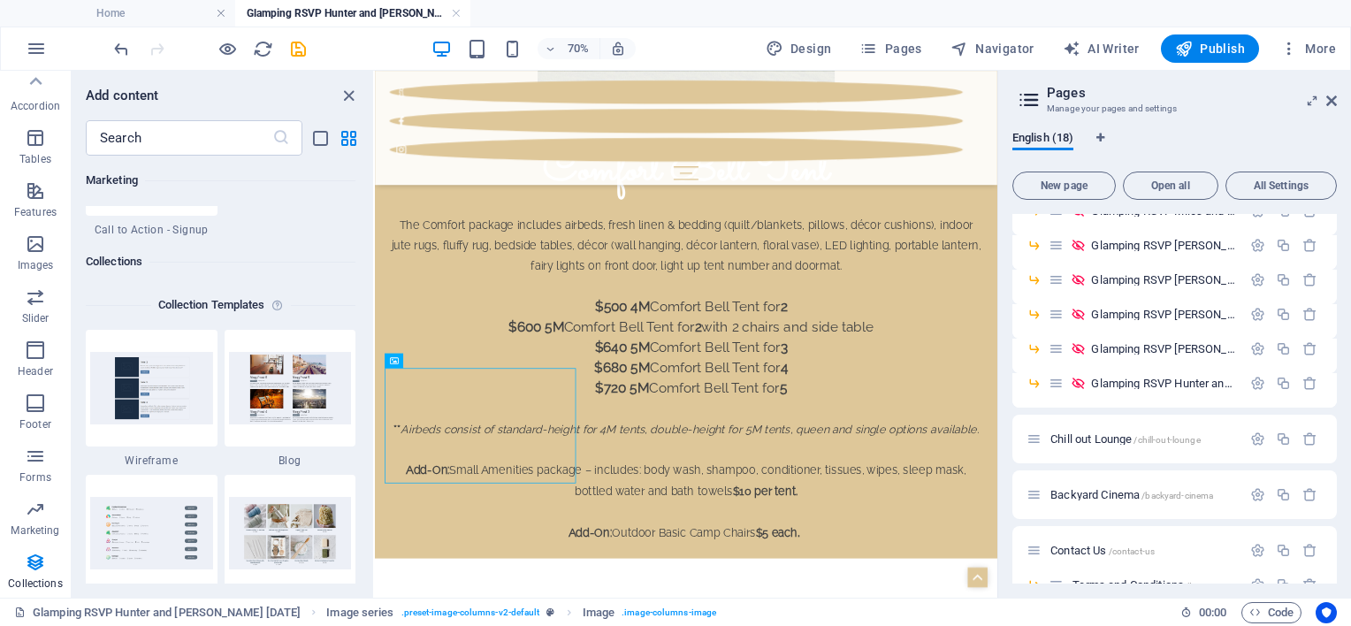
scroll to position [16095, 0]
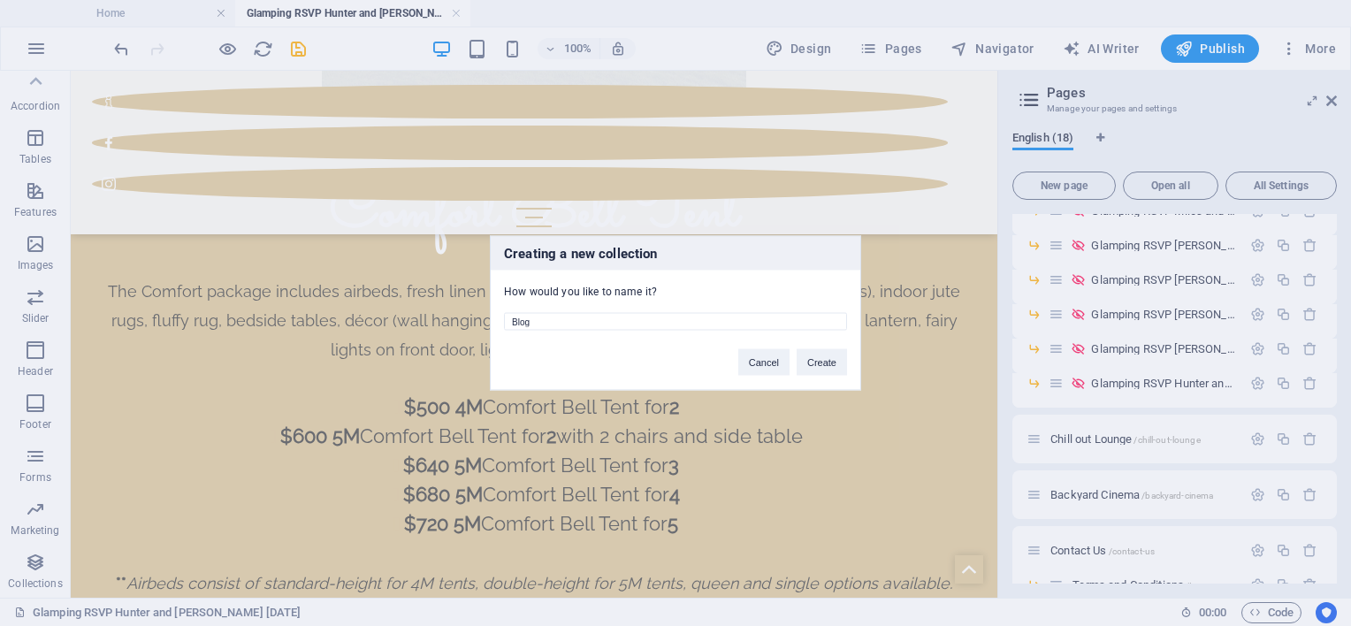
drag, startPoint x: 677, startPoint y: 323, endPoint x: 474, endPoint y: 295, distance: 205.2
click at [474, 295] on div "Creating a new collection How would you like to name it? Blog Cancel Create" at bounding box center [675, 313] width 1351 height 626
type input "Comfort Bell Tent"
click at [814, 368] on button "Create" at bounding box center [822, 362] width 50 height 27
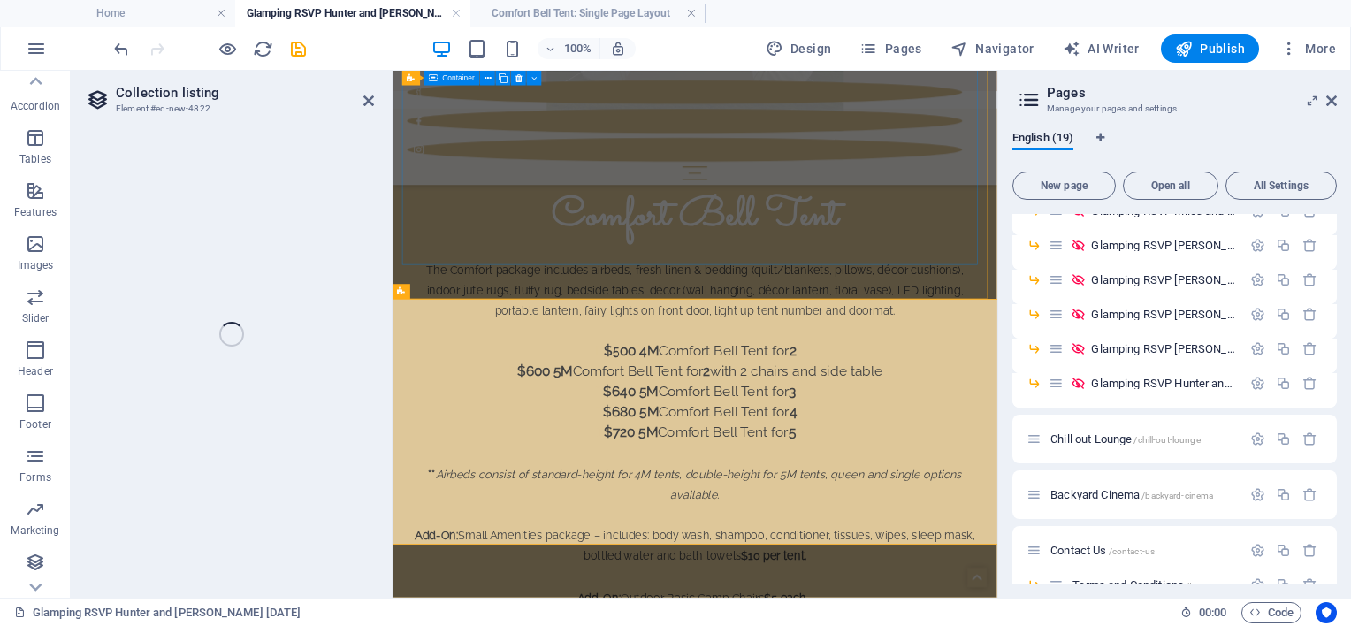
select select
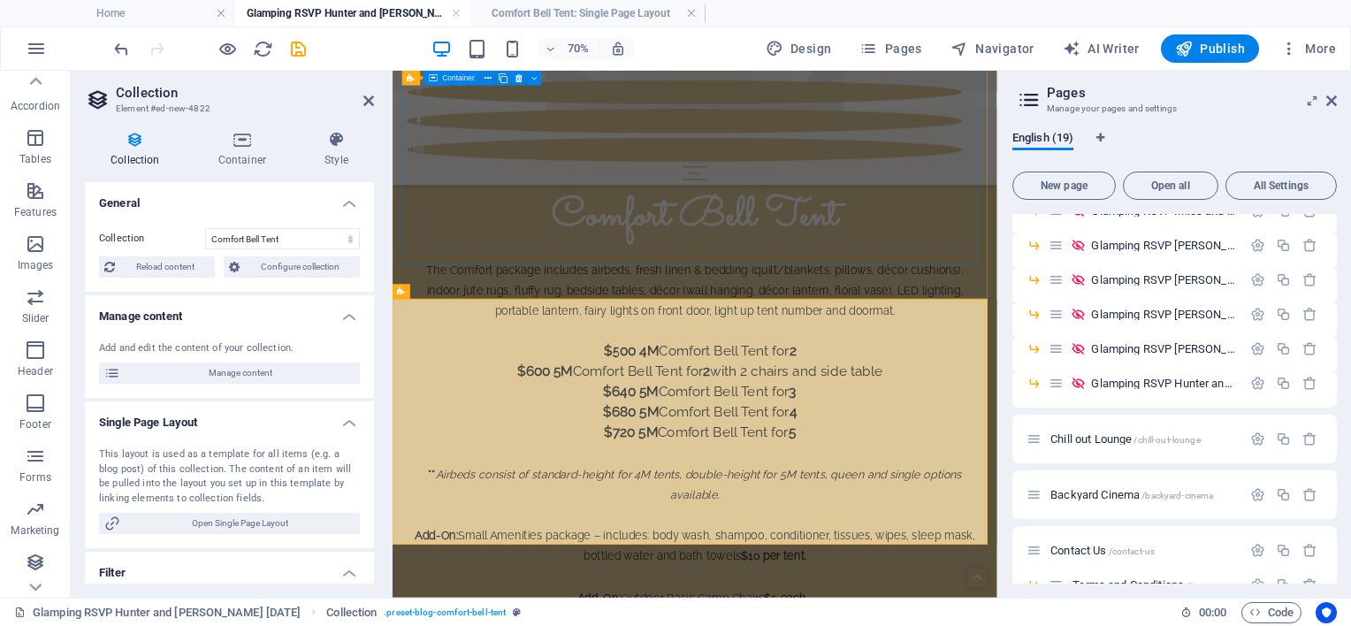
select select "columns.status"
select select "columns.publishing_date"
select select "past"
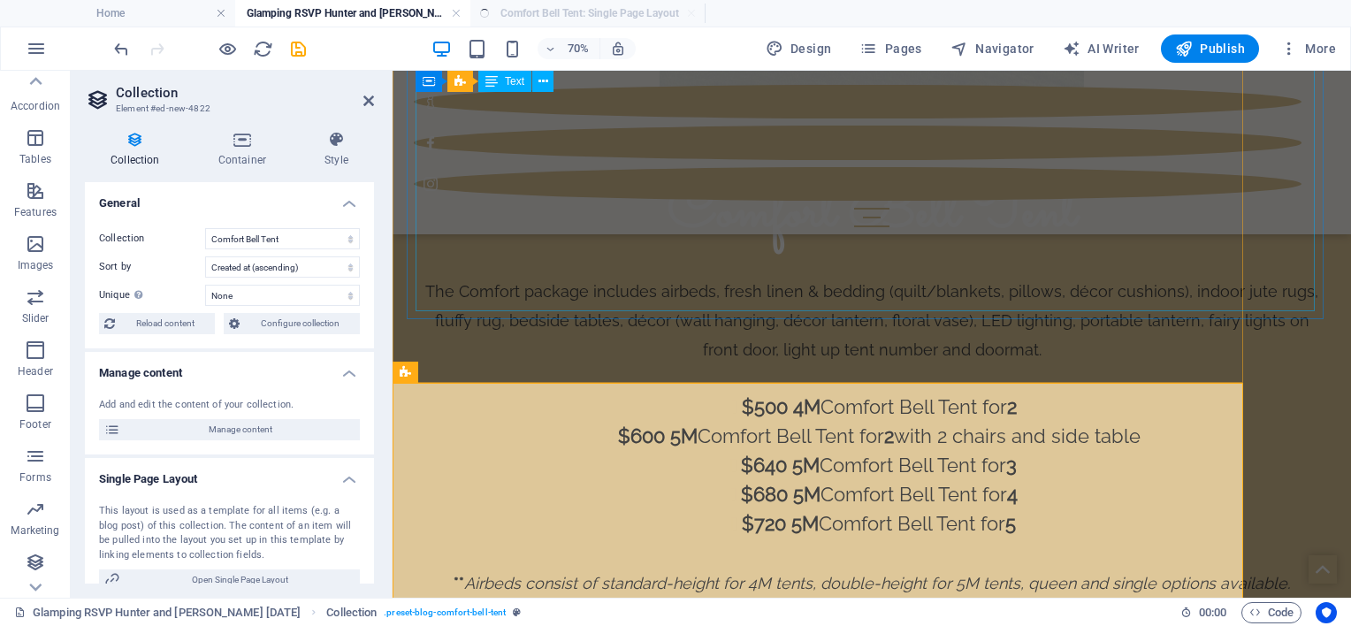
select select "columns.publishing_date_DESC"
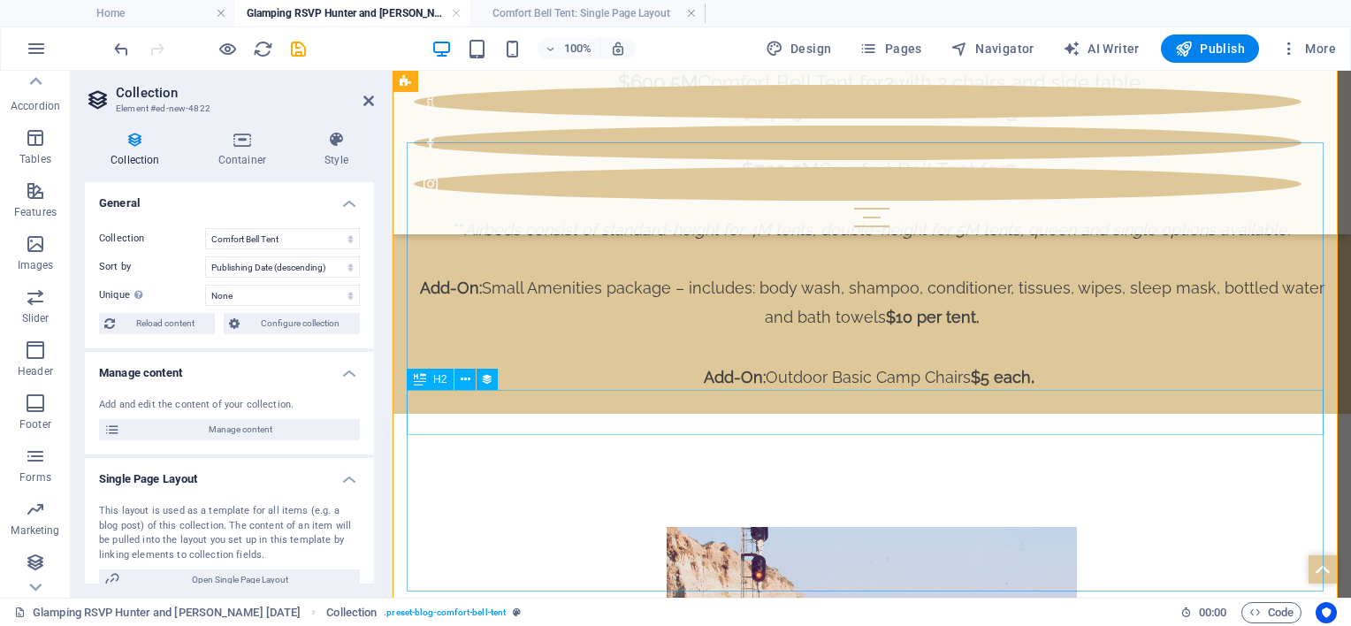
scroll to position [2529, 0]
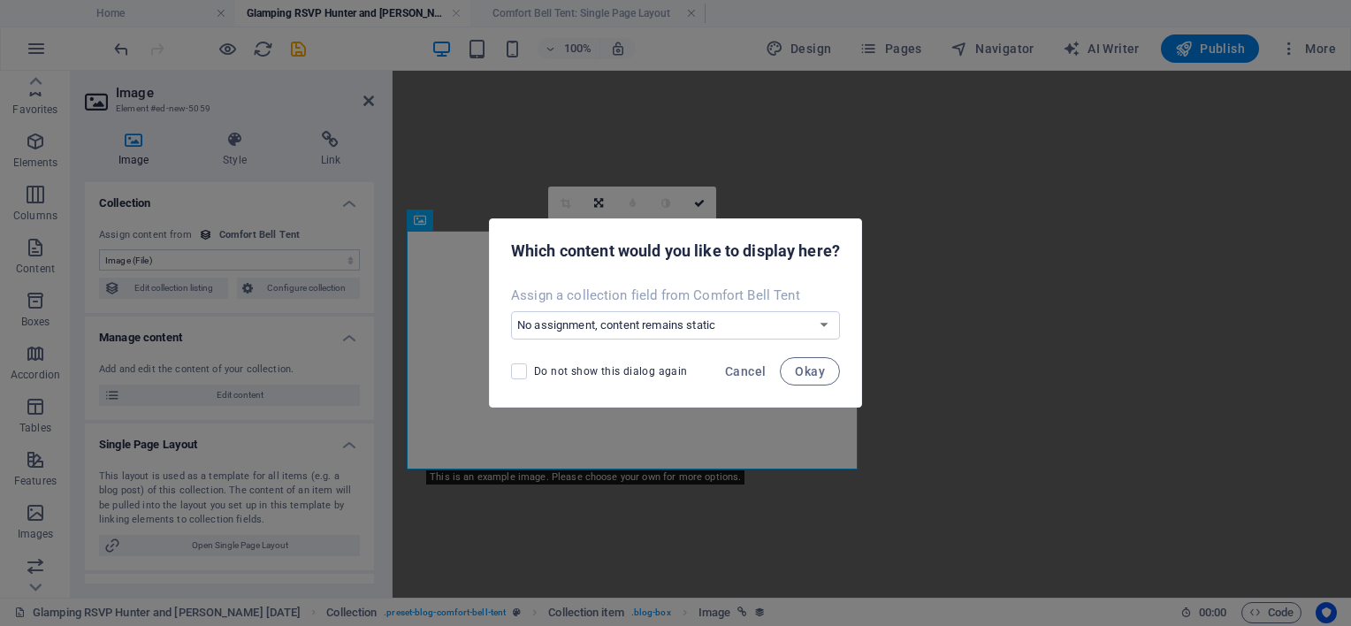
select select "image"
select select "px"
drag, startPoint x: 0, startPoint y: 0, endPoint x: 644, endPoint y: 332, distance: 724.0
click at [644, 332] on select "No assignment, content remains static Create a new field Created at (Date) Upda…" at bounding box center [675, 325] width 329 height 28
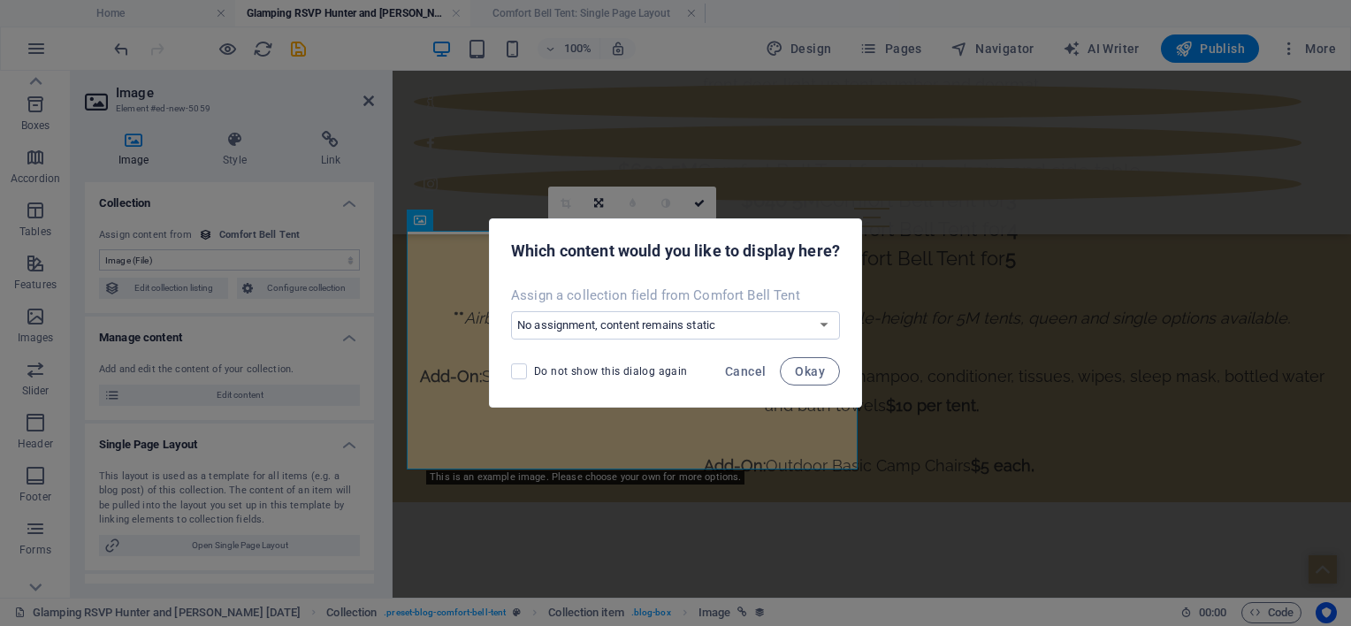
select select "image"
click at [511, 311] on select "No assignment, content remains static Create a new field Created at (Date) Upda…" at bounding box center [675, 325] width 329 height 28
click at [813, 371] on span "Okay" at bounding box center [810, 371] width 30 height 14
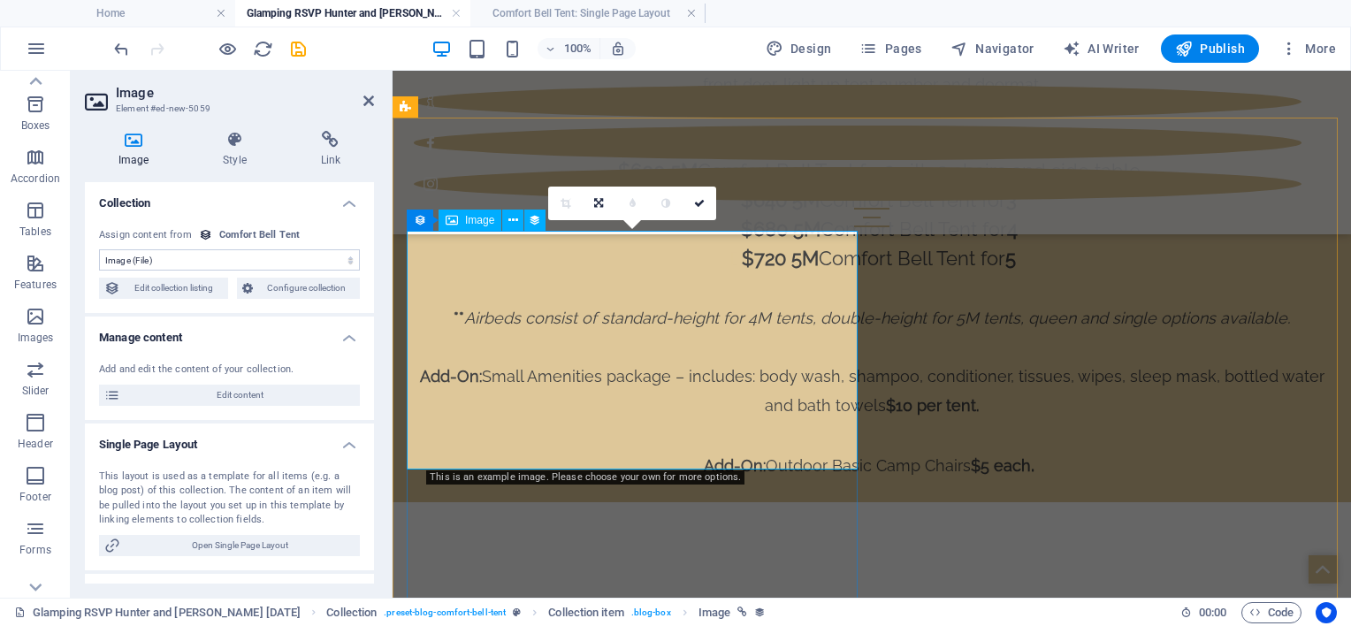
click at [463, 223] on div "Image" at bounding box center [470, 220] width 63 height 21
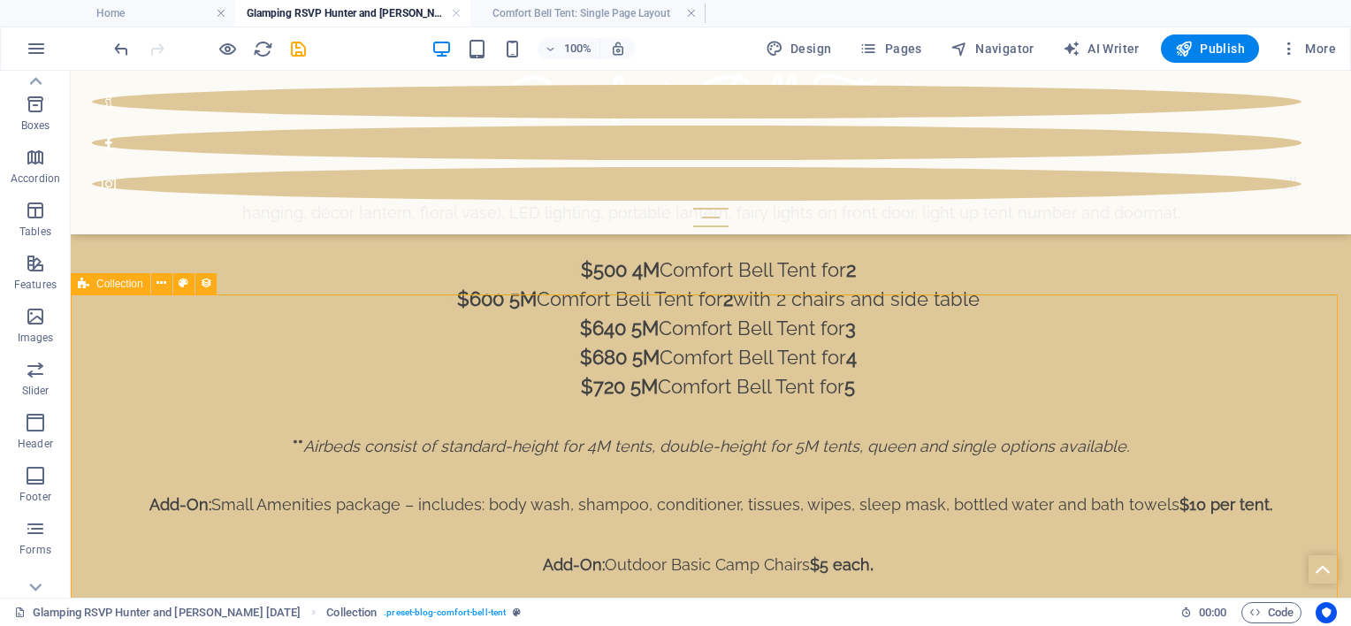
select select "columns.publishing_date_DESC"
select select "columns.status"
select select "columns.publishing_date"
select select "past"
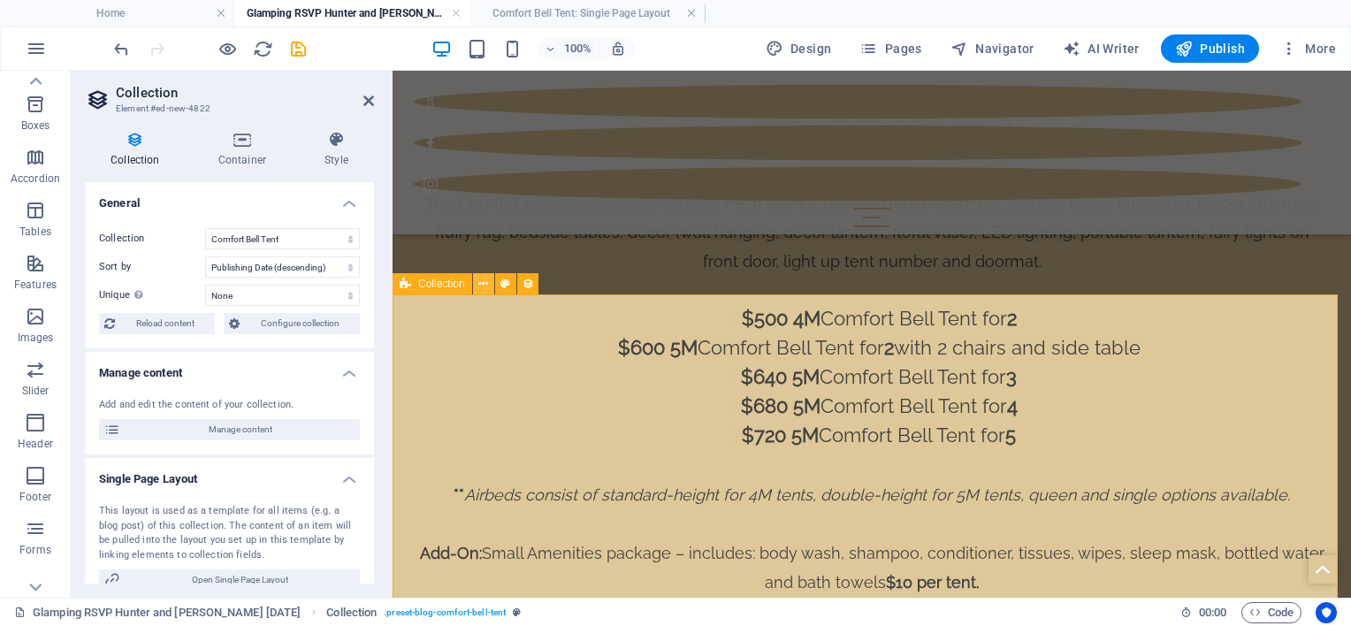
click at [484, 282] on icon at bounding box center [483, 284] width 10 height 19
click at [244, 149] on h4 "Container" at bounding box center [246, 149] width 106 height 37
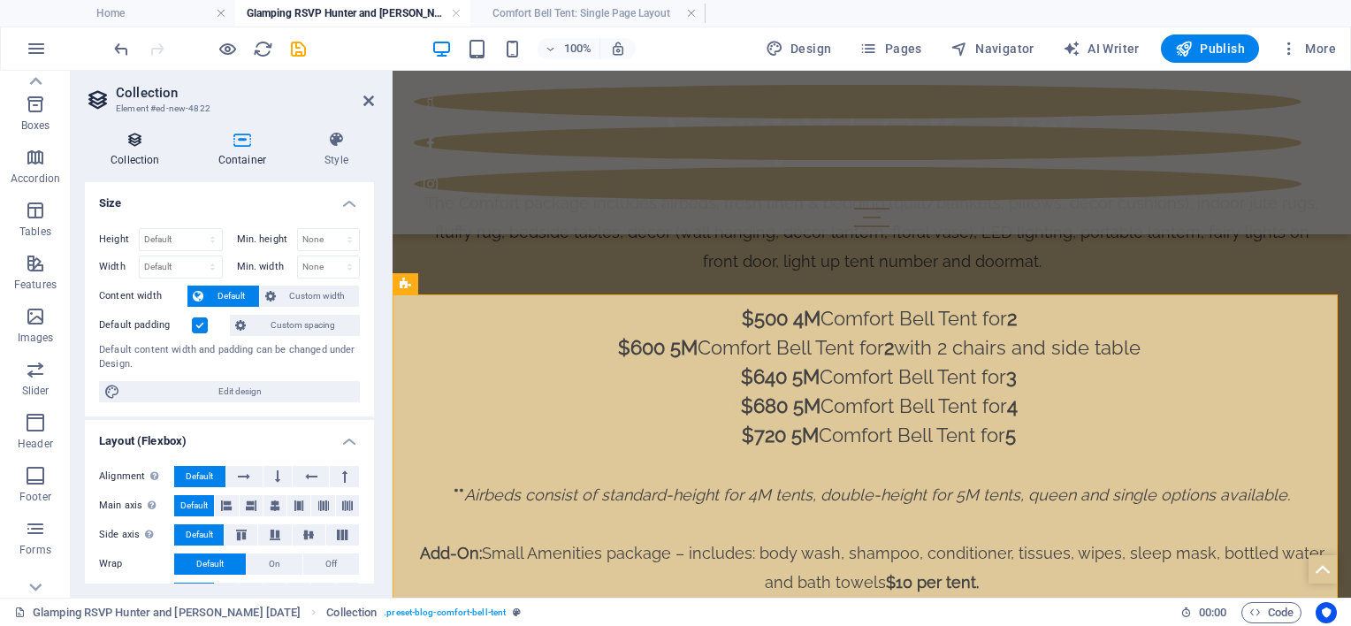
click at [104, 141] on icon at bounding box center [135, 140] width 101 height 18
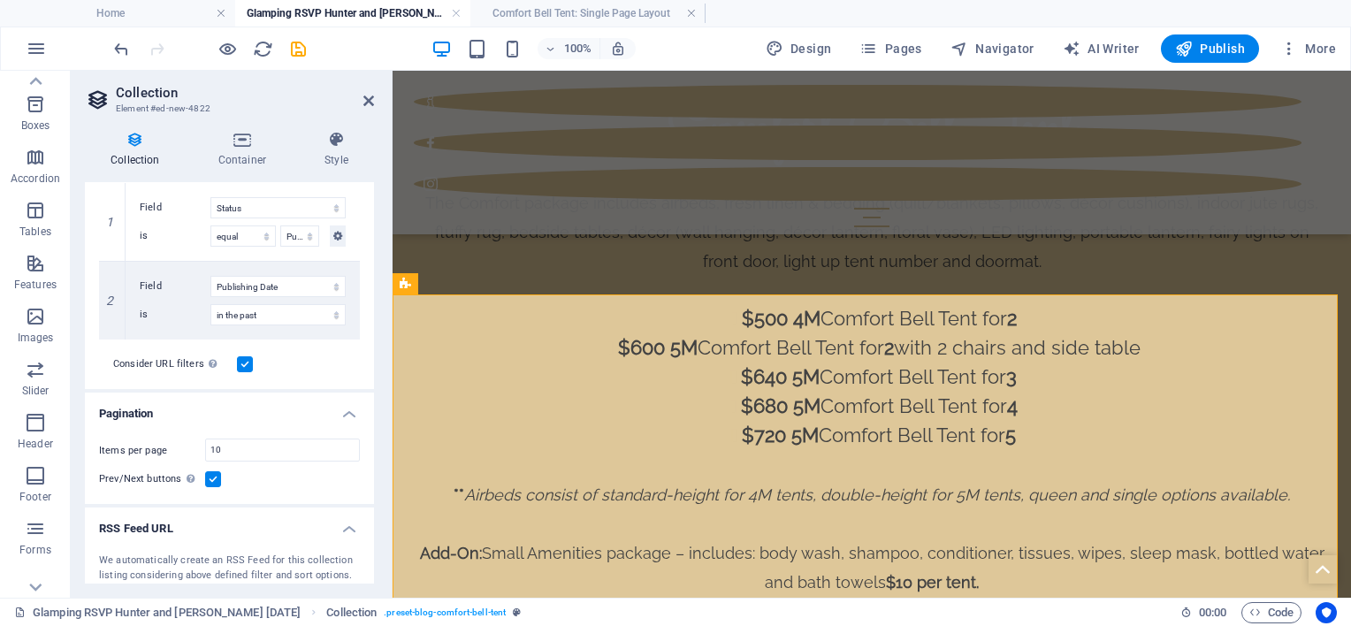
scroll to position [247, 0]
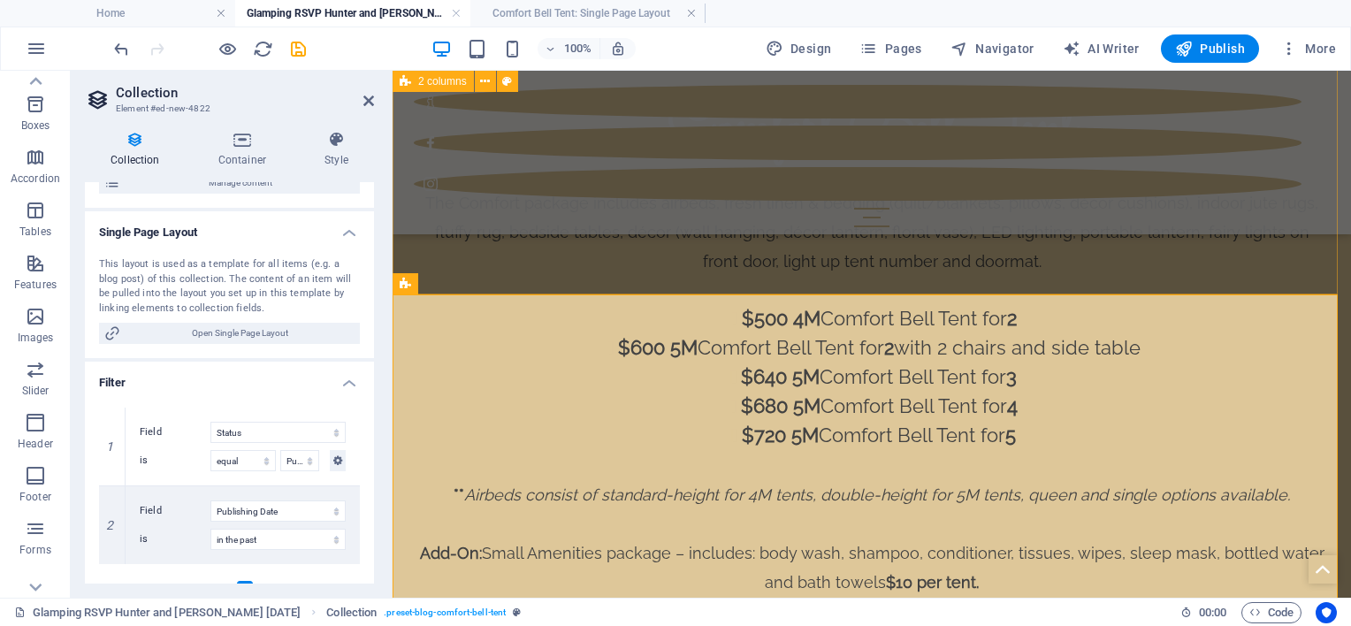
click at [431, 289] on div "Comfort Bell Tent The Comfort package includes airbeds, fresh linen & bedding (…" at bounding box center [872, 325] width 958 height 707
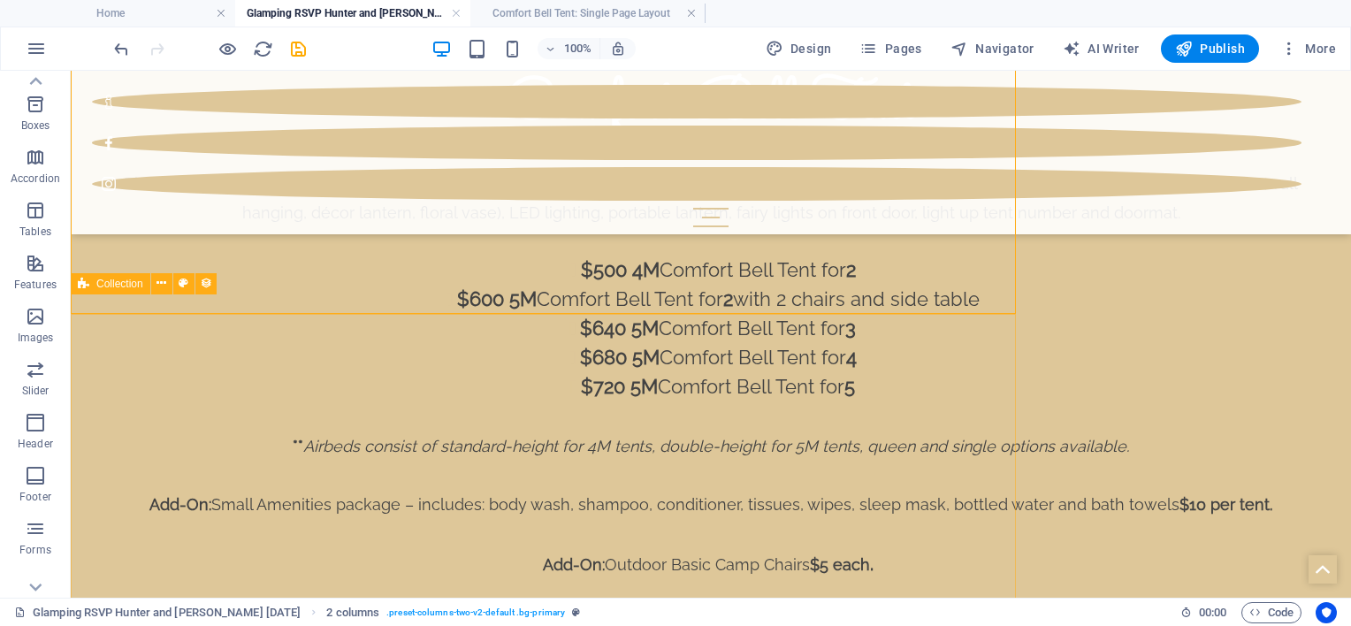
scroll to position [2245, 0]
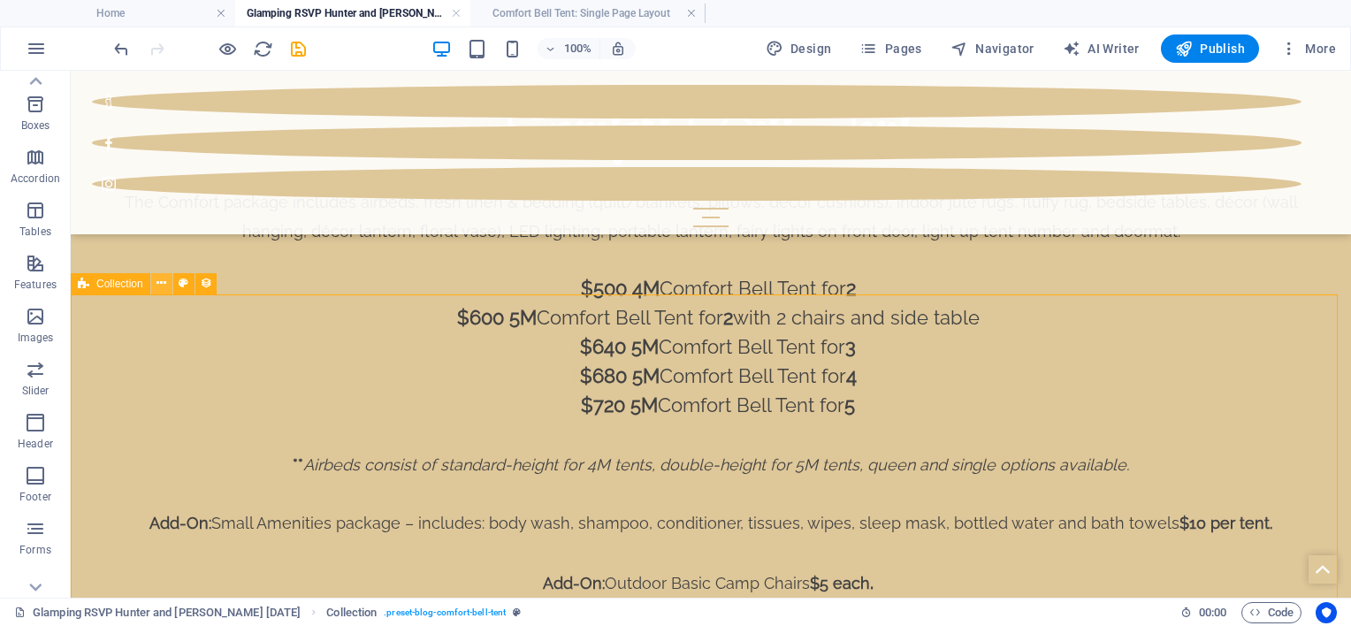
click at [166, 280] on button at bounding box center [161, 283] width 21 height 21
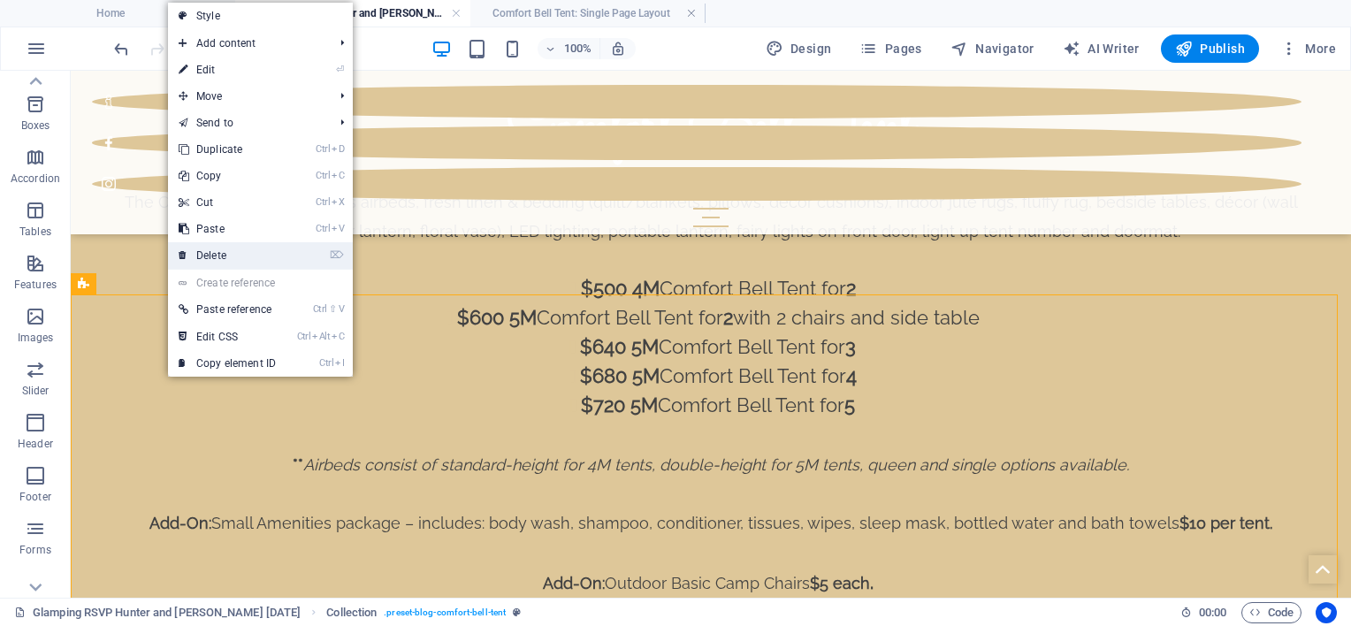
click at [209, 262] on link "⌦ Delete" at bounding box center [227, 255] width 118 height 27
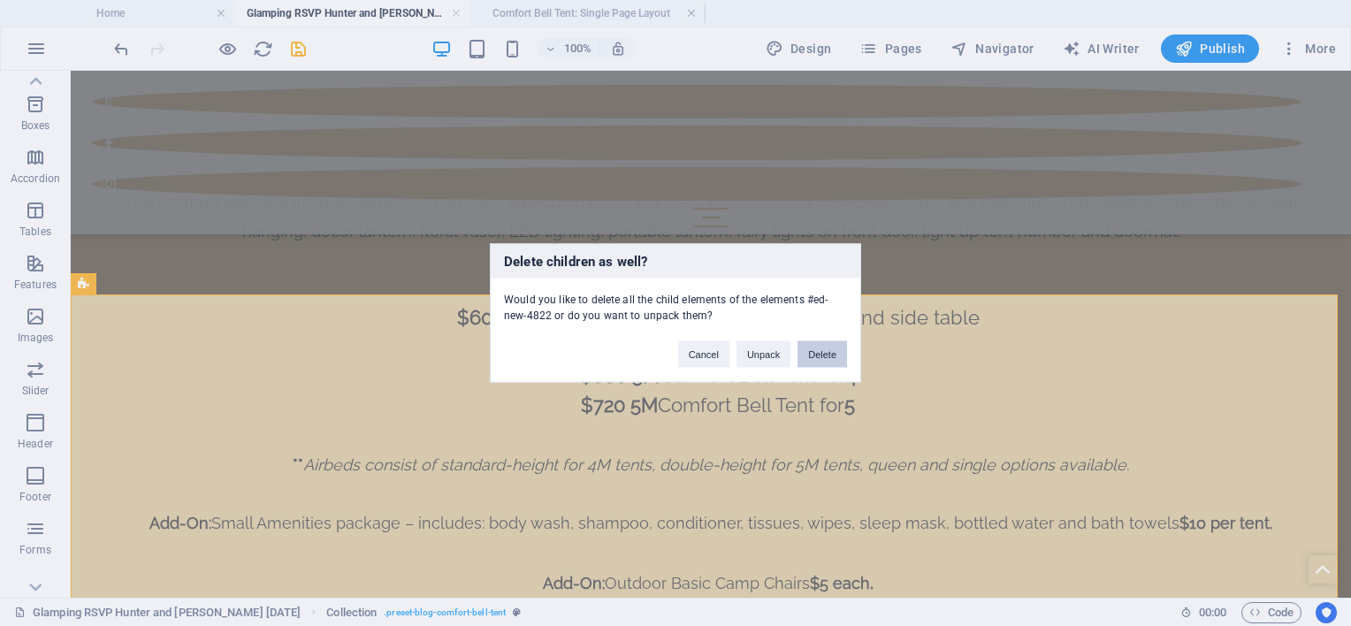
drag, startPoint x: 820, startPoint y: 356, endPoint x: 748, endPoint y: 286, distance: 101.3
click at [820, 356] on button "Delete" at bounding box center [822, 354] width 50 height 27
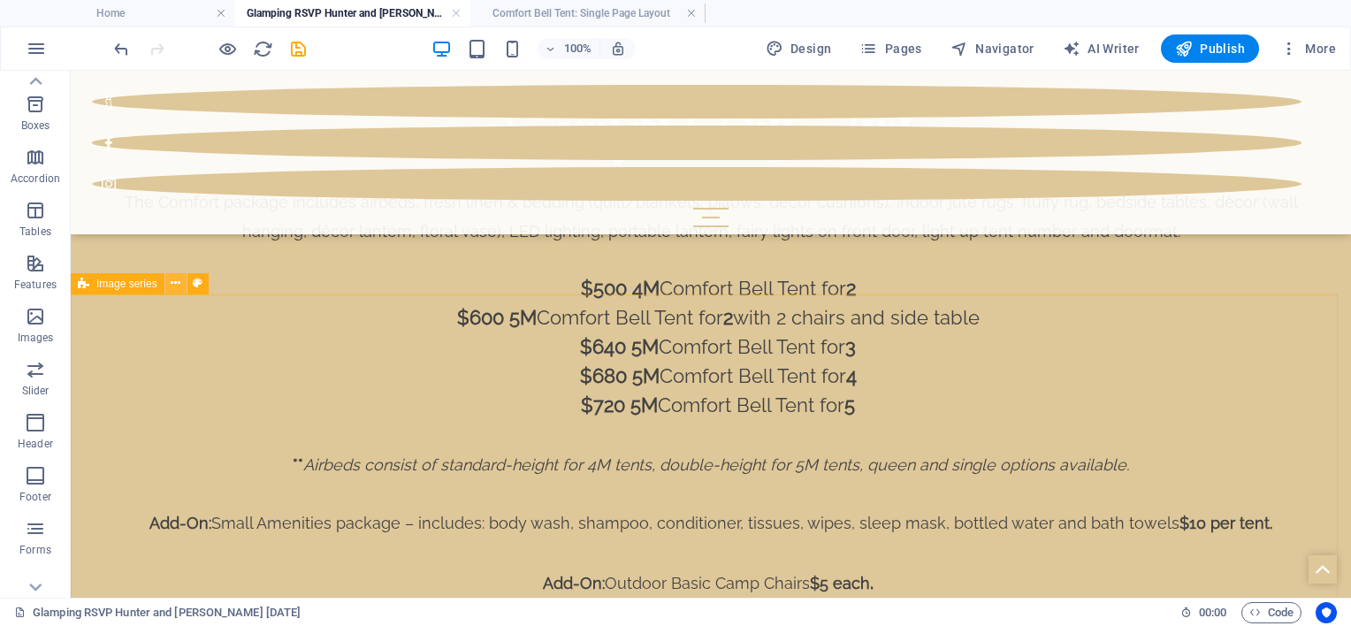
click at [177, 283] on icon at bounding box center [176, 283] width 10 height 19
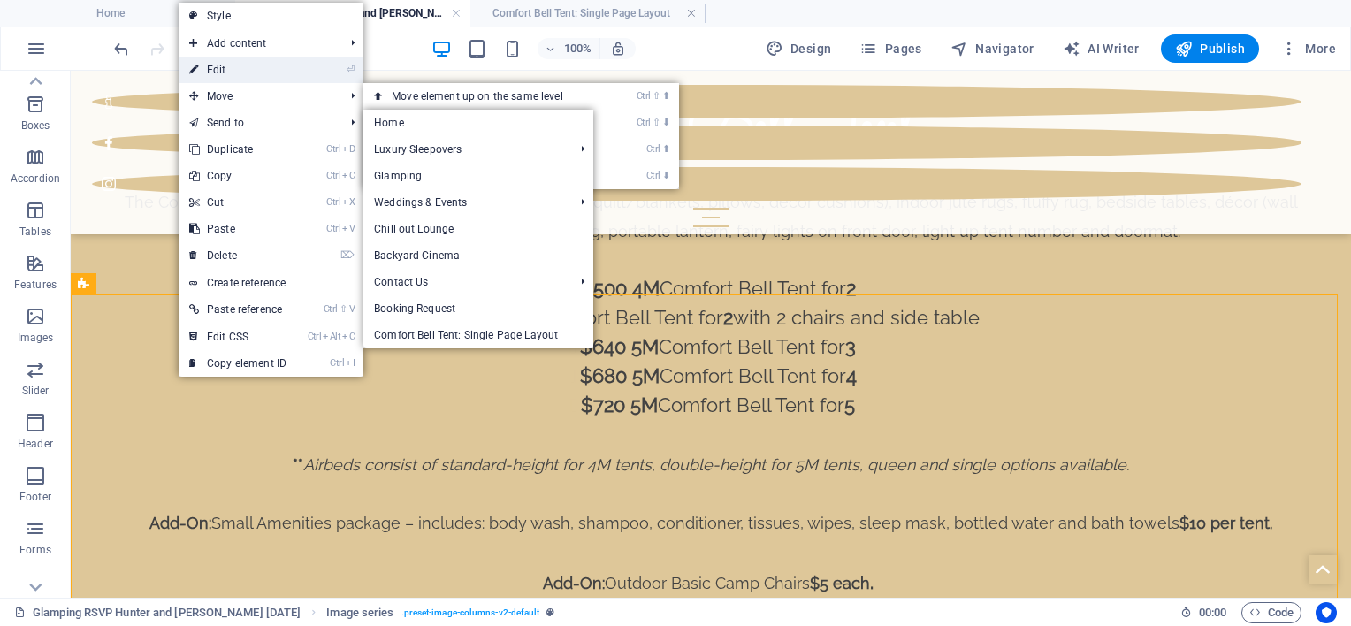
click at [224, 66] on link "⏎ Edit" at bounding box center [238, 70] width 118 height 27
select select "rem"
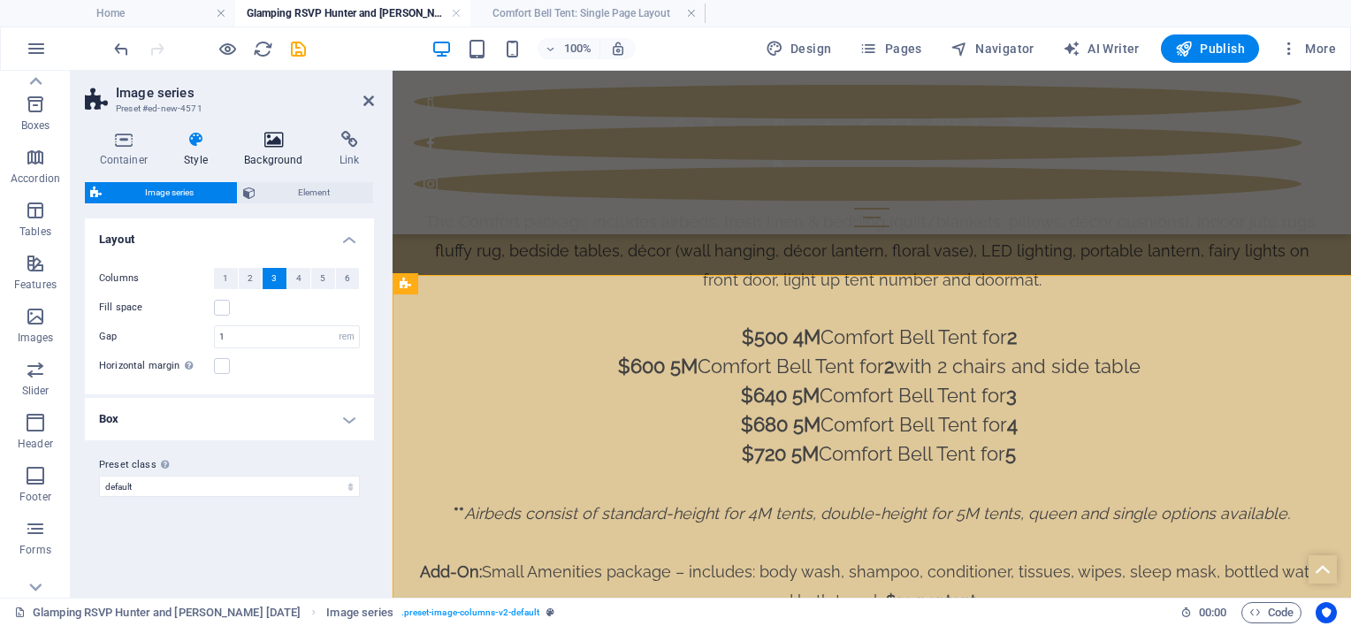
scroll to position [2263, 0]
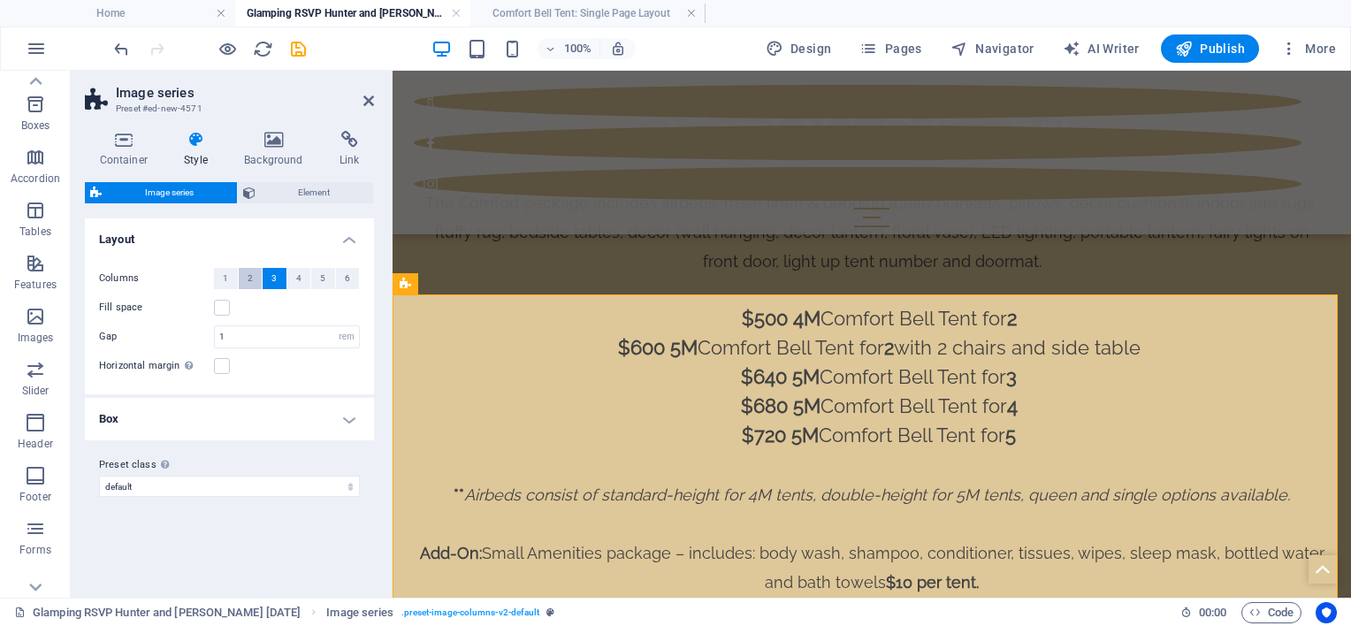
click at [251, 278] on span "2" at bounding box center [250, 278] width 5 height 21
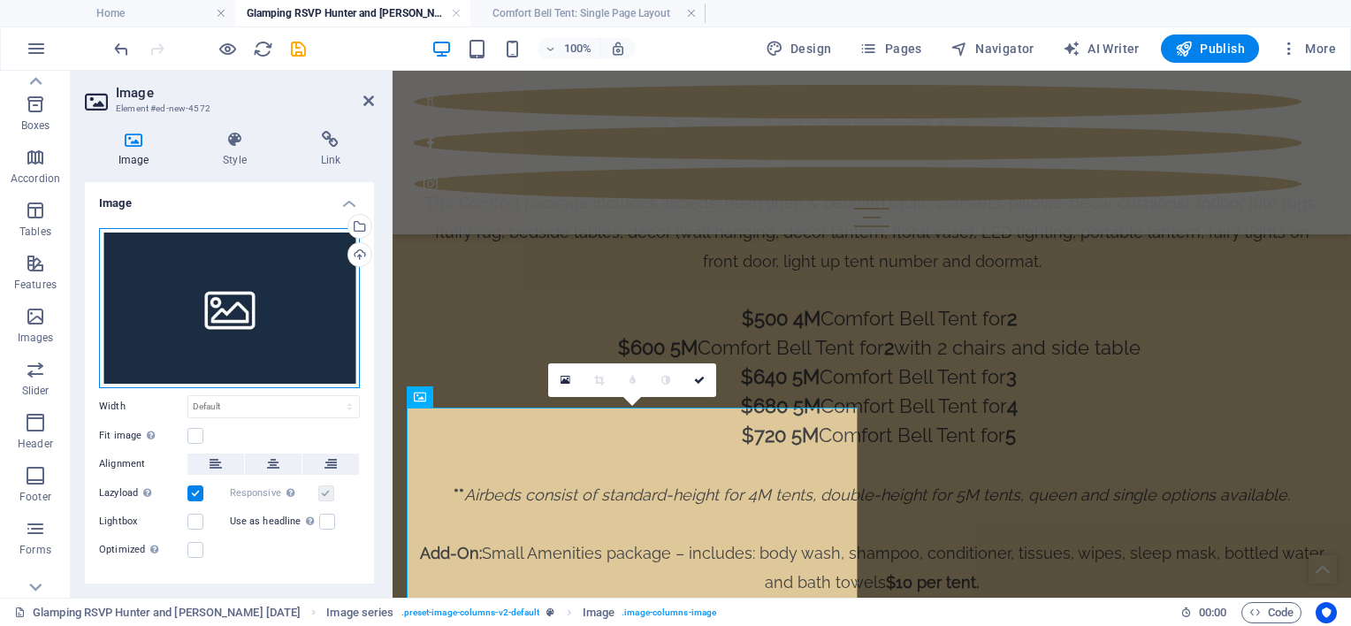
click at [241, 315] on div "Drag files here, click to choose files or select files from Files or our free s…" at bounding box center [229, 308] width 261 height 160
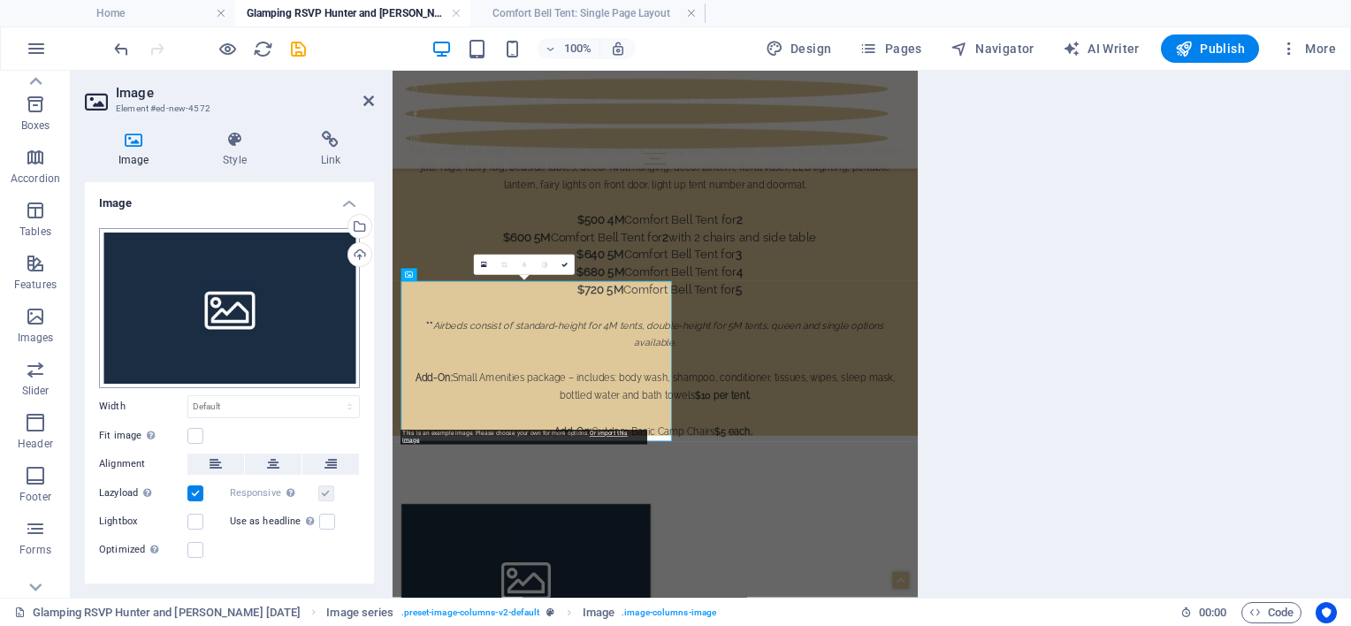
scroll to position [2249, 0]
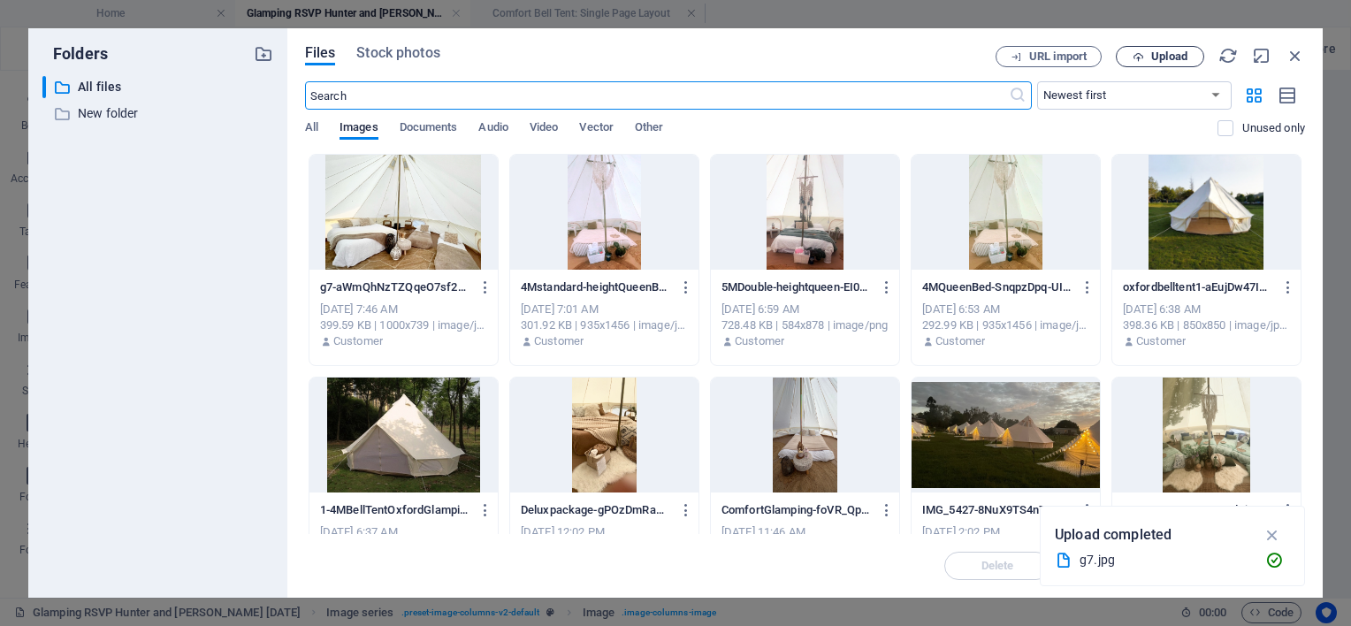
click at [1152, 61] on span "Upload" at bounding box center [1169, 56] width 36 height 11
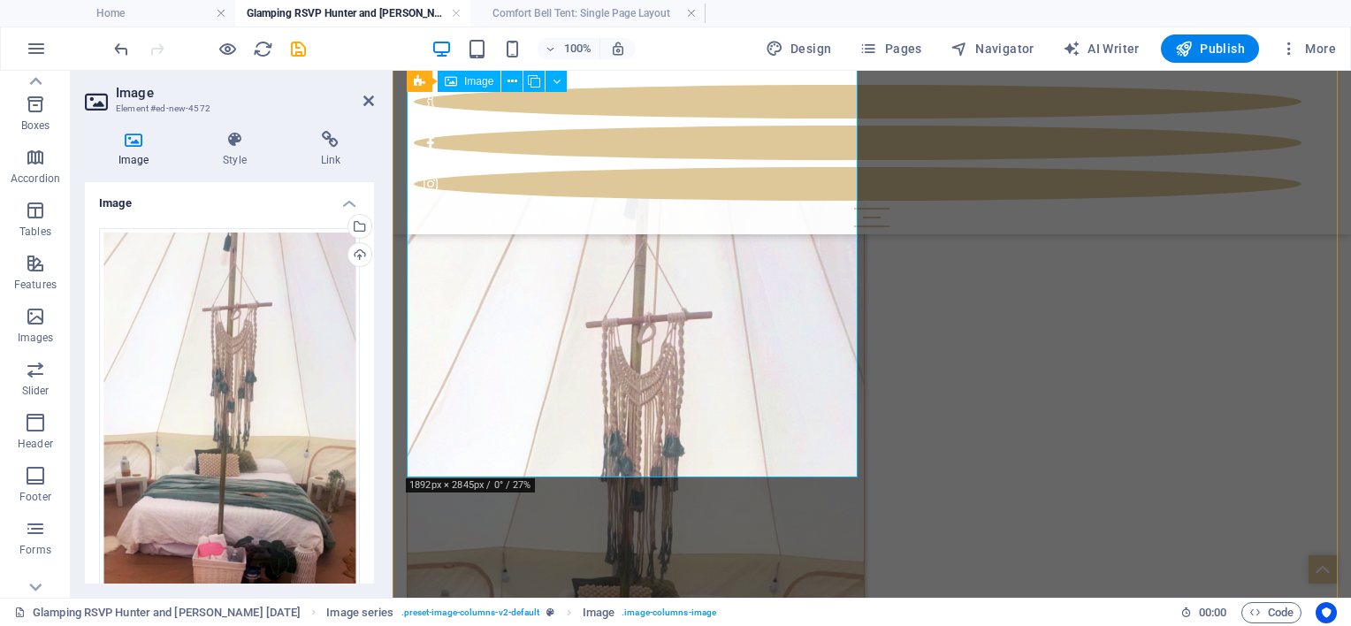
scroll to position [2882, 0]
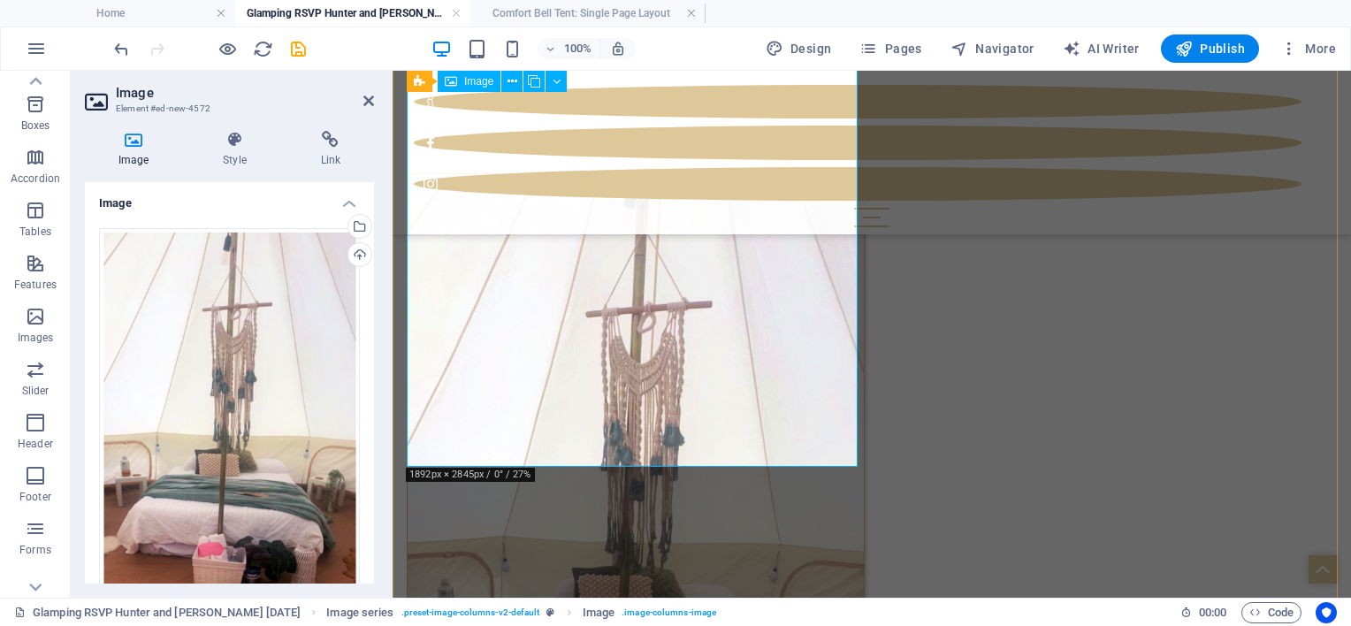
click at [792, 410] on figure at bounding box center [636, 517] width 458 height 688
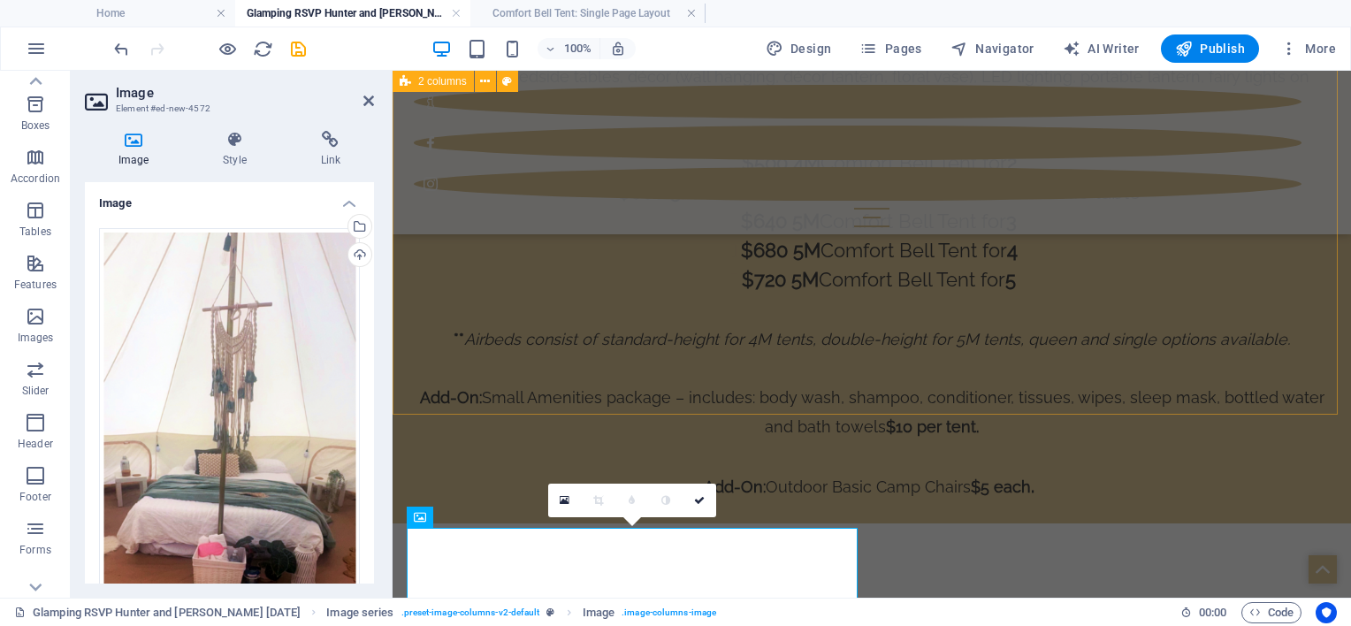
scroll to position [2440, 0]
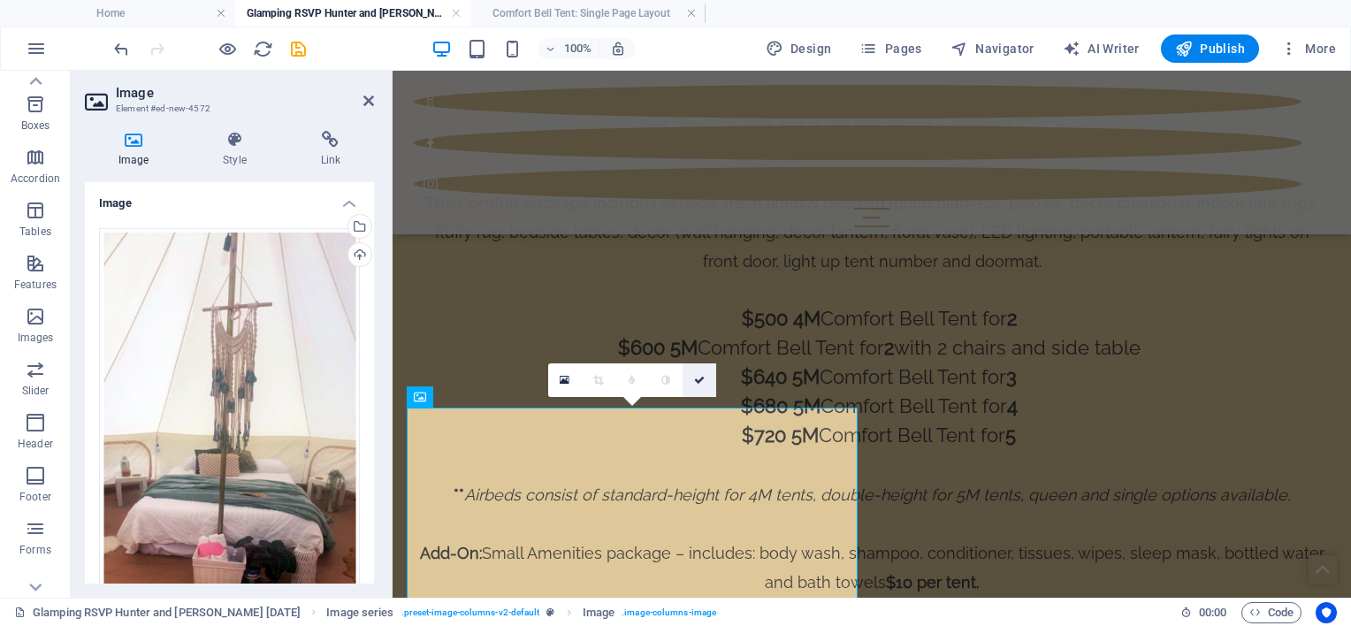
click at [694, 378] on icon at bounding box center [699, 380] width 11 height 11
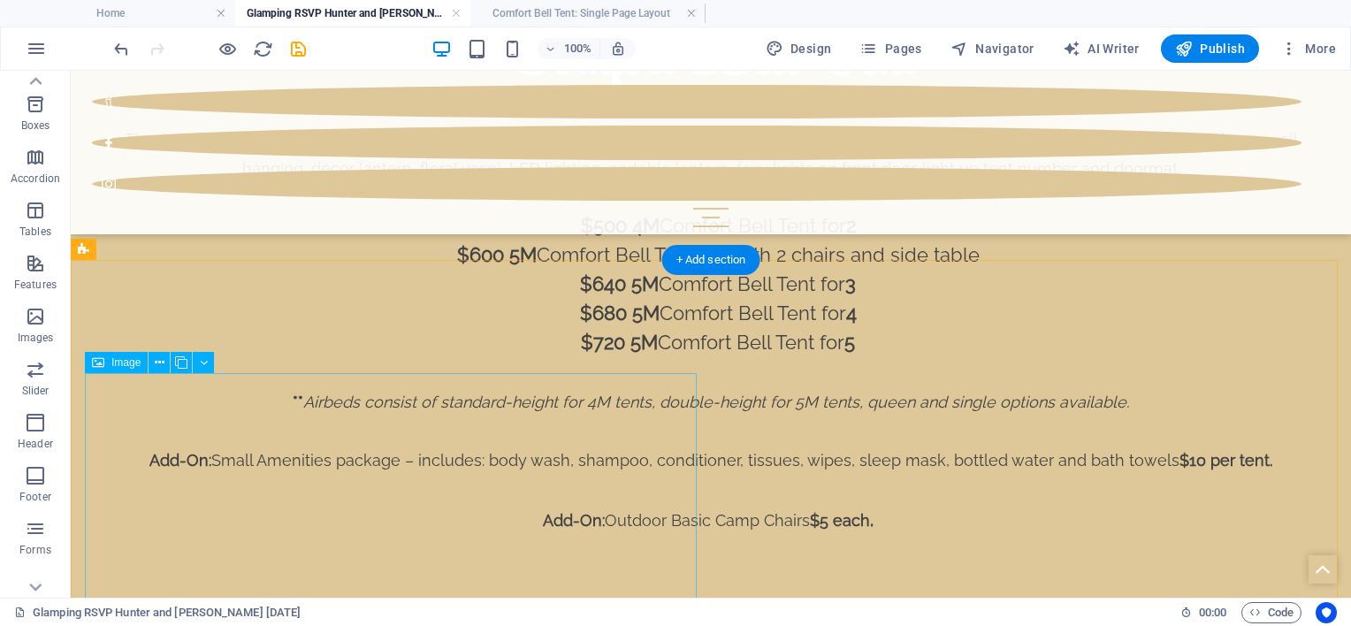
scroll to position [2333, 0]
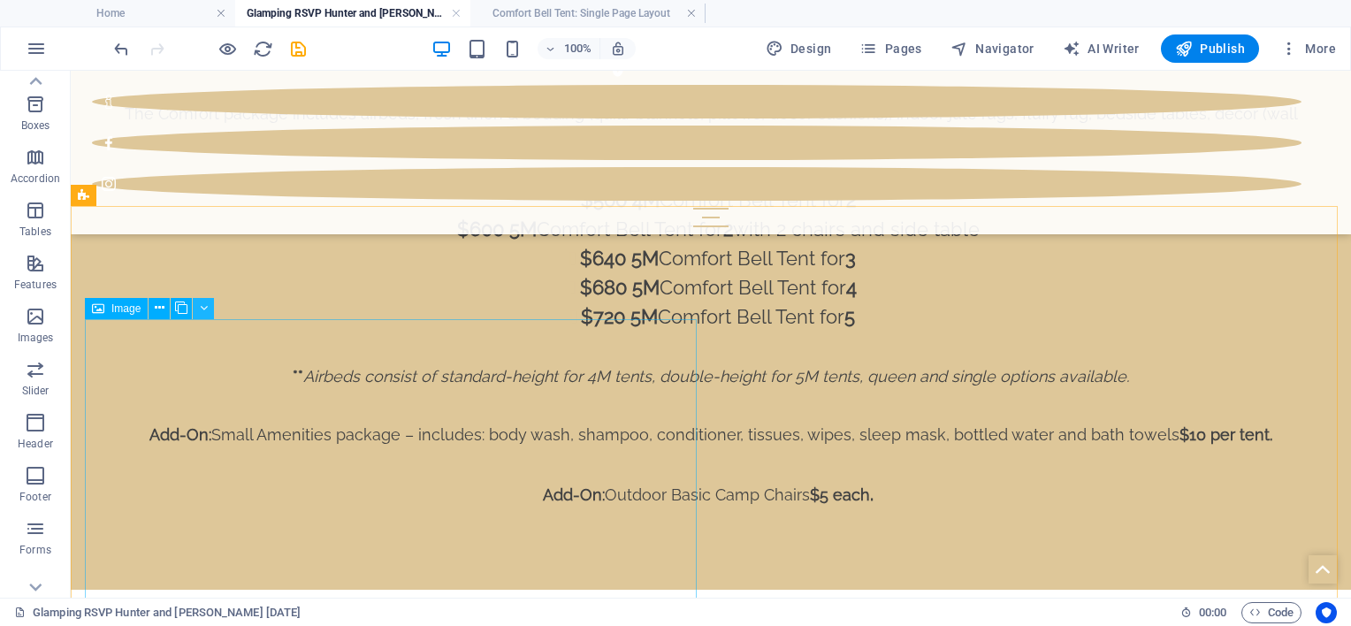
click at [200, 304] on icon at bounding box center [204, 308] width 8 height 19
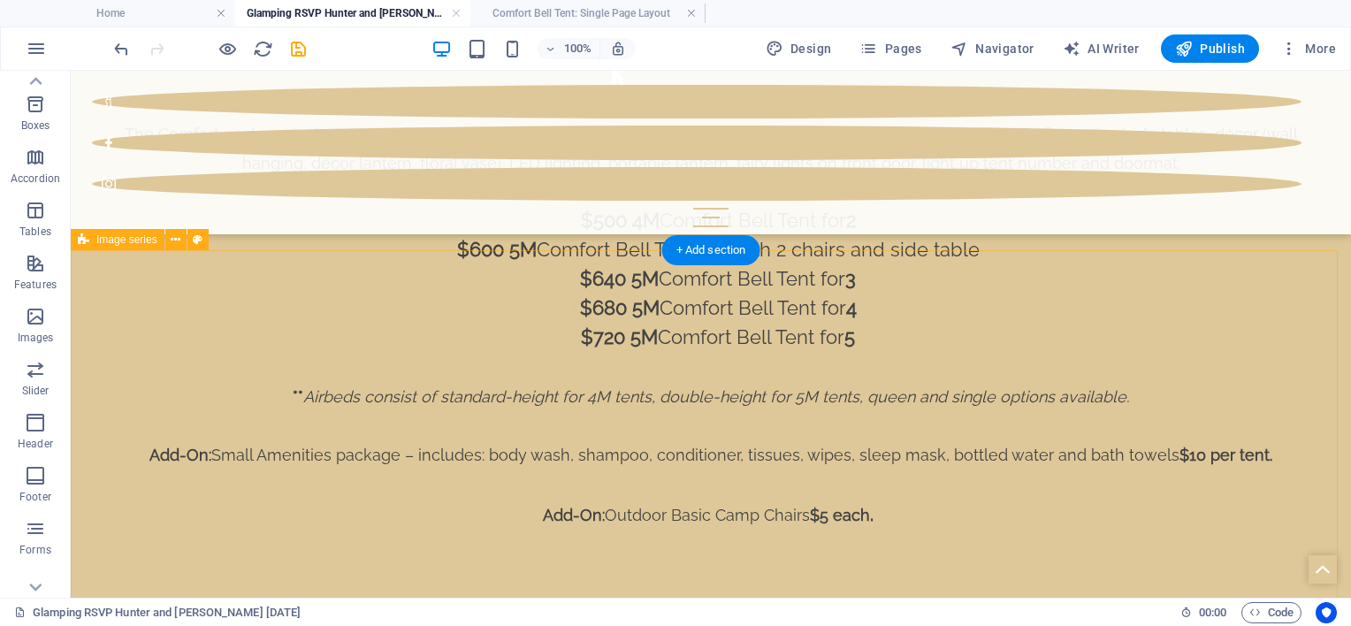
scroll to position [2068, 0]
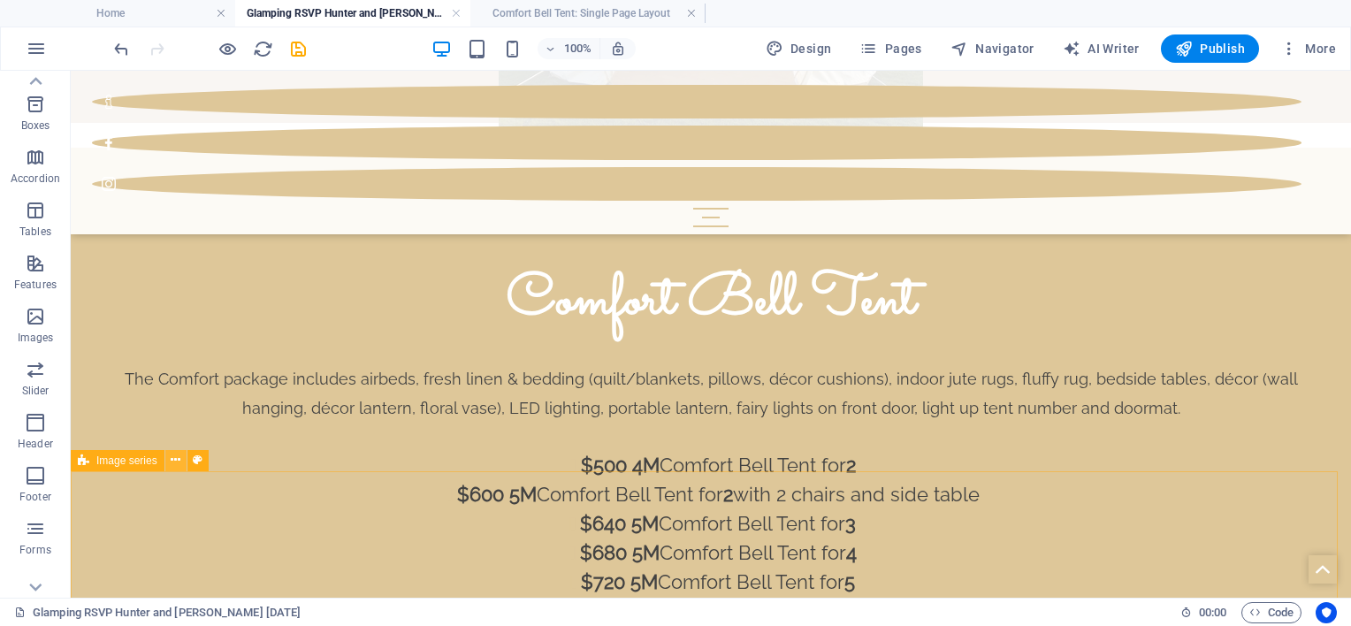
click at [176, 461] on icon at bounding box center [176, 460] width 10 height 19
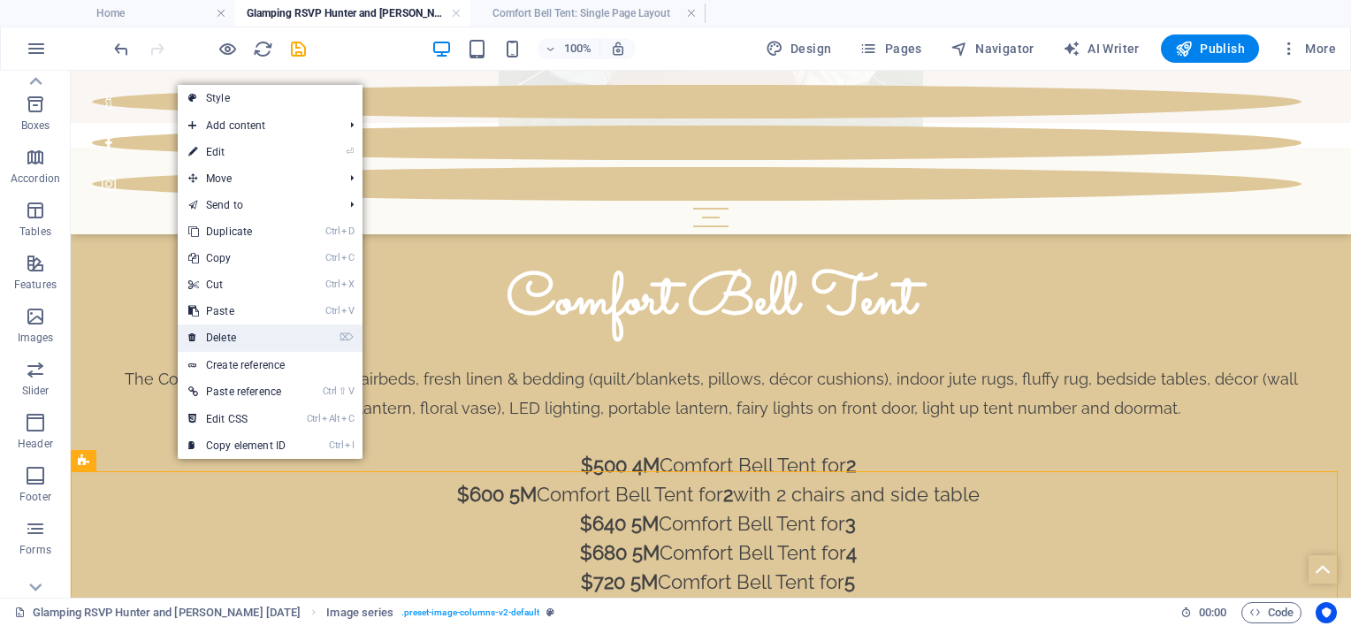
click at [210, 336] on link "⌦ Delete" at bounding box center [237, 337] width 118 height 27
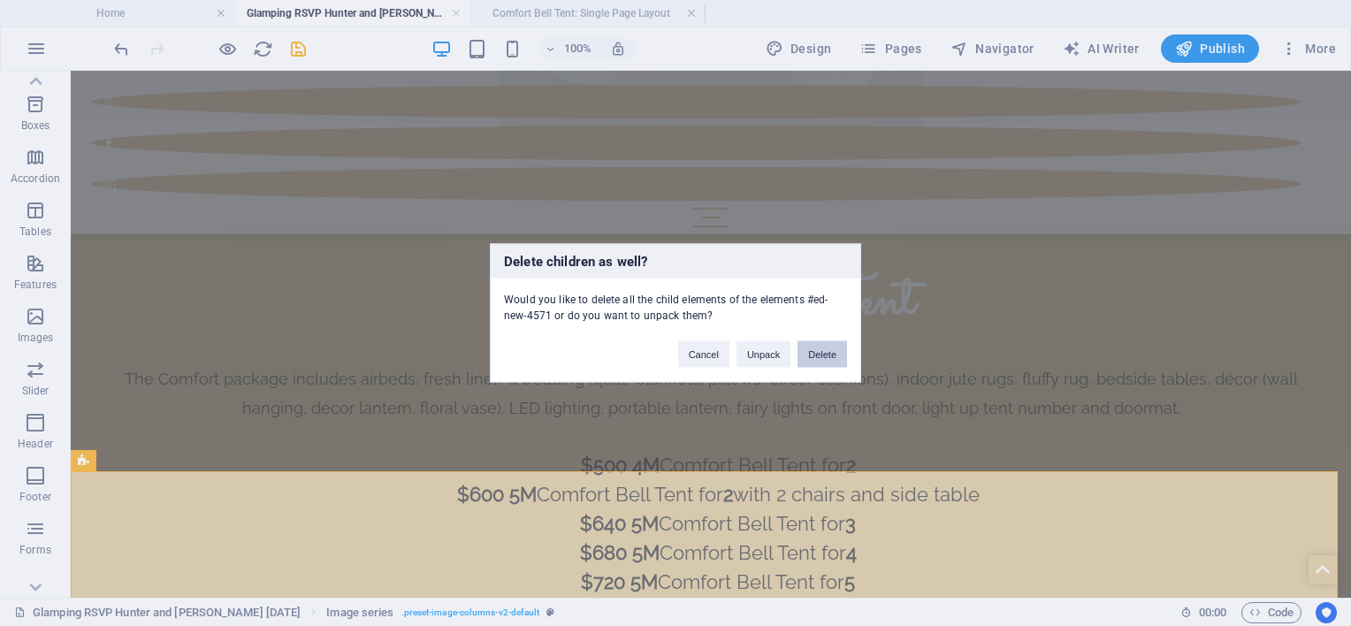
click at [816, 349] on button "Delete" at bounding box center [822, 354] width 50 height 27
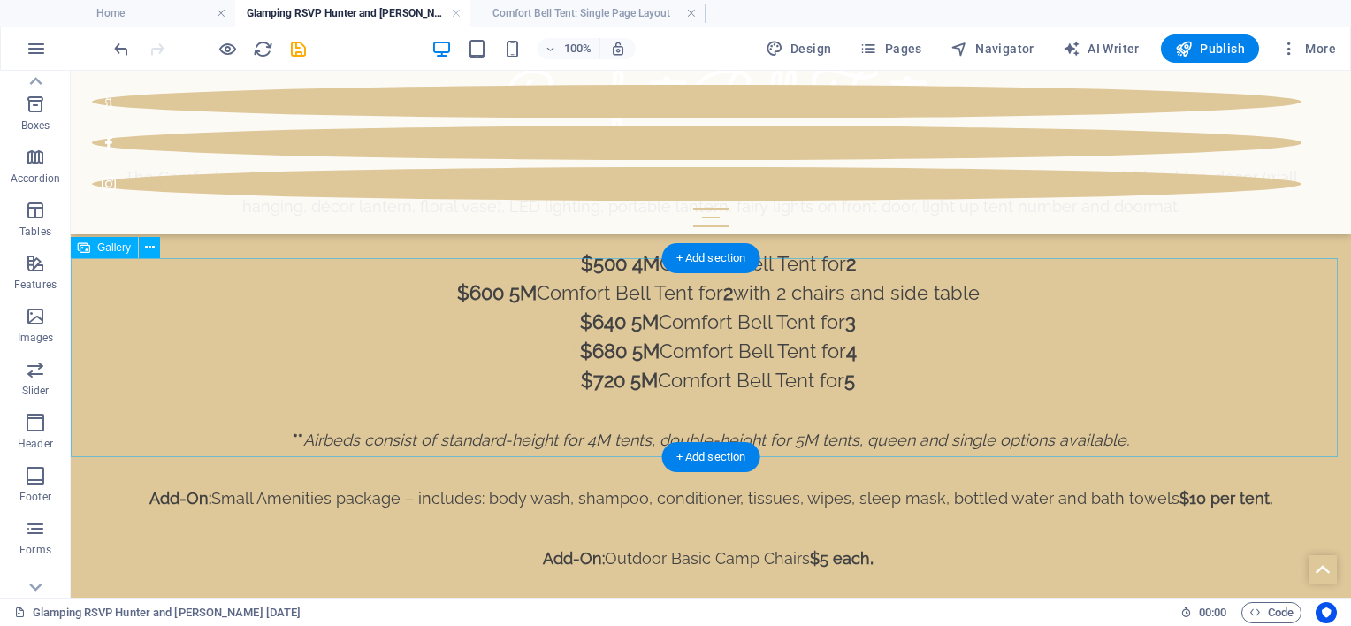
scroll to position [2156, 0]
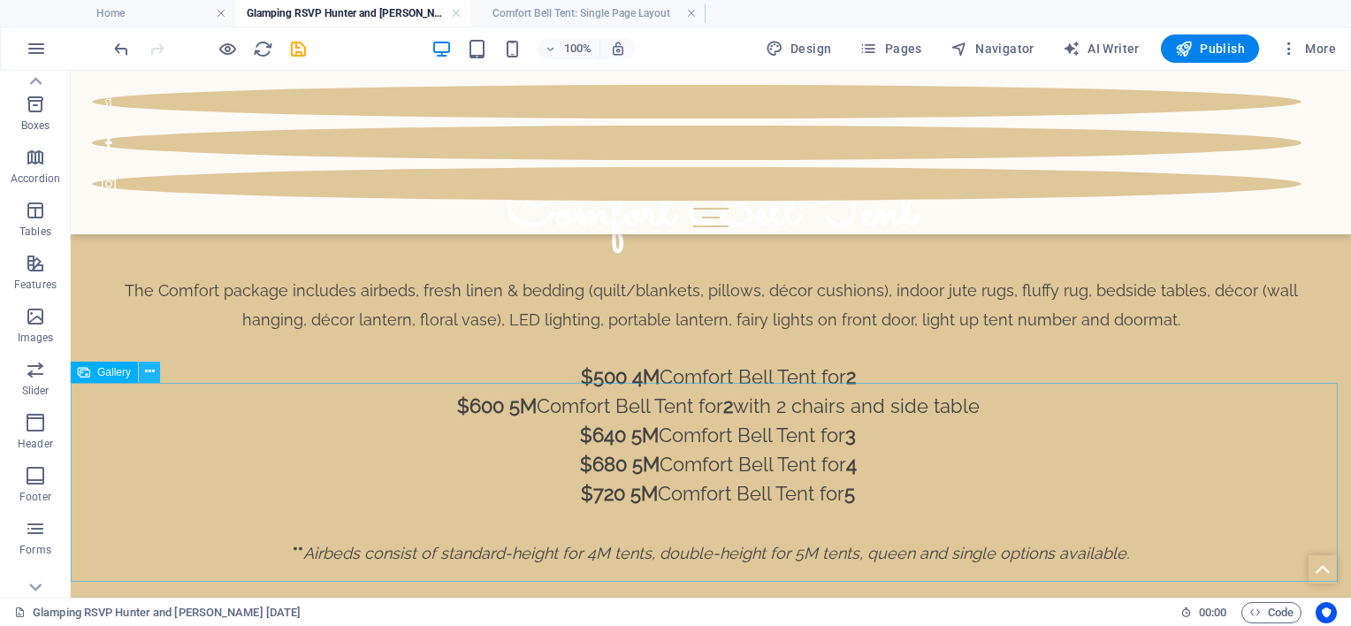
click at [152, 372] on icon at bounding box center [150, 371] width 10 height 19
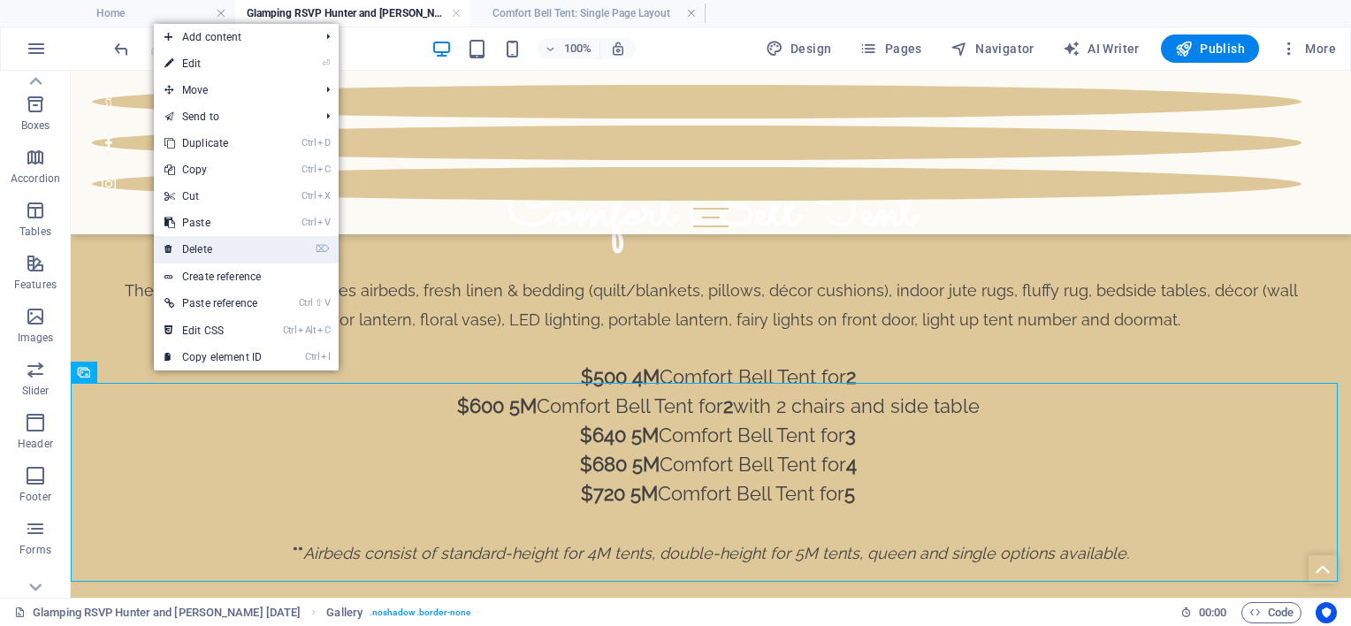
click at [202, 246] on link "⌦ Delete" at bounding box center [213, 249] width 118 height 27
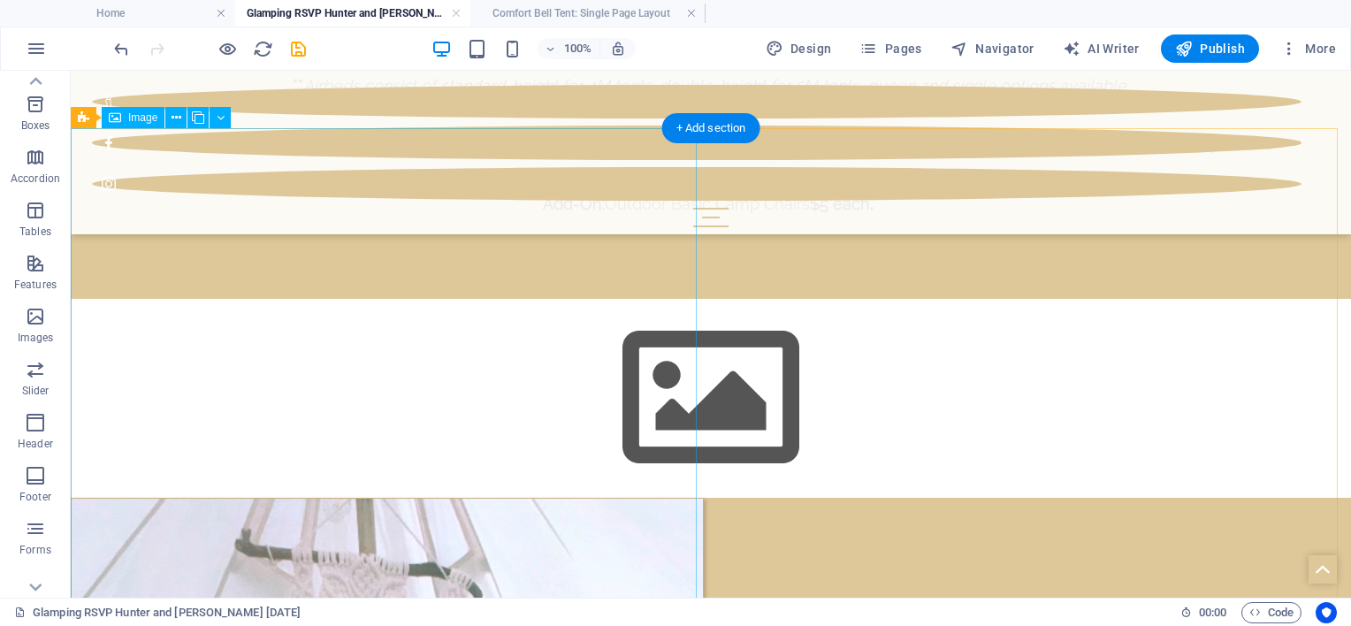
scroll to position [2864, 0]
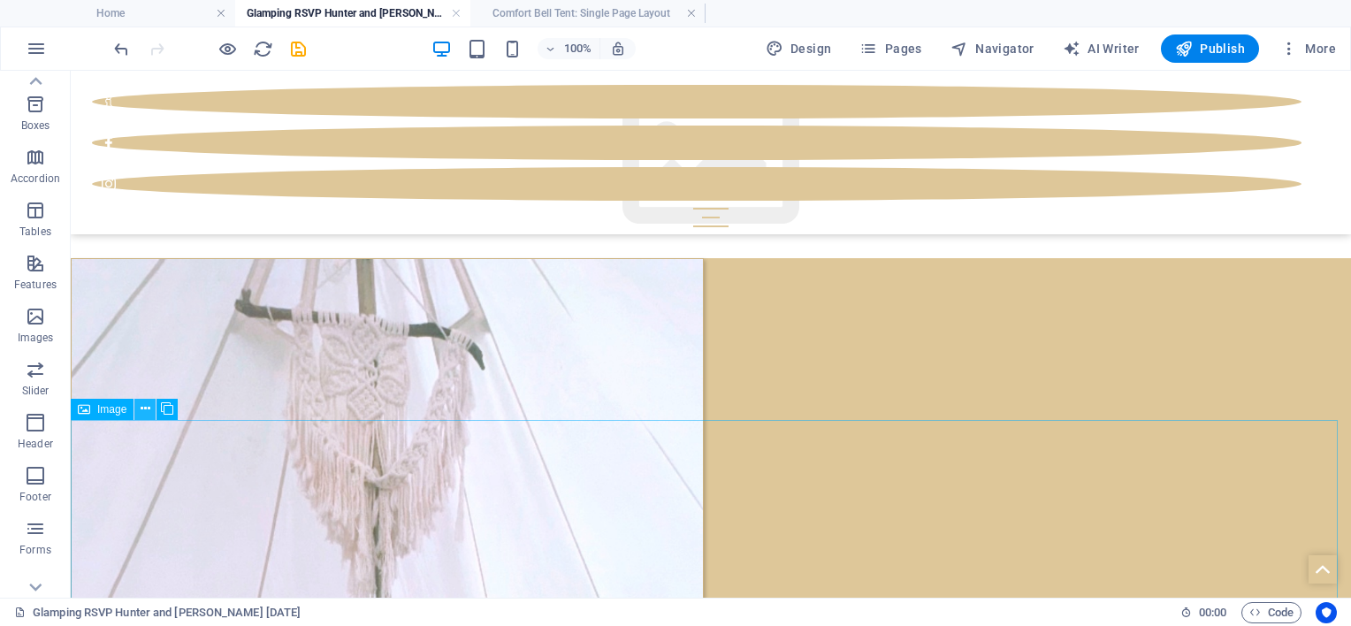
click at [145, 411] on icon at bounding box center [146, 409] width 10 height 19
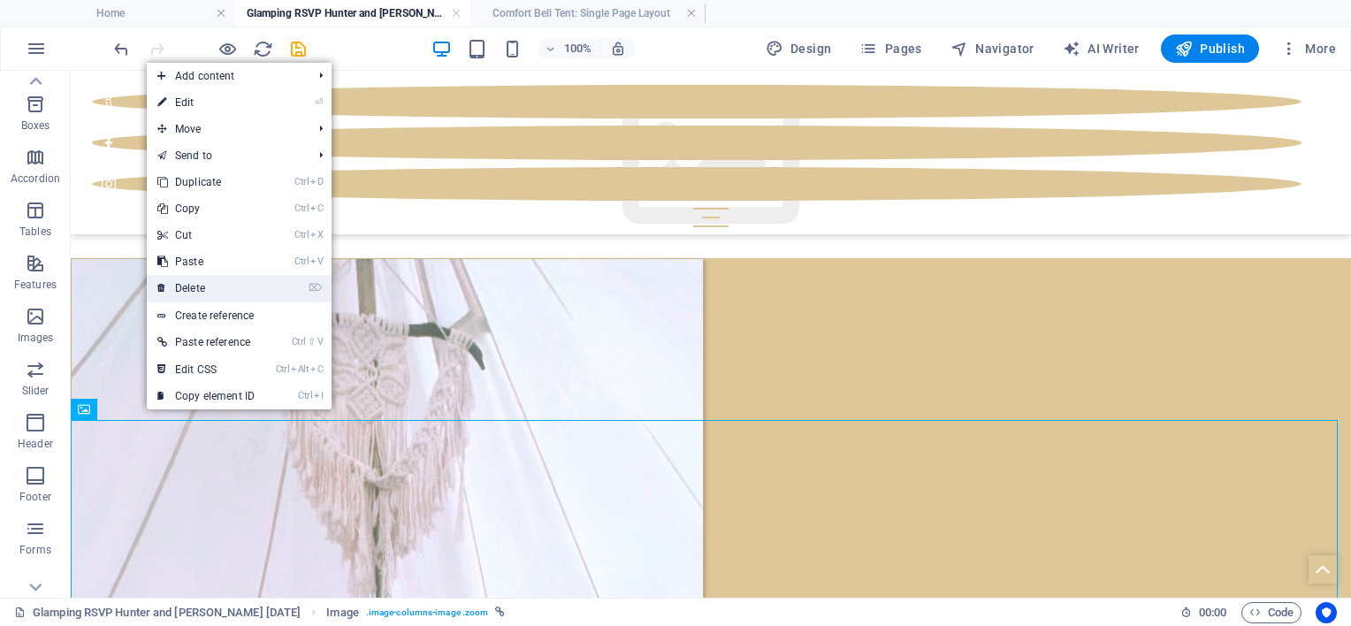
click at [191, 288] on link "⌦ Delete" at bounding box center [206, 288] width 118 height 27
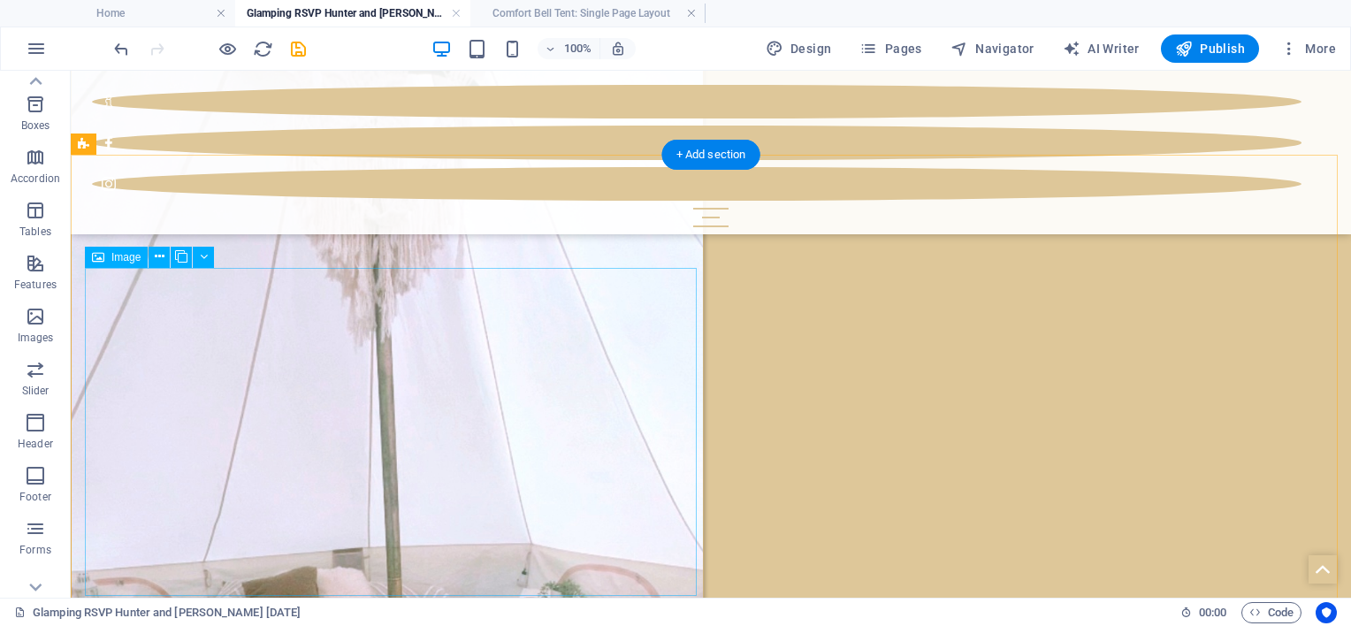
scroll to position [3129, 0]
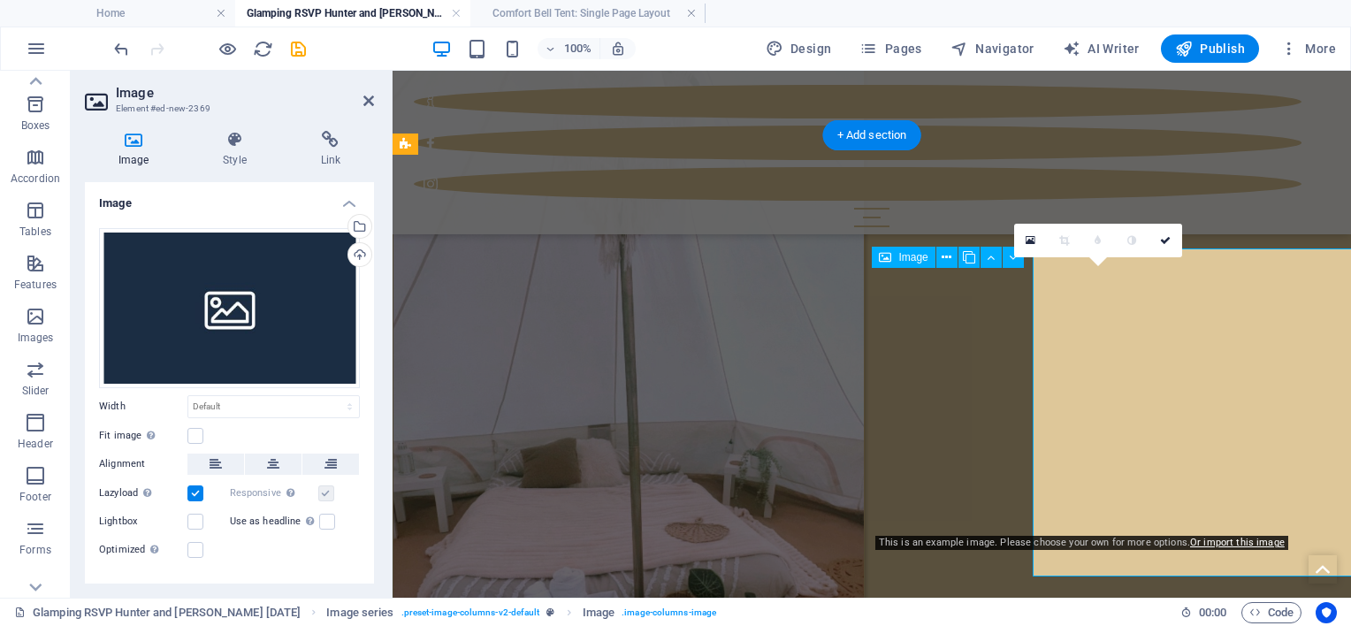
scroll to position [3147, 0]
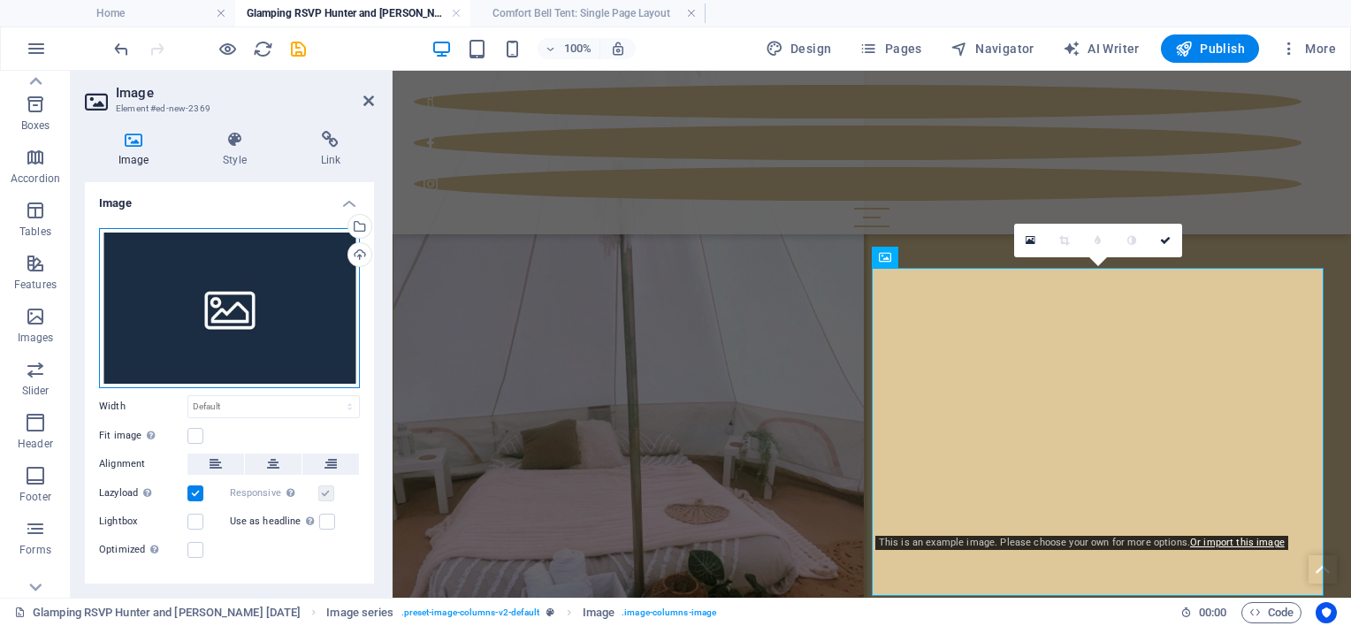
click at [193, 350] on div "Drag files here, click to choose files or select files from Files or our free s…" at bounding box center [229, 308] width 261 height 160
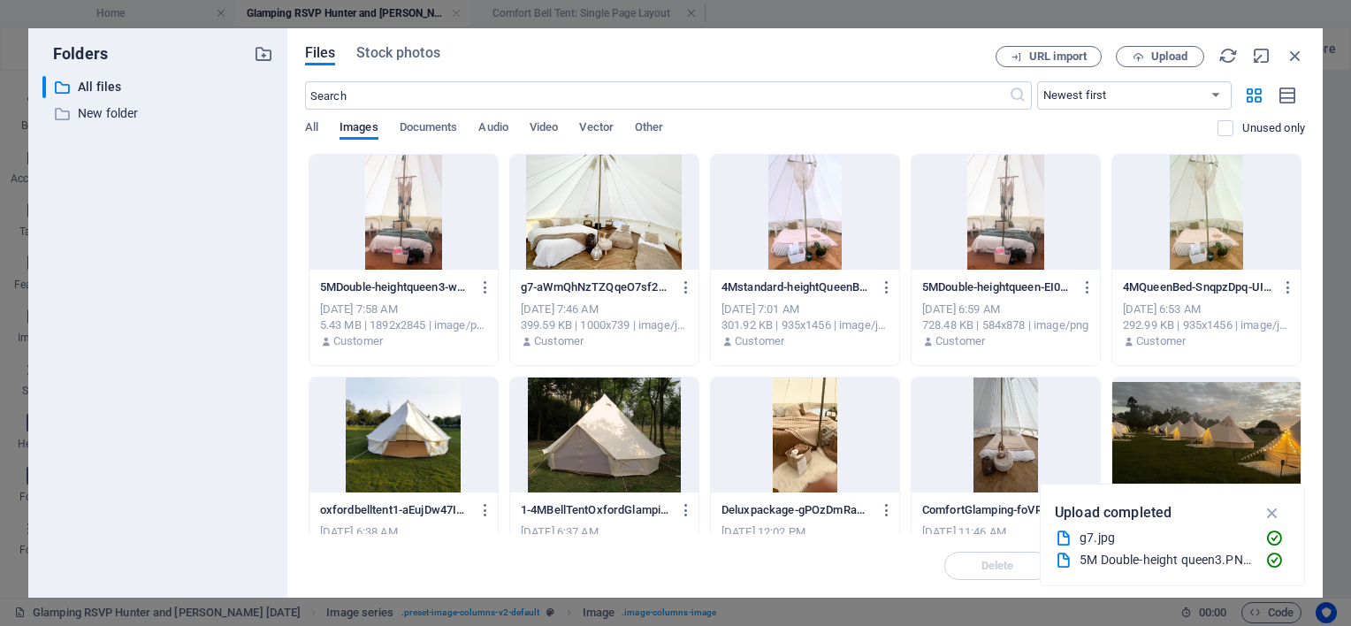
click at [806, 240] on div at bounding box center [805, 212] width 188 height 115
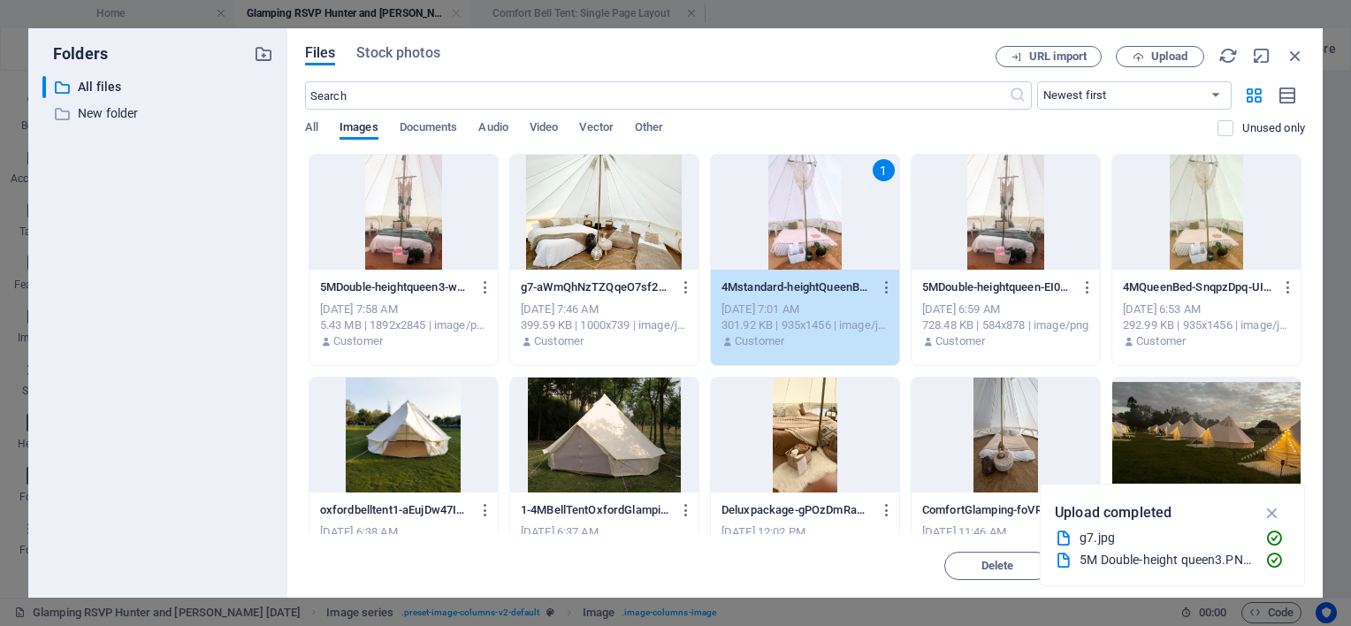
click at [806, 240] on div "1" at bounding box center [805, 212] width 188 height 115
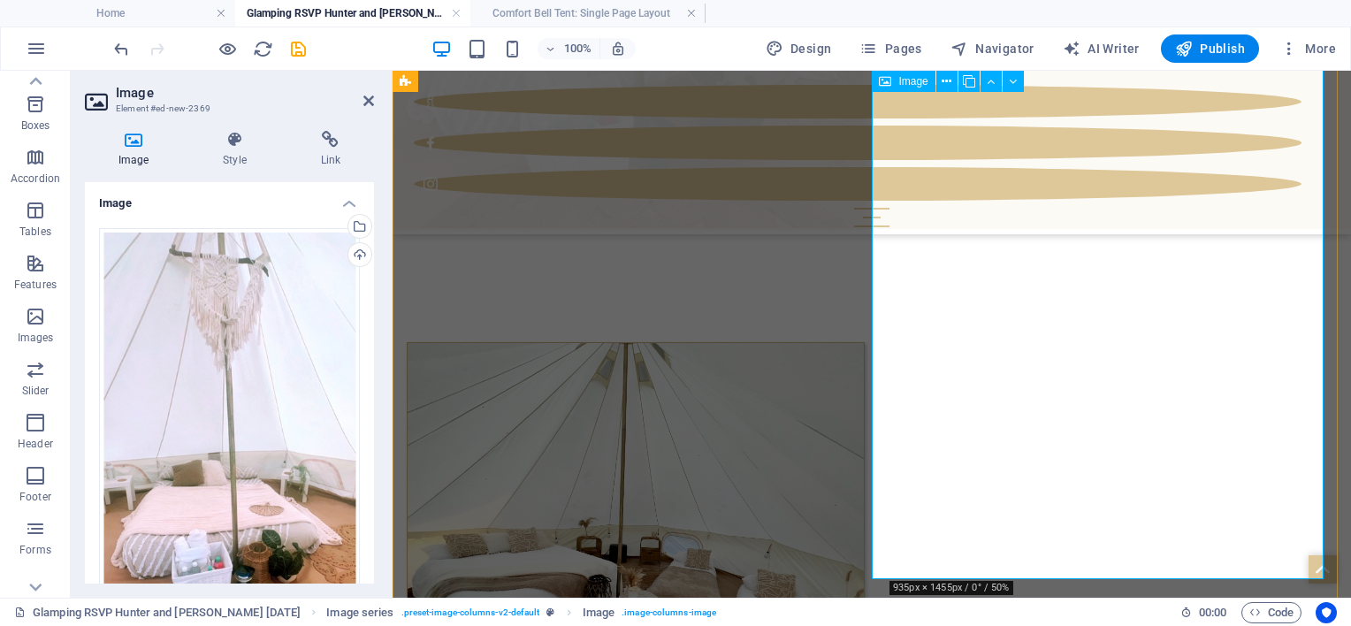
scroll to position [3678, 0]
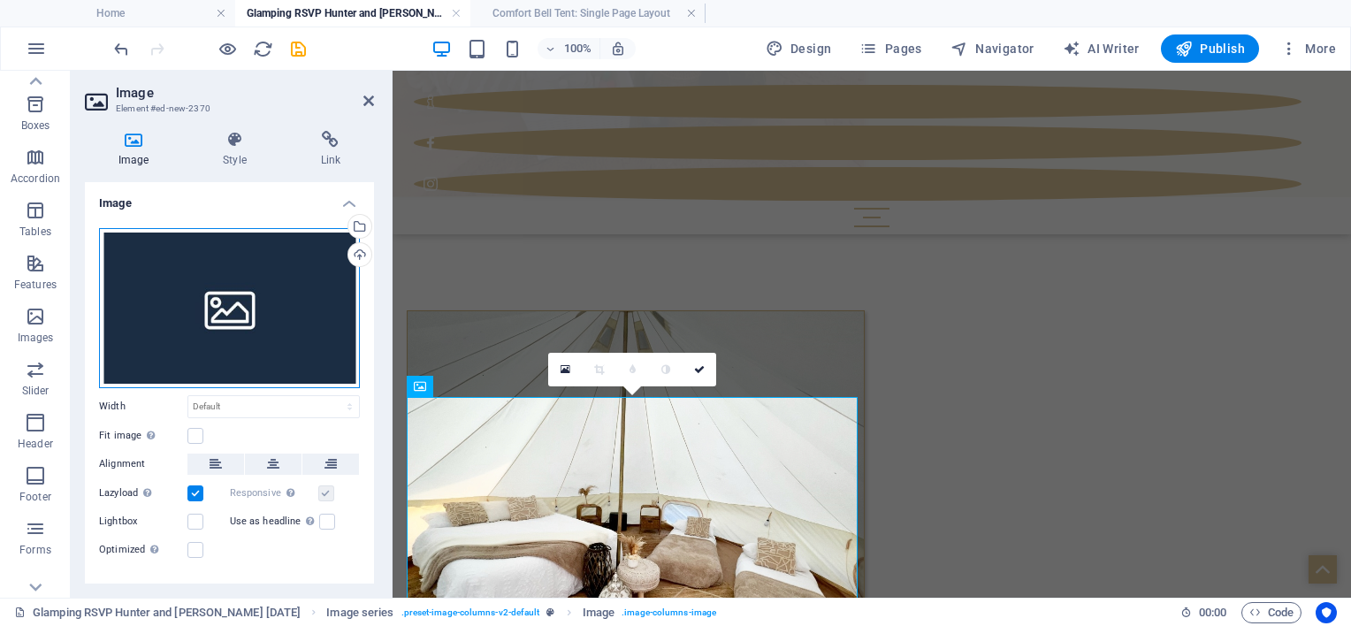
click at [198, 325] on div "Drag files here, click to choose files or select files from Files or our free s…" at bounding box center [229, 308] width 261 height 160
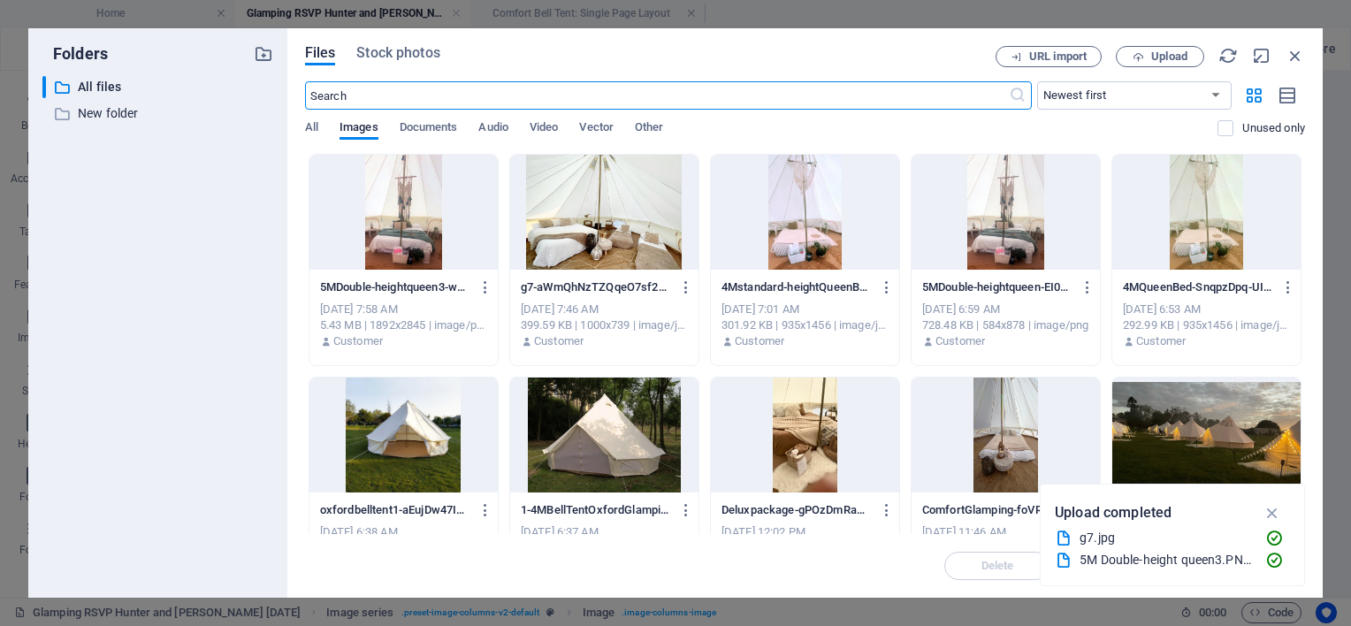
click at [1029, 230] on div at bounding box center [1006, 212] width 188 height 115
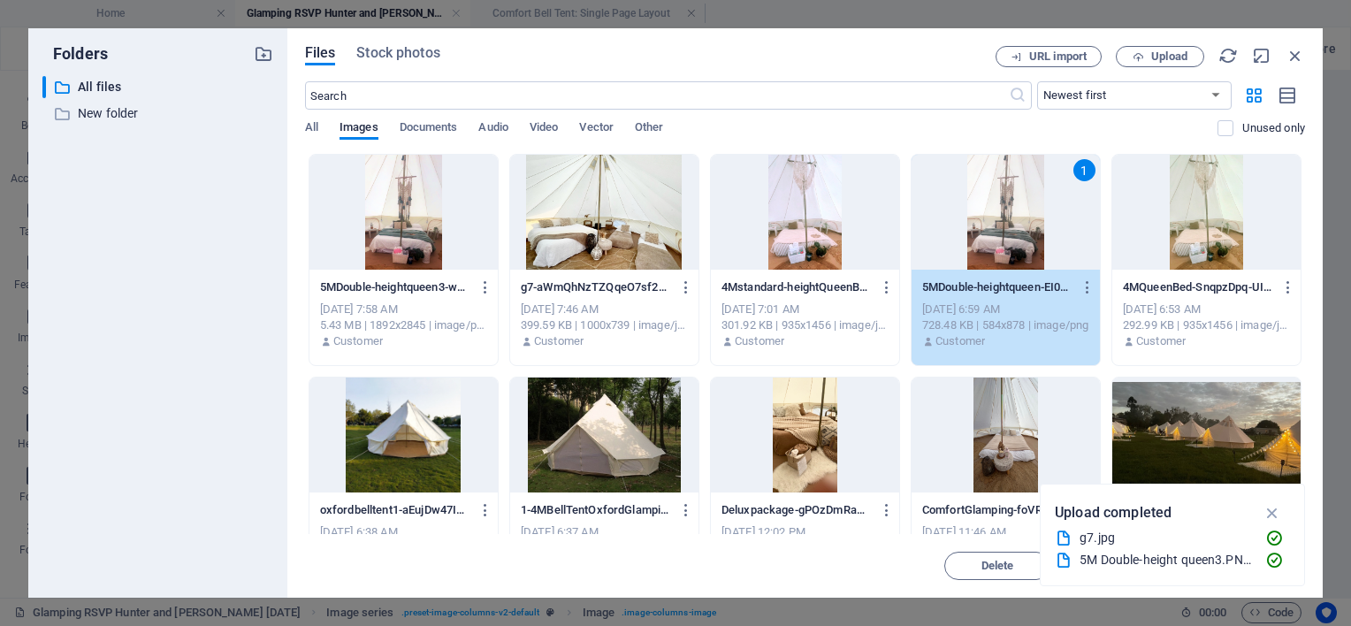
click at [1029, 230] on div "1" at bounding box center [1006, 212] width 188 height 115
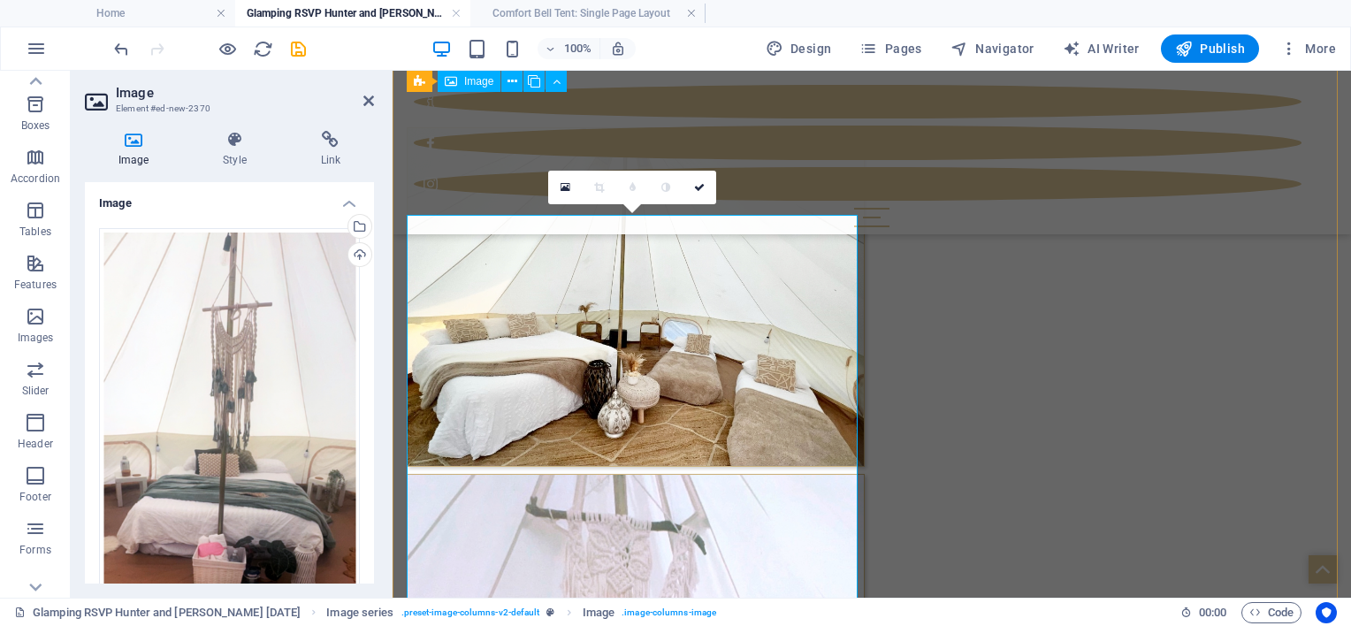
scroll to position [3855, 0]
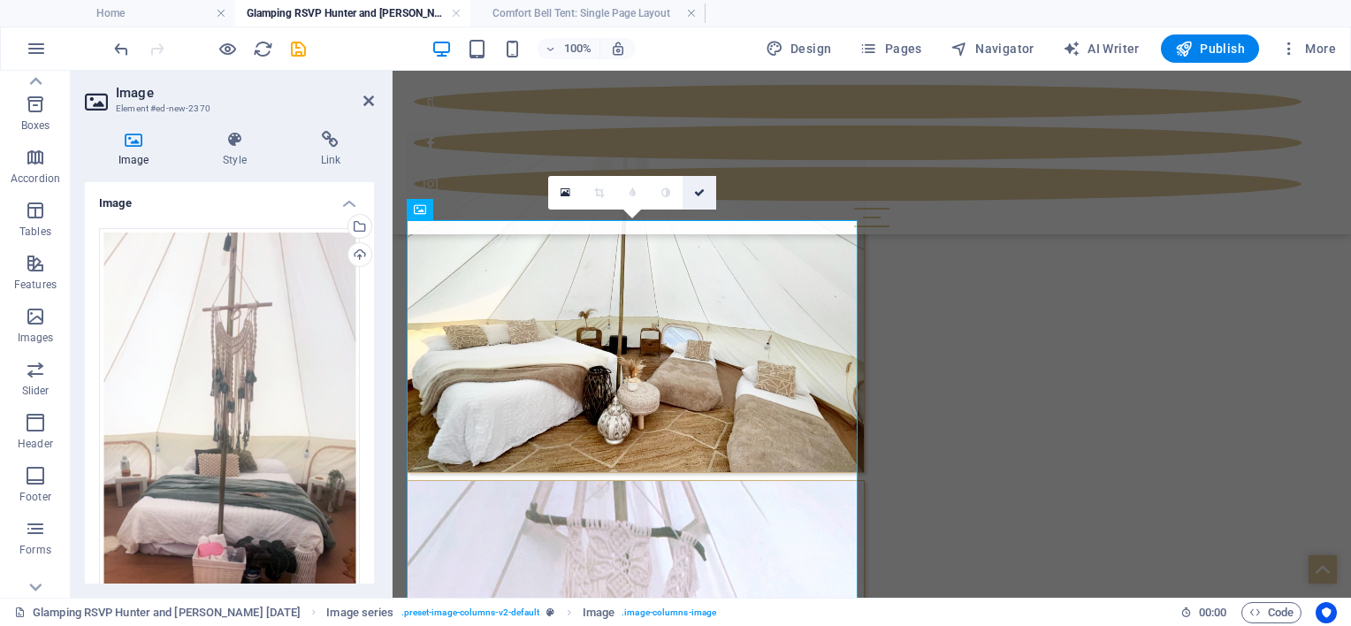
drag, startPoint x: 700, startPoint y: 188, endPoint x: 632, endPoint y: 131, distance: 89.1
click at [700, 188] on icon at bounding box center [699, 192] width 11 height 11
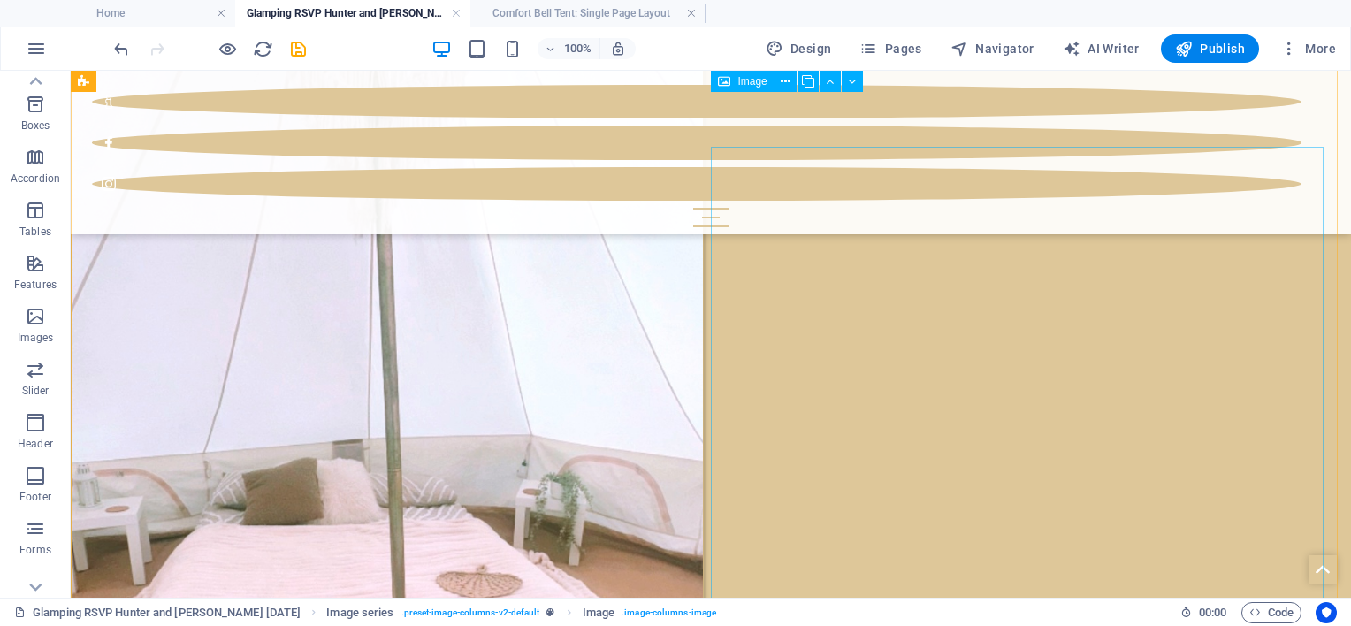
scroll to position [3217, 0]
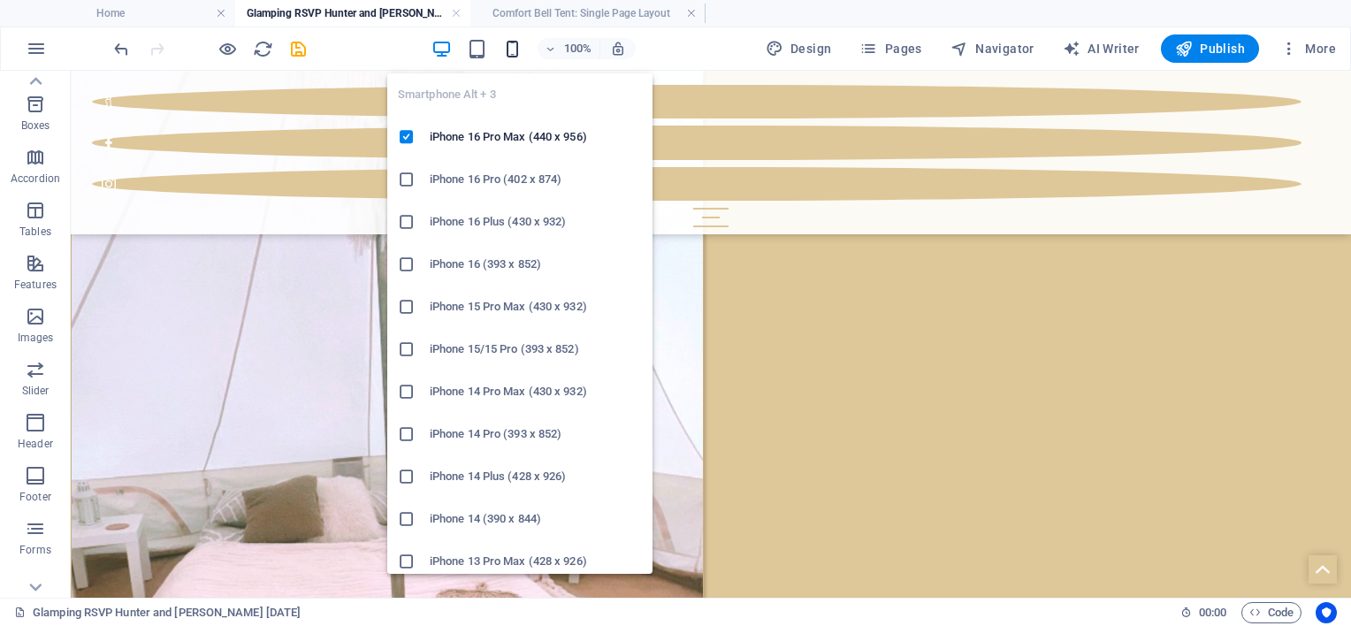
click at [521, 53] on icon "button" at bounding box center [512, 49] width 20 height 20
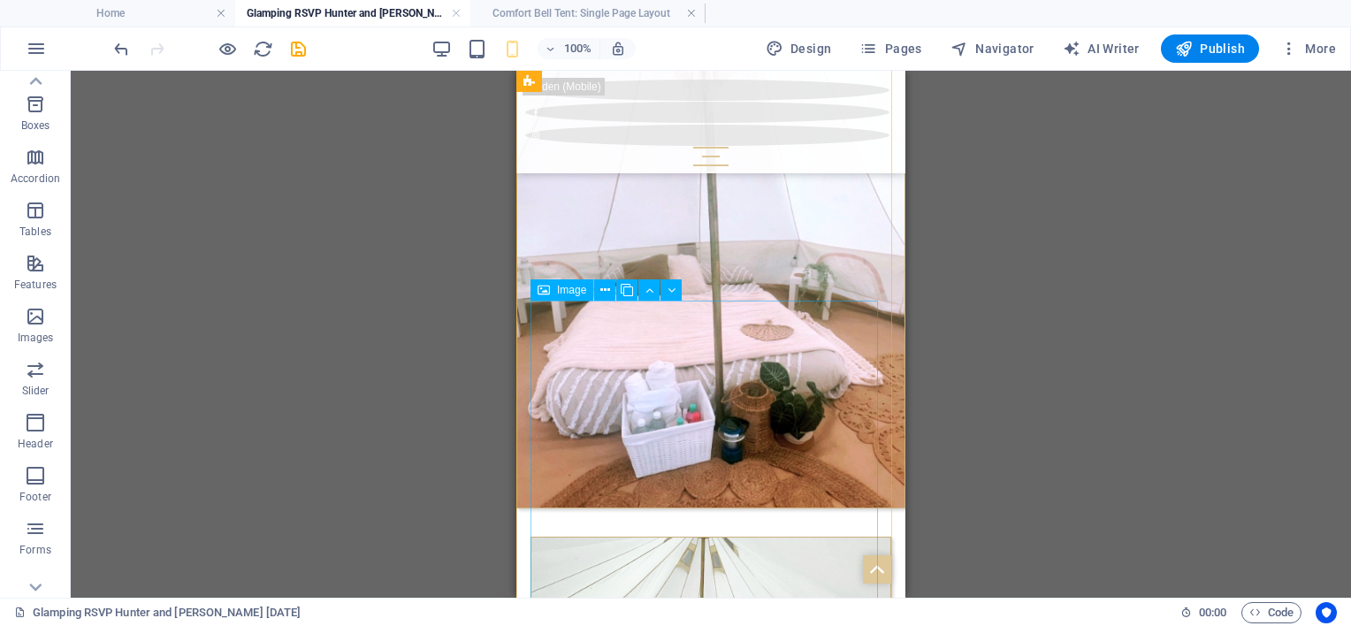
scroll to position [2880, 0]
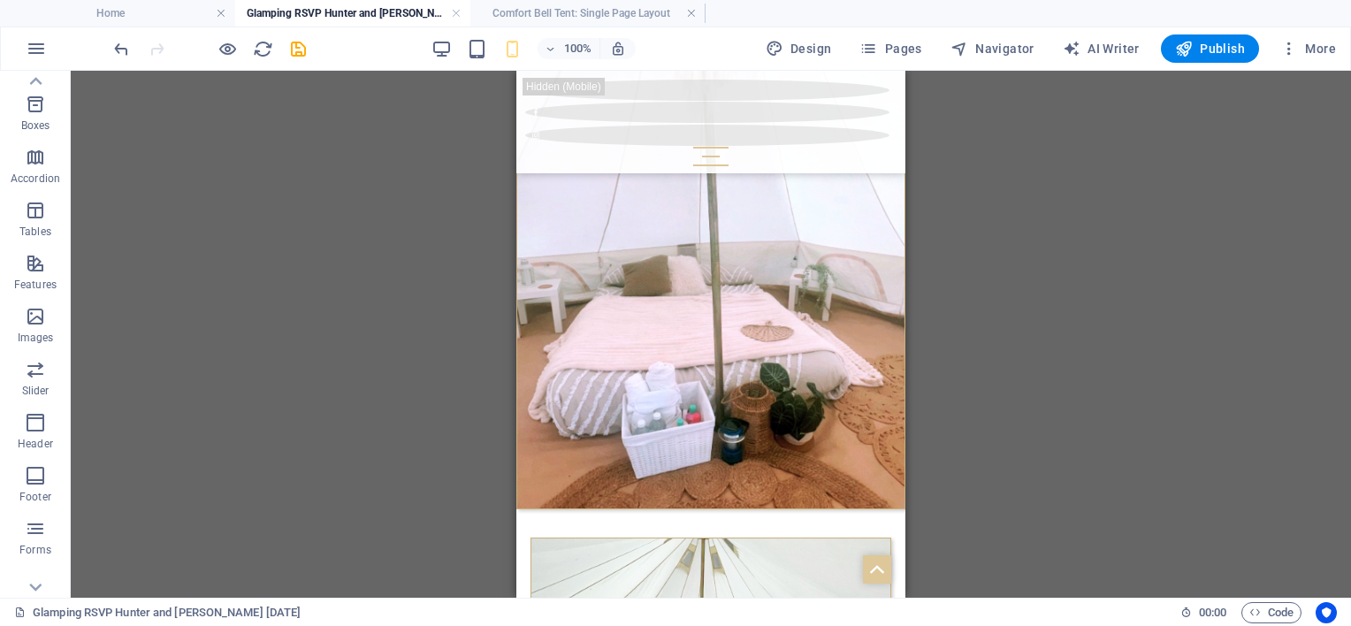
click at [998, 383] on div "H1 Image with Content Block Container Spacer Text H2 Spacer Text 2 columns Imag…" at bounding box center [711, 334] width 1280 height 527
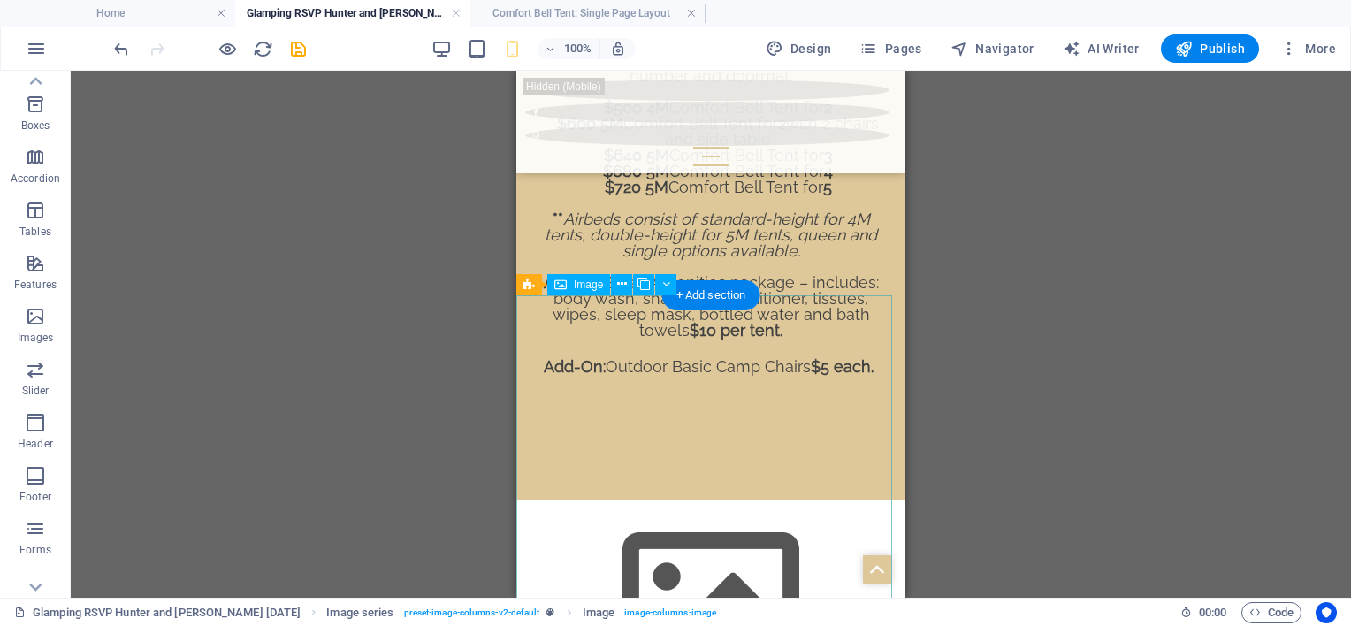
scroll to position [1996, 0]
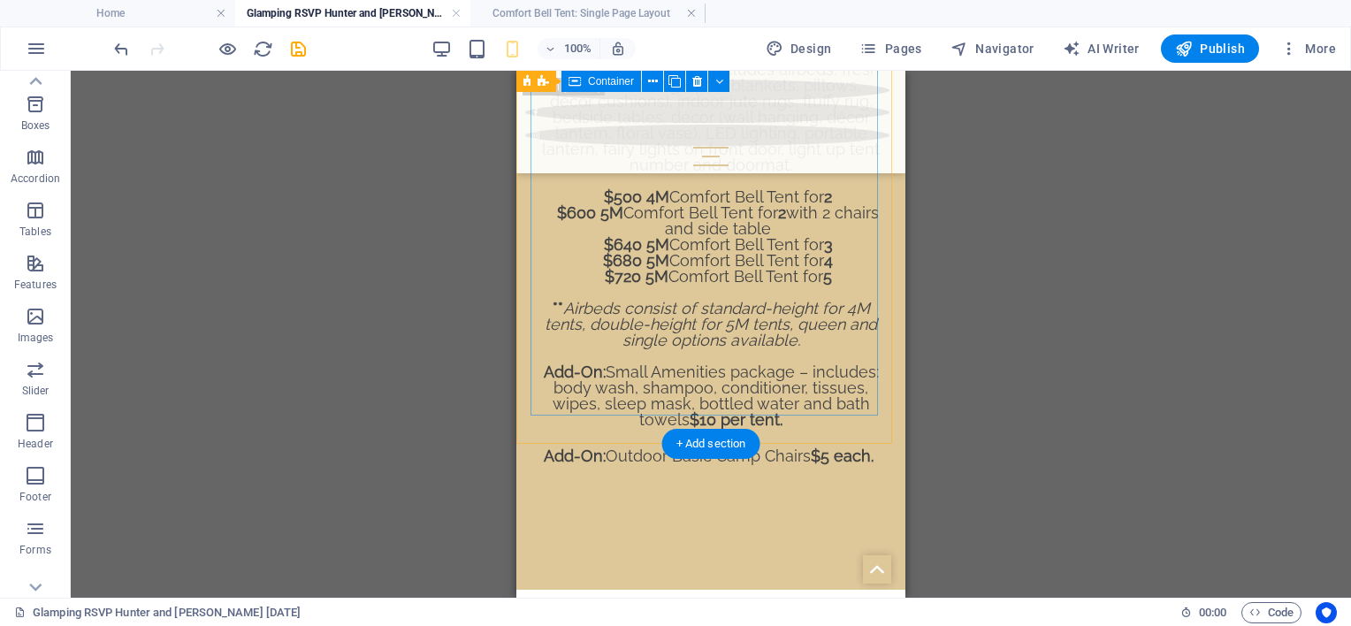
click at [745, 323] on div "Comfort Bell Tent The Comfort package includes airbeds, fresh linen & bedding (…" at bounding box center [710, 236] width 361 height 476
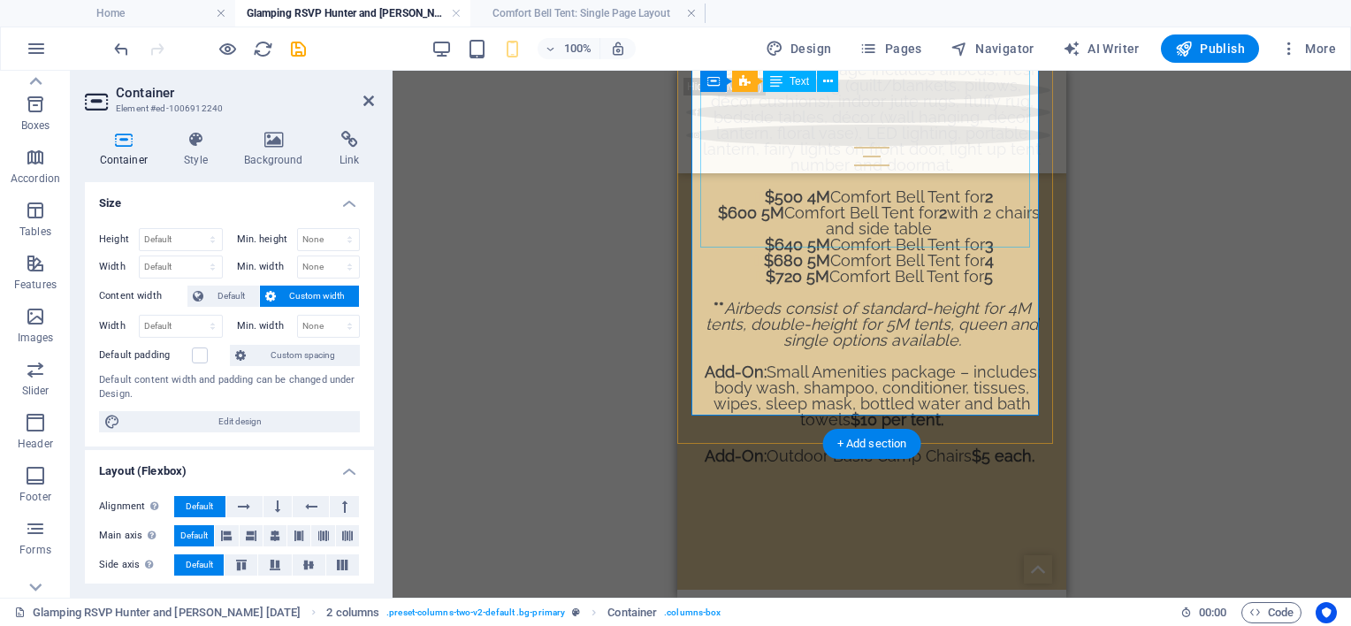
click at [911, 234] on div "The Comfort package includes airbeds, fresh linen & bedding (quilt/blankets, pi…" at bounding box center [871, 255] width 343 height 419
click at [908, 235] on div "The Comfort package includes airbeds, fresh linen & bedding (quilt/blankets, pi…" at bounding box center [871, 255] width 343 height 419
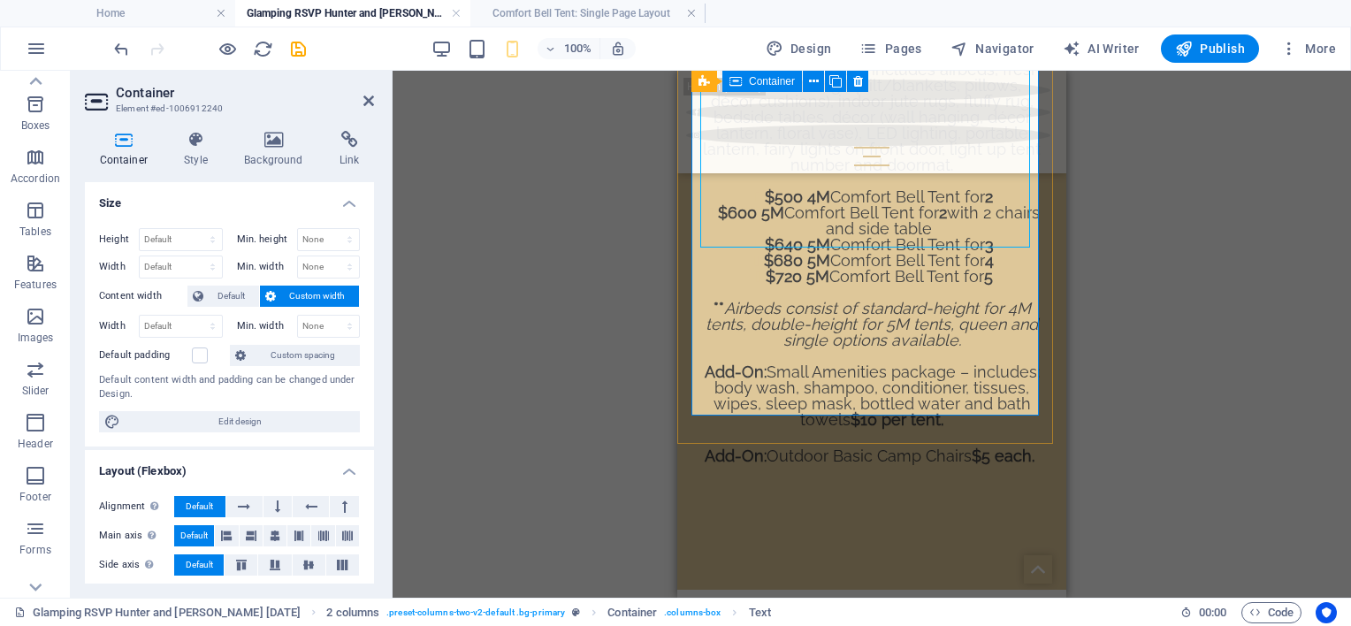
click at [866, 300] on div "Comfort Bell Tent The Comfort package includes airbeds, fresh linen & bedding (…" at bounding box center [871, 236] width 361 height 476
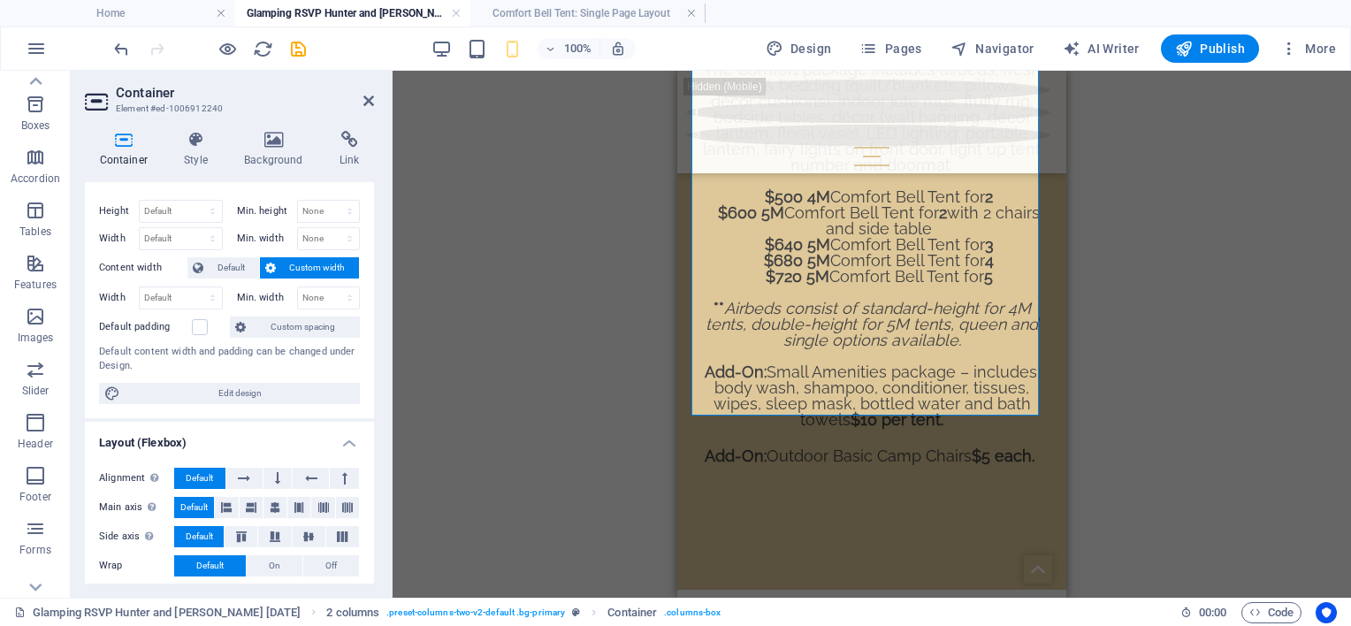
scroll to position [0, 0]
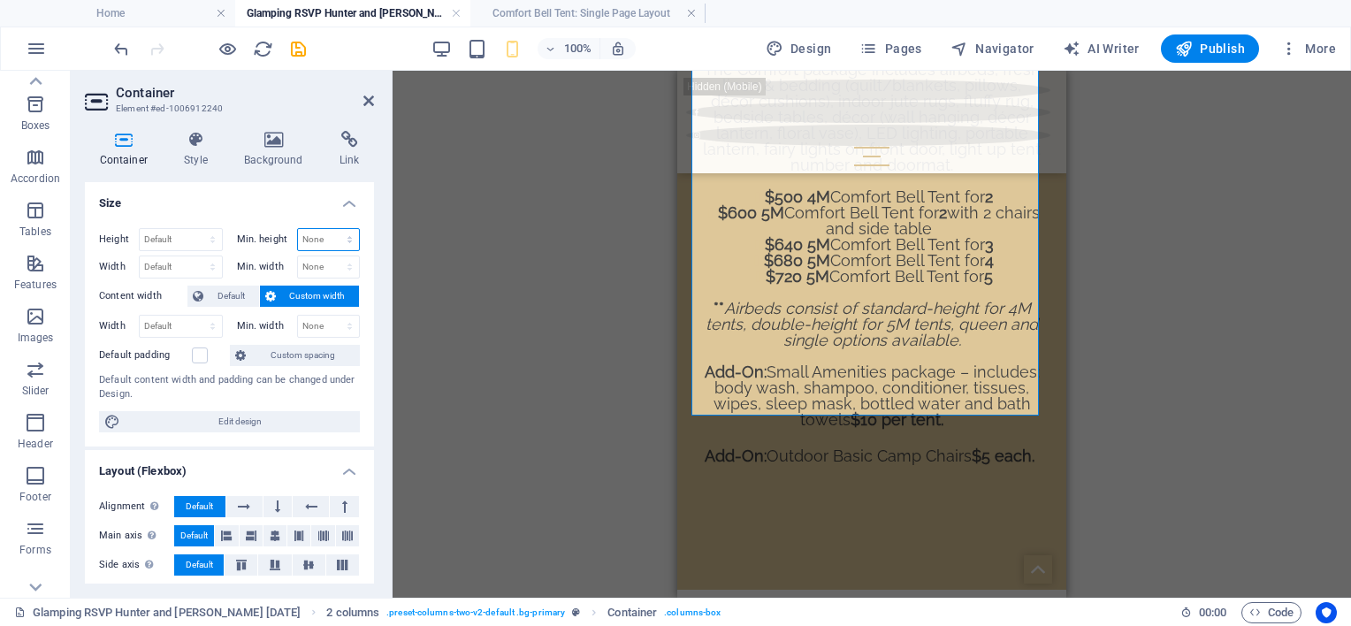
click at [325, 240] on select "None px rem % vh vw" at bounding box center [329, 239] width 62 height 21
select select "px"
click at [331, 229] on select "None px rem % vh vw" at bounding box center [329, 239] width 62 height 21
type input "0"
click at [121, 152] on h4 "Container" at bounding box center [127, 149] width 85 height 37
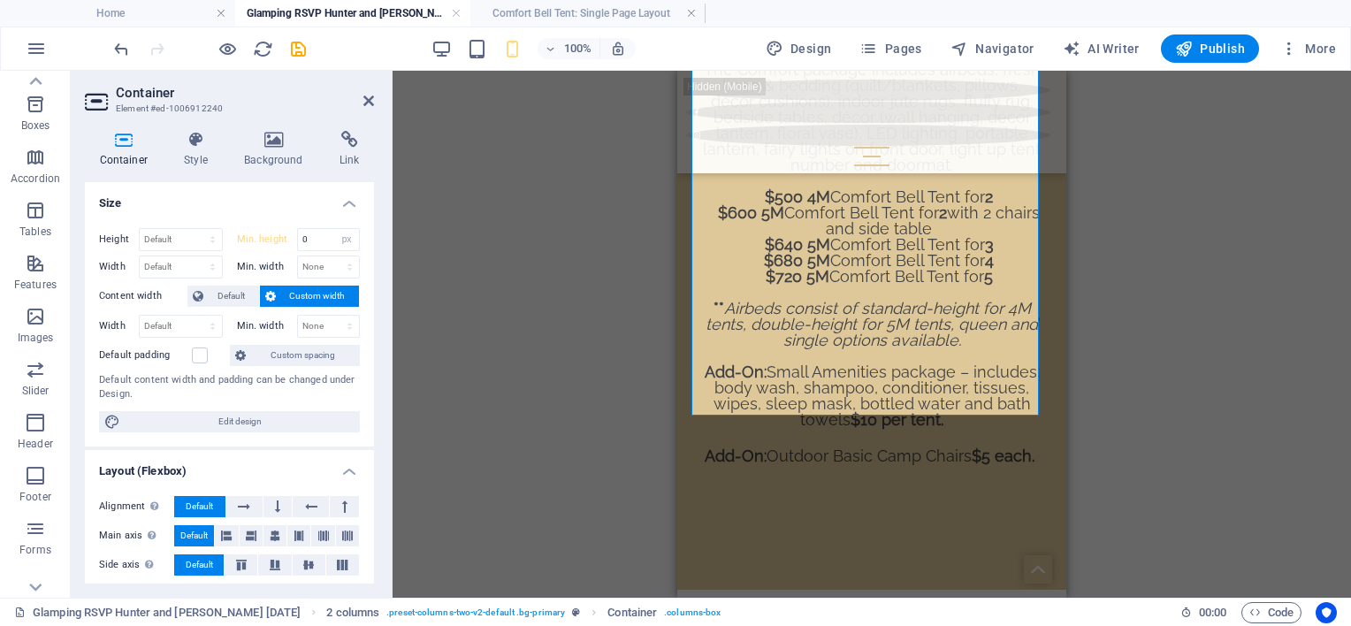
click at [534, 251] on div "Drag here to replace the existing content. Press “Ctrl” if you want to create a…" at bounding box center [872, 334] width 958 height 527
click at [904, 244] on div "The Comfort package includes airbeds, fresh linen & bedding (quilt/blankets, pi…" at bounding box center [871, 255] width 343 height 419
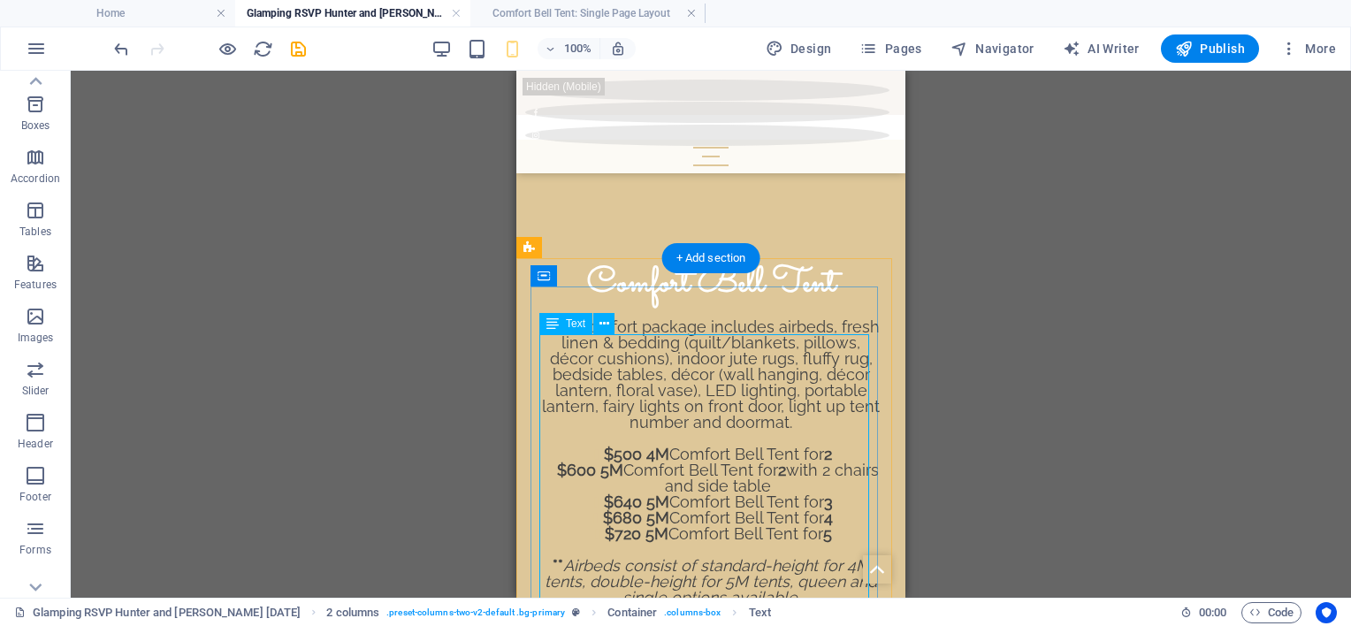
scroll to position [1740, 0]
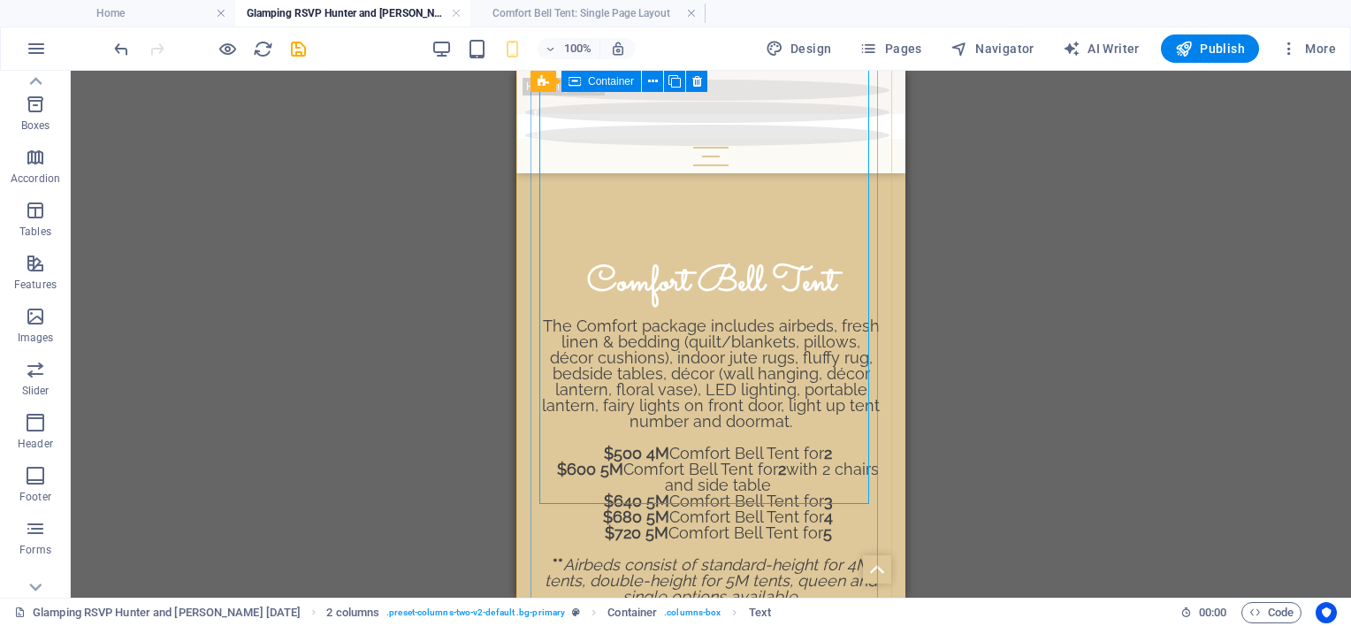
click at [720, 530] on div "Comfort Bell Tent The Comfort package includes airbeds, fresh linen & bedding (…" at bounding box center [710, 493] width 361 height 476
click at [720, 527] on div "Comfort Bell Tent The Comfort package includes airbeds, fresh linen & bedding (…" at bounding box center [710, 493] width 361 height 476
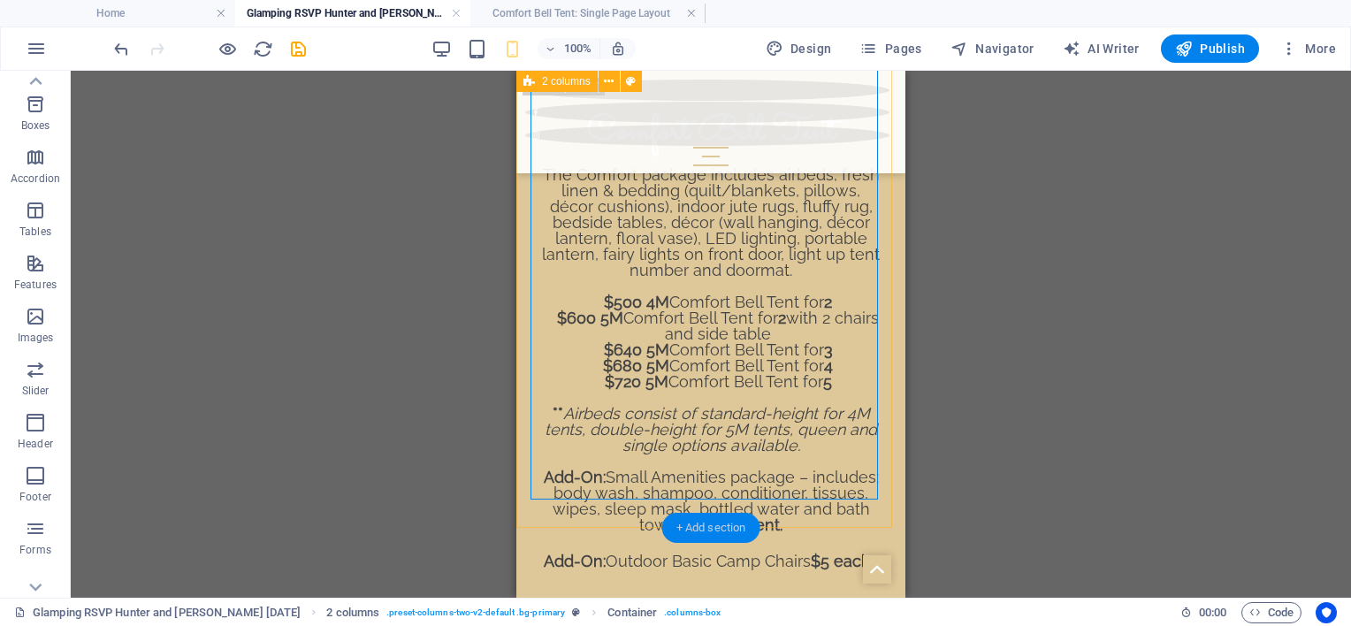
scroll to position [1917, 0]
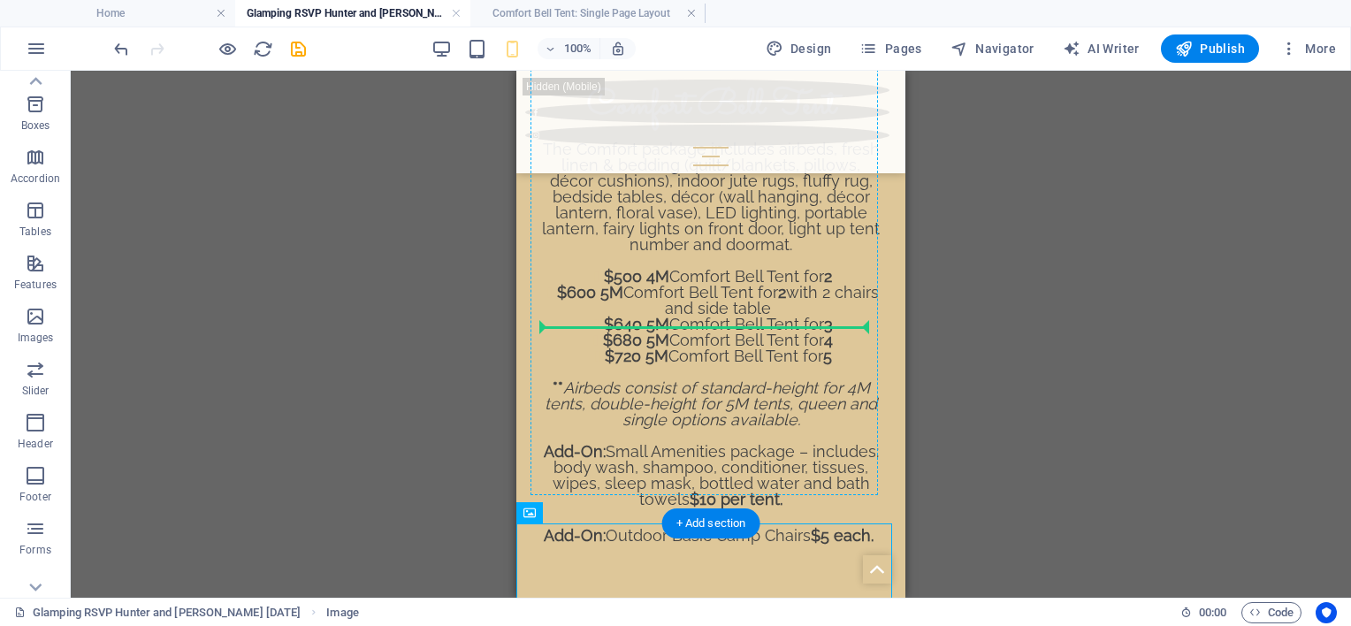
drag, startPoint x: 690, startPoint y: 562, endPoint x: 706, endPoint y: 324, distance: 238.4
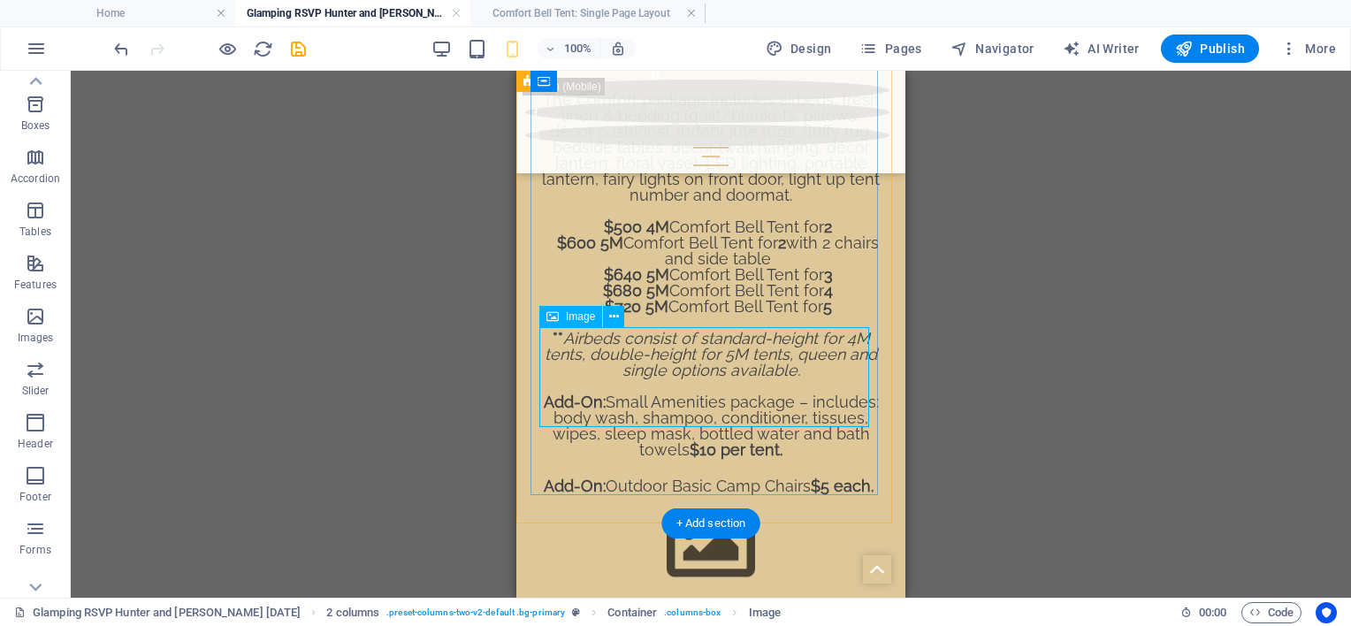
click at [706, 495] on figure at bounding box center [710, 545] width 343 height 100
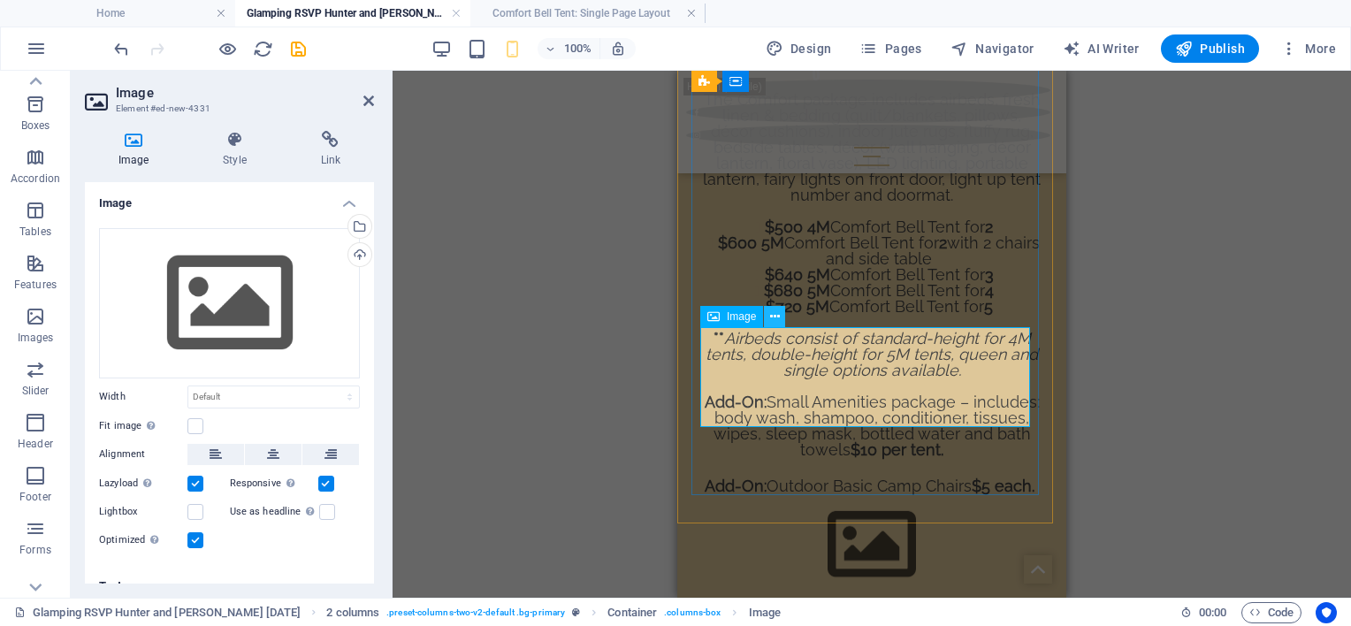
click at [774, 318] on icon at bounding box center [775, 317] width 10 height 19
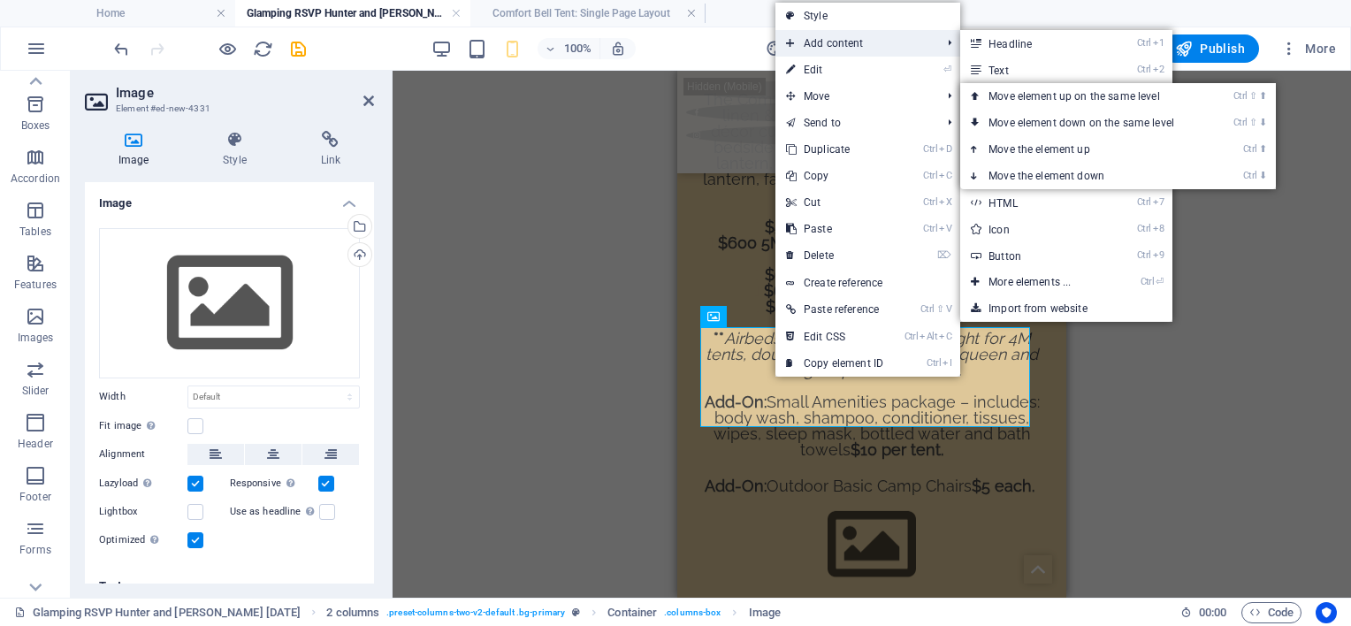
click at [805, 55] on span "Add content" at bounding box center [854, 43] width 158 height 27
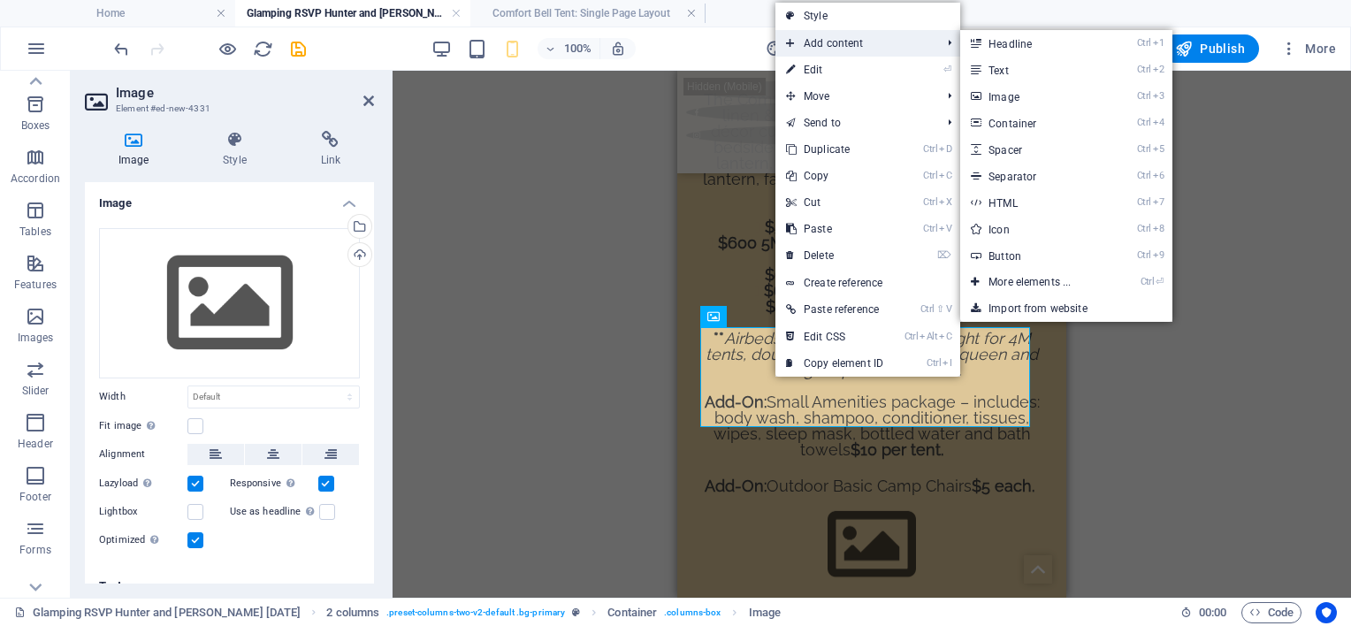
click at [805, 46] on span "Add content" at bounding box center [854, 43] width 158 height 27
click at [1067, 275] on link "Ctrl ⏎ More elements ..." at bounding box center [1033, 282] width 146 height 27
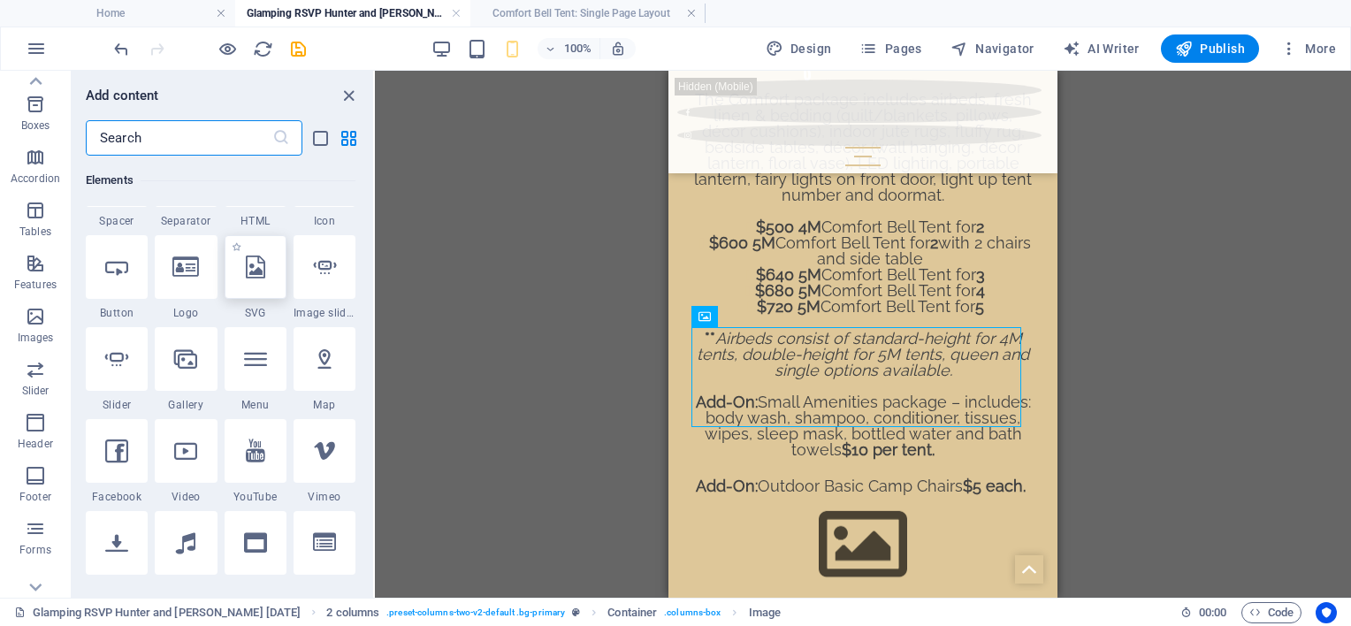
scroll to position [453, 0]
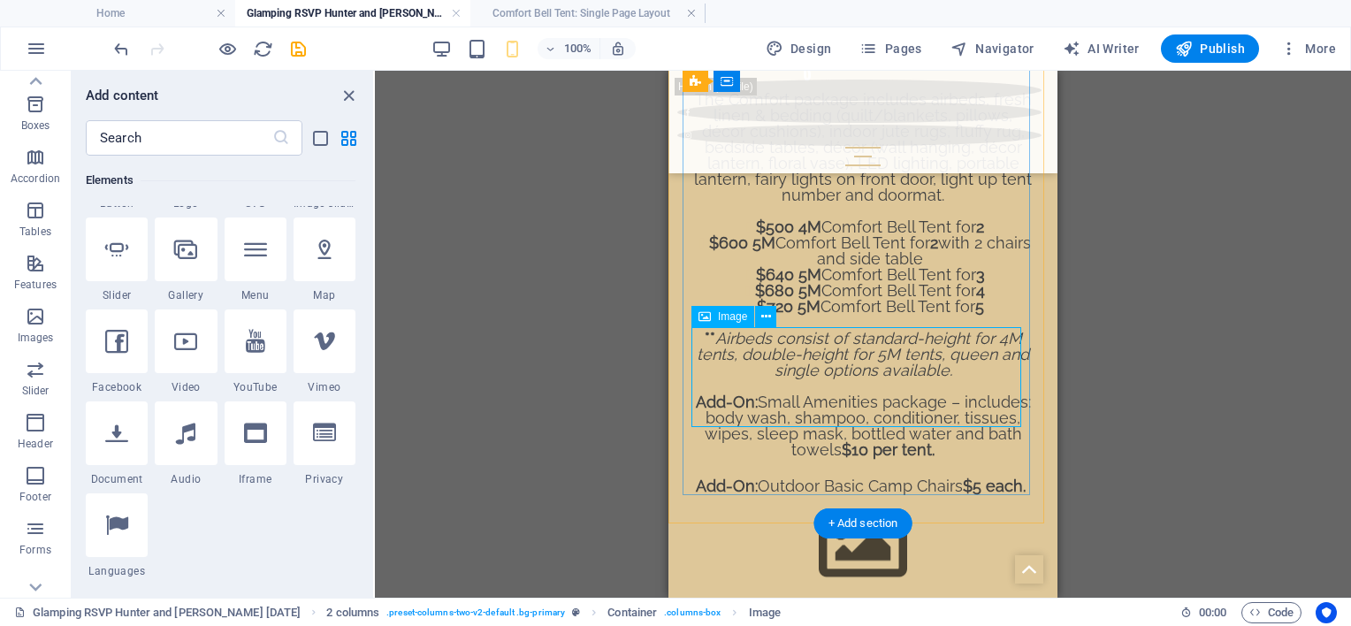
drag, startPoint x: 707, startPoint y: 449, endPoint x: 859, endPoint y: 375, distance: 169.2
click at [35, 381] on span "Slider" at bounding box center [35, 380] width 71 height 42
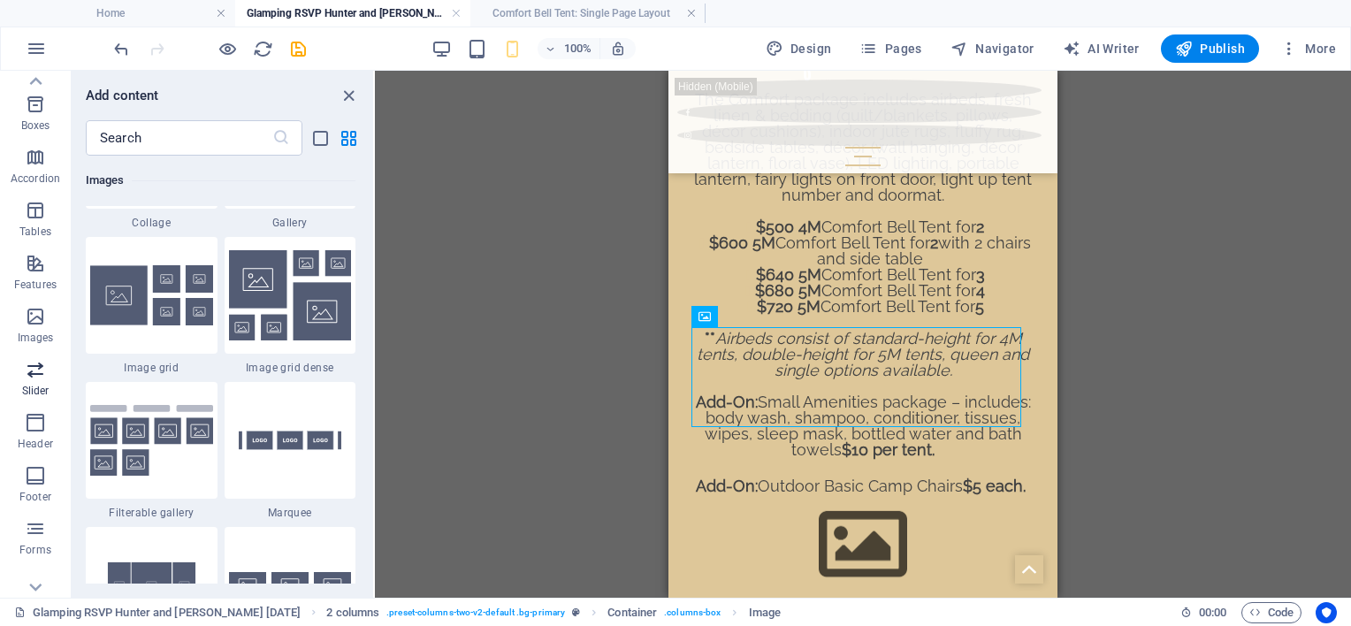
scroll to position [10022, 0]
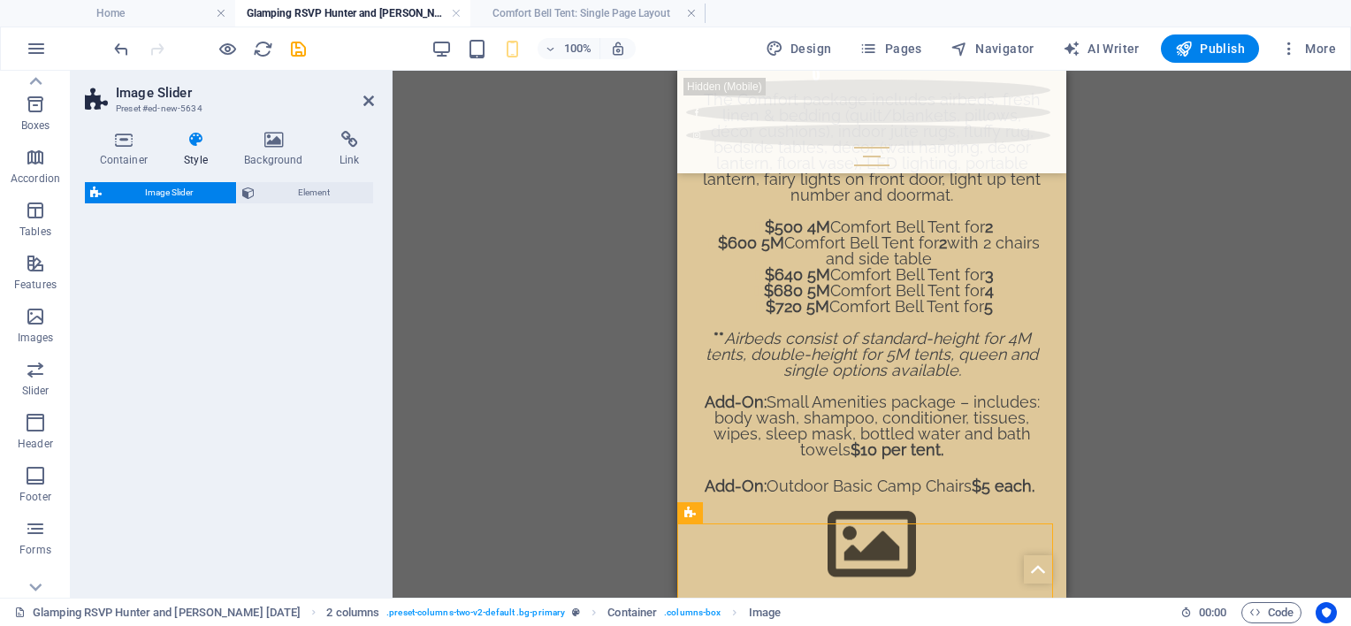
select select "rem"
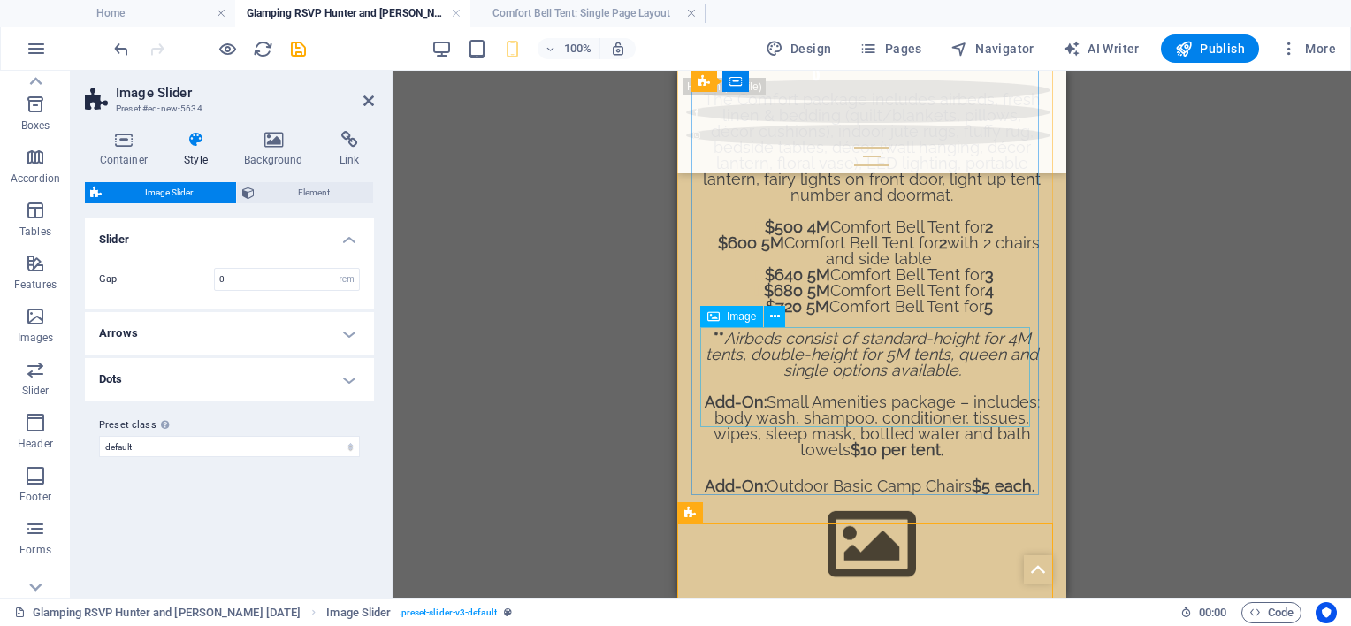
click at [881, 495] on figure at bounding box center [871, 545] width 343 height 100
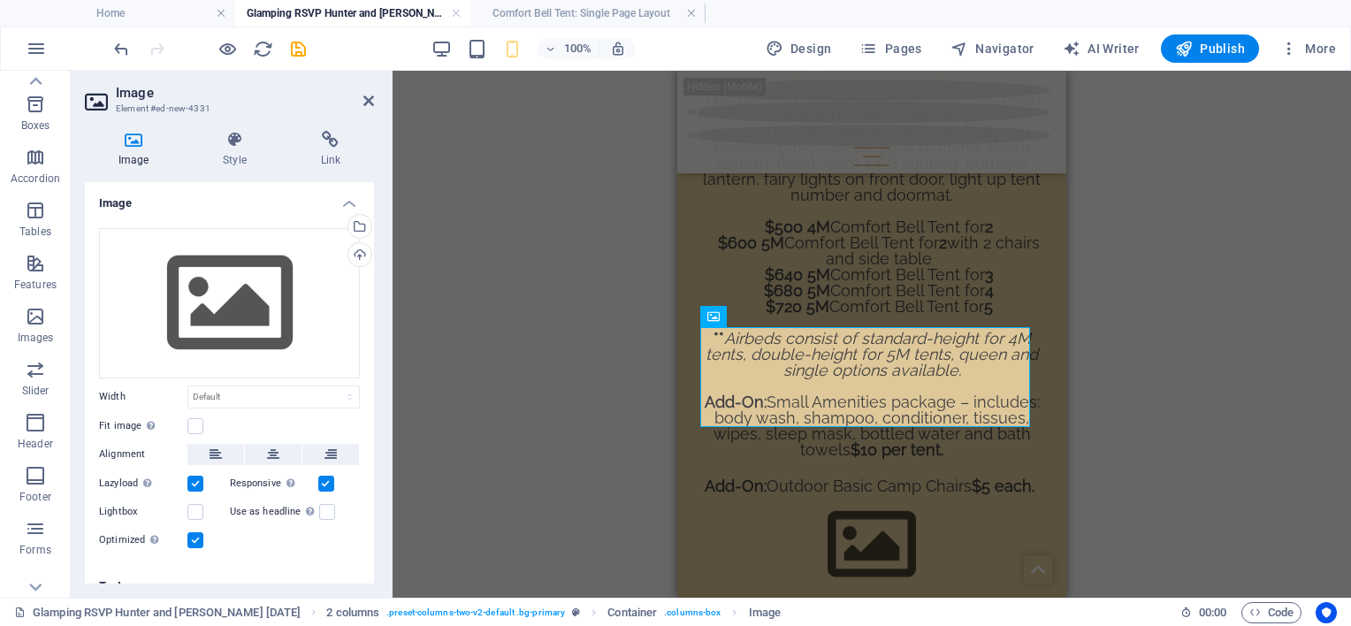
click at [1118, 421] on div "H1 Image with Content Block Container Spacer Text H2 Spacer Text 2 columns Imag…" at bounding box center [872, 334] width 958 height 527
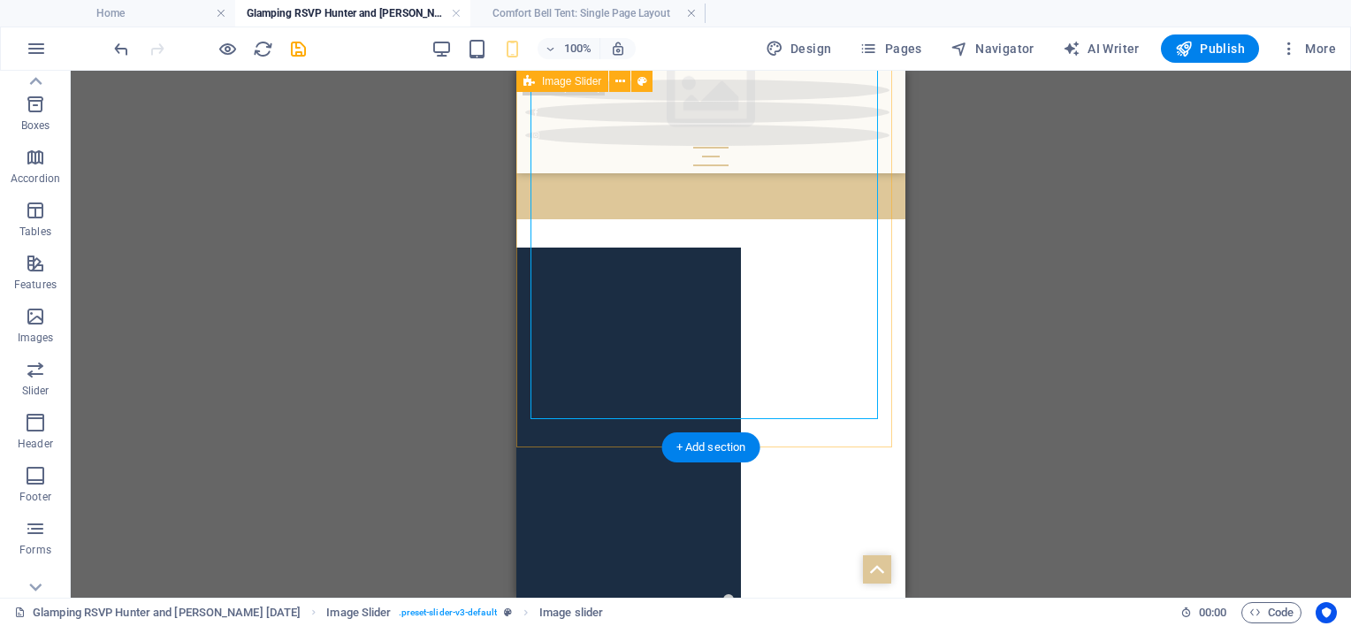
scroll to position [2447, 0]
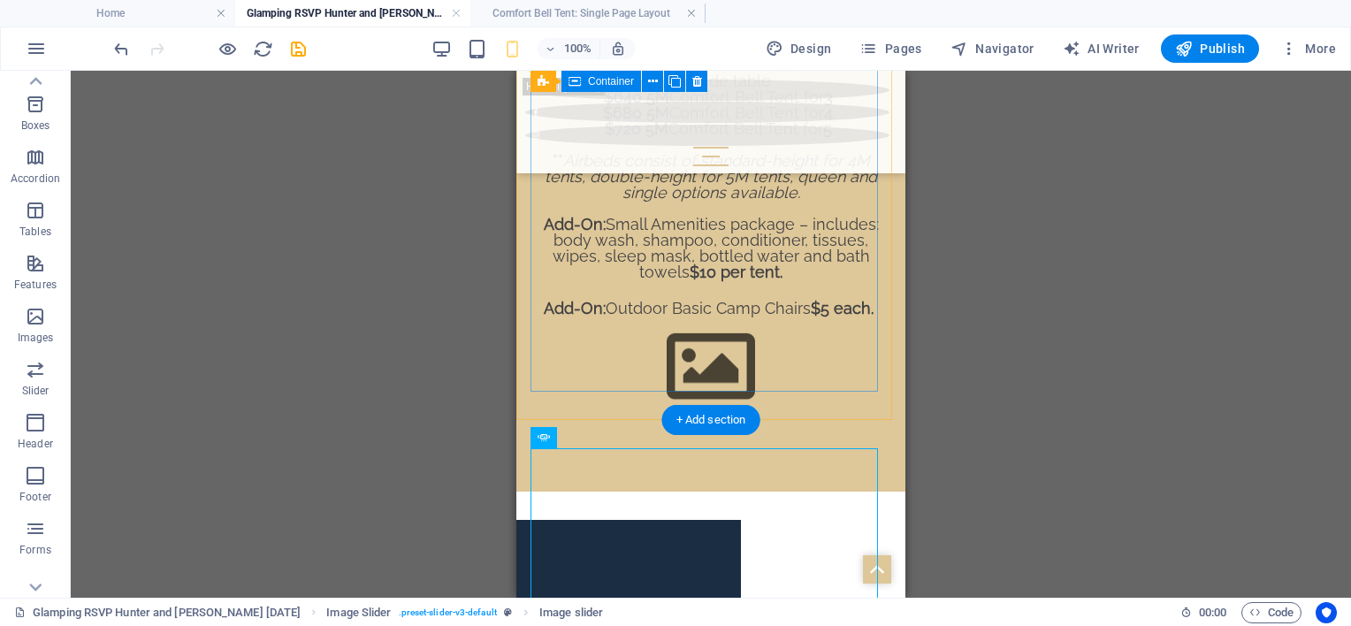
scroll to position [2005, 0]
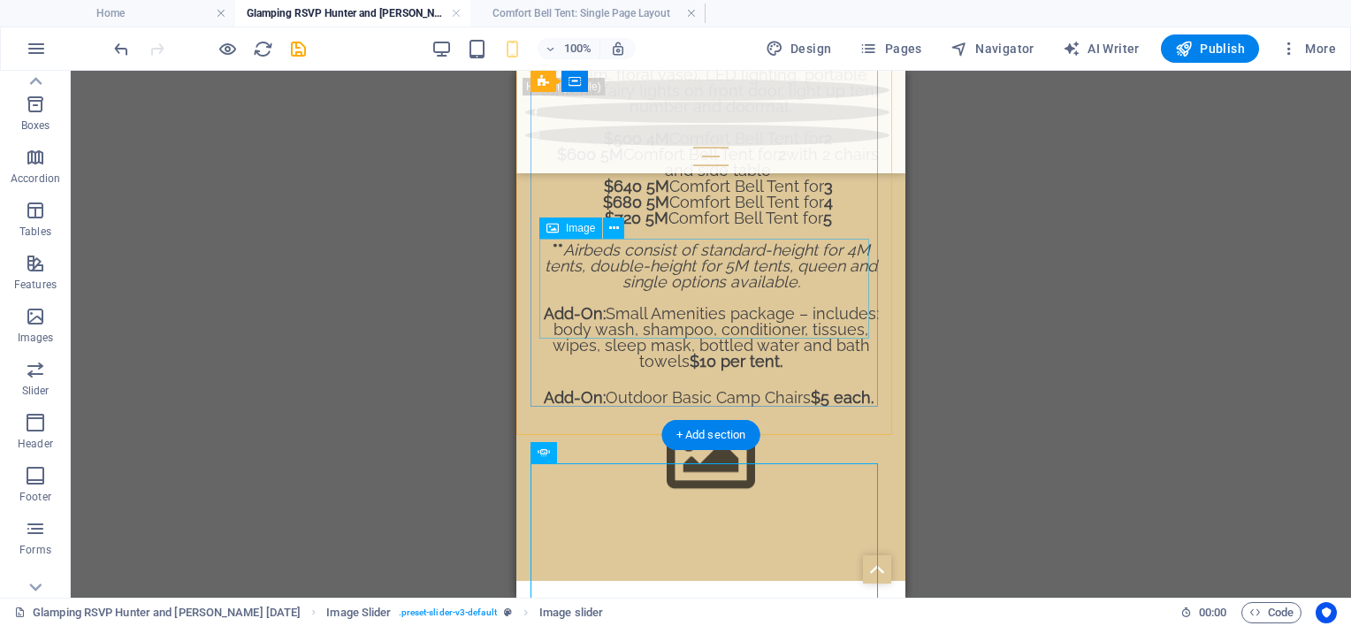
click at [700, 407] on figure at bounding box center [710, 457] width 343 height 100
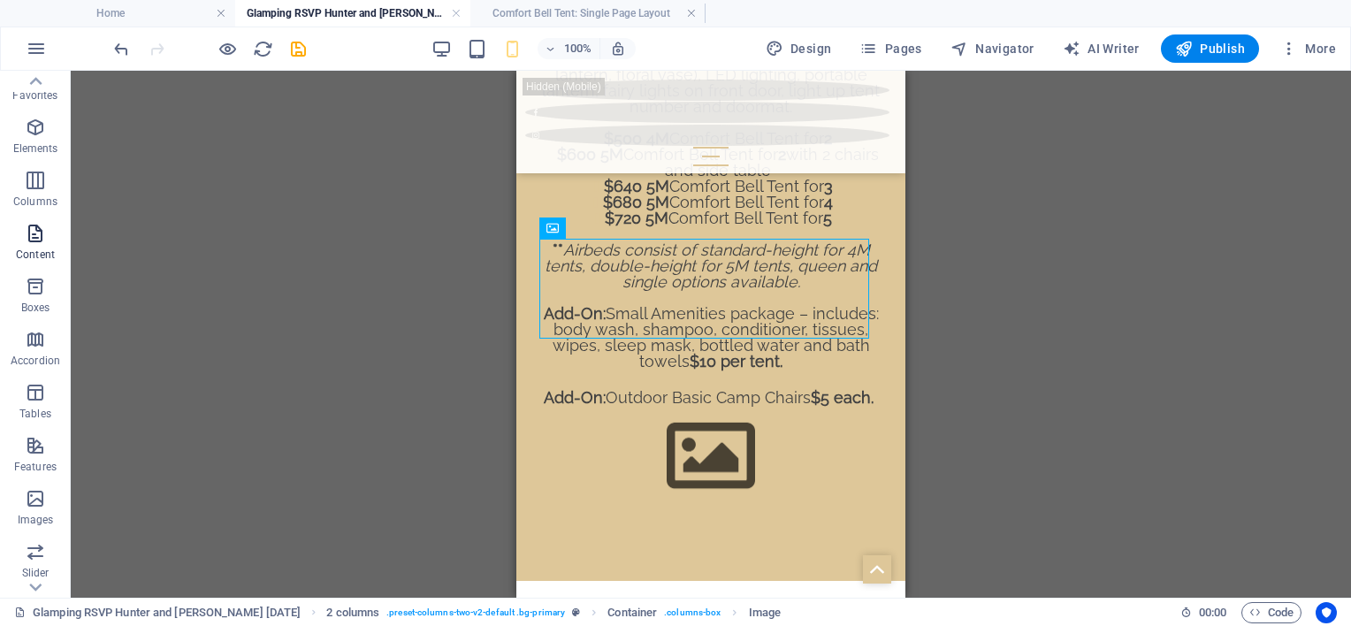
scroll to position [0, 0]
click at [34, 146] on icon "button" at bounding box center [35, 141] width 21 height 21
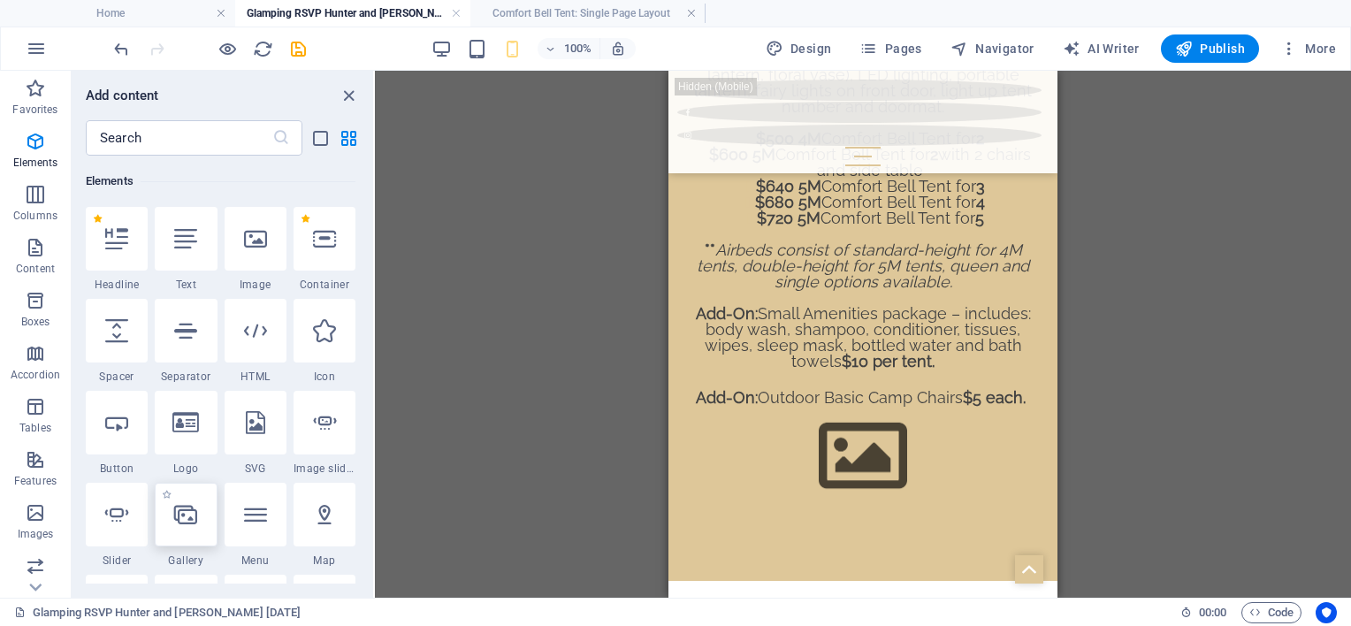
scroll to position [1934, 0]
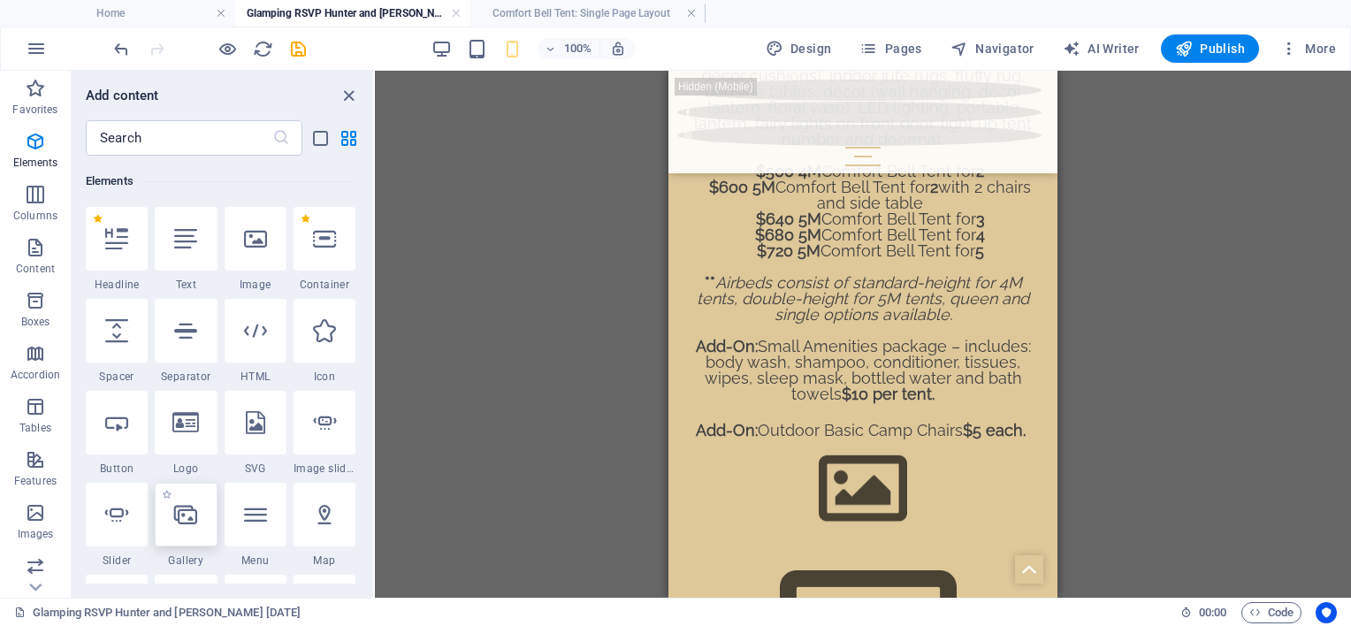
select select "4"
select select "%"
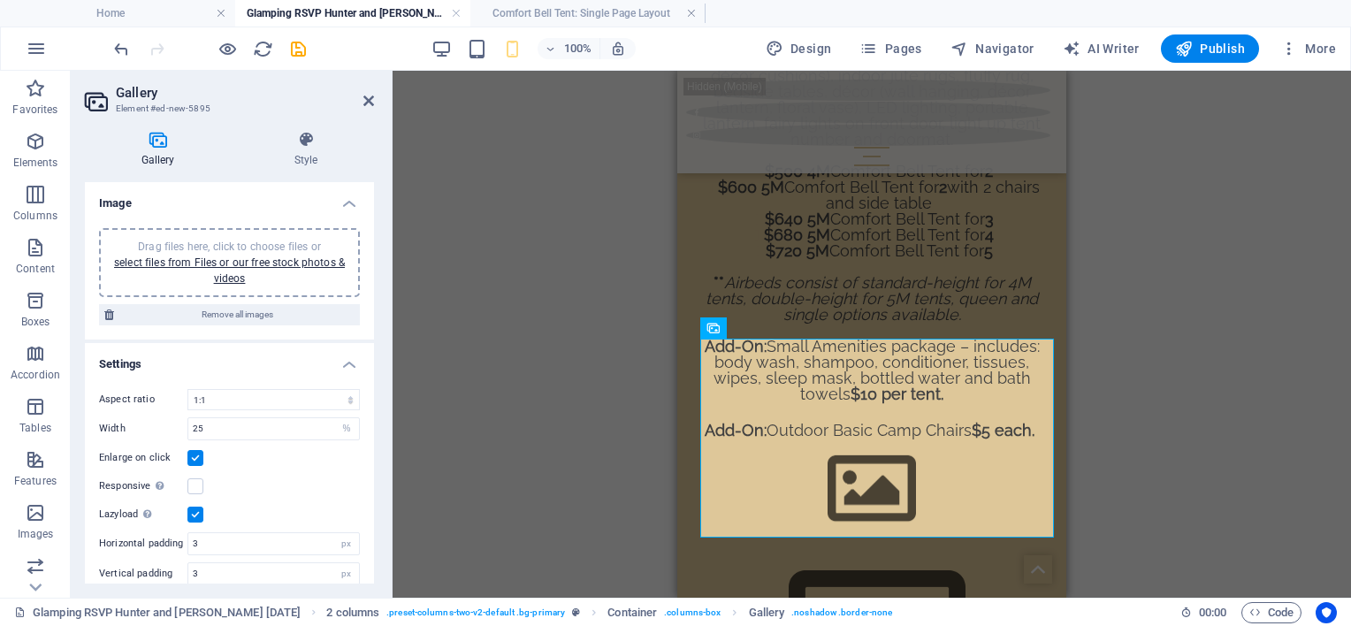
click at [1208, 393] on div "Drag and drop a file to add it H1 Image with Content Block Container Spacer Tex…" at bounding box center [872, 334] width 958 height 527
click at [516, 397] on div "Drag and drop a file to add it H1 Image with Content Block Container Spacer Tex…" at bounding box center [872, 334] width 958 height 527
click at [1139, 361] on div "Drag and drop a file to add it H1 Image with Content Block Container Spacer Tex…" at bounding box center [872, 334] width 958 height 527
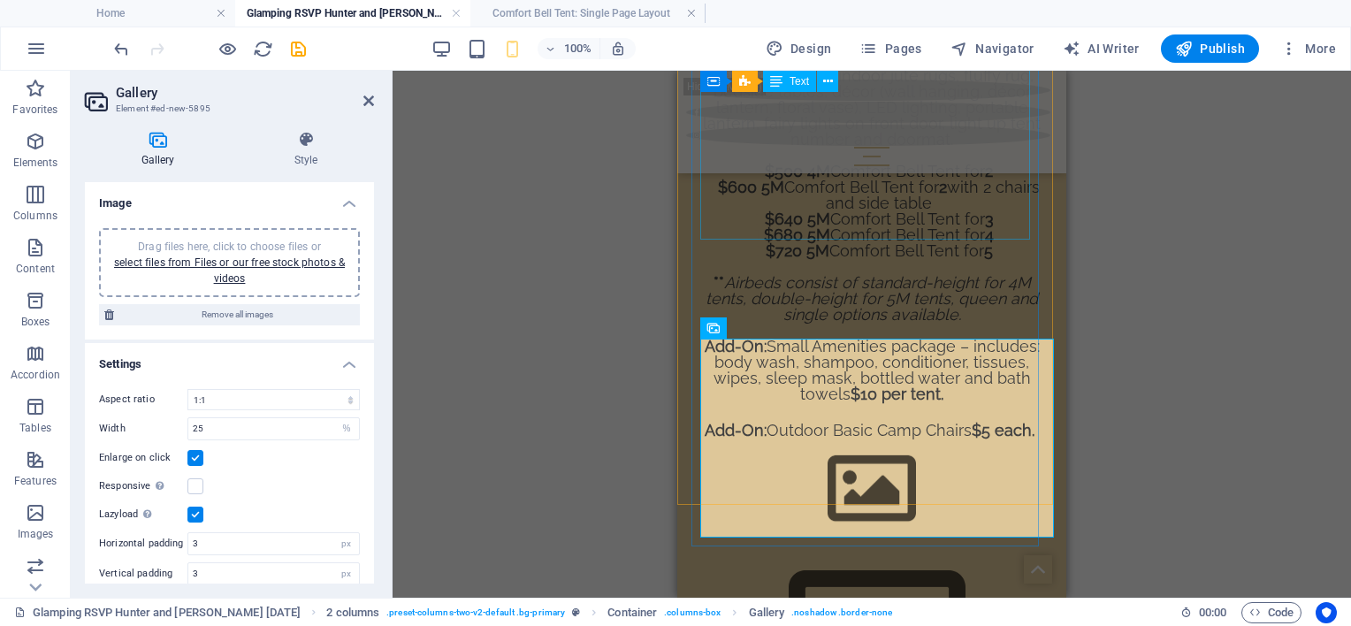
click at [917, 230] on div "The Comfort package includes airbeds, fresh linen & bedding (quilt/blankets, pi…" at bounding box center [871, 229] width 343 height 419
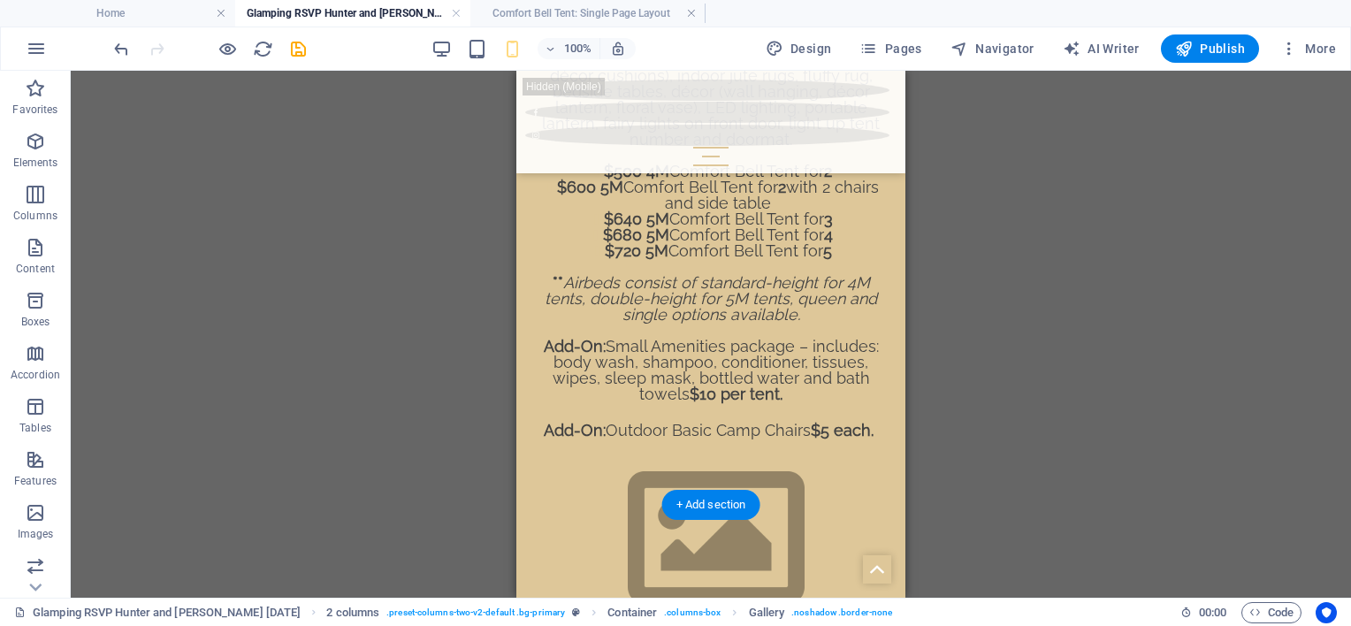
drag, startPoint x: 735, startPoint y: 435, endPoint x: 812, endPoint y: 347, distance: 116.5
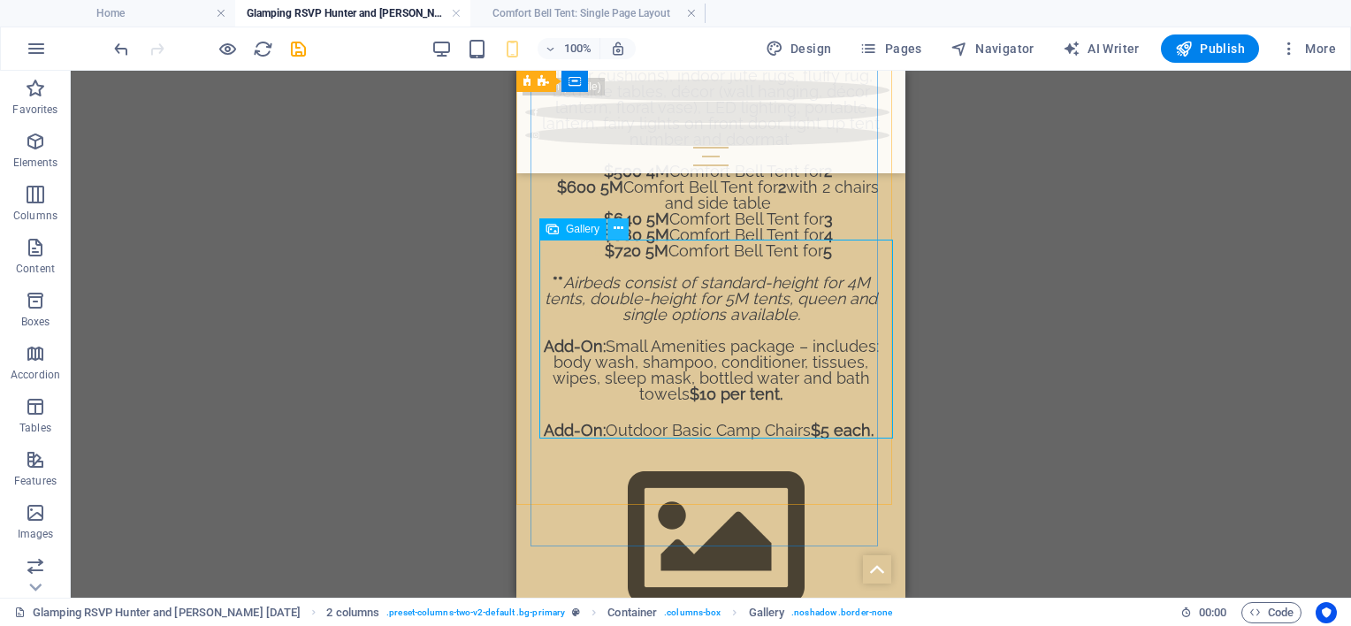
click at [614, 226] on icon at bounding box center [619, 228] width 10 height 19
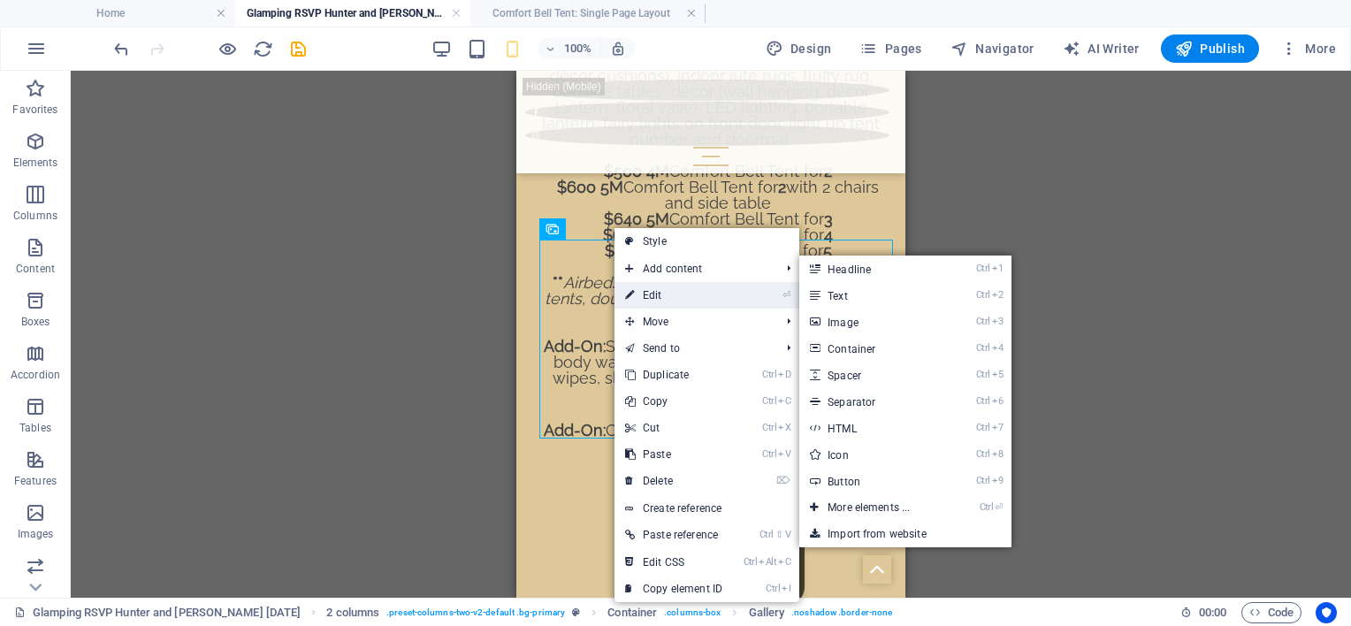
click at [639, 286] on link "⏎ Edit" at bounding box center [673, 295] width 118 height 27
select select "4"
select select "%"
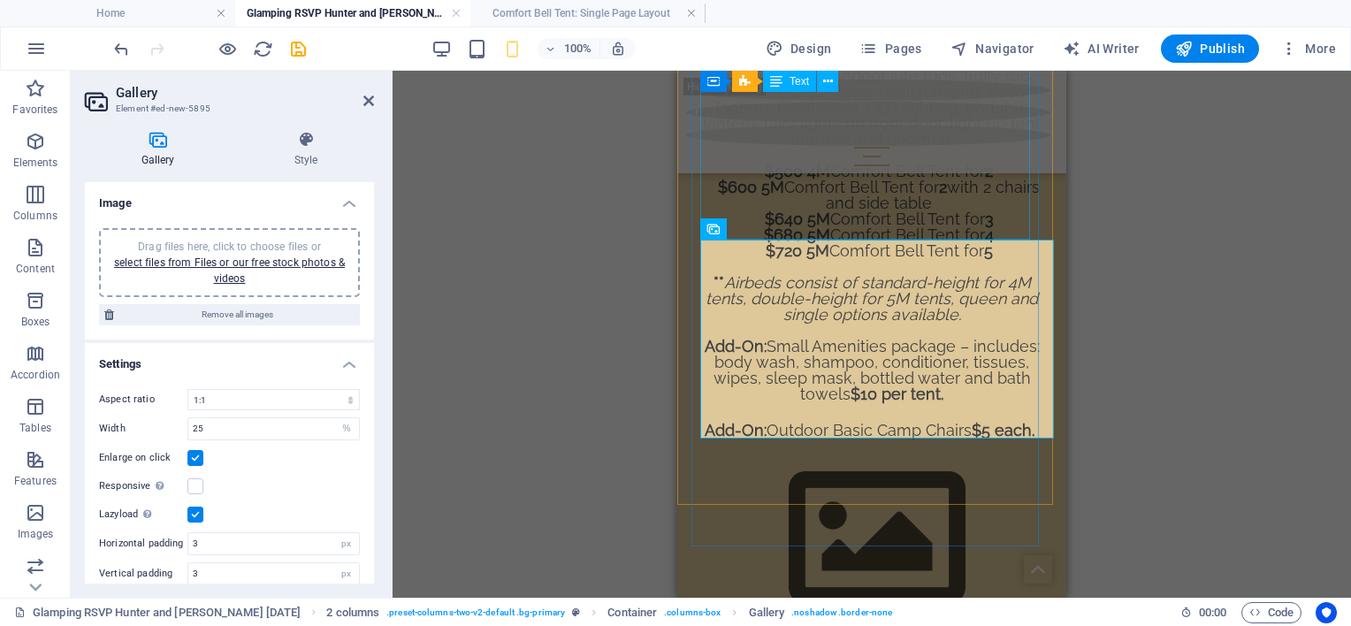
click at [923, 226] on div "The Comfort package includes airbeds, fresh linen & bedding (quilt/blankets, pi…" at bounding box center [871, 229] width 343 height 419
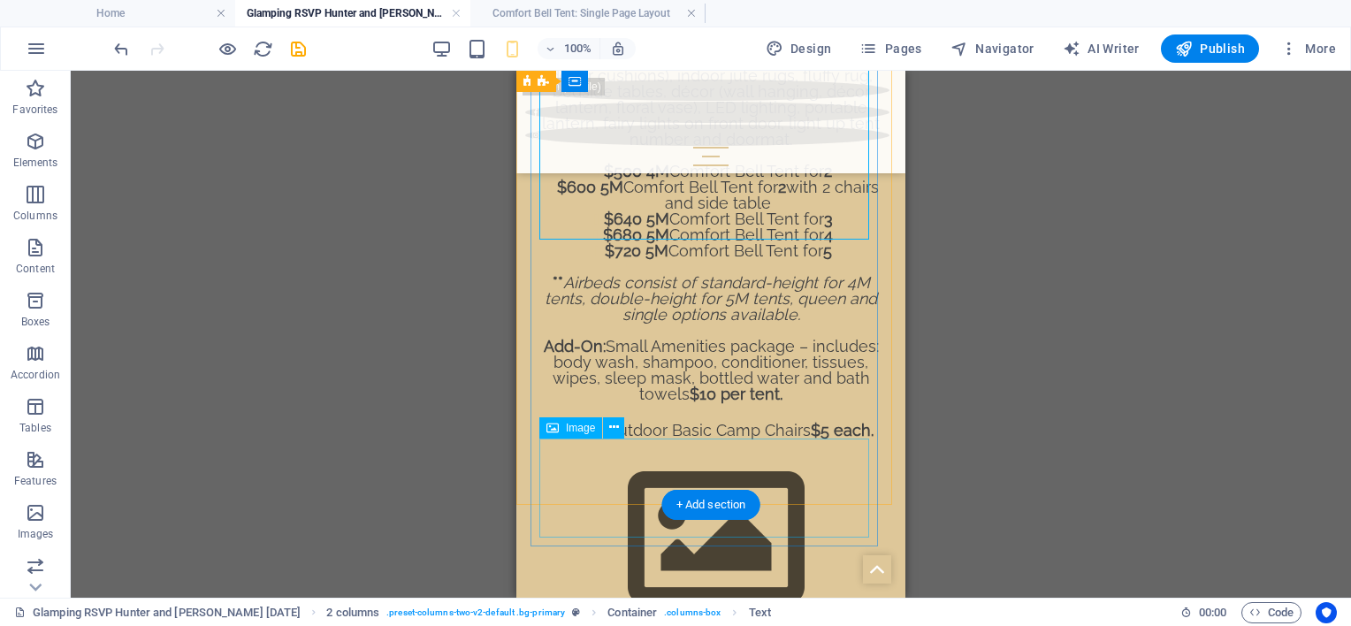
click at [756, 234] on div "The Comfort package includes airbeds, fresh linen & bedding (quilt/blankets, pi…" at bounding box center [710, 229] width 343 height 419
click at [587, 439] on img at bounding box center [716, 538] width 354 height 199
select select "4"
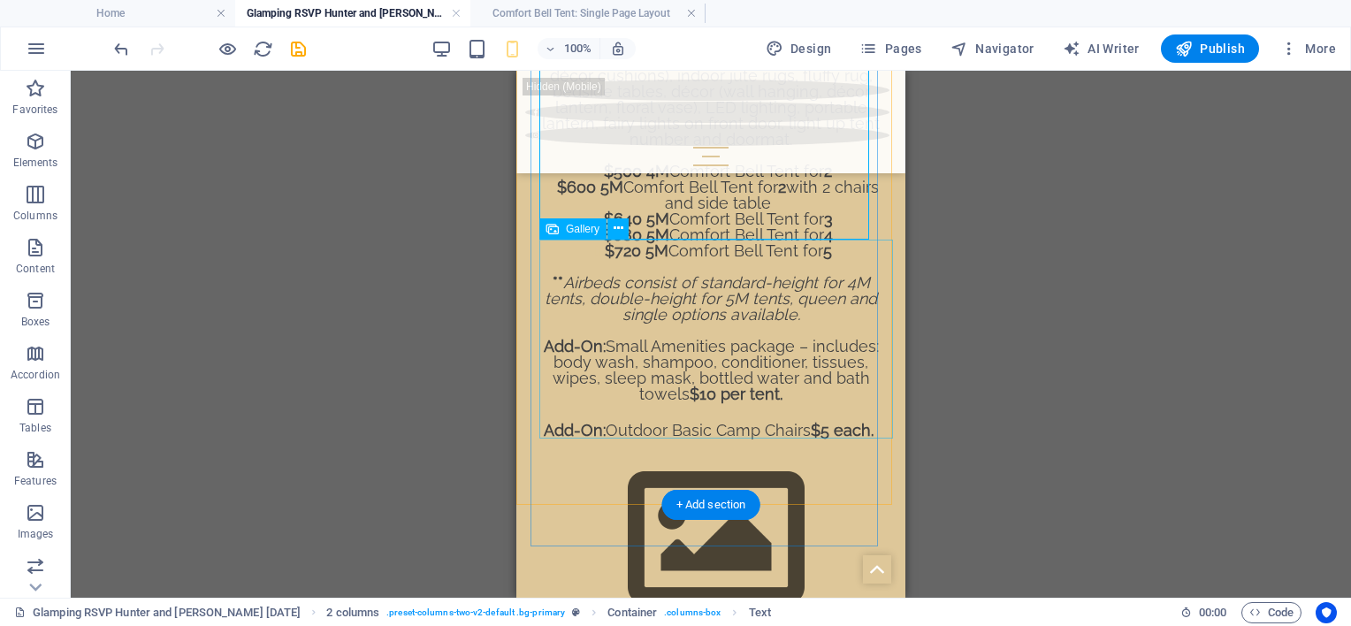
select select "%"
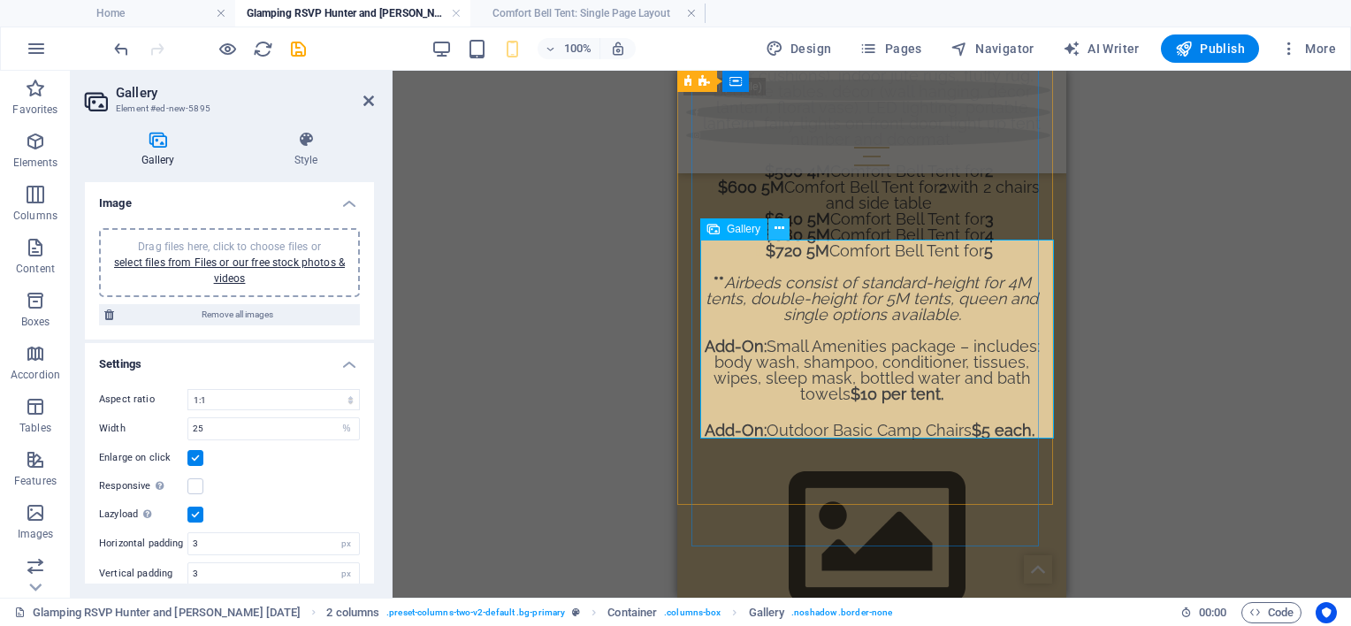
click at [779, 227] on icon at bounding box center [779, 228] width 10 height 19
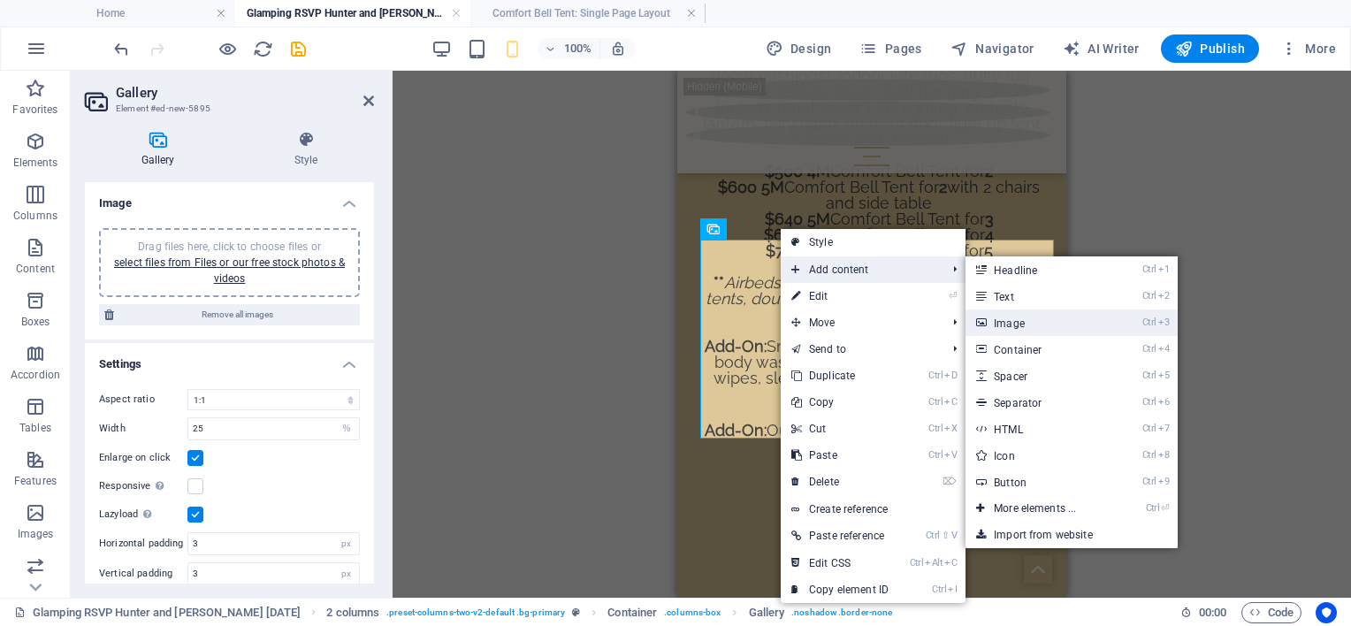
click at [1043, 325] on link "Ctrl 3 Image" at bounding box center [1038, 322] width 146 height 27
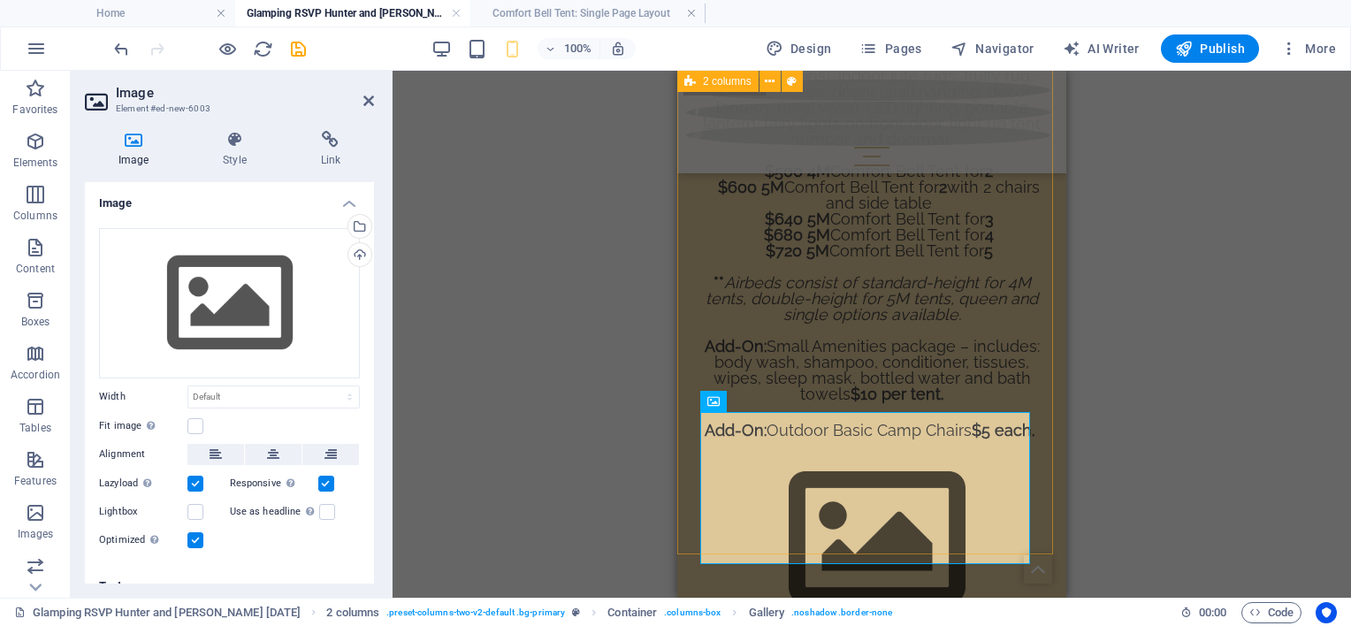
scroll to position [1885, 0]
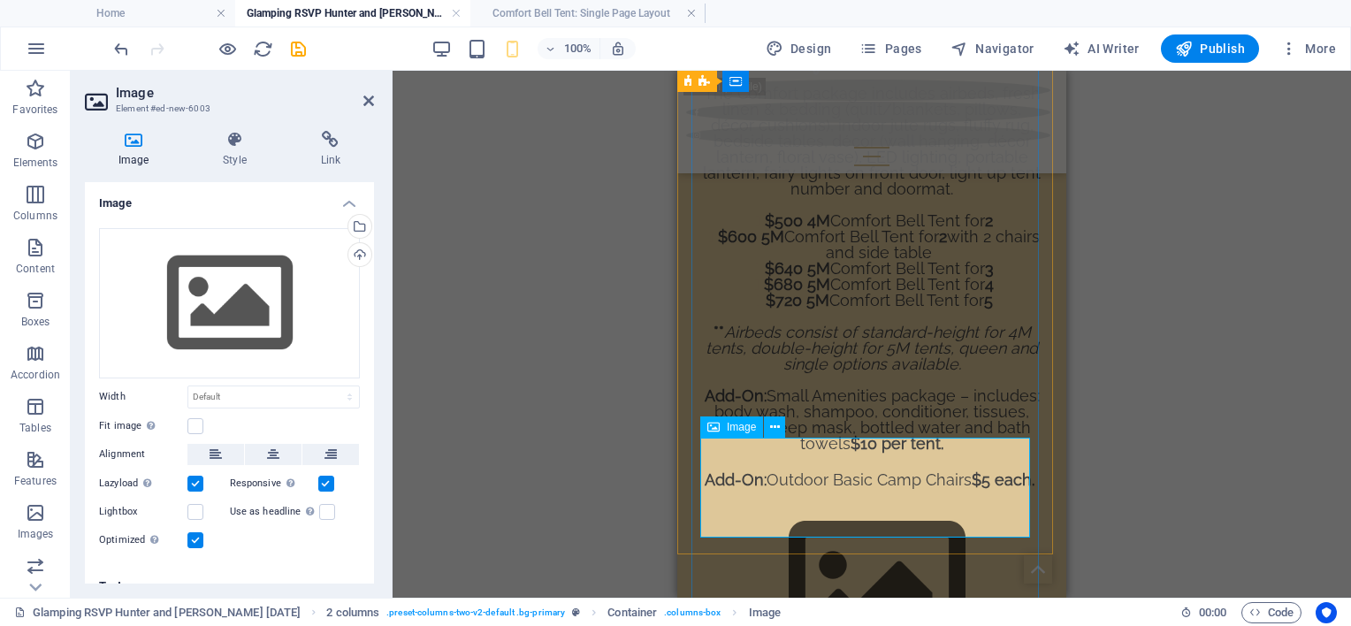
click at [240, 152] on h4 "Style" at bounding box center [237, 149] width 97 height 37
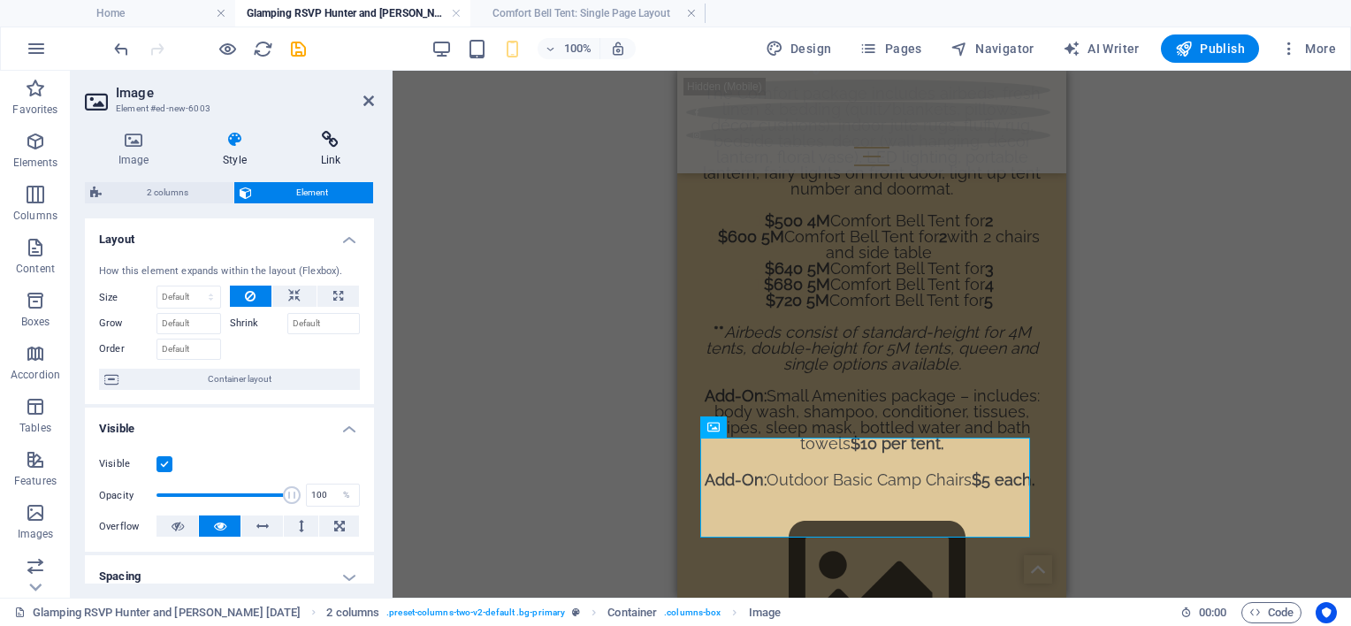
click at [326, 148] on icon at bounding box center [330, 140] width 87 height 18
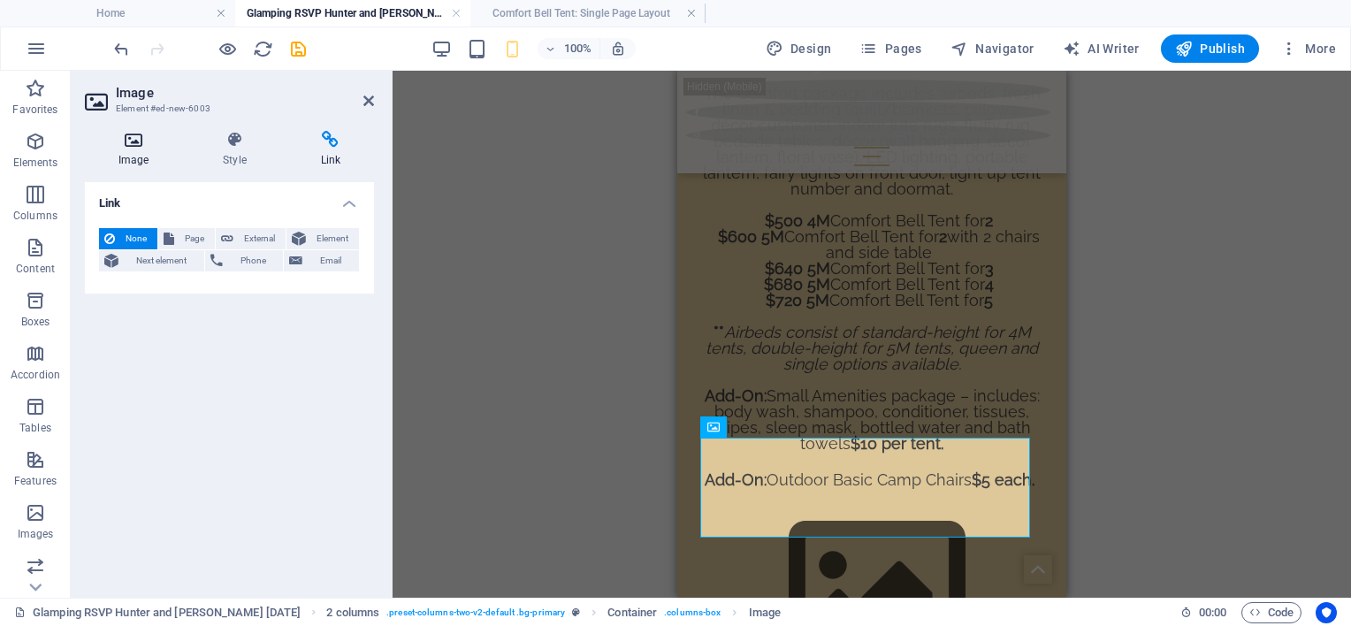
click at [134, 141] on icon at bounding box center [133, 140] width 97 height 18
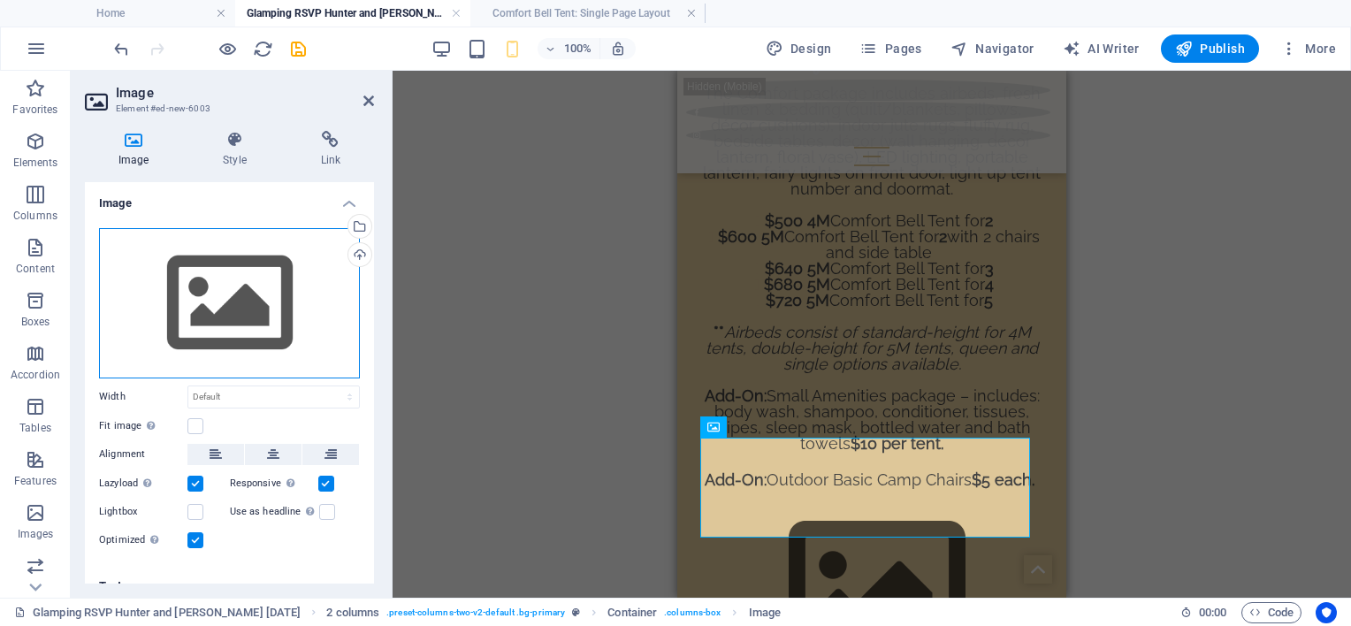
click at [251, 311] on div "Drag files here, click to choose files or select files from Files or our free s…" at bounding box center [229, 303] width 261 height 150
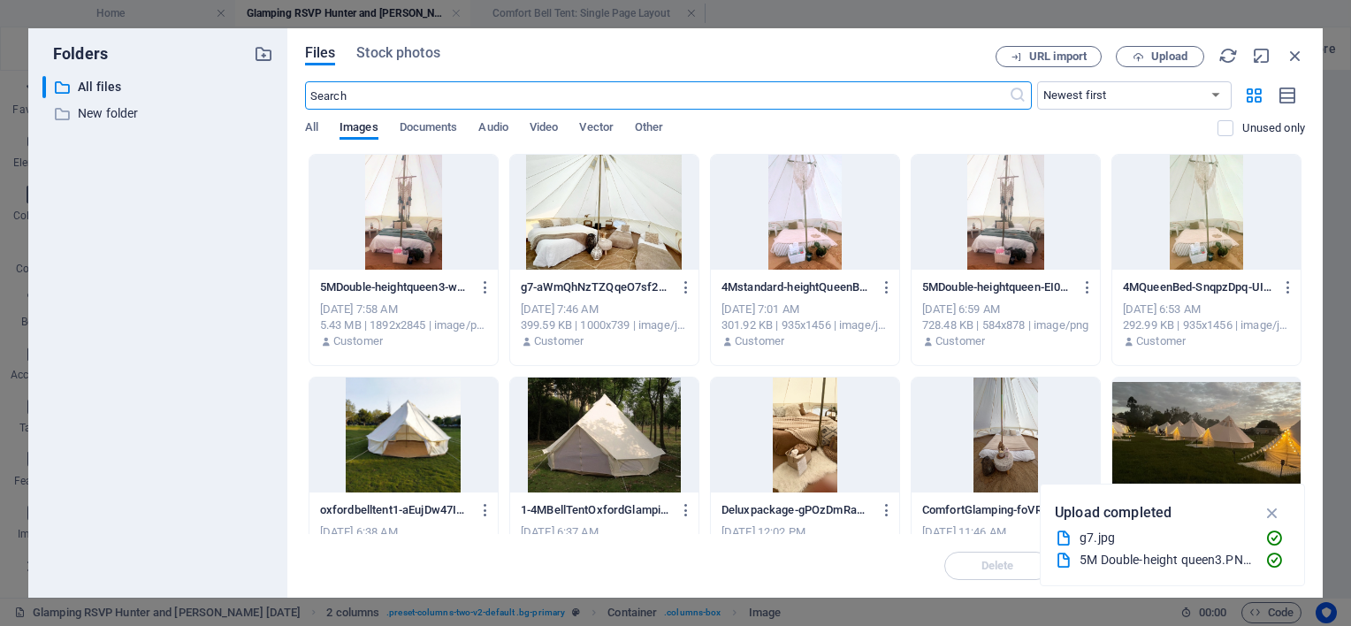
click at [792, 244] on div at bounding box center [805, 212] width 188 height 115
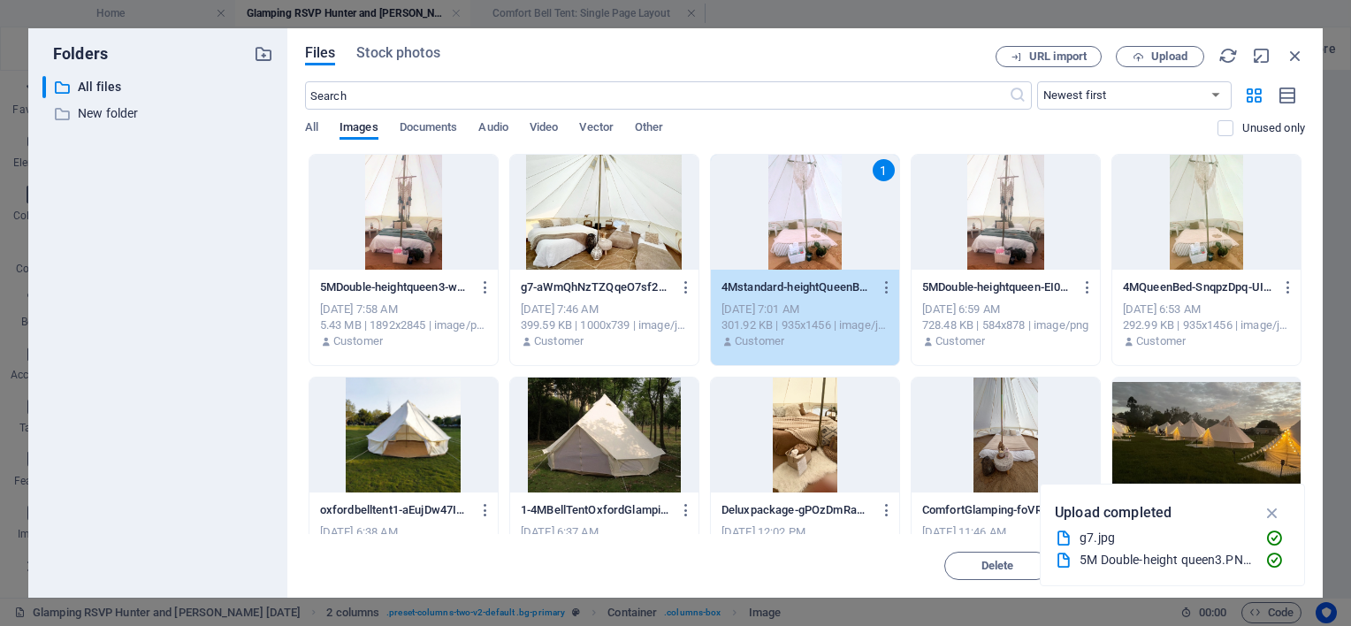
drag, startPoint x: 792, startPoint y: 244, endPoint x: 138, endPoint y: 178, distance: 657.6
click at [792, 244] on div "1" at bounding box center [805, 212] width 188 height 115
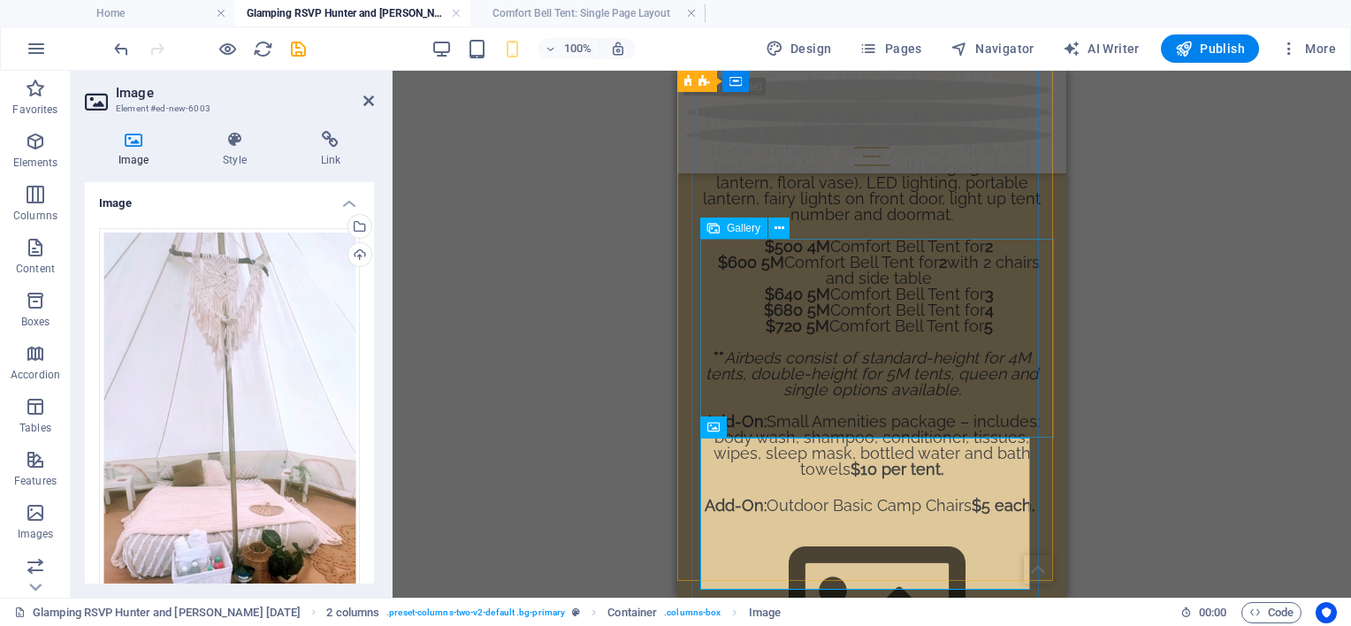
scroll to position [1678, 0]
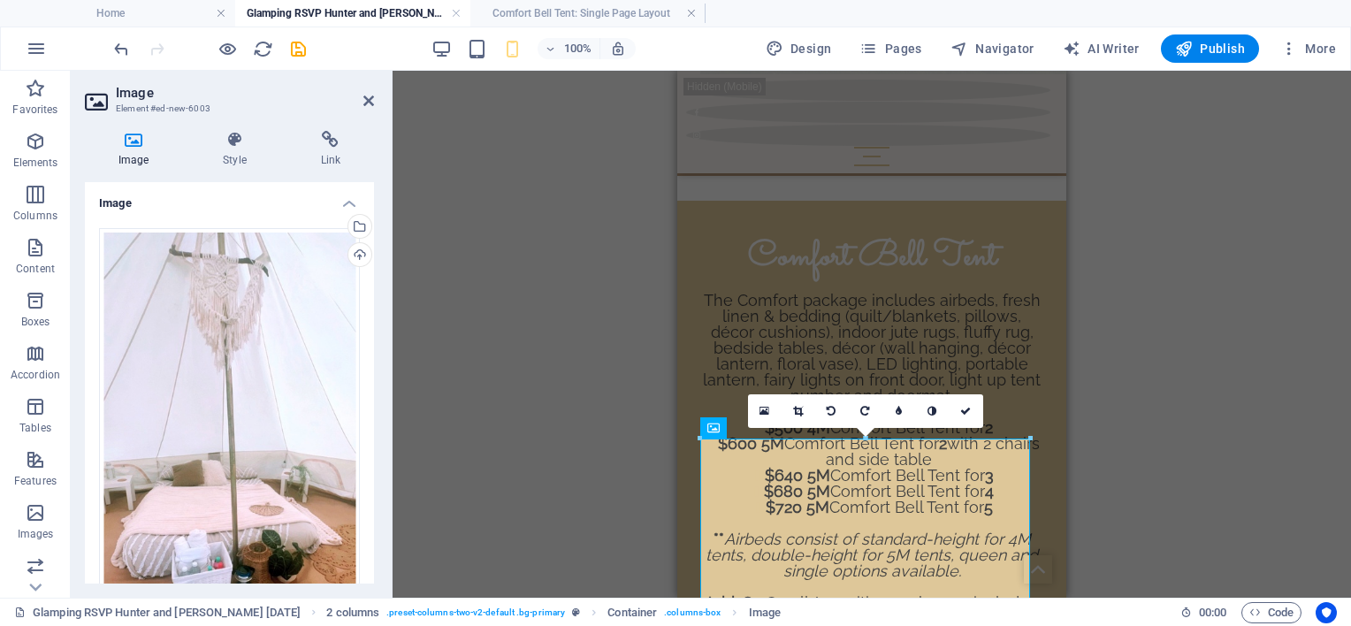
click at [794, 408] on icon at bounding box center [798, 411] width 10 height 11
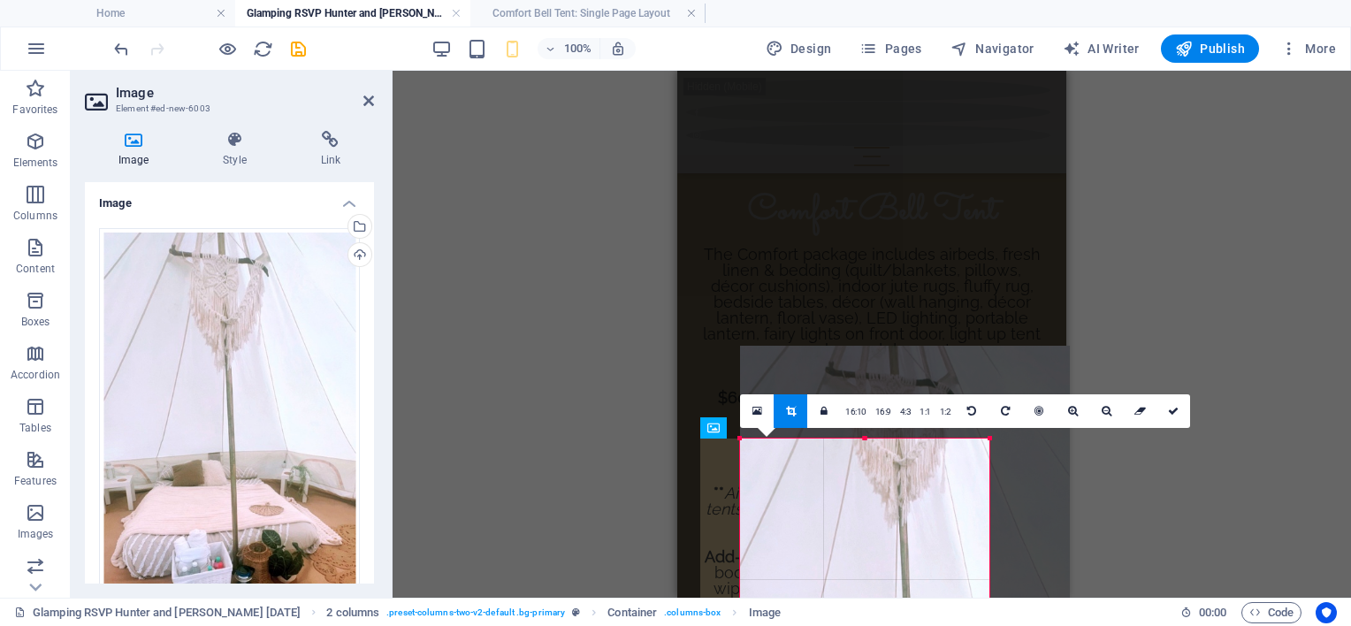
scroll to position [1710, 0]
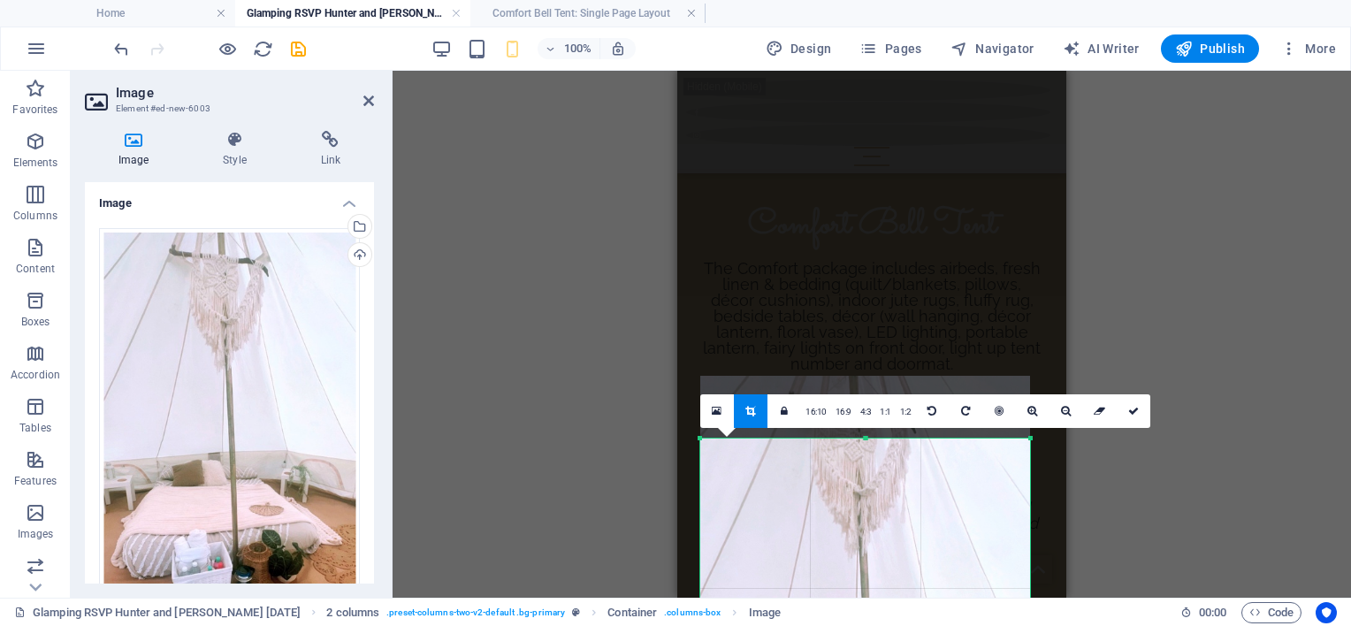
drag, startPoint x: 1030, startPoint y: 439, endPoint x: 377, endPoint y: 411, distance: 653.9
click at [841, 408] on link "16:9" at bounding box center [843, 411] width 25 height 34
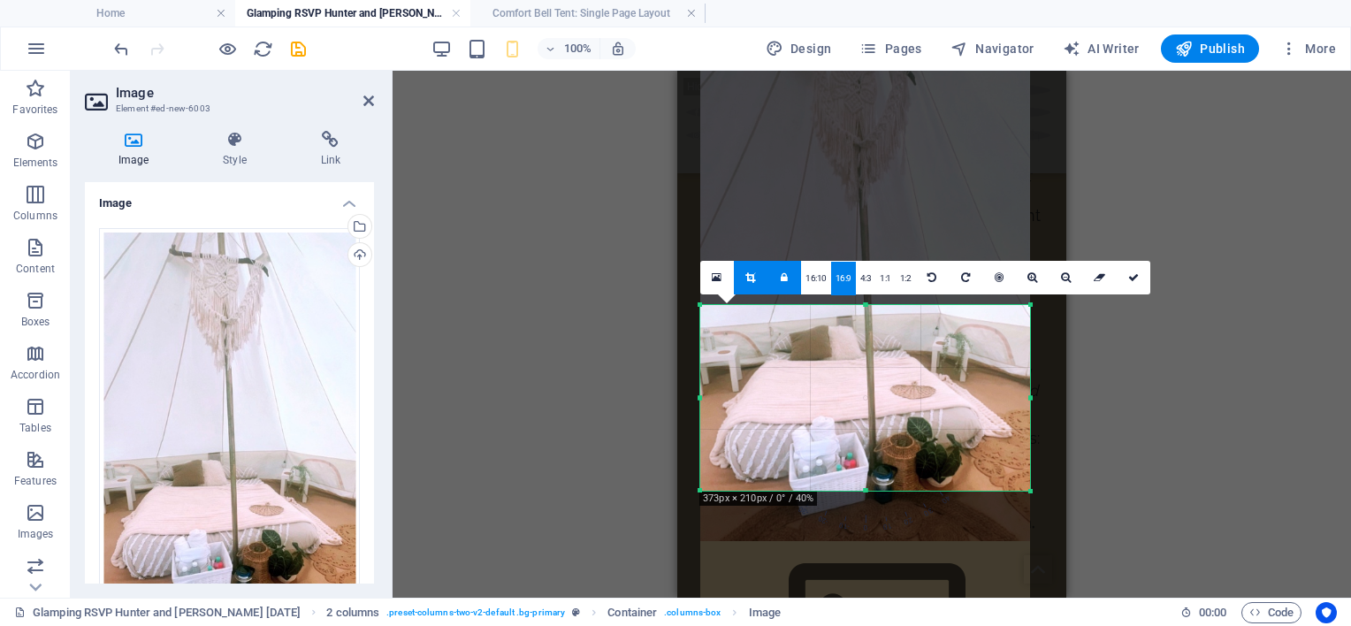
drag, startPoint x: 896, startPoint y: 446, endPoint x: 896, endPoint y: 231, distance: 214.8
click at [896, 231] on div at bounding box center [865, 284] width 330 height 514
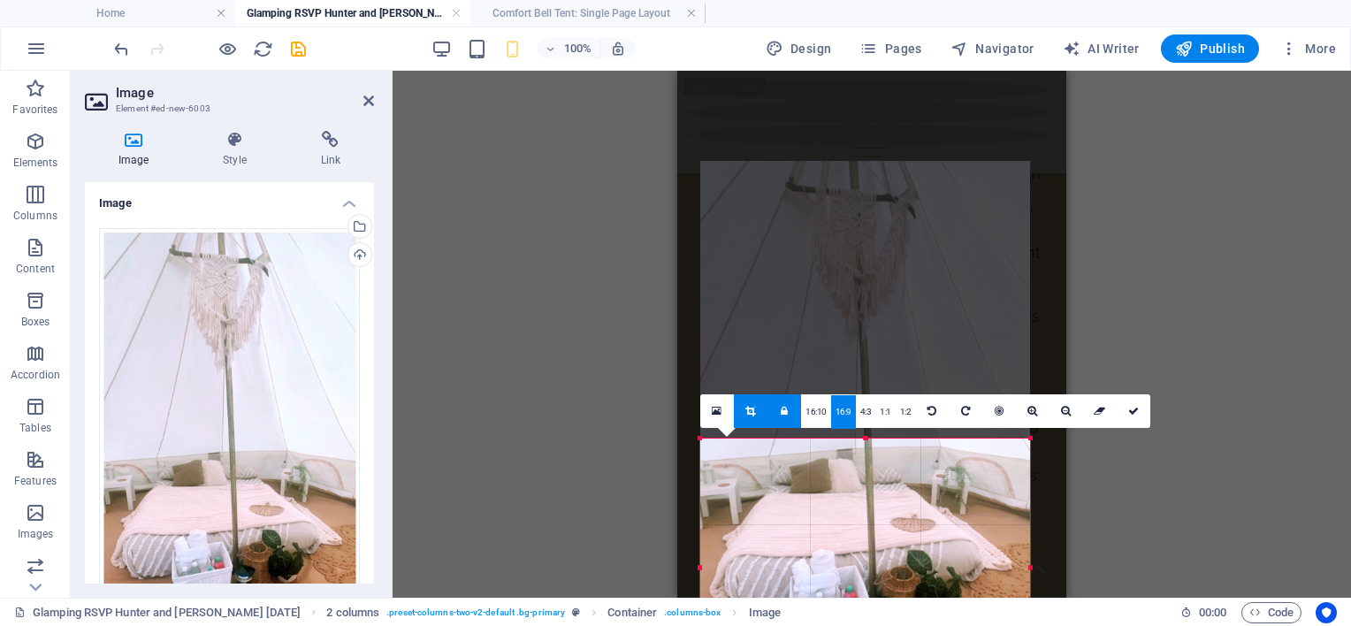
drag, startPoint x: 1029, startPoint y: 494, endPoint x: 1035, endPoint y: 530, distance: 35.9
click at [1030, 547] on div "180 170 160 150 140 130 120 110 100 90 80 70 60 50 40 30 20 10 0 -10 -20 -30 -4…" at bounding box center [865, 568] width 330 height 259
drag, startPoint x: 987, startPoint y: 560, endPoint x: 1026, endPoint y: 555, distance: 39.2
click at [1026, 555] on div "180 170 160 150 140 130 120 110 100 90 80 70 60 50 40 30 20 10 0 -10 -20 -30 -4…" at bounding box center [865, 574] width 328 height 271
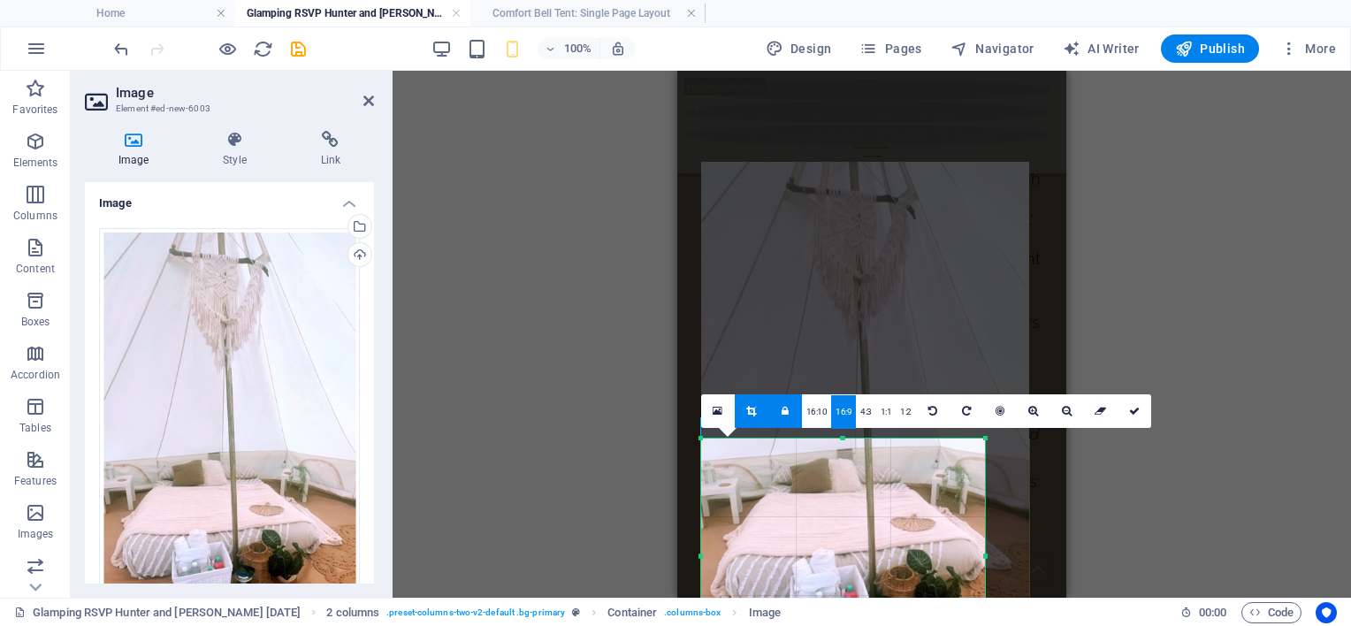
drag, startPoint x: 1128, startPoint y: 414, endPoint x: 1145, endPoint y: 463, distance: 52.3
click at [1129, 414] on icon at bounding box center [1134, 411] width 11 height 11
type input "320"
select select "px"
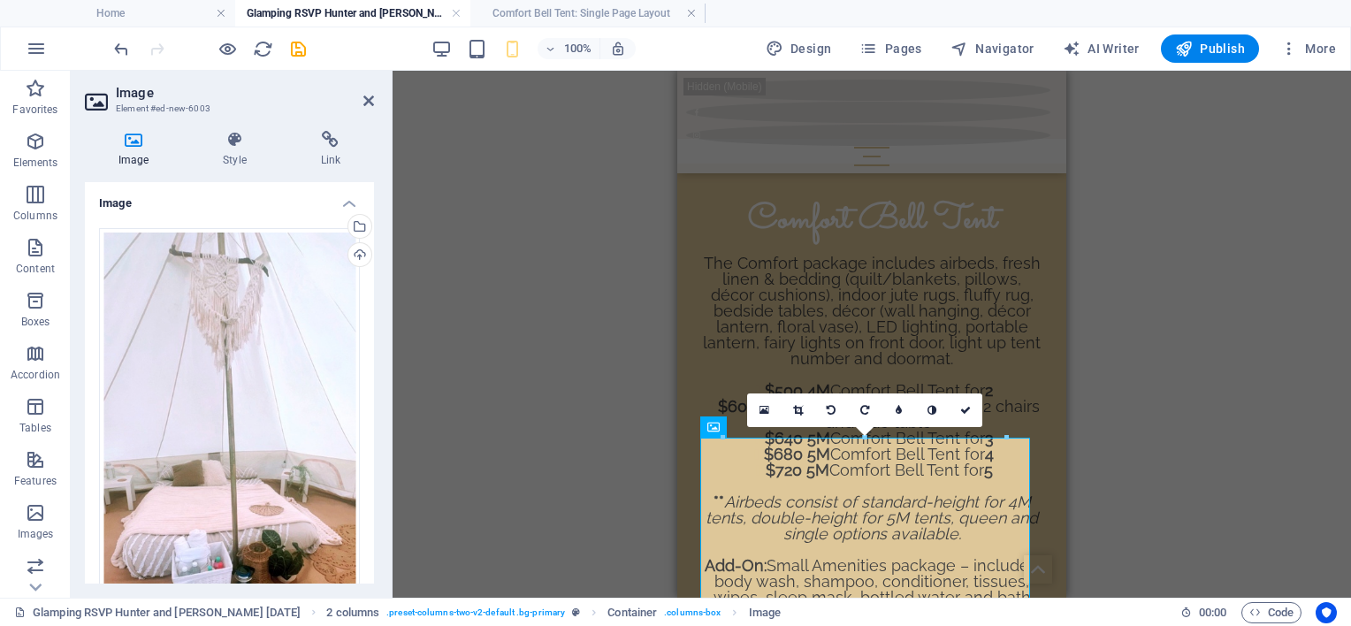
click at [1145, 464] on div "Drag here to replace the existing content. Press “Ctrl” if you want to create a…" at bounding box center [872, 334] width 958 height 527
drag, startPoint x: 1142, startPoint y: 464, endPoint x: 312, endPoint y: 352, distance: 837.7
click at [1142, 464] on div "Drag here to replace the existing content. Press “Ctrl” if you want to create a…" at bounding box center [872, 334] width 958 height 527
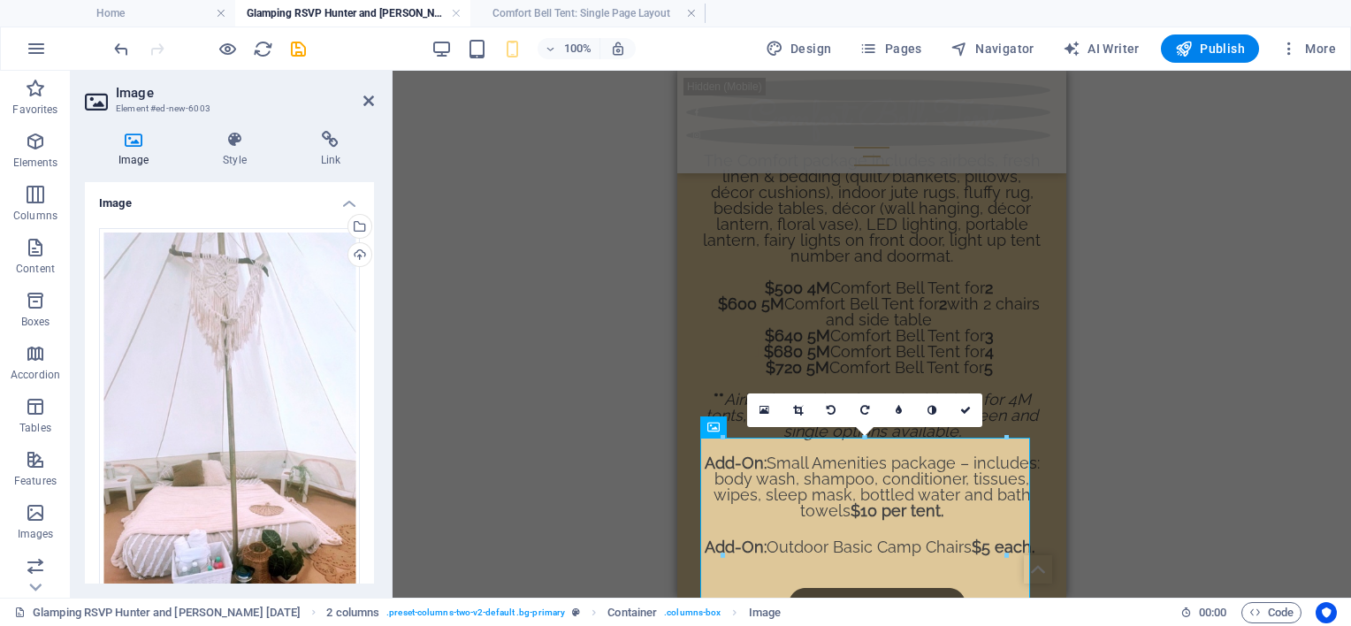
drag, startPoint x: 1225, startPoint y: 431, endPoint x: 1216, endPoint y: 408, distance: 25.0
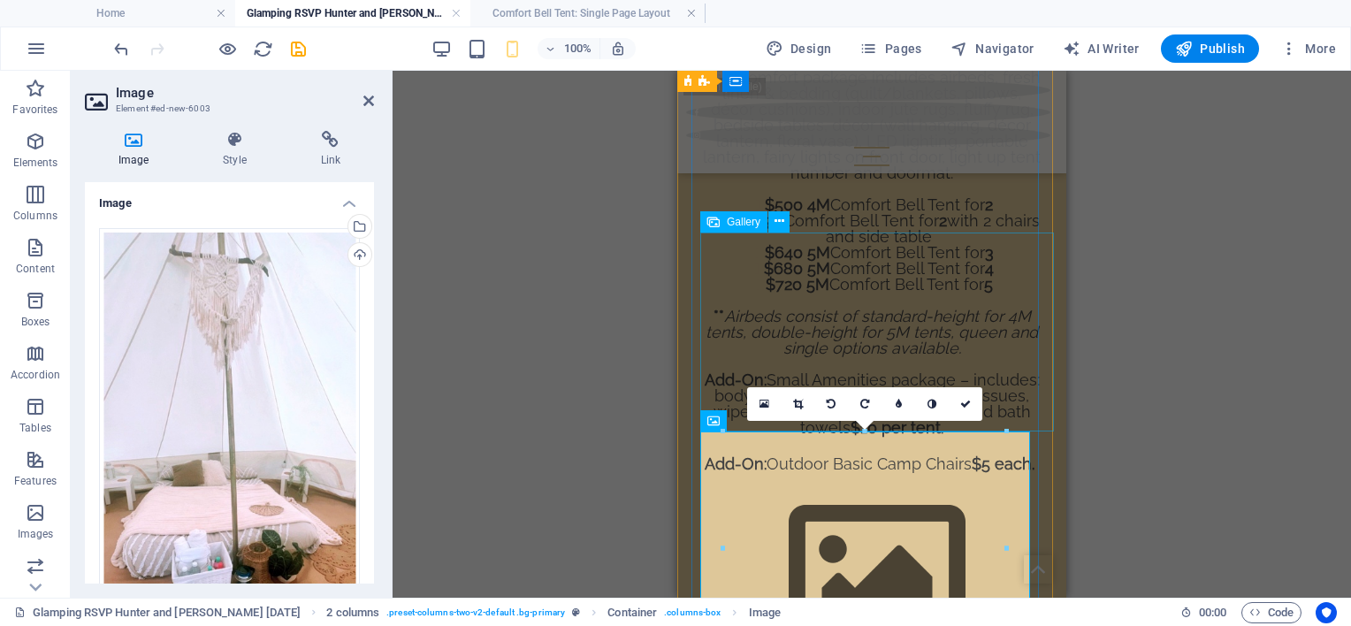
scroll to position [2083, 0]
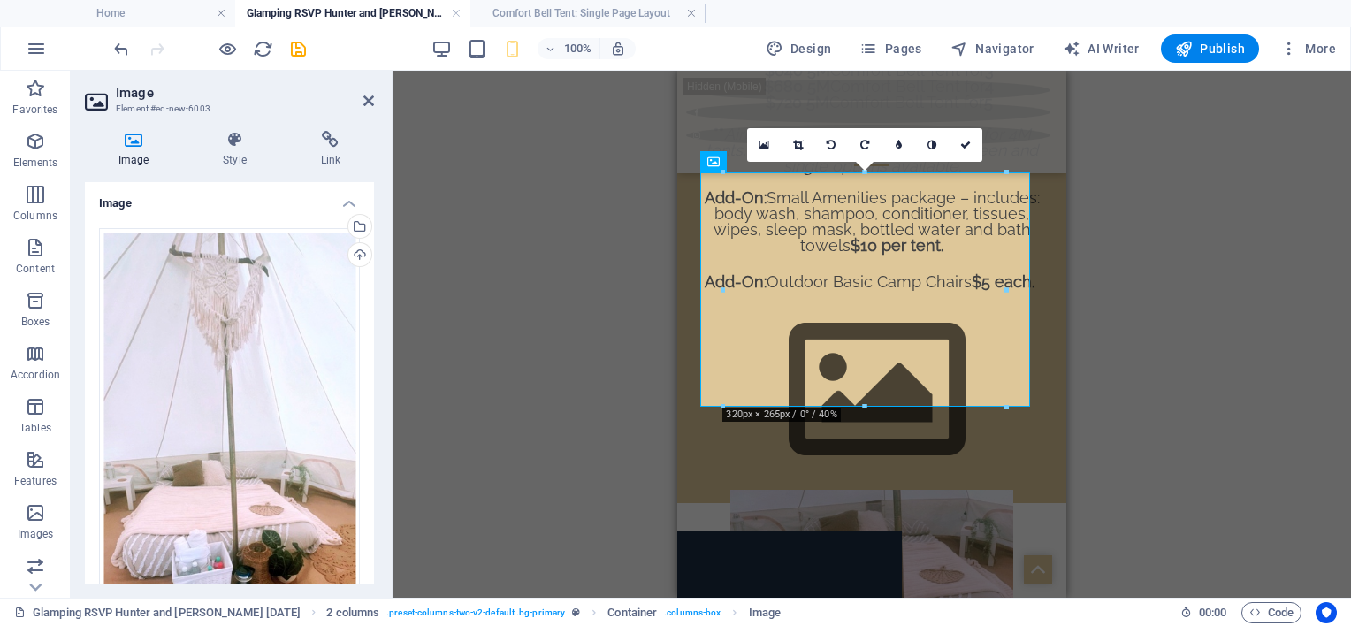
click at [1123, 355] on div "Drag here to replace the existing content. Press “Ctrl” if you want to create a…" at bounding box center [872, 334] width 958 height 527
click at [966, 142] on icon at bounding box center [965, 145] width 11 height 11
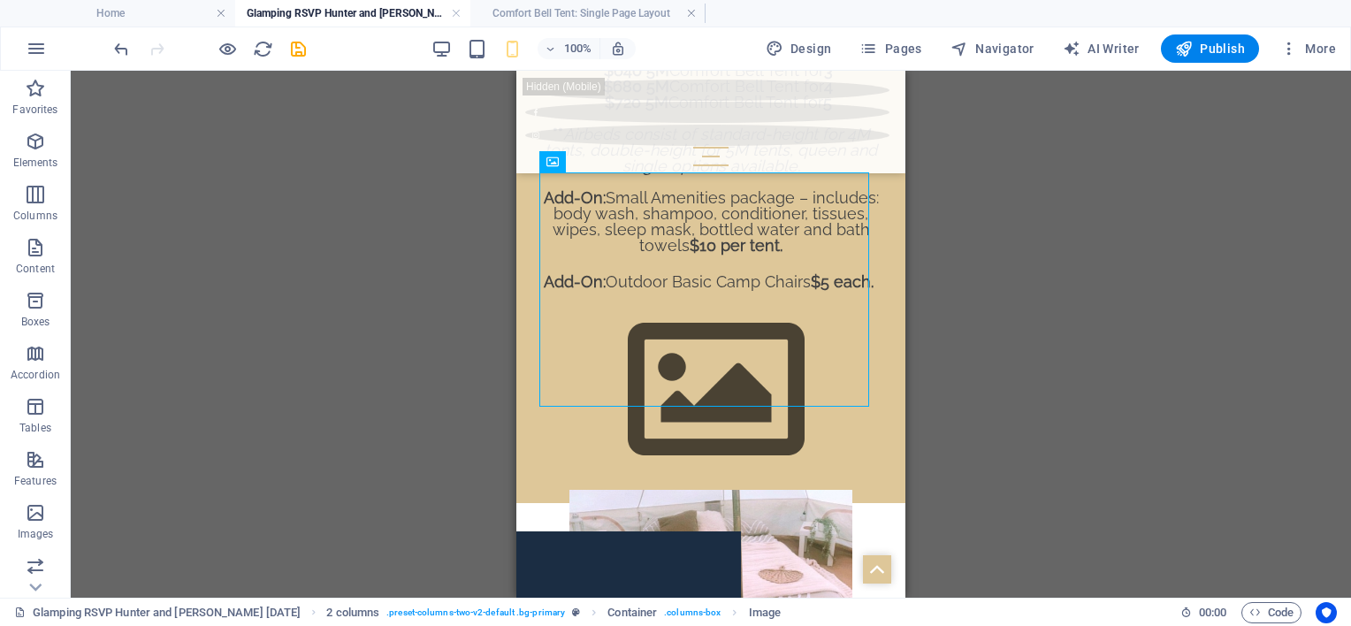
click at [1174, 362] on div "Drag here to replace the existing content. Press “Ctrl” if you want to create a…" at bounding box center [711, 334] width 1280 height 527
click at [521, 331] on div "Comfort Bell Tent The Comfort package includes airbeds, fresh linen & bedding (…" at bounding box center [710, 149] width 389 height 707
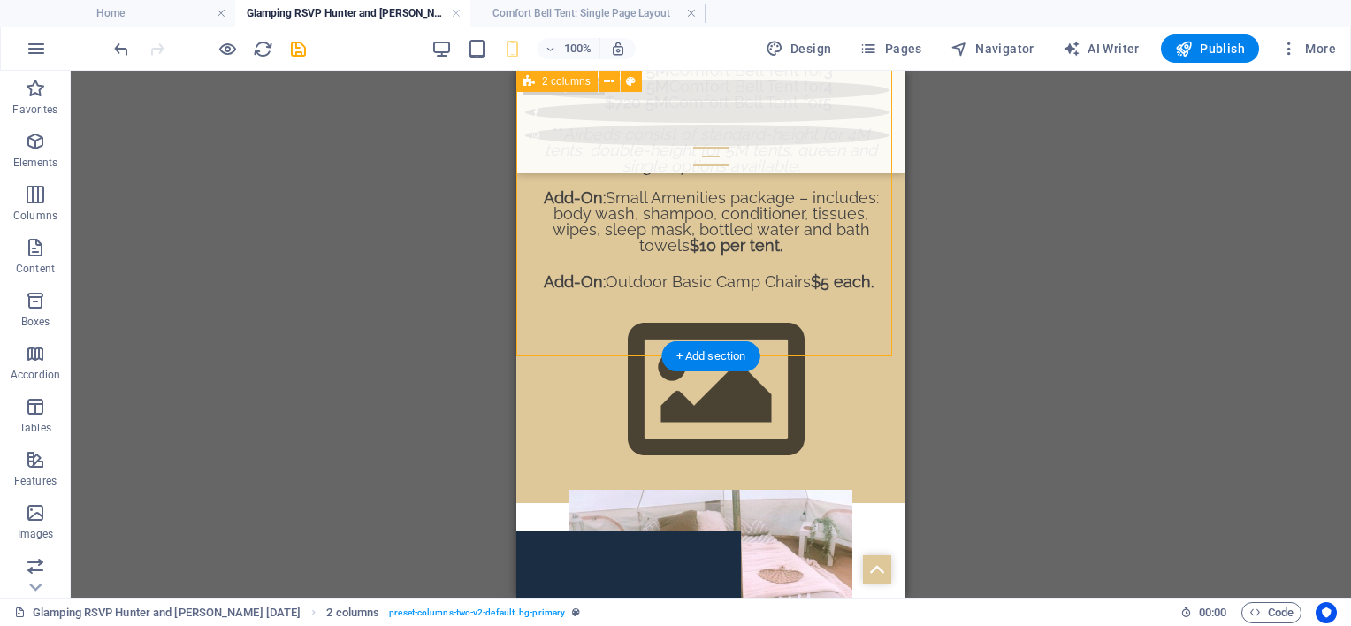
click at [521, 331] on div "Comfort Bell Tent The Comfort package includes airbeds, fresh linen & bedding (…" at bounding box center [710, 149] width 389 height 707
select select "px"
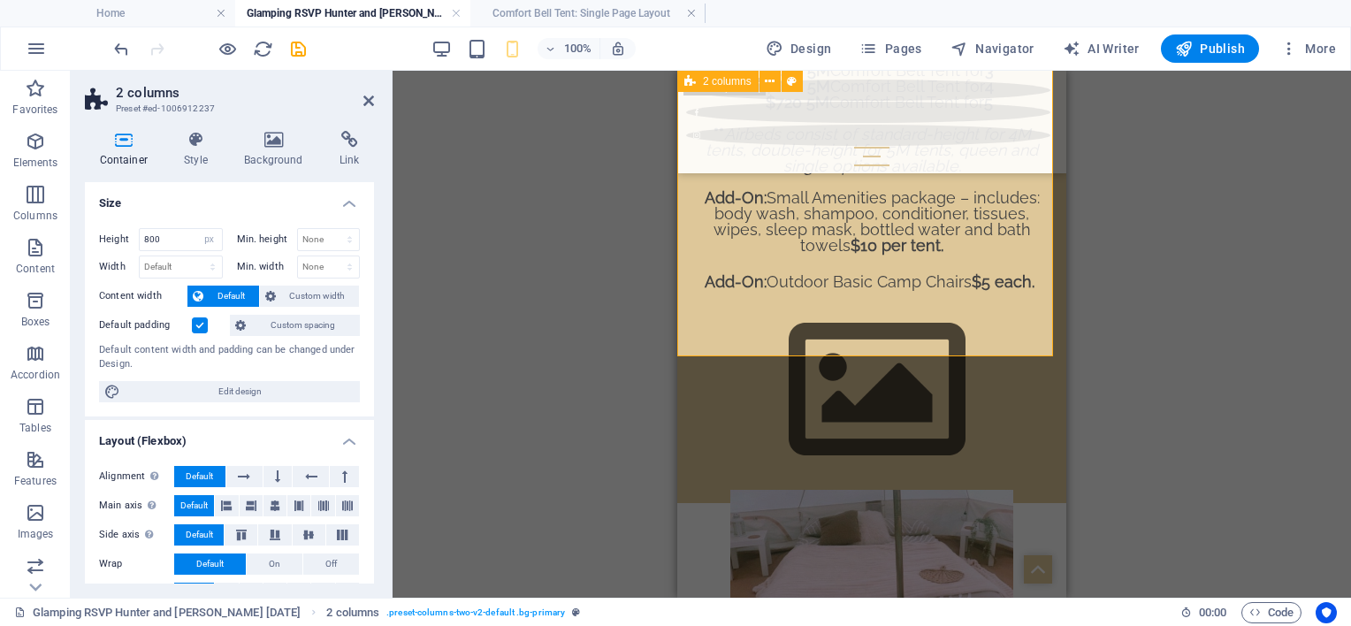
click at [1038, 301] on div "Comfort Bell Tent The Comfort package includes airbeds, fresh linen & bedding (…" at bounding box center [871, 328] width 361 height 1009
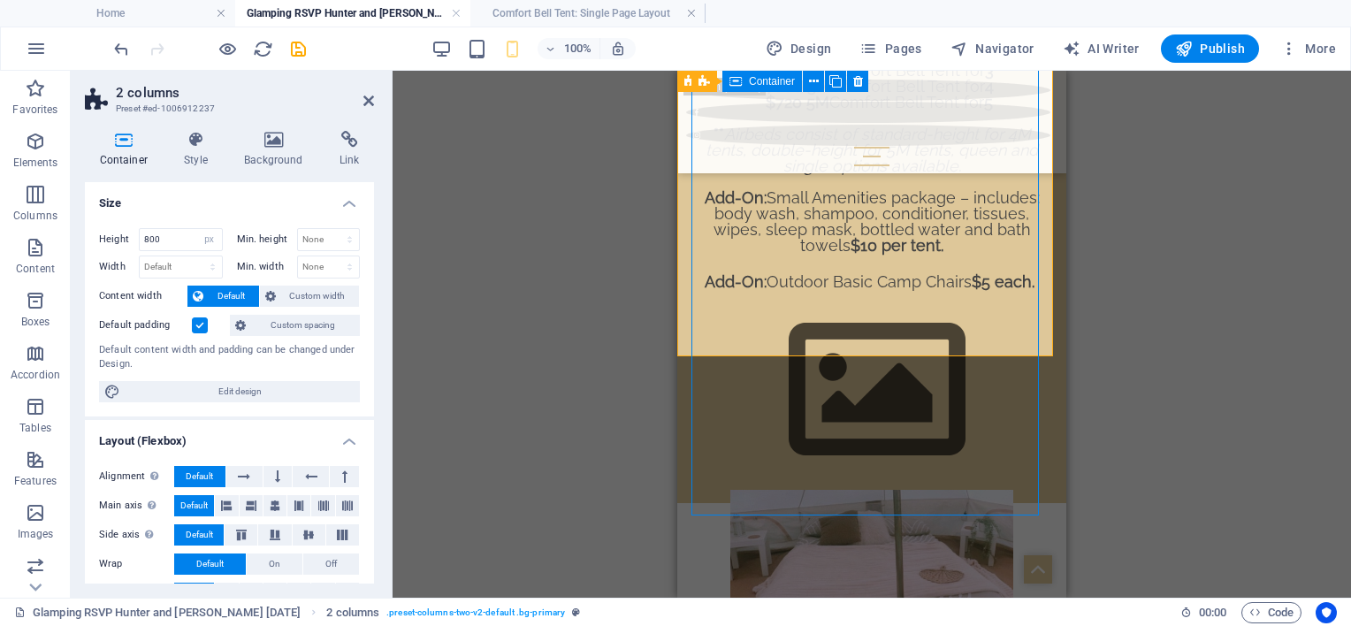
click at [1038, 301] on div "Comfort Bell Tent The Comfort package includes airbeds, fresh linen & bedding (…" at bounding box center [871, 328] width 361 height 1009
select select "px"
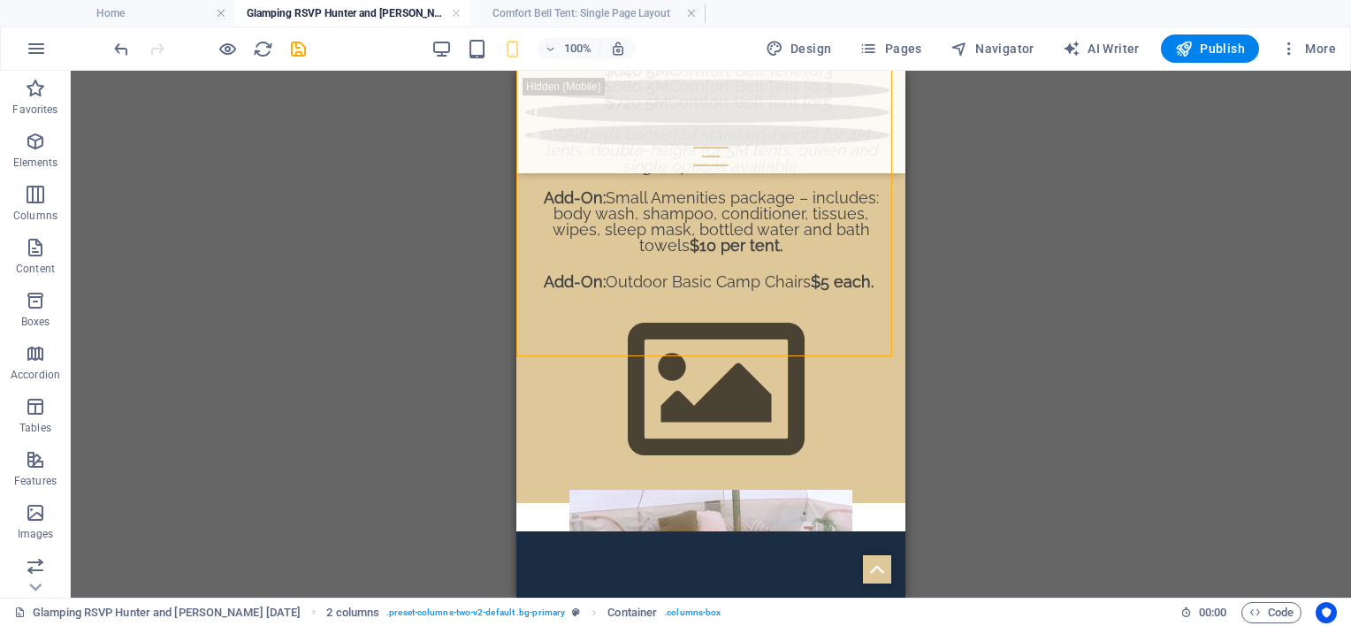
click at [1046, 303] on div "Drag here to replace the existing content. Press “Ctrl” if you want to create a…" at bounding box center [711, 334] width 1280 height 527
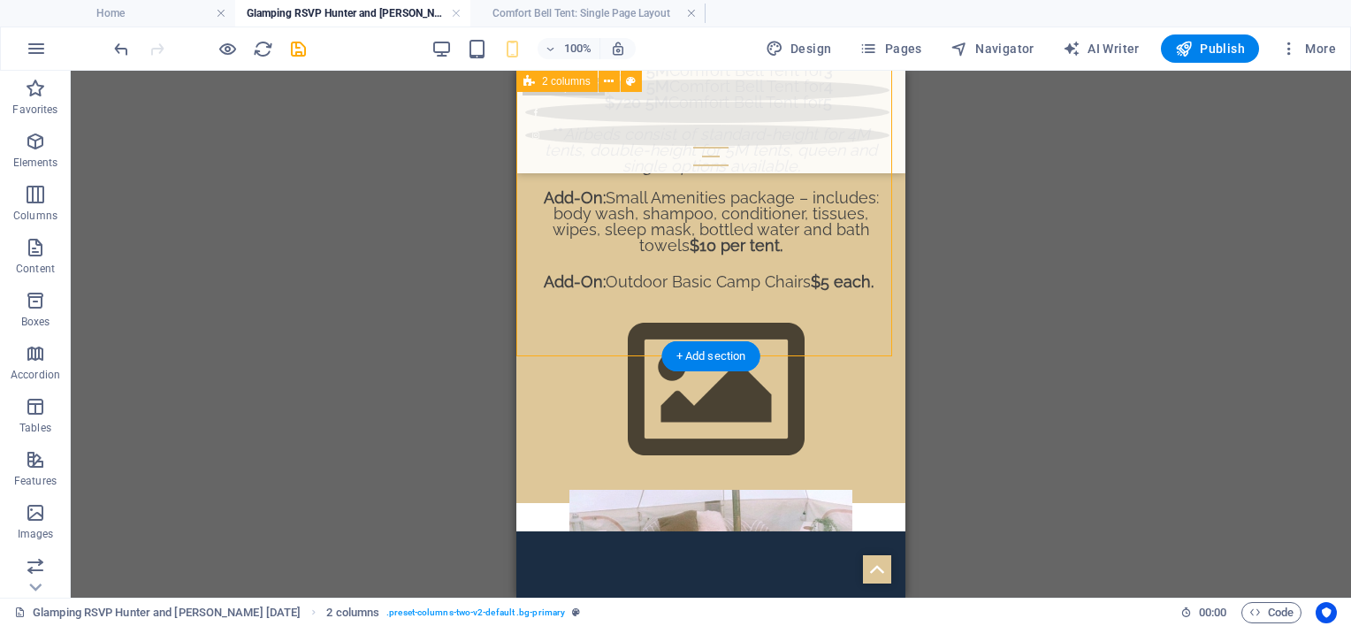
click at [889, 313] on div "Comfort Bell Tent The Comfort package includes airbeds, fresh linen & bedding (…" at bounding box center [710, 149] width 389 height 707
click at [881, 314] on div "Comfort Bell Tent The Comfort package includes airbeds, fresh linen & bedding (…" at bounding box center [710, 149] width 389 height 707
select select "px"
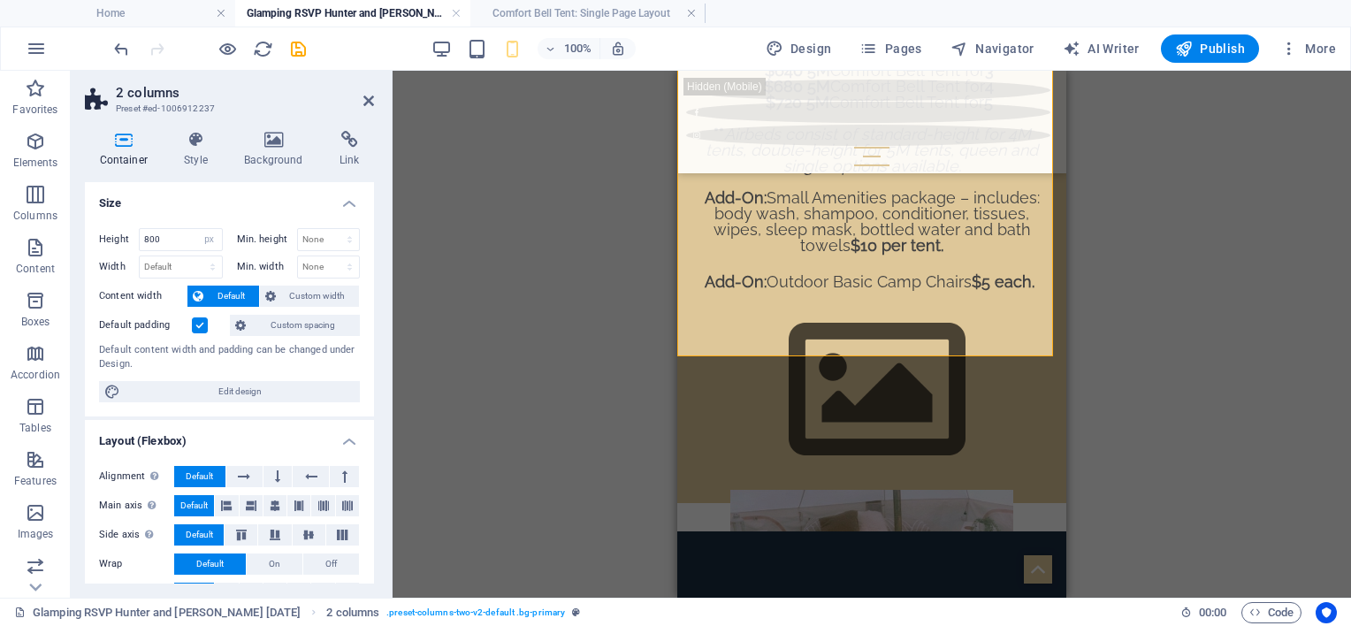
click at [1205, 376] on div "Drag here to replace the existing content. Press “Ctrl” if you want to create a…" at bounding box center [872, 334] width 958 height 527
click at [1203, 375] on div "Drag here to replace the existing content. Press “Ctrl” if you want to create a…" at bounding box center [872, 334] width 958 height 527
drag, startPoint x: 1135, startPoint y: 262, endPoint x: 1070, endPoint y: 255, distance: 65.8
click at [1125, 270] on div "Drag here to replace the existing content. Press “Ctrl” if you want to create a…" at bounding box center [872, 334] width 958 height 527
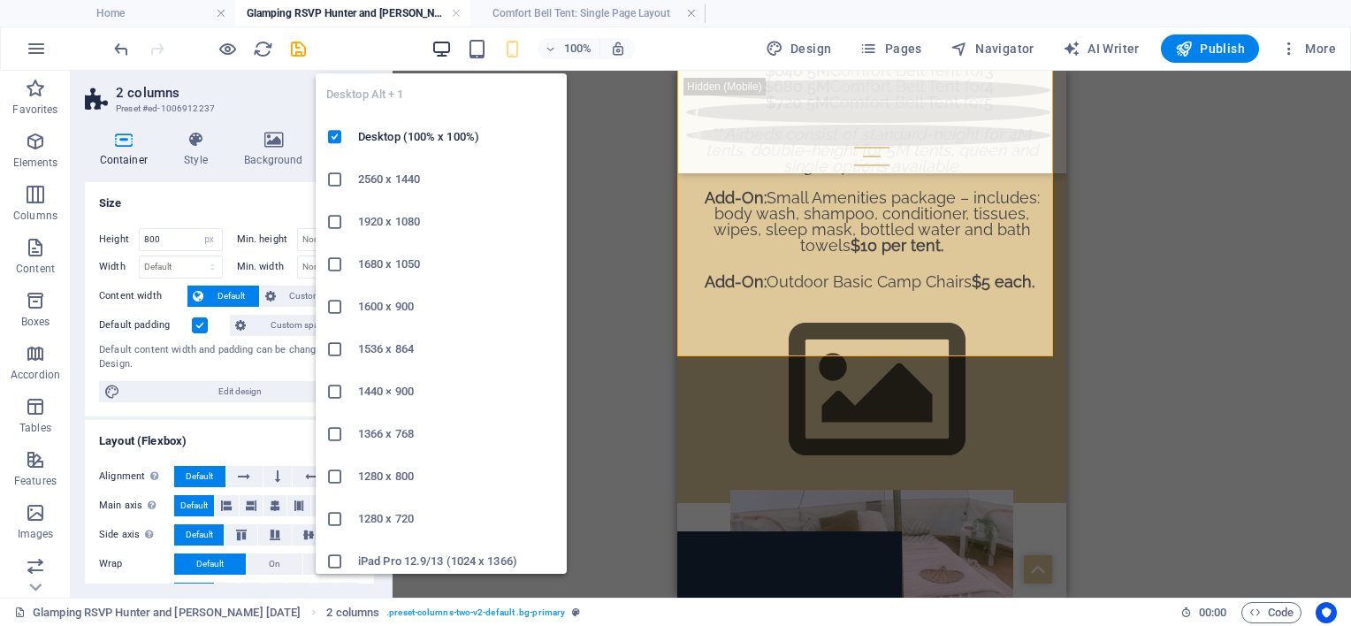
click at [449, 53] on icon "button" at bounding box center [441, 49] width 20 height 20
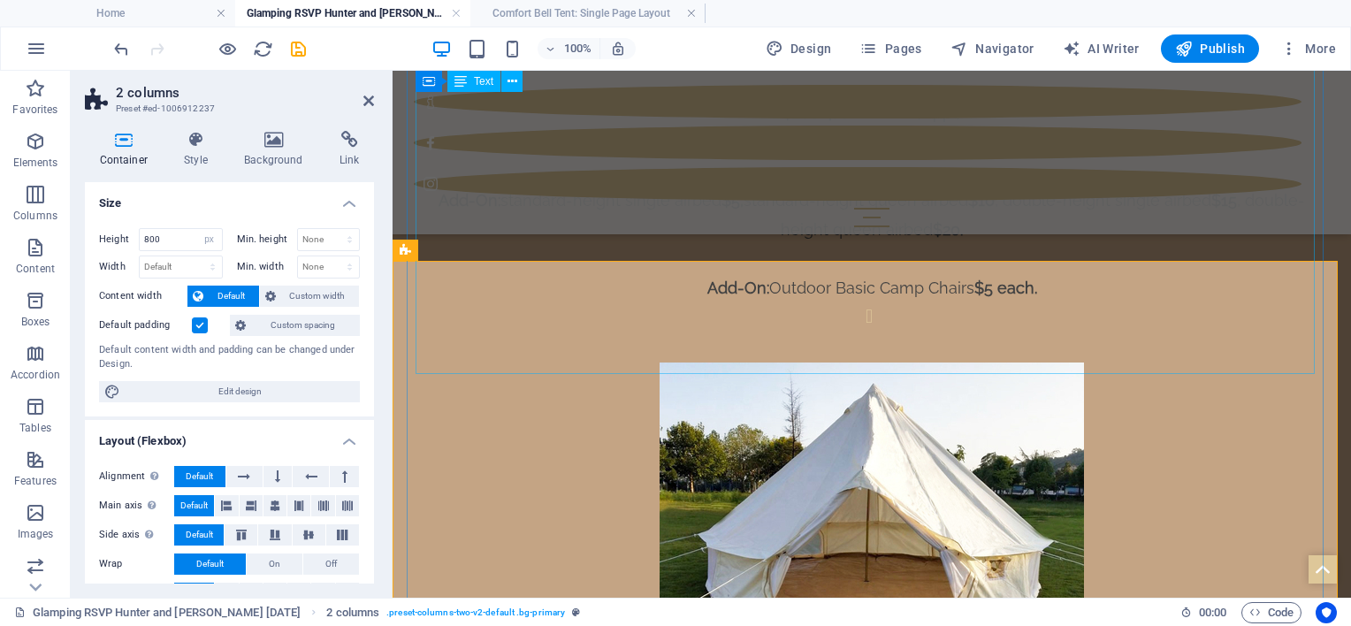
scroll to position [1591, 0]
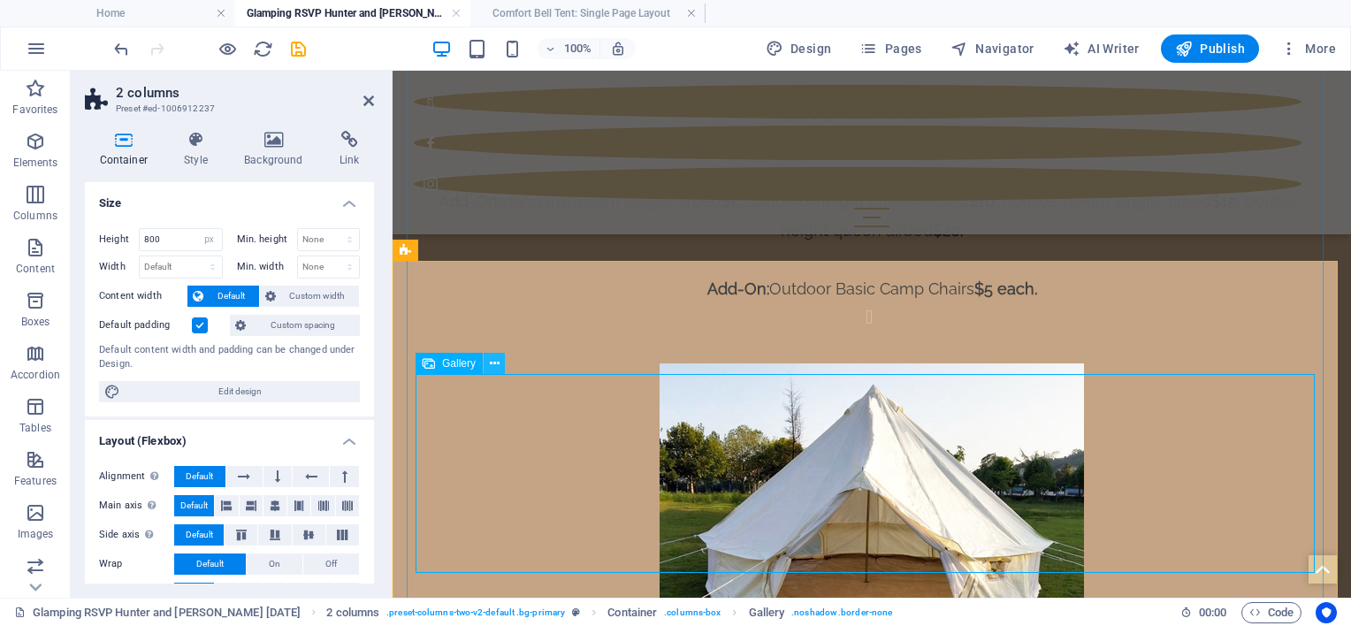
click at [495, 362] on icon at bounding box center [495, 364] width 10 height 19
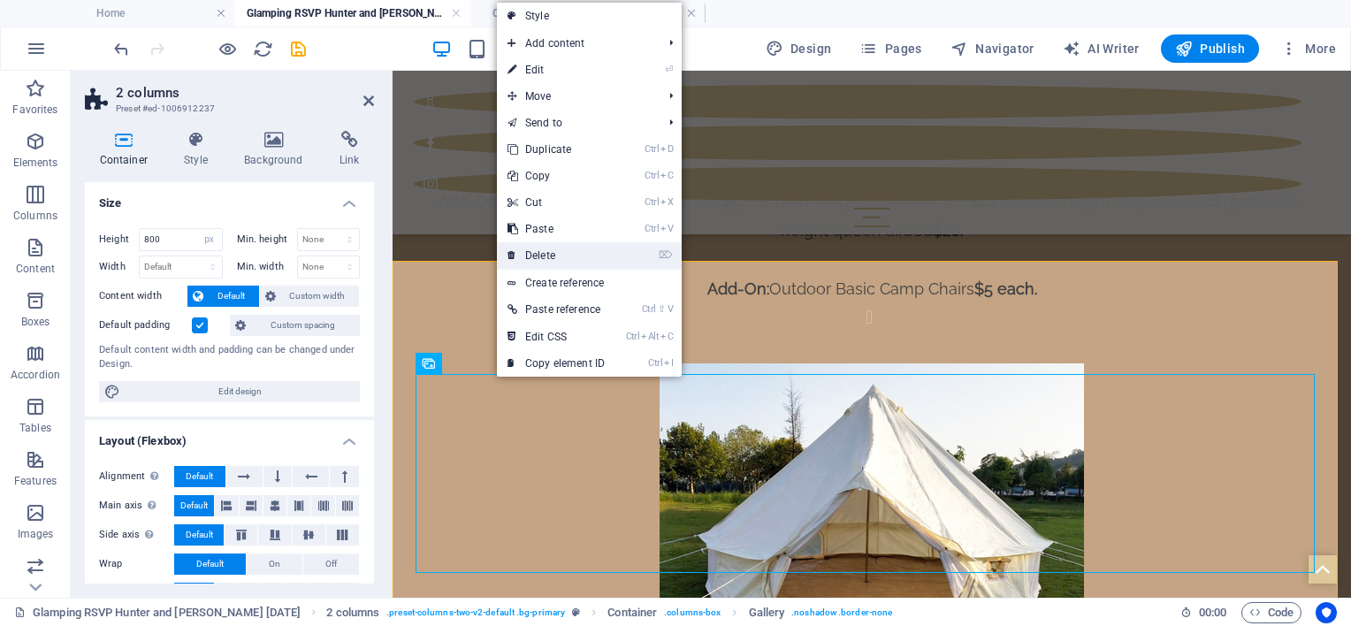
click at [547, 247] on link "⌦ Delete" at bounding box center [556, 255] width 118 height 27
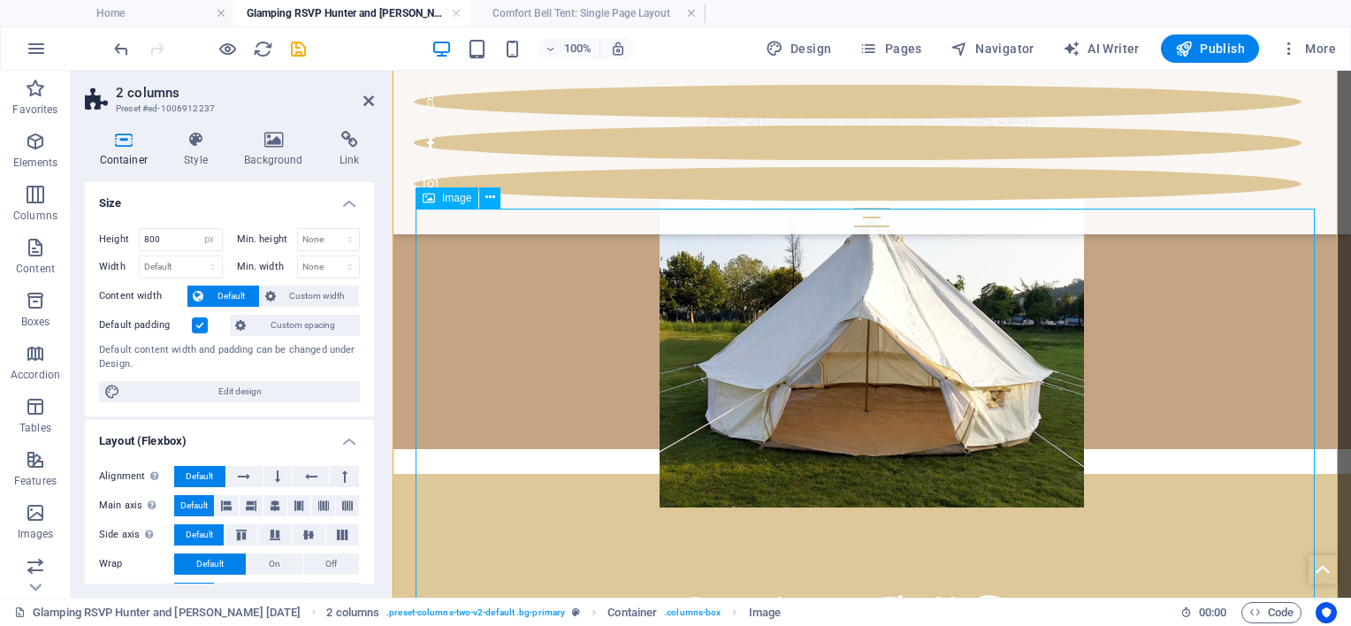
scroll to position [1679, 0]
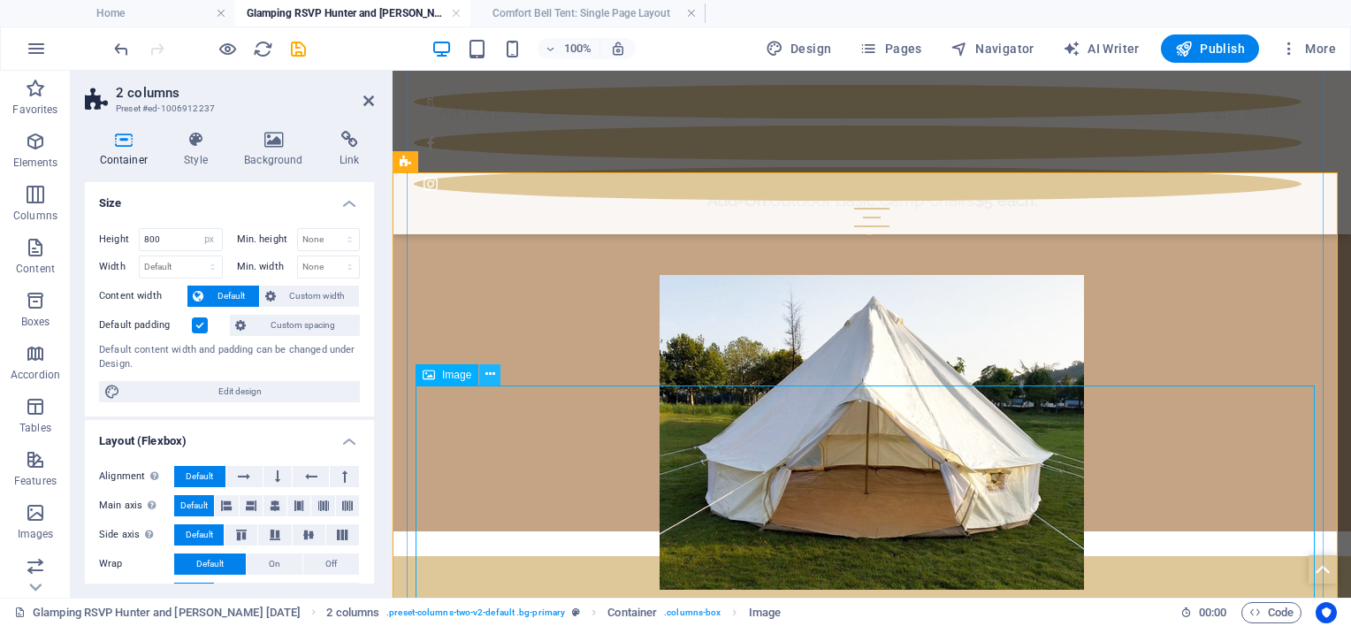
click at [491, 378] on icon at bounding box center [490, 374] width 10 height 19
click at [492, 368] on icon at bounding box center [490, 374] width 10 height 19
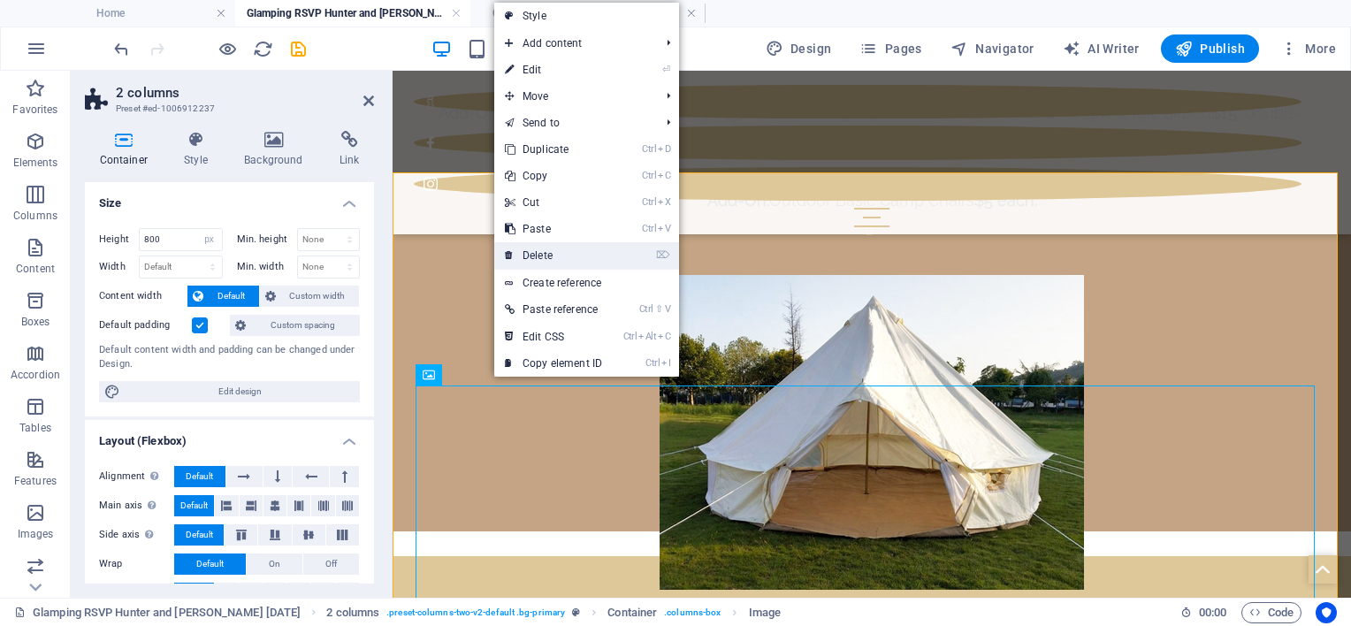
click at [515, 251] on link "⌦ Delete" at bounding box center [553, 255] width 118 height 27
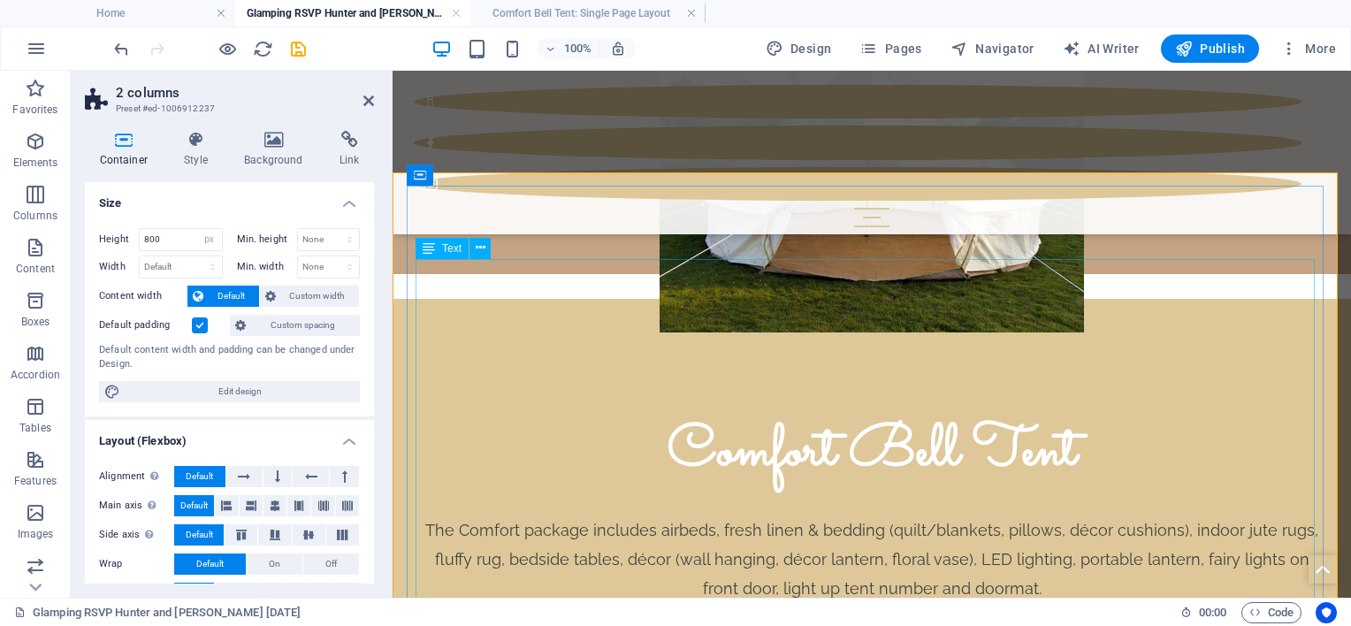
scroll to position [2033, 0]
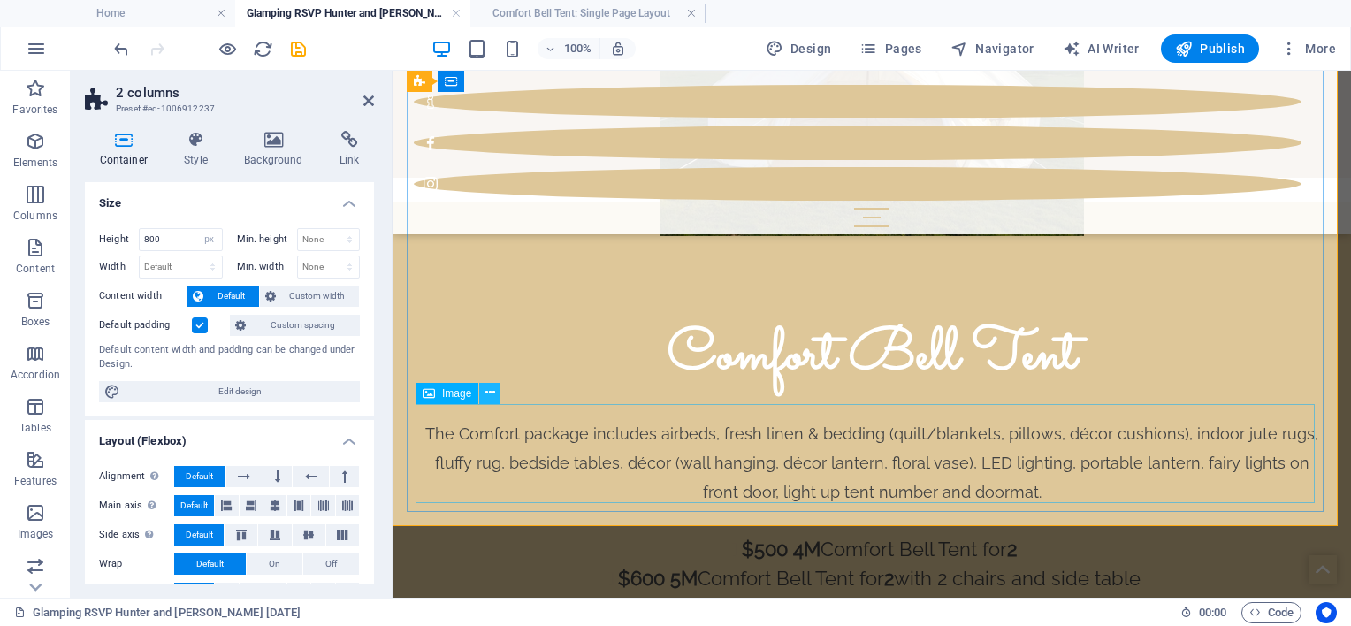
click at [494, 393] on icon at bounding box center [490, 393] width 10 height 19
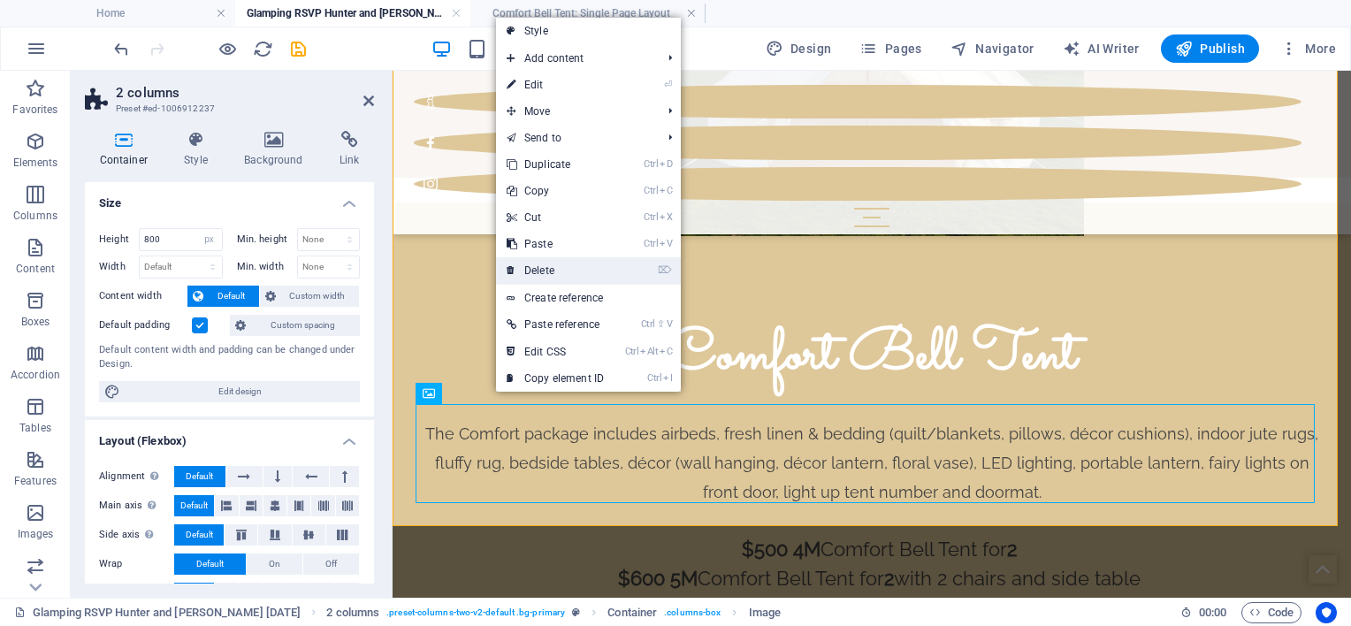
drag, startPoint x: 518, startPoint y: 270, endPoint x: 314, endPoint y: 257, distance: 204.6
click at [518, 270] on link "⌦ Delete" at bounding box center [555, 270] width 118 height 27
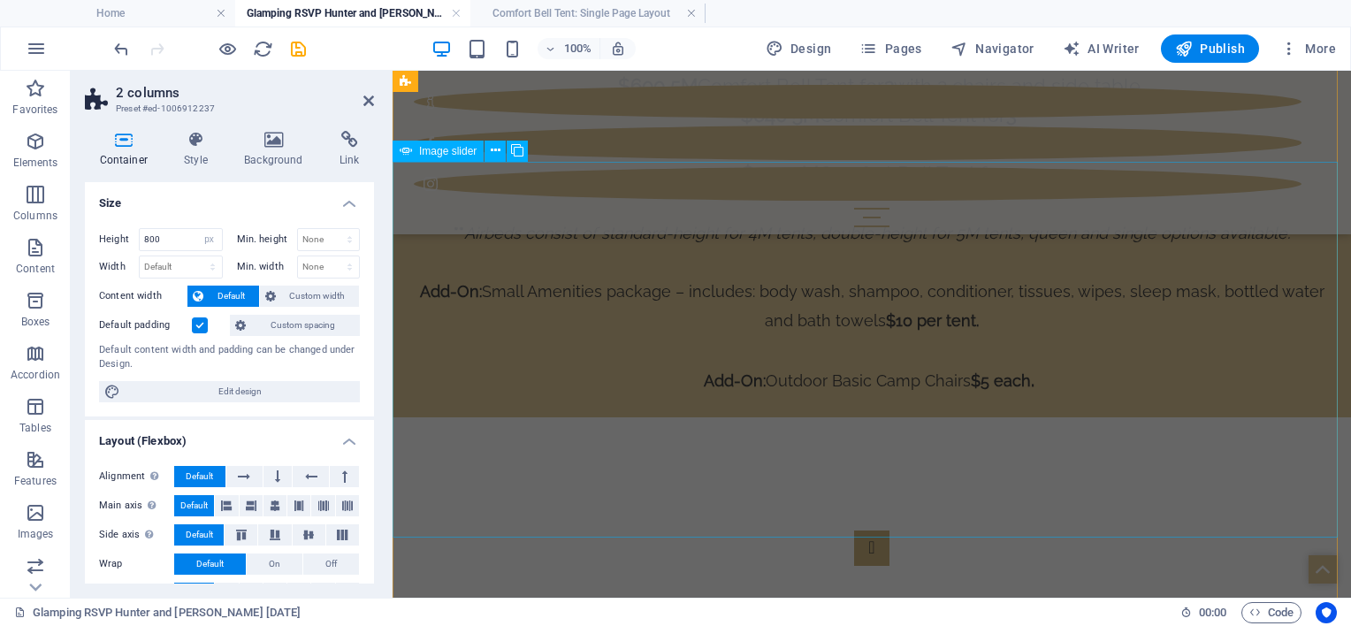
scroll to position [2260, 0]
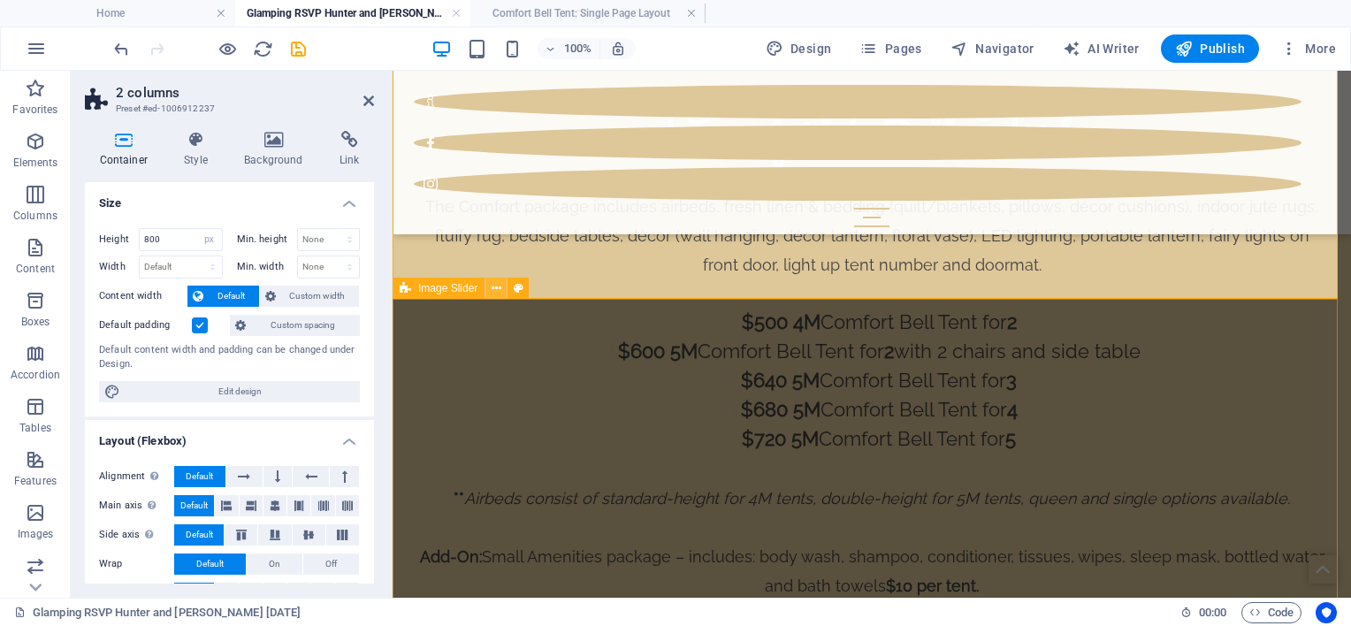
click at [499, 286] on icon at bounding box center [497, 288] width 10 height 19
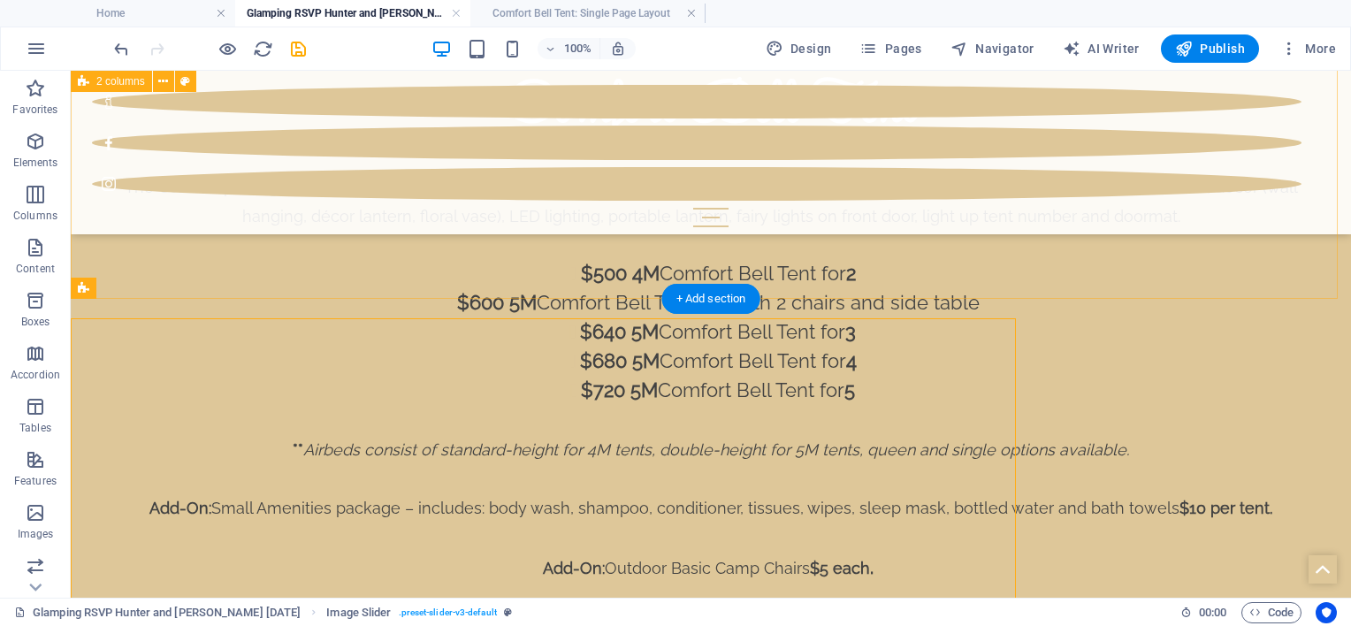
scroll to position [2240, 0]
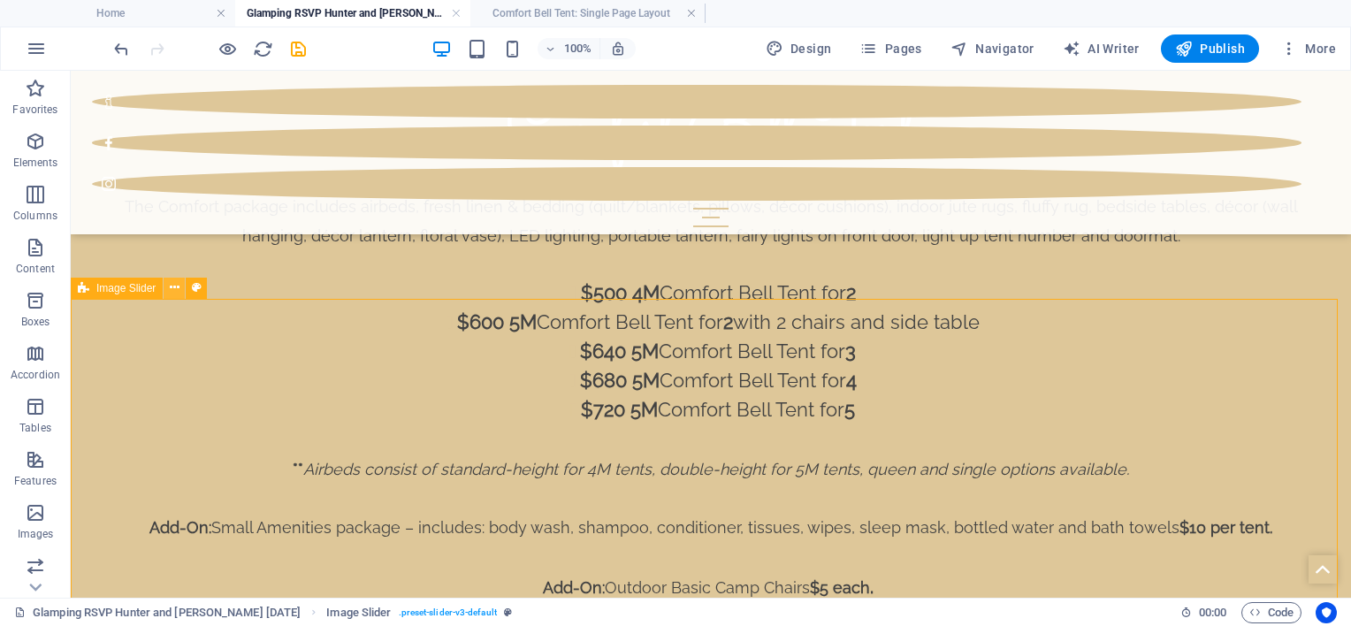
click at [170, 283] on icon at bounding box center [175, 287] width 10 height 19
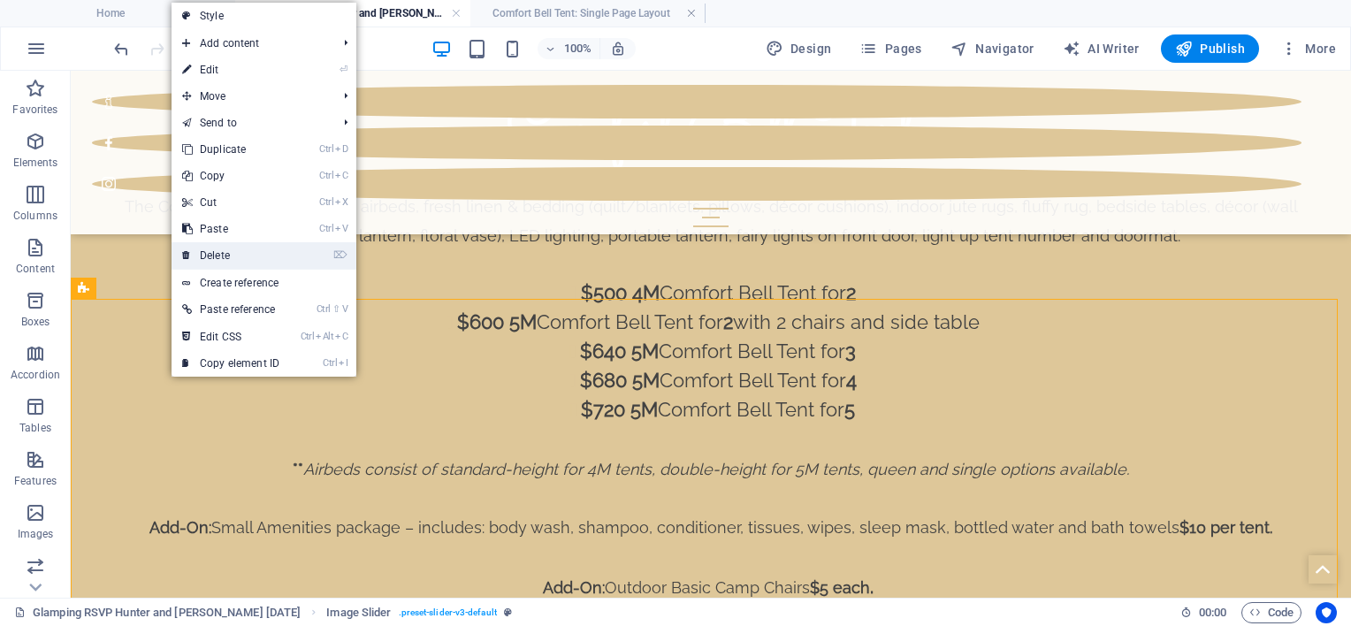
click at [216, 248] on link "⌦ Delete" at bounding box center [231, 255] width 118 height 27
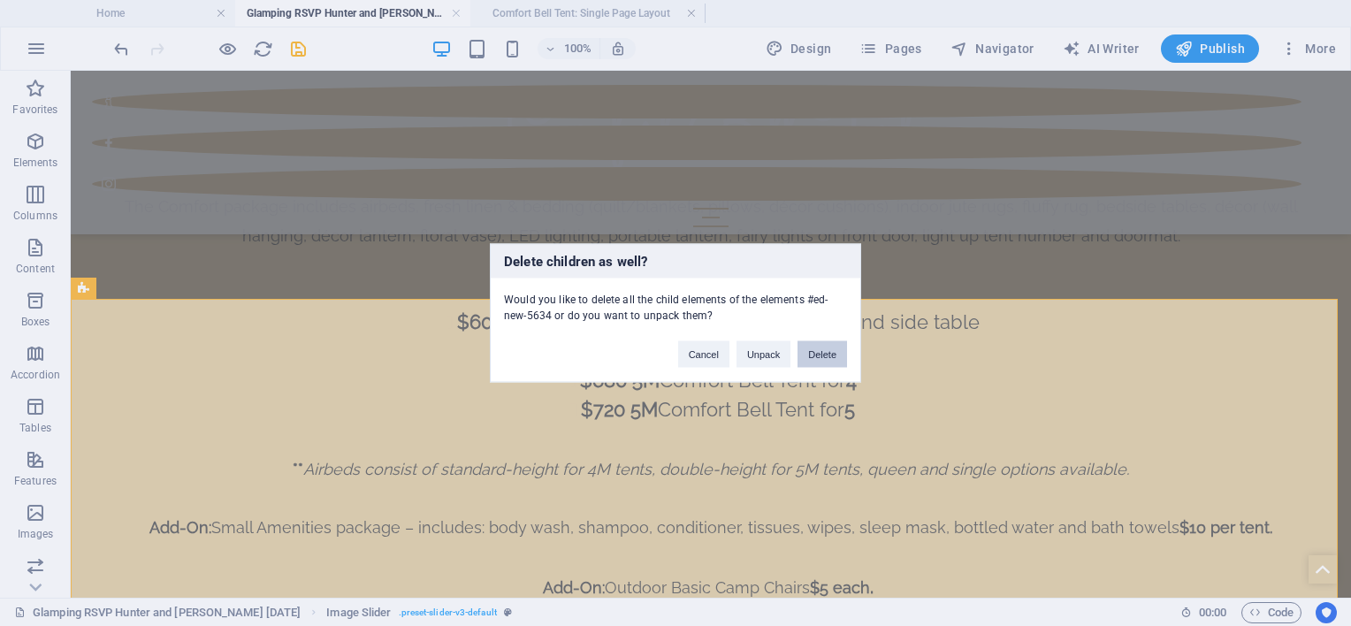
click at [818, 359] on button "Delete" at bounding box center [822, 354] width 50 height 27
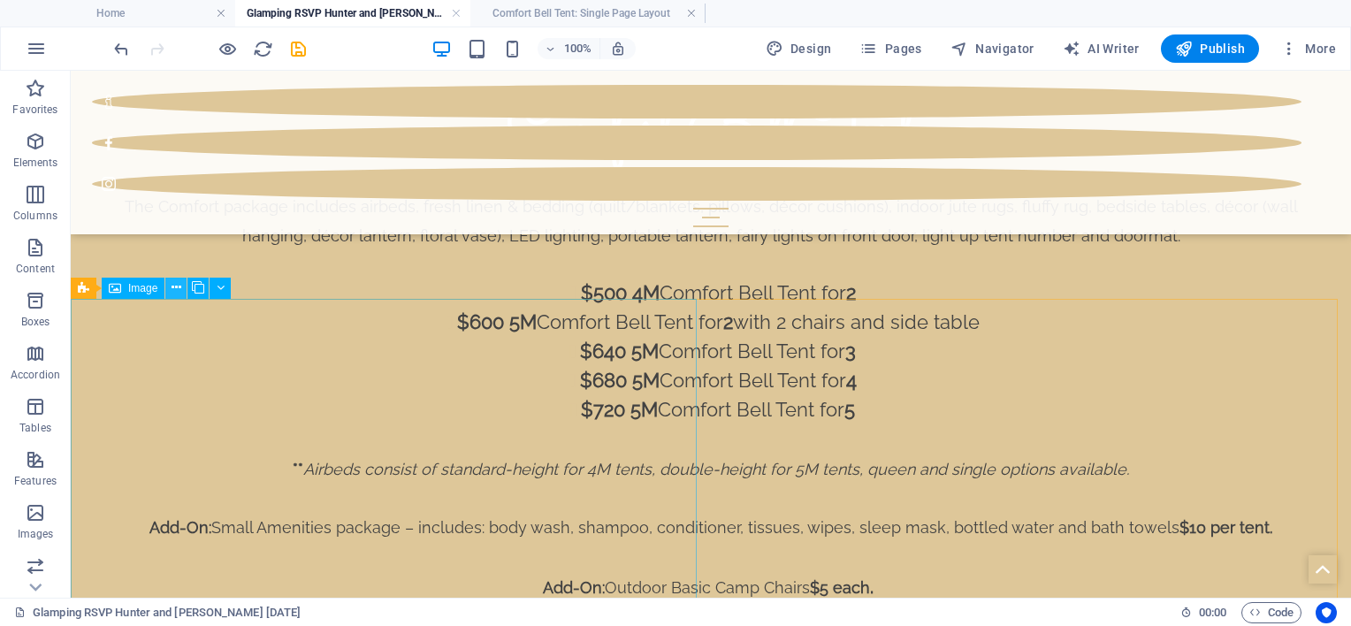
click at [179, 283] on icon at bounding box center [177, 287] width 10 height 19
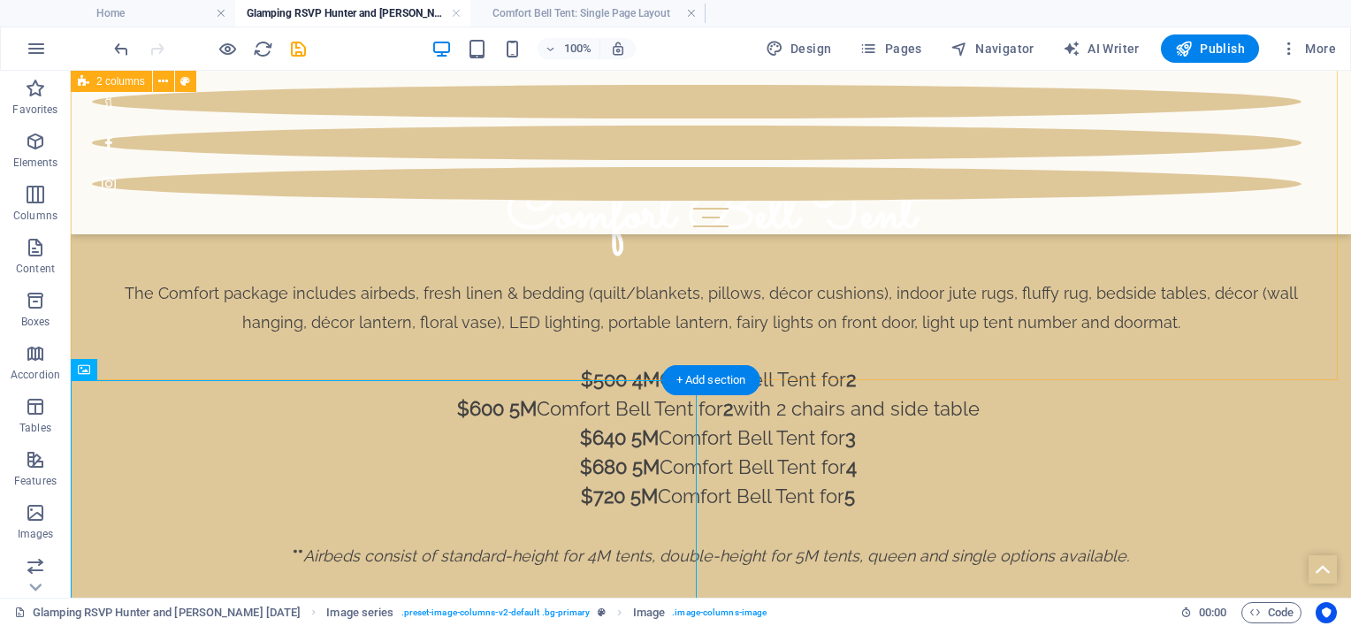
scroll to position [2152, 0]
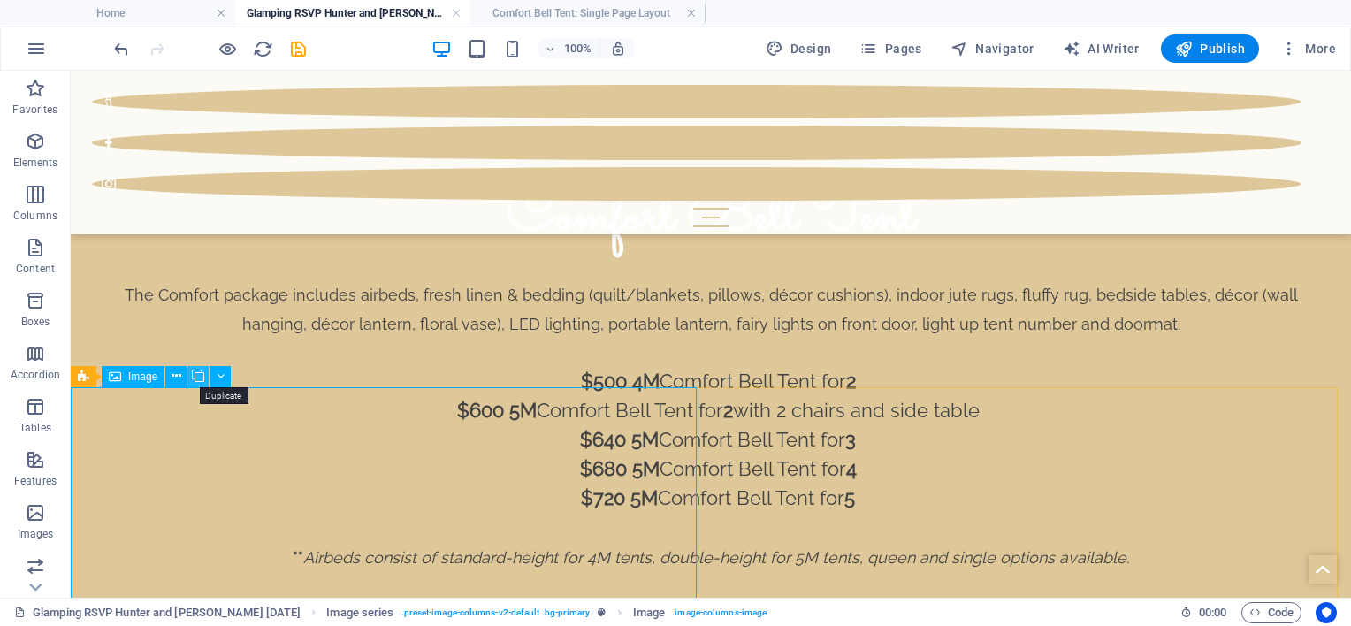
click at [202, 378] on icon at bounding box center [198, 376] width 12 height 19
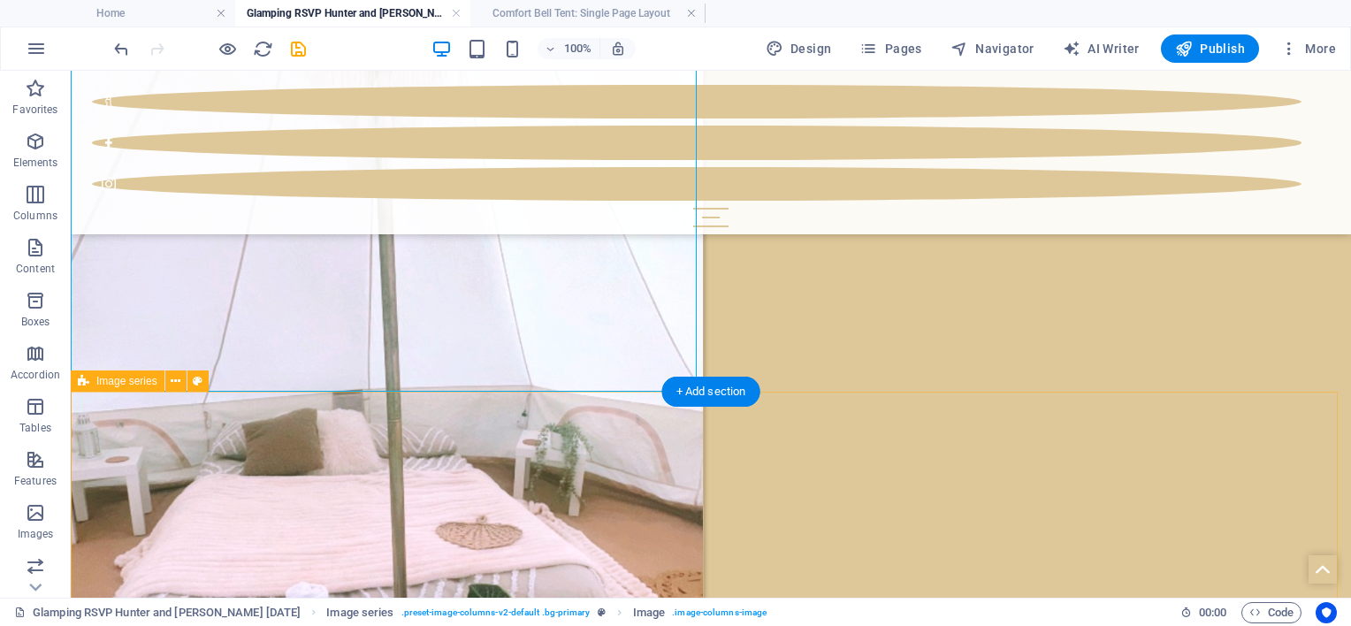
scroll to position [3124, 0]
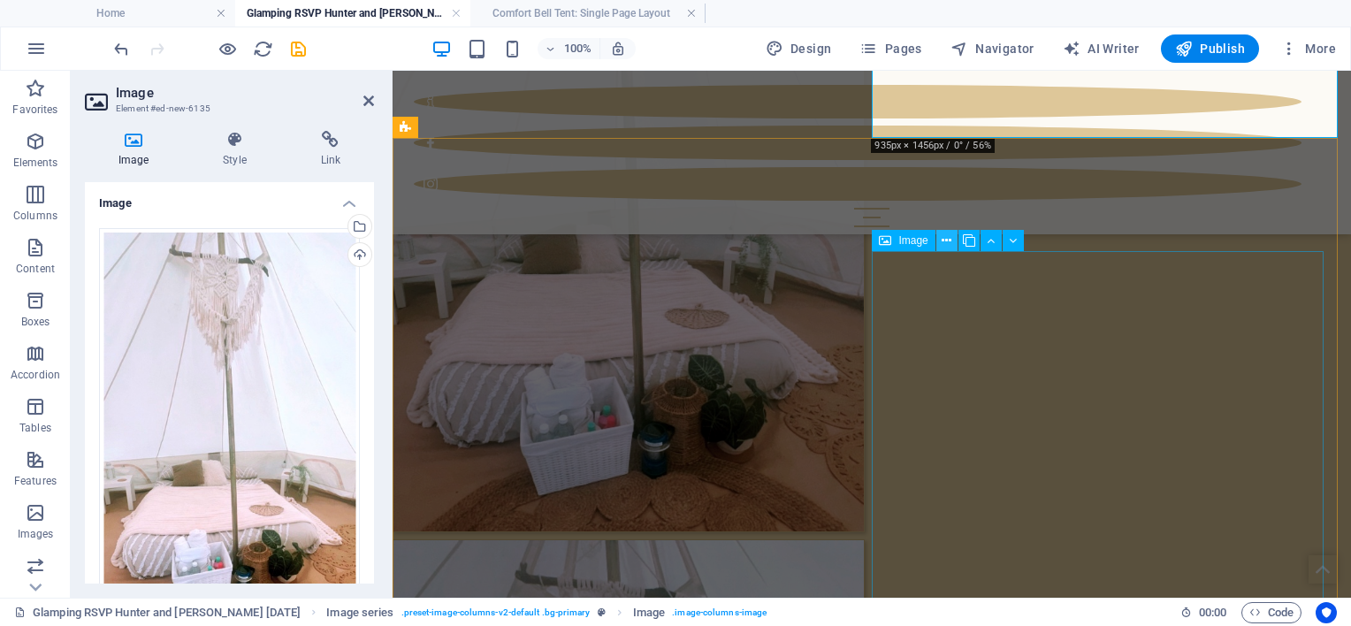
click at [939, 238] on button at bounding box center [946, 240] width 21 height 21
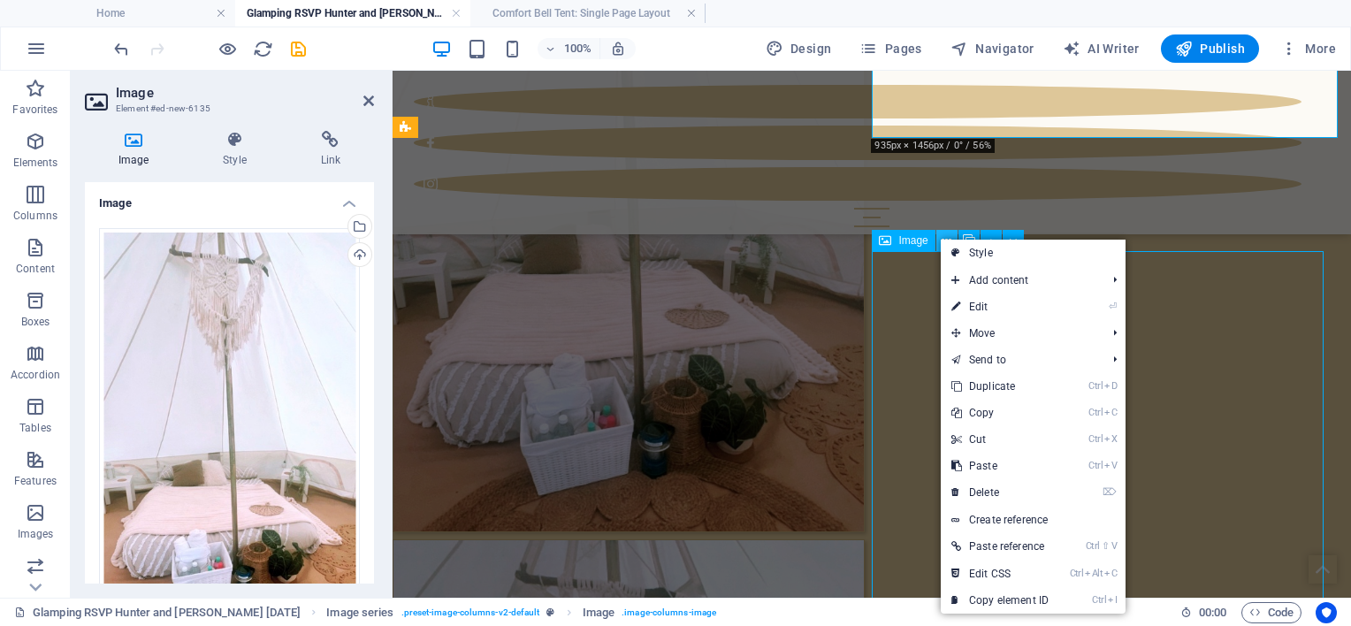
scroll to position [3124, 0]
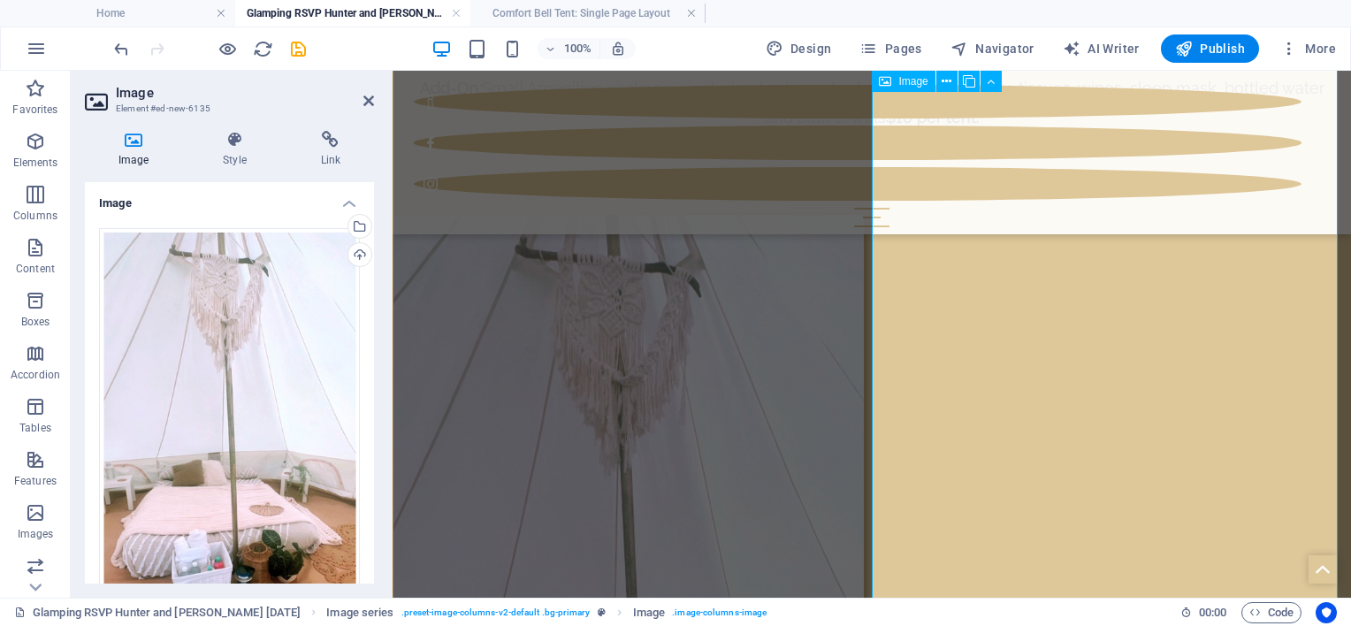
scroll to position [2967, 0]
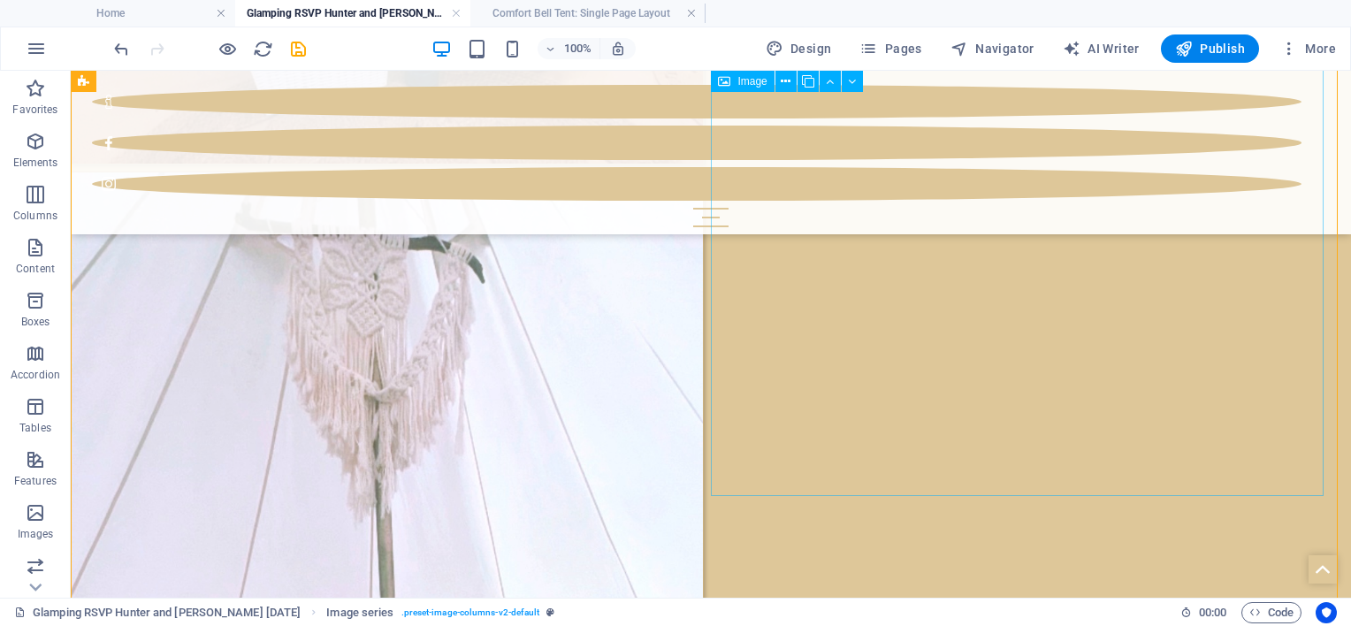
scroll to position [4097, 0]
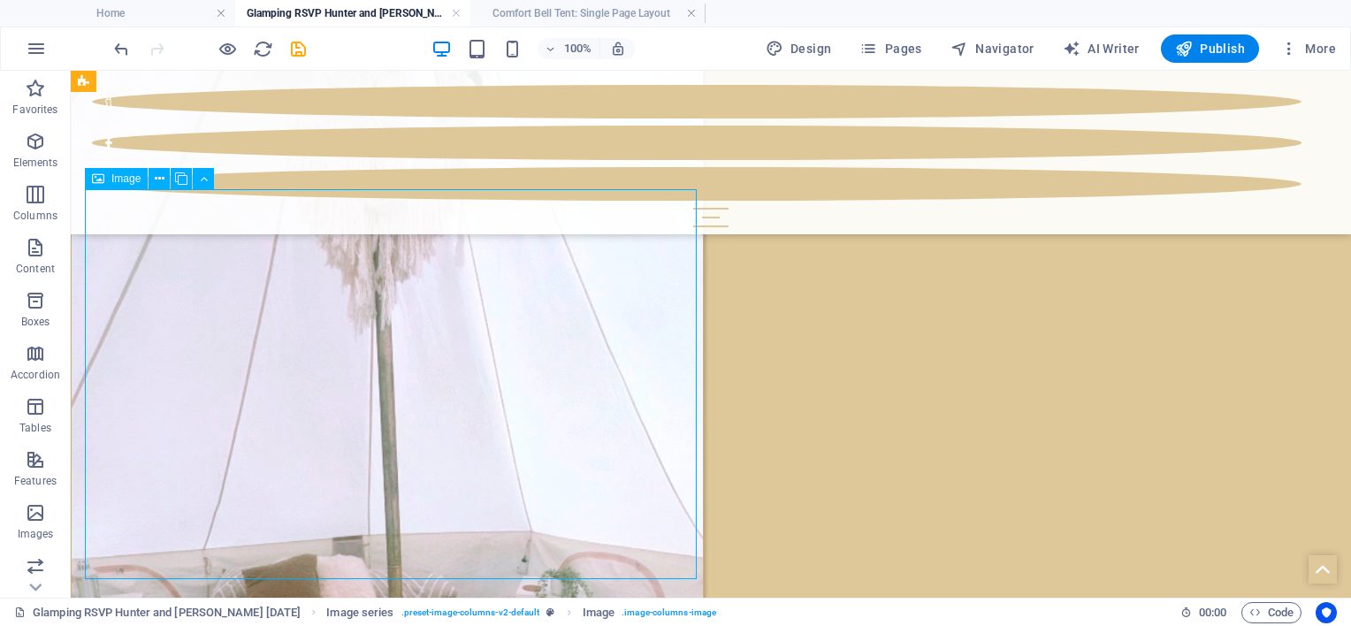
scroll to position [3832, 0]
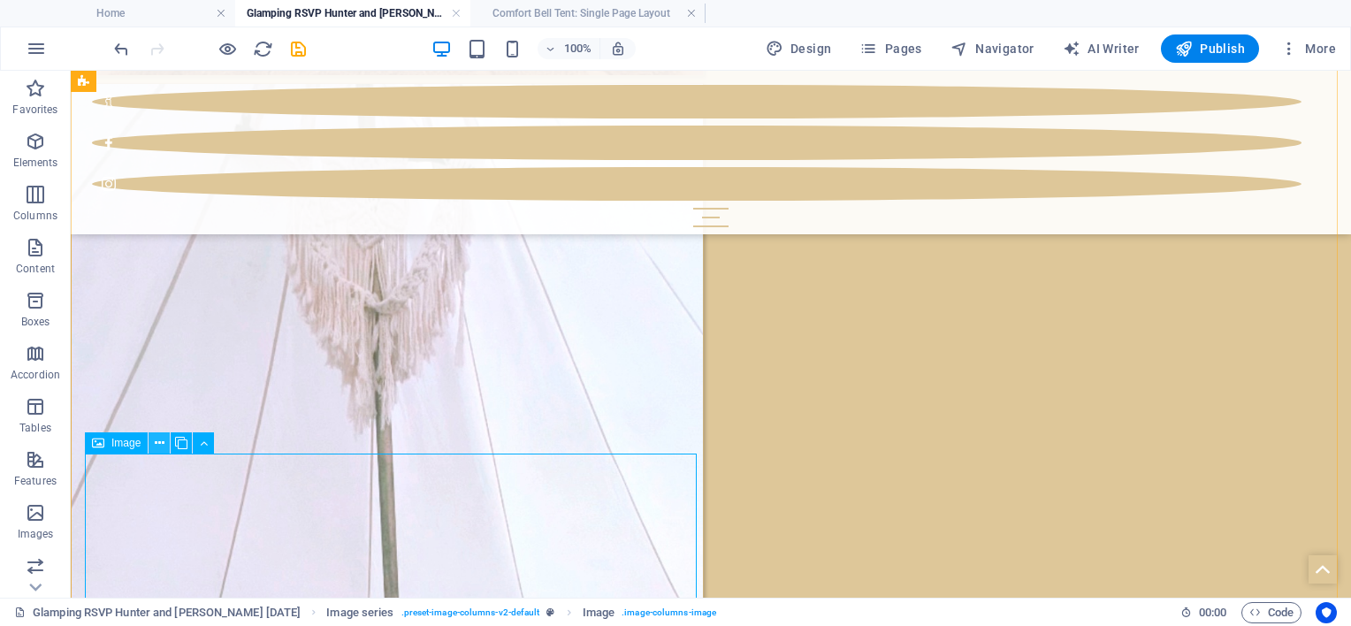
click at [156, 447] on icon at bounding box center [160, 443] width 10 height 19
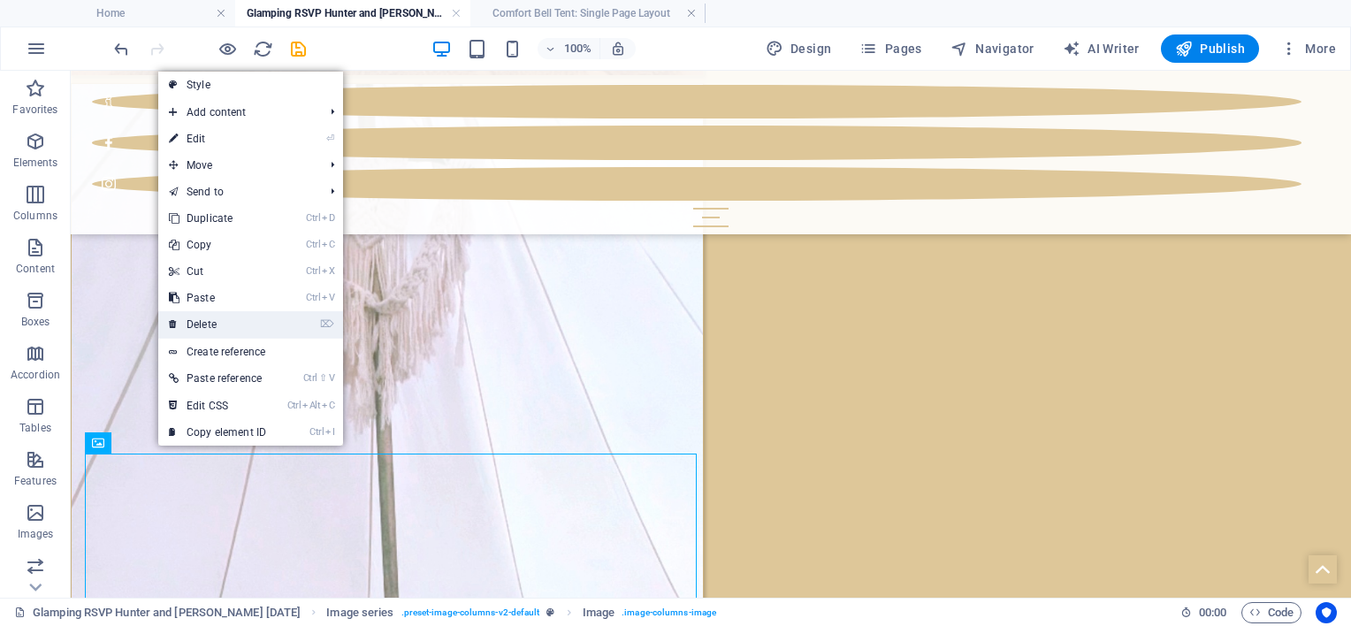
click at [194, 315] on link "⌦ Delete" at bounding box center [217, 324] width 118 height 27
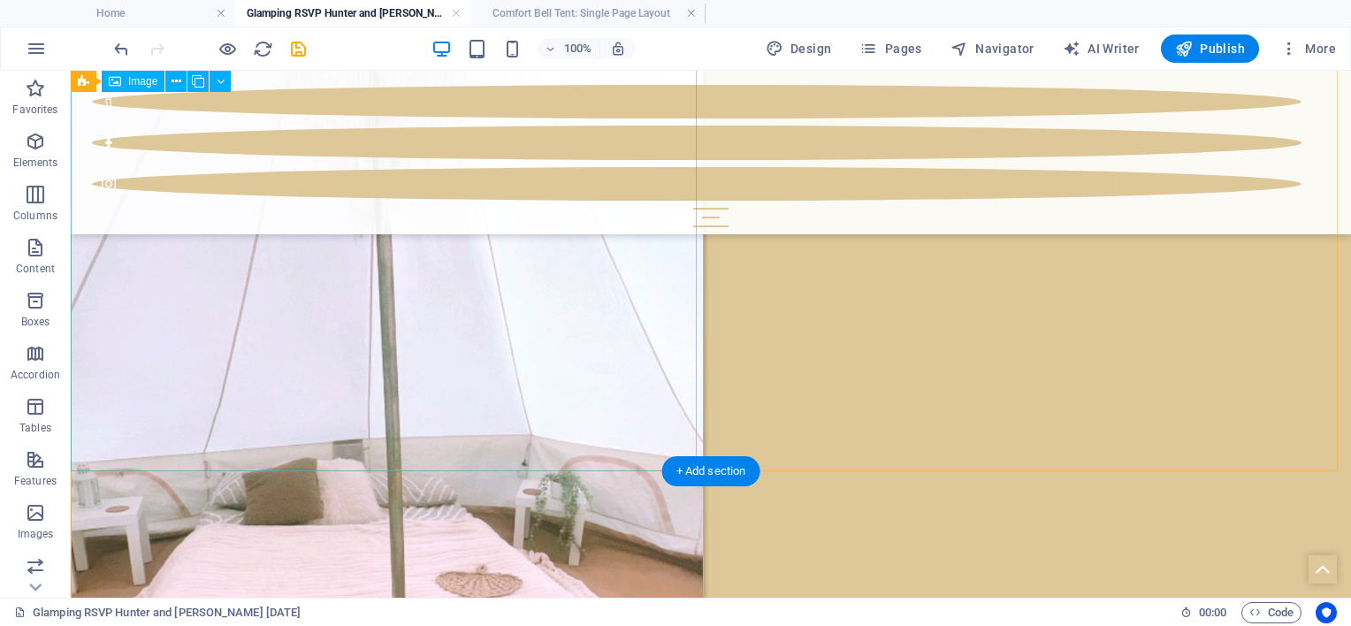
scroll to position [3124, 0]
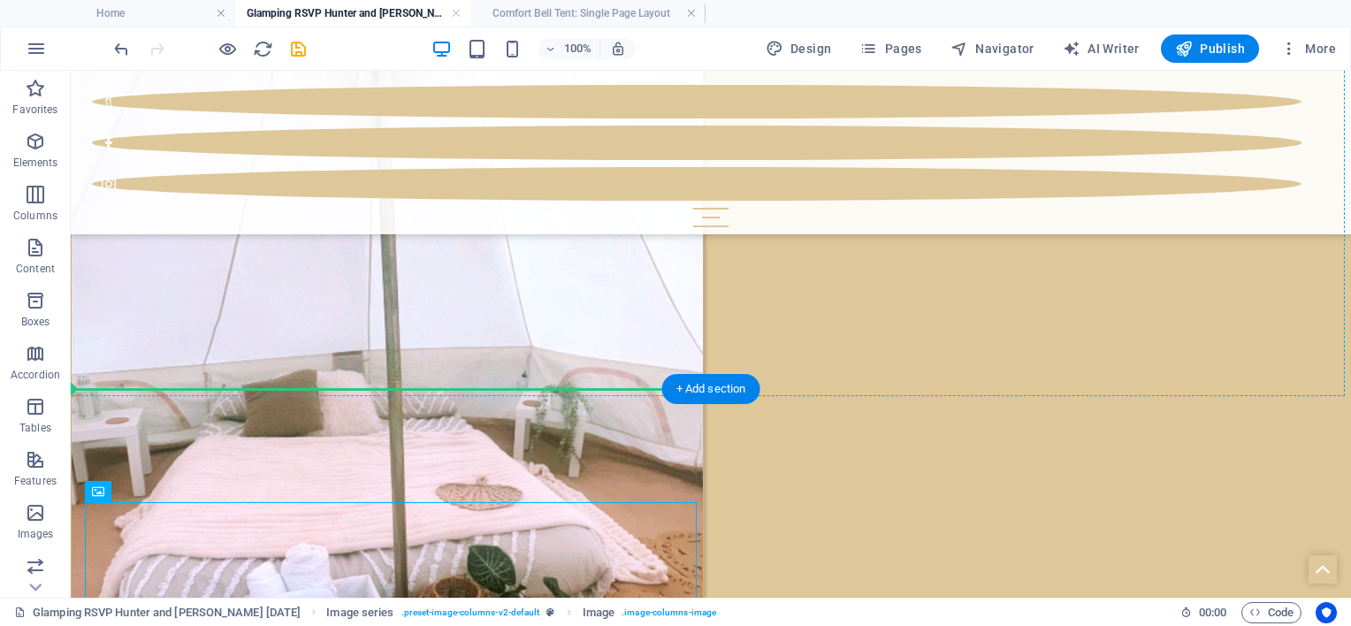
drag, startPoint x: 442, startPoint y: 524, endPoint x: 446, endPoint y: 311, distance: 213.1
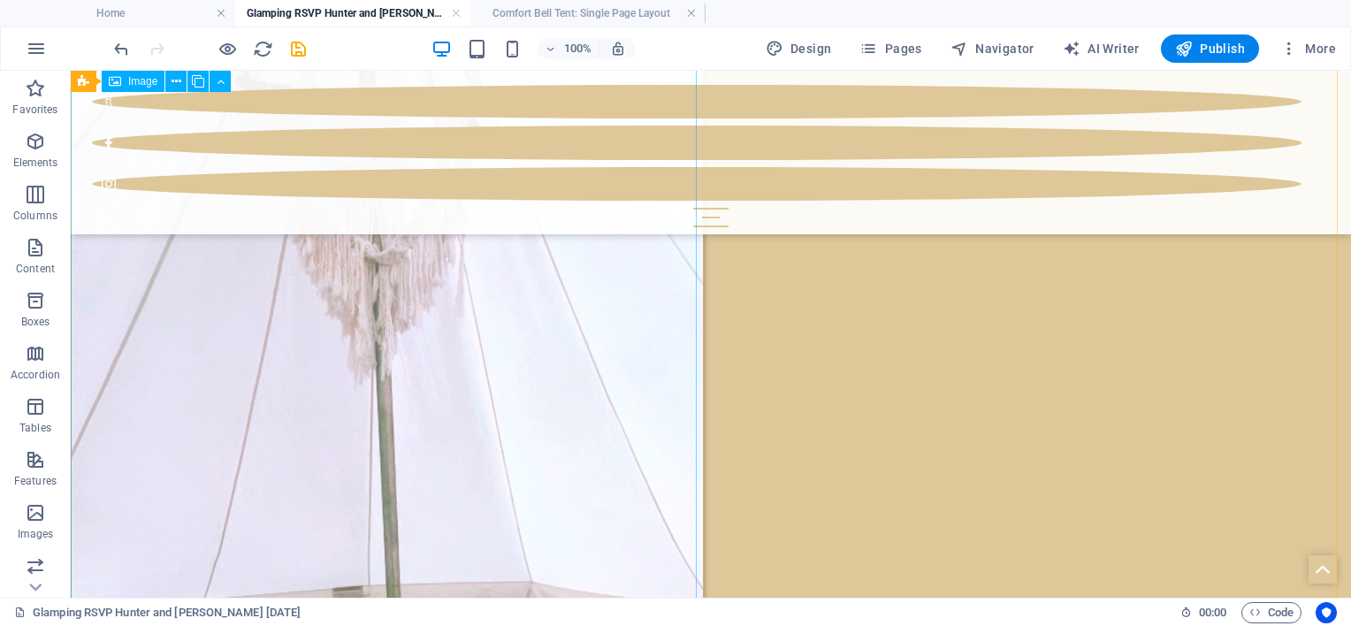
scroll to position [2881, 0]
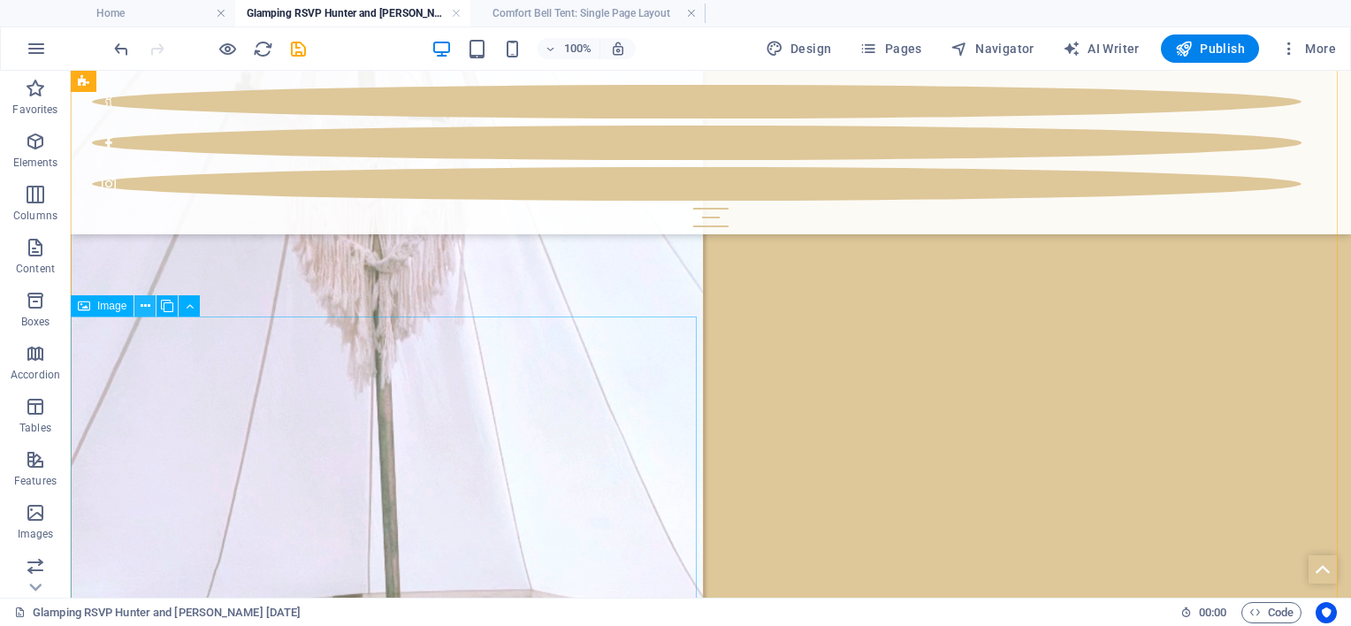
click at [141, 309] on icon at bounding box center [146, 306] width 10 height 19
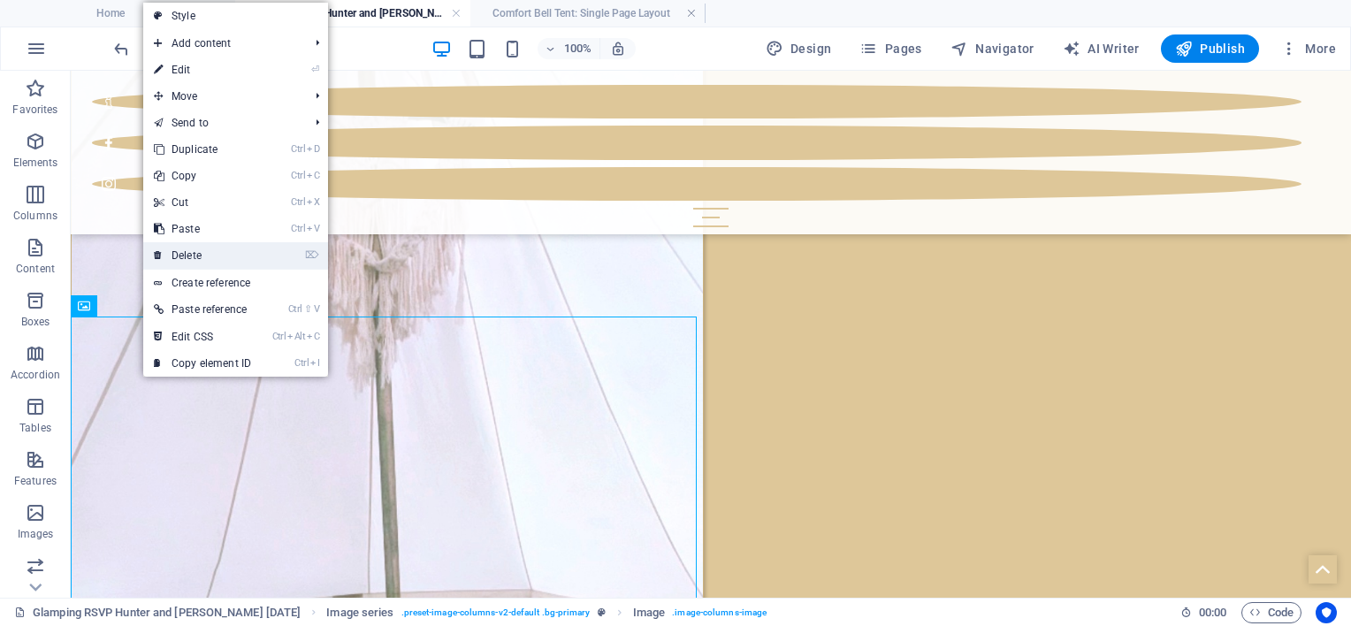
click at [174, 247] on link "⌦ Delete" at bounding box center [202, 255] width 118 height 27
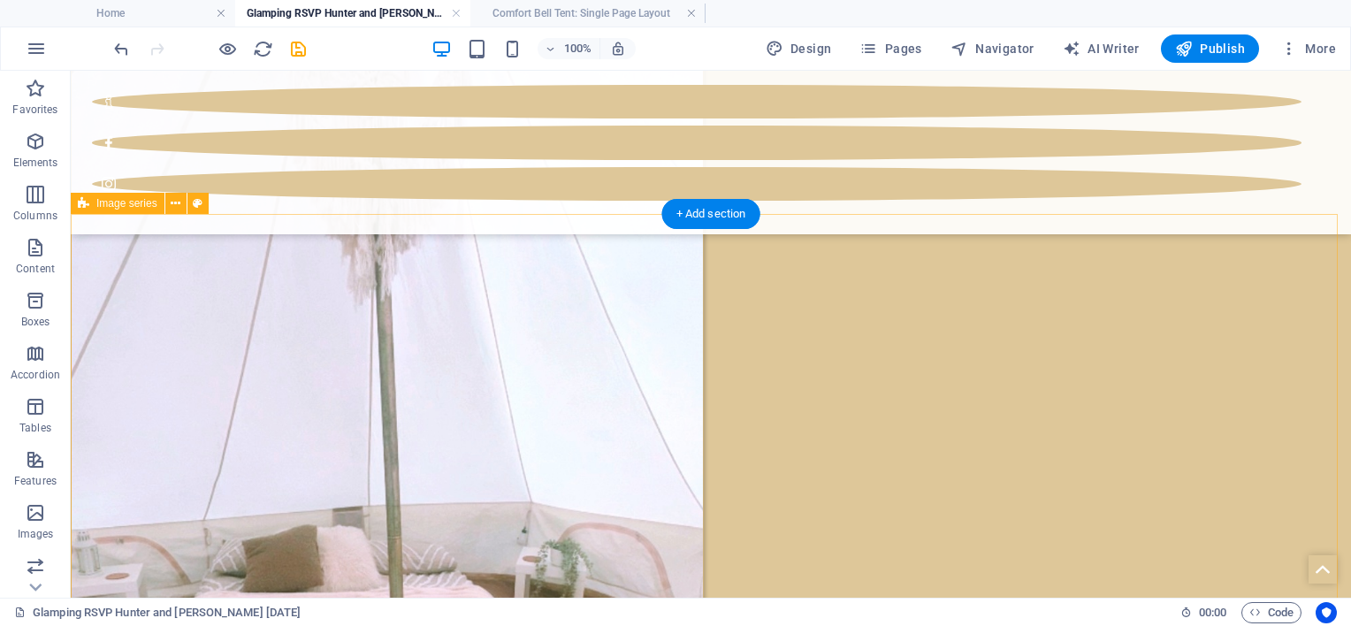
scroll to position [2970, 0]
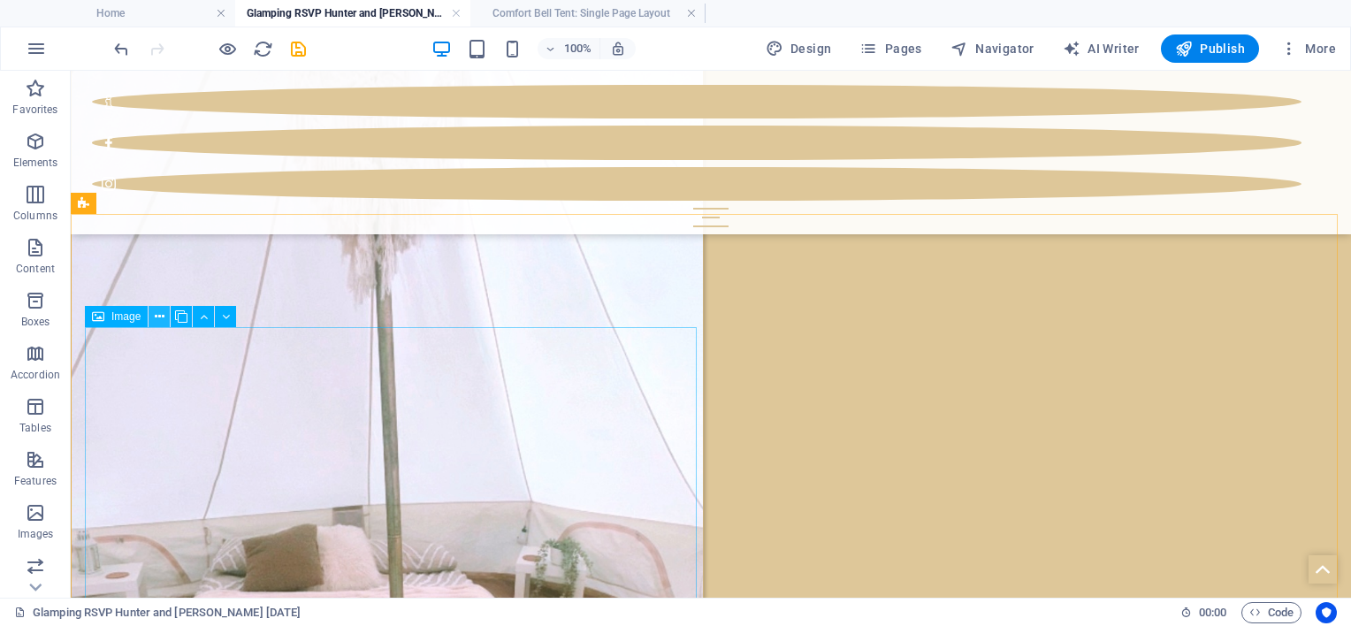
click at [157, 315] on icon at bounding box center [160, 317] width 10 height 19
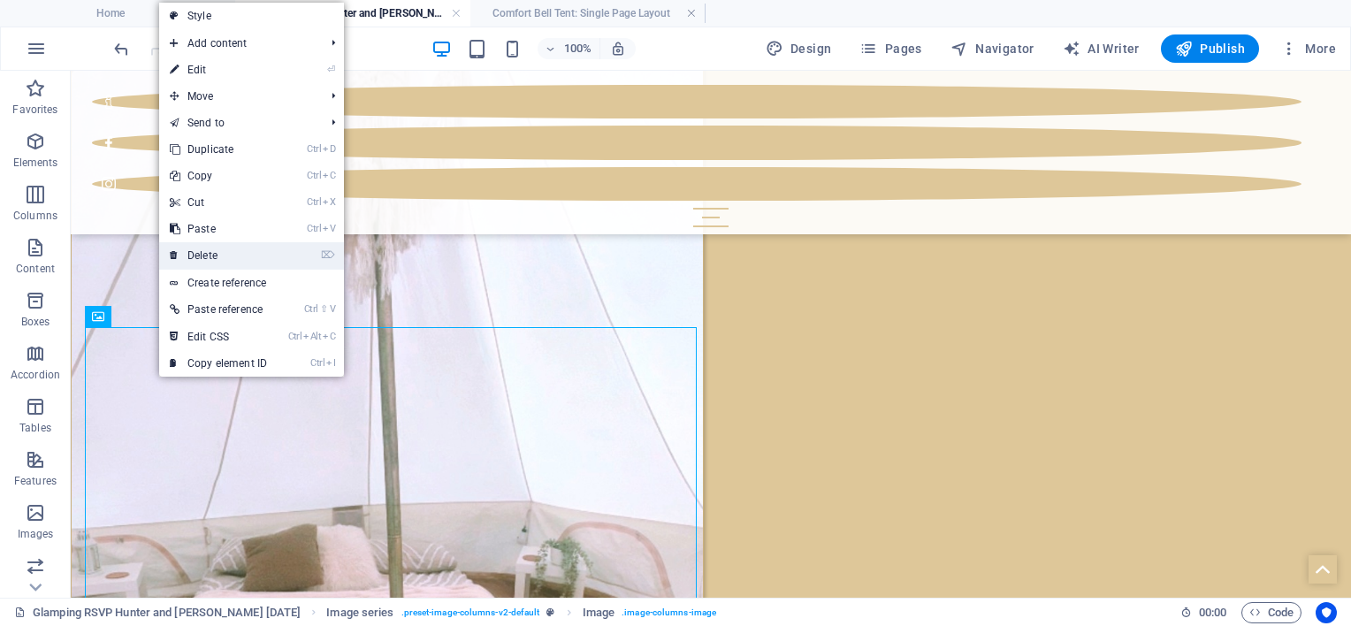
click at [181, 258] on link "⌦ Delete" at bounding box center [218, 255] width 118 height 27
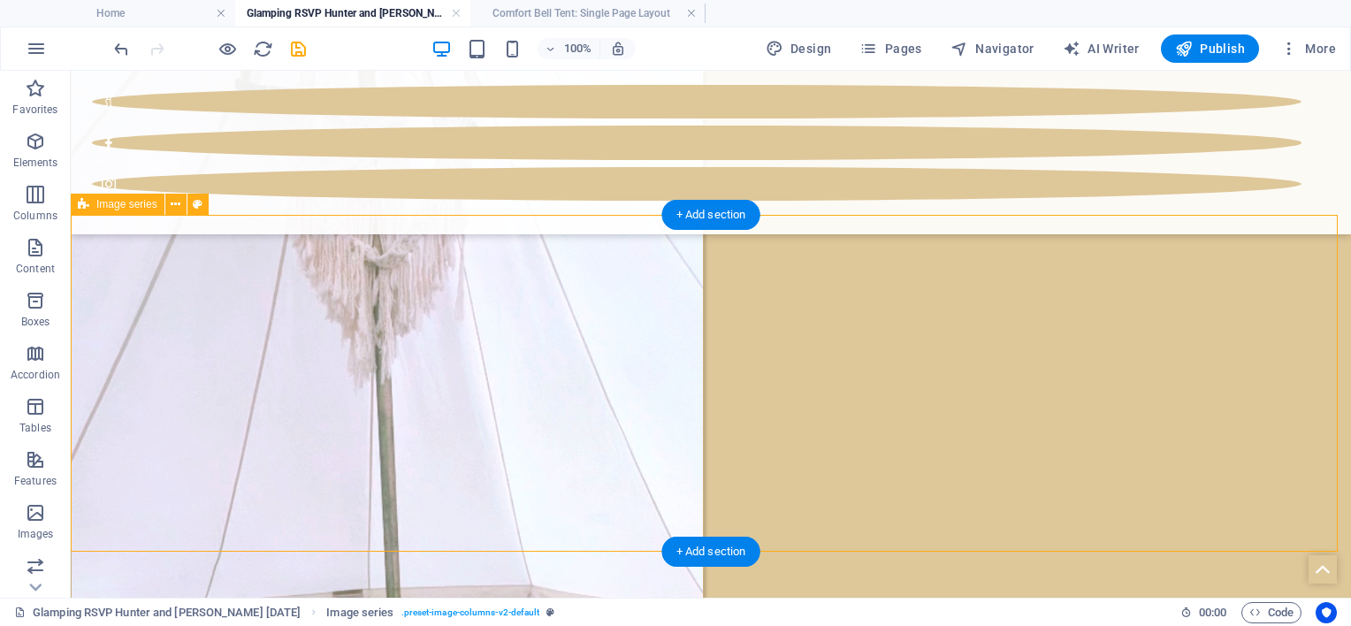
scroll to position [2793, 0]
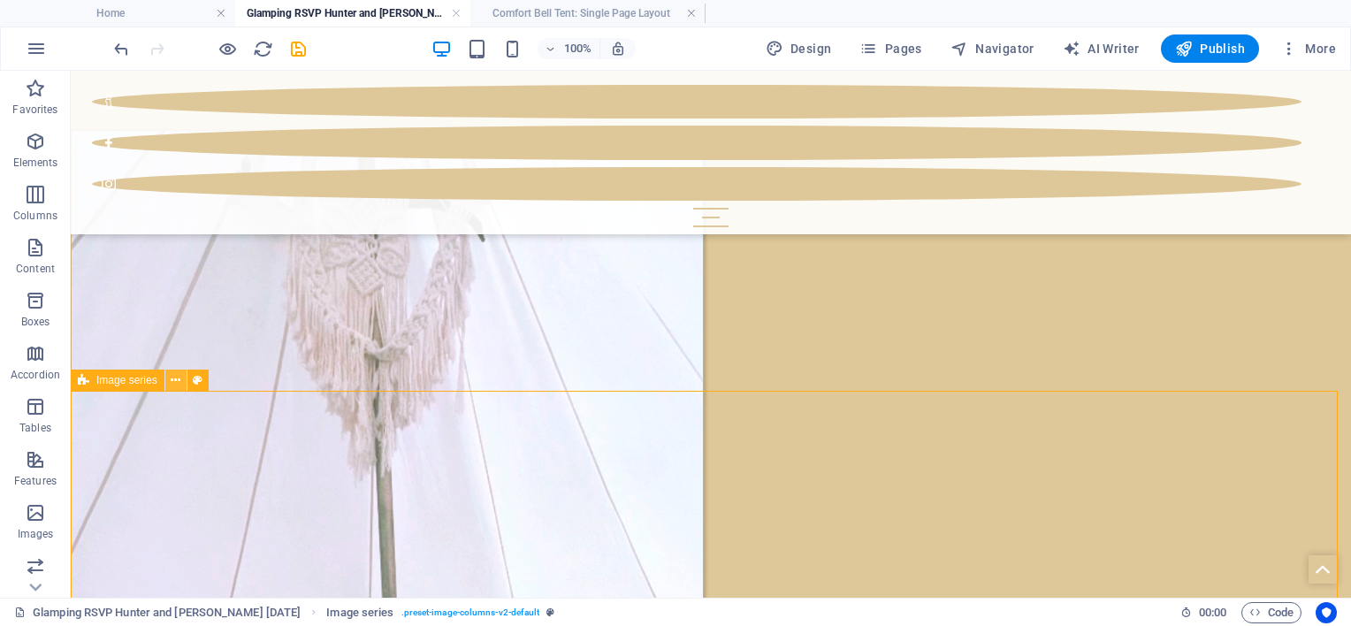
click at [175, 384] on icon at bounding box center [176, 380] width 10 height 19
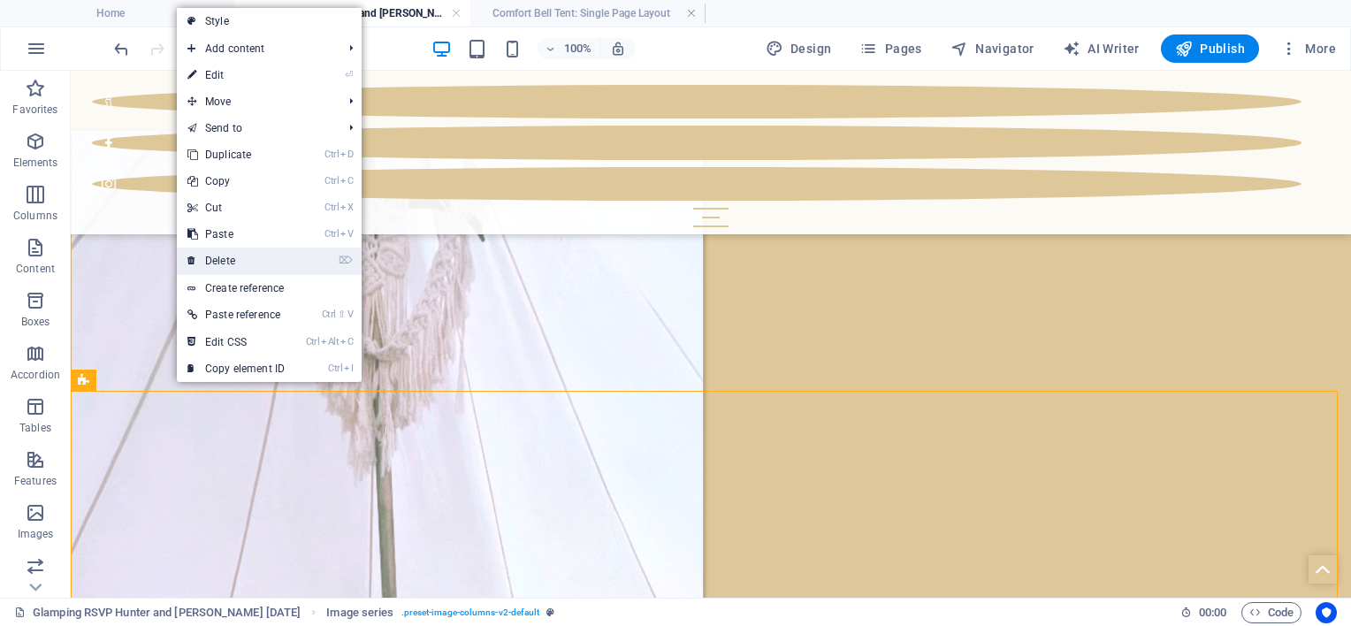
click at [209, 259] on link "⌦ Delete" at bounding box center [236, 261] width 118 height 27
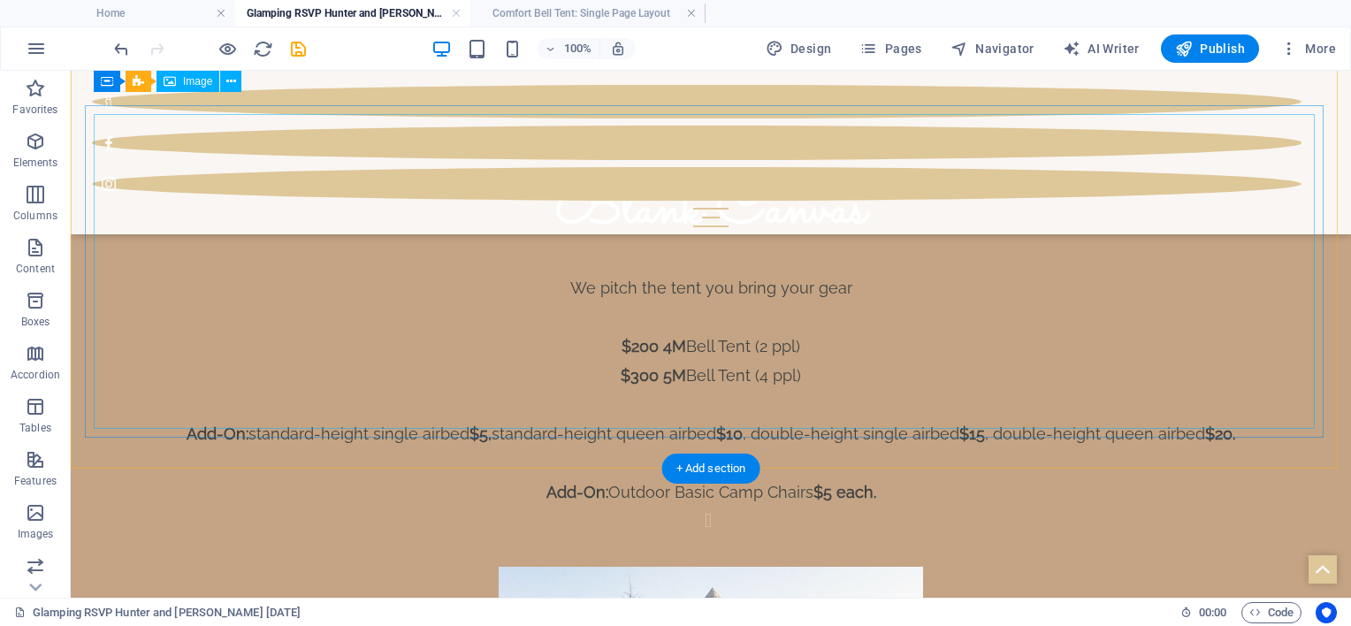
scroll to position [1256, 0]
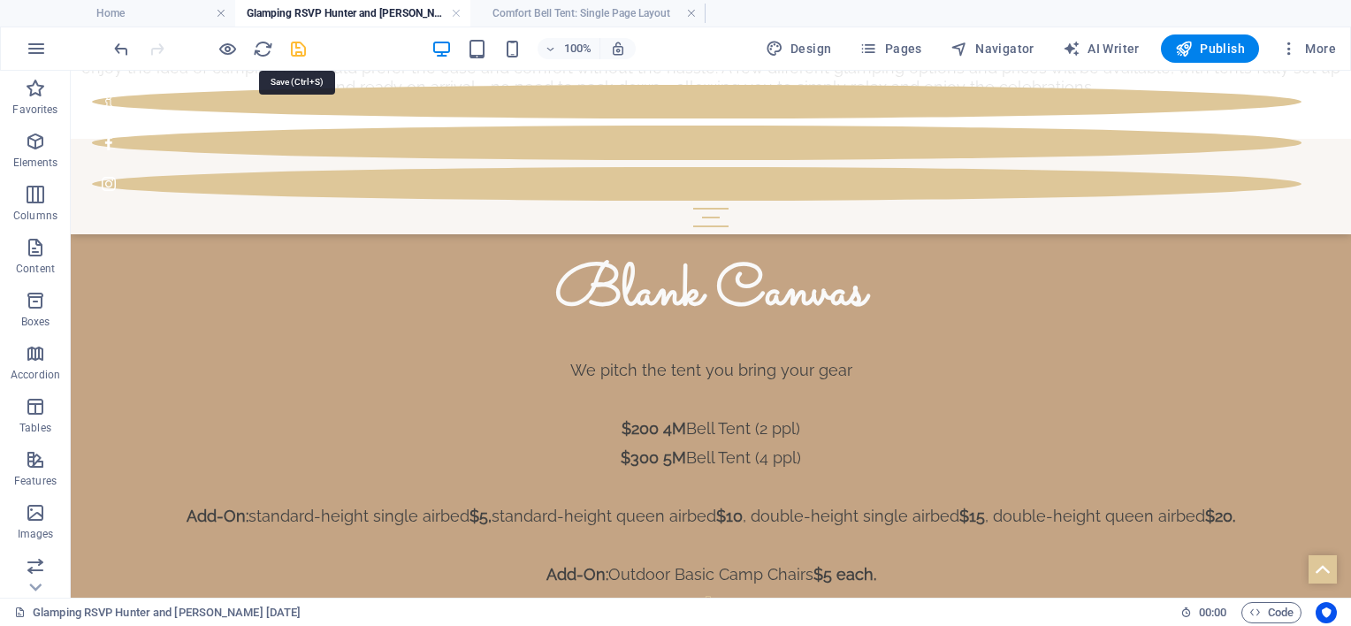
click at [295, 50] on icon "save" at bounding box center [298, 49] width 20 height 20
click at [1232, 48] on span "Publish" at bounding box center [1210, 49] width 70 height 18
